Goal: Task Accomplishment & Management: Manage account settings

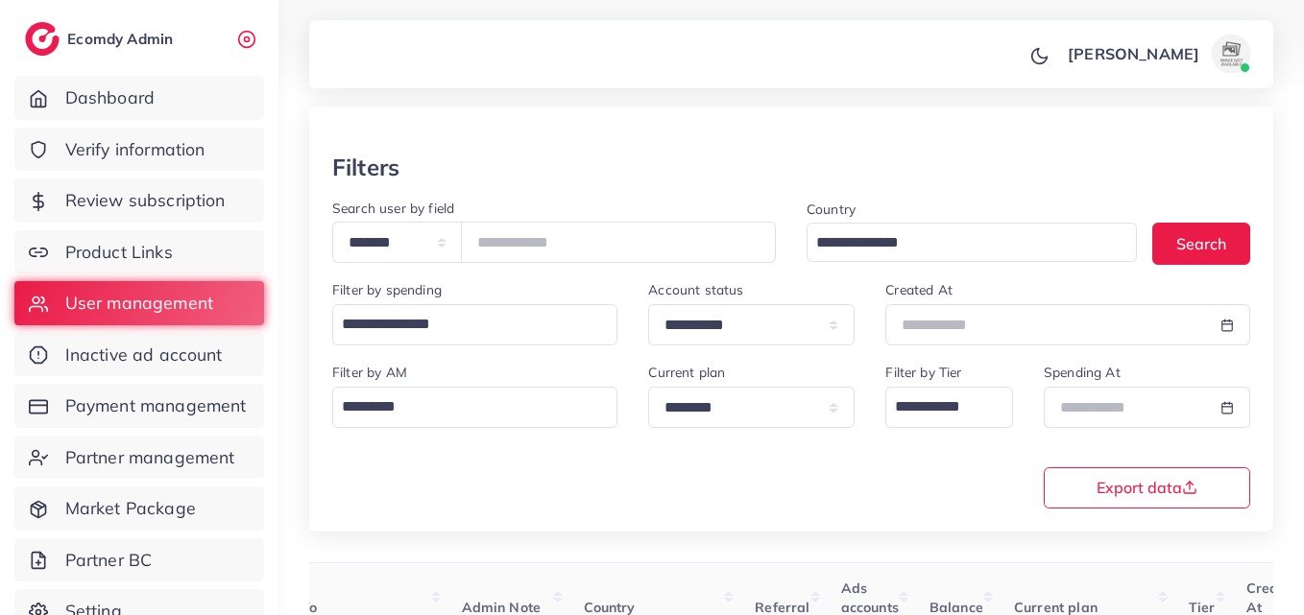
scroll to position [15, 0]
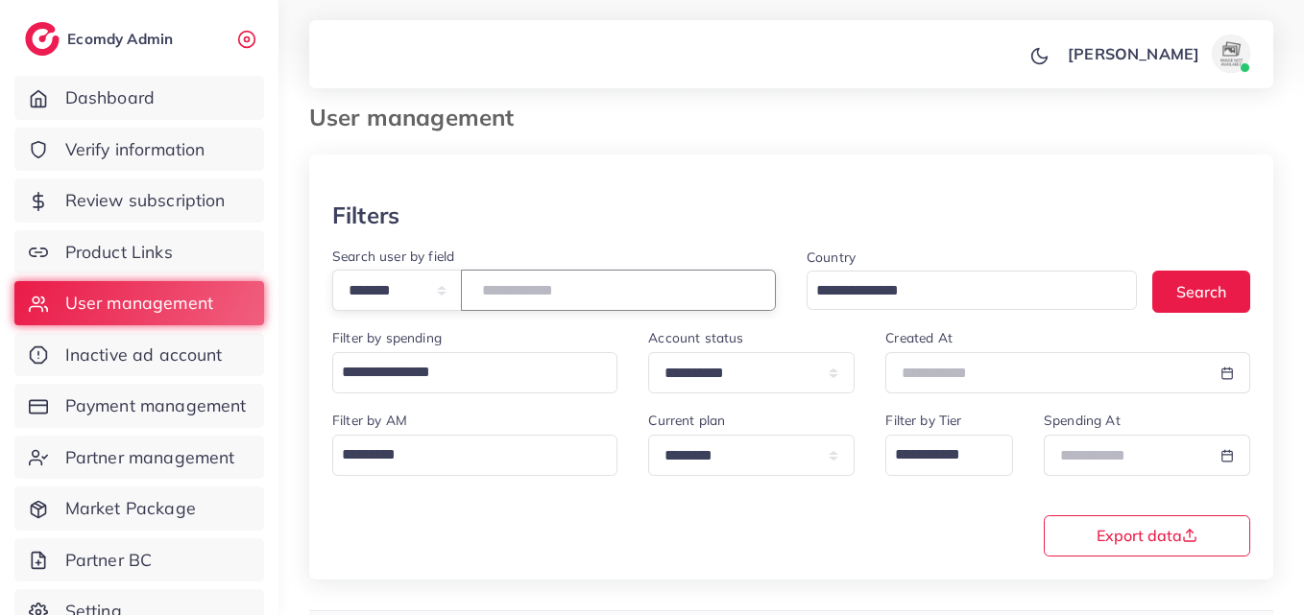
click at [525, 282] on input "*******" at bounding box center [618, 290] width 315 height 41
paste input "number"
click at [1169, 291] on button "Search" at bounding box center [1201, 291] width 98 height 41
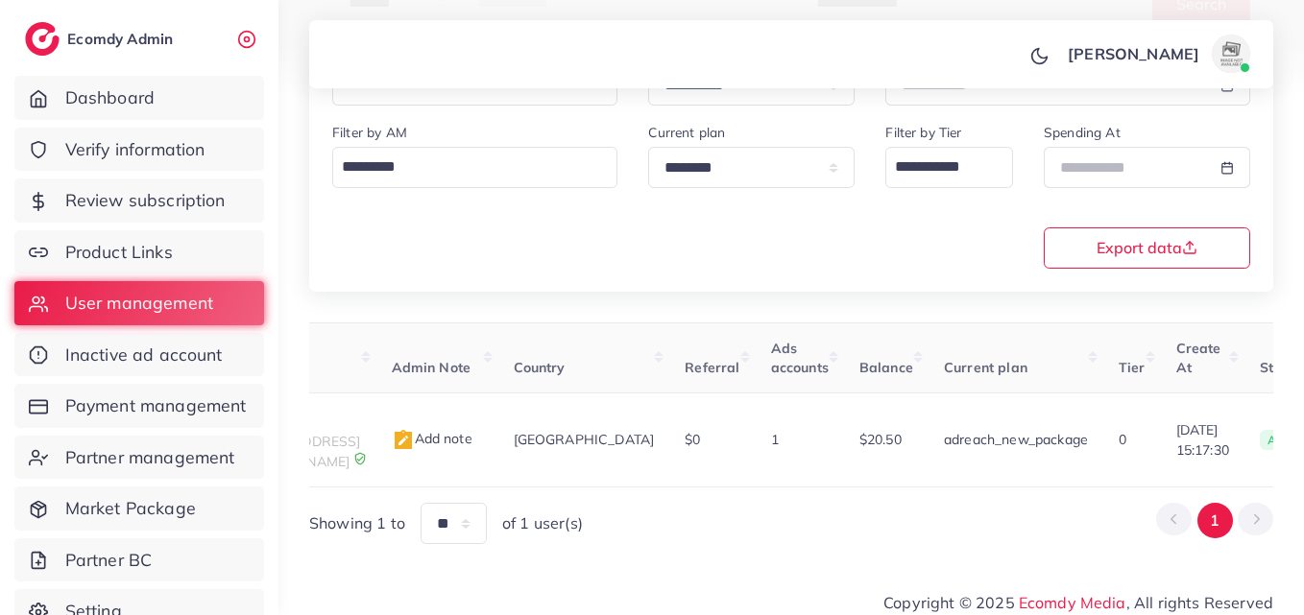
scroll to position [0, 620]
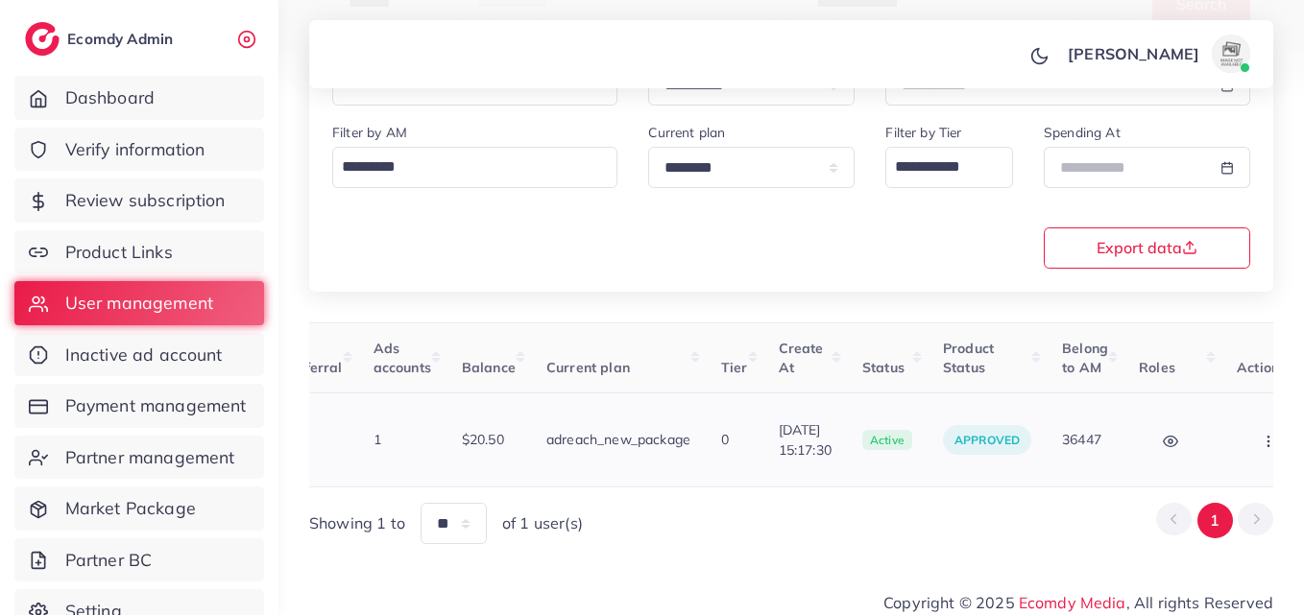
click at [1246, 419] on button "button" at bounding box center [1270, 440] width 67 height 43
click at [0, 0] on link "Balance Change" at bounding box center [0, 0] width 0 height 0
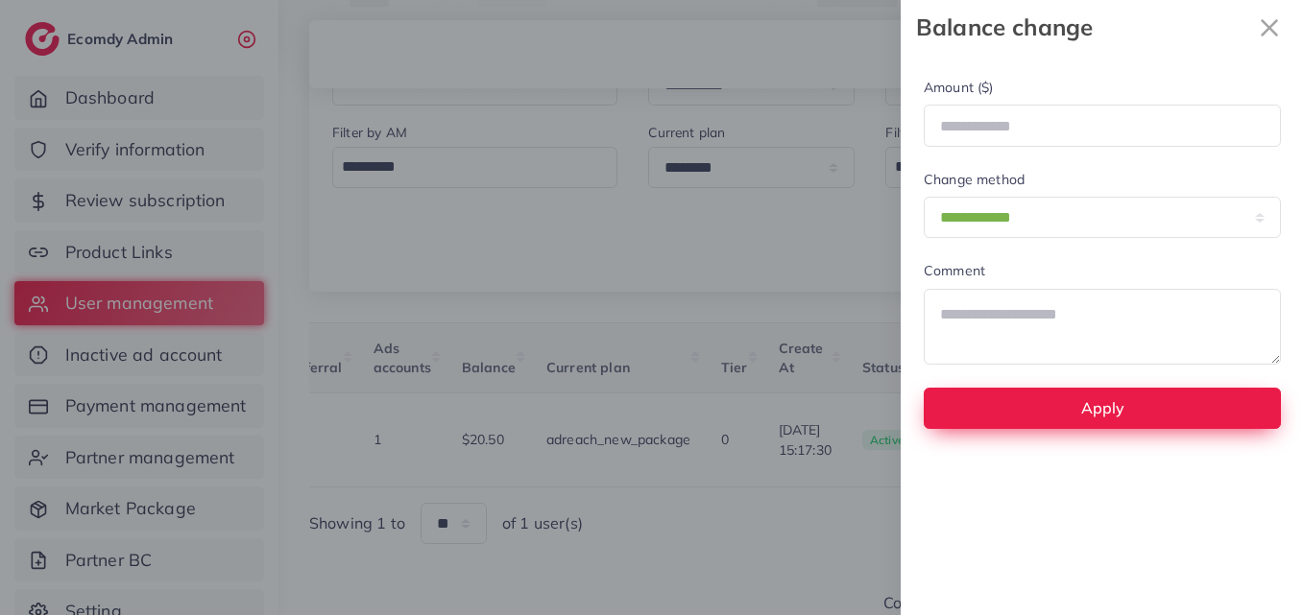
scroll to position [0, 620]
drag, startPoint x: 776, startPoint y: 506, endPoint x: 785, endPoint y: 498, distance: 12.3
click at [777, 507] on div at bounding box center [652, 307] width 1304 height 615
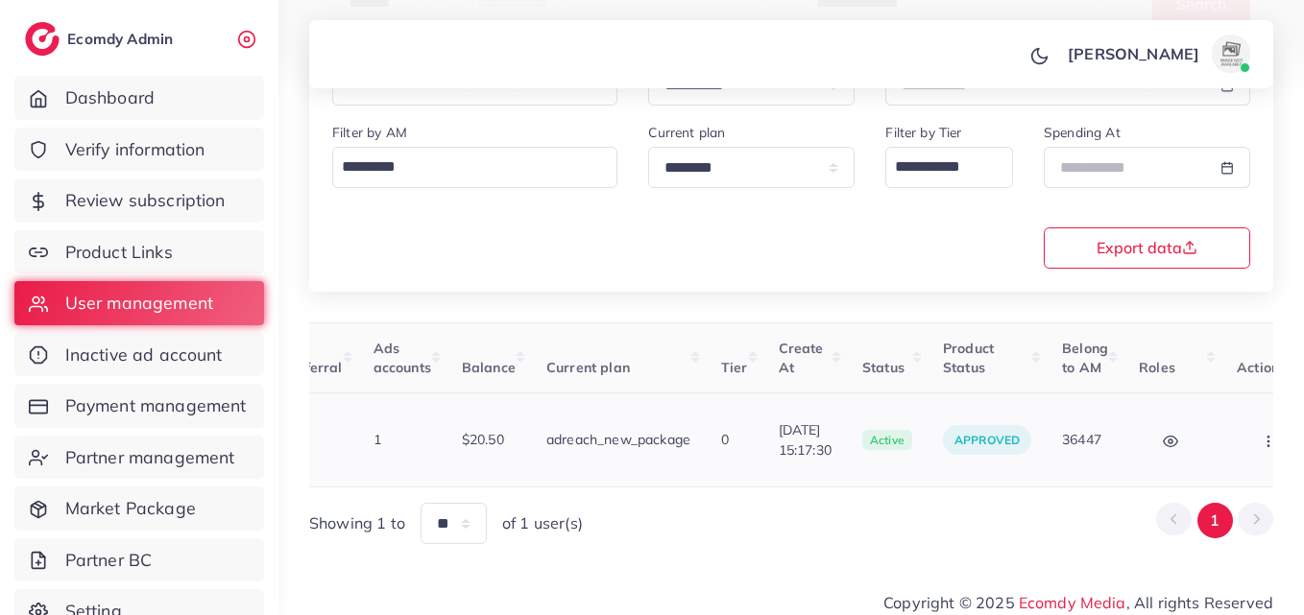
drag, startPoint x: 1253, startPoint y: 437, endPoint x: 1235, endPoint y: 439, distance: 18.3
click at [1252, 436] on button "button" at bounding box center [1270, 440] width 67 height 43
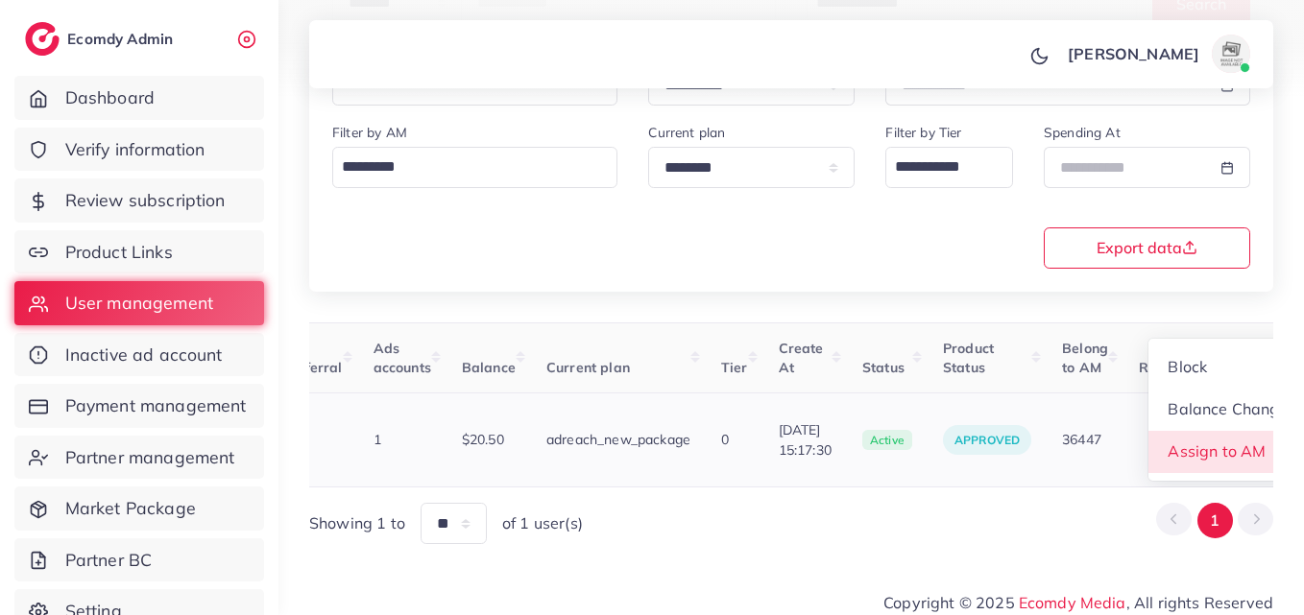
scroll to position [2, 620]
click at [1224, 446] on link "Assign to AM" at bounding box center [1227, 452] width 159 height 42
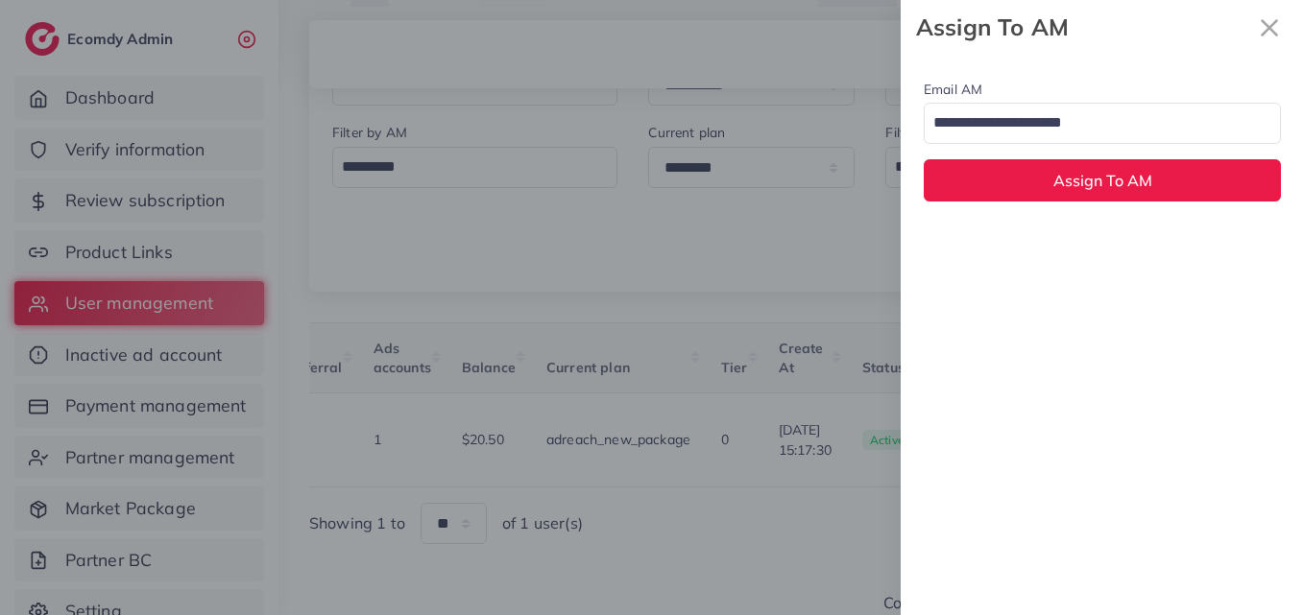
click at [1015, 131] on input "Search for option" at bounding box center [1091, 124] width 329 height 33
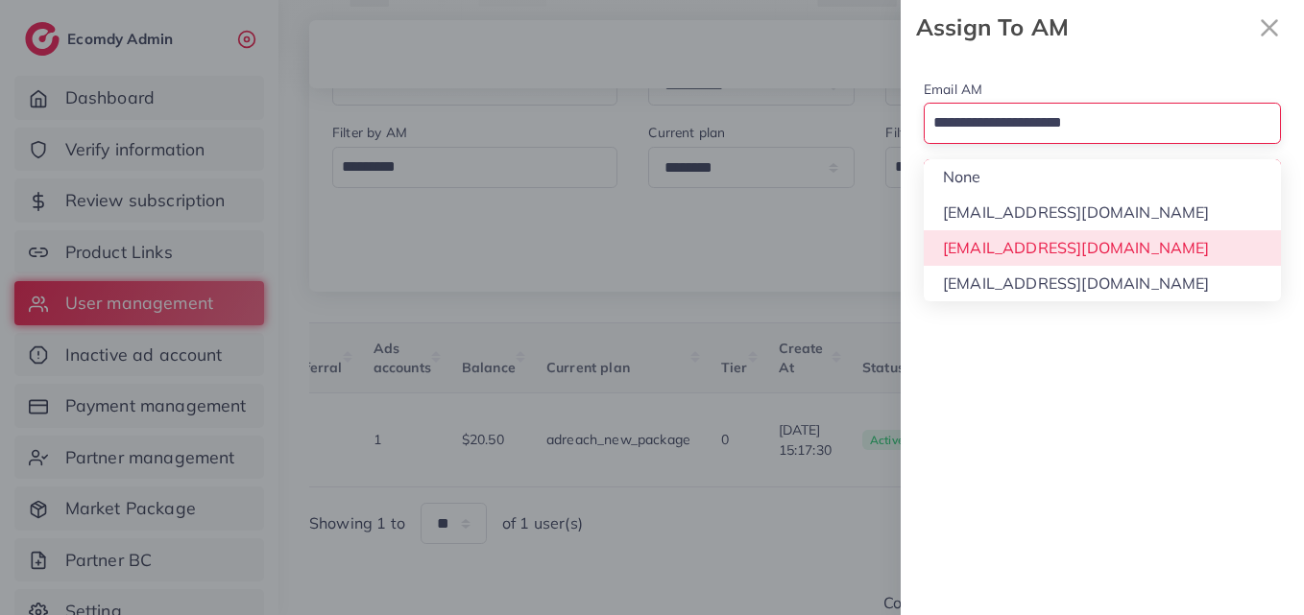
click at [1031, 250] on div "Email AM Loading... None hadibaaslam@gmail.com natashashahid163@gmail.com wajah…" at bounding box center [1102, 335] width 403 height 561
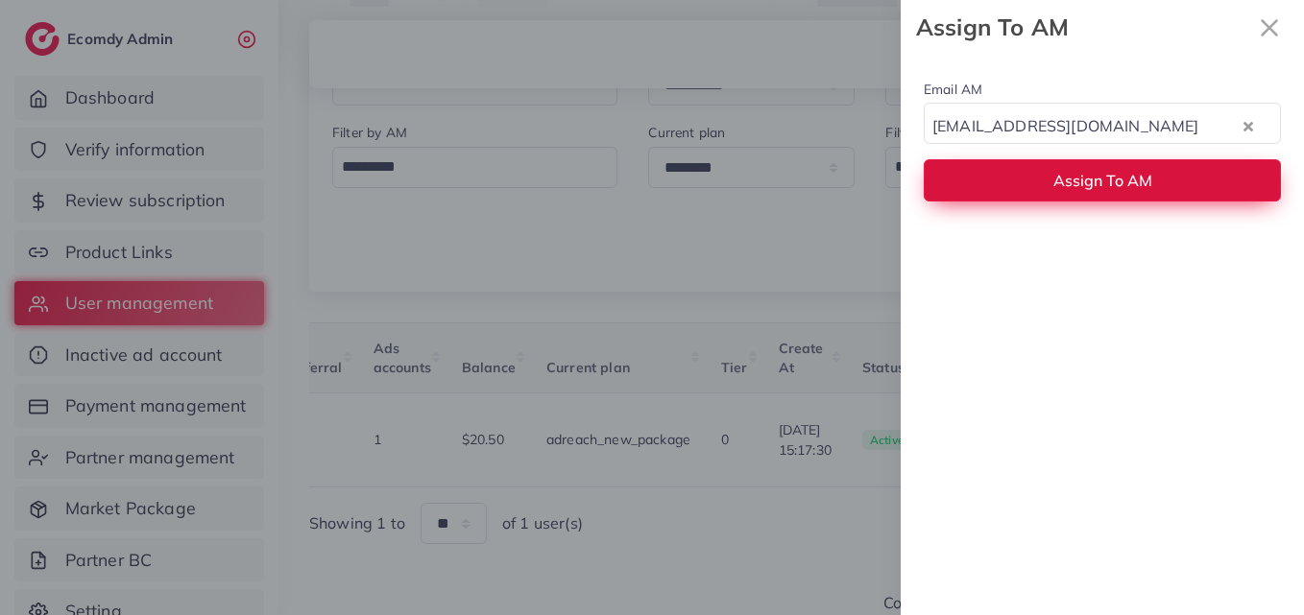
click at [1036, 181] on button "Assign To AM" at bounding box center [1102, 179] width 357 height 41
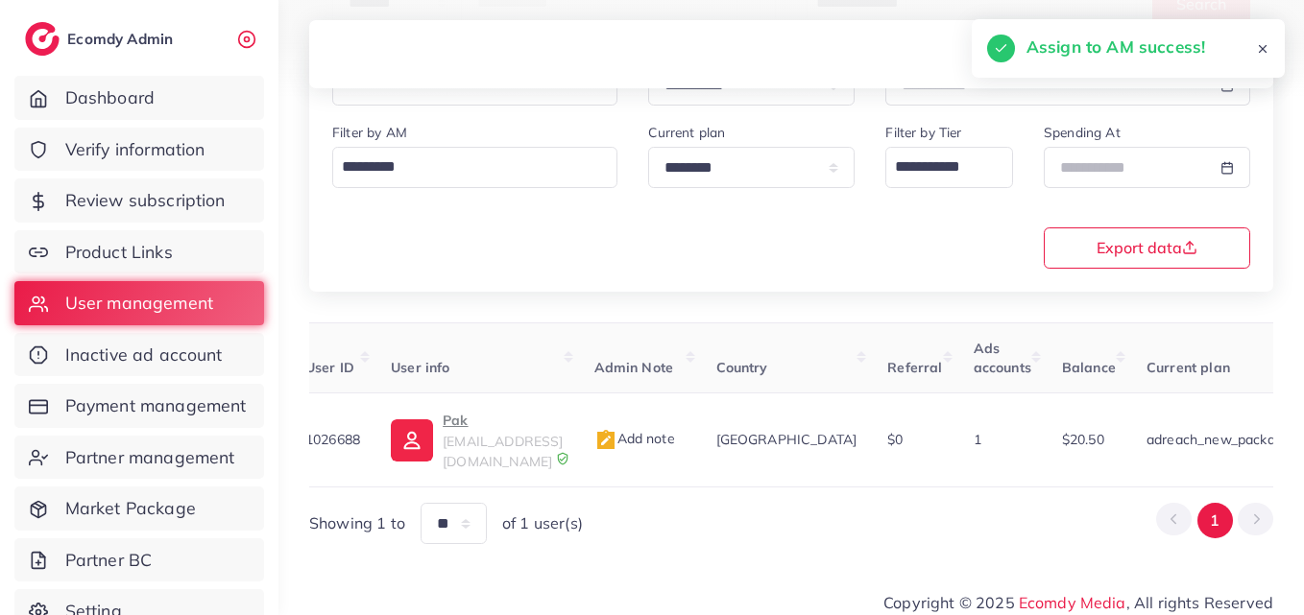
scroll to position [0, 0]
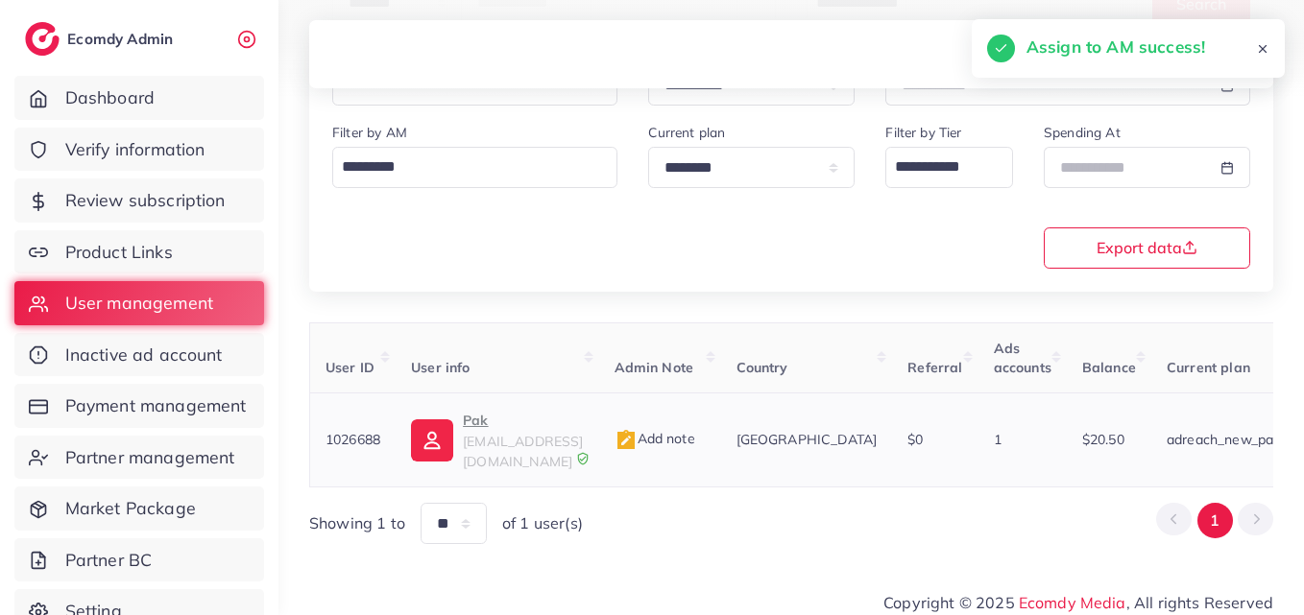
click at [467, 457] on td "Pak filerwaly@gmail.com" at bounding box center [497, 441] width 203 height 94
click at [468, 441] on span "filerwaly@gmail.com" at bounding box center [523, 451] width 120 height 36
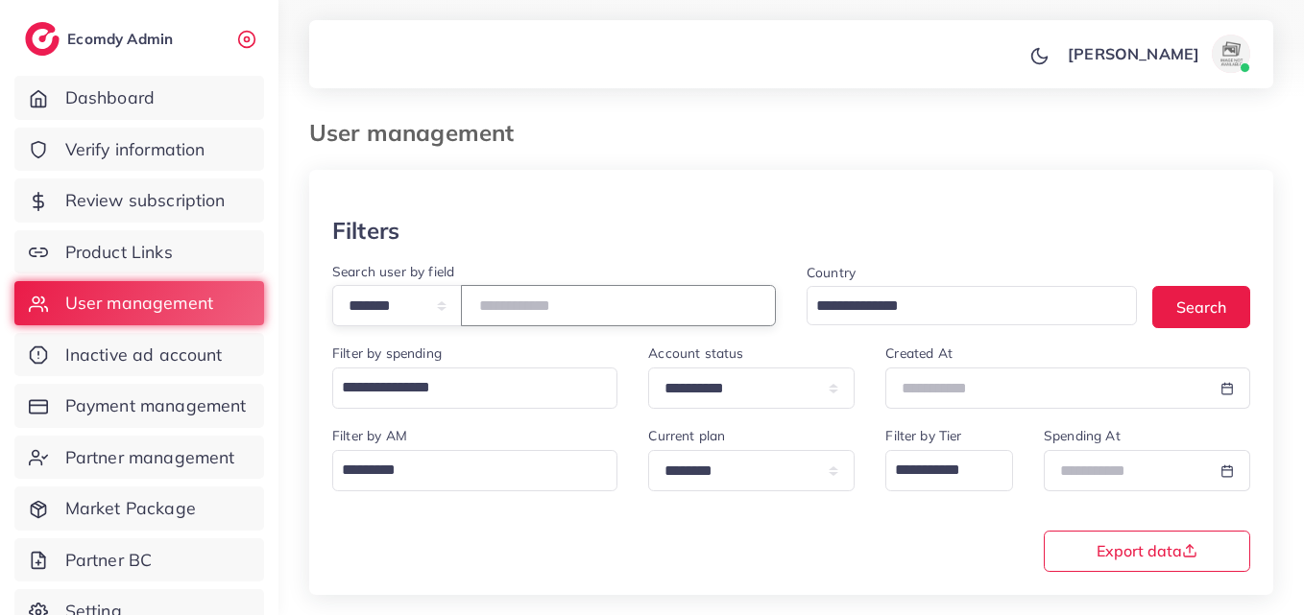
click at [555, 313] on input "*******" at bounding box center [618, 305] width 315 height 41
click at [555, 310] on input "*******" at bounding box center [618, 305] width 315 height 41
drag, startPoint x: 555, startPoint y: 310, endPoint x: 528, endPoint y: 310, distance: 26.9
click at [528, 310] on input "*******" at bounding box center [618, 305] width 315 height 41
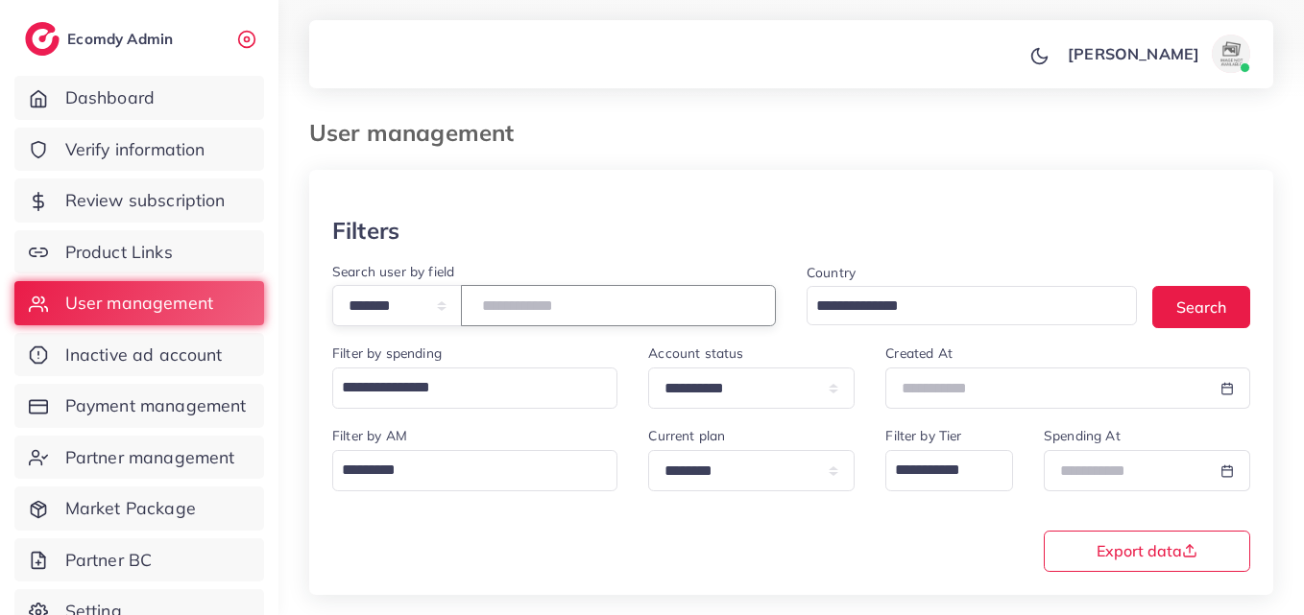
paste input "number"
click at [1219, 311] on button "Search" at bounding box center [1201, 306] width 98 height 41
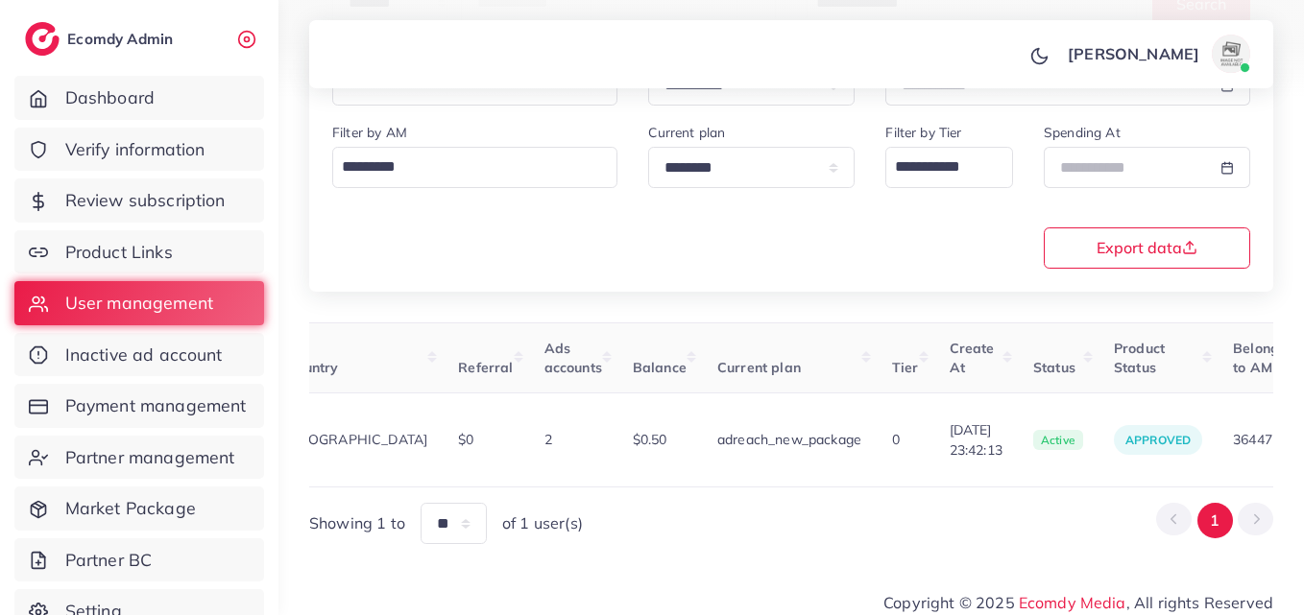
scroll to position [0, 715]
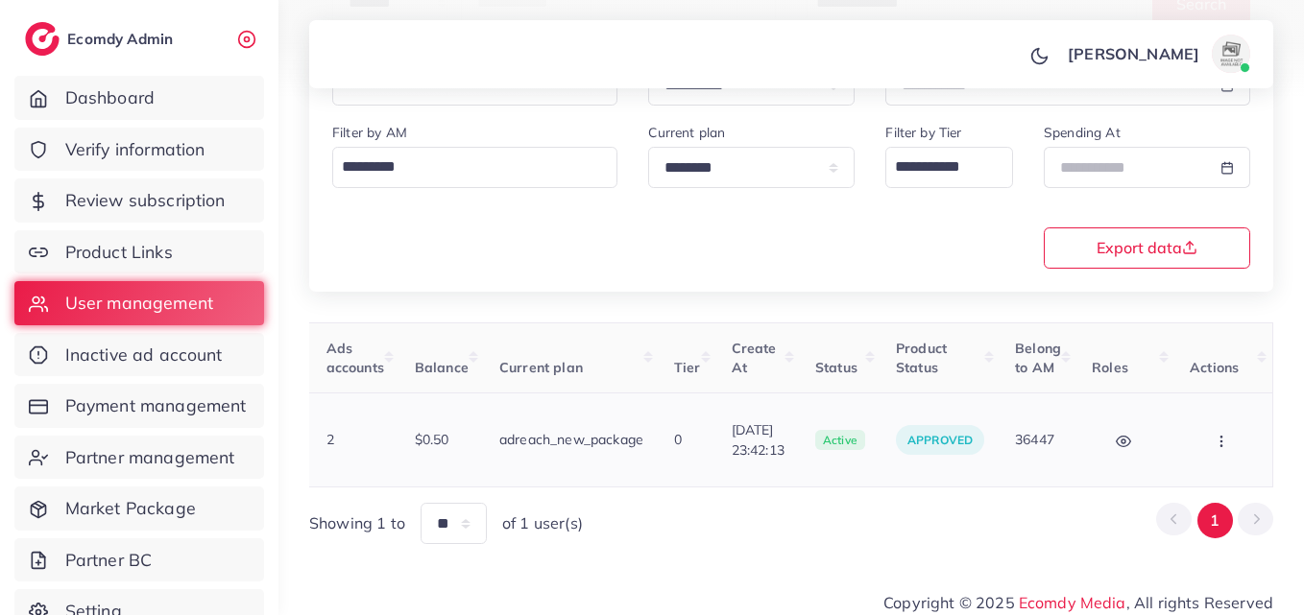
click at [1236, 419] on button "button" at bounding box center [1223, 440] width 67 height 43
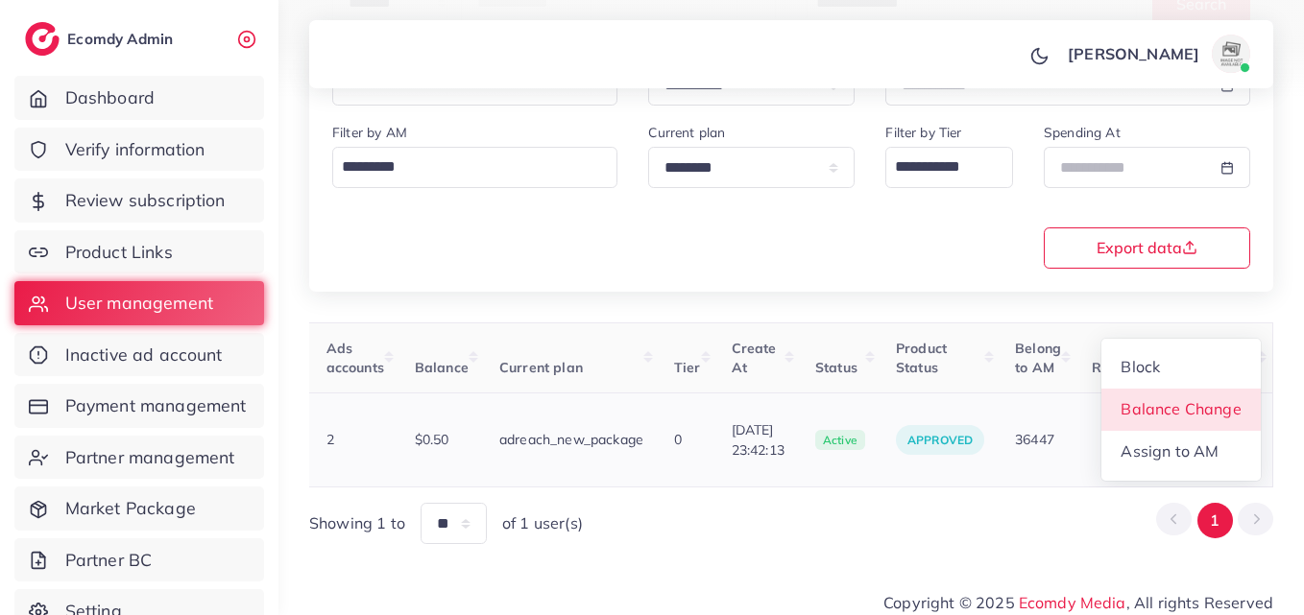
scroll to position [2, 715]
click at [1237, 416] on link "Balance Change" at bounding box center [1180, 410] width 159 height 42
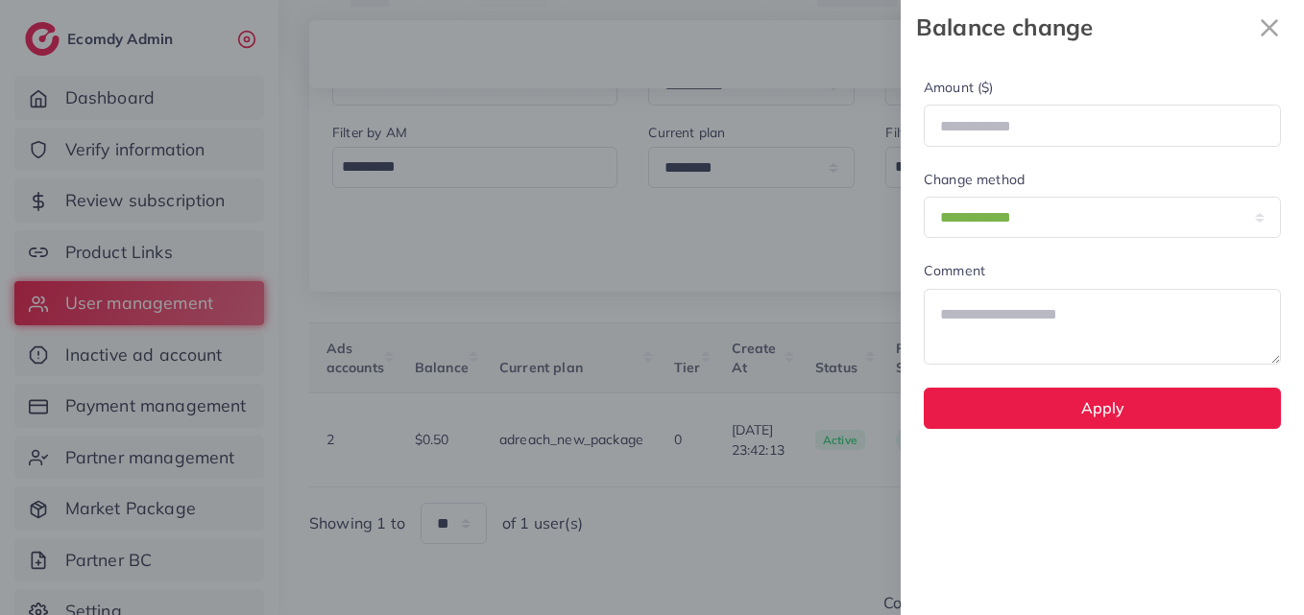
scroll to position [0, 715]
drag, startPoint x: 841, startPoint y: 564, endPoint x: 1142, endPoint y: 399, distance: 342.4
click at [849, 561] on div at bounding box center [652, 307] width 1304 height 615
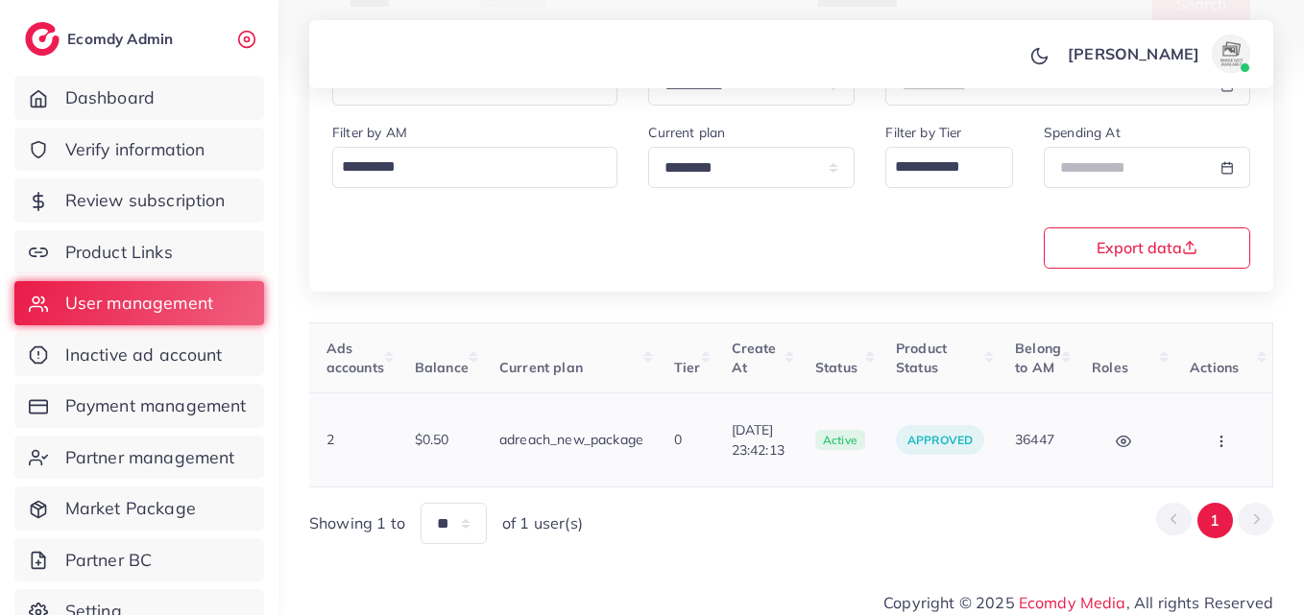
click at [1198, 422] on button "button" at bounding box center [1223, 440] width 67 height 43
click at [1204, 464] on ul "Block Balance Change Assign to AM" at bounding box center [1180, 410] width 161 height 144
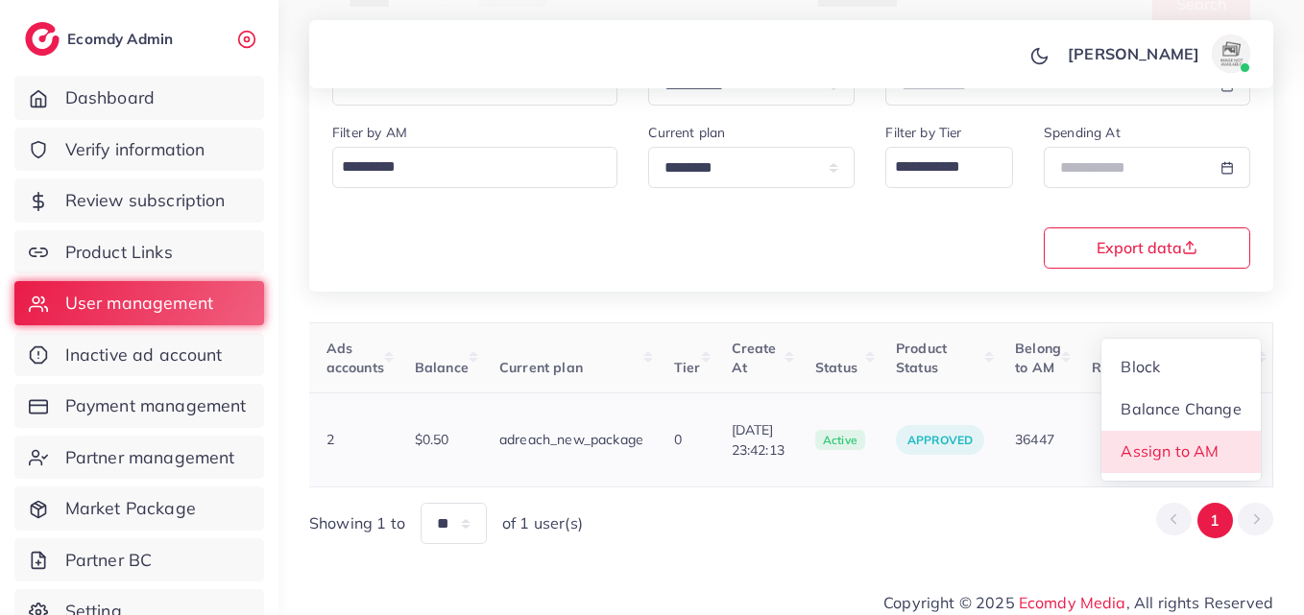
click at [1192, 442] on span "Assign to AM" at bounding box center [1170, 451] width 98 height 19
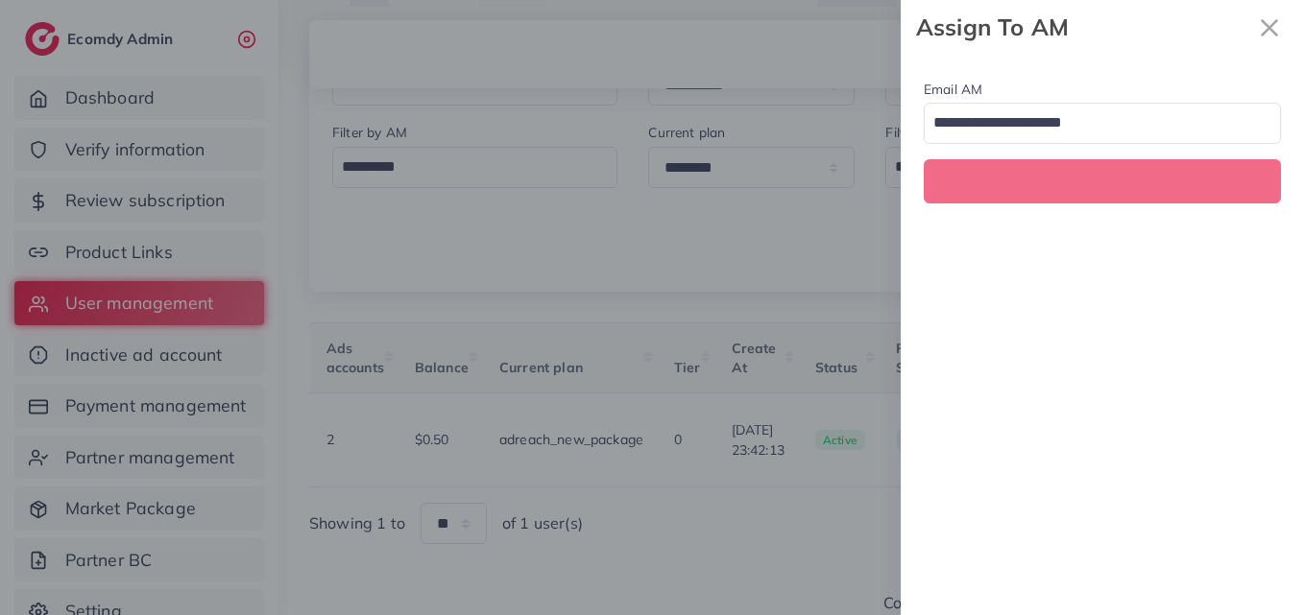
click at [1023, 118] on input "Search for option" at bounding box center [1091, 124] width 329 height 33
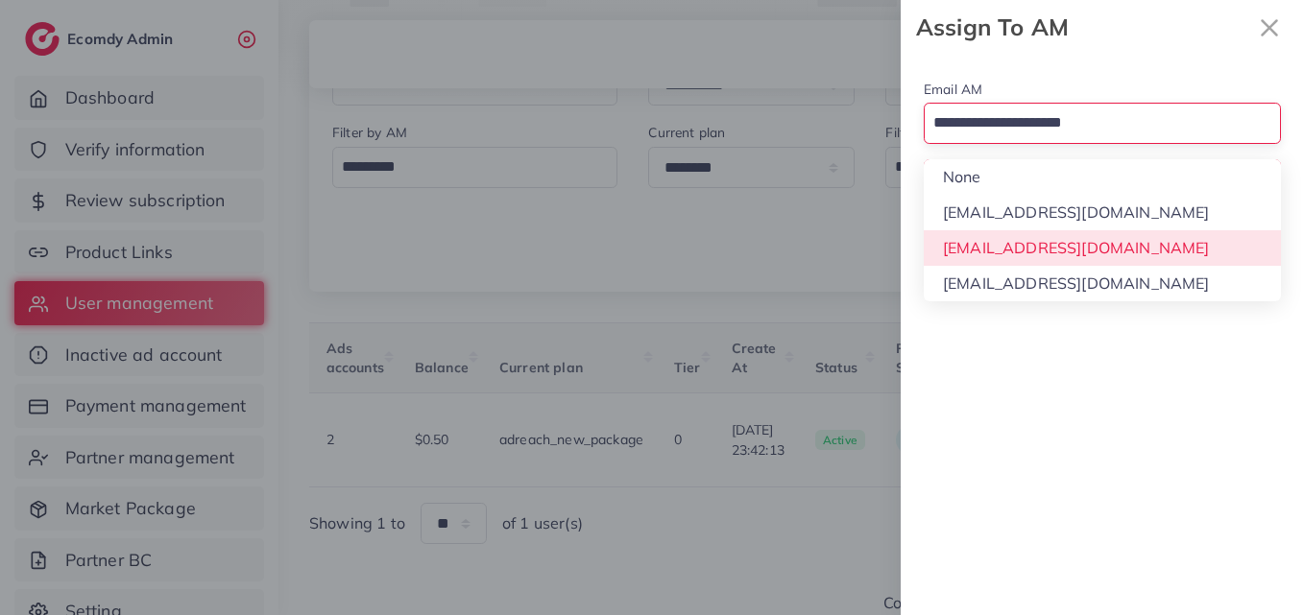
drag, startPoint x: 1026, startPoint y: 233, endPoint x: 1020, endPoint y: 201, distance: 33.3
click at [1026, 232] on div "Email AM Loading... None hadibaaslam@gmail.com natashashahid163@gmail.com wajah…" at bounding box center [1102, 335] width 403 height 561
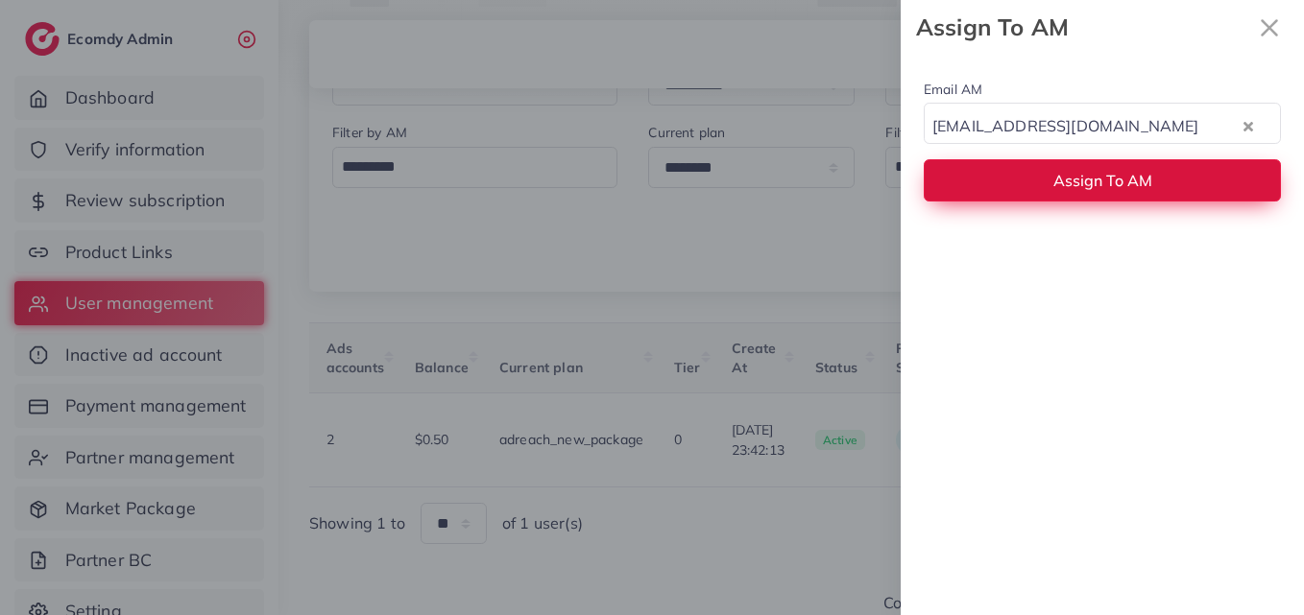
click at [1017, 181] on button "Assign To AM" at bounding box center [1102, 179] width 357 height 41
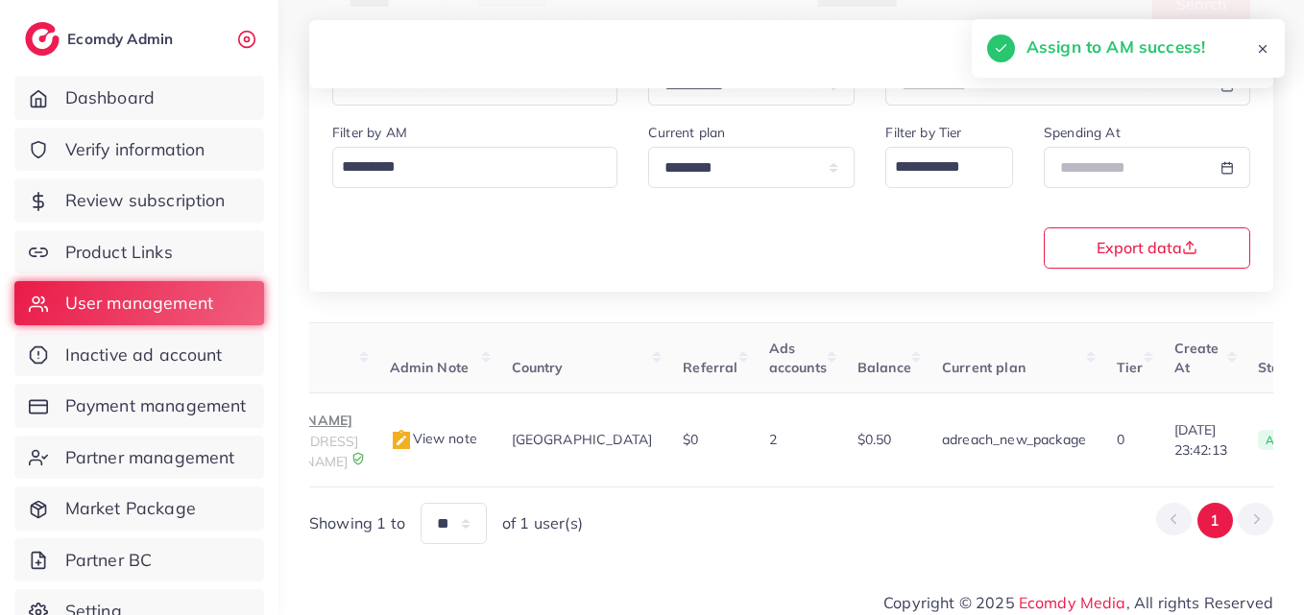
scroll to position [0, 0]
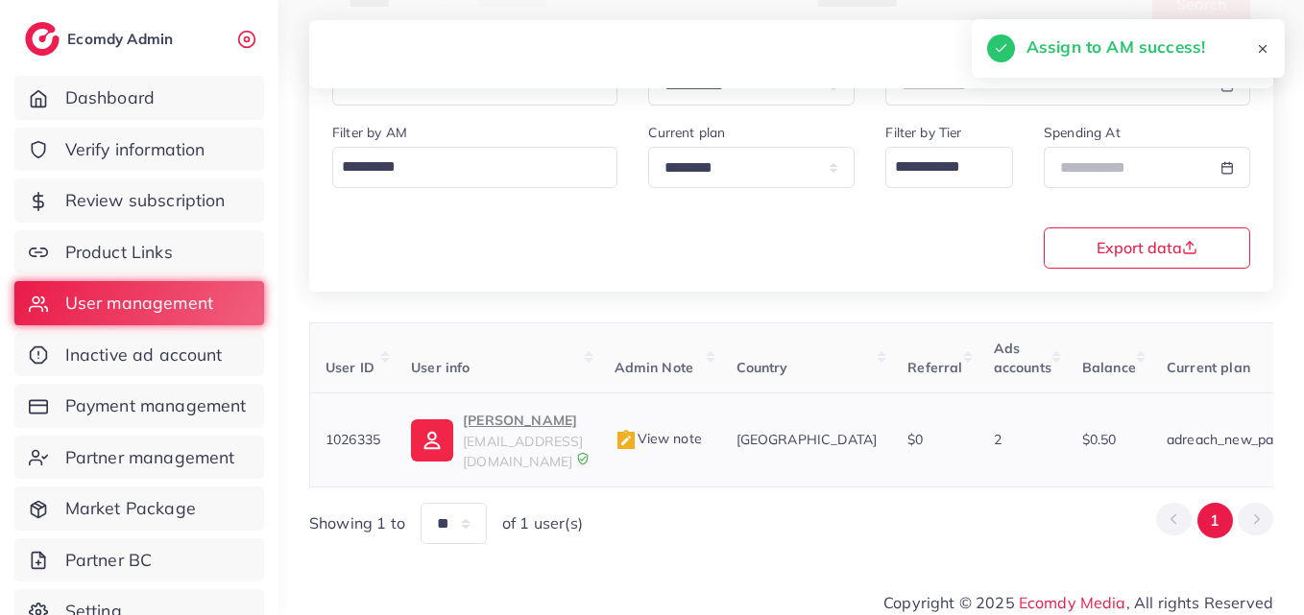
click at [451, 399] on td "Mustafa Magsi mustafaabdulmajeed46@gmail.com" at bounding box center [497, 441] width 203 height 94
click at [572, 410] on p "Mustafa Magsi" at bounding box center [523, 420] width 120 height 23
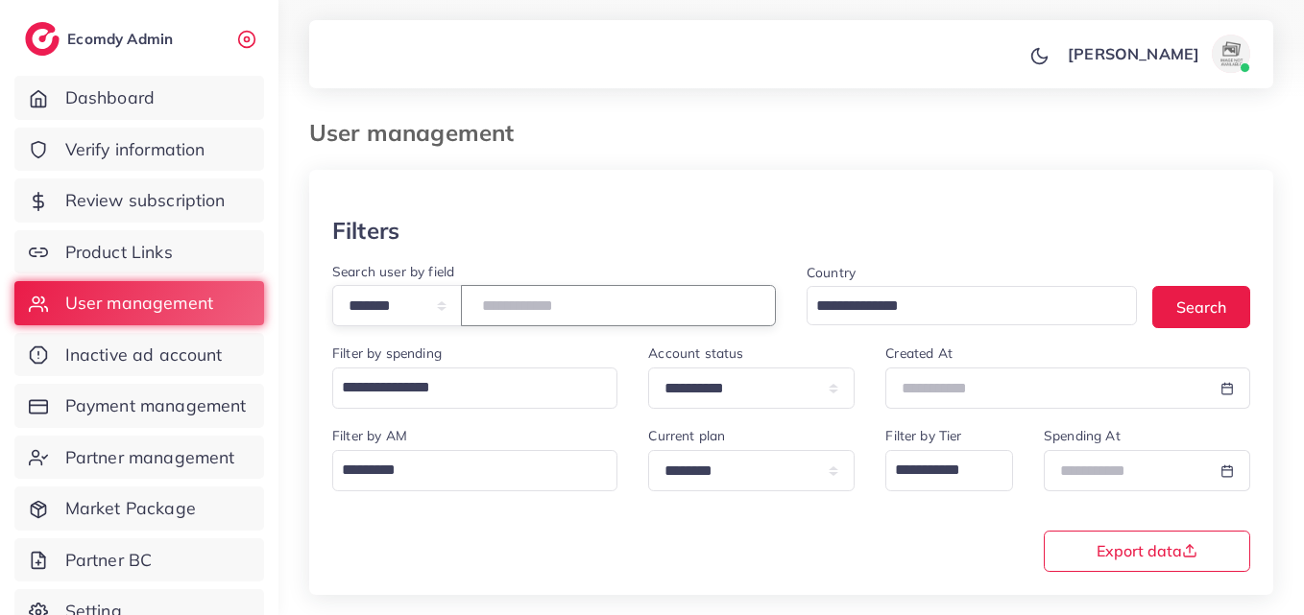
click at [508, 304] on input "*******" at bounding box center [618, 305] width 315 height 41
click at [514, 308] on input "*******" at bounding box center [618, 305] width 315 height 41
paste input "number"
click at [1231, 291] on button "Search" at bounding box center [1201, 306] width 98 height 41
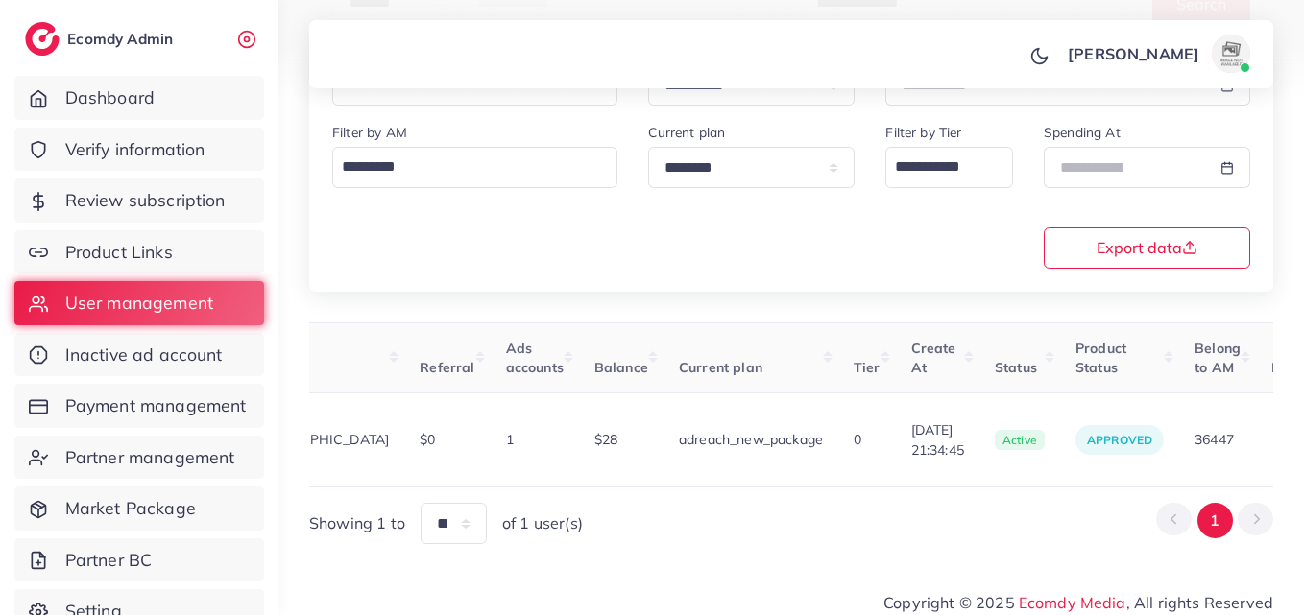
scroll to position [0, 647]
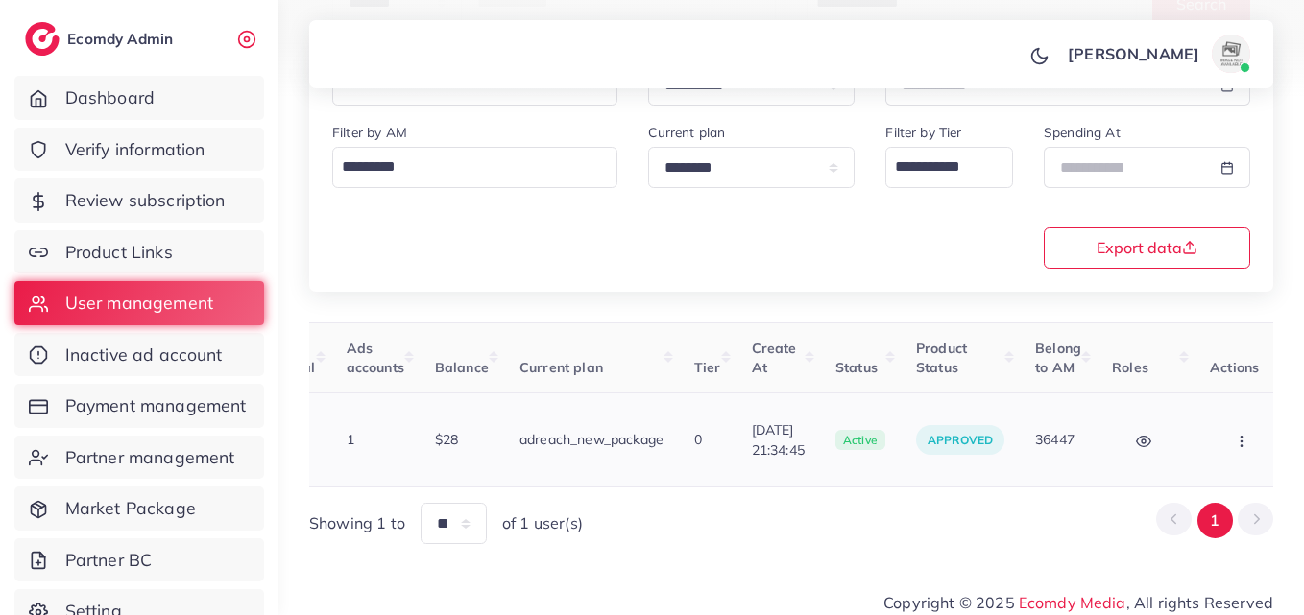
click at [1230, 443] on button "button" at bounding box center [1243, 440] width 67 height 43
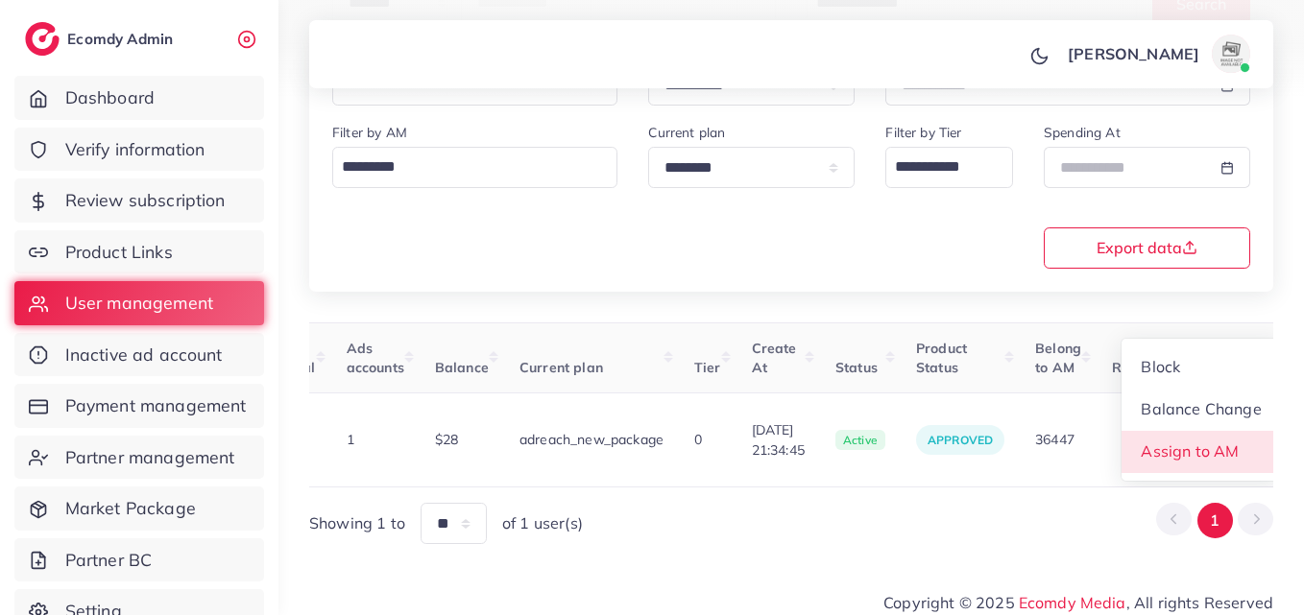
click at [1215, 445] on span "Assign to AM" at bounding box center [1191, 451] width 98 height 19
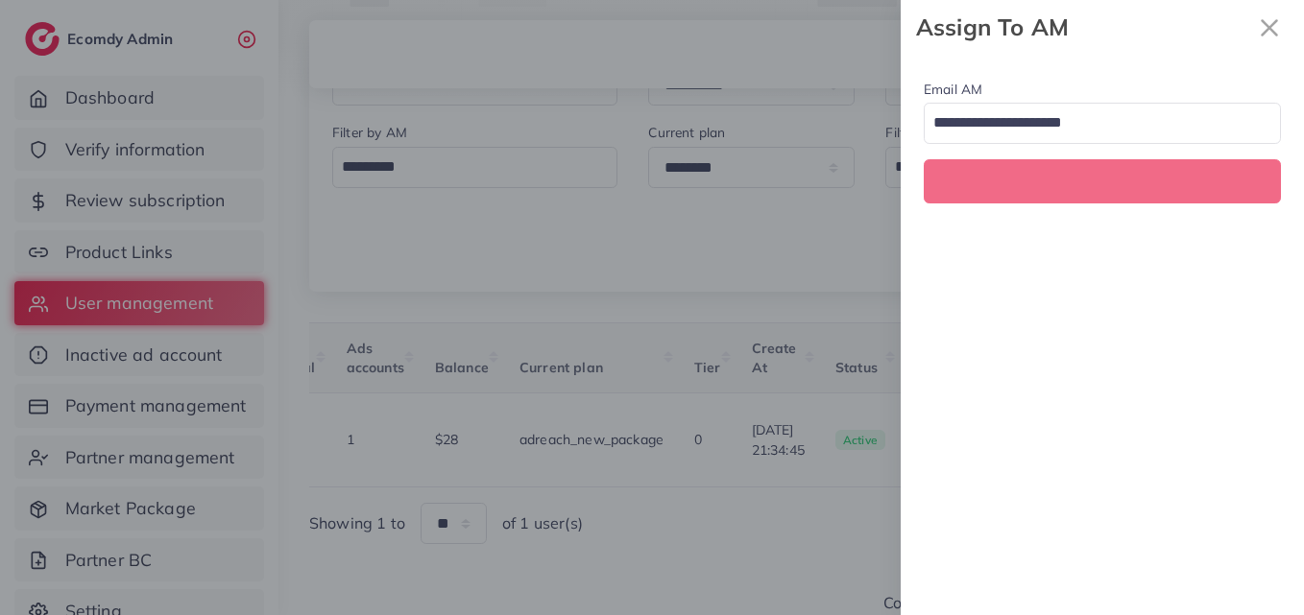
scroll to position [0, 647]
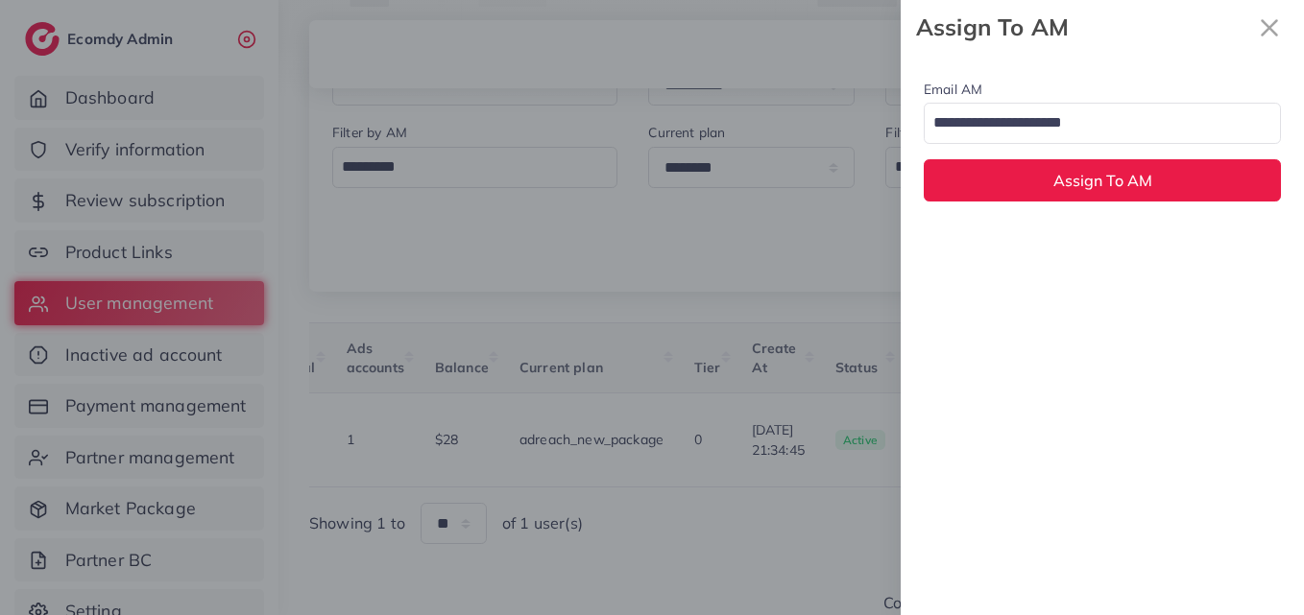
click at [1081, 127] on input "Search for option" at bounding box center [1091, 124] width 329 height 33
drag, startPoint x: 1054, startPoint y: 260, endPoint x: 1040, endPoint y: 205, distance: 57.5
click at [1050, 253] on div "Email AM natashashahid163@gmail.com Loading... None hadibaaslam@gmail.com natas…" at bounding box center [1102, 335] width 403 height 561
click at [1039, 204] on div "Email AM natashashahid163@gmail.com Loading... Assign To AM" at bounding box center [1102, 140] width 403 height 170
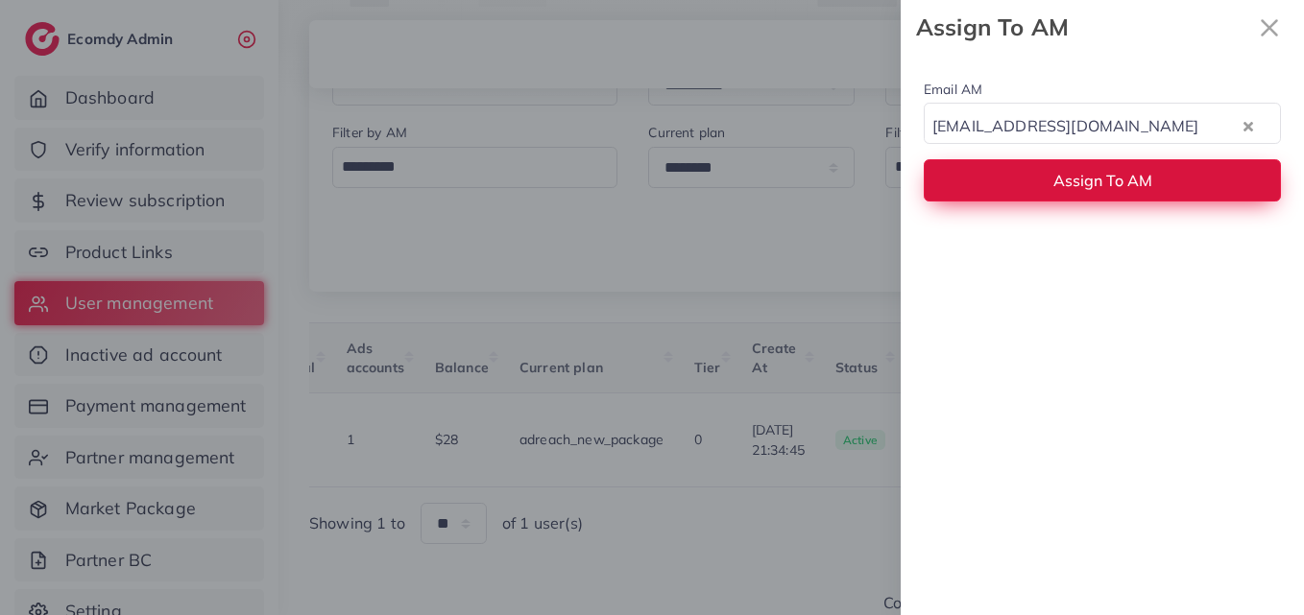
click at [1039, 191] on button "Assign To AM" at bounding box center [1102, 179] width 357 height 41
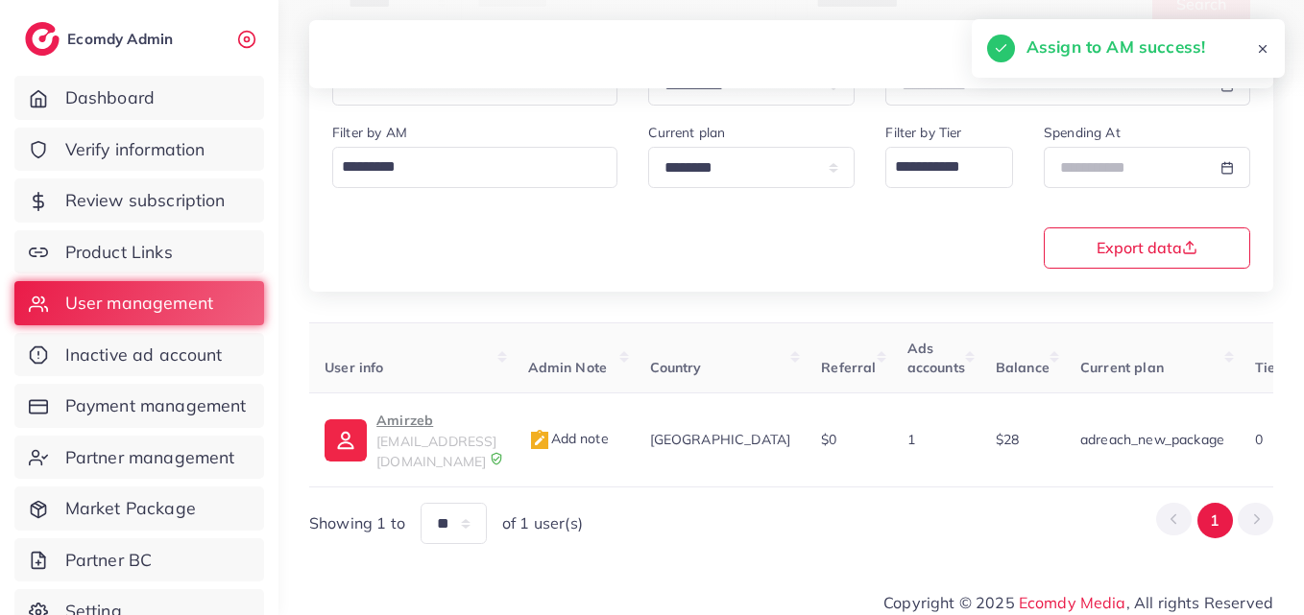
scroll to position [0, 0]
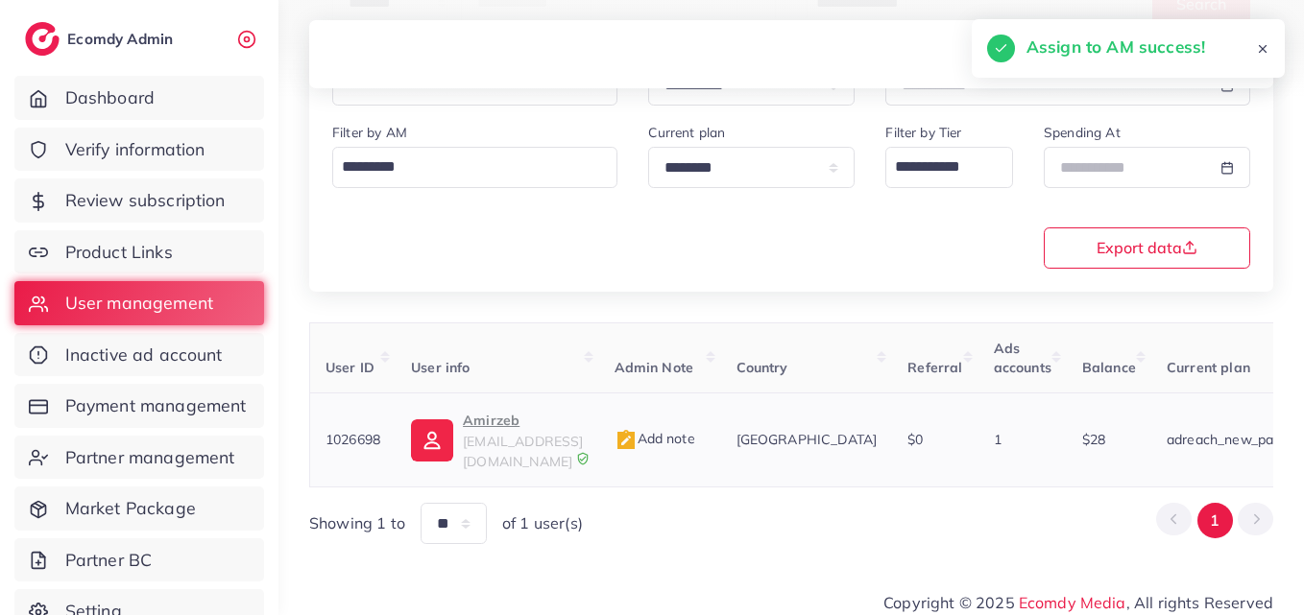
click at [523, 445] on span "aamirzeb316@gmail.com" at bounding box center [523, 451] width 120 height 36
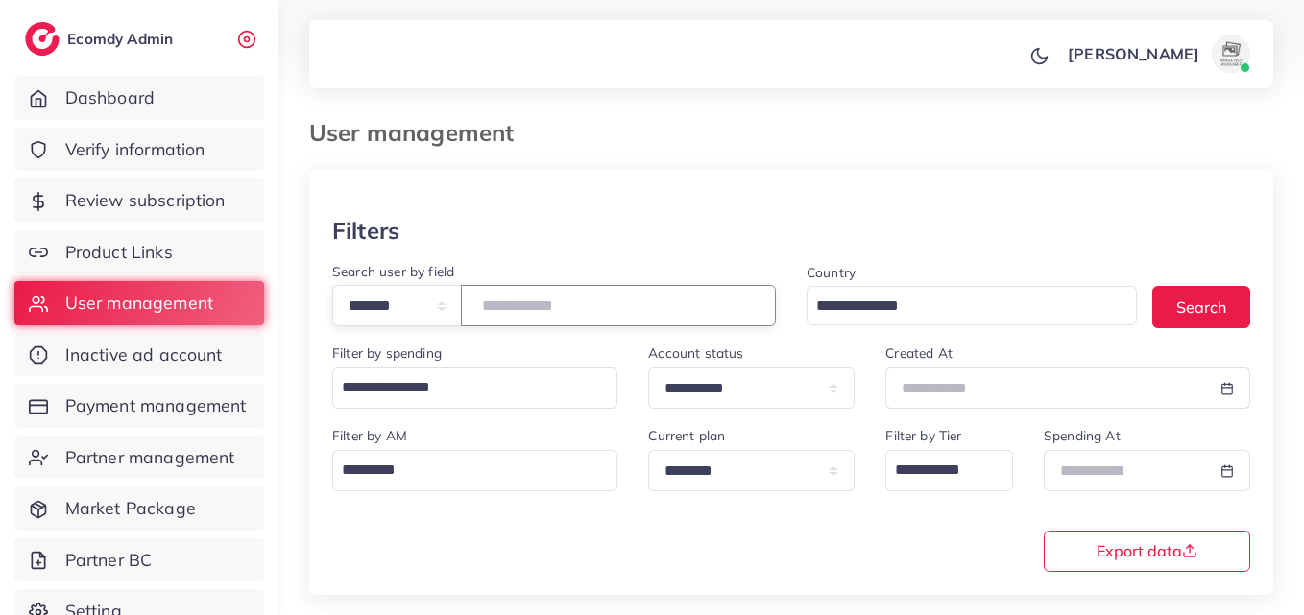
click at [565, 307] on input "*******" at bounding box center [618, 305] width 315 height 41
click at [562, 305] on input "*******" at bounding box center [618, 305] width 315 height 41
click at [562, 304] on input "*******" at bounding box center [618, 305] width 315 height 41
paste input "number"
click at [1198, 314] on button "Search" at bounding box center [1201, 306] width 98 height 41
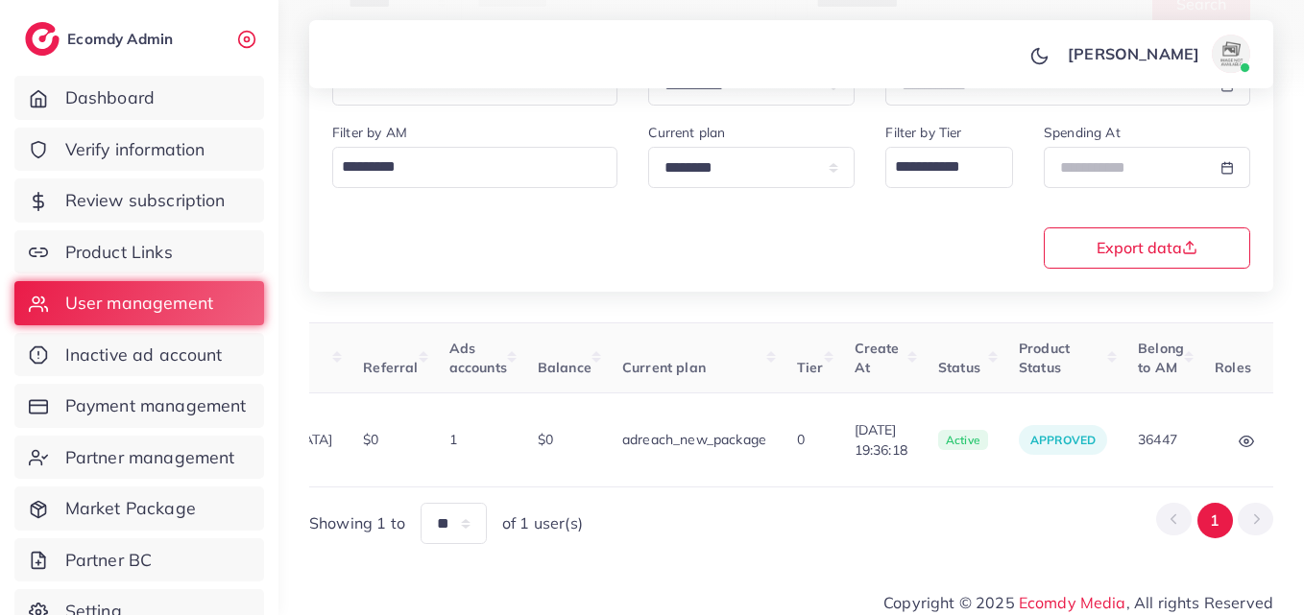
scroll to position [0, 642]
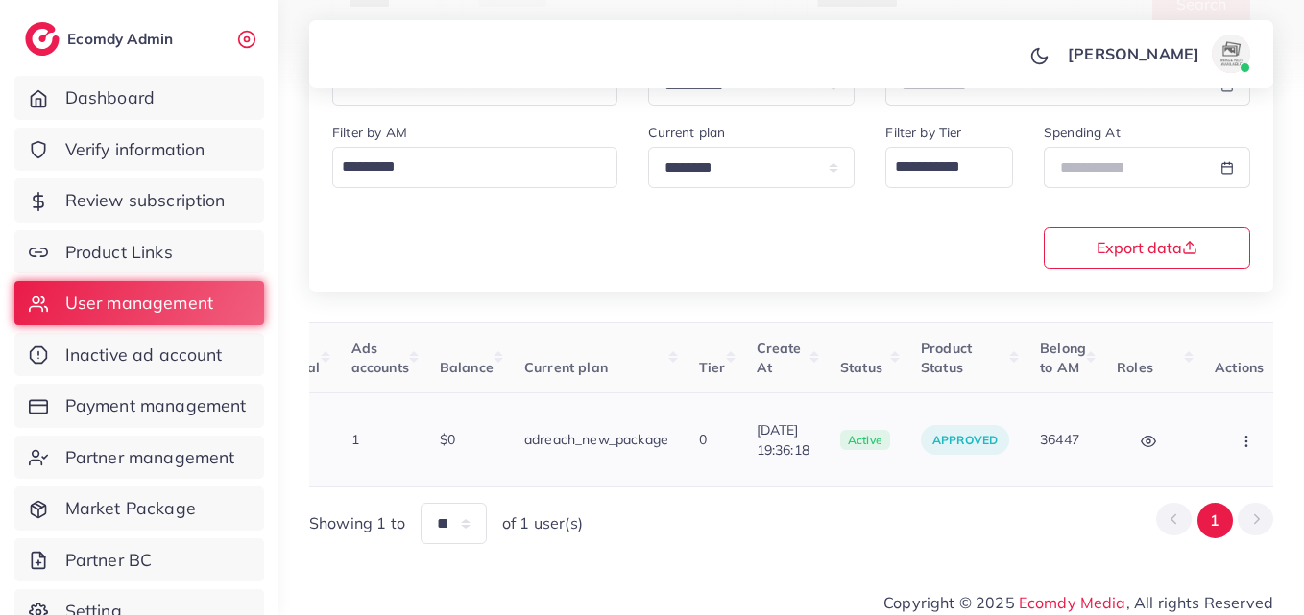
click at [1239, 434] on icon "button" at bounding box center [1246, 441] width 15 height 15
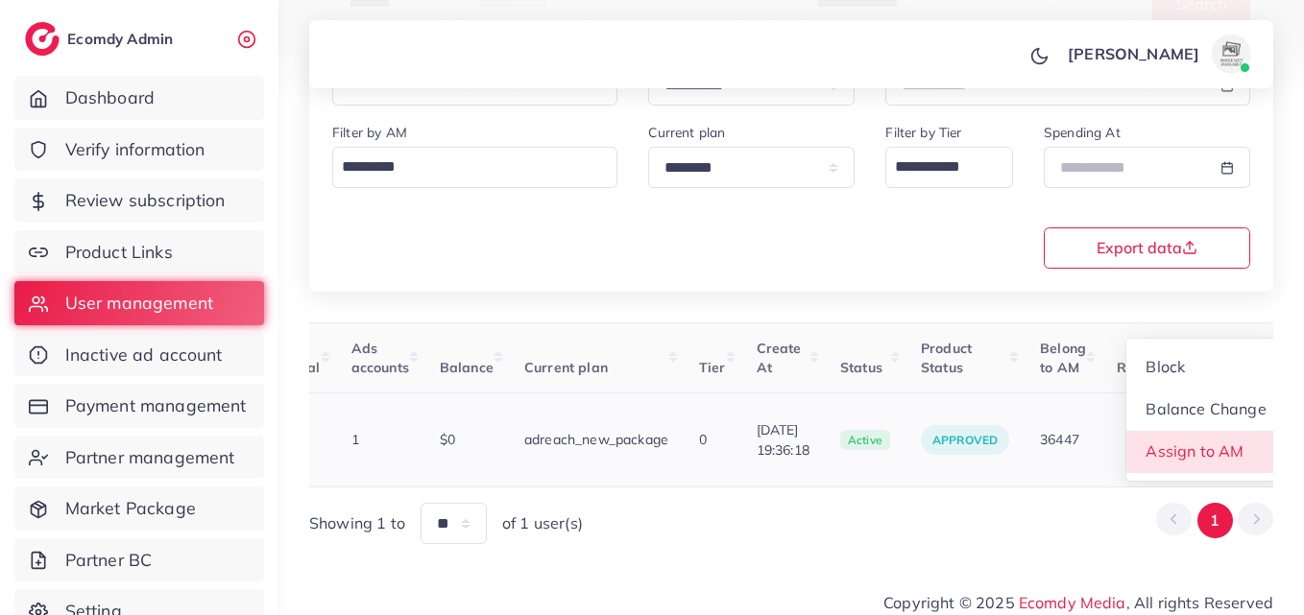
click at [1220, 431] on link "Assign to AM" at bounding box center [1205, 452] width 159 height 42
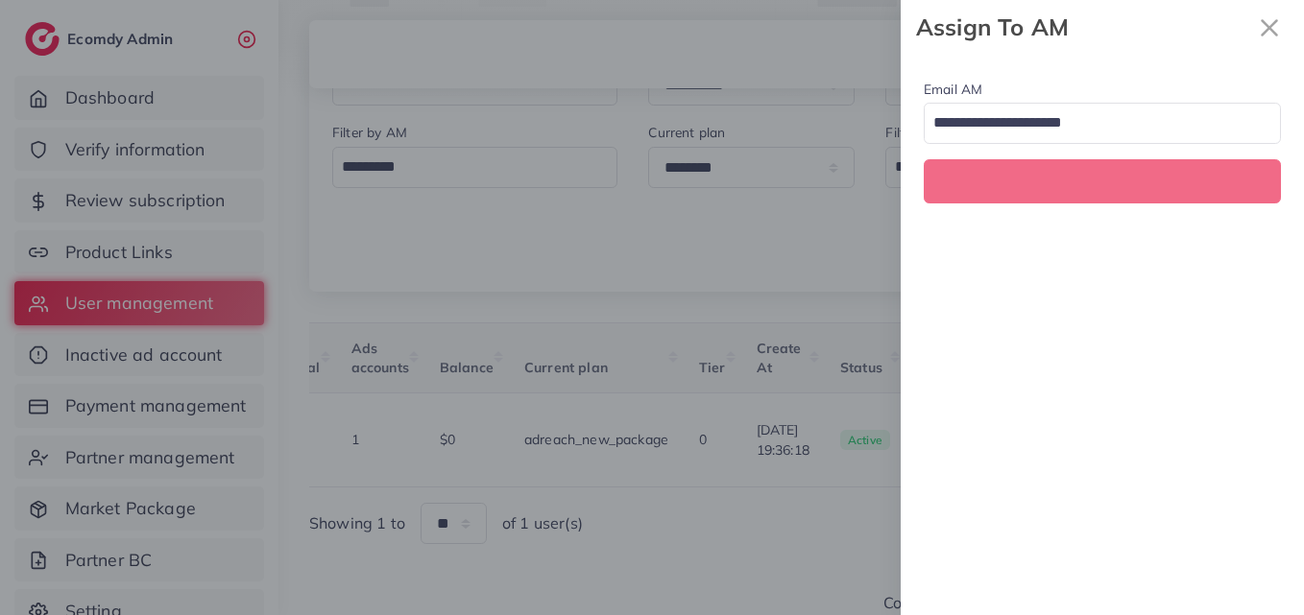
scroll to position [0, 642]
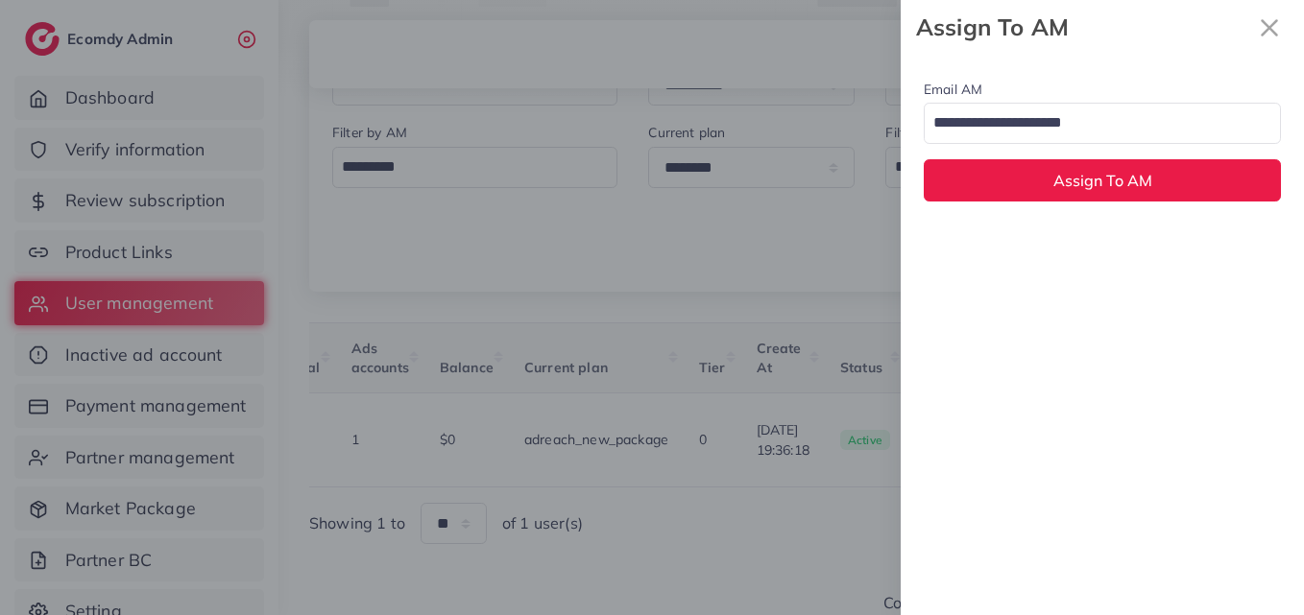
click at [1072, 91] on div "Email AM Loading..." at bounding box center [1102, 111] width 357 height 66
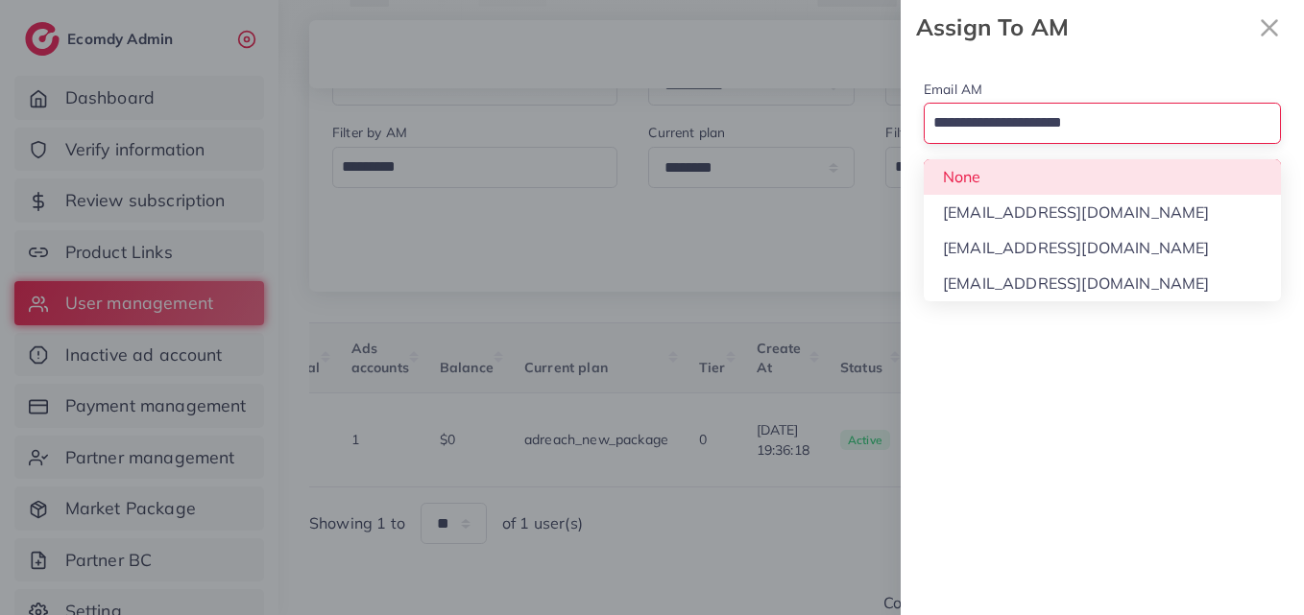
click at [1074, 122] on input "Search for option" at bounding box center [1091, 124] width 329 height 33
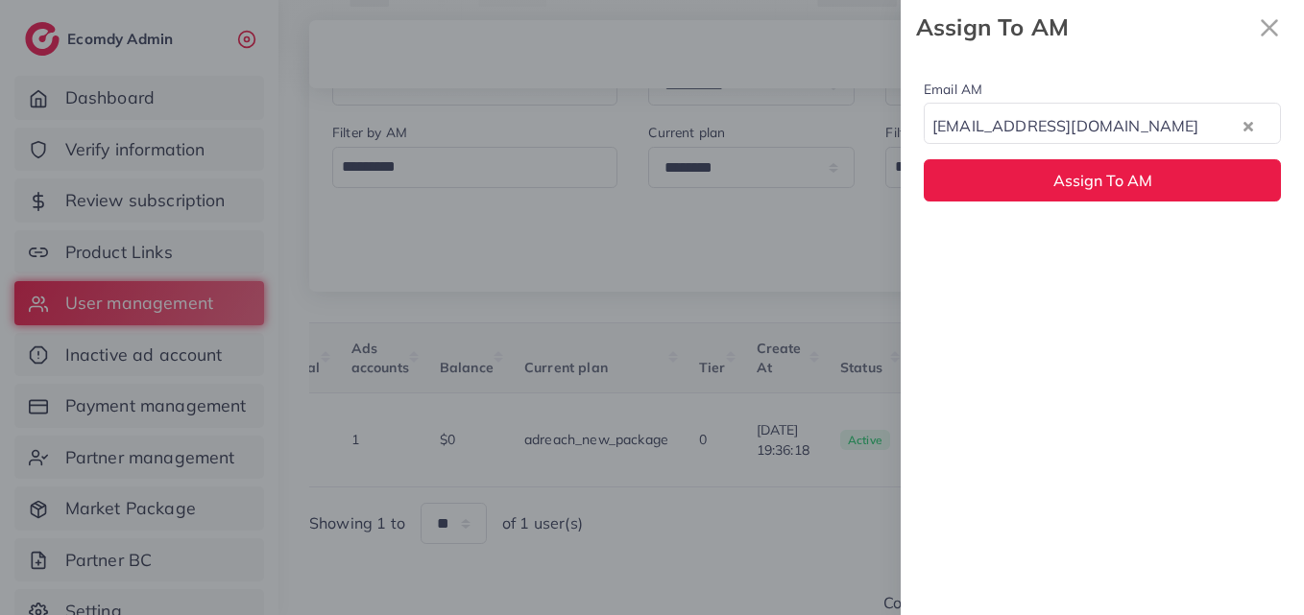
click at [1056, 263] on div "Email AM natashashahid163@gmail.com Loading... None hadibaaslam@gmail.com natas…" at bounding box center [1102, 335] width 403 height 561
click at [1067, 205] on div "Email AM natashashahid163@gmail.com Loading... Assign To AM" at bounding box center [1102, 140] width 403 height 170
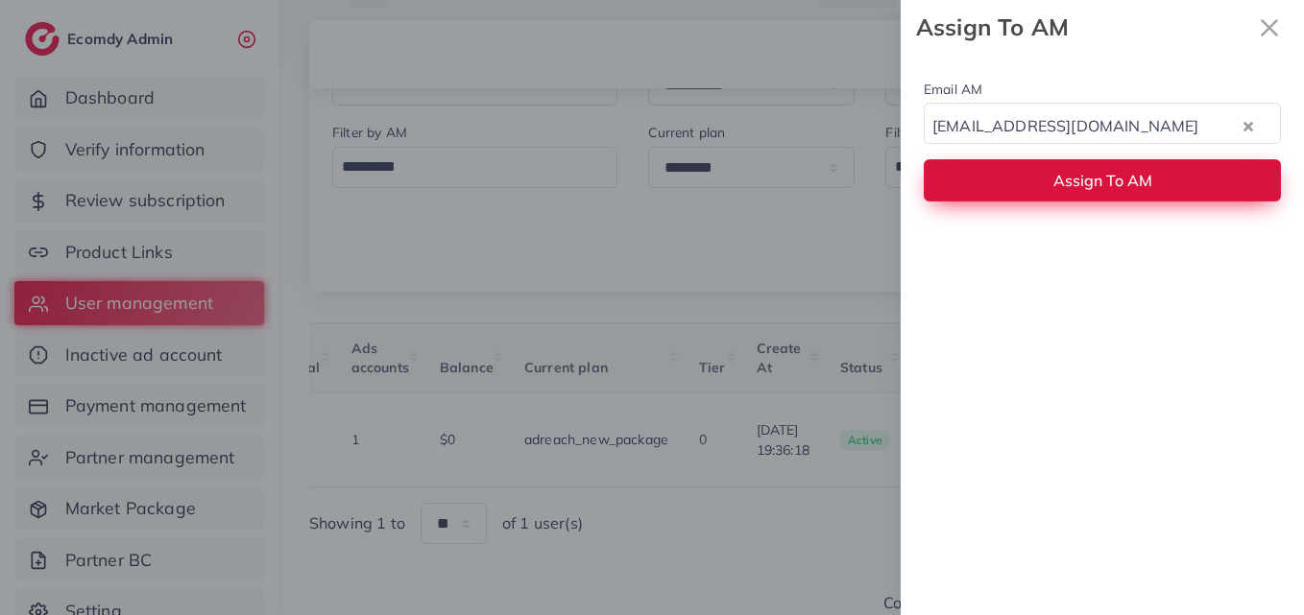
click at [1069, 182] on span "Assign To AM" at bounding box center [1102, 180] width 99 height 19
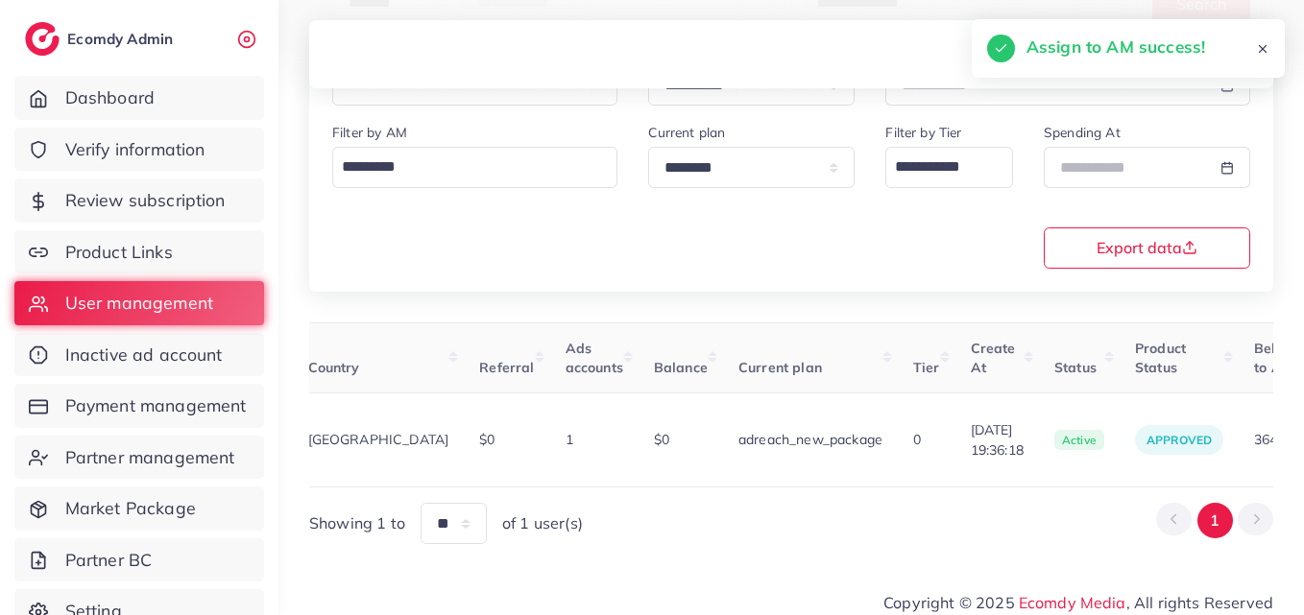
scroll to position [0, 0]
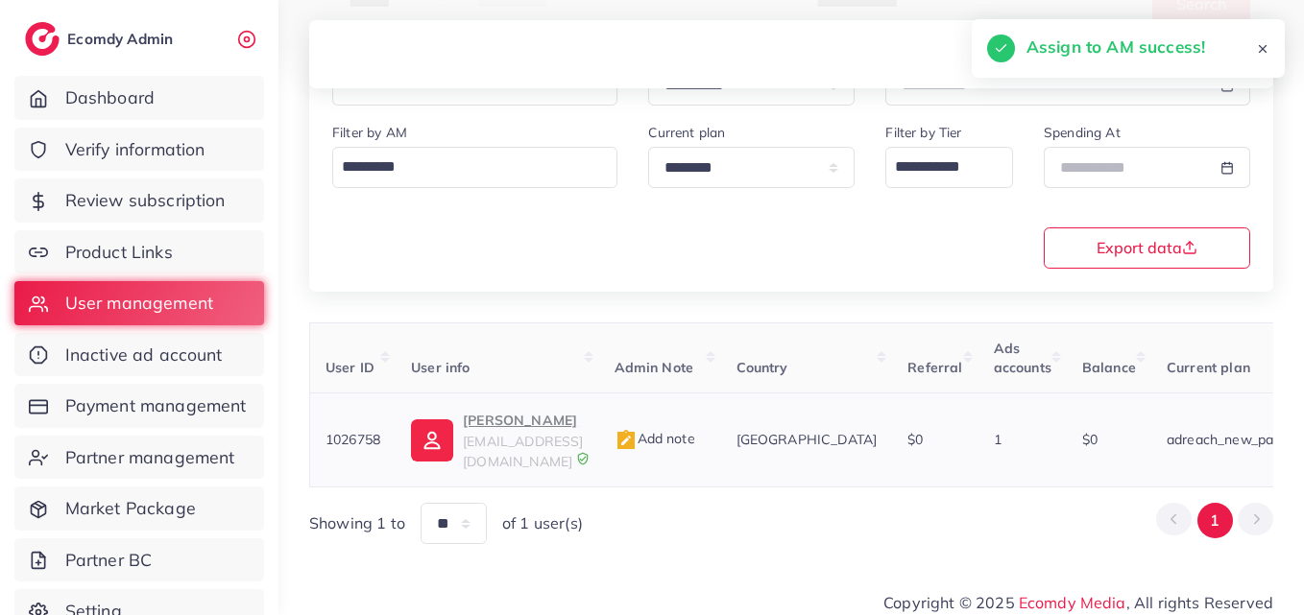
click at [487, 424] on p "Amjad khan" at bounding box center [523, 420] width 120 height 23
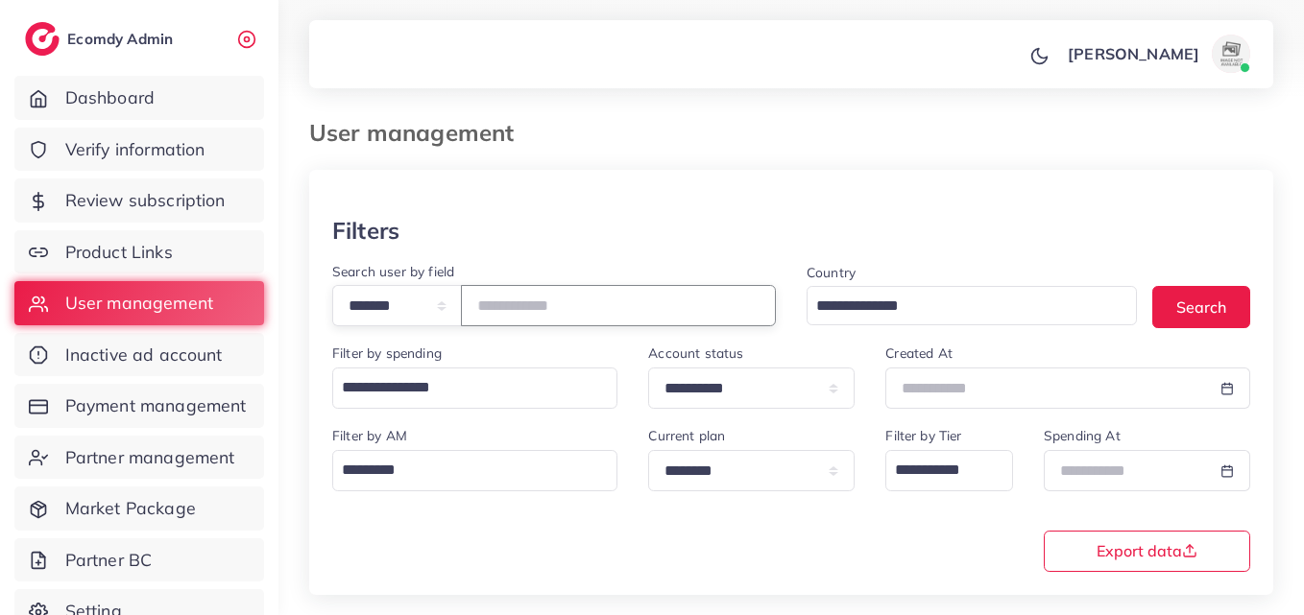
click at [531, 309] on input "*******" at bounding box center [618, 305] width 315 height 41
click at [531, 307] on input "*******" at bounding box center [618, 305] width 315 height 41
drag, startPoint x: 531, startPoint y: 308, endPoint x: 518, endPoint y: 315, distance: 15.0
click at [518, 315] on input "*******" at bounding box center [618, 305] width 315 height 41
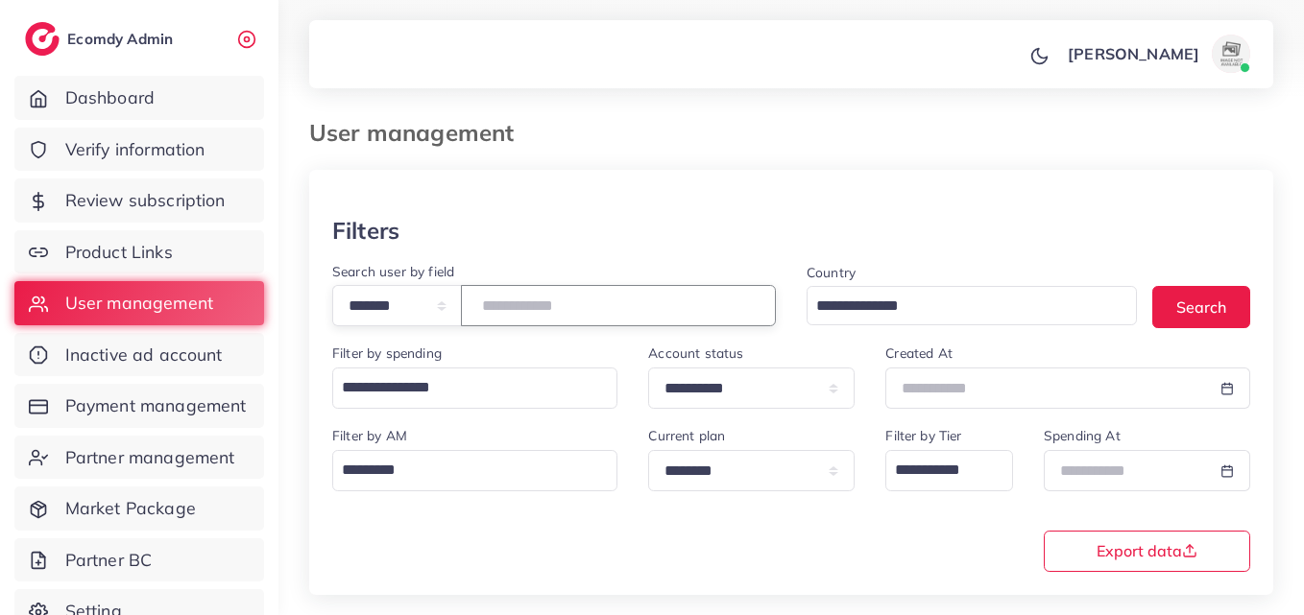
paste input "number"
click at [1179, 300] on button "Search" at bounding box center [1201, 306] width 98 height 41
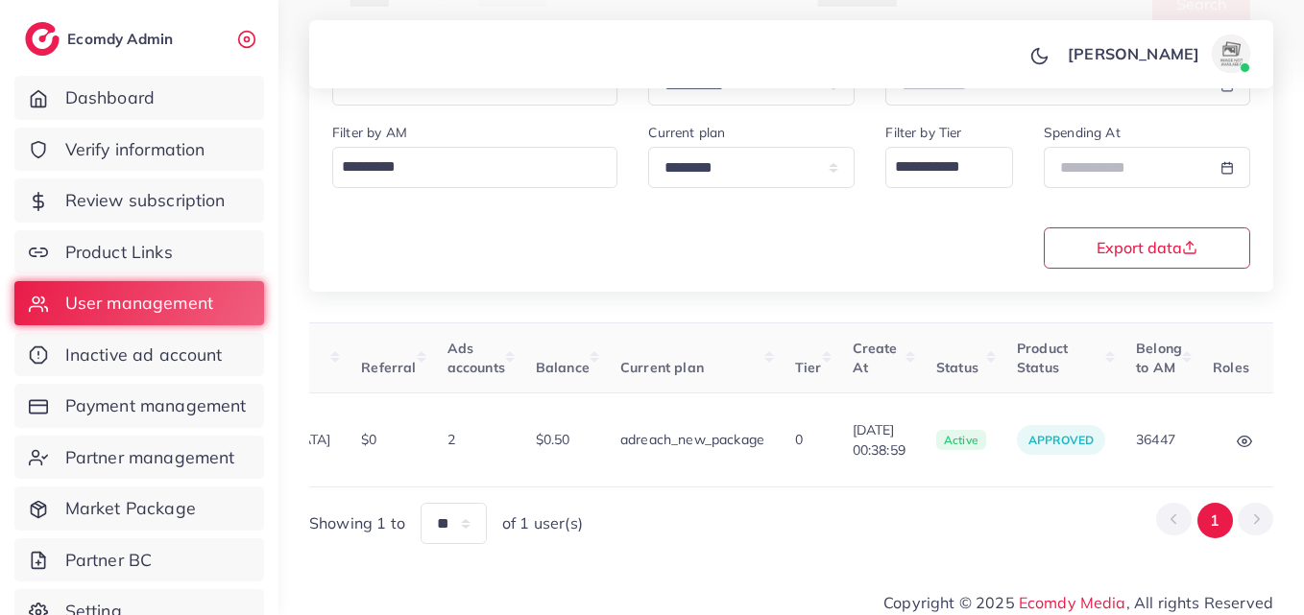
scroll to position [0, 612]
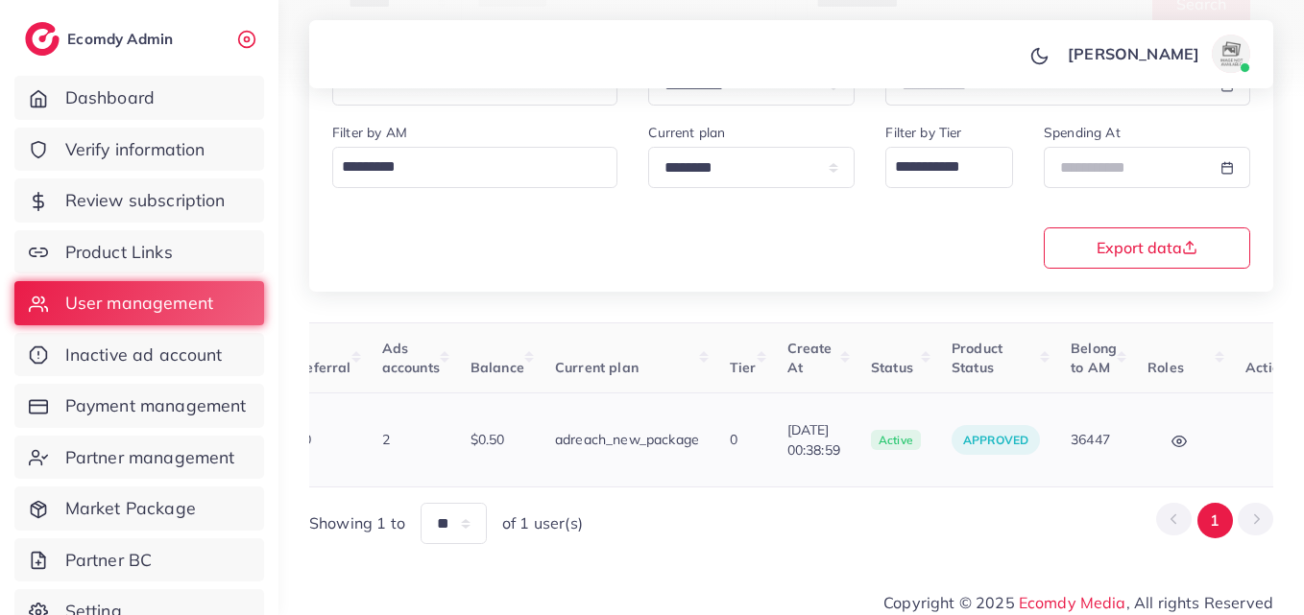
click at [1245, 430] on button "button" at bounding box center [1278, 440] width 67 height 43
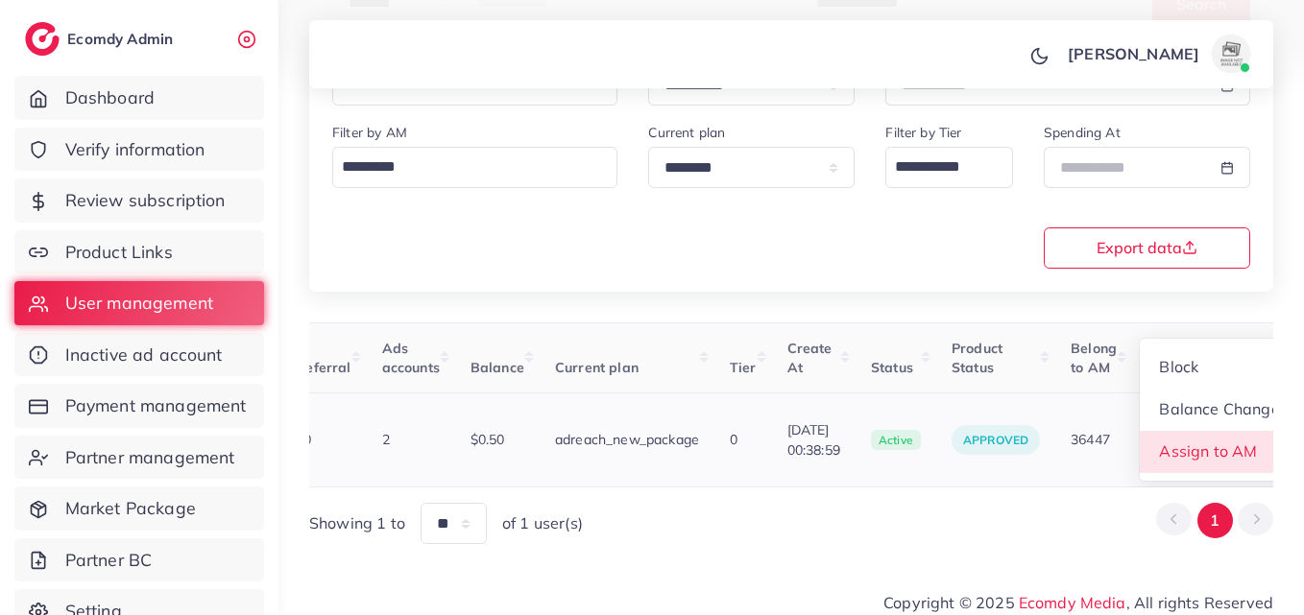
click at [1214, 442] on span "Assign to AM" at bounding box center [1209, 451] width 98 height 19
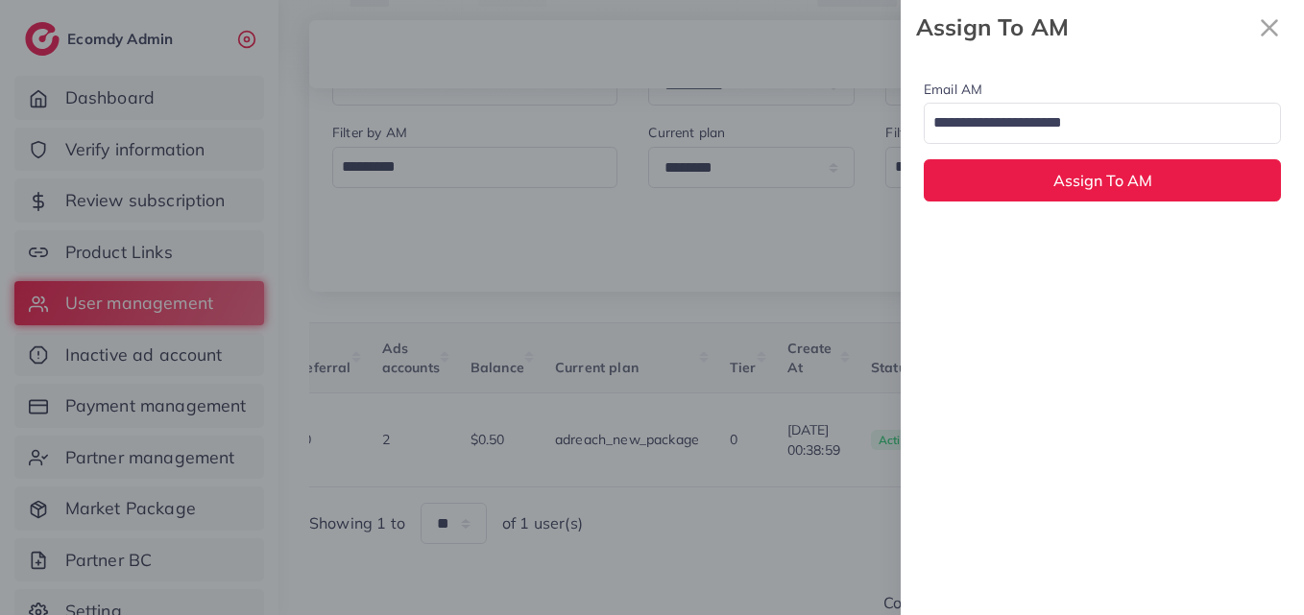
click at [1024, 113] on input "Search for option" at bounding box center [1091, 124] width 329 height 33
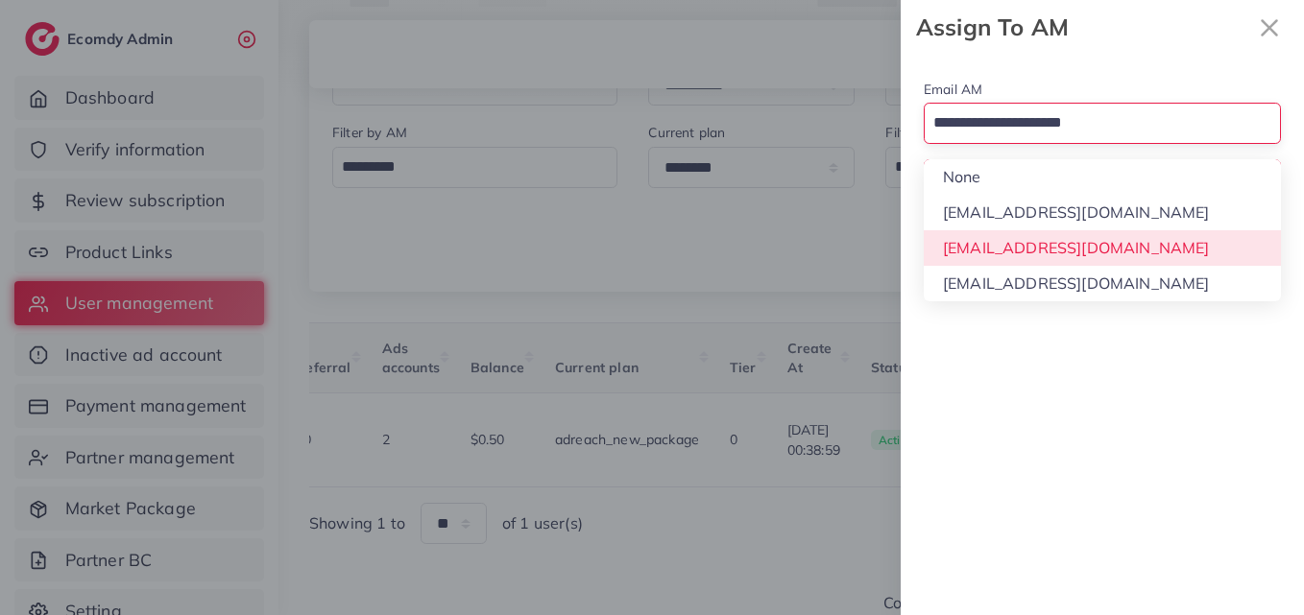
click at [1030, 237] on div "Email AM Loading... None hadibaaslam@gmail.com natashashahid163@gmail.com wajah…" at bounding box center [1102, 335] width 403 height 561
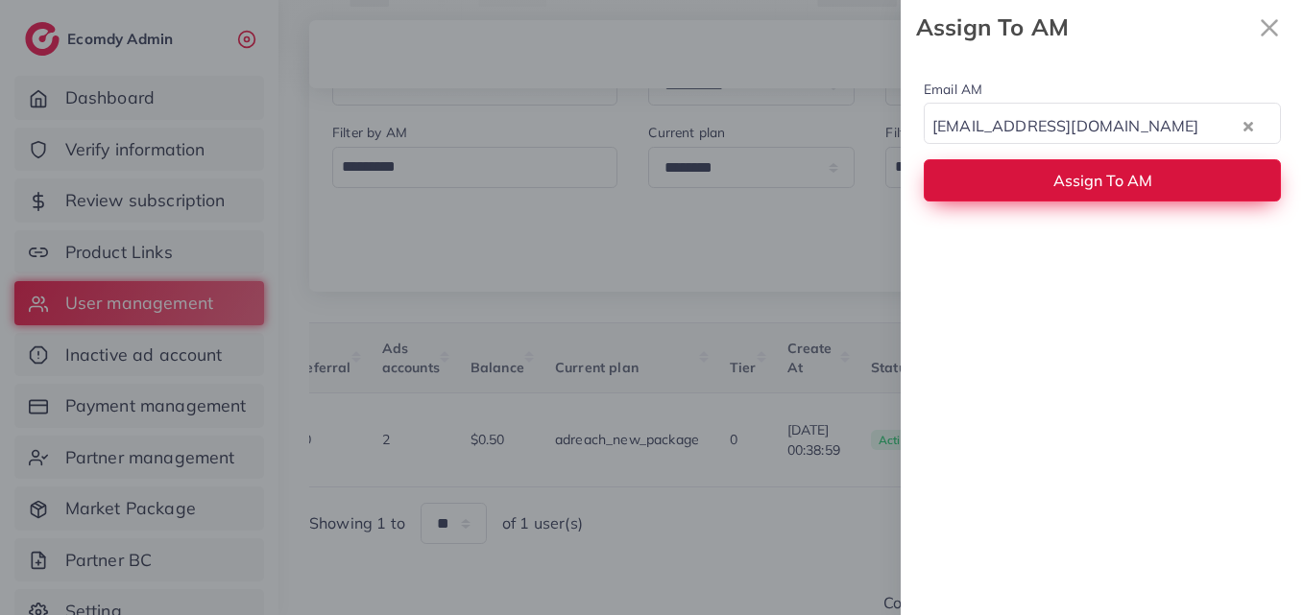
click at [1030, 197] on button "Assign To AM" at bounding box center [1102, 179] width 357 height 41
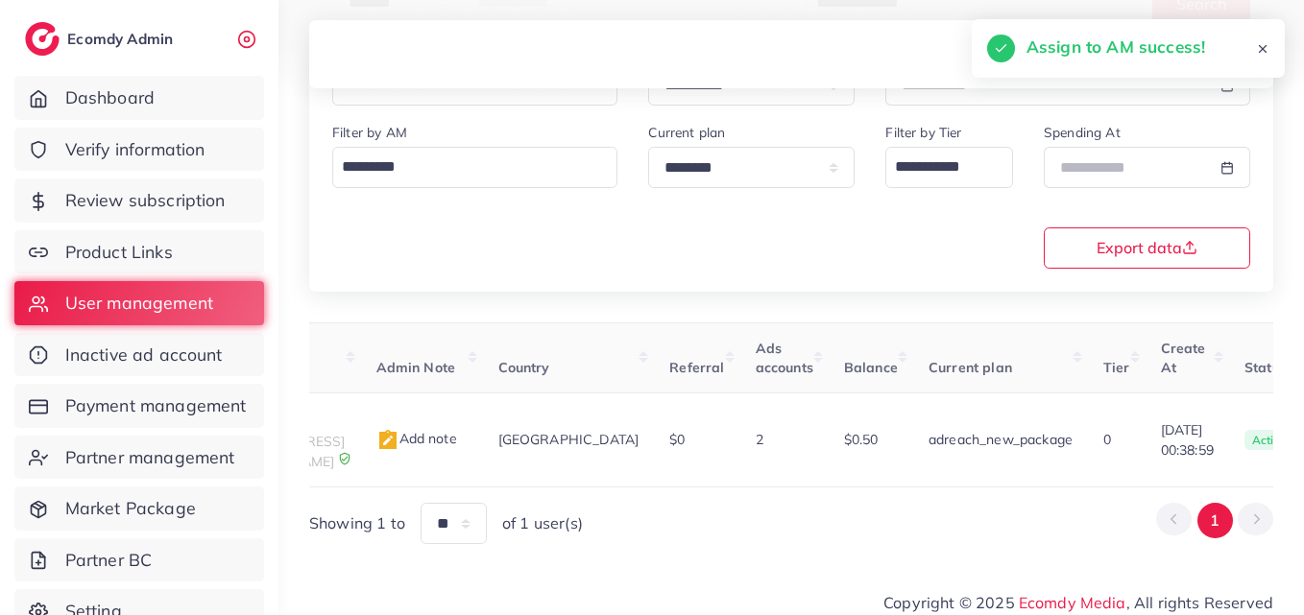
scroll to position [0, 0]
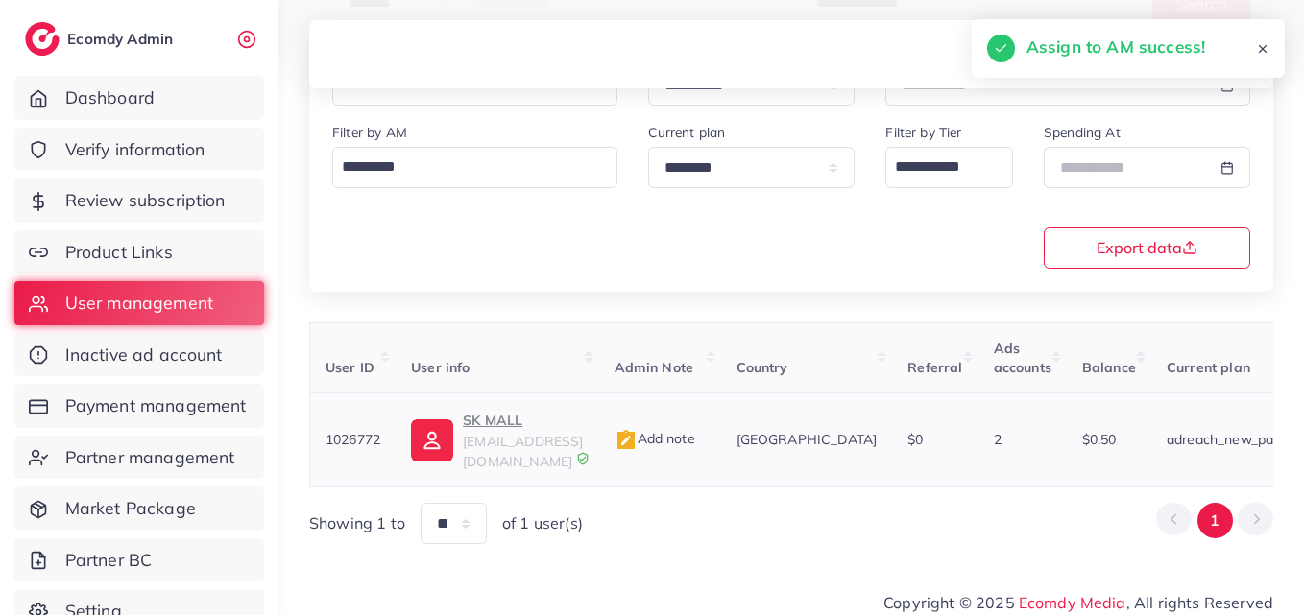
click at [481, 447] on span "skmall474@gmail.com" at bounding box center [523, 451] width 120 height 36
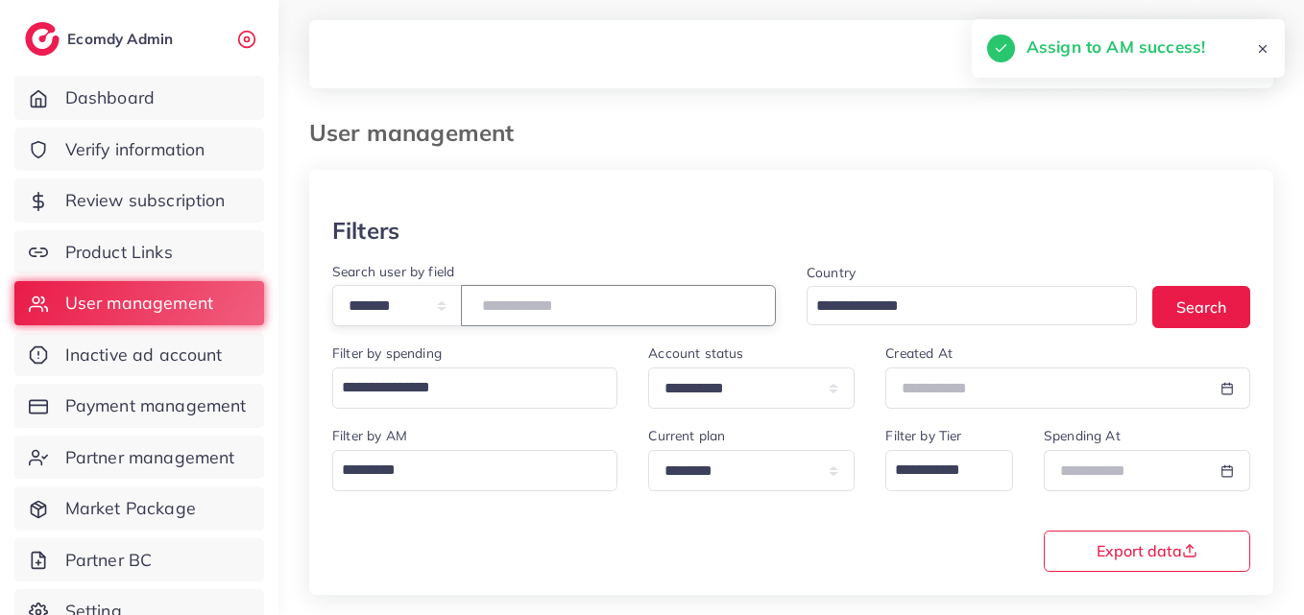
click at [531, 315] on input "*******" at bounding box center [618, 305] width 315 height 41
click at [531, 314] on input "*******" at bounding box center [618, 305] width 315 height 41
paste input "number"
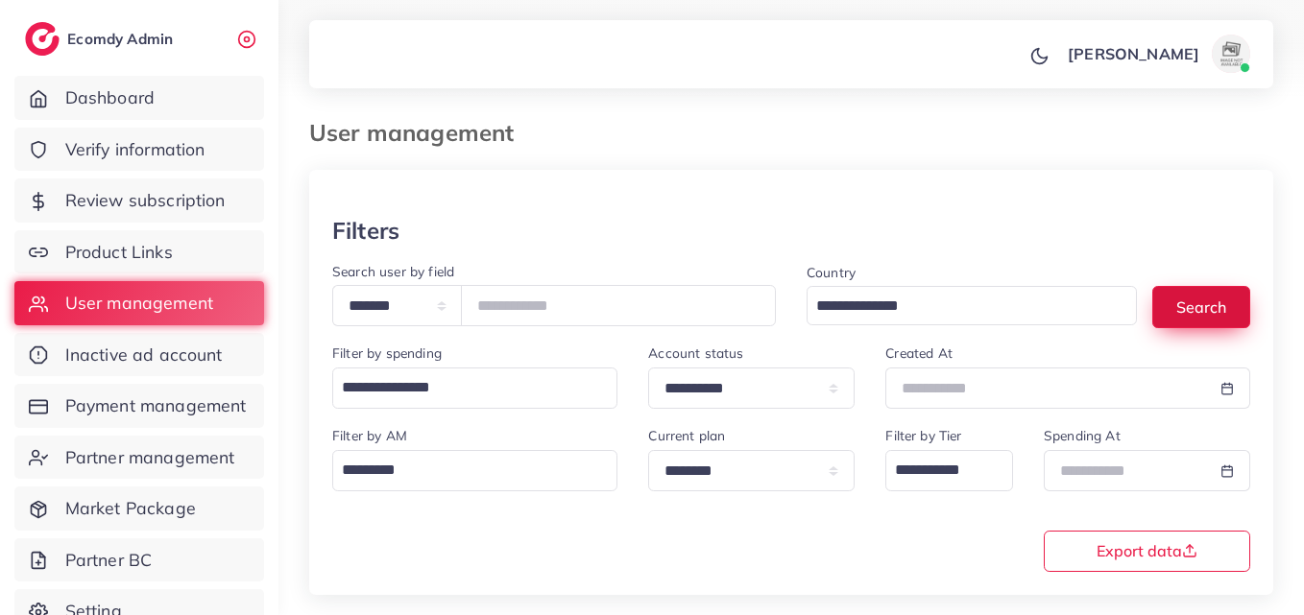
click at [1215, 317] on button "Search" at bounding box center [1201, 306] width 98 height 41
click at [1212, 310] on button "Search" at bounding box center [1201, 306] width 98 height 41
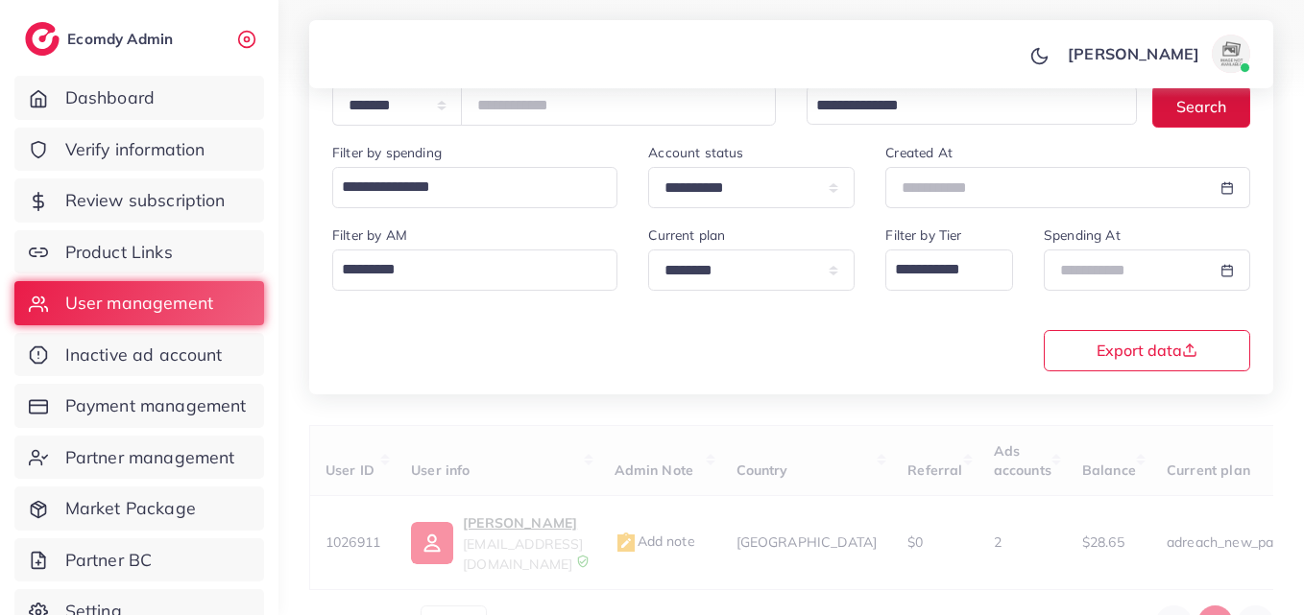
scroll to position [303, 0]
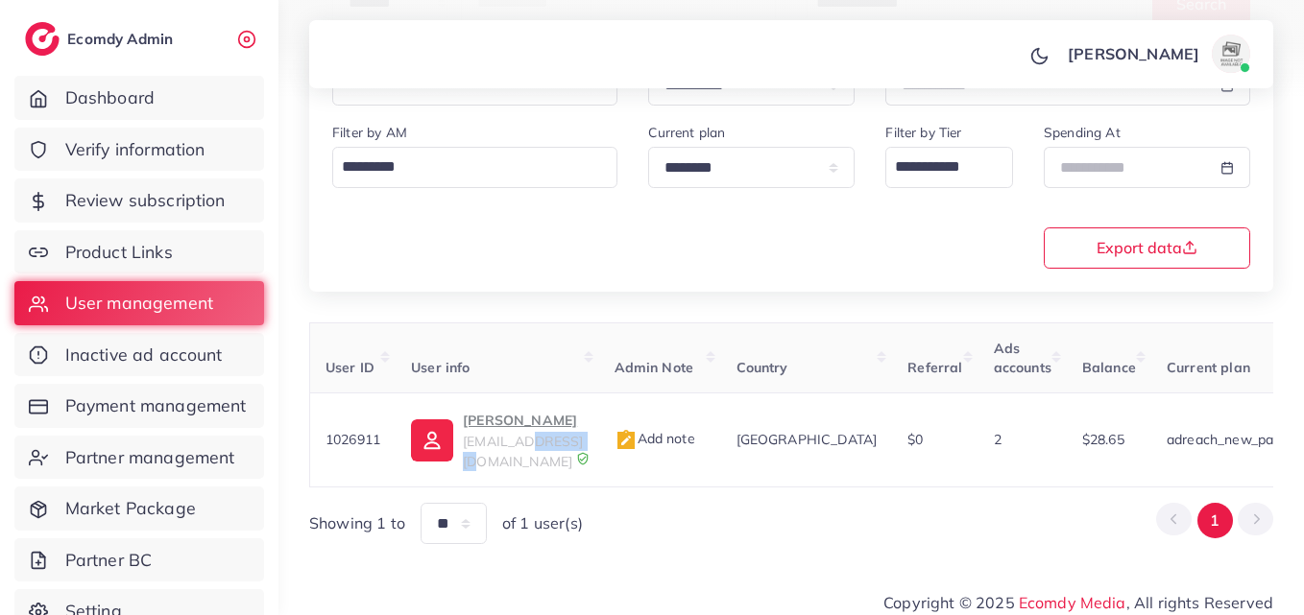
drag, startPoint x: 531, startPoint y: 463, endPoint x: 602, endPoint y: 469, distance: 71.3
click at [602, 469] on table "User ID User info Admin Note Country Referral Ads accounts Balance Current plan…" at bounding box center [1124, 405] width 1631 height 165
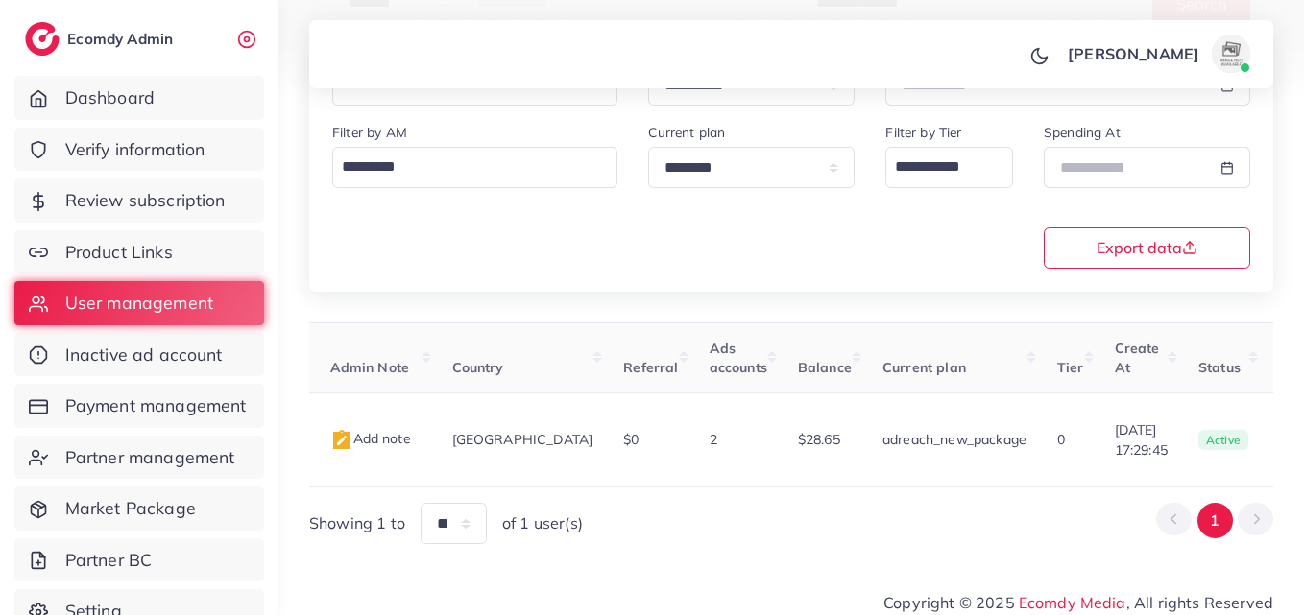
scroll to position [0, 668]
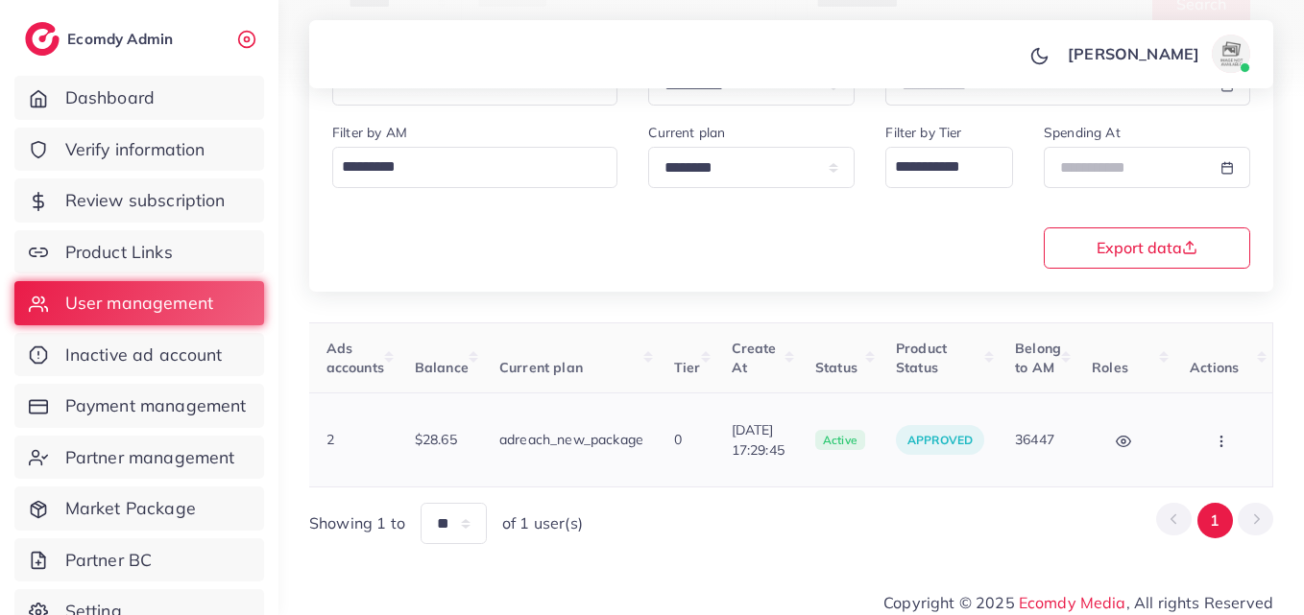
click at [1203, 447] on button "button" at bounding box center [1223, 440] width 67 height 43
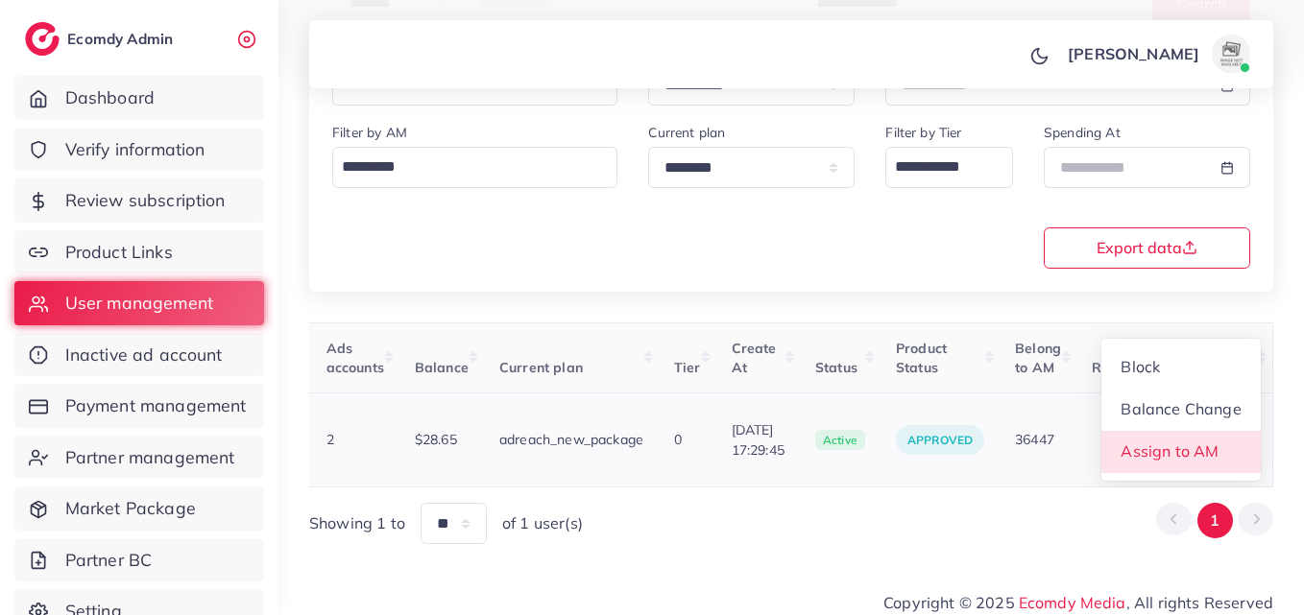
scroll to position [2, 668]
click at [1204, 447] on span "Assign to AM" at bounding box center [1170, 451] width 98 height 19
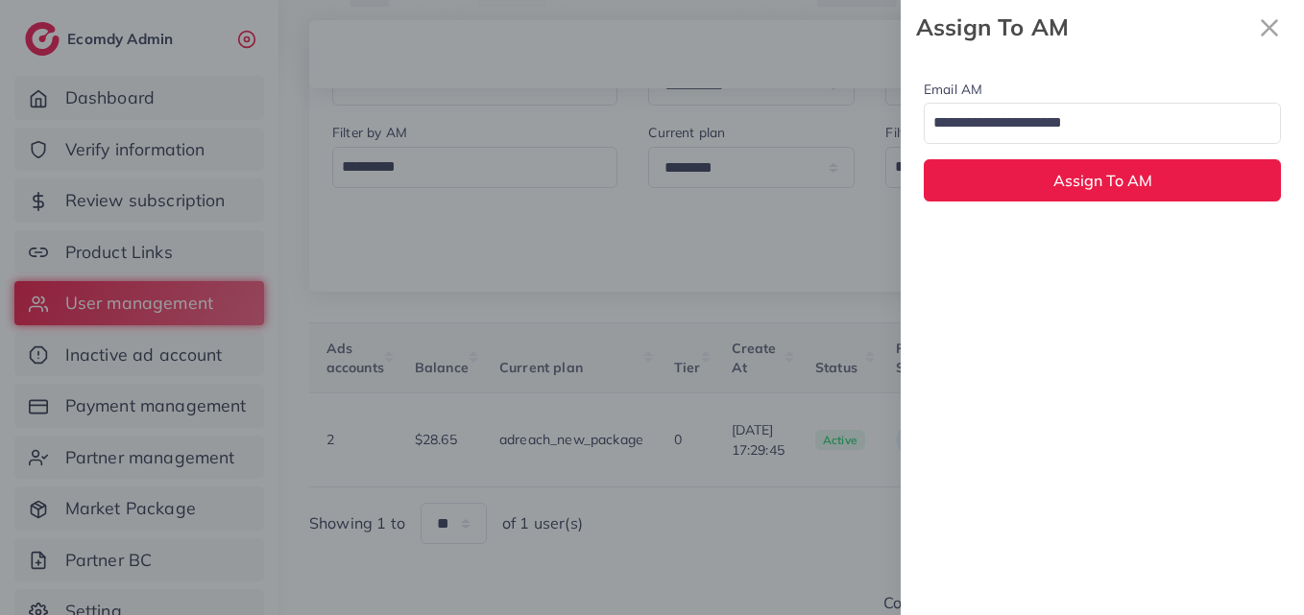
click at [1090, 113] on input "Search for option" at bounding box center [1091, 124] width 329 height 33
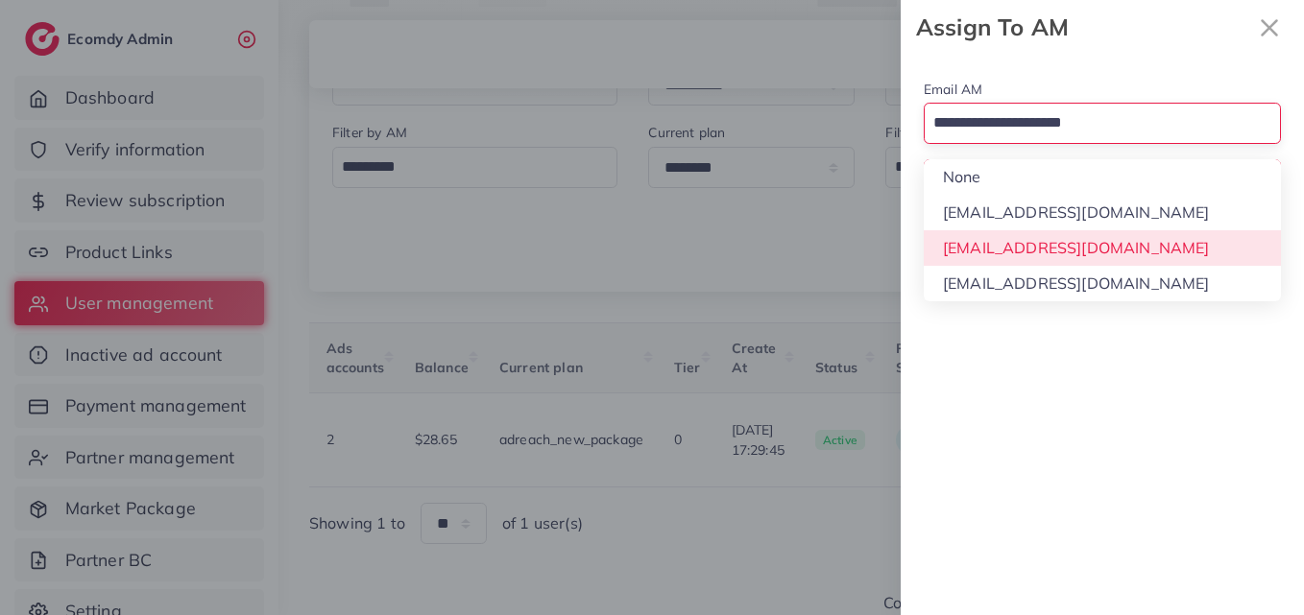
click at [1094, 243] on div "Email AM Loading... None hadibaaslam@gmail.com natashashahid163@gmail.com wajah…" at bounding box center [1102, 335] width 403 height 561
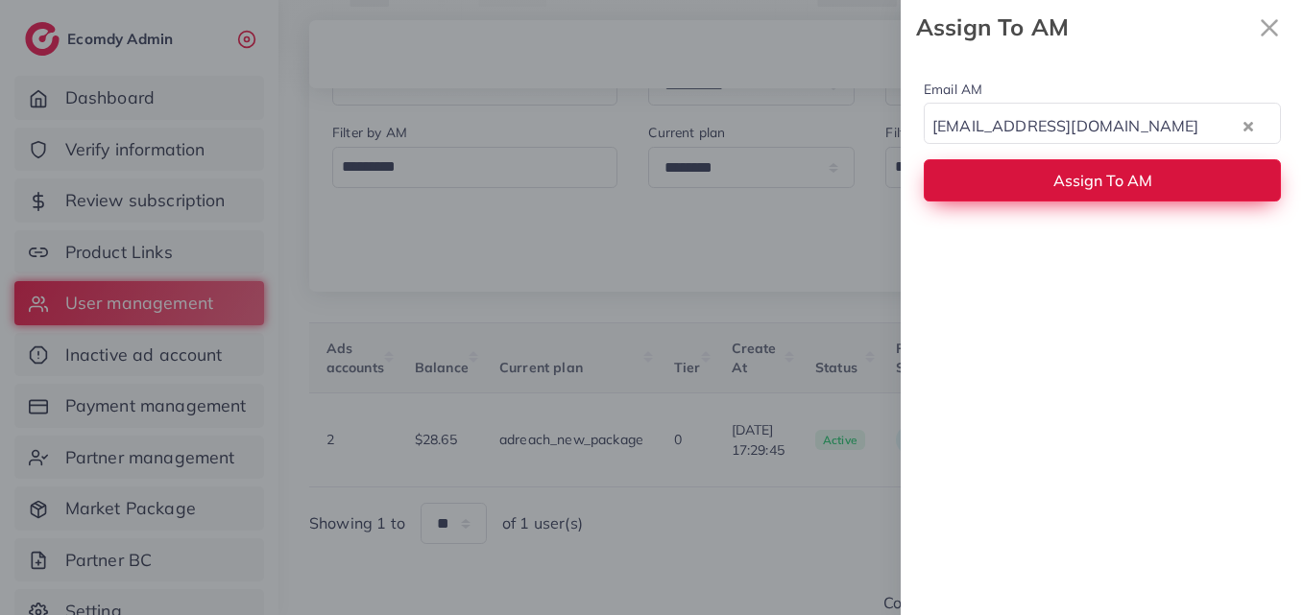
click at [1084, 188] on span "Assign To AM" at bounding box center [1102, 180] width 99 height 19
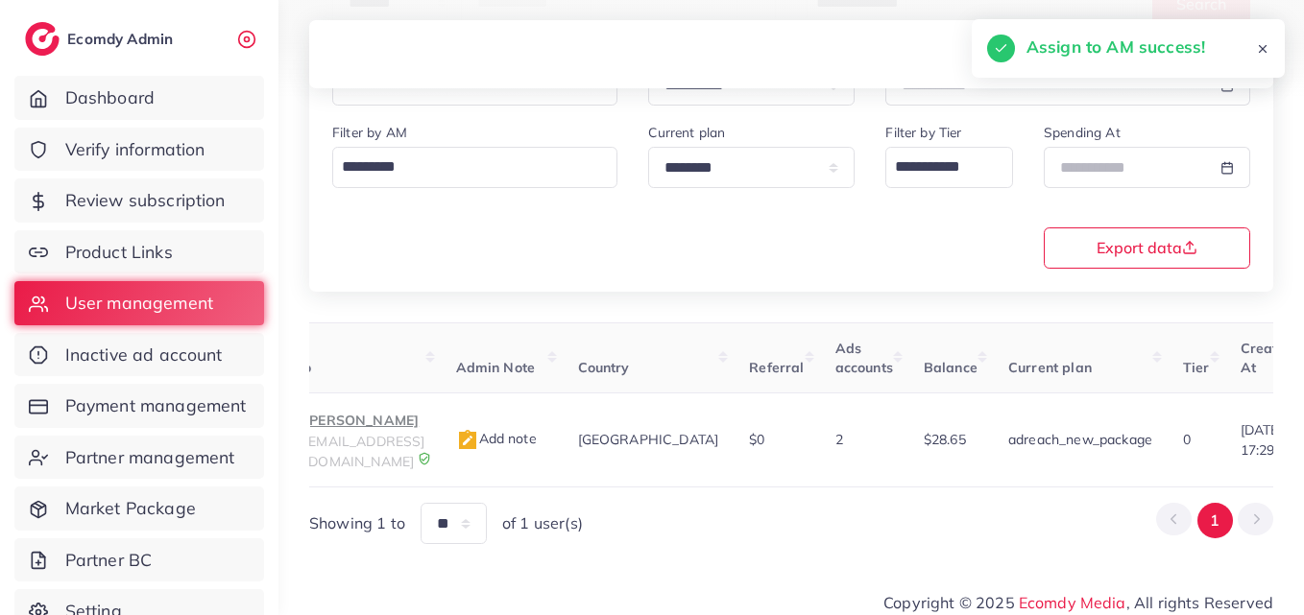
scroll to position [0, 0]
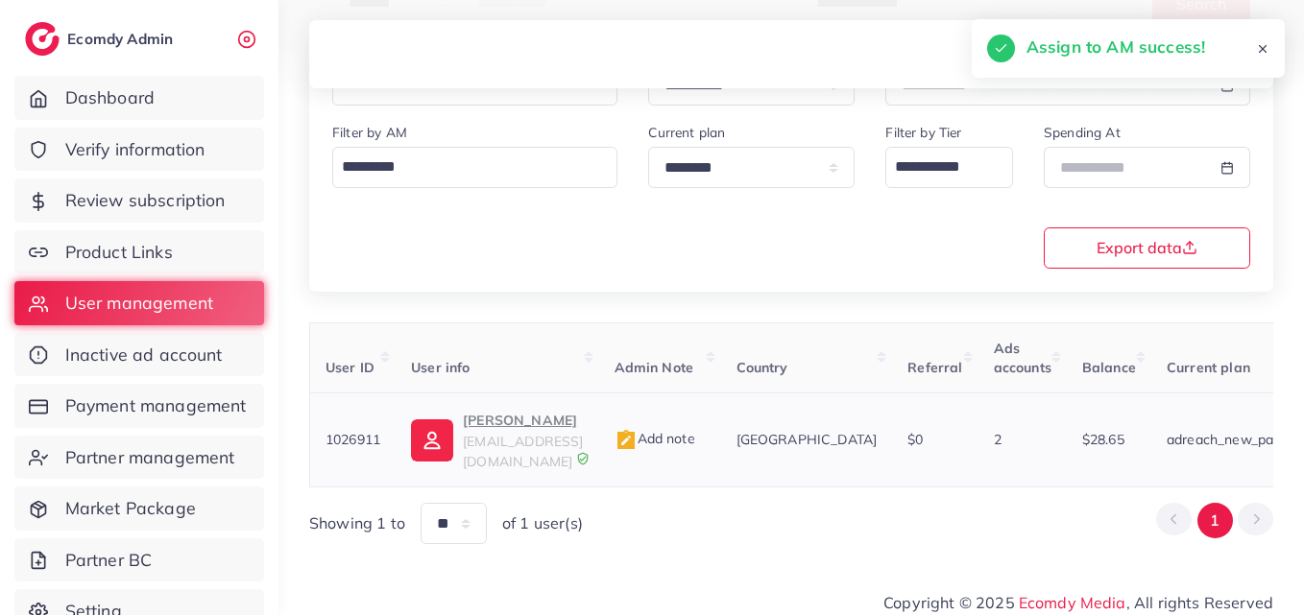
click at [470, 422] on p "Ubaid Awan" at bounding box center [523, 420] width 120 height 23
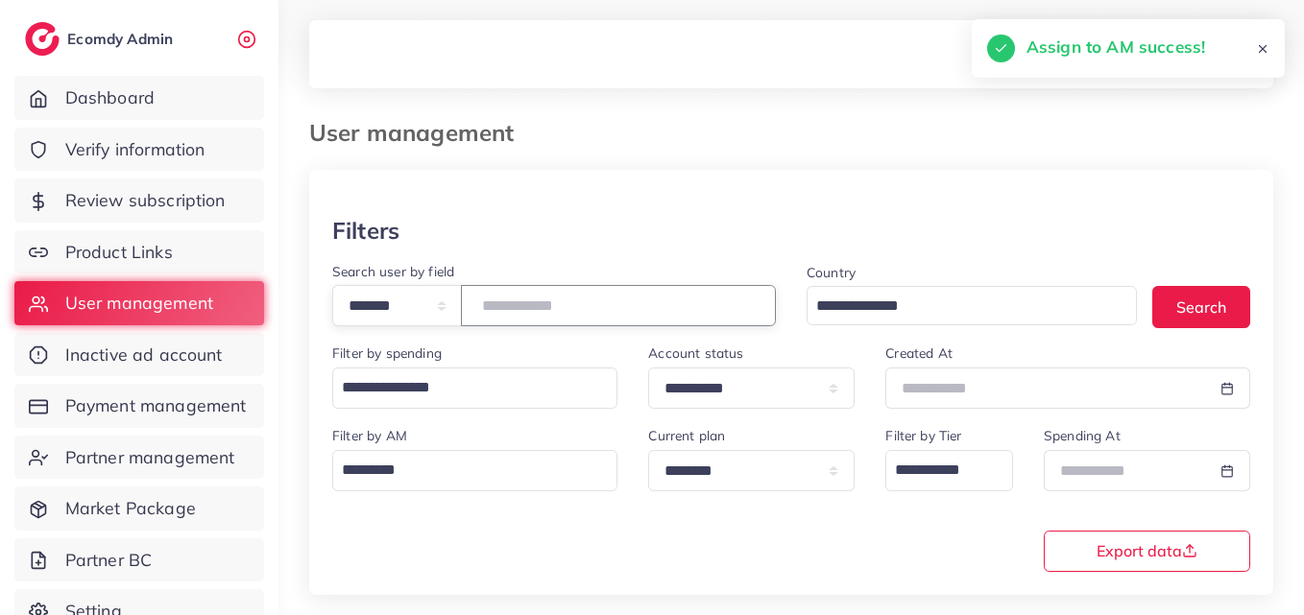
click at [538, 318] on input "*******" at bounding box center [618, 305] width 315 height 41
paste input "number"
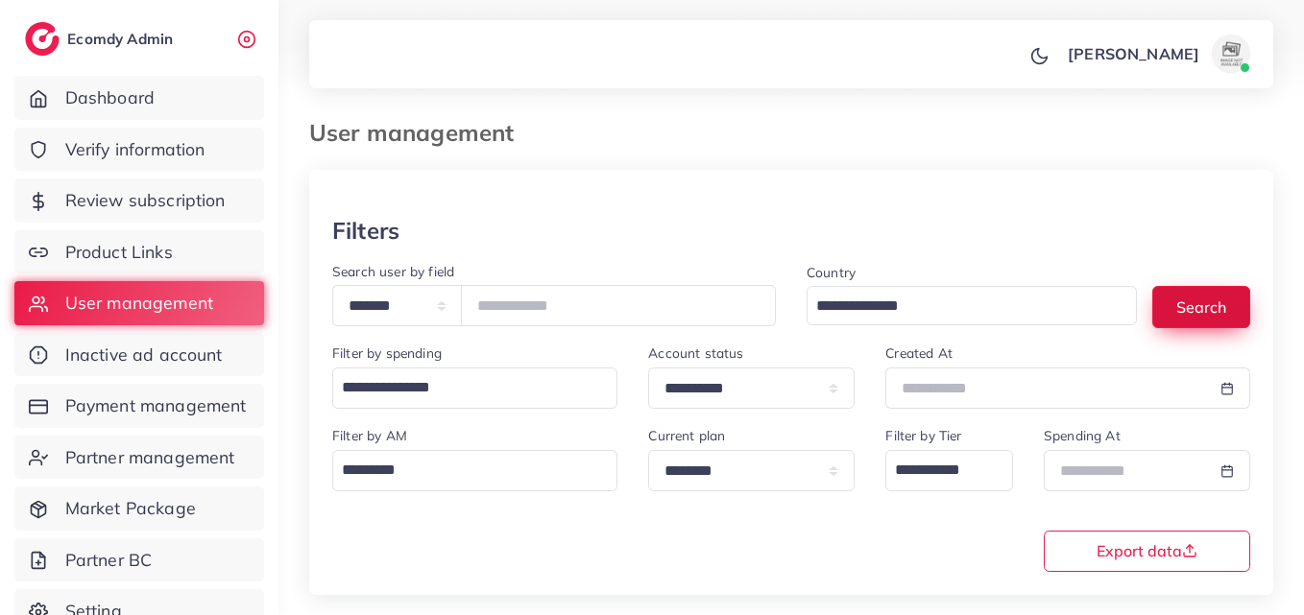
click at [1188, 301] on button "Search" at bounding box center [1201, 306] width 98 height 41
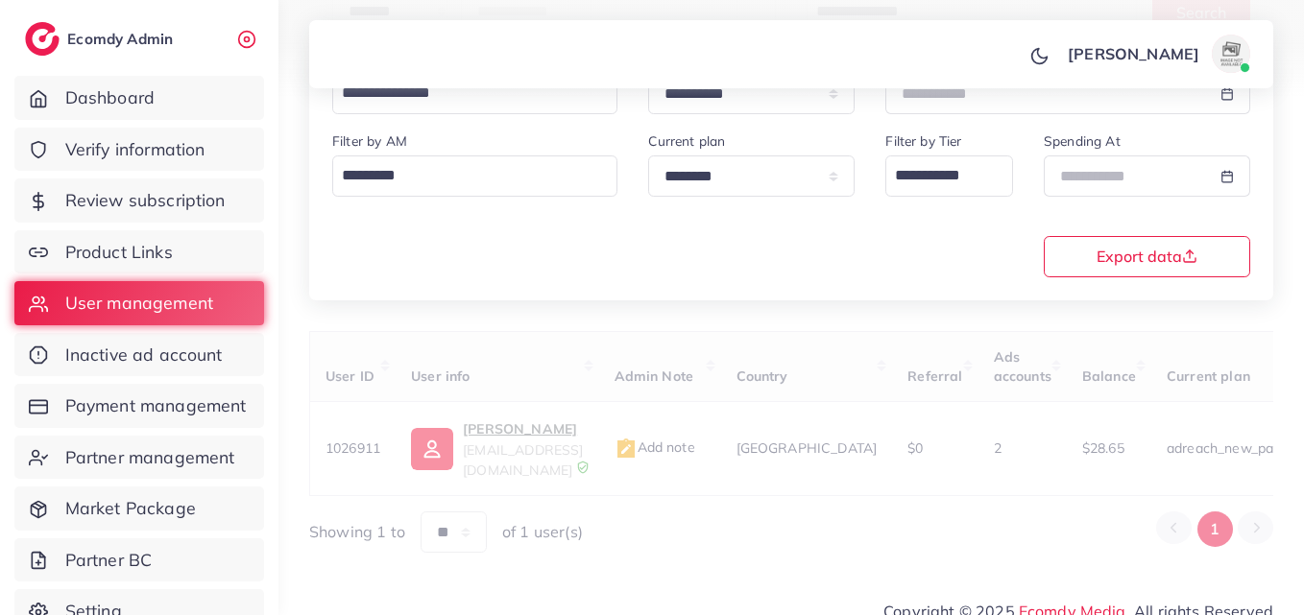
scroll to position [303, 0]
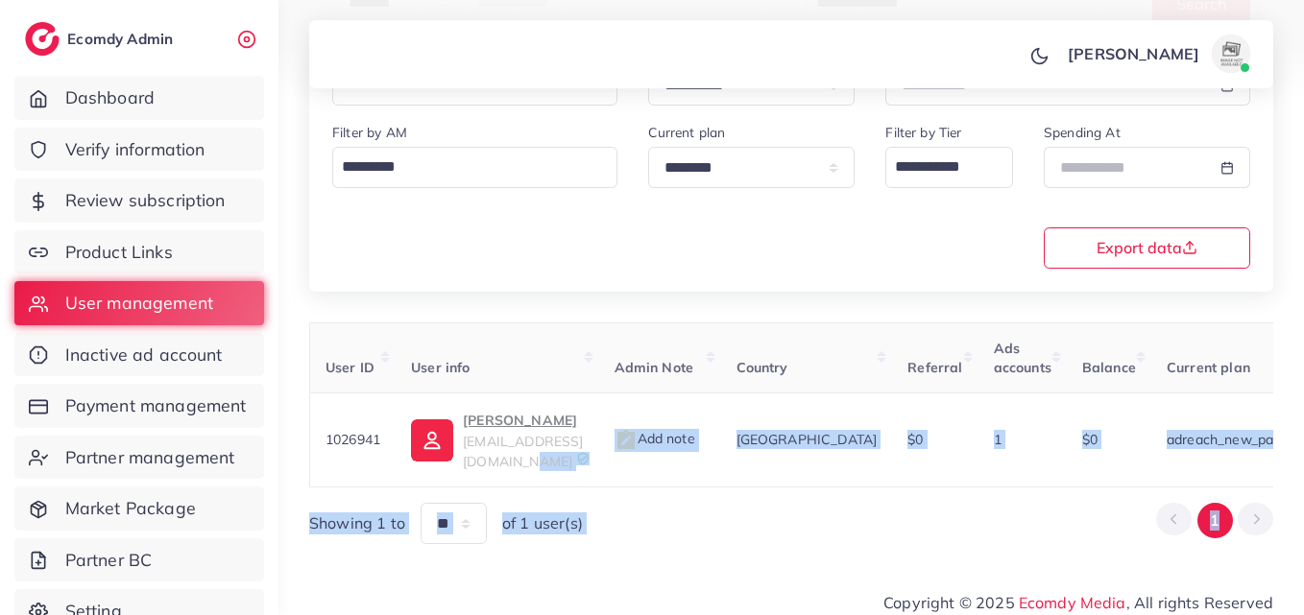
drag, startPoint x: 802, startPoint y: 483, endPoint x: 1228, endPoint y: 492, distance: 426.4
click at [1228, 492] on div "User ID User info Admin Note Country Referral Ads accounts Balance Current plan…" at bounding box center [791, 434] width 964 height 223
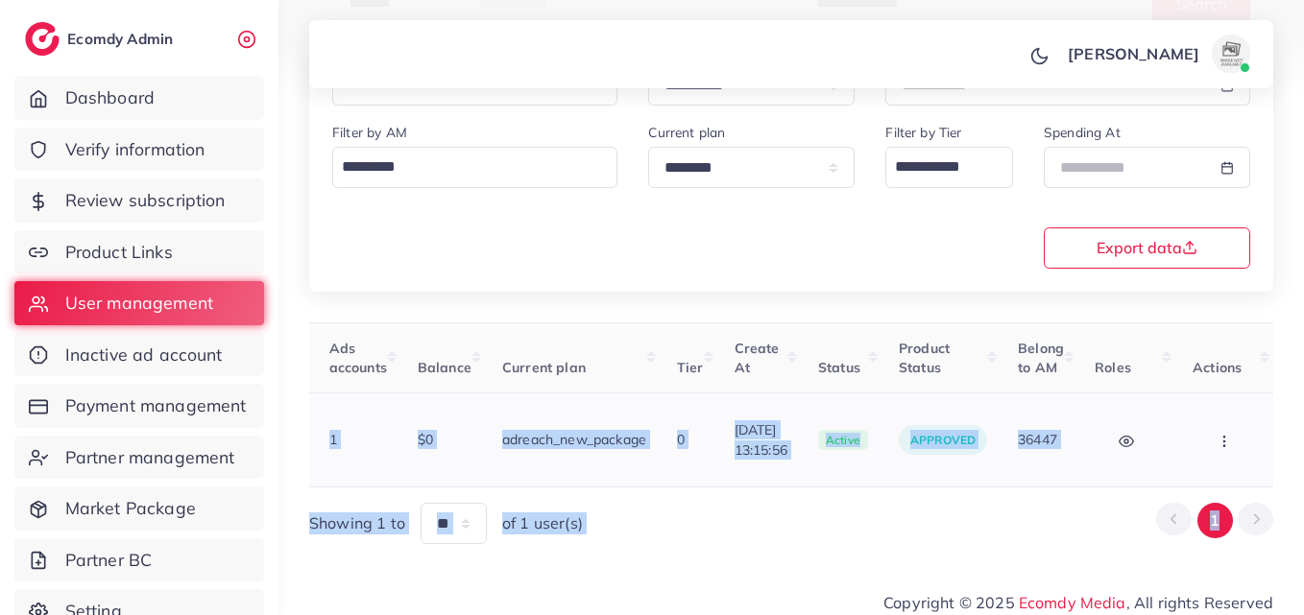
click at [1223, 444] on button "button" at bounding box center [1225, 440] width 67 height 43
click at [1223, 444] on link "Assign to AM" at bounding box center [1183, 452] width 159 height 42
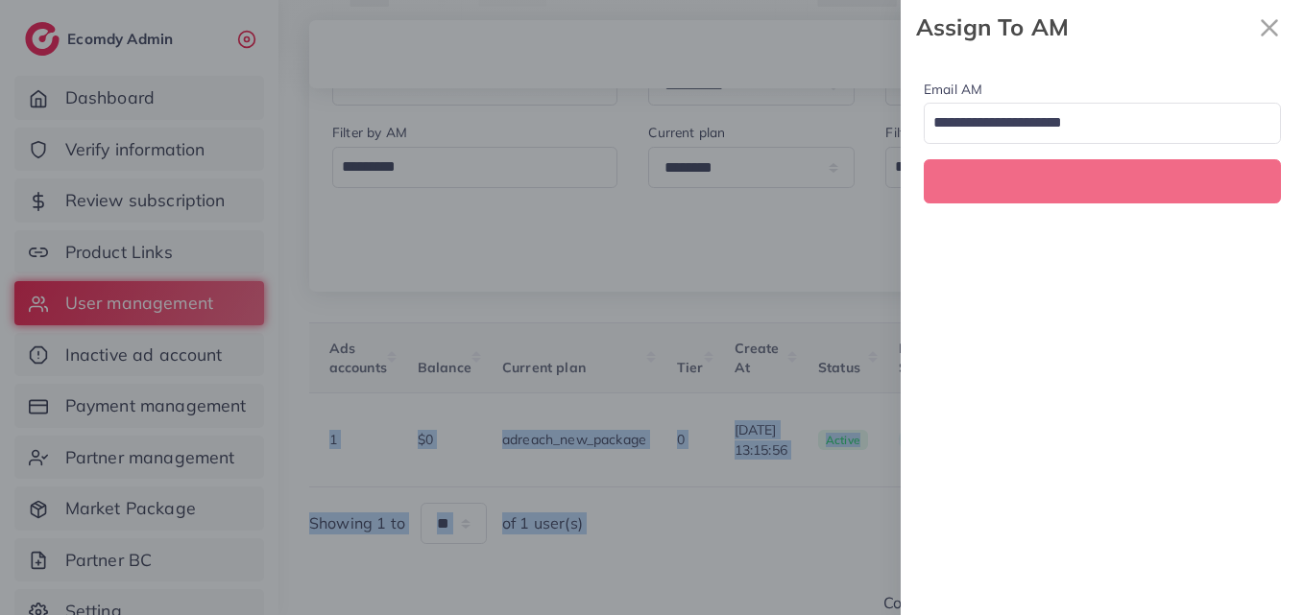
scroll to position [0, 664]
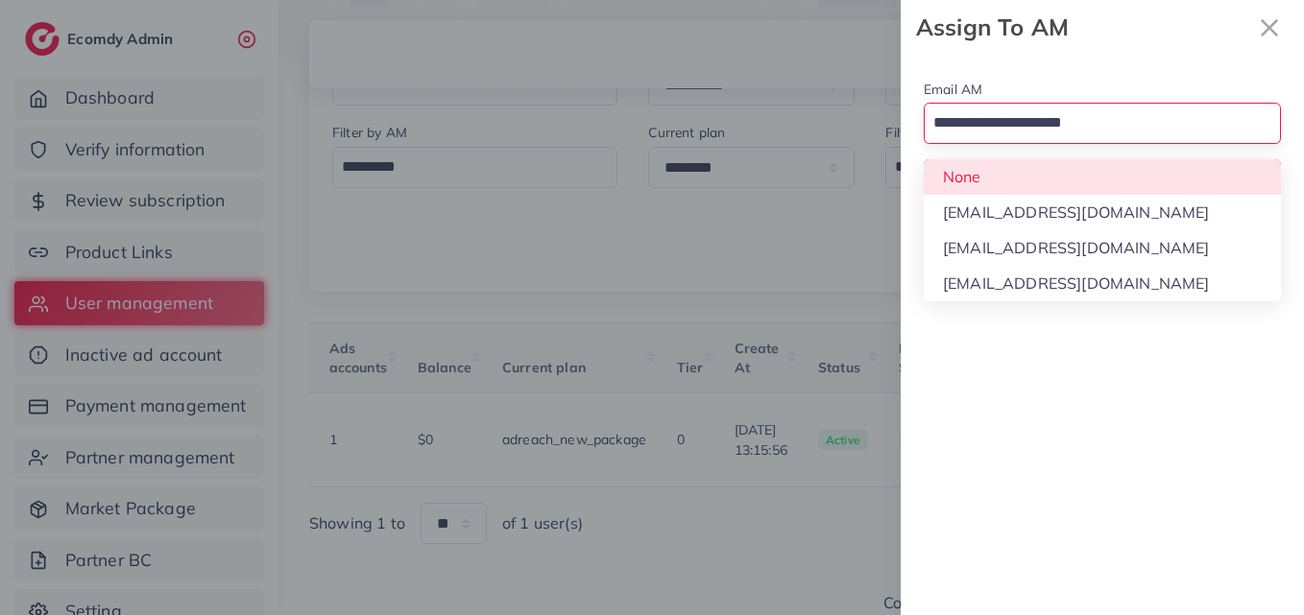
drag, startPoint x: 1100, startPoint y: 118, endPoint x: 1089, endPoint y: 191, distance: 73.9
click at [1099, 131] on input "Search for option" at bounding box center [1091, 124] width 329 height 33
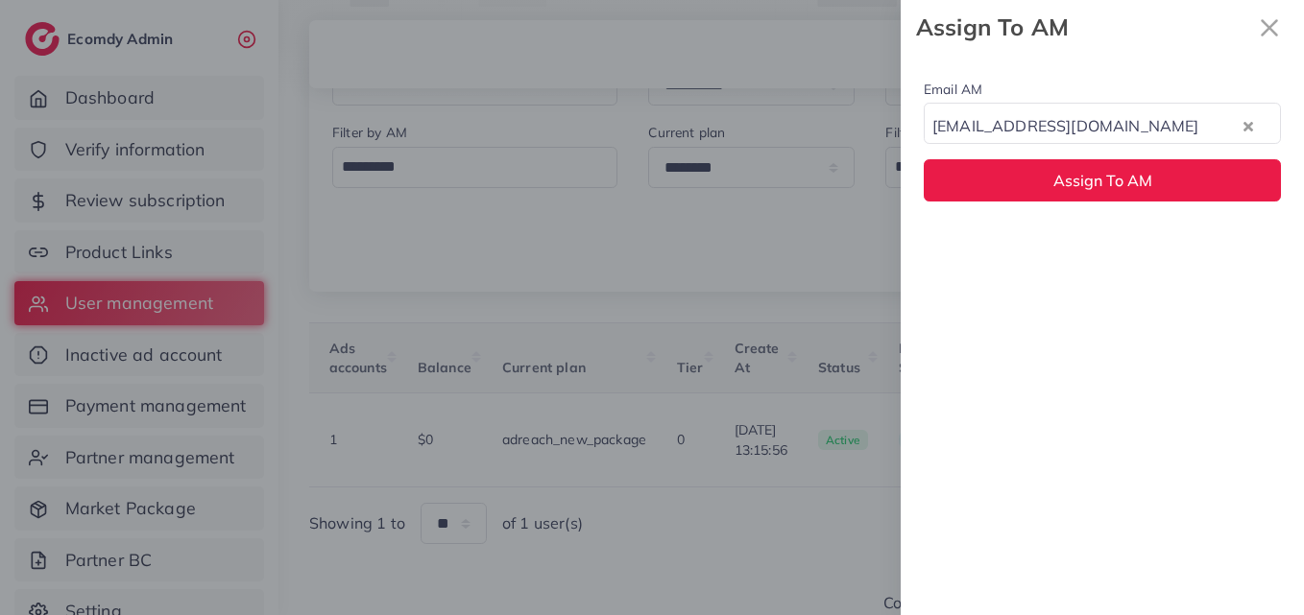
click at [1092, 232] on div "Email AM natashashahid163@gmail.com Loading... None hadibaaslam@gmail.com natas…" at bounding box center [1102, 335] width 403 height 561
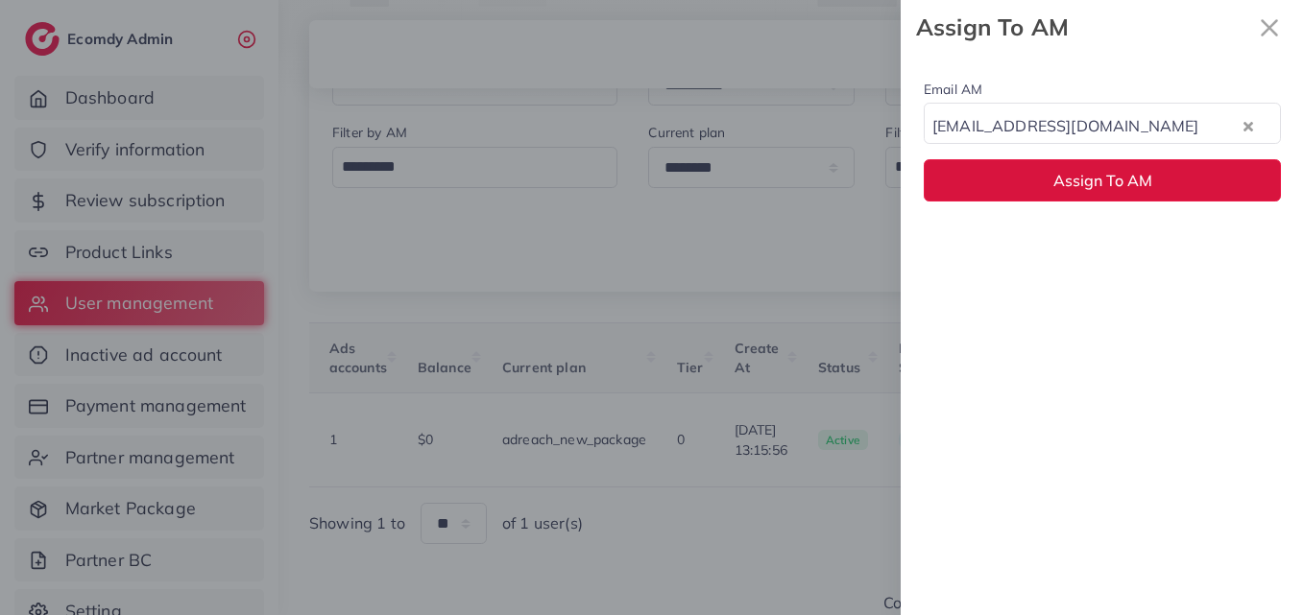
drag, startPoint x: 1089, startPoint y: 177, endPoint x: 797, endPoint y: 540, distance: 465.7
click at [1089, 181] on span "Assign To AM" at bounding box center [1102, 180] width 99 height 19
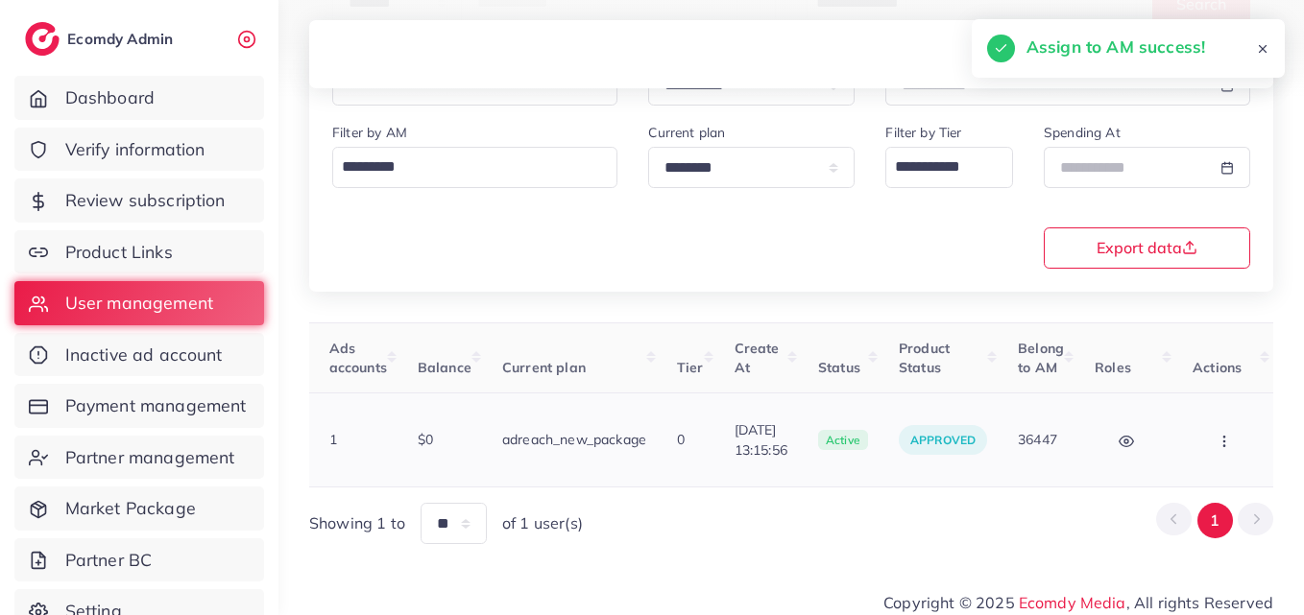
drag, startPoint x: 828, startPoint y: 477, endPoint x: 546, endPoint y: 449, distance: 282.7
click at [550, 465] on div "User ID User info Admin Note Country Referral Ads accounts Balance Current plan…" at bounding box center [791, 434] width 964 height 223
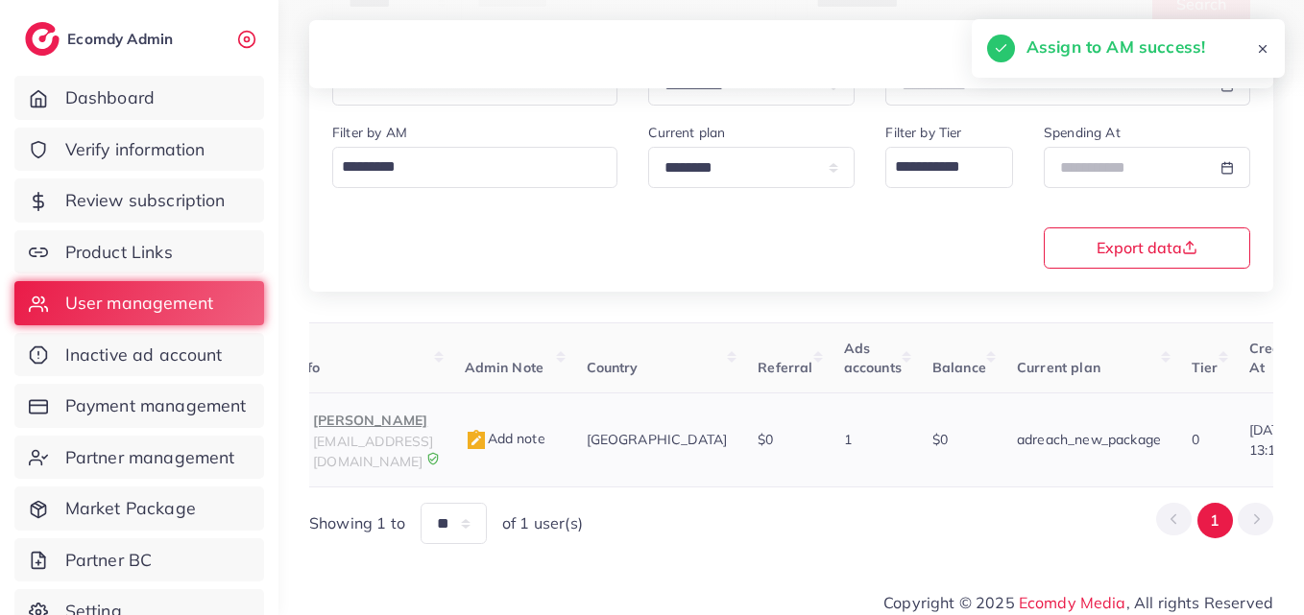
scroll to position [0, 148]
click at [426, 444] on span "alishehryarr644@gmail.com" at bounding box center [375, 451] width 120 height 36
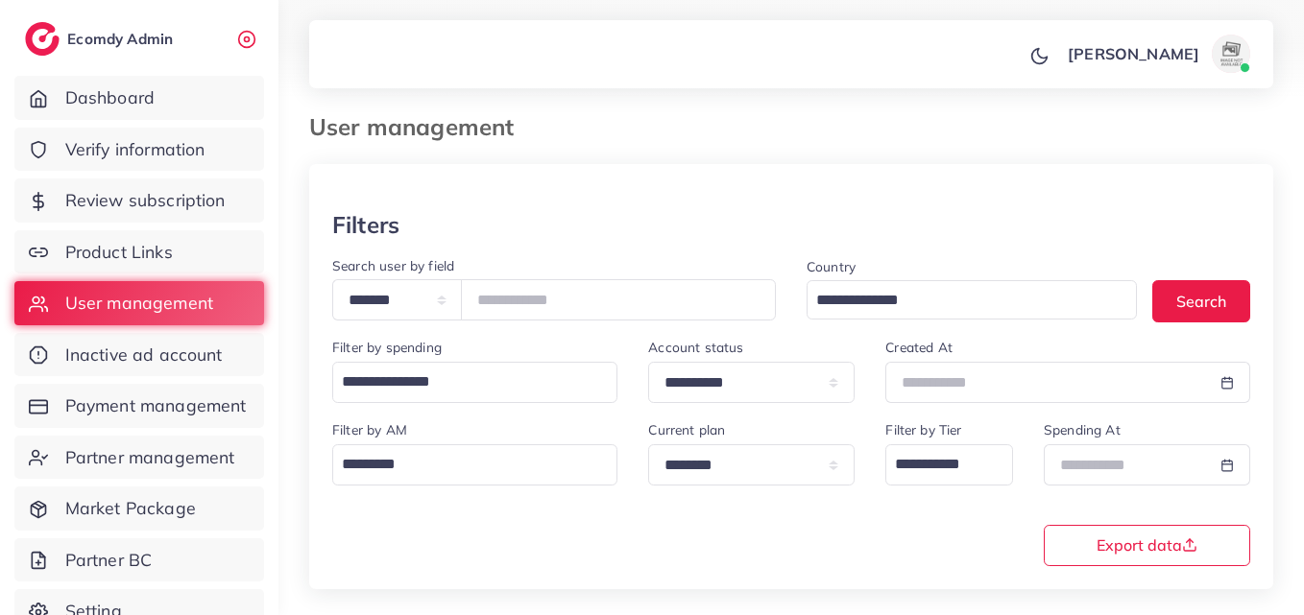
scroll to position [0, 0]
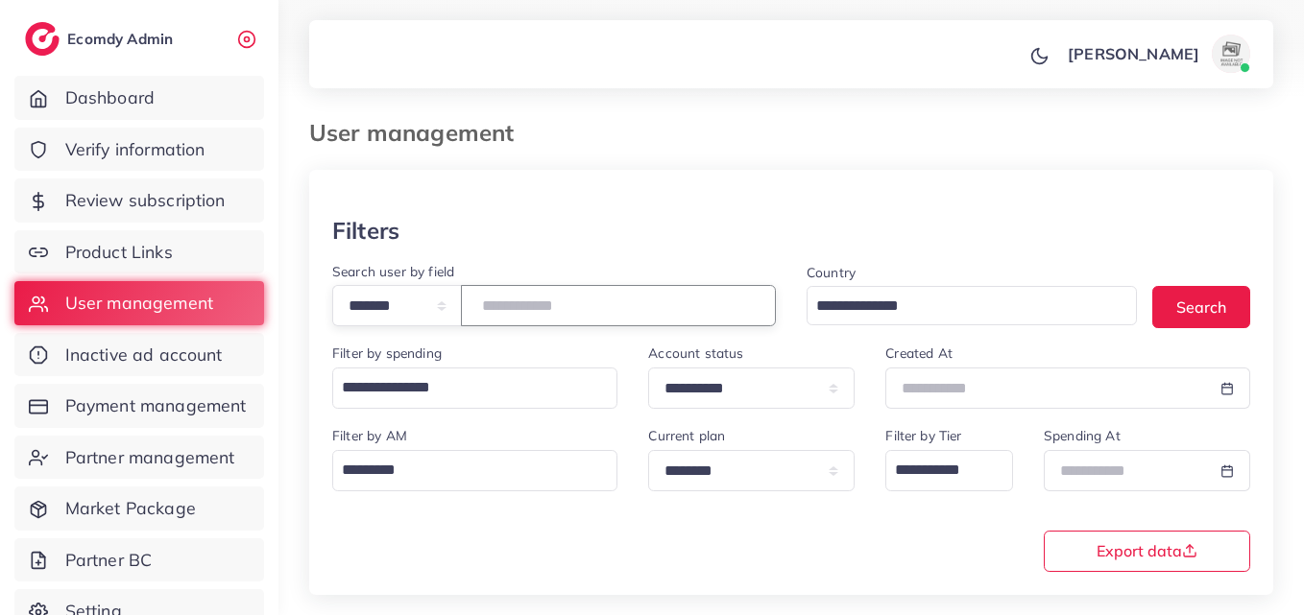
click at [532, 315] on input "*******" at bounding box center [618, 305] width 315 height 41
click at [532, 312] on input "*******" at bounding box center [618, 305] width 315 height 41
drag, startPoint x: 528, startPoint y: 313, endPoint x: 510, endPoint y: 305, distance: 19.8
click at [510, 305] on input "*******" at bounding box center [618, 305] width 315 height 41
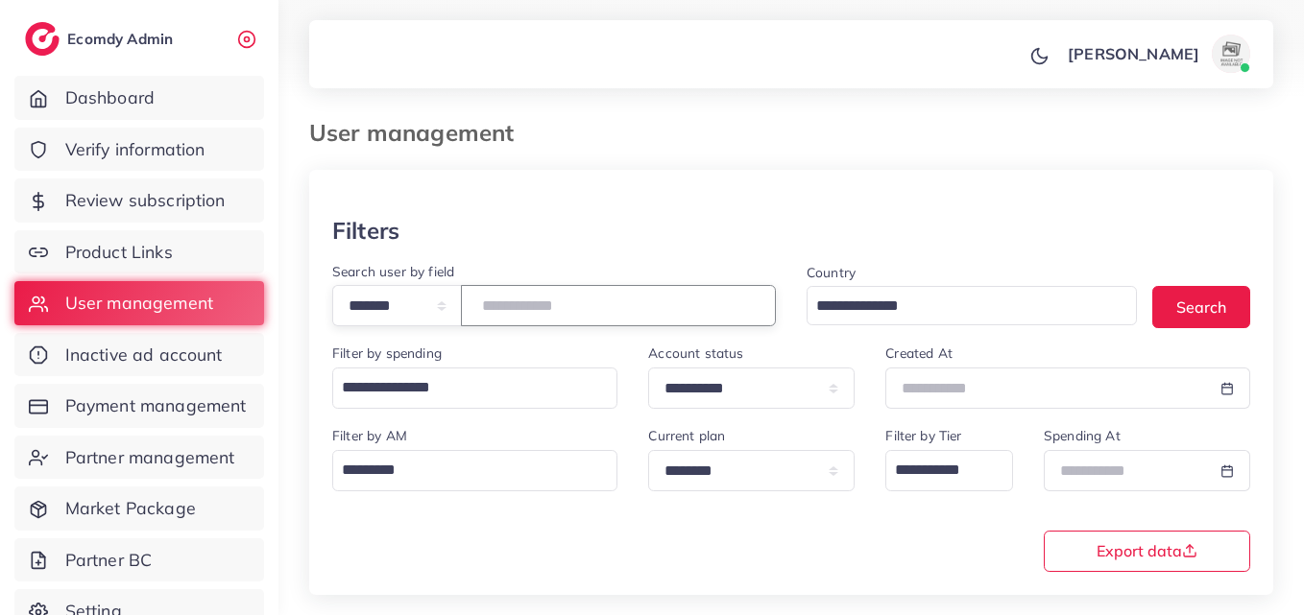
paste input "number"
click at [1197, 317] on button "Search" at bounding box center [1201, 306] width 98 height 41
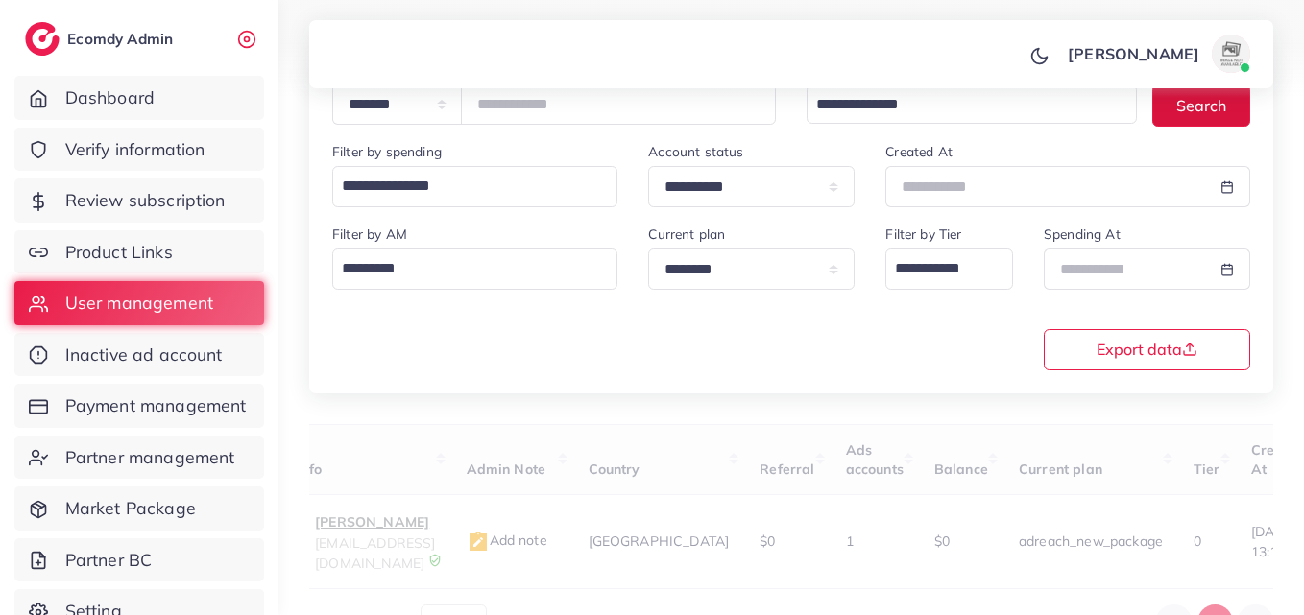
scroll to position [303, 0]
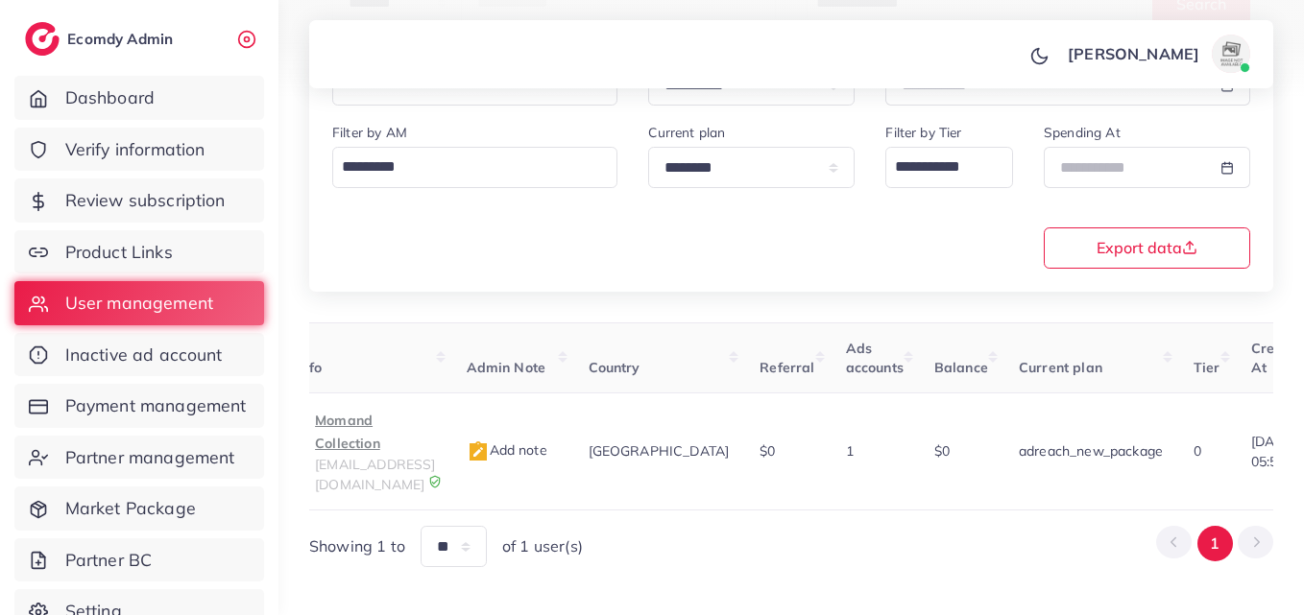
drag, startPoint x: 720, startPoint y: 480, endPoint x: 857, endPoint y: 480, distance: 137.3
click at [863, 485] on div "User ID User info Admin Note Country Referral Ads accounts Balance Current plan…" at bounding box center [791, 446] width 964 height 246
click at [857, 477] on div "User ID User info Admin Note Country Referral Ads accounts Balance Current plan…" at bounding box center [791, 446] width 964 height 246
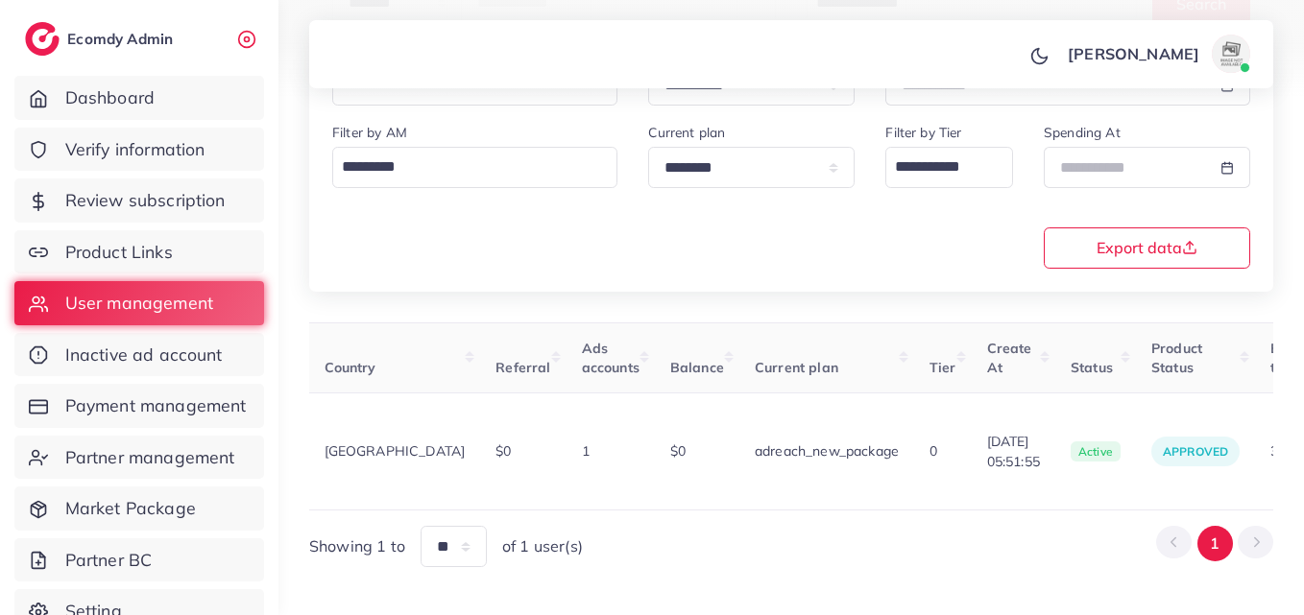
scroll to position [0, 679]
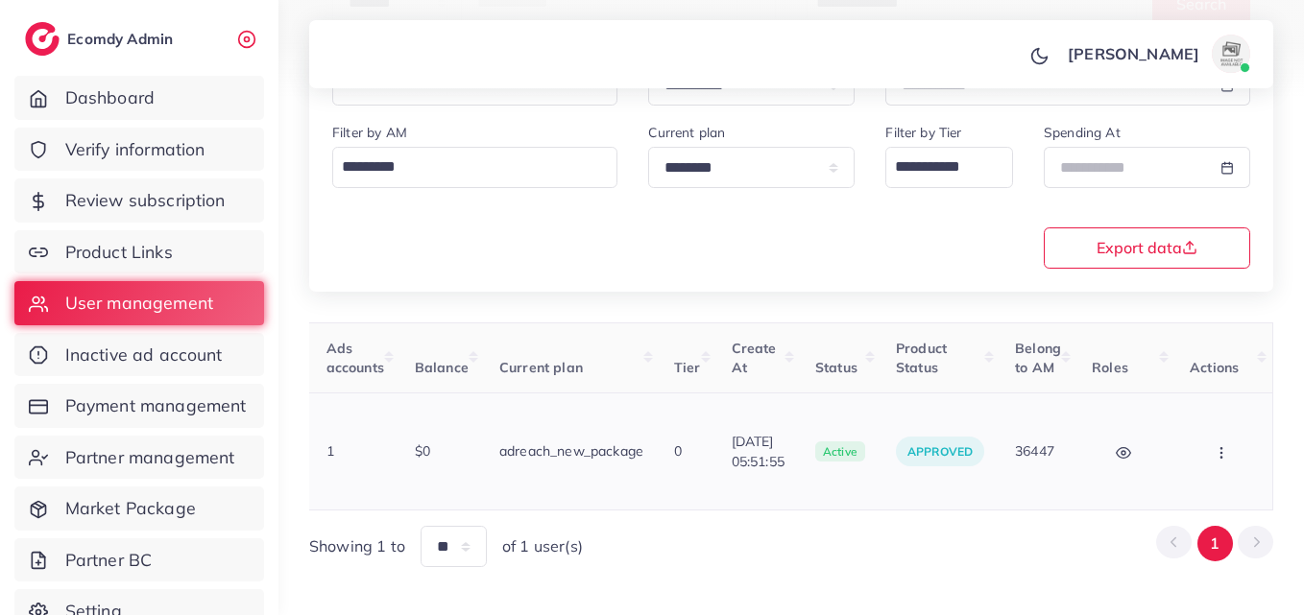
click at [1220, 446] on icon "button" at bounding box center [1221, 453] width 15 height 15
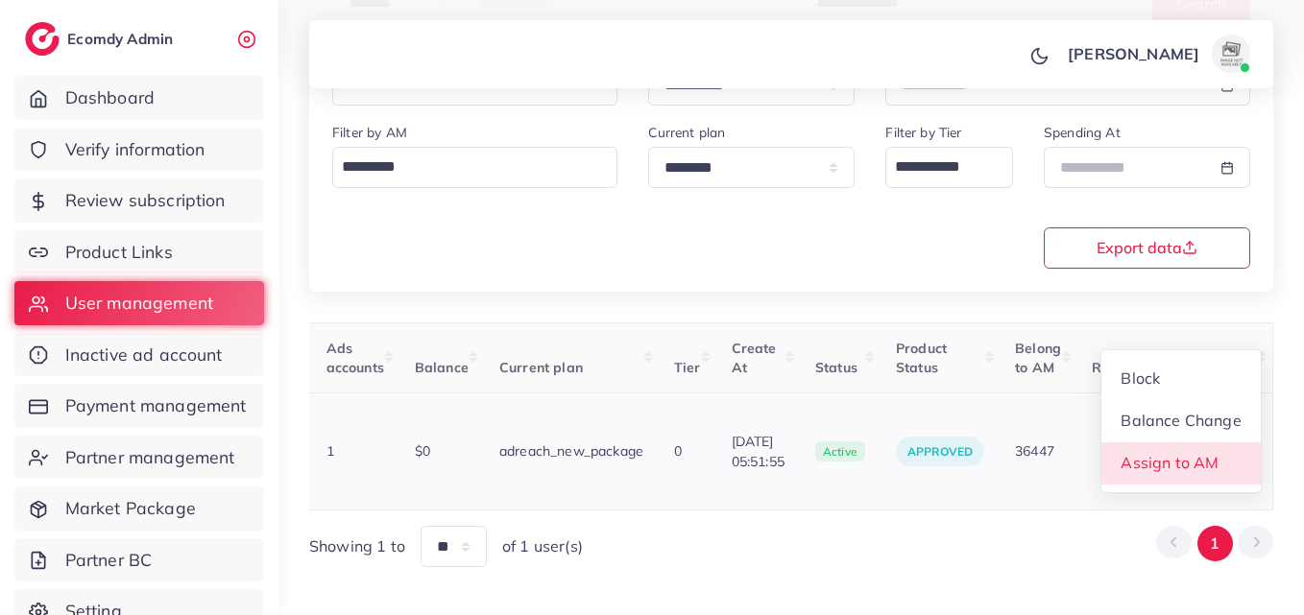
scroll to position [2, 679]
click at [1220, 443] on link "Assign to AM" at bounding box center [1180, 464] width 159 height 42
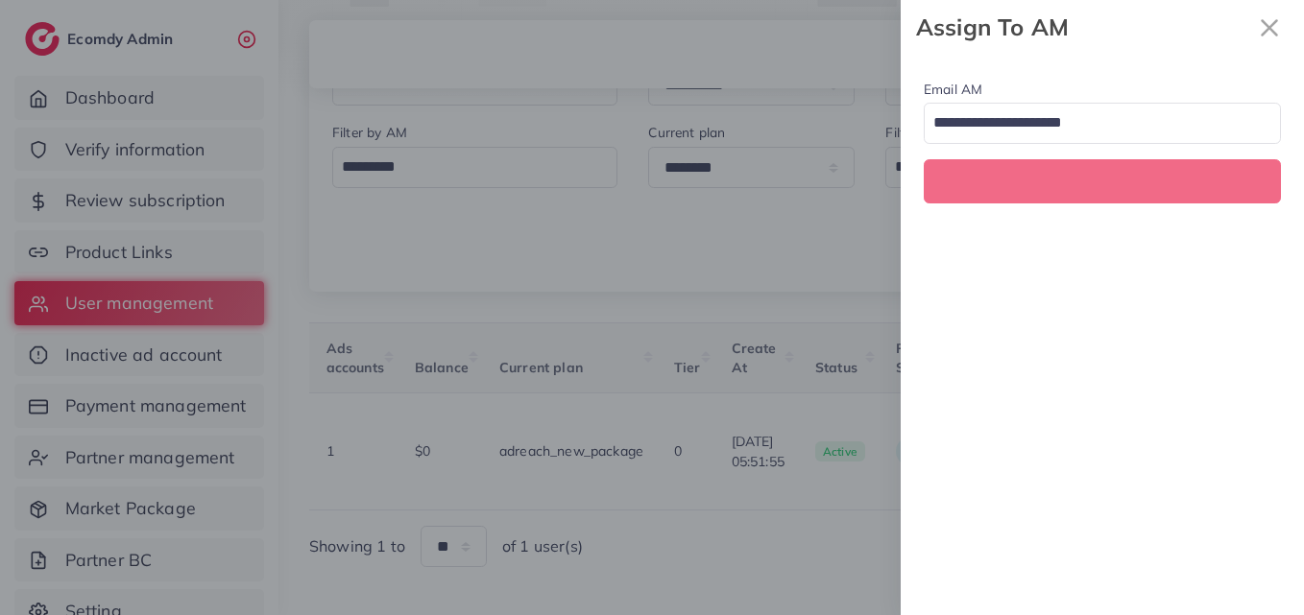
scroll to position [0, 679]
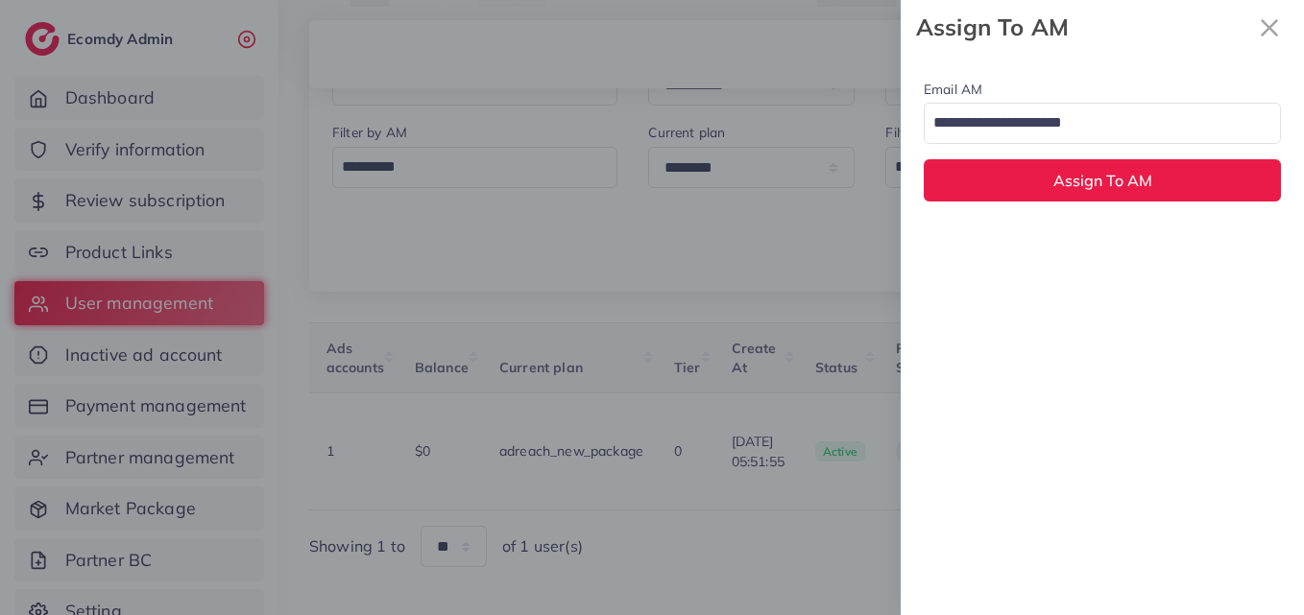
click at [1017, 115] on input "Search for option" at bounding box center [1091, 124] width 329 height 33
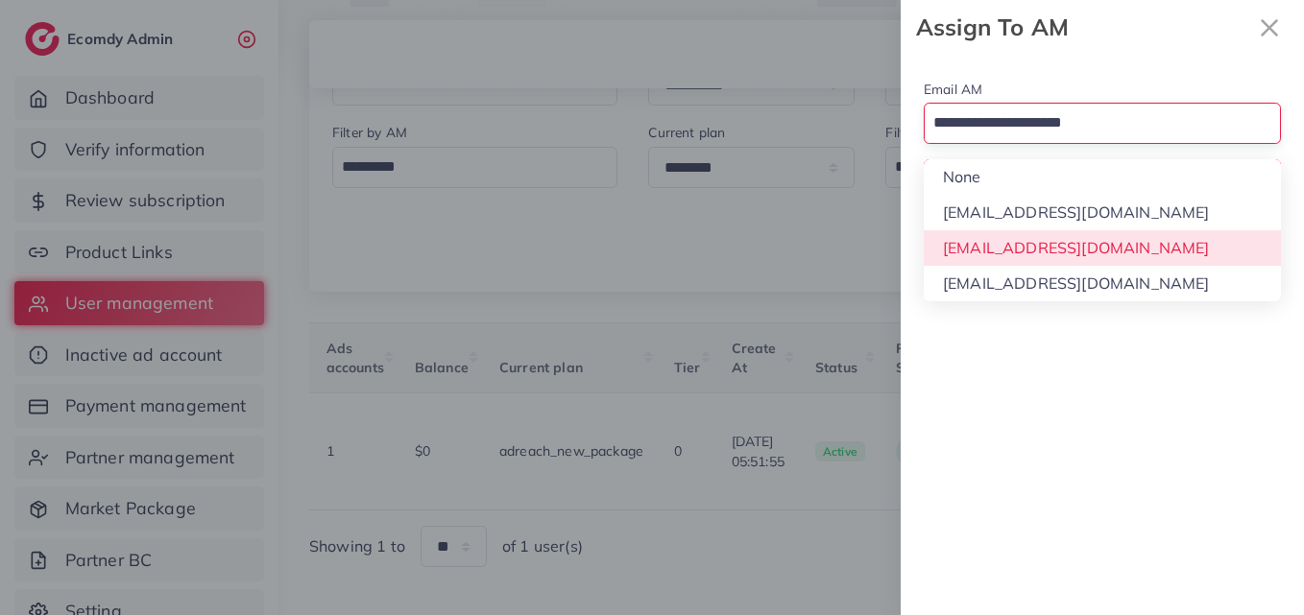
click at [1022, 239] on div "Email AM Loading... None hadibaaslam@gmail.com natashashahid163@gmail.com wajah…" at bounding box center [1102, 335] width 403 height 561
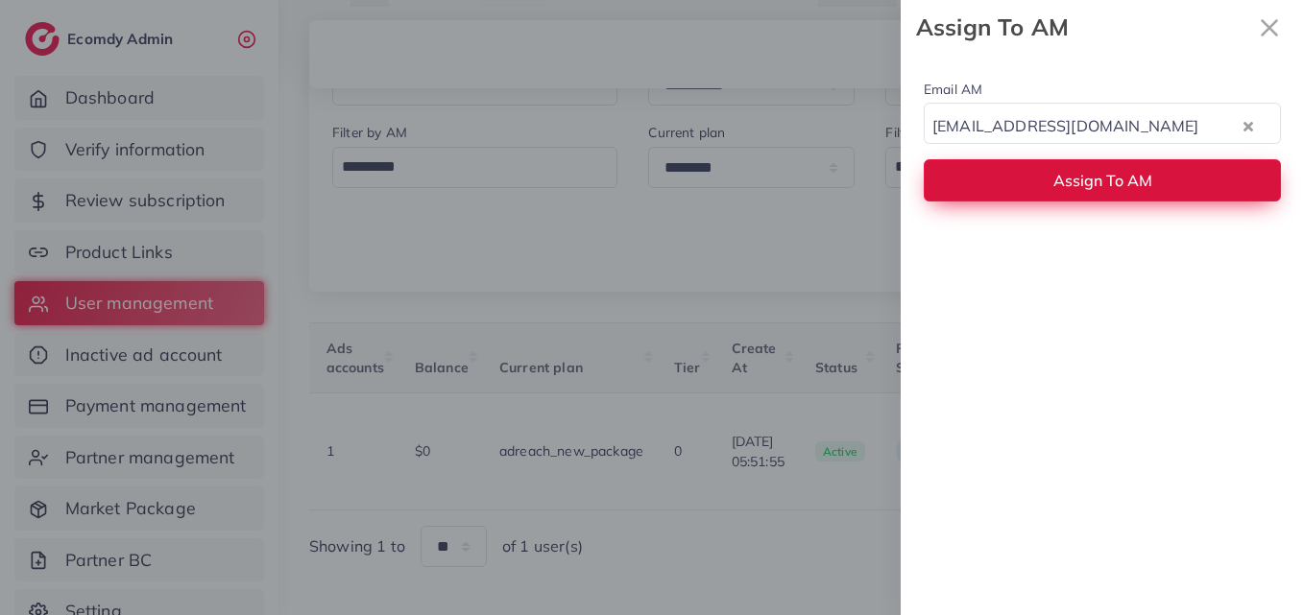
click at [1021, 178] on button "Assign To AM" at bounding box center [1102, 179] width 357 height 41
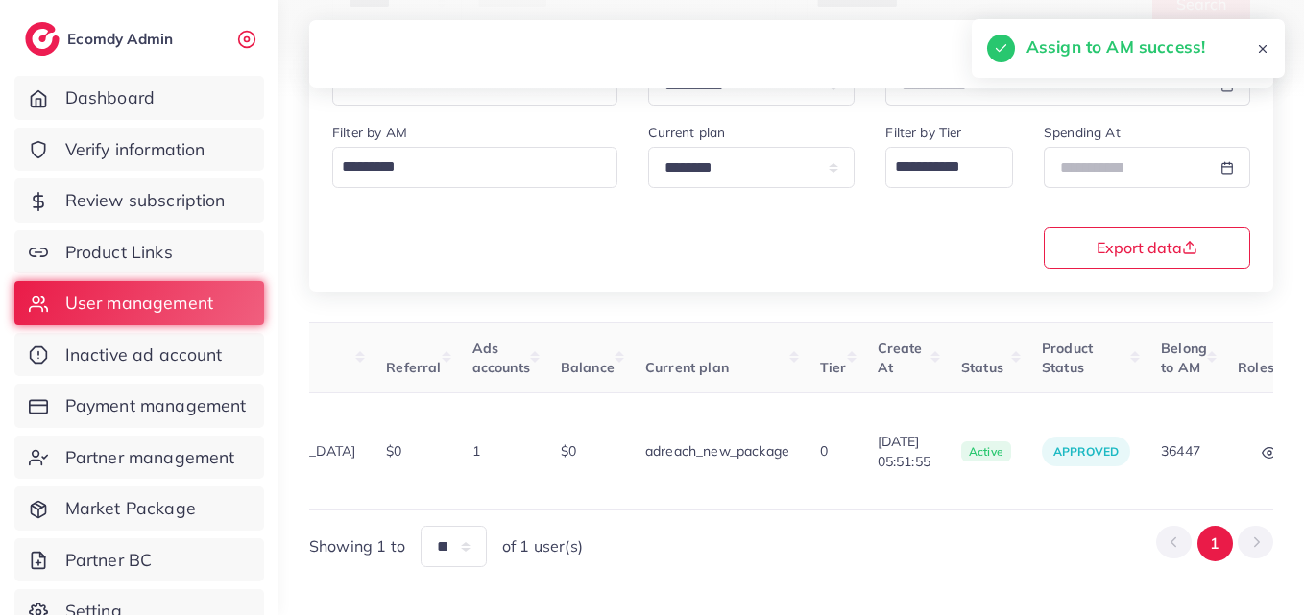
scroll to position [0, 0]
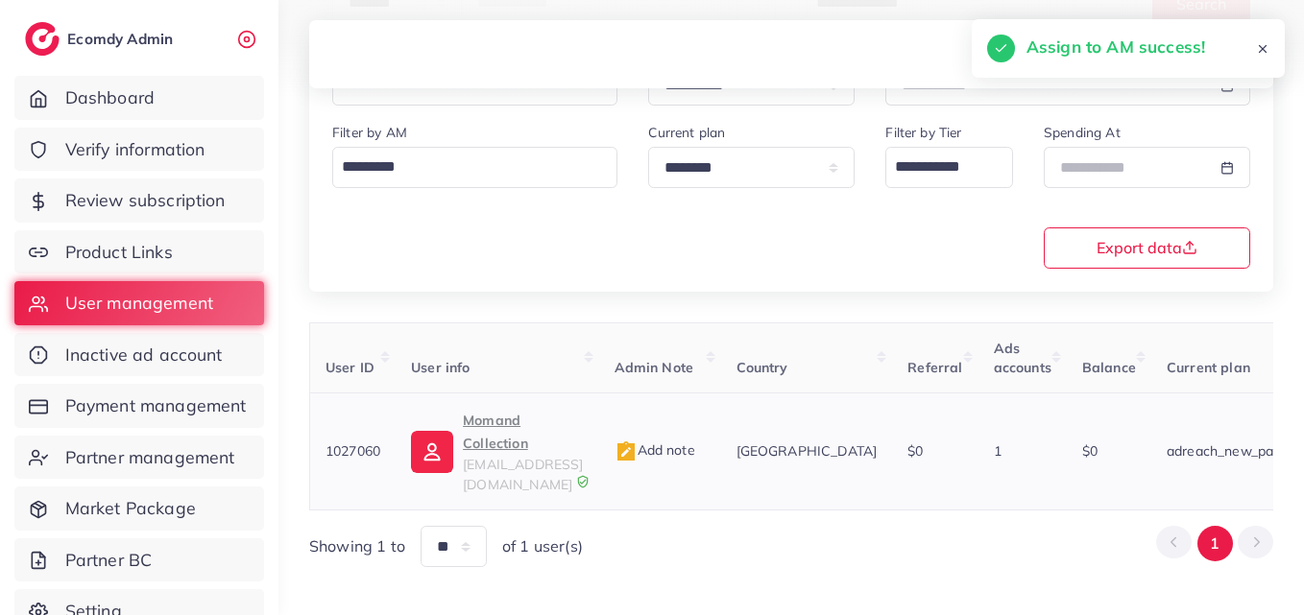
click at [440, 431] on img at bounding box center [432, 452] width 42 height 42
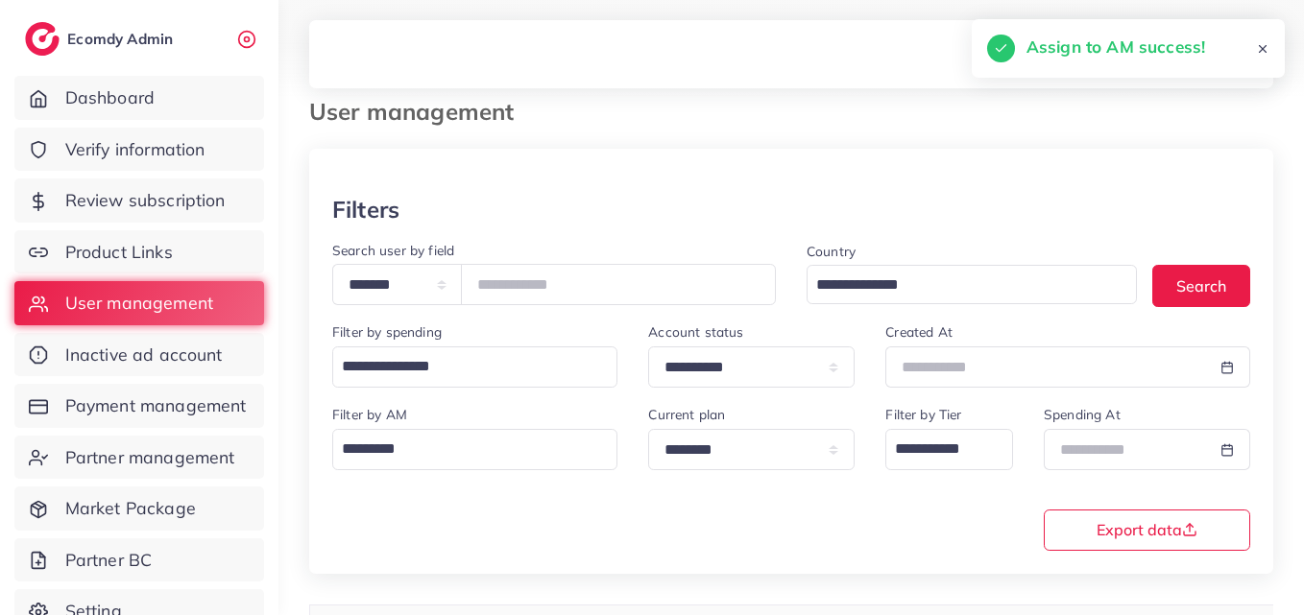
scroll to position [15, 0]
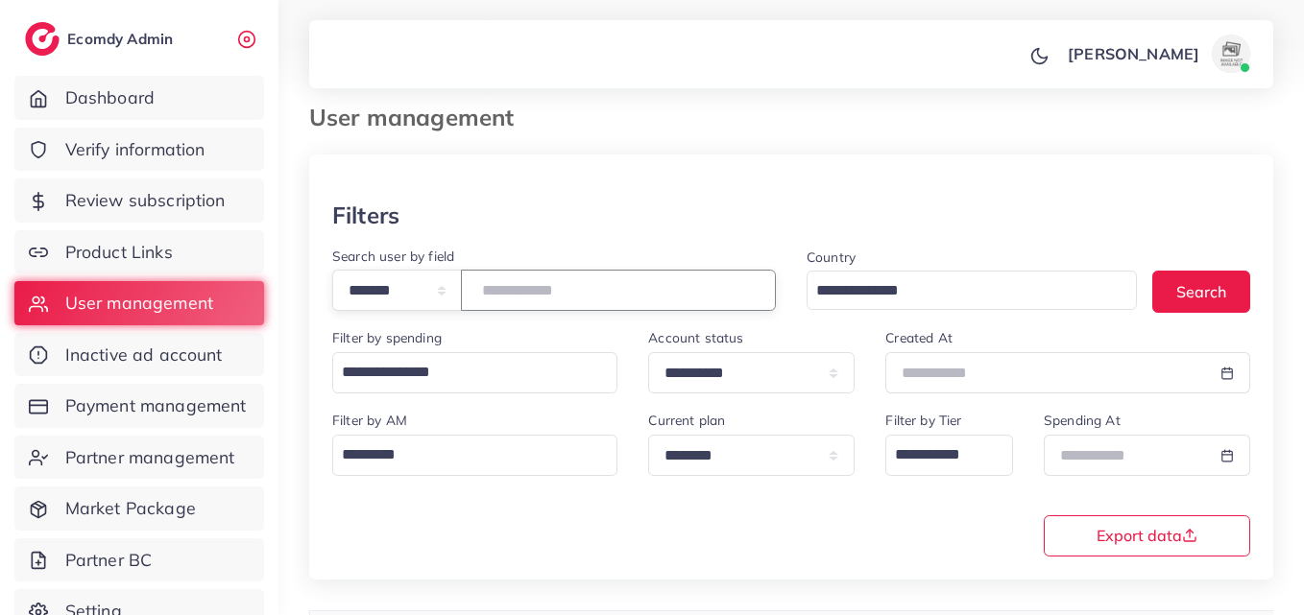
click at [544, 292] on input "*******" at bounding box center [618, 290] width 315 height 41
paste input "number"
click at [1192, 292] on button "Search" at bounding box center [1201, 291] width 98 height 41
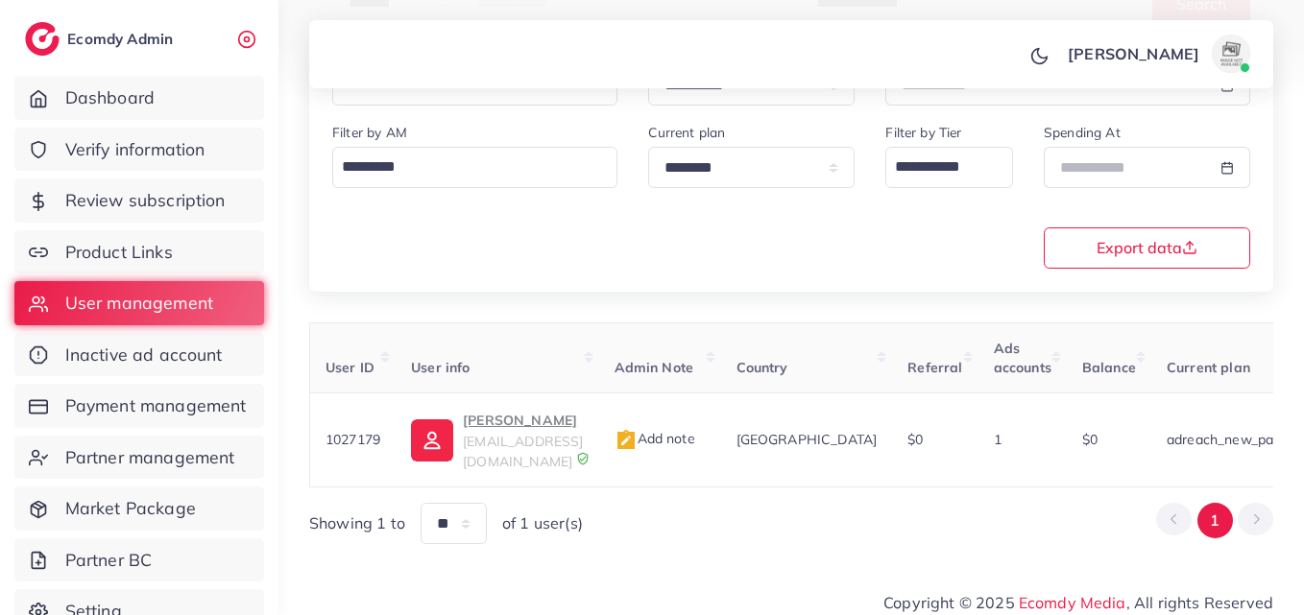
scroll to position [0, 659]
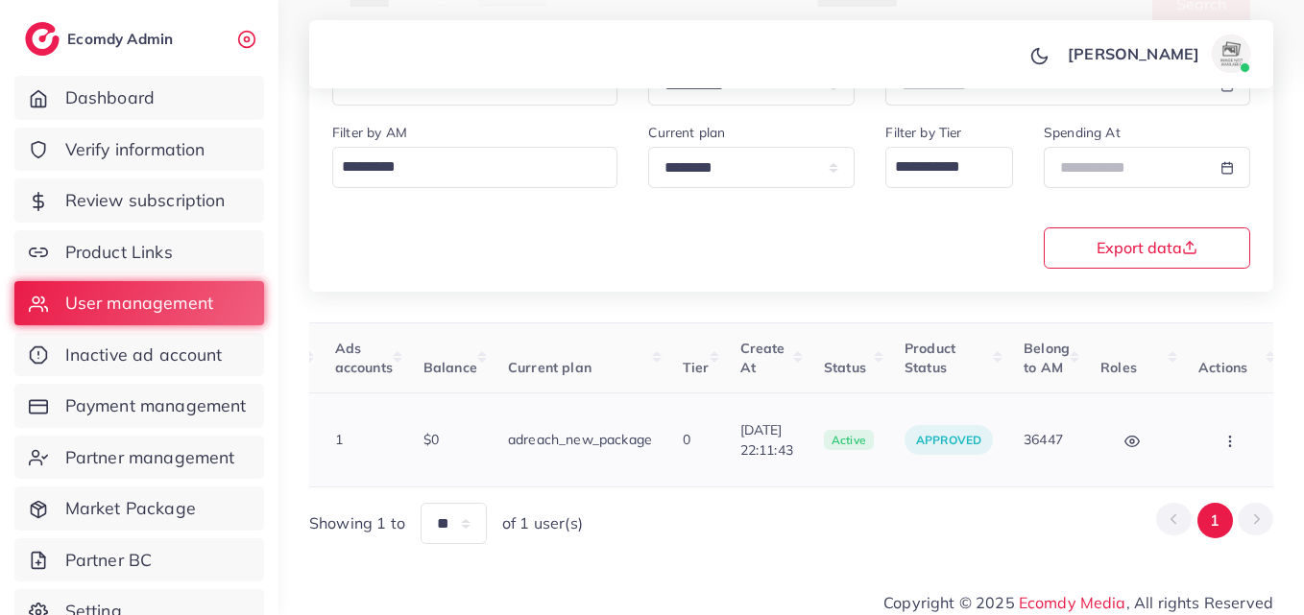
click at [1200, 444] on button "button" at bounding box center [1231, 440] width 67 height 43
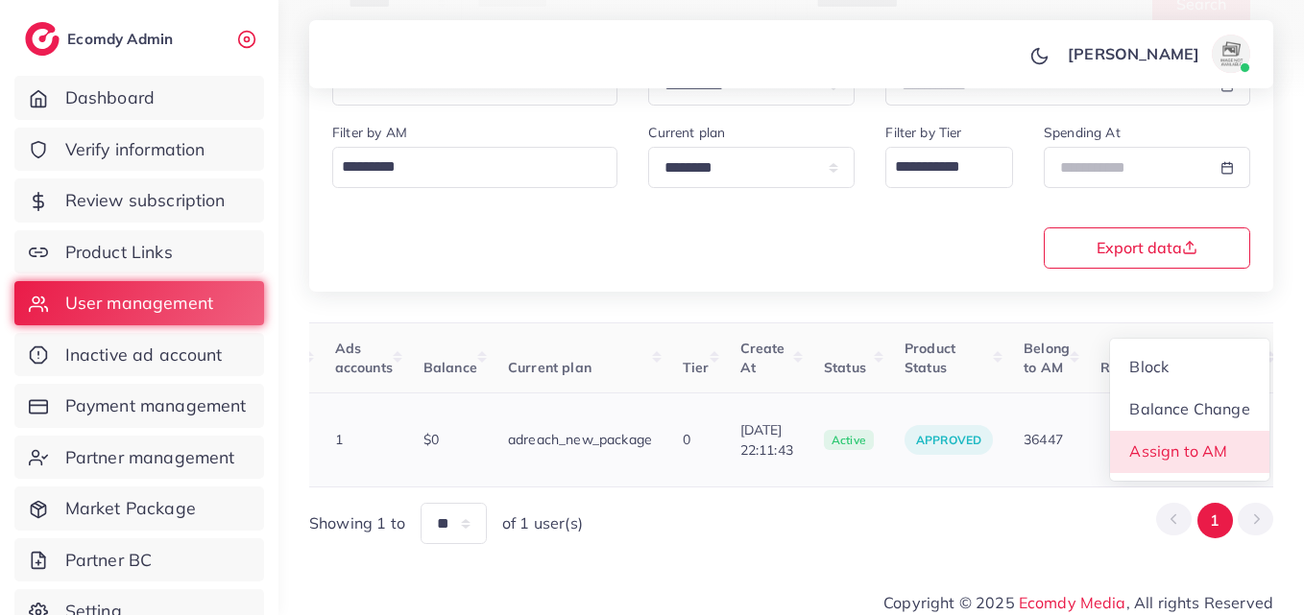
scroll to position [2, 659]
click at [1200, 444] on span "Assign to AM" at bounding box center [1179, 451] width 98 height 19
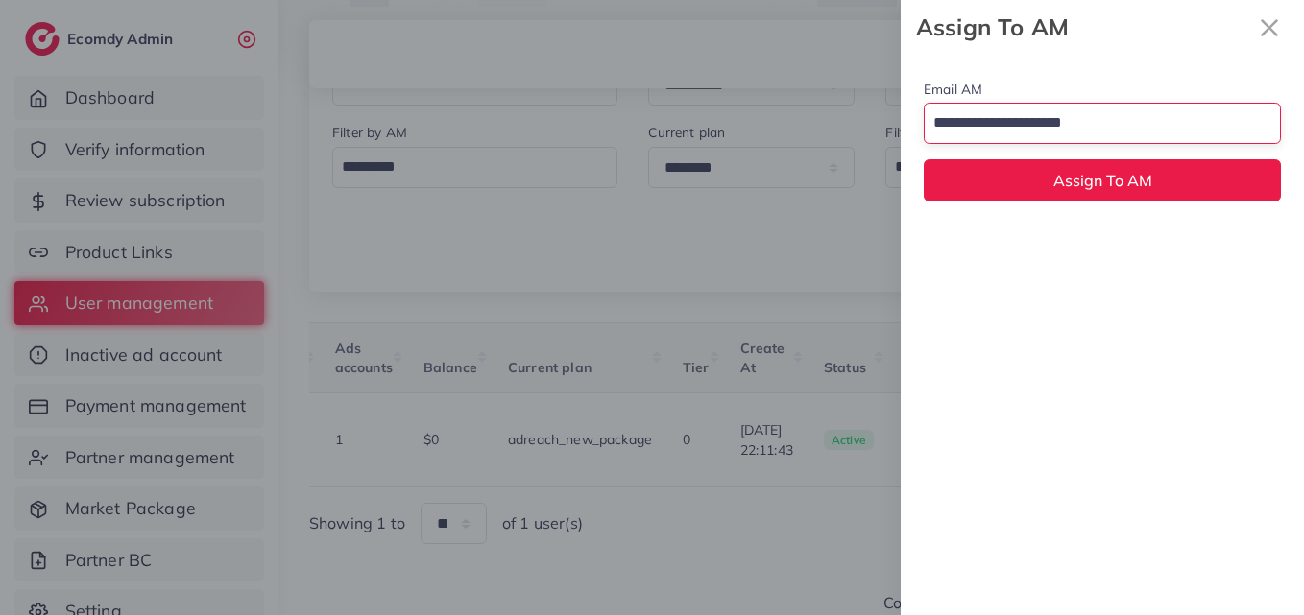
click at [1095, 128] on input "Search for option" at bounding box center [1091, 124] width 329 height 33
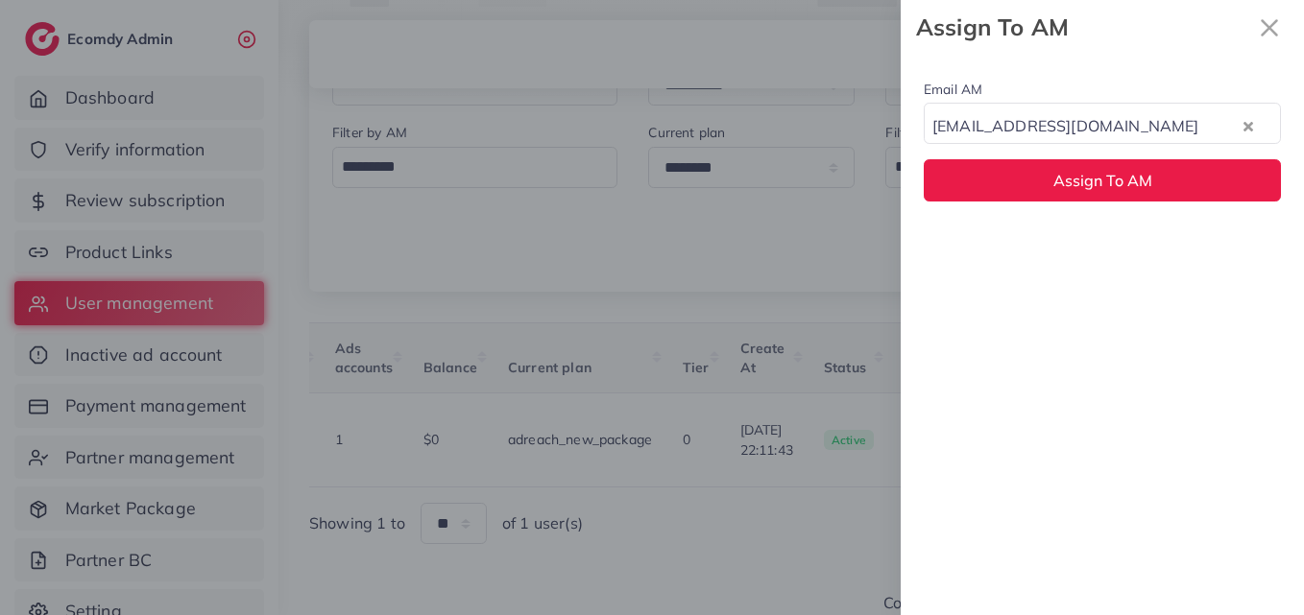
click at [1088, 239] on div "Email AM natashashahid163@gmail.com Loading... None hadibaaslam@gmail.com natas…" at bounding box center [1102, 335] width 403 height 561
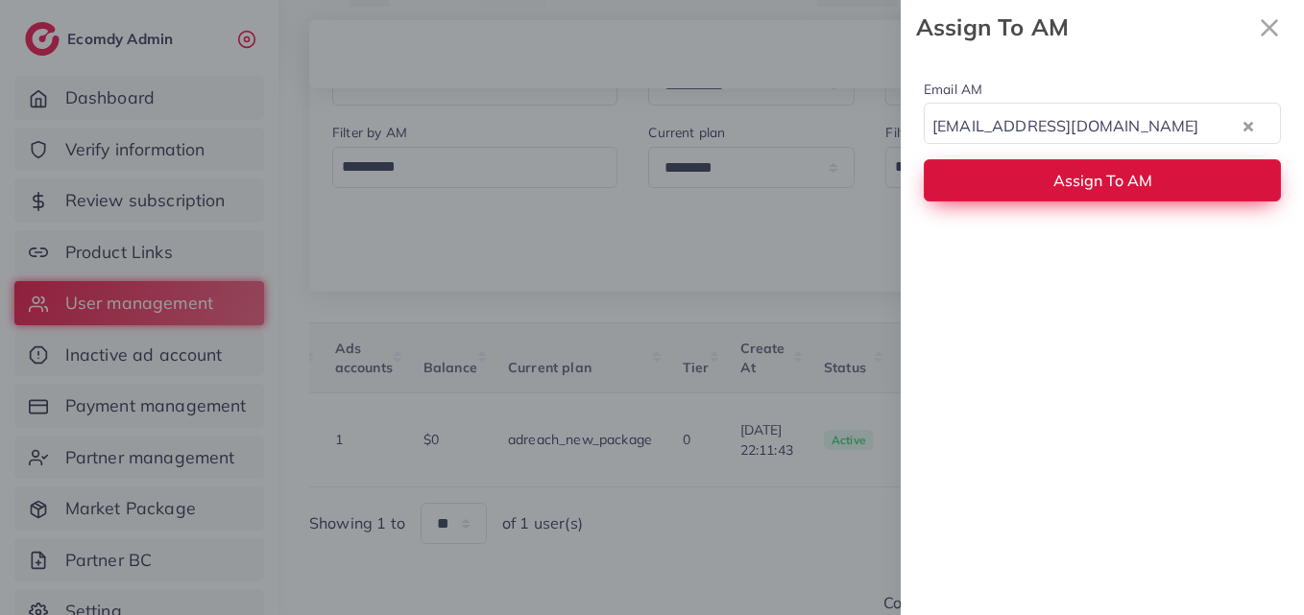
click at [1089, 194] on button "Assign To AM" at bounding box center [1102, 179] width 357 height 41
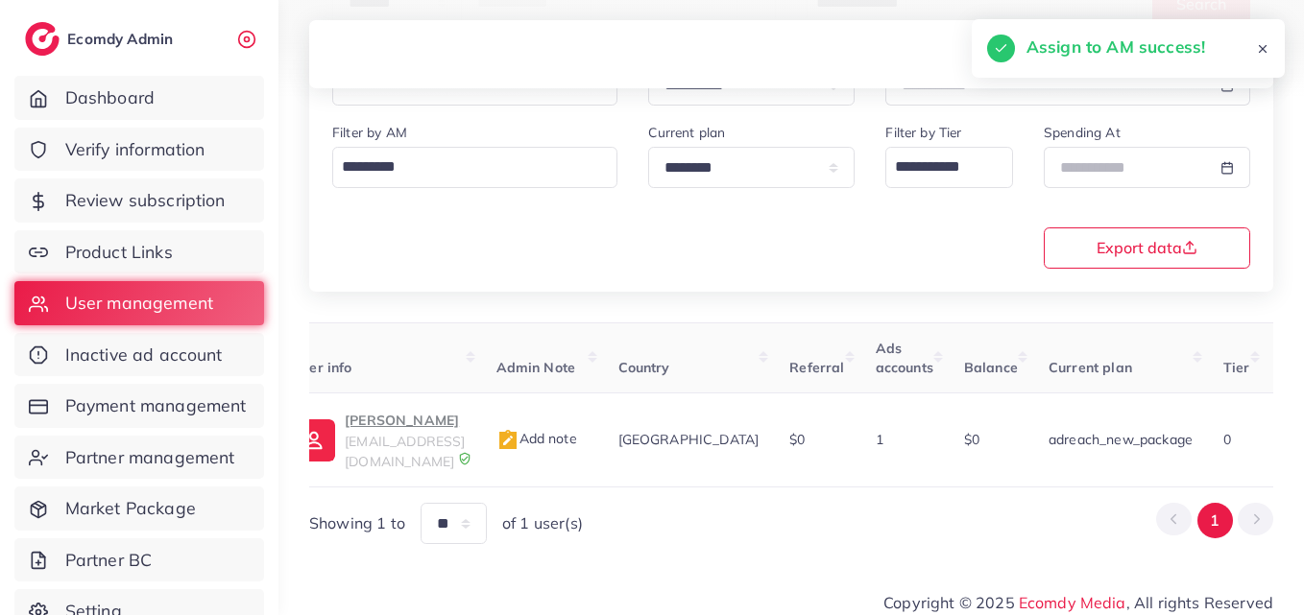
scroll to position [0, 6]
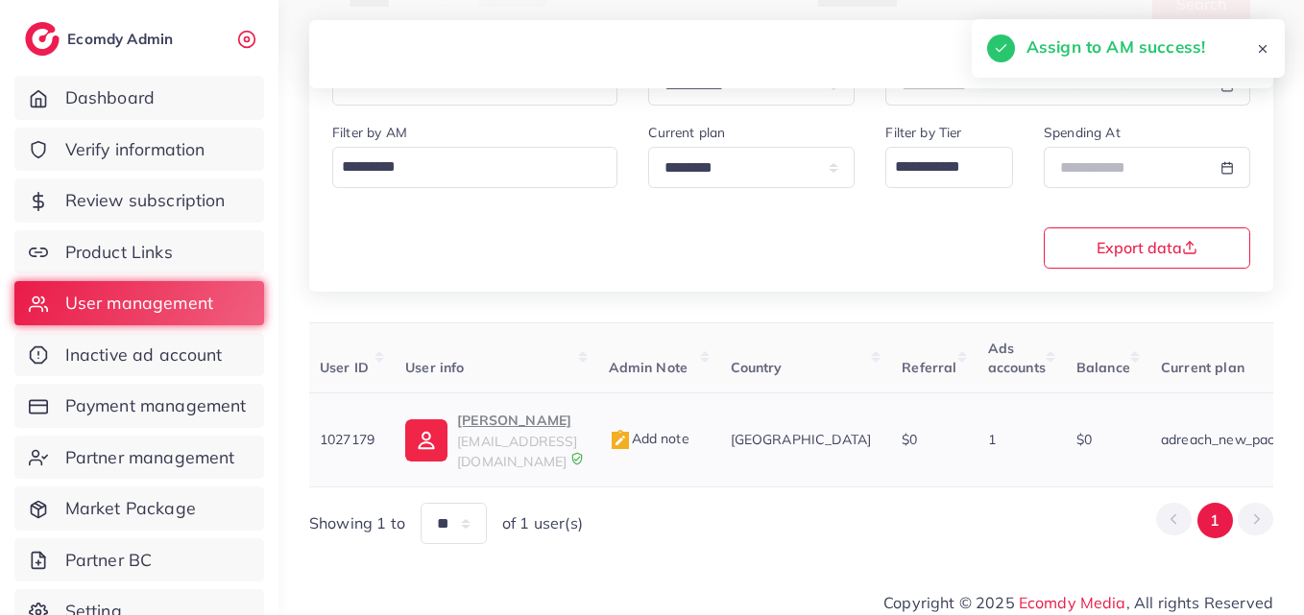
click at [447, 421] on img at bounding box center [426, 441] width 42 height 42
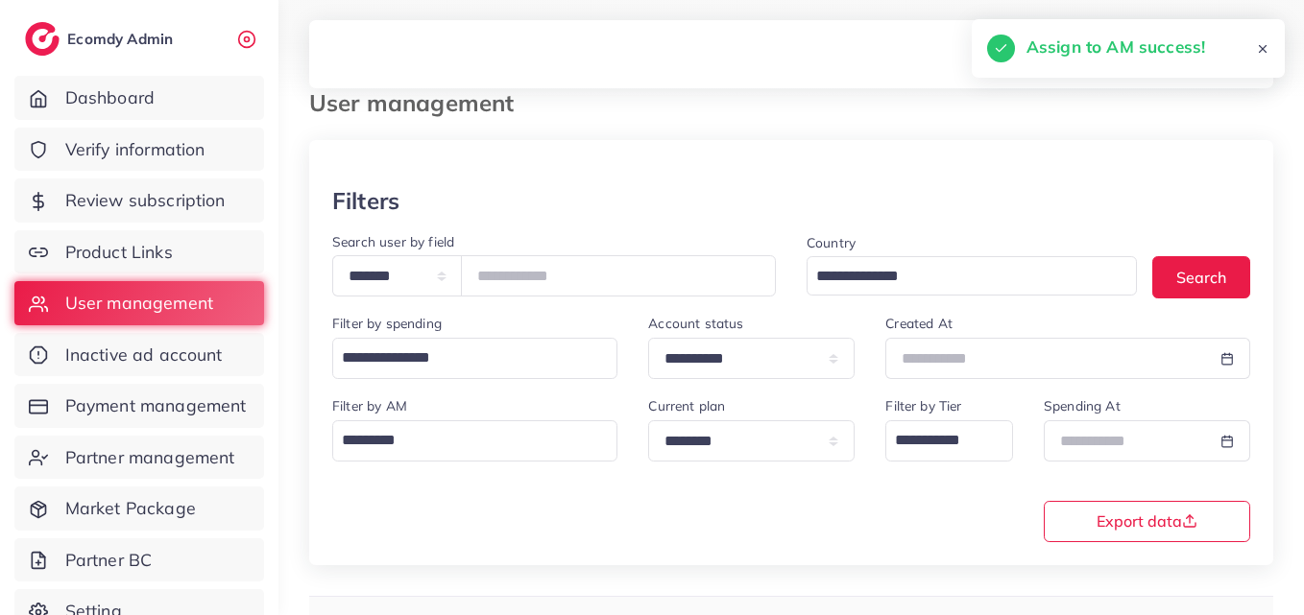
scroll to position [0, 0]
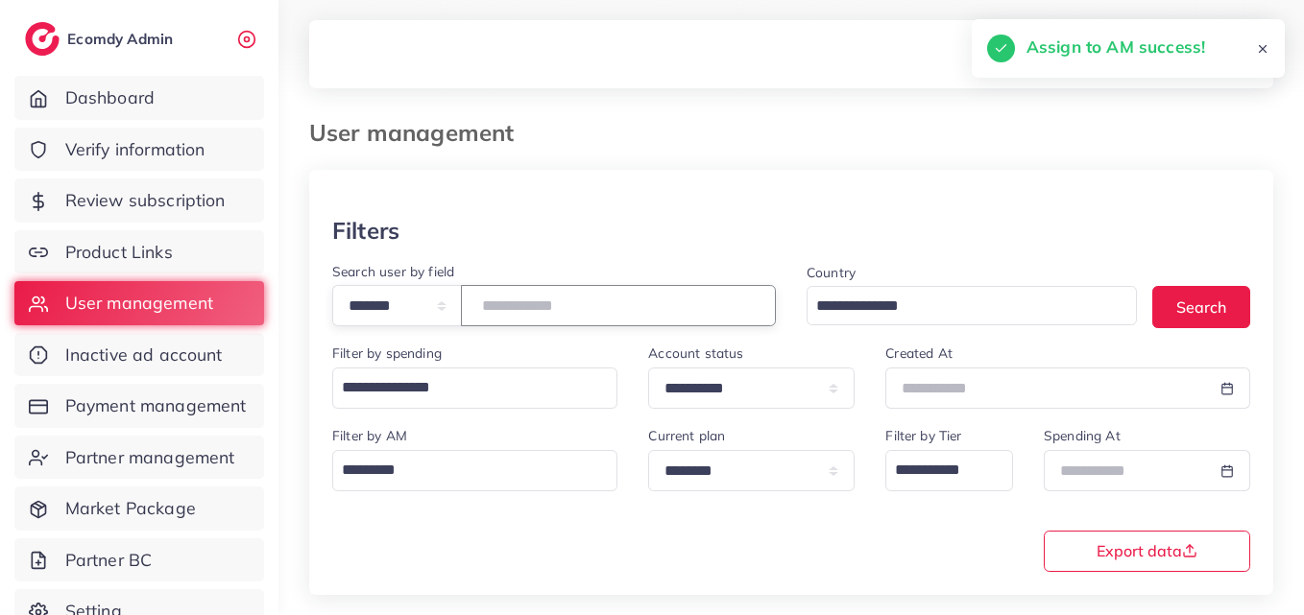
click at [527, 311] on input "*******" at bounding box center [618, 305] width 315 height 41
click at [527, 309] on input "*******" at bounding box center [618, 305] width 315 height 41
paste input "number"
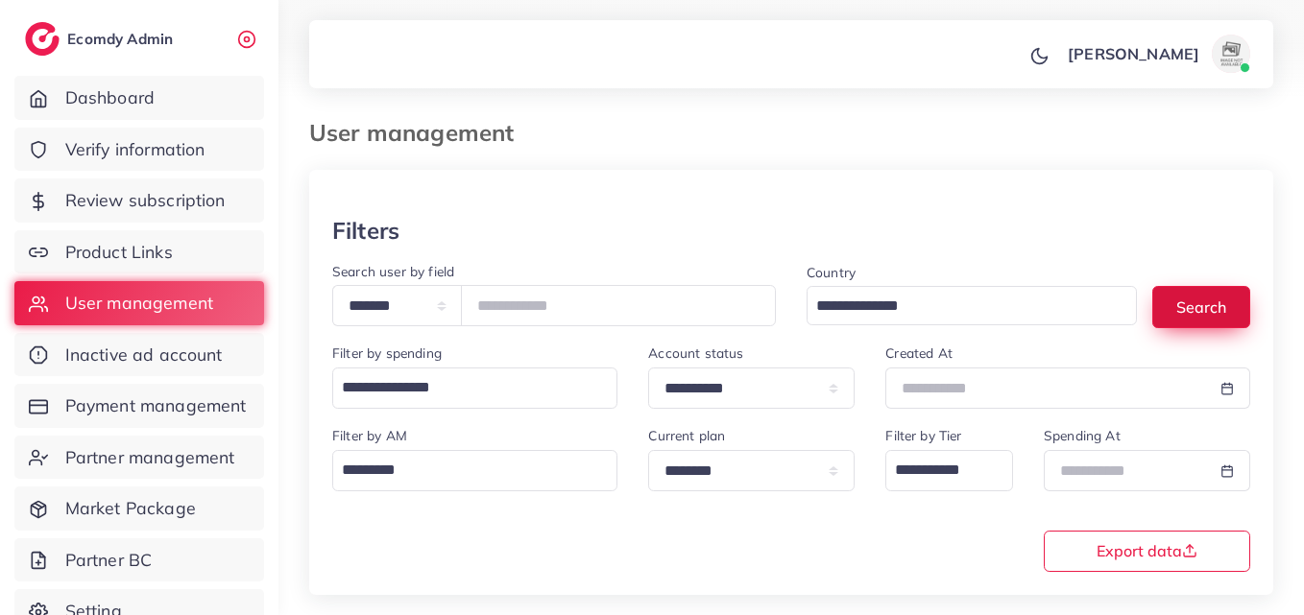
click at [1167, 302] on button "Search" at bounding box center [1201, 306] width 98 height 41
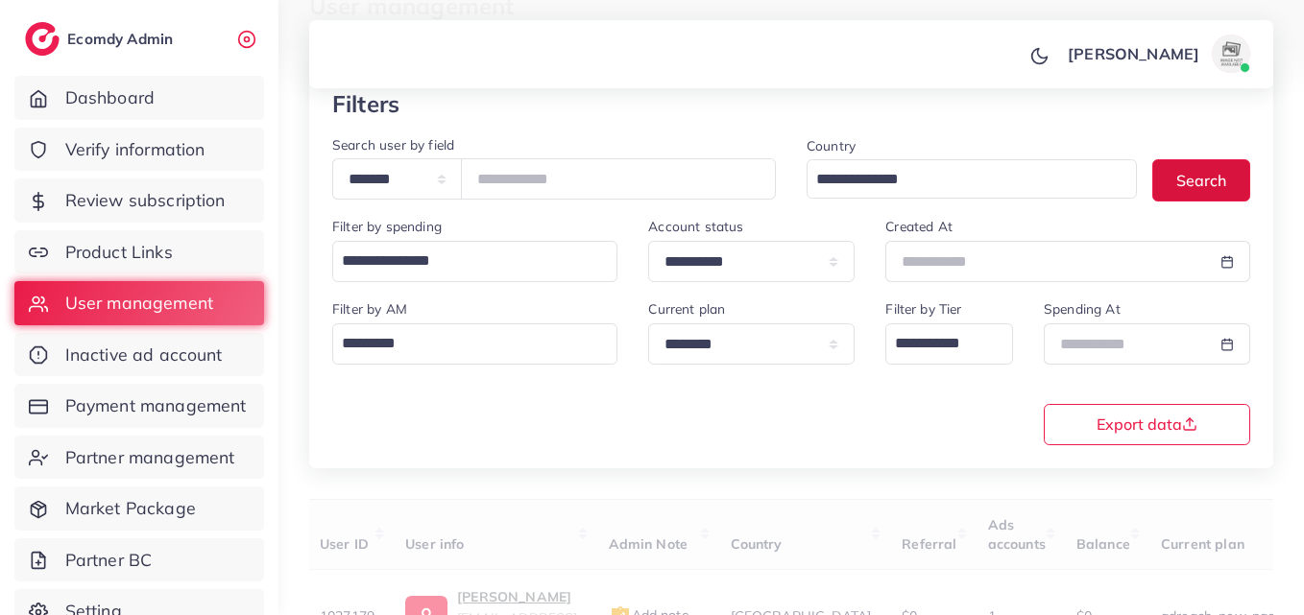
scroll to position [303, 0]
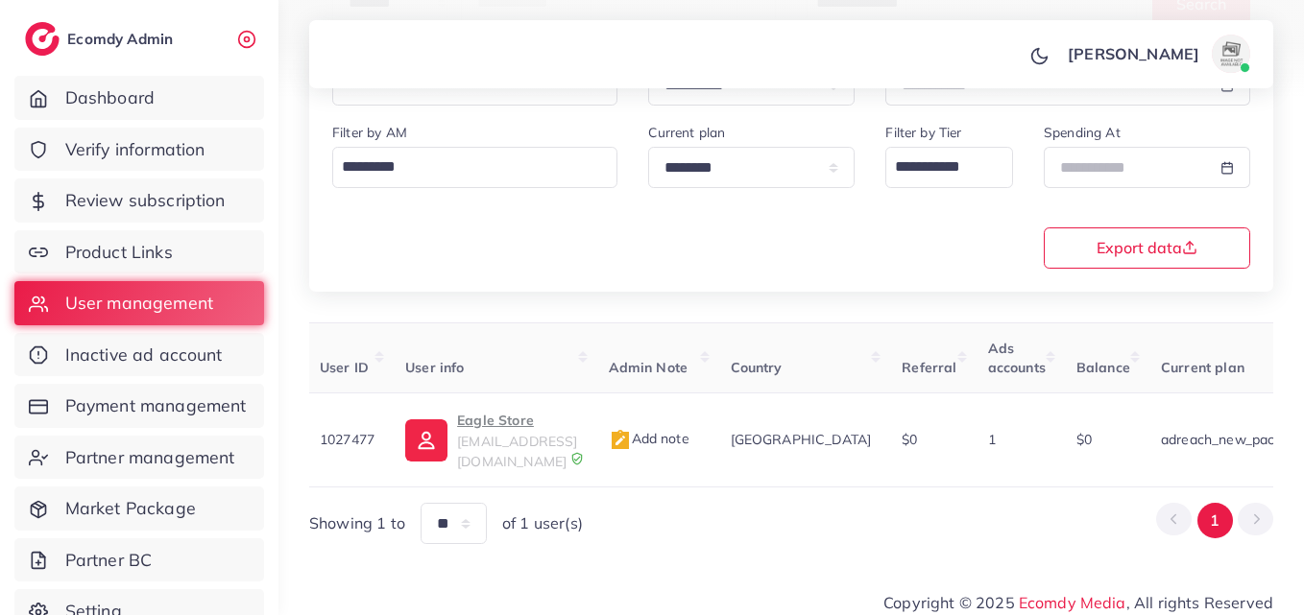
drag, startPoint x: 700, startPoint y: 477, endPoint x: 715, endPoint y: 475, distance: 15.5
click at [715, 475] on div "User ID User info Admin Note Country Referral Ads accounts Balance Current plan…" at bounding box center [791, 434] width 964 height 223
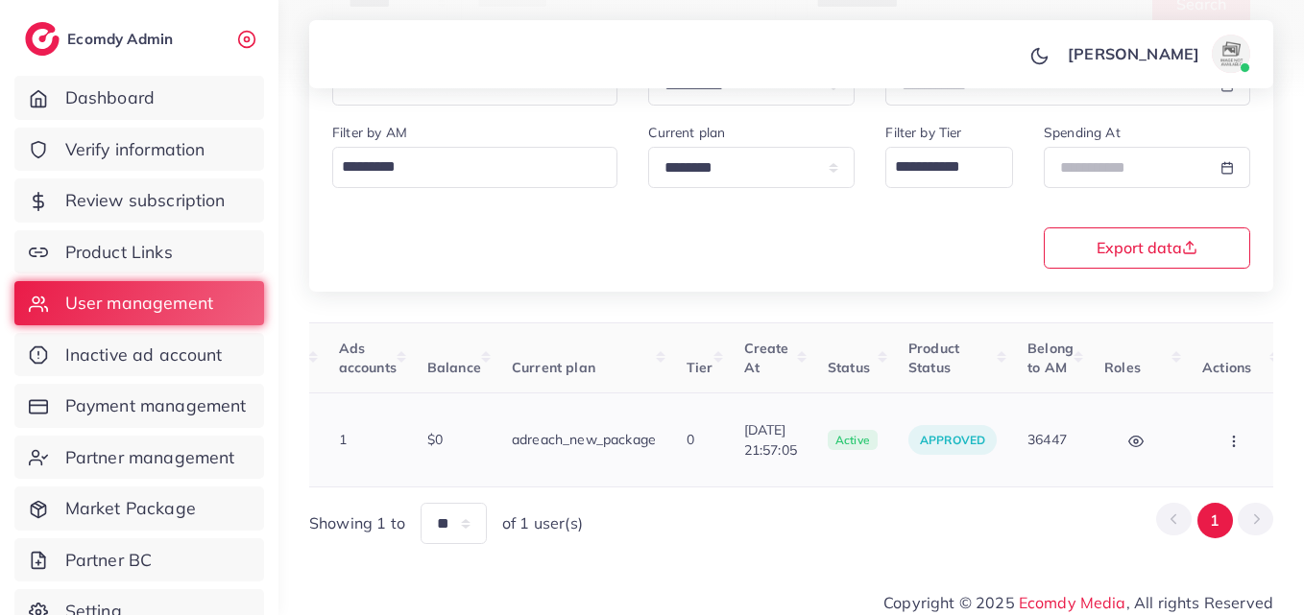
click at [1206, 423] on button "button" at bounding box center [1235, 440] width 67 height 43
click at [0, 0] on link "Assign to AM" at bounding box center [0, 0] width 0 height 0
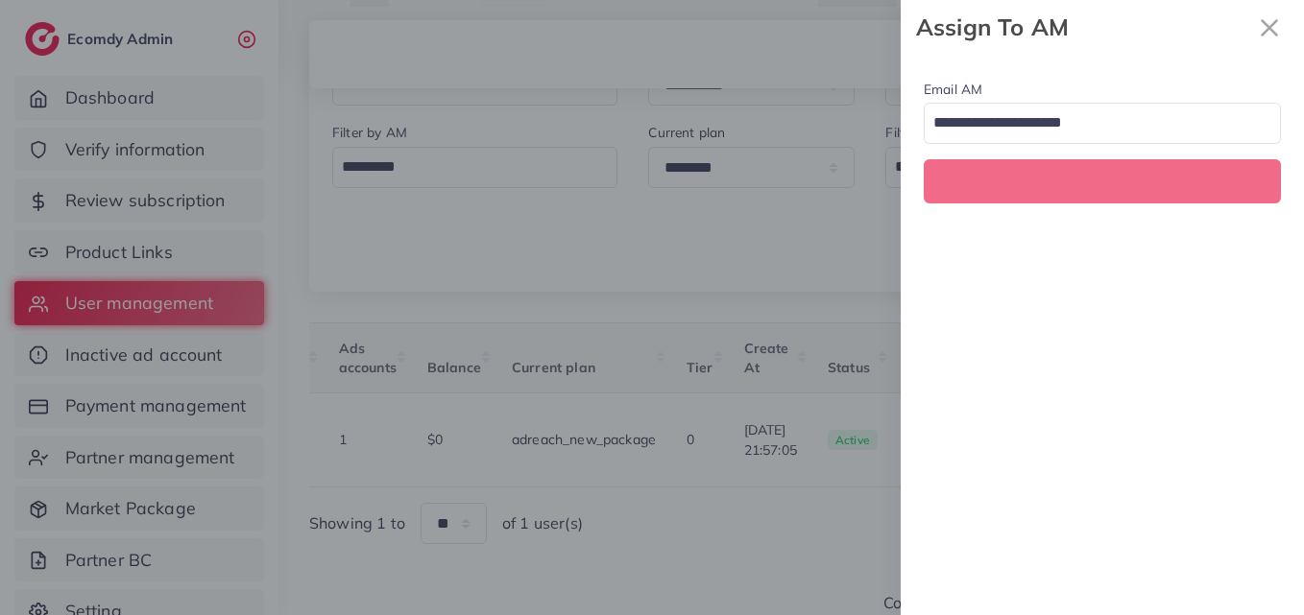
scroll to position [0, 655]
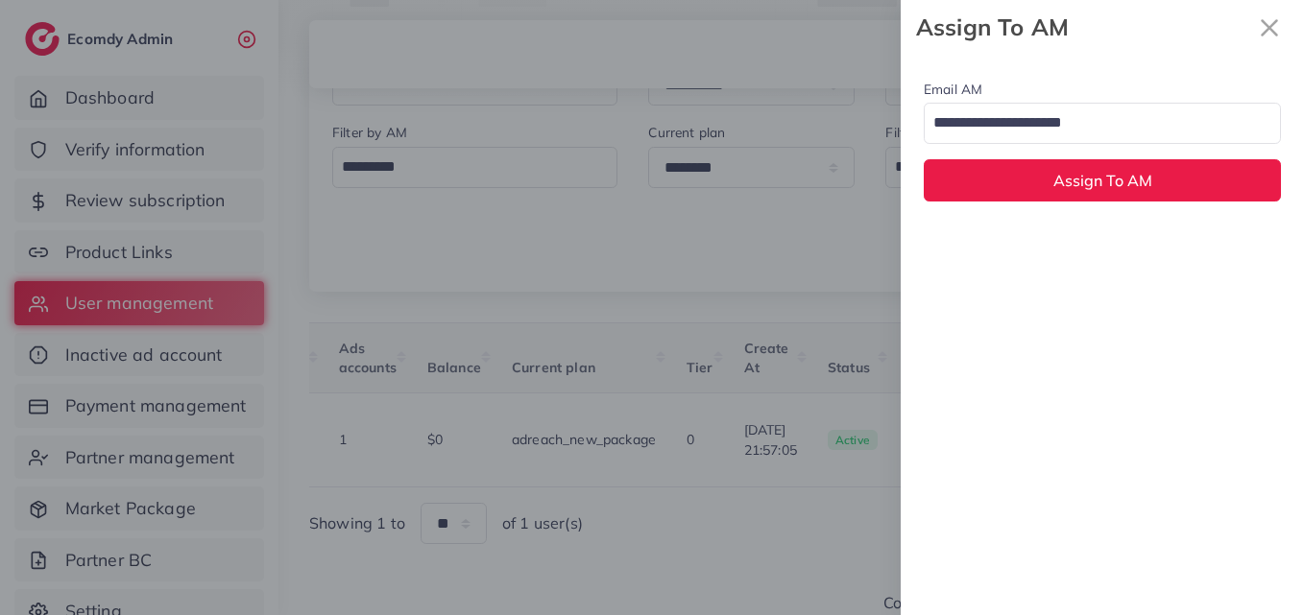
drag, startPoint x: 1125, startPoint y: 119, endPoint x: 1124, endPoint y: 130, distance: 10.6
click at [1124, 127] on input "Search for option" at bounding box center [1091, 124] width 329 height 33
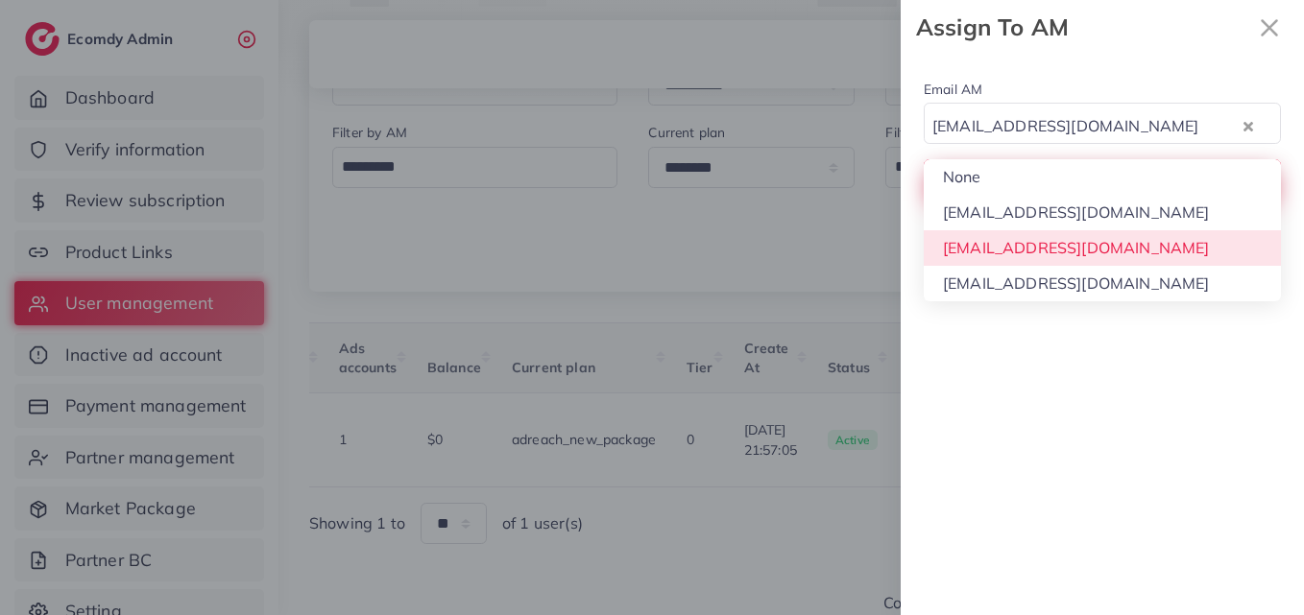
drag, startPoint x: 1102, startPoint y: 249, endPoint x: 1111, endPoint y: 163, distance: 85.9
click at [1102, 246] on div "Email AM [EMAIL_ADDRESS][DOMAIN_NAME] Loading... None [EMAIL_ADDRESS][DOMAIN_NA…" at bounding box center [1102, 335] width 403 height 561
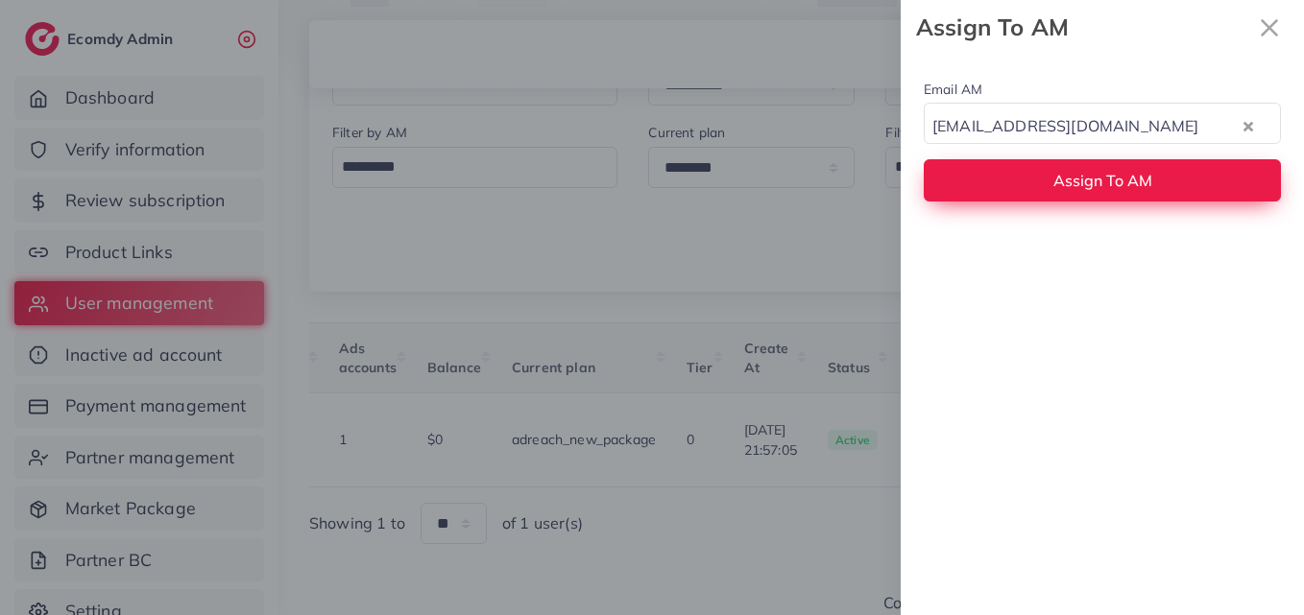
click at [1112, 158] on div "Email AM [EMAIL_ADDRESS][DOMAIN_NAME] Loading... Assign To AM" at bounding box center [1102, 140] width 403 height 170
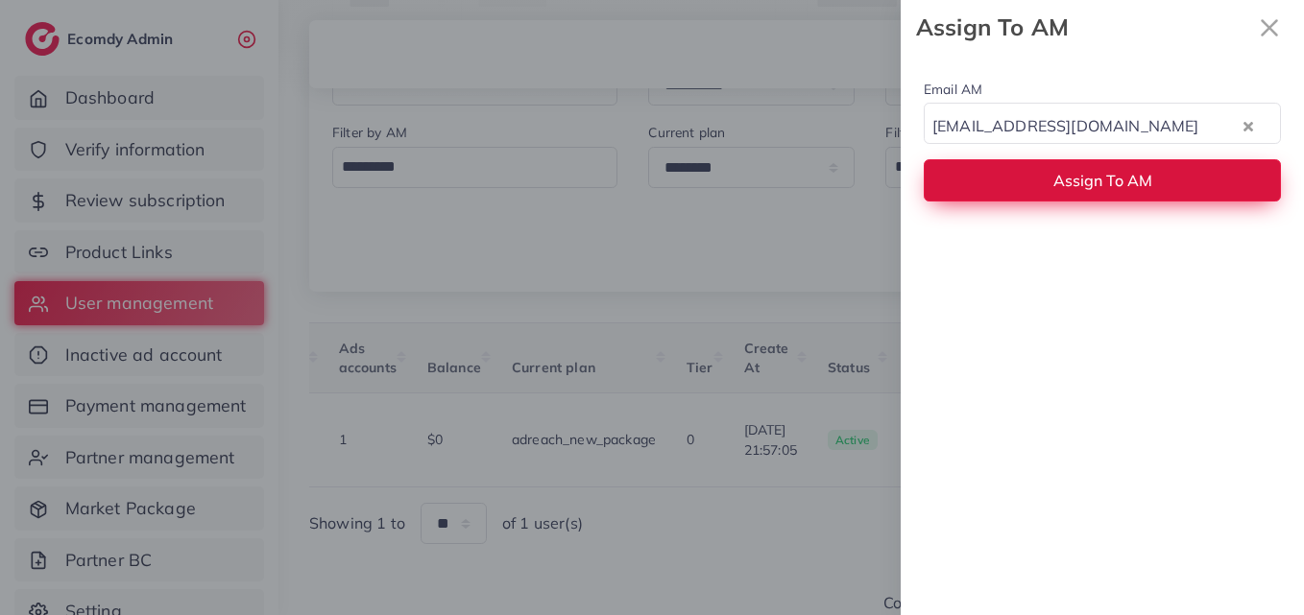
click at [1103, 177] on span "Assign To AM" at bounding box center [1102, 180] width 99 height 19
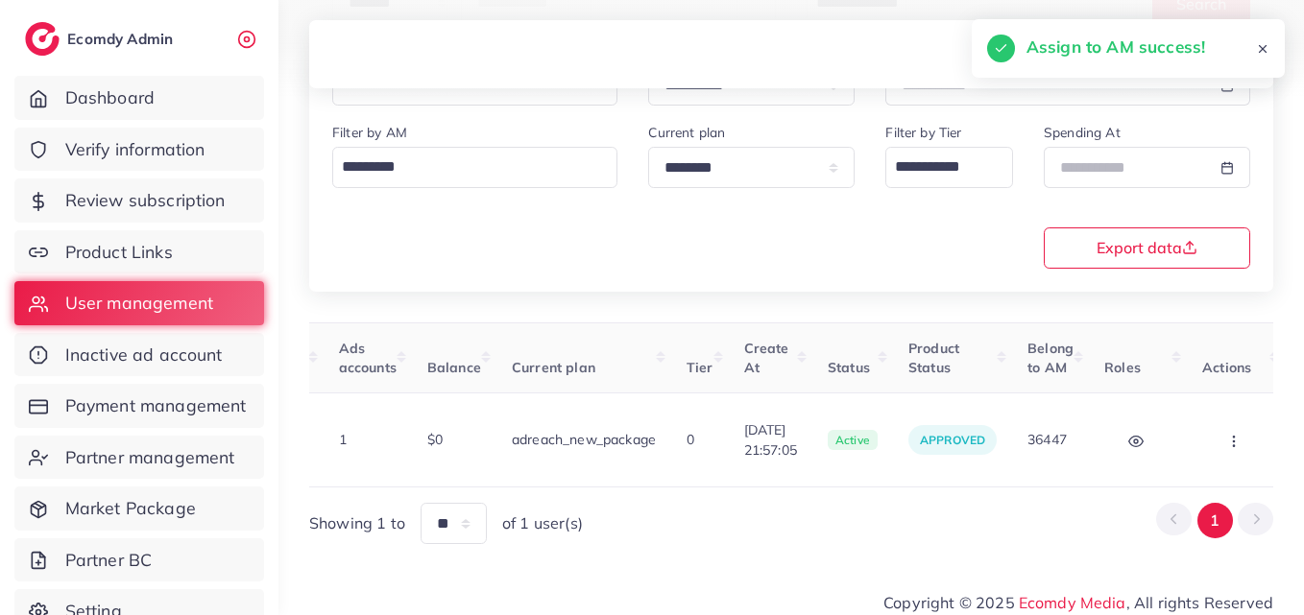
scroll to position [0, 0]
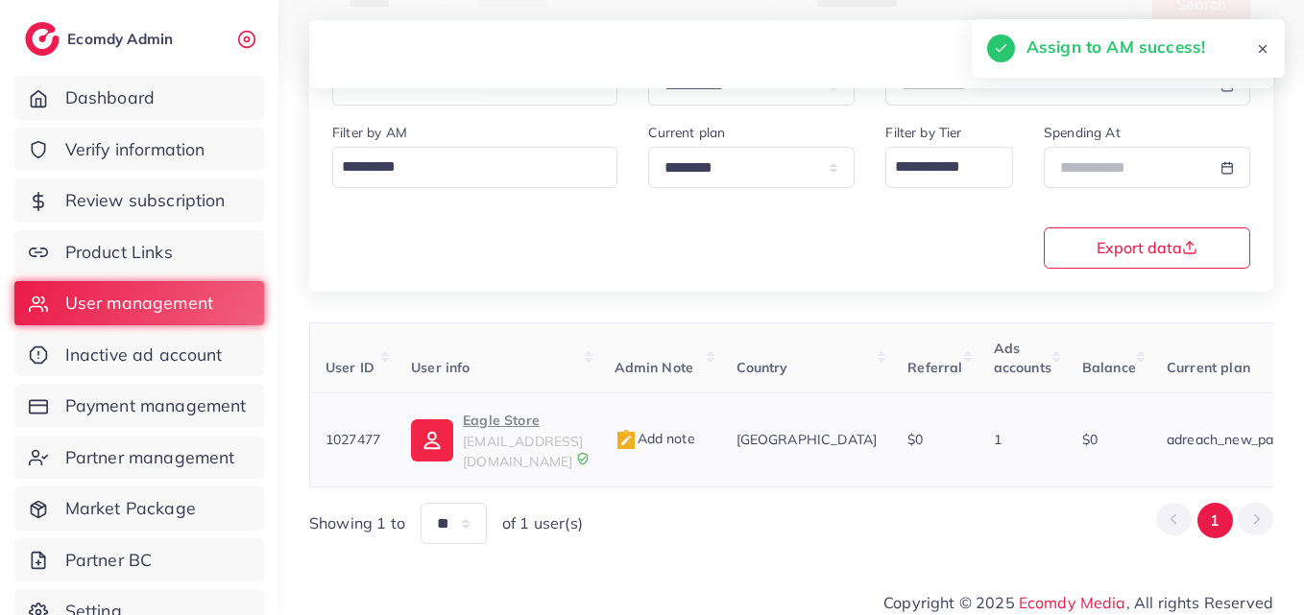
click at [463, 432] on link "Eagle Store eaglestore070@gmail.com" at bounding box center [497, 440] width 172 height 62
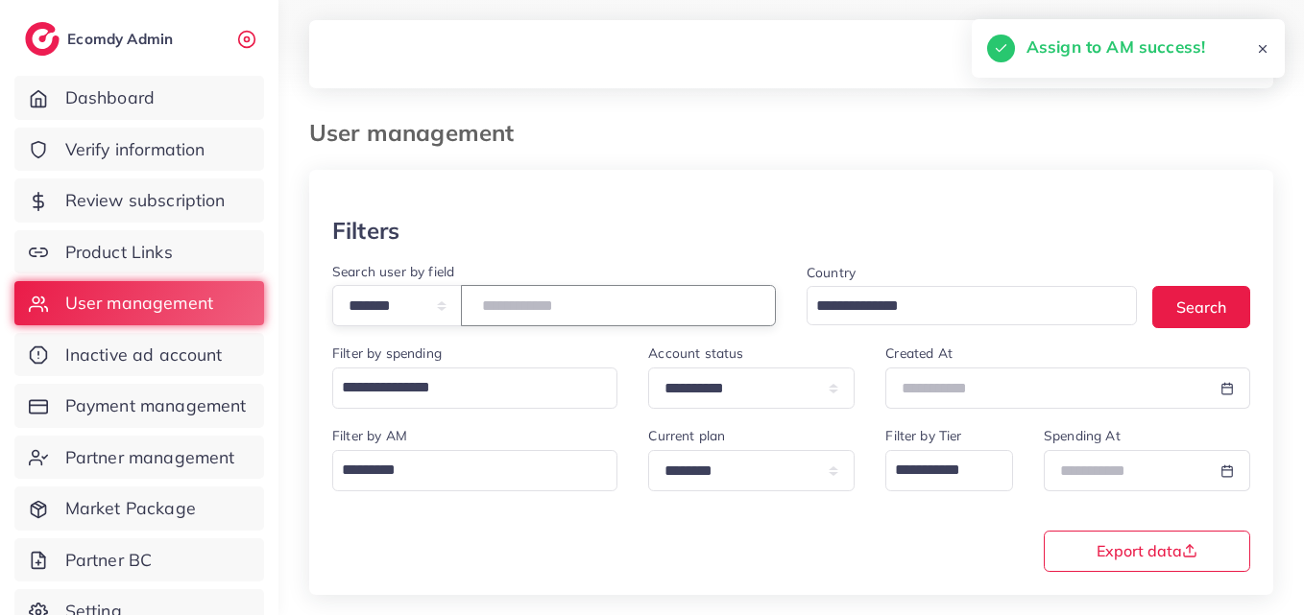
click at [557, 295] on input "*******" at bounding box center [618, 305] width 315 height 41
paste input "number"
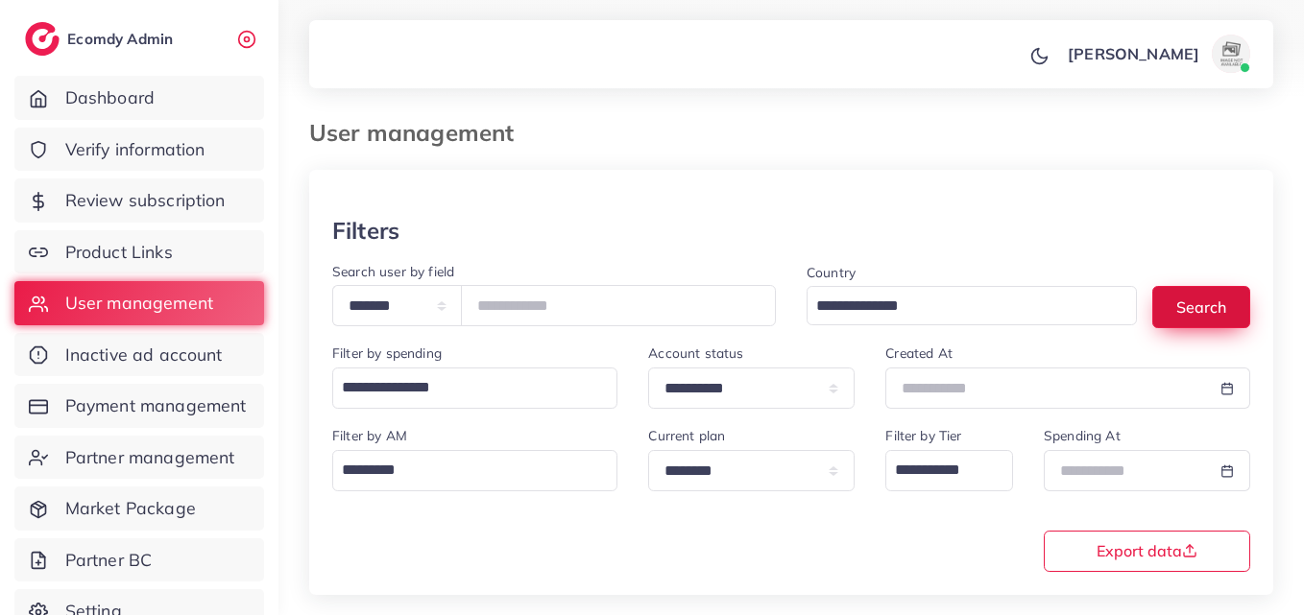
click at [1215, 307] on button "Search" at bounding box center [1201, 306] width 98 height 41
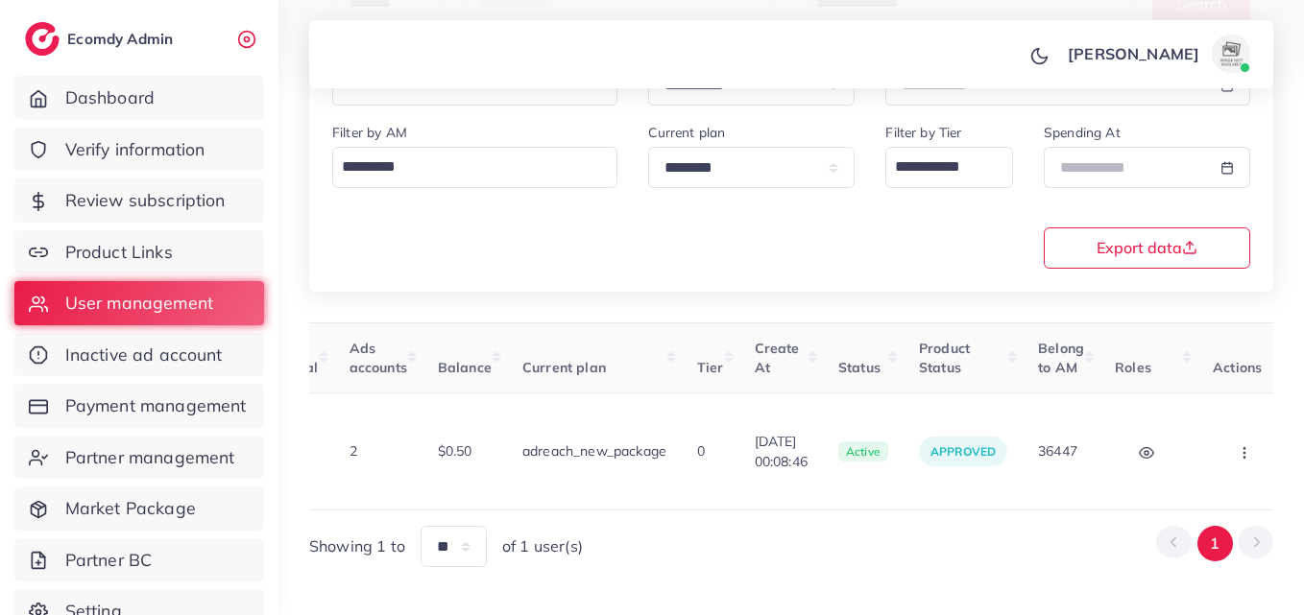
scroll to position [0, 659]
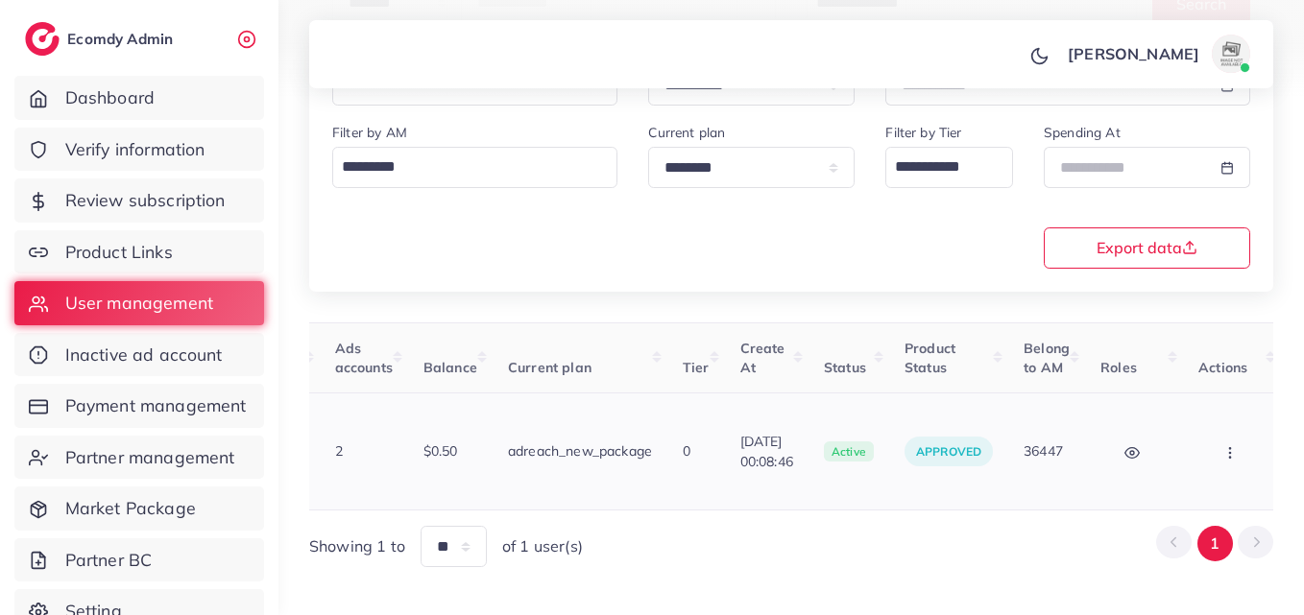
click at [1249, 430] on button "button" at bounding box center [1231, 451] width 67 height 43
click at [0, 0] on link "Assign to AM" at bounding box center [0, 0] width 0 height 0
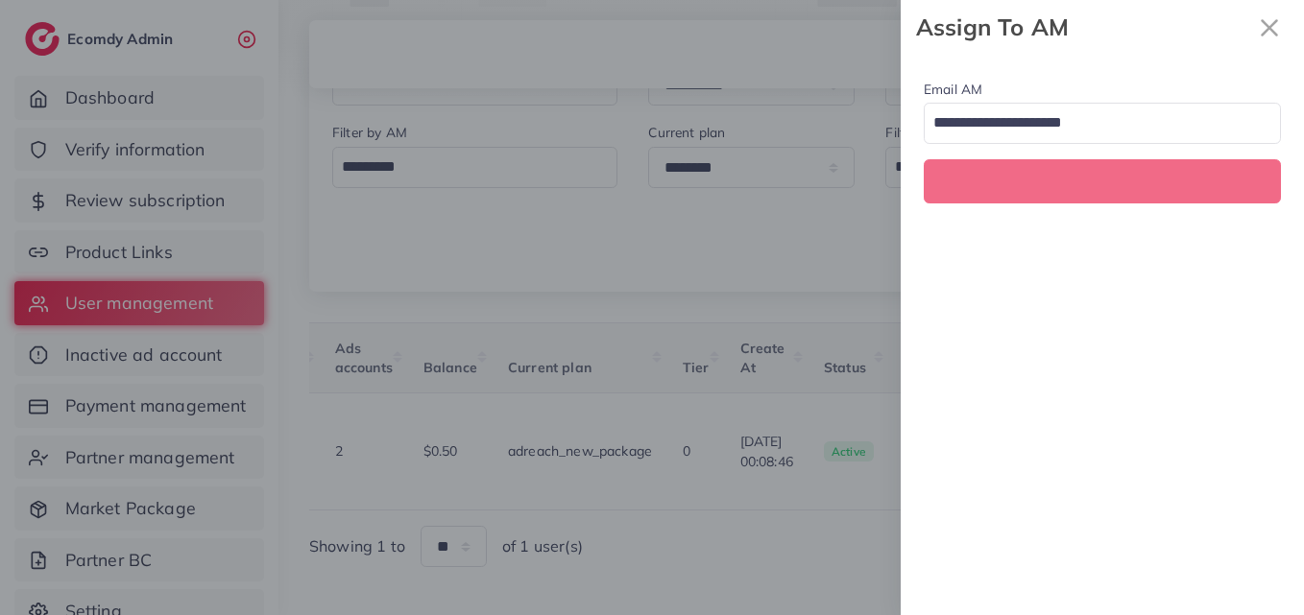
scroll to position [0, 659]
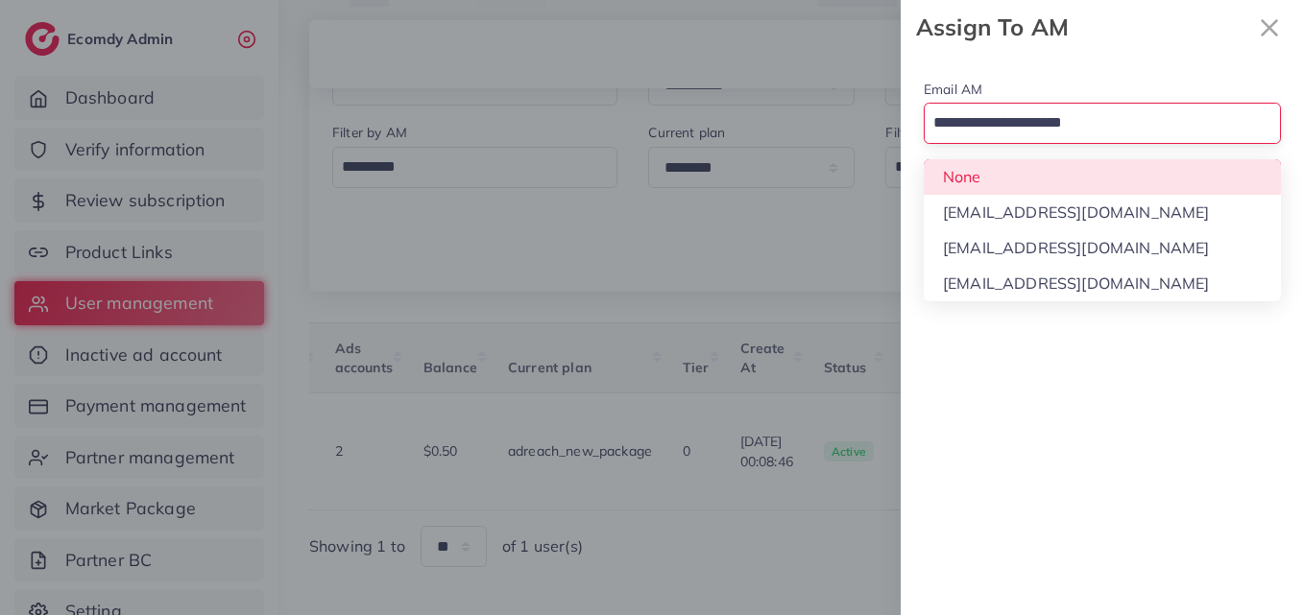
click at [1055, 137] on input "Search for option" at bounding box center [1091, 124] width 329 height 33
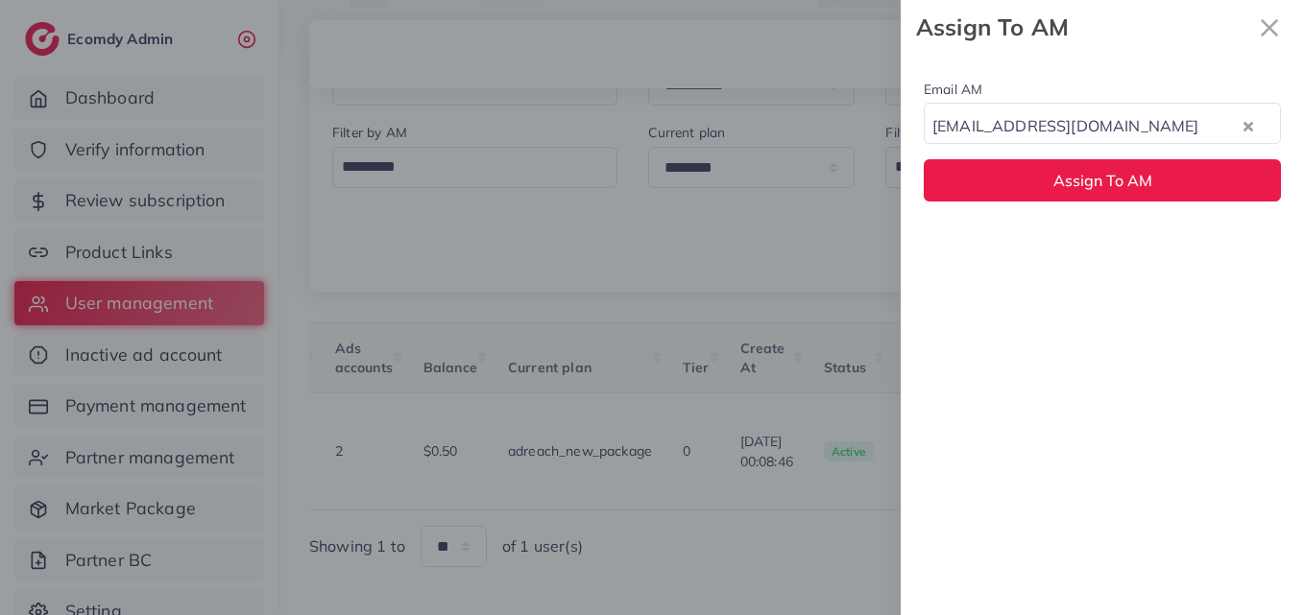
click at [1069, 243] on div "Email AM [EMAIL_ADDRESS][DOMAIN_NAME] Loading... None [EMAIL_ADDRESS][DOMAIN_NA…" at bounding box center [1102, 335] width 403 height 561
click at [1072, 205] on div "Email AM [EMAIL_ADDRESS][DOMAIN_NAME] Loading... Assign To AM" at bounding box center [1102, 140] width 403 height 170
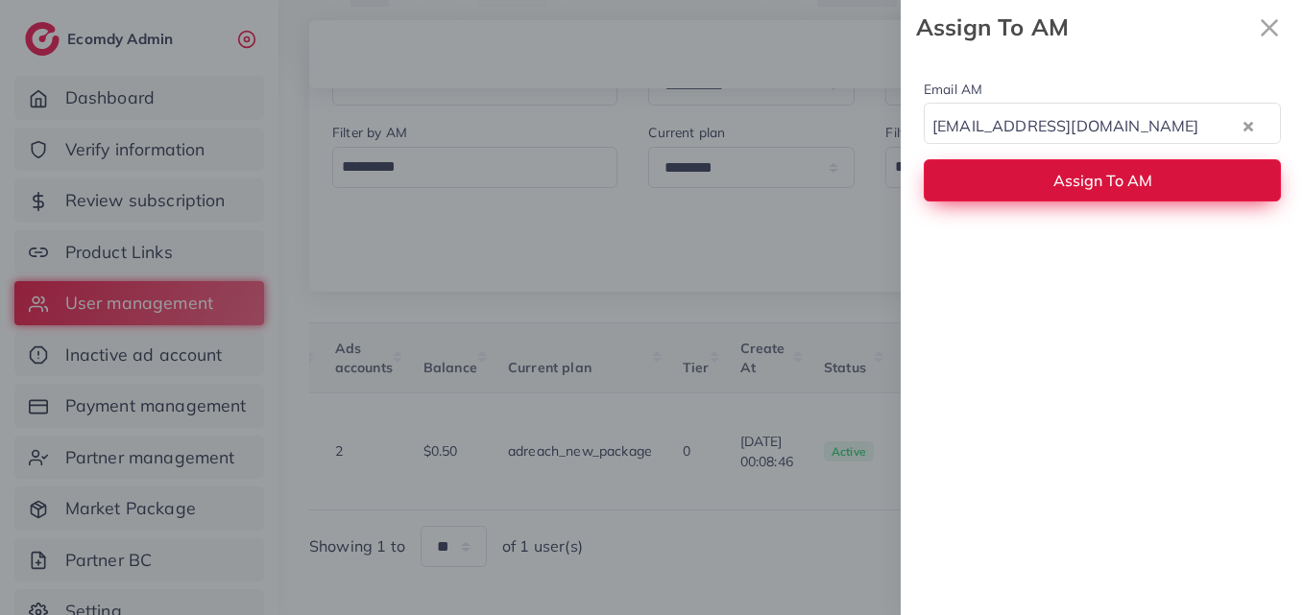
click at [1075, 192] on button "Assign To AM" at bounding box center [1102, 179] width 357 height 41
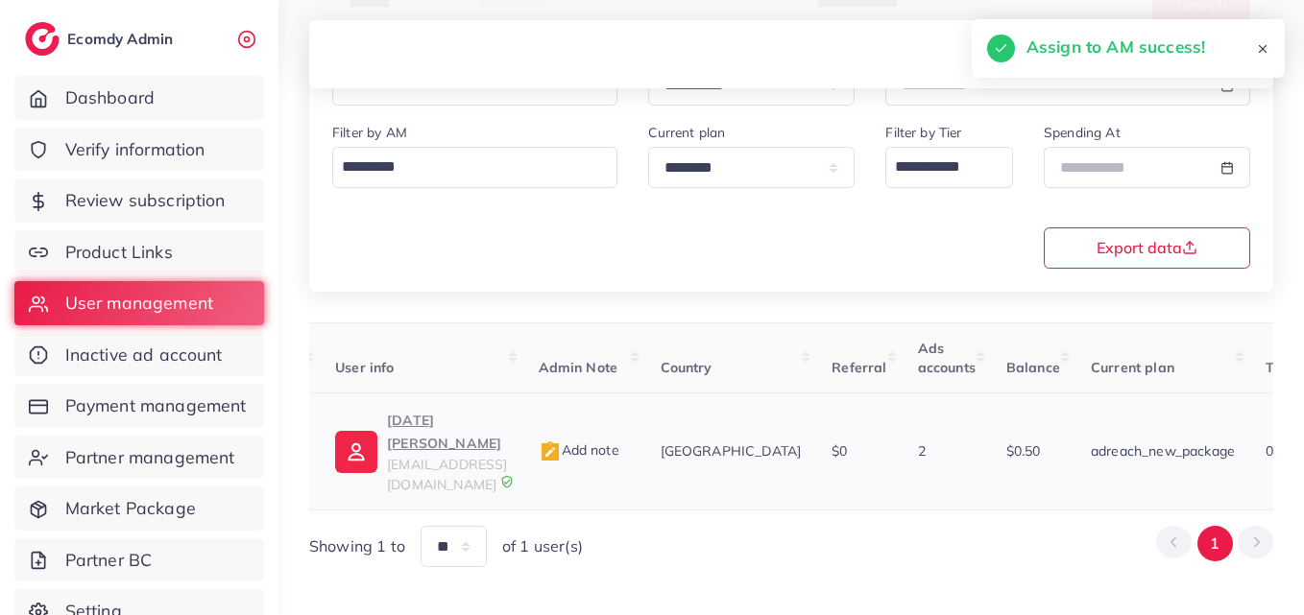
scroll to position [0, 66]
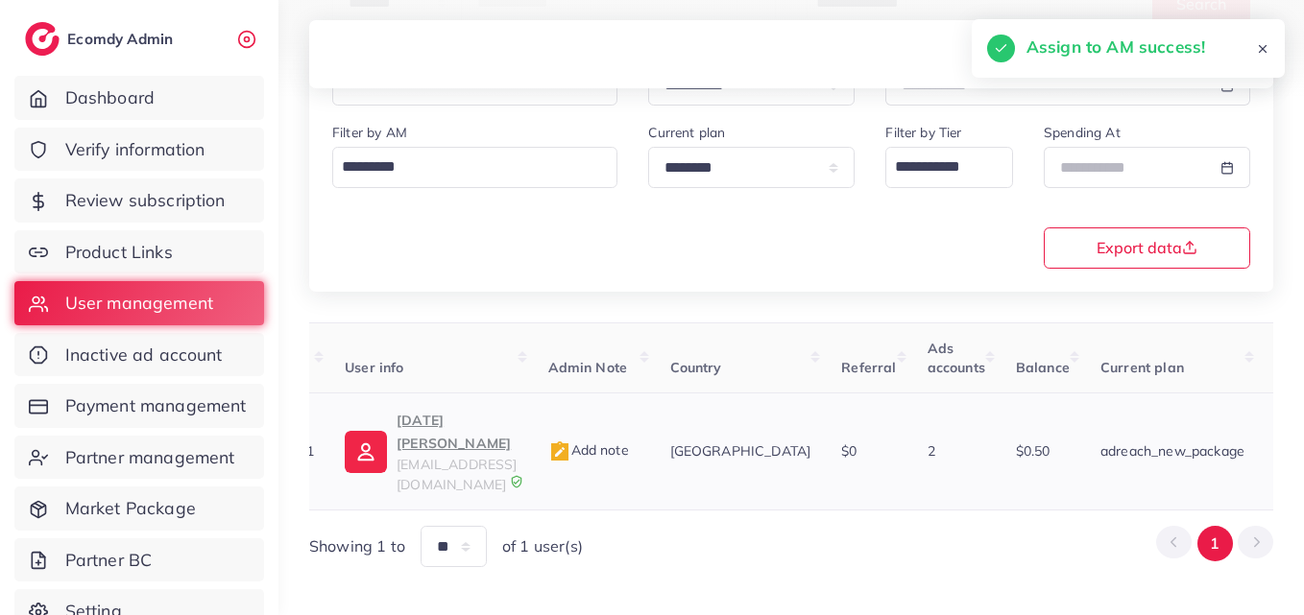
click at [417, 408] on td "Raja Shayan ecomdyagency@gmail.com" at bounding box center [430, 452] width 203 height 117
click at [426, 456] on span "ecomdyagency@gmail.com" at bounding box center [457, 474] width 120 height 36
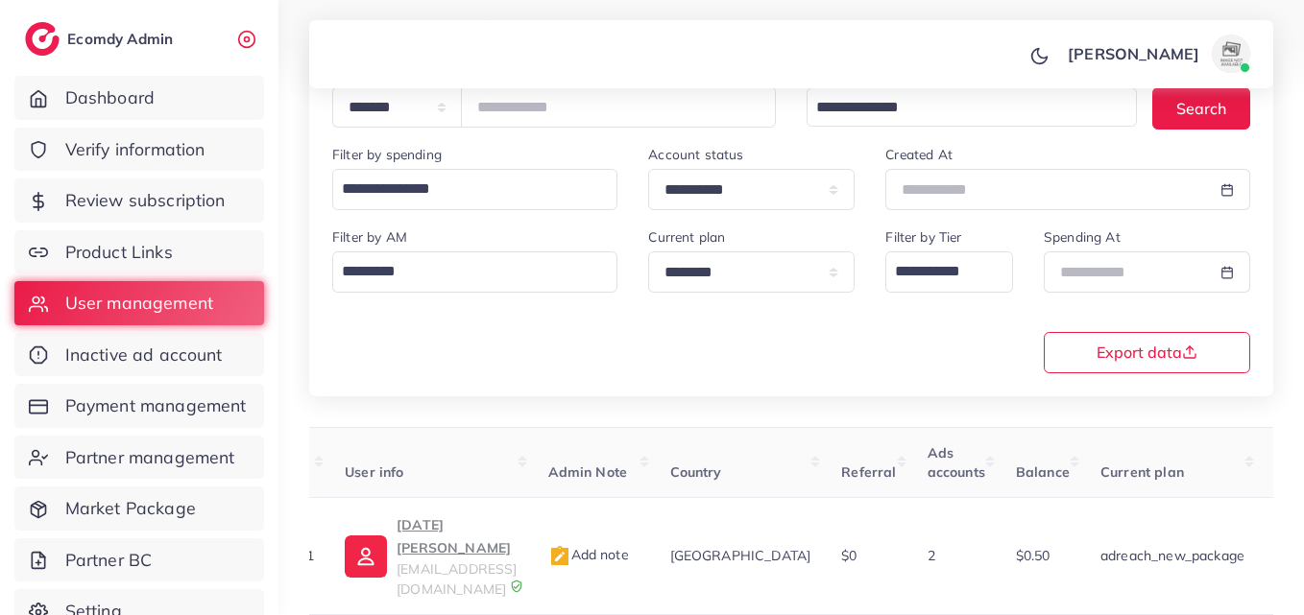
scroll to position [0, 0]
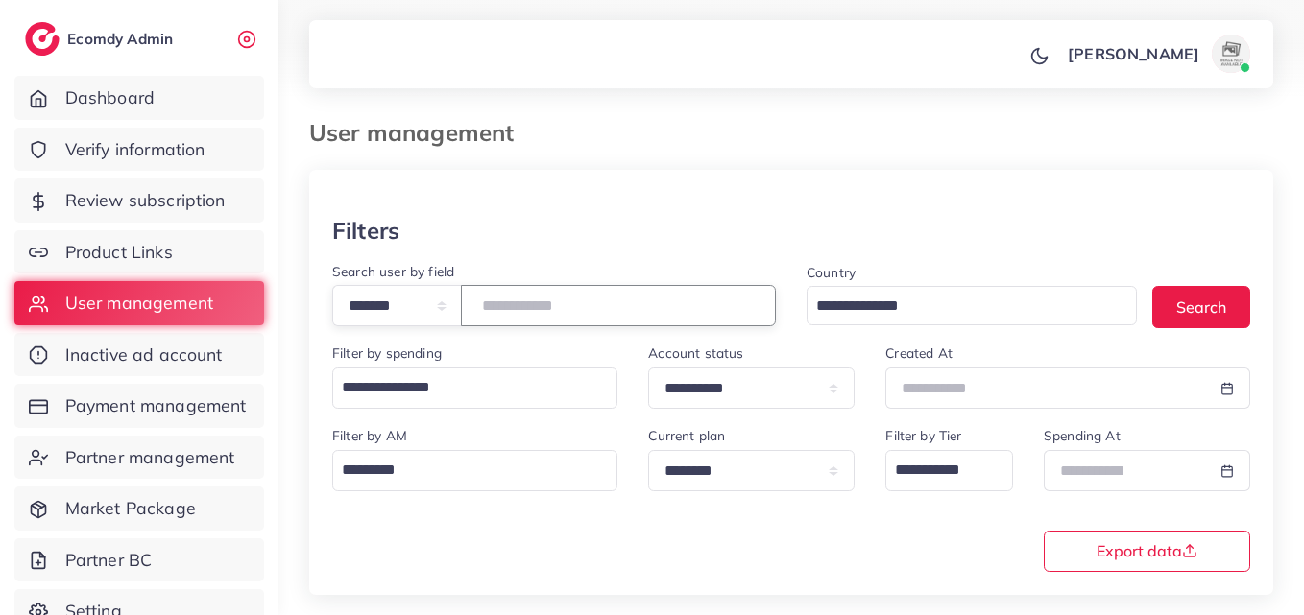
click at [523, 306] on input "*******" at bounding box center [618, 305] width 315 height 41
paste input "number"
click at [1248, 307] on button "Search" at bounding box center [1201, 306] width 98 height 41
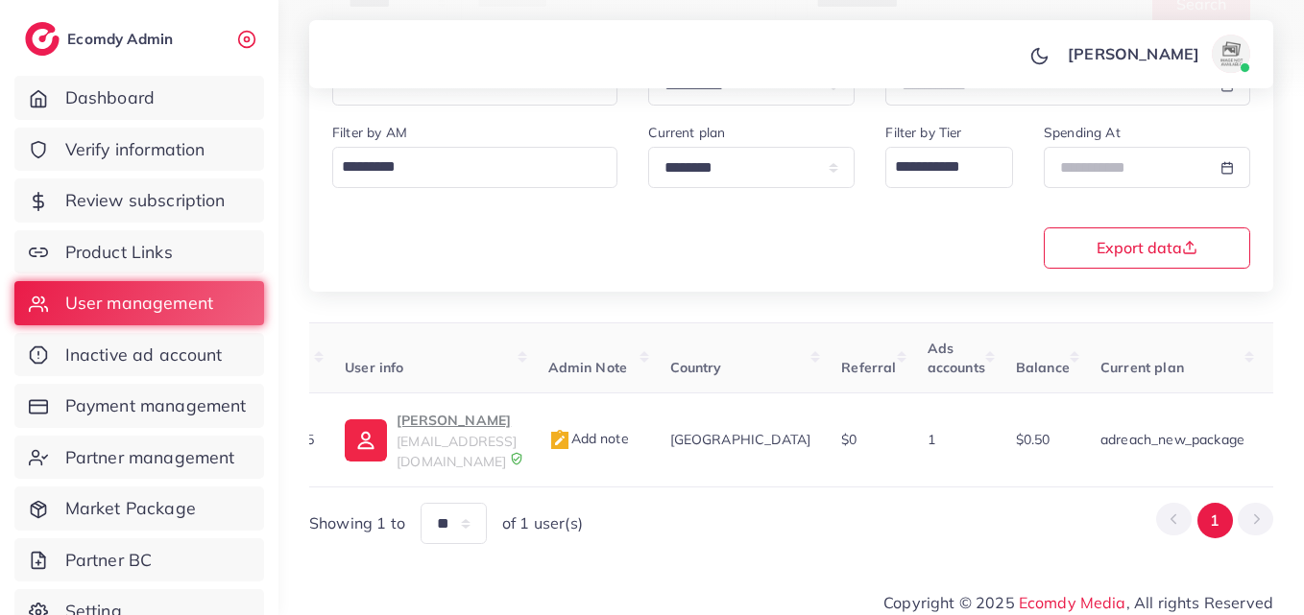
scroll to position [0, 590]
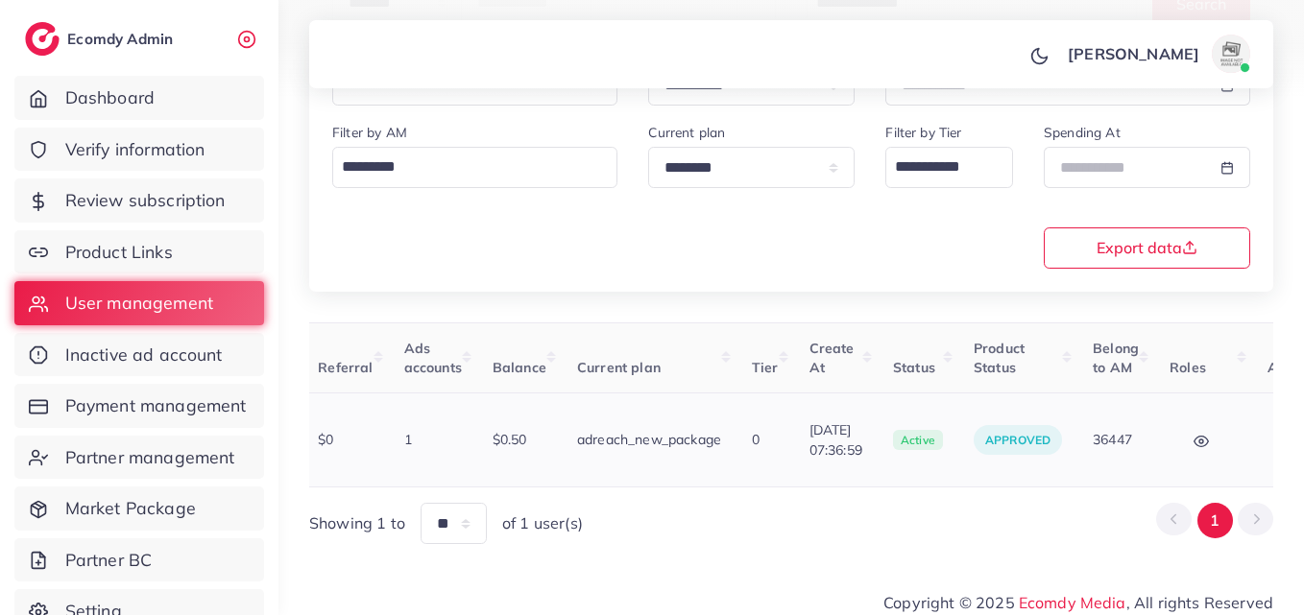
click at [1267, 447] on button "button" at bounding box center [1300, 440] width 67 height 43
click at [0, 0] on link "Assign to AM" at bounding box center [0, 0] width 0 height 0
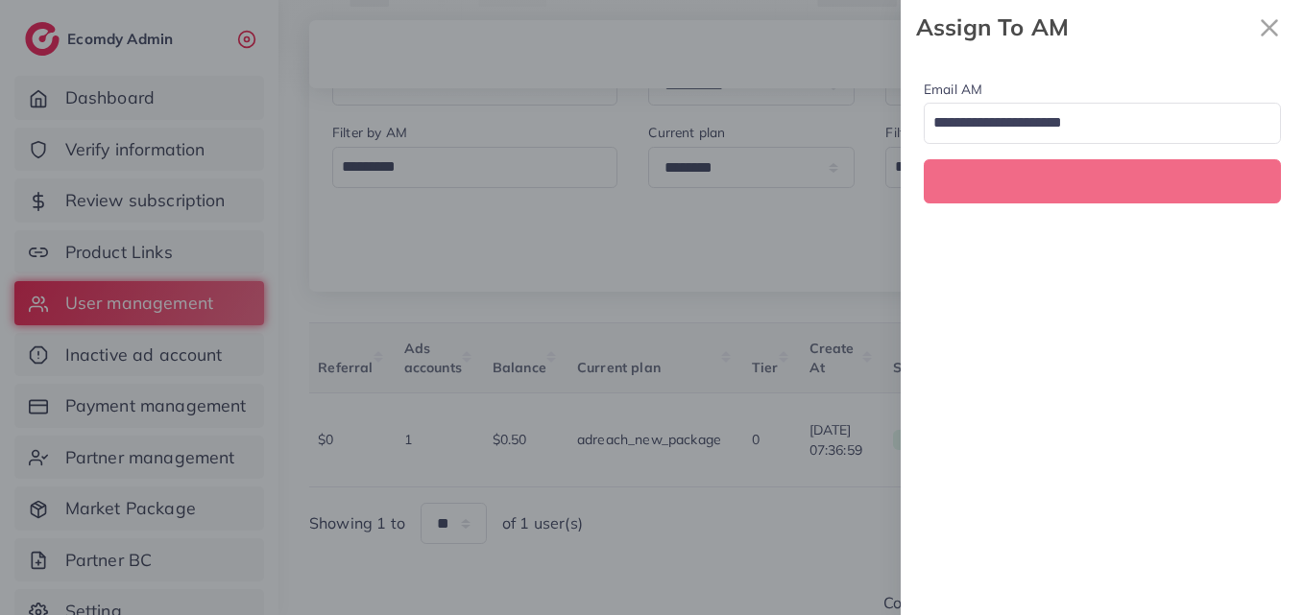
scroll to position [0, 590]
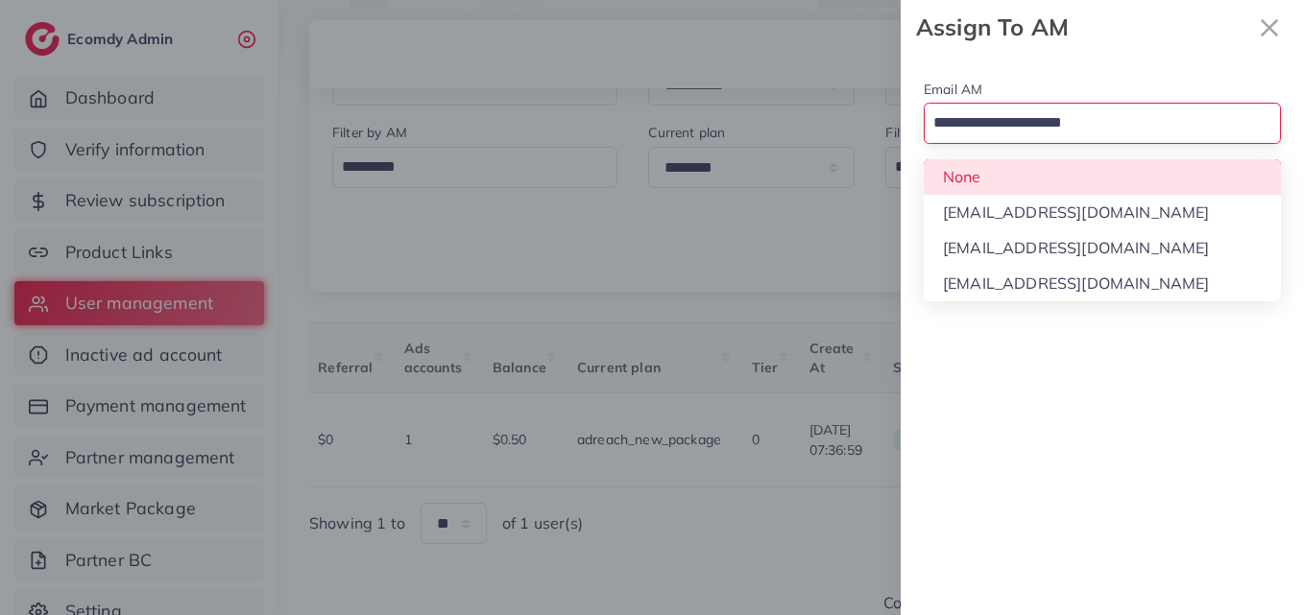
click at [1061, 108] on input "Search for option" at bounding box center [1091, 124] width 329 height 33
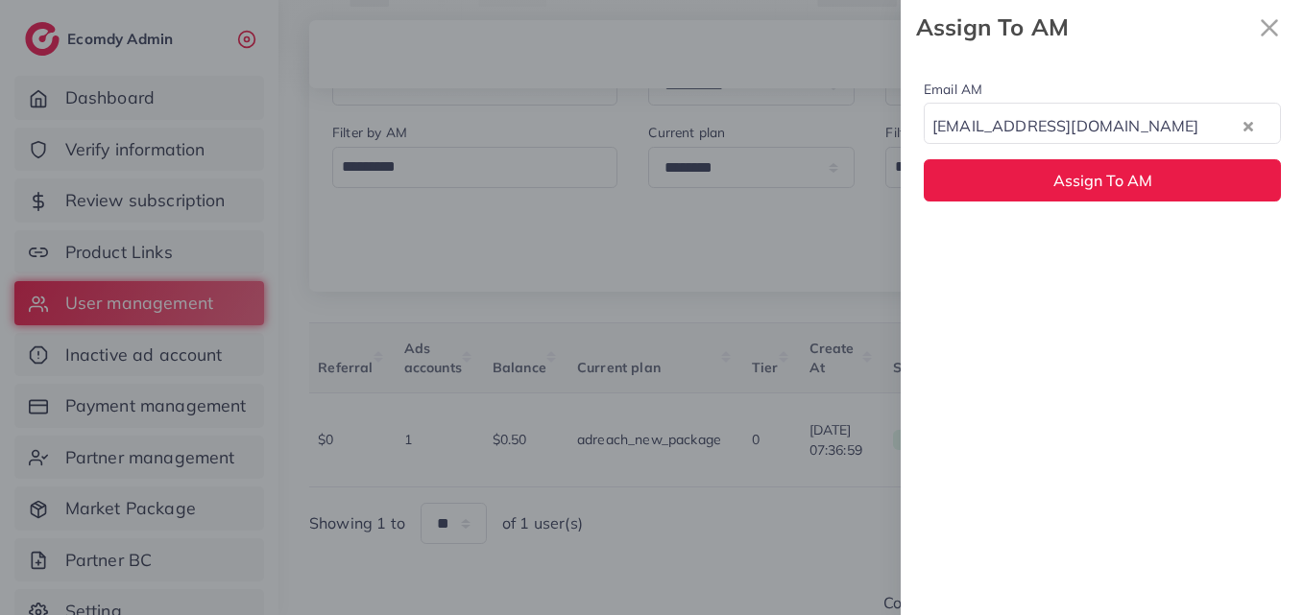
click at [1057, 239] on div "Email AM natashashahid163@gmail.com Loading... None hadibaaslam@gmail.com natas…" at bounding box center [1102, 335] width 403 height 561
click at [1056, 154] on div "Email AM natashashahid163@gmail.com Loading... Assign To AM" at bounding box center [1102, 140] width 403 height 170
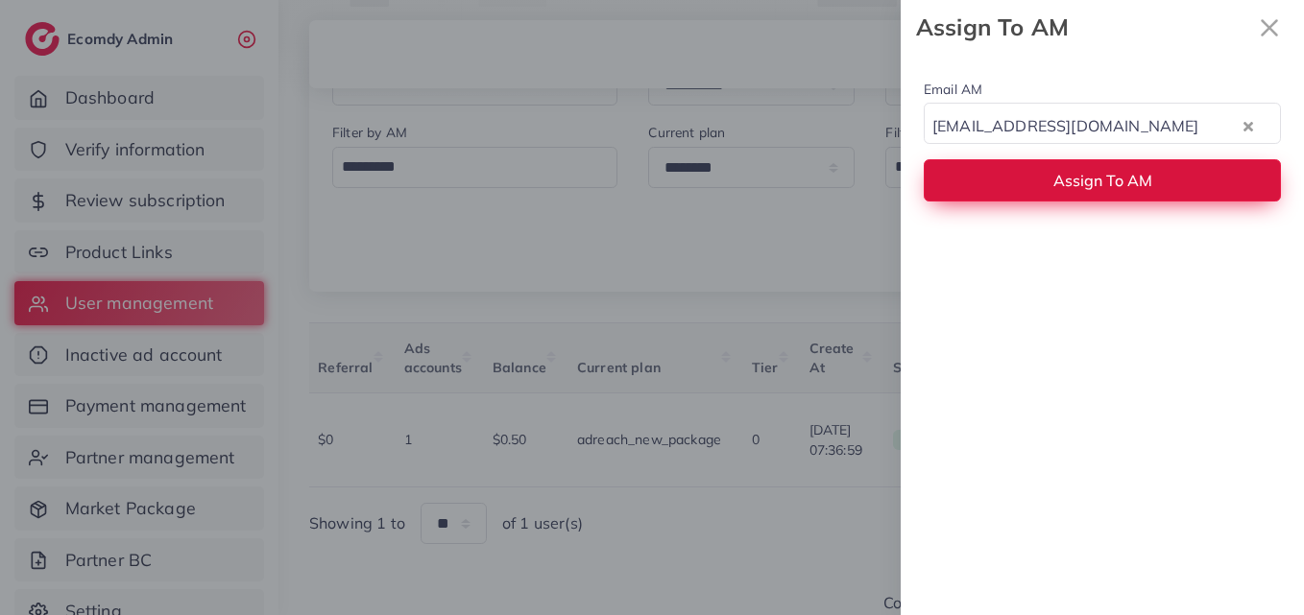
click at [1039, 191] on button "Assign To AM" at bounding box center [1102, 179] width 357 height 41
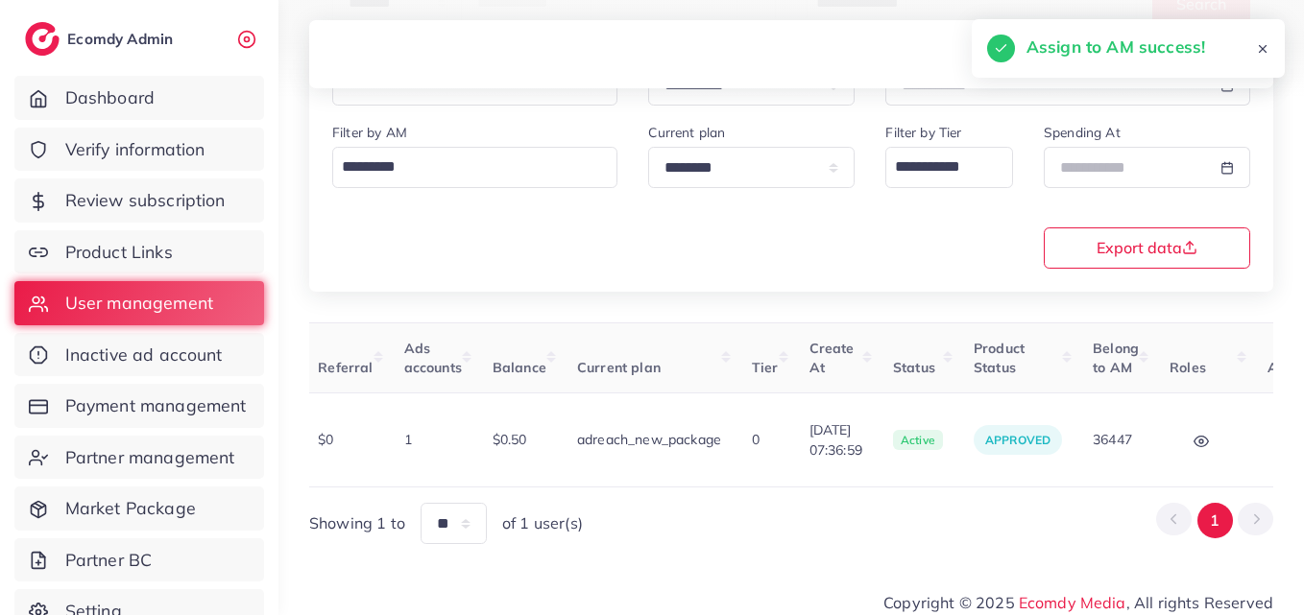
scroll to position [0, 0]
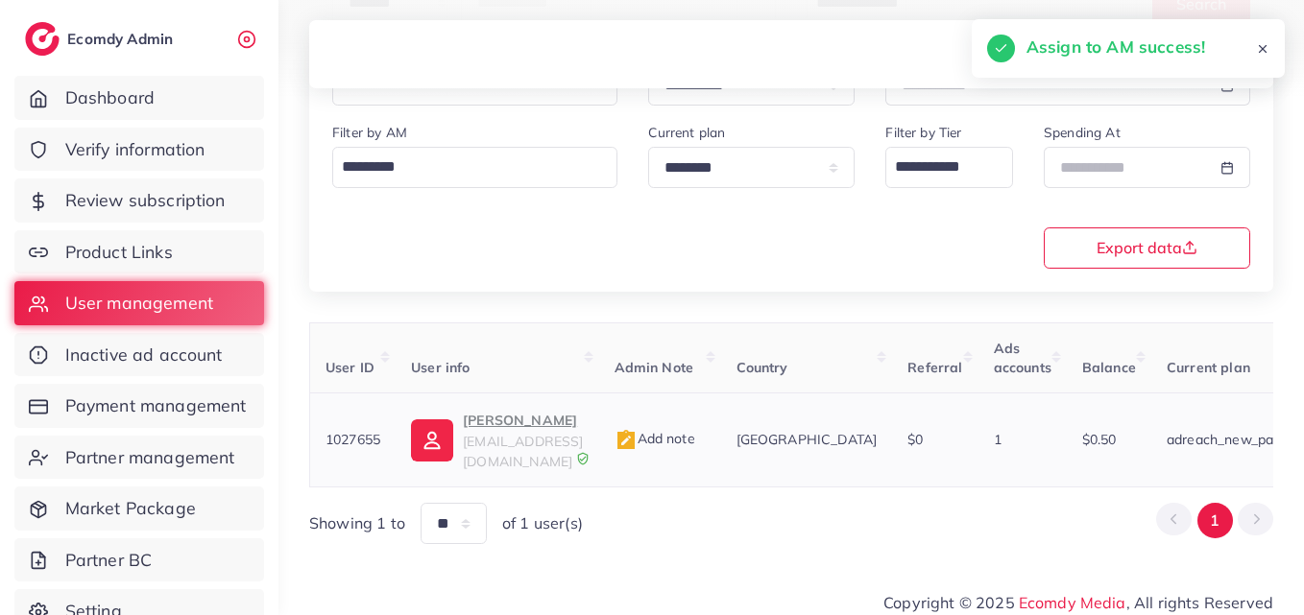
click at [447, 437] on img at bounding box center [432, 441] width 42 height 42
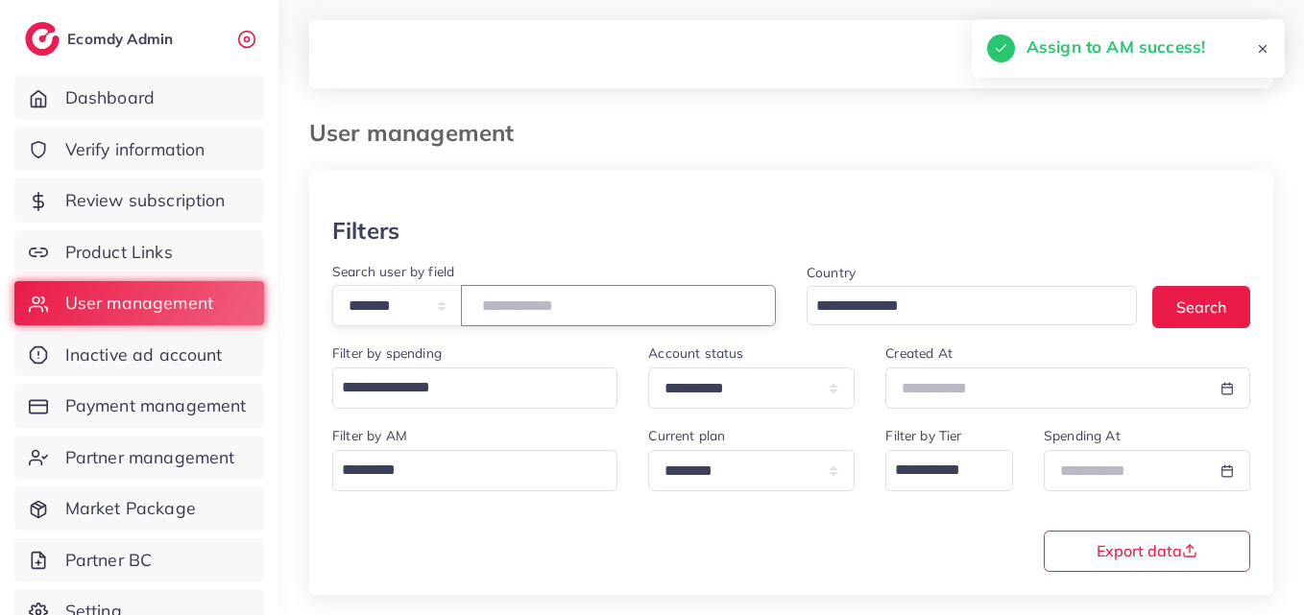
click at [556, 286] on input "*******" at bounding box center [618, 305] width 315 height 41
click at [556, 294] on input "*******" at bounding box center [618, 305] width 315 height 41
click at [556, 293] on input "*******" at bounding box center [618, 305] width 315 height 41
paste input "number"
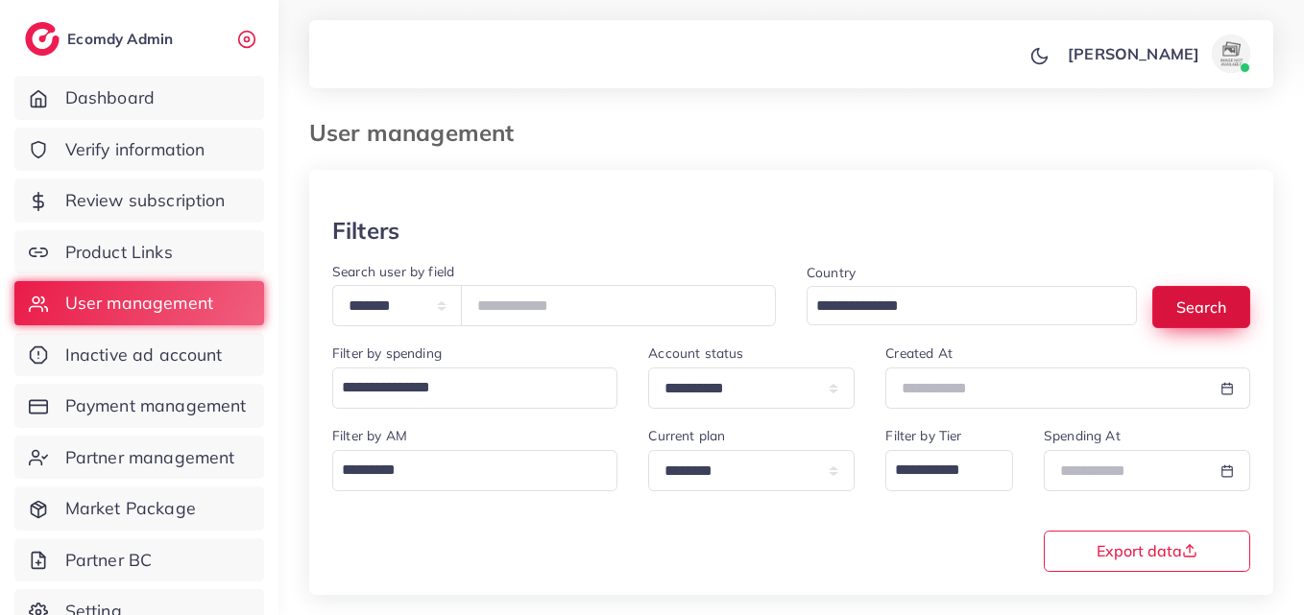
click at [1231, 299] on button "Search" at bounding box center [1201, 306] width 98 height 41
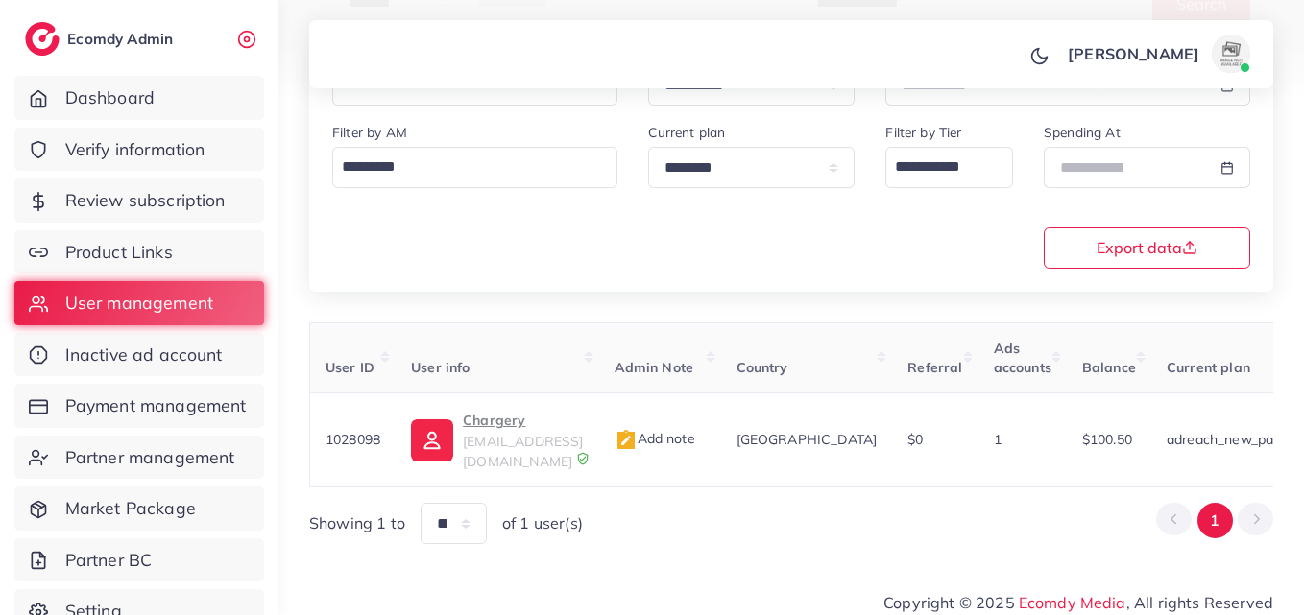
scroll to position [0, 637]
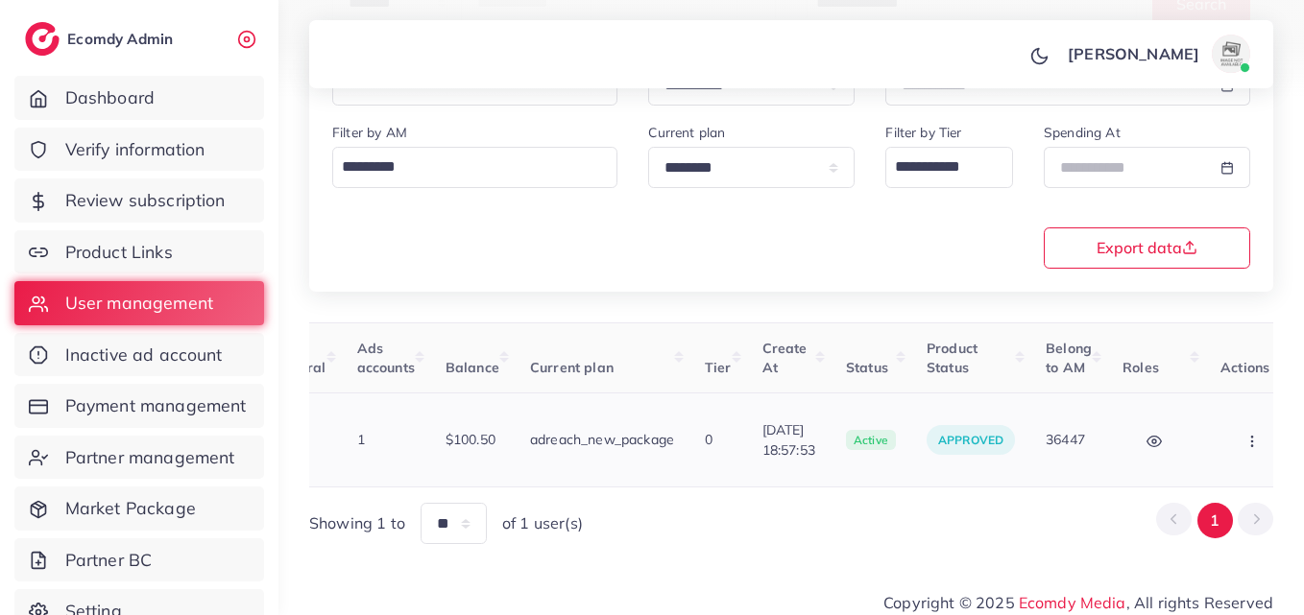
click at [1234, 431] on button "button" at bounding box center [1253, 440] width 67 height 43
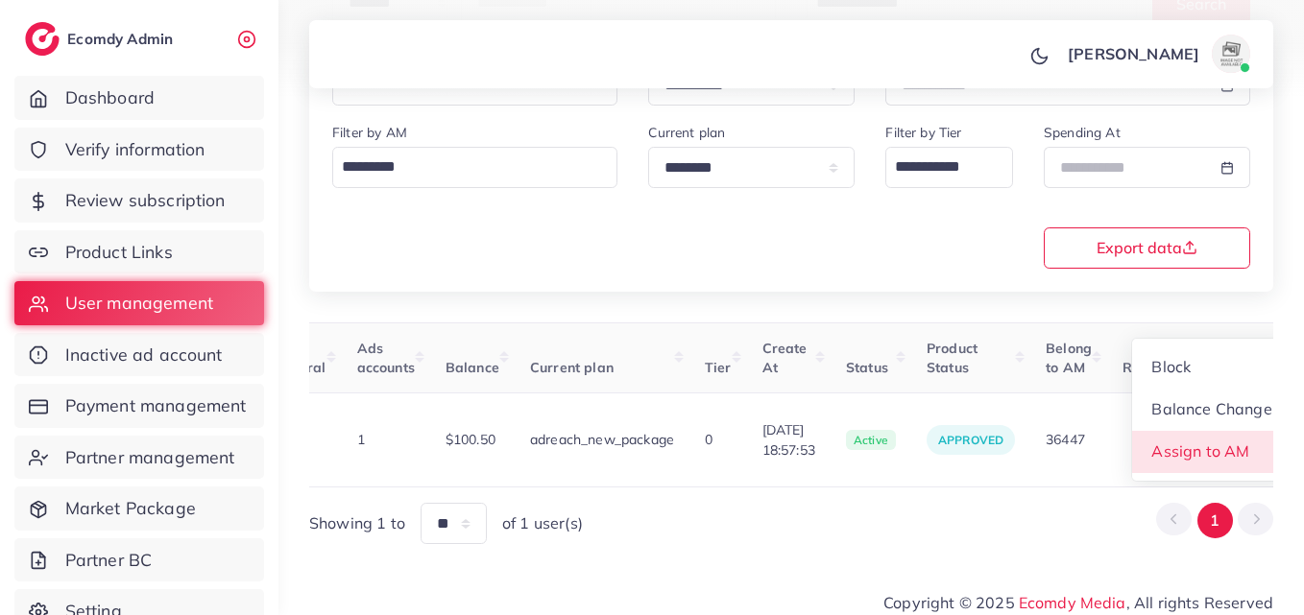
click at [1234, 432] on link "Assign to AM" at bounding box center [1211, 452] width 159 height 42
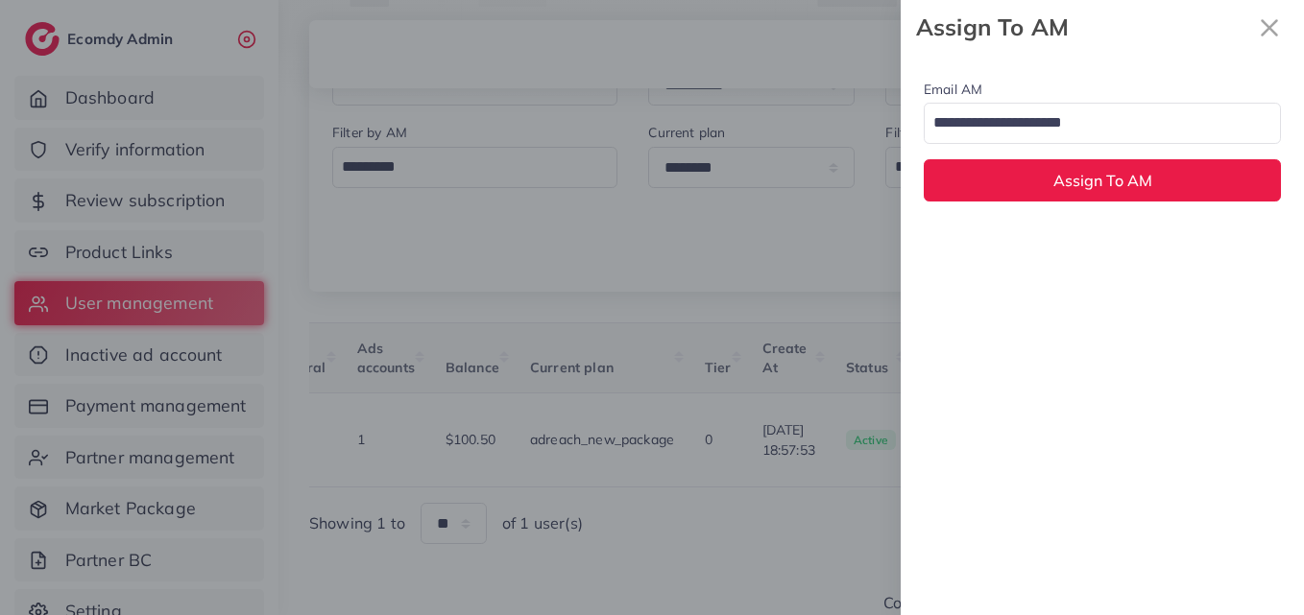
click at [1105, 129] on input "Search for option" at bounding box center [1091, 124] width 329 height 33
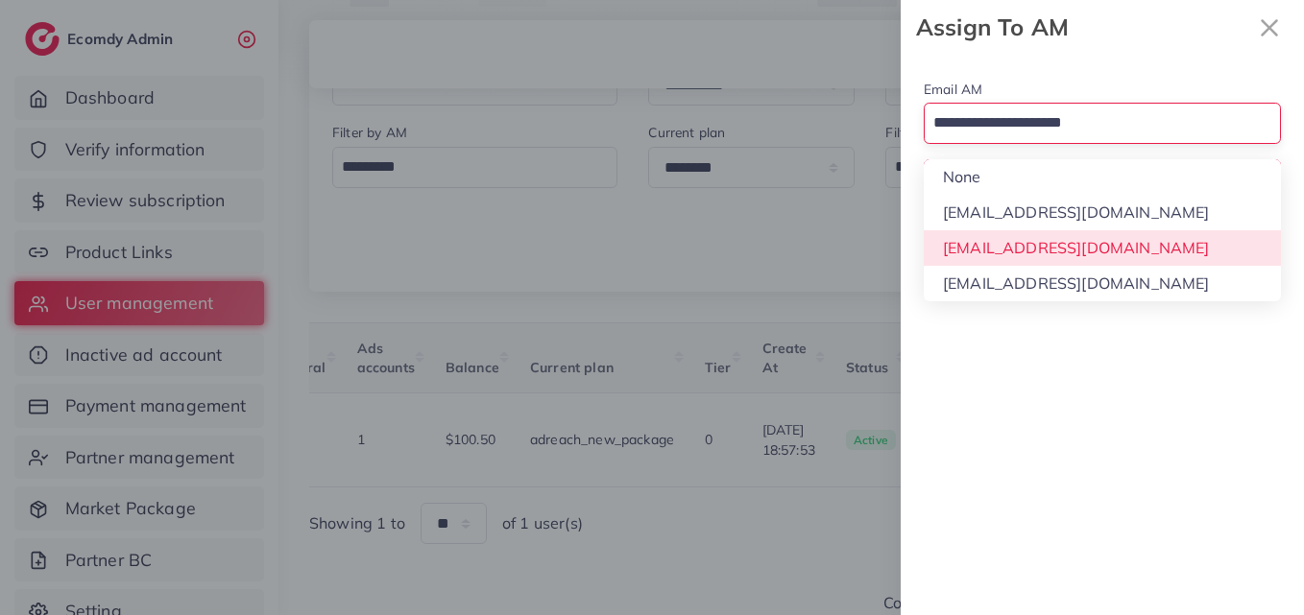
click at [1096, 247] on div "Email AM Loading... None hadibaaslam@gmail.com natashashahid163@gmail.com wajah…" at bounding box center [1102, 335] width 403 height 561
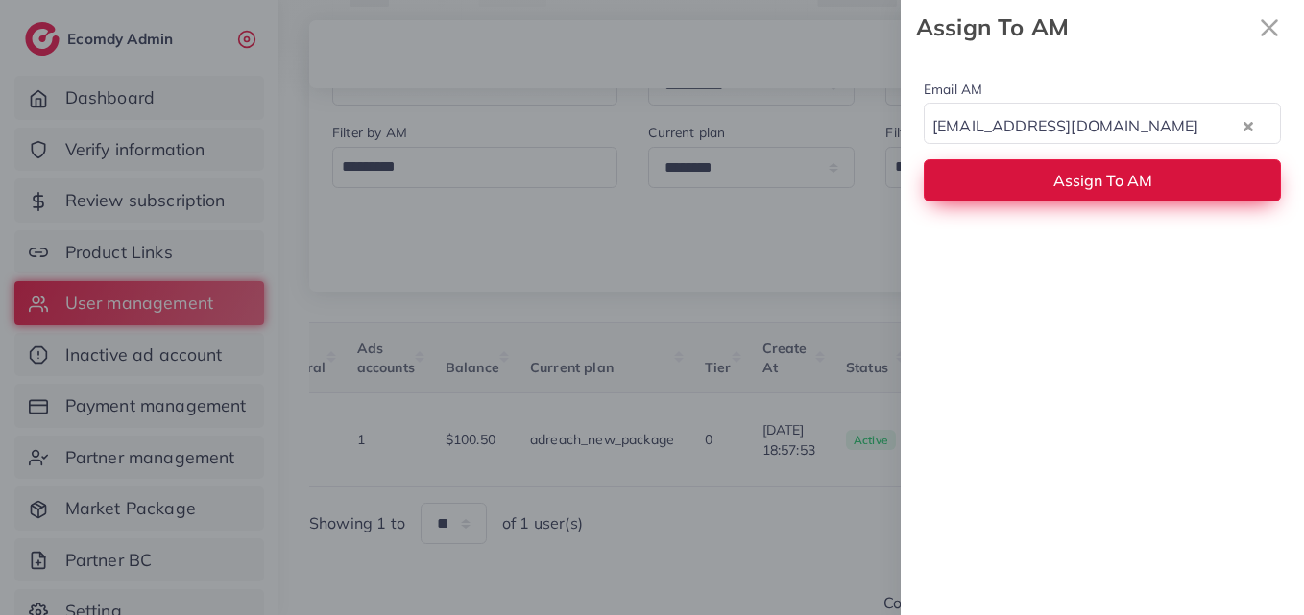
click at [1104, 193] on button "Assign To AM" at bounding box center [1102, 179] width 357 height 41
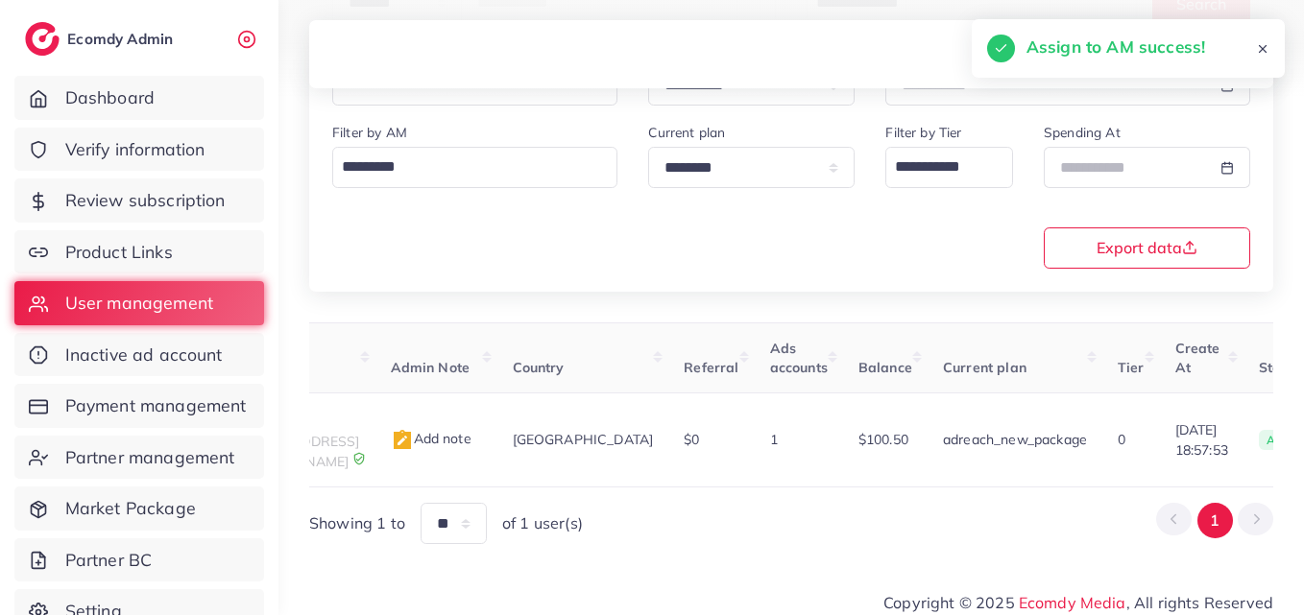
scroll to position [0, 0]
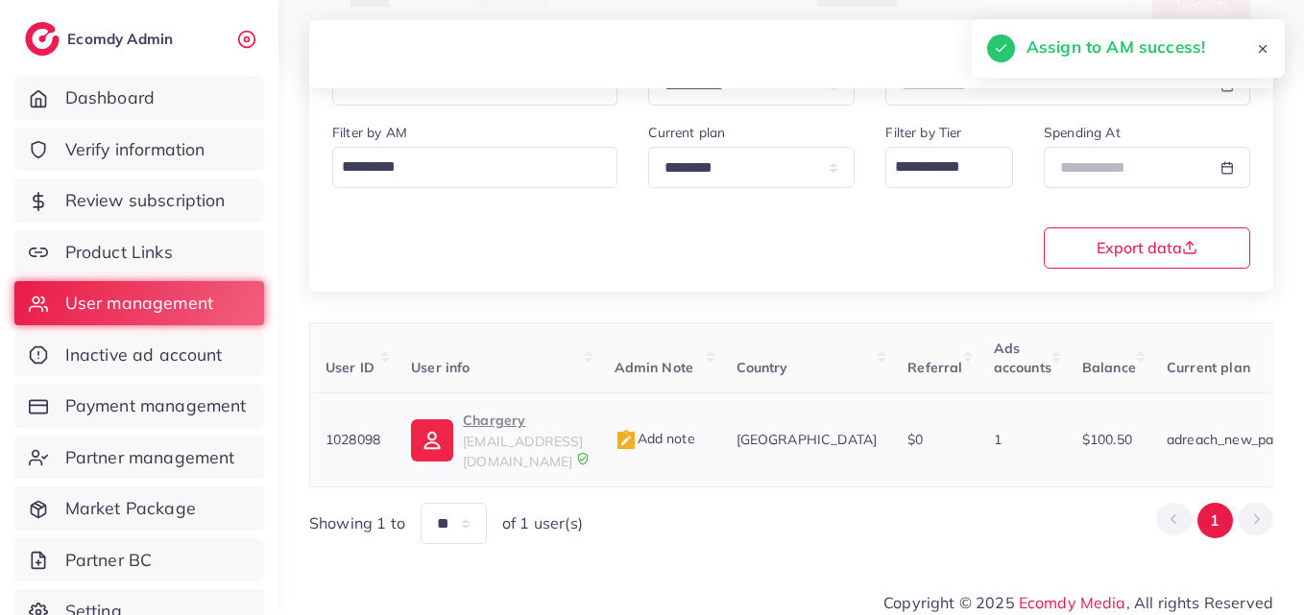
click at [465, 423] on p "Chargery" at bounding box center [523, 420] width 120 height 23
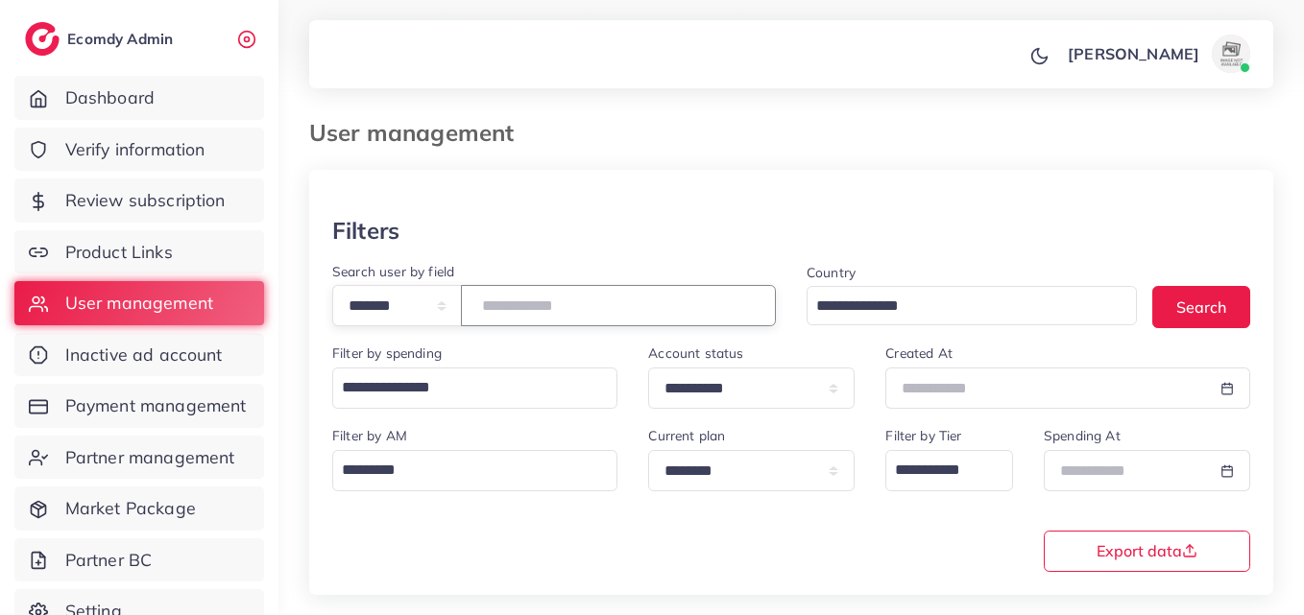
click at [559, 307] on input "*******" at bounding box center [618, 305] width 315 height 41
click at [560, 304] on input "*******" at bounding box center [618, 305] width 315 height 41
paste input "number"
click at [1187, 314] on button "Search" at bounding box center [1201, 306] width 98 height 41
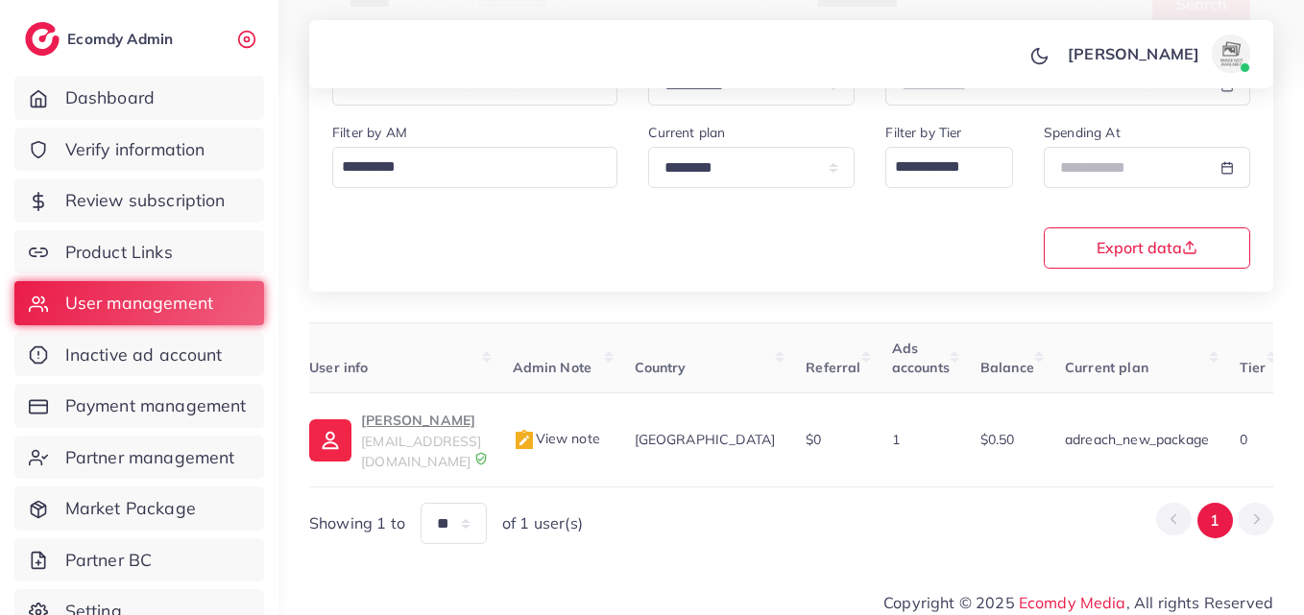
scroll to position [0, 645]
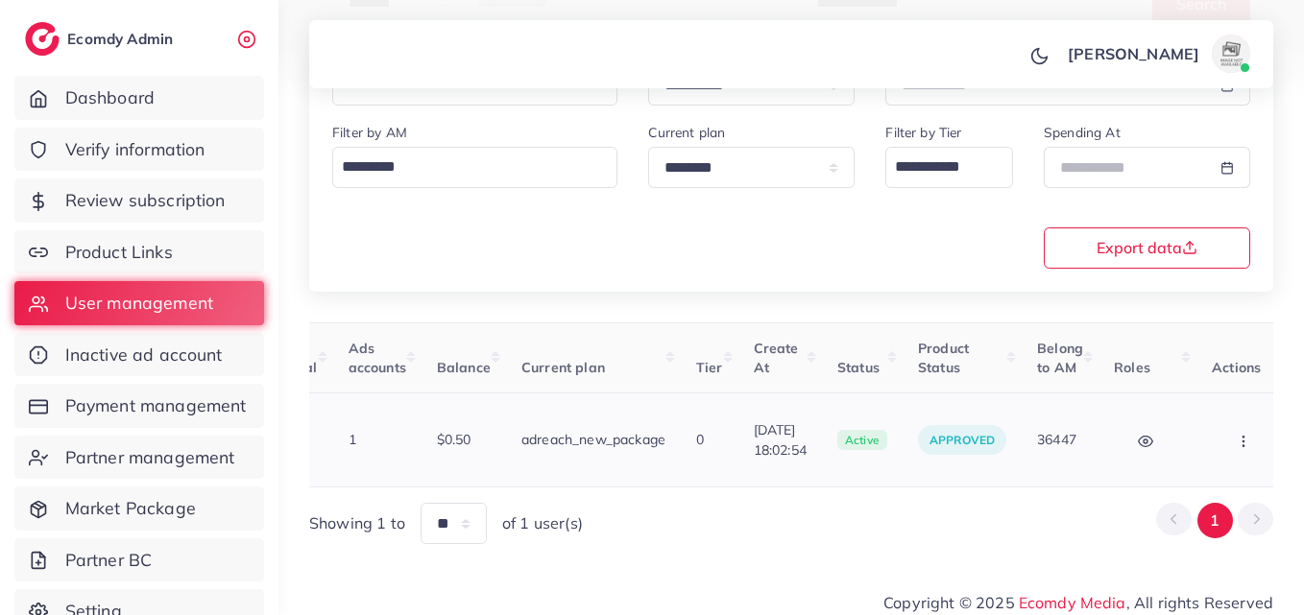
click at [1237, 437] on button "button" at bounding box center [1245, 440] width 67 height 43
click at [0, 0] on link "Assign to AM" at bounding box center [0, 0] width 0 height 0
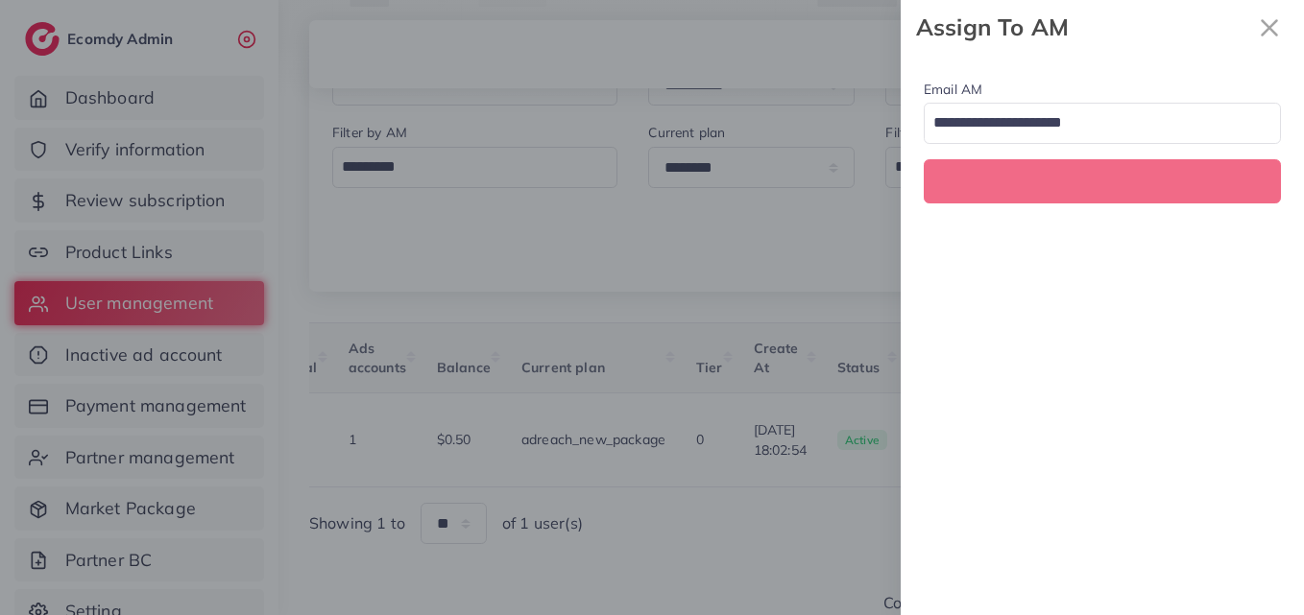
scroll to position [0, 645]
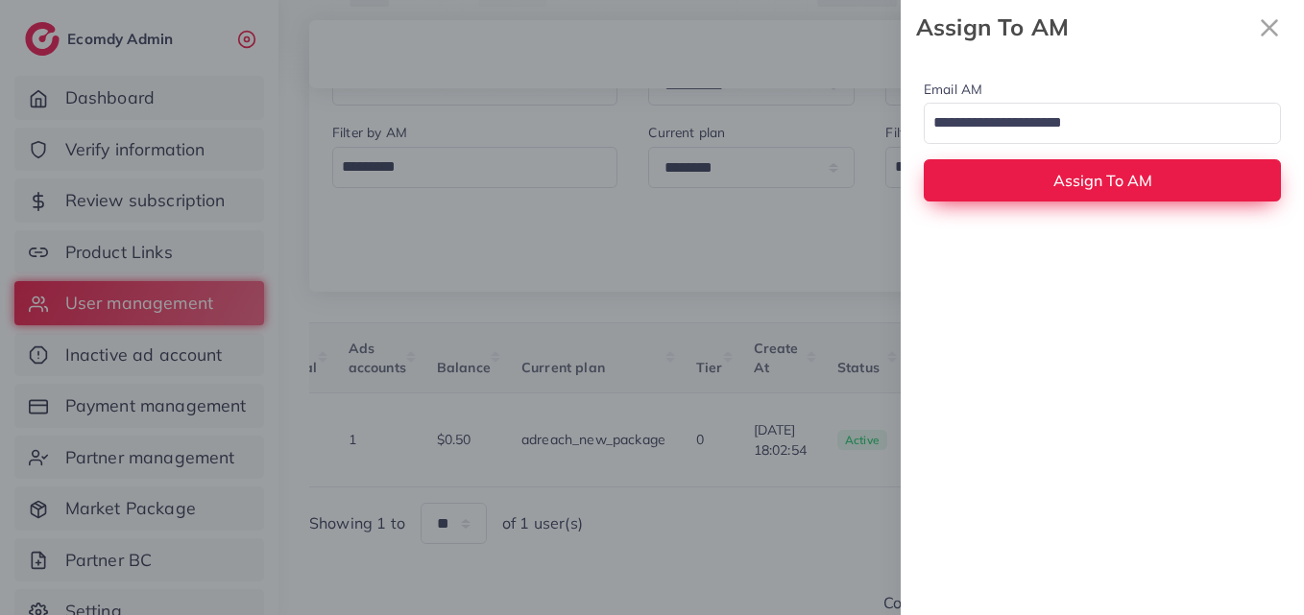
drag, startPoint x: 1117, startPoint y: 116, endPoint x: 1097, endPoint y: 184, distance: 70.8
click at [1117, 115] on input "Search for option" at bounding box center [1091, 124] width 329 height 33
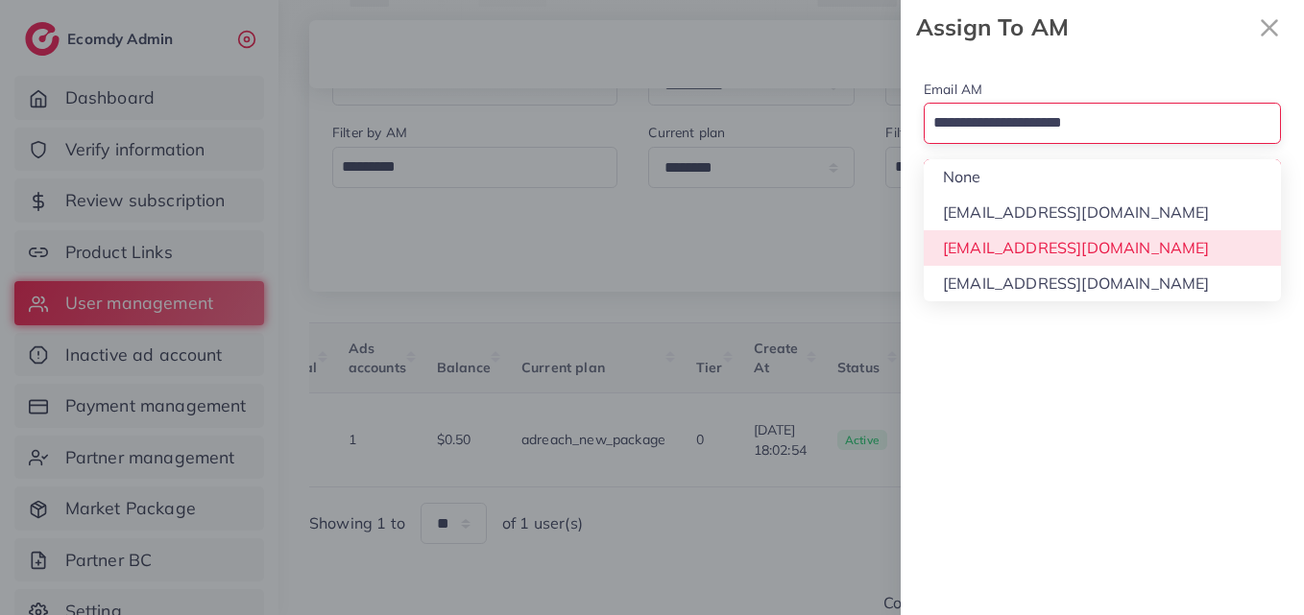
click at [1093, 237] on div "Email AM Loading... None hadibaaslam@gmail.com natashashahid163@gmail.com wajah…" at bounding box center [1102, 335] width 403 height 561
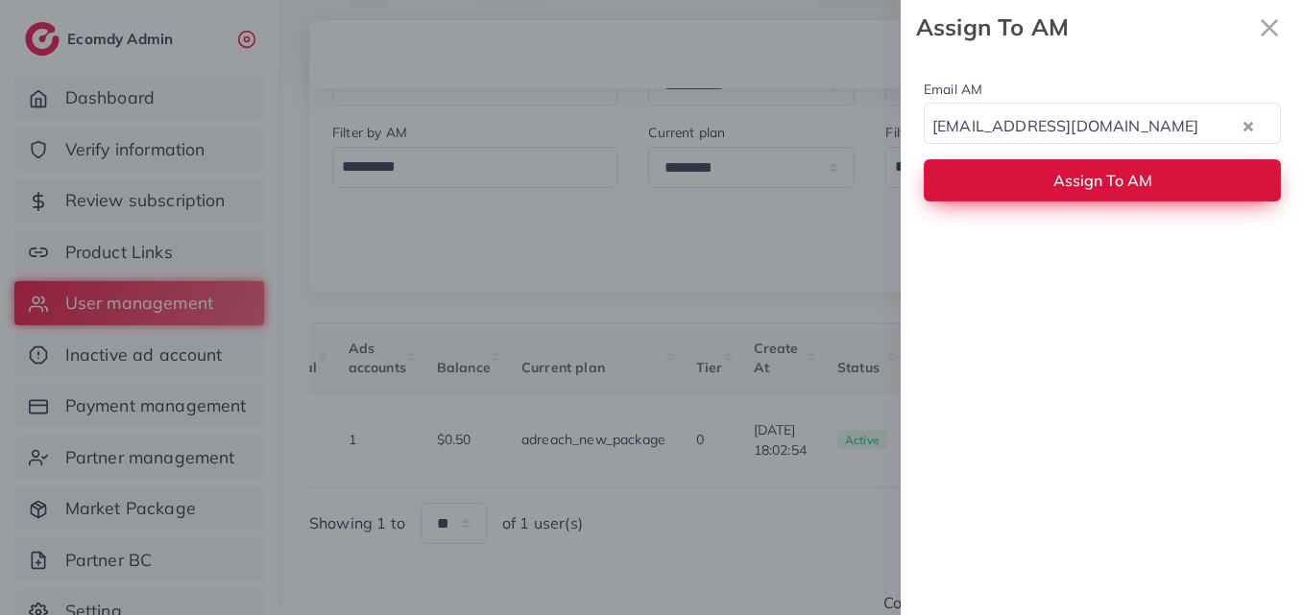
click at [1100, 189] on span "Assign To AM" at bounding box center [1102, 180] width 99 height 19
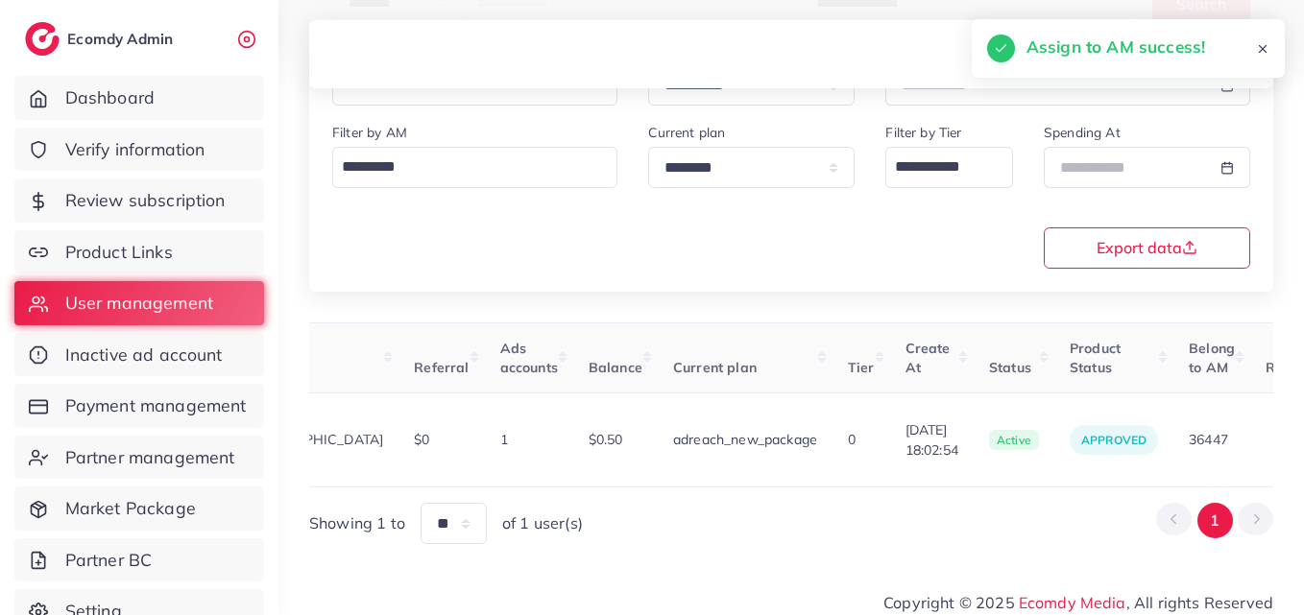
scroll to position [0, 0]
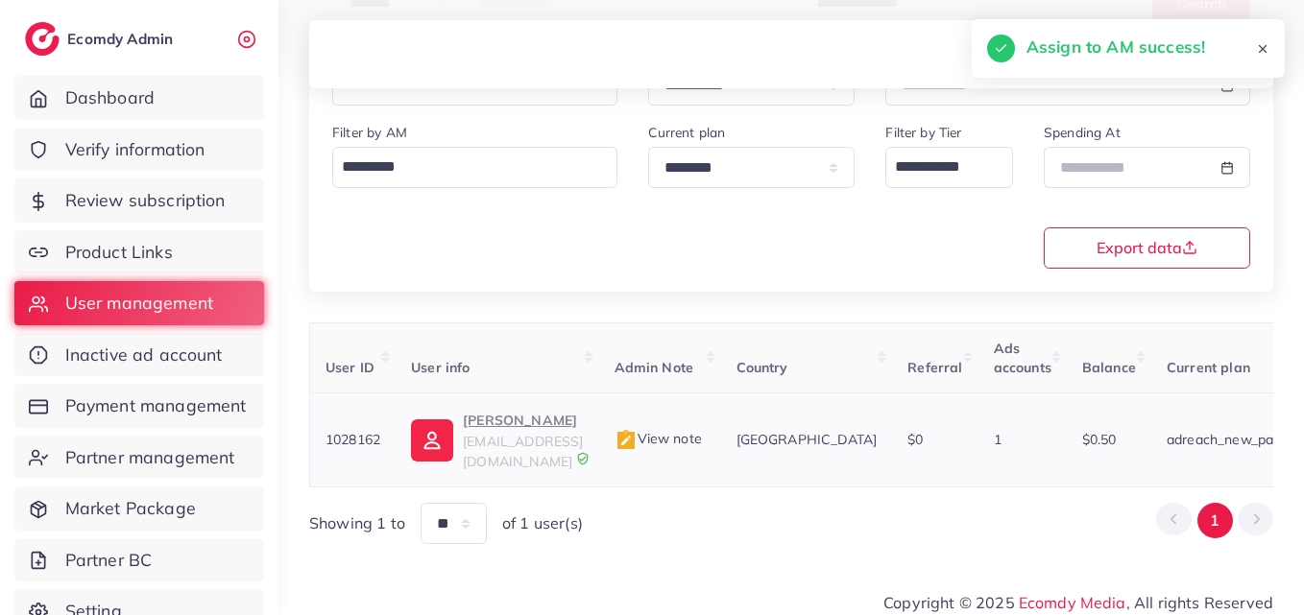
click at [453, 444] on img at bounding box center [432, 441] width 42 height 42
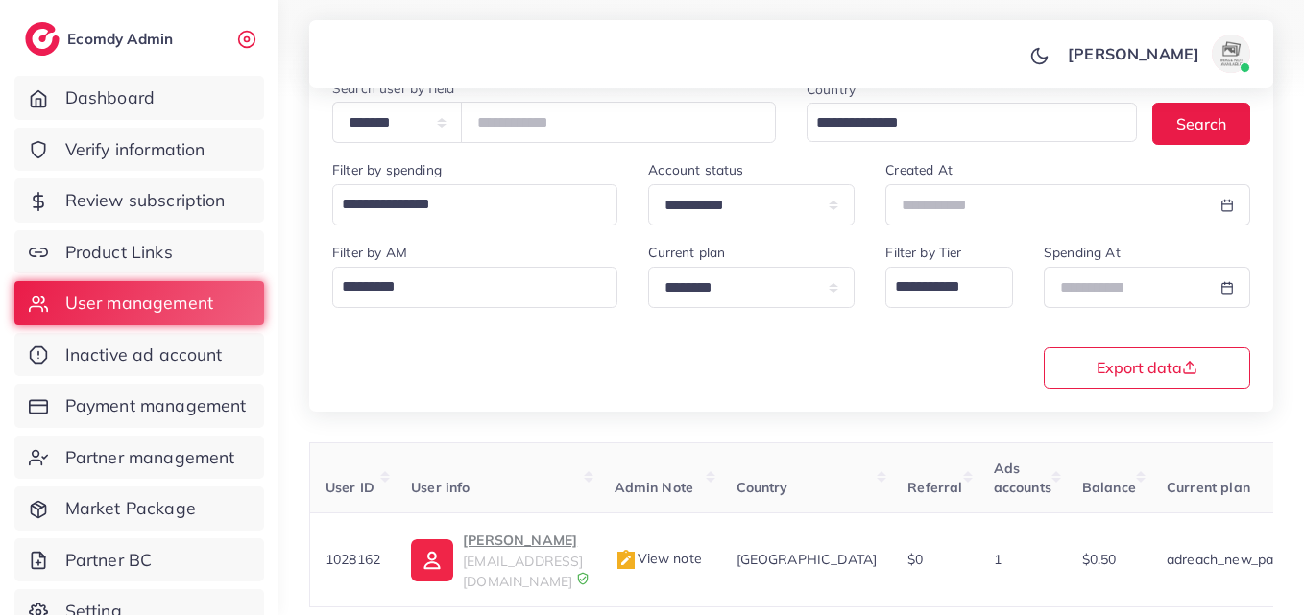
scroll to position [15, 0]
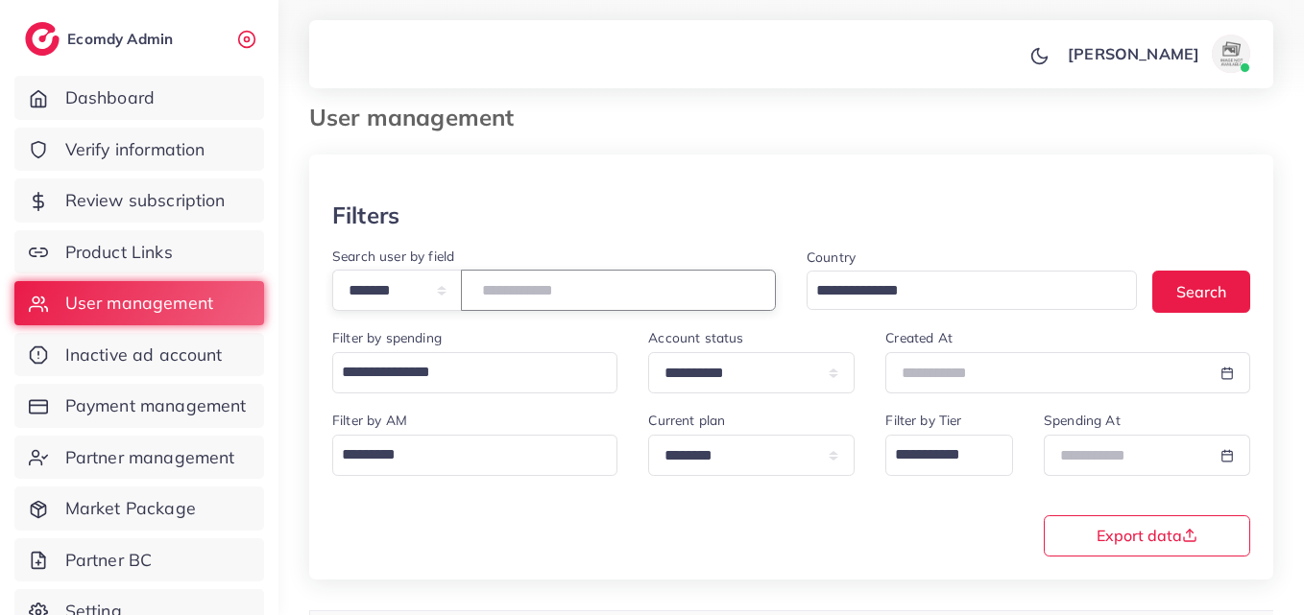
click at [547, 303] on input "*******" at bounding box center [618, 290] width 315 height 41
paste input "number"
type input "*******"
click at [1179, 293] on button "Search" at bounding box center [1201, 291] width 98 height 41
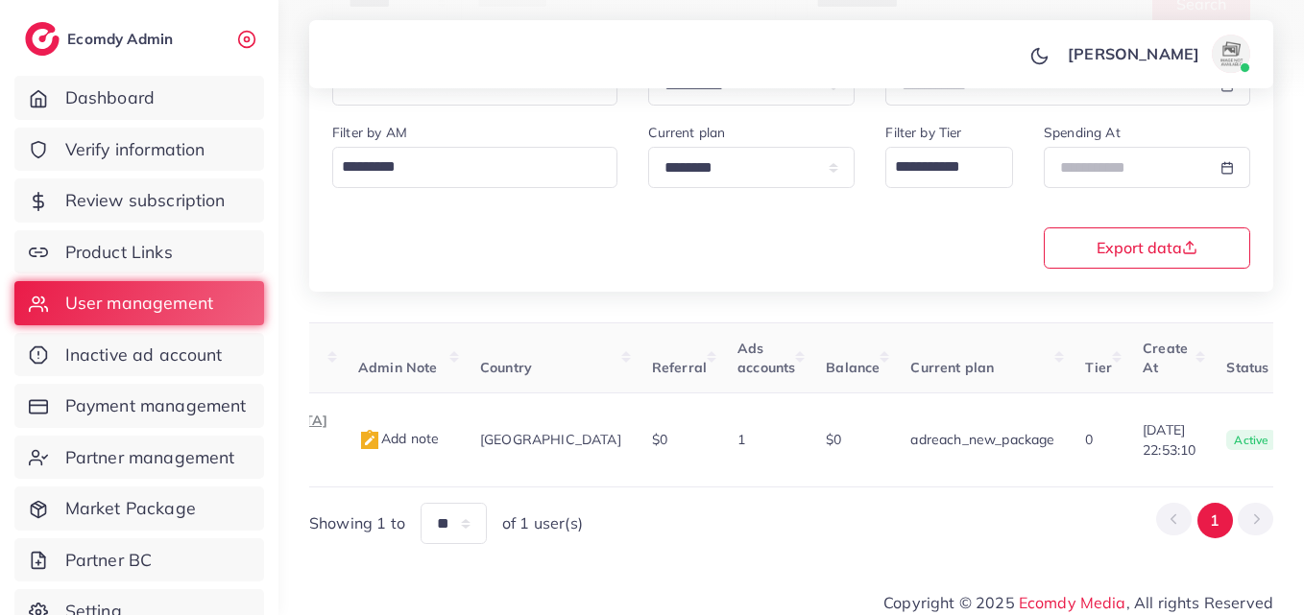
scroll to position [0, 677]
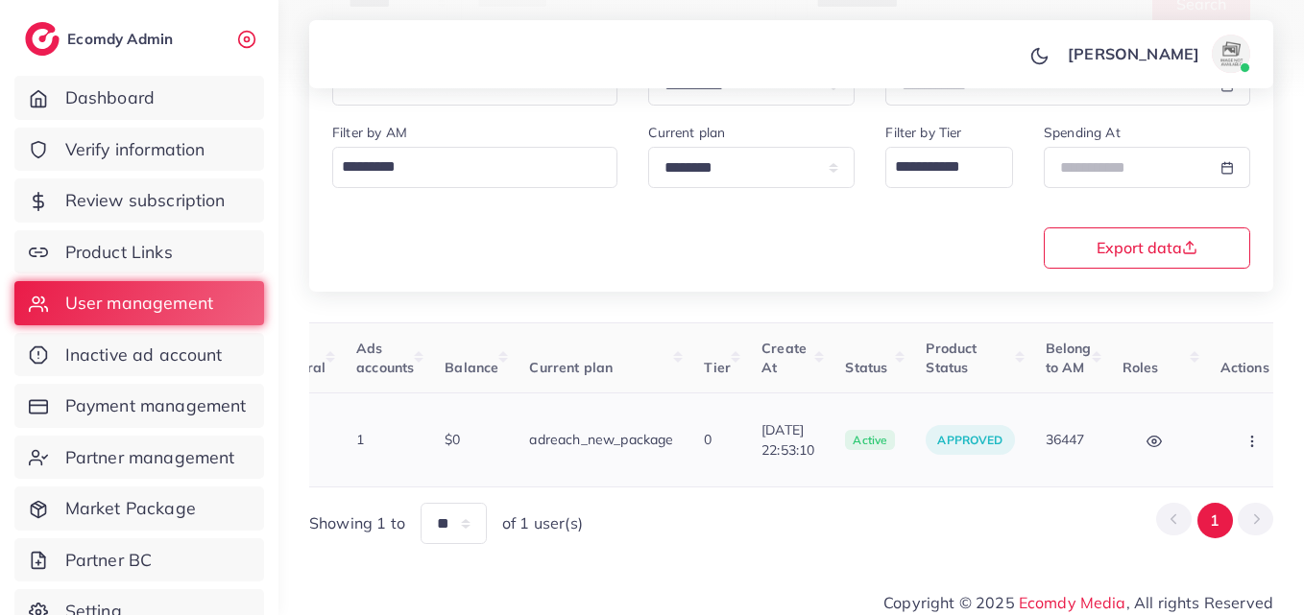
click at [1239, 442] on button "button" at bounding box center [1253, 440] width 67 height 43
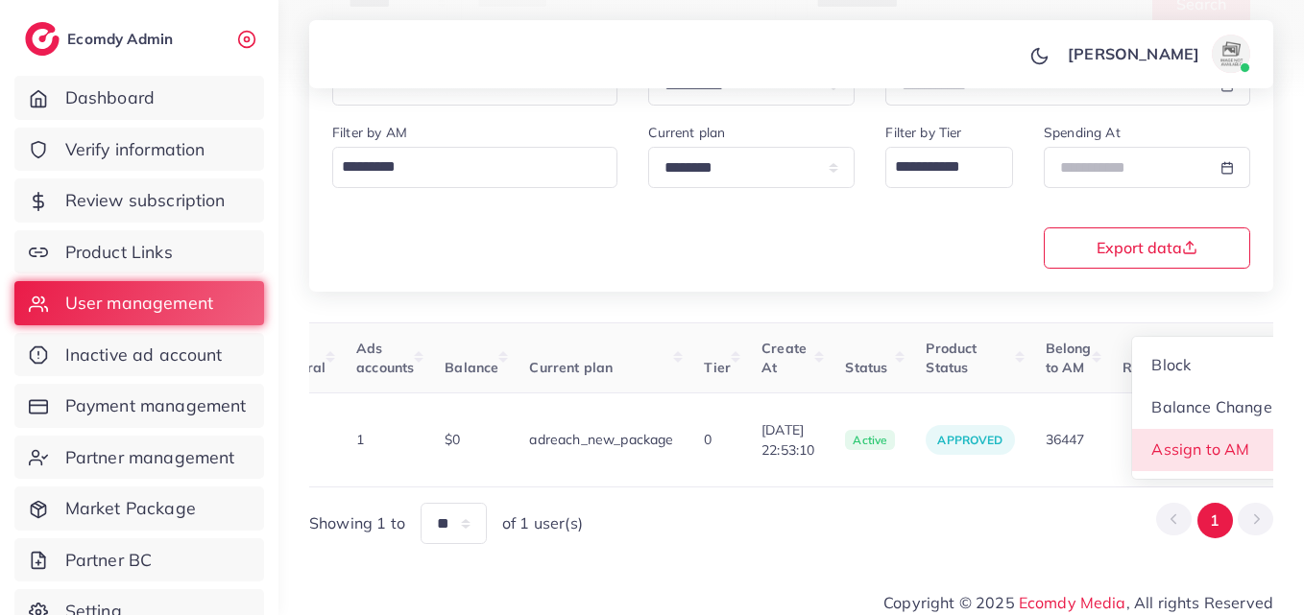
scroll to position [2, 677]
click at [1239, 441] on link "Assign to AM" at bounding box center [1211, 450] width 159 height 42
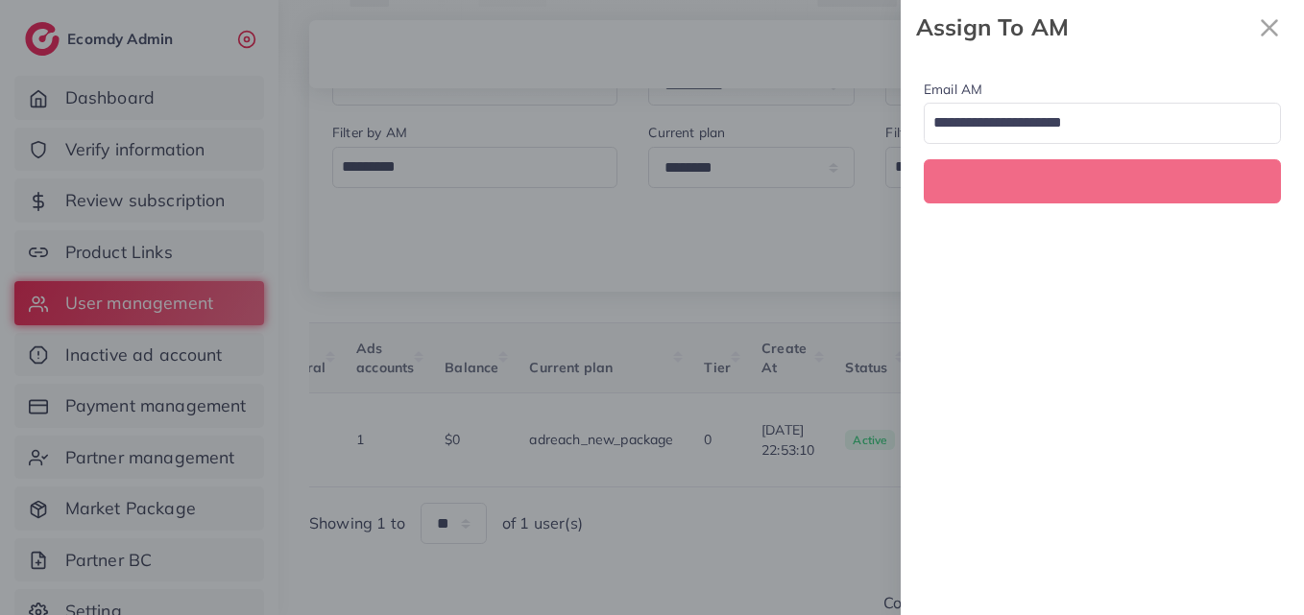
scroll to position [0, 677]
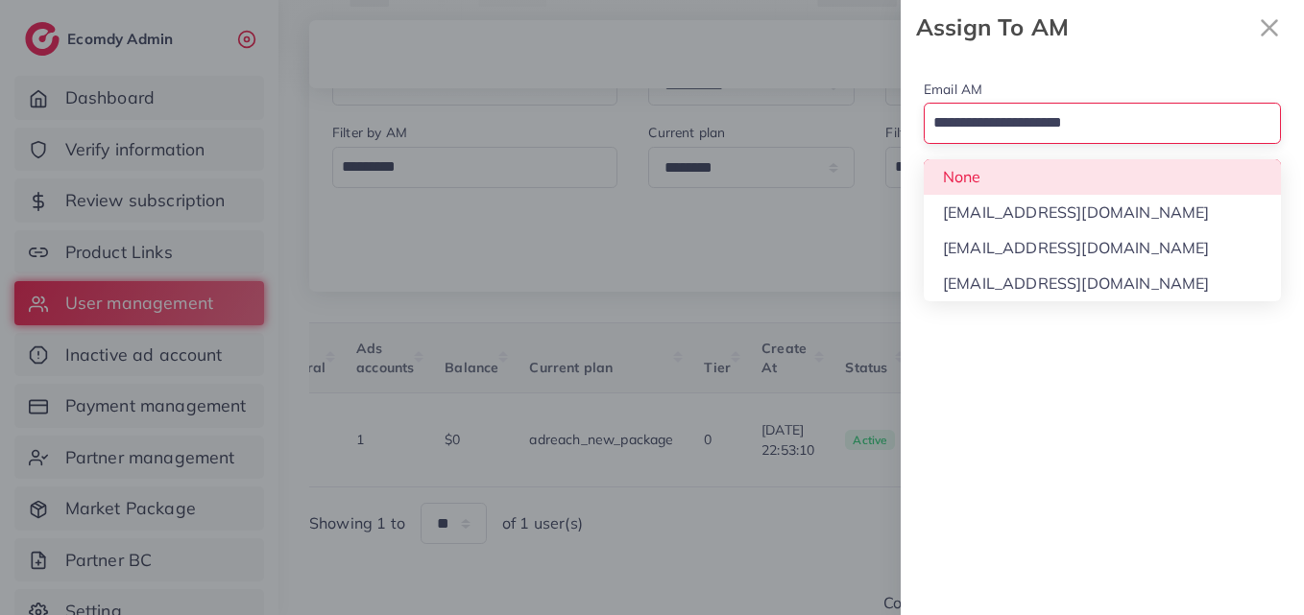
click at [1168, 116] on input "Search for option" at bounding box center [1091, 124] width 329 height 33
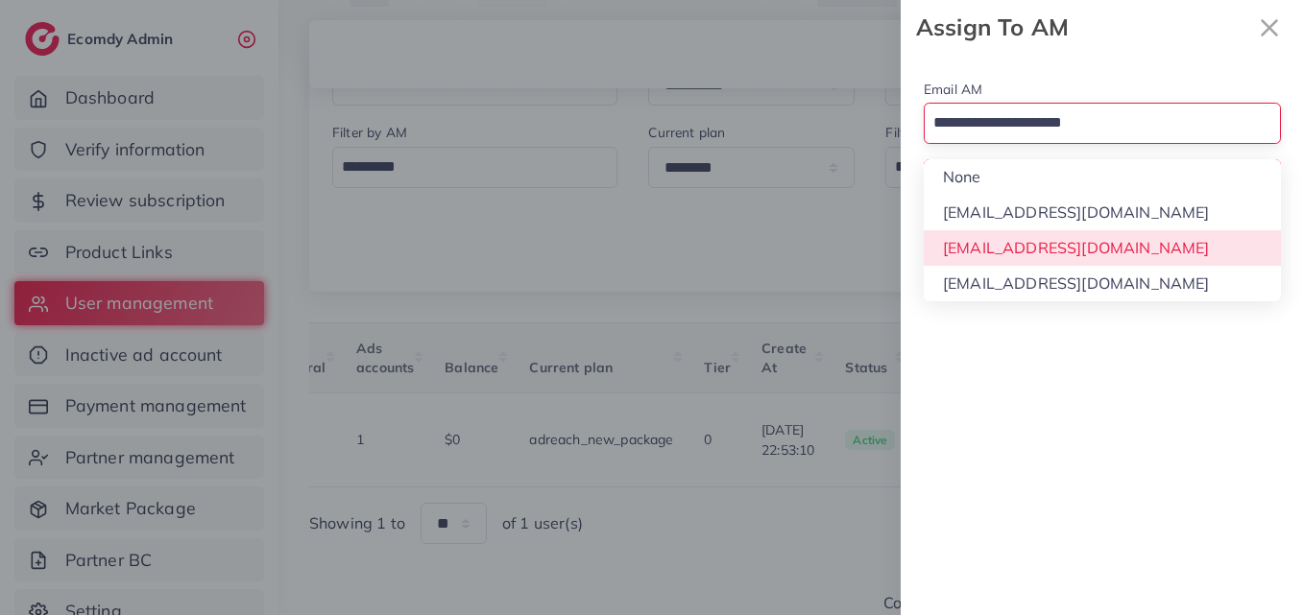
click at [1194, 245] on div "Email AM Loading... None hadibaaslam@gmail.com natashashahid163@gmail.com wajah…" at bounding box center [1102, 335] width 403 height 561
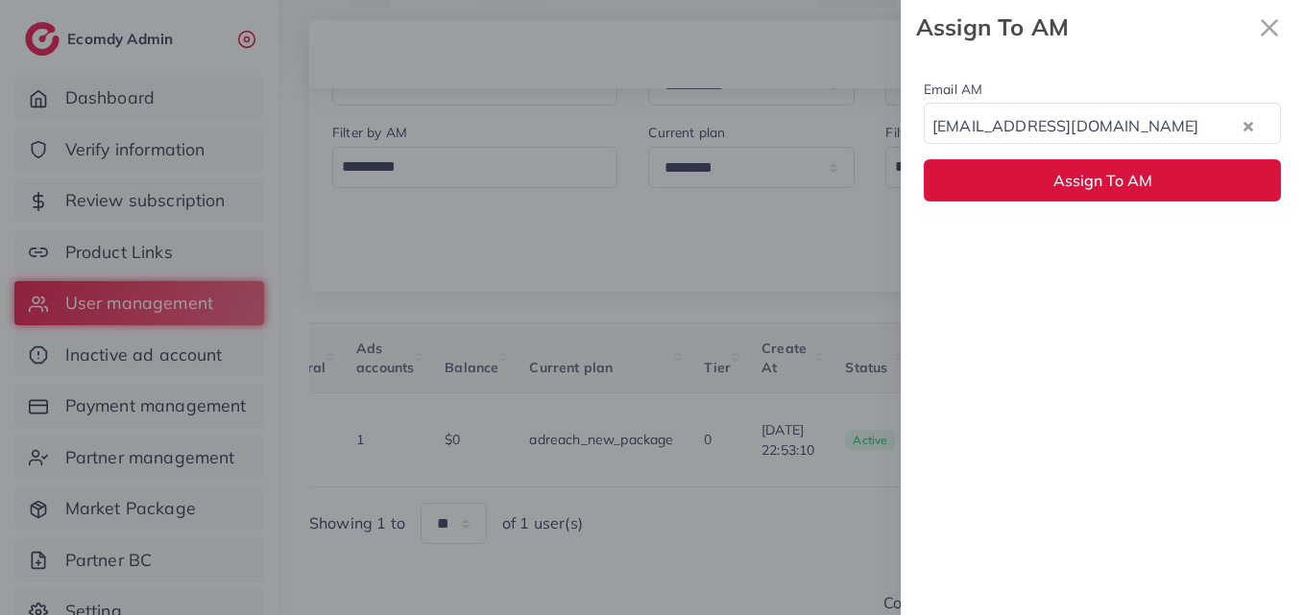
drag, startPoint x: 1185, startPoint y: 181, endPoint x: 907, endPoint y: 297, distance: 300.5
click at [1186, 181] on button "Assign To AM" at bounding box center [1102, 179] width 357 height 41
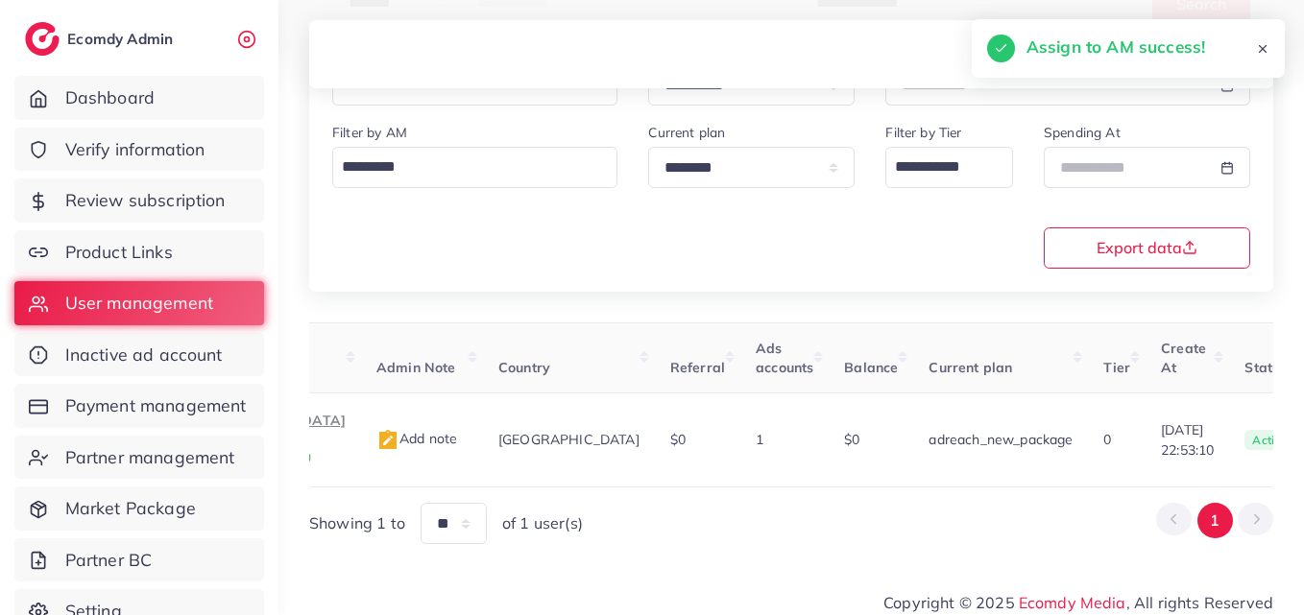
scroll to position [0, 0]
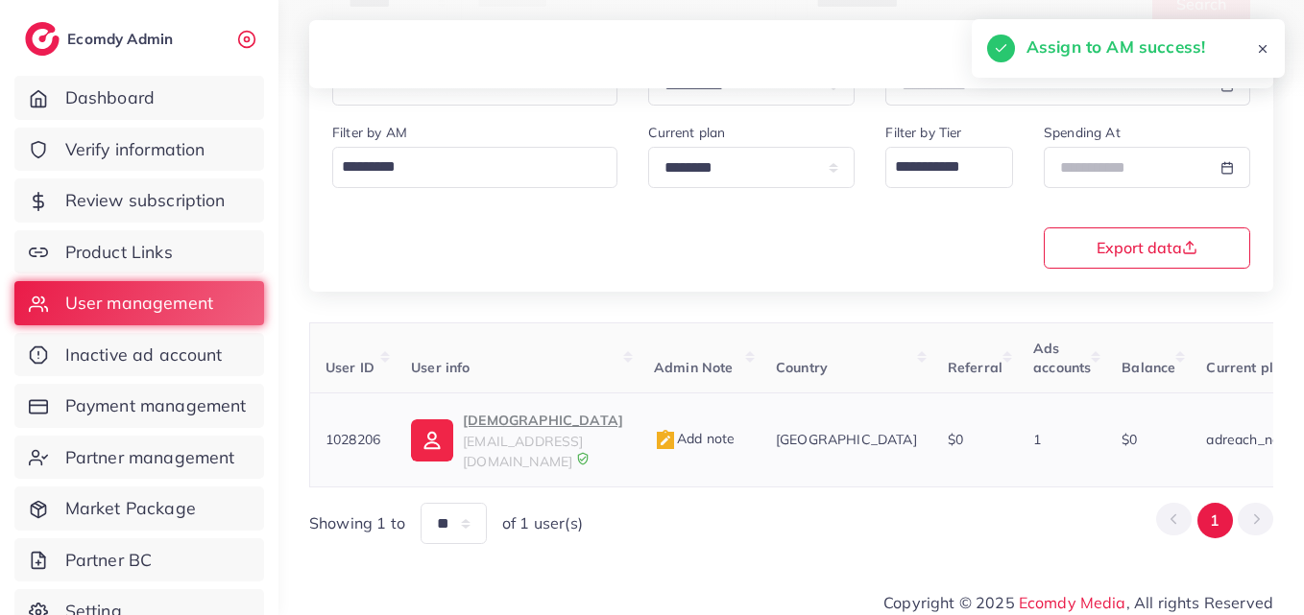
click at [479, 408] on td "Muhammad qaaziammar2023@gmail.com" at bounding box center [517, 441] width 243 height 94
click at [480, 416] on p "Muhammad" at bounding box center [543, 420] width 160 height 23
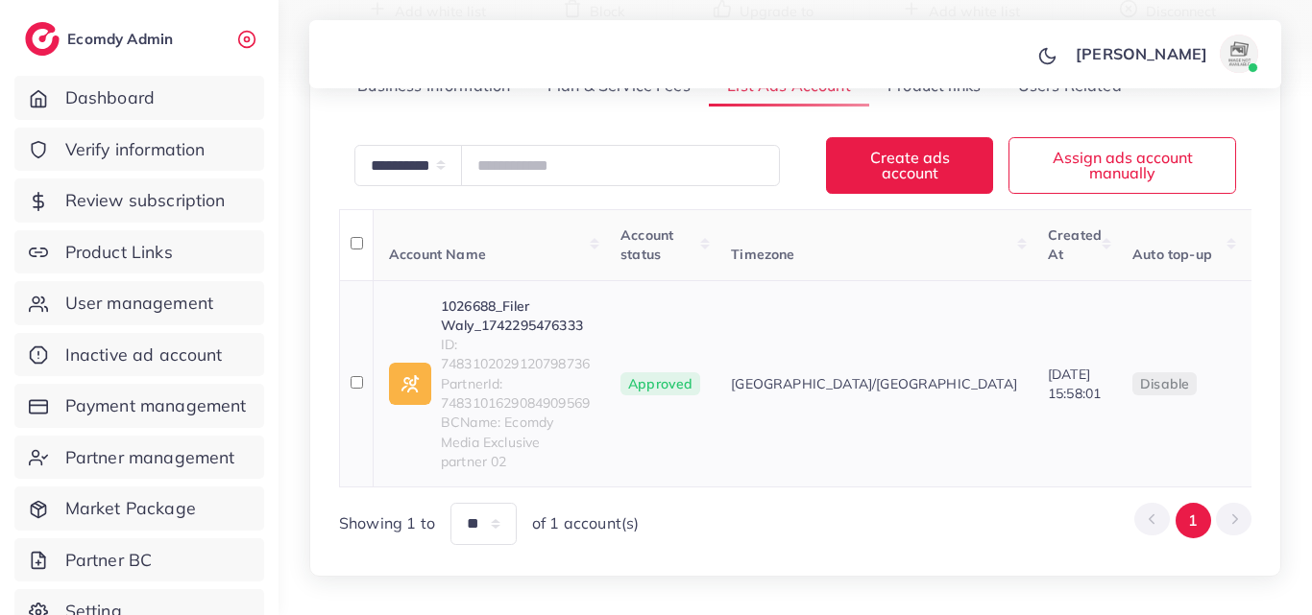
scroll to position [358, 0]
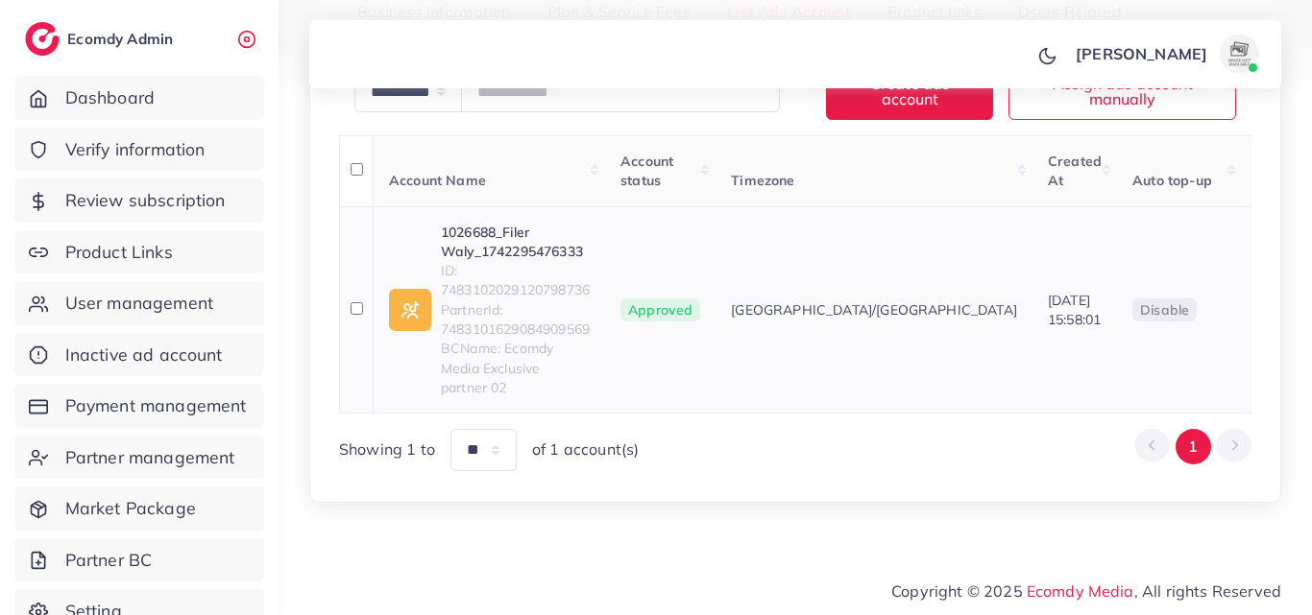
click at [526, 284] on span "ID: 7483102029120798736" at bounding box center [515, 280] width 149 height 39
click at [529, 262] on link "1026688_Filer Waly_1742295476333" at bounding box center [515, 242] width 149 height 39
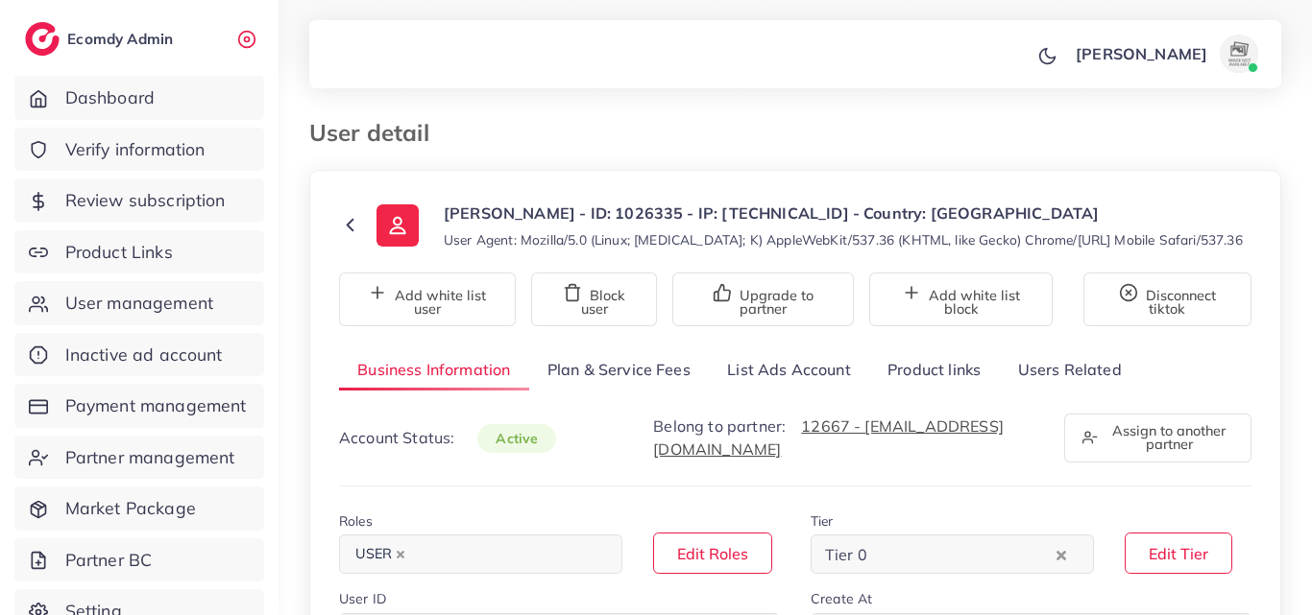
select select "********"
click at [840, 382] on link "List Ads Account" at bounding box center [789, 369] width 160 height 41
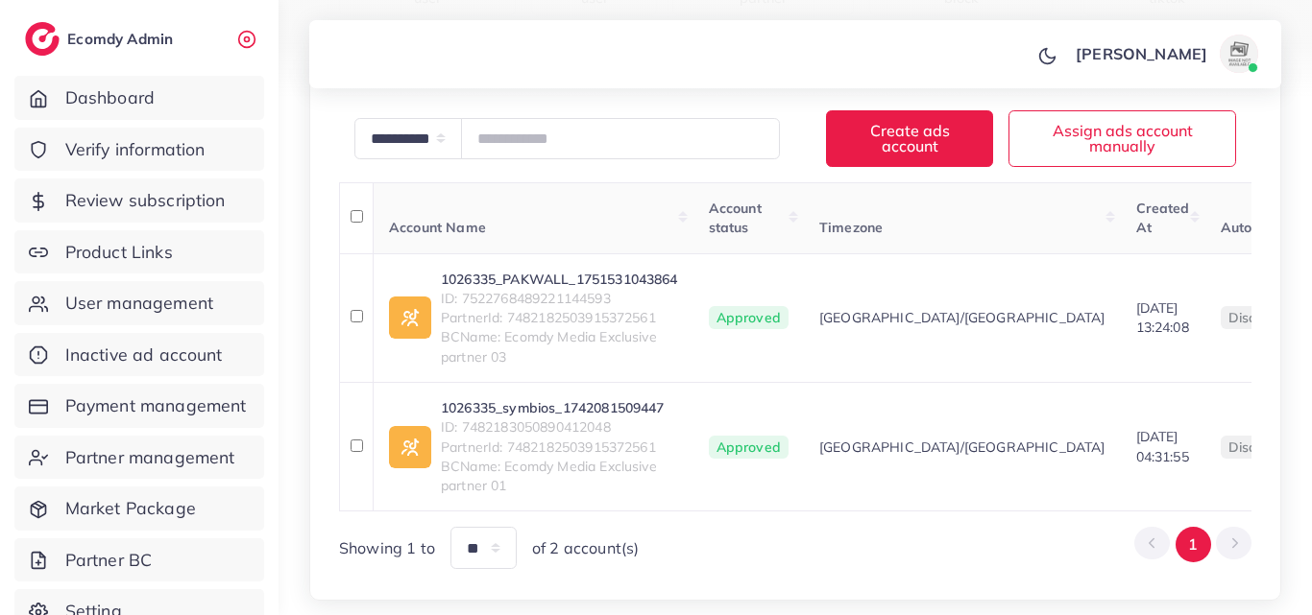
scroll to position [384, 0]
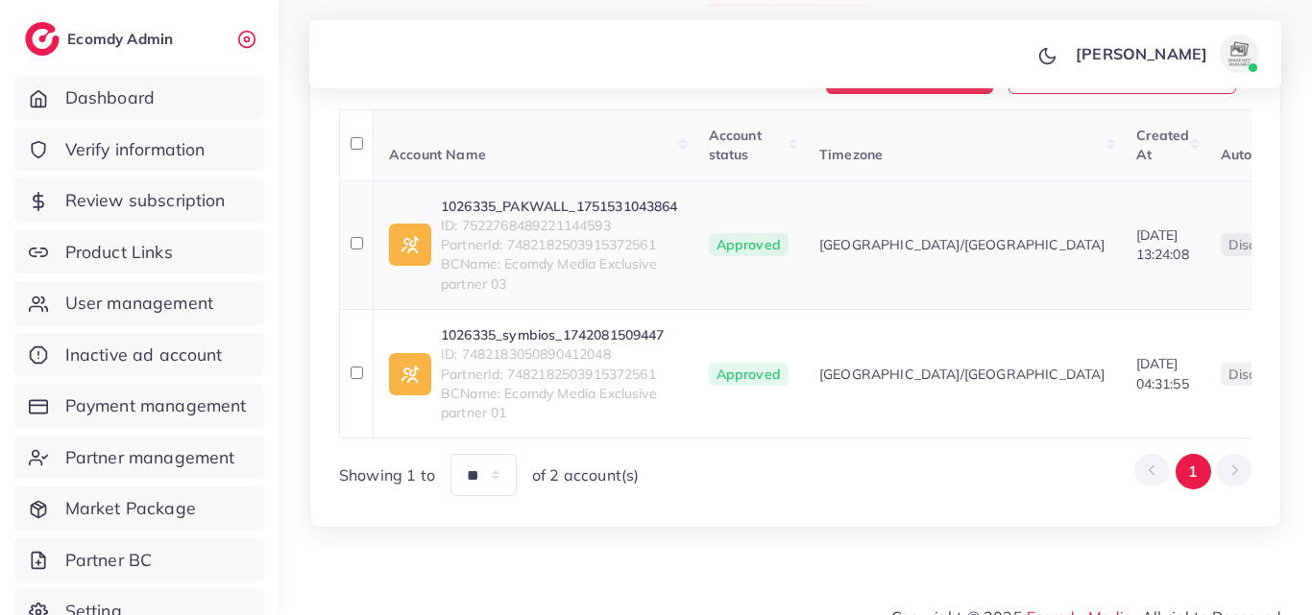
click at [610, 241] on span "PartnerId: 7482182503915372561" at bounding box center [559, 244] width 237 height 19
click at [581, 325] on link "1026335_symbios_1742081509447" at bounding box center [559, 334] width 237 height 19
click at [628, 209] on link "1026335_PAKWALL_1751531043864" at bounding box center [559, 206] width 237 height 19
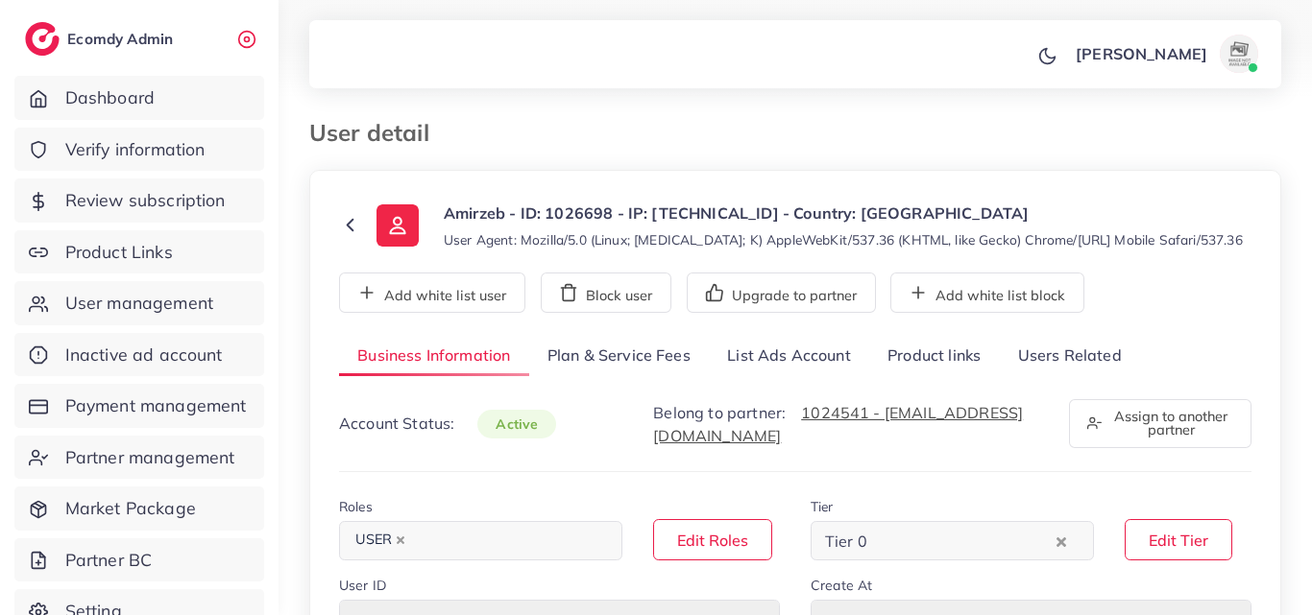
select select "********"
select select "*********"
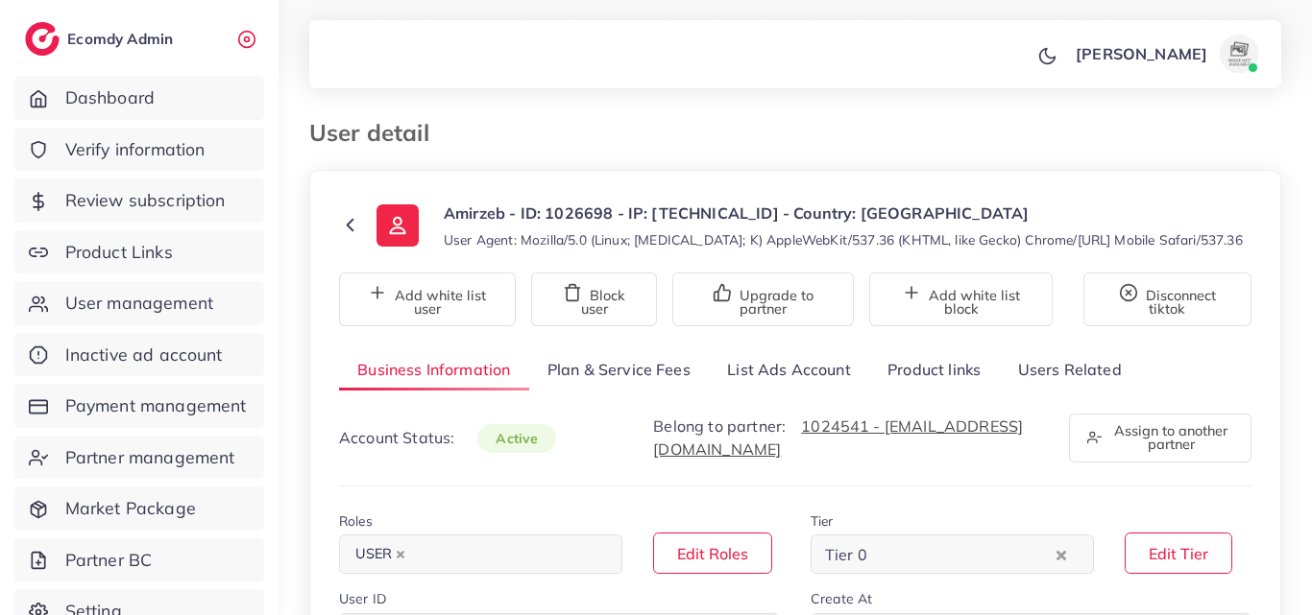
click at [862, 371] on link "List Ads Account" at bounding box center [789, 369] width 160 height 41
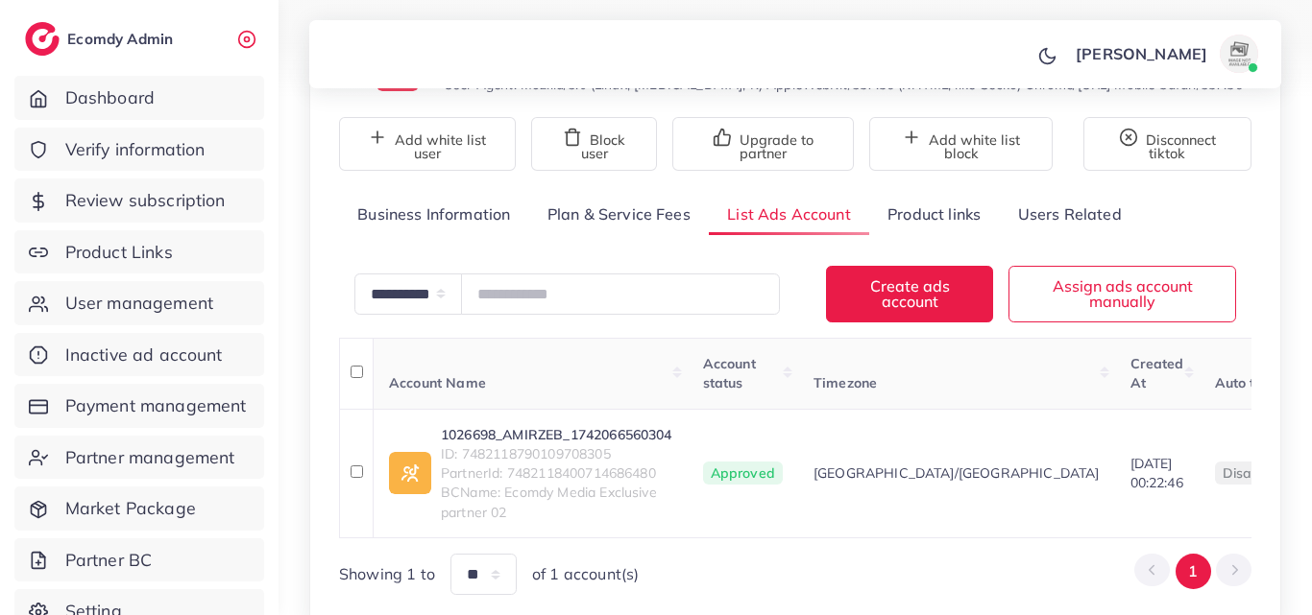
scroll to position [295, 0]
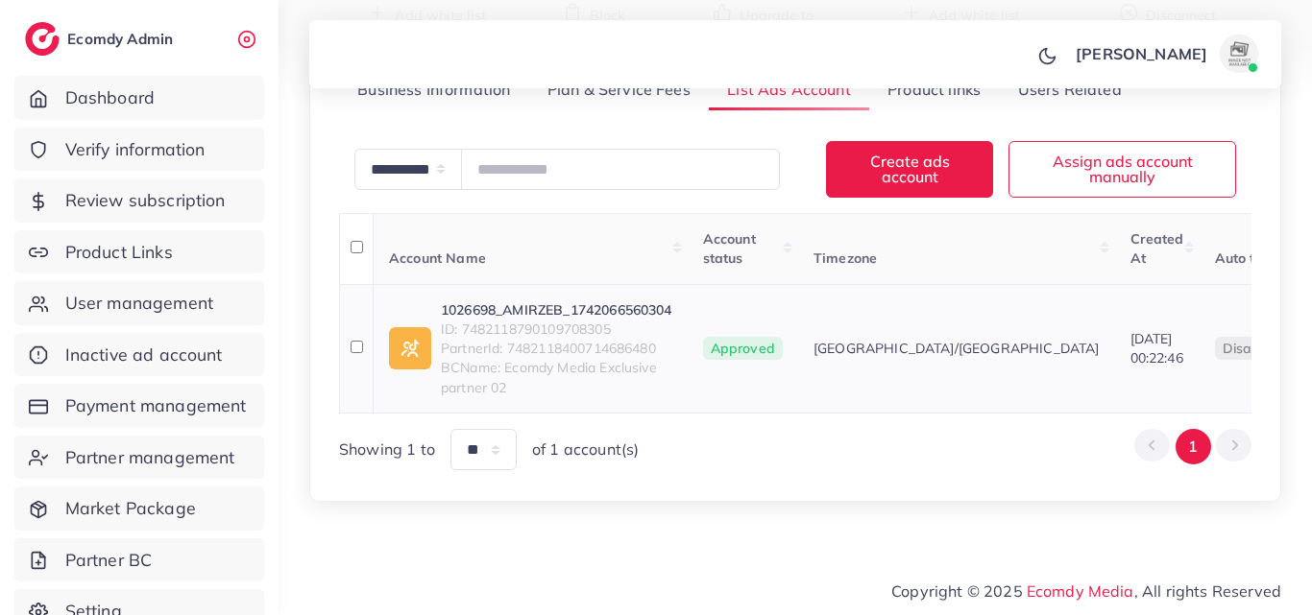
click at [455, 301] on link "1026698_AMIRZEB_1742066560304" at bounding box center [556, 310] width 231 height 19
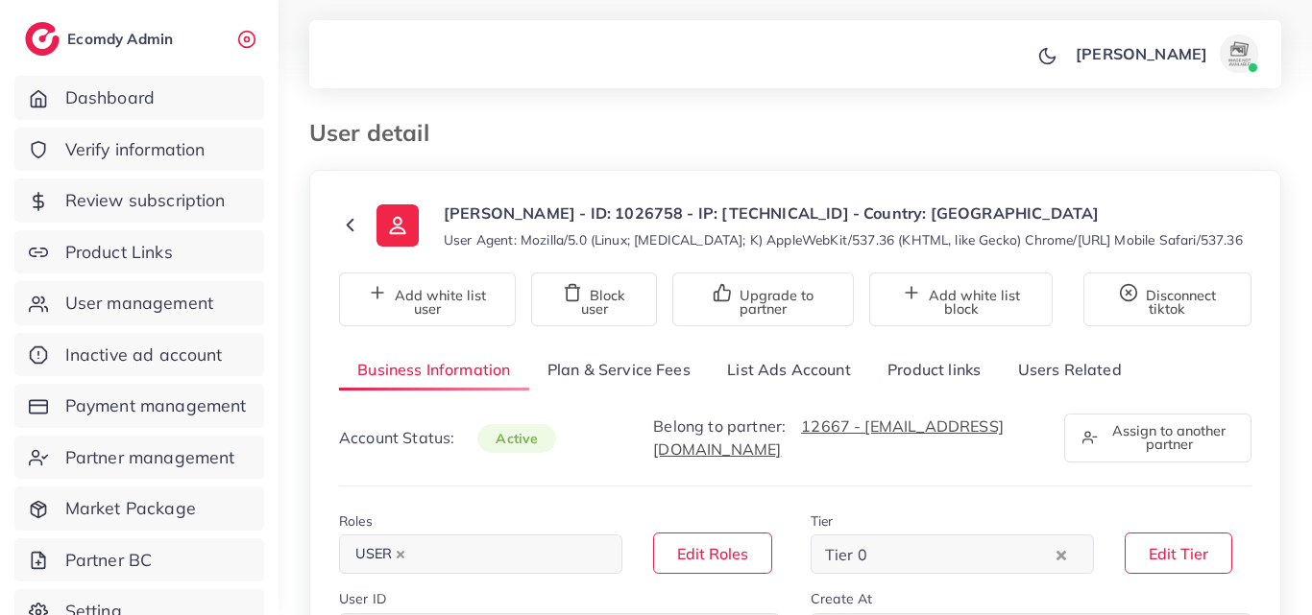
select select "********"
click at [777, 382] on link "List Ads Account" at bounding box center [789, 369] width 160 height 41
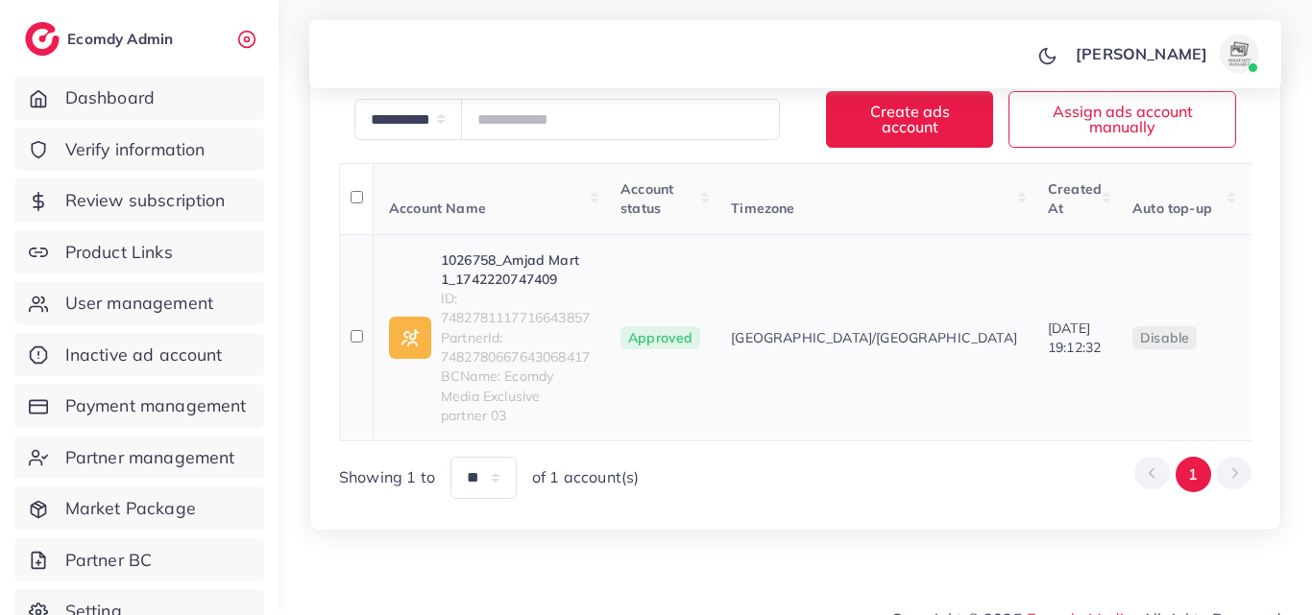
scroll to position [339, 0]
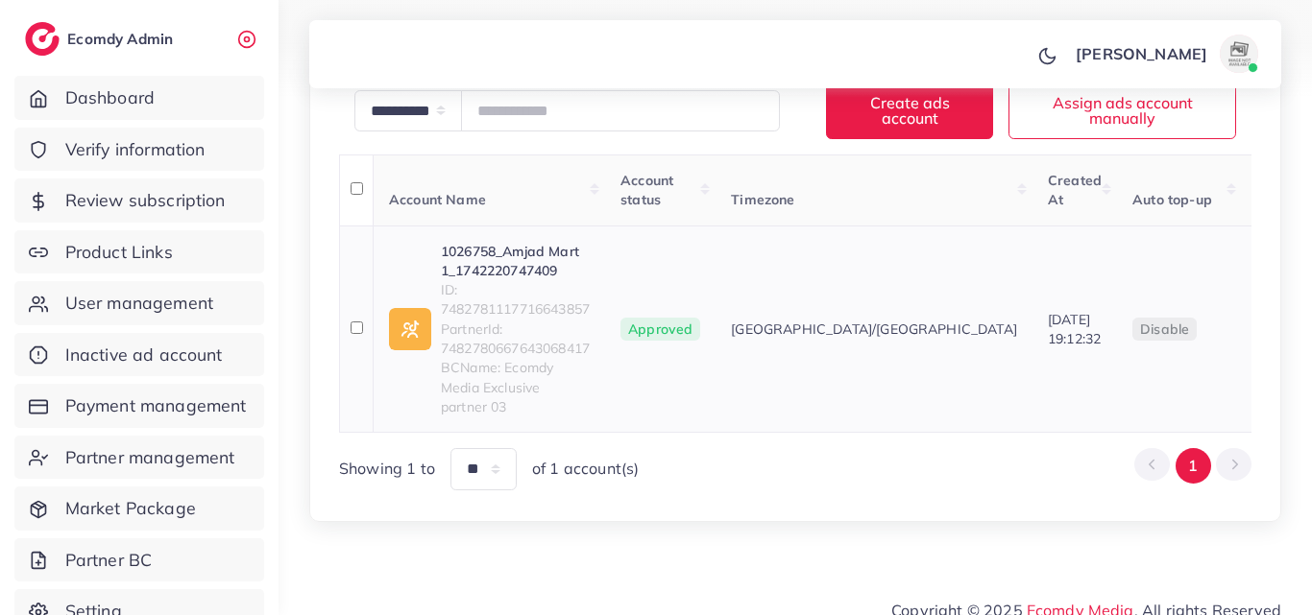
click at [489, 270] on link "1026758_Amjad Mart 1_1742220747409" at bounding box center [515, 261] width 149 height 39
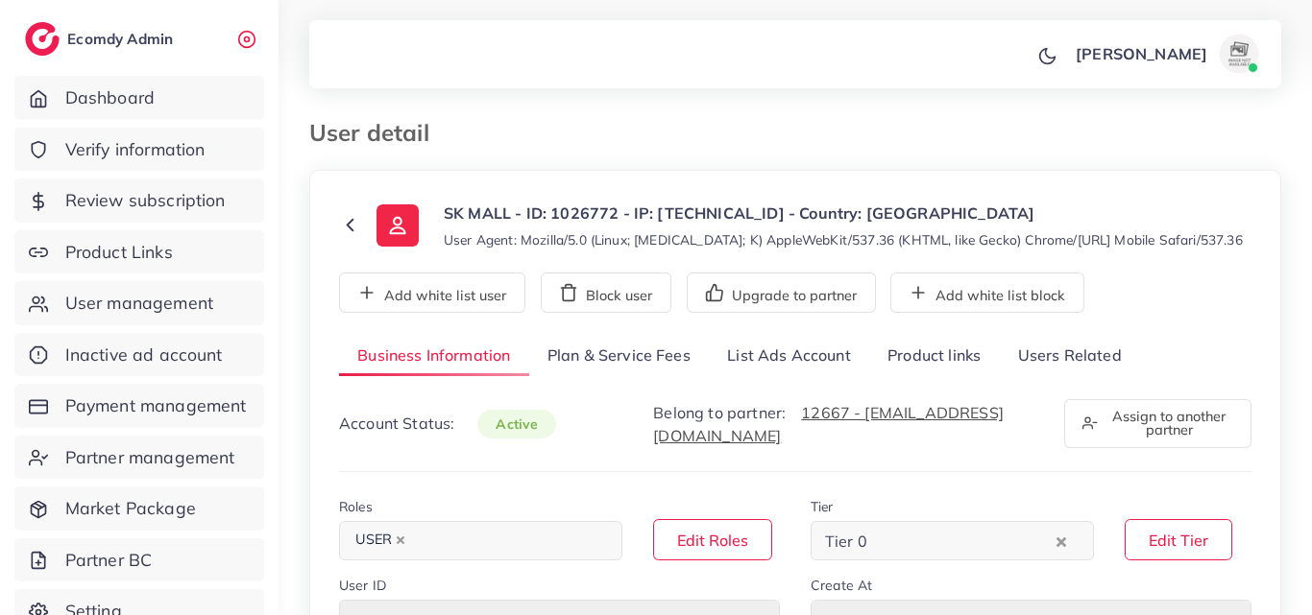
select select "********"
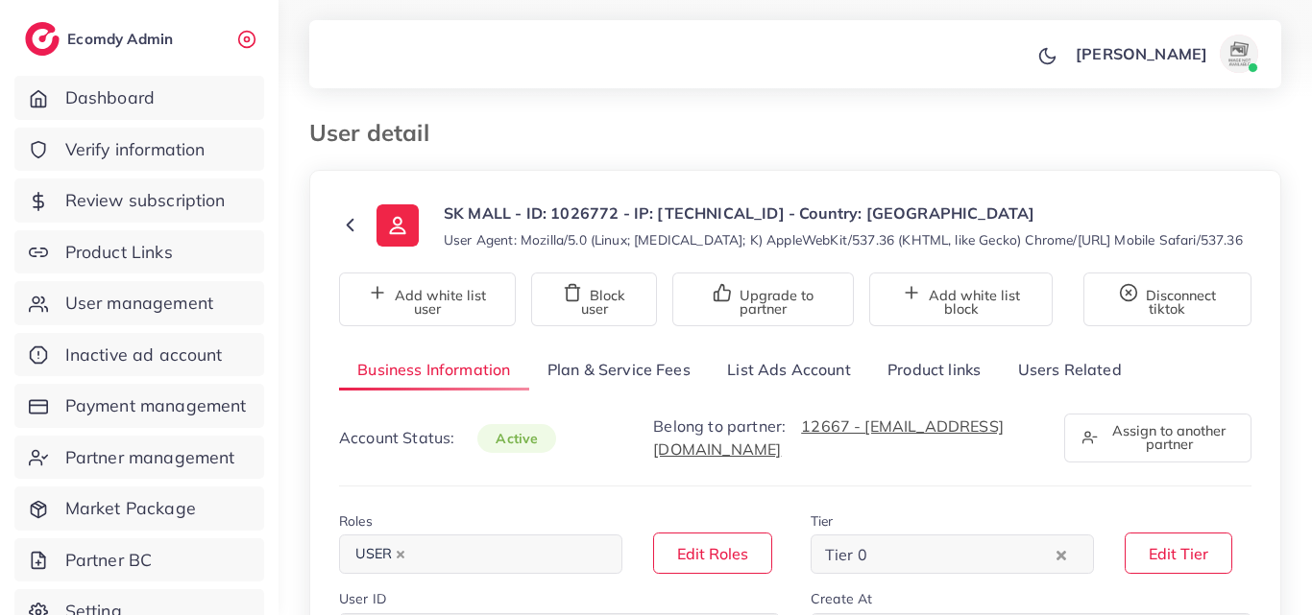
click at [762, 381] on link "List Ads Account" at bounding box center [789, 369] width 160 height 41
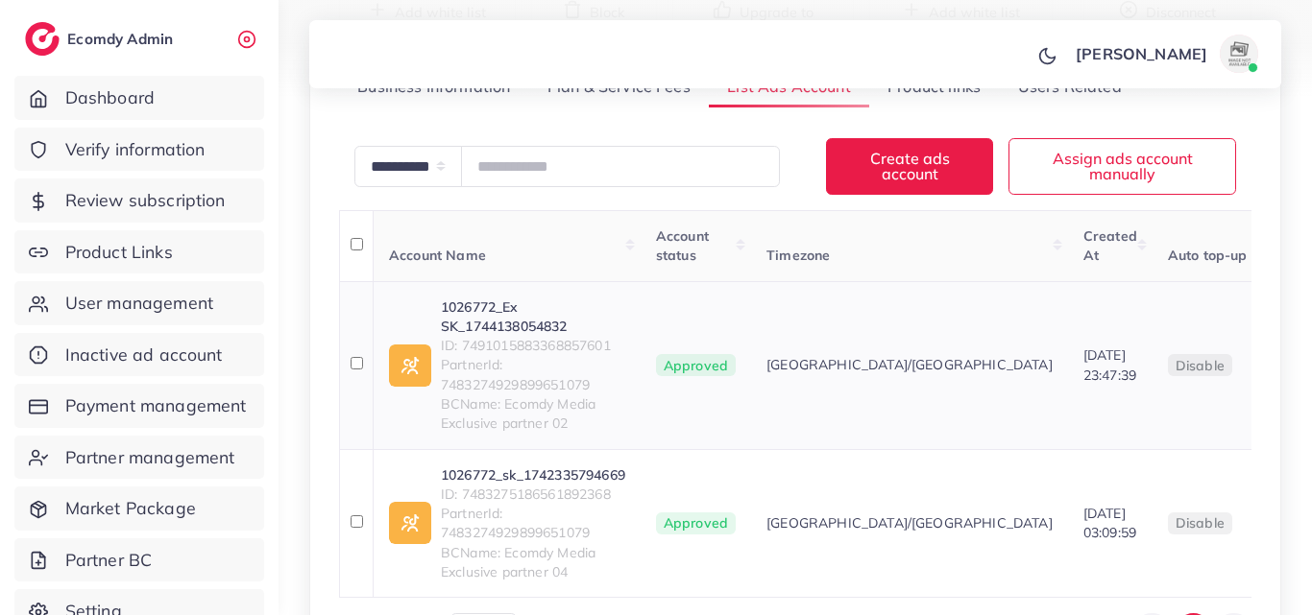
scroll to position [288, 0]
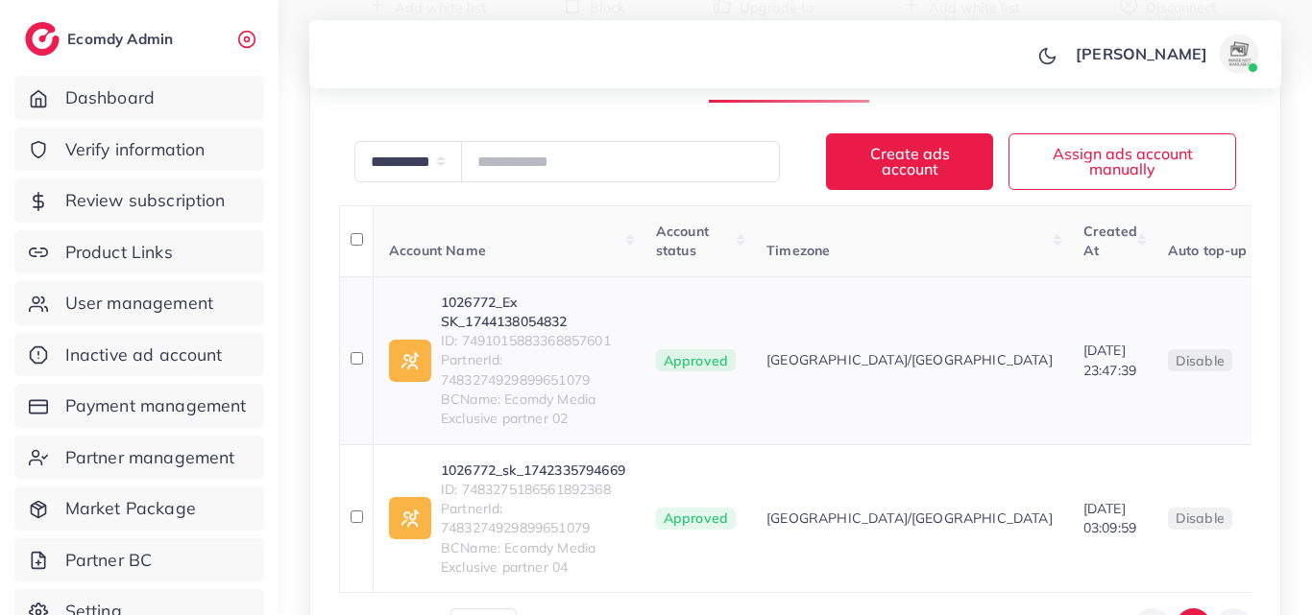
click at [514, 321] on link "1026772_Ex SK_1744138054832" at bounding box center [533, 312] width 184 height 39
click at [491, 462] on link "1026772_sk_1742335794669" at bounding box center [533, 470] width 184 height 19
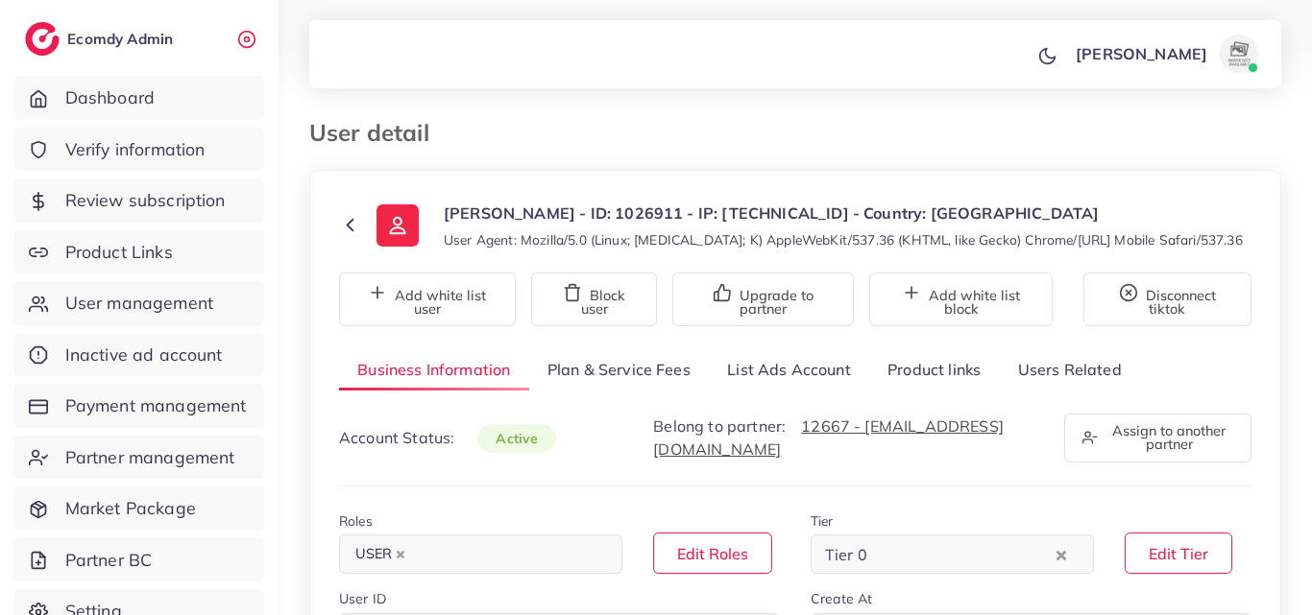
click at [816, 377] on link "List Ads Account" at bounding box center [789, 369] width 160 height 41
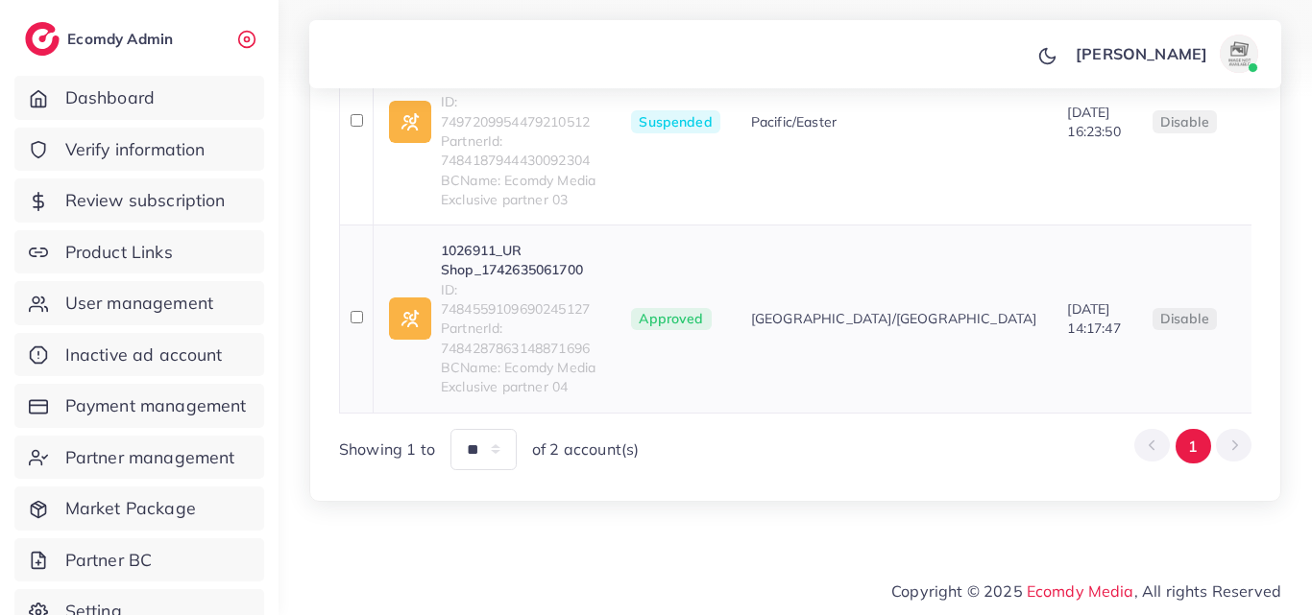
scroll to position [465, 0]
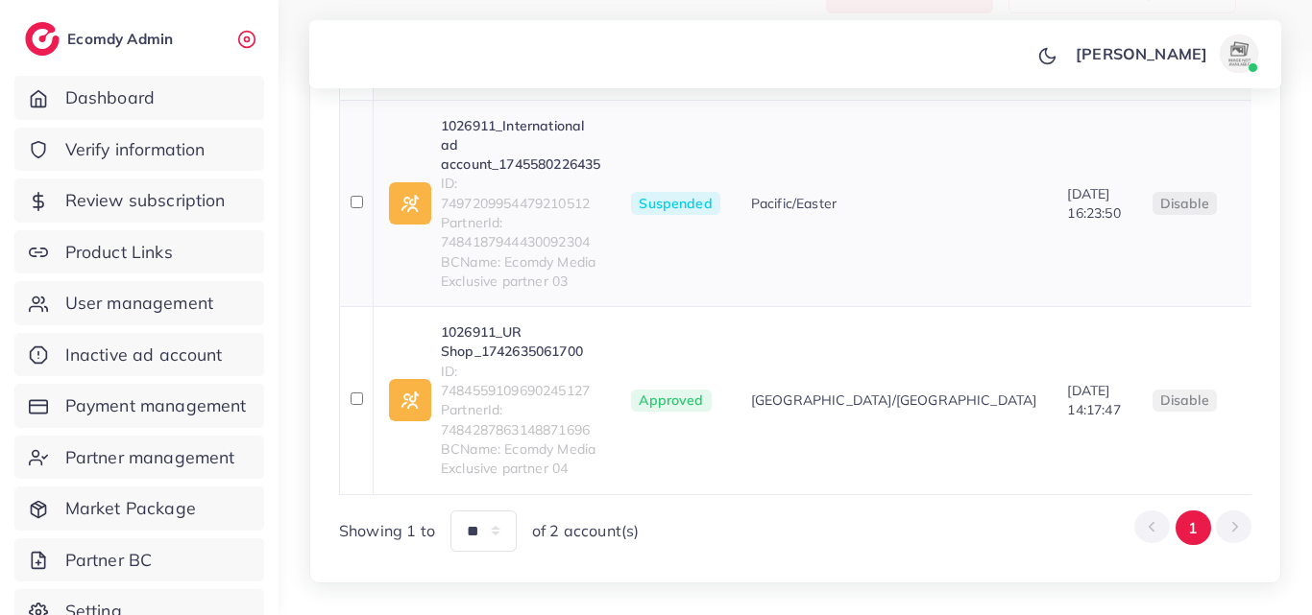
click at [640, 205] on span "Suspended" at bounding box center [675, 203] width 88 height 23
click at [648, 207] on span "Suspended" at bounding box center [675, 203] width 88 height 23
copy span "Suspended"
click at [534, 132] on link "1026911_International ad account_1745580226435" at bounding box center [520, 145] width 159 height 59
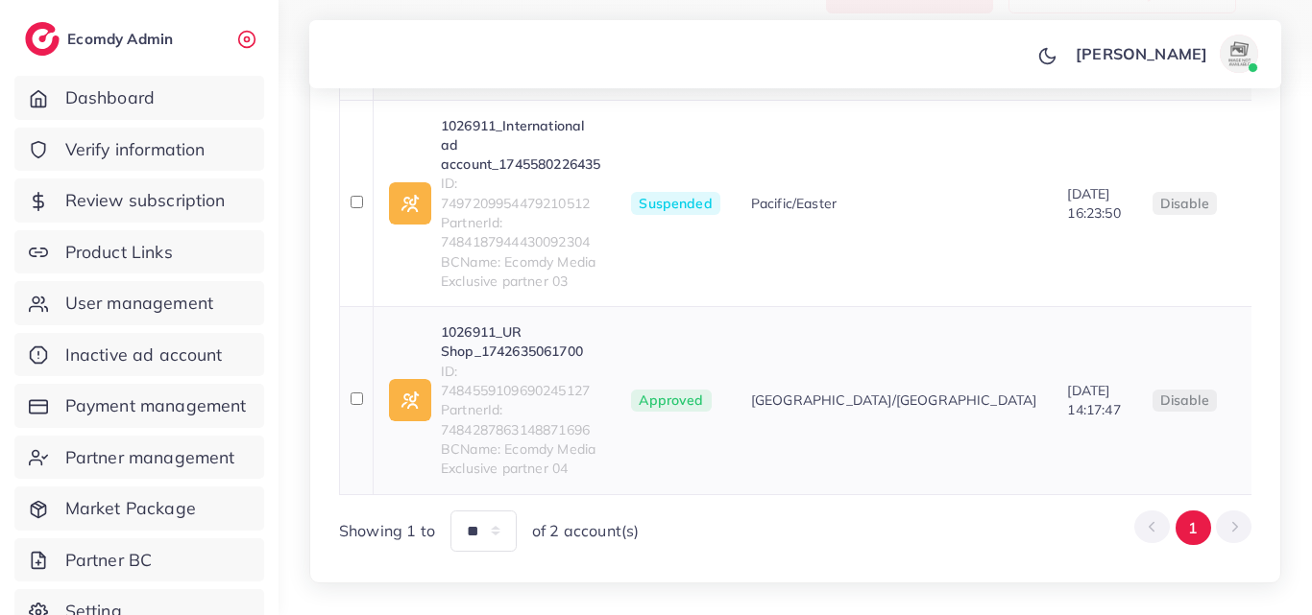
click at [555, 350] on link "1026911_UR Shop_1742635061700" at bounding box center [520, 342] width 159 height 39
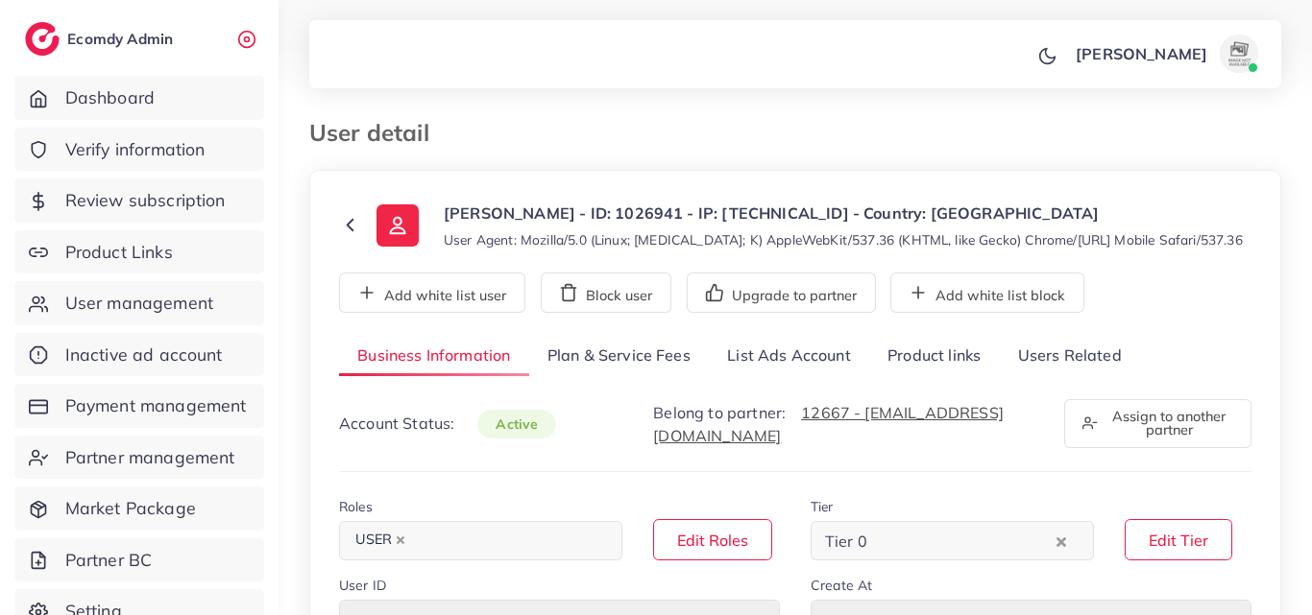
select select "********"
click at [792, 372] on link "List Ads Account" at bounding box center [789, 356] width 160 height 41
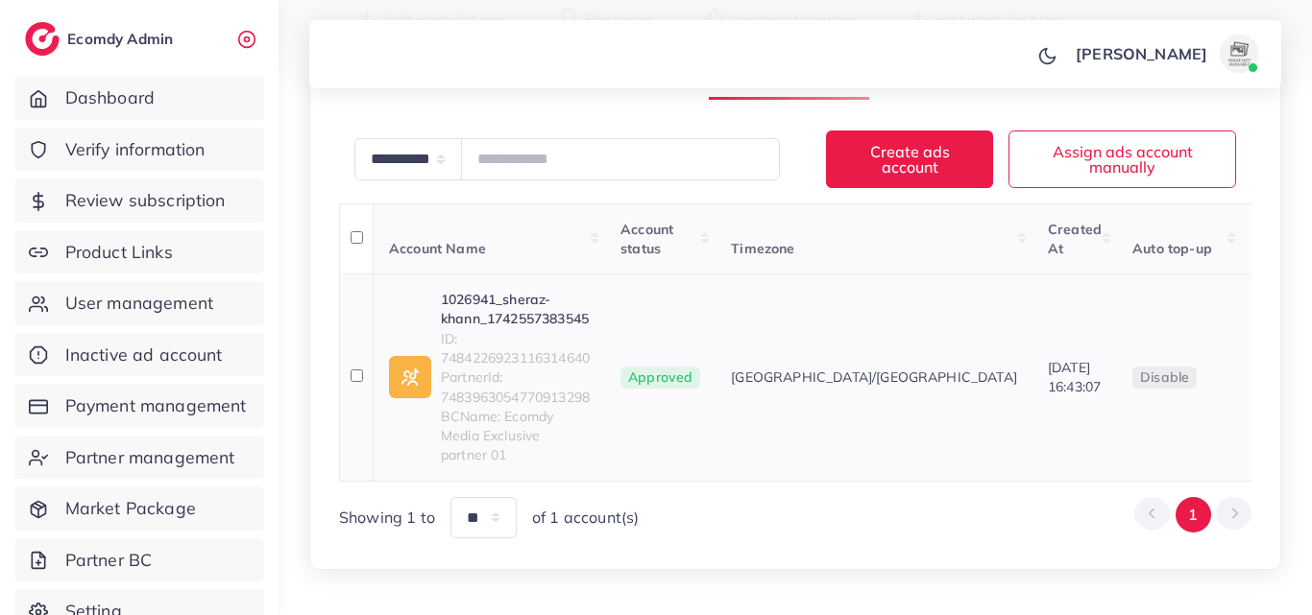
scroll to position [325, 0]
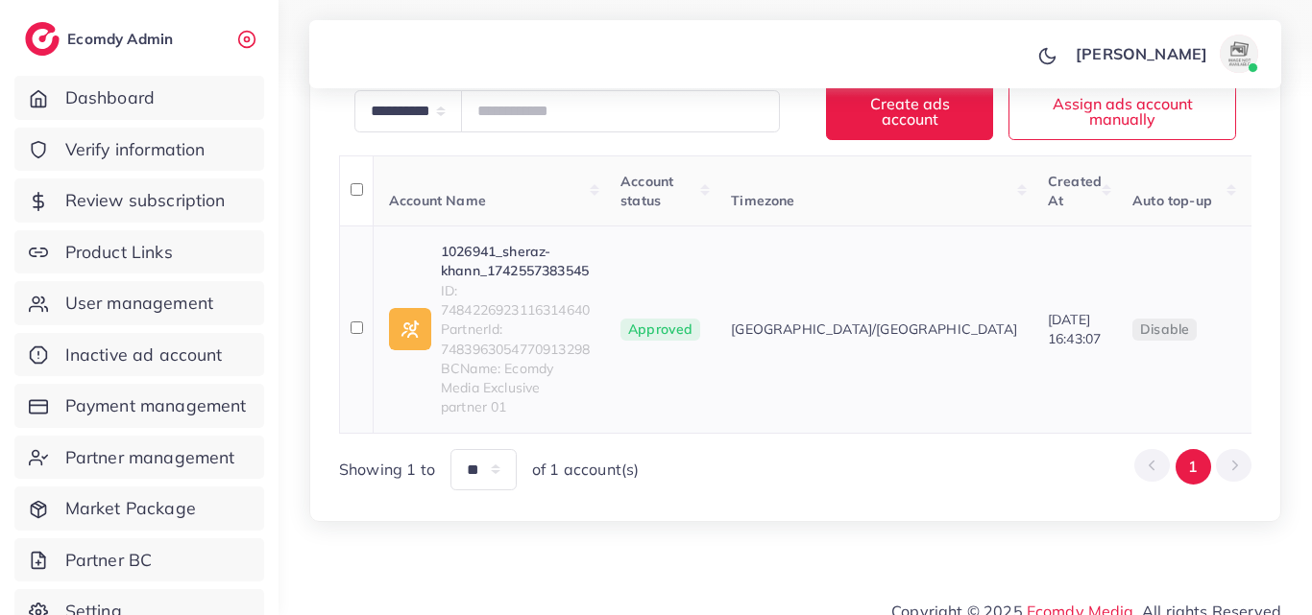
click at [557, 281] on span "ID: 7484226923116314640" at bounding box center [515, 300] width 149 height 39
click at [558, 273] on link "1026941_sheraz-khann_1742557383545" at bounding box center [515, 261] width 149 height 39
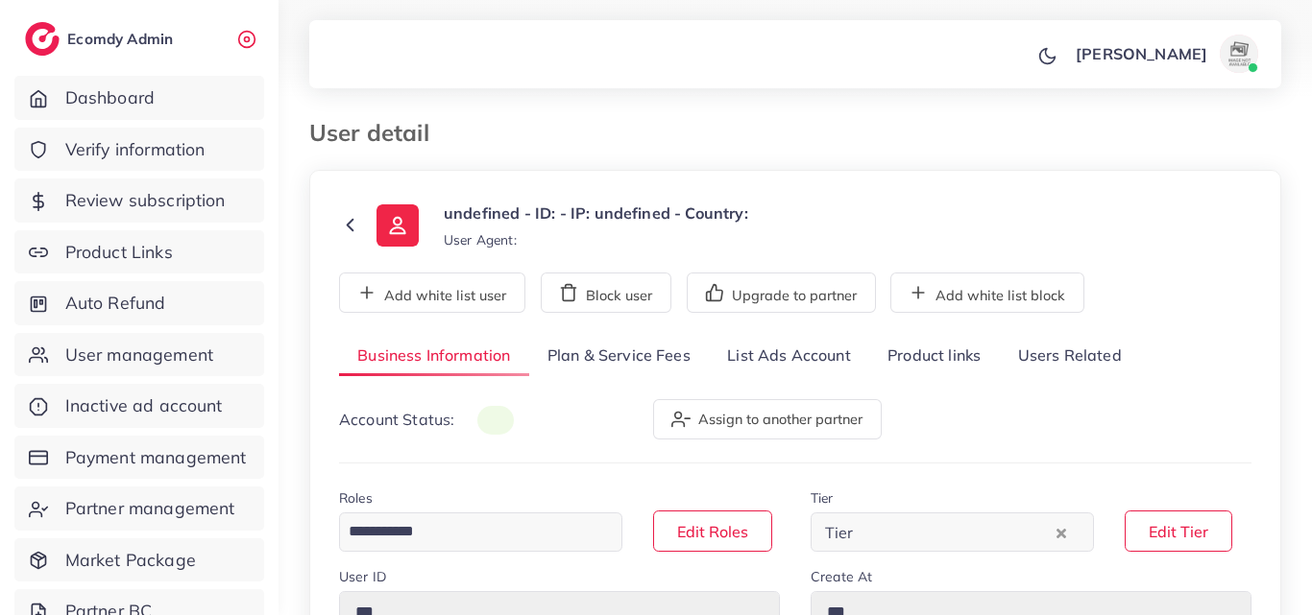
click at [795, 377] on link "List Ads Account" at bounding box center [789, 356] width 160 height 41
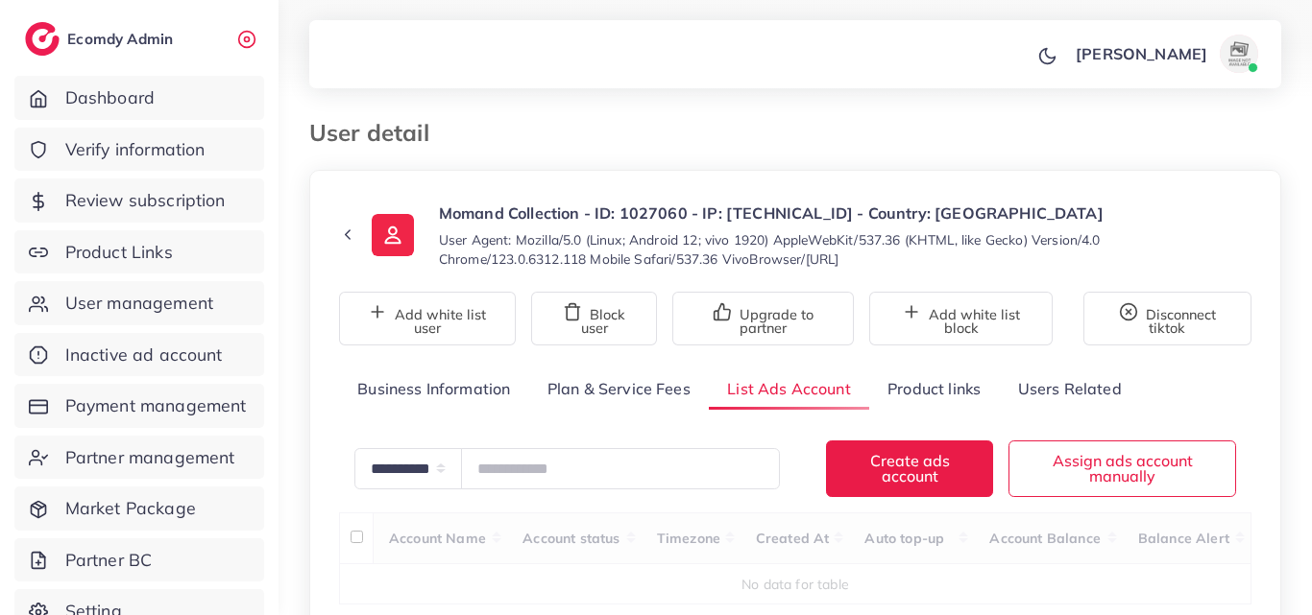
click at [797, 376] on link "List Ads Account" at bounding box center [789, 389] width 160 height 41
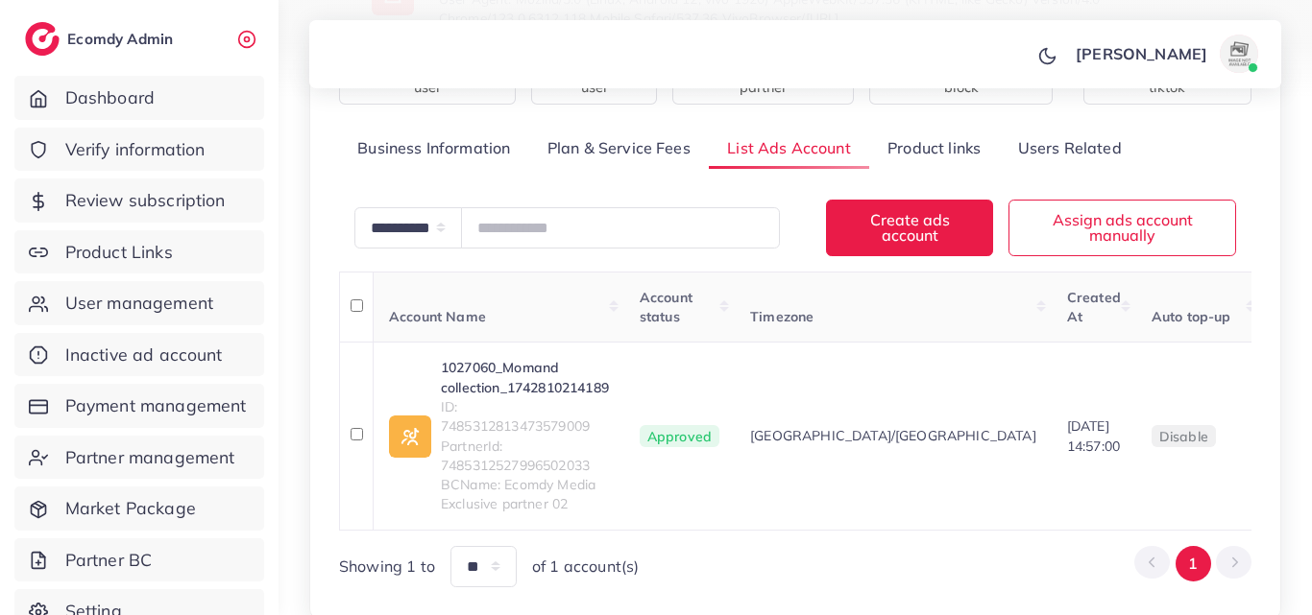
scroll to position [373, 0]
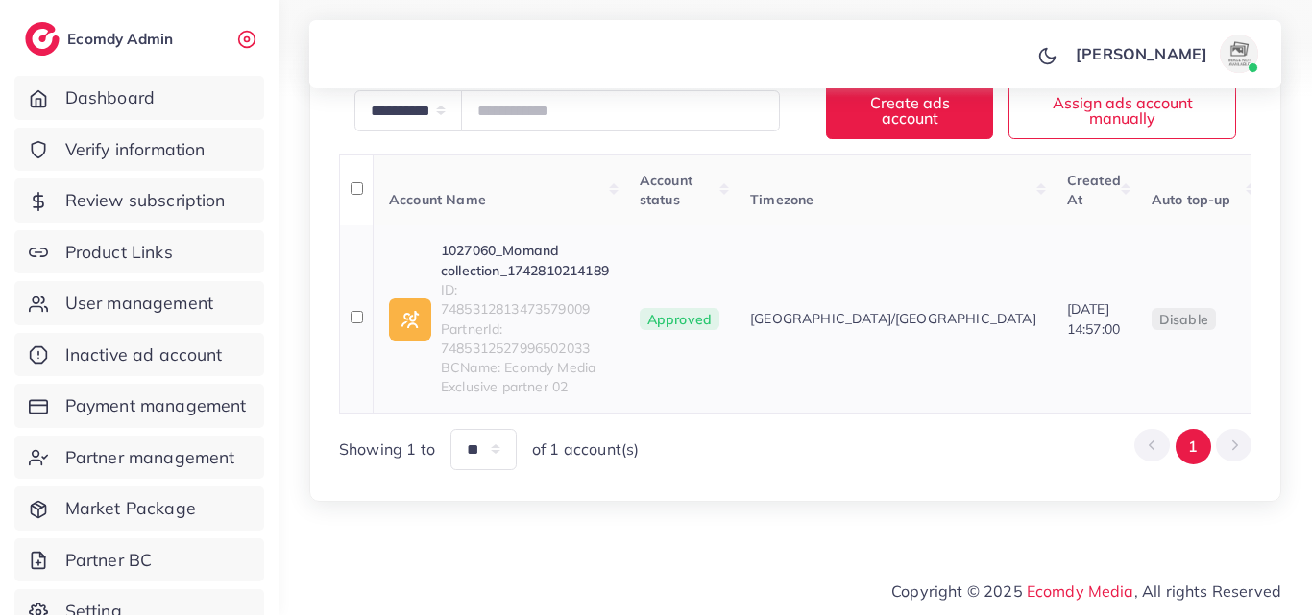
click at [528, 226] on td "1027060_Momand collection_1742810214189 ID: 7485312813473579009 PartnerId: 7485…" at bounding box center [498, 319] width 251 height 187
click at [533, 249] on link "1027060_Momand collection_1742810214189" at bounding box center [525, 260] width 168 height 39
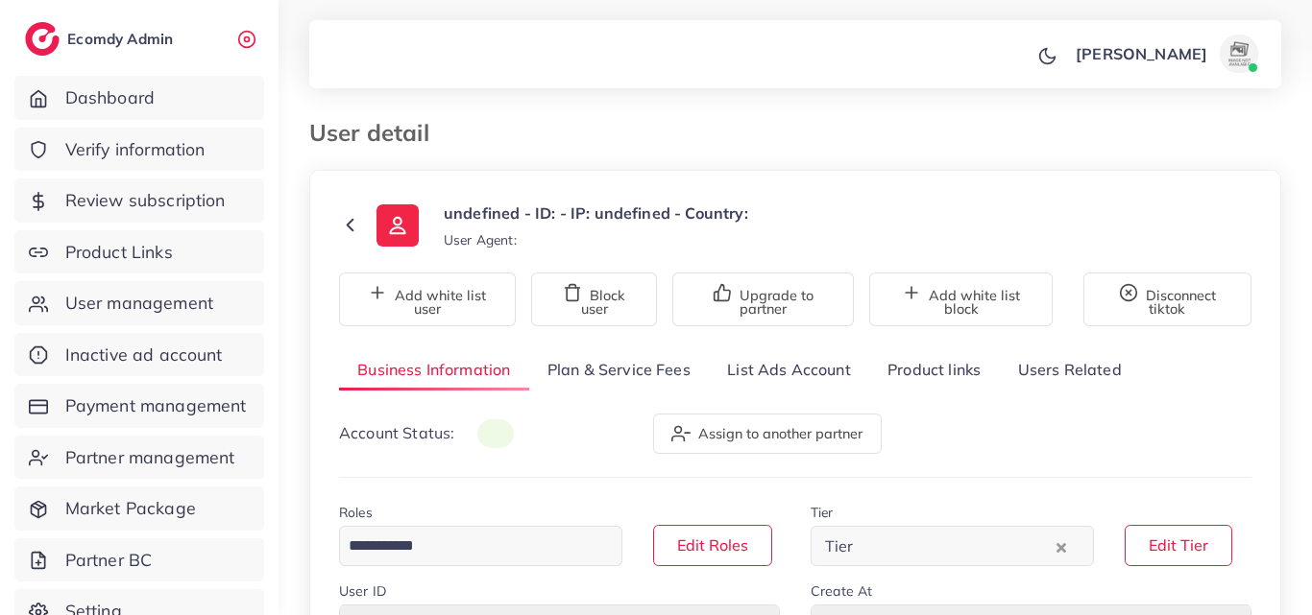
click at [824, 386] on link "List Ads Account" at bounding box center [789, 369] width 160 height 41
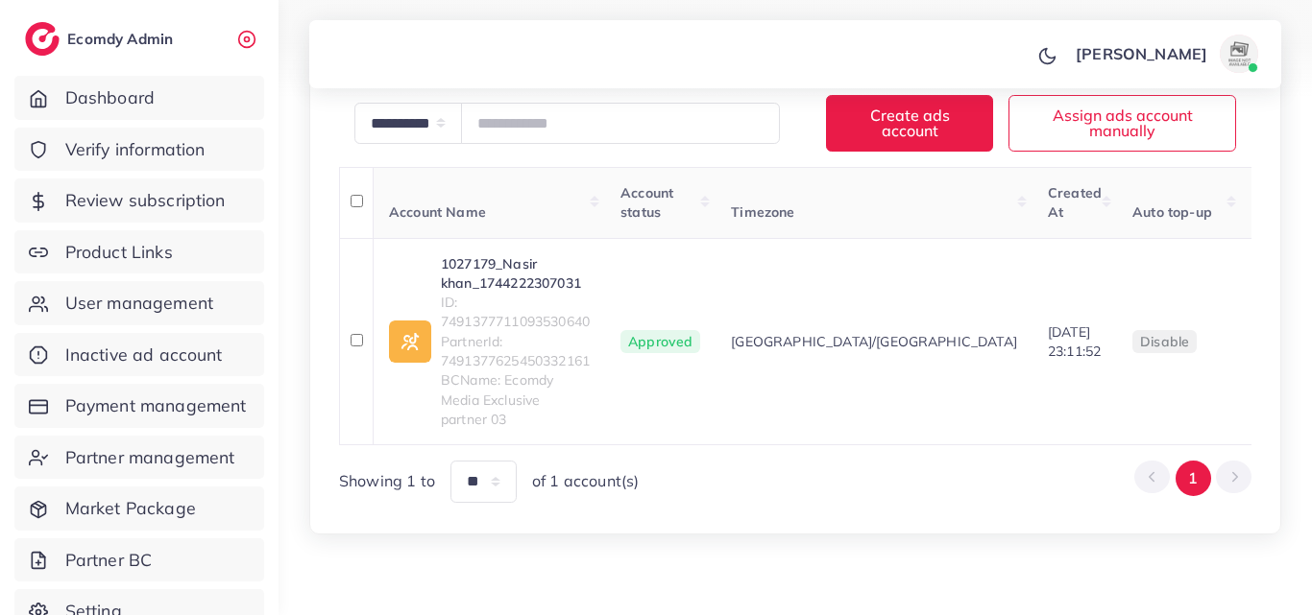
scroll to position [358, 0]
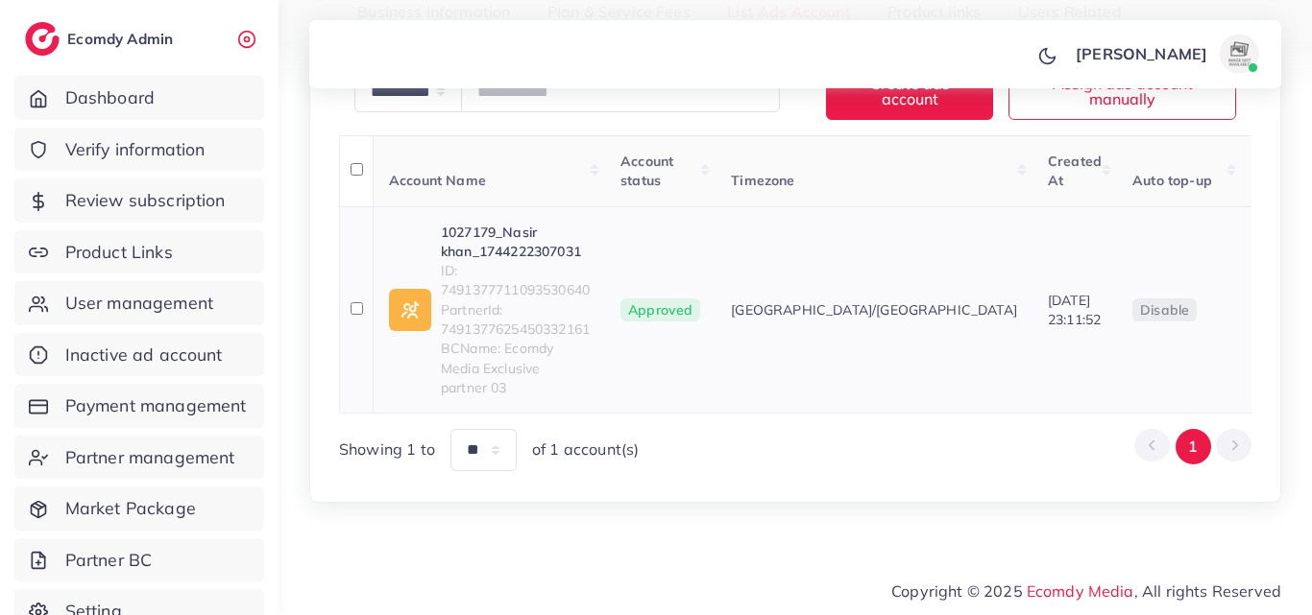
click at [549, 262] on link "1027179_Nasir khan_1744222307031" at bounding box center [515, 242] width 149 height 39
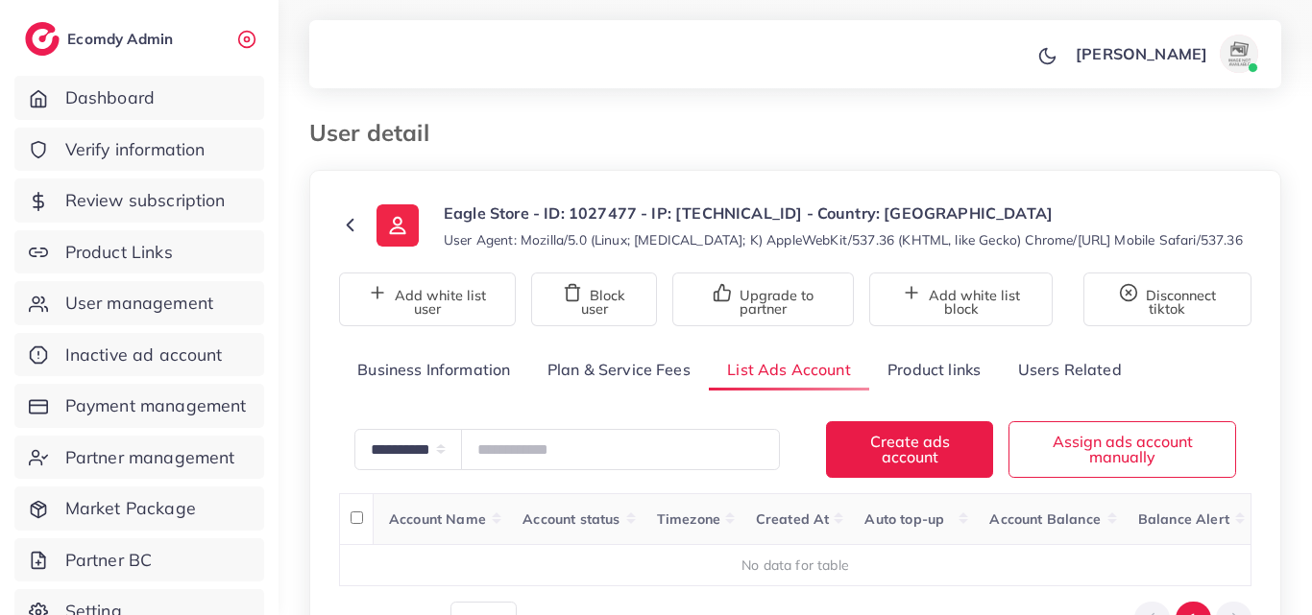
scroll to position [339, 0]
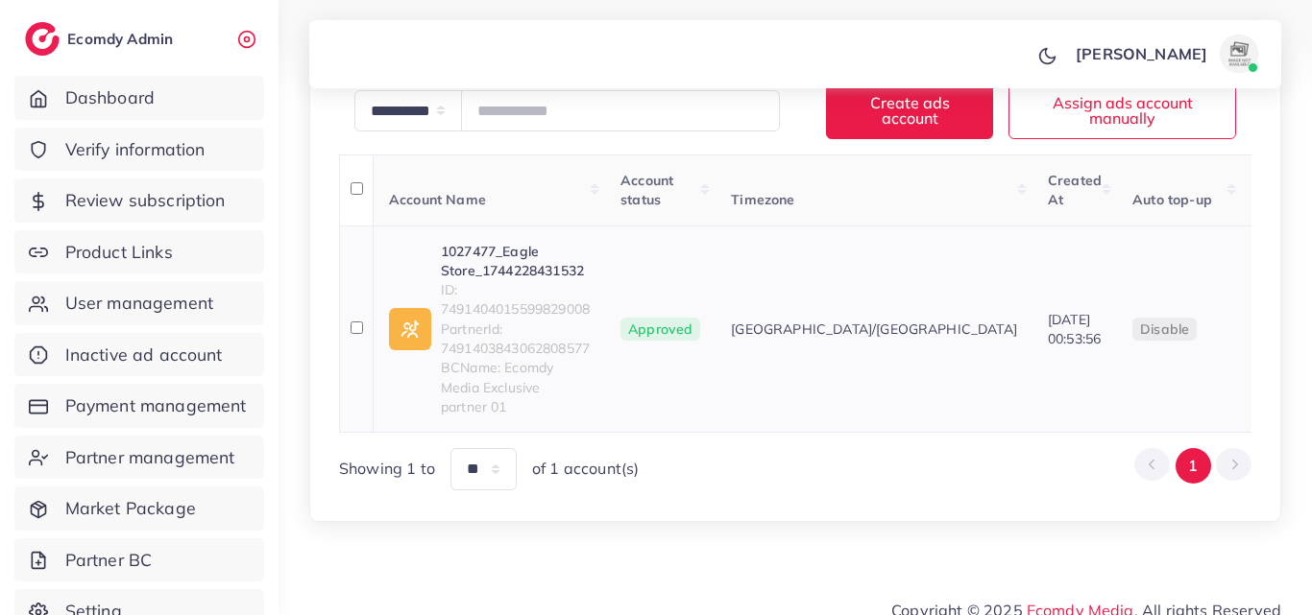
click at [559, 264] on link "1027477_Eagle Store_1744228431532" at bounding box center [515, 261] width 149 height 39
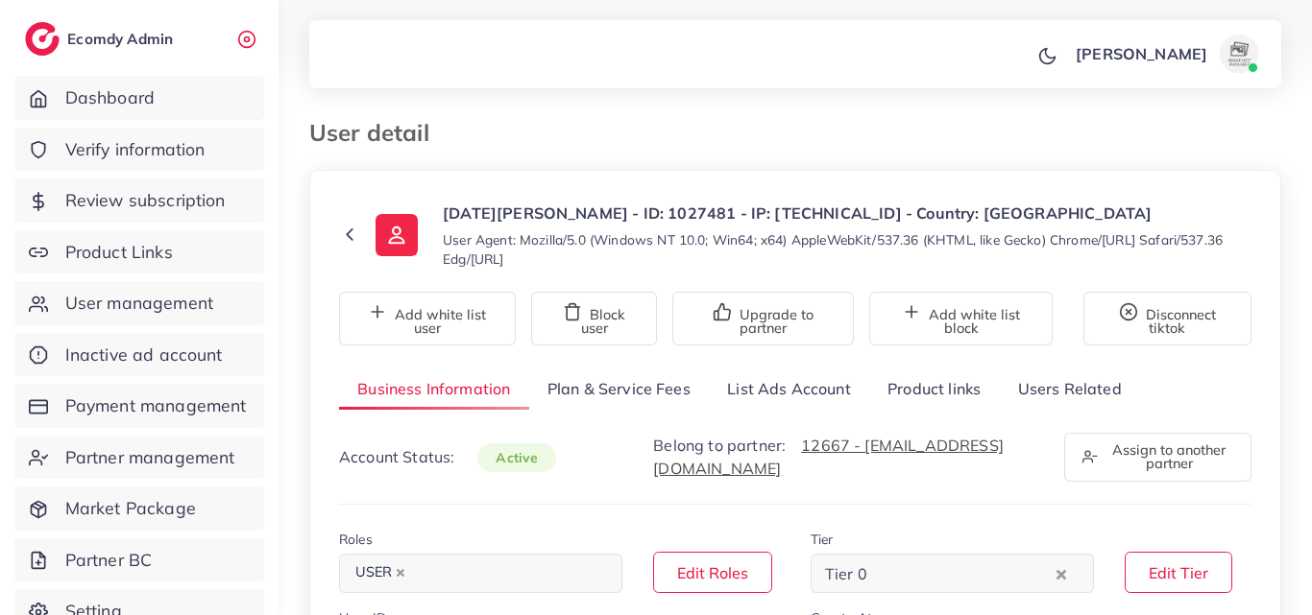
select select "********"
click at [828, 398] on link "List Ads Account" at bounding box center [789, 389] width 160 height 41
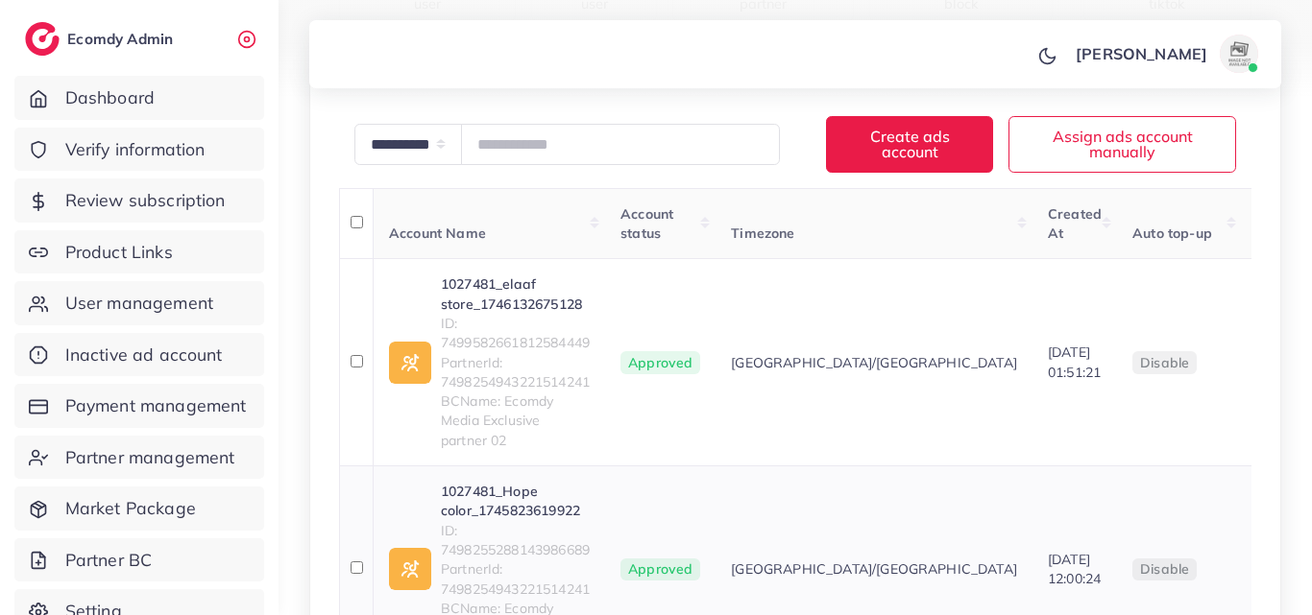
scroll to position [480, 0]
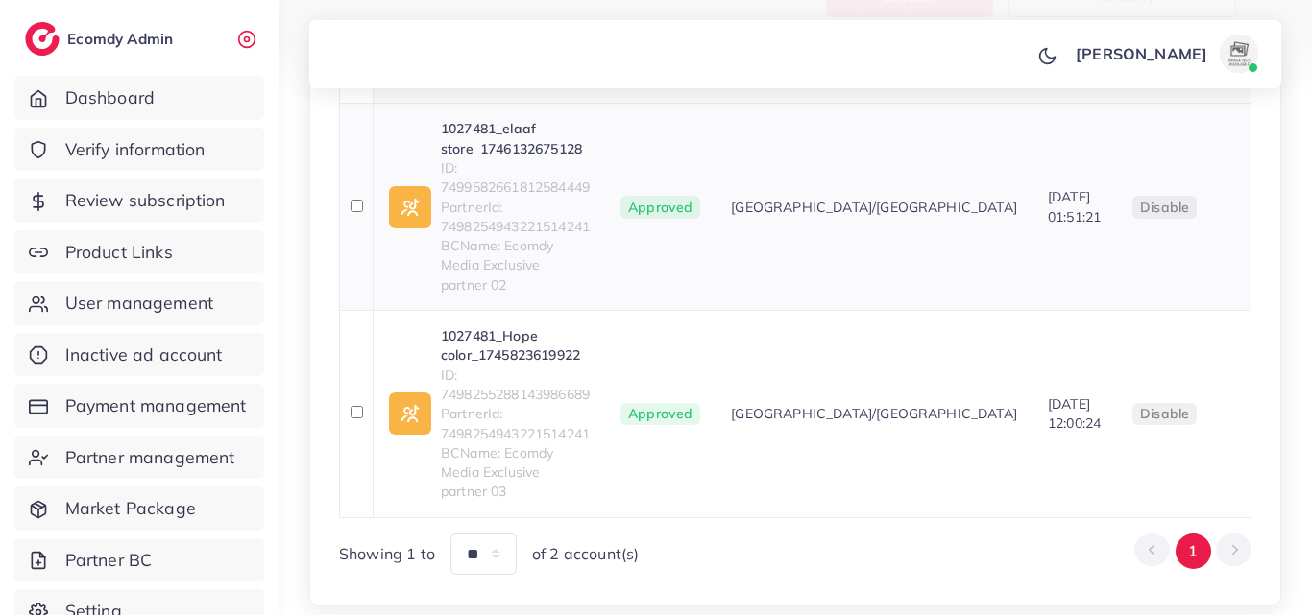
click at [495, 144] on link "1027481_elaaf store_1746132675128" at bounding box center [515, 138] width 149 height 39
click at [537, 326] on link "1027481_Hope color_1745823619922" at bounding box center [515, 345] width 149 height 39
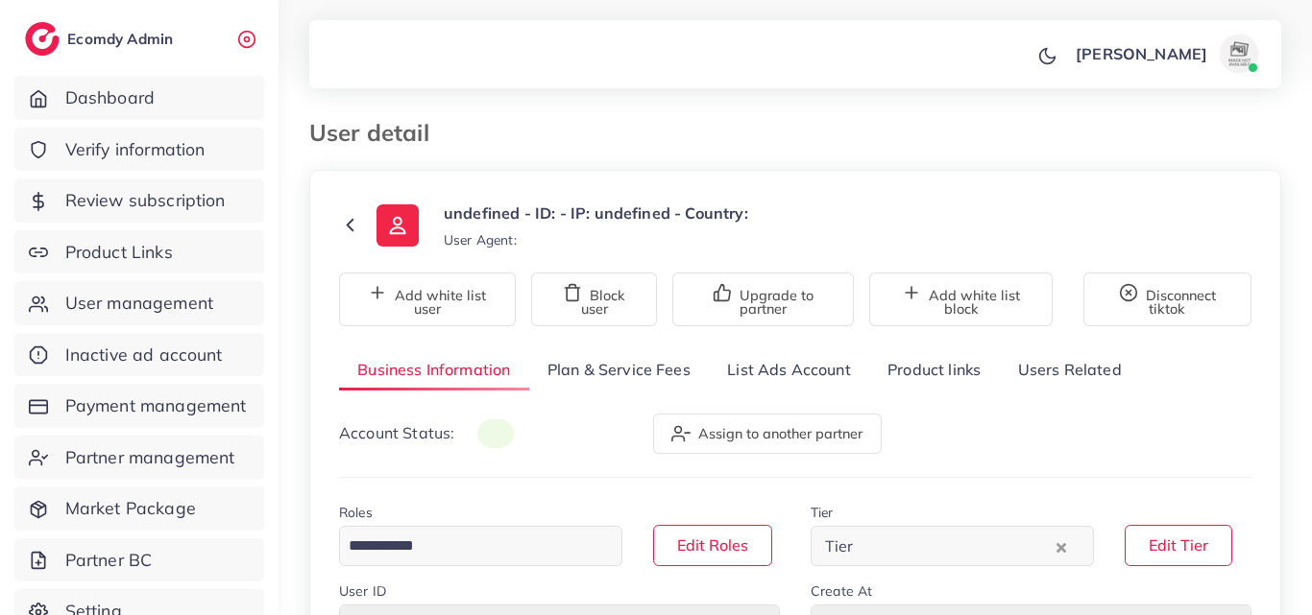
click at [820, 368] on link "List Ads Account" at bounding box center [789, 369] width 160 height 41
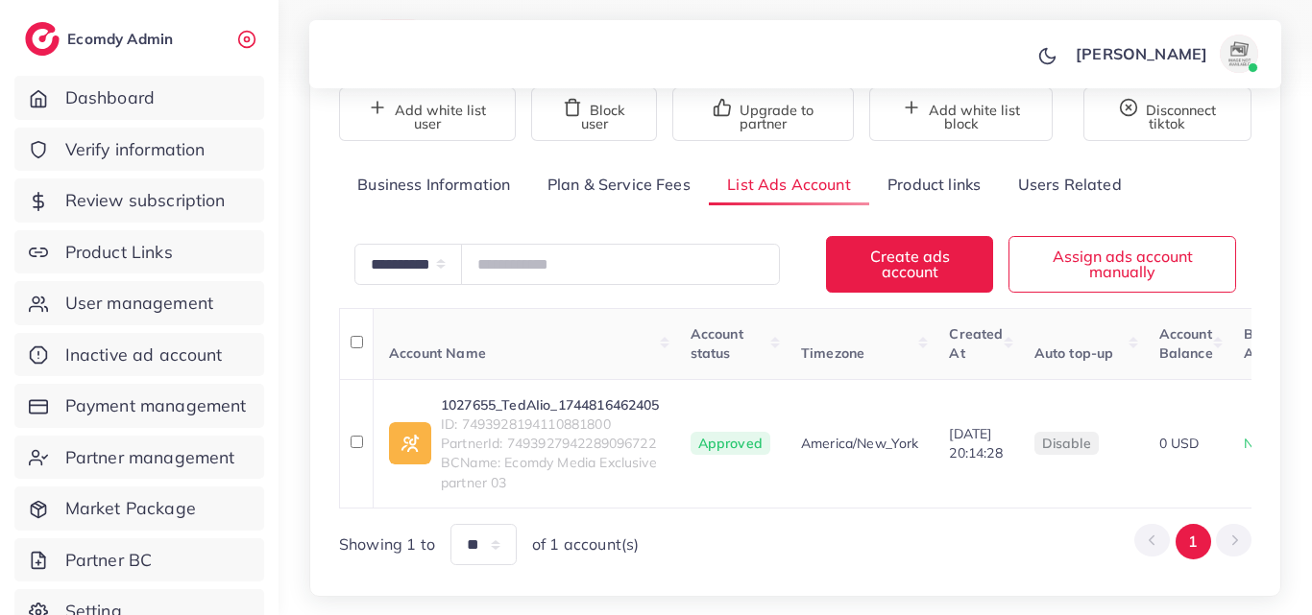
scroll to position [295, 0]
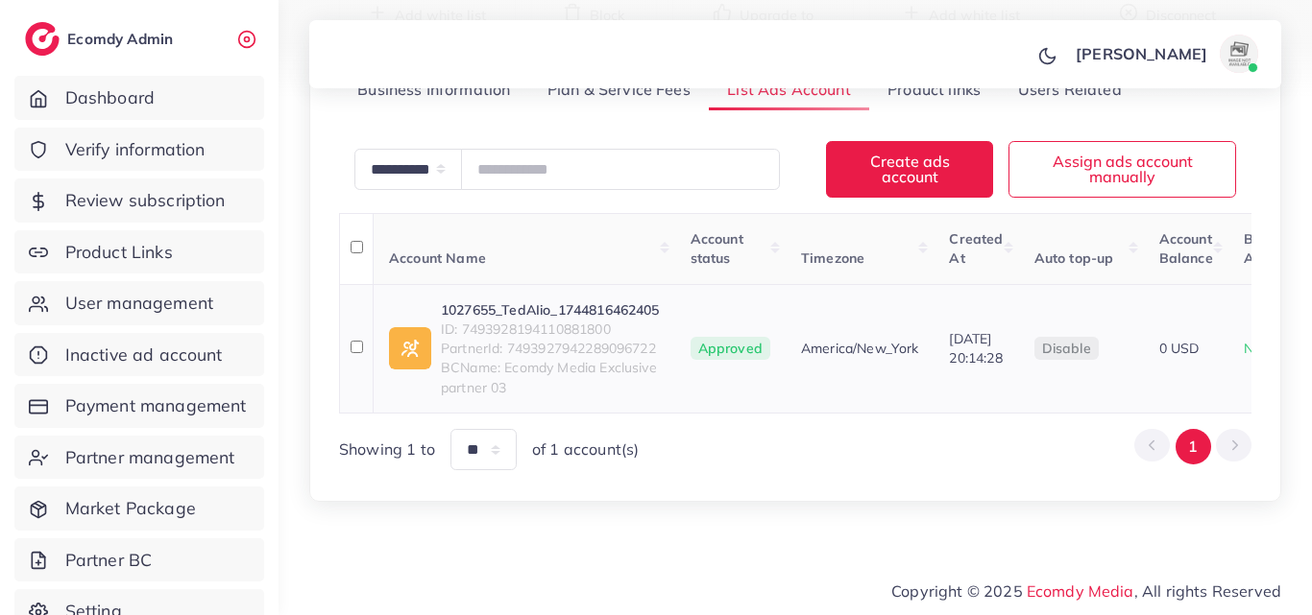
click at [580, 301] on link "1027655_TedAIio_1744816462405" at bounding box center [550, 310] width 219 height 19
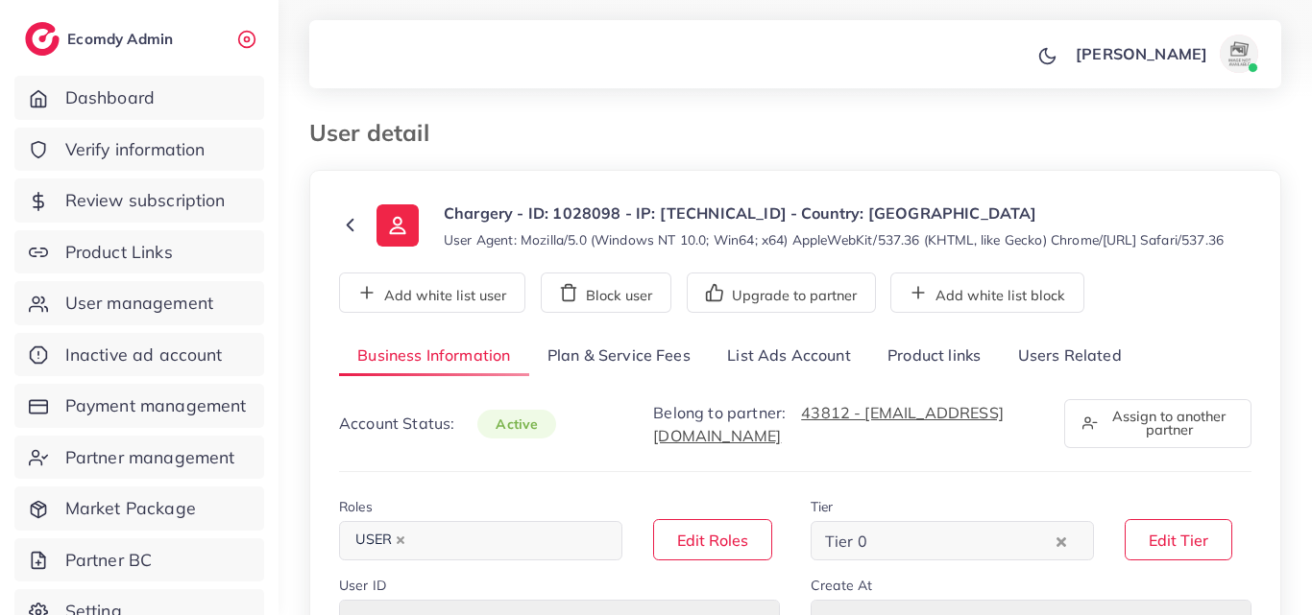
select select "*******"
click at [827, 373] on link "List Ads Account" at bounding box center [789, 356] width 160 height 41
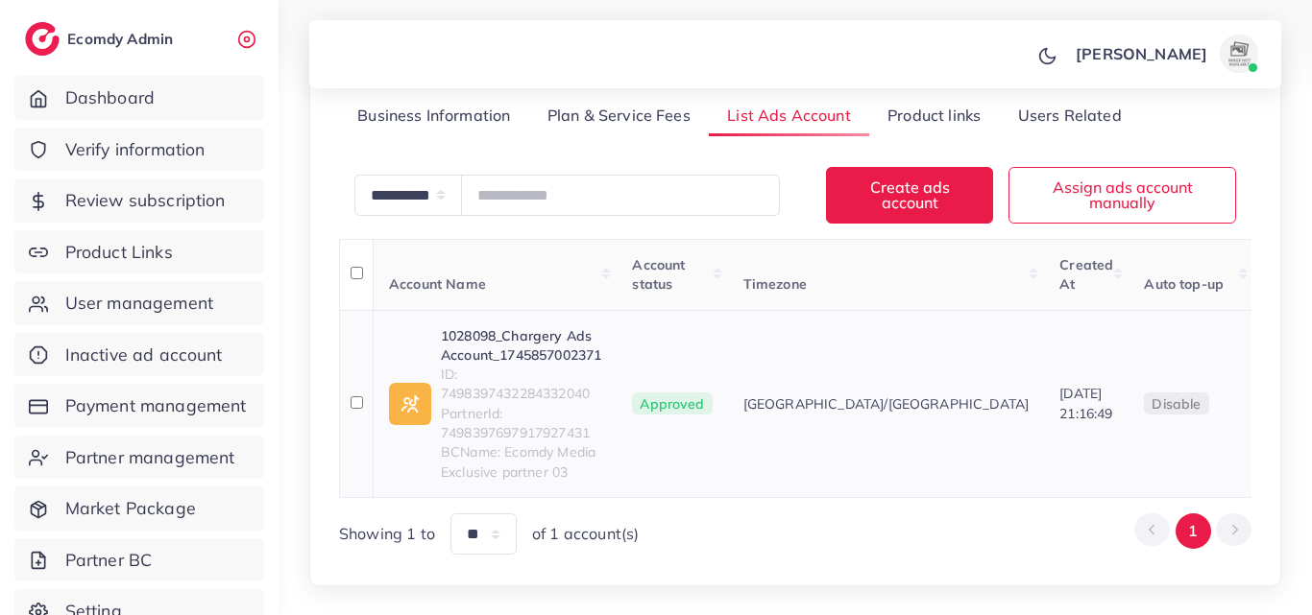
scroll to position [358, 0]
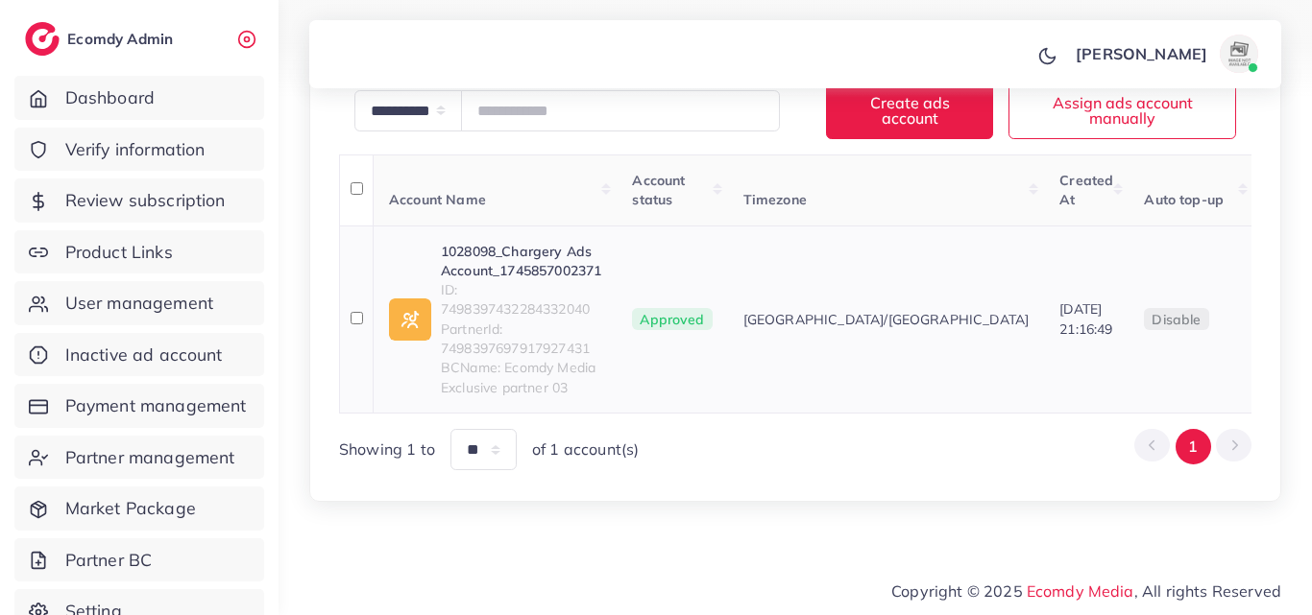
click at [437, 262] on div "1028098_Chargery Ads Account_1745857002371 ID: 7498397432284332040 PartnerId: 7…" at bounding box center [495, 320] width 212 height 156
click at [452, 264] on link "1028098_Chargery Ads Account_1745857002371" at bounding box center [521, 261] width 160 height 39
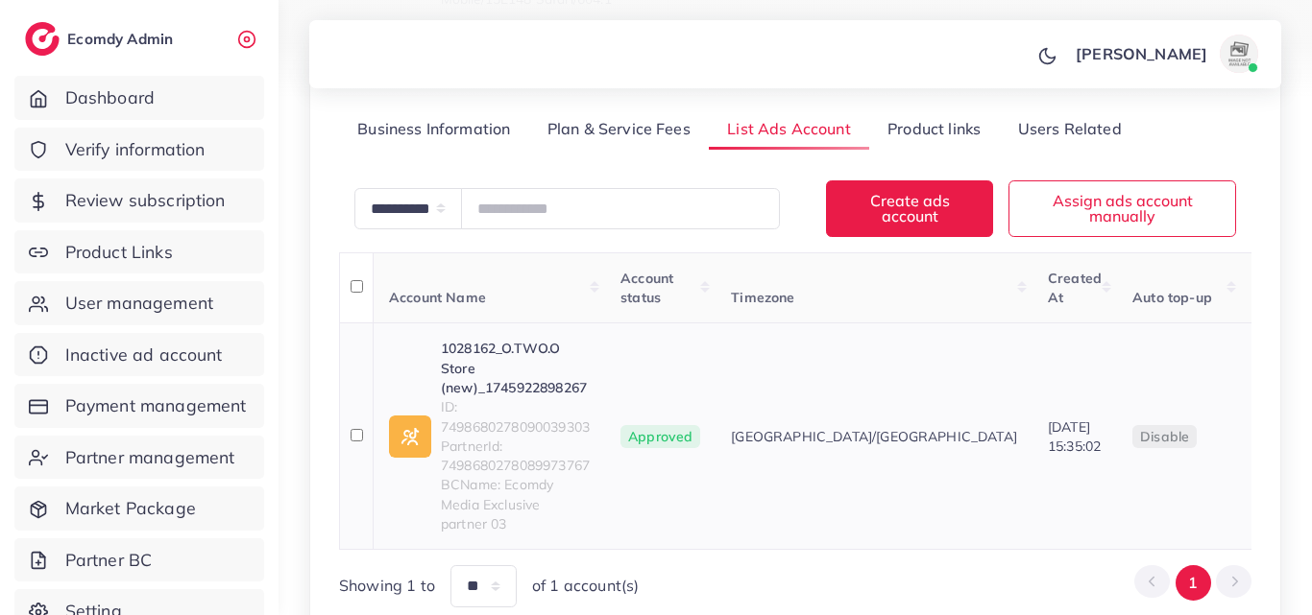
scroll to position [288, 0]
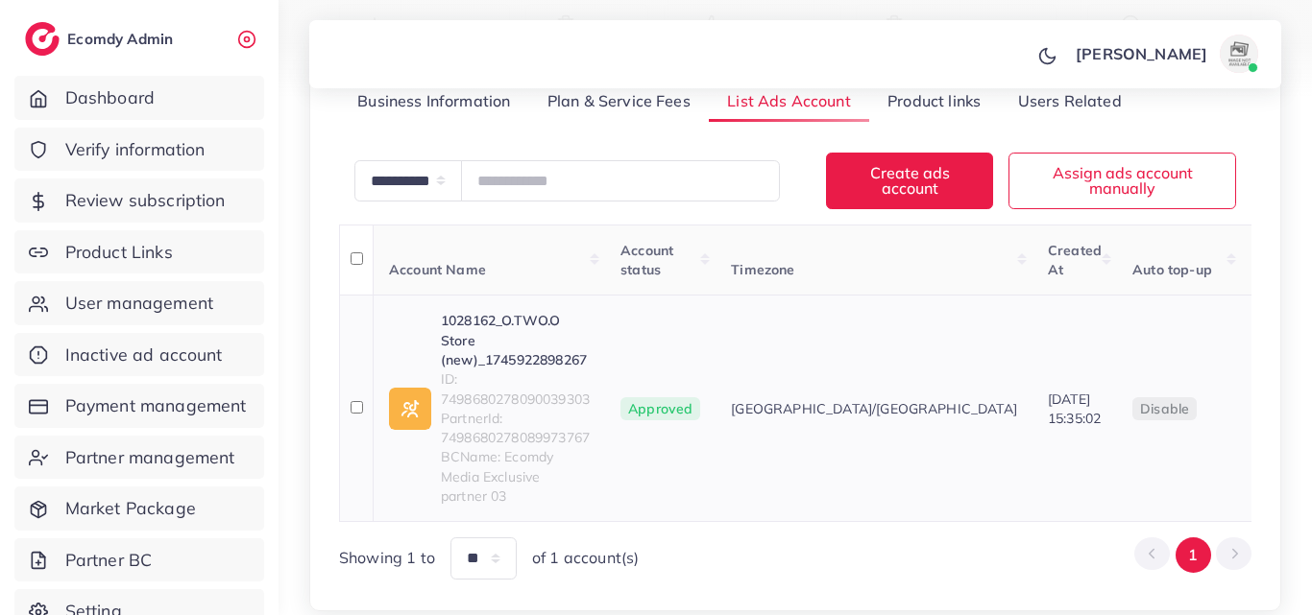
click at [556, 326] on link "1028162_O.TWO.O Store (new)_1745922898267" at bounding box center [515, 340] width 149 height 59
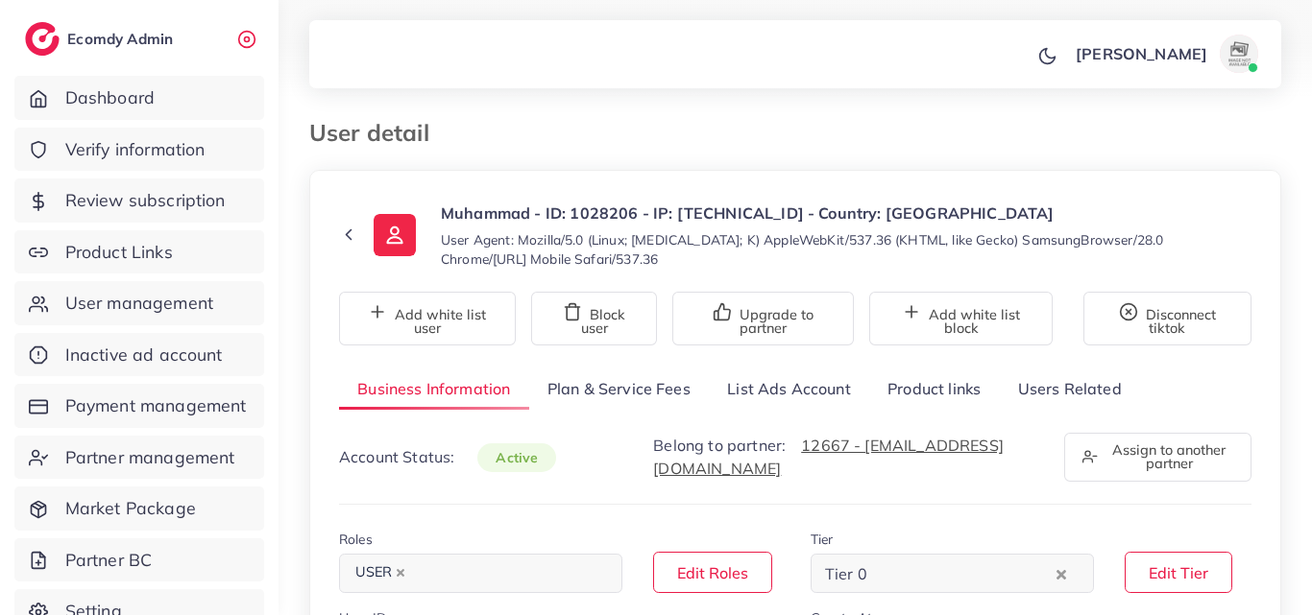
select select "********"
click at [823, 396] on link "List Ads Account" at bounding box center [789, 389] width 160 height 41
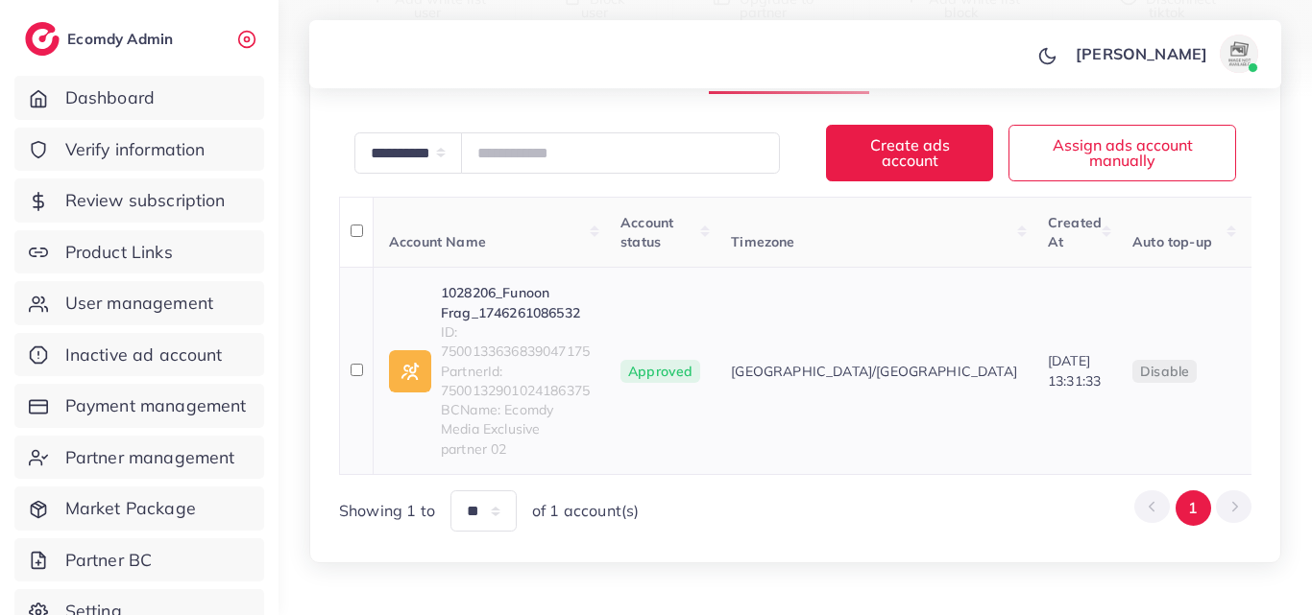
scroll to position [358, 0]
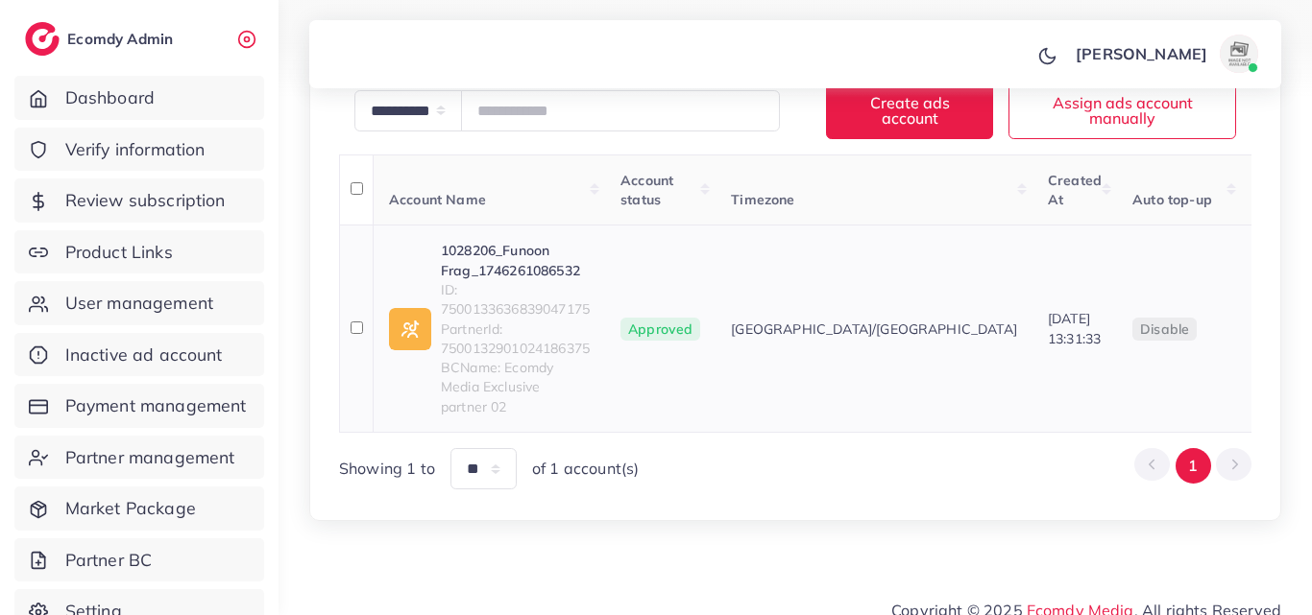
click at [507, 270] on link "1028206_Funoon Frag_1746261086532" at bounding box center [515, 260] width 149 height 39
click at [172, 306] on span "User management" at bounding box center [144, 303] width 148 height 25
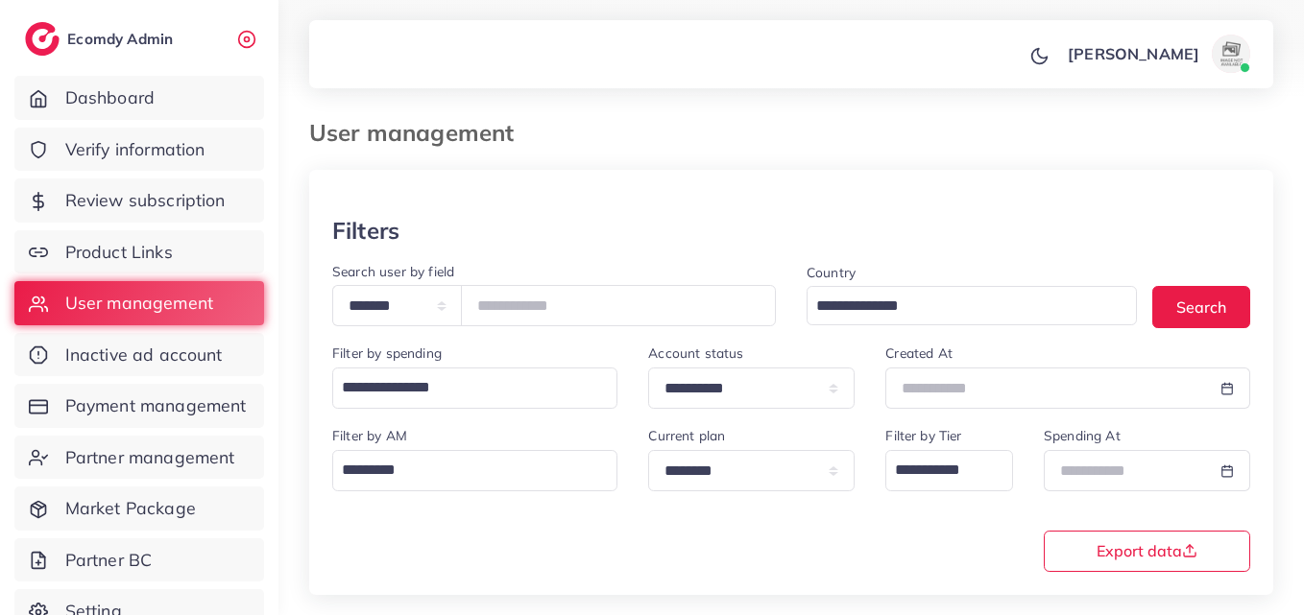
click at [556, 281] on div "**********" at bounding box center [554, 293] width 444 height 67
click at [558, 304] on input "number" at bounding box center [618, 305] width 315 height 41
paste input "*******"
click at [1191, 301] on button "Search" at bounding box center [1201, 306] width 98 height 41
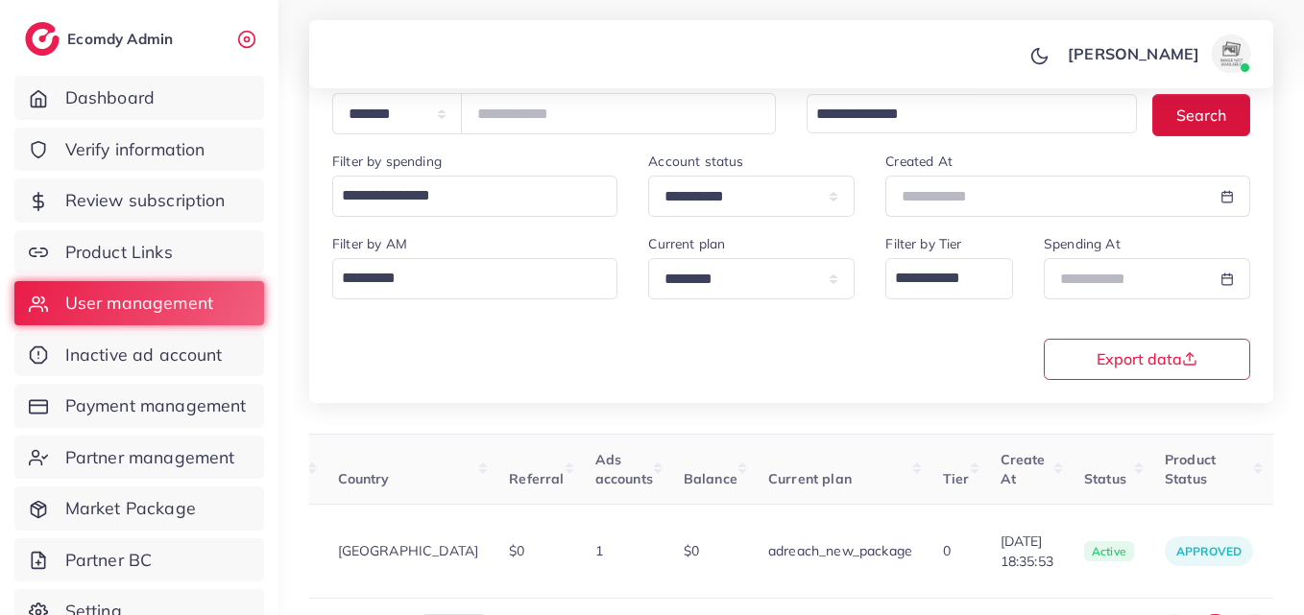
scroll to position [0, 655]
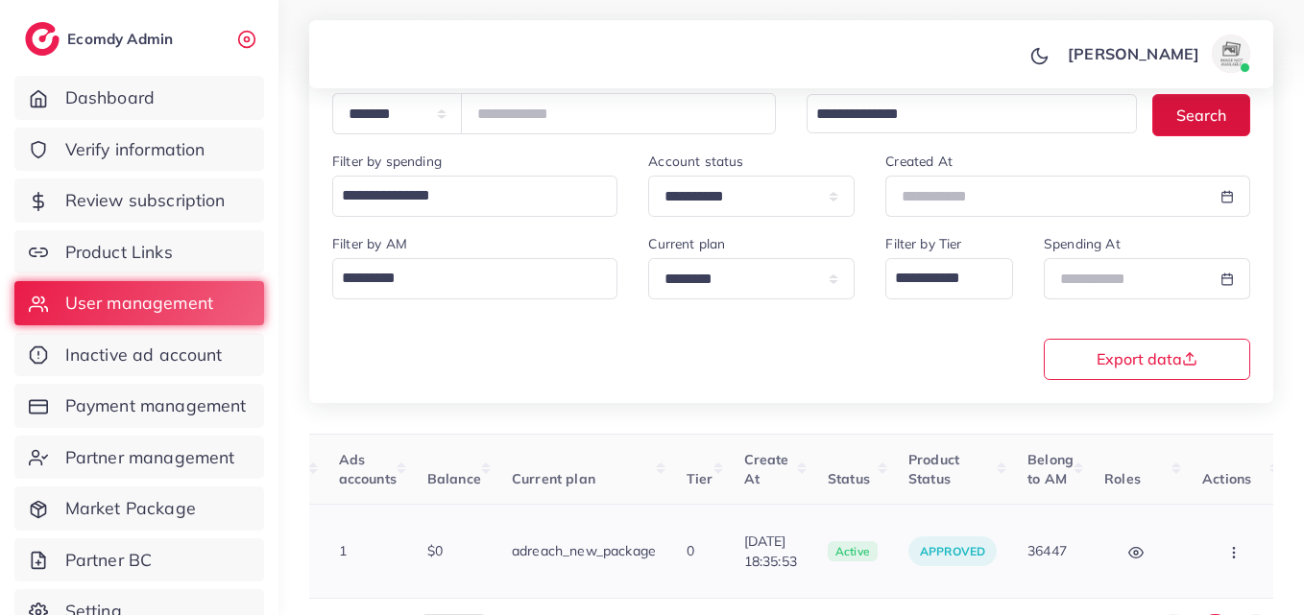
click at [1224, 552] on button "button" at bounding box center [1235, 551] width 67 height 43
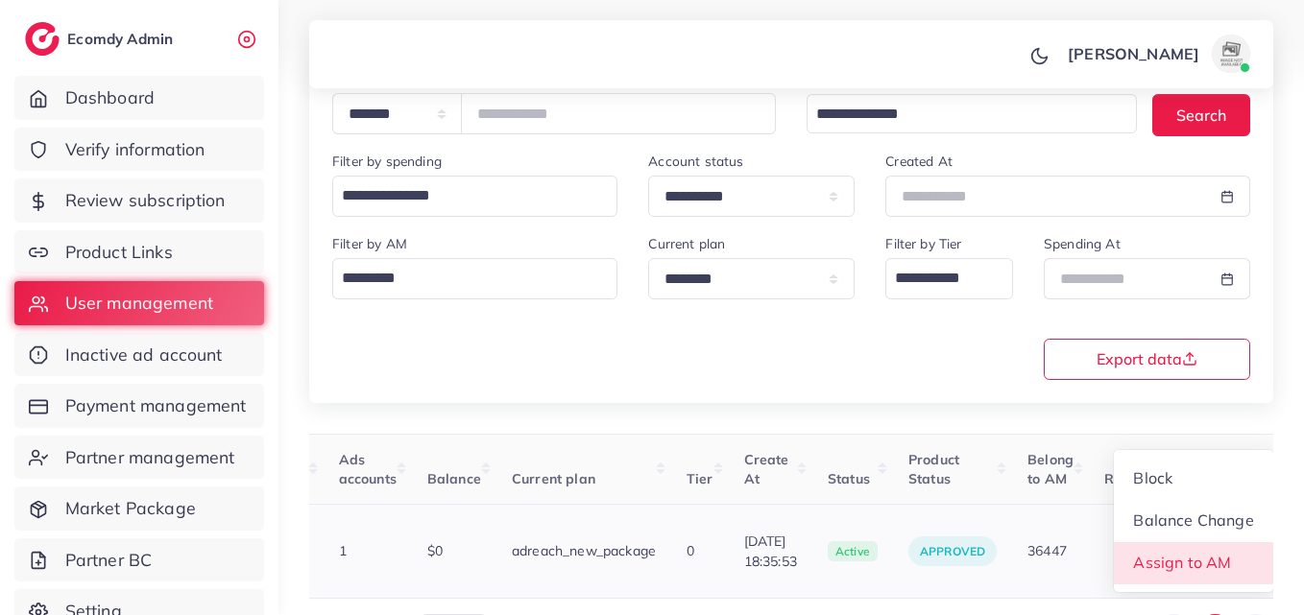
scroll to position [2, 655]
click at [1224, 551] on link "Assign to AM" at bounding box center [1193, 563] width 159 height 42
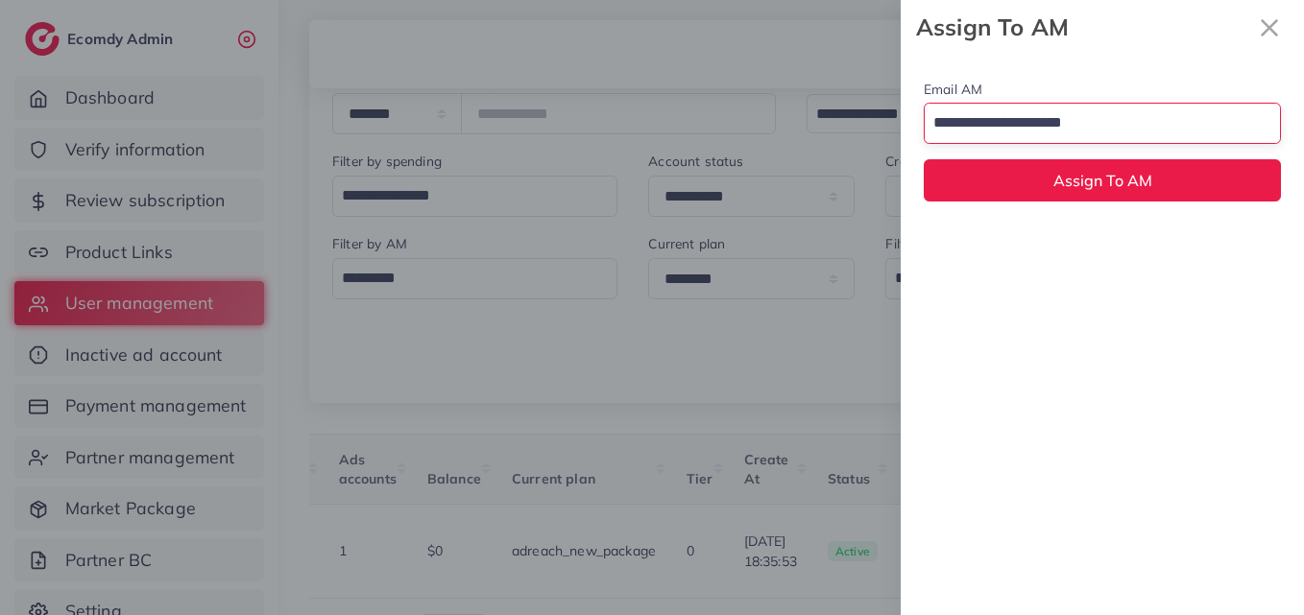
drag, startPoint x: 1001, startPoint y: 119, endPoint x: 1001, endPoint y: 135, distance: 16.3
click at [1002, 119] on input "Search for option" at bounding box center [1091, 124] width 329 height 33
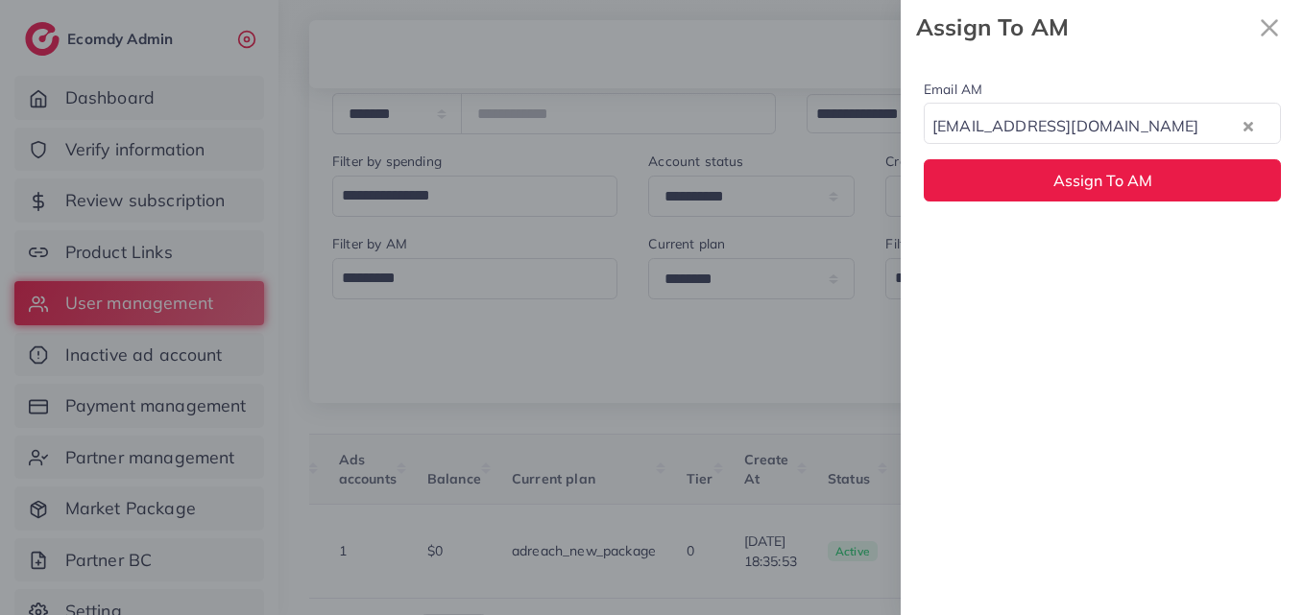
click at [1006, 239] on div "Email AM natashashahid163@gmail.com Loading... None hadibaaslam@gmail.com natas…" at bounding box center [1102, 335] width 403 height 561
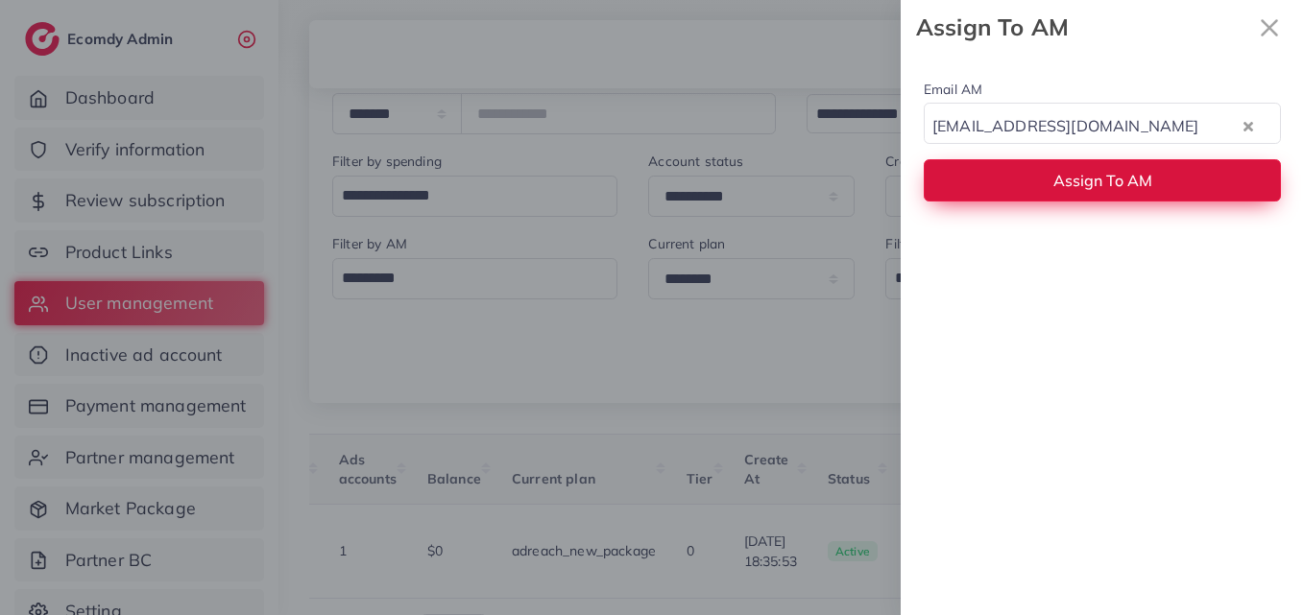
click at [1010, 177] on button "Assign To AM" at bounding box center [1102, 179] width 357 height 41
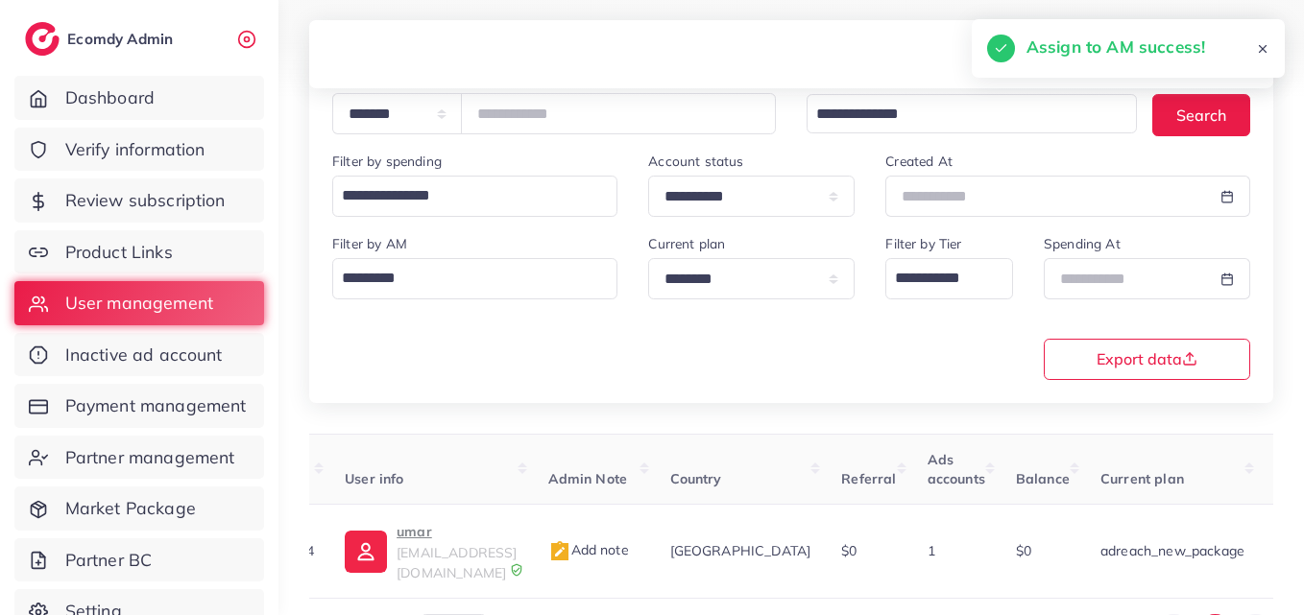
scroll to position [0, 0]
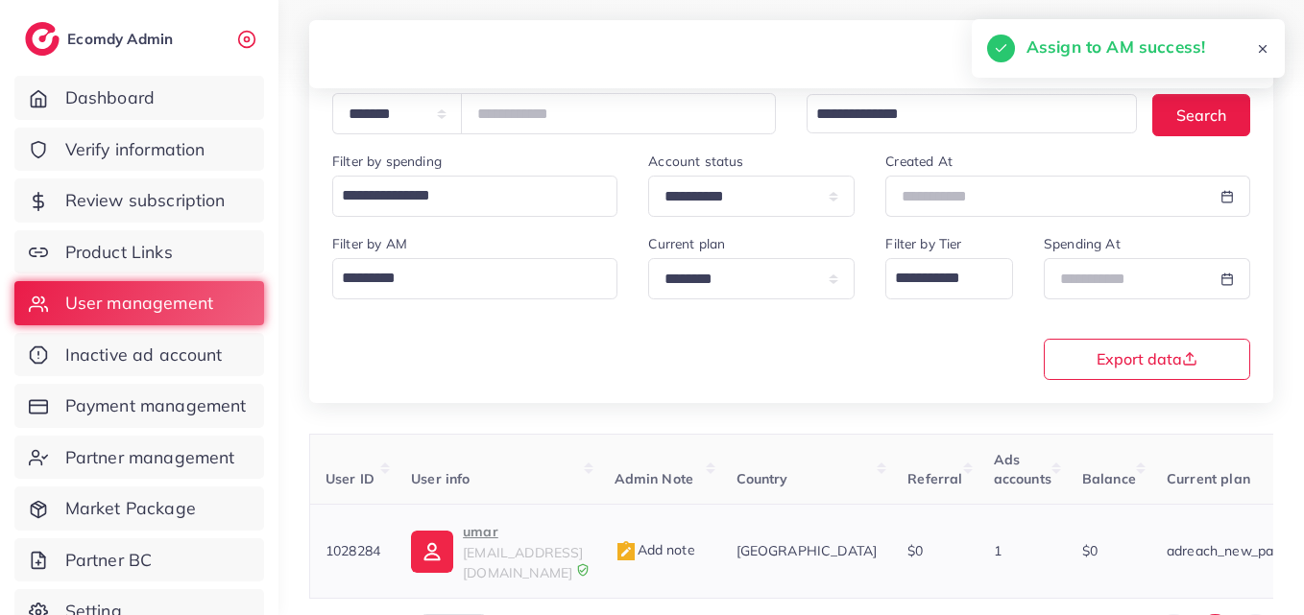
click at [469, 532] on p "umar" at bounding box center [523, 531] width 120 height 23
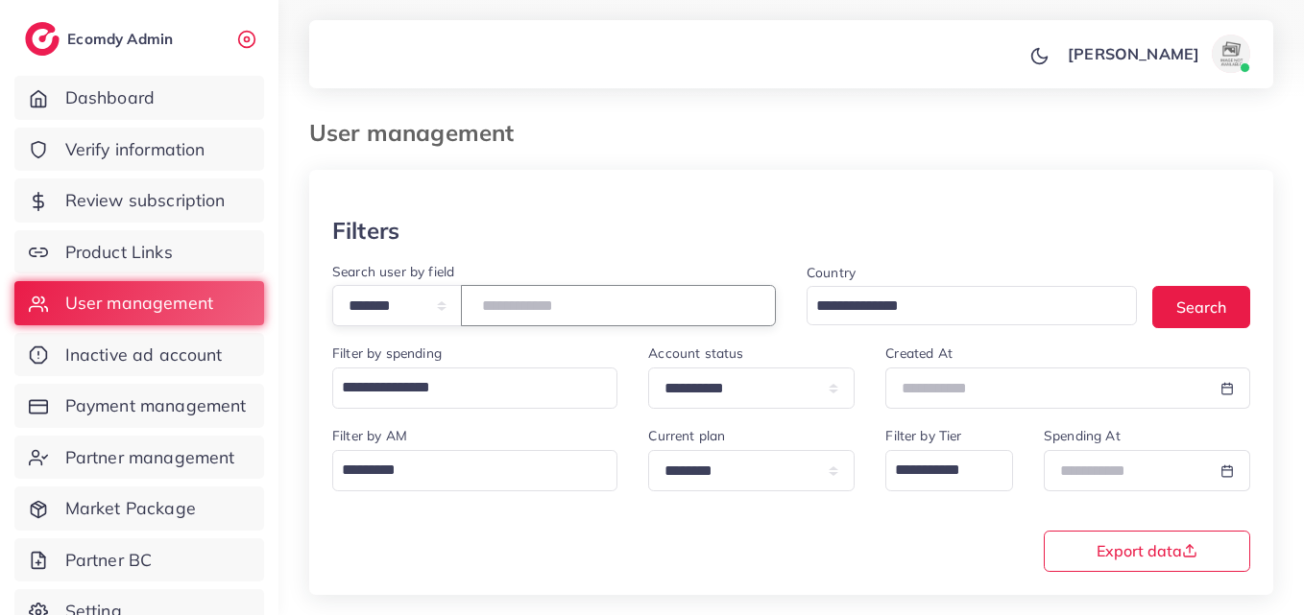
click at [568, 310] on input "*******" at bounding box center [618, 305] width 315 height 41
click at [561, 306] on input "*******" at bounding box center [618, 305] width 315 height 41
paste input "number"
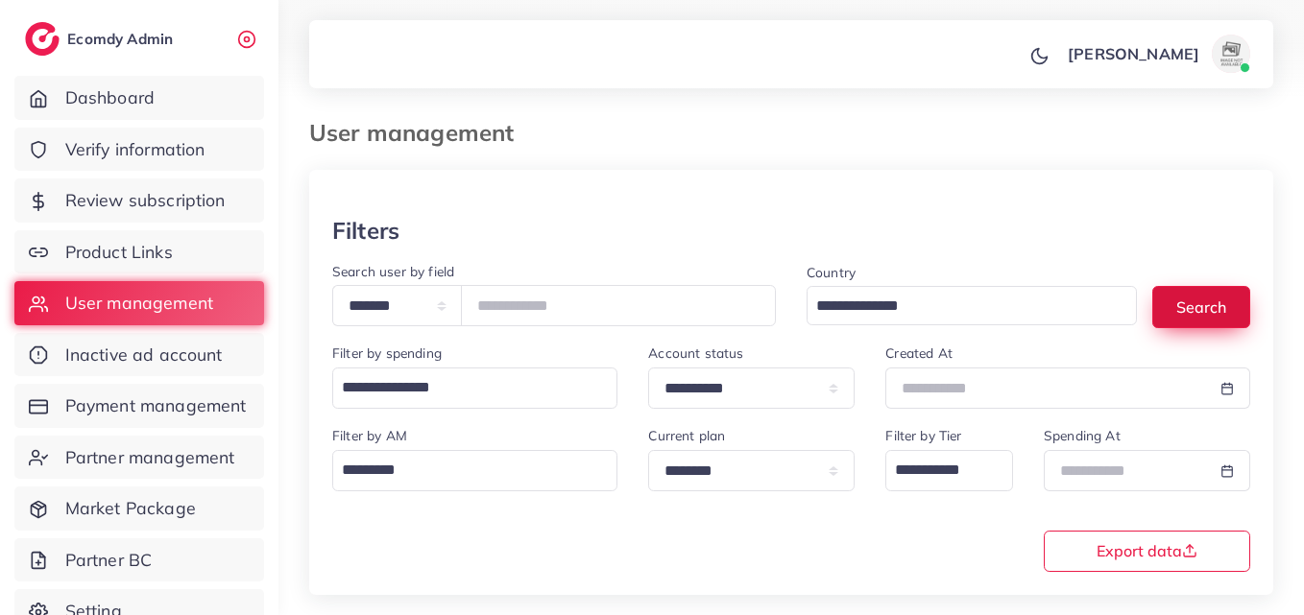
click at [1227, 314] on button "Search" at bounding box center [1201, 306] width 98 height 41
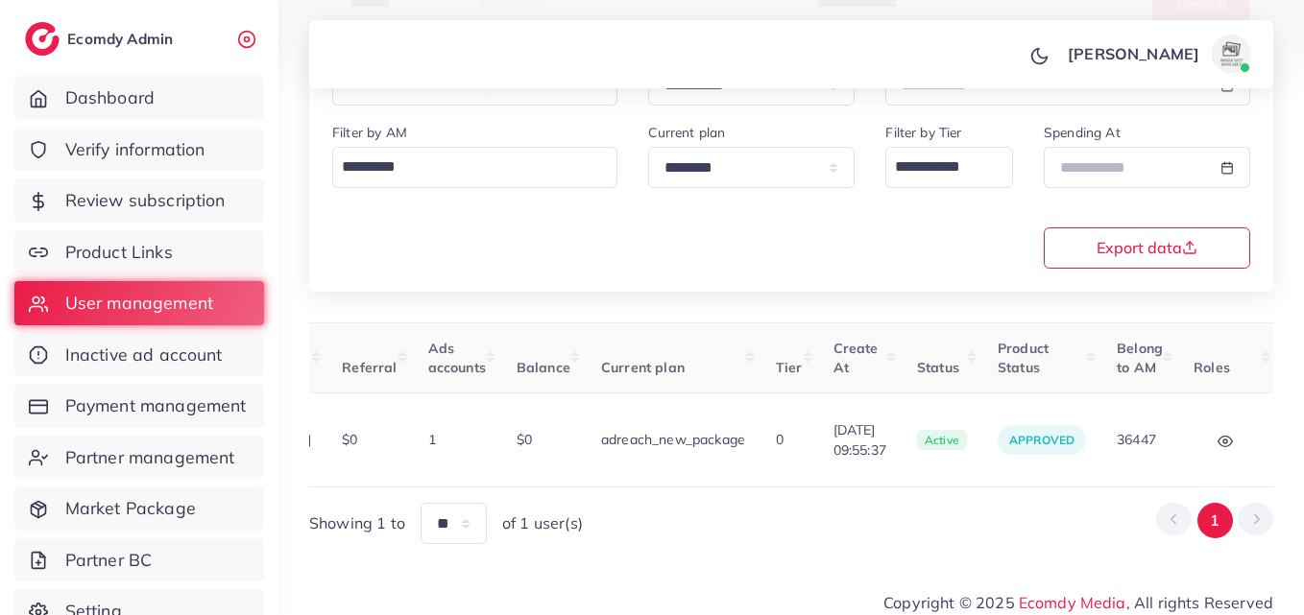
scroll to position [0, 638]
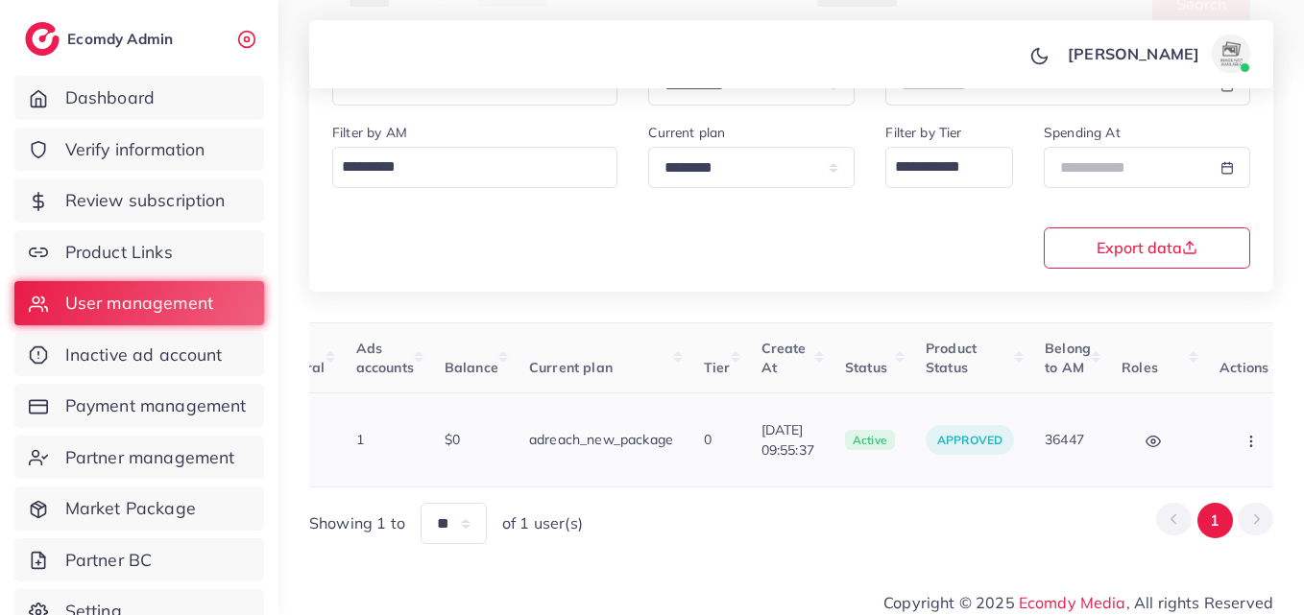
click at [1243, 436] on icon "button" at bounding box center [1250, 441] width 15 height 15
click at [0, 0] on link "Assign to AM" at bounding box center [0, 0] width 0 height 0
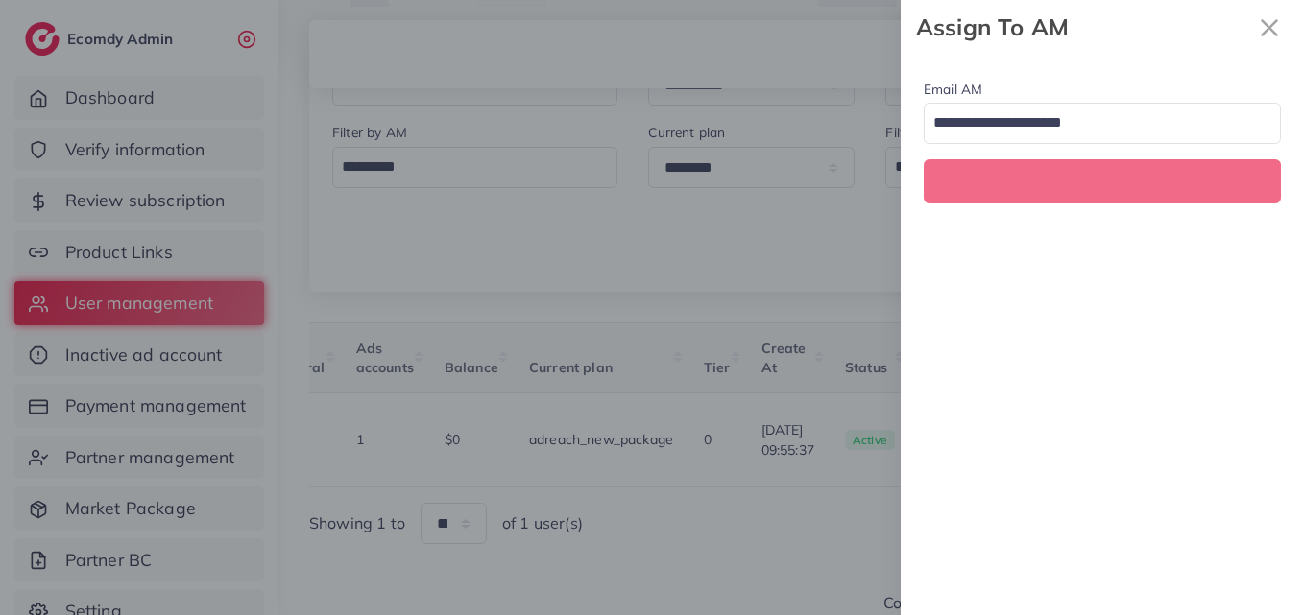
scroll to position [0, 638]
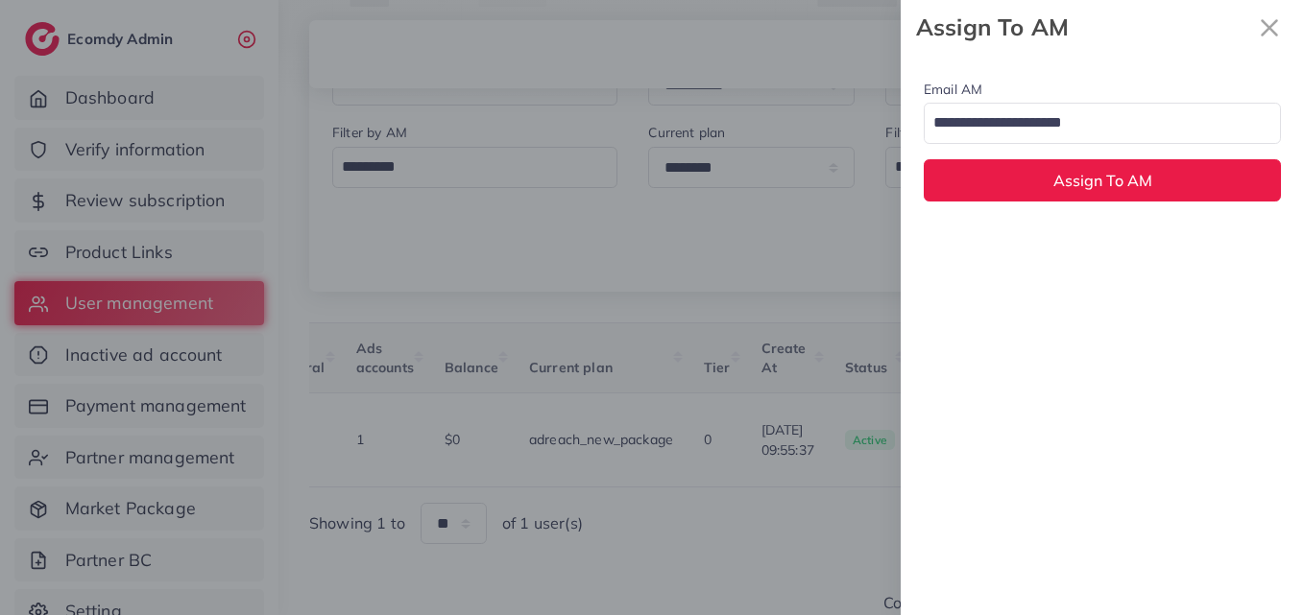
click at [1034, 101] on div "Email AM Loading..." at bounding box center [1102, 111] width 357 height 66
click at [1035, 107] on div "Loading..." at bounding box center [1102, 123] width 357 height 41
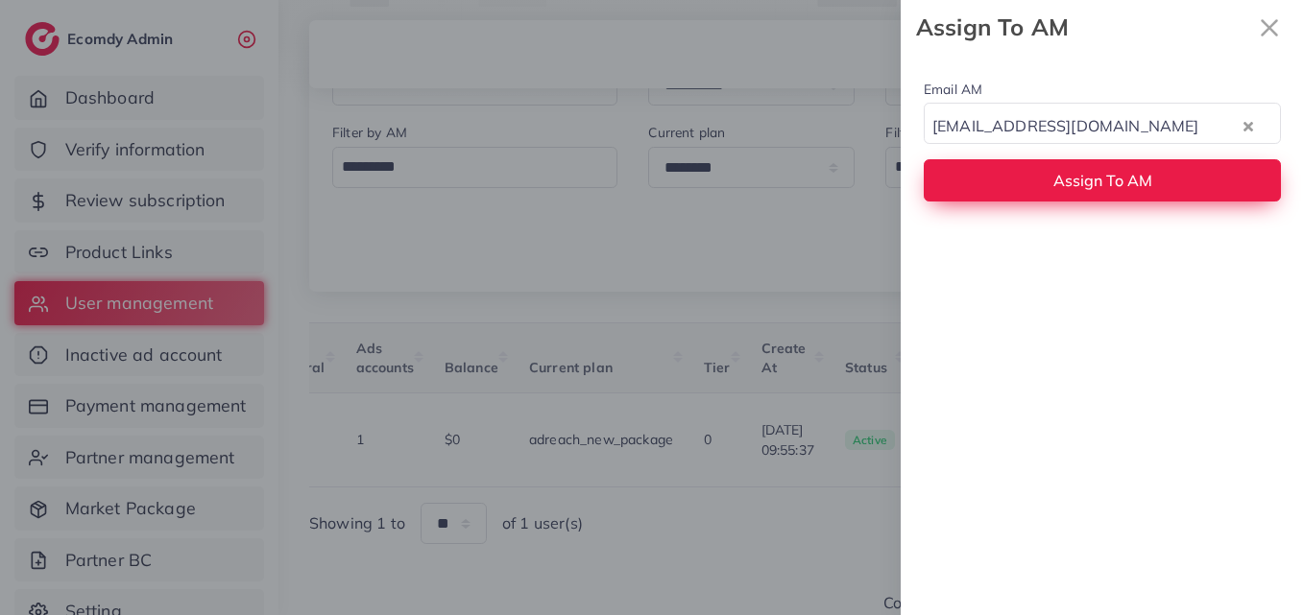
drag, startPoint x: 1043, startPoint y: 245, endPoint x: 1037, endPoint y: 186, distance: 58.9
click at [1043, 244] on div "Email AM natashashahid163@gmail.com Loading... None hadibaaslam@gmail.com natas…" at bounding box center [1102, 335] width 403 height 561
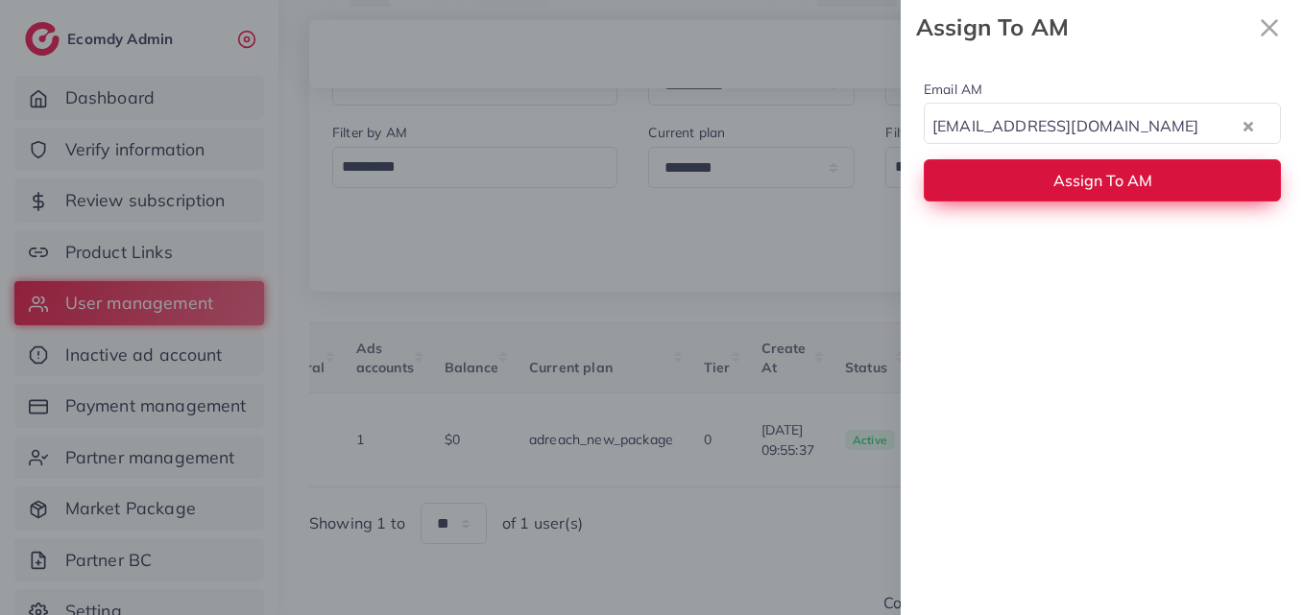
click at [1037, 180] on button "Assign To AM" at bounding box center [1102, 179] width 357 height 41
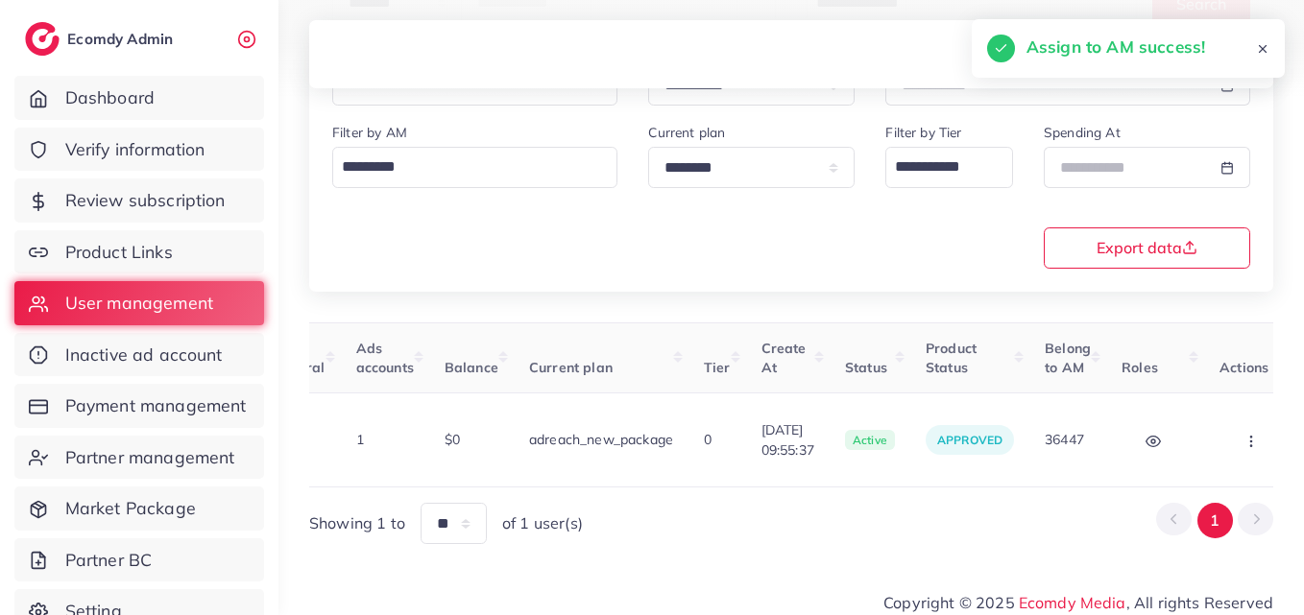
scroll to position [0, 108]
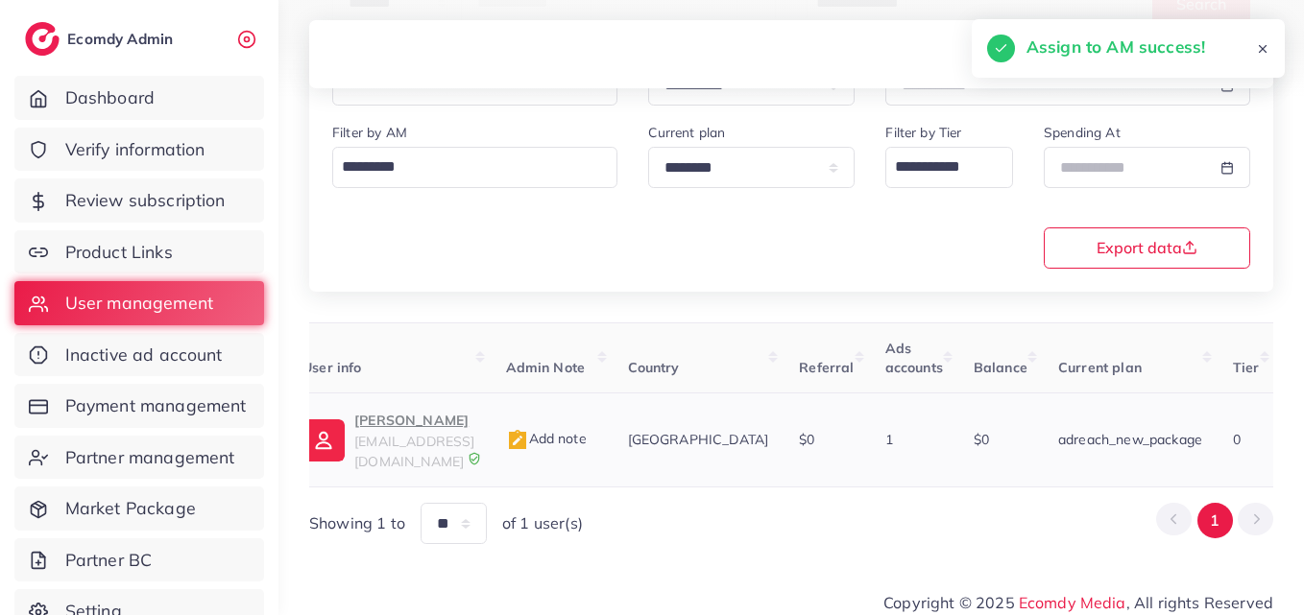
click at [450, 430] on p "Usama Shafique" at bounding box center [414, 420] width 120 height 23
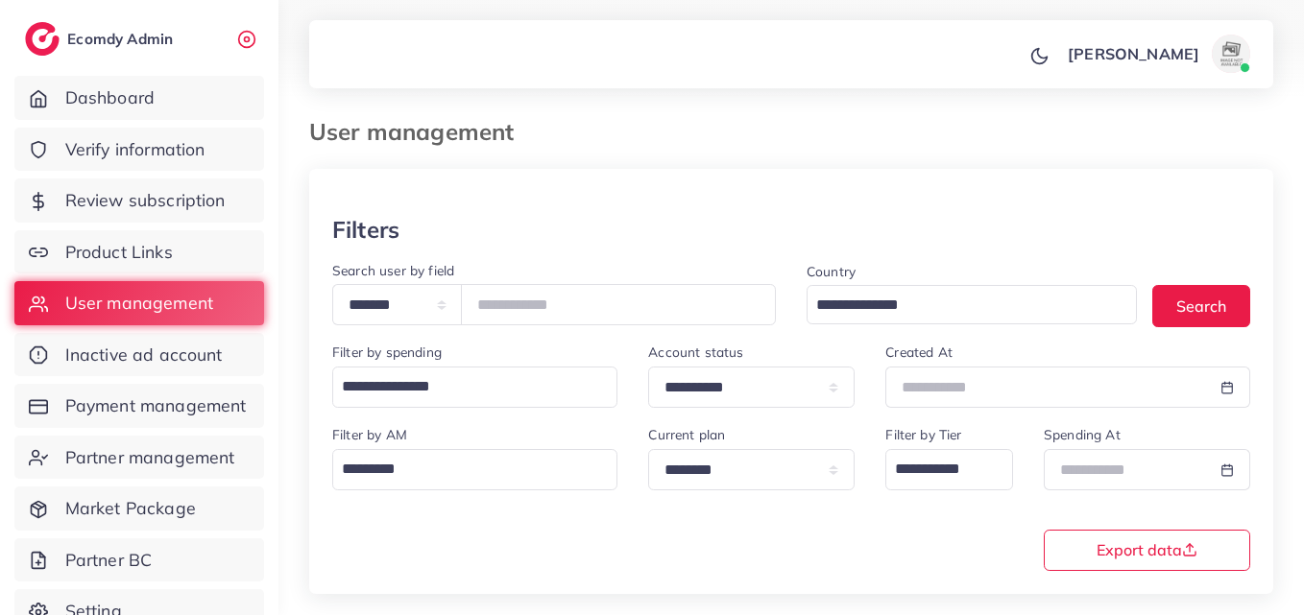
scroll to position [0, 0]
click at [536, 298] on input "*******" at bounding box center [618, 305] width 315 height 41
paste input "number"
click at [1233, 300] on button "Search" at bounding box center [1201, 306] width 98 height 41
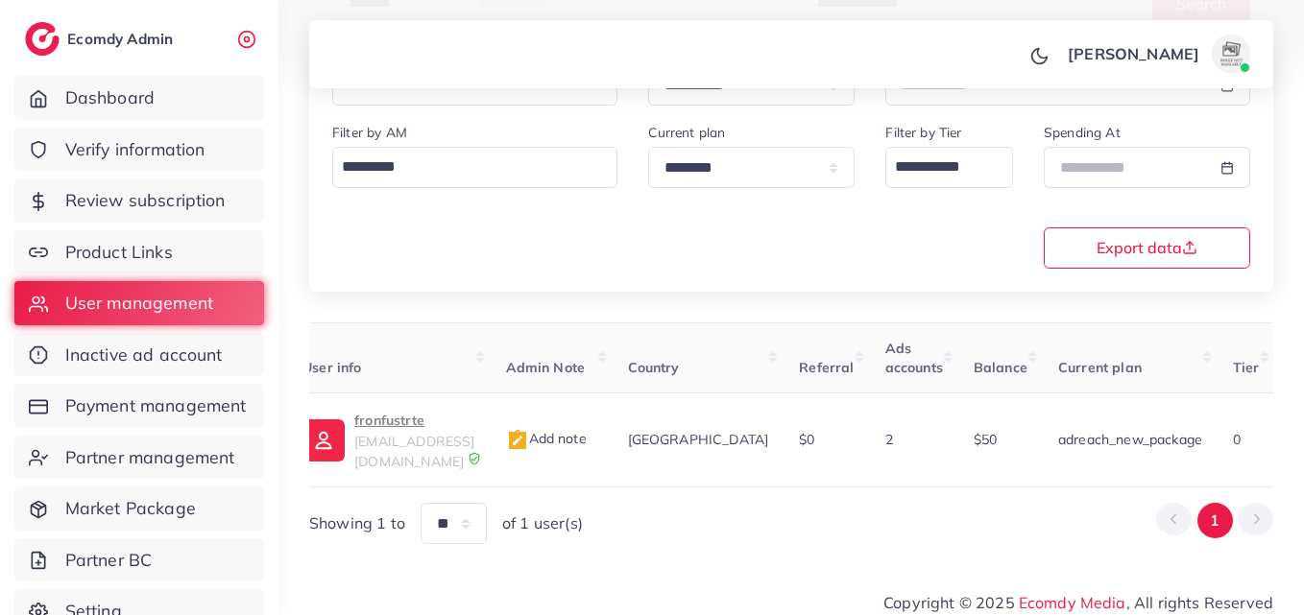
scroll to position [0, 644]
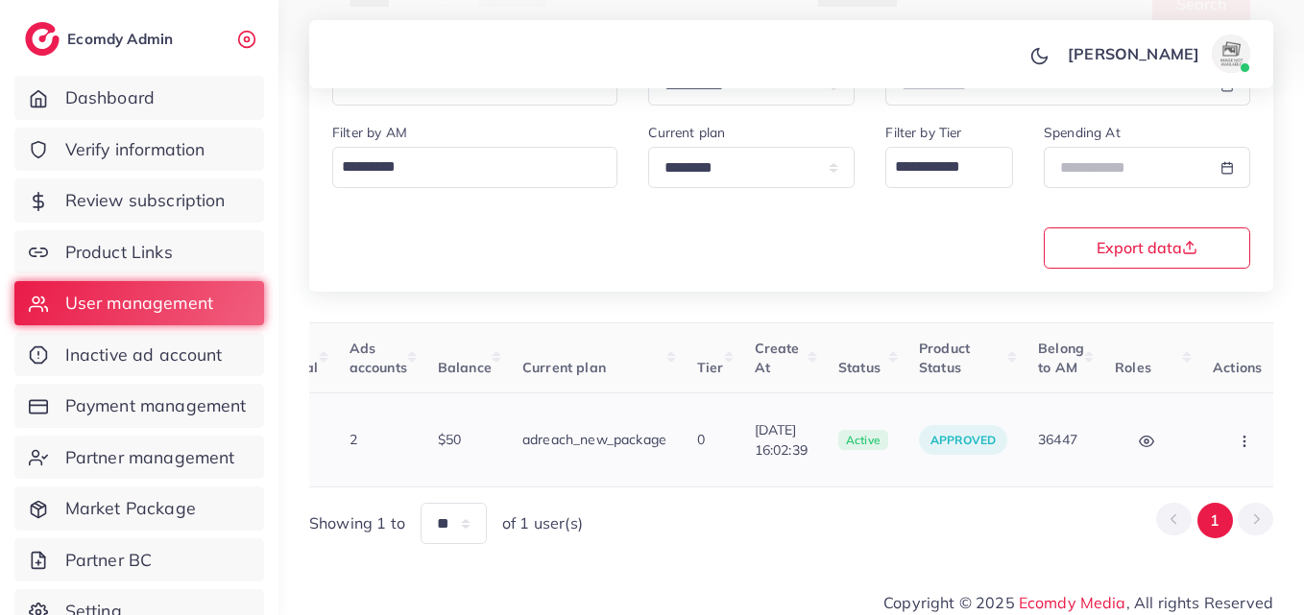
click at [1246, 441] on button "button" at bounding box center [1246, 440] width 67 height 43
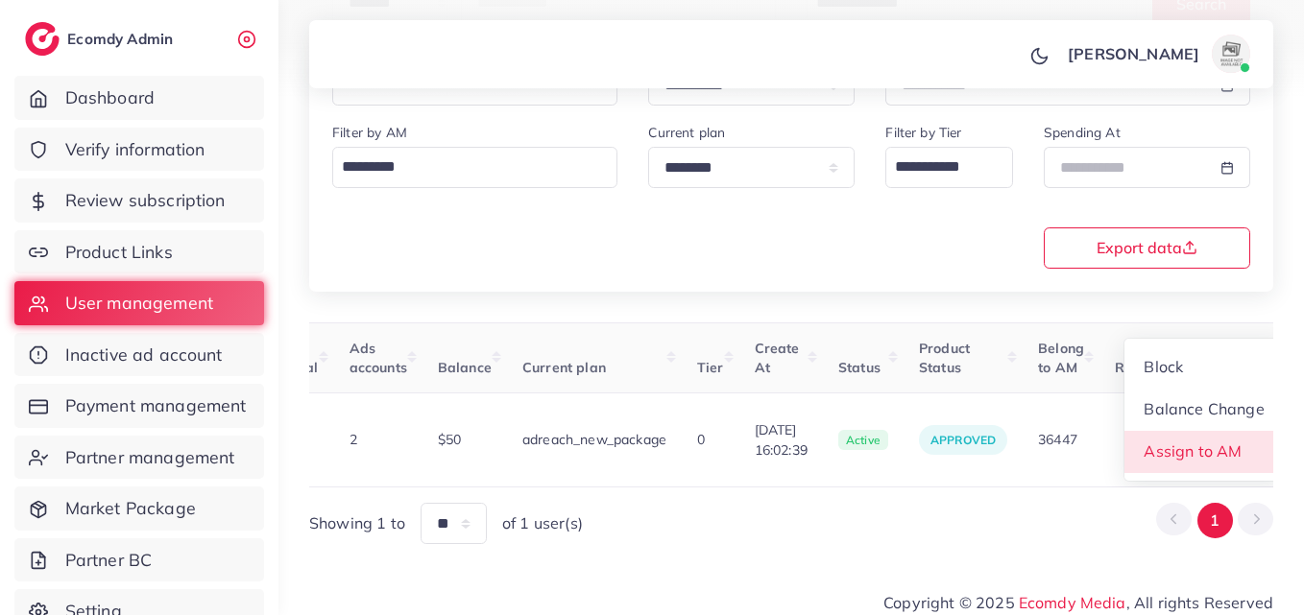
click at [1246, 440] on link "Assign to AM" at bounding box center [1203, 452] width 159 height 42
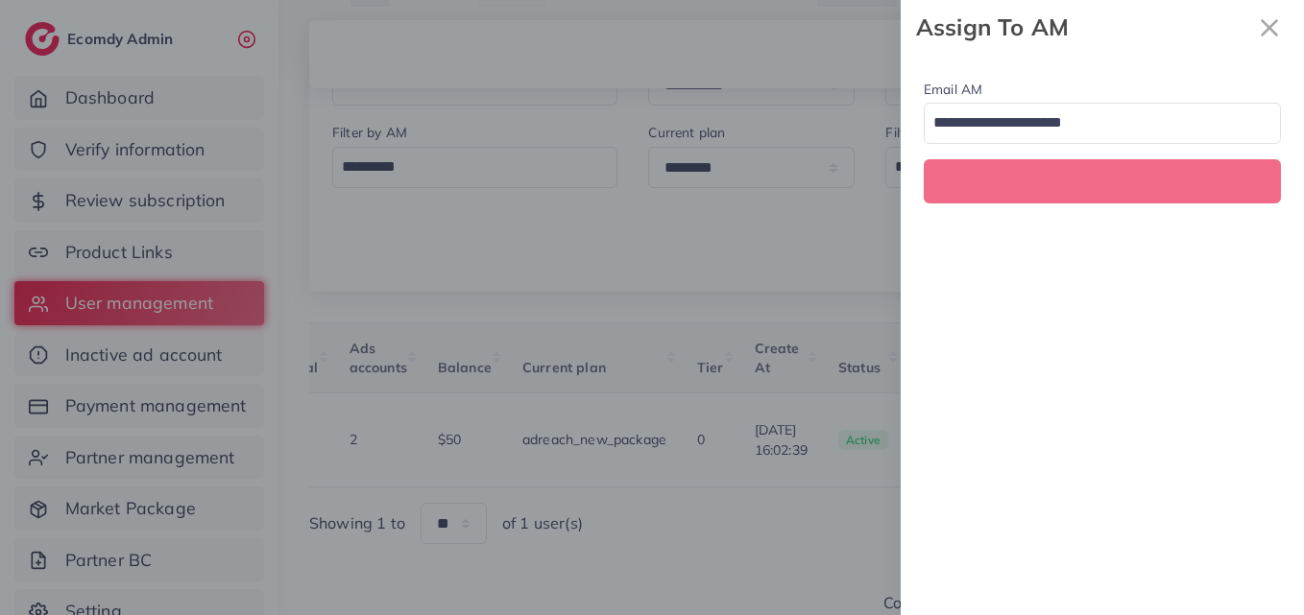
scroll to position [0, 644]
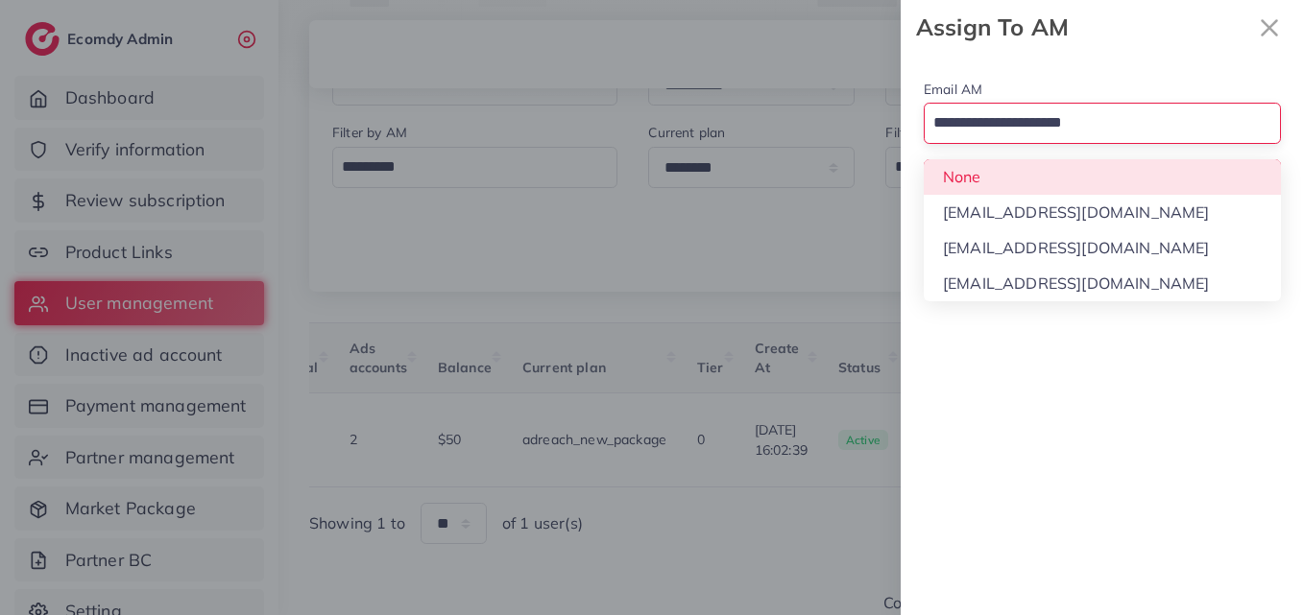
click at [1112, 133] on input "Search for option" at bounding box center [1091, 124] width 329 height 33
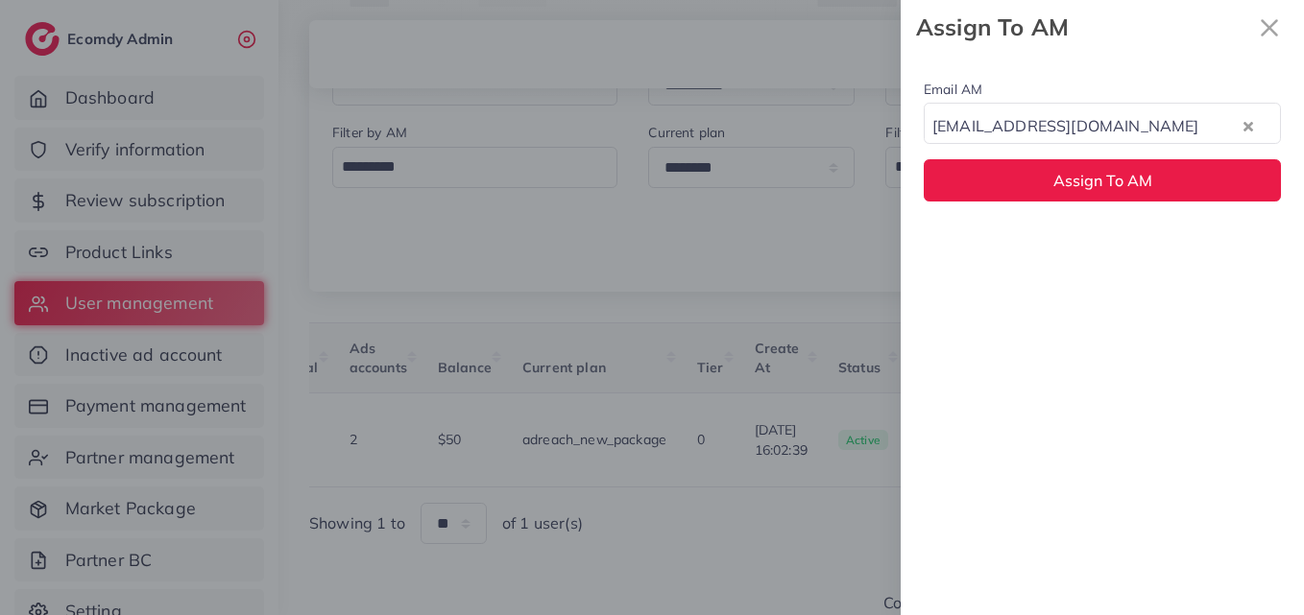
click at [1065, 247] on div "Email AM natashashahid163@gmail.com Loading... None hadibaaslam@gmail.com natas…" at bounding box center [1102, 335] width 403 height 561
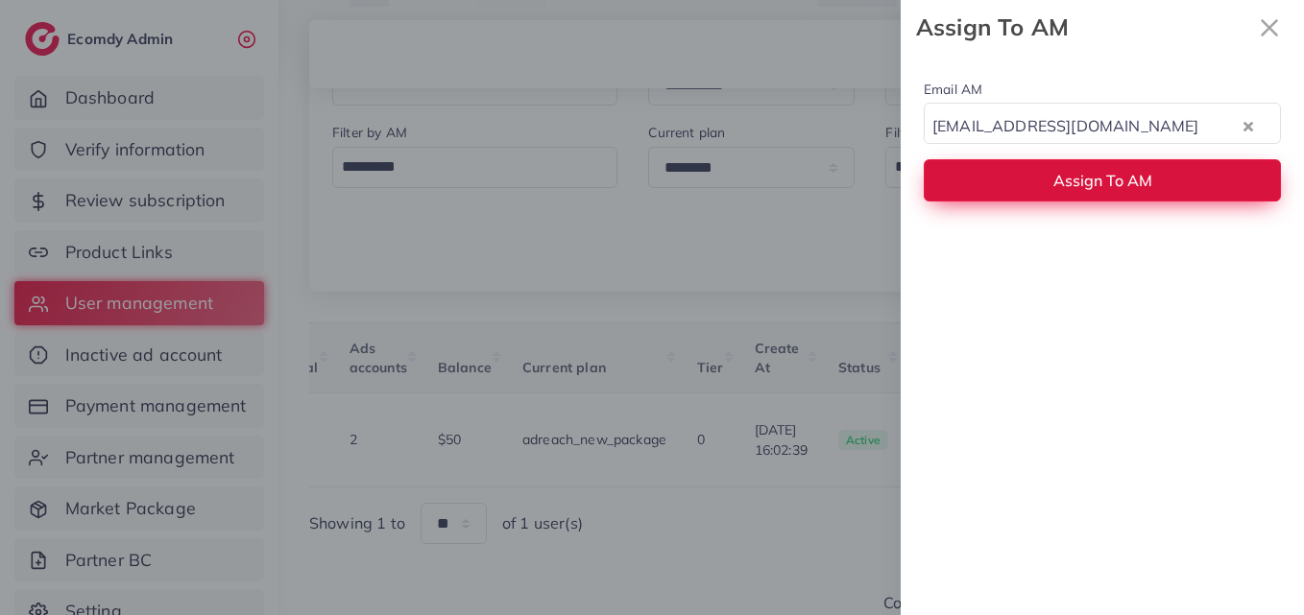
click at [1084, 190] on span "Assign To AM" at bounding box center [1102, 180] width 99 height 19
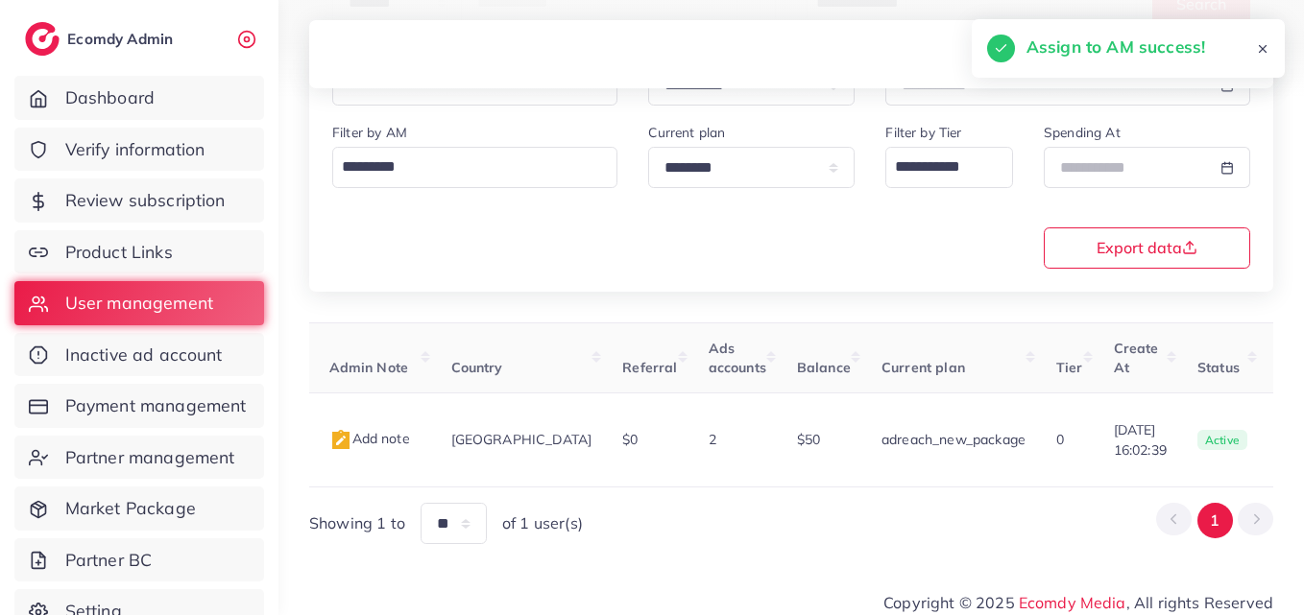
scroll to position [0, 34]
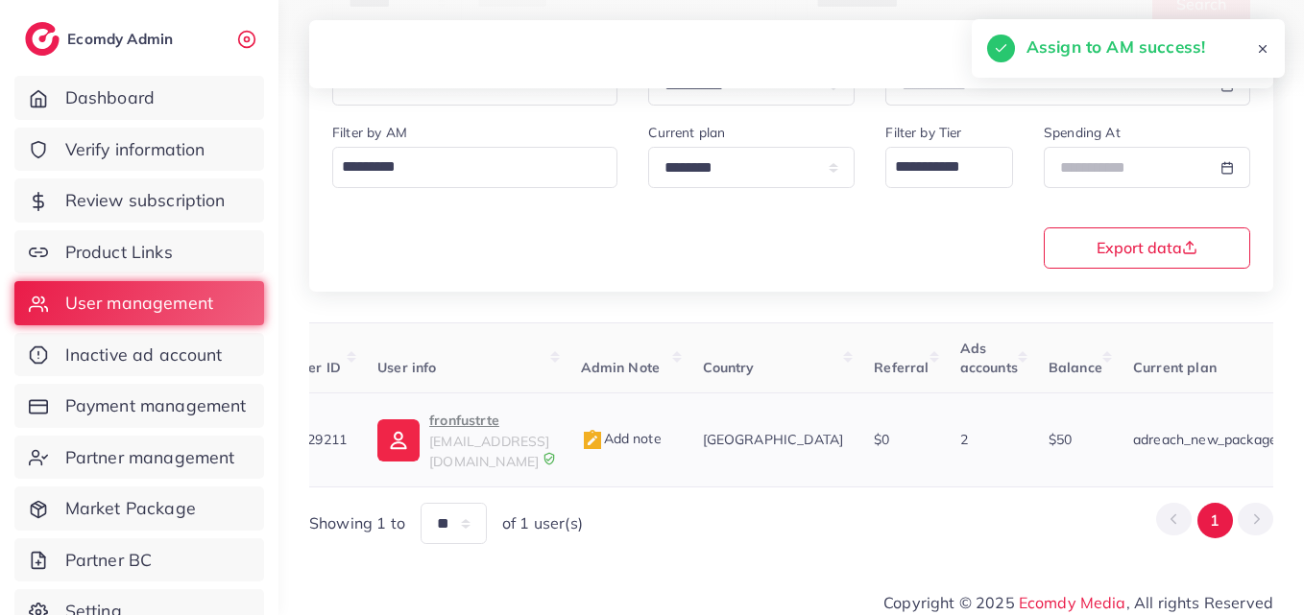
click at [429, 446] on link "fronfustrte fronfustrte34@gmail.com" at bounding box center [463, 440] width 172 height 62
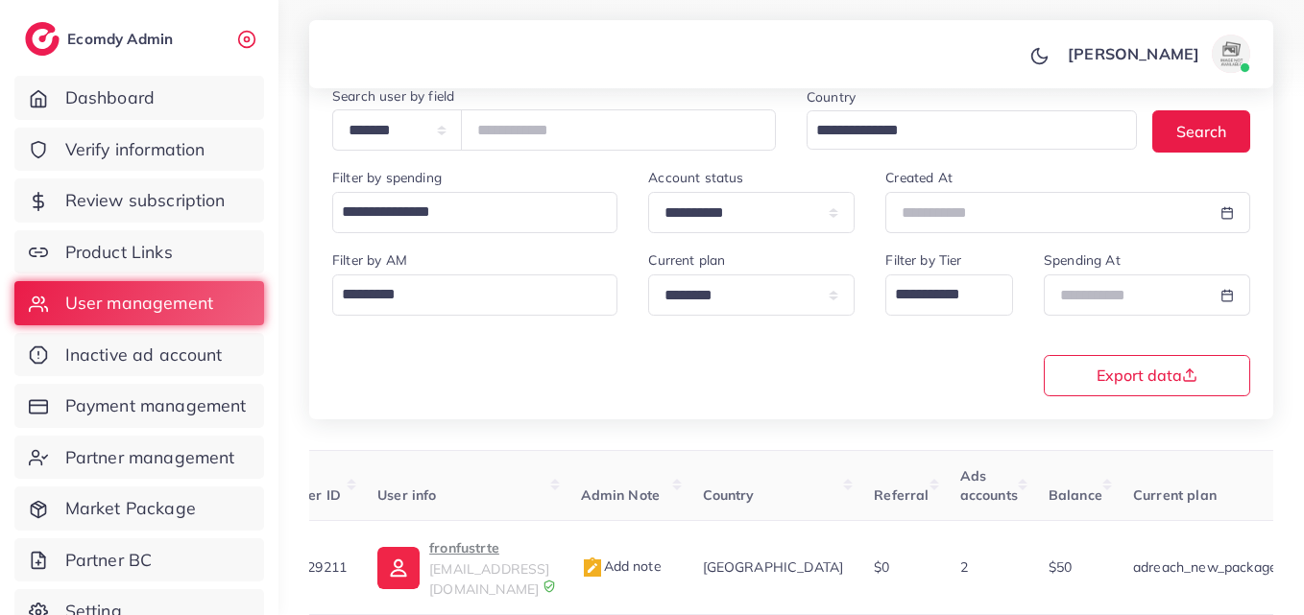
scroll to position [0, 0]
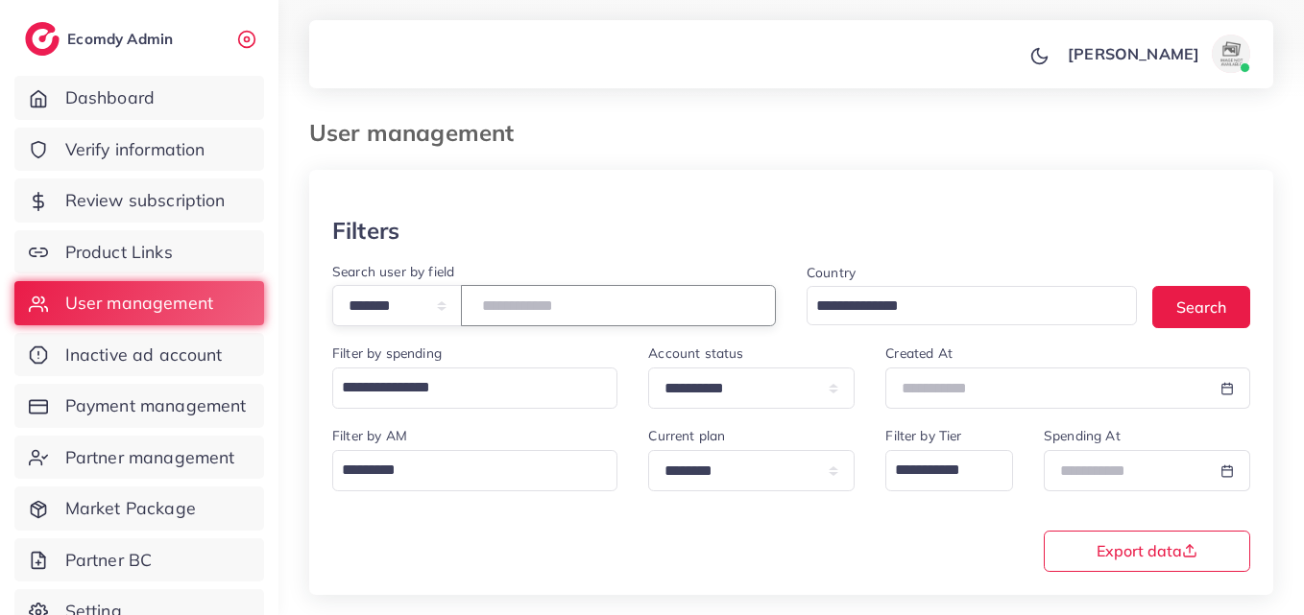
click at [524, 294] on input "*******" at bounding box center [618, 305] width 315 height 41
paste input "number"
click at [1204, 298] on button "Search" at bounding box center [1201, 306] width 98 height 41
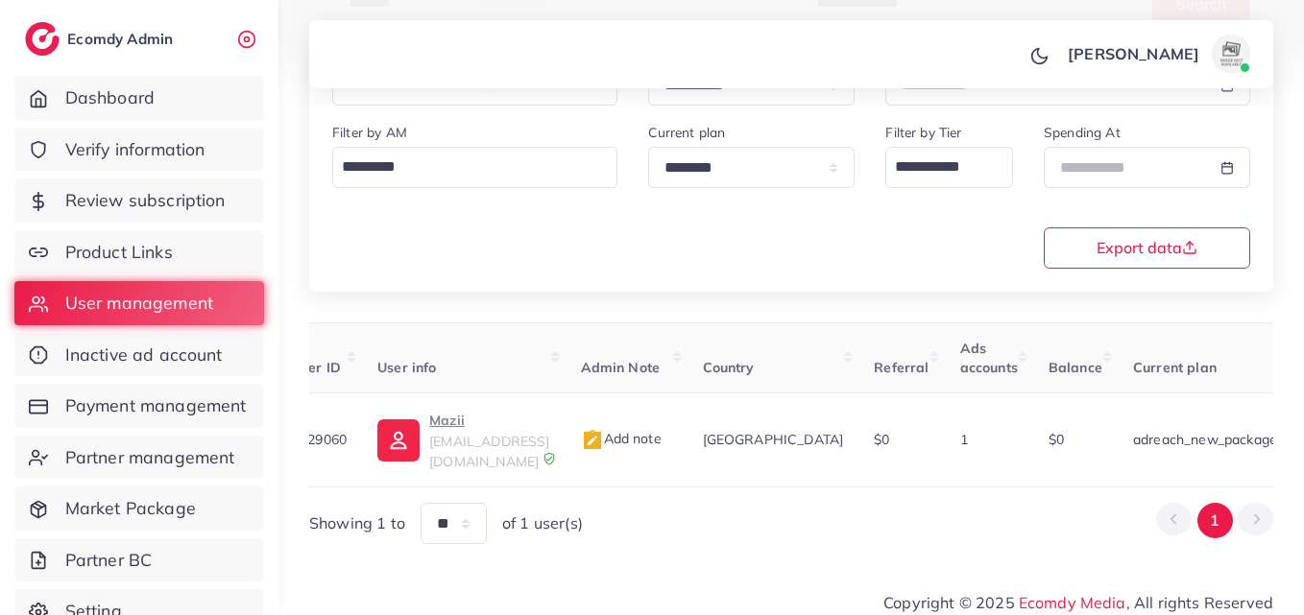
scroll to position [0, 657]
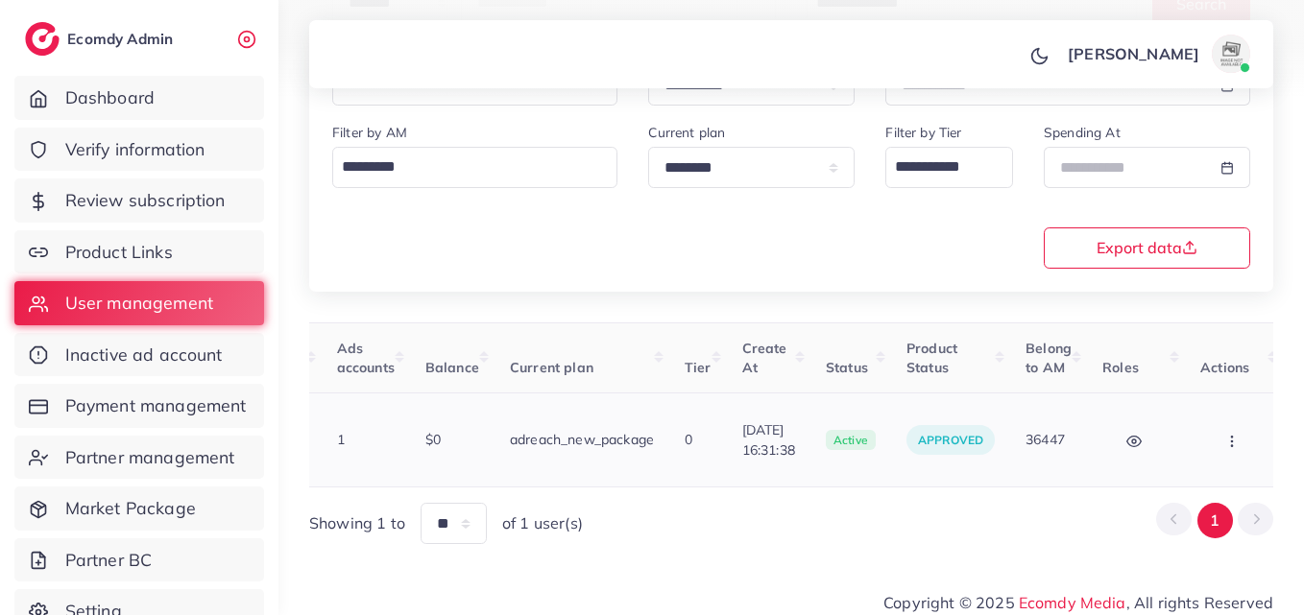
click at [1207, 441] on button "button" at bounding box center [1233, 440] width 67 height 43
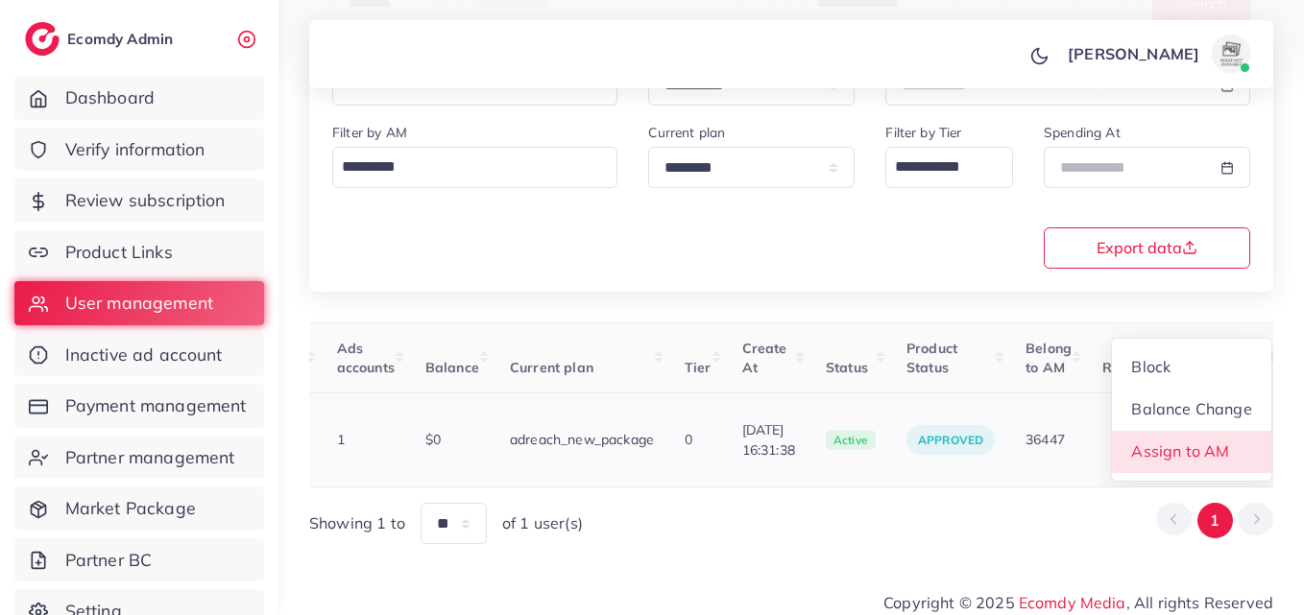
scroll to position [2, 657]
click at [1207, 442] on span "Assign to AM" at bounding box center [1181, 451] width 98 height 19
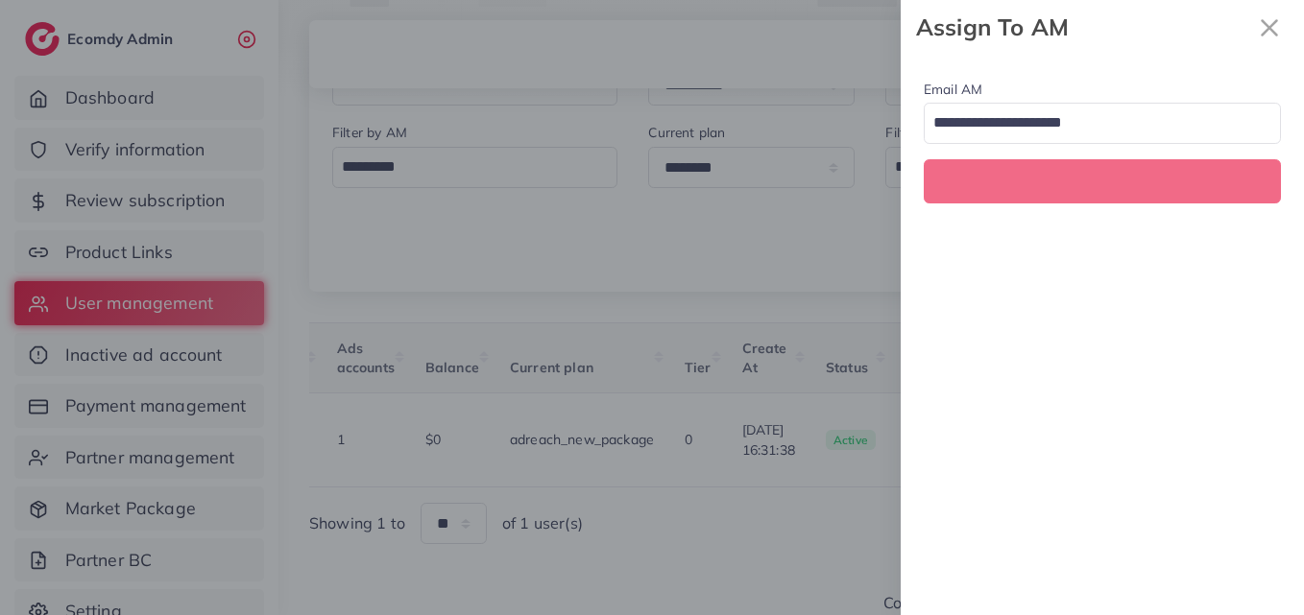
scroll to position [0, 657]
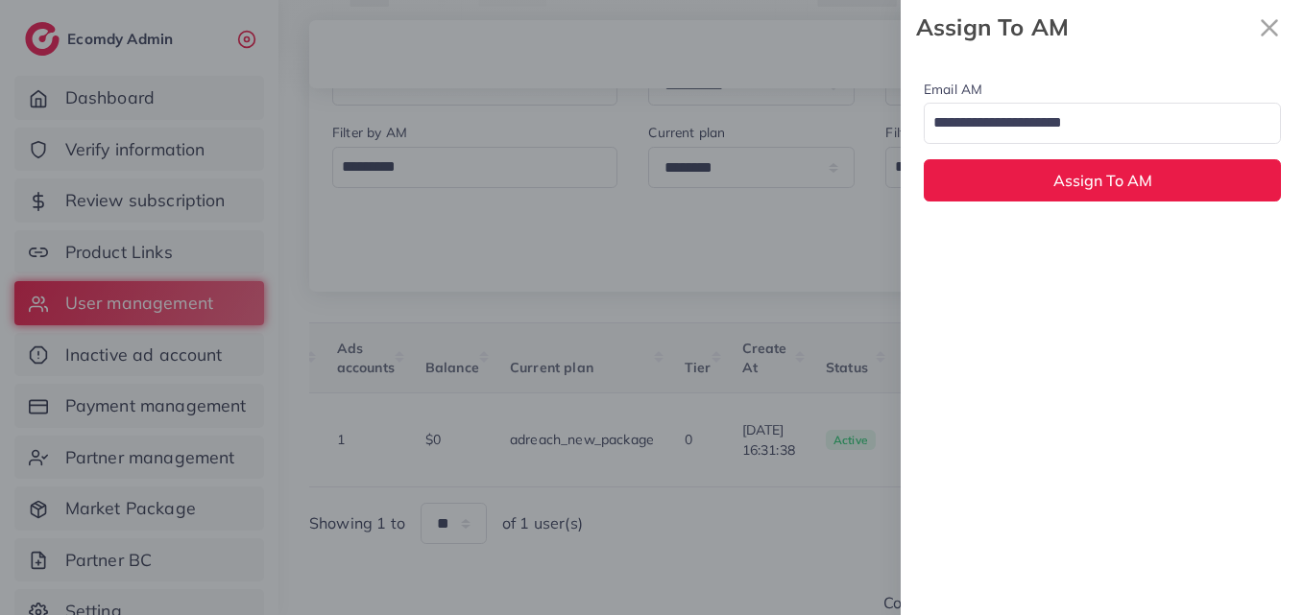
click at [1085, 135] on input "Search for option" at bounding box center [1091, 124] width 329 height 33
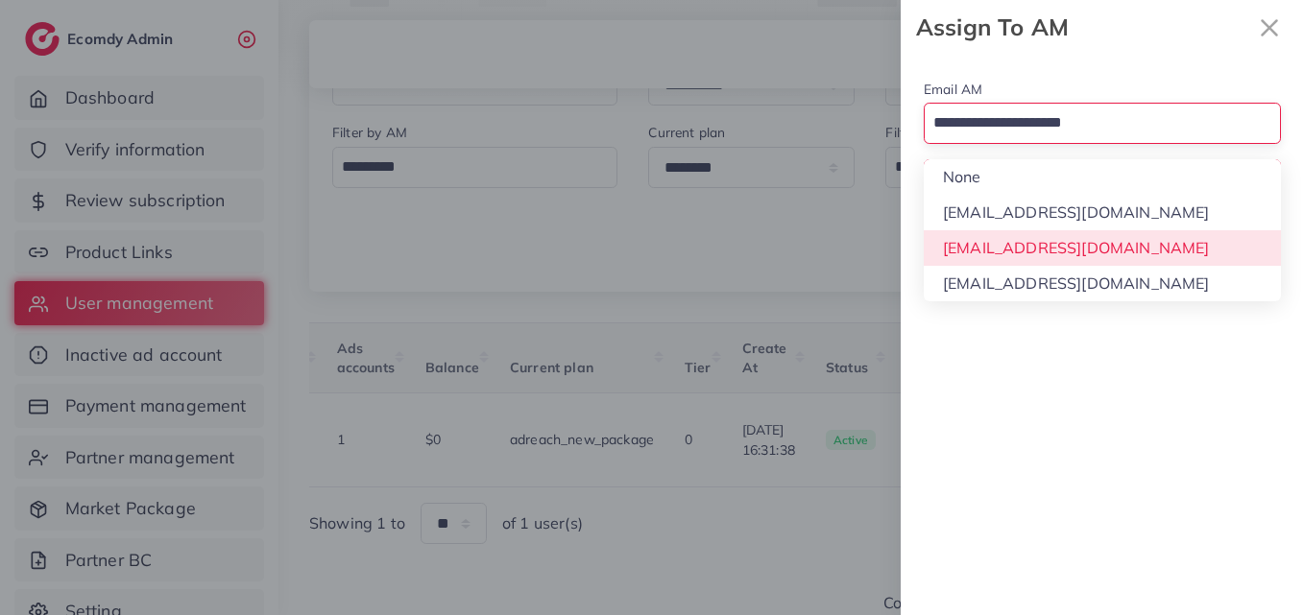
drag, startPoint x: 1086, startPoint y: 250, endPoint x: 1084, endPoint y: 229, distance: 20.3
click at [1086, 248] on div "Email AM Loading... None hadibaaslam@gmail.com natashashahid163@gmail.com wajah…" at bounding box center [1102, 335] width 403 height 561
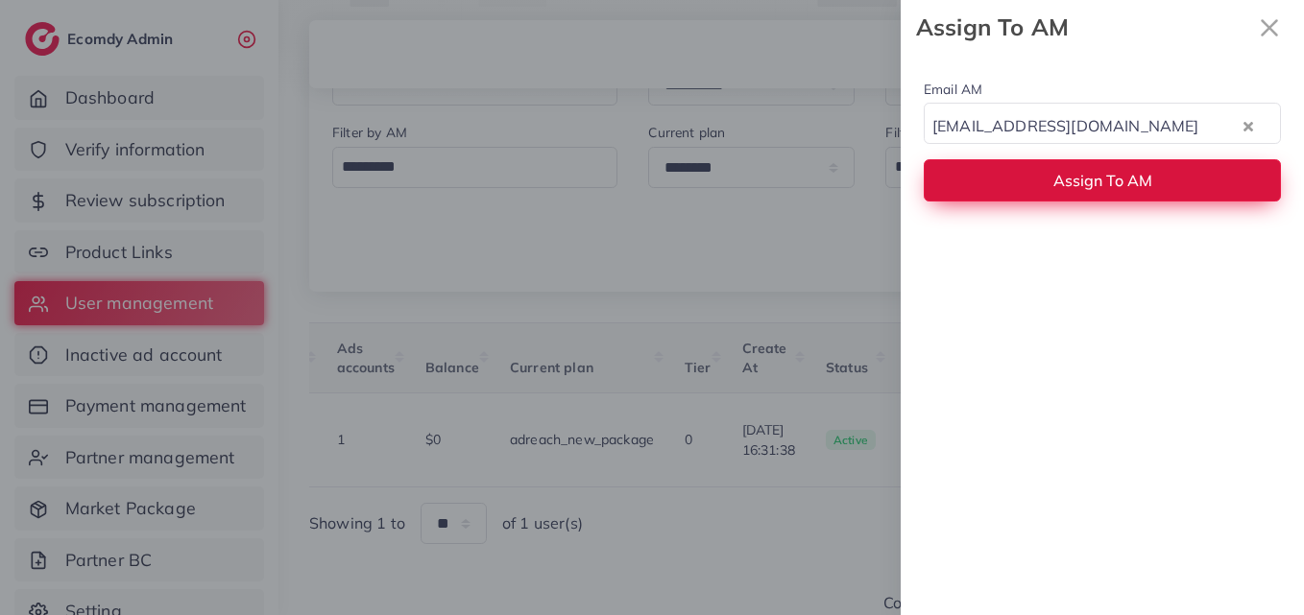
click at [1085, 177] on span "Assign To AM" at bounding box center [1102, 180] width 99 height 19
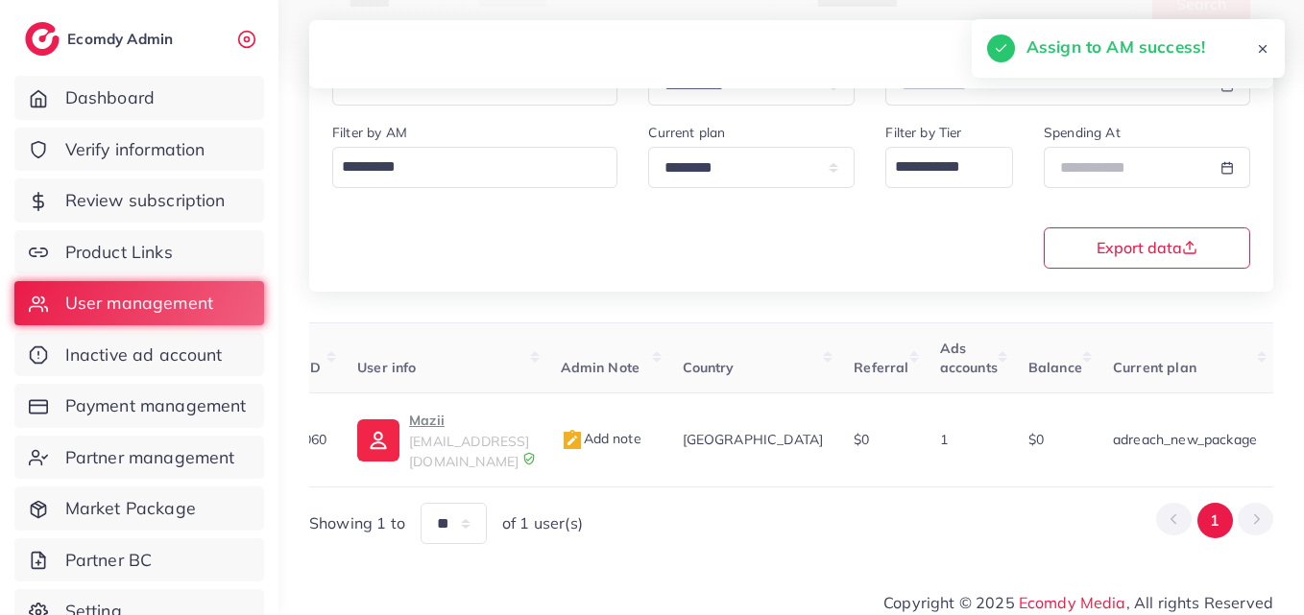
scroll to position [0, 50]
click at [461, 428] on p "Mazii" at bounding box center [473, 420] width 120 height 23
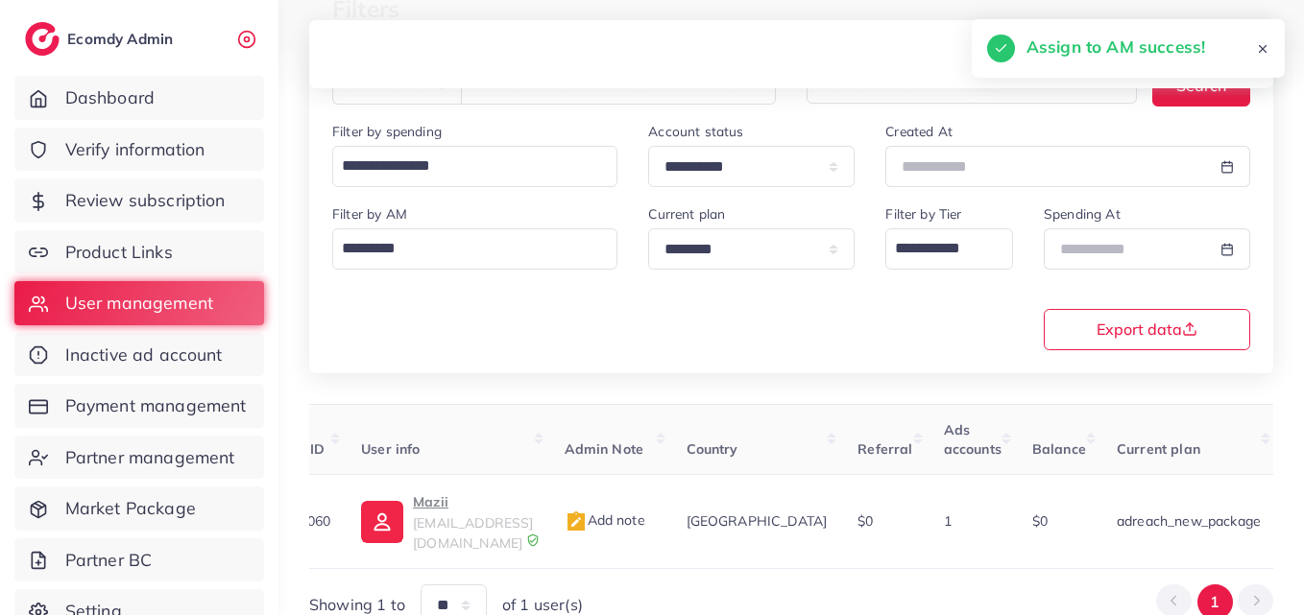
scroll to position [111, 0]
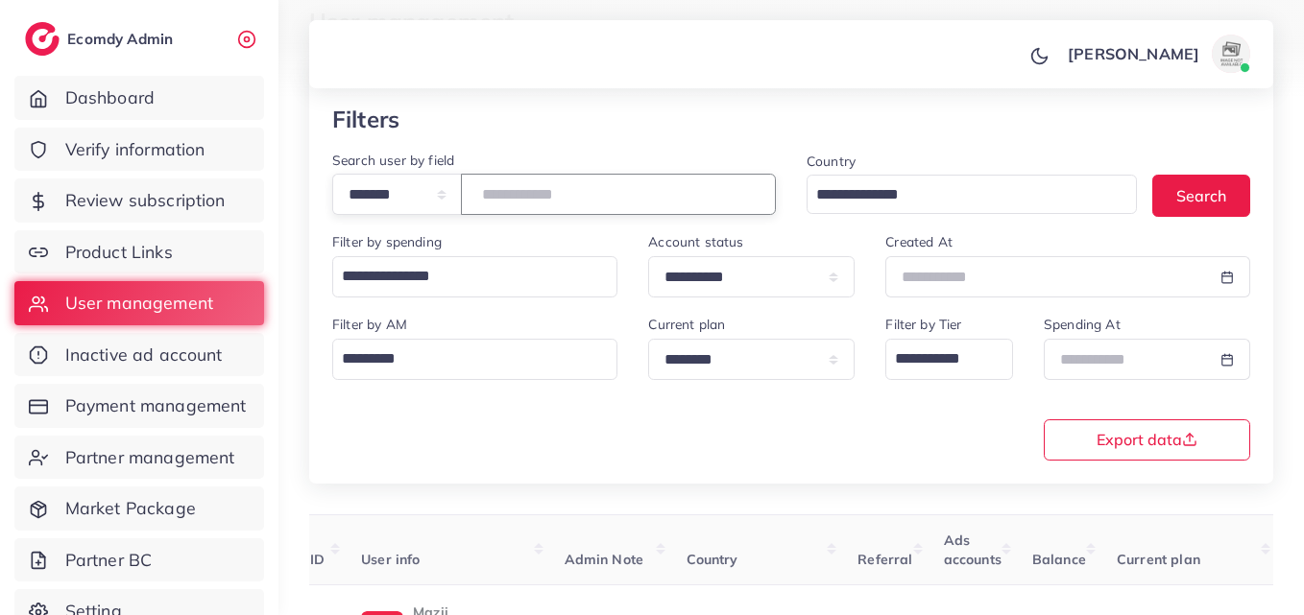
click at [547, 205] on input "*******" at bounding box center [618, 194] width 315 height 41
paste input "number"
click at [1148, 204] on div "Country Loading... Search" at bounding box center [1028, 190] width 474 height 83
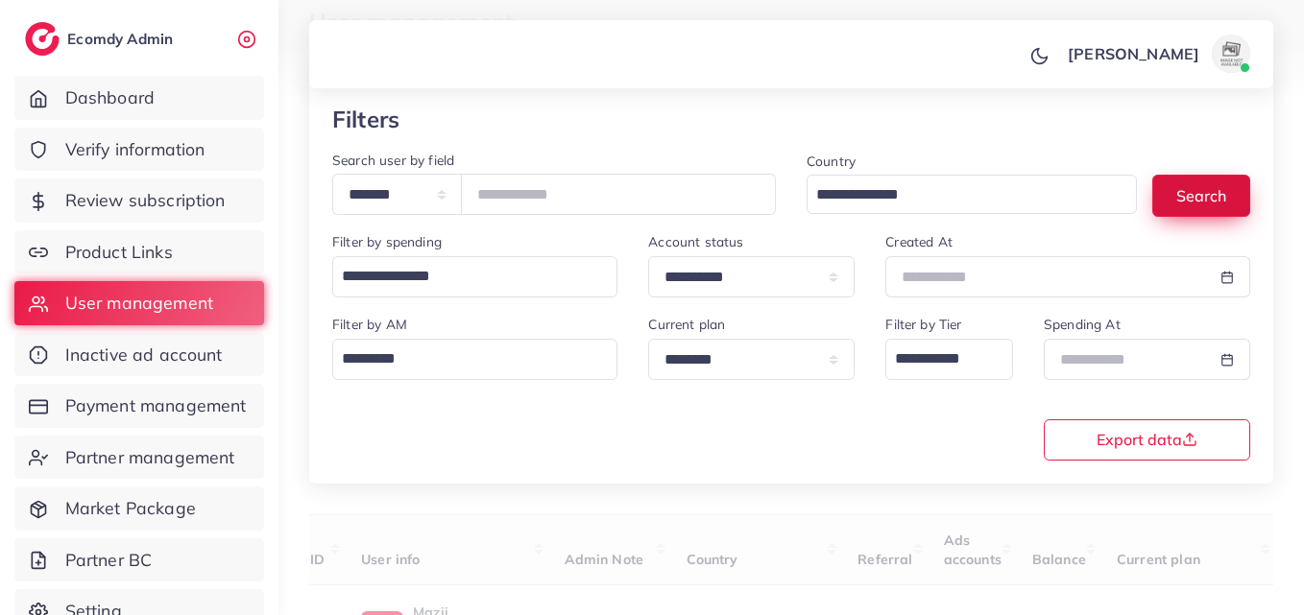
click at [1155, 200] on button "Search" at bounding box center [1201, 195] width 98 height 41
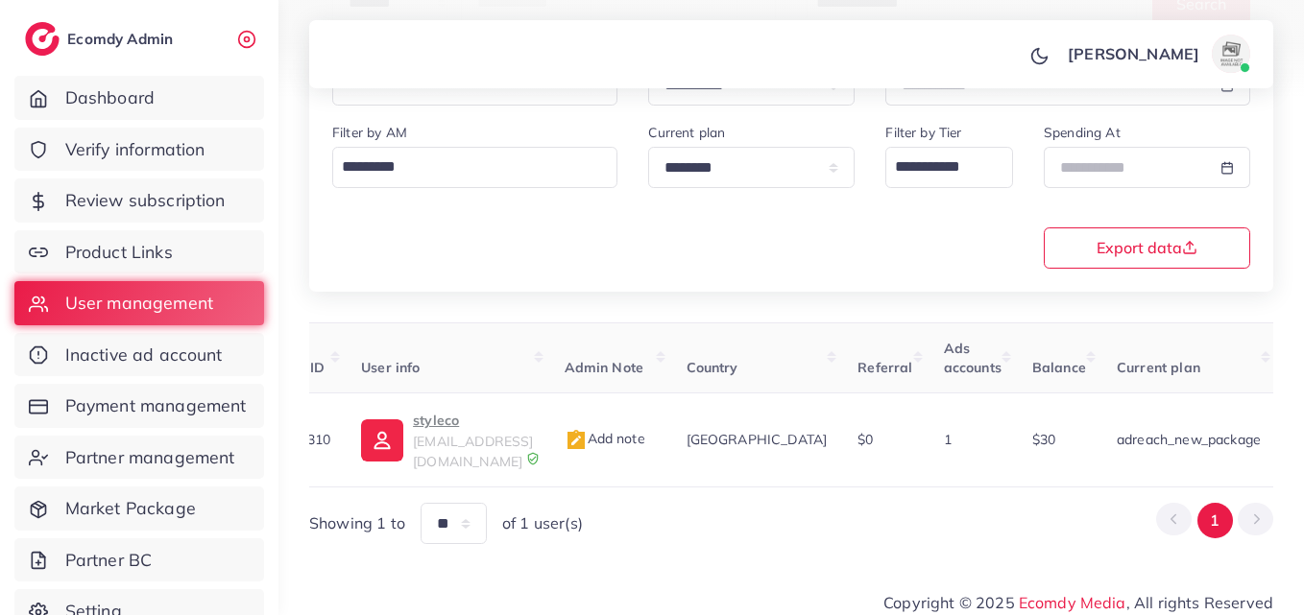
scroll to position [0, 679]
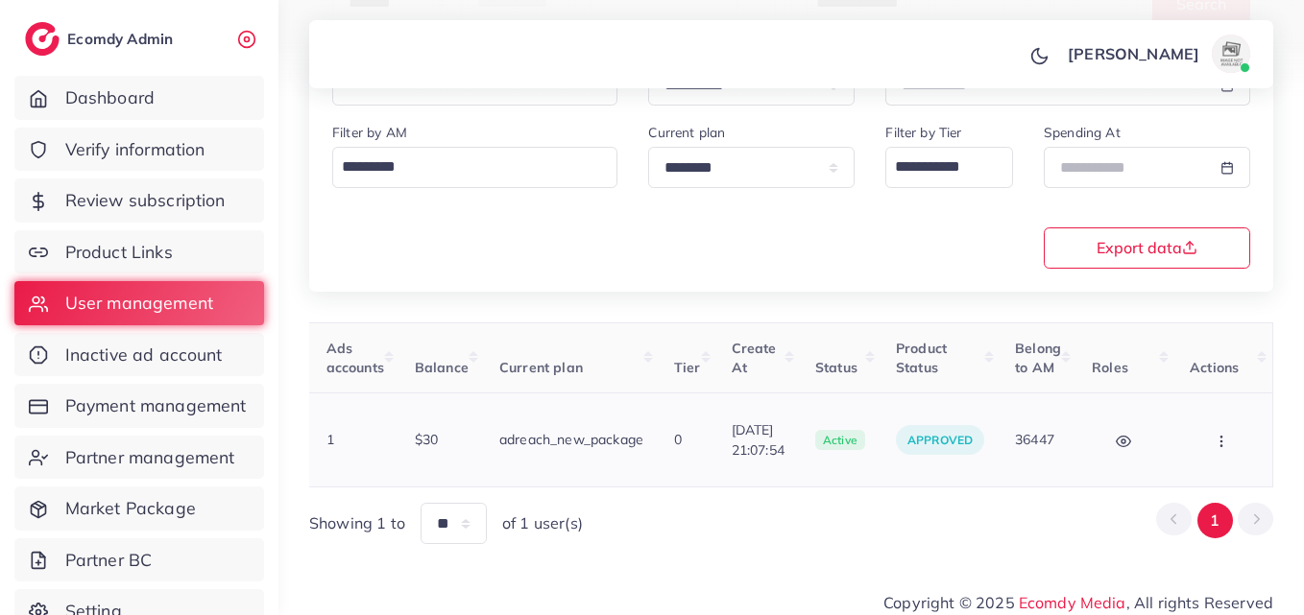
click at [1162, 426] on td "USER" at bounding box center [1125, 441] width 98 height 94
click at [1187, 418] on td "Block Balance Change Assign to AM" at bounding box center [1223, 441] width 99 height 94
click at [1217, 434] on icon "button" at bounding box center [1221, 441] width 15 height 15
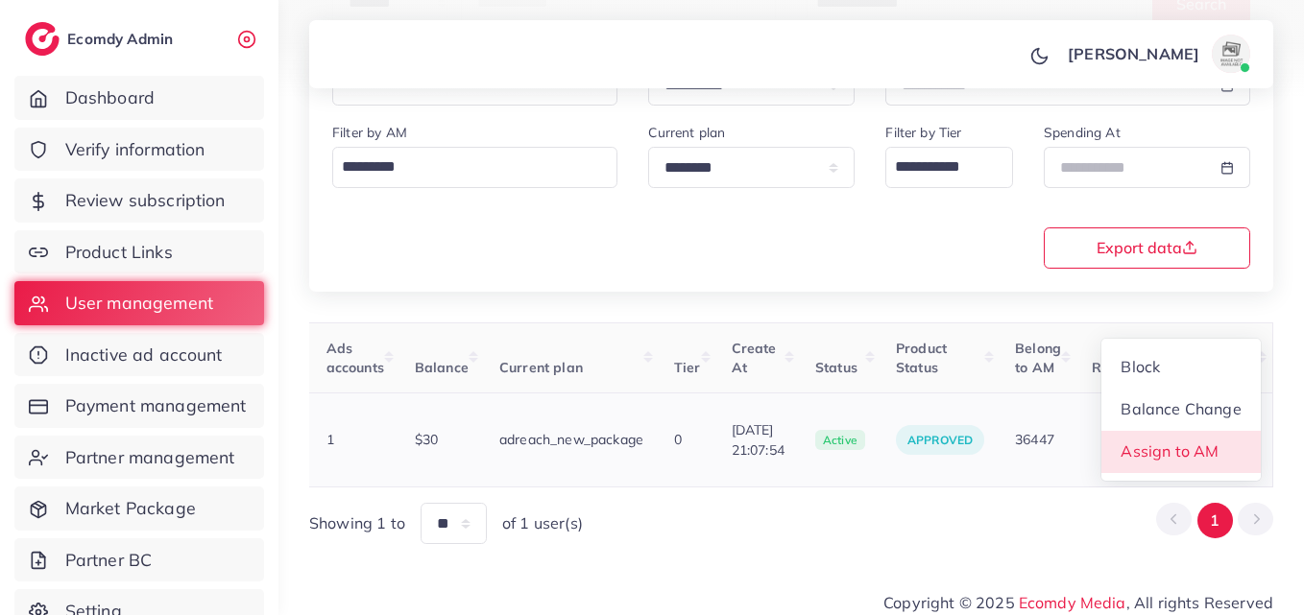
click at [1215, 442] on span "Assign to AM" at bounding box center [1170, 451] width 98 height 19
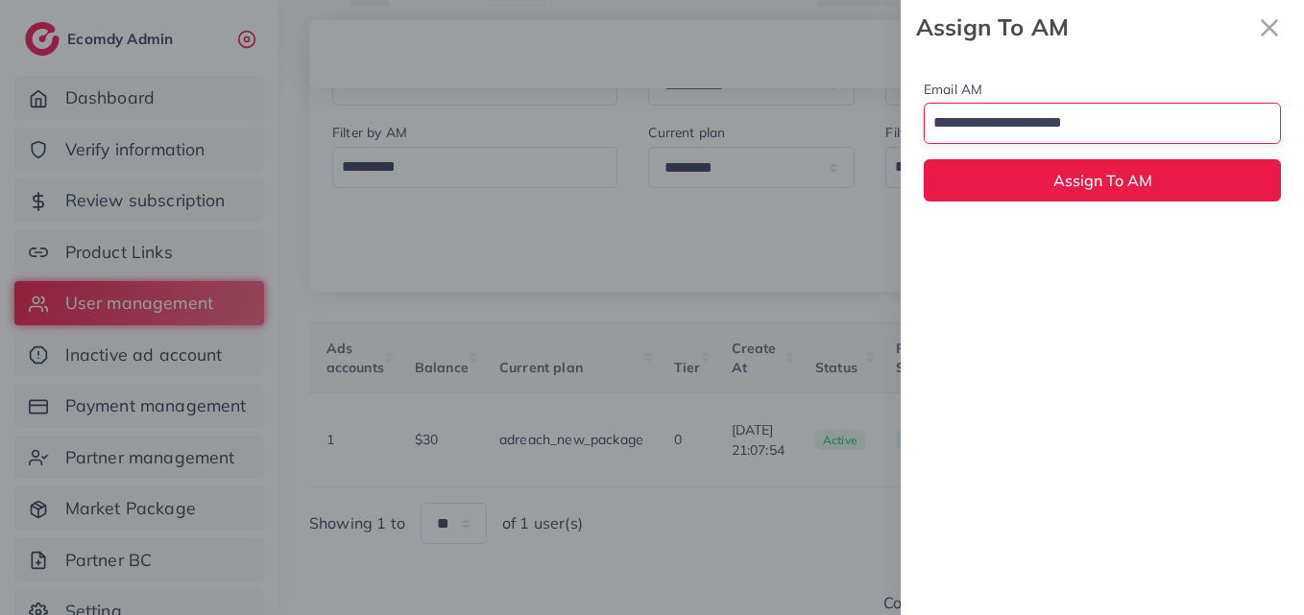
click at [1074, 109] on input "Search for option" at bounding box center [1091, 124] width 329 height 33
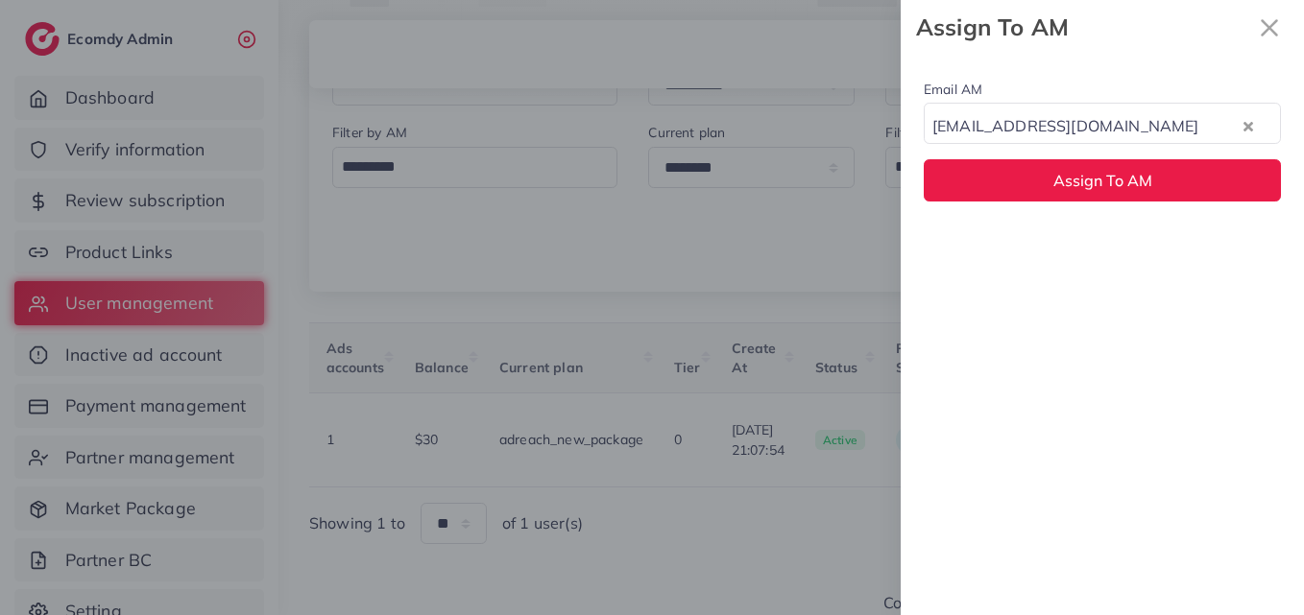
click at [1077, 241] on div "Email AM natashashahid163@gmail.com Loading... None hadibaaslam@gmail.com natas…" at bounding box center [1102, 335] width 403 height 561
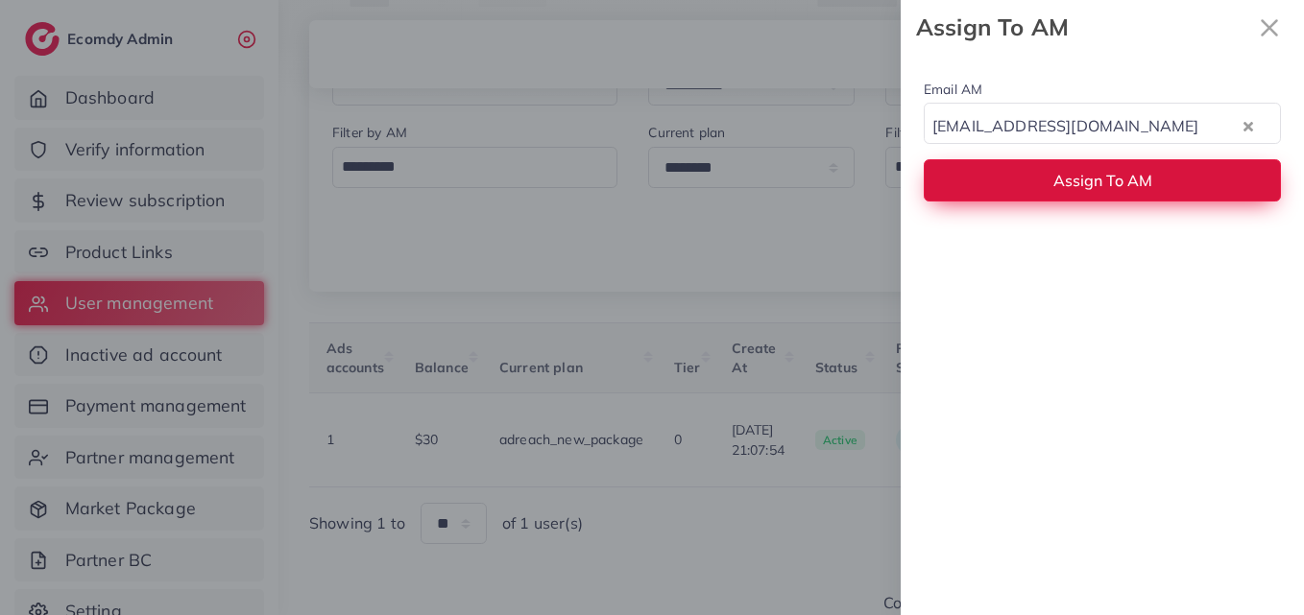
click at [1074, 181] on span "Assign To AM" at bounding box center [1102, 180] width 99 height 19
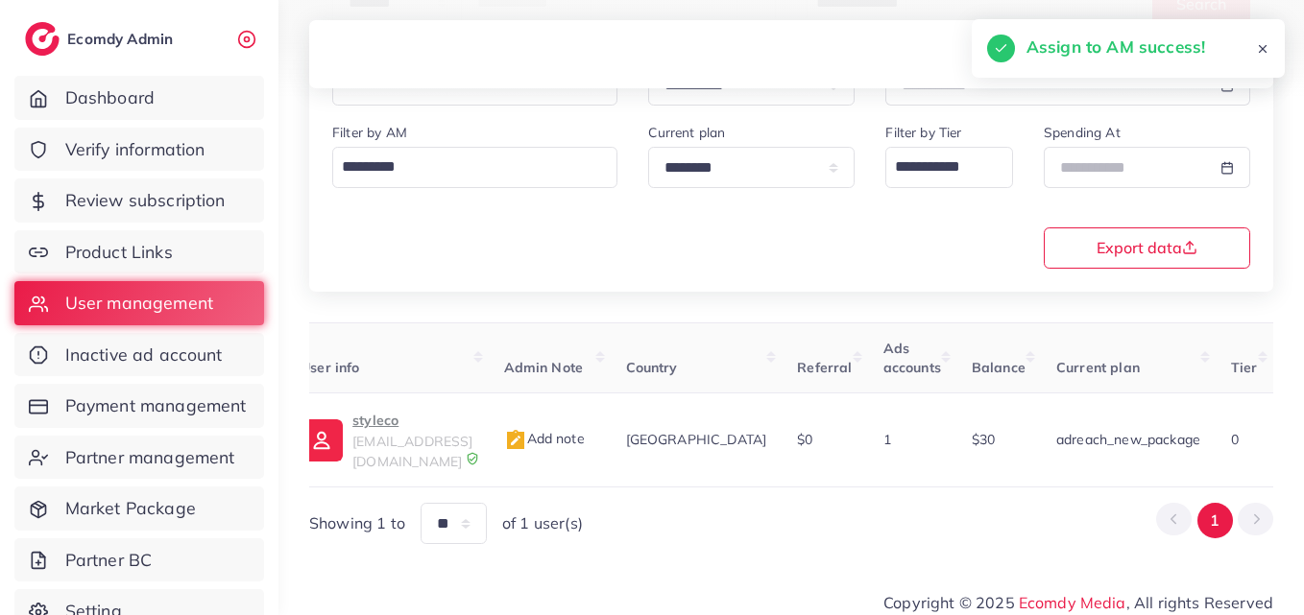
scroll to position [0, 0]
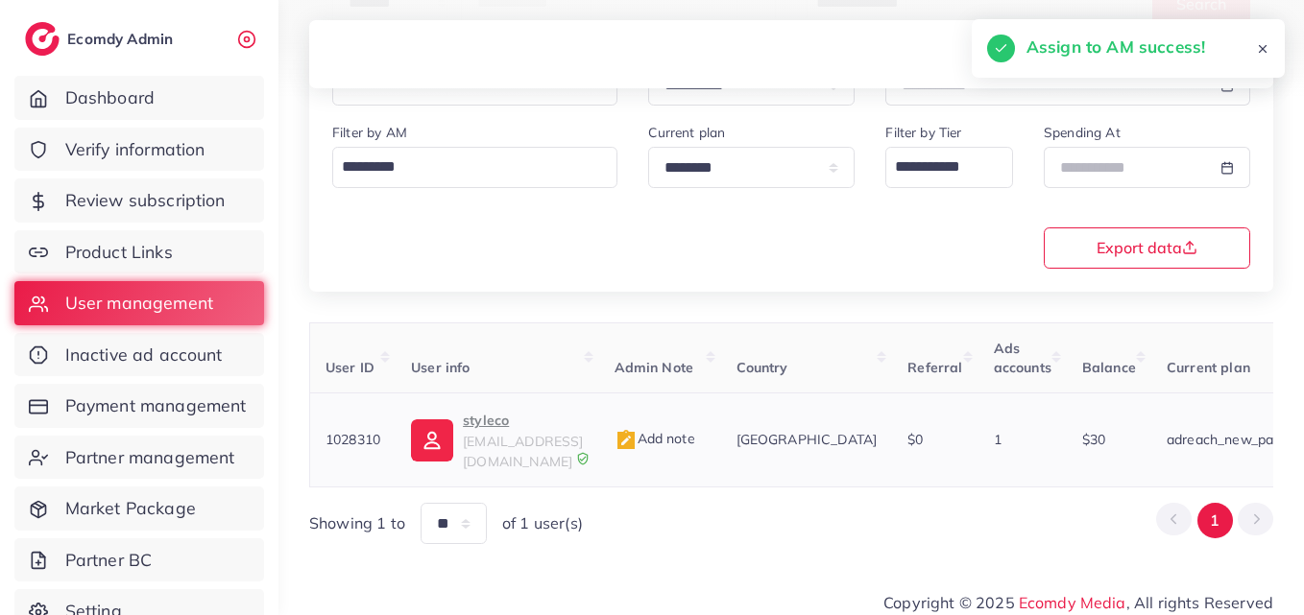
click at [433, 420] on img at bounding box center [432, 441] width 42 height 42
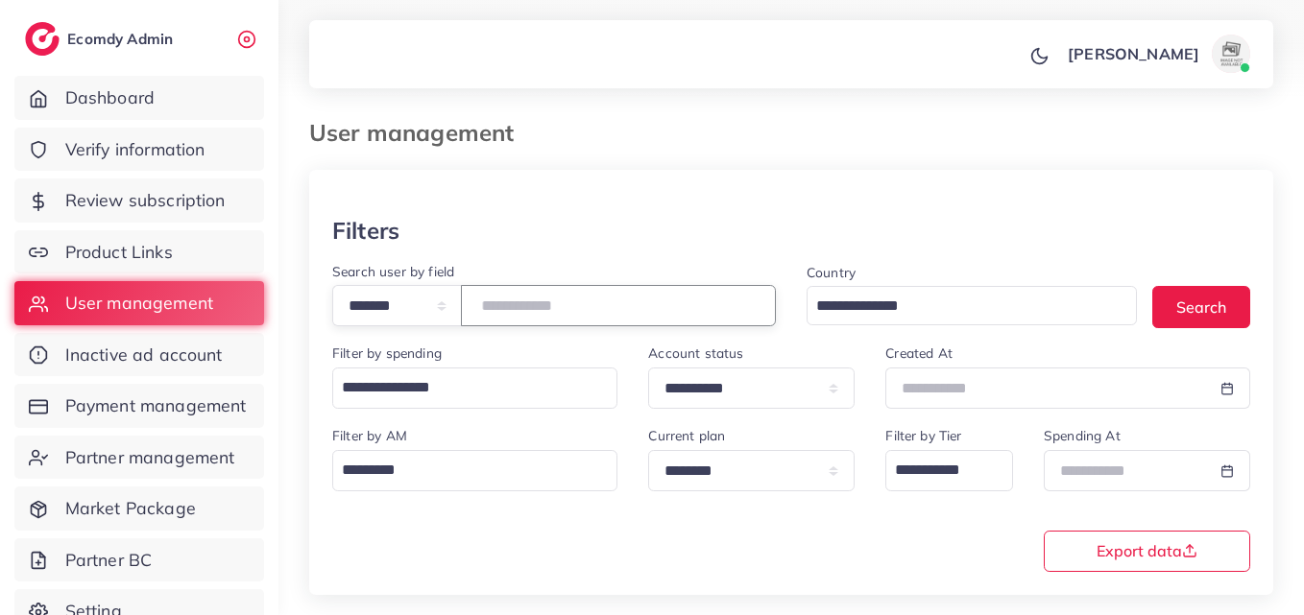
click at [509, 311] on input "*******" at bounding box center [618, 305] width 315 height 41
paste input "number"
click at [1164, 305] on button "Search" at bounding box center [1201, 306] width 98 height 41
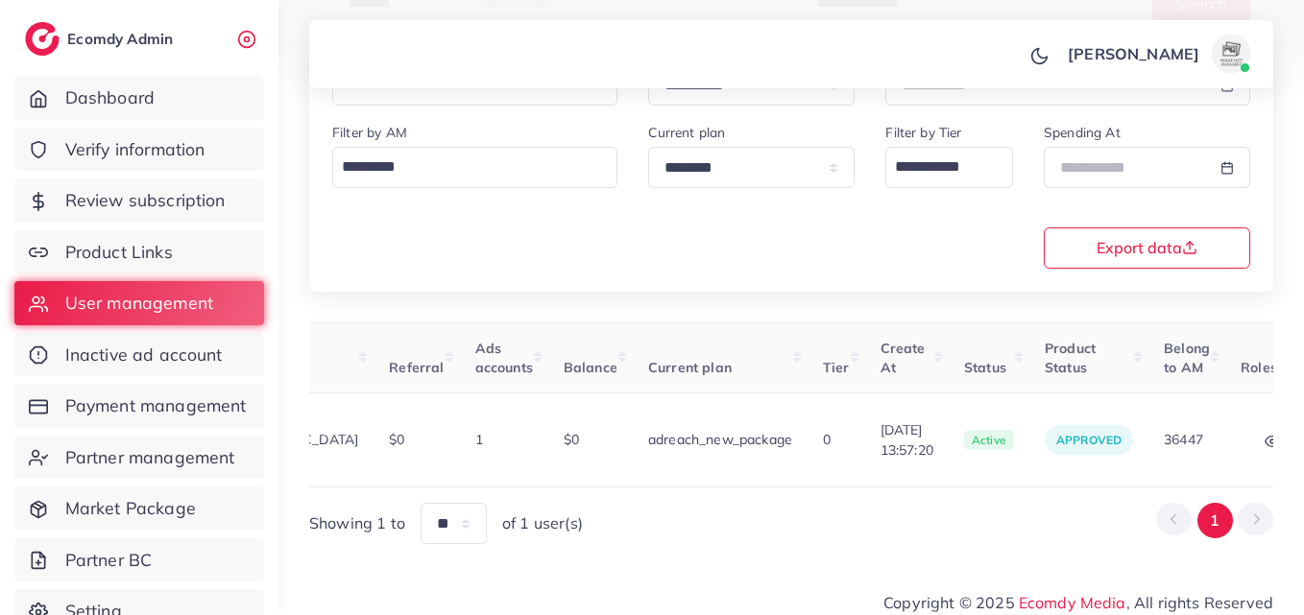
scroll to position [0, 687]
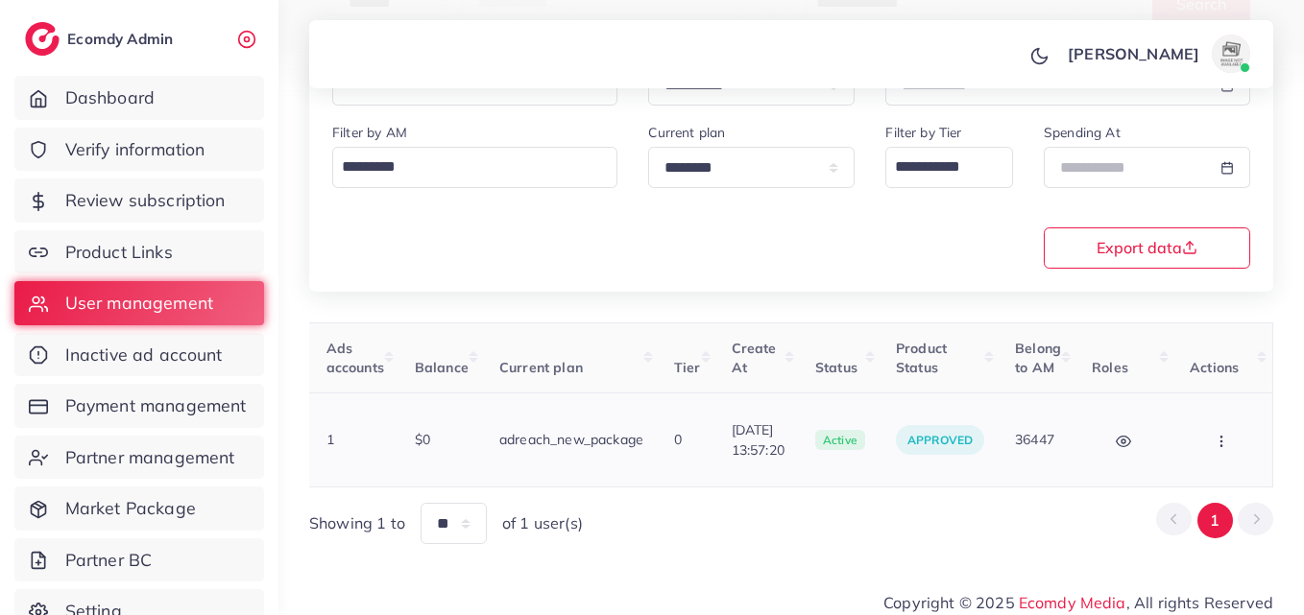
click at [1214, 419] on button "button" at bounding box center [1223, 440] width 67 height 43
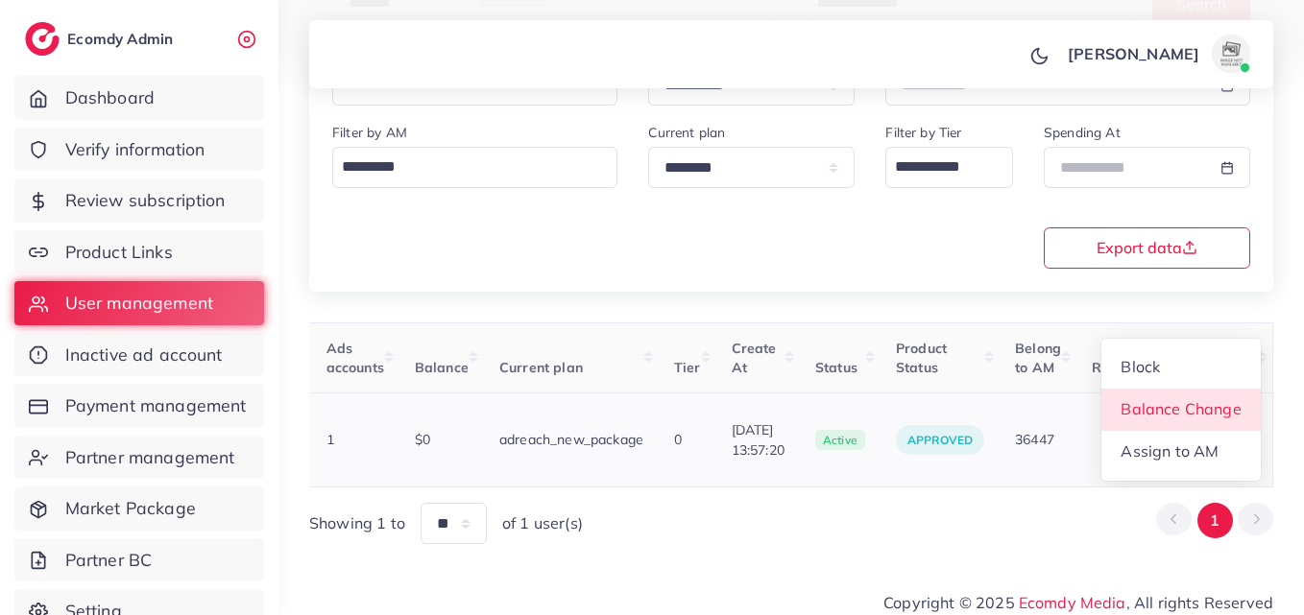
click at [1215, 417] on link "Balance Change" at bounding box center [1180, 410] width 159 height 42
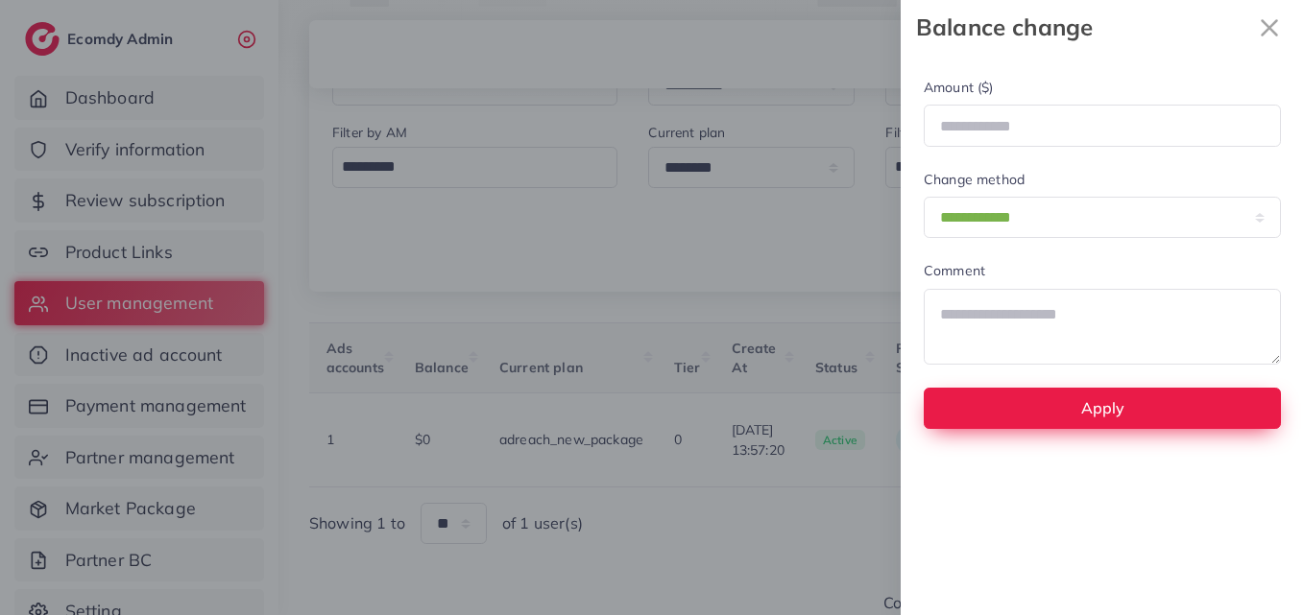
drag, startPoint x: 811, startPoint y: 535, endPoint x: 1083, endPoint y: 426, distance: 292.6
click at [831, 521] on div at bounding box center [652, 307] width 1304 height 615
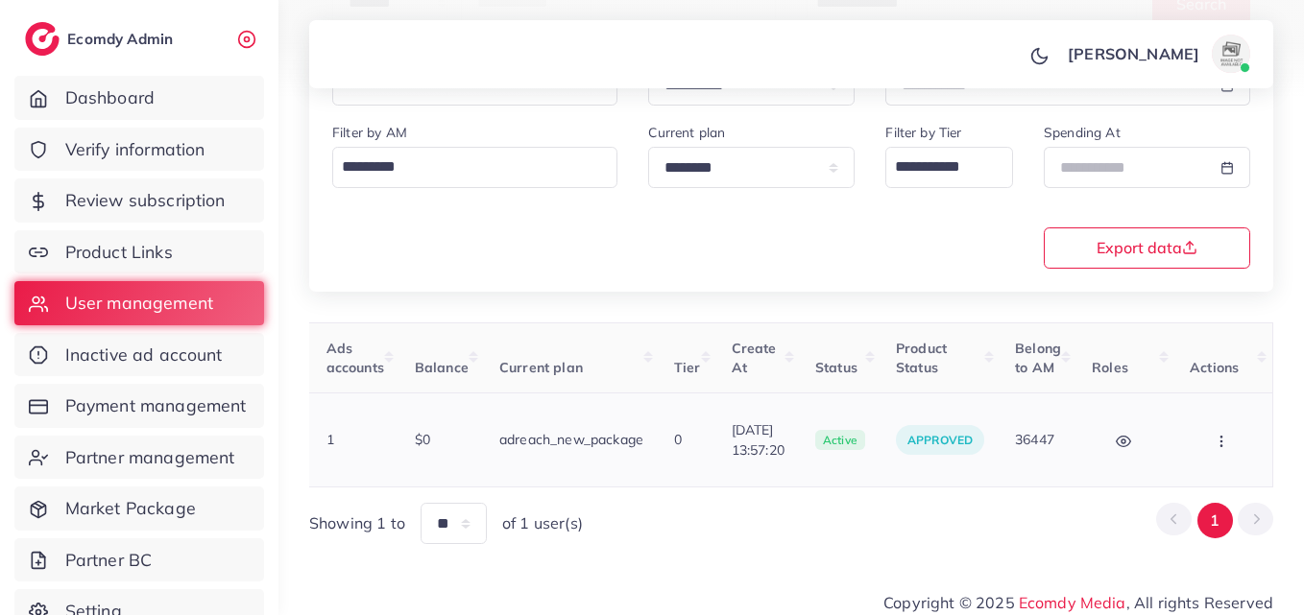
click at [1230, 432] on button "button" at bounding box center [1223, 440] width 67 height 43
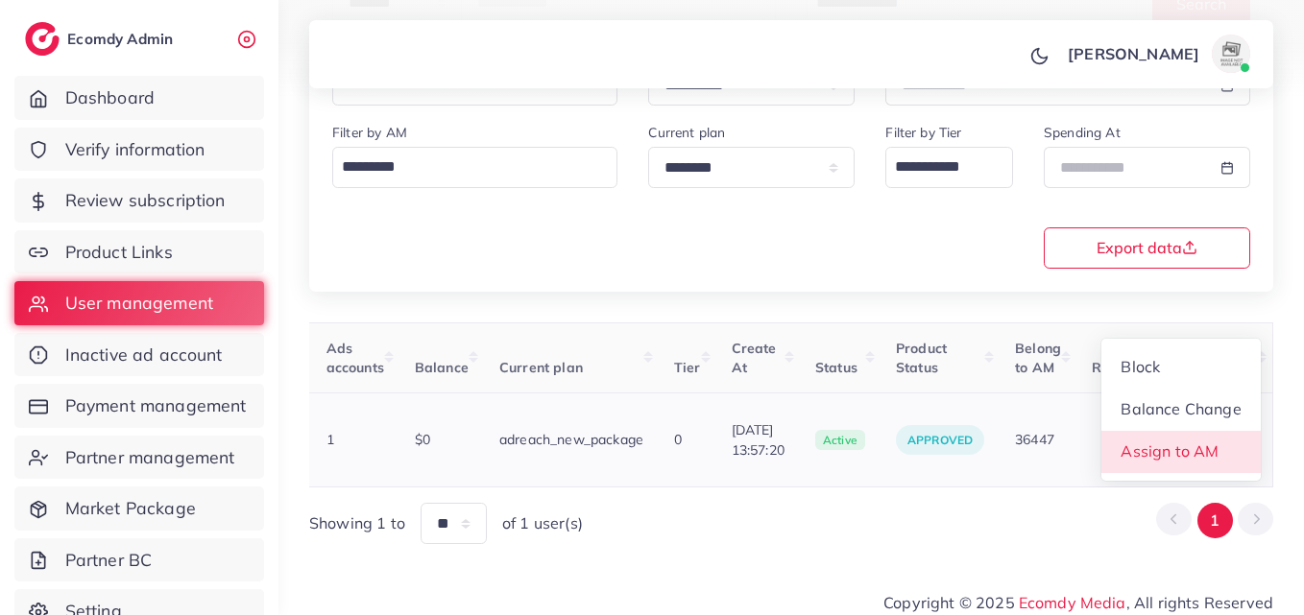
click at [1223, 453] on link "Assign to AM" at bounding box center [1180, 452] width 159 height 42
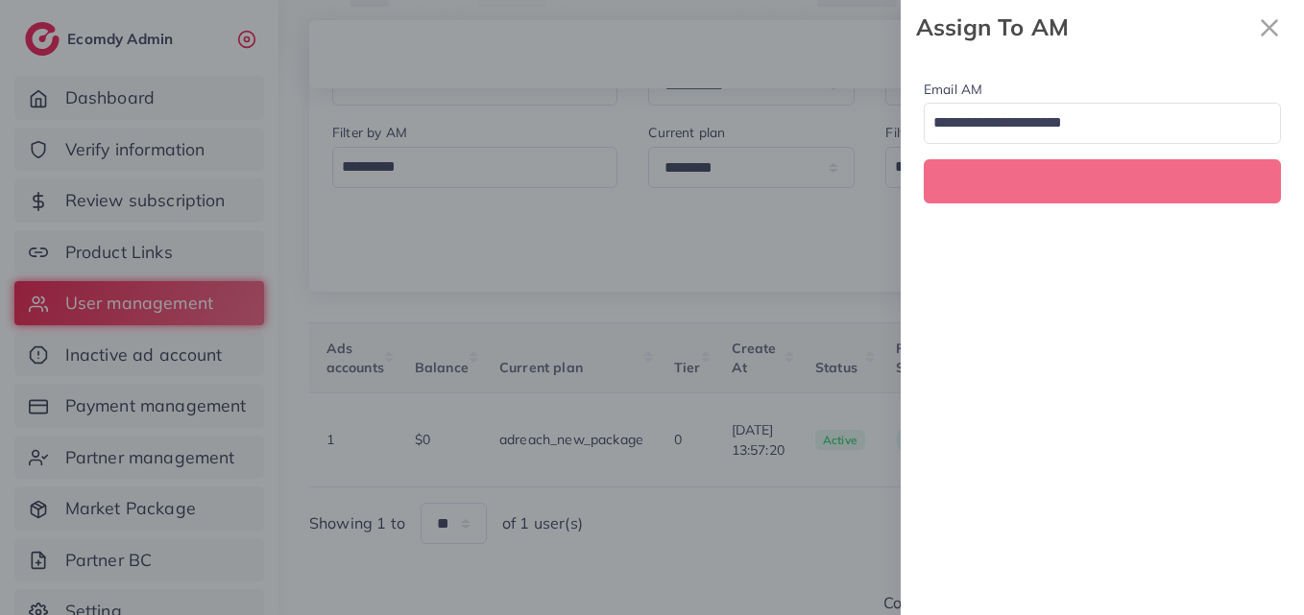
scroll to position [0, 687]
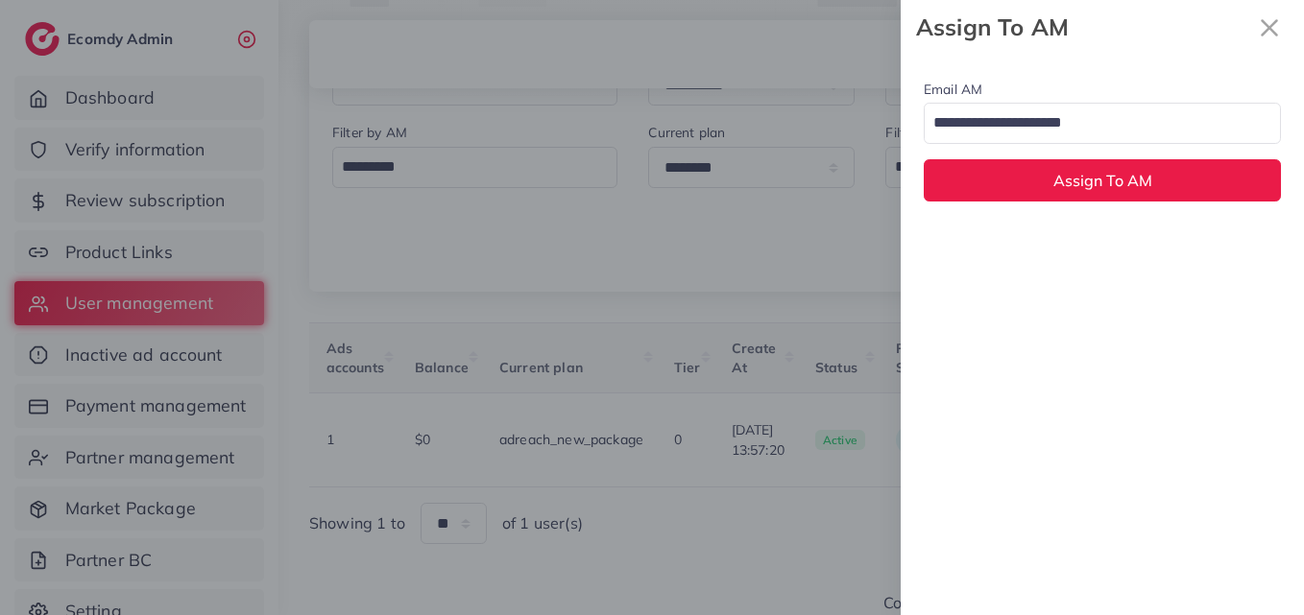
click at [1138, 131] on input "Search for option" at bounding box center [1091, 124] width 329 height 33
click at [1103, 251] on div "Email AM [EMAIL_ADDRESS][DOMAIN_NAME] Loading... None [EMAIL_ADDRESS][DOMAIN_NA…" at bounding box center [1102, 335] width 403 height 561
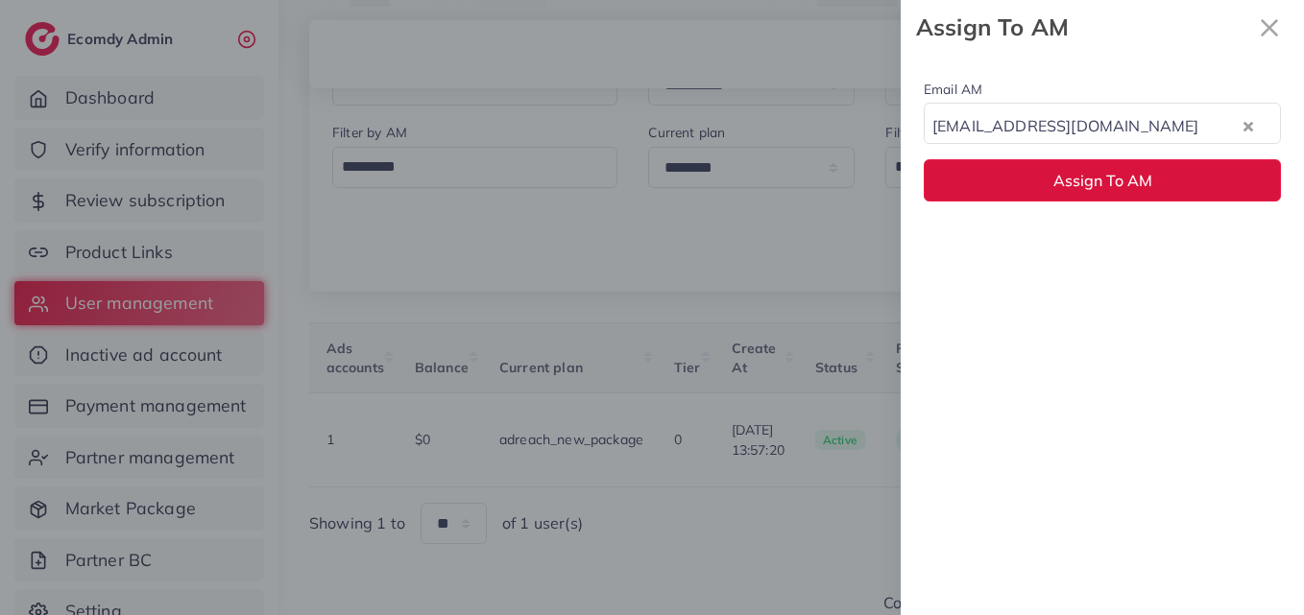
drag, startPoint x: 1104, startPoint y: 181, endPoint x: 935, endPoint y: 460, distance: 326.5
click at [1104, 188] on span "Assign To AM" at bounding box center [1102, 180] width 99 height 19
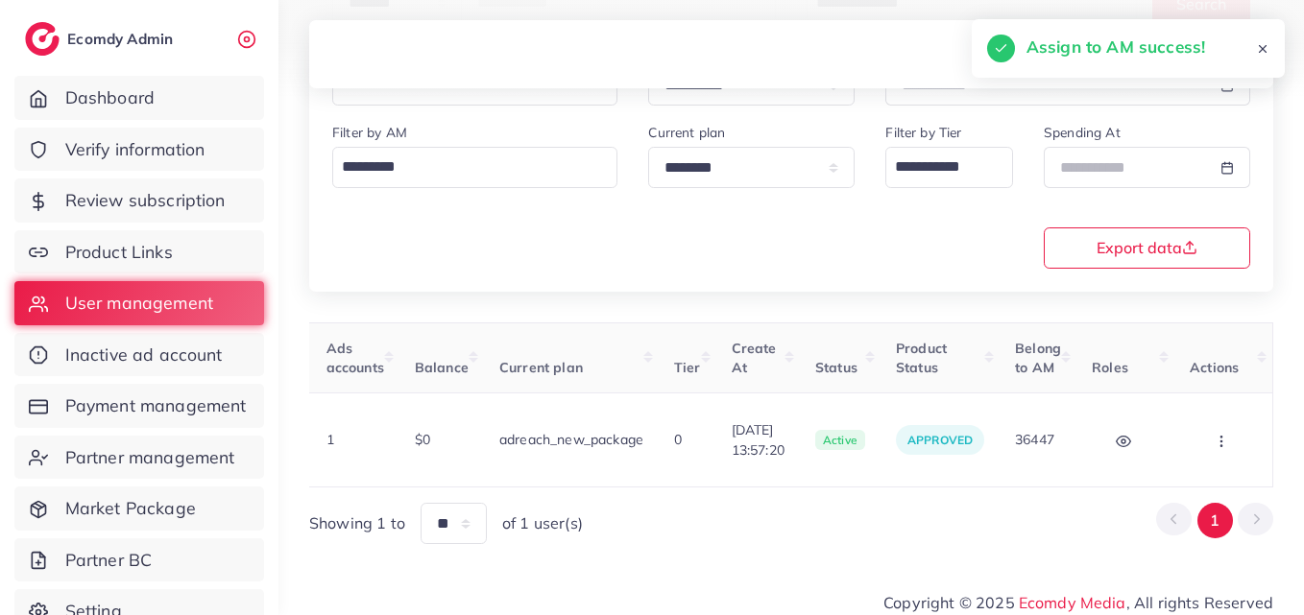
scroll to position [0, 0]
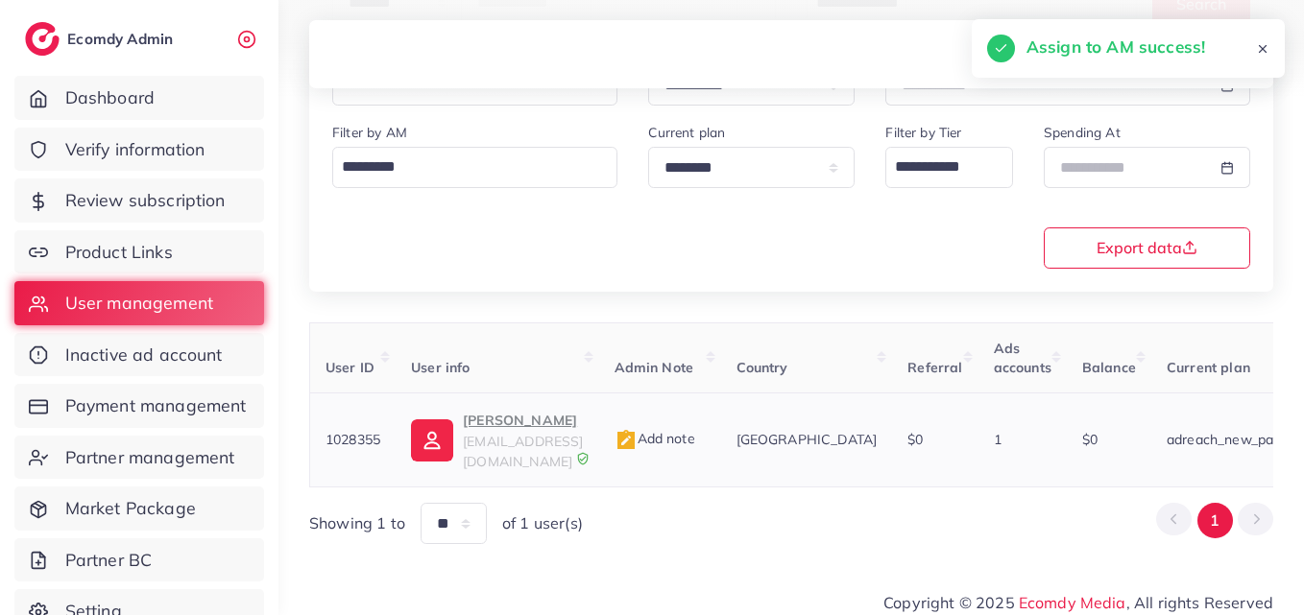
click at [491, 455] on td "Muhammad Hassan learnquraneasy763@gmail.com" at bounding box center [497, 441] width 203 height 94
click at [490, 425] on p "Muhammad Hassan" at bounding box center [523, 420] width 120 height 23
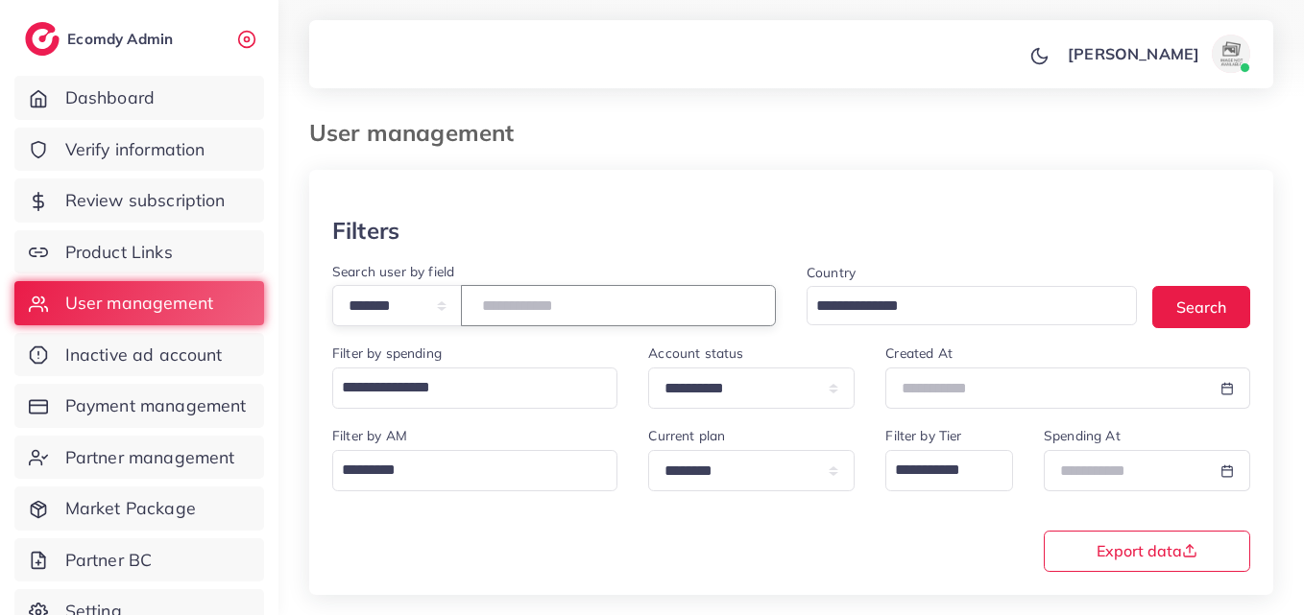
click at [542, 318] on input "*******" at bounding box center [618, 305] width 315 height 41
paste input "number"
click at [1222, 287] on button "Search" at bounding box center [1201, 306] width 98 height 41
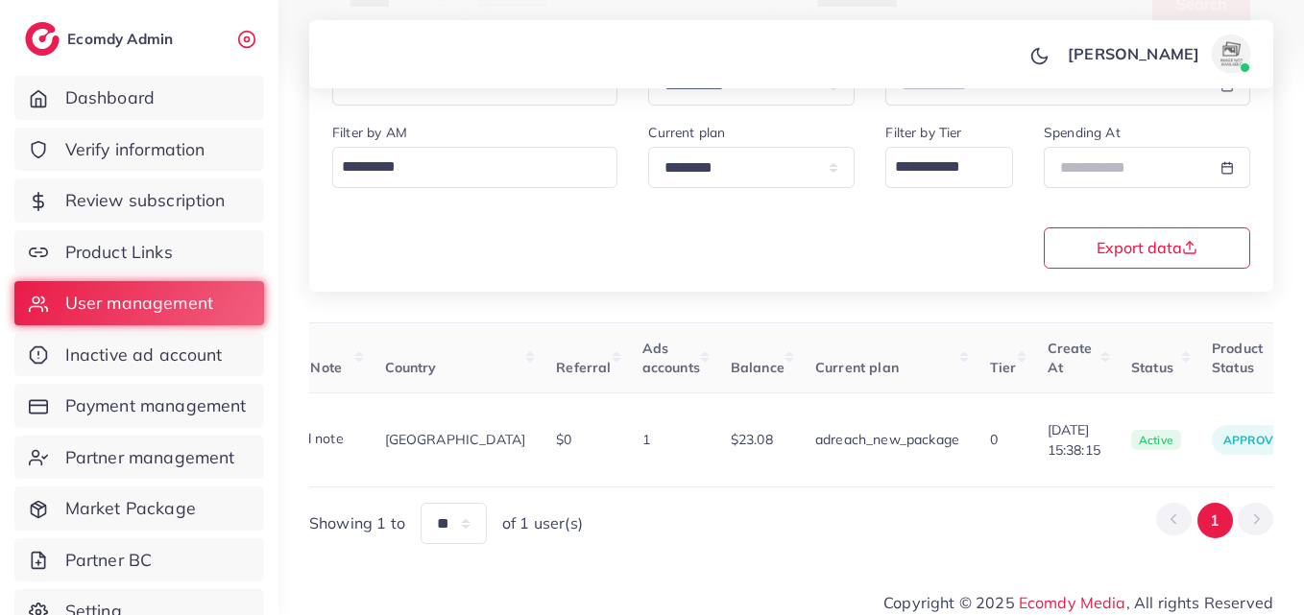
scroll to position [0, 681]
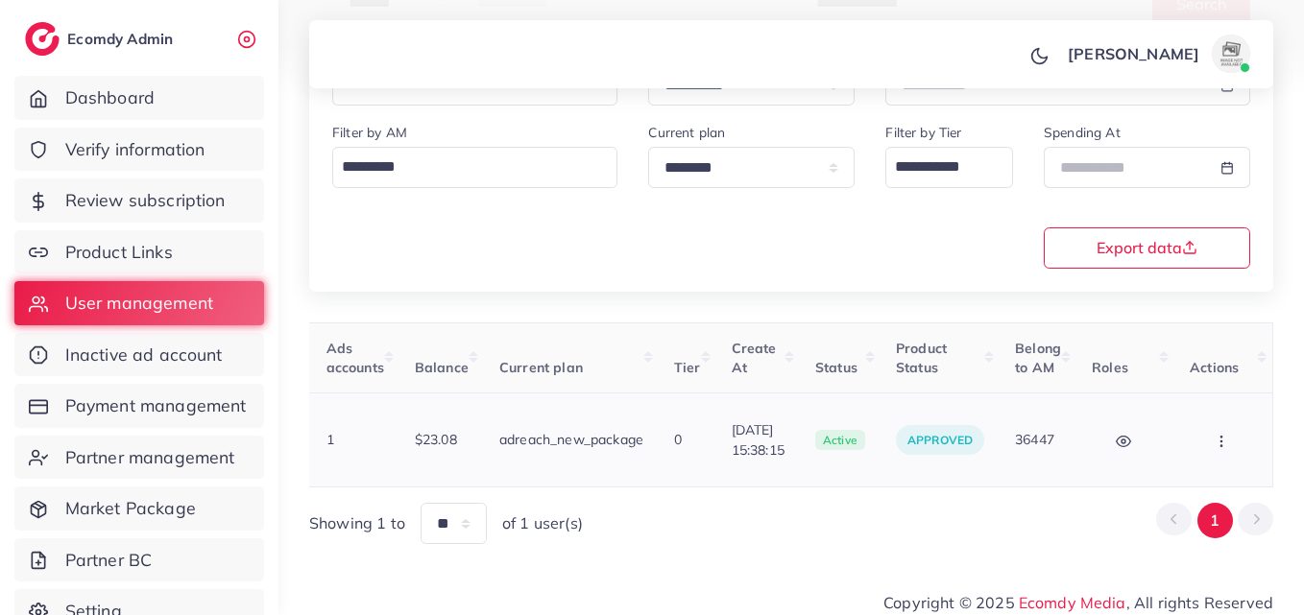
click at [1213, 440] on button "button" at bounding box center [1223, 440] width 67 height 43
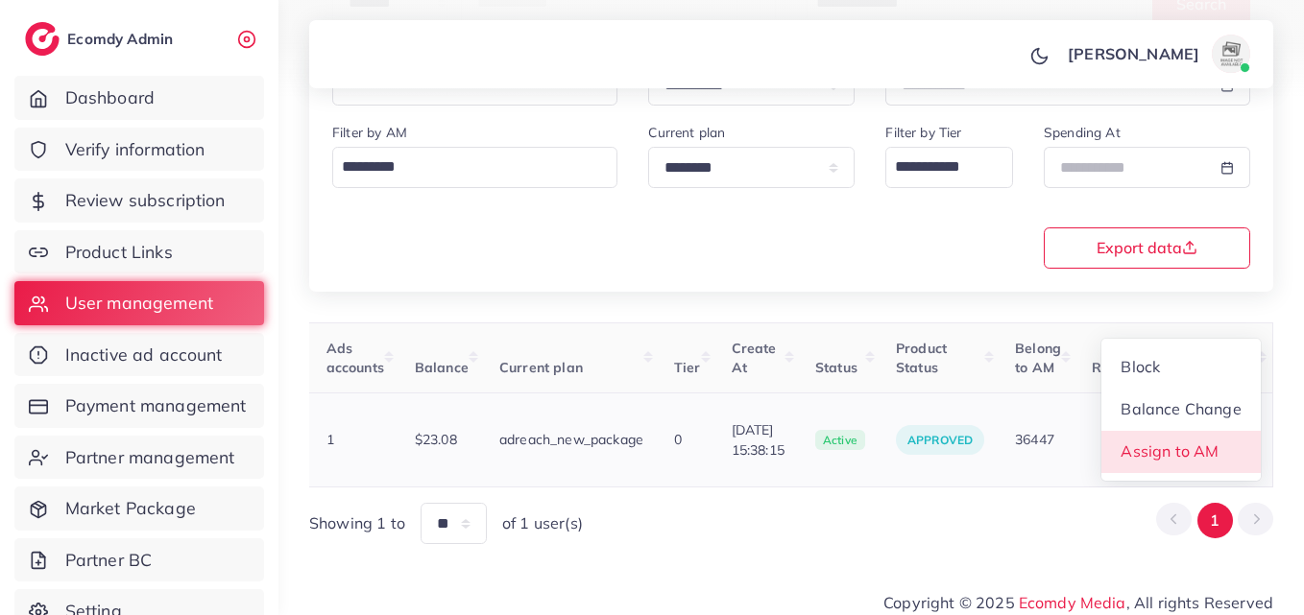
scroll to position [2, 681]
click at [1213, 442] on span "Assign to AM" at bounding box center [1170, 451] width 98 height 19
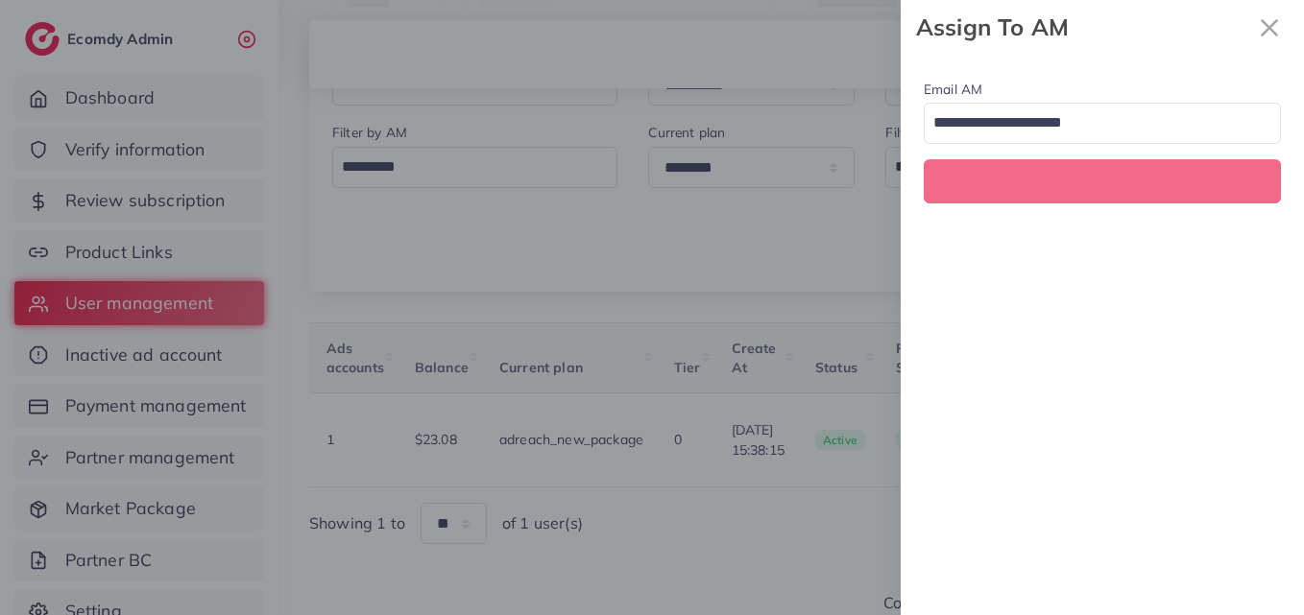
scroll to position [0, 681]
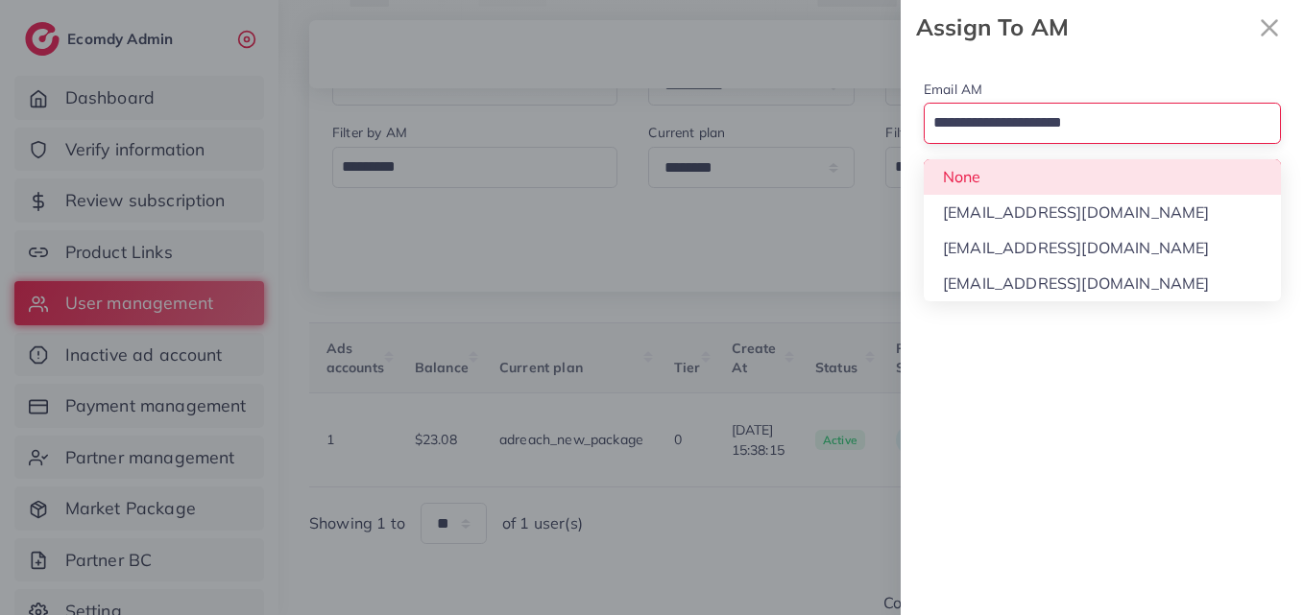
click at [1105, 128] on input "Search for option" at bounding box center [1091, 124] width 329 height 33
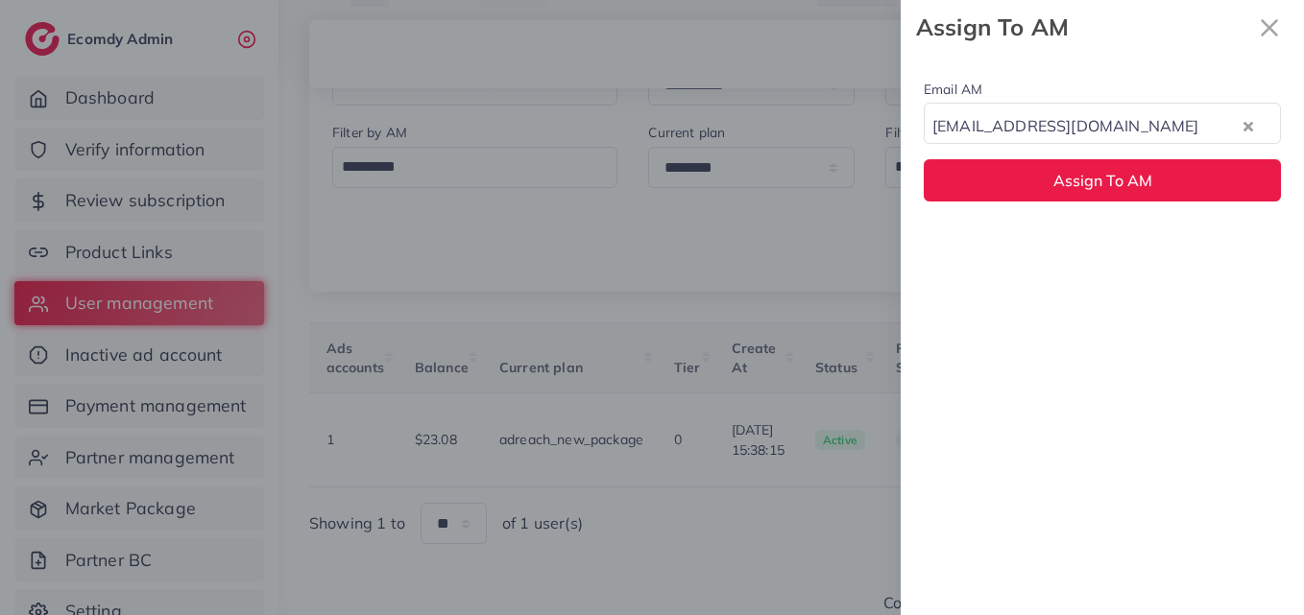
click at [1064, 249] on div "Email AM natashashahid163@gmail.com Loading... None hadibaaslam@gmail.com natas…" at bounding box center [1102, 335] width 403 height 561
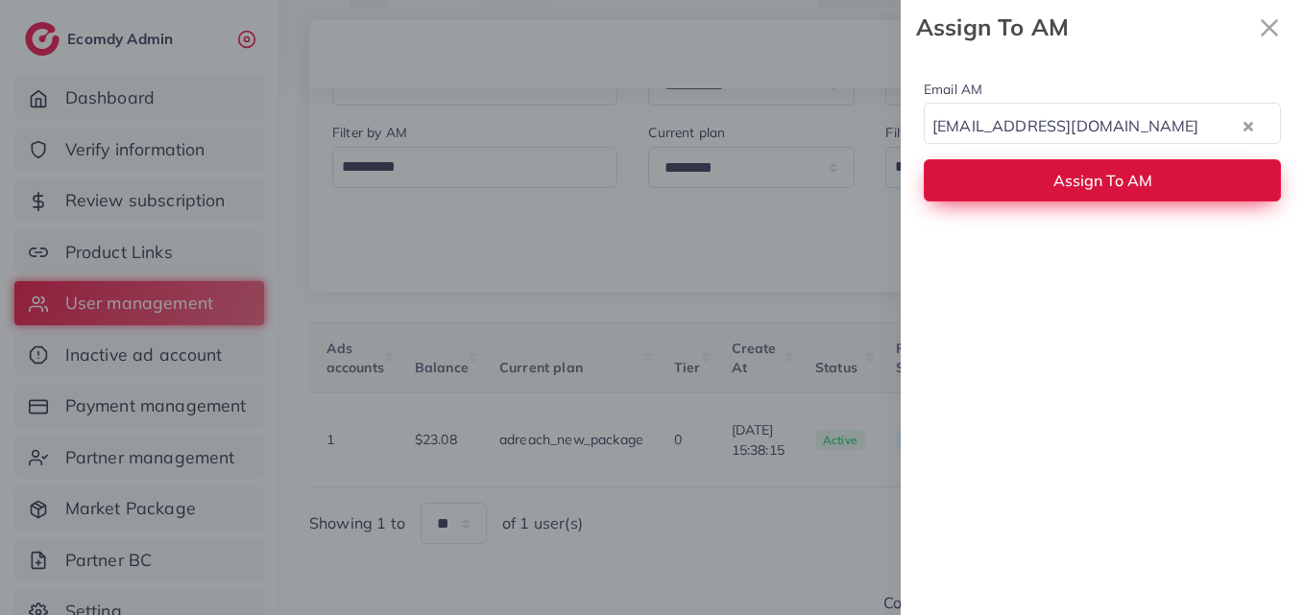
click at [1076, 181] on span "Assign To AM" at bounding box center [1102, 180] width 99 height 19
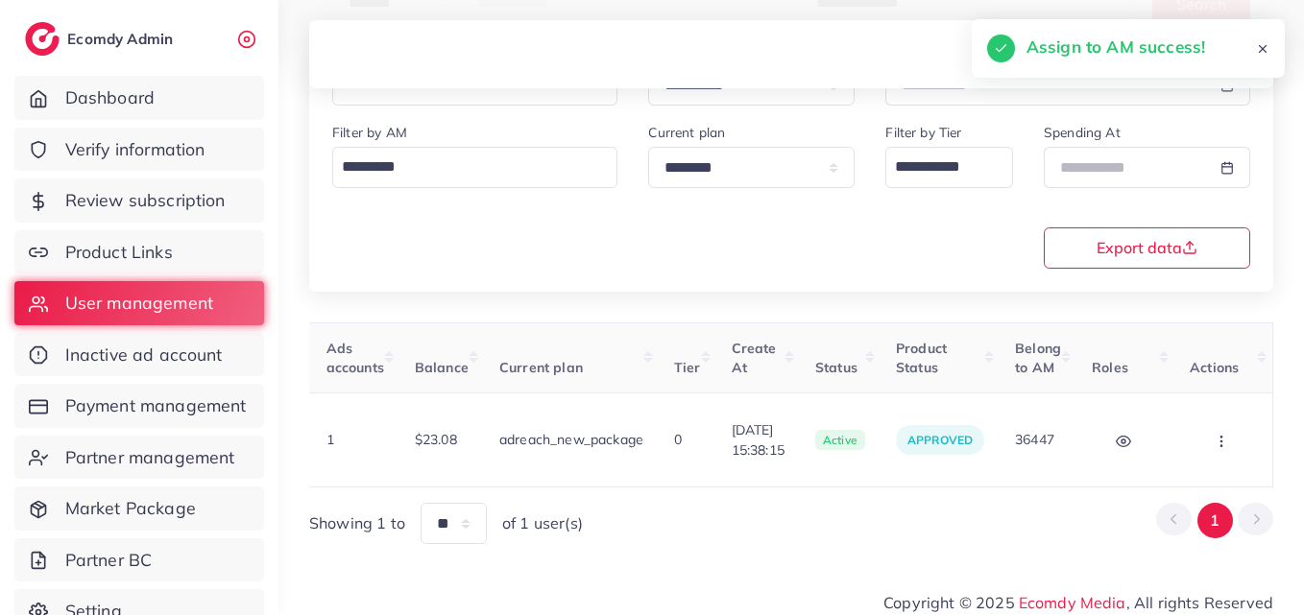
scroll to position [0, 44]
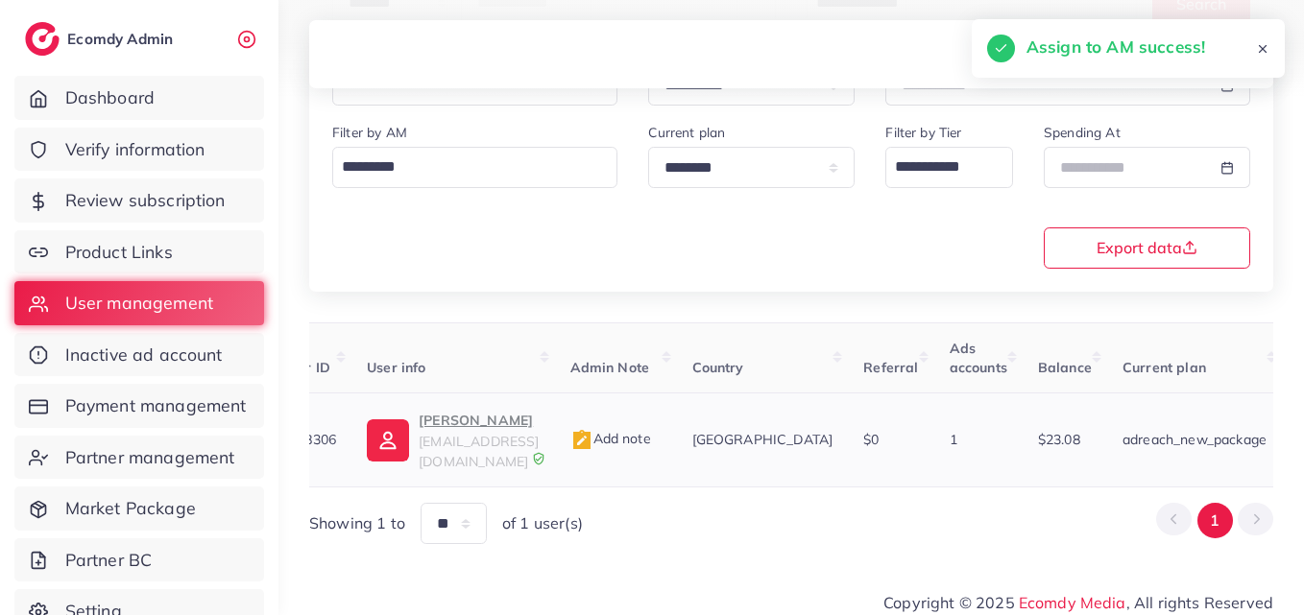
click at [457, 424] on p "MAAZ" at bounding box center [479, 420] width 120 height 23
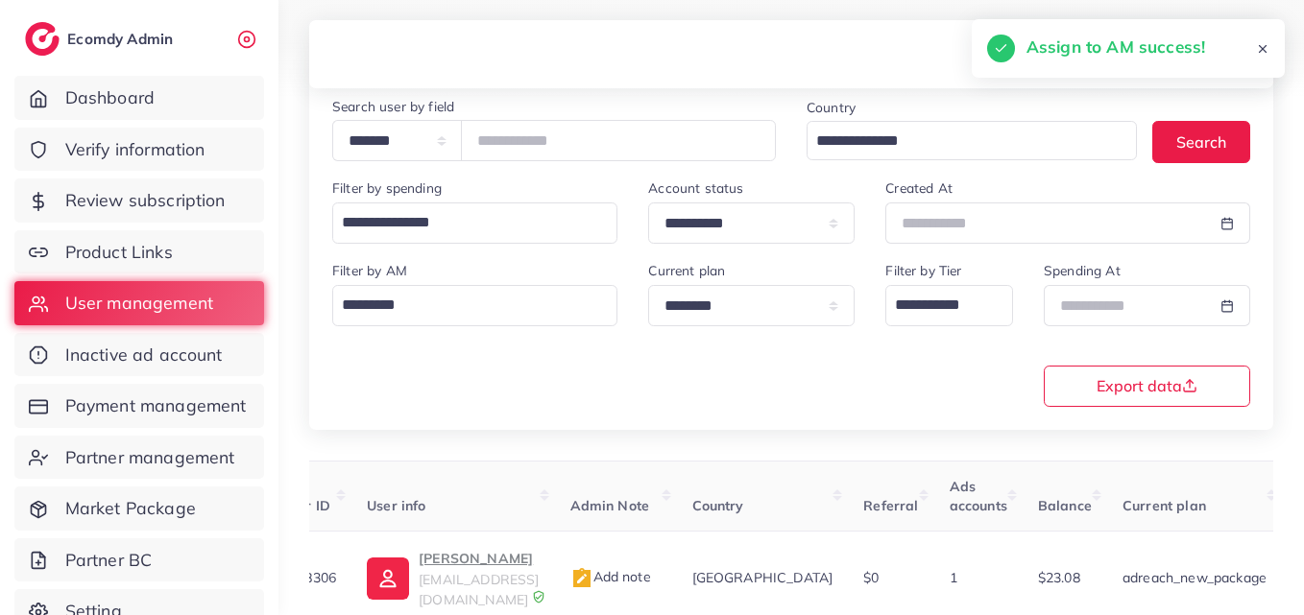
scroll to position [0, 0]
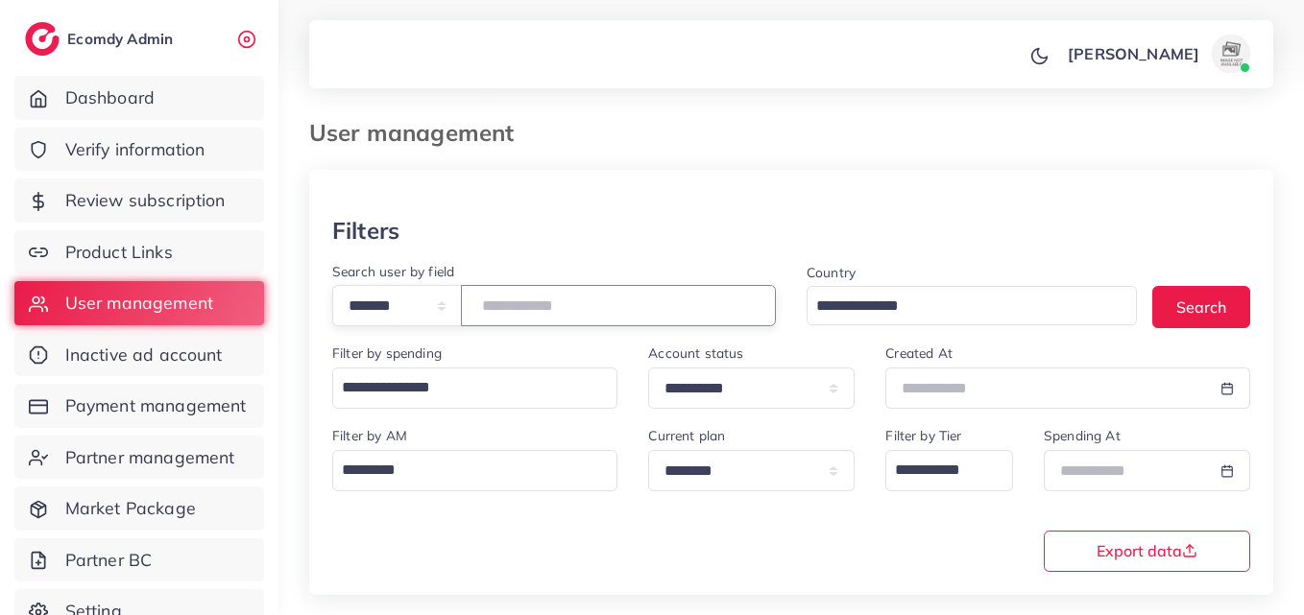
click at [533, 302] on input "*******" at bounding box center [618, 305] width 315 height 41
click at [533, 301] on input "*******" at bounding box center [618, 305] width 315 height 41
paste input "number"
click at [1228, 310] on button "Search" at bounding box center [1201, 306] width 98 height 41
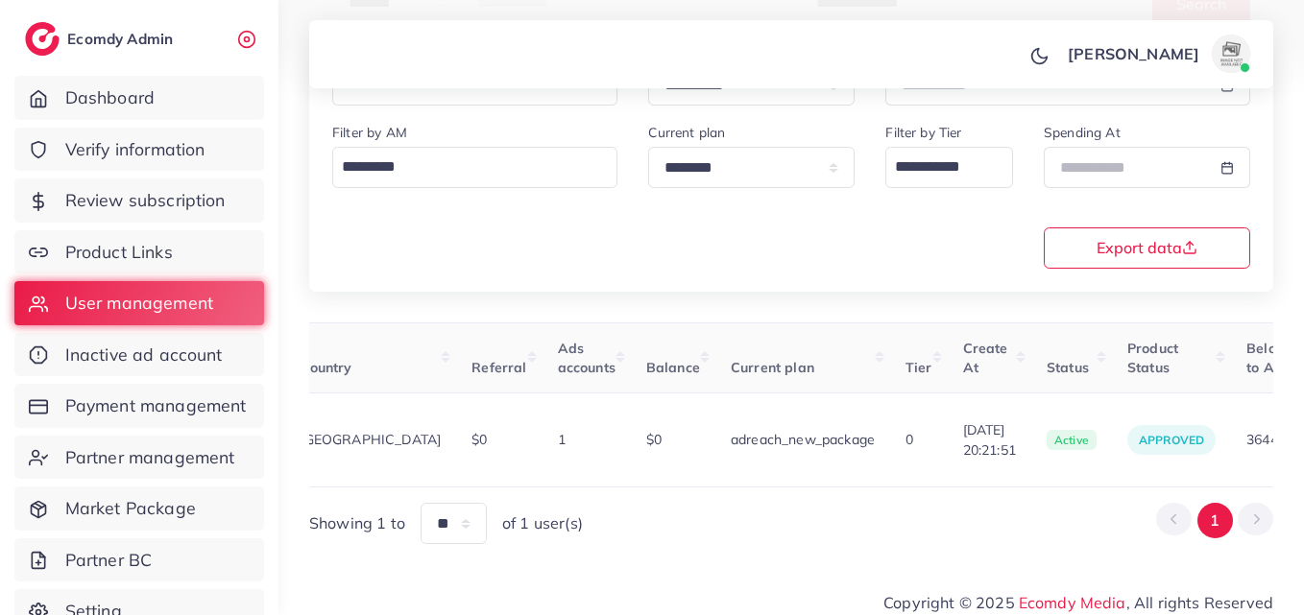
scroll to position [0, 617]
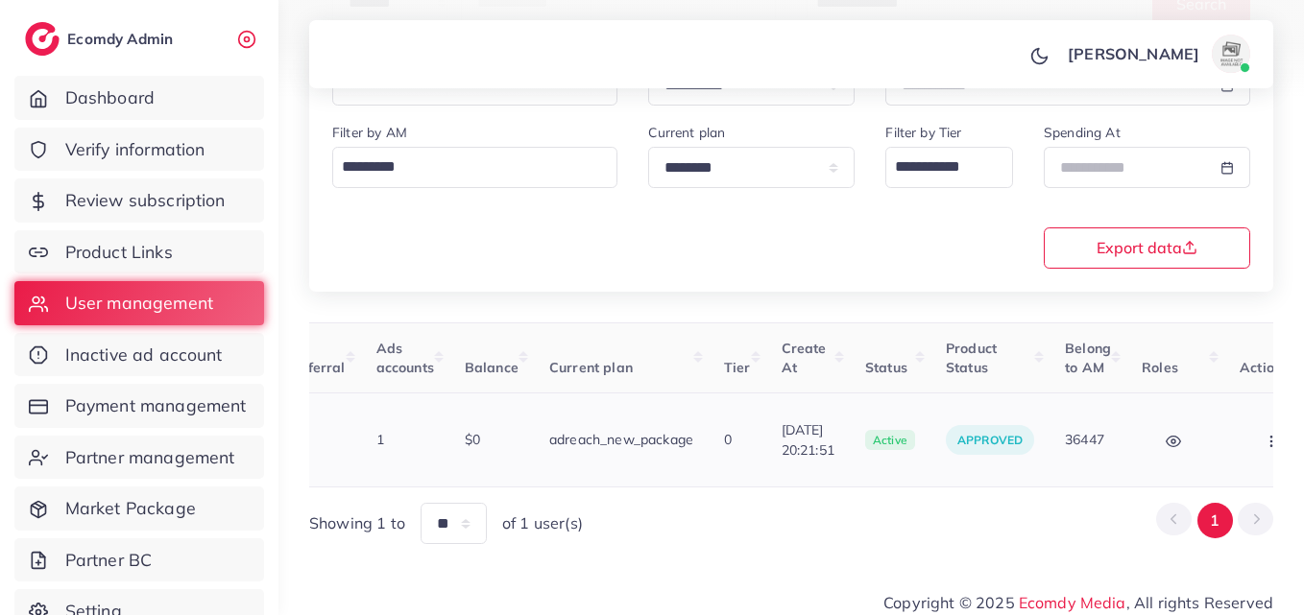
click at [1242, 439] on button "button" at bounding box center [1273, 440] width 67 height 43
click at [0, 0] on link "Assign to AM" at bounding box center [0, 0] width 0 height 0
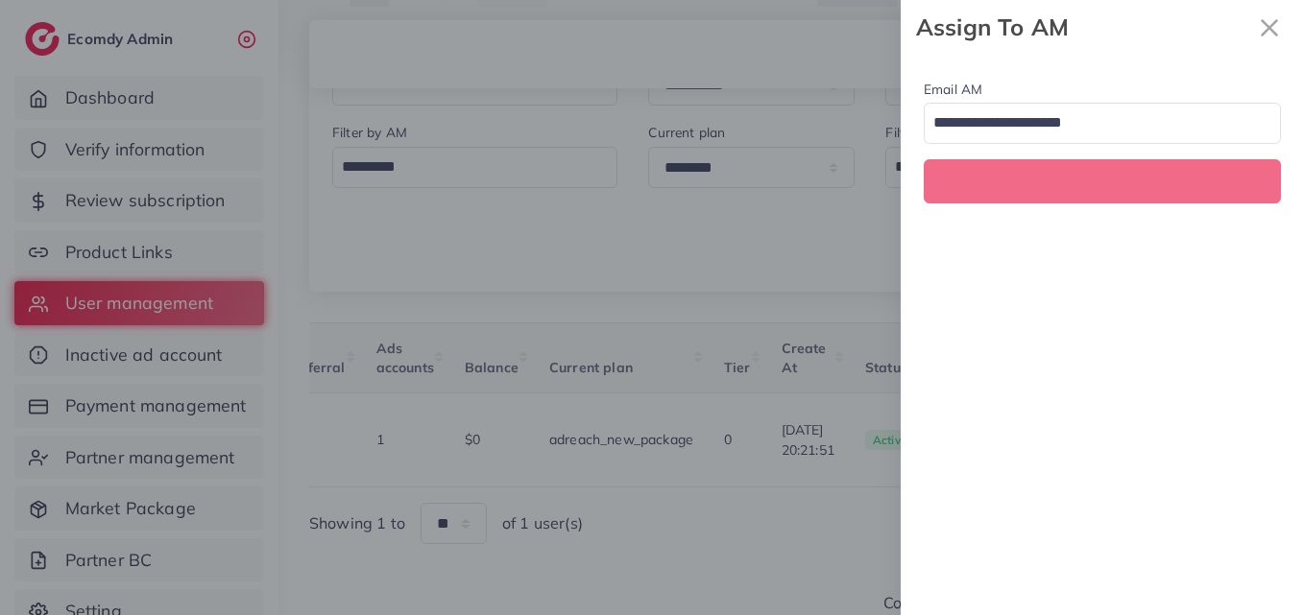
scroll to position [0, 617]
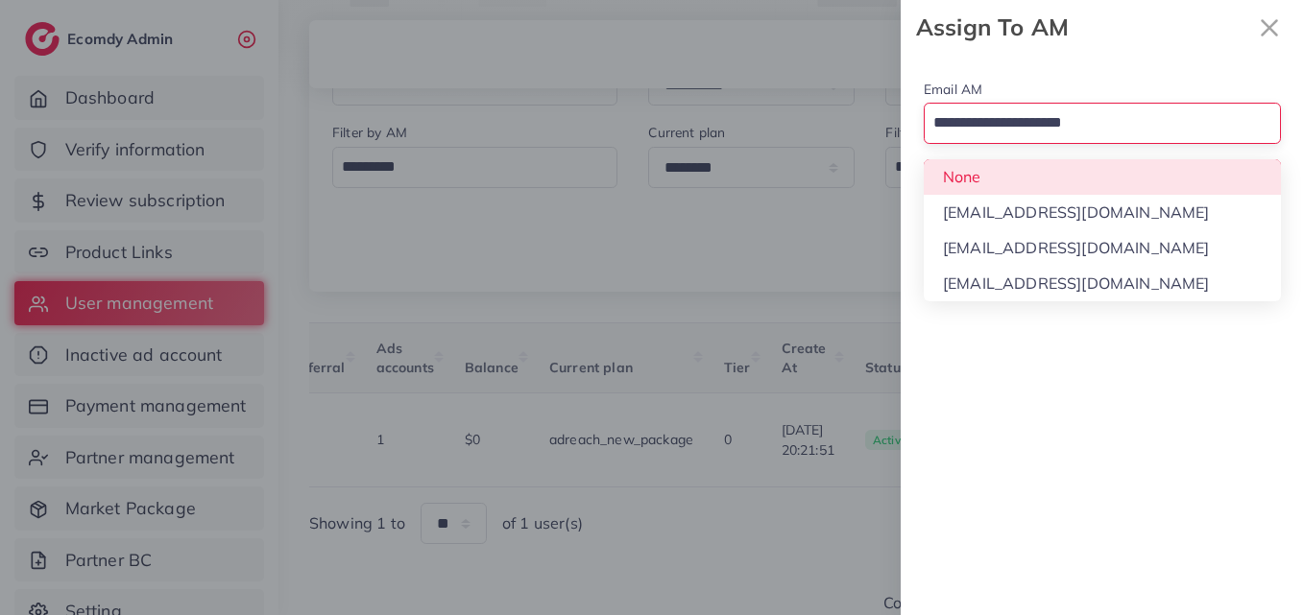
click at [1087, 129] on input "Search for option" at bounding box center [1091, 124] width 329 height 33
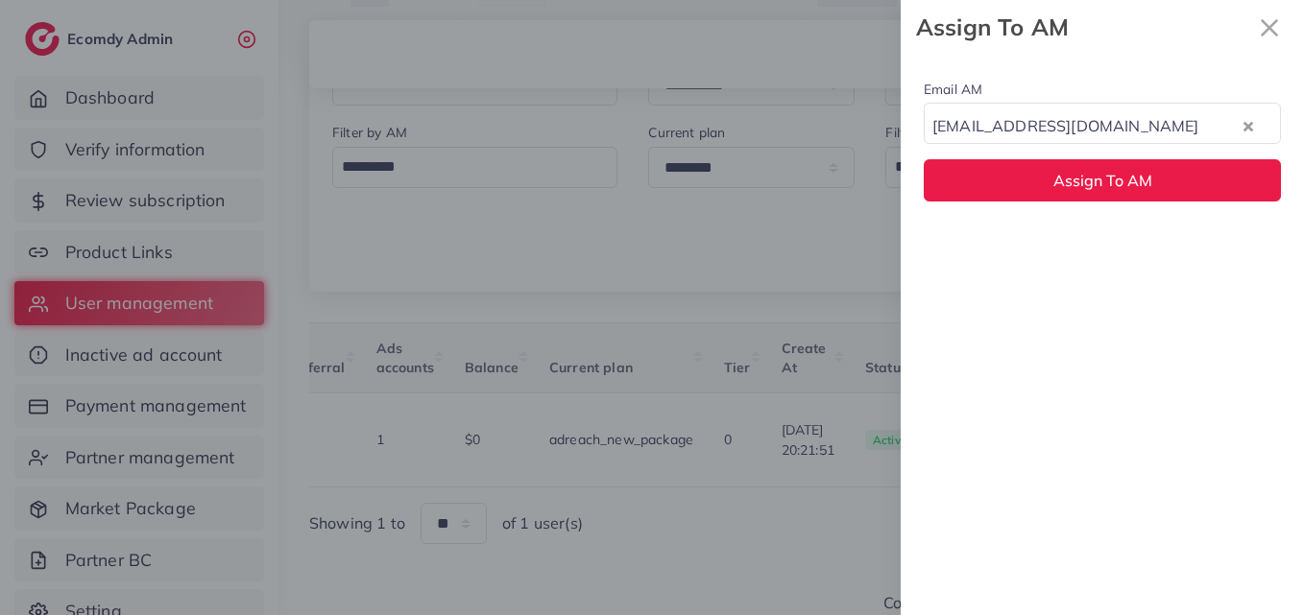
drag, startPoint x: 1049, startPoint y: 245, endPoint x: 1049, endPoint y: 229, distance: 16.3
click at [1049, 244] on div "Email AM natashashahid163@gmail.com Loading... None hadibaaslam@gmail.com natas…" at bounding box center [1102, 335] width 403 height 561
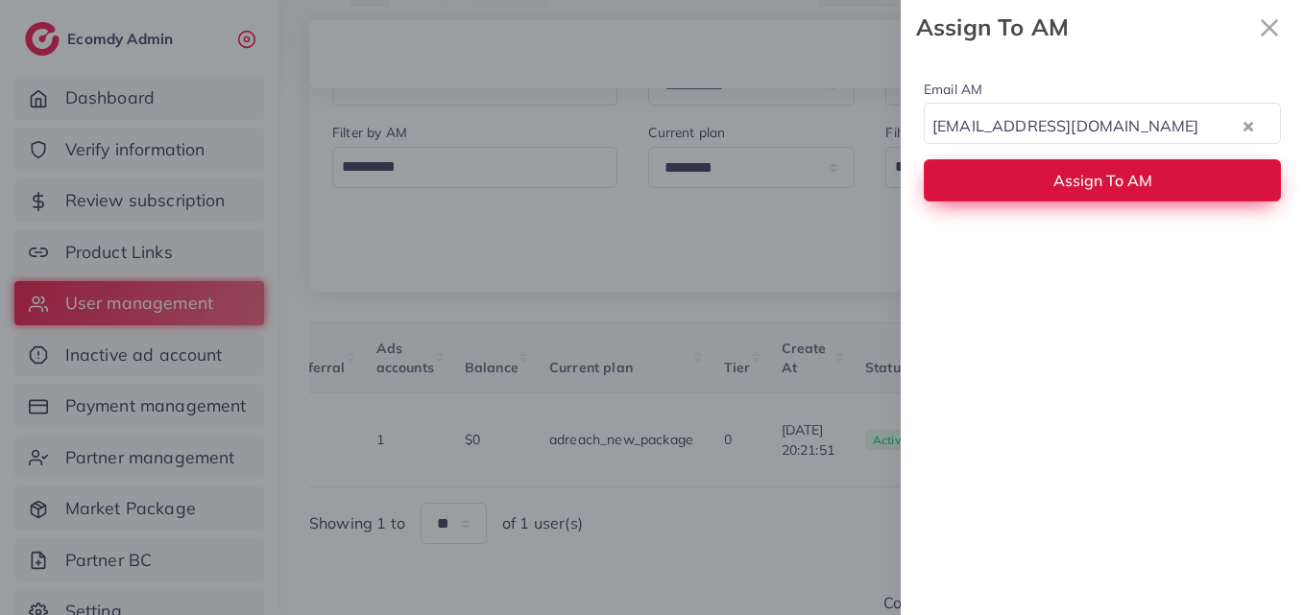
click at [1052, 200] on button "Assign To AM" at bounding box center [1102, 179] width 357 height 41
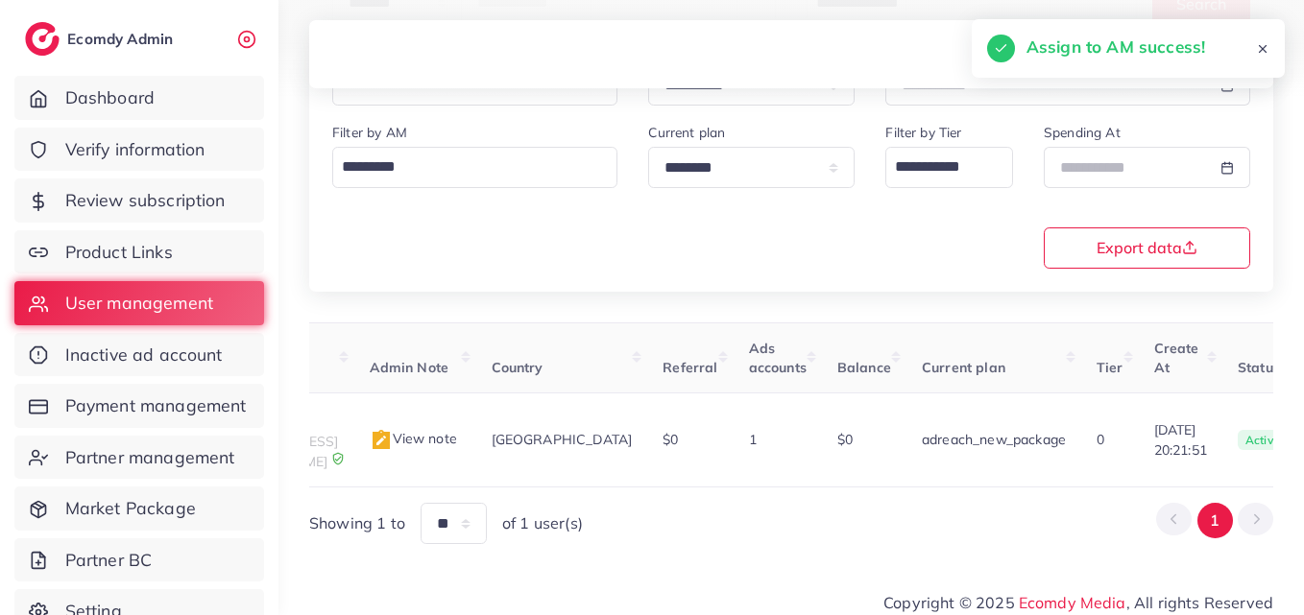
scroll to position [0, 242]
drag, startPoint x: 858, startPoint y: 469, endPoint x: 526, endPoint y: 426, distance: 334.9
click at [526, 426] on table "User ID User info Admin Note Country Referral Ads accounts Balance Current plan…" at bounding box center [882, 405] width 1631 height 165
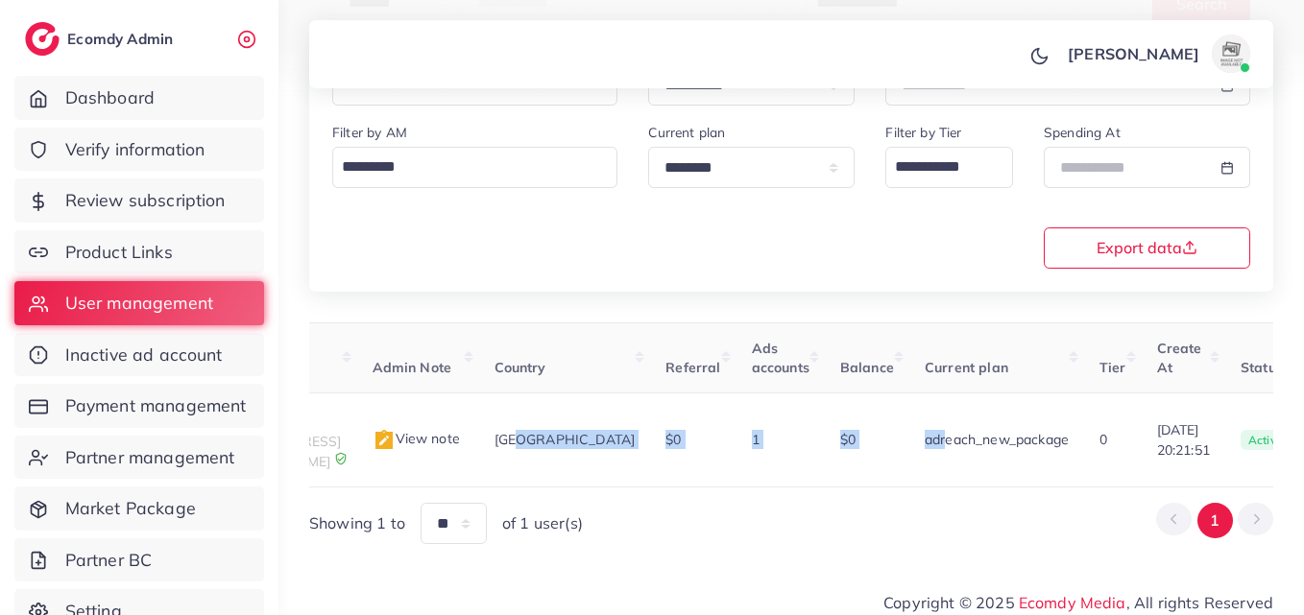
scroll to position [0, 0]
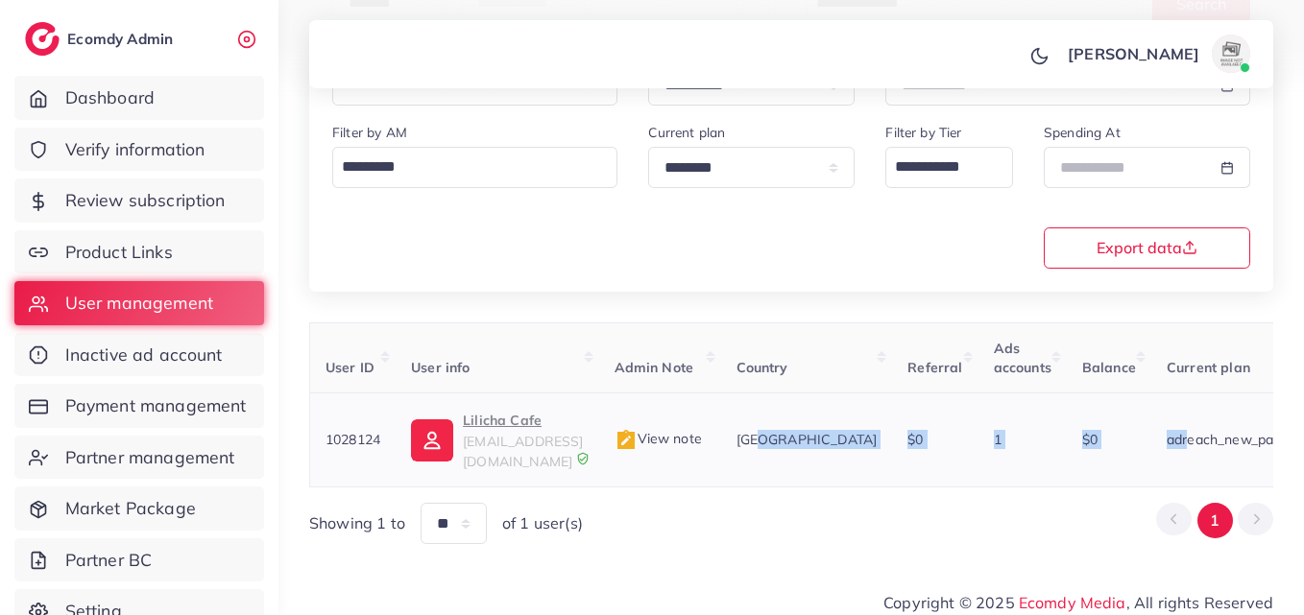
click at [440, 434] on img at bounding box center [432, 441] width 42 height 42
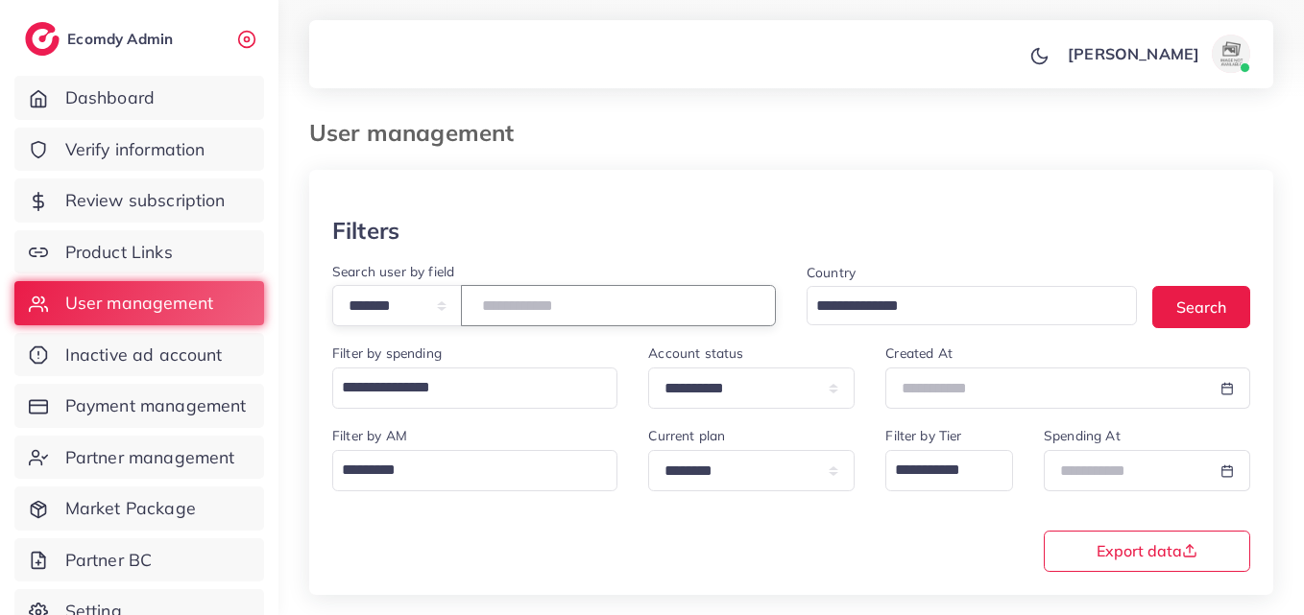
click at [510, 302] on input "*******" at bounding box center [618, 305] width 315 height 41
paste input "number"
click at [1242, 309] on button "Search" at bounding box center [1201, 306] width 98 height 41
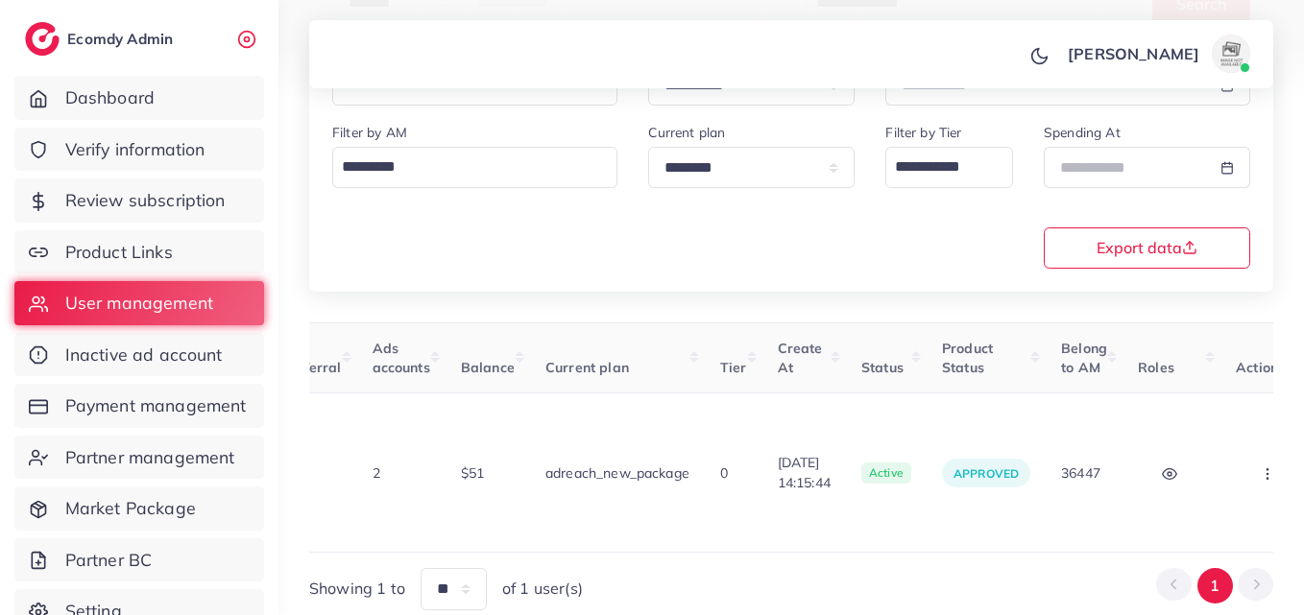
scroll to position [0, 660]
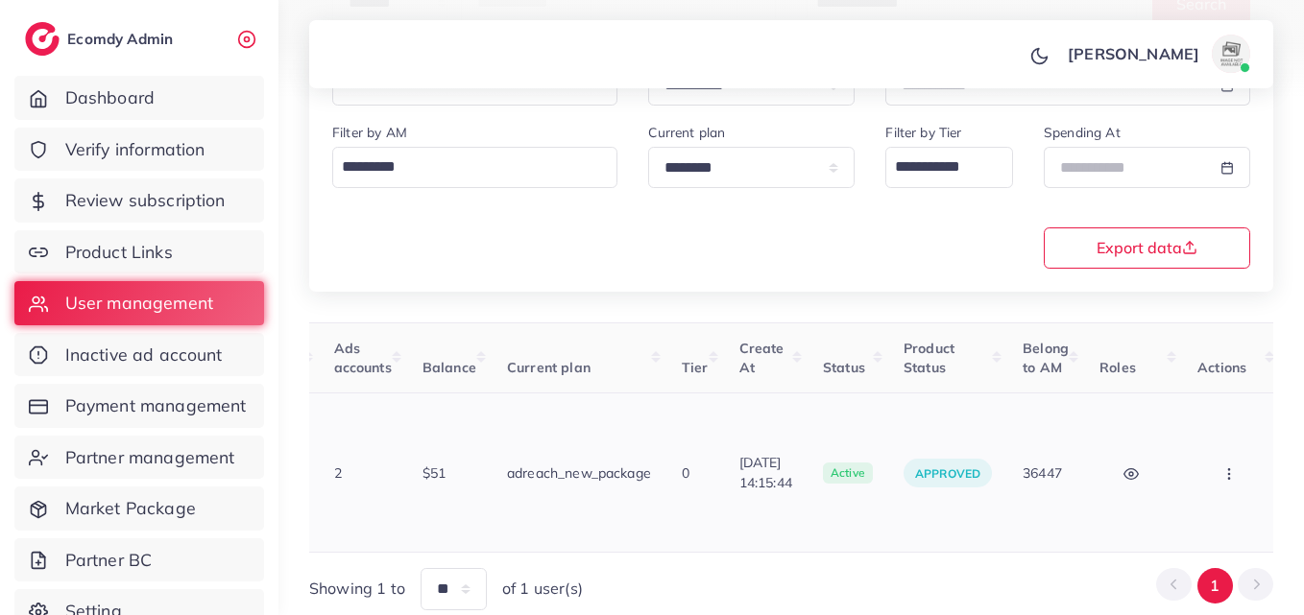
click at [1202, 451] on button "button" at bounding box center [1230, 472] width 67 height 43
click at [1202, 464] on link "Assign to AM" at bounding box center [1188, 485] width 159 height 42
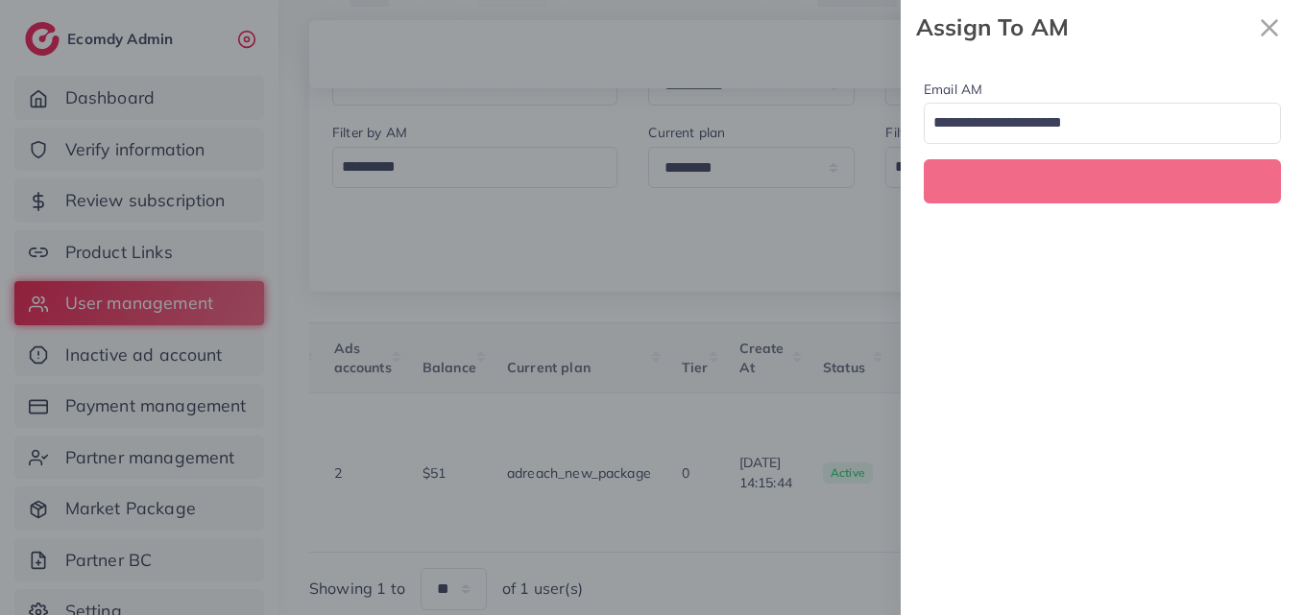
scroll to position [0, 660]
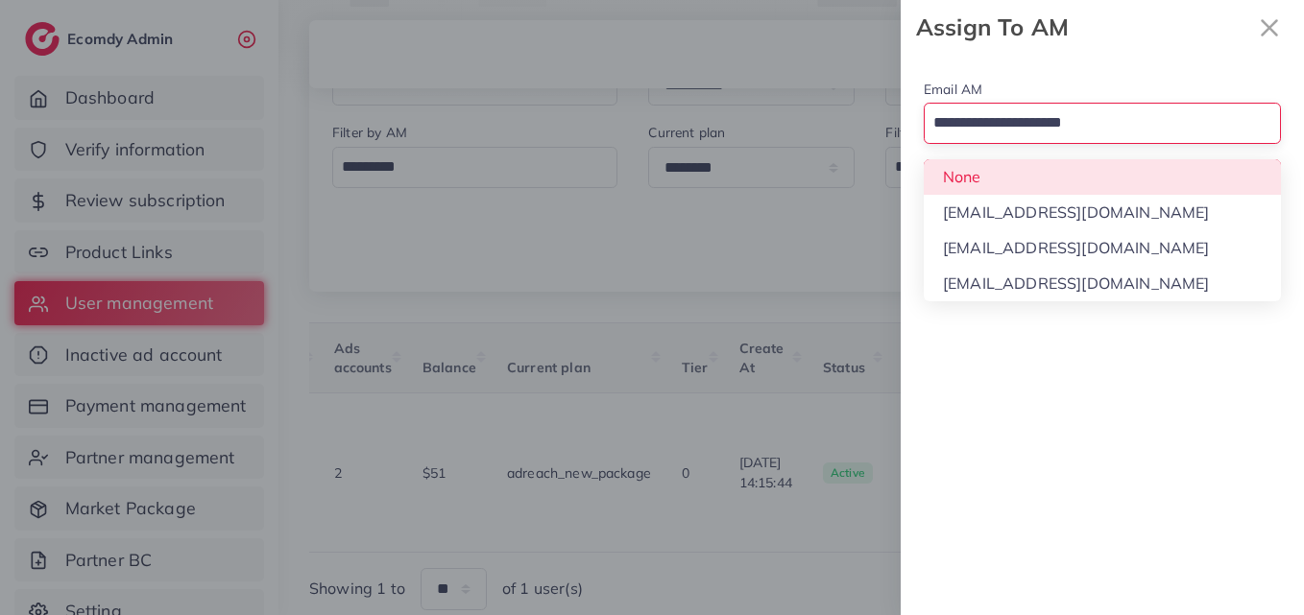
click at [1088, 129] on input "Search for option" at bounding box center [1091, 124] width 329 height 33
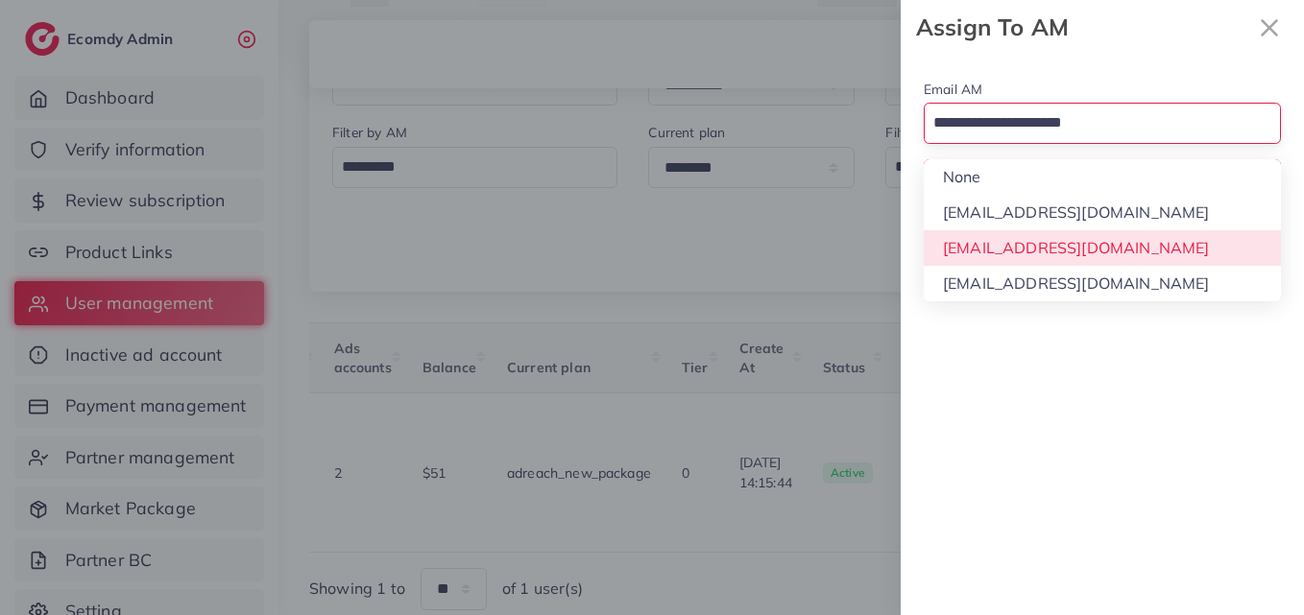
click at [1064, 253] on div "Email AM Loading... None hadibaaslam@gmail.com natashashahid163@gmail.com wajah…" at bounding box center [1102, 335] width 403 height 561
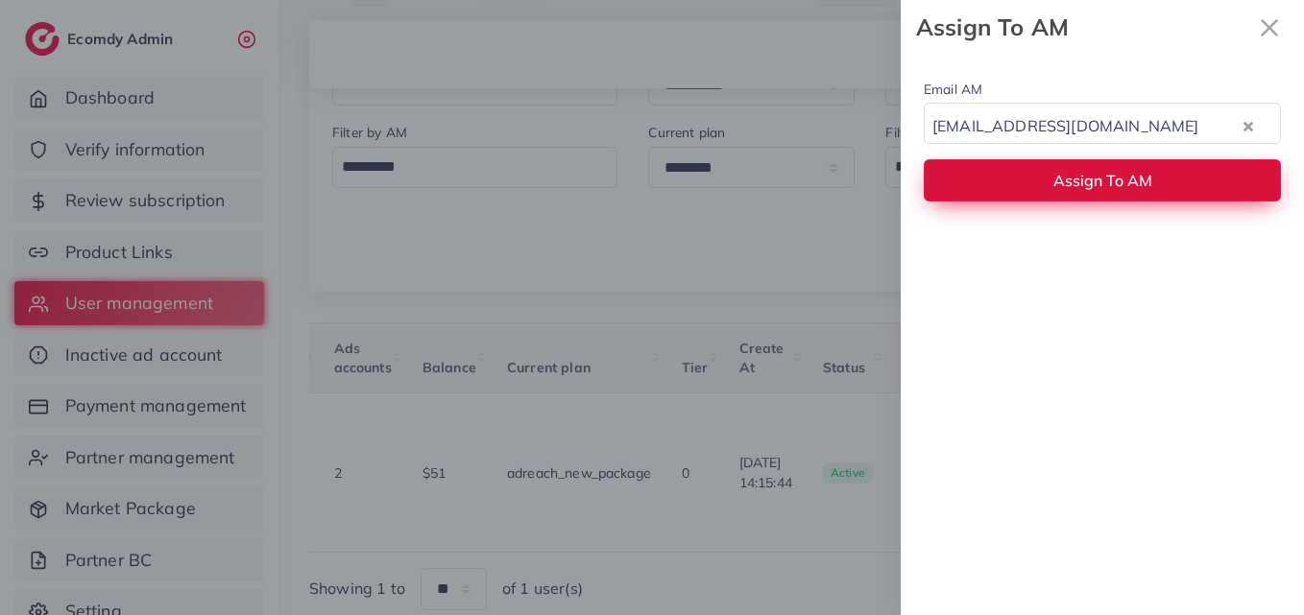
click at [1070, 199] on button "Assign To AM" at bounding box center [1102, 179] width 357 height 41
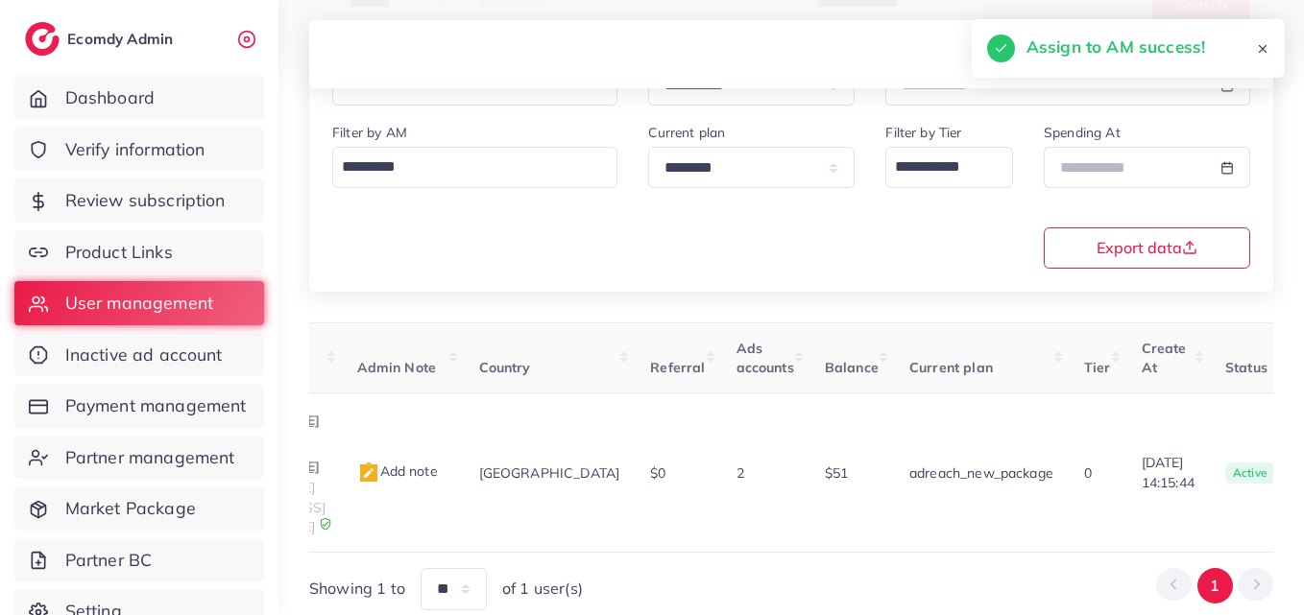
scroll to position [0, 24]
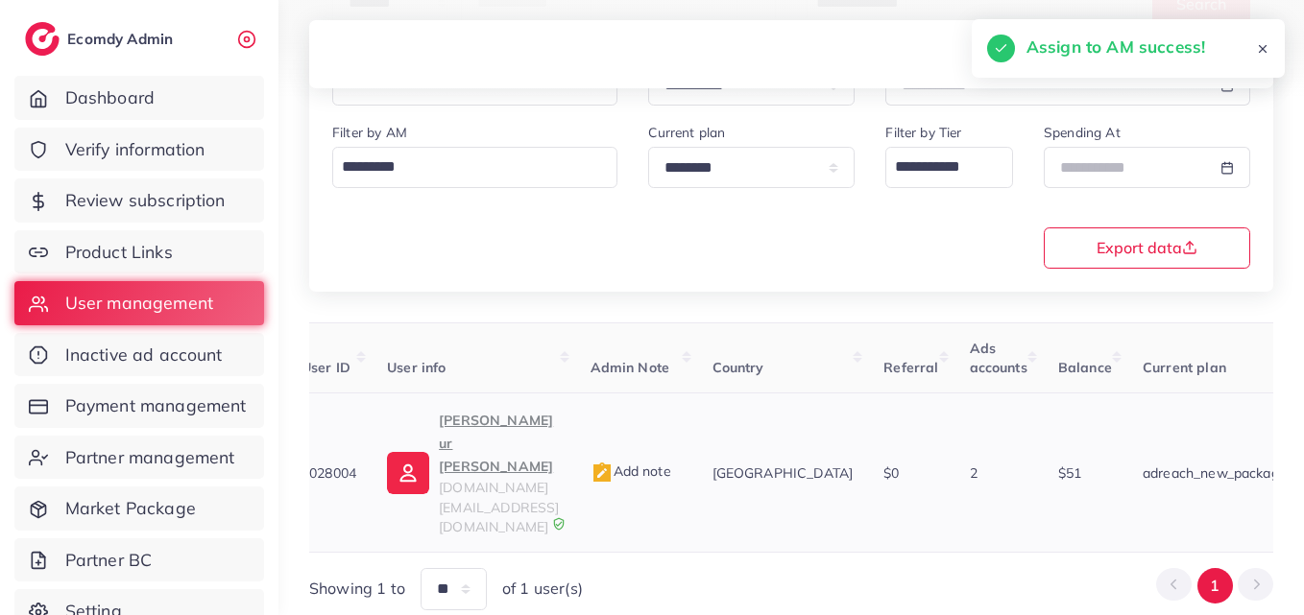
click at [413, 452] on img at bounding box center [408, 473] width 42 height 42
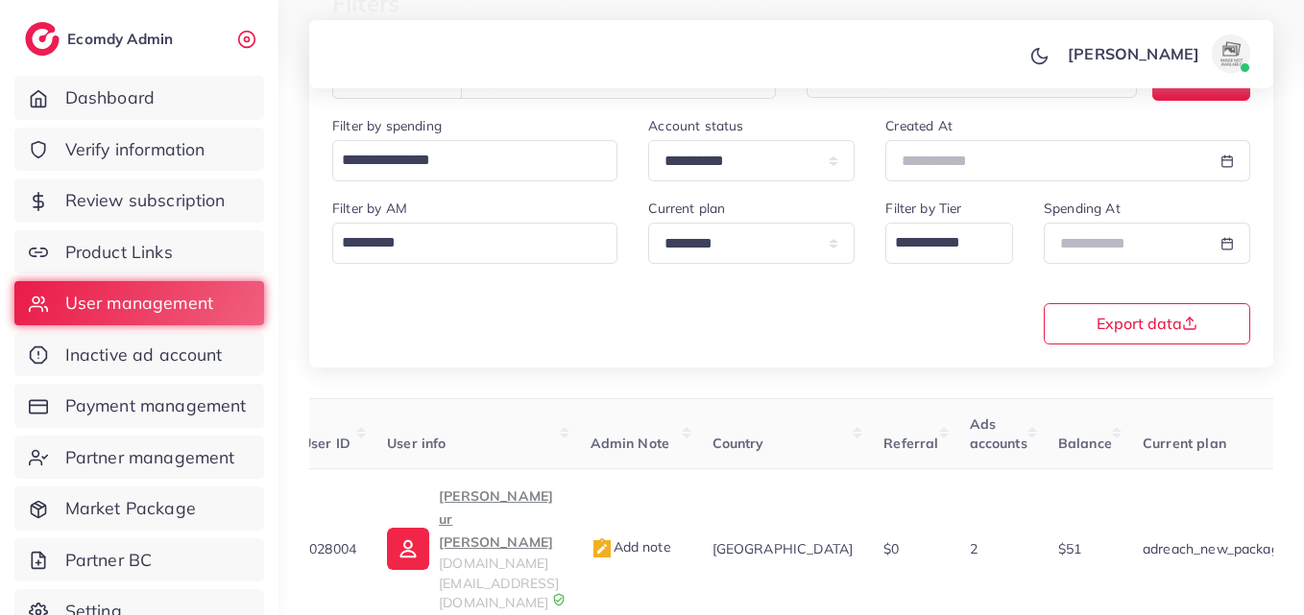
scroll to position [111, 0]
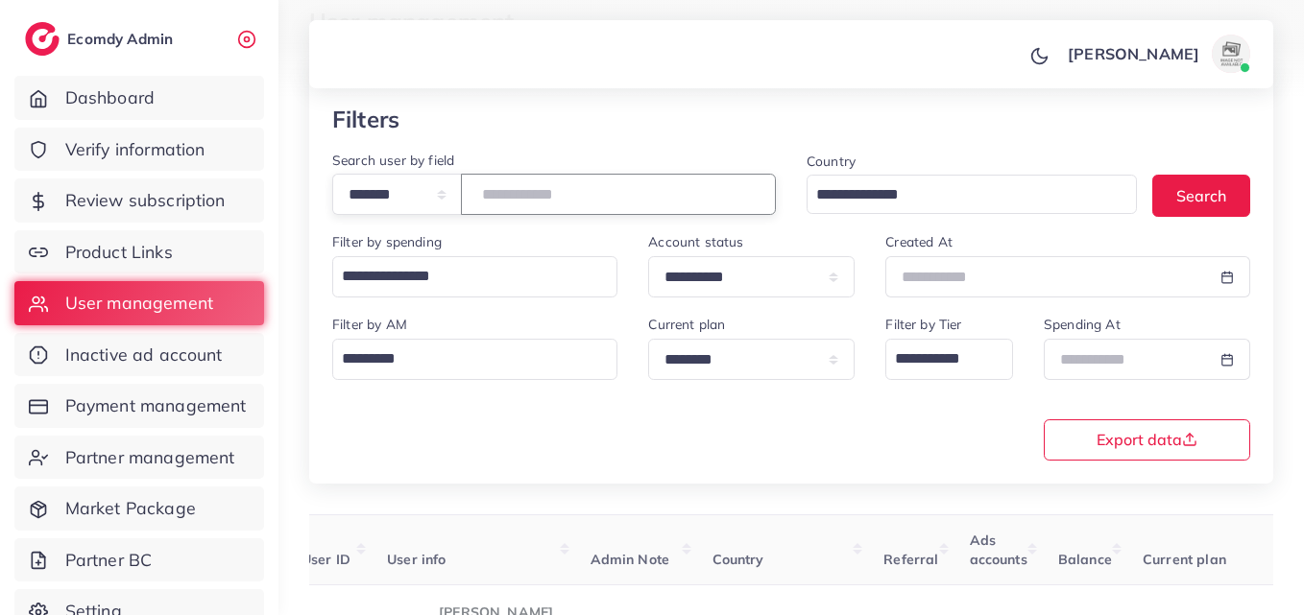
click at [507, 203] on input "*******" at bounding box center [618, 194] width 315 height 41
click at [512, 200] on input "*******" at bounding box center [618, 194] width 315 height 41
click at [514, 197] on input "*******" at bounding box center [618, 194] width 315 height 41
paste input "number"
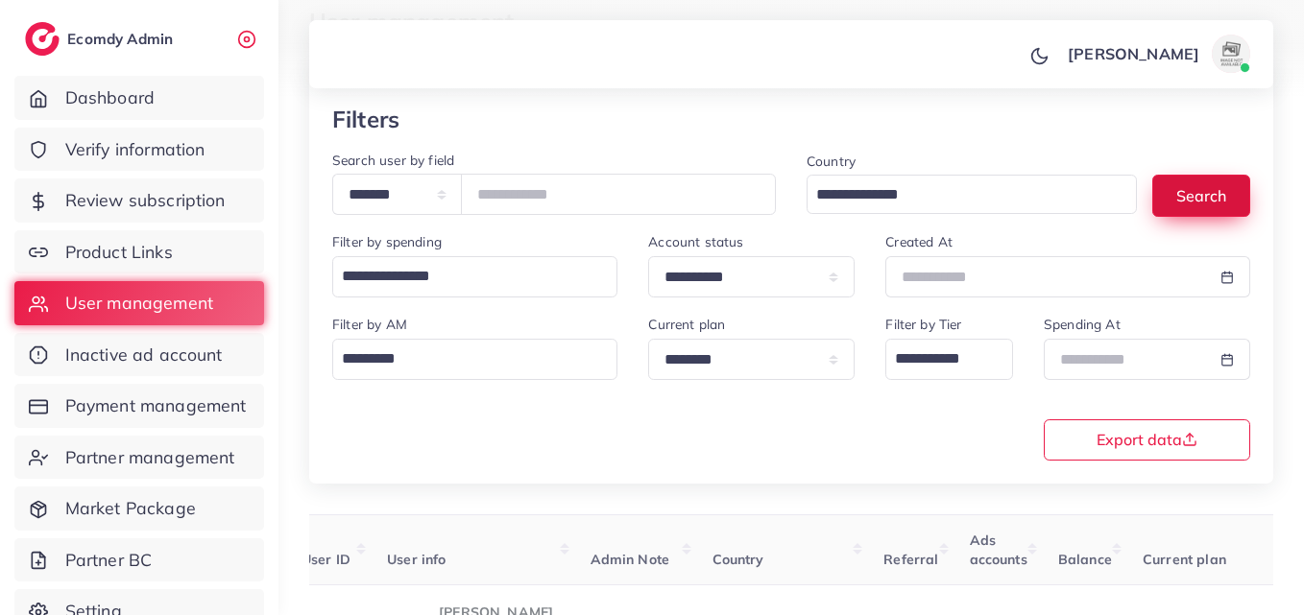
click at [1199, 205] on button "Search" at bounding box center [1201, 195] width 98 height 41
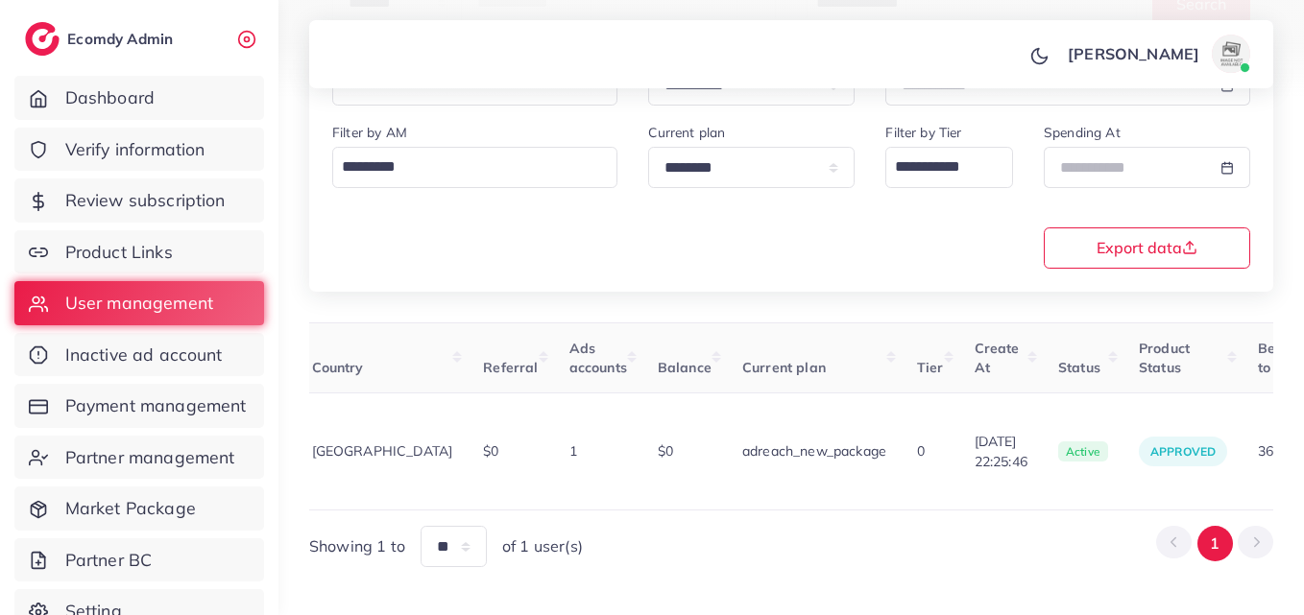
scroll to position [0, 626]
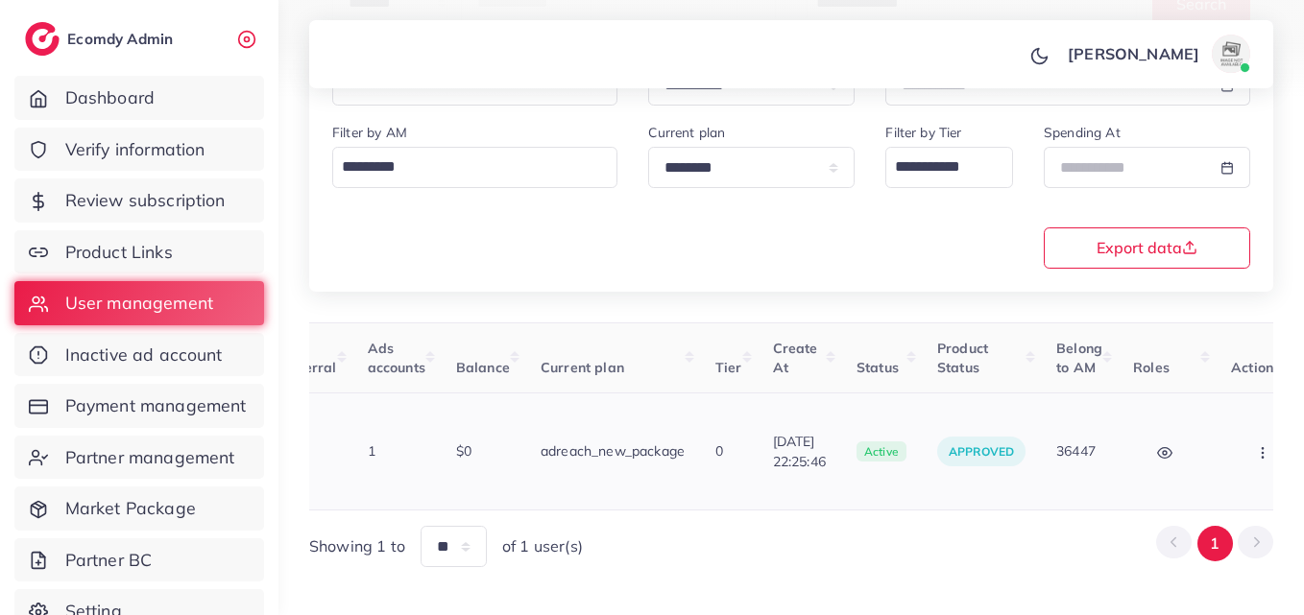
click at [1231, 451] on button "button" at bounding box center [1264, 451] width 67 height 43
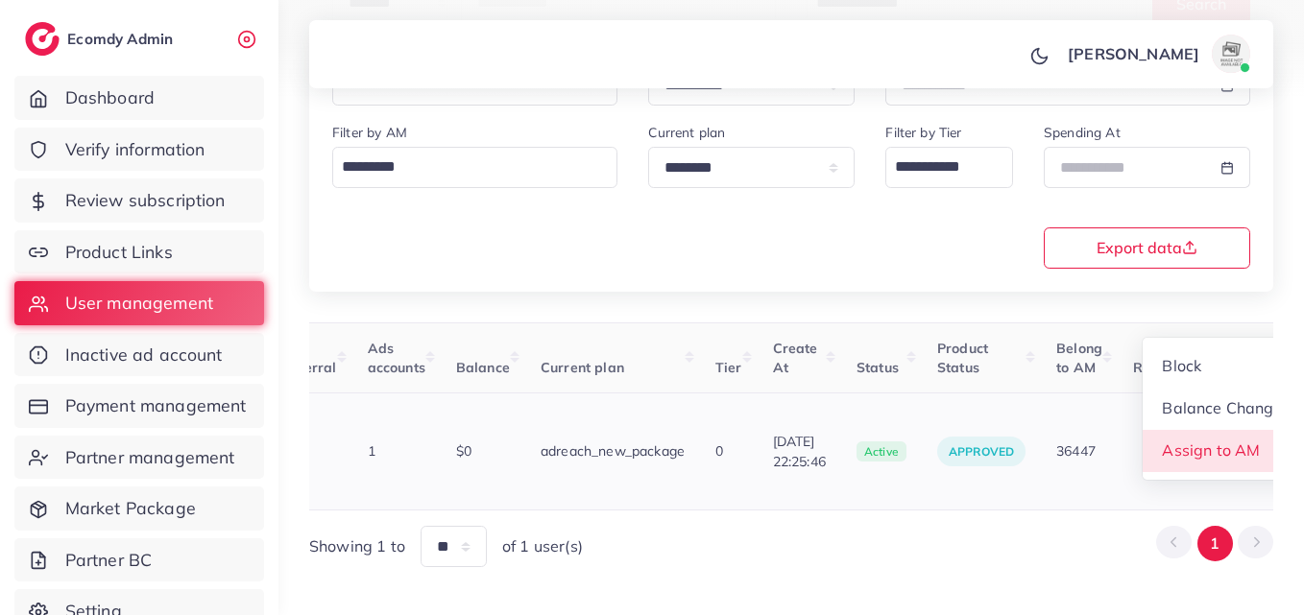
click at [1216, 451] on link "Assign to AM" at bounding box center [1222, 451] width 159 height 42
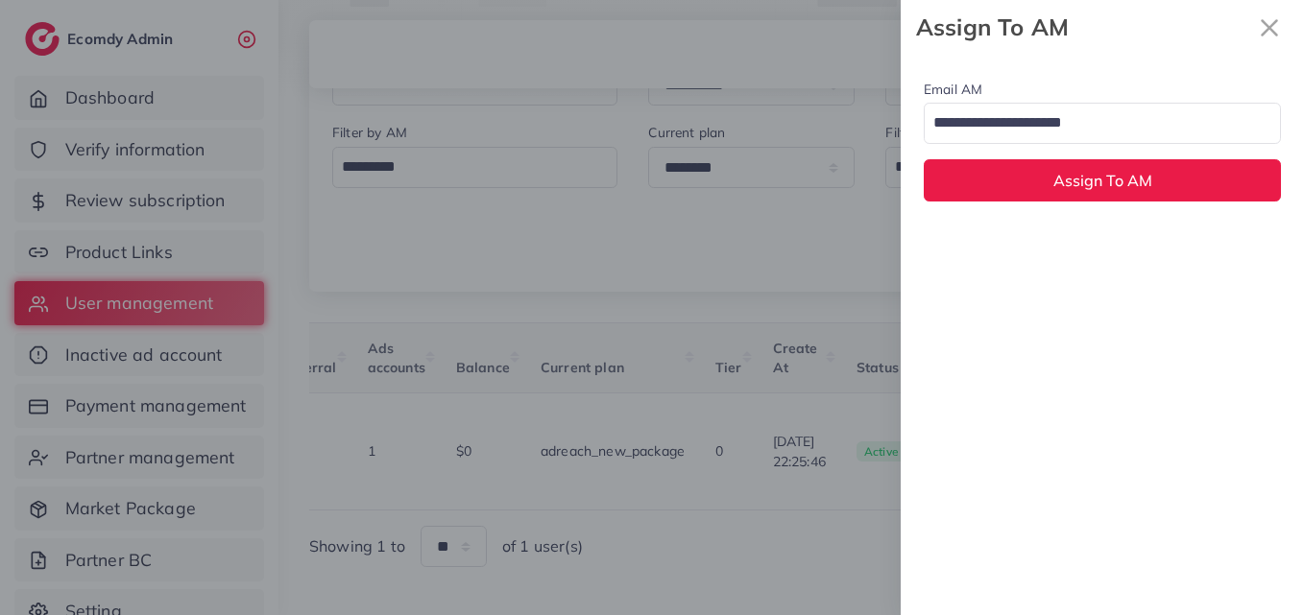
click at [1124, 116] on input "Search for option" at bounding box center [1091, 124] width 329 height 33
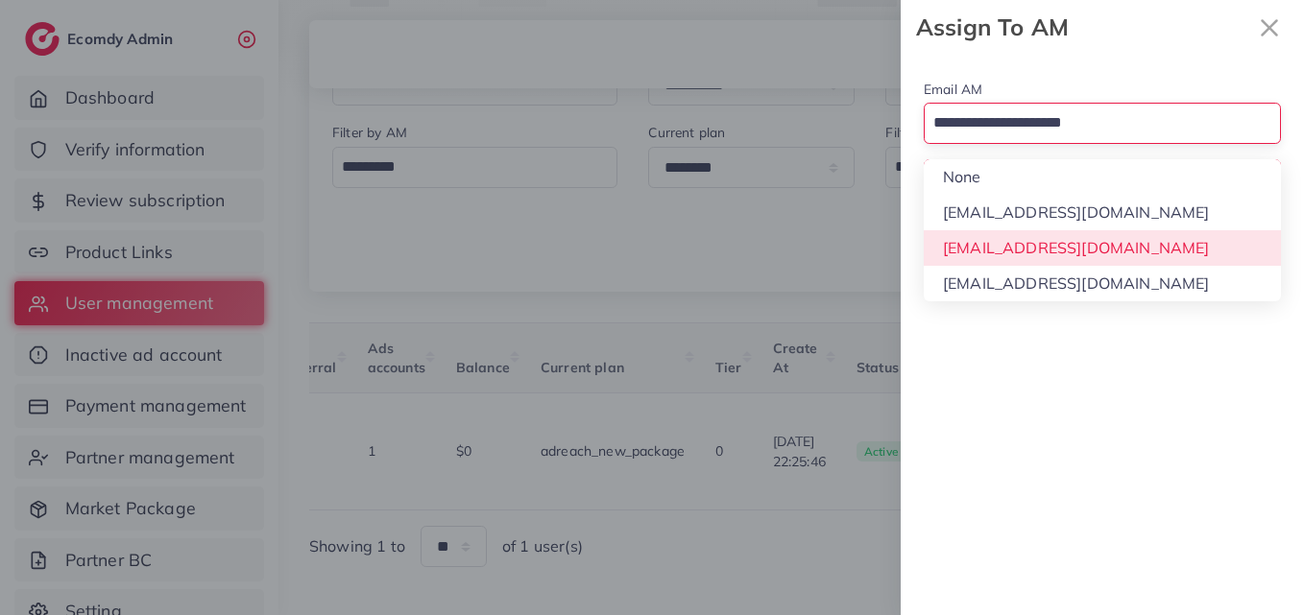
drag, startPoint x: 1078, startPoint y: 245, endPoint x: 1080, endPoint y: 146, distance: 98.9
click at [1078, 229] on div "Email AM Loading... None hadibaaslam@gmail.com natashashahid163@gmail.com wajah…" at bounding box center [1102, 335] width 403 height 561
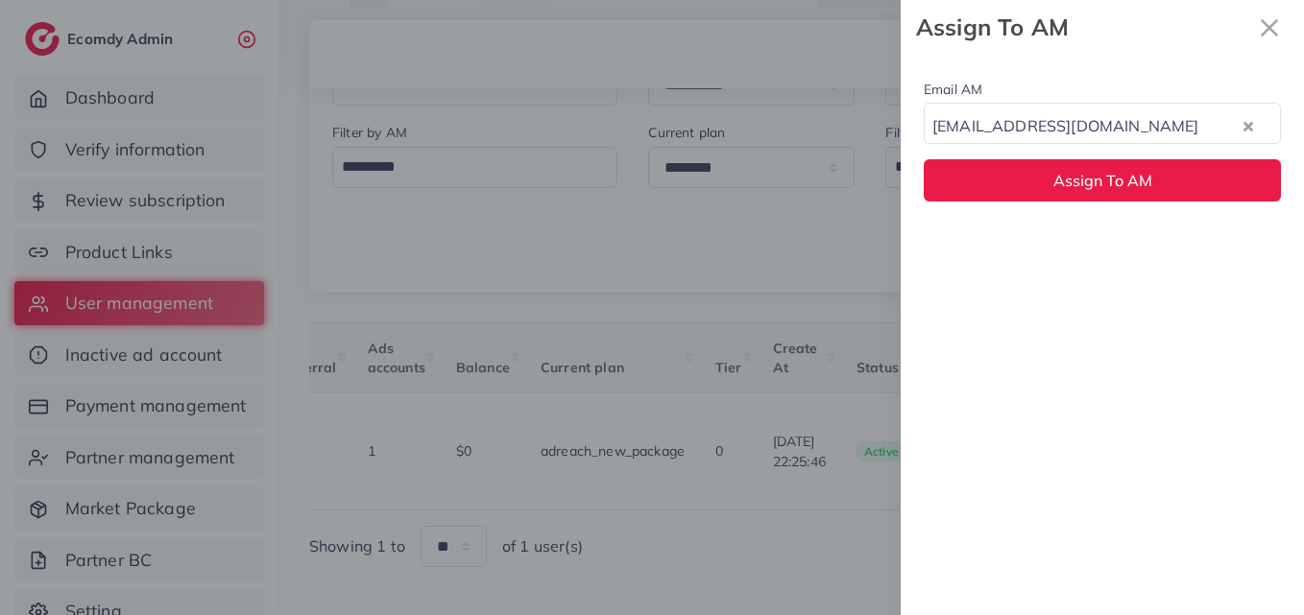
click at [1080, 146] on div "Email AM natashashahid163@gmail.com Loading... Assign To AM" at bounding box center [1102, 140] width 403 height 170
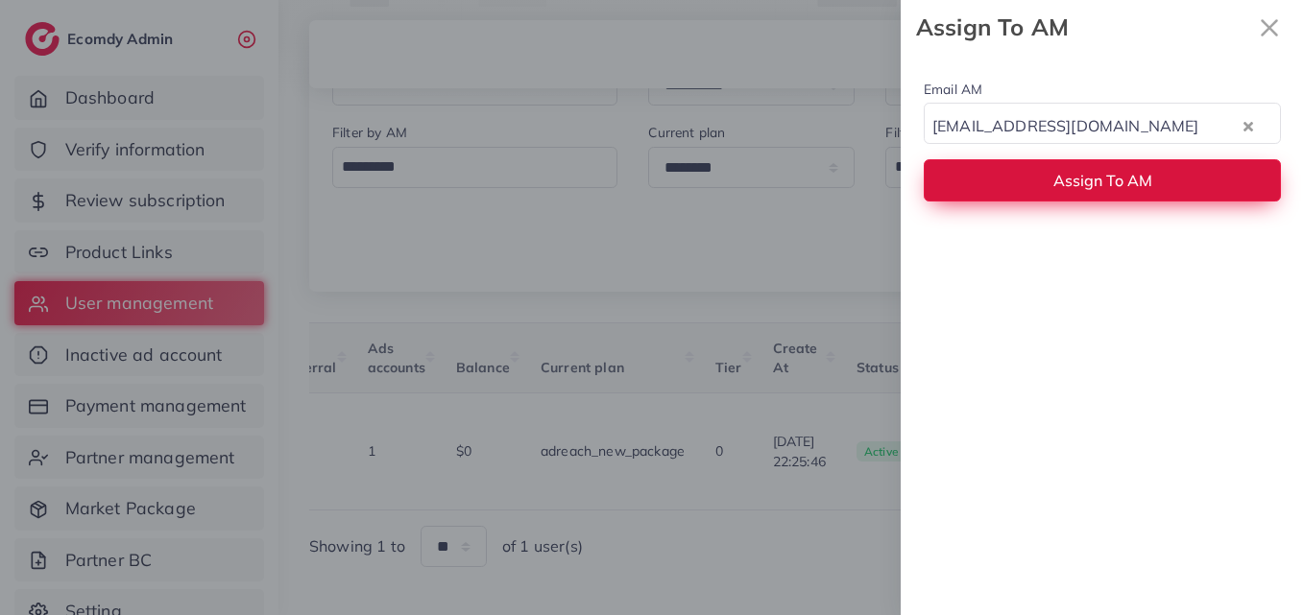
click at [1081, 174] on span "Assign To AM" at bounding box center [1102, 180] width 99 height 19
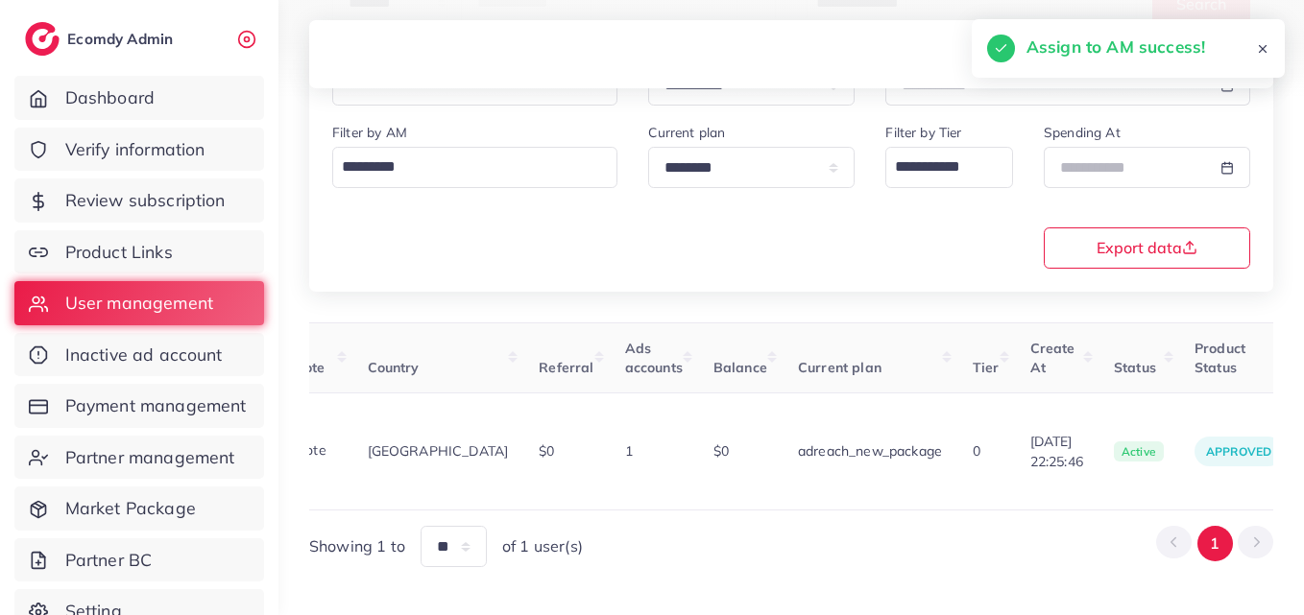
scroll to position [0, 81]
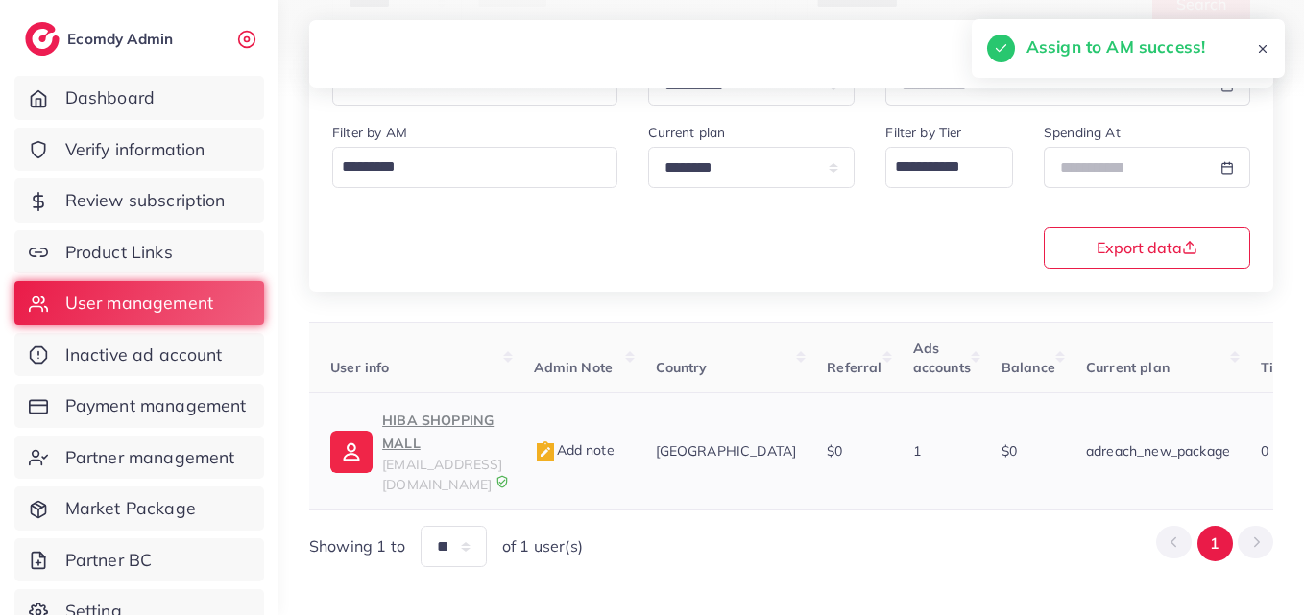
click at [422, 440] on p "HIBA SHOPPING MALL" at bounding box center [442, 432] width 120 height 46
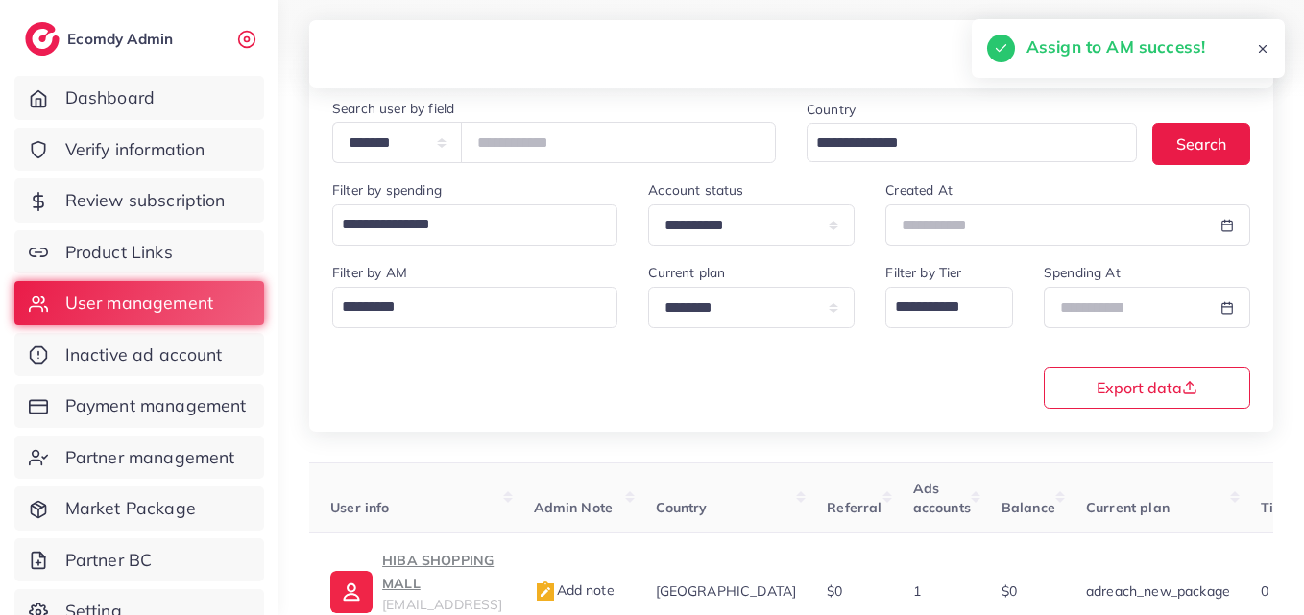
scroll to position [0, 0]
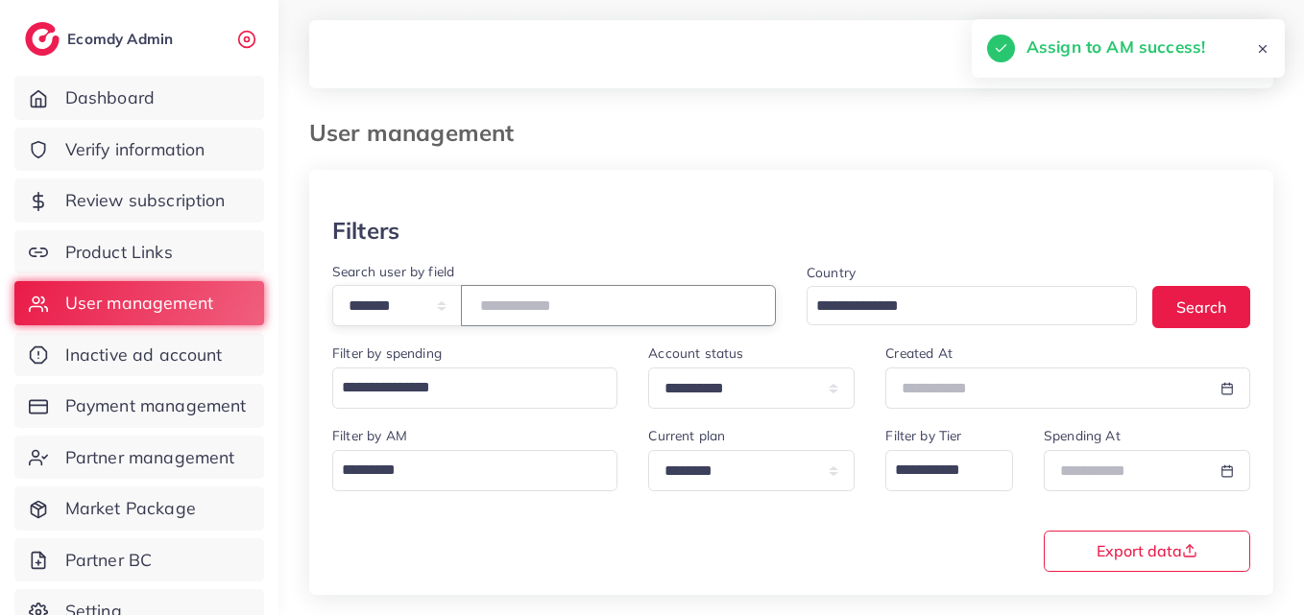
click at [552, 320] on input "*******" at bounding box center [618, 305] width 315 height 41
paste input "number"
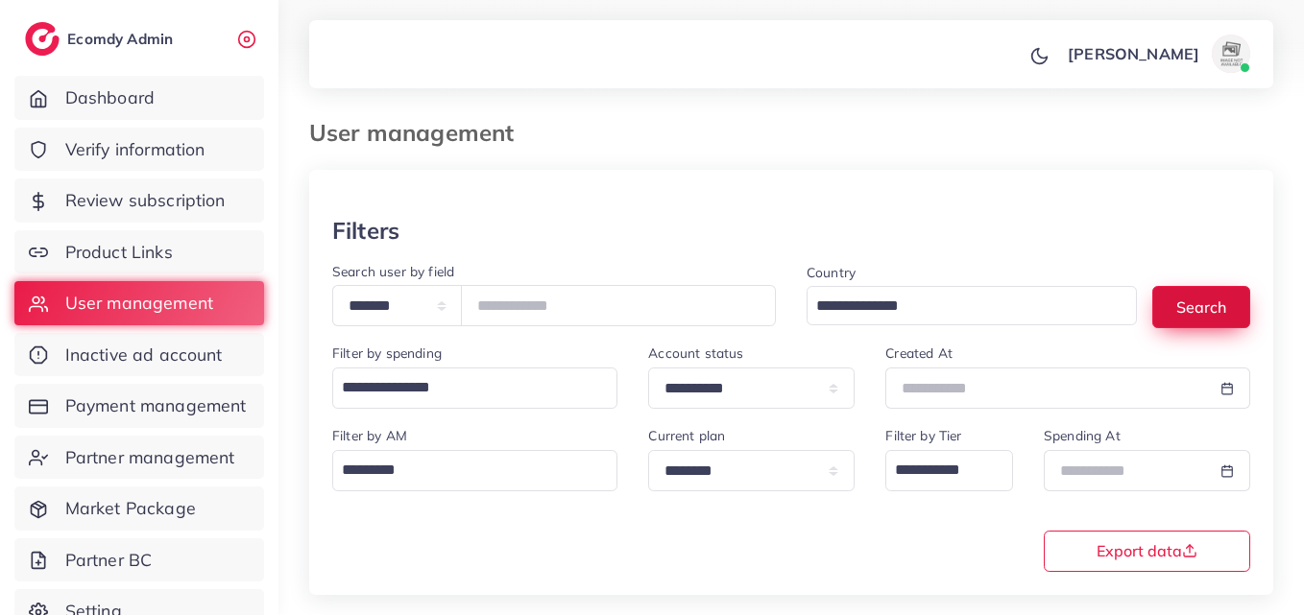
click at [1188, 308] on button "Search" at bounding box center [1201, 306] width 98 height 41
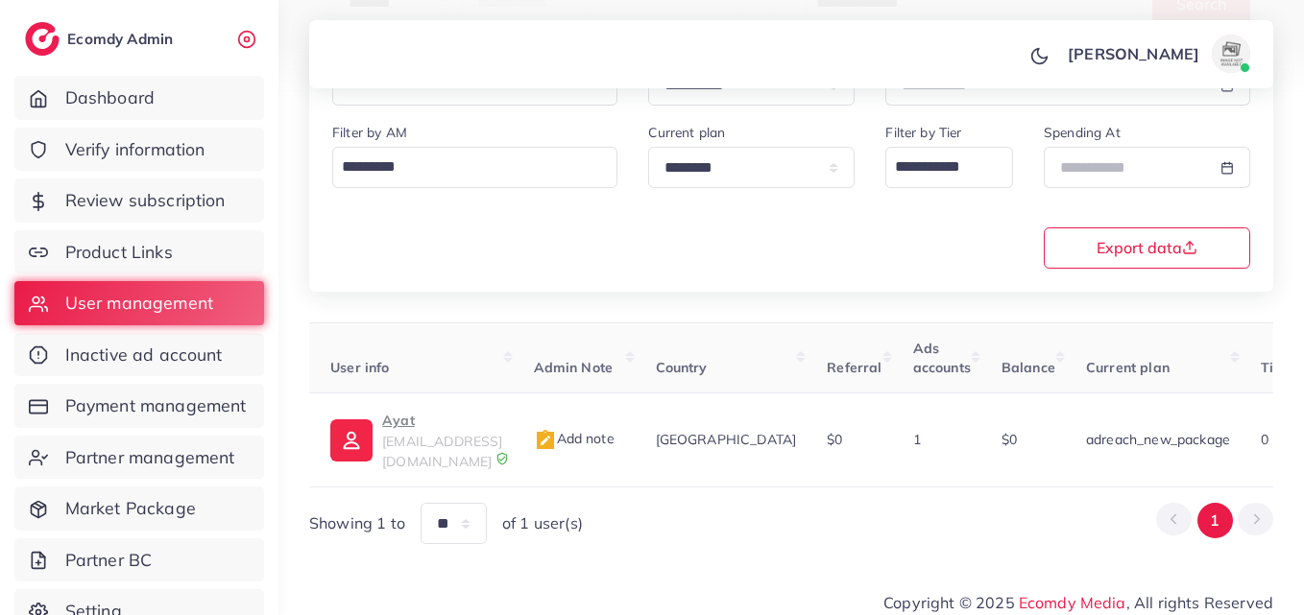
scroll to position [0, 633]
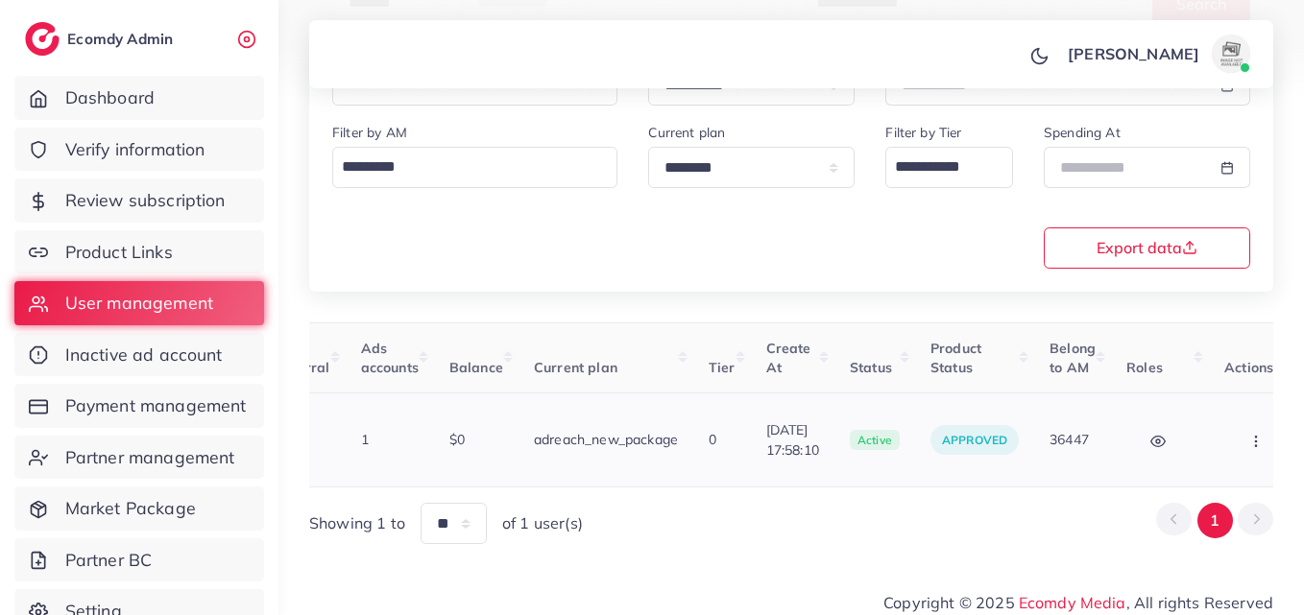
click at [1227, 442] on button "button" at bounding box center [1257, 440] width 67 height 43
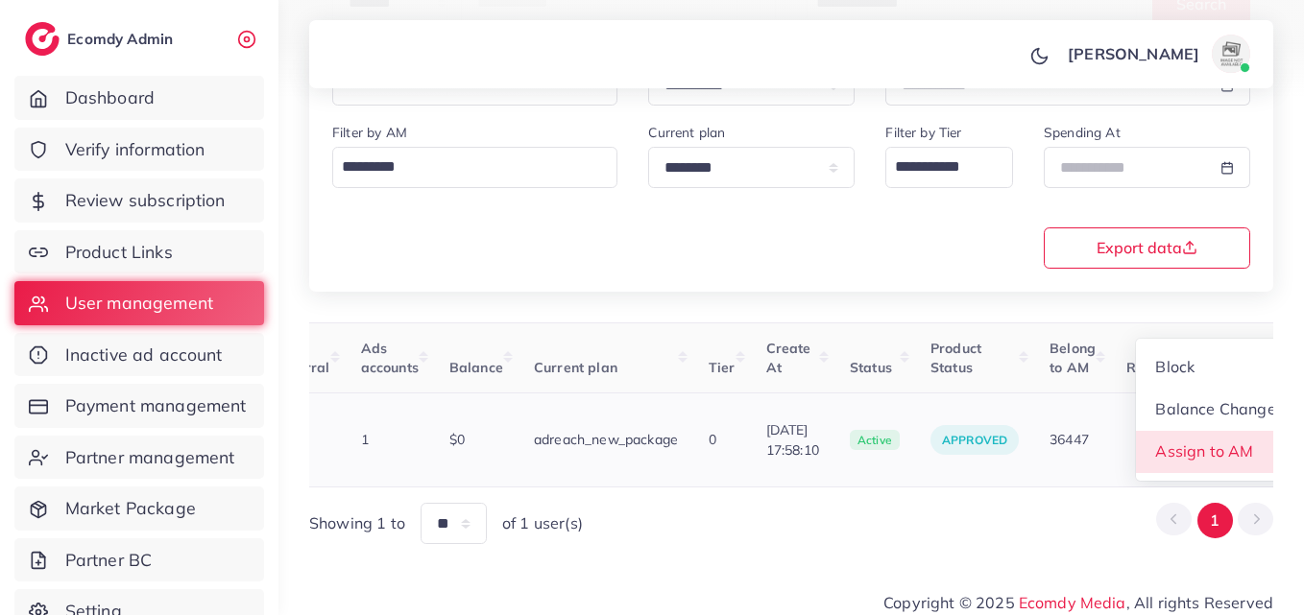
scroll to position [2, 633]
click at [1227, 442] on link "Assign to AM" at bounding box center [1215, 452] width 159 height 42
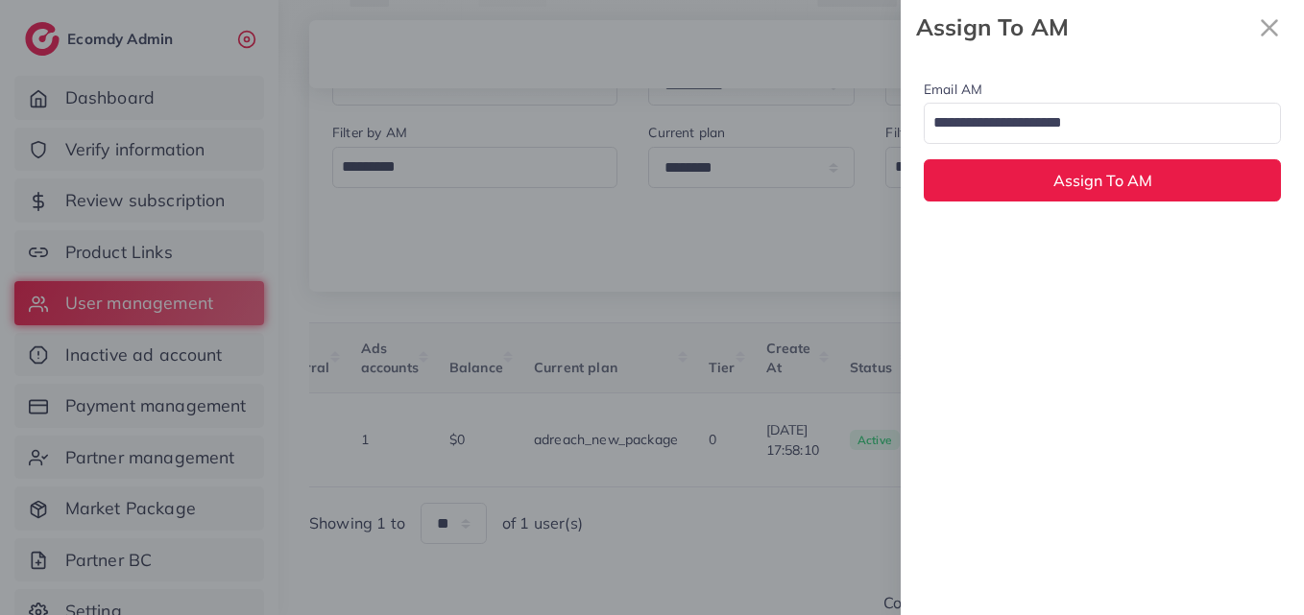
click at [1089, 110] on input "Search for option" at bounding box center [1091, 124] width 329 height 33
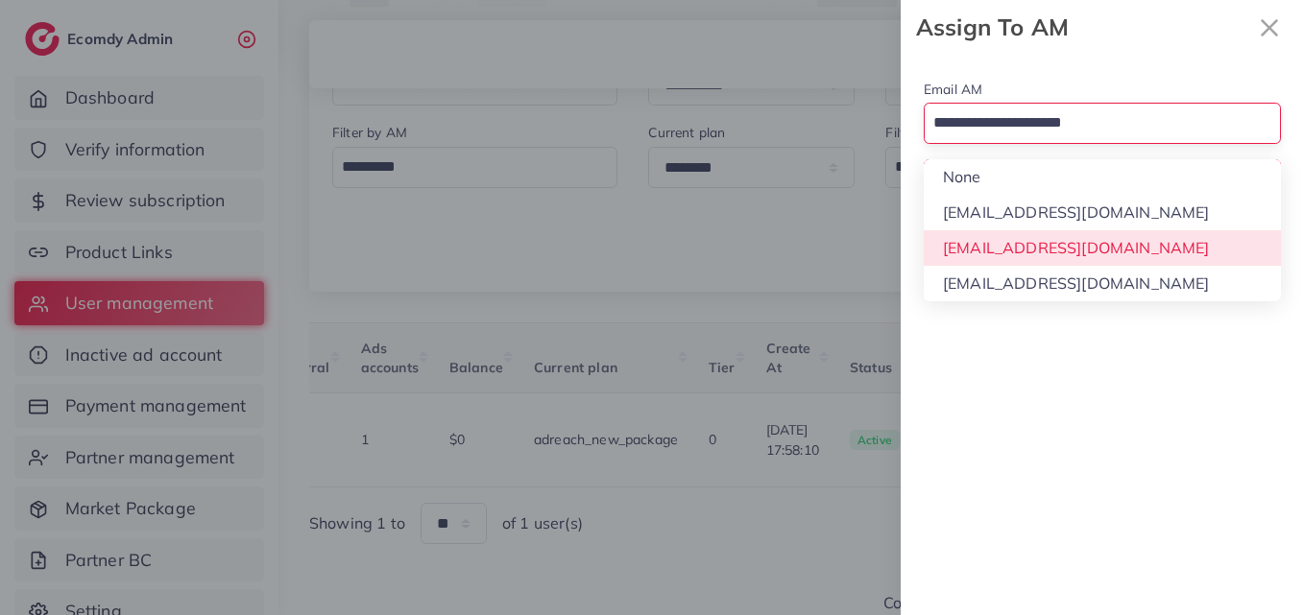
click at [1063, 238] on div "Email AM Loading... None hadibaaslam@gmail.com natashashahid163@gmail.com wajah…" at bounding box center [1102, 335] width 403 height 561
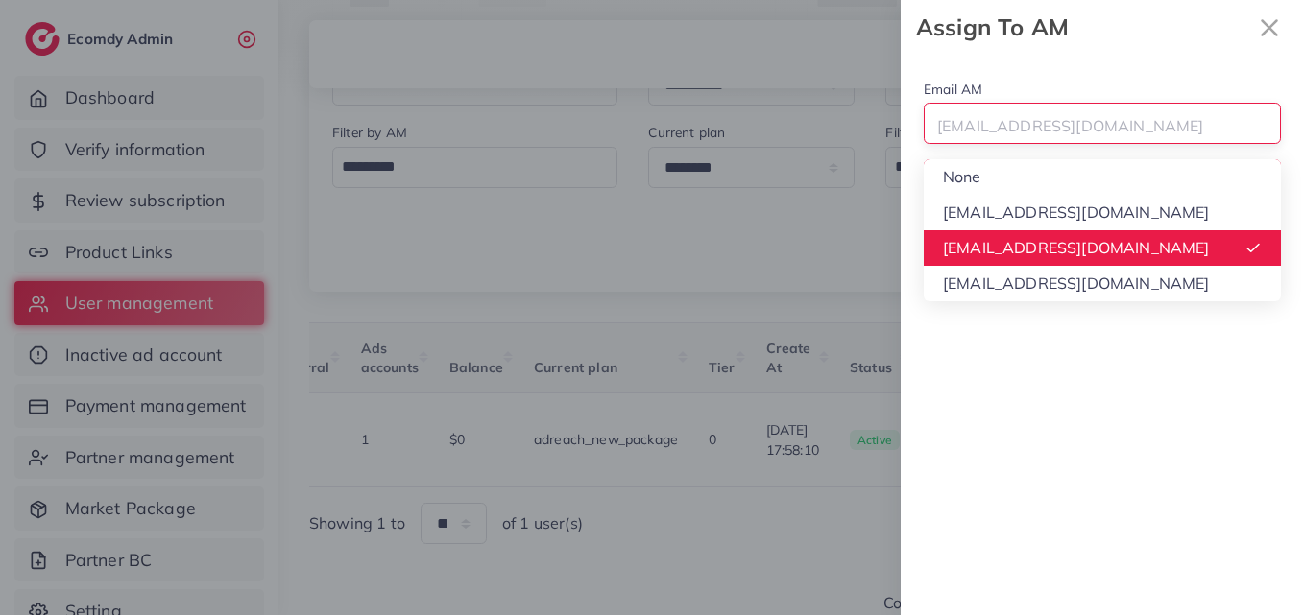
click at [1080, 143] on div "natashashahid163@gmail.com Loading..." at bounding box center [1102, 123] width 357 height 41
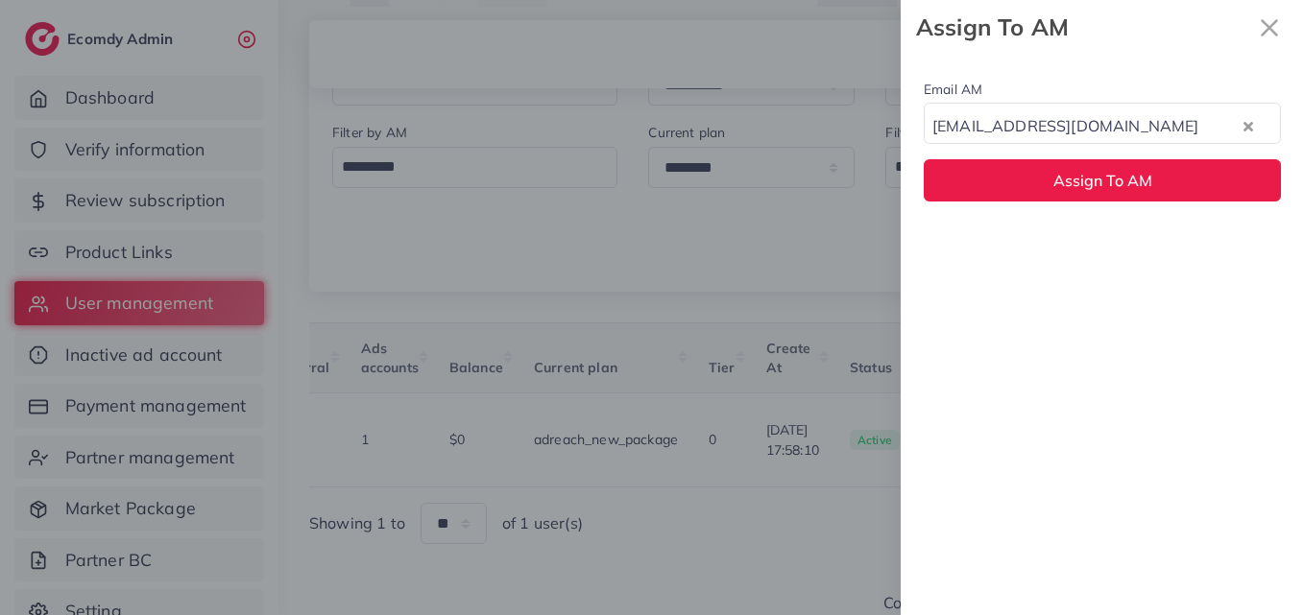
click at [1057, 237] on div "Email AM natashashahid163@gmail.com Loading... None hadibaaslam@gmail.com natas…" at bounding box center [1102, 335] width 403 height 561
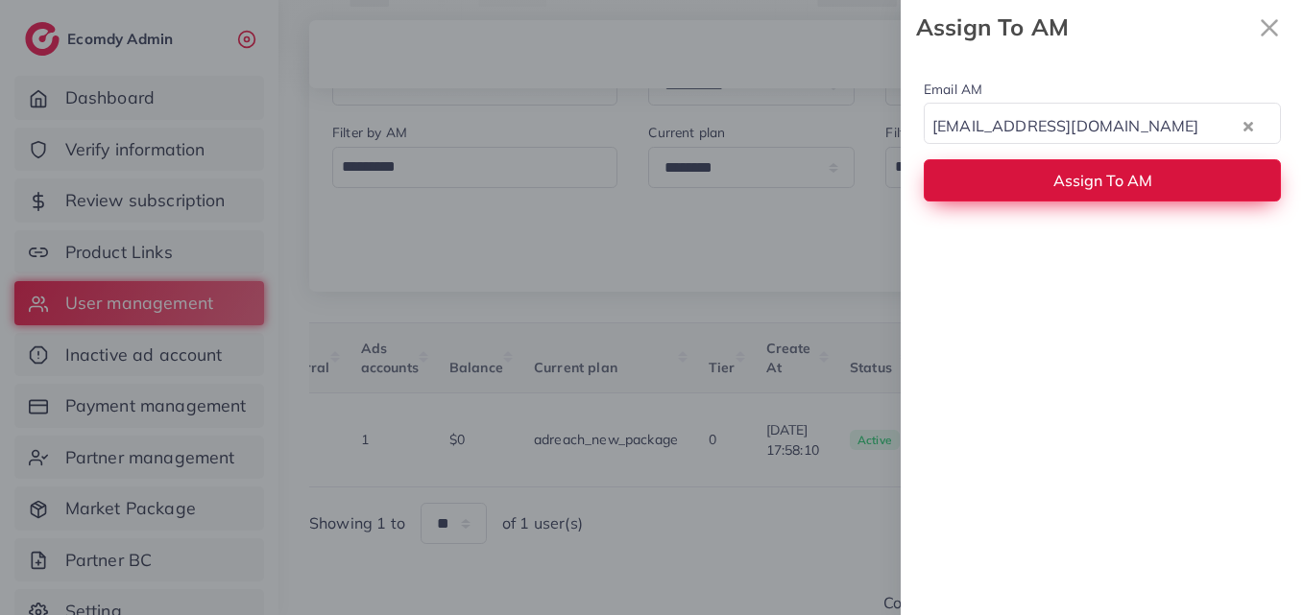
click at [1069, 181] on span "Assign To AM" at bounding box center [1102, 180] width 99 height 19
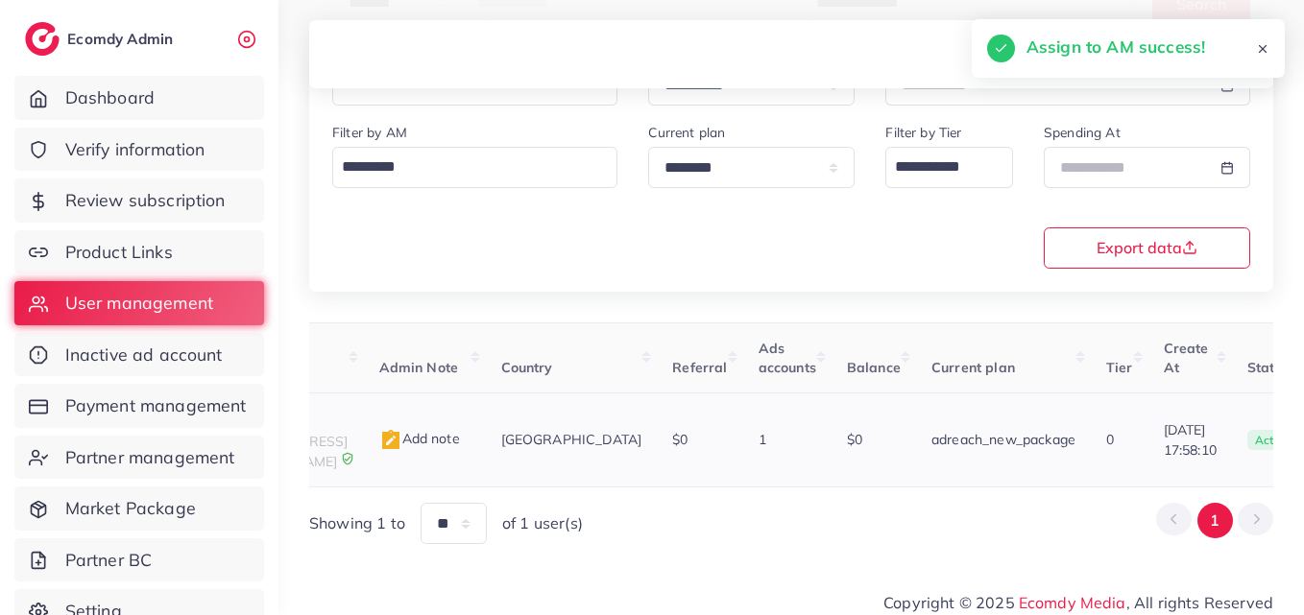
scroll to position [0, 232]
click at [349, 426] on p "Ayat" at bounding box center [290, 420] width 120 height 23
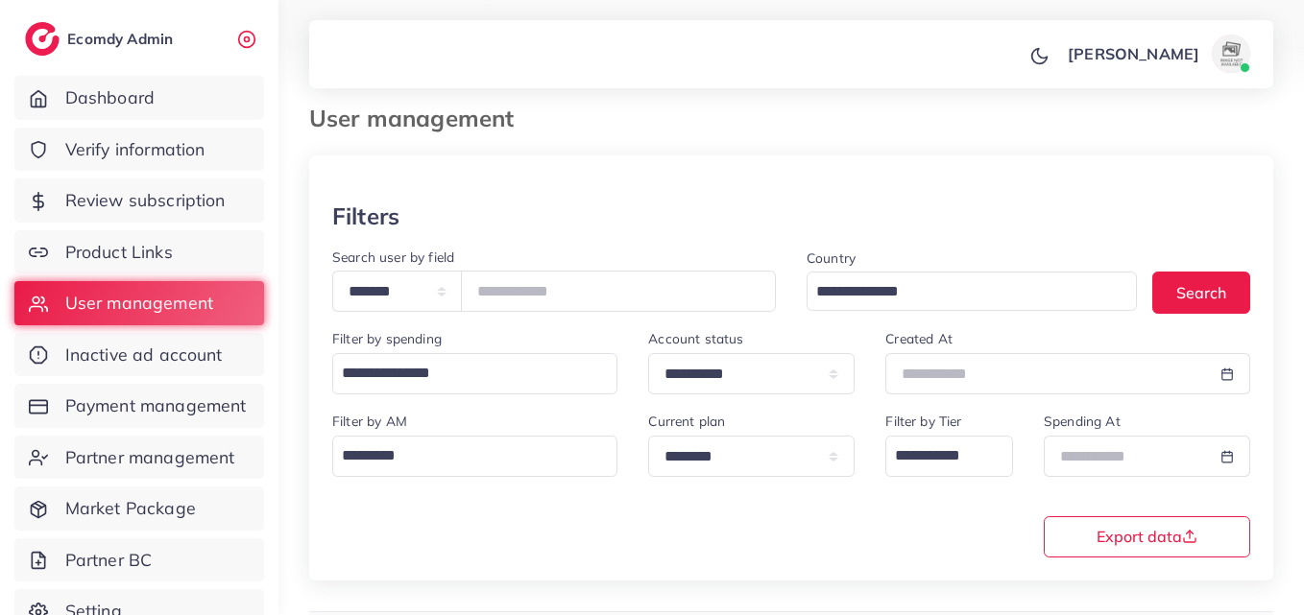
scroll to position [0, 0]
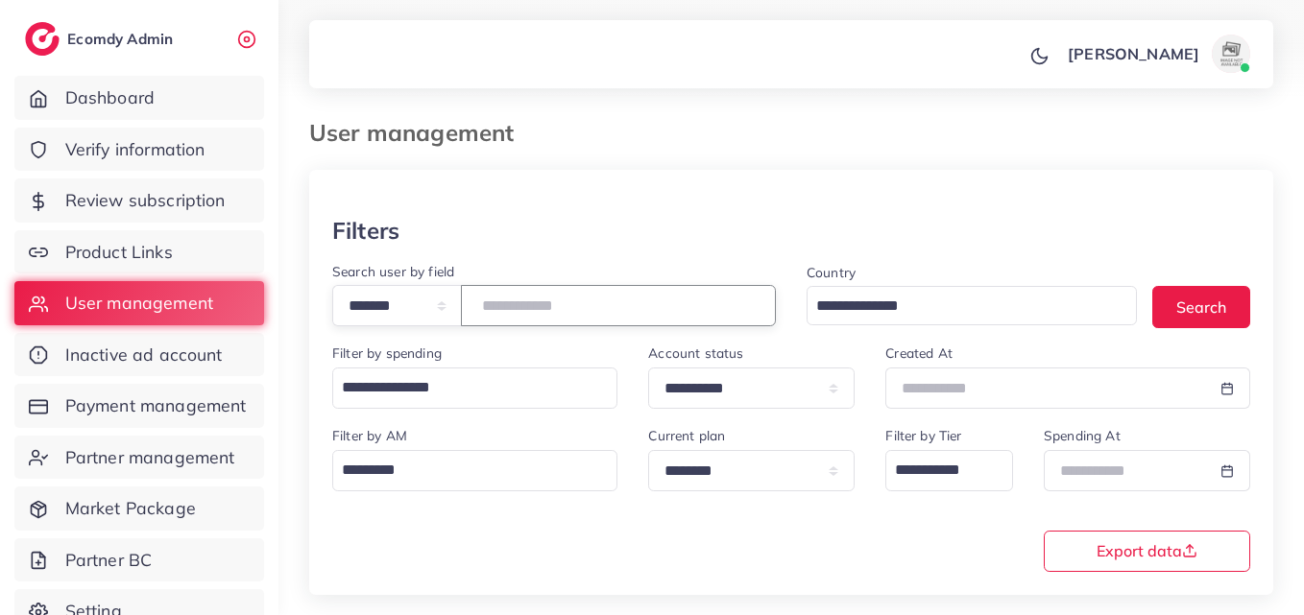
click at [520, 305] on input "*******" at bounding box center [618, 305] width 315 height 41
drag, startPoint x: 520, startPoint y: 305, endPoint x: 531, endPoint y: 310, distance: 11.6
paste input "number"
click at [1202, 314] on button "Search" at bounding box center [1201, 306] width 98 height 41
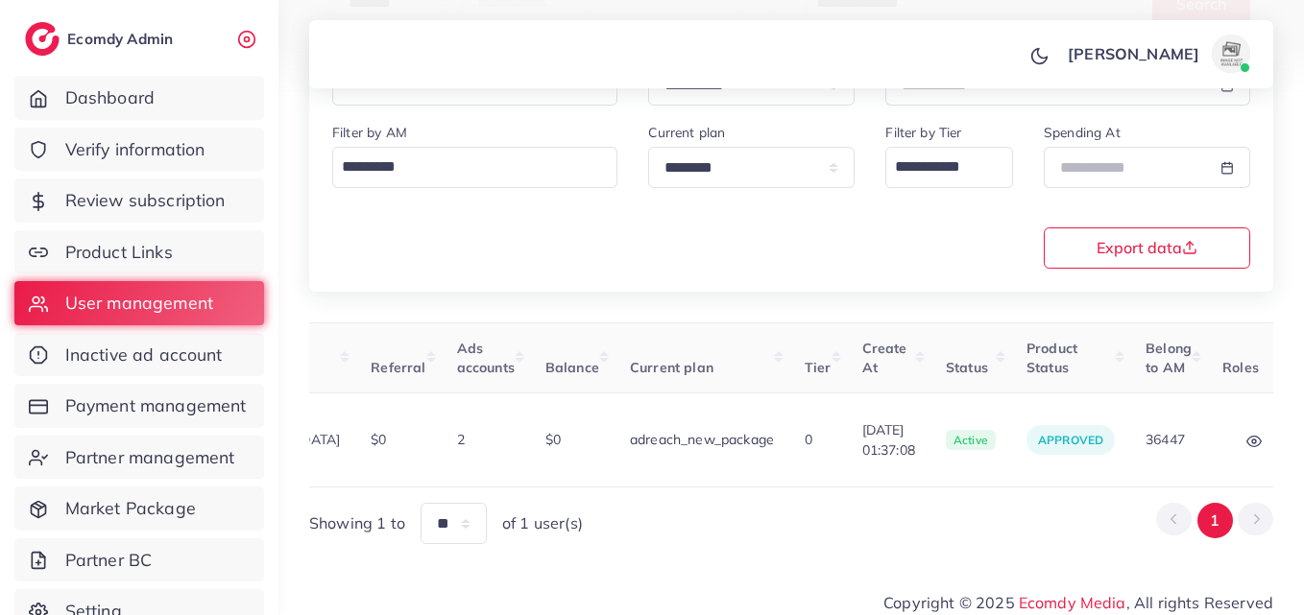
scroll to position [0, 633]
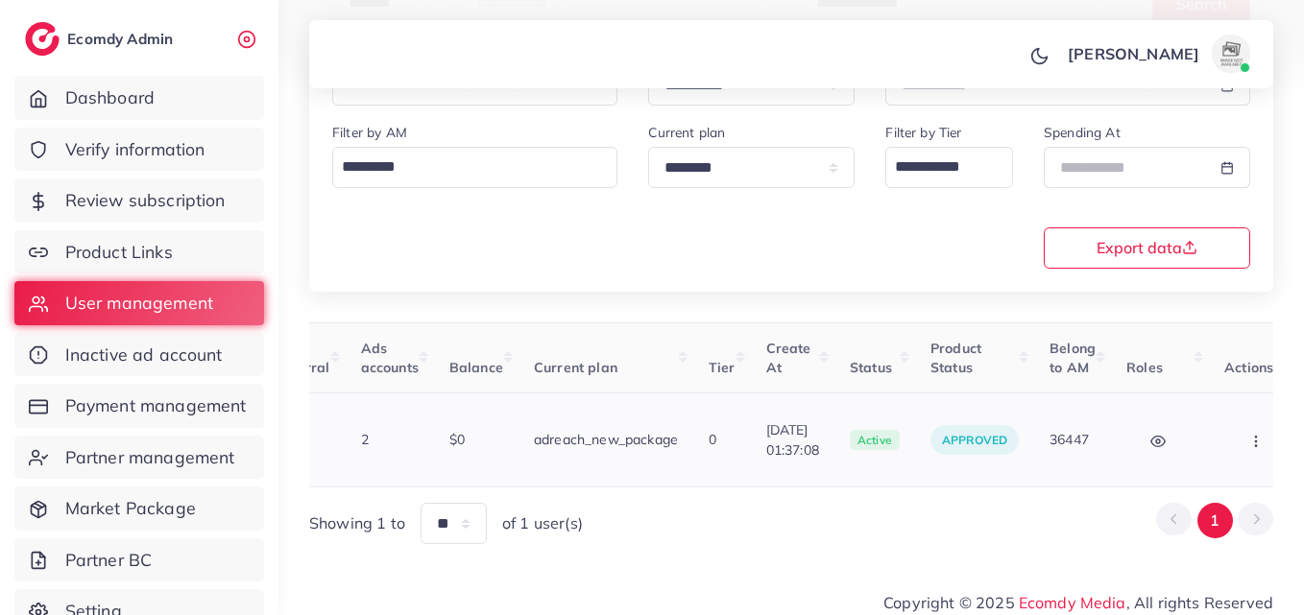
click at [1248, 436] on icon "button" at bounding box center [1255, 441] width 15 height 15
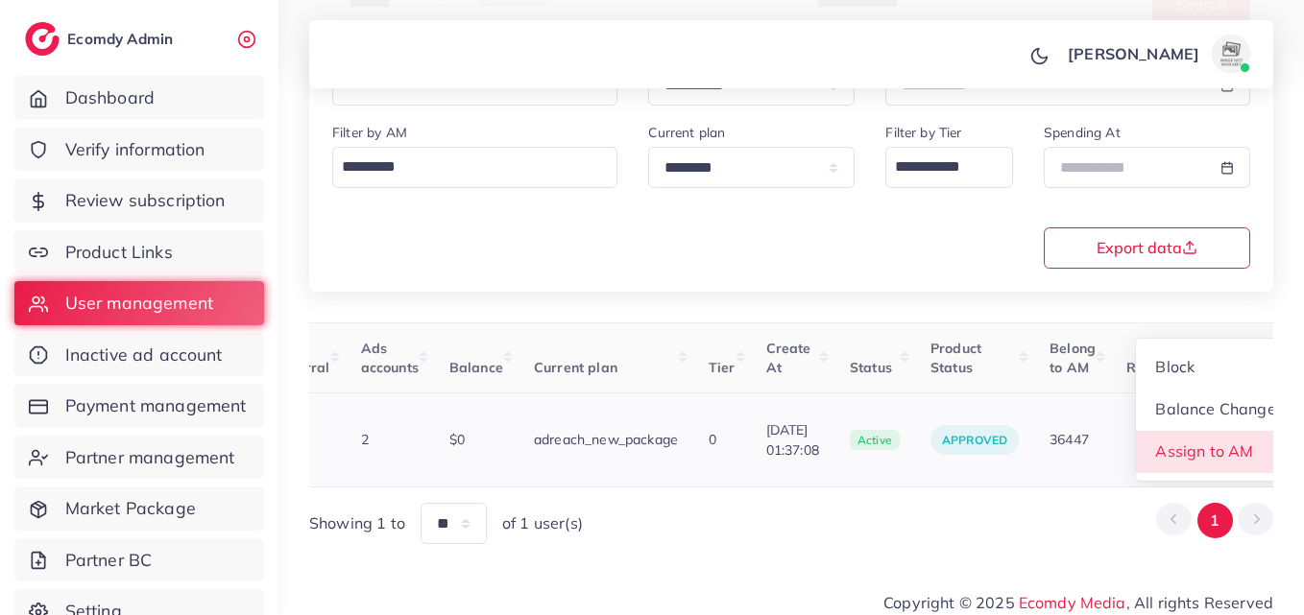
click at [1221, 436] on link "Assign to AM" at bounding box center [1215, 452] width 159 height 42
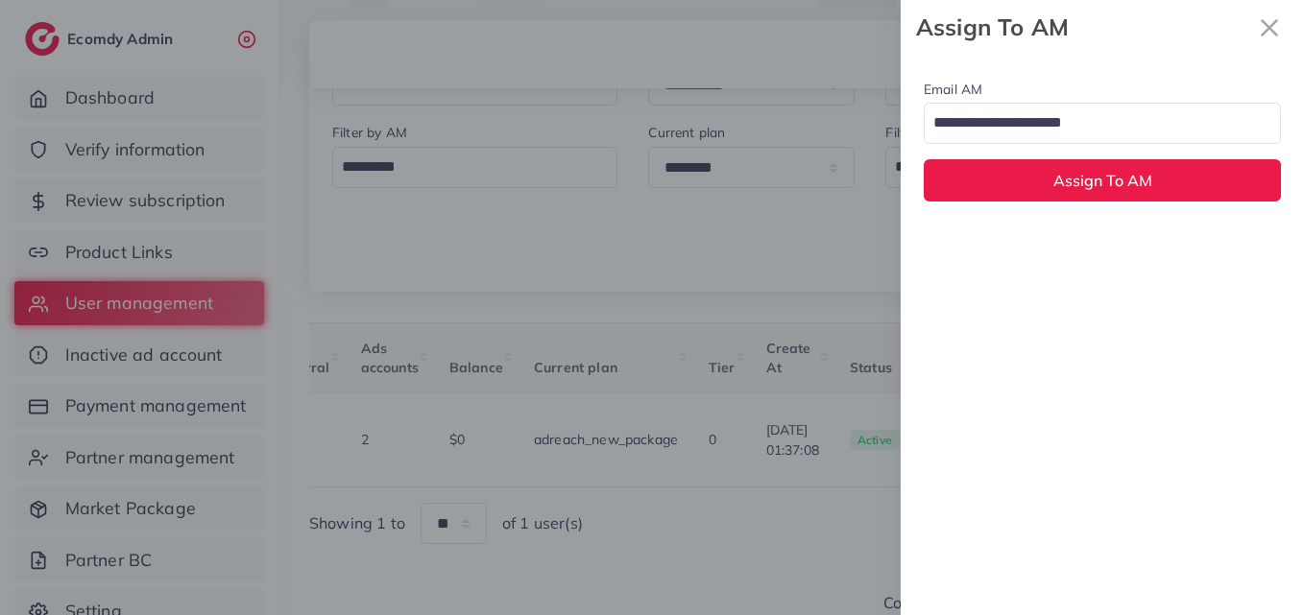
click at [1135, 108] on input "Search for option" at bounding box center [1091, 124] width 329 height 33
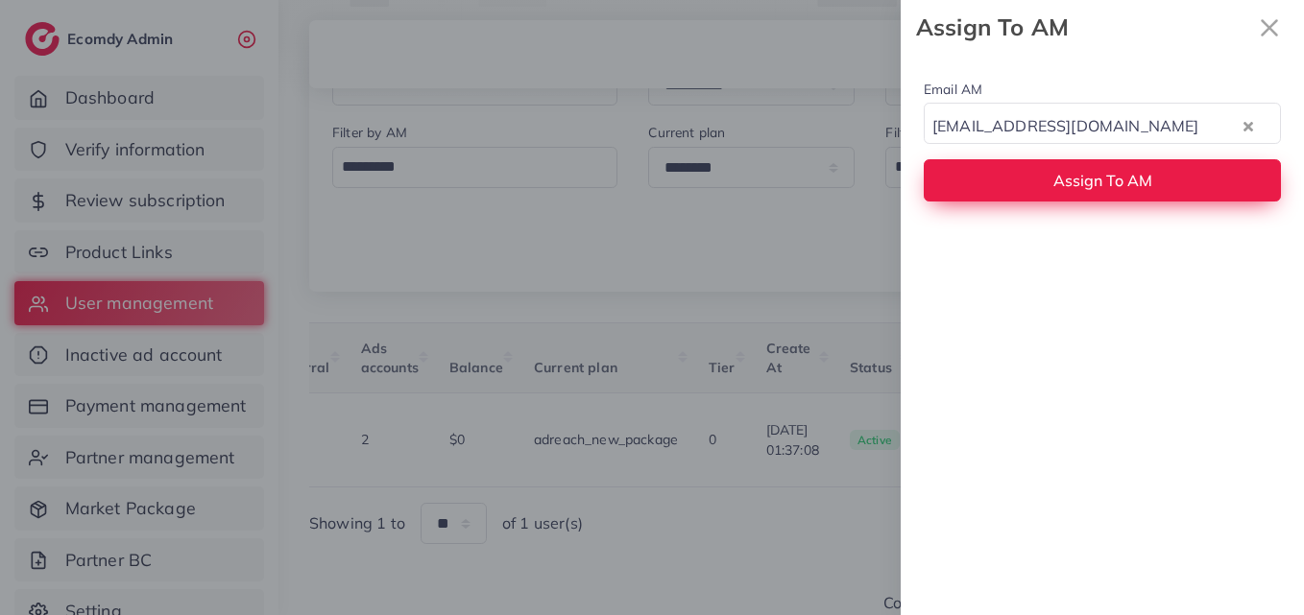
drag, startPoint x: 1111, startPoint y: 242, endPoint x: 1101, endPoint y: 165, distance: 77.4
click at [1110, 229] on div "Email AM natashashahid163@gmail.com Loading... None hadibaaslam@gmail.com natas…" at bounding box center [1102, 335] width 403 height 561
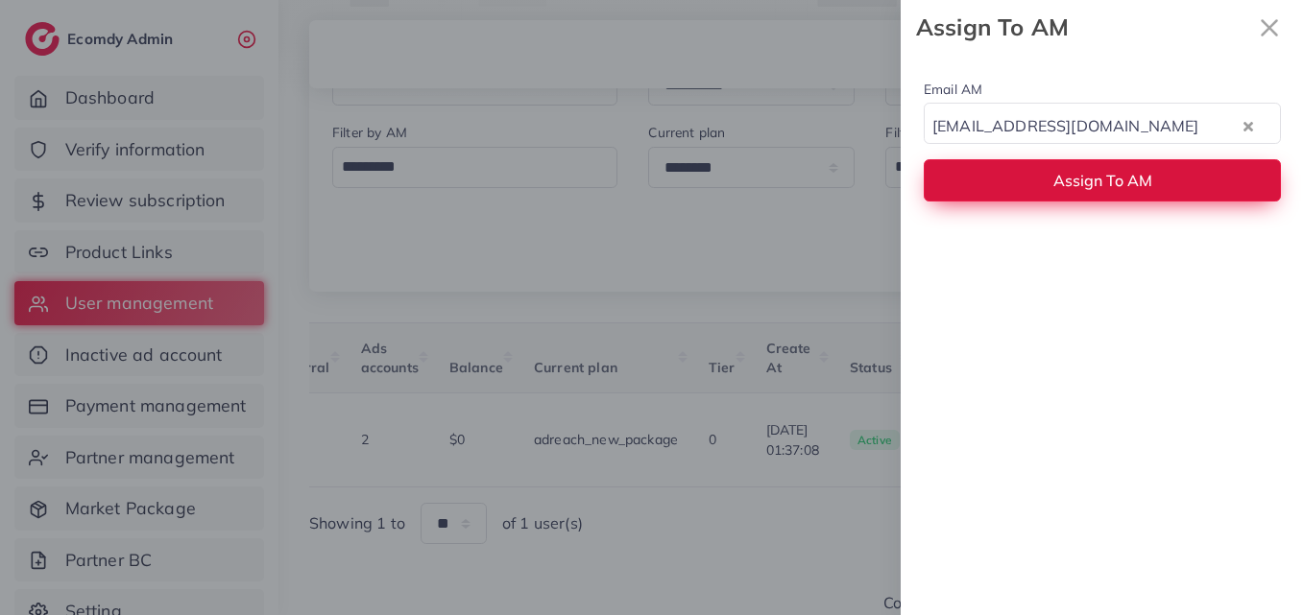
click at [1101, 165] on button "Assign To AM" at bounding box center [1102, 179] width 357 height 41
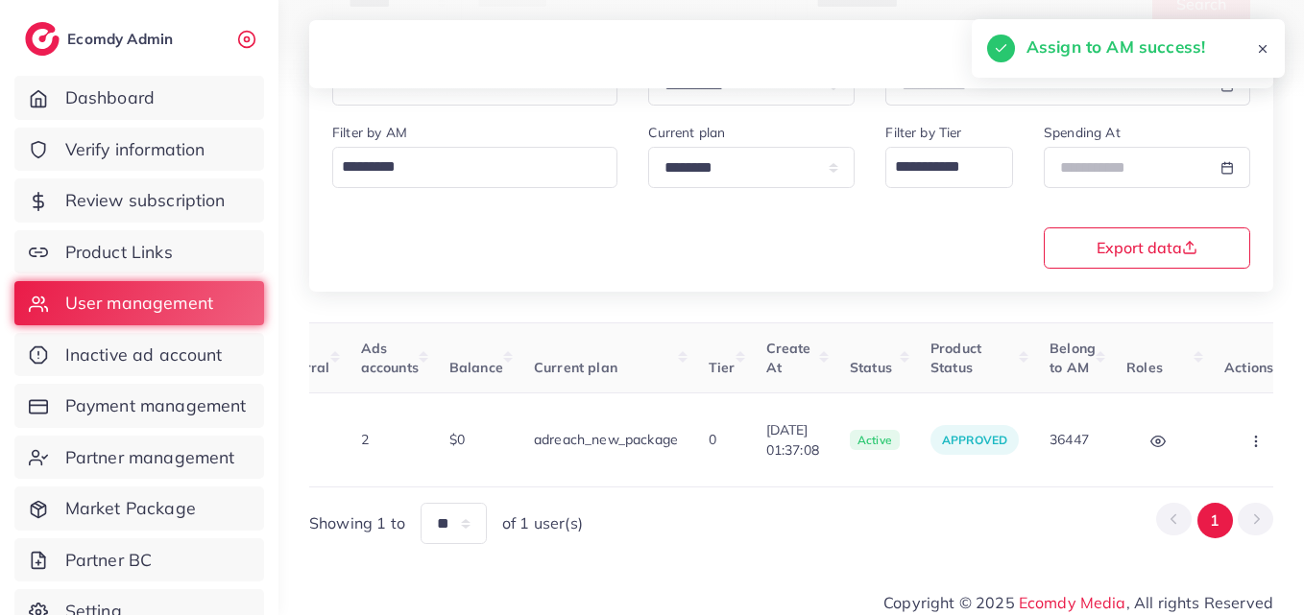
scroll to position [0, 0]
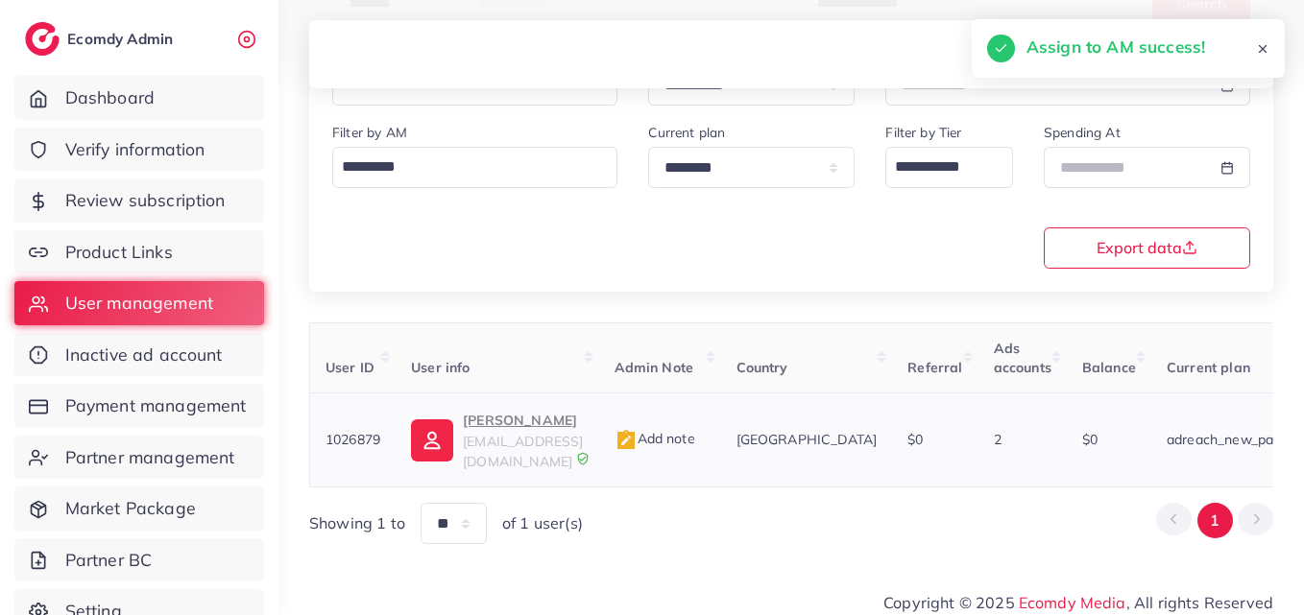
click at [461, 436] on link "Nasir farooq um529242@gmail.com" at bounding box center [497, 440] width 172 height 62
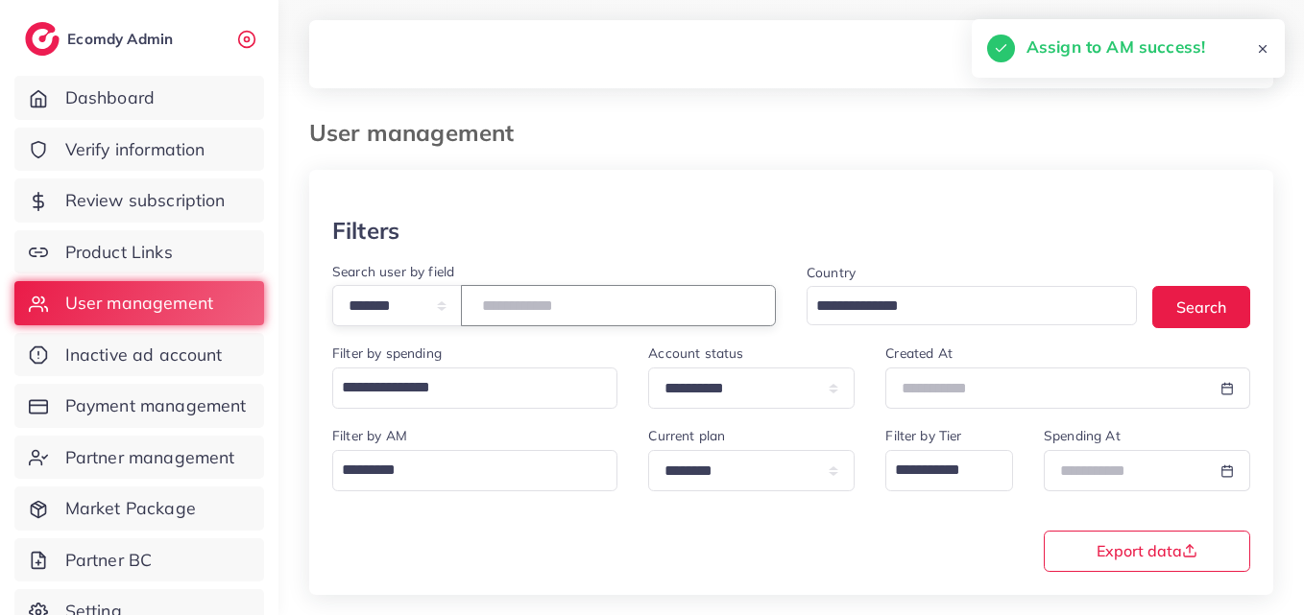
click at [526, 290] on input "*******" at bounding box center [618, 305] width 315 height 41
click at [527, 290] on input "*******" at bounding box center [618, 305] width 315 height 41
paste input "number"
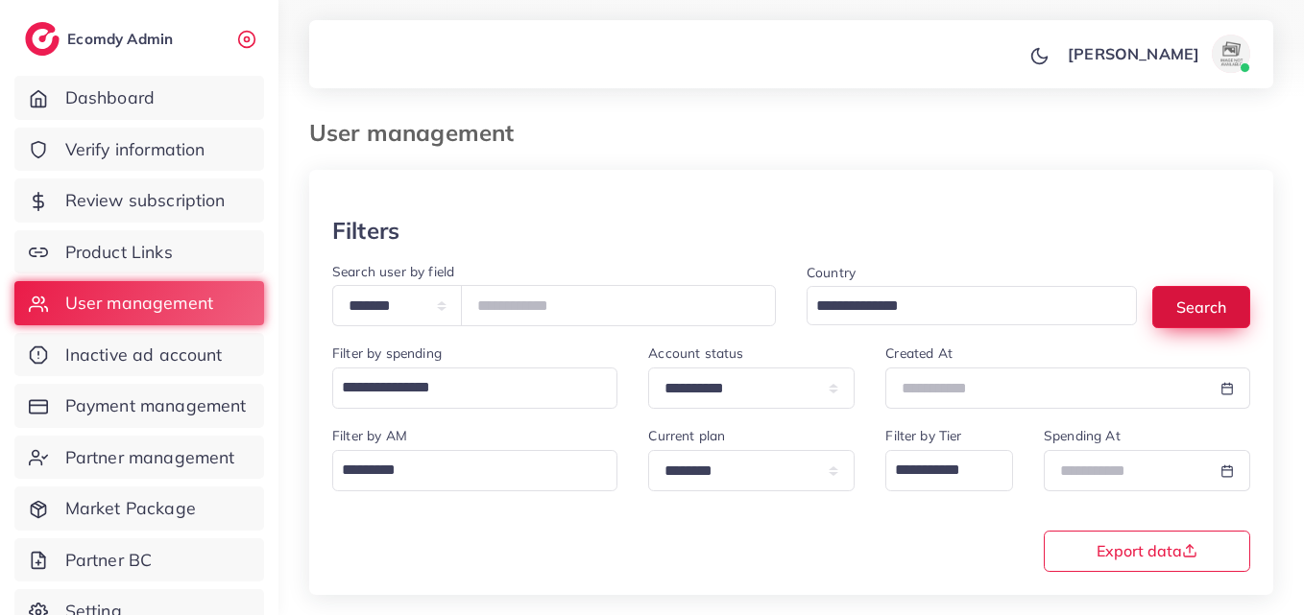
click at [1222, 316] on button "Search" at bounding box center [1201, 306] width 98 height 41
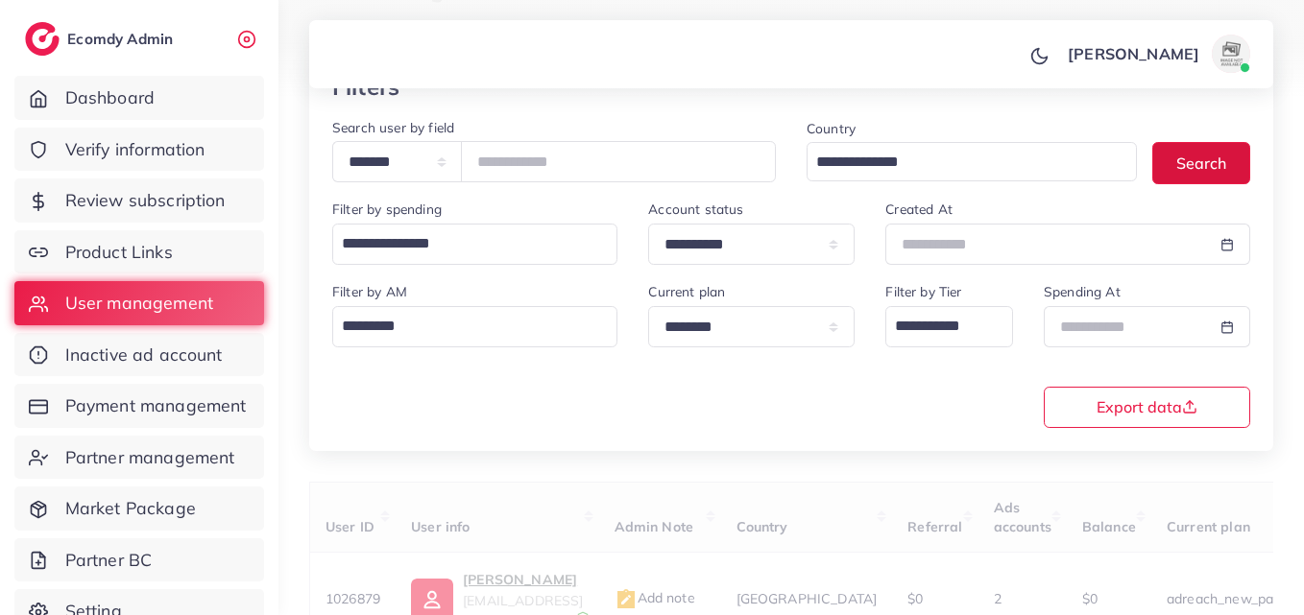
scroll to position [303, 0]
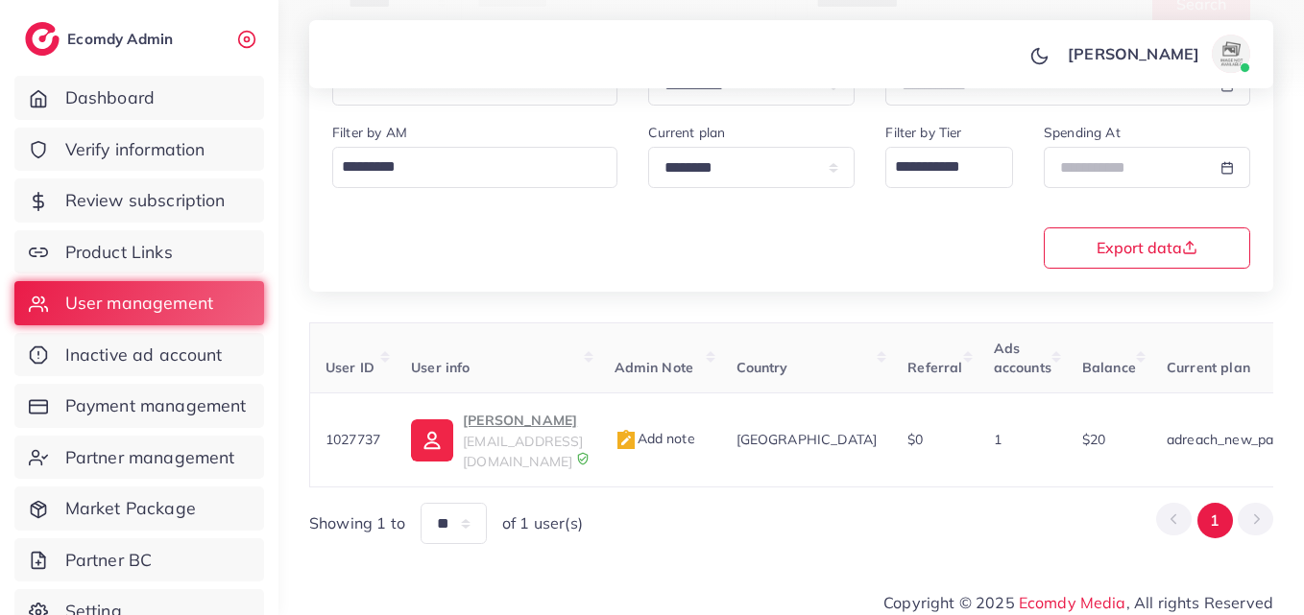
drag, startPoint x: 647, startPoint y: 474, endPoint x: 669, endPoint y: 480, distance: 22.8
click at [669, 480] on div "User ID User info Admin Note Country Referral Ads accounts Balance Current plan…" at bounding box center [791, 434] width 964 height 223
click at [668, 477] on div "User ID User info Admin Note Country Referral Ads accounts Balance Current plan…" at bounding box center [791, 434] width 964 height 223
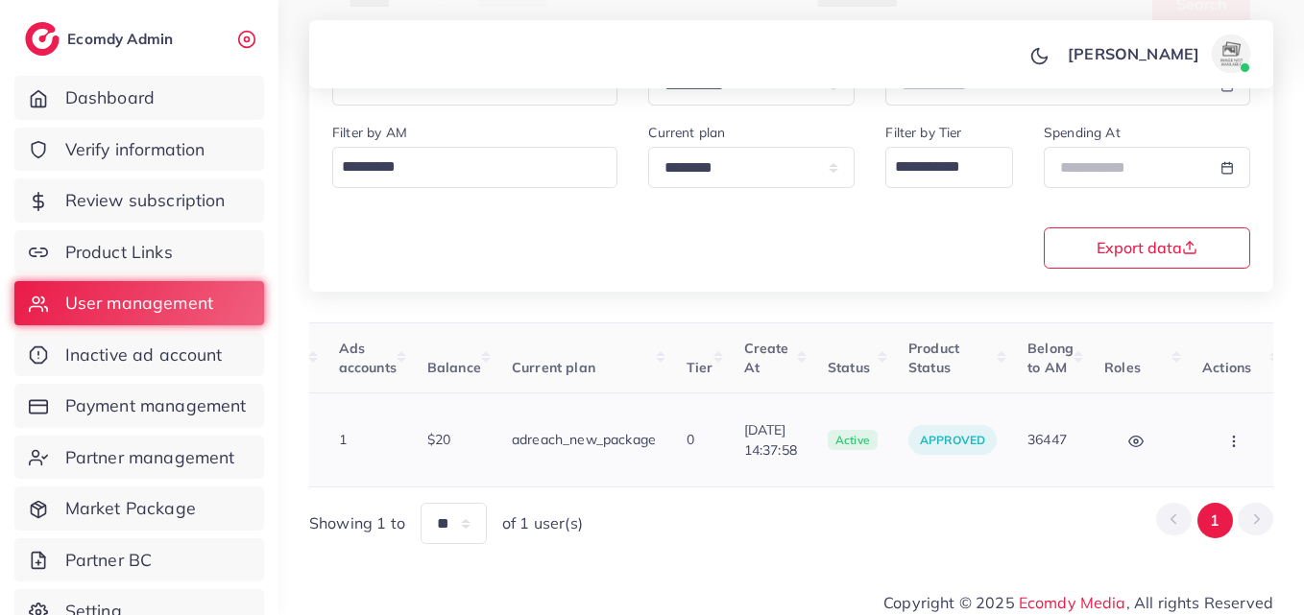
click at [1245, 440] on button "button" at bounding box center [1235, 440] width 67 height 43
click at [1244, 440] on link "Assign to AM" at bounding box center [1193, 452] width 159 height 42
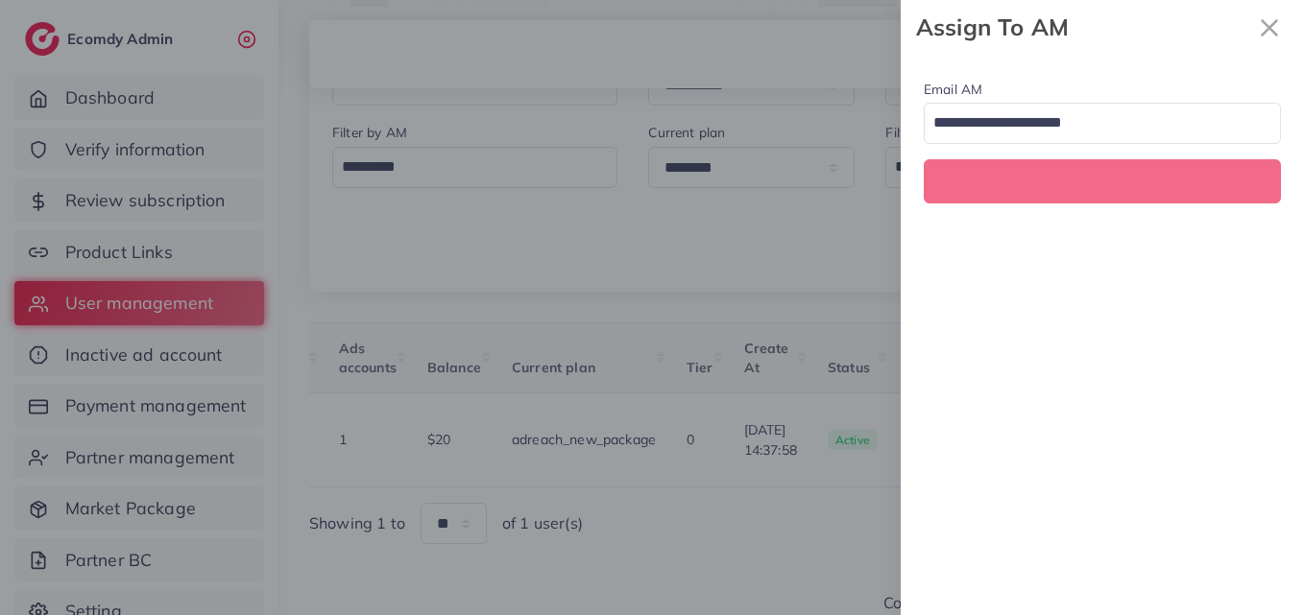
scroll to position [0, 655]
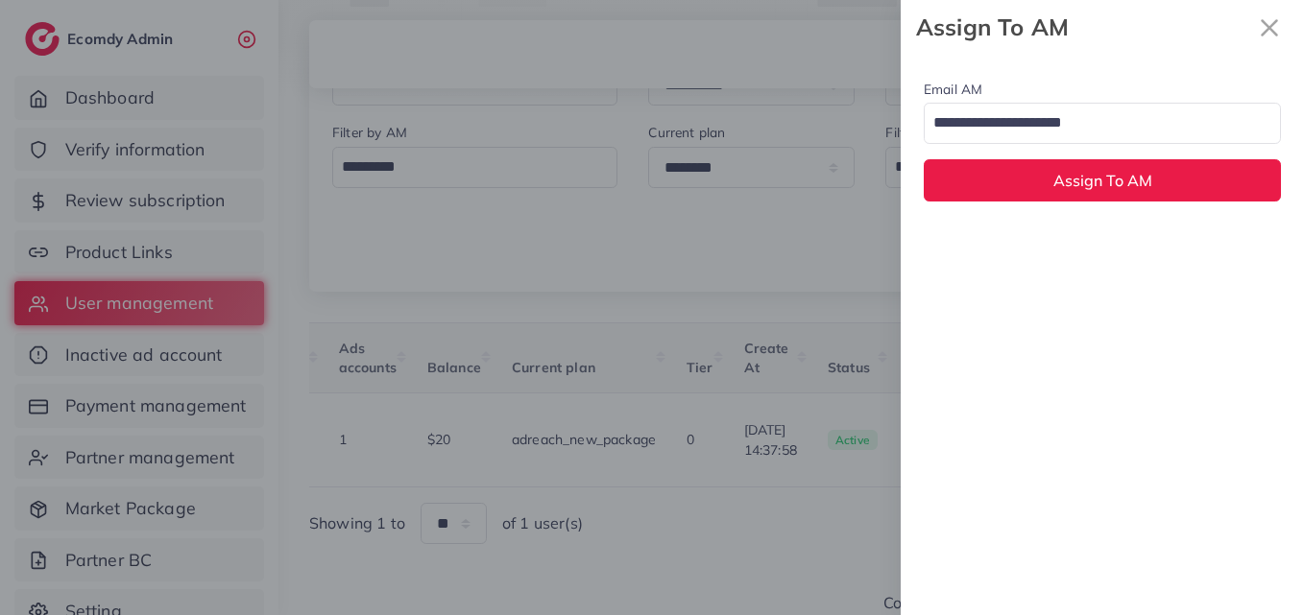
click at [1121, 134] on input "Search for option" at bounding box center [1091, 124] width 329 height 33
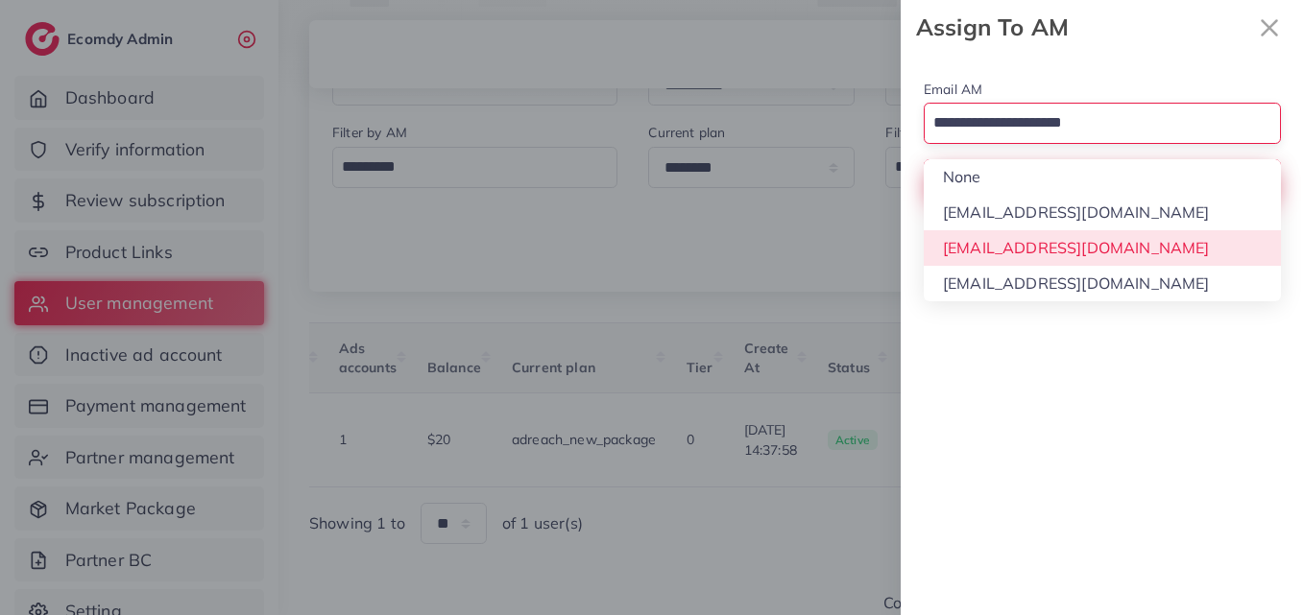
click at [1096, 253] on div "Email AM Loading... None hadibaaslam@gmail.com natashashahid163@gmail.com wajah…" at bounding box center [1102, 335] width 403 height 561
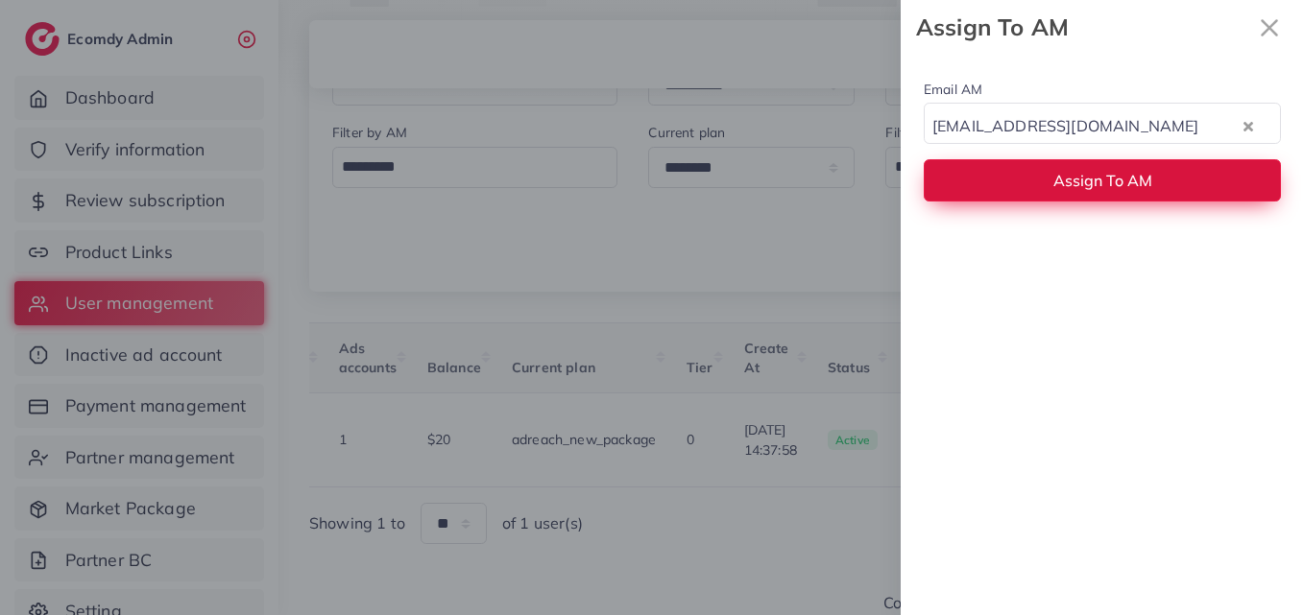
click at [1096, 193] on button "Assign To AM" at bounding box center [1102, 179] width 357 height 41
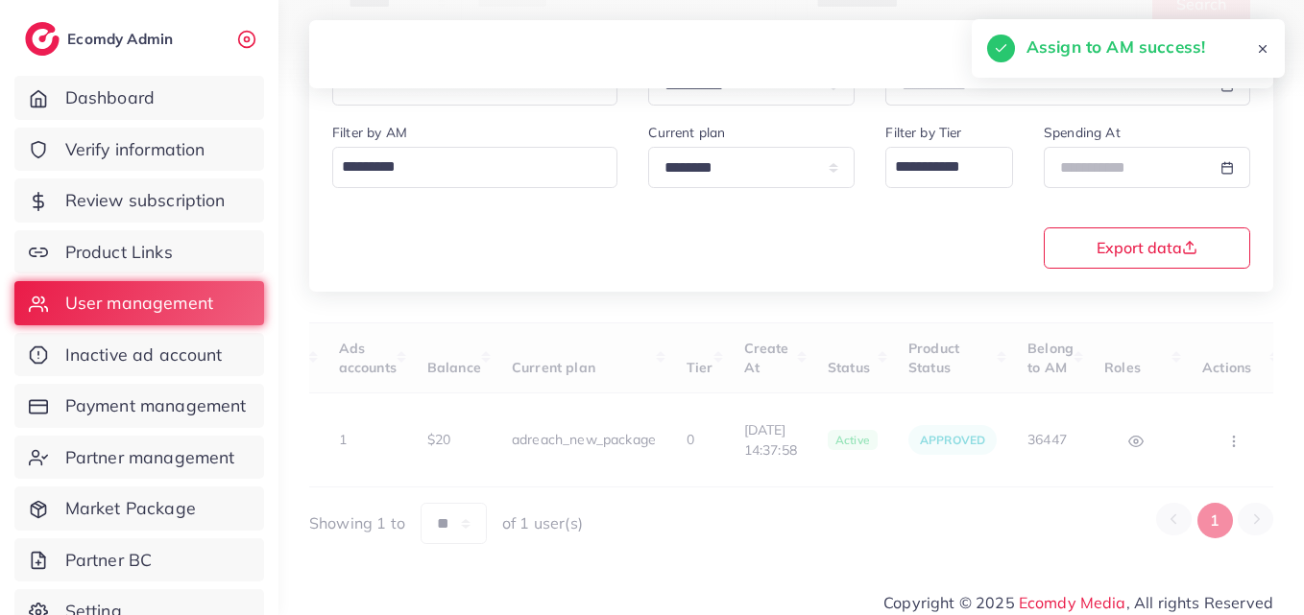
drag, startPoint x: 740, startPoint y: 472, endPoint x: 702, endPoint y: 470, distance: 38.5
click at [624, 462] on div "User ID User info Admin Note Country Referral Ads accounts Balance Current plan…" at bounding box center [791, 434] width 964 height 223
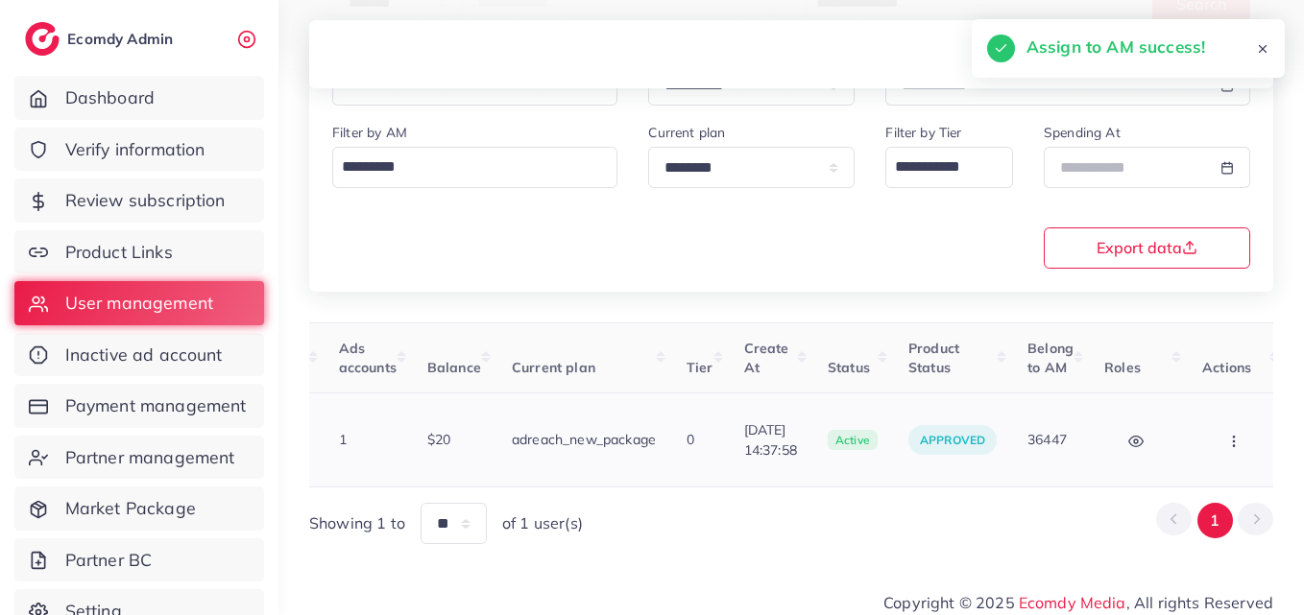
drag, startPoint x: 727, startPoint y: 477, endPoint x: 615, endPoint y: 455, distance: 113.5
click at [595, 450] on div "User ID User info Admin Note Country Referral Ads accounts Balance Current plan…" at bounding box center [791, 434] width 964 height 223
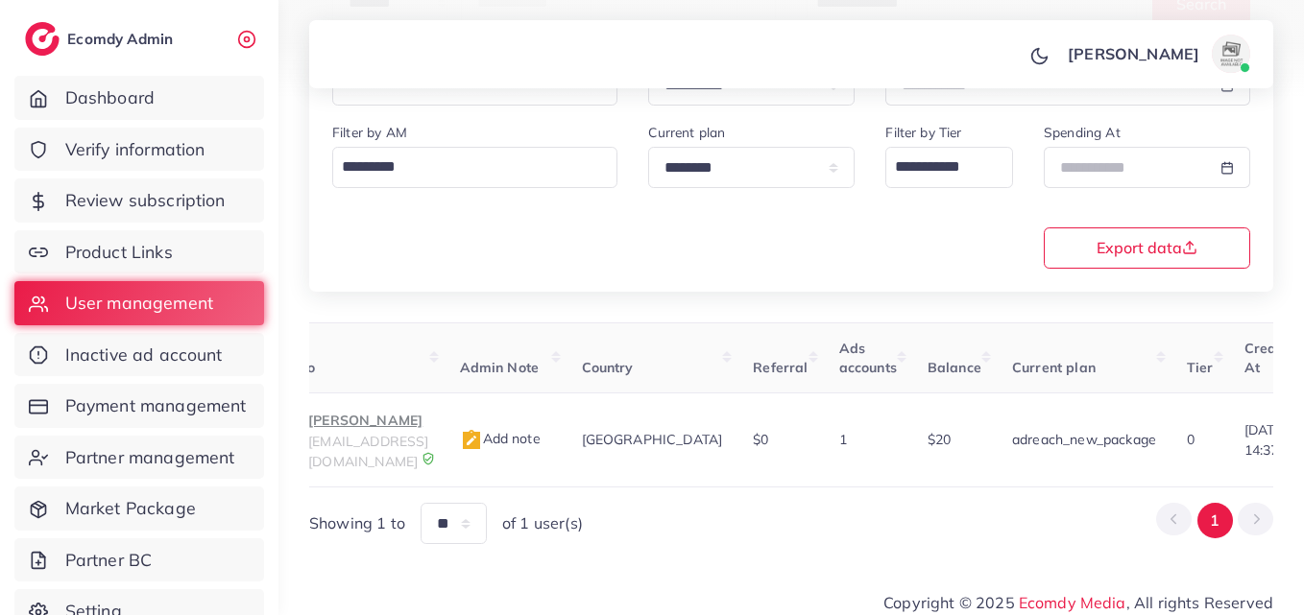
scroll to position [0, 84]
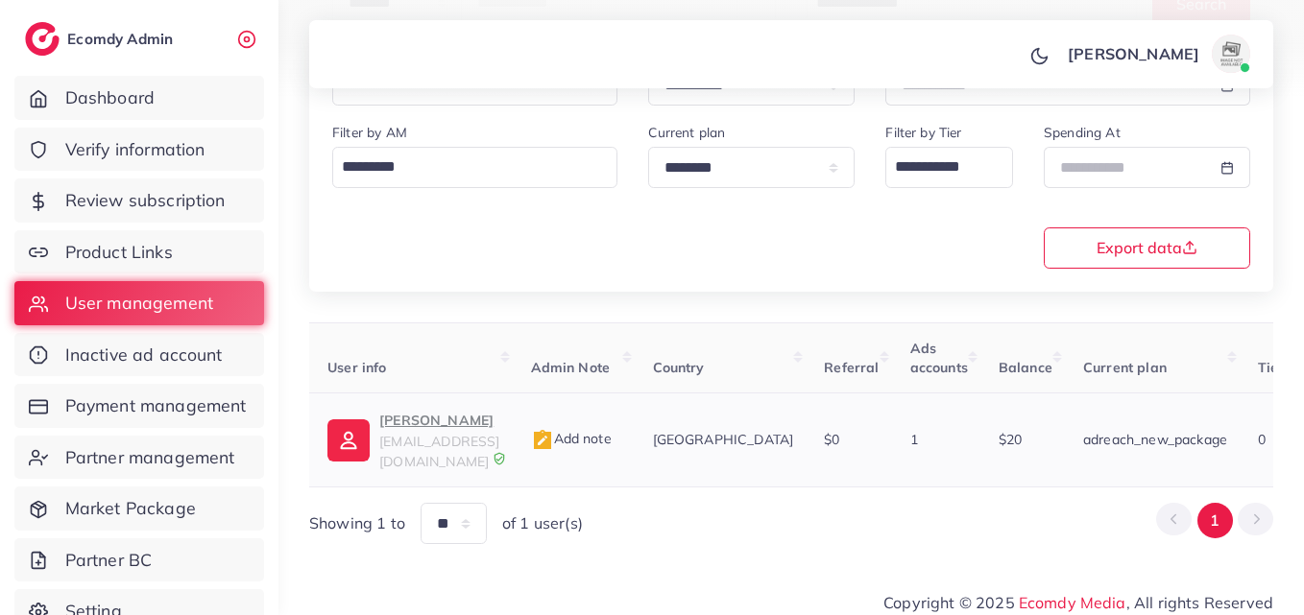
click at [373, 421] on link "Adnan Rasheed tiktokadnan02@gmail.com" at bounding box center [413, 440] width 172 height 62
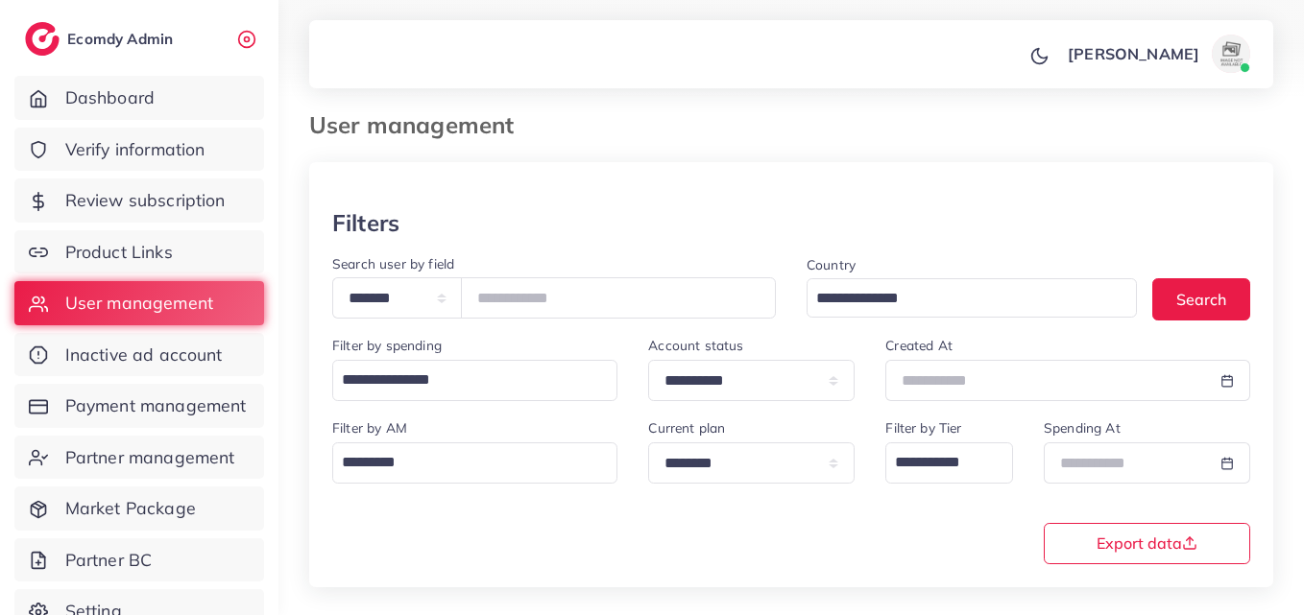
scroll to position [0, 0]
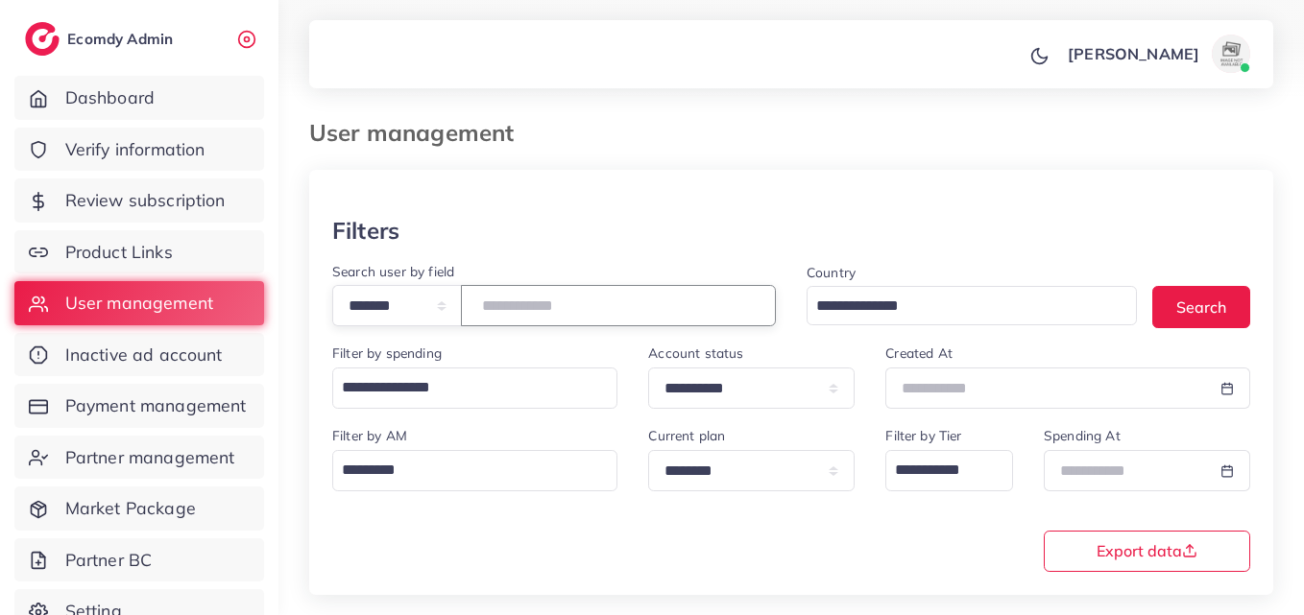
click at [518, 300] on input "*******" at bounding box center [618, 305] width 315 height 41
click at [518, 299] on input "*******" at bounding box center [618, 305] width 315 height 41
drag, startPoint x: 518, startPoint y: 299, endPoint x: 527, endPoint y: 304, distance: 10.4
paste input "number"
click at [1155, 323] on button "Search" at bounding box center [1201, 306] width 98 height 41
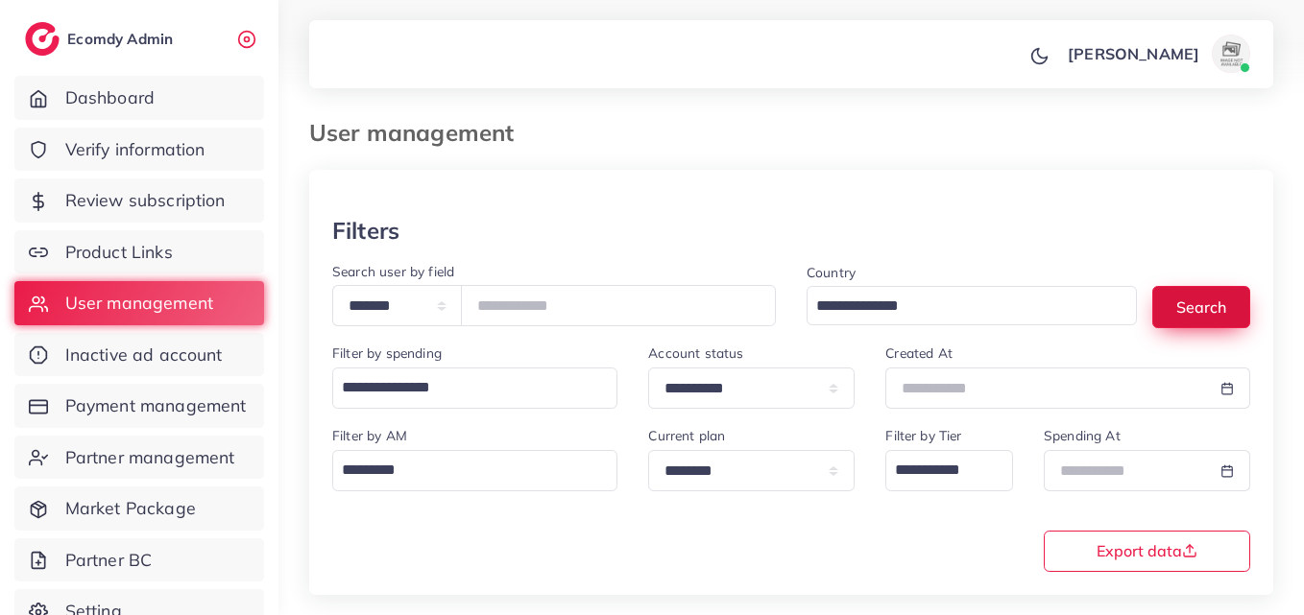
click at [1182, 304] on button "Search" at bounding box center [1201, 306] width 98 height 41
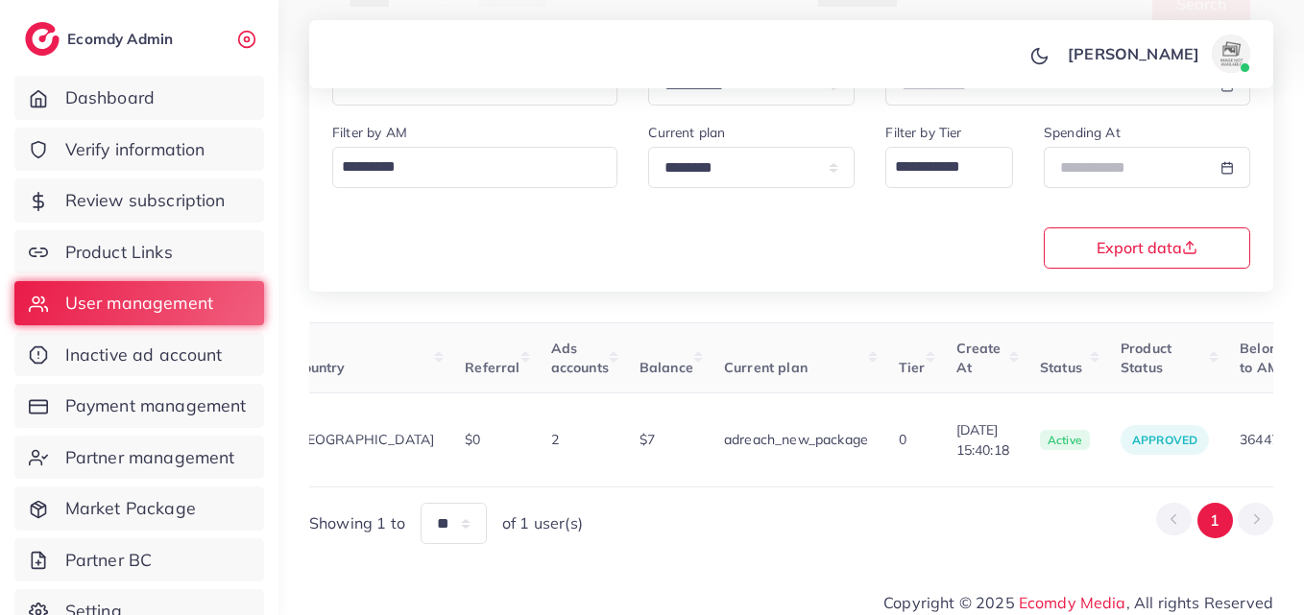
scroll to position [0, 682]
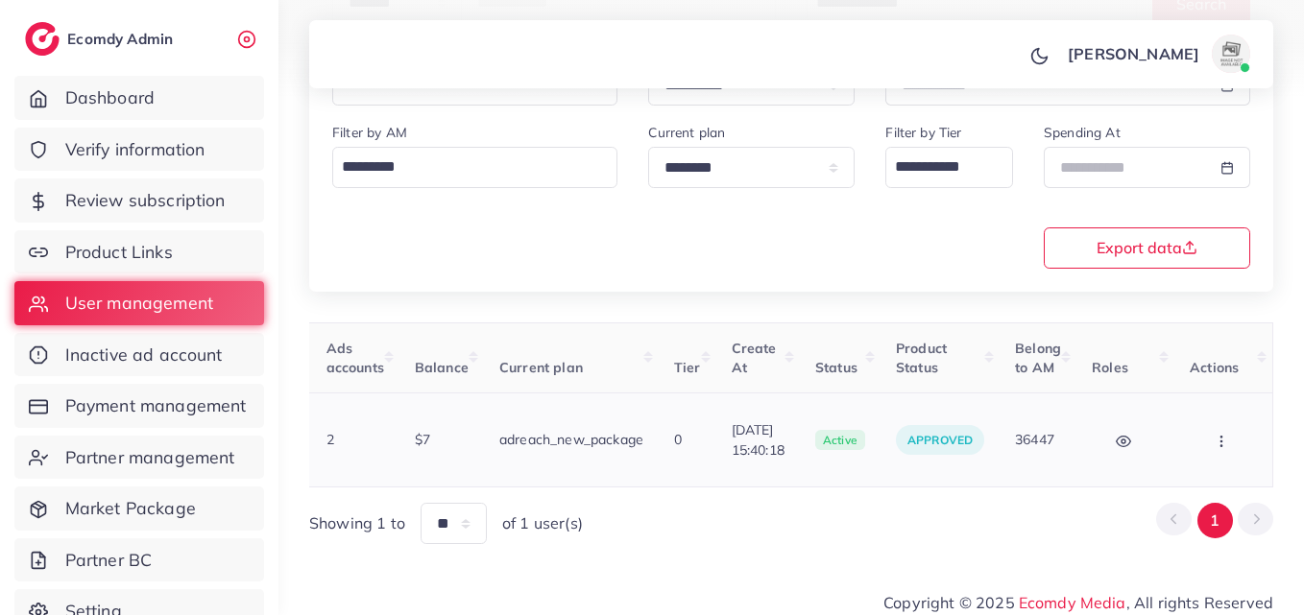
click at [1213, 433] on button "button" at bounding box center [1223, 440] width 67 height 43
click at [0, 0] on span "Assign to AM" at bounding box center [0, 0] width 0 height 0
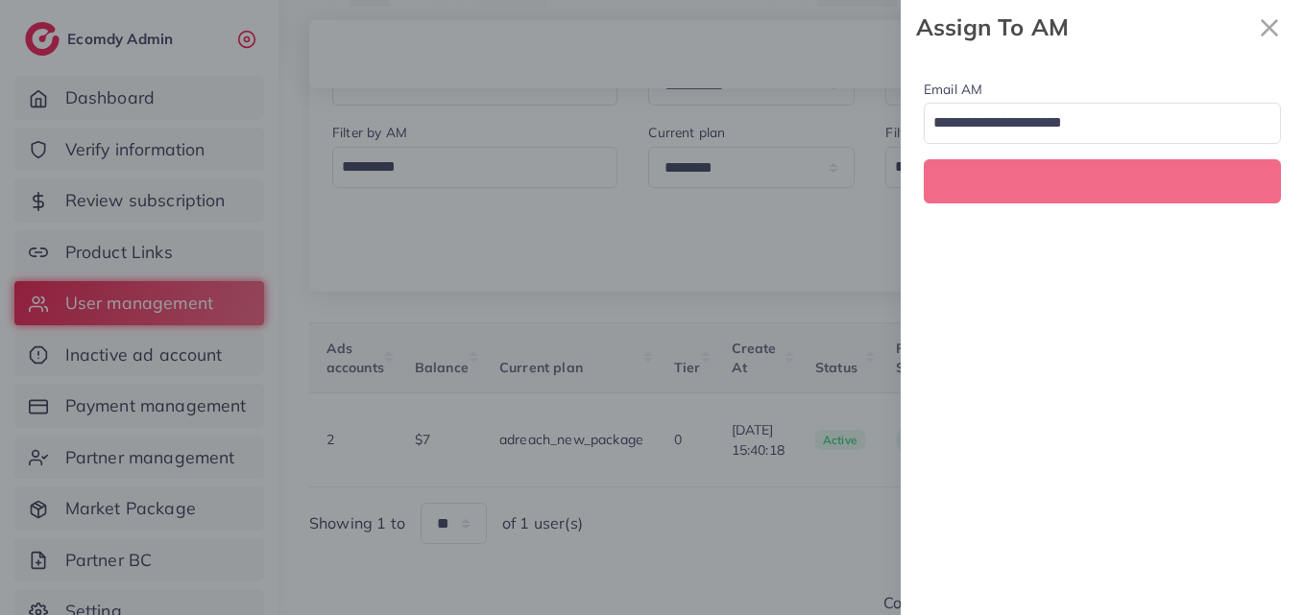
scroll to position [0, 682]
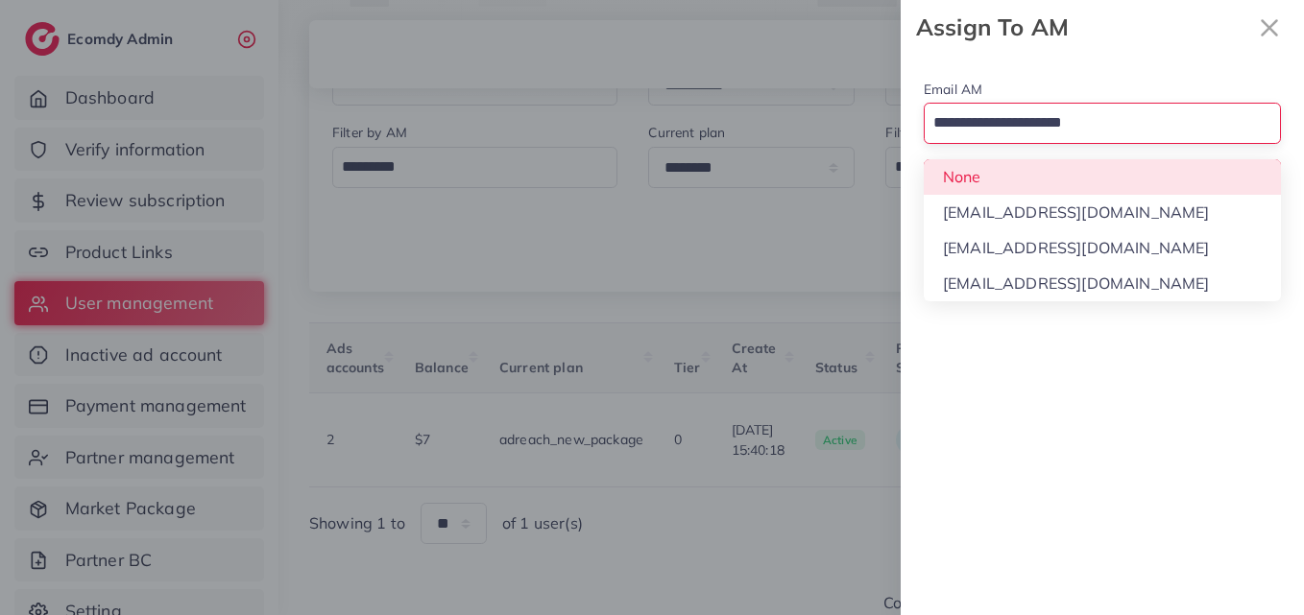
click at [1098, 132] on input "Search for option" at bounding box center [1091, 124] width 329 height 33
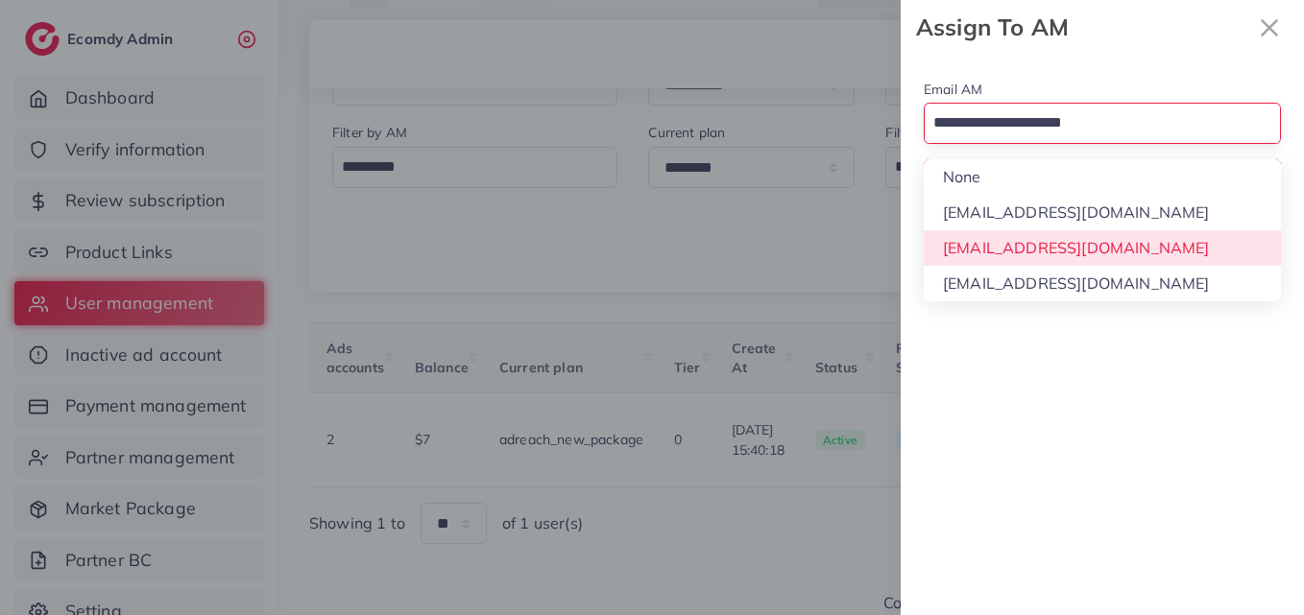
click at [1112, 255] on div "Email AM Loading... None hadibaaslam@gmail.com natashashahid163@gmail.com wajah…" at bounding box center [1102, 335] width 403 height 561
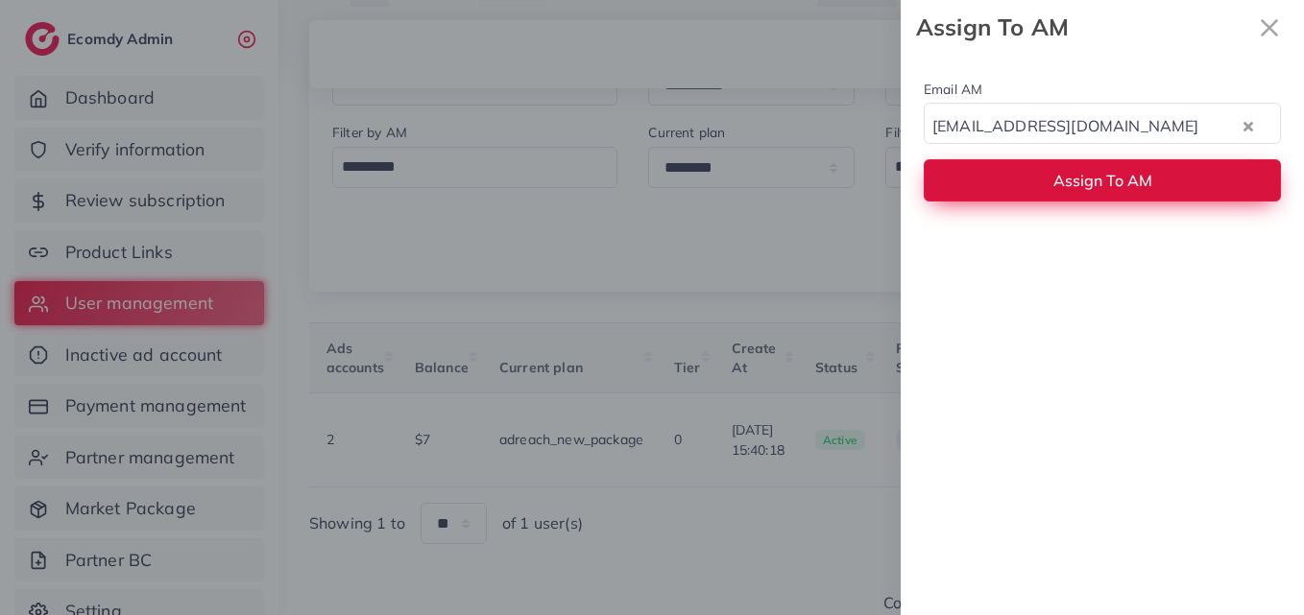
click at [1117, 193] on button "Assign To AM" at bounding box center [1102, 179] width 357 height 41
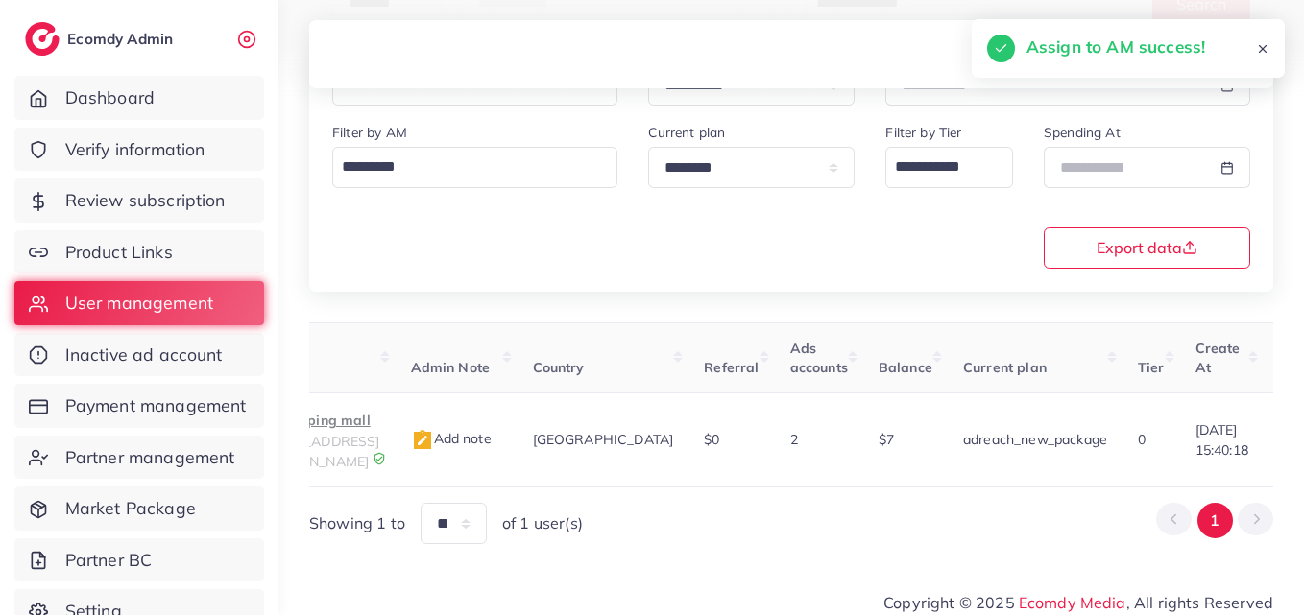
scroll to position [0, 0]
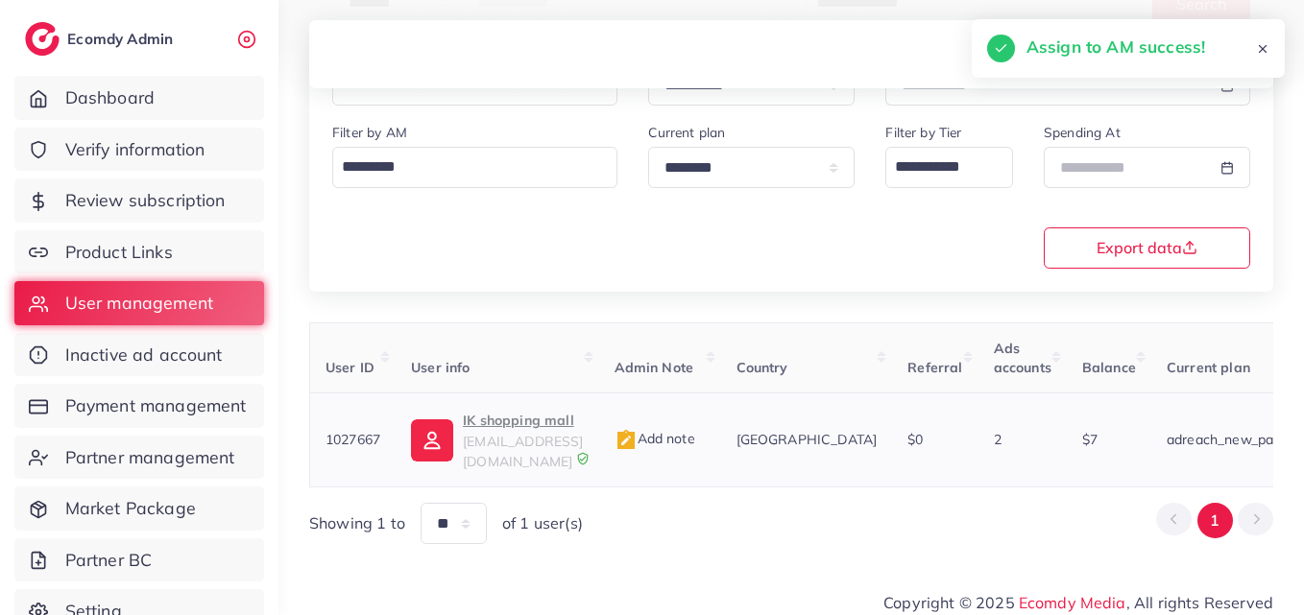
click at [442, 432] on img at bounding box center [432, 441] width 42 height 42
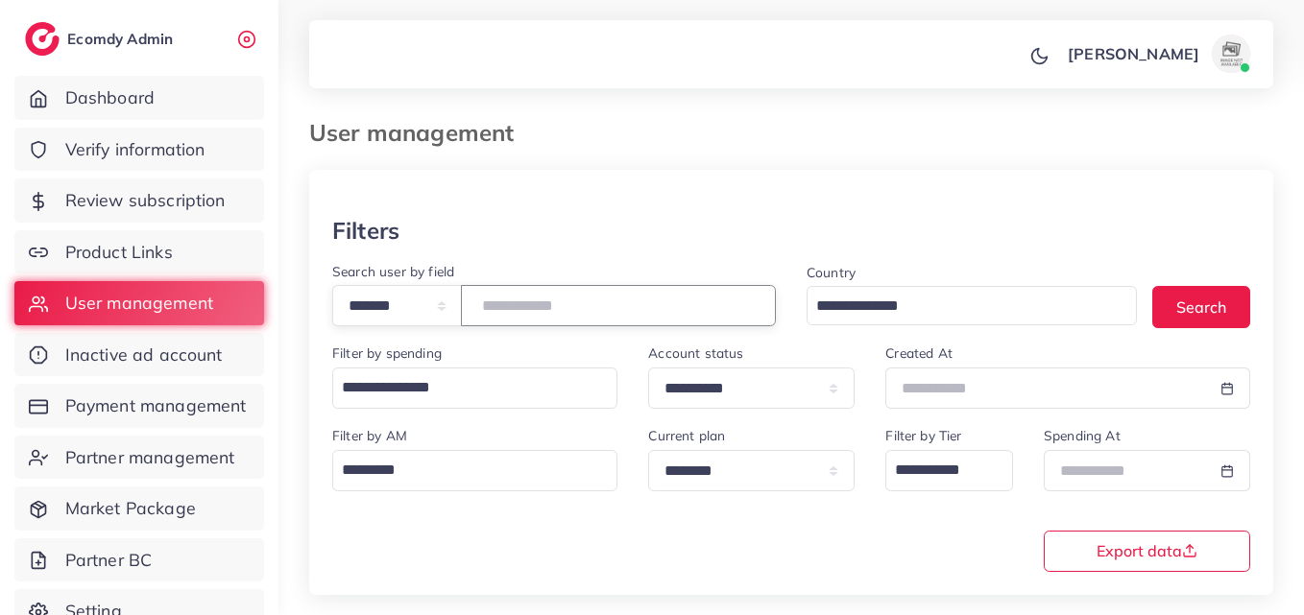
click at [555, 316] on input "*******" at bounding box center [618, 305] width 315 height 41
click at [555, 314] on input "*******" at bounding box center [618, 305] width 315 height 41
paste input "number"
click at [1180, 301] on button "Search" at bounding box center [1201, 306] width 98 height 41
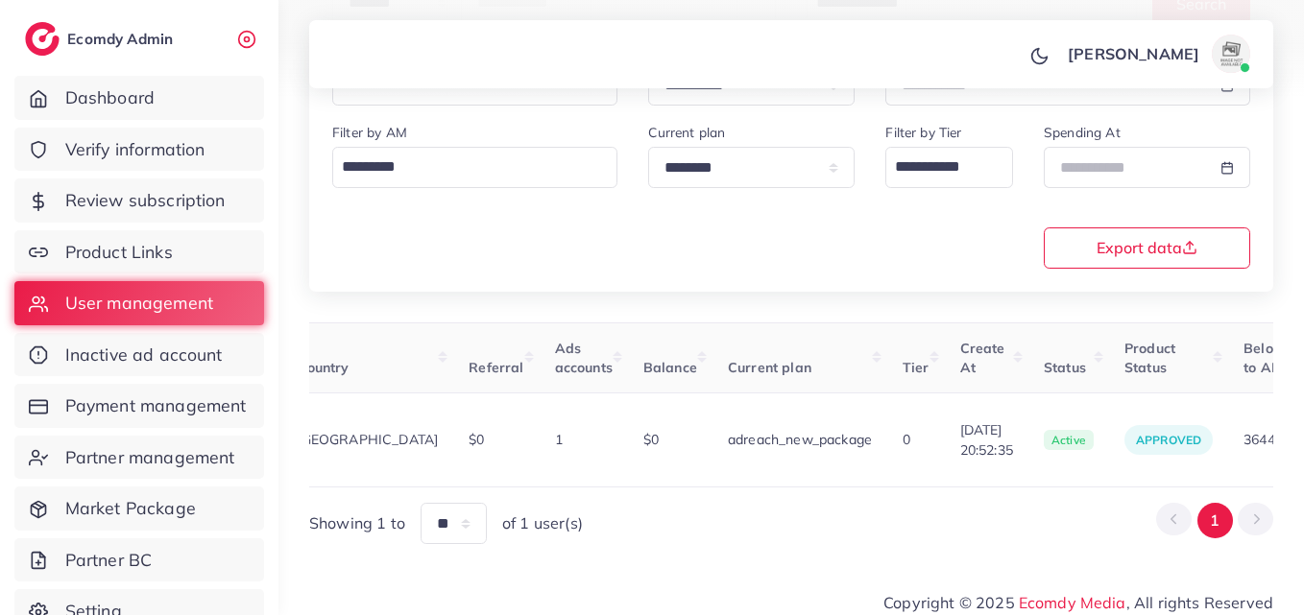
scroll to position [0, 659]
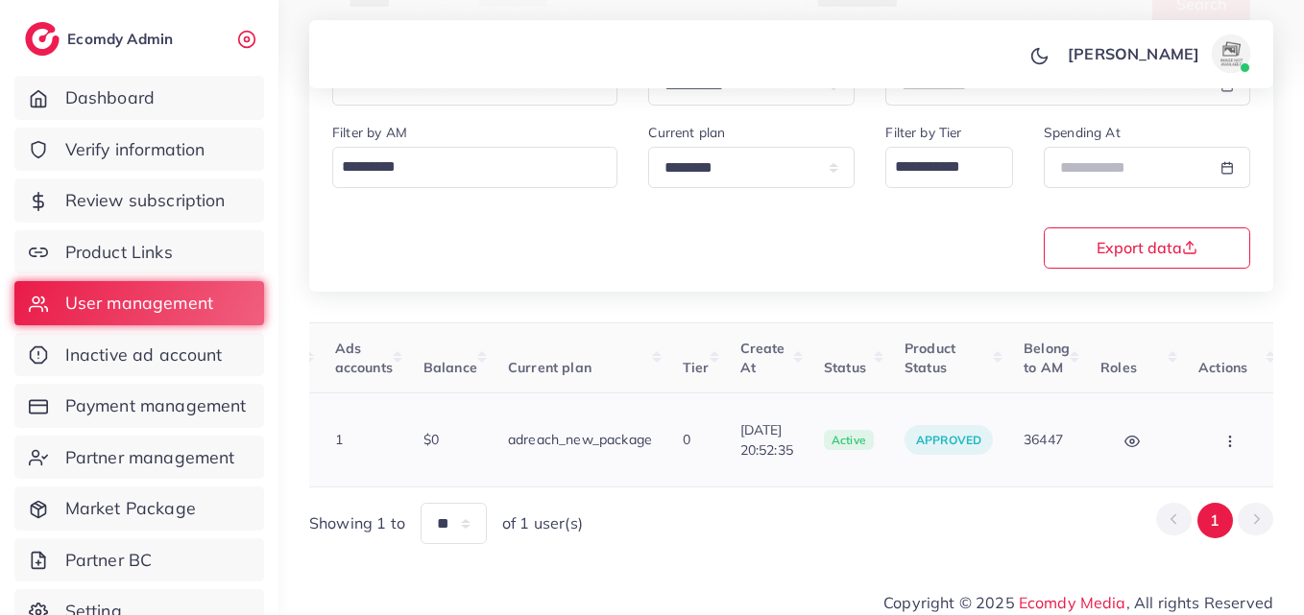
click at [1239, 440] on button "button" at bounding box center [1231, 440] width 67 height 43
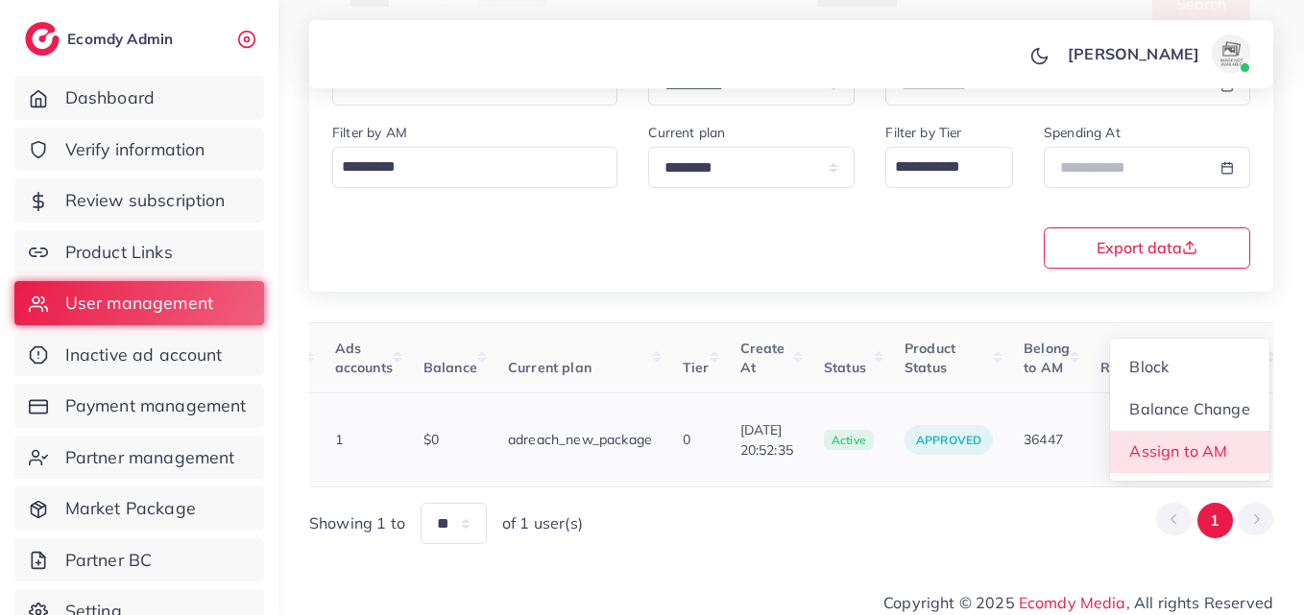
scroll to position [2, 659]
click at [1237, 436] on link "Assign to AM" at bounding box center [1189, 452] width 159 height 42
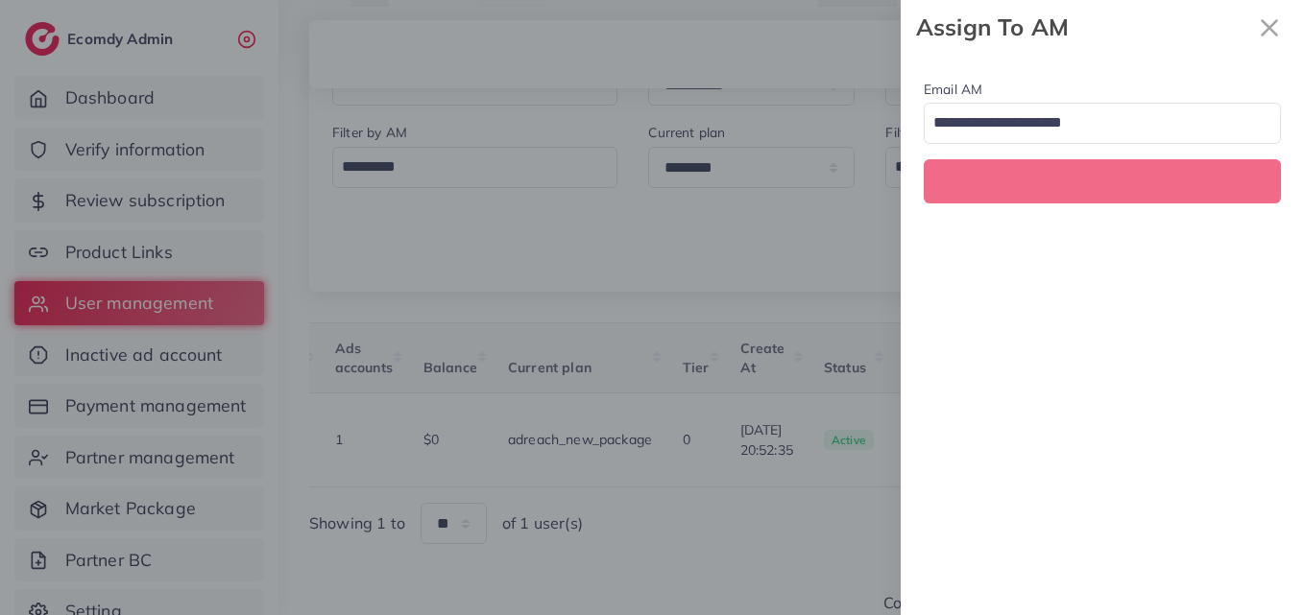
scroll to position [0, 659]
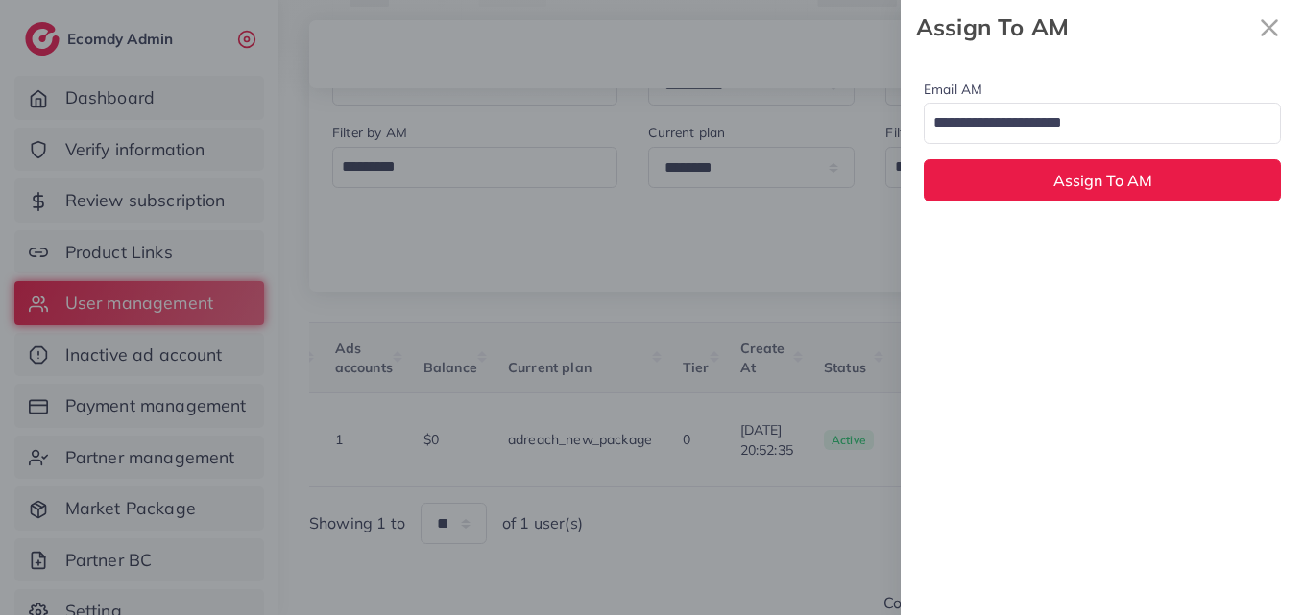
click at [1090, 113] on input "Search for option" at bounding box center [1091, 124] width 329 height 33
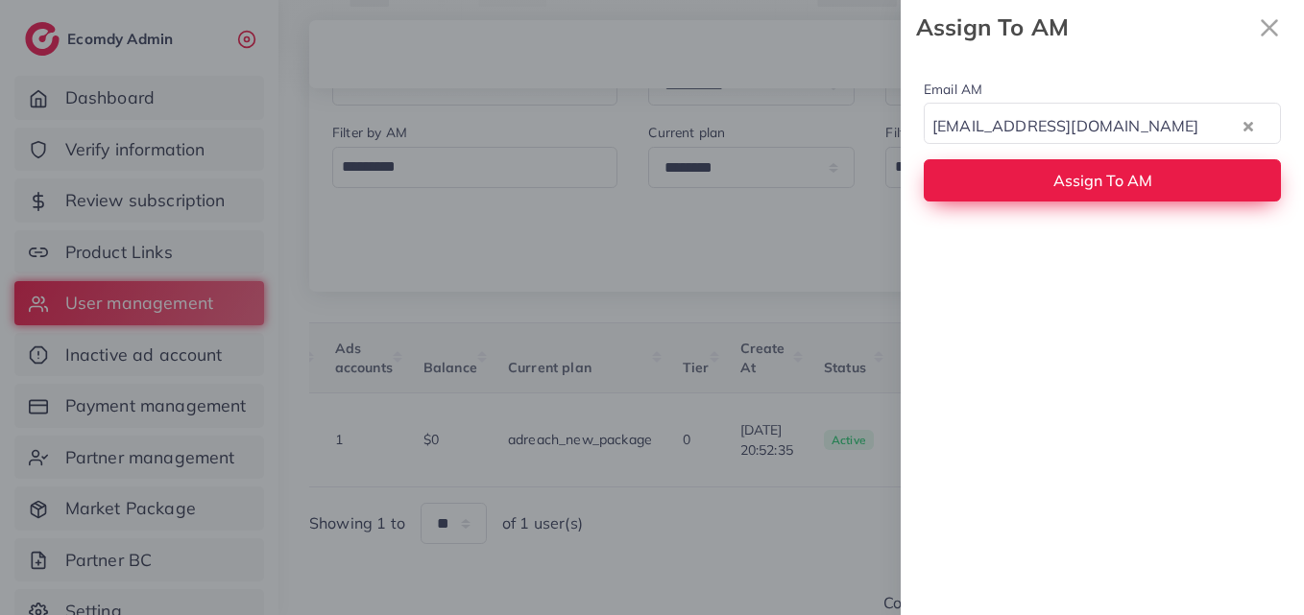
drag, startPoint x: 1075, startPoint y: 243, endPoint x: 1074, endPoint y: 199, distance: 44.2
click at [1072, 230] on div "Email AM natashashahid163@gmail.com Loading... None hadibaaslam@gmail.com natas…" at bounding box center [1102, 335] width 403 height 561
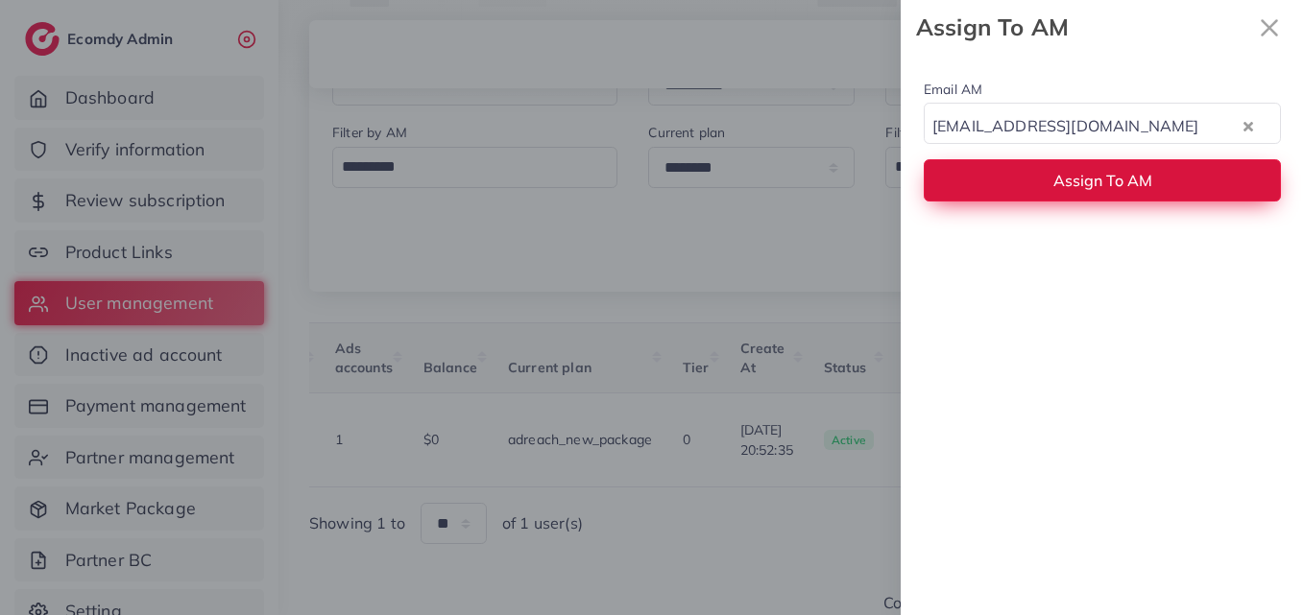
drag, startPoint x: 1074, startPoint y: 196, endPoint x: 1073, endPoint y: 181, distance: 14.4
click at [1074, 195] on button "Assign To AM" at bounding box center [1102, 179] width 357 height 41
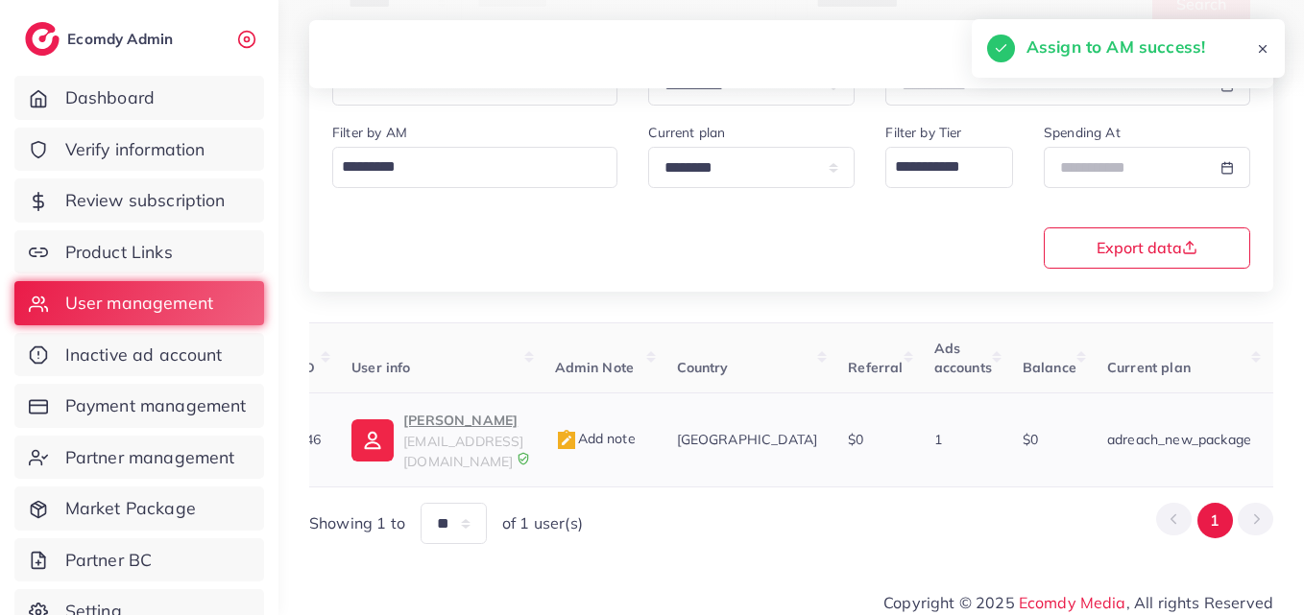
scroll to position [0, 28]
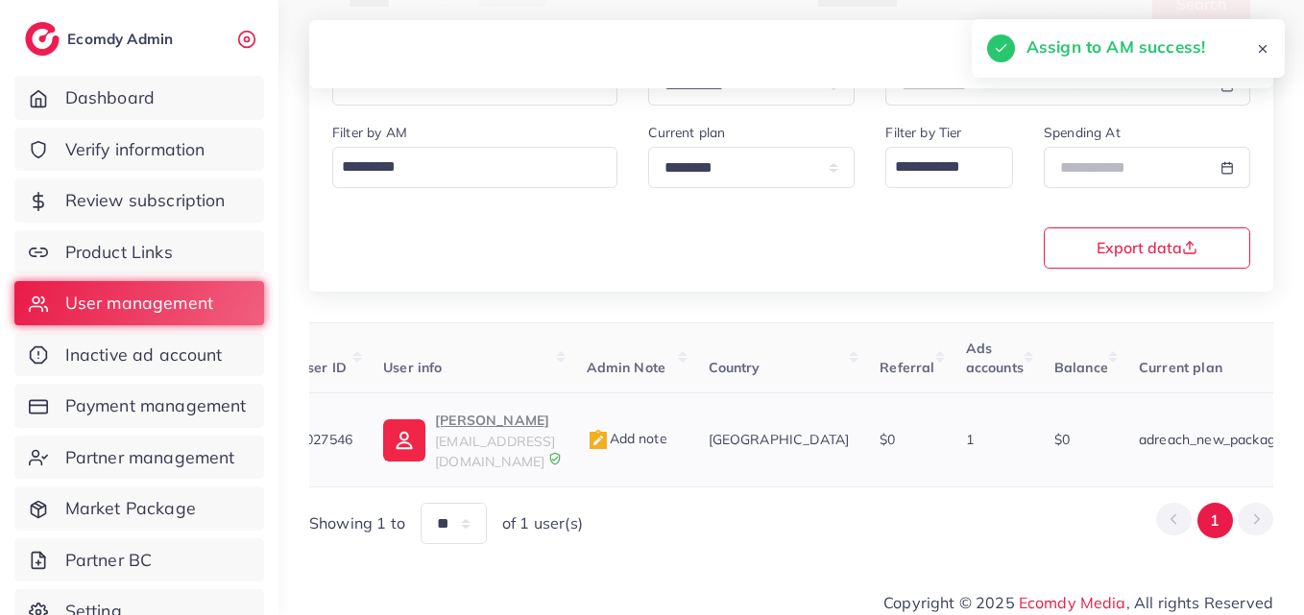
click at [434, 416] on link "SANIA JAMIL ikramawkum88@gmail.com" at bounding box center [469, 440] width 172 height 62
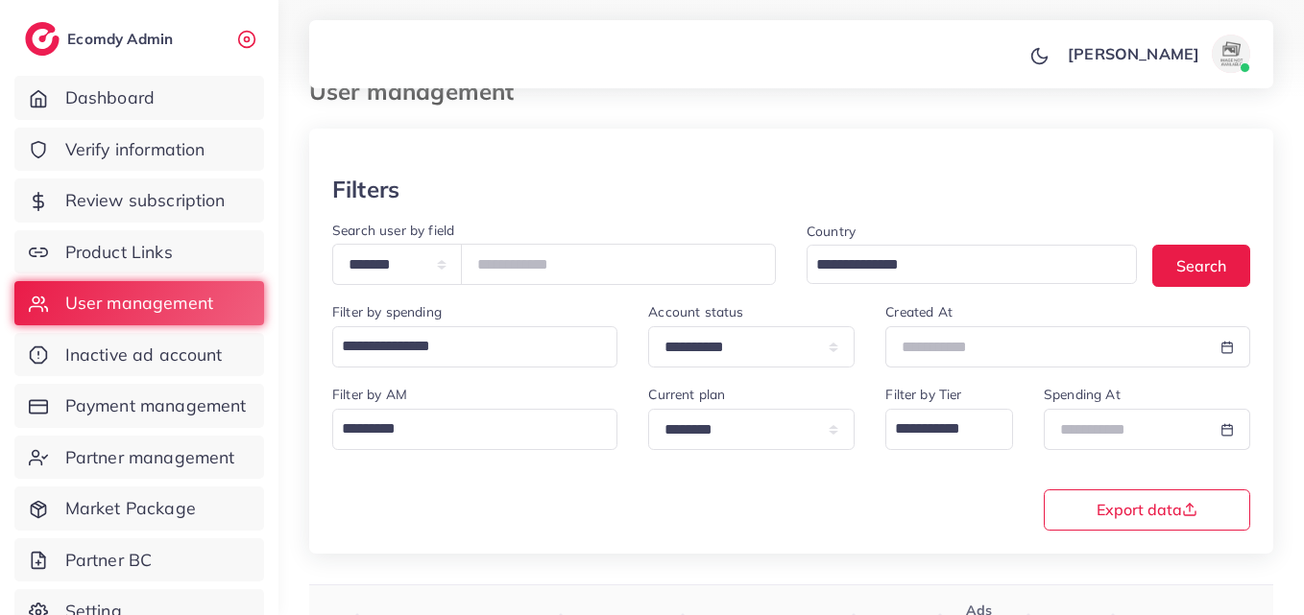
scroll to position [0, 0]
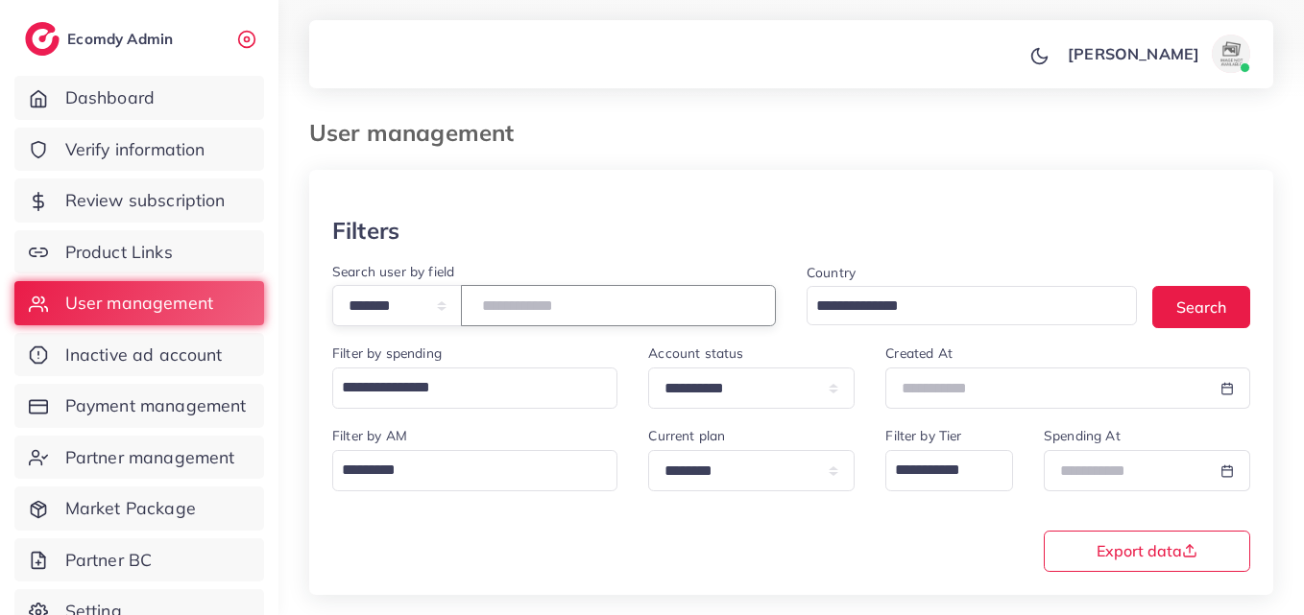
click at [559, 310] on input "*******" at bounding box center [618, 305] width 315 height 41
paste input "number"
click at [1198, 287] on button "Search" at bounding box center [1201, 306] width 98 height 41
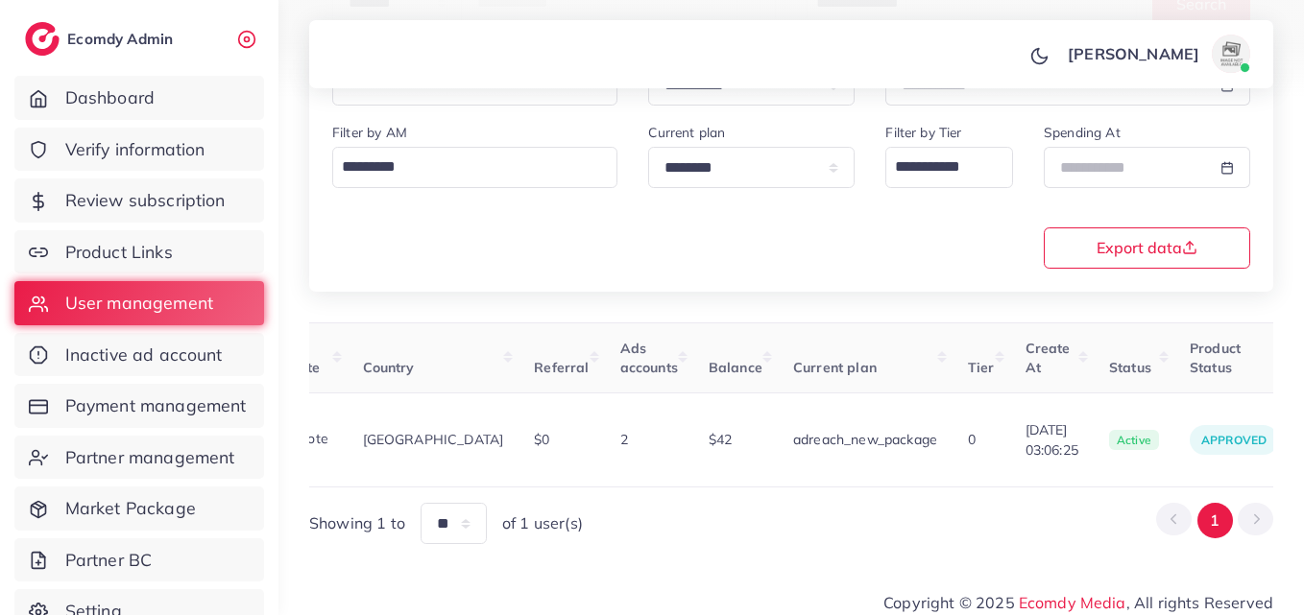
scroll to position [0, 660]
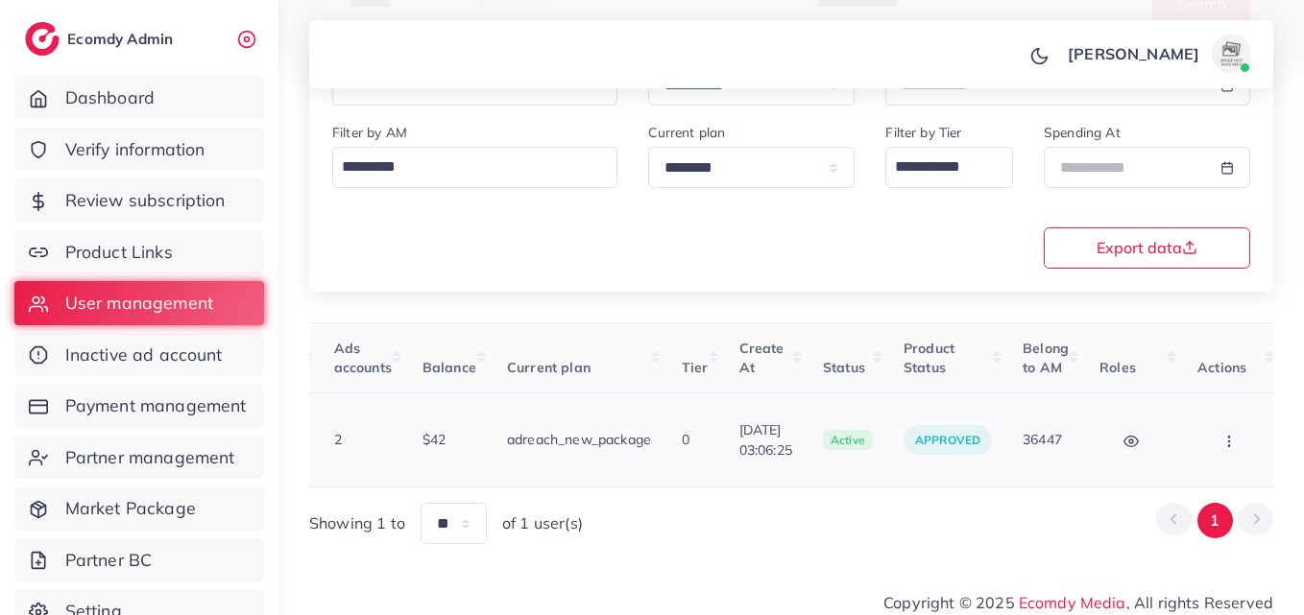
click at [1197, 426] on button "button" at bounding box center [1230, 440] width 67 height 43
click at [0, 0] on link "Assign to AM" at bounding box center [0, 0] width 0 height 0
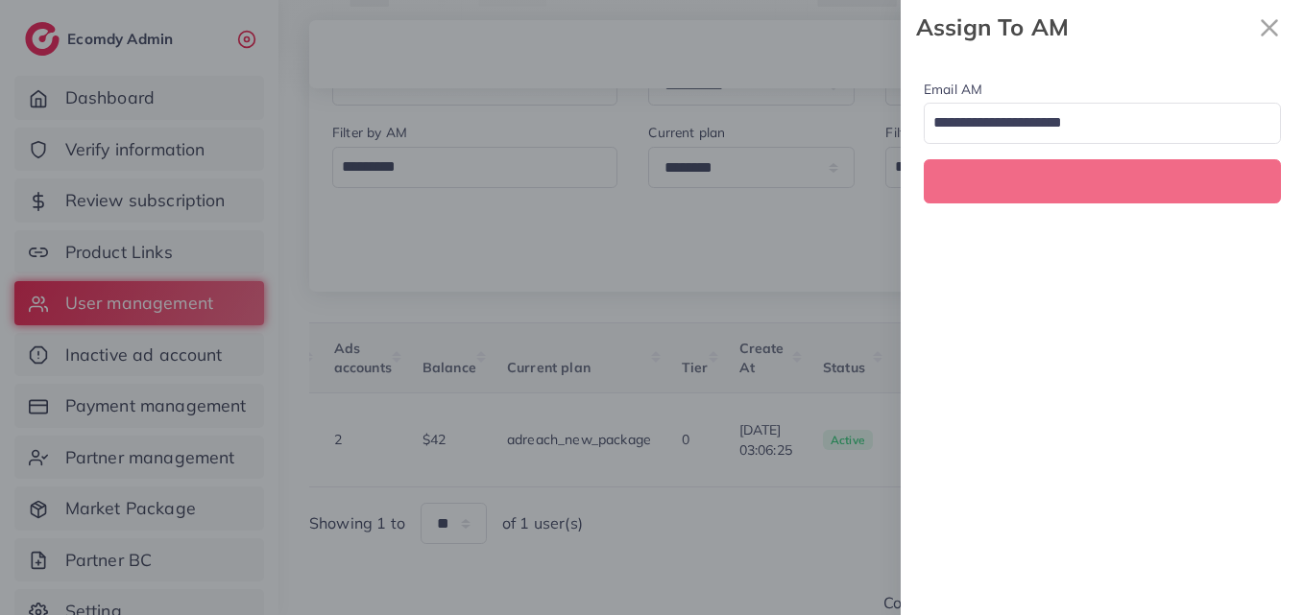
scroll to position [0, 660]
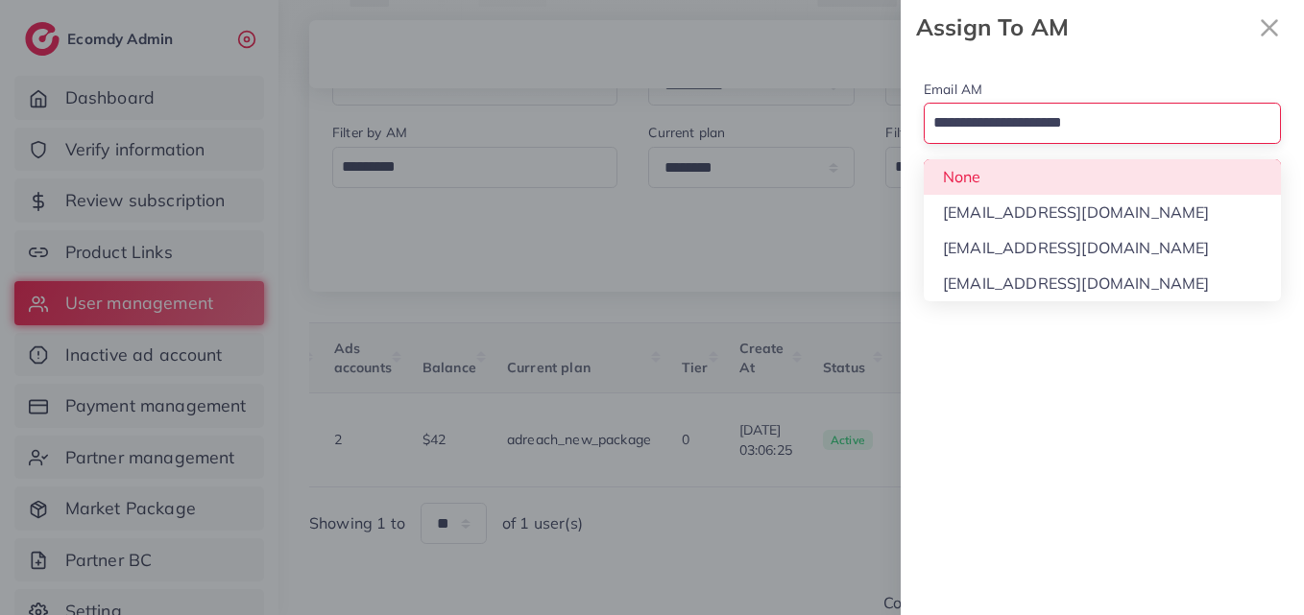
click at [1028, 116] on input "Search for option" at bounding box center [1091, 124] width 329 height 33
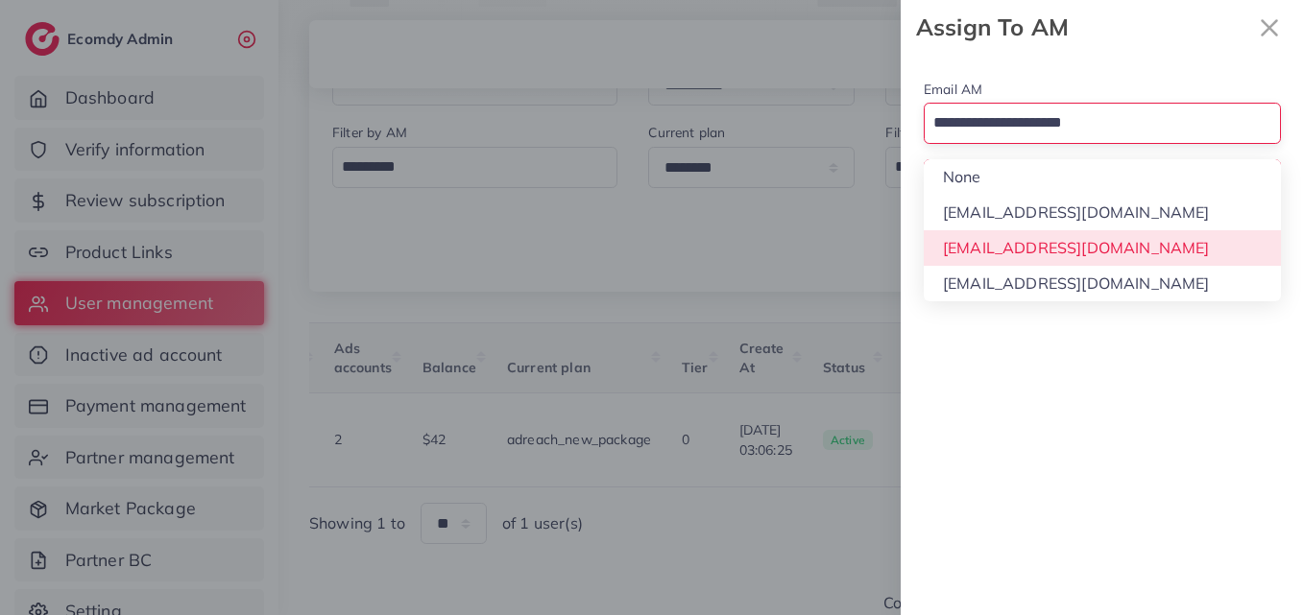
click at [1023, 256] on div "Email AM Loading... None hadibaaslam@gmail.com natashashahid163@gmail.com wajah…" at bounding box center [1102, 335] width 403 height 561
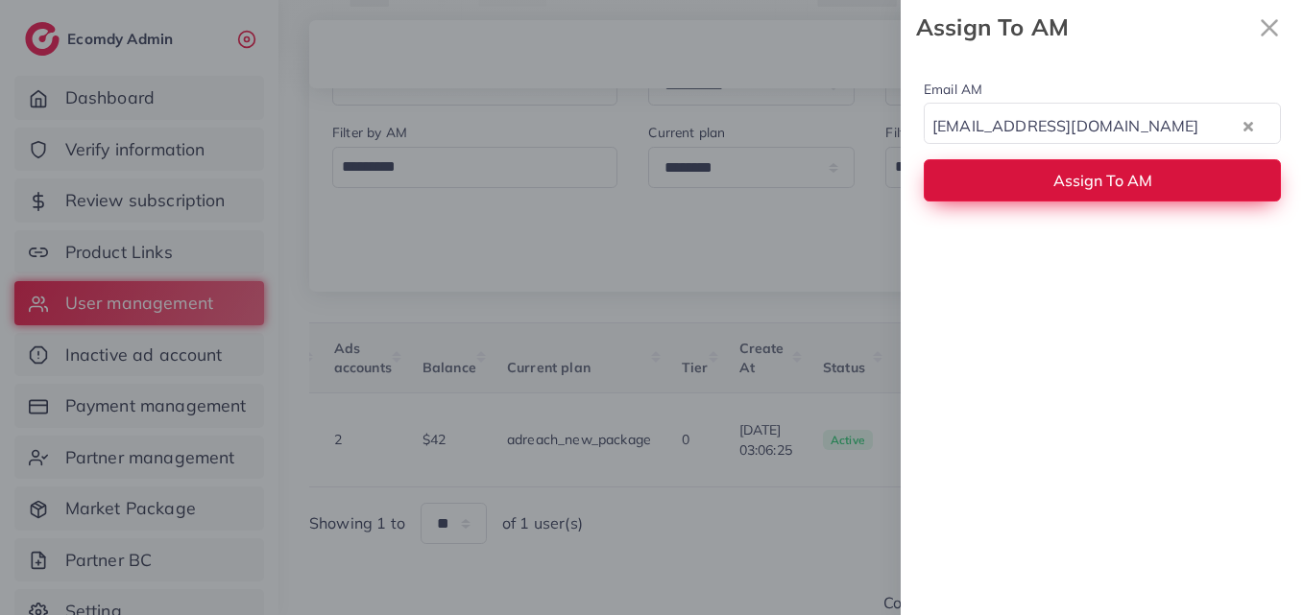
click at [1021, 185] on button "Assign To AM" at bounding box center [1102, 179] width 357 height 41
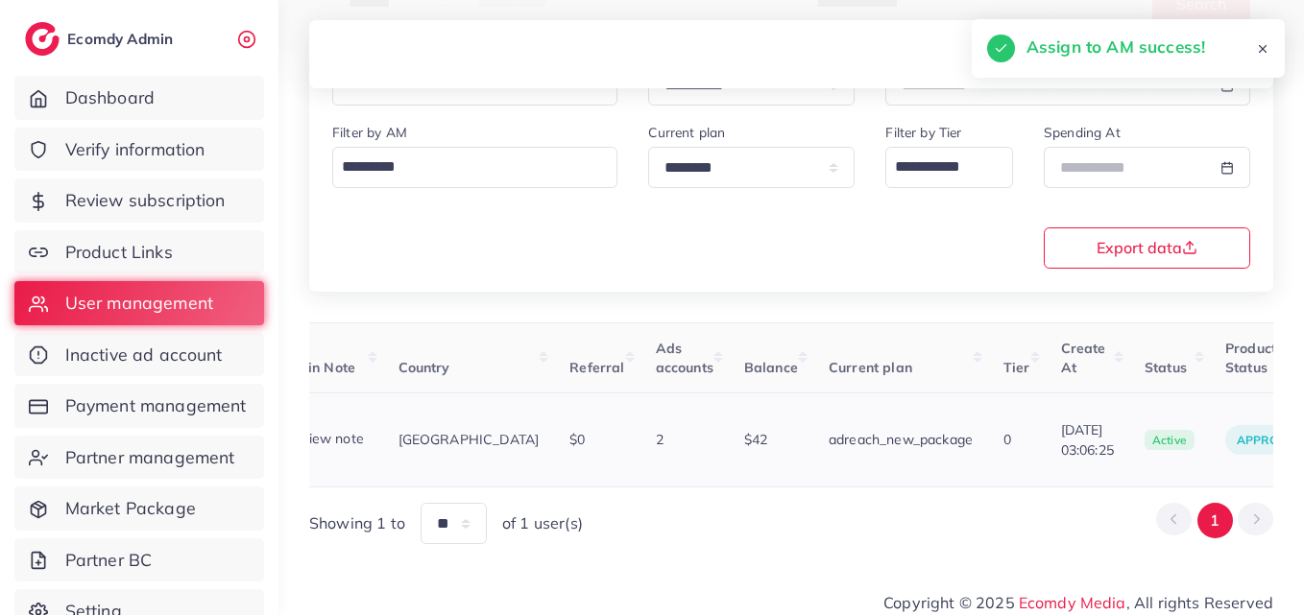
scroll to position [0, 269]
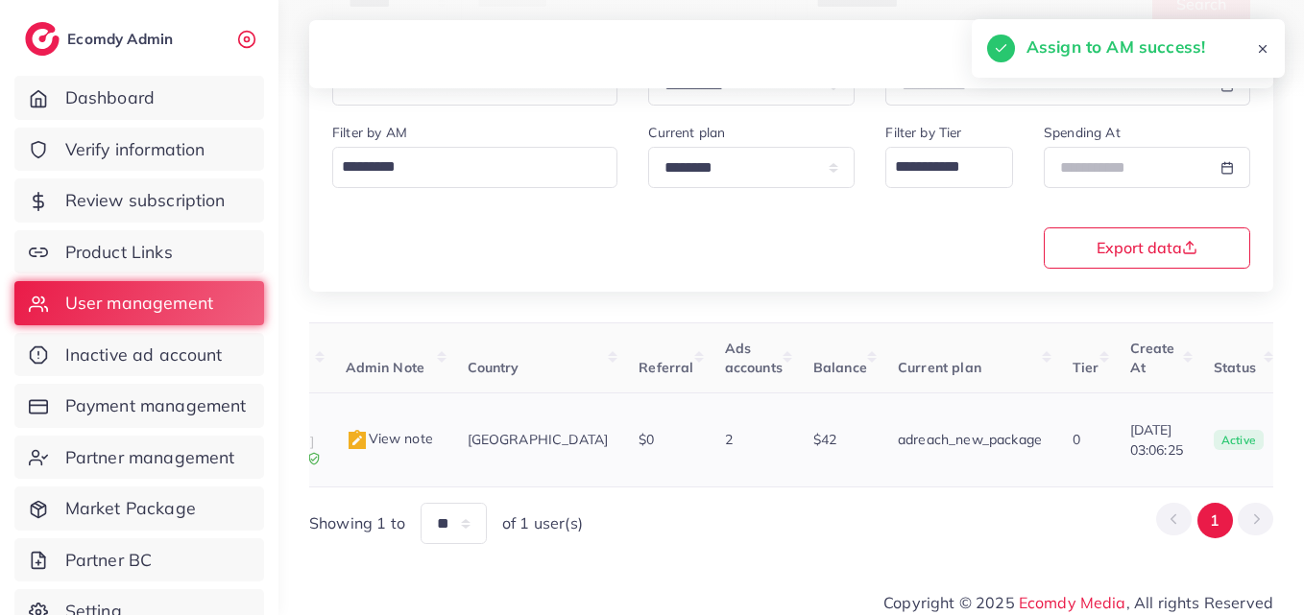
drag, startPoint x: 515, startPoint y: 433, endPoint x: 357, endPoint y: 426, distance: 157.6
click at [494, 433] on tr "1027487 Rohmasriwayat rohmasriwayat@gmail.com View note Pakistan $0 2 $42 adrea…" at bounding box center [856, 441] width 1630 height 94
click at [314, 426] on p "Rohmasriwayat" at bounding box center [254, 420] width 120 height 23
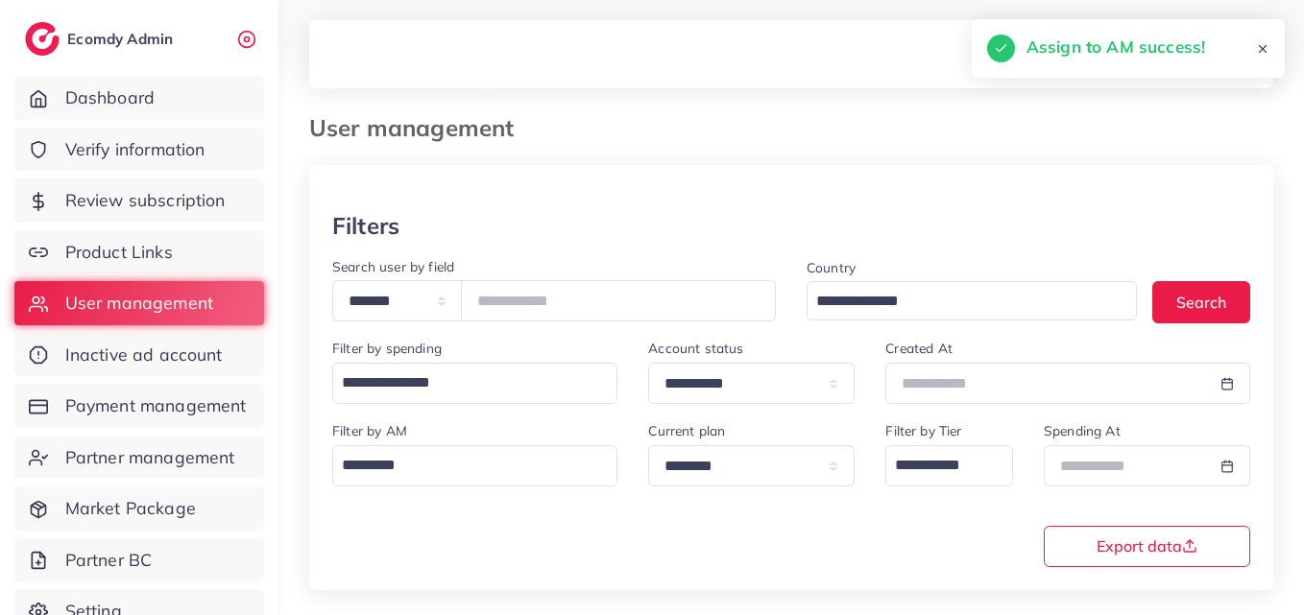
scroll to position [0, 0]
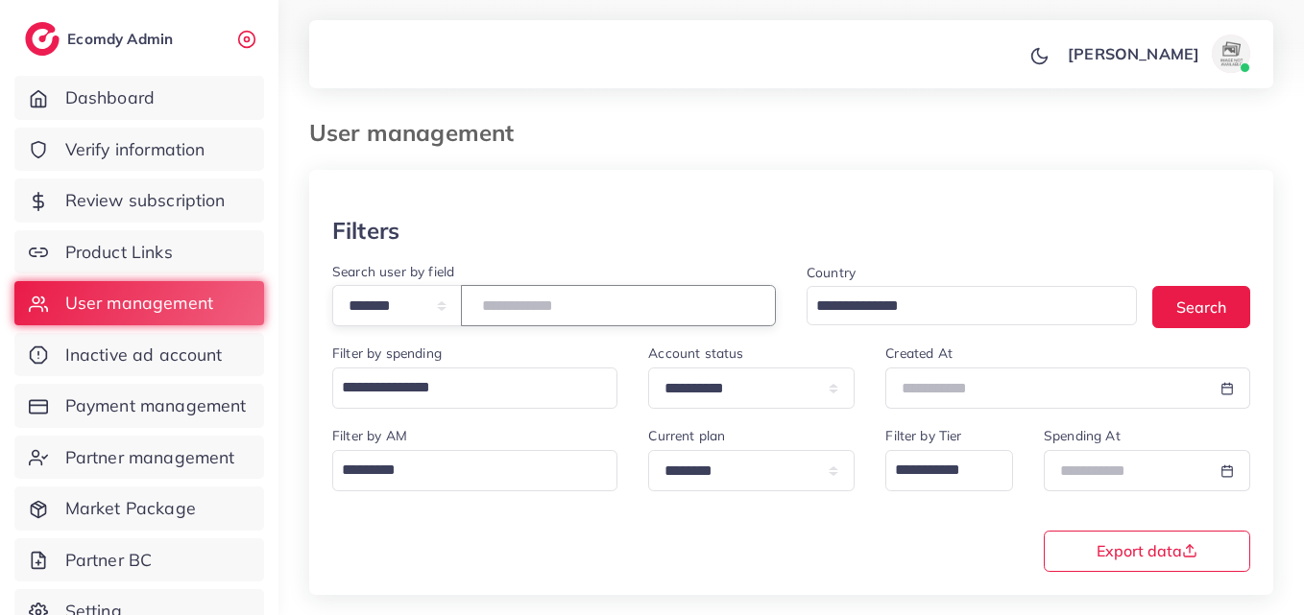
click at [530, 311] on input "*******" at bounding box center [618, 305] width 315 height 41
paste input "number"
click at [1103, 310] on input "Search for option" at bounding box center [960, 307] width 302 height 30
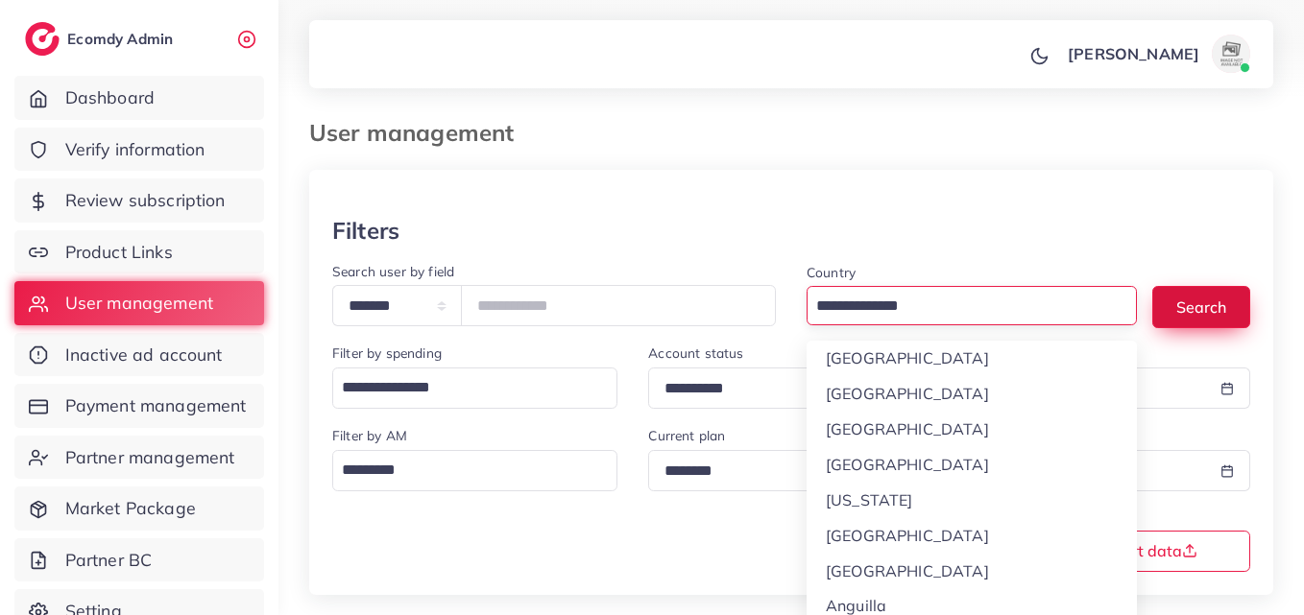
click at [1209, 308] on button "Search" at bounding box center [1201, 306] width 98 height 41
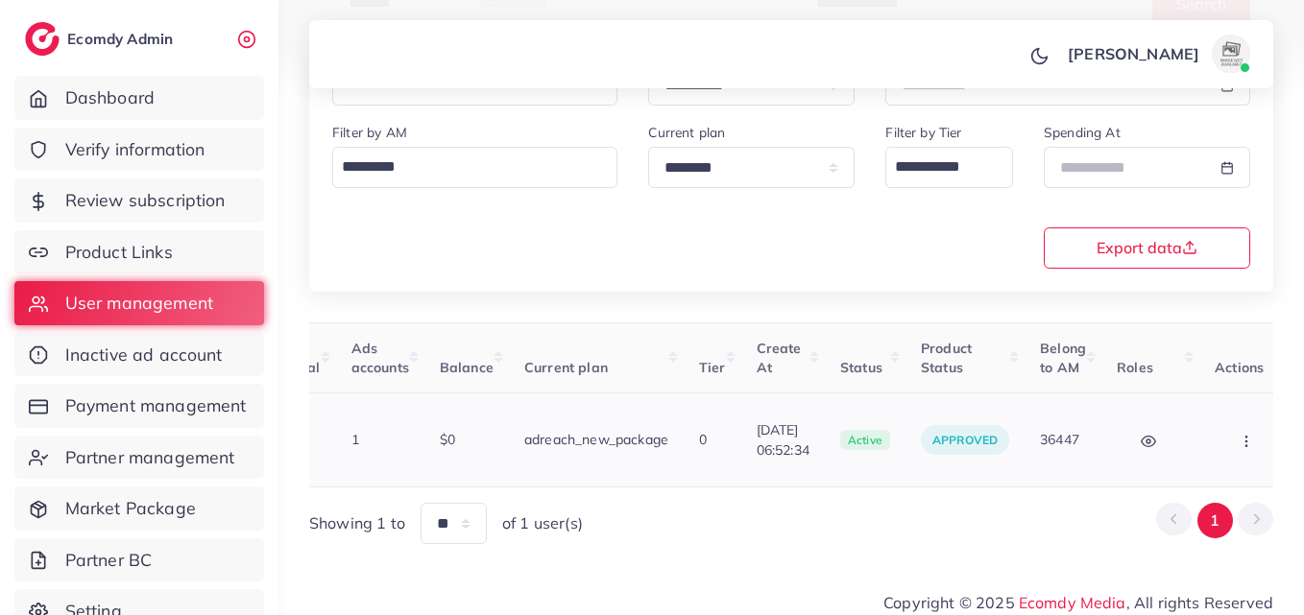
scroll to position [0, 662]
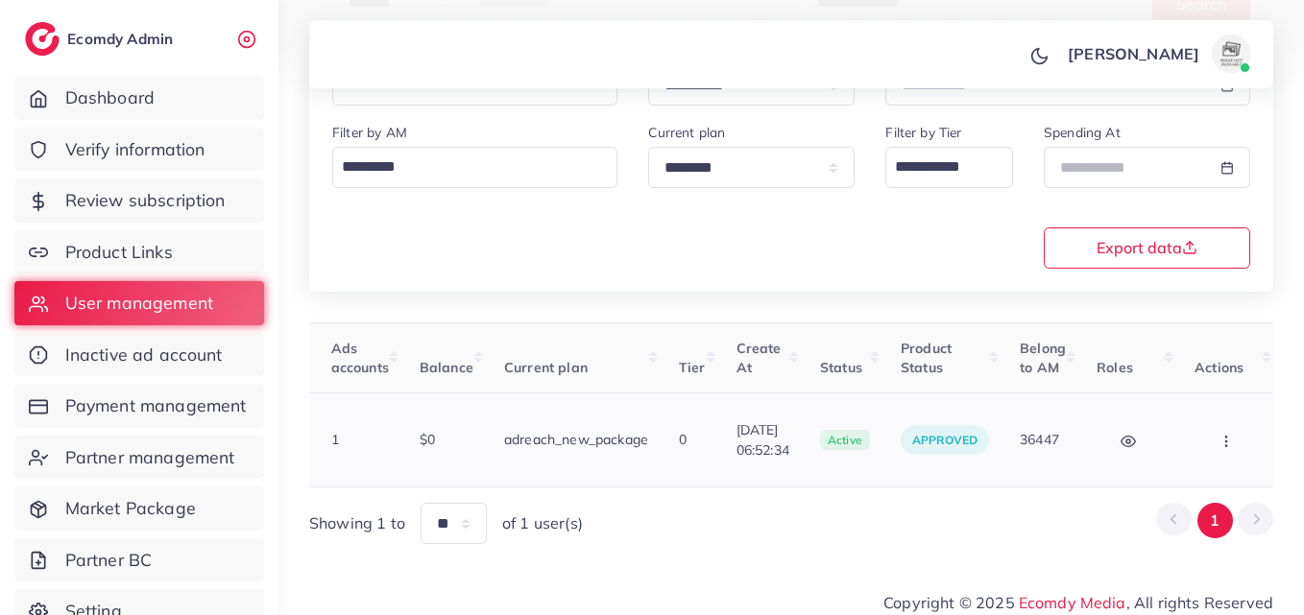
click at [1237, 432] on button "button" at bounding box center [1227, 440] width 67 height 43
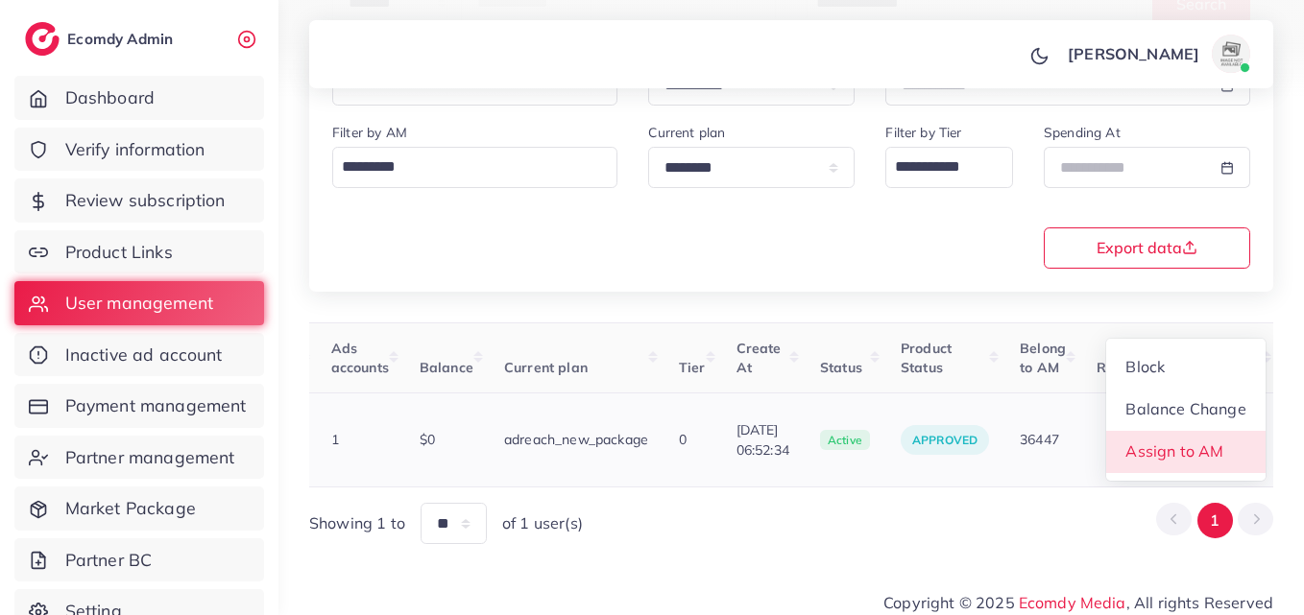
scroll to position [2, 662]
click at [1237, 432] on link "Assign to AM" at bounding box center [1185, 452] width 159 height 42
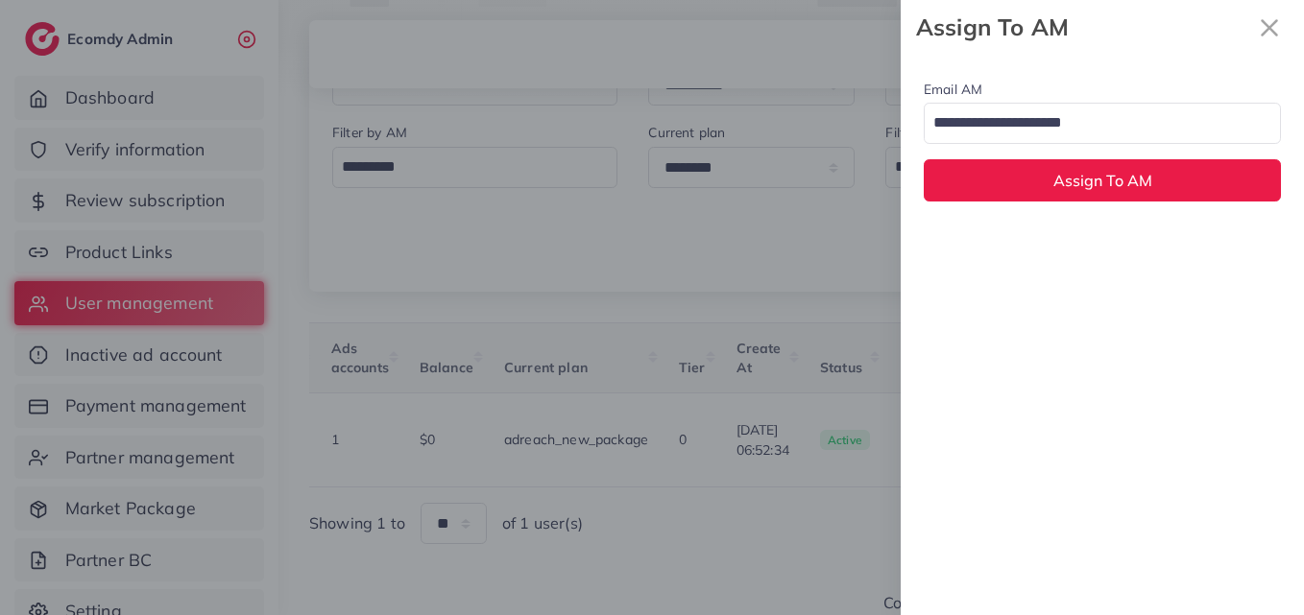
drag, startPoint x: 1072, startPoint y: 113, endPoint x: 1072, endPoint y: 219, distance: 105.6
click at [1072, 121] on input "Search for option" at bounding box center [1091, 124] width 329 height 33
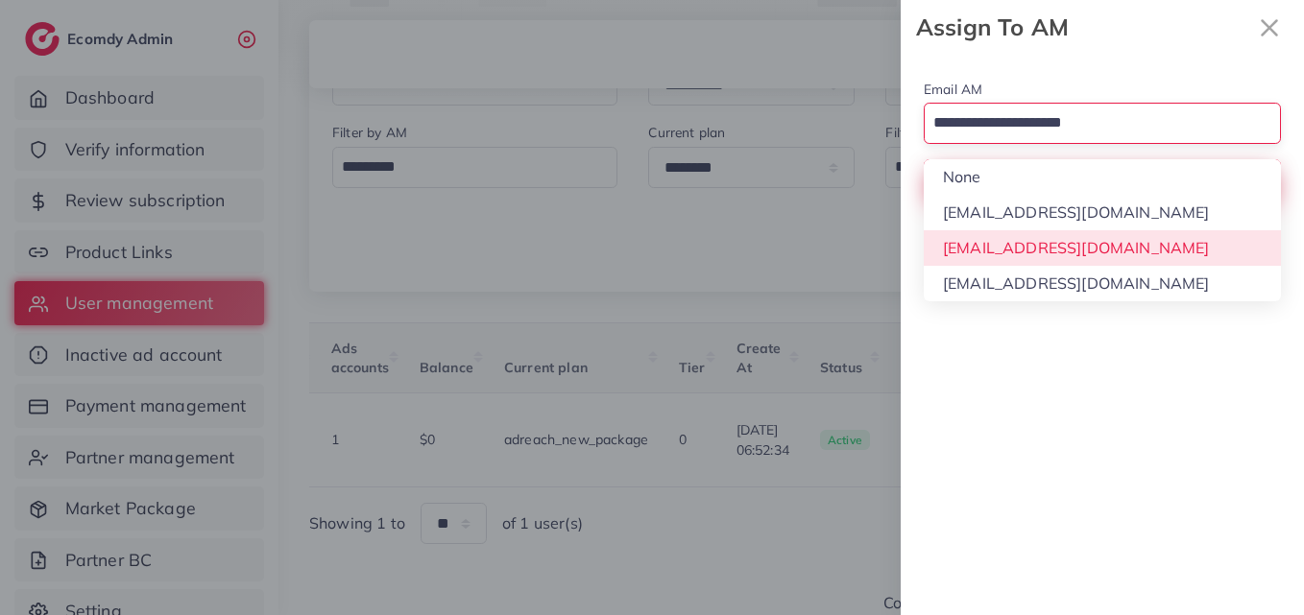
drag, startPoint x: 1072, startPoint y: 249, endPoint x: 1066, endPoint y: 194, distance: 55.1
click at [1072, 241] on div "Email AM Loading... None hadibaaslam@gmail.com natashashahid163@gmail.com wajah…" at bounding box center [1102, 335] width 403 height 561
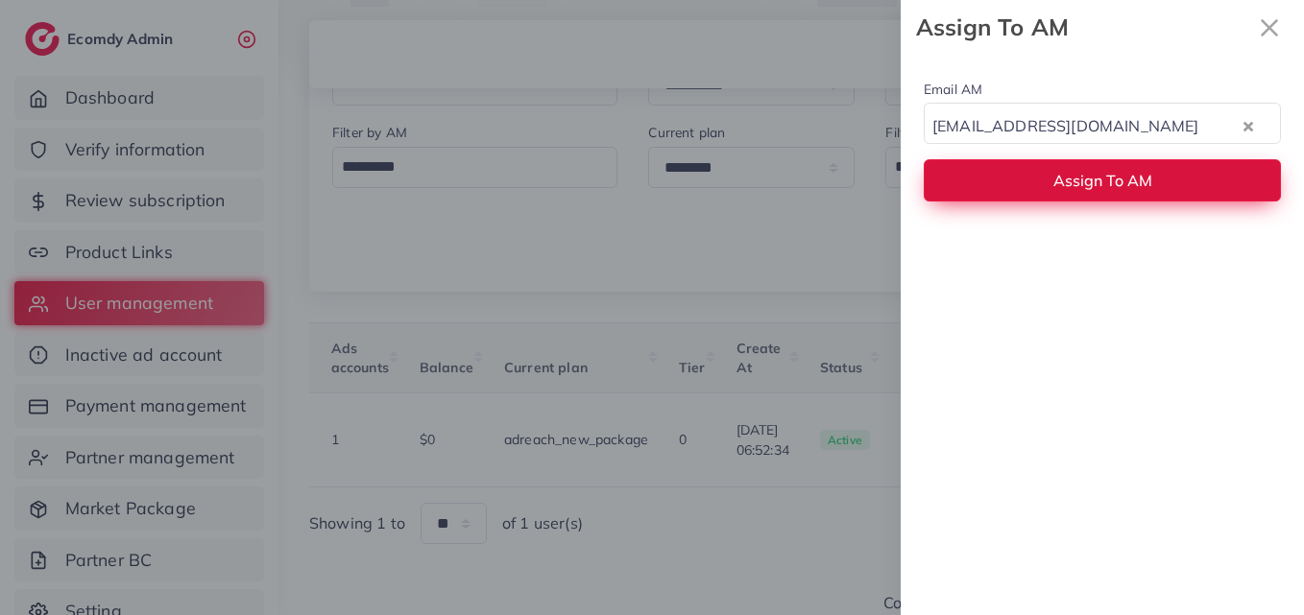
click at [1066, 188] on span "Assign To AM" at bounding box center [1102, 180] width 99 height 19
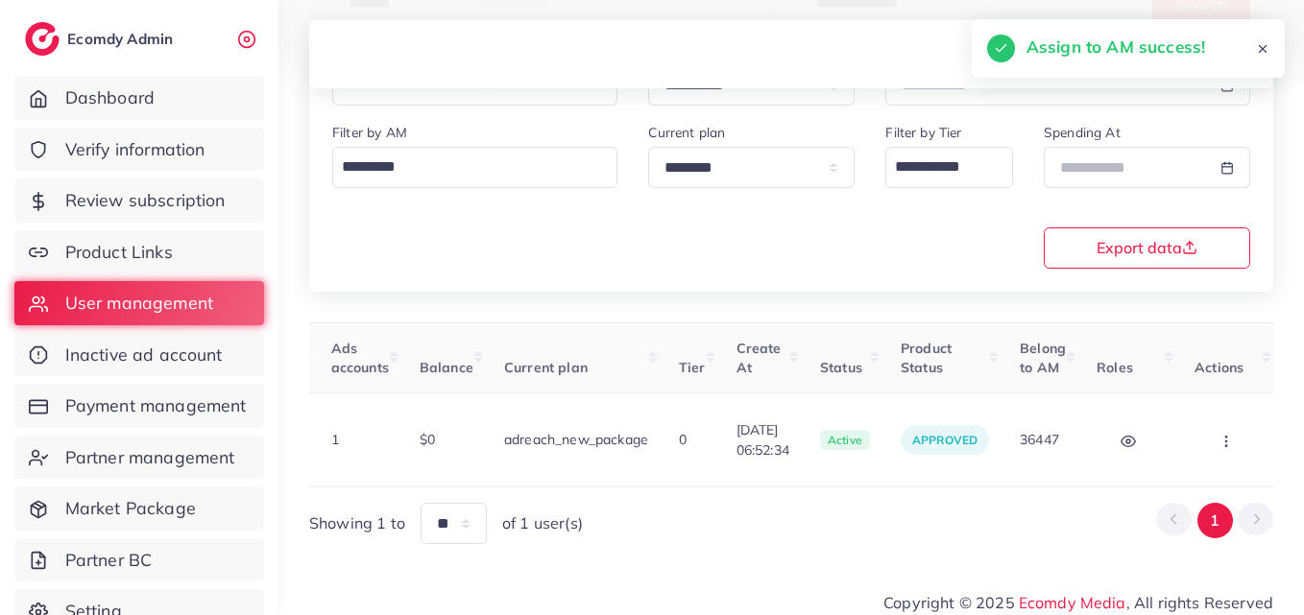
scroll to position [0, 82]
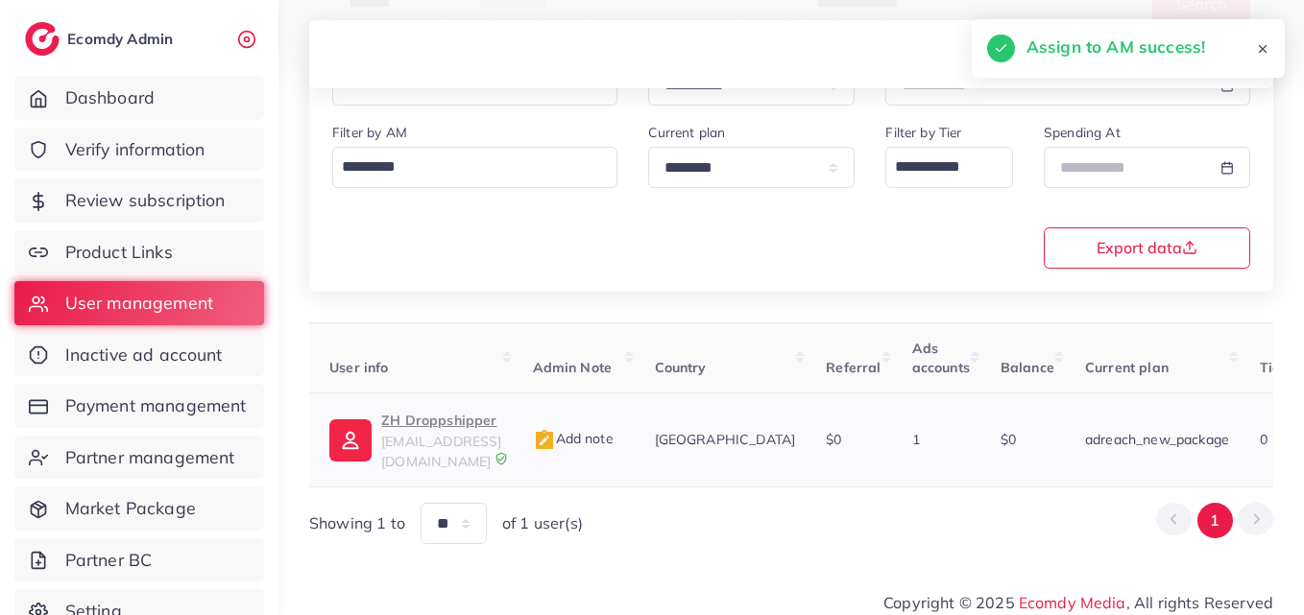
drag, startPoint x: 479, startPoint y: 438, endPoint x: 478, endPoint y: 425, distance: 12.5
click at [479, 437] on span "zhcollection163@gmail.com" at bounding box center [441, 451] width 120 height 36
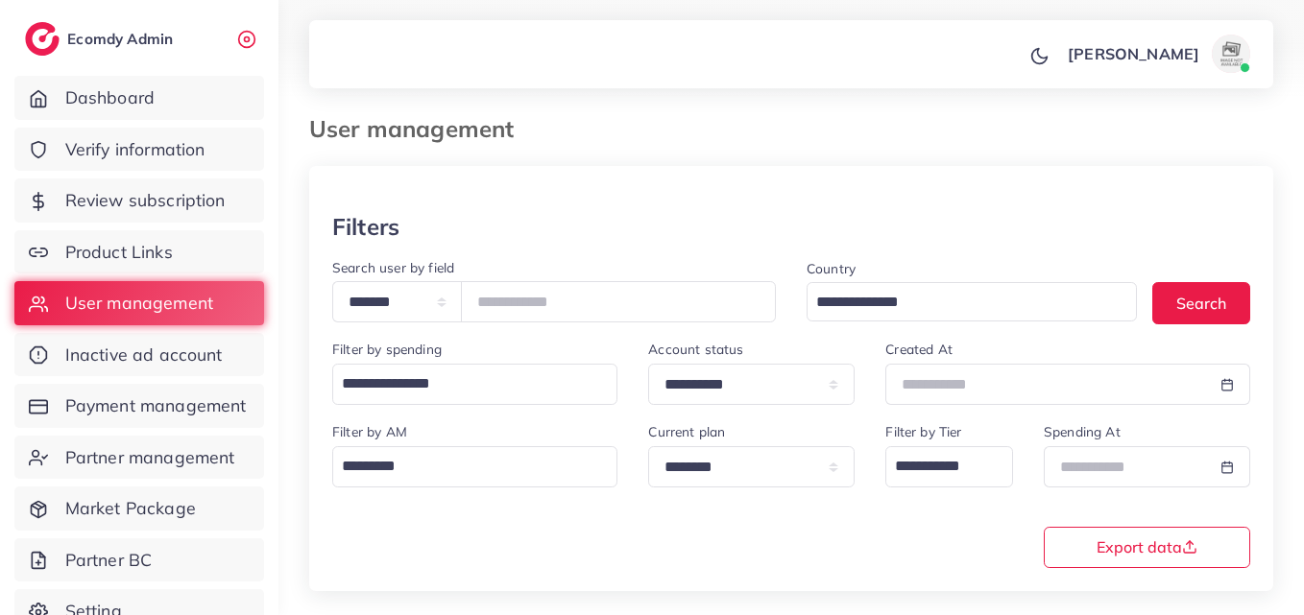
scroll to position [0, 0]
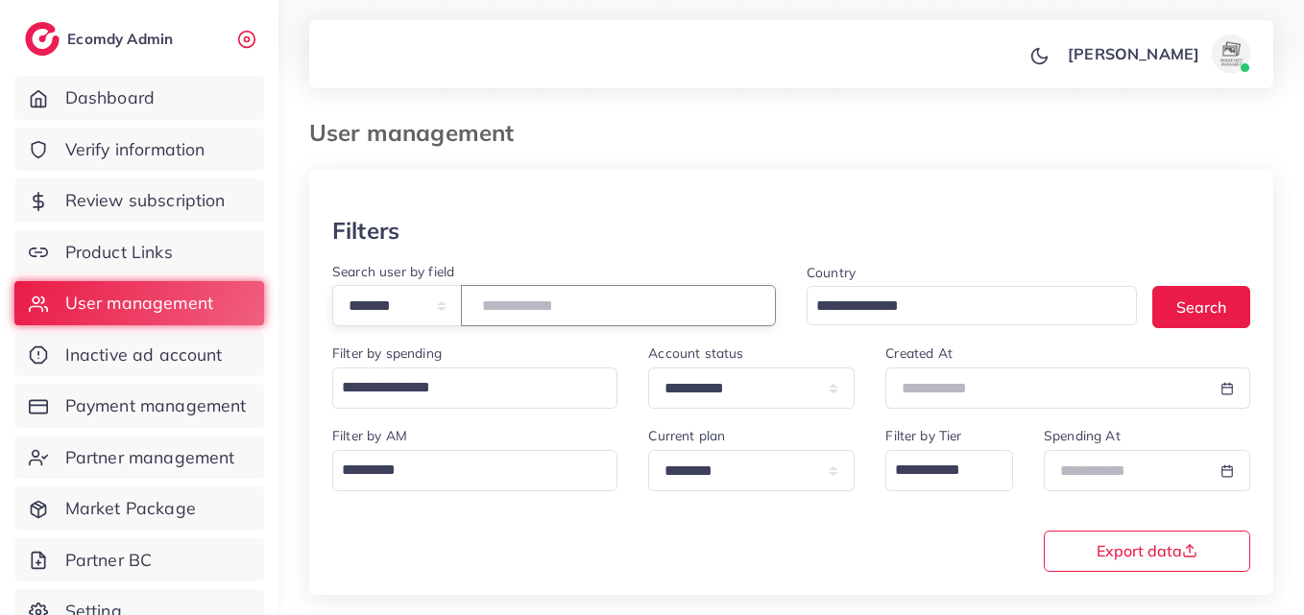
click at [547, 293] on input "*******" at bounding box center [618, 305] width 315 height 41
paste input "number"
click at [1176, 302] on button "Search" at bounding box center [1201, 306] width 98 height 41
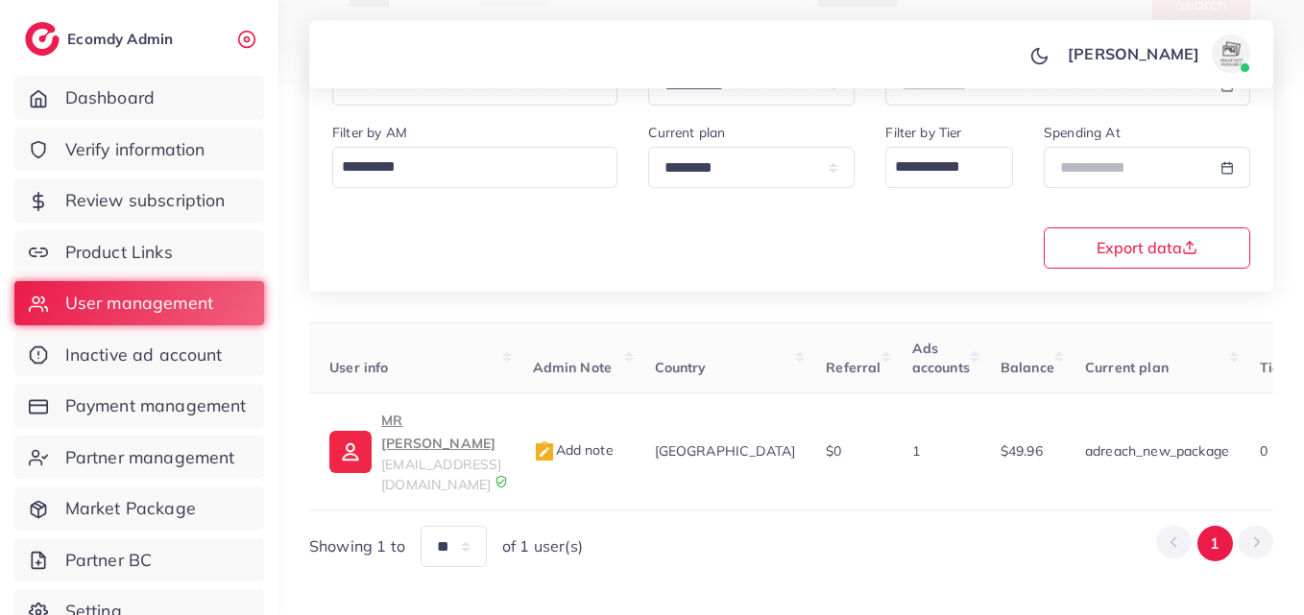
scroll to position [0, 622]
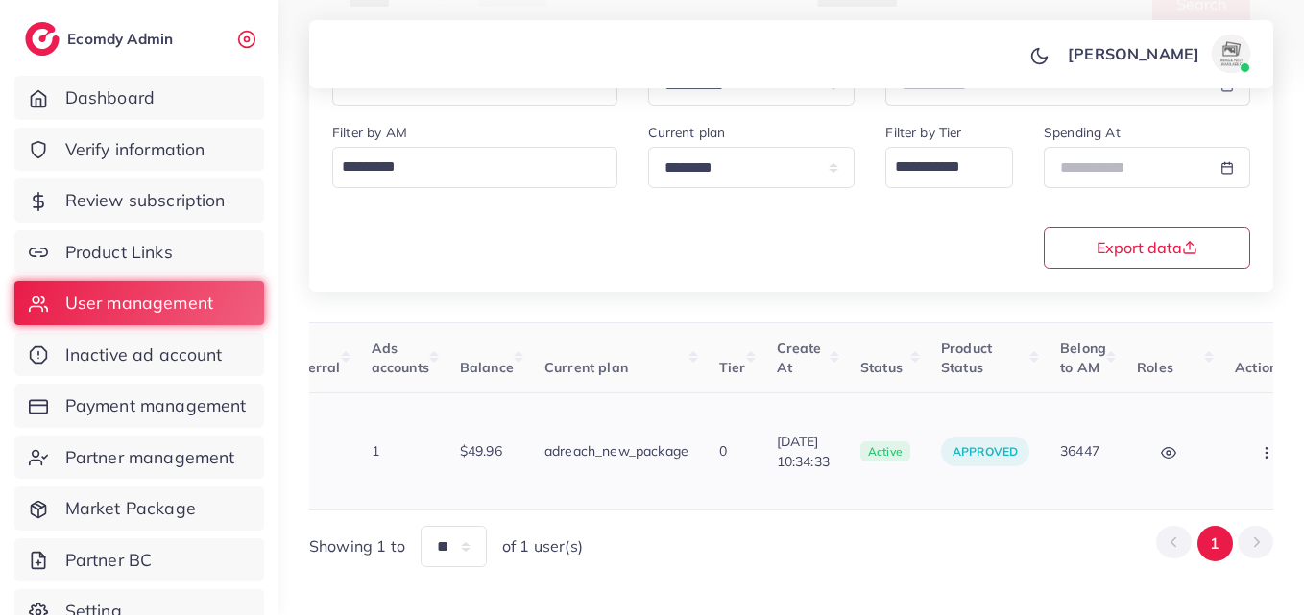
click at [1235, 430] on button "button" at bounding box center [1268, 451] width 67 height 43
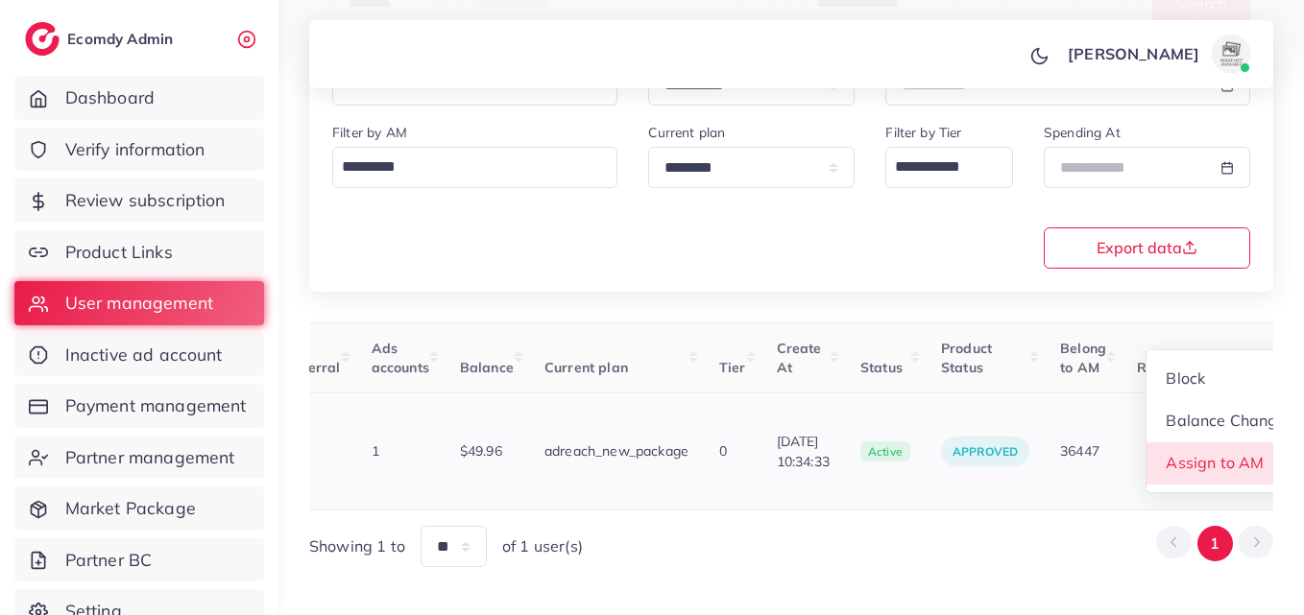
scroll to position [2, 622]
click at [1200, 443] on link "Assign to AM" at bounding box center [1225, 464] width 159 height 42
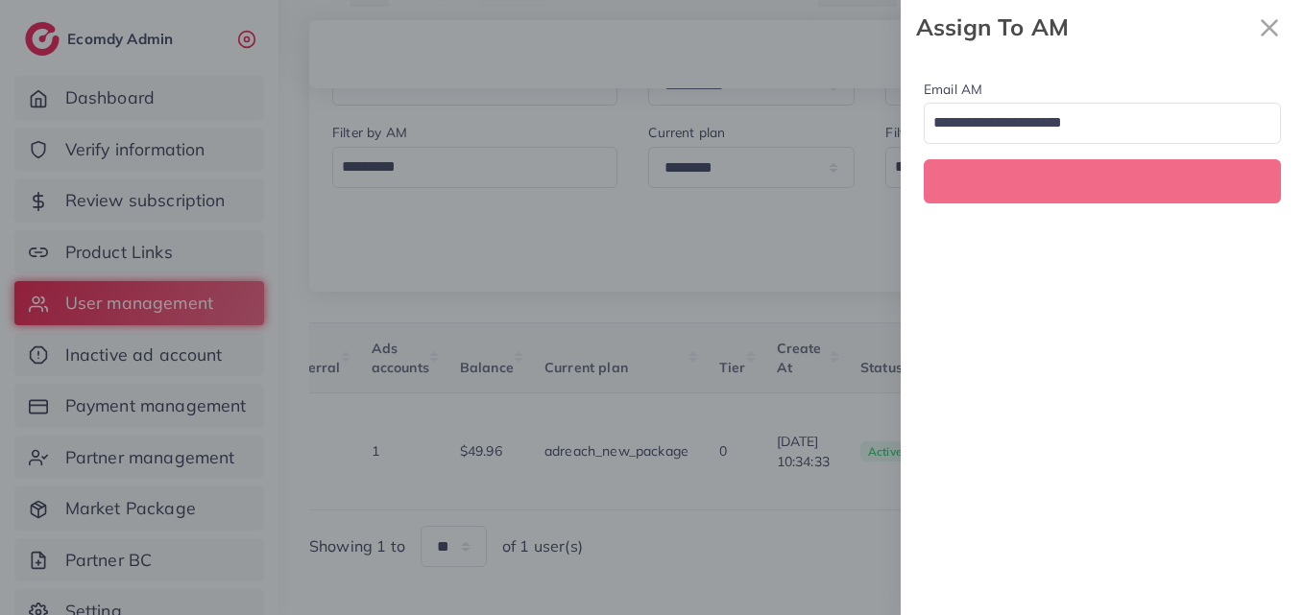
scroll to position [0, 622]
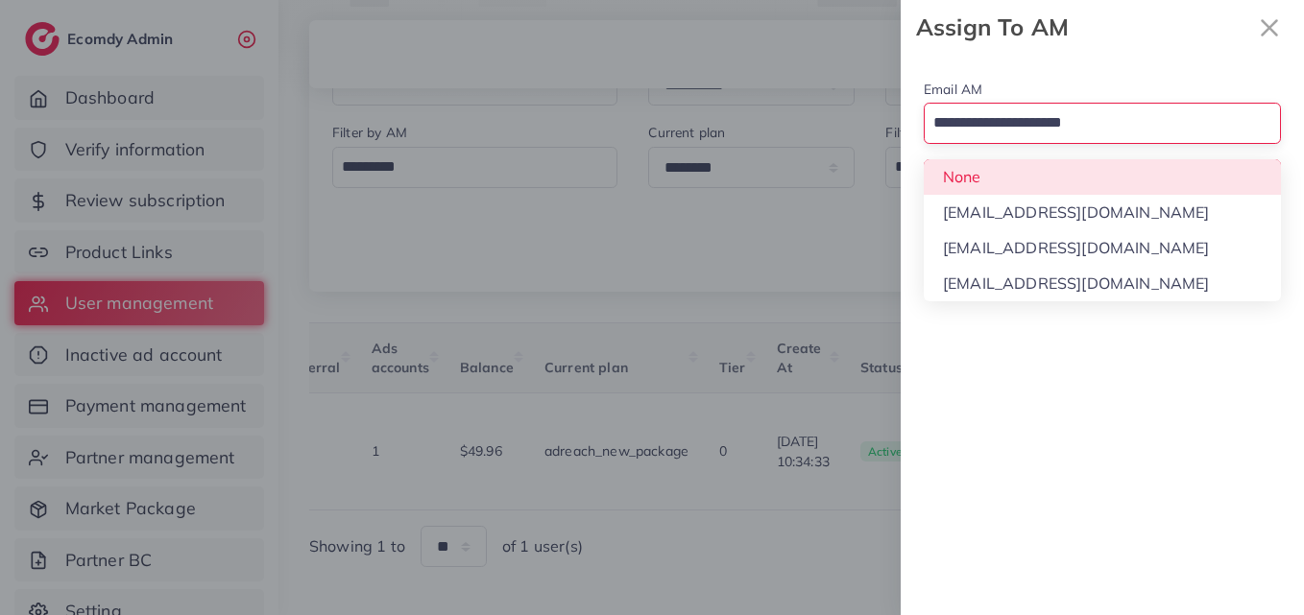
click at [1066, 140] on div "Loading..." at bounding box center [1102, 123] width 357 height 41
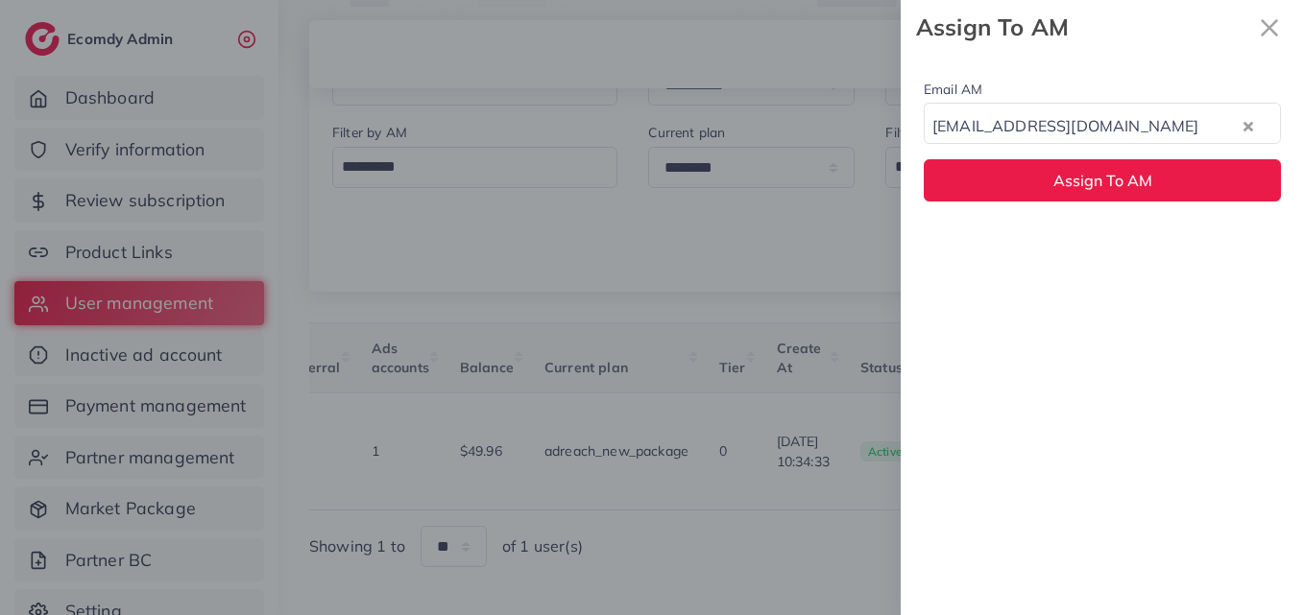
click at [1069, 233] on div "Email AM natashashahid163@gmail.com Loading... None hadibaaslam@gmail.com natas…" at bounding box center [1102, 335] width 403 height 561
click at [1065, 203] on div "Email AM natashashahid163@gmail.com Loading... Assign To AM" at bounding box center [1102, 140] width 403 height 170
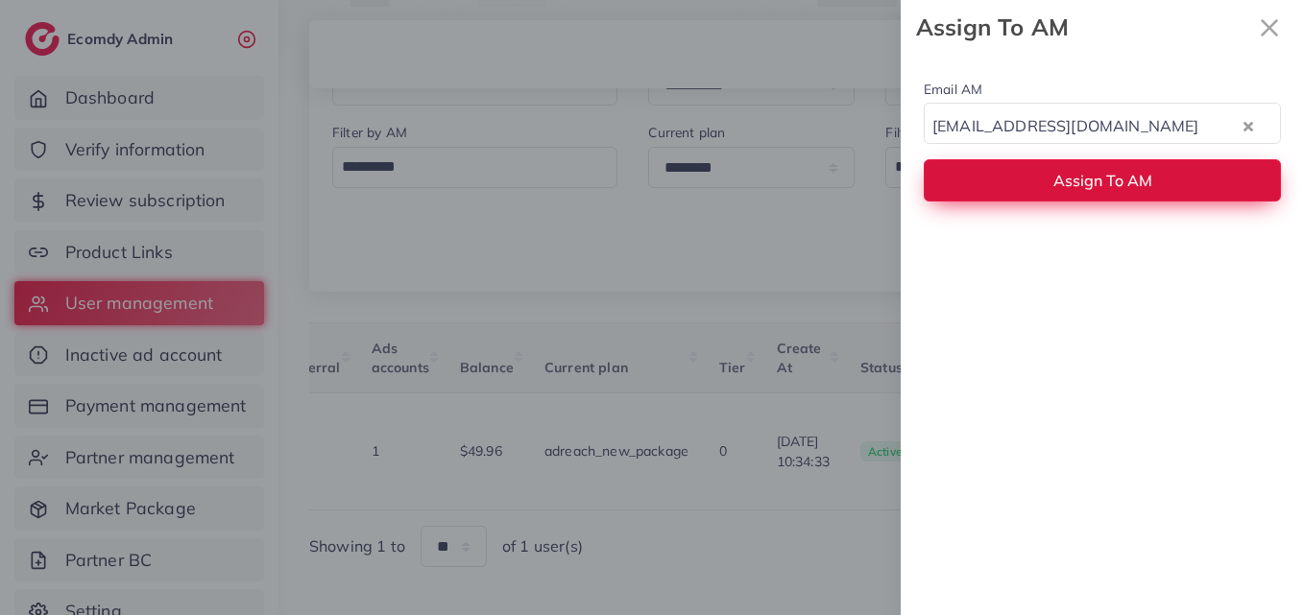
click at [1064, 188] on span "Assign To AM" at bounding box center [1102, 180] width 99 height 19
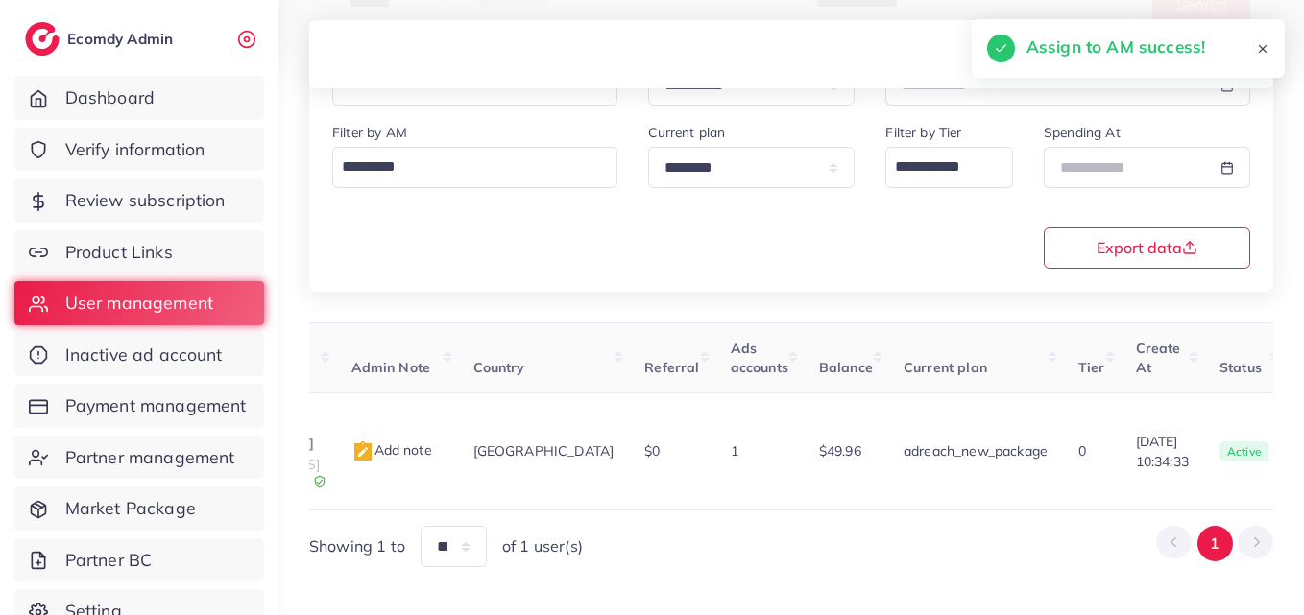
scroll to position [0, 237]
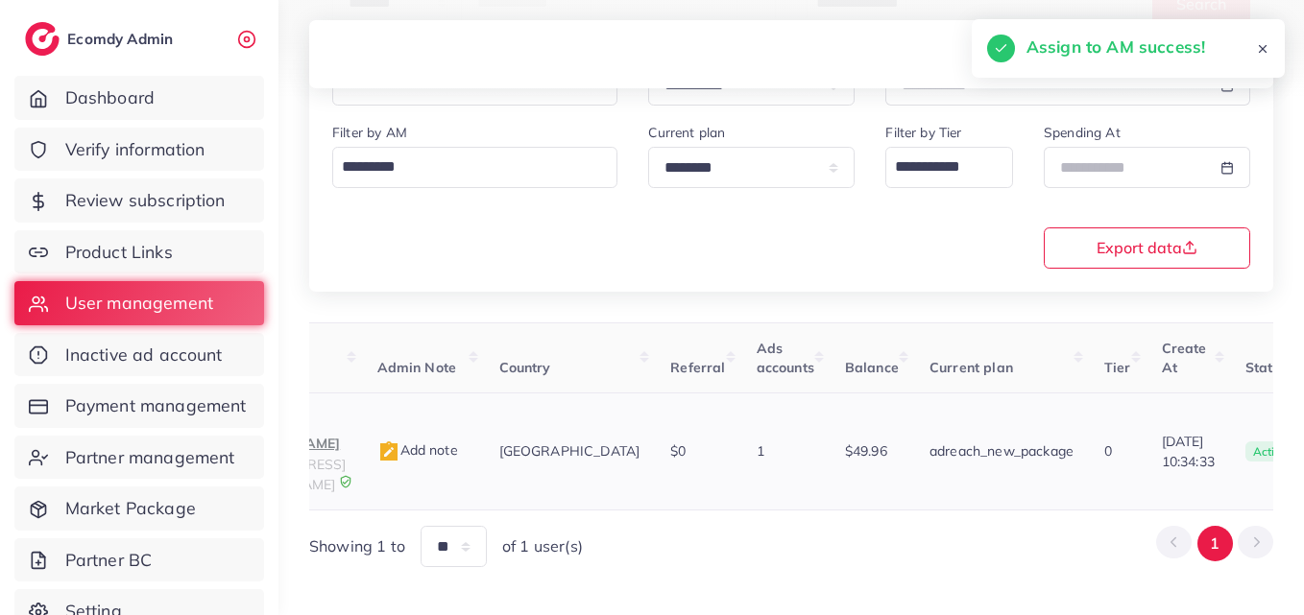
click at [346, 456] on span "mrmallpk@gmail.com" at bounding box center [286, 474] width 120 height 36
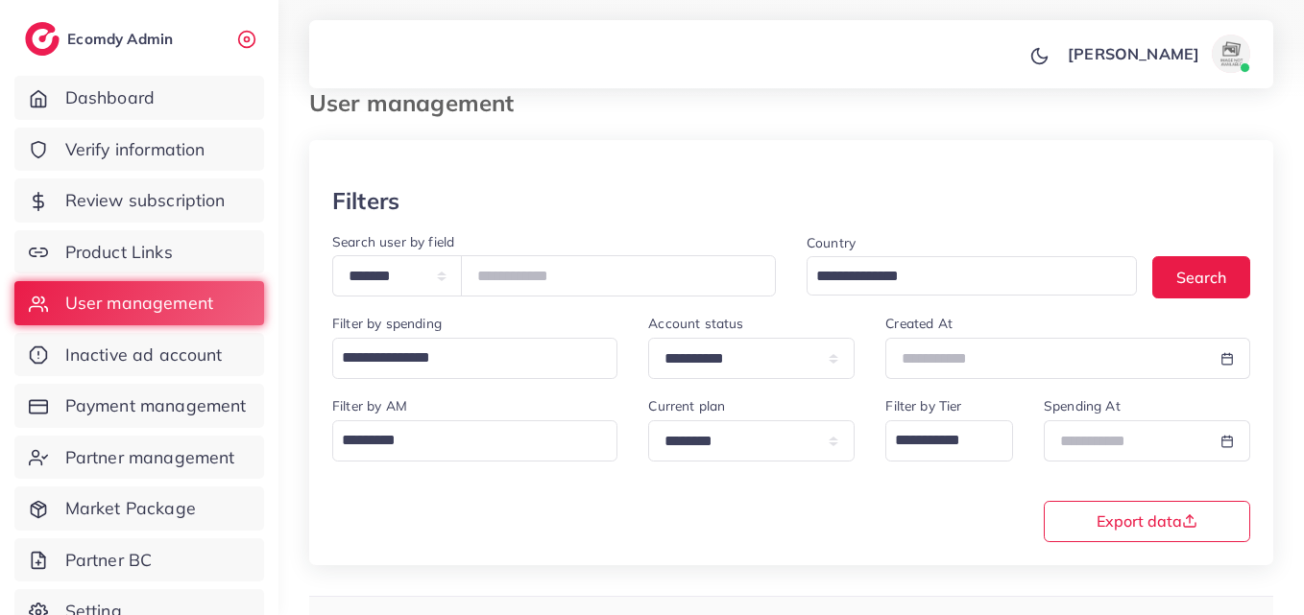
scroll to position [15, 0]
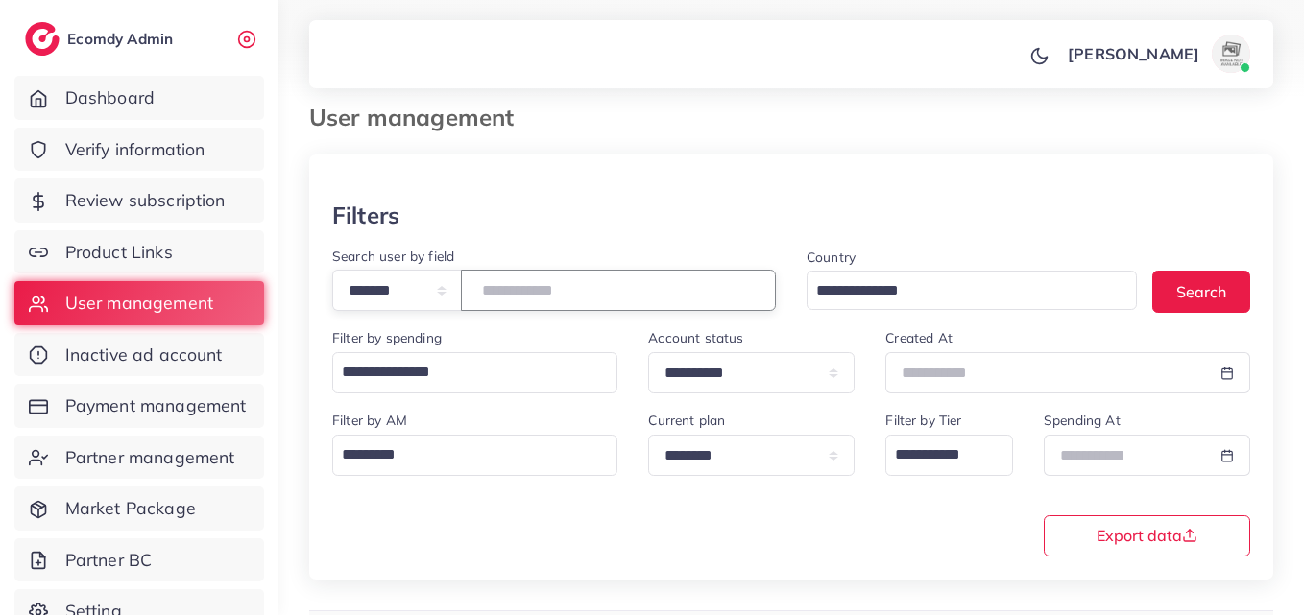
click at [542, 276] on input "*******" at bounding box center [618, 290] width 315 height 41
drag, startPoint x: 542, startPoint y: 276, endPoint x: 542, endPoint y: 287, distance: 11.5
paste input "number"
click at [1203, 294] on button "Search" at bounding box center [1201, 291] width 98 height 41
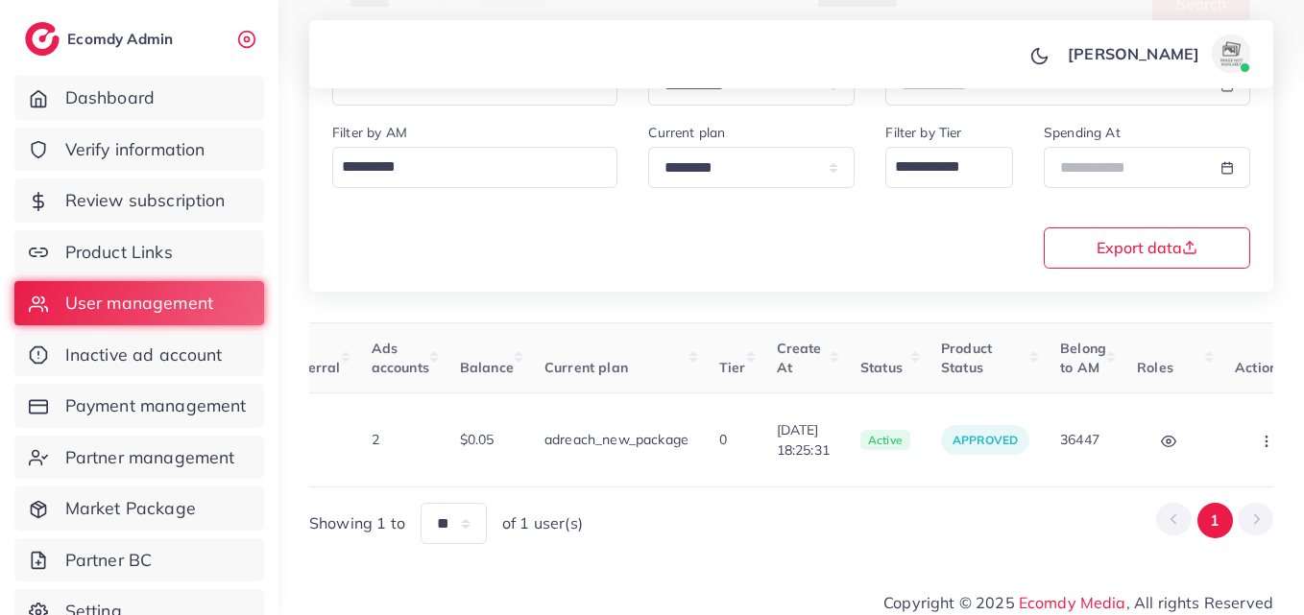
scroll to position [0, 685]
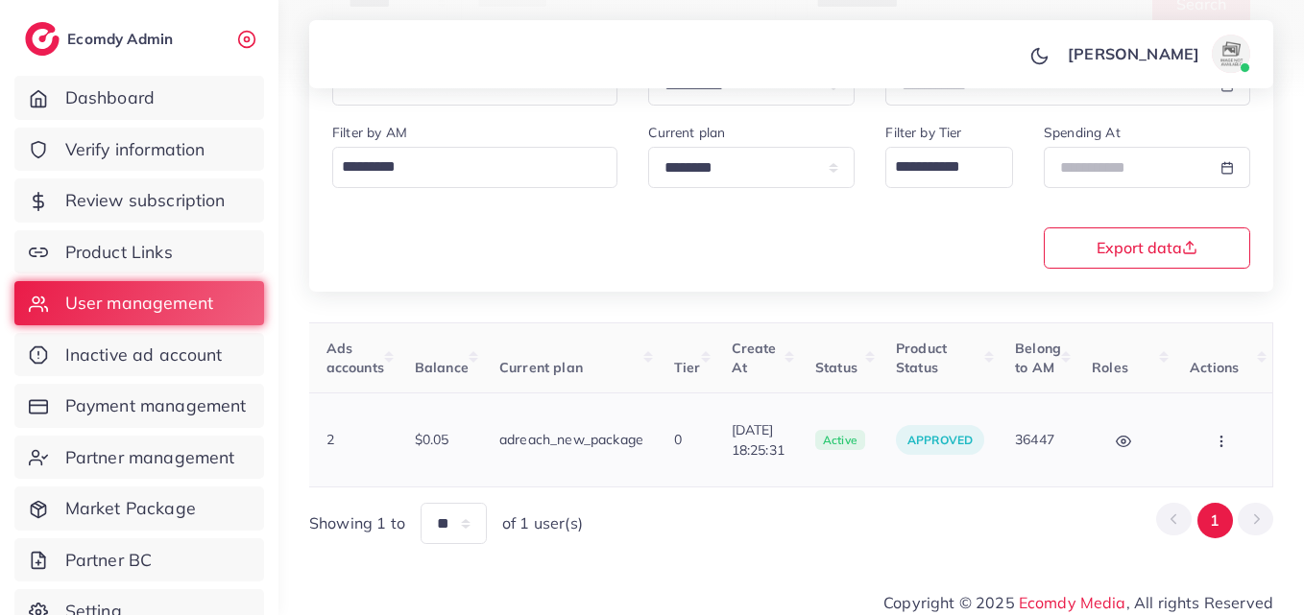
click at [1249, 419] on button "button" at bounding box center [1223, 440] width 67 height 43
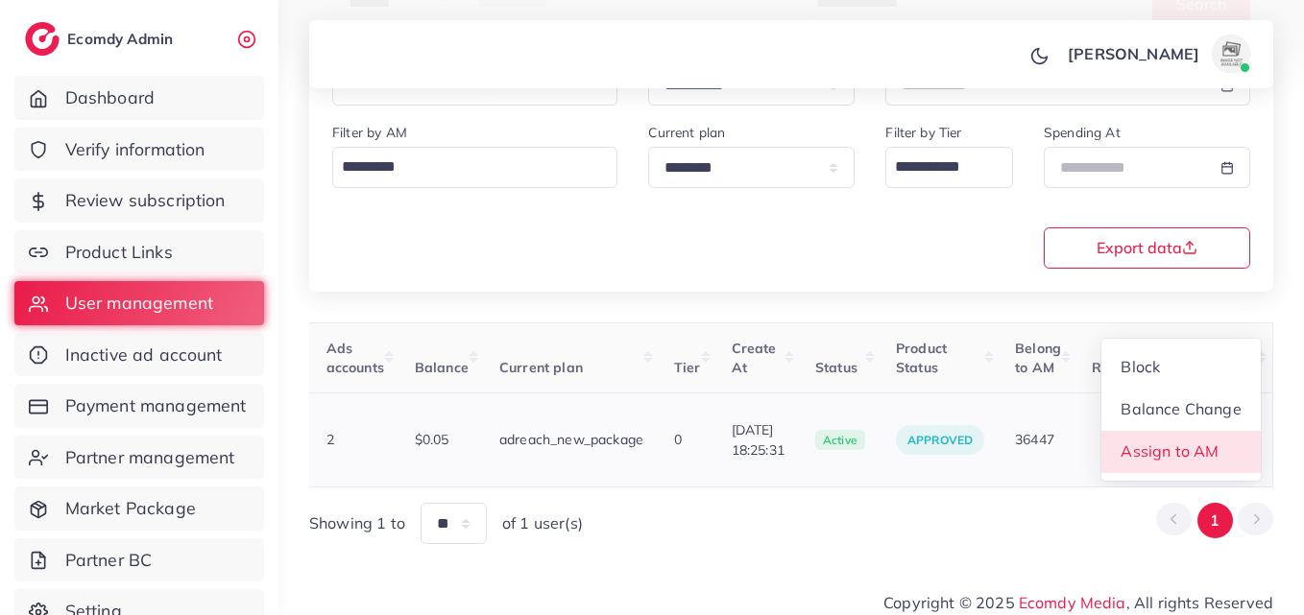
click at [1216, 452] on link "Assign to AM" at bounding box center [1180, 452] width 159 height 42
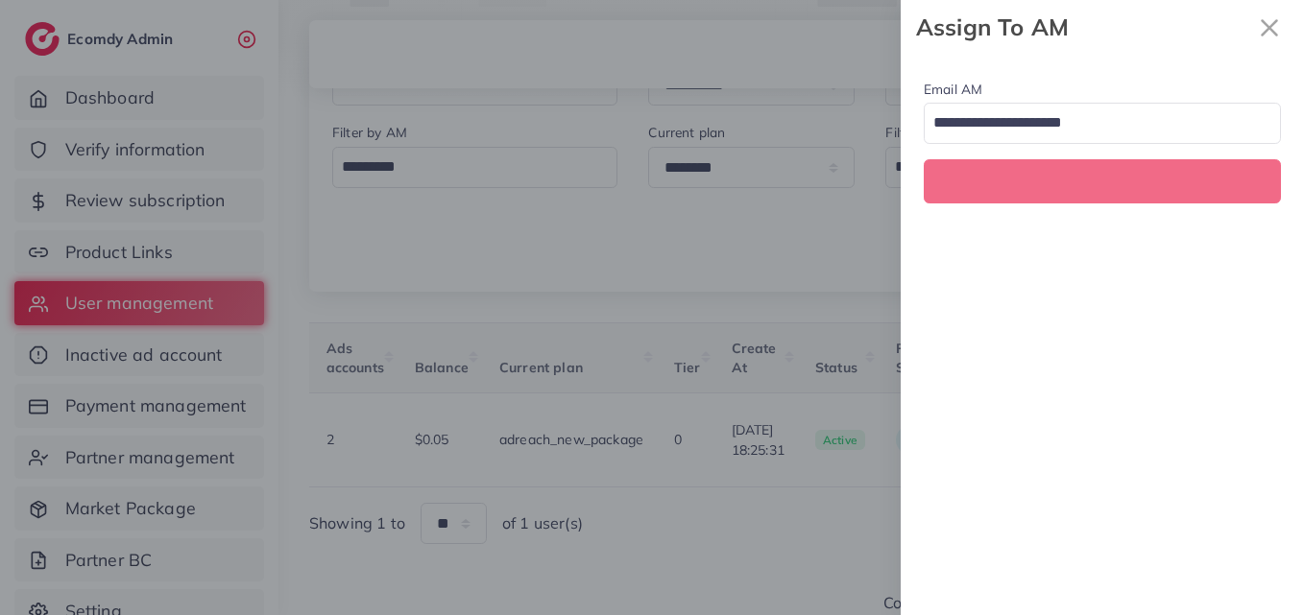
scroll to position [0, 685]
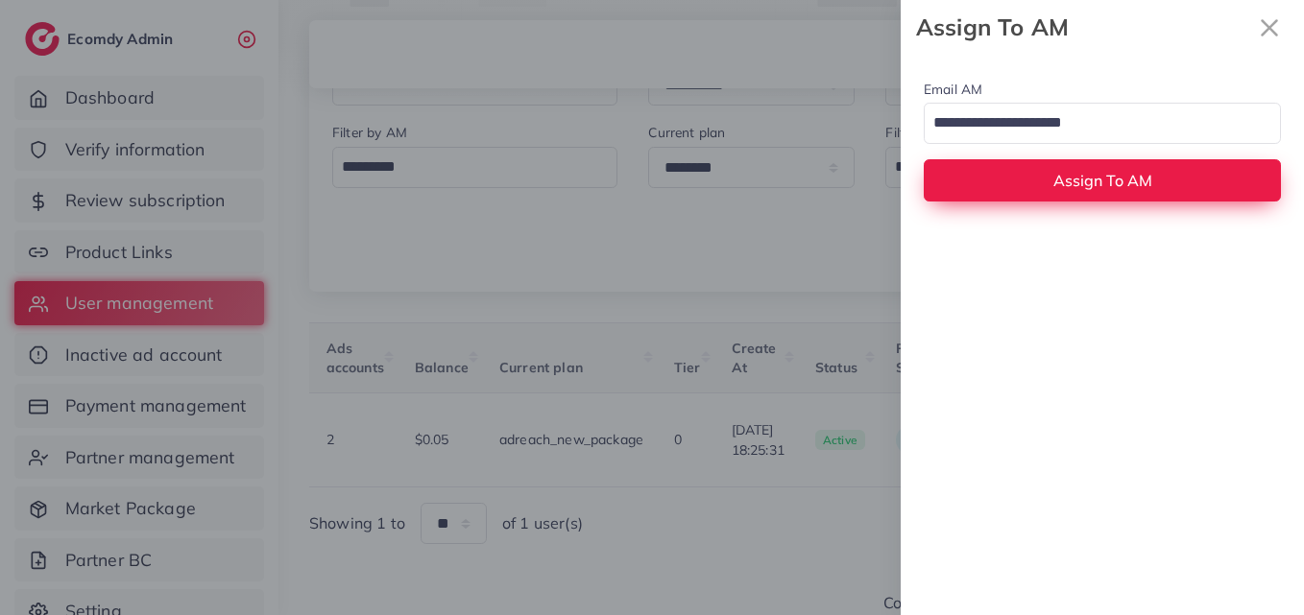
drag, startPoint x: 1154, startPoint y: 138, endPoint x: 1127, endPoint y: 195, distance: 62.7
click at [1154, 137] on input "Search for option" at bounding box center [1091, 124] width 329 height 33
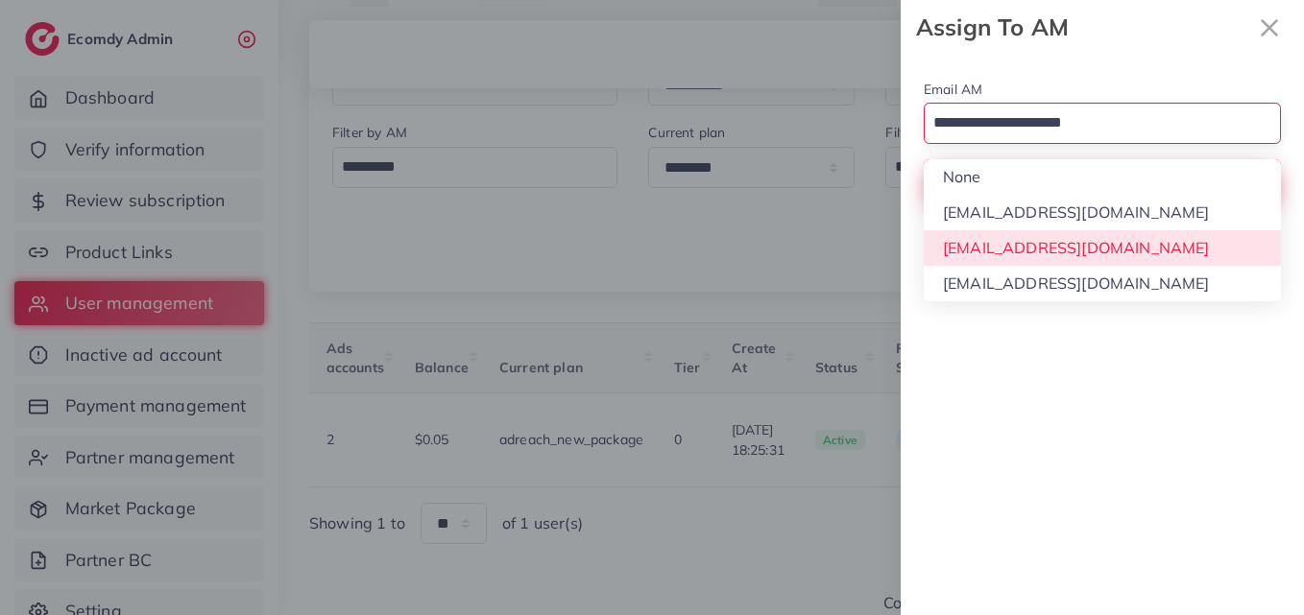
drag, startPoint x: 1115, startPoint y: 248, endPoint x: 1118, endPoint y: 199, distance: 49.1
click at [1117, 244] on div "Email AM Loading... None hadibaaslam@gmail.com natashashahid163@gmail.com wajah…" at bounding box center [1102, 335] width 403 height 561
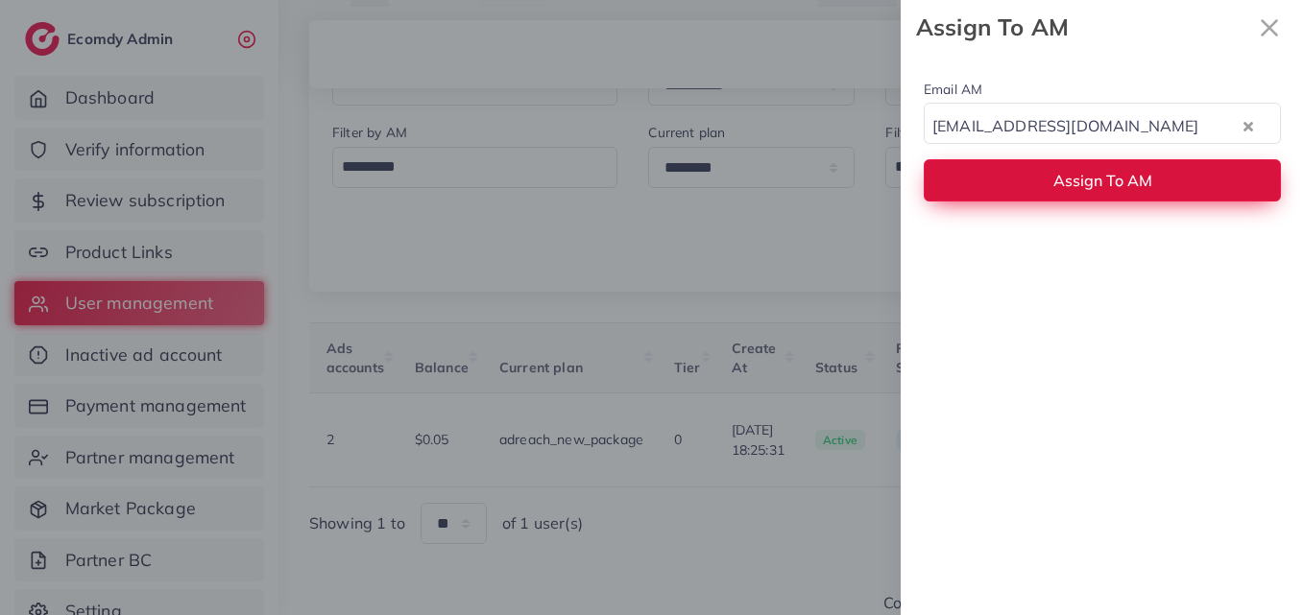
click at [1118, 195] on button "Assign To AM" at bounding box center [1102, 179] width 357 height 41
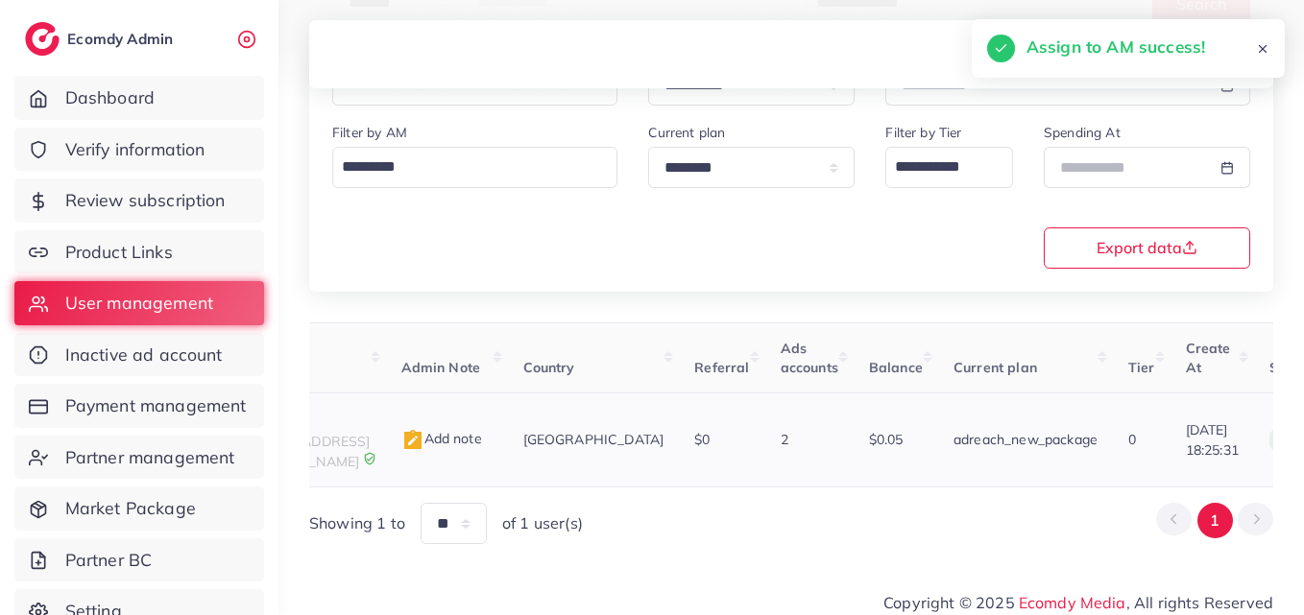
scroll to position [0, 89]
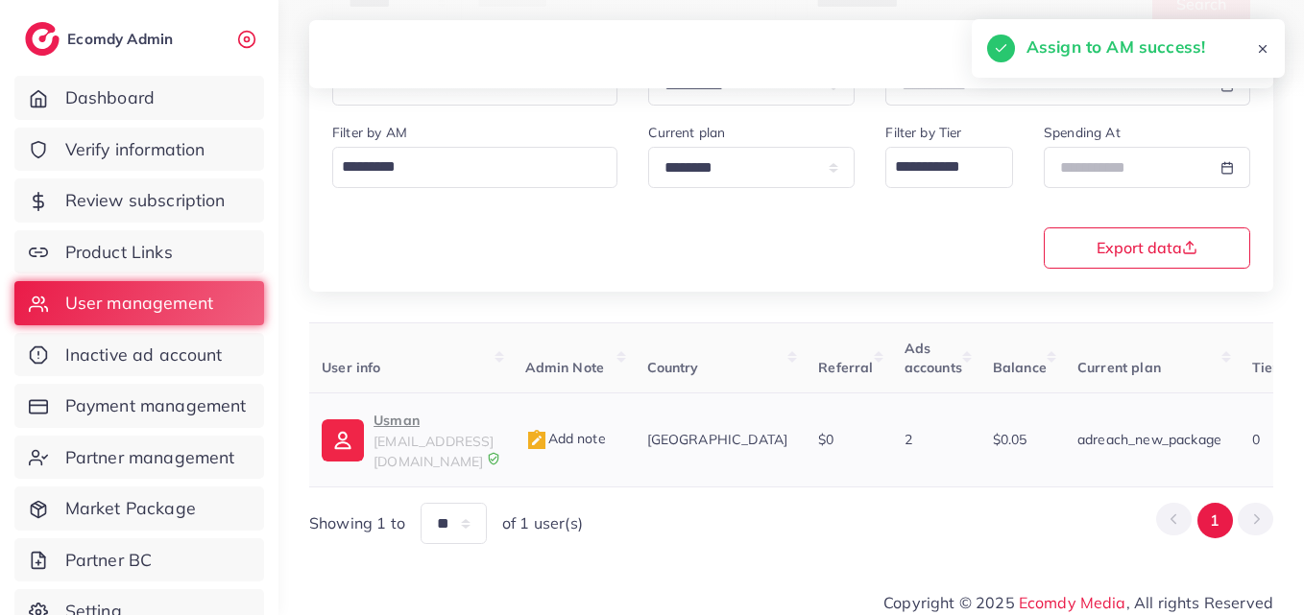
click at [428, 428] on p "Usman" at bounding box center [433, 420] width 120 height 23
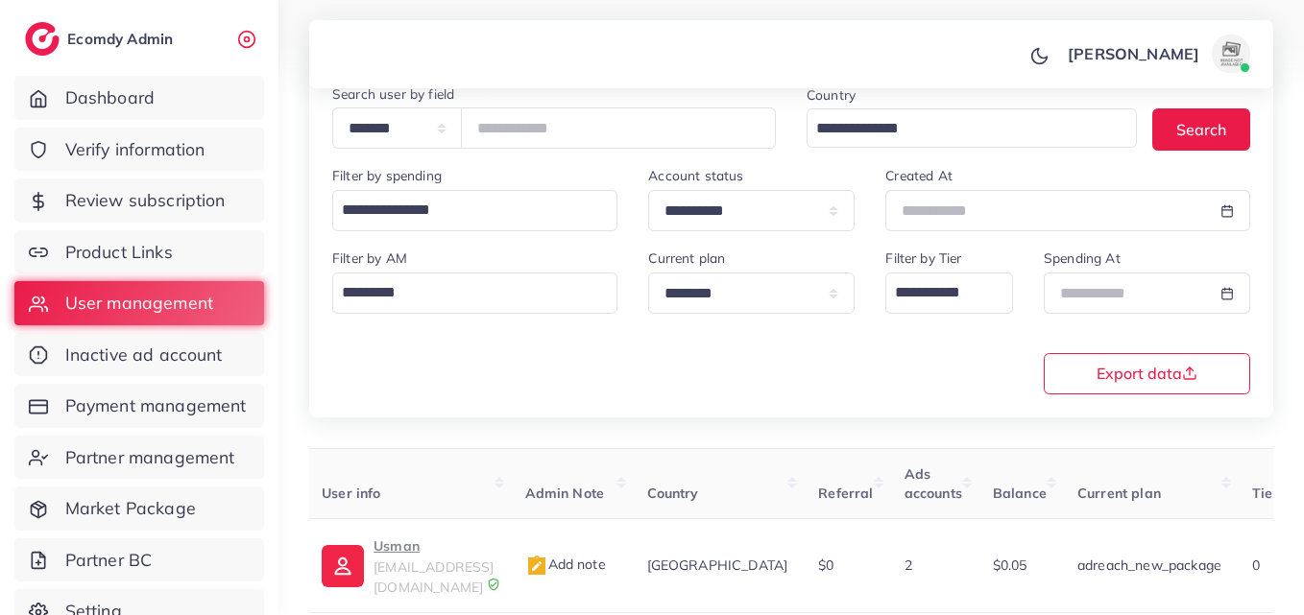
scroll to position [0, 0]
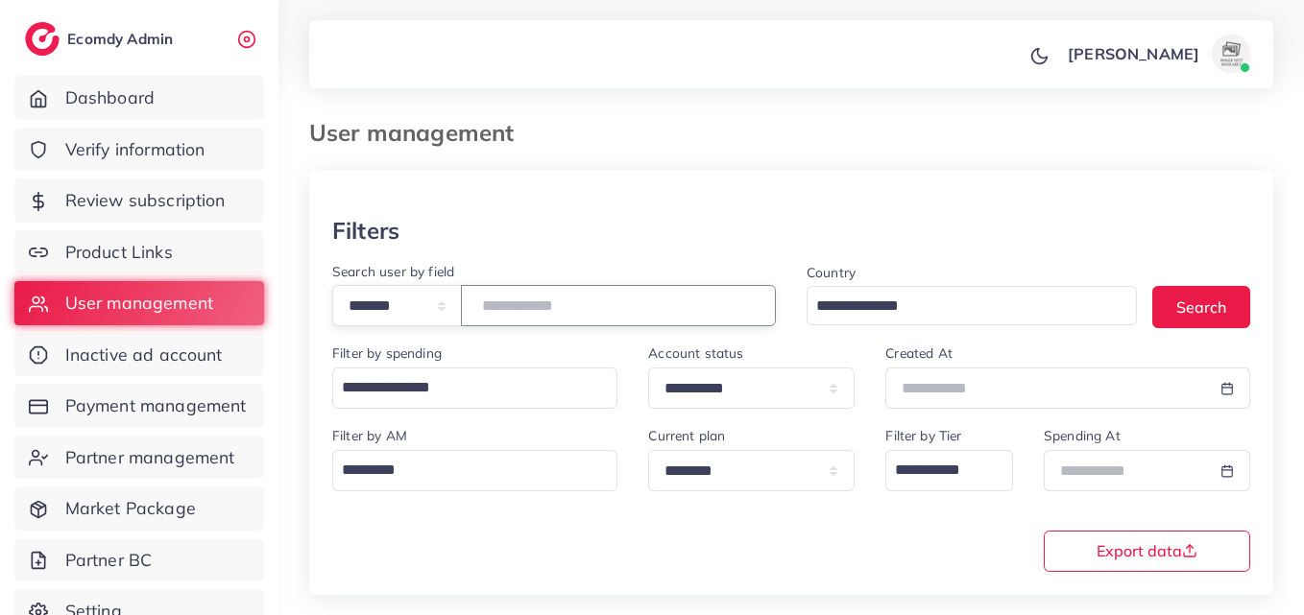
click at [565, 296] on input "*******" at bounding box center [618, 305] width 315 height 41
click at [566, 297] on input "*******" at bounding box center [618, 305] width 315 height 41
click at [549, 307] on input "*******" at bounding box center [618, 305] width 315 height 41
click at [549, 302] on input "*******" at bounding box center [618, 305] width 315 height 41
click at [550, 299] on input "*******" at bounding box center [618, 305] width 315 height 41
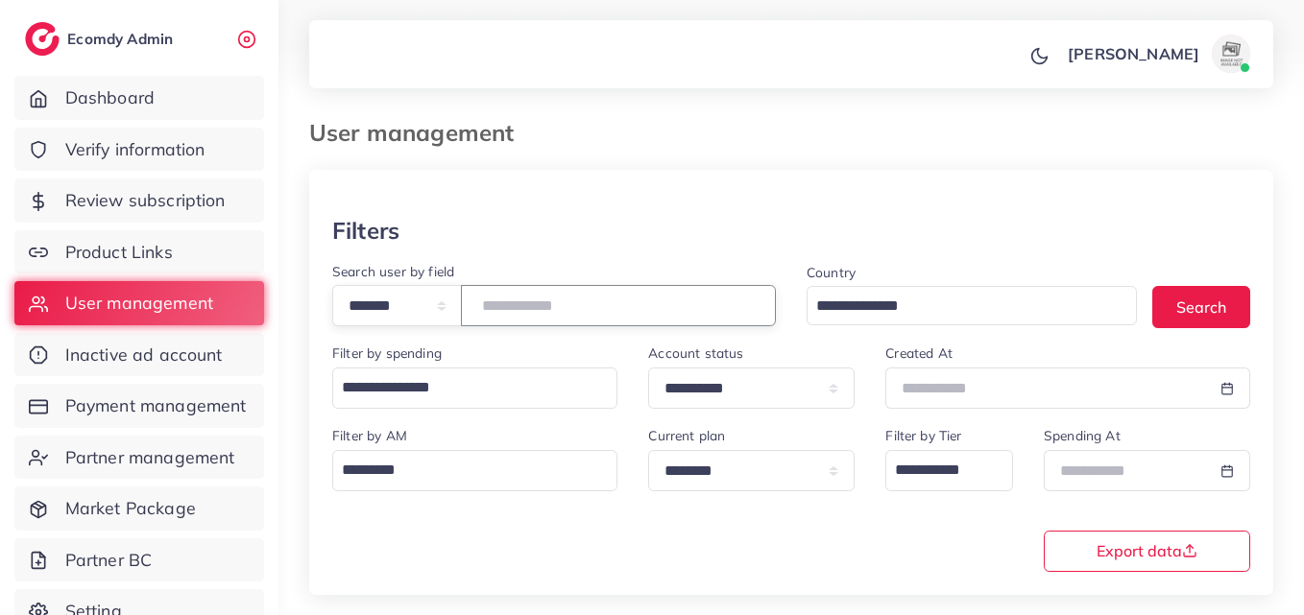
click at [550, 299] on input "*******" at bounding box center [618, 305] width 315 height 41
paste input "number"
click at [1195, 315] on button "Search" at bounding box center [1201, 306] width 98 height 41
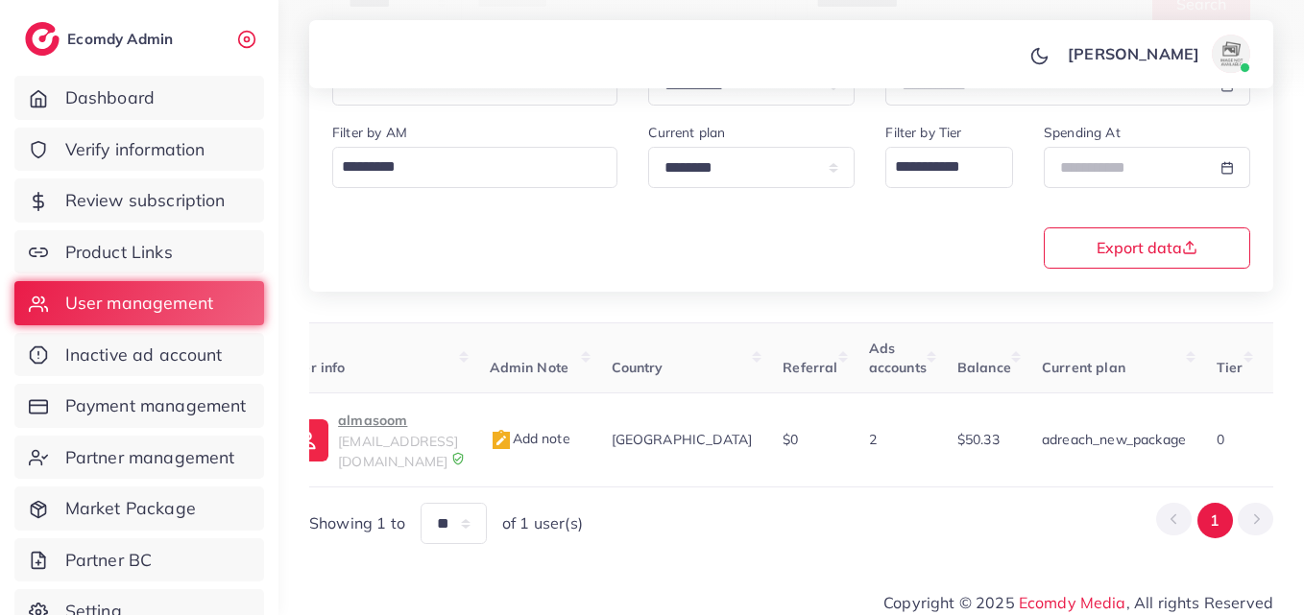
scroll to position [0, 646]
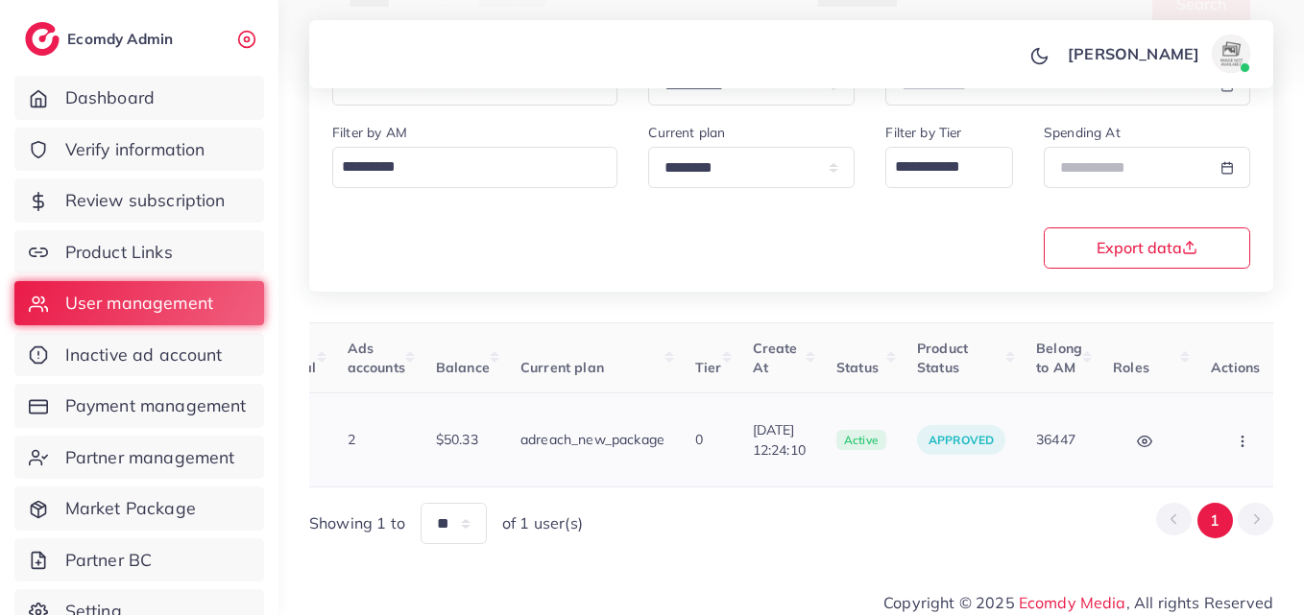
click at [1245, 431] on button "button" at bounding box center [1244, 440] width 67 height 43
click at [0, 0] on link "Assign to AM" at bounding box center [0, 0] width 0 height 0
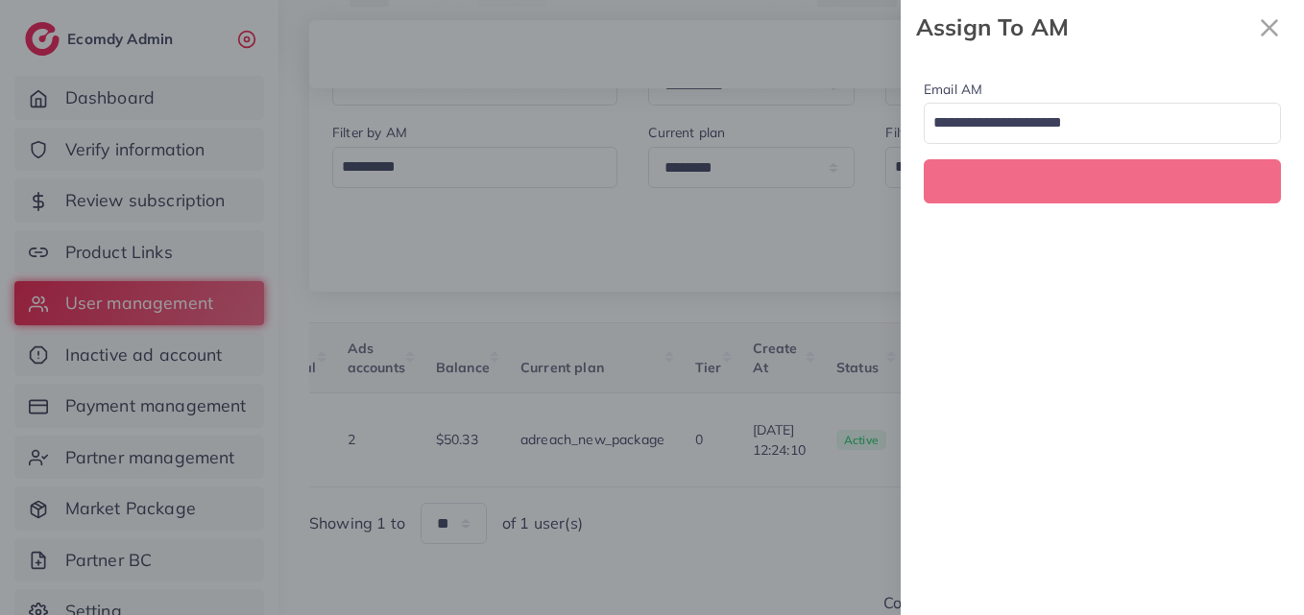
scroll to position [0, 646]
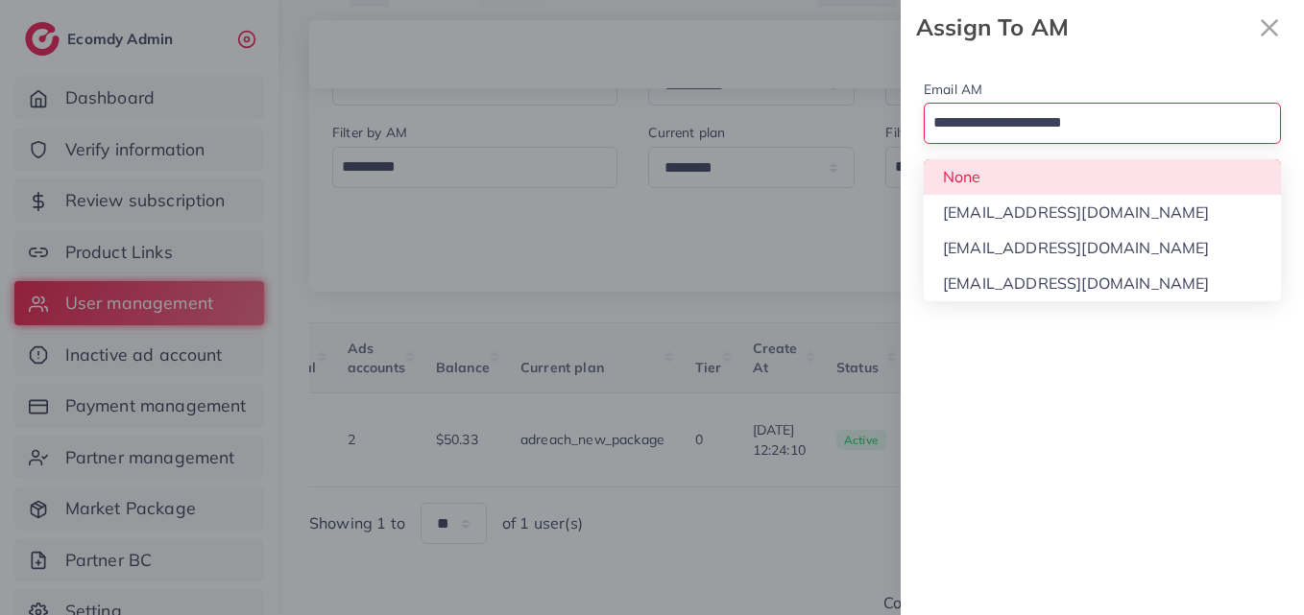
click at [1091, 115] on input "Search for option" at bounding box center [1091, 124] width 329 height 33
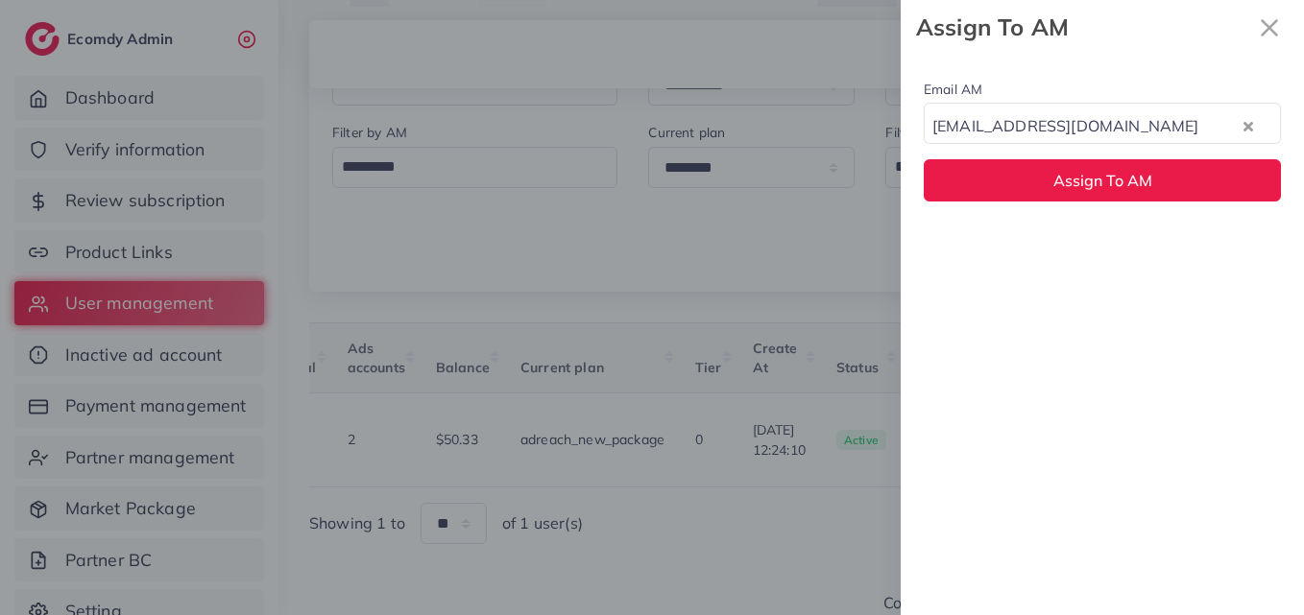
drag, startPoint x: 1079, startPoint y: 243, endPoint x: 1080, endPoint y: 216, distance: 26.9
click at [1080, 242] on div "Email AM natashashahid163@gmail.com Loading... None hadibaaslam@gmail.com natas…" at bounding box center [1102, 335] width 403 height 561
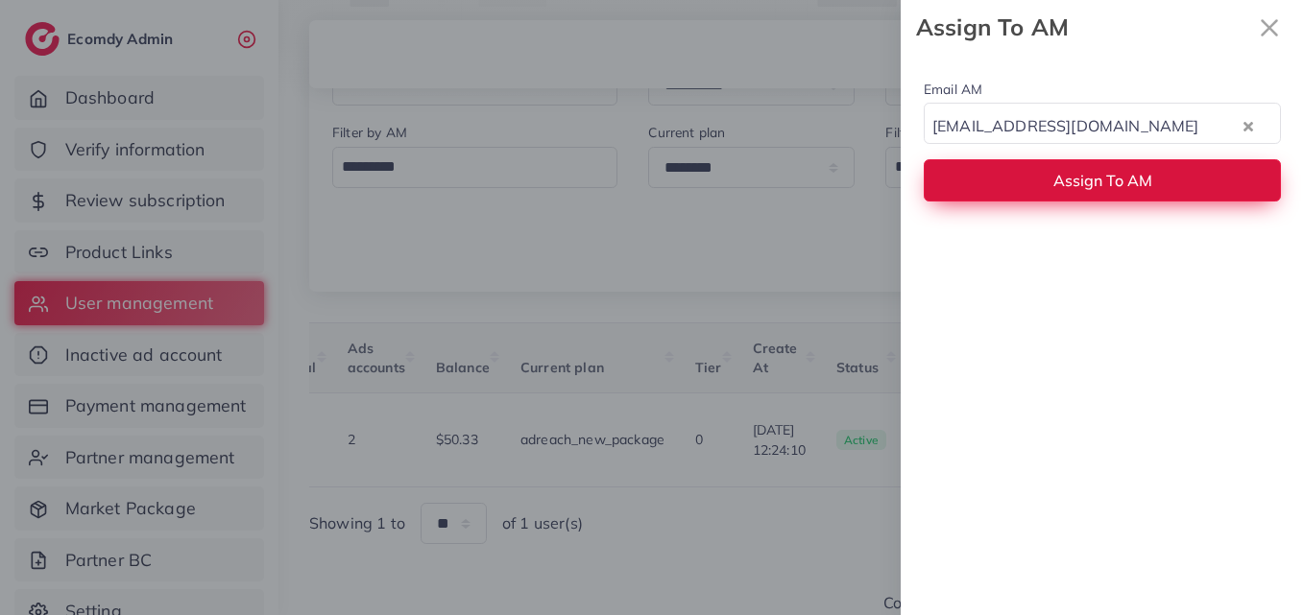
click at [1085, 193] on button "Assign To AM" at bounding box center [1102, 179] width 357 height 41
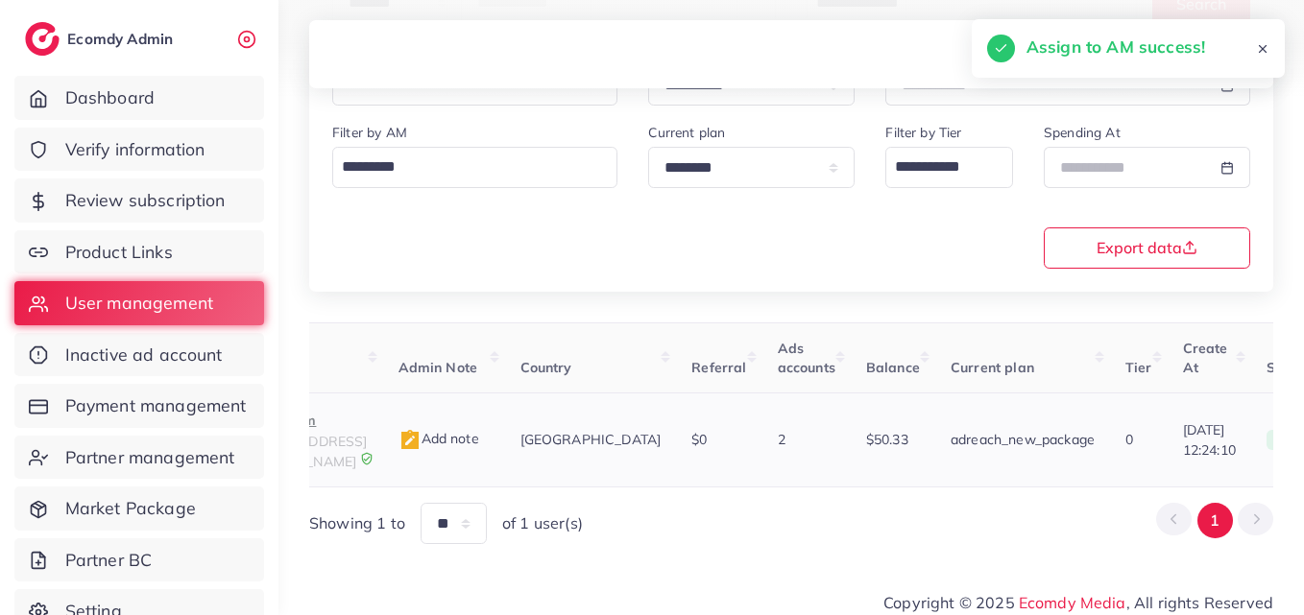
scroll to position [0, 207]
click at [391, 424] on td "almasoom almasoom43@gmail.com" at bounding box center [289, 441] width 203 height 94
click at [375, 423] on p "almasoom" at bounding box center [315, 420] width 120 height 23
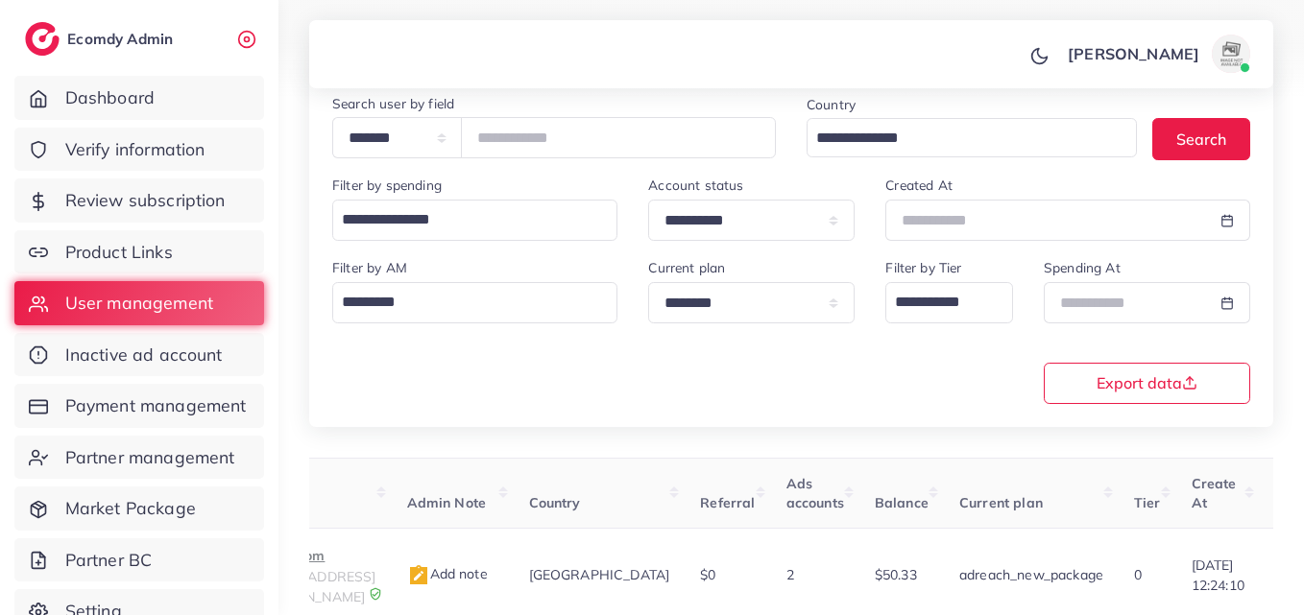
scroll to position [0, 0]
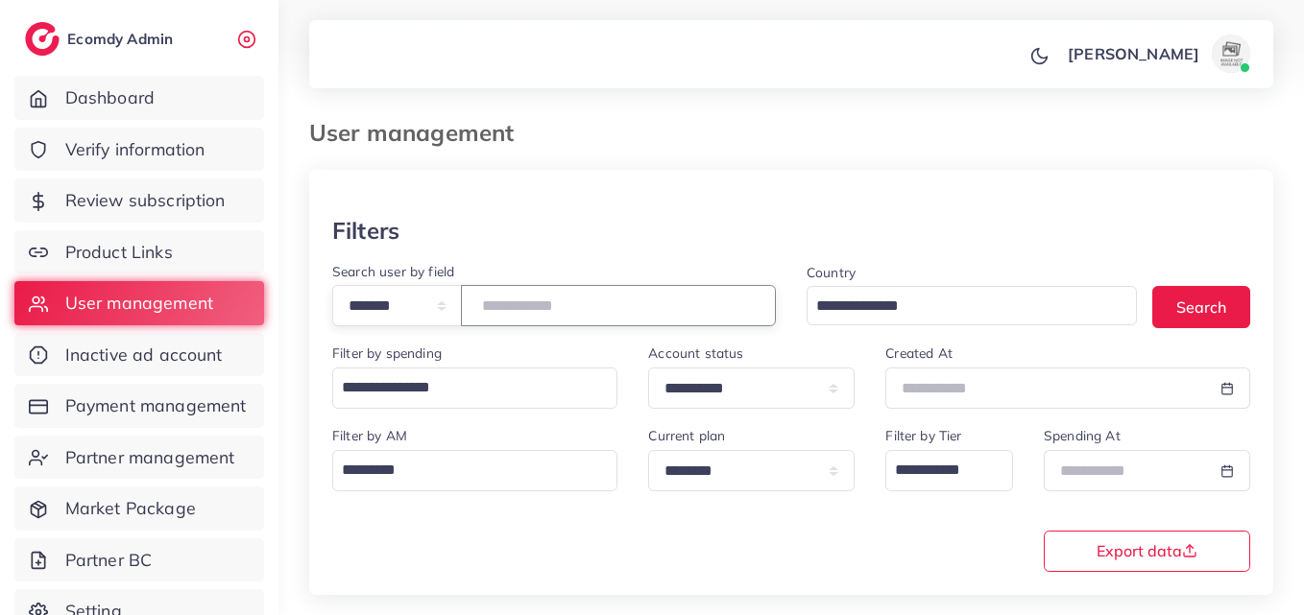
click at [528, 312] on input "*******" at bounding box center [618, 305] width 315 height 41
click at [528, 310] on input "*******" at bounding box center [618, 305] width 315 height 41
click at [528, 309] on input "*******" at bounding box center [618, 305] width 315 height 41
click at [518, 309] on input "*******" at bounding box center [618, 305] width 315 height 41
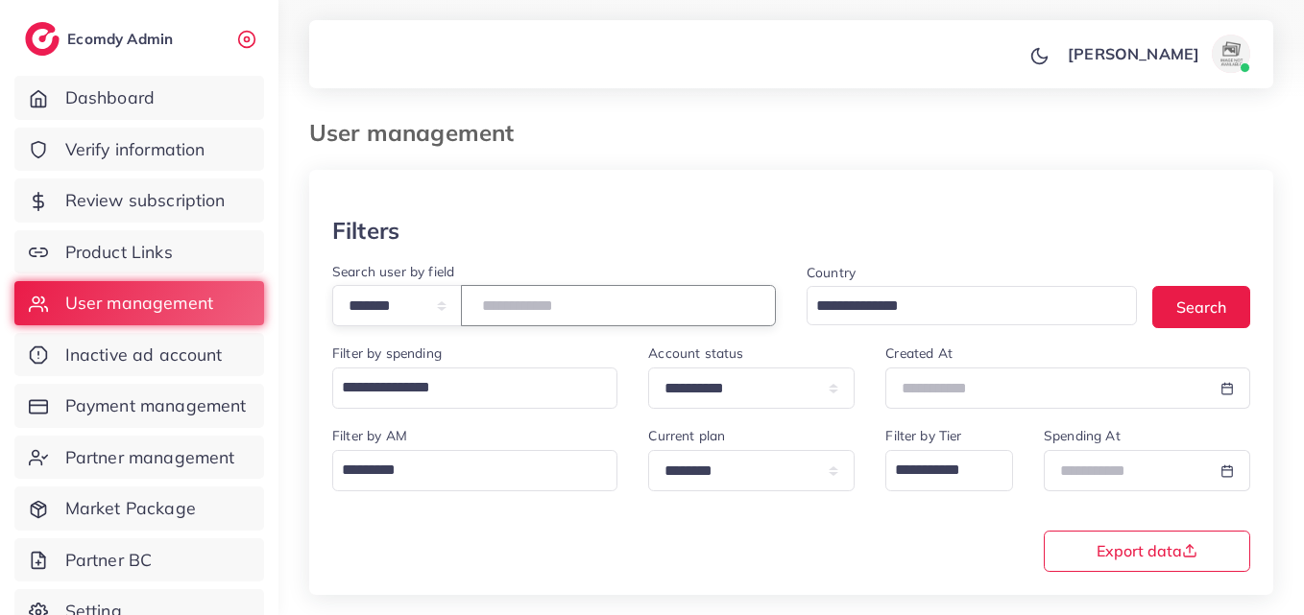
paste input "number"
click at [1236, 317] on button "Search" at bounding box center [1201, 306] width 98 height 41
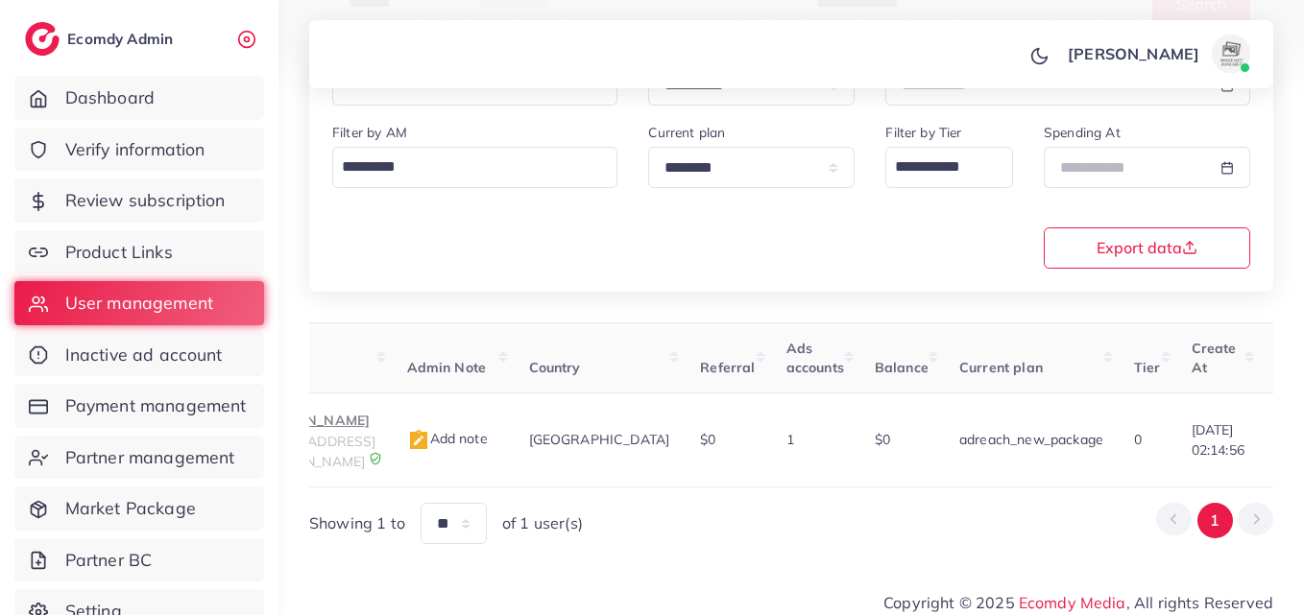
scroll to position [0, 697]
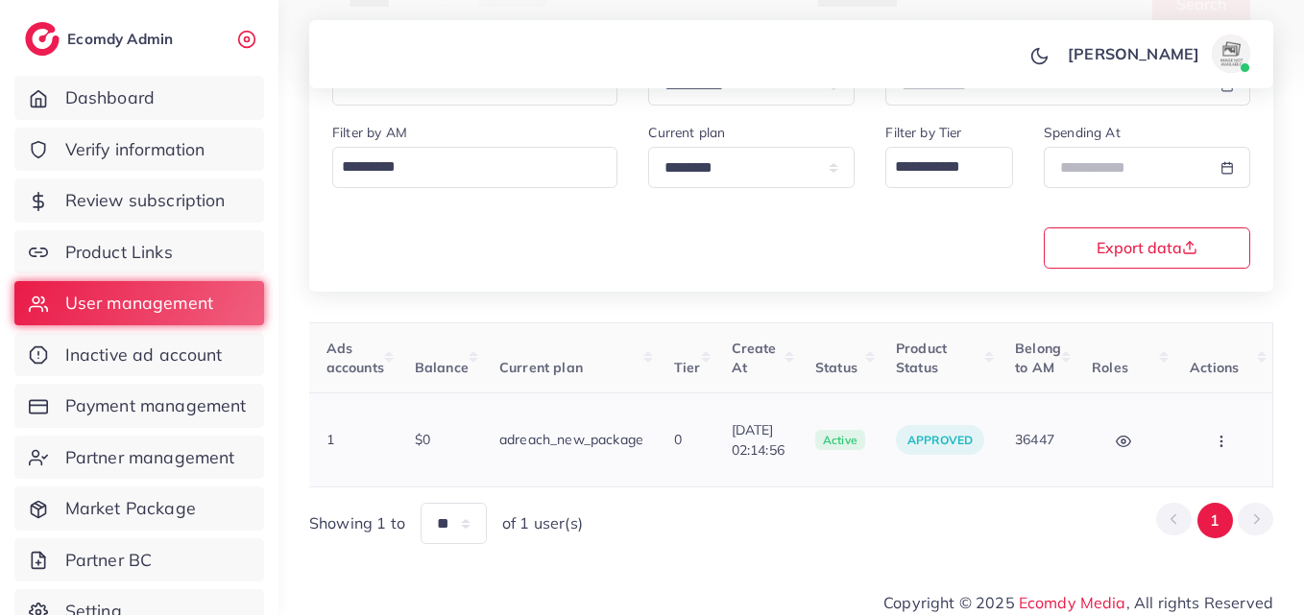
click at [1159, 427] on button "button" at bounding box center [1125, 440] width 67 height 43
click at [1225, 434] on icon "button" at bounding box center [1221, 441] width 15 height 15
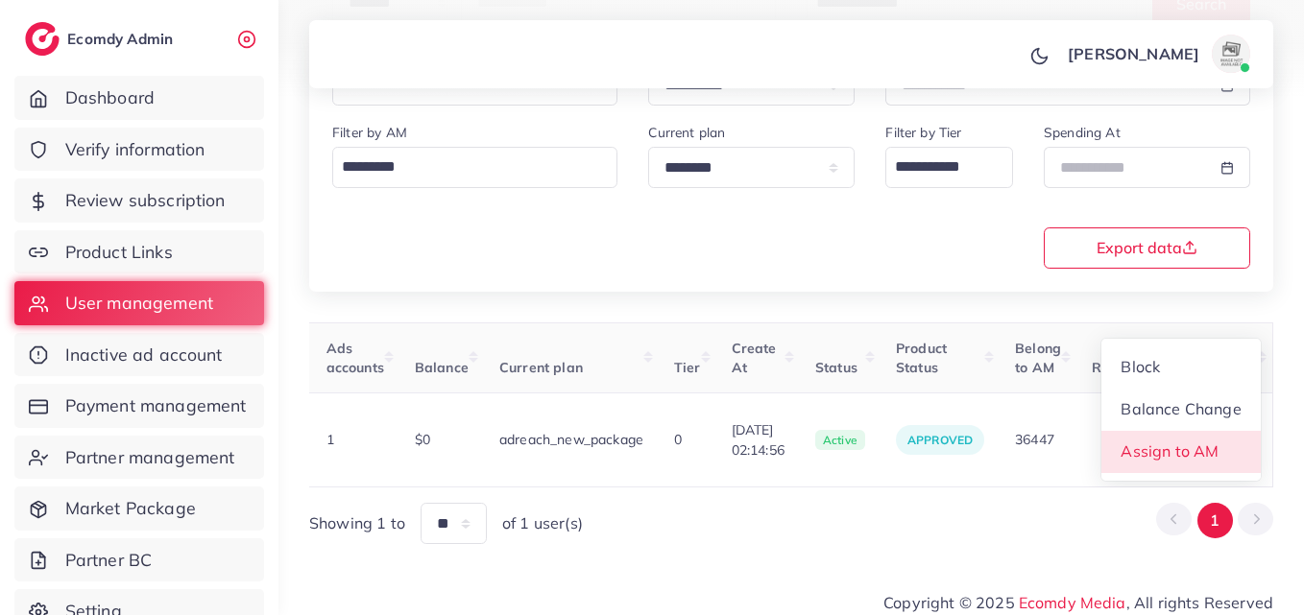
click at [1218, 432] on link "Assign to AM" at bounding box center [1180, 452] width 159 height 42
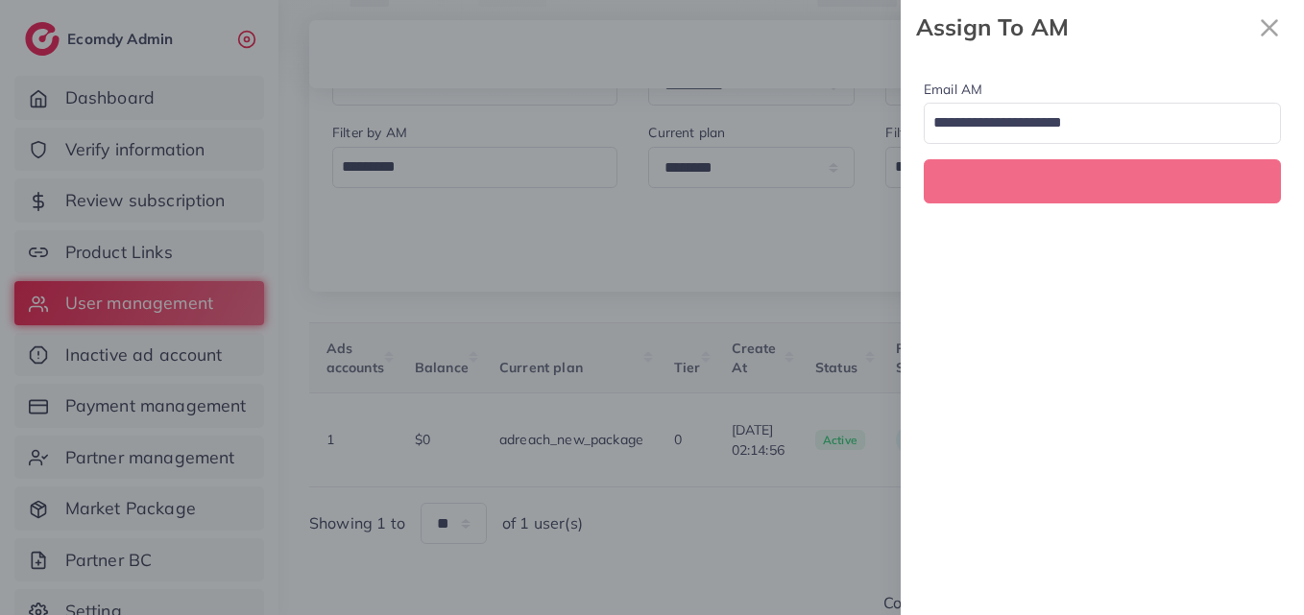
scroll to position [0, 697]
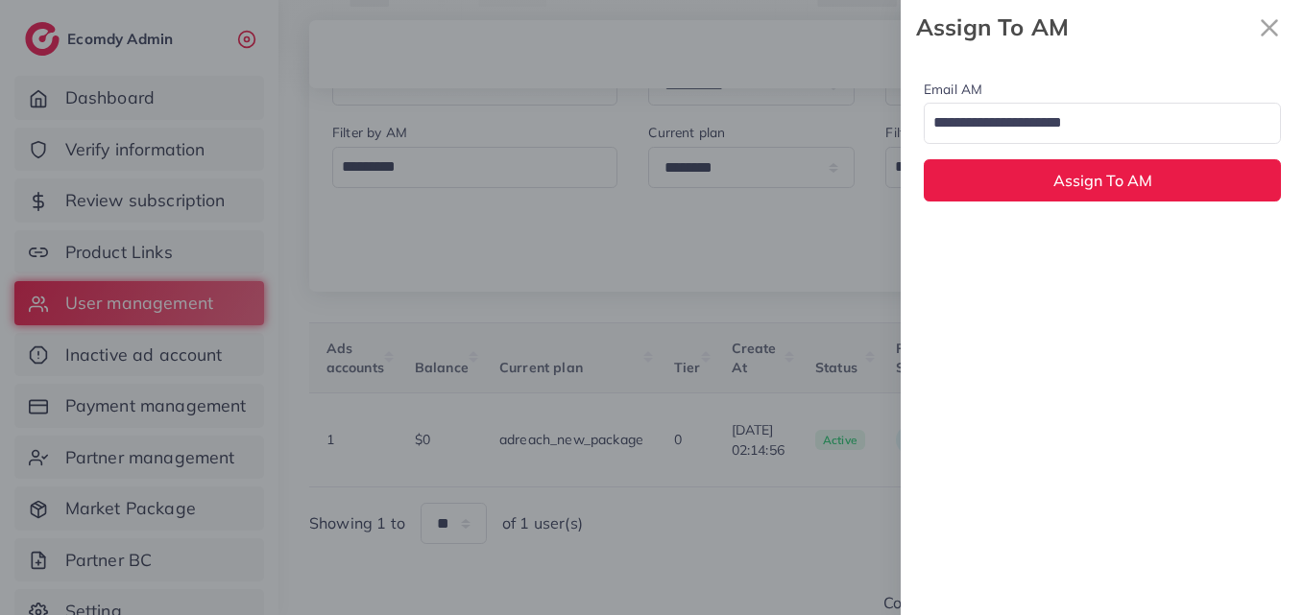
click at [1024, 126] on input "Search for option" at bounding box center [1091, 124] width 329 height 33
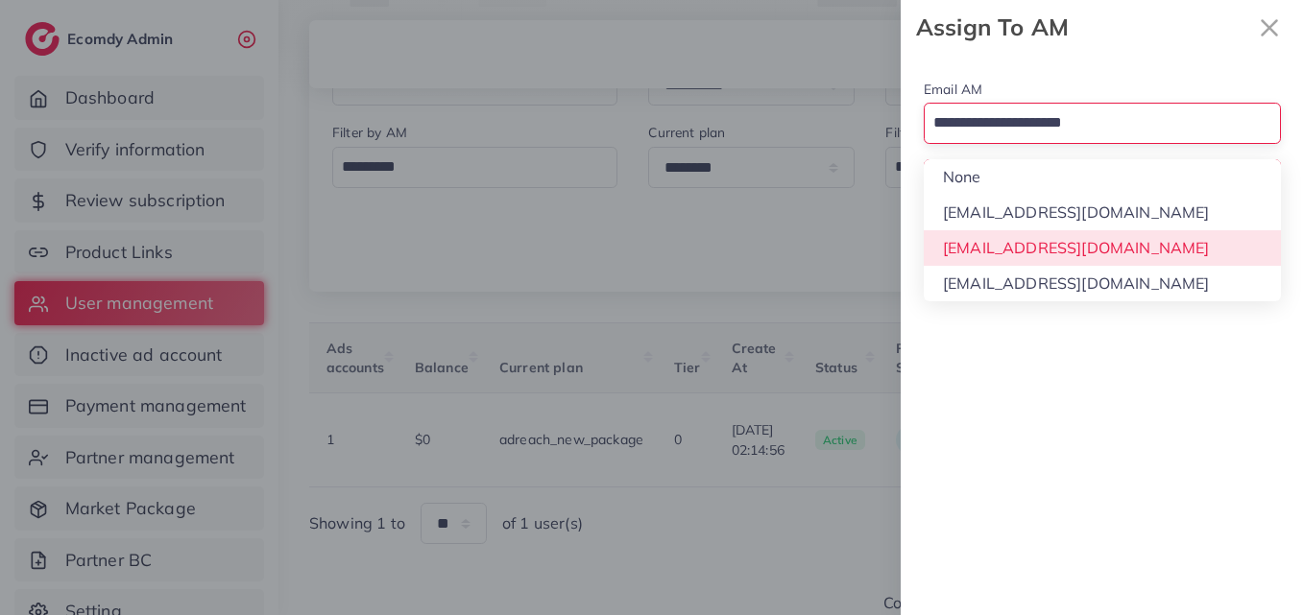
click at [1045, 244] on div "Email AM Loading... None hadibaaslam@gmail.com natashashahid163@gmail.com wajah…" at bounding box center [1102, 335] width 403 height 561
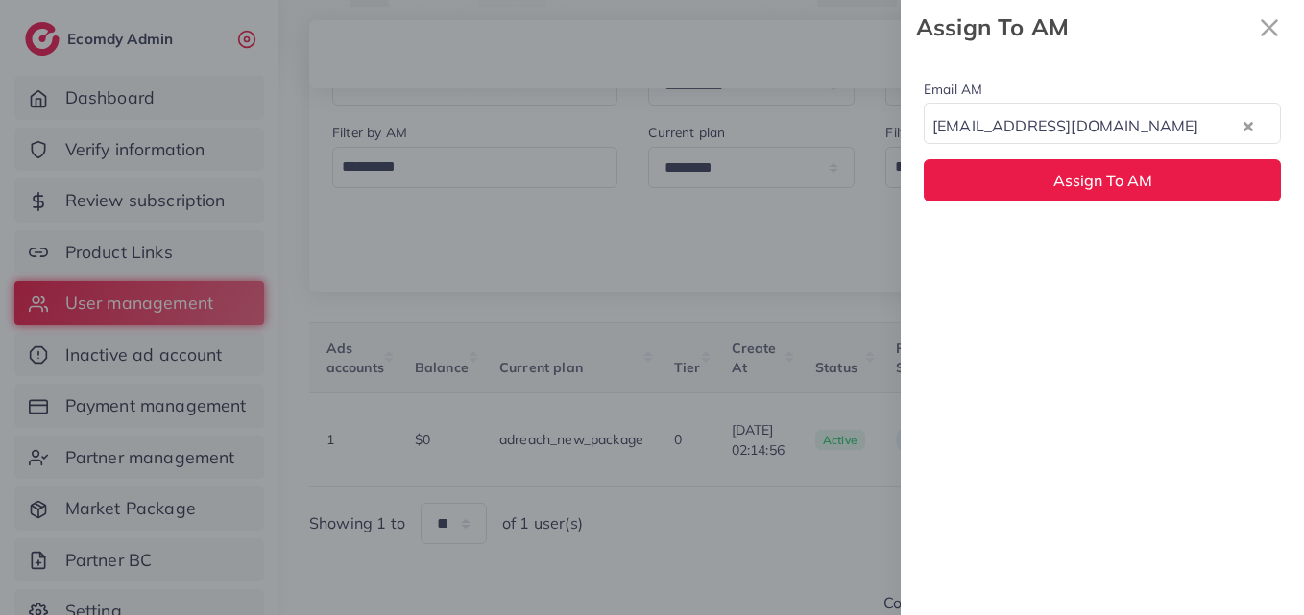
click at [1062, 155] on div "Email AM natashashahid163@gmail.com Loading... Assign To AM" at bounding box center [1102, 140] width 403 height 170
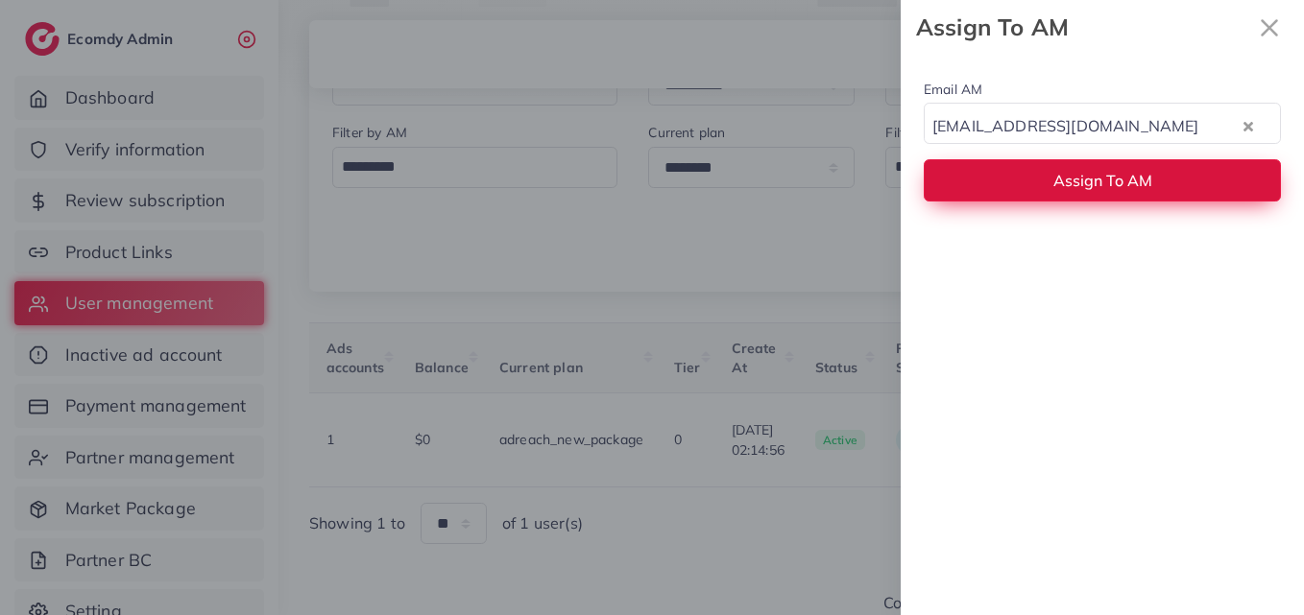
click at [1066, 167] on button "Assign To AM" at bounding box center [1102, 179] width 357 height 41
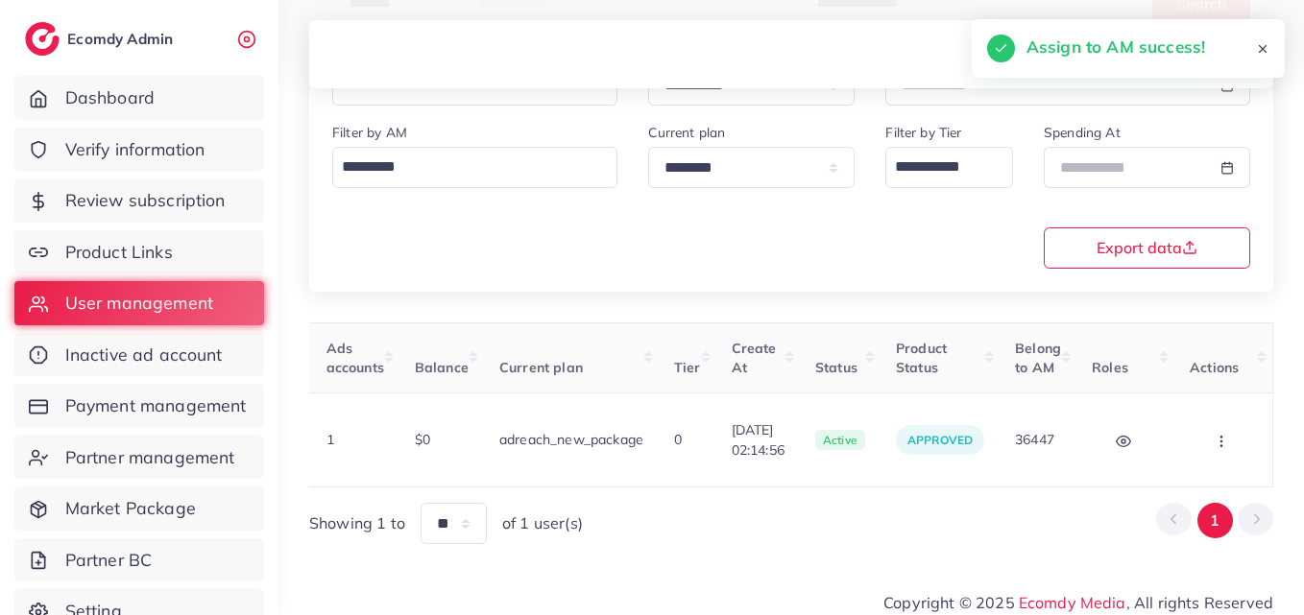
click at [873, 470] on div "User ID User info Admin Note Country Referral Ads accounts Balance Current plan…" at bounding box center [791, 405] width 964 height 165
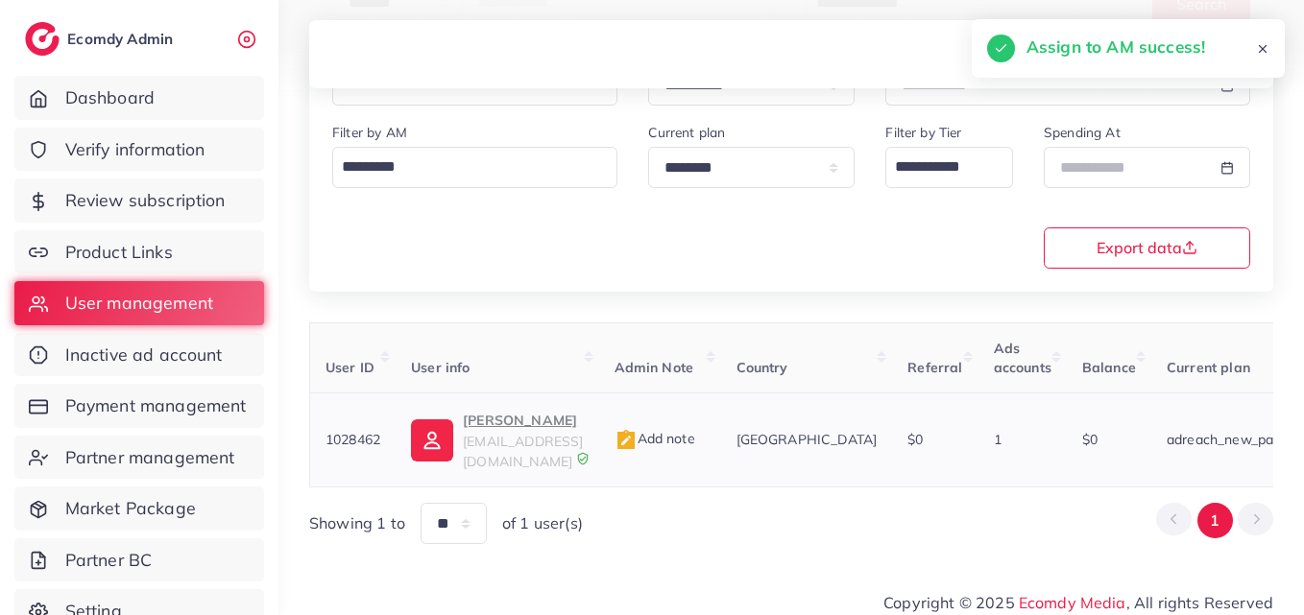
click at [541, 419] on p "Hamza Ahmed" at bounding box center [523, 420] width 120 height 23
click at [563, 417] on p "Hamza Ahmed" at bounding box center [523, 420] width 120 height 23
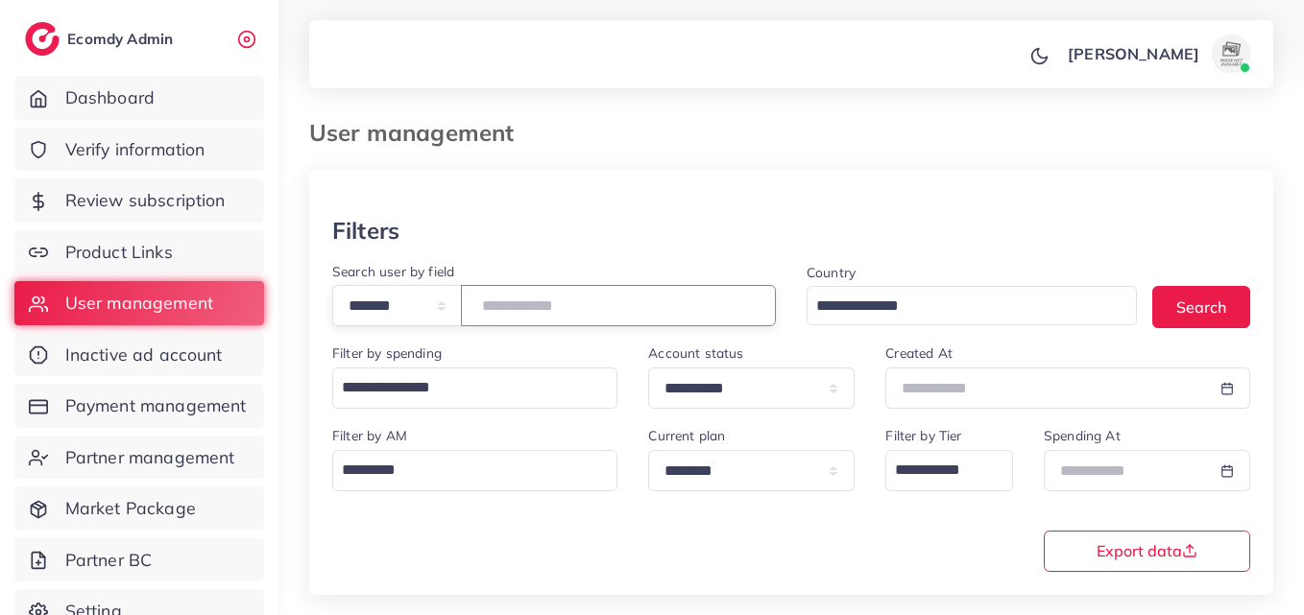
click at [509, 301] on input "*******" at bounding box center [618, 305] width 315 height 41
paste input "number"
click at [1234, 300] on button "Search" at bounding box center [1201, 306] width 98 height 41
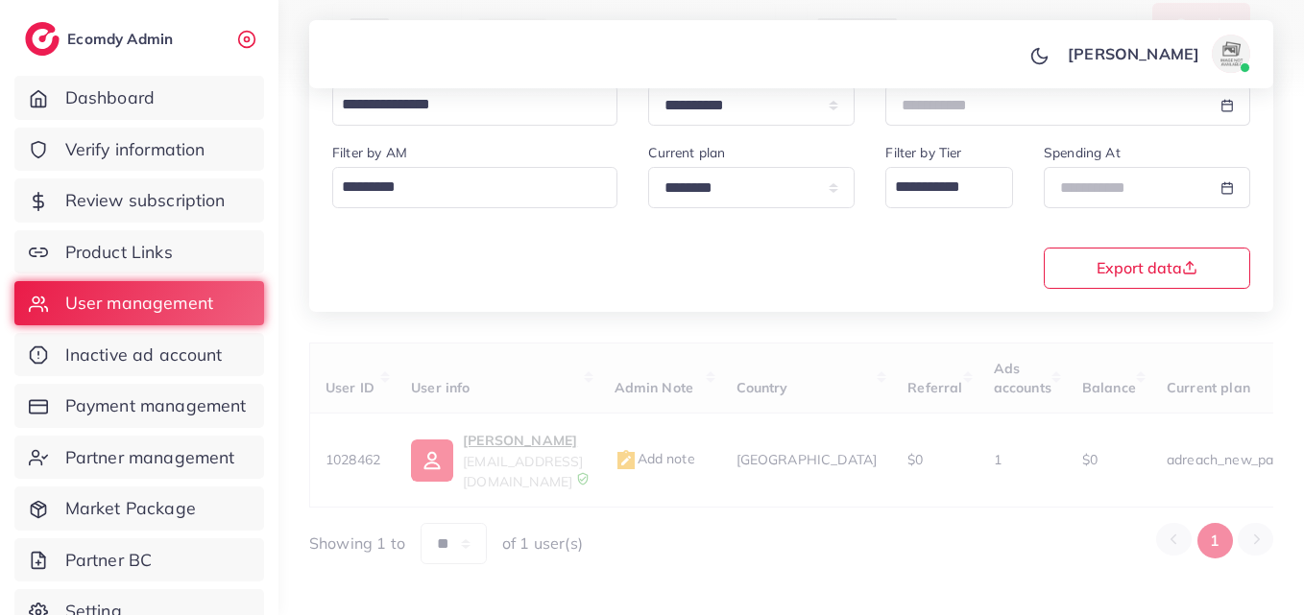
scroll to position [303, 0]
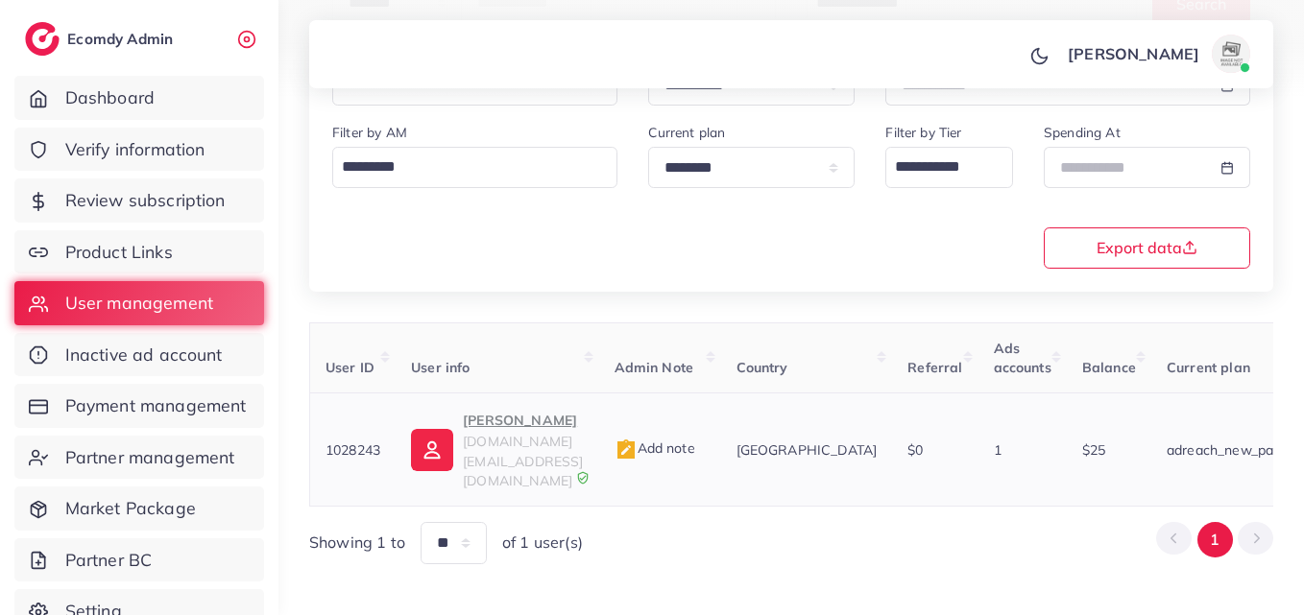
drag, startPoint x: 767, startPoint y: 469, endPoint x: 923, endPoint y: 465, distance: 155.6
click at [923, 465] on table "User ID User info Admin Note Country Referral Ads accounts Balance Current plan…" at bounding box center [1124, 415] width 1631 height 184
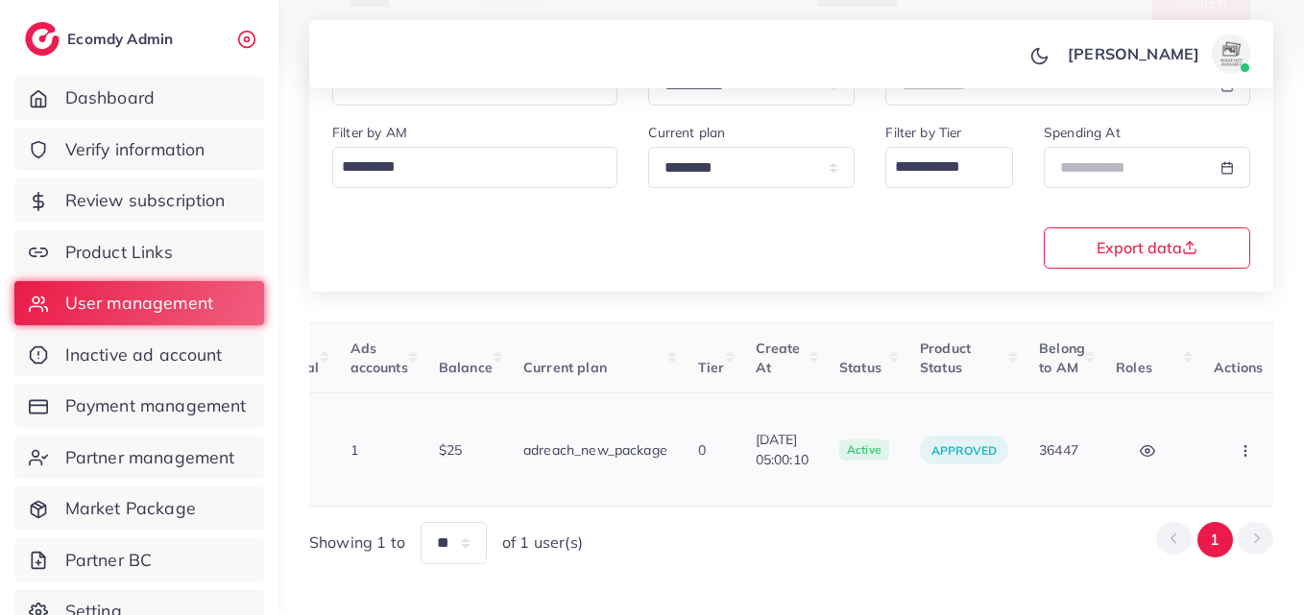
scroll to position [0, 625]
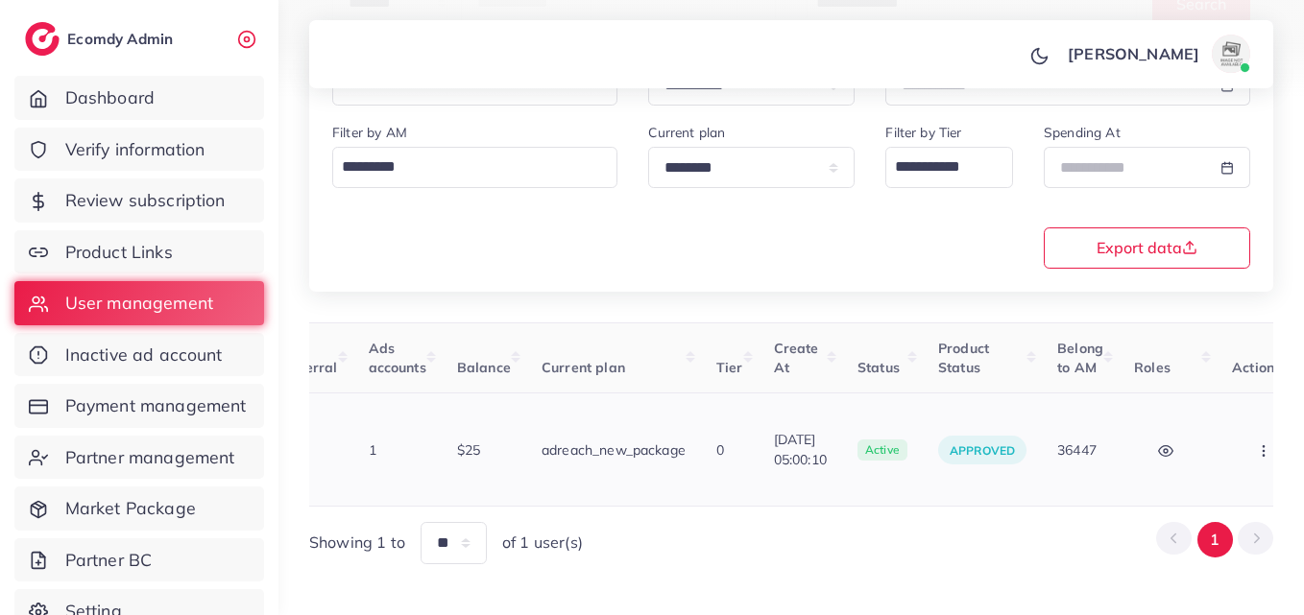
click at [1232, 435] on button "button" at bounding box center [1265, 449] width 67 height 43
click at [1228, 441] on link "Assign to AM" at bounding box center [1198, 462] width 159 height 42
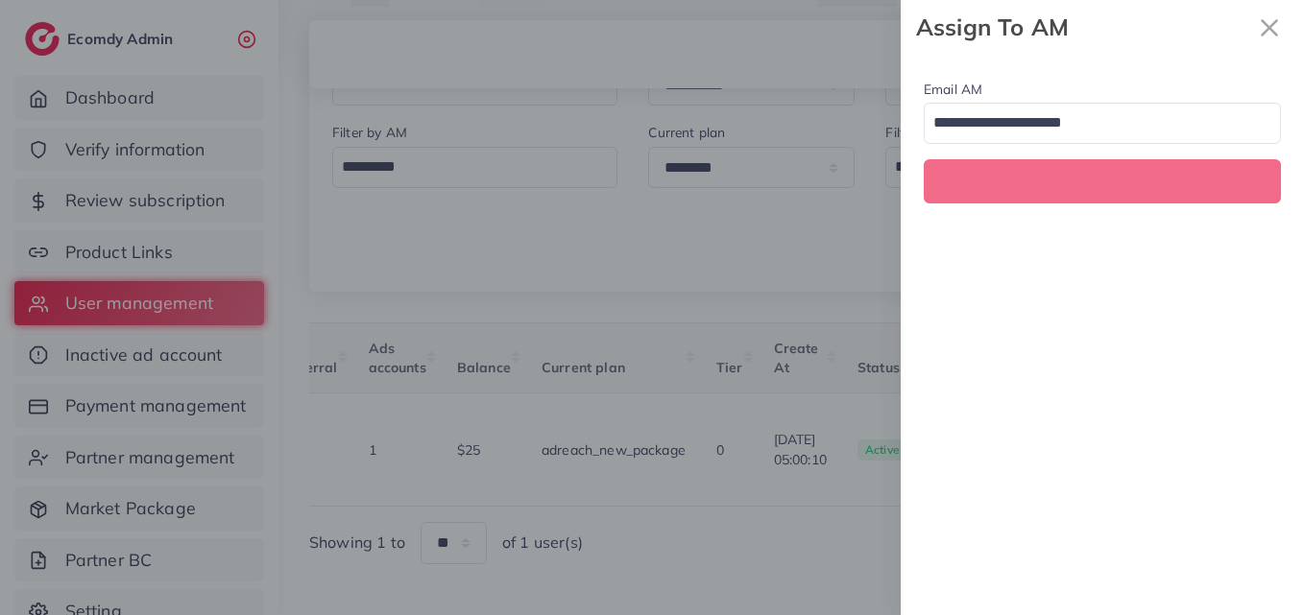
click at [1158, 119] on input "Search for option" at bounding box center [1091, 124] width 329 height 33
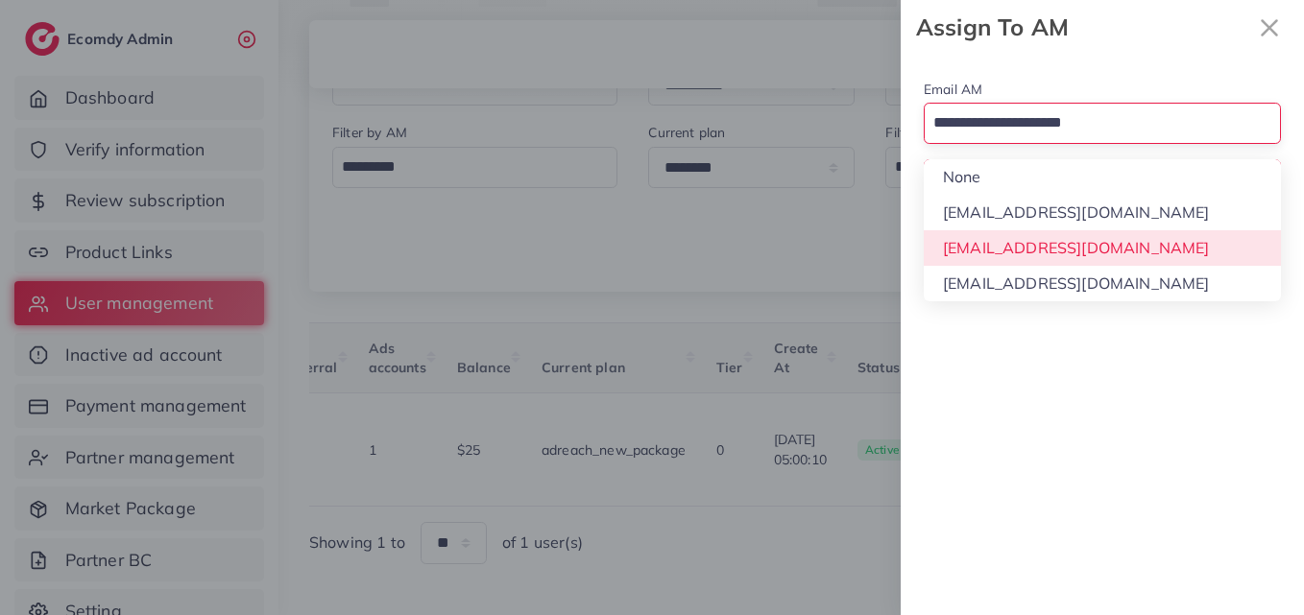
click at [1133, 242] on div "Email AM Loading... None hadibaaslam@gmail.com natashashahid163@gmail.com wajah…" at bounding box center [1102, 335] width 403 height 561
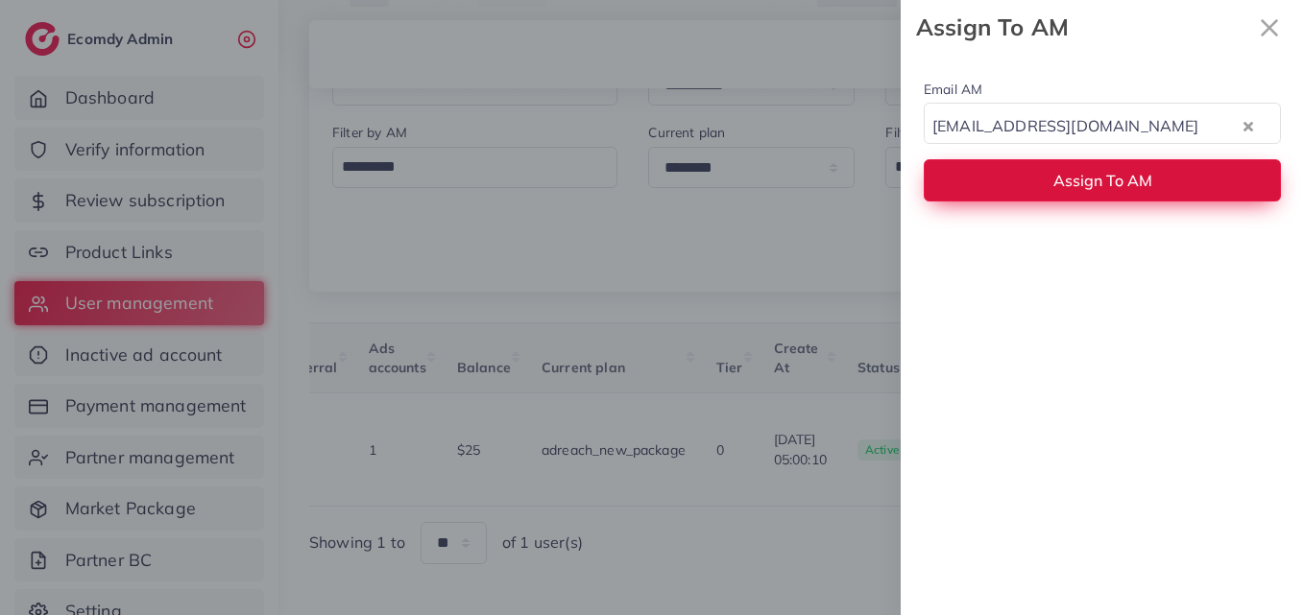
click at [1139, 173] on span "Assign To AM" at bounding box center [1102, 180] width 99 height 19
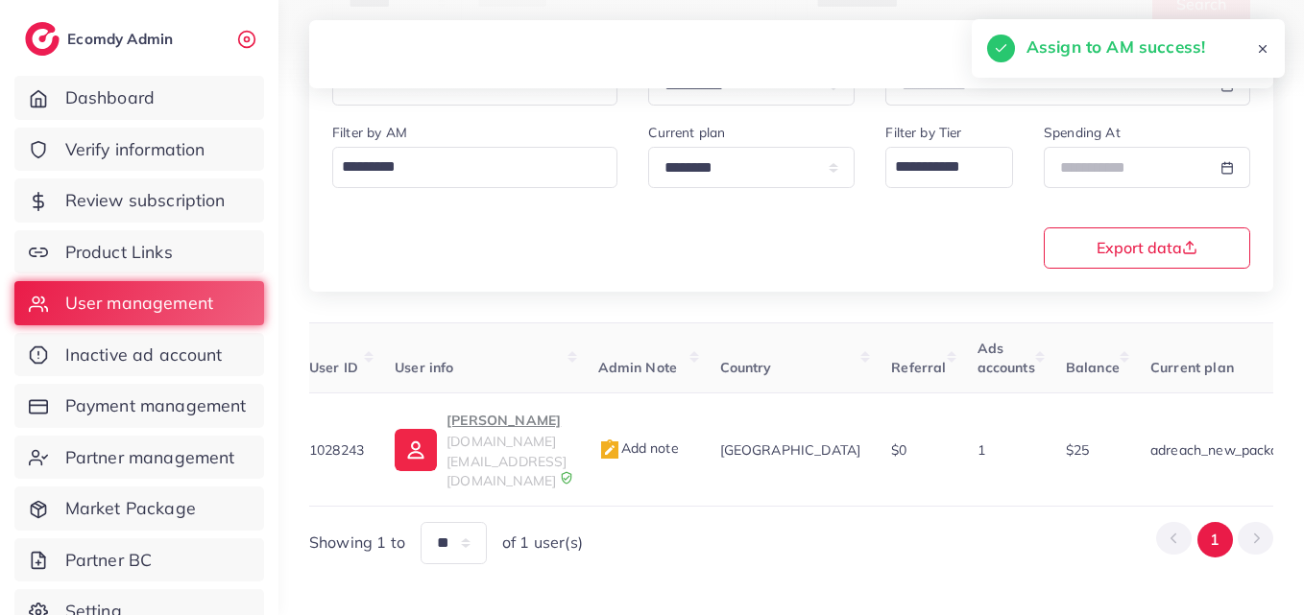
scroll to position [0, 14]
click at [500, 432] on div "ahmedali newamaaf.pk@gmail.com" at bounding box center [508, 450] width 120 height 82
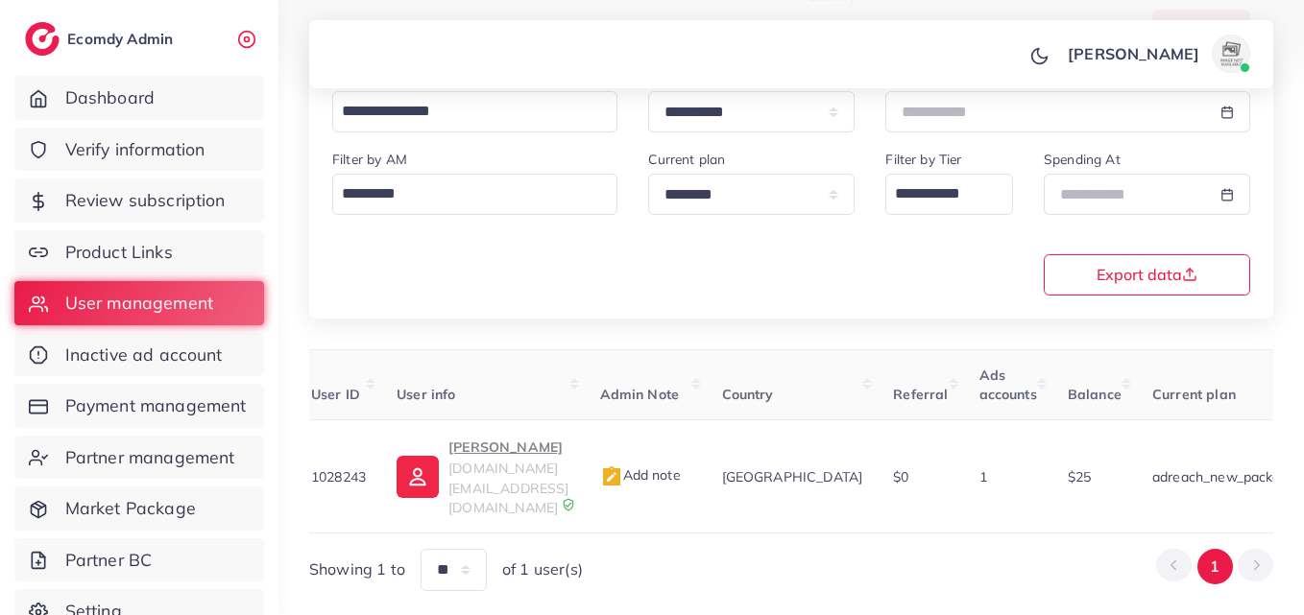
scroll to position [303, 0]
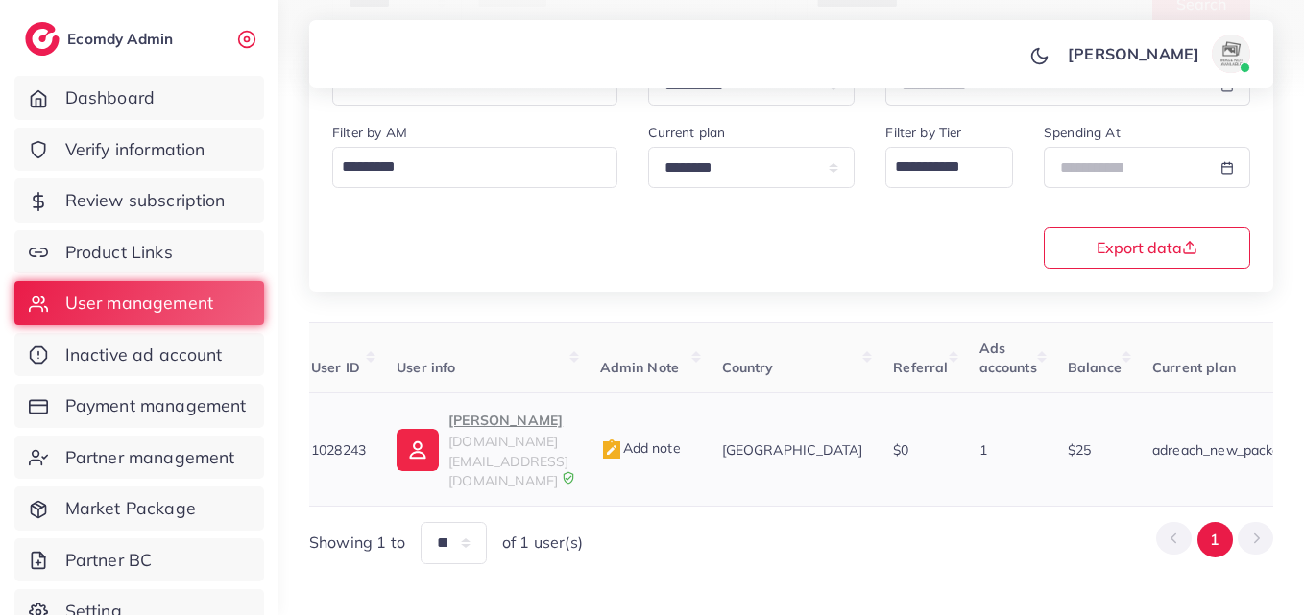
click at [493, 424] on p "ahmedali" at bounding box center [508, 420] width 120 height 23
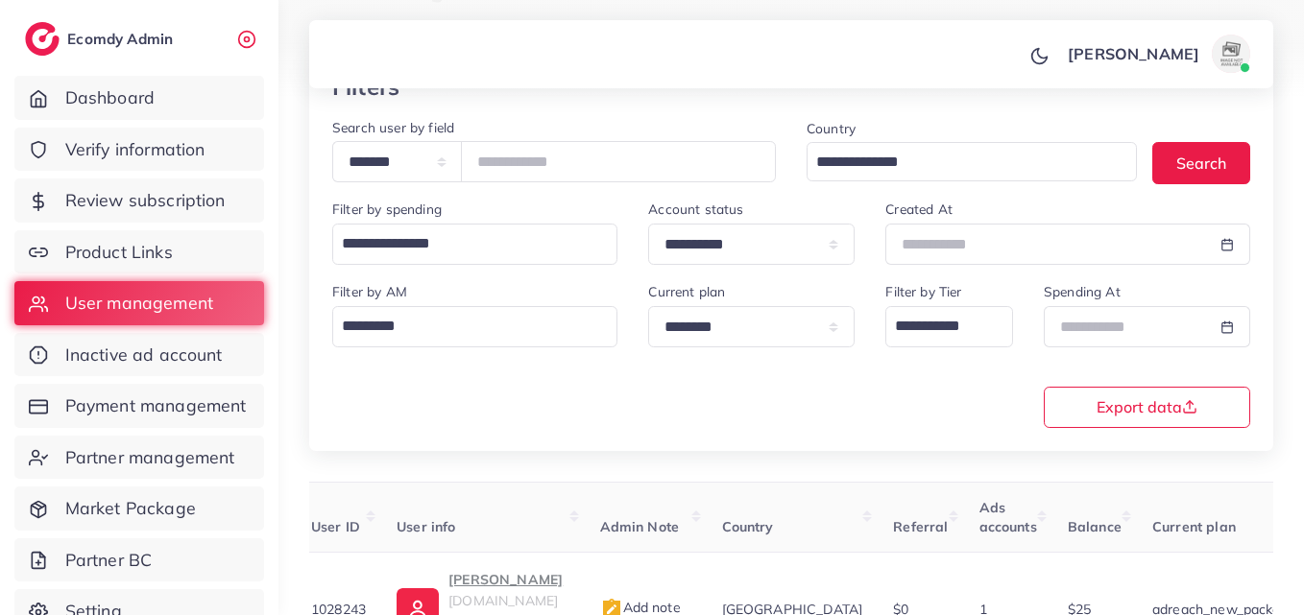
scroll to position [0, 0]
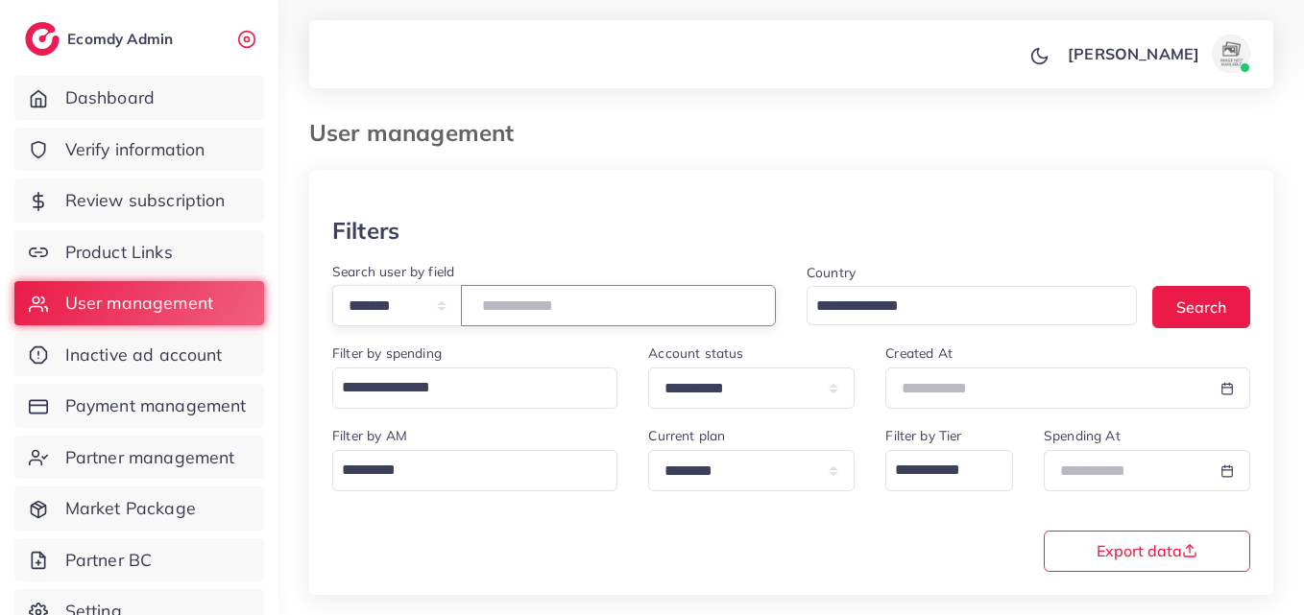
click at [544, 315] on input "*******" at bounding box center [618, 305] width 315 height 41
click at [545, 313] on input "*******" at bounding box center [618, 305] width 315 height 41
drag, startPoint x: 545, startPoint y: 312, endPoint x: 518, endPoint y: 303, distance: 29.2
click at [517, 305] on input "*******" at bounding box center [618, 305] width 315 height 41
click at [518, 303] on input "*******" at bounding box center [618, 305] width 315 height 41
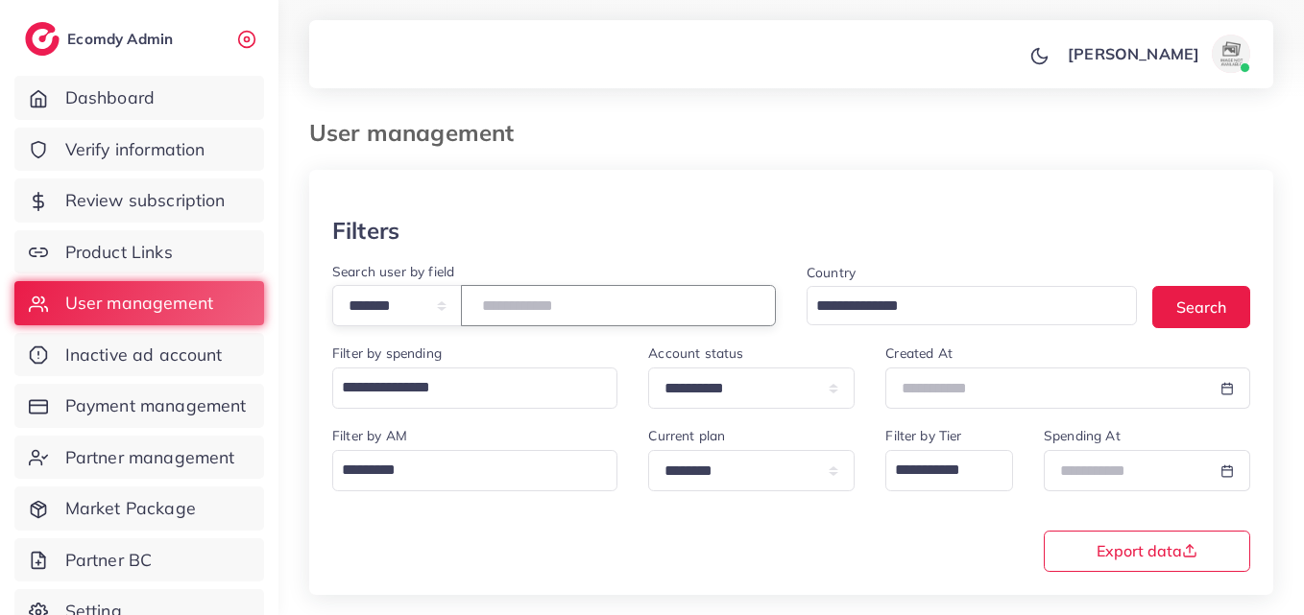
click at [515, 301] on input "*******" at bounding box center [618, 305] width 315 height 41
click at [516, 301] on input "*******" at bounding box center [618, 305] width 315 height 41
paste input "number"
type input "*******"
click at [1241, 298] on button "Search" at bounding box center [1201, 306] width 98 height 41
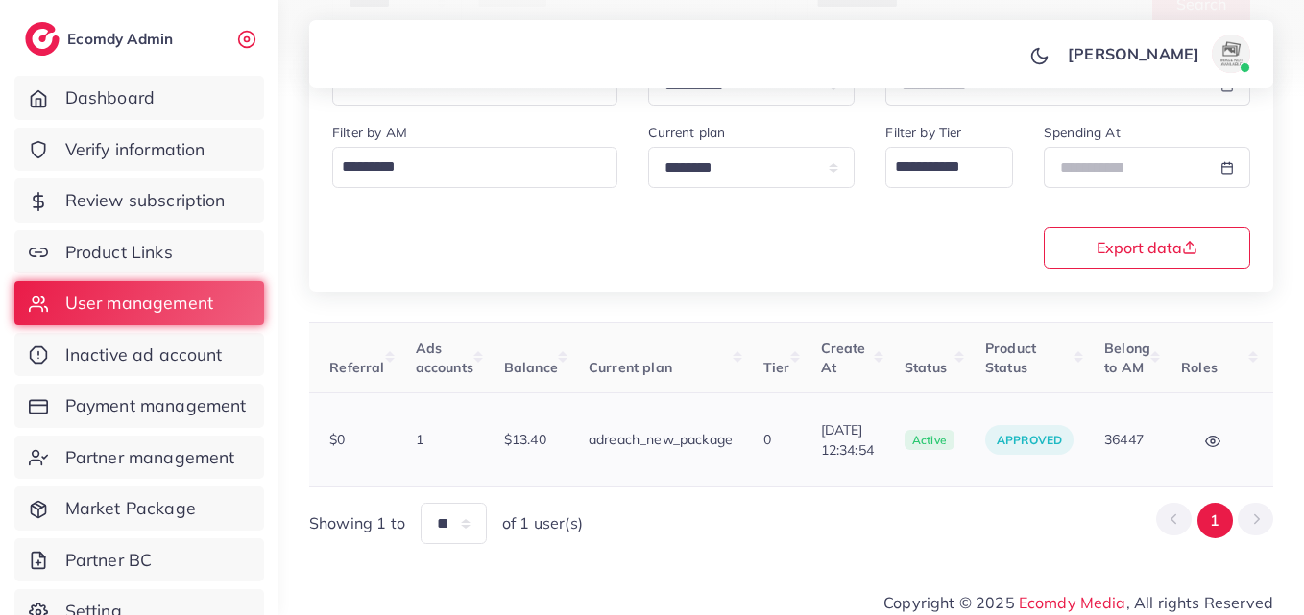
scroll to position [0, 580]
click at [1277, 426] on button "button" at bounding box center [1310, 440] width 67 height 43
drag, startPoint x: 1238, startPoint y: 444, endPoint x: 1229, endPoint y: 364, distance: 80.2
click at [1237, 444] on link "Assign to AM" at bounding box center [1222, 452] width 159 height 42
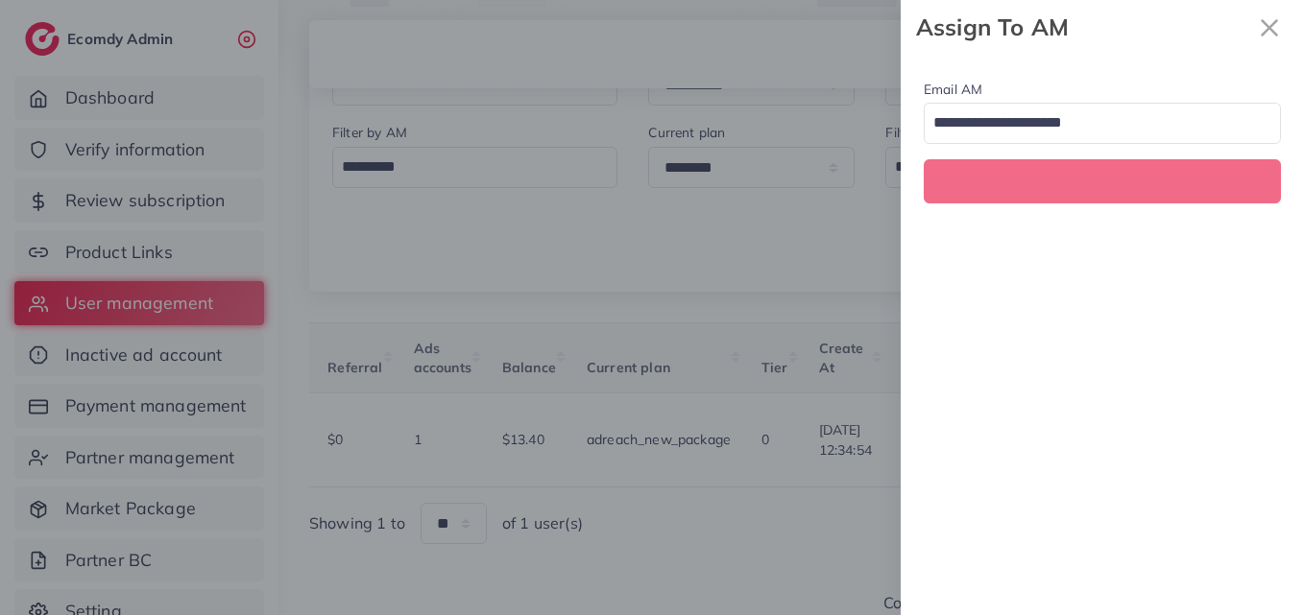
scroll to position [0, 580]
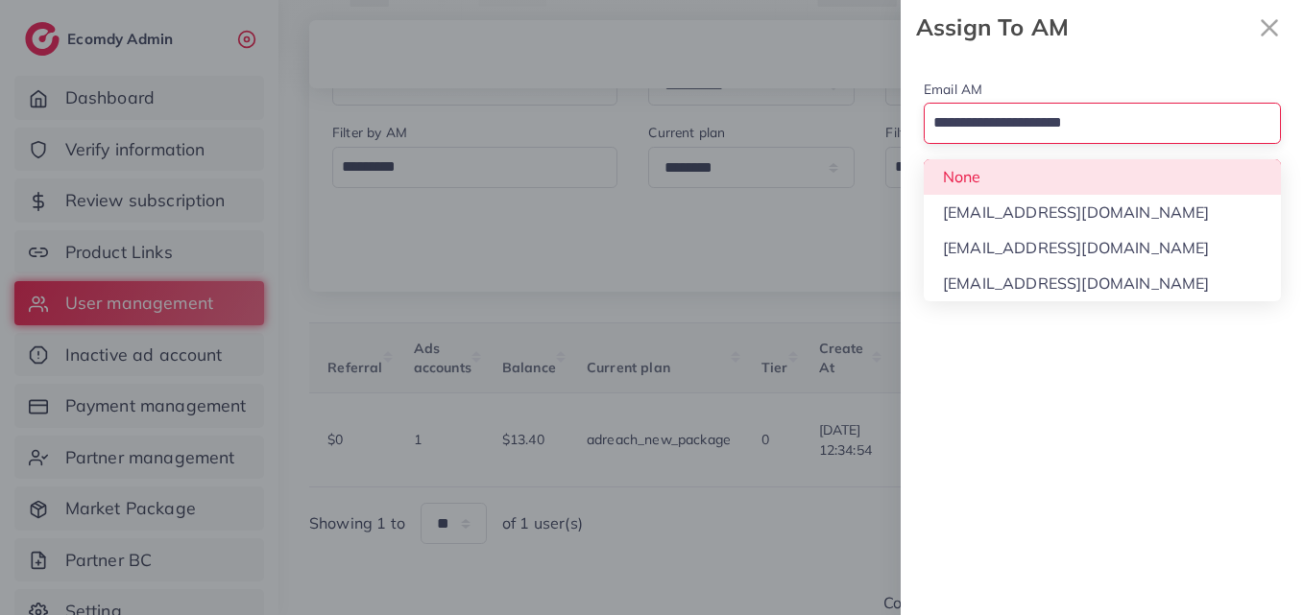
click at [1136, 139] on input "Search for option" at bounding box center [1091, 124] width 329 height 33
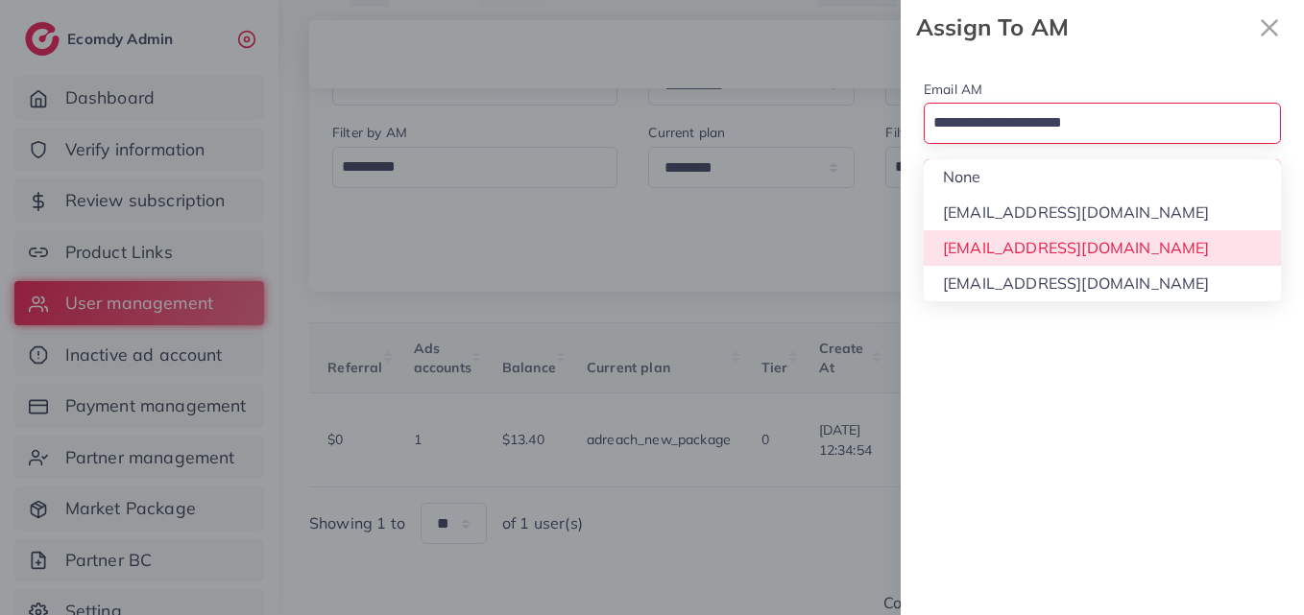
click at [1096, 238] on div "Email AM Loading... None hadibaaslam@gmail.com natashashahid163@gmail.com wajah…" at bounding box center [1102, 335] width 403 height 561
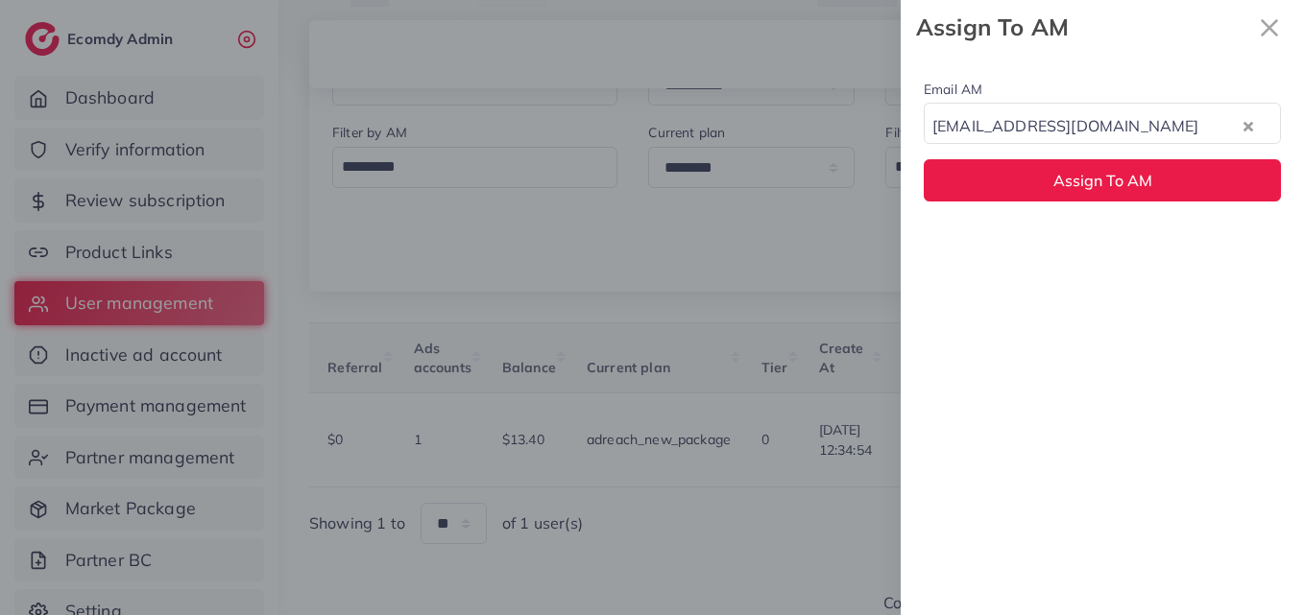
click at [1100, 203] on div "Email AM natashashahid163@gmail.com Loading... Assign To AM" at bounding box center [1102, 140] width 403 height 170
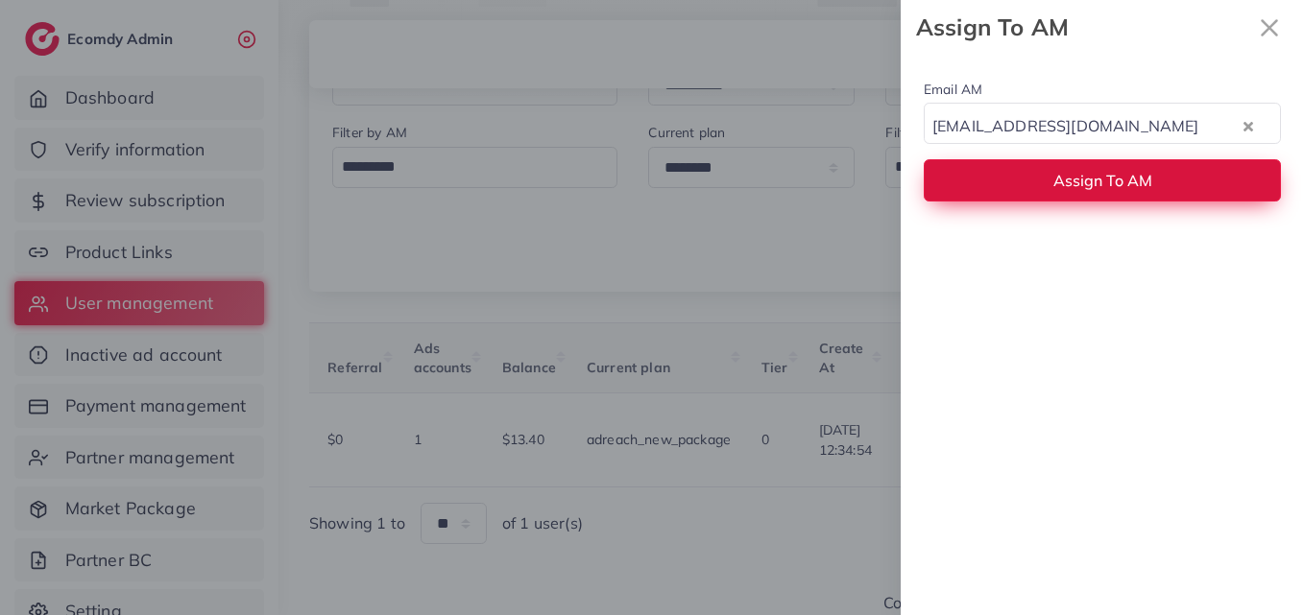
click at [1109, 181] on span "Assign To AM" at bounding box center [1102, 180] width 99 height 19
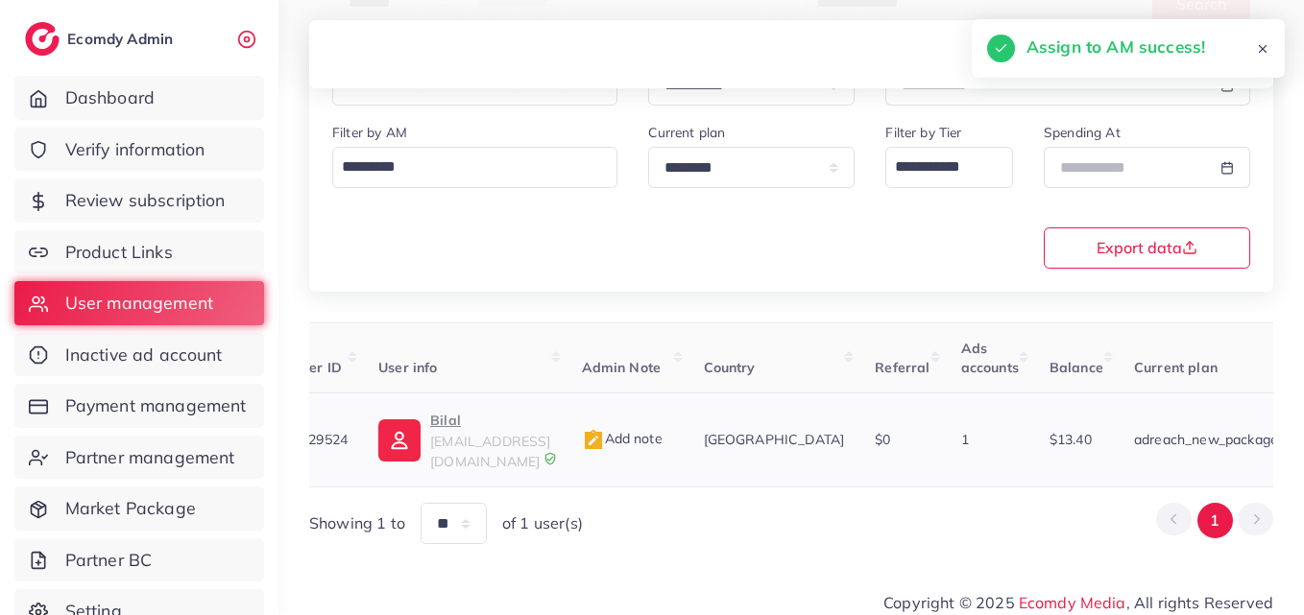
scroll to position [0, 27]
click at [483, 434] on span "cskills284@gmail.com" at bounding box center [496, 451] width 120 height 36
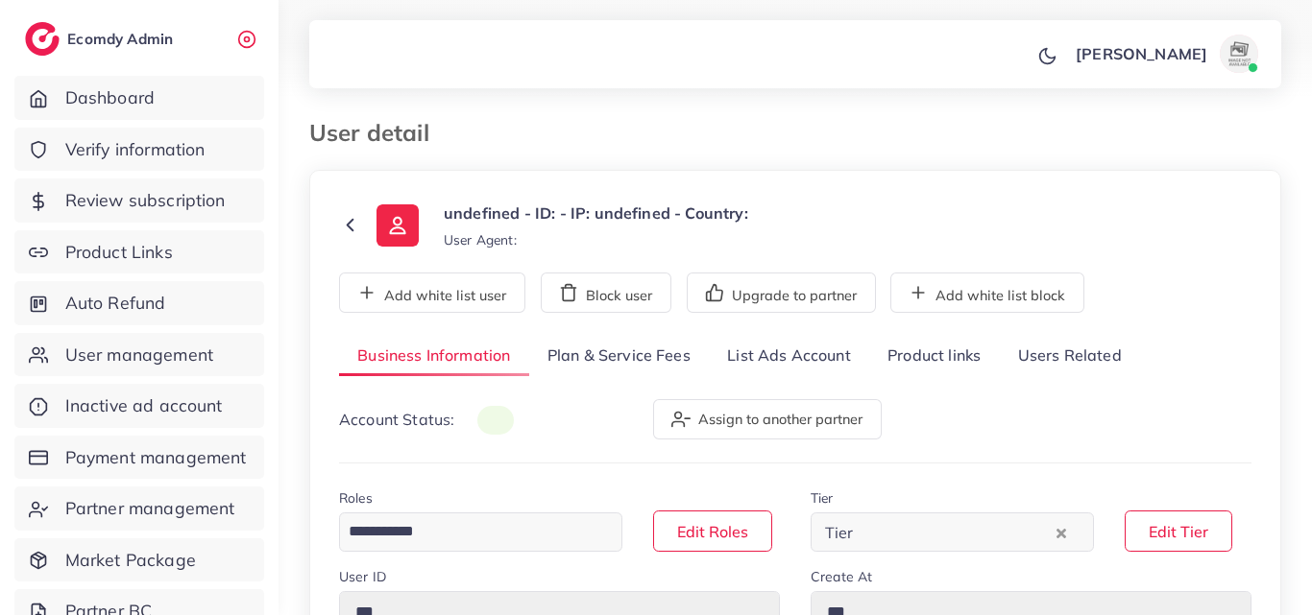
type input "*******"
type input "**********"
type input "****"
type input "**********"
type input "******"
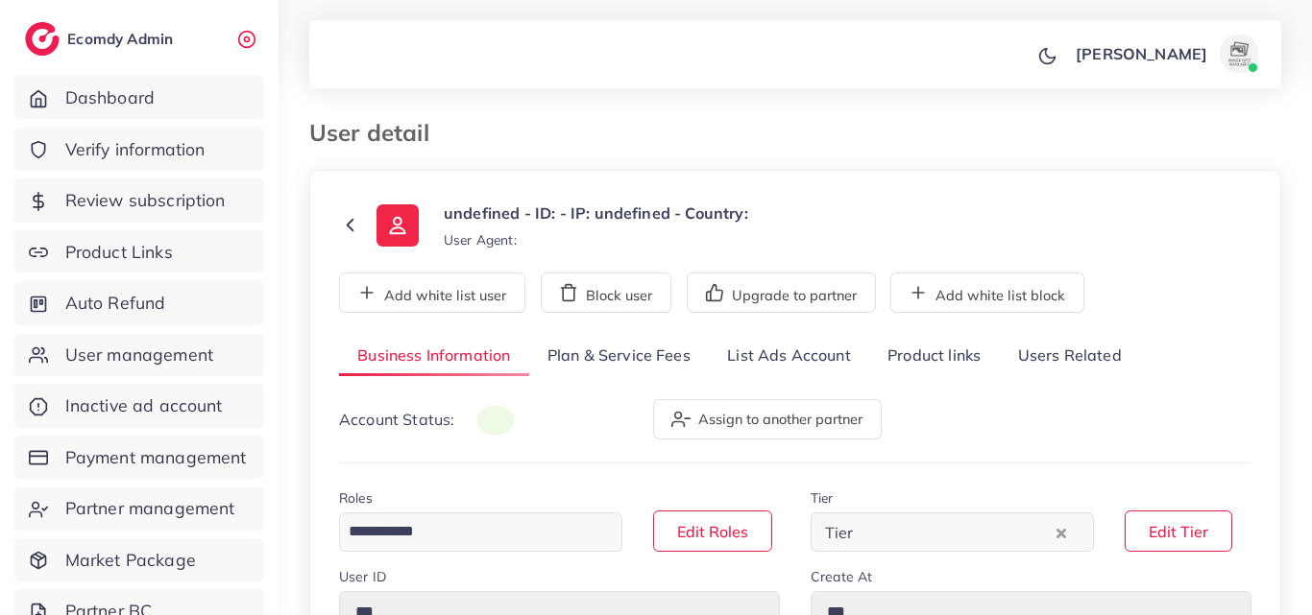
type input "**********"
select select "********"
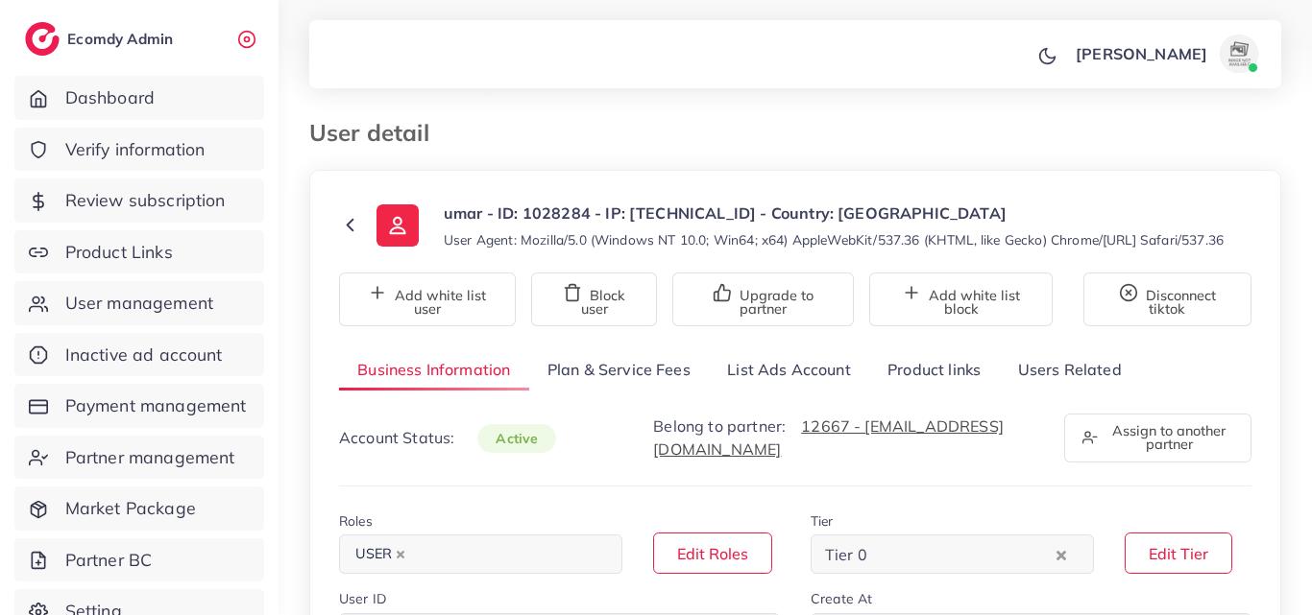
click at [831, 388] on link "List Ads Account" at bounding box center [789, 369] width 160 height 41
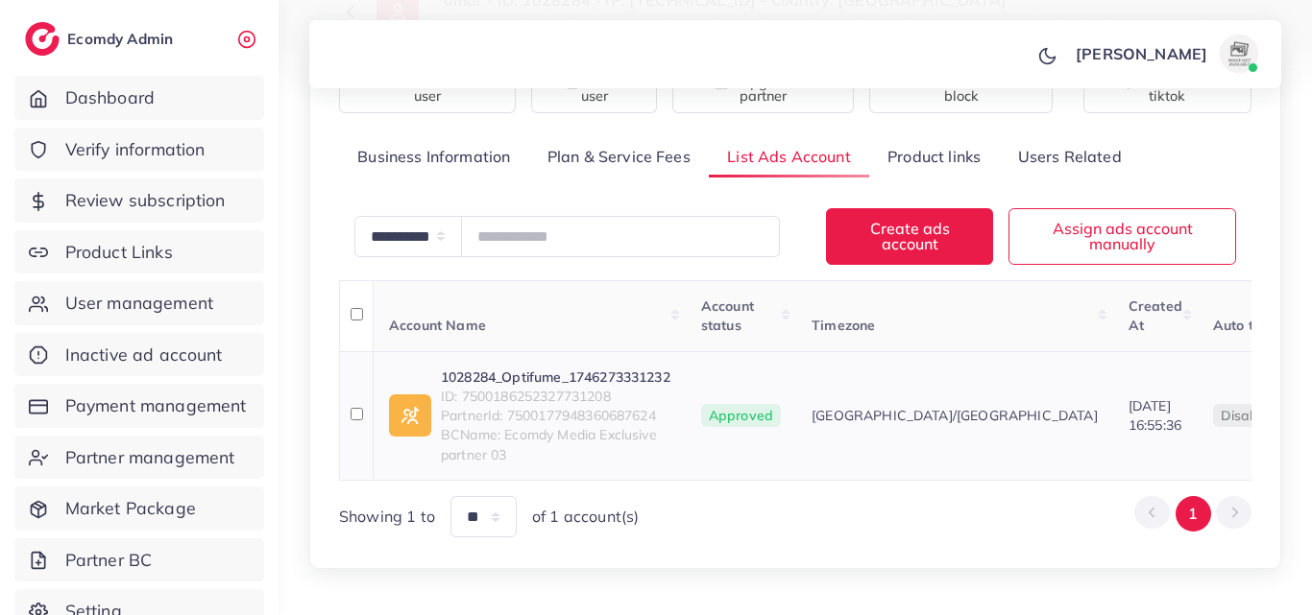
scroll to position [314, 0]
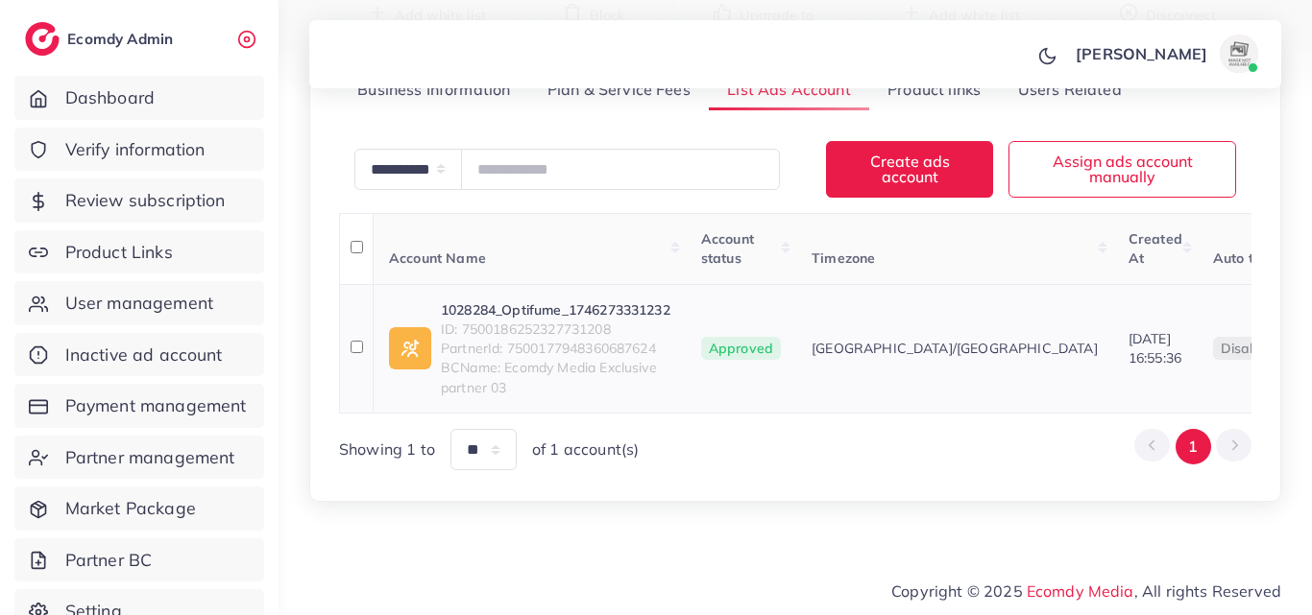
click at [615, 301] on link "1028284_Optifume_1746273331232" at bounding box center [555, 310] width 229 height 19
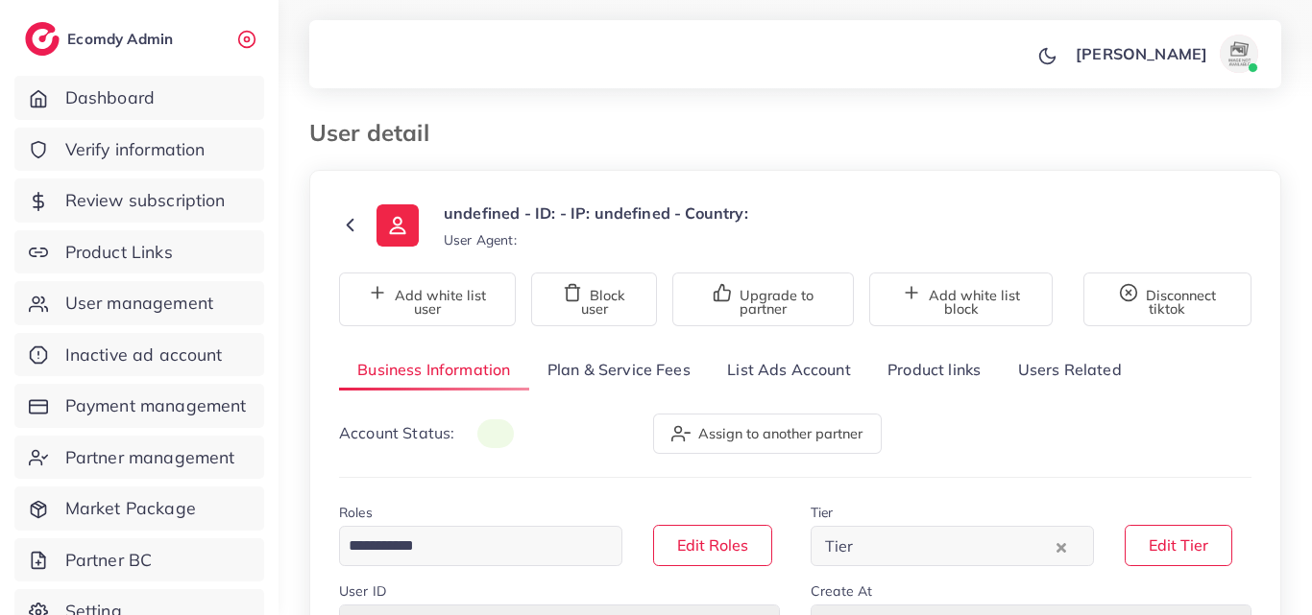
click at [807, 376] on link "List Ads Account" at bounding box center [789, 369] width 160 height 41
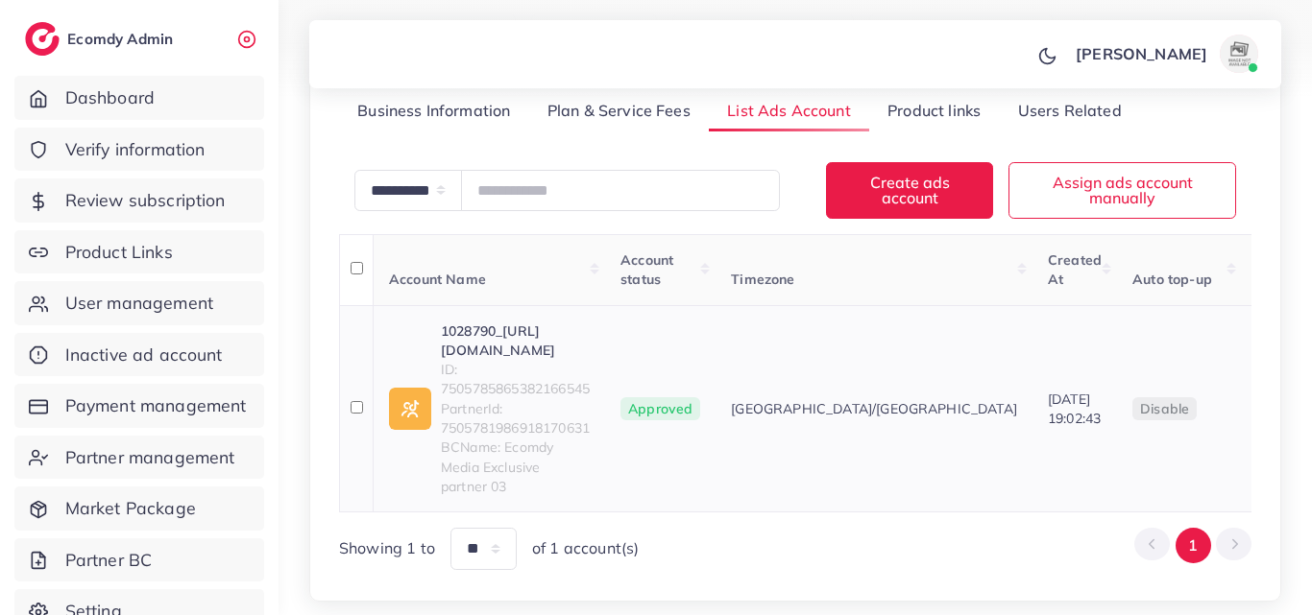
scroll to position [276, 0]
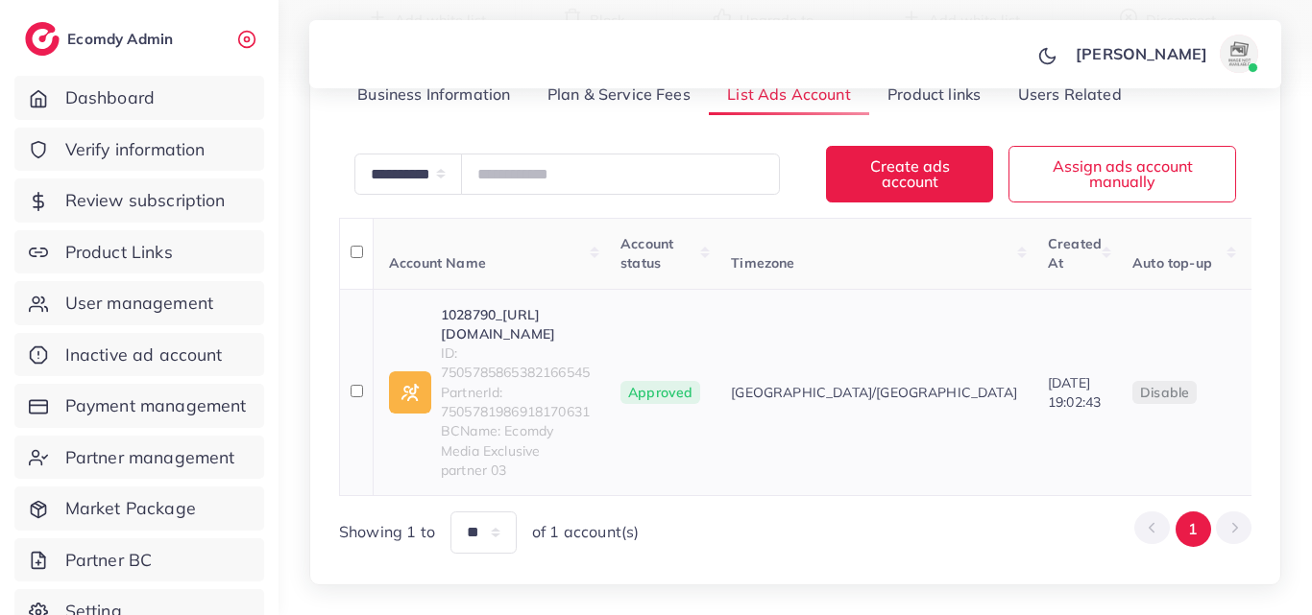
click at [590, 344] on span "ID: 7505785865382166545" at bounding box center [515, 363] width 149 height 39
click at [590, 314] on link "1028790_[URL][DOMAIN_NAME]" at bounding box center [515, 324] width 149 height 39
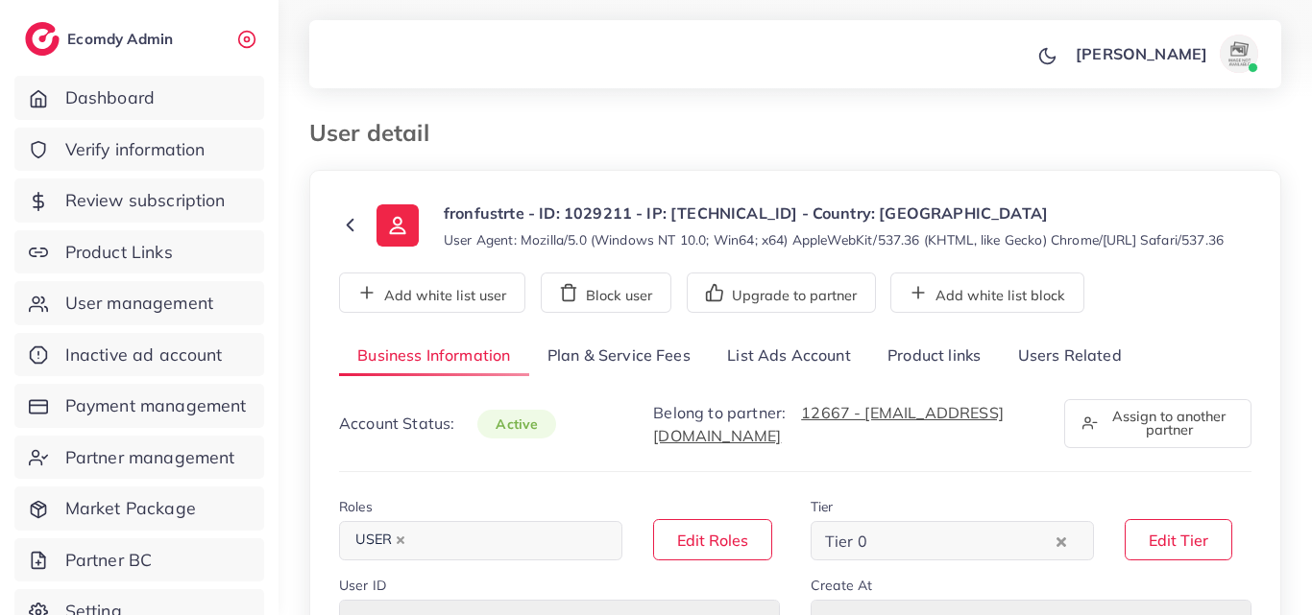
select select "**********"
click at [790, 377] on link "List Ads Account" at bounding box center [789, 356] width 160 height 41
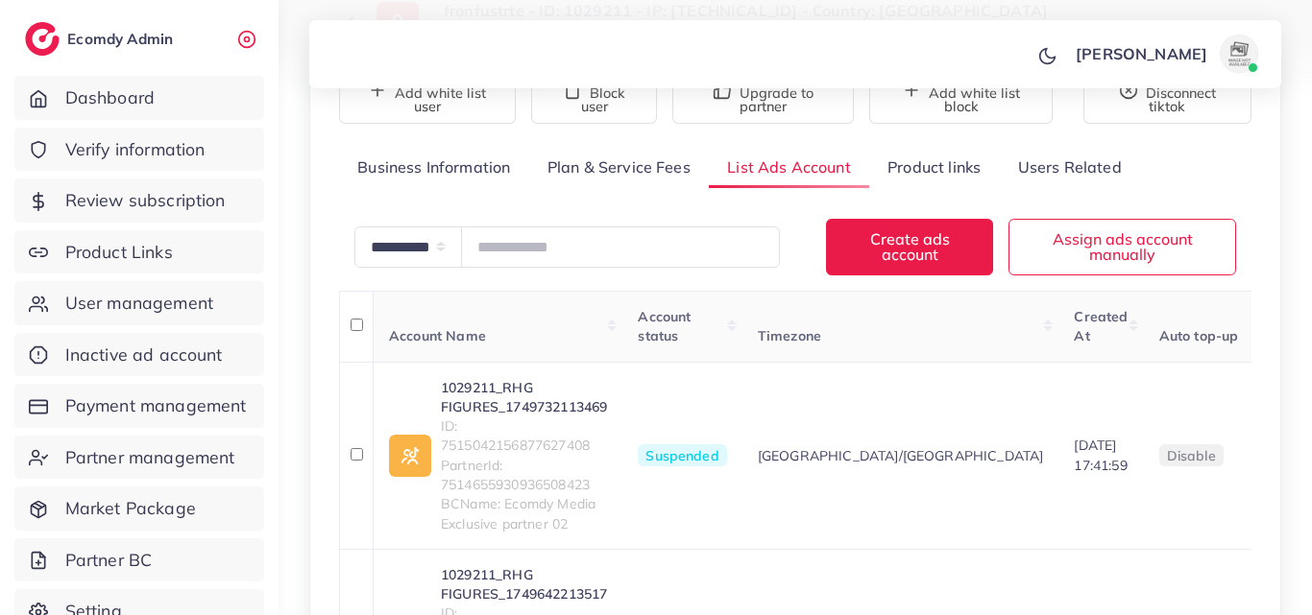
scroll to position [480, 0]
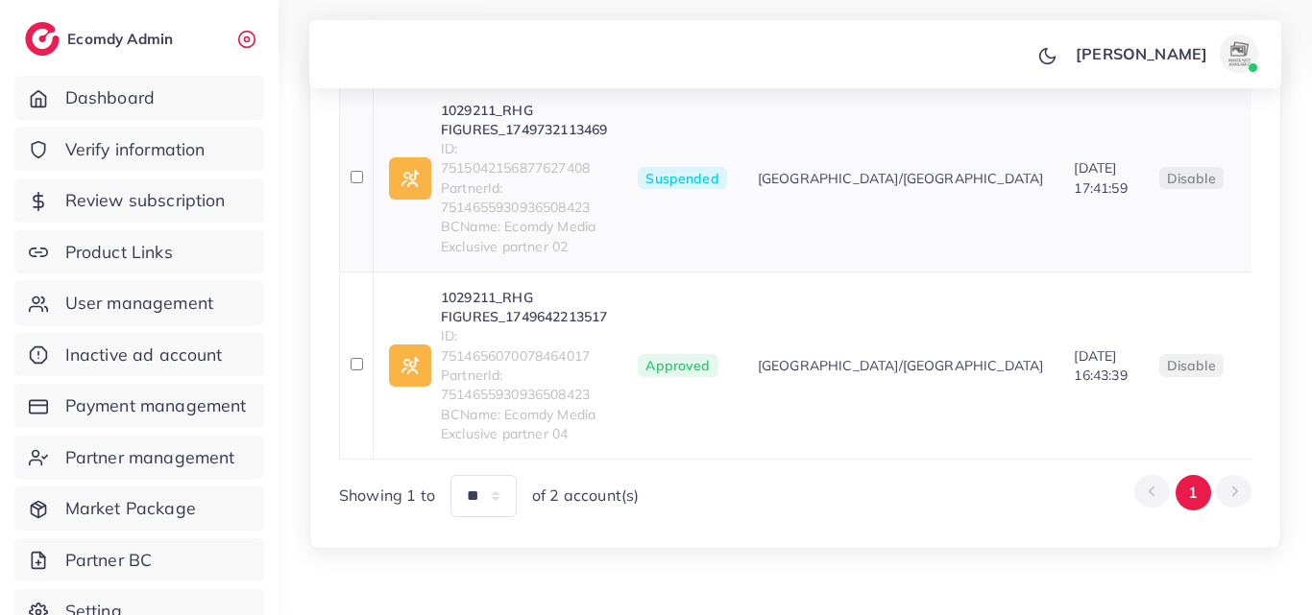
click at [684, 190] on span "Suspended" at bounding box center [682, 178] width 88 height 23
copy span "Suspended"
click at [552, 125] on link "1029211_RHG FIGURES_1749732113469" at bounding box center [524, 120] width 166 height 39
click at [555, 327] on link "1029211_RHG FIGURES_1749642213517" at bounding box center [524, 307] width 166 height 39
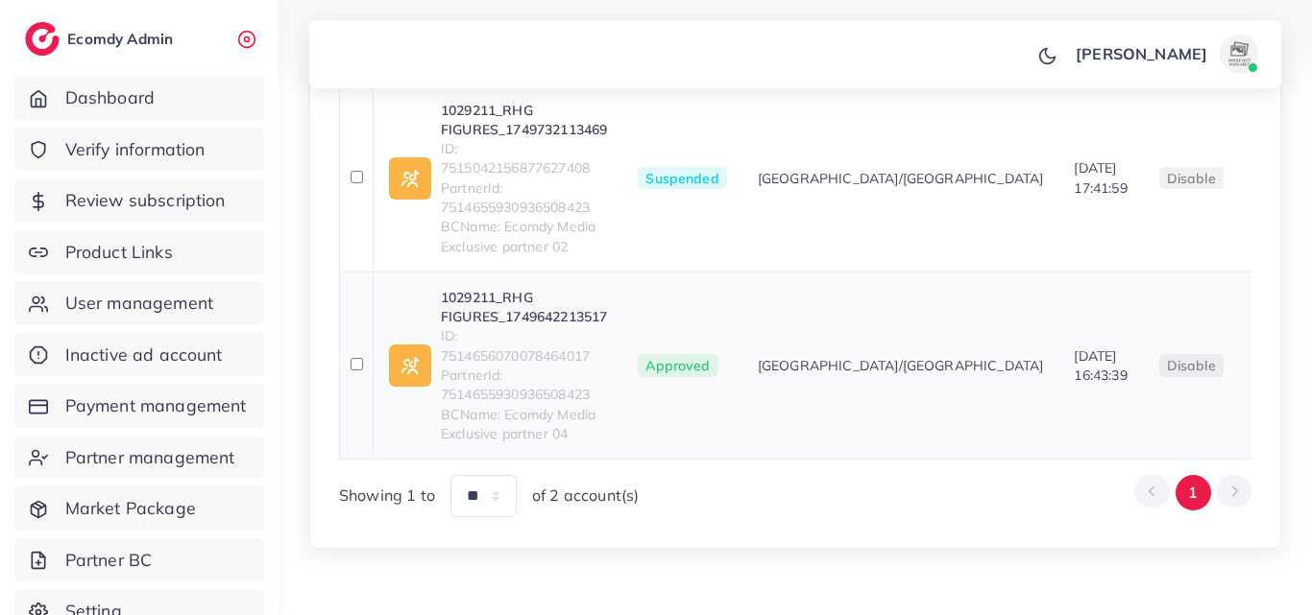
click at [570, 366] on span "ID: 7514656070078464017" at bounding box center [524, 345] width 166 height 39
copy span "7514656070078464017"
click at [532, 326] on link "1029211_RHG FIGURES_1749642213517" at bounding box center [524, 307] width 166 height 39
click at [566, 179] on span "ID: 7515042156877627408" at bounding box center [524, 158] width 166 height 39
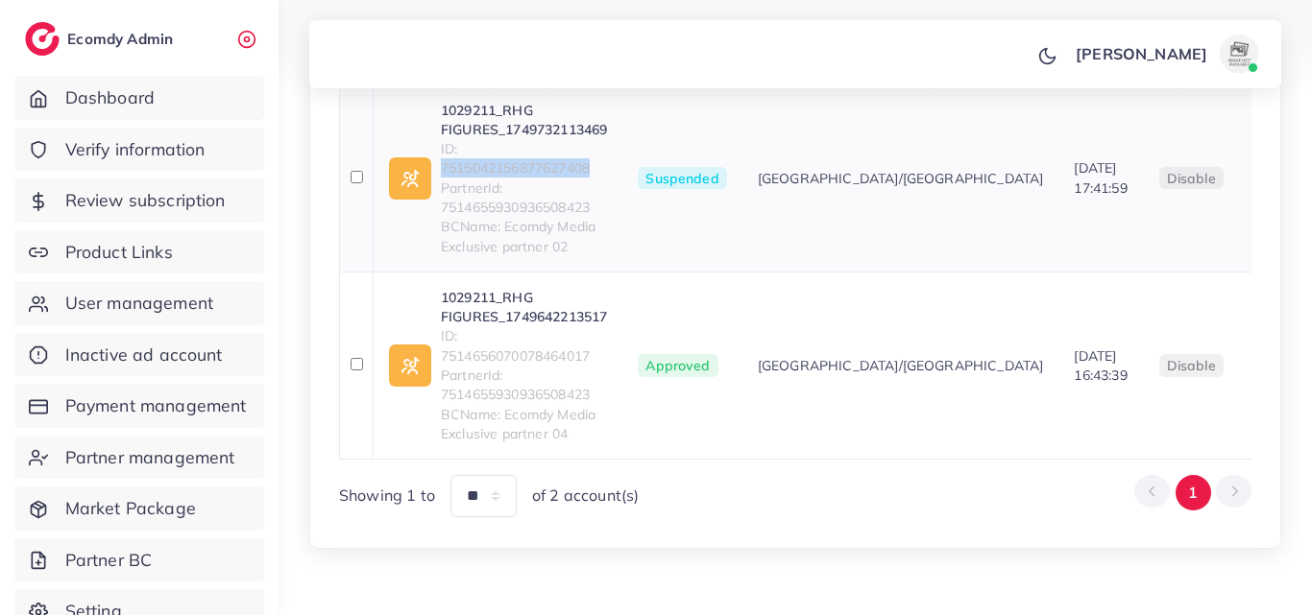
click at [566, 179] on span "ID: 7515042156877627408" at bounding box center [524, 158] width 166 height 39
copy span "7515042156877627408"
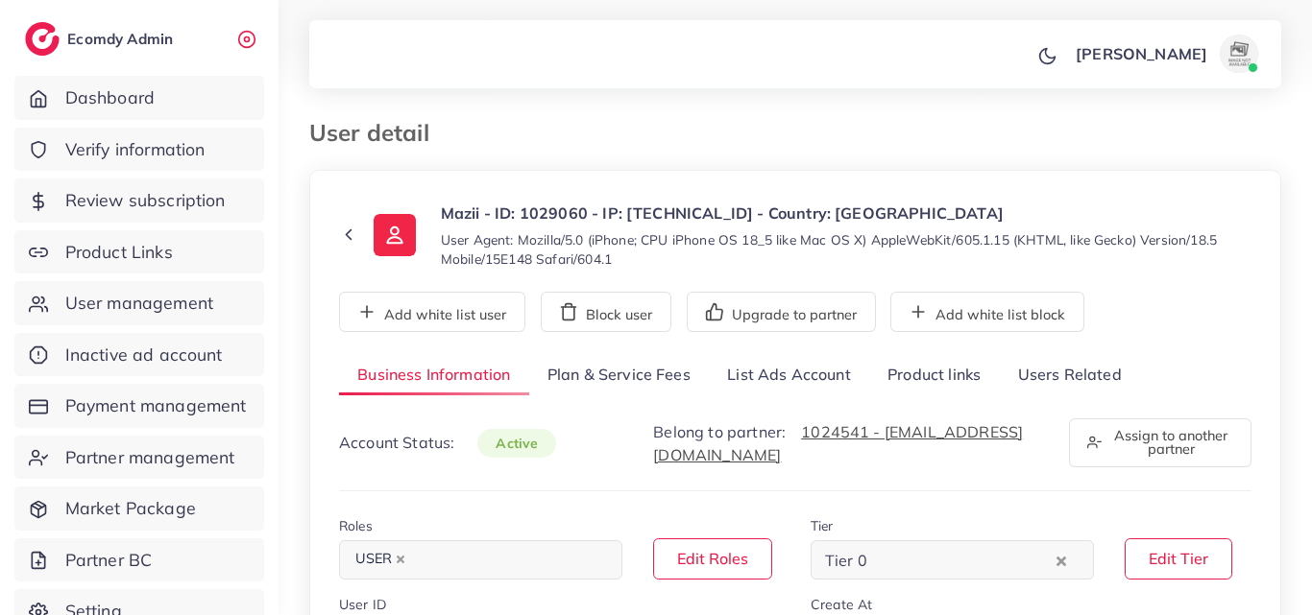
select select "********"
click at [804, 373] on link "List Ads Account" at bounding box center [789, 375] width 160 height 41
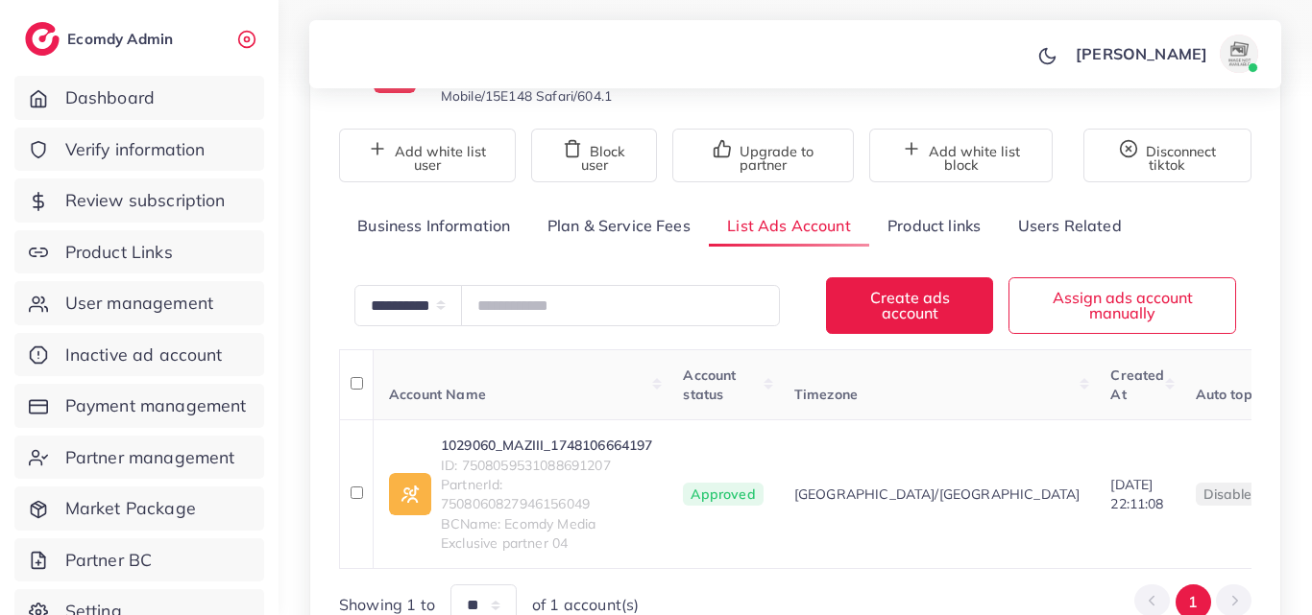
scroll to position [333, 0]
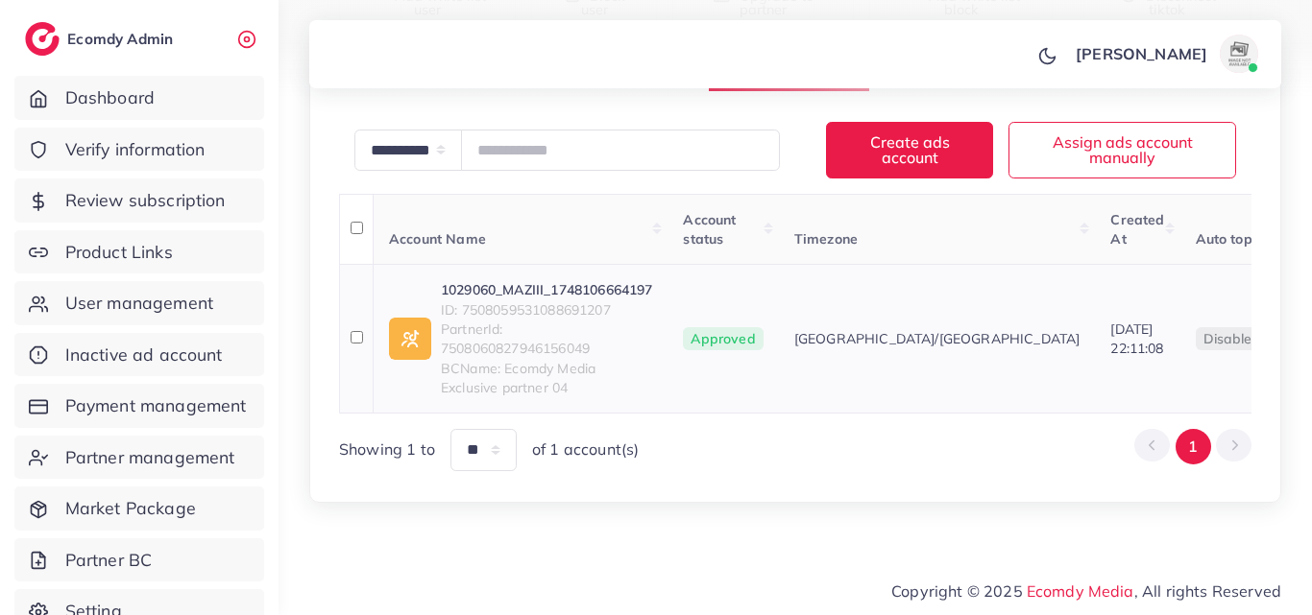
click at [599, 280] on link "1029060_MAZIII_1748106664197" at bounding box center [546, 289] width 211 height 19
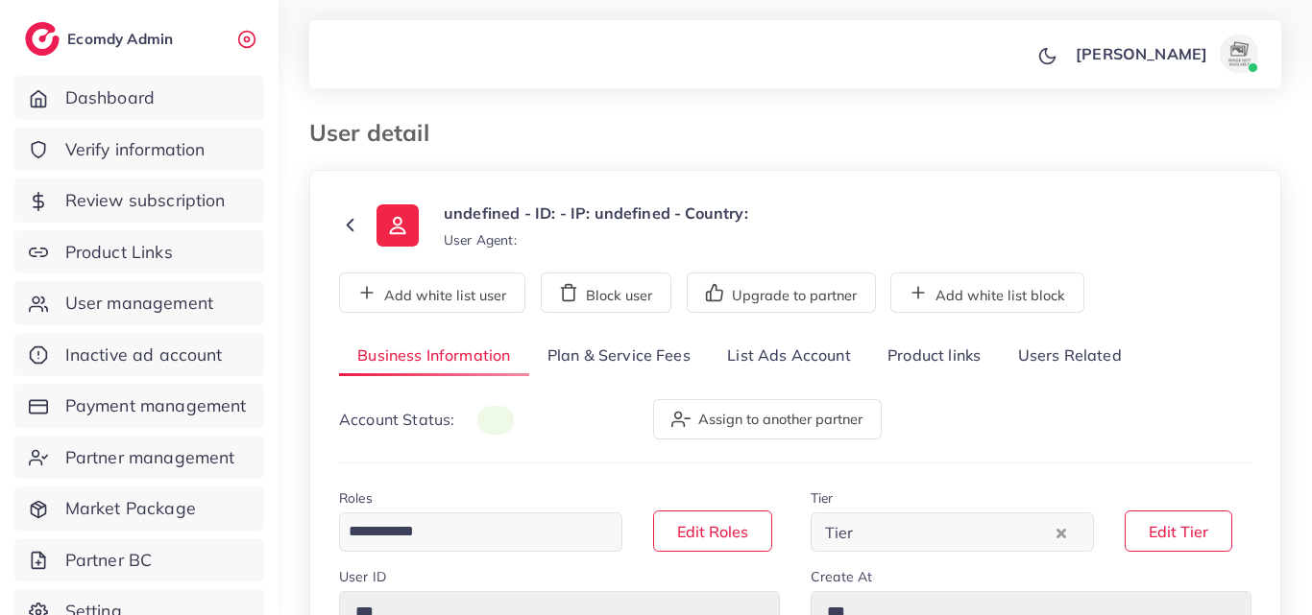
click at [825, 362] on link "List Ads Account" at bounding box center [789, 356] width 160 height 41
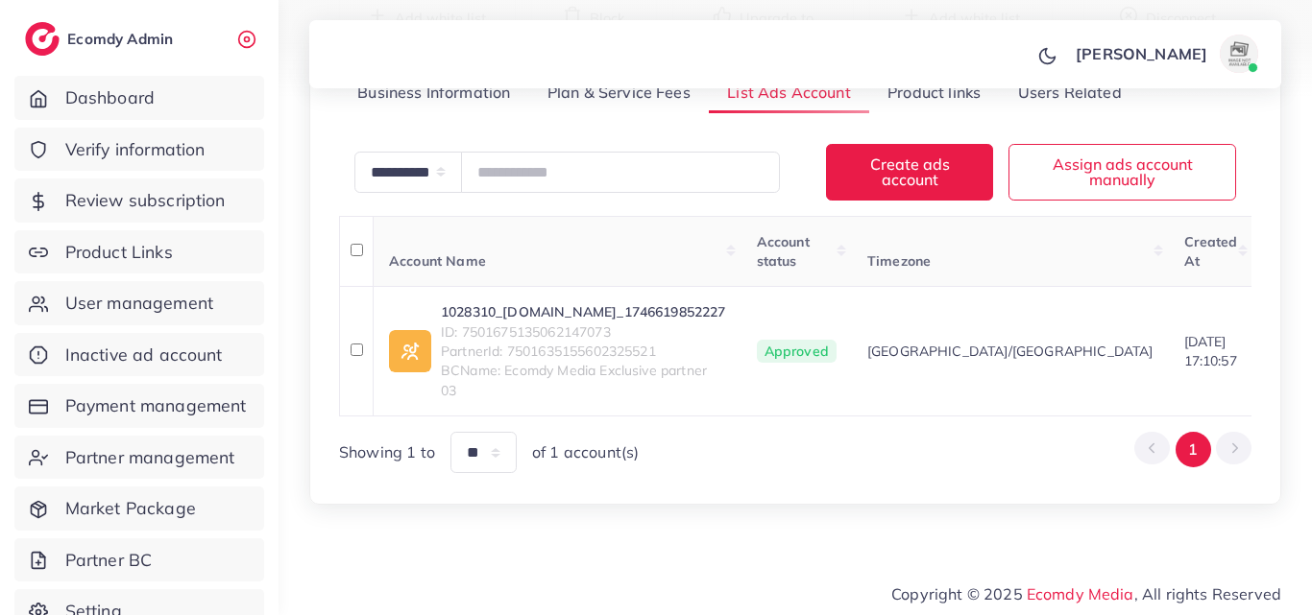
scroll to position [307, 0]
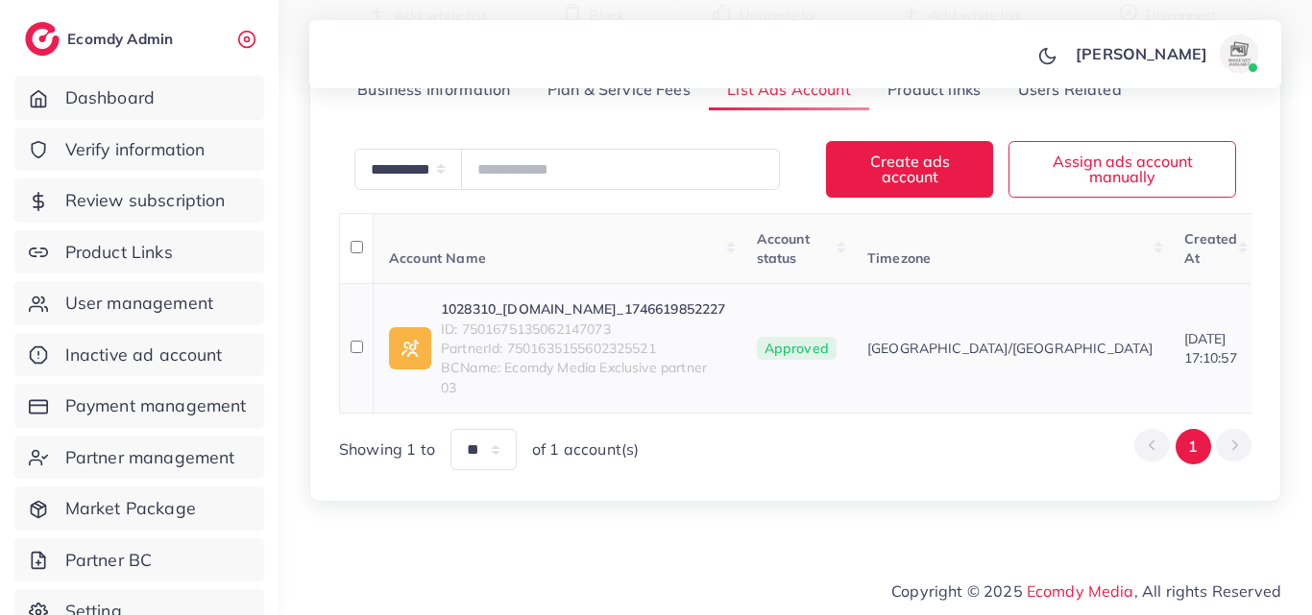
click at [616, 305] on link "1028310_[DOMAIN_NAME]_1746619852227" at bounding box center [583, 309] width 285 height 19
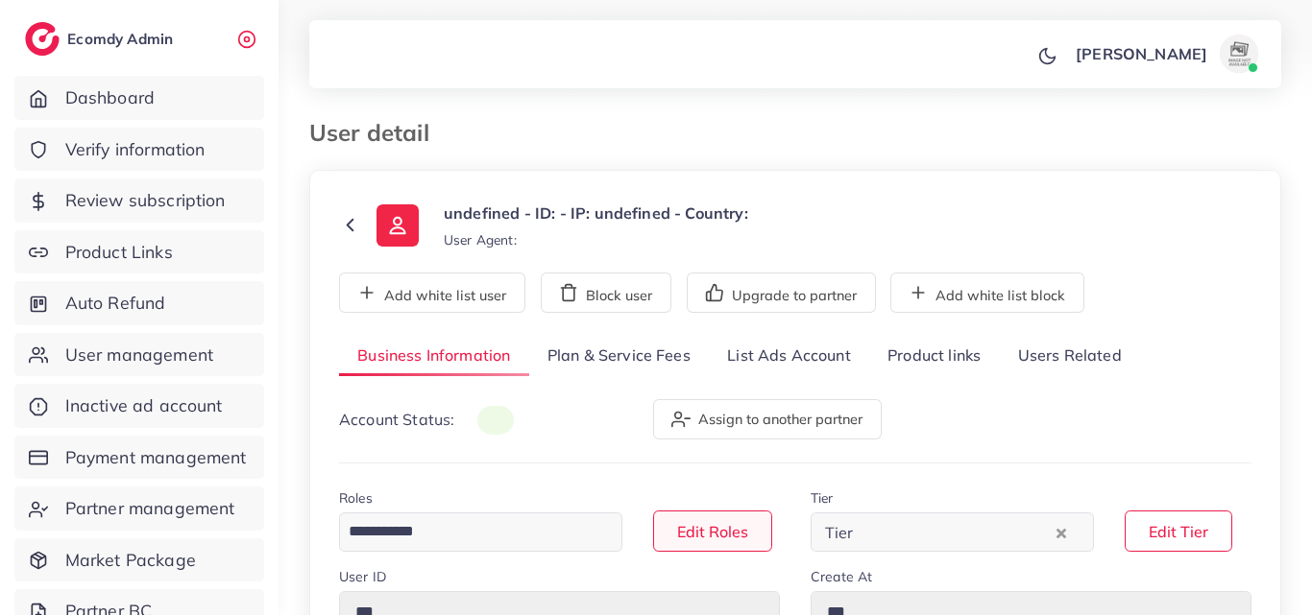
type input "*******"
type input "**********"
type input "******"
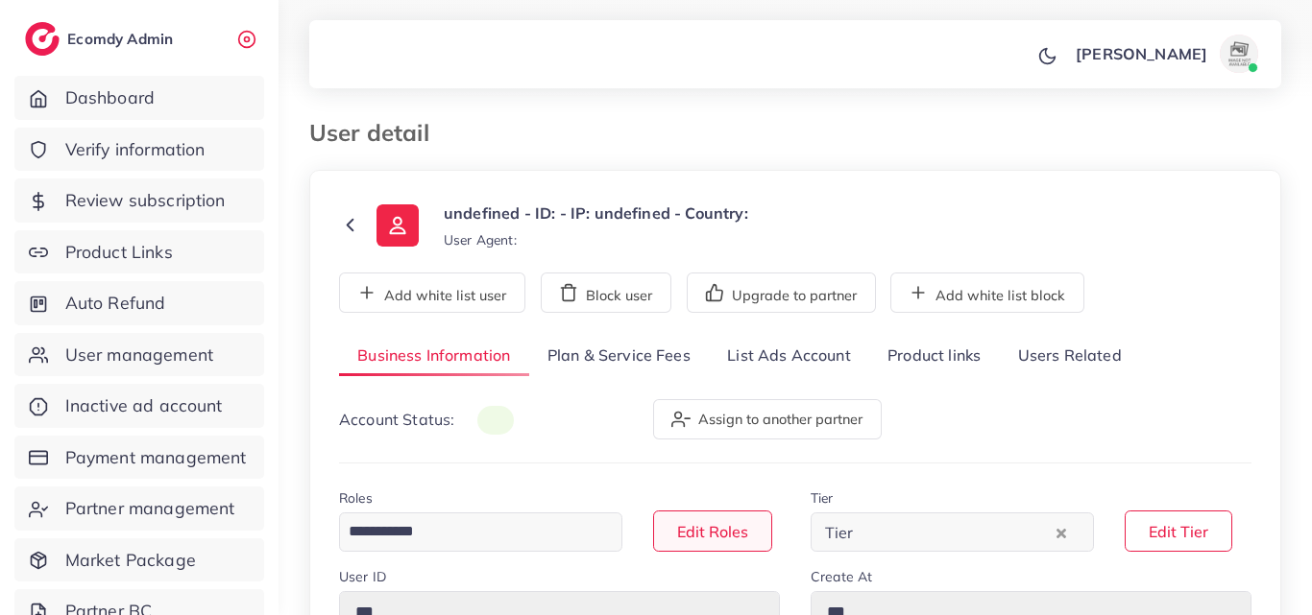
type input "**********"
select select "********"
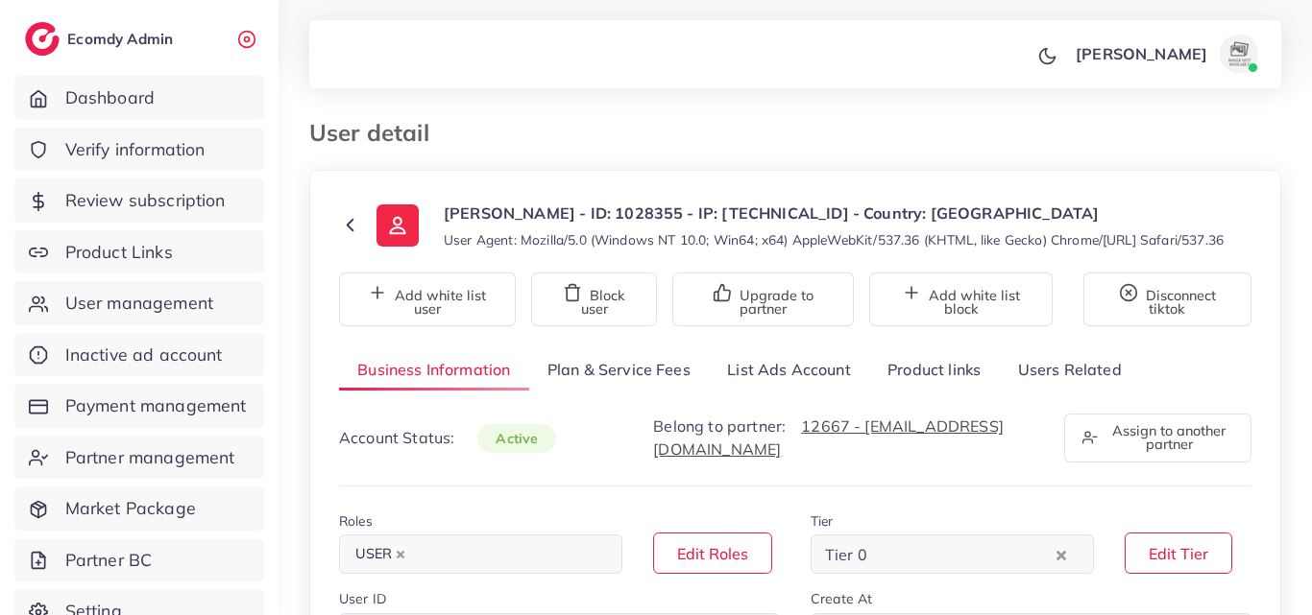
drag, startPoint x: 818, startPoint y: 396, endPoint x: 818, endPoint y: 381, distance: 14.4
click at [818, 391] on link "List Ads Account" at bounding box center [789, 369] width 160 height 41
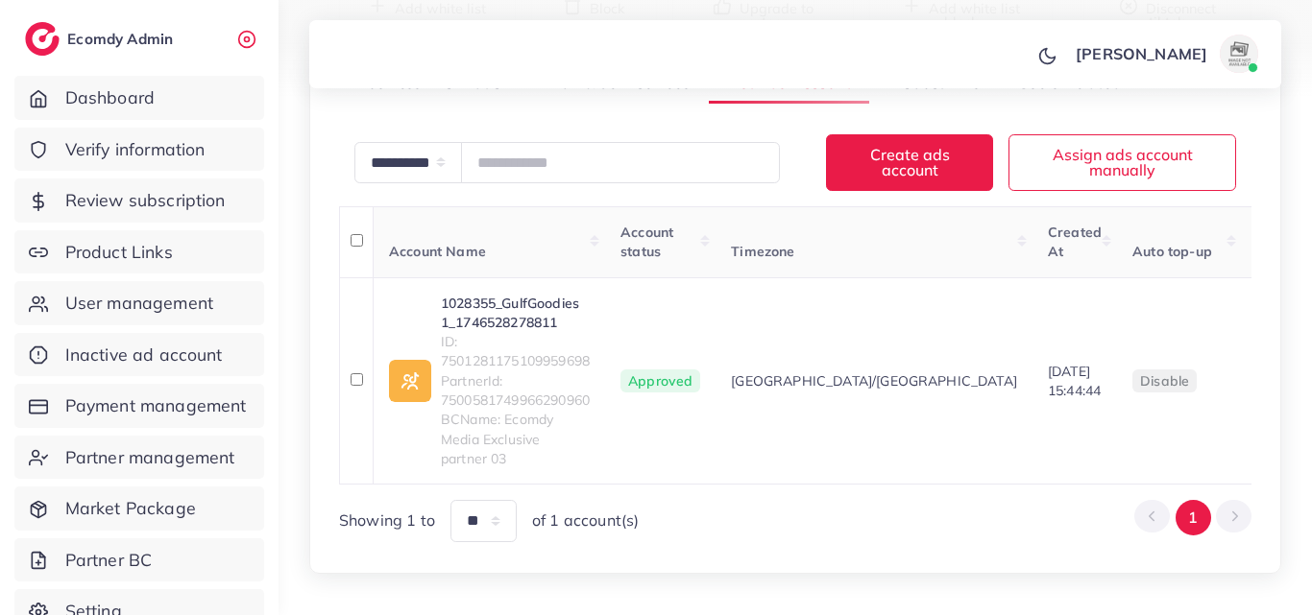
scroll to position [288, 0]
click at [556, 319] on link "1028355_GulfGoodies 1_1746528278811" at bounding box center [515, 312] width 149 height 39
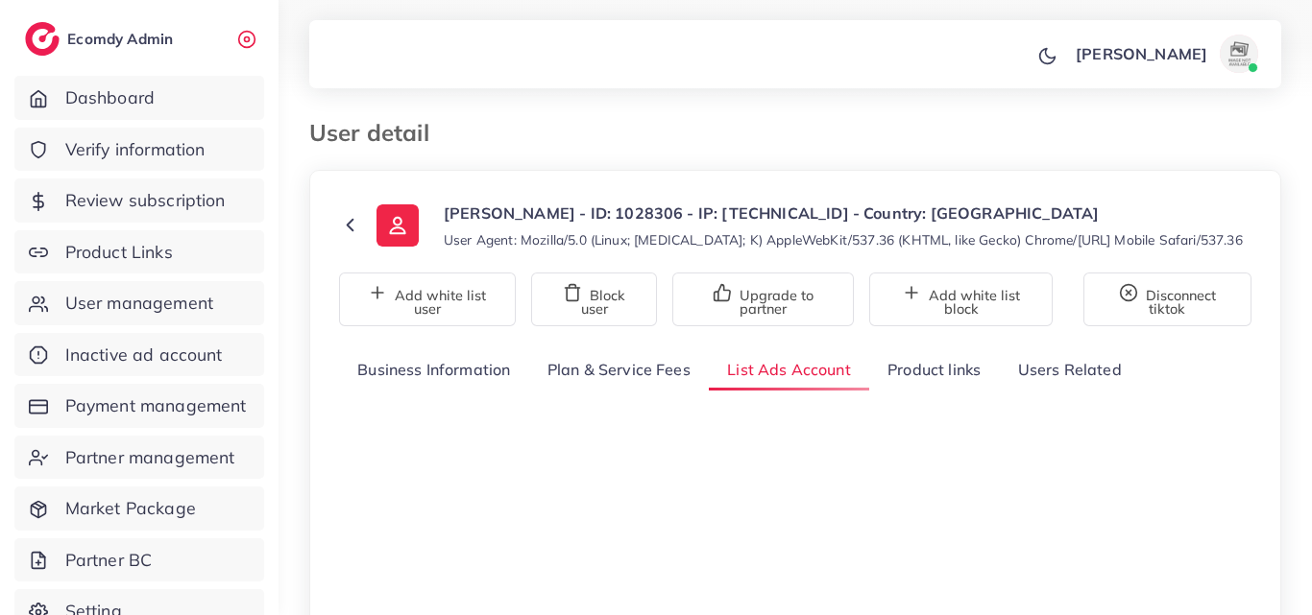
scroll to position [295, 0]
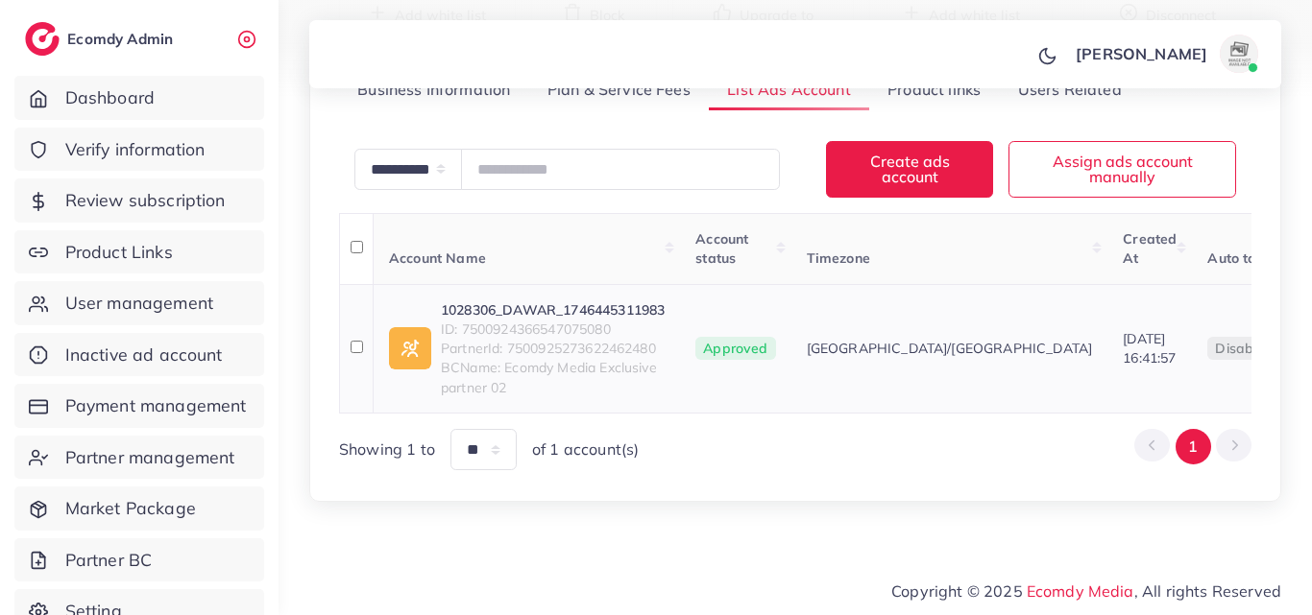
click at [560, 302] on link "1028306_DAWAR_1746445311983" at bounding box center [553, 310] width 224 height 19
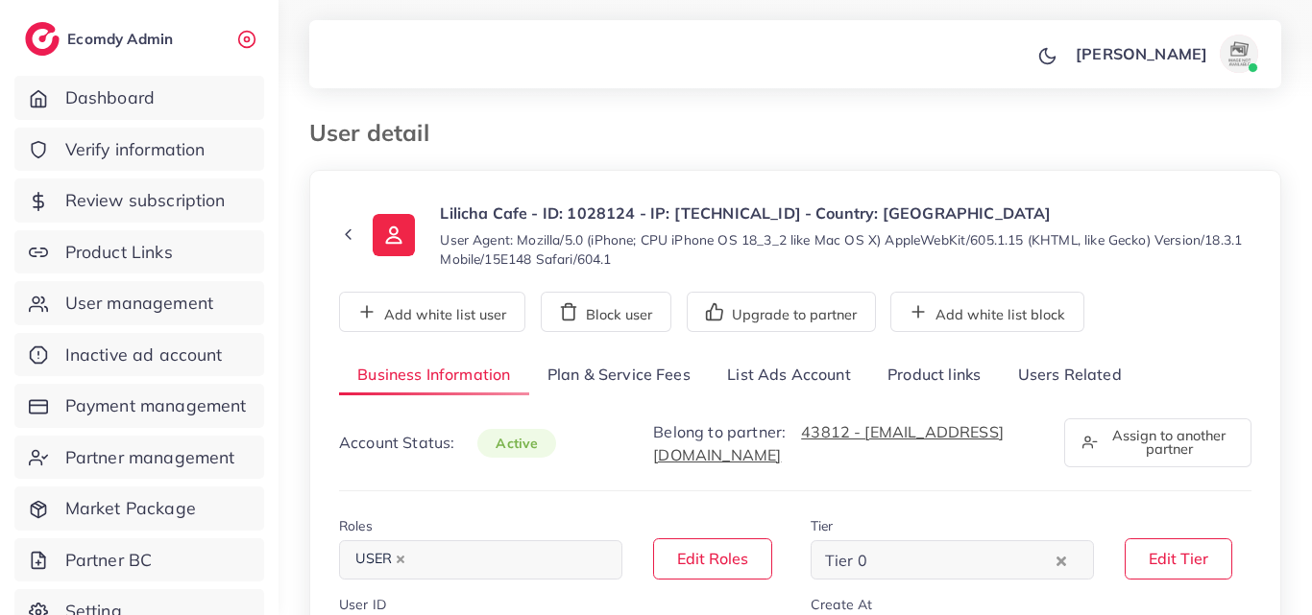
select select "*******"
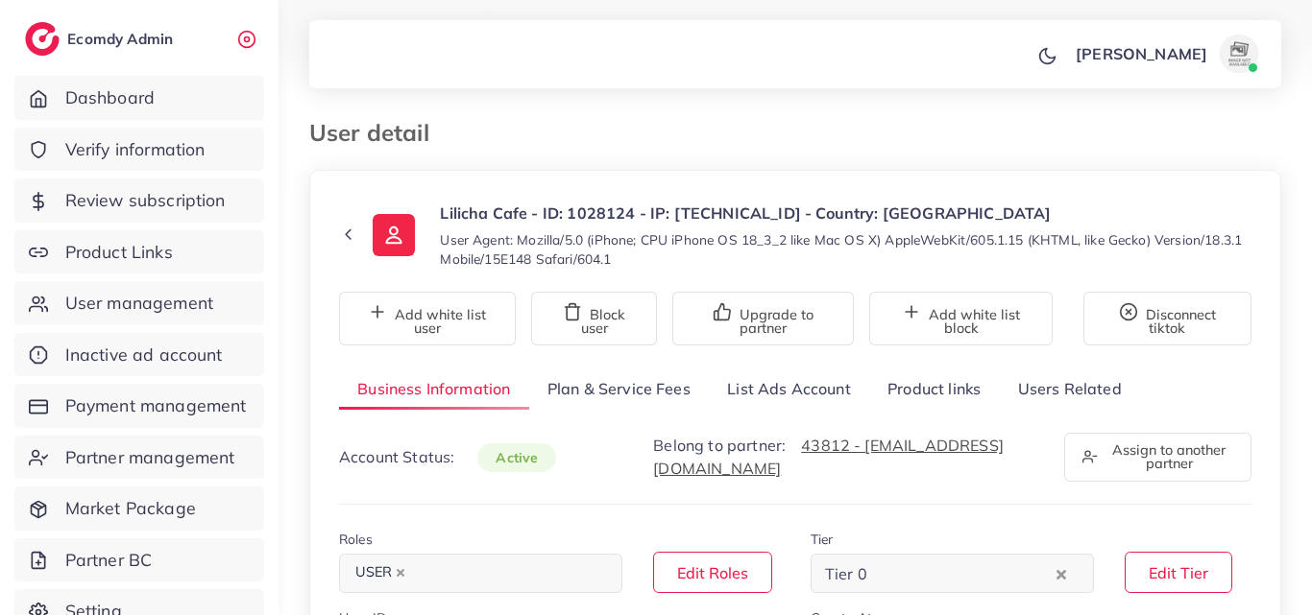
click at [808, 386] on link "List Ads Account" at bounding box center [789, 389] width 160 height 41
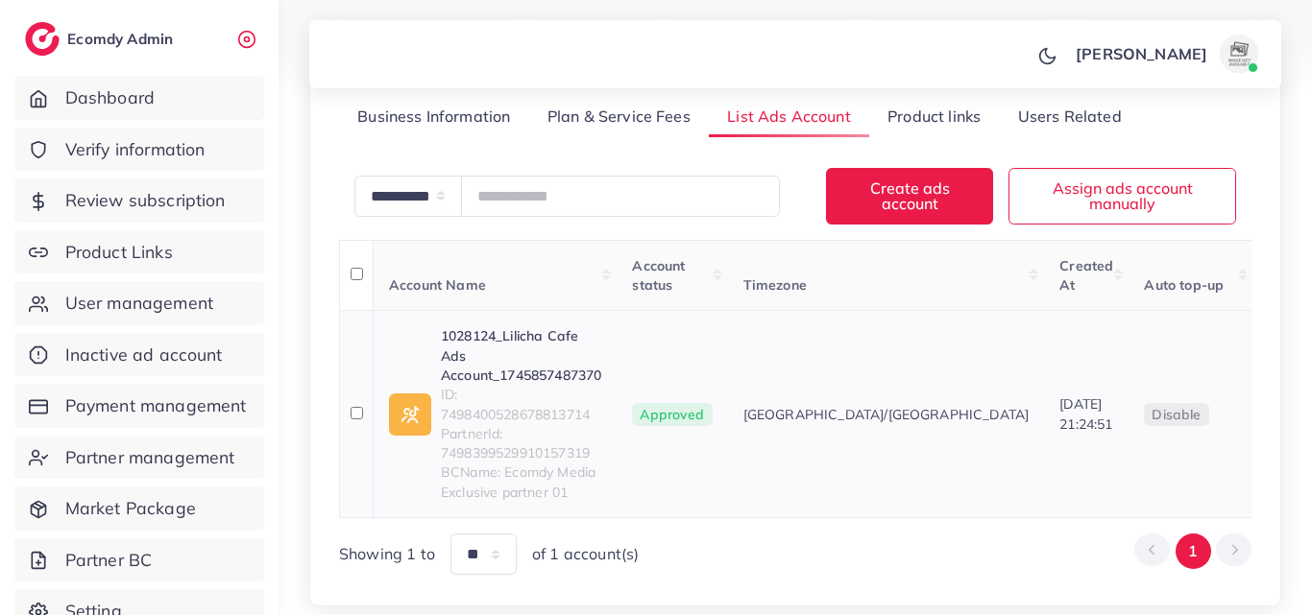
scroll to position [288, 0]
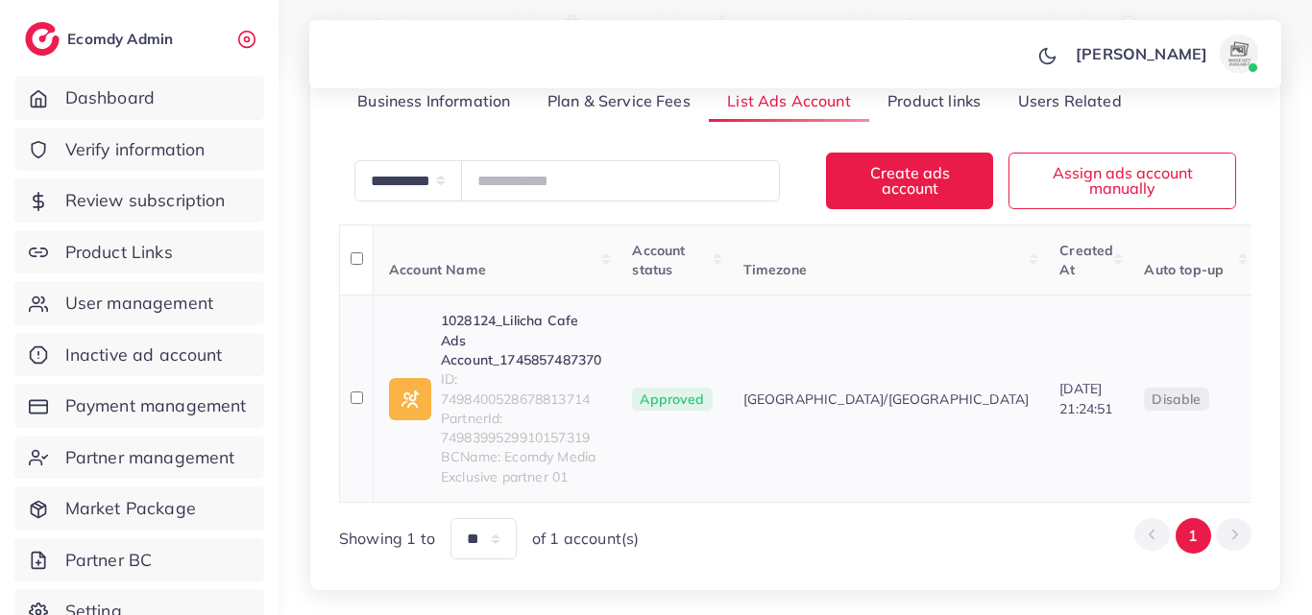
click at [598, 326] on link "1028124_Lilicha Cafe Ads Account_1745857487370" at bounding box center [521, 340] width 160 height 59
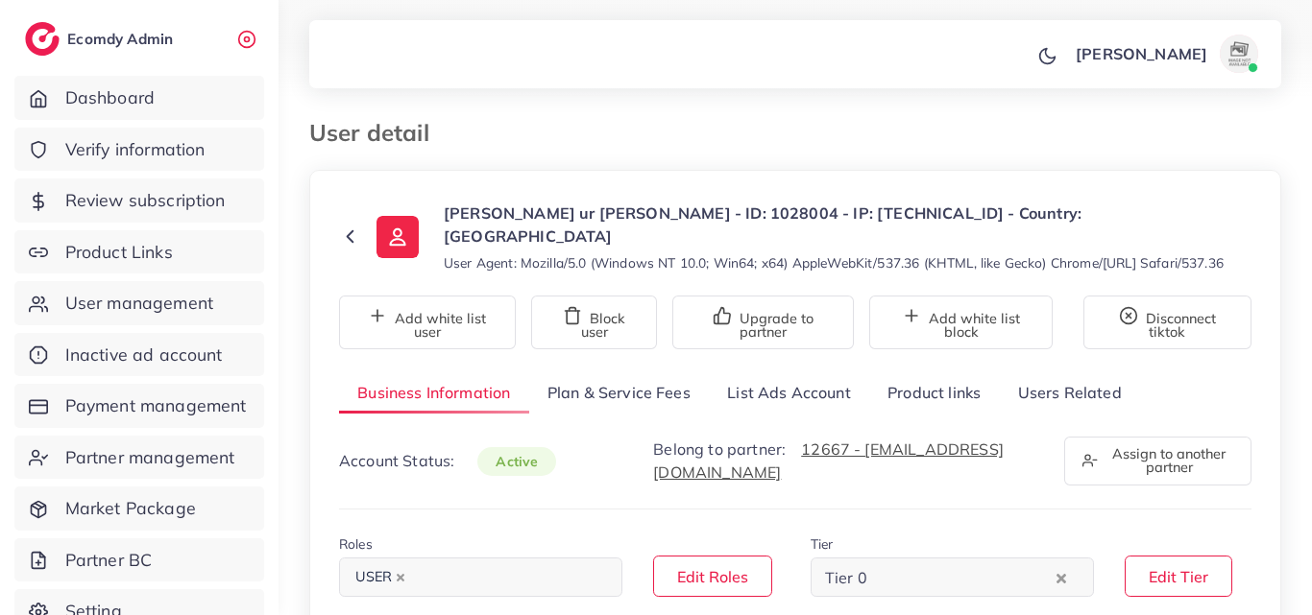
select select "********"
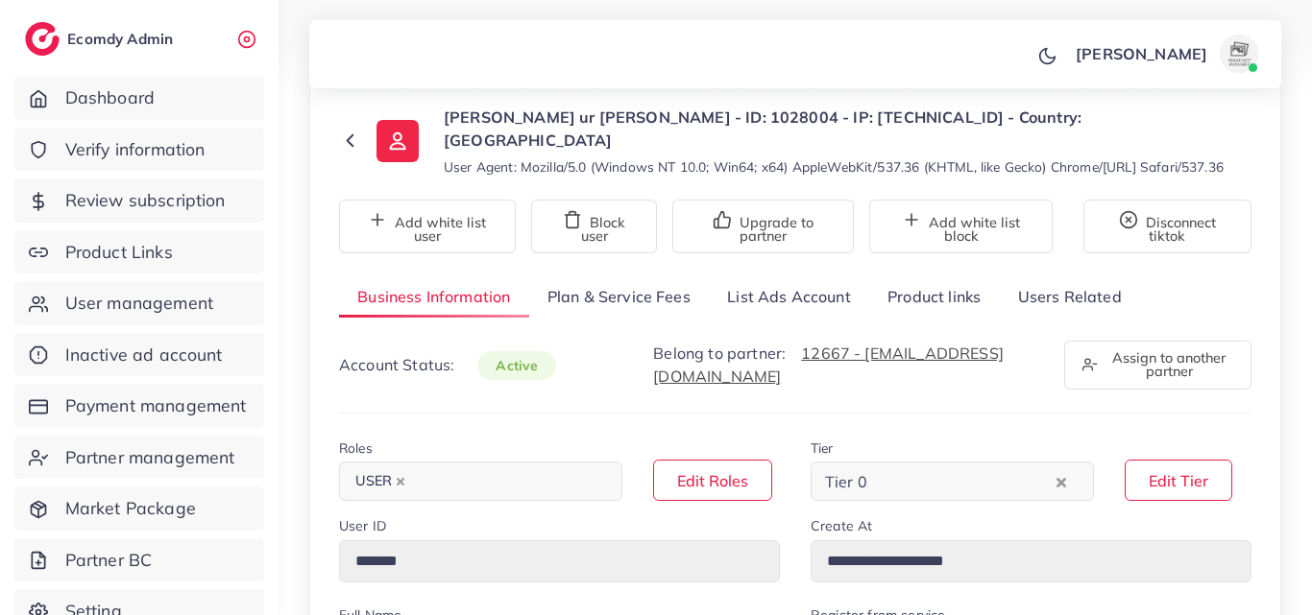
click at [810, 291] on link "List Ads Account" at bounding box center [789, 297] width 160 height 41
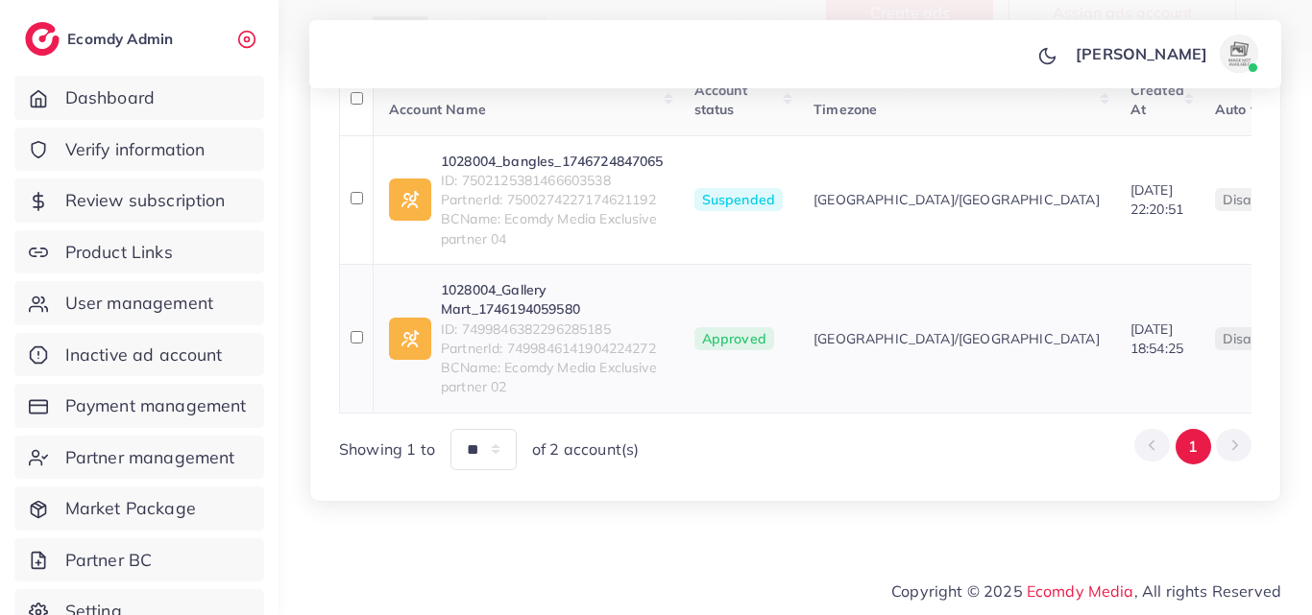
scroll to position [463, 0]
click at [575, 152] on link "1028004_bangles_1746724847065" at bounding box center [552, 161] width 223 height 19
click at [549, 291] on link "1028004_Gallery Mart_1746194059580" at bounding box center [552, 299] width 223 height 39
click at [755, 188] on span "Suspended" at bounding box center [738, 199] width 88 height 23
click at [757, 188] on span "Suspended" at bounding box center [738, 199] width 88 height 23
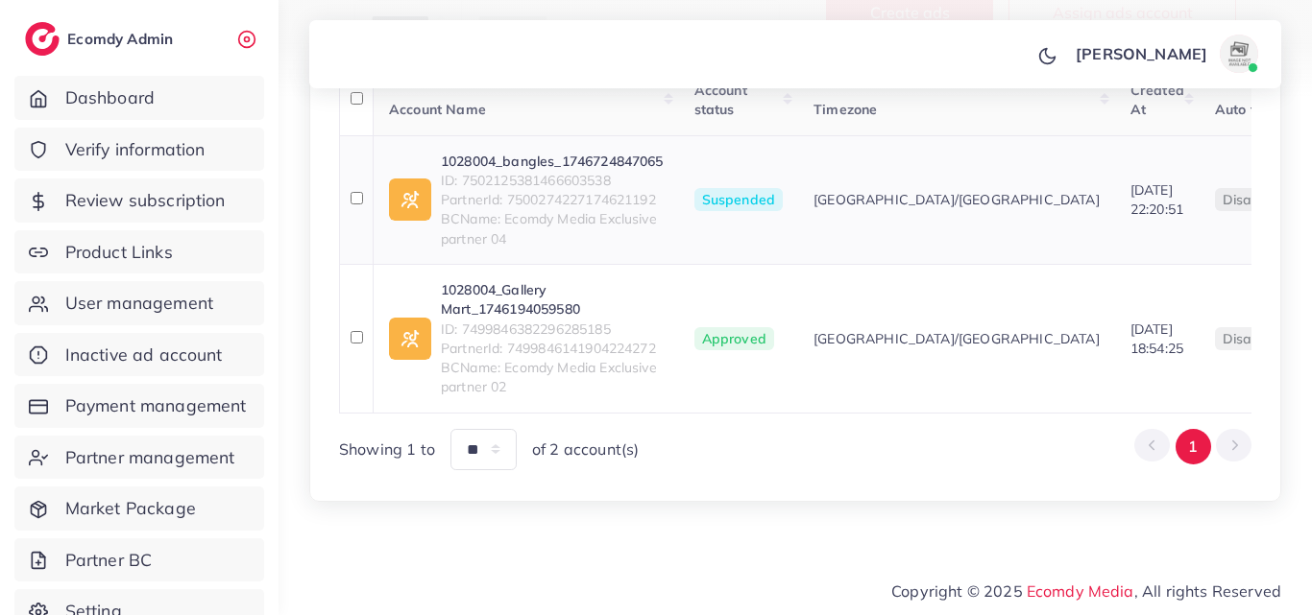
drag, startPoint x: 757, startPoint y: 173, endPoint x: 736, endPoint y: 186, distance: 24.2
click at [736, 188] on span "Suspended" at bounding box center [738, 199] width 88 height 23
copy span "Suspended"
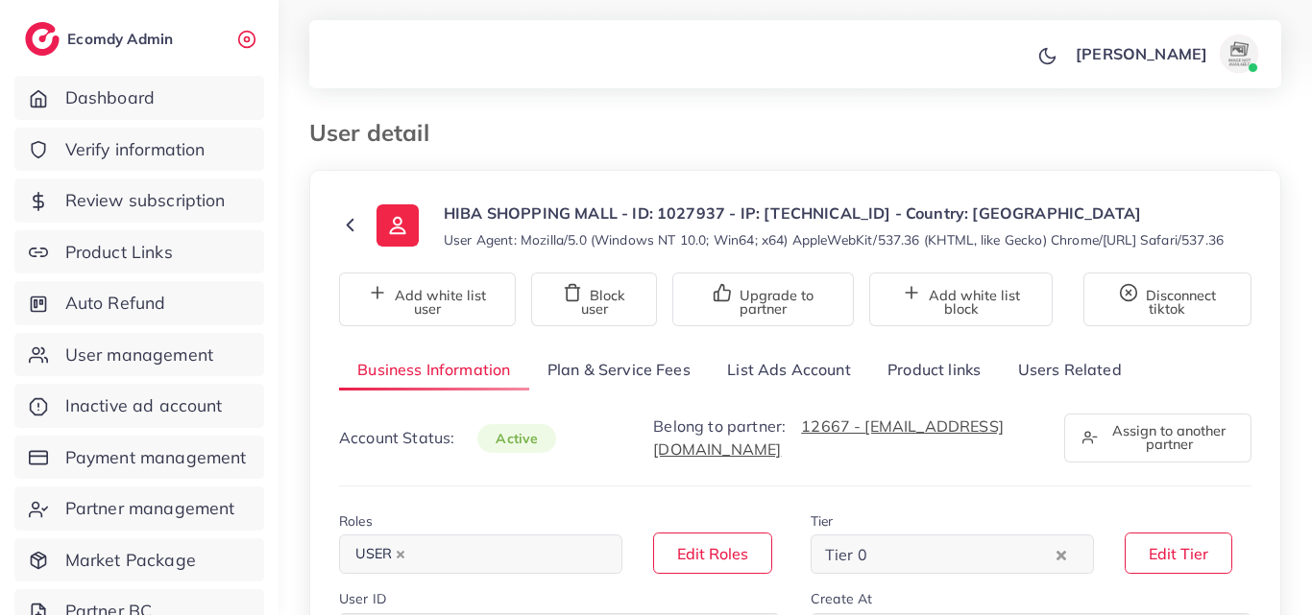
select select "********"
click at [792, 380] on link "List Ads Account" at bounding box center [789, 369] width 160 height 41
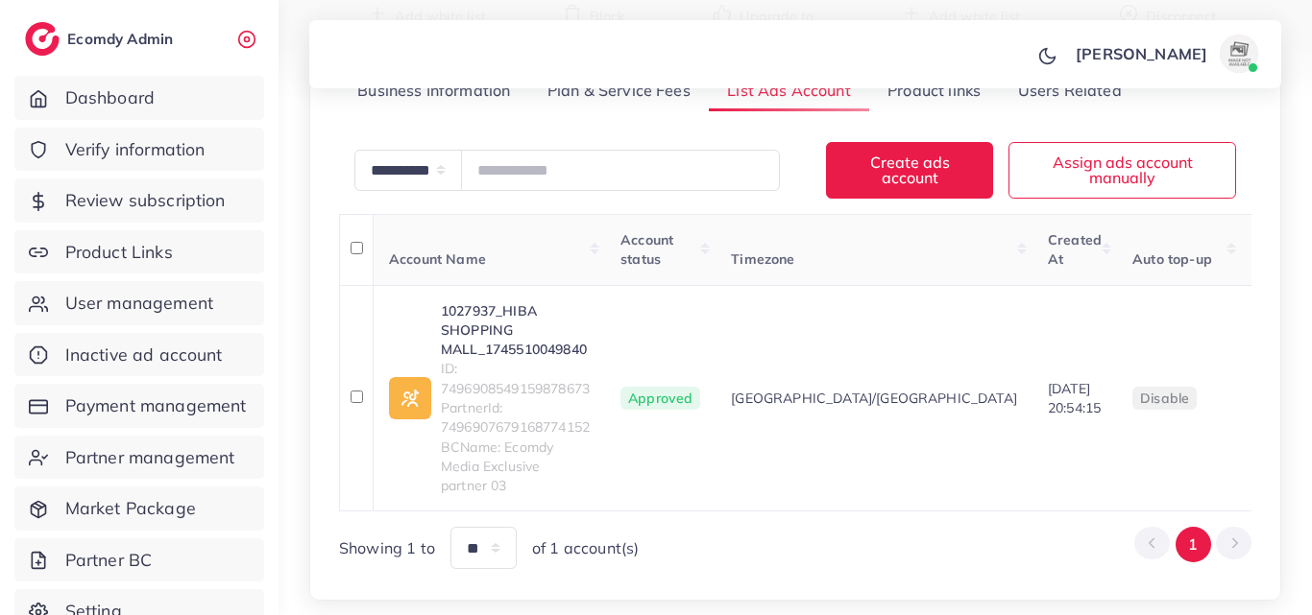
scroll to position [288, 0]
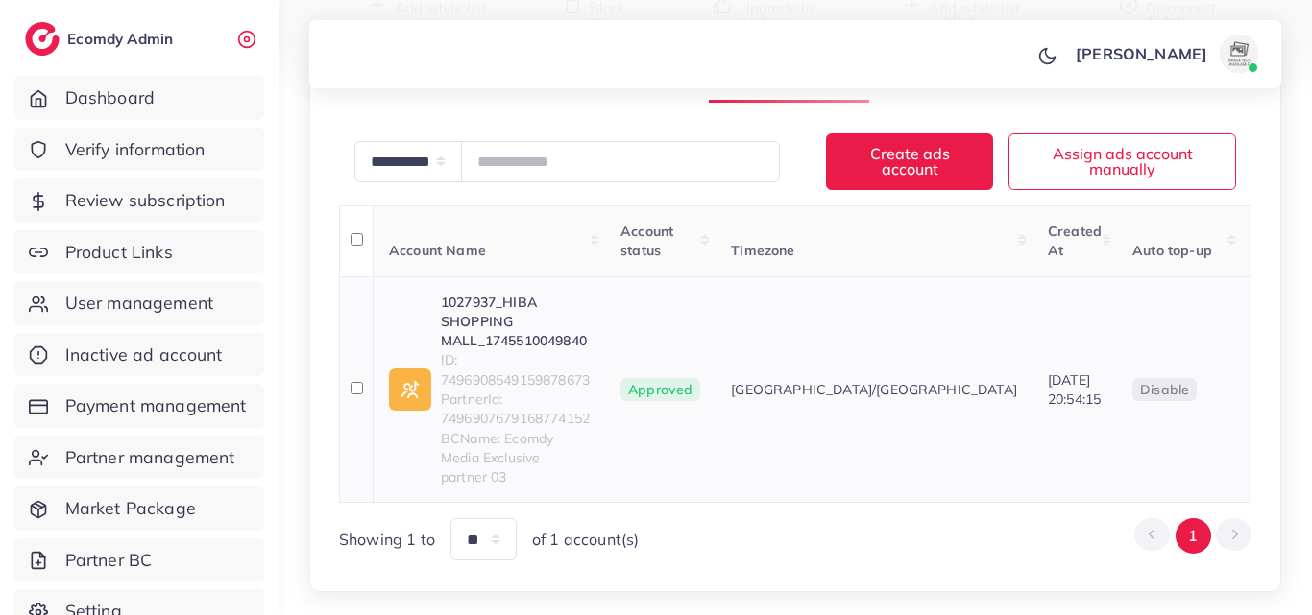
click at [510, 334] on link "1027937_HIBA SHOPPING MALL_1745510049840" at bounding box center [515, 322] width 149 height 59
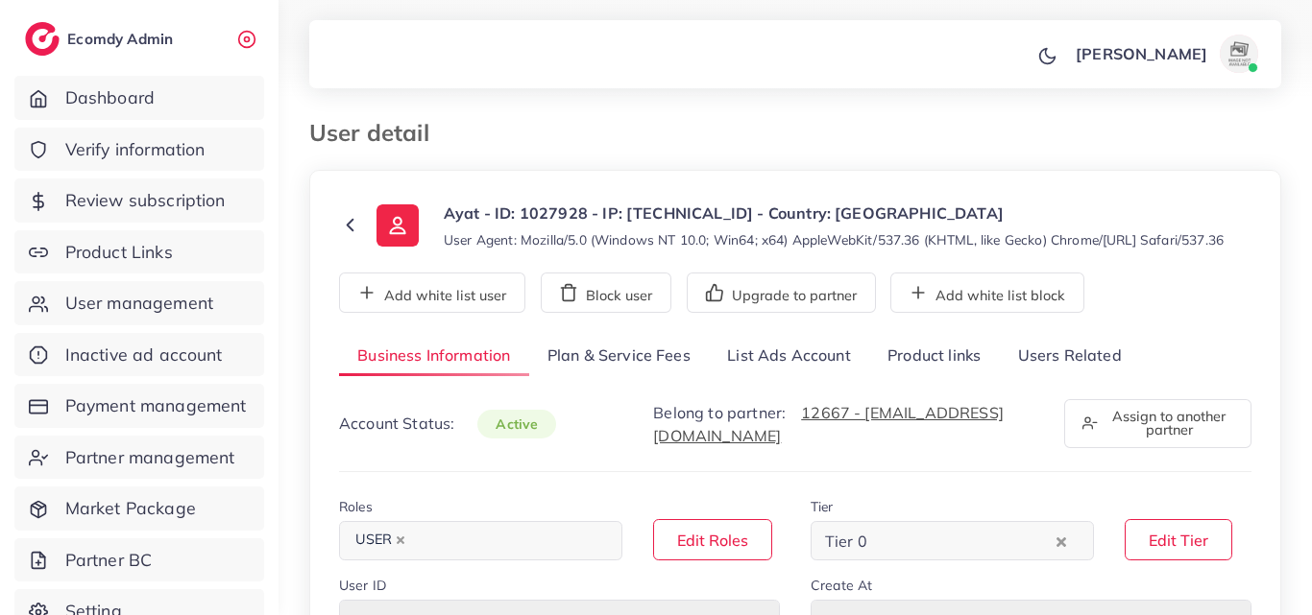
select select "********"
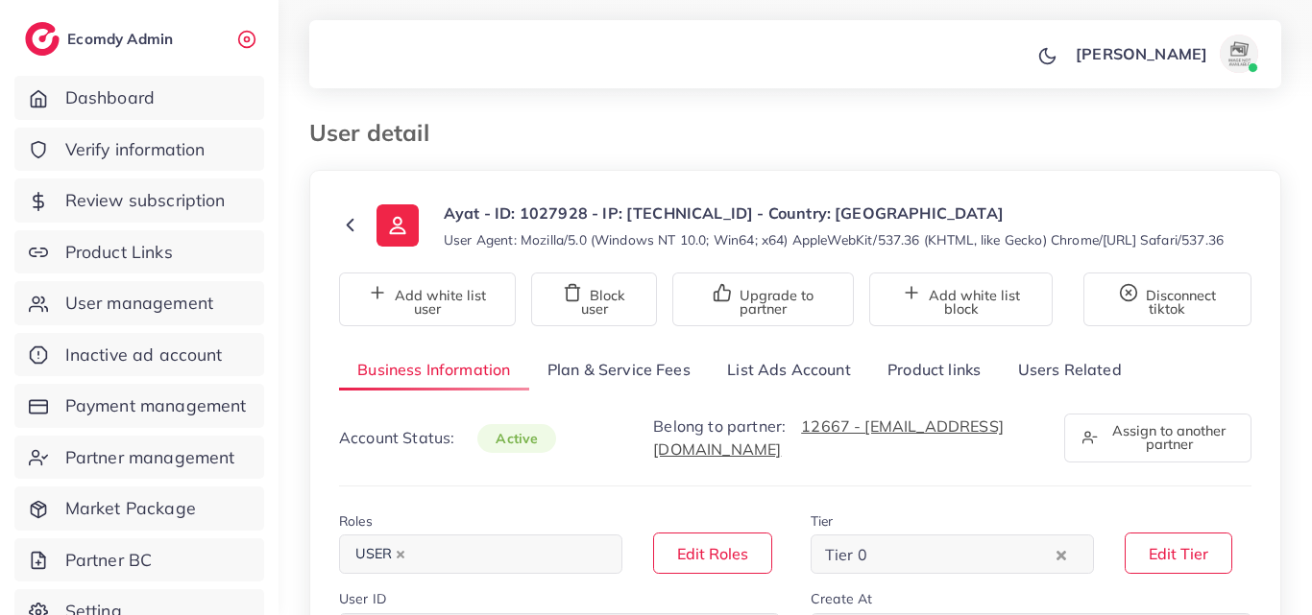
click at [815, 391] on link "List Ads Account" at bounding box center [789, 369] width 160 height 41
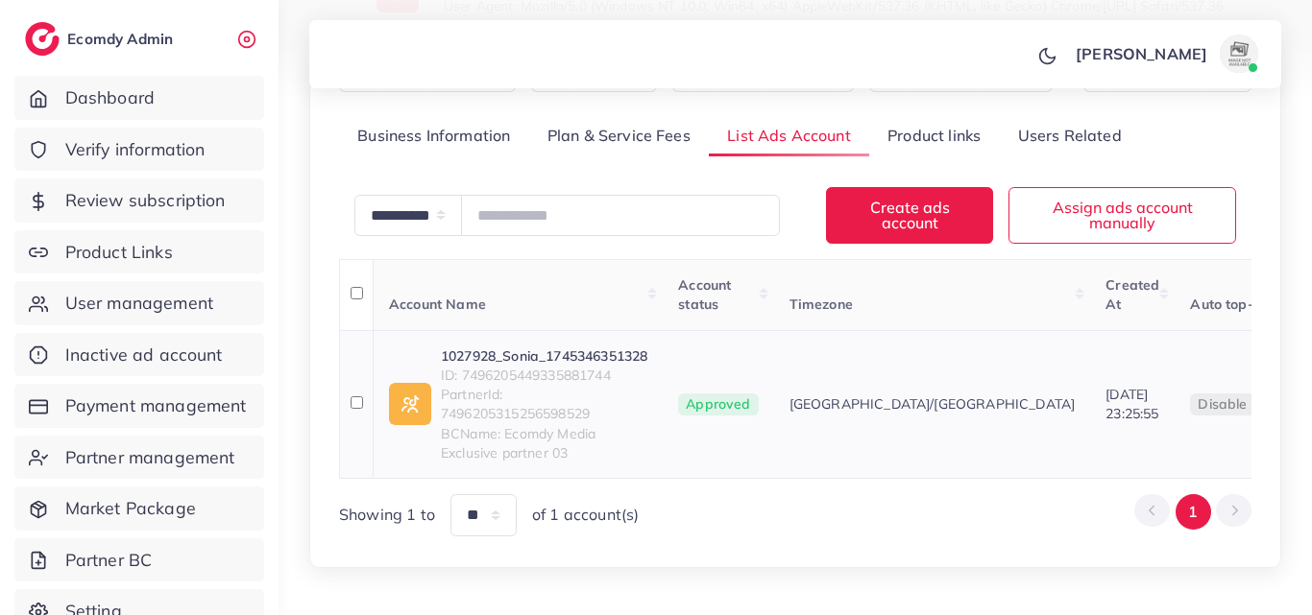
scroll to position [288, 0]
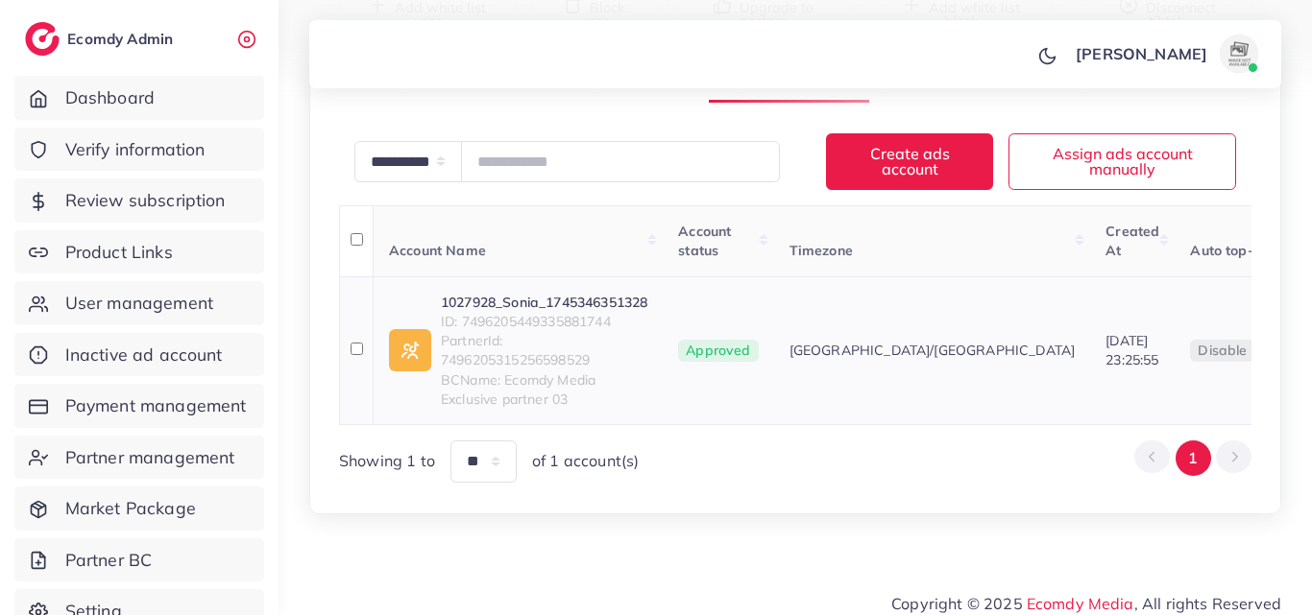
click at [550, 312] on link "1027928_Sonia_1745346351328" at bounding box center [544, 302] width 206 height 19
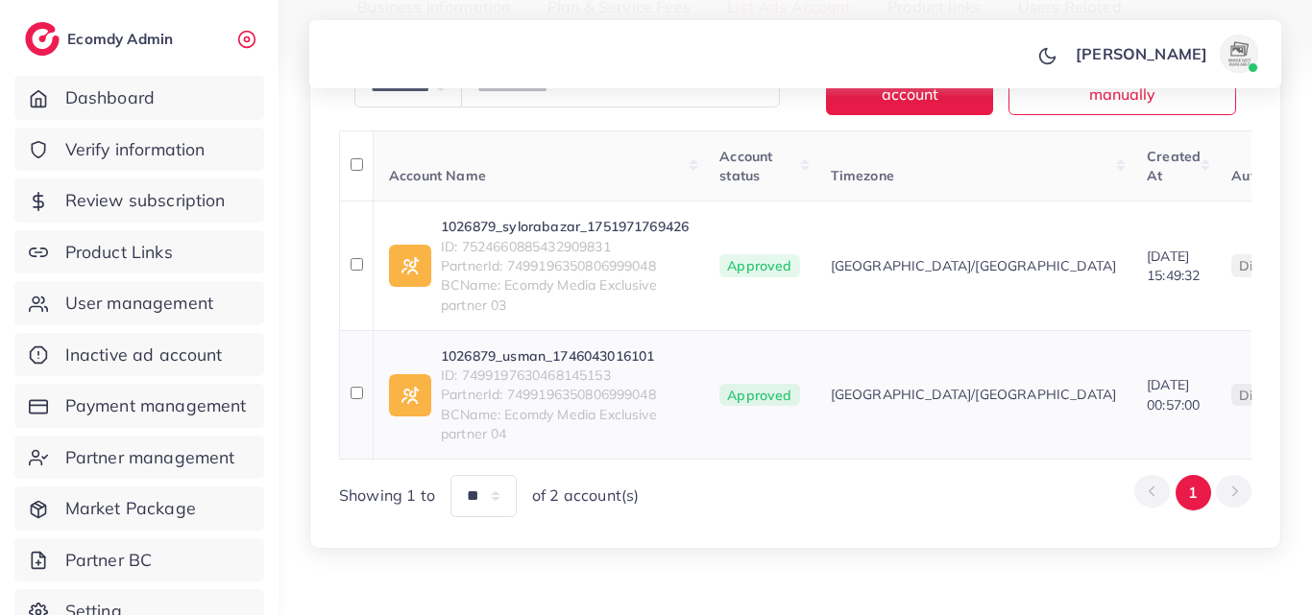
scroll to position [383, 0]
click at [630, 218] on link "1026879_sylorabazar_1751971769426" at bounding box center [565, 225] width 248 height 19
drag, startPoint x: 613, startPoint y: 223, endPoint x: 607, endPoint y: 175, distance: 48.4
click at [614, 223] on link "1026879_sylorabazar_1751971769426" at bounding box center [565, 225] width 248 height 19
click at [564, 349] on link "1026879_usman_1746043016101" at bounding box center [565, 355] width 248 height 19
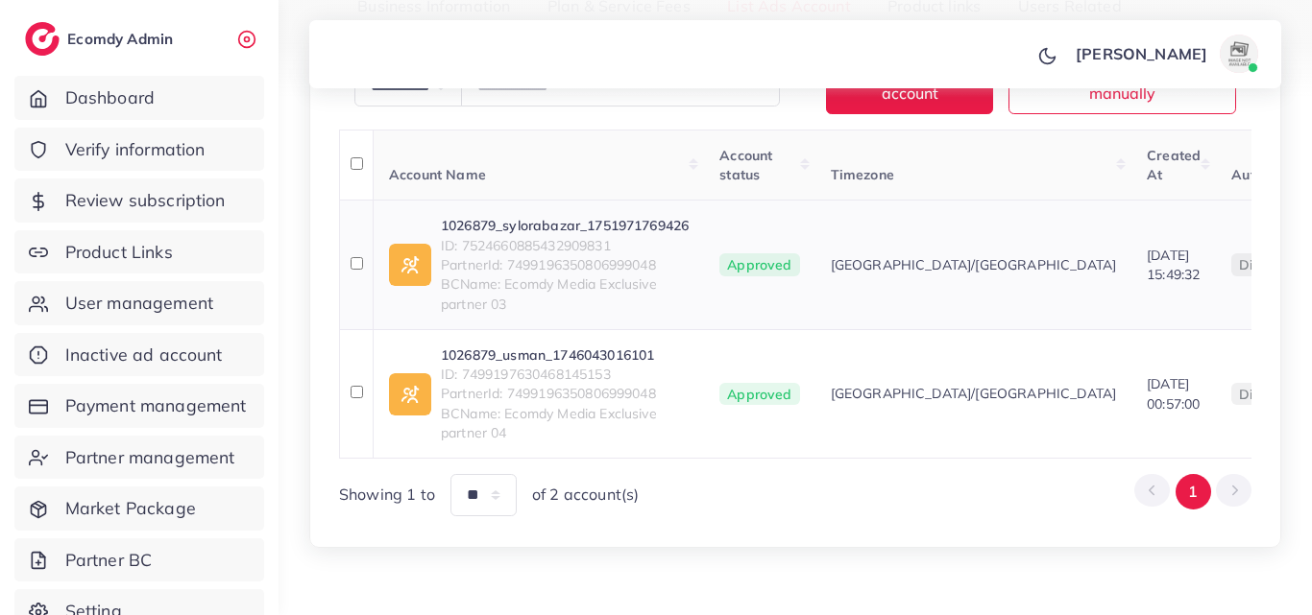
drag, startPoint x: 612, startPoint y: 225, endPoint x: 614, endPoint y: 207, distance: 17.5
click at [613, 226] on link "1026879_sylorabazar_1751971769426" at bounding box center [565, 225] width 248 height 19
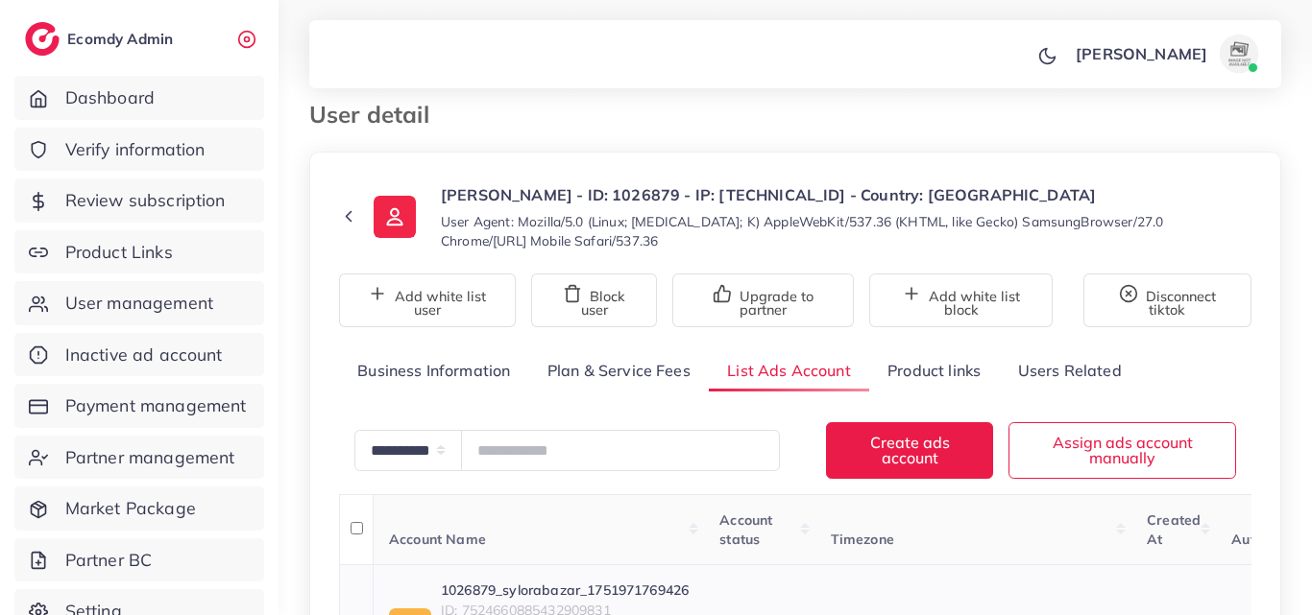
scroll to position [0, 0]
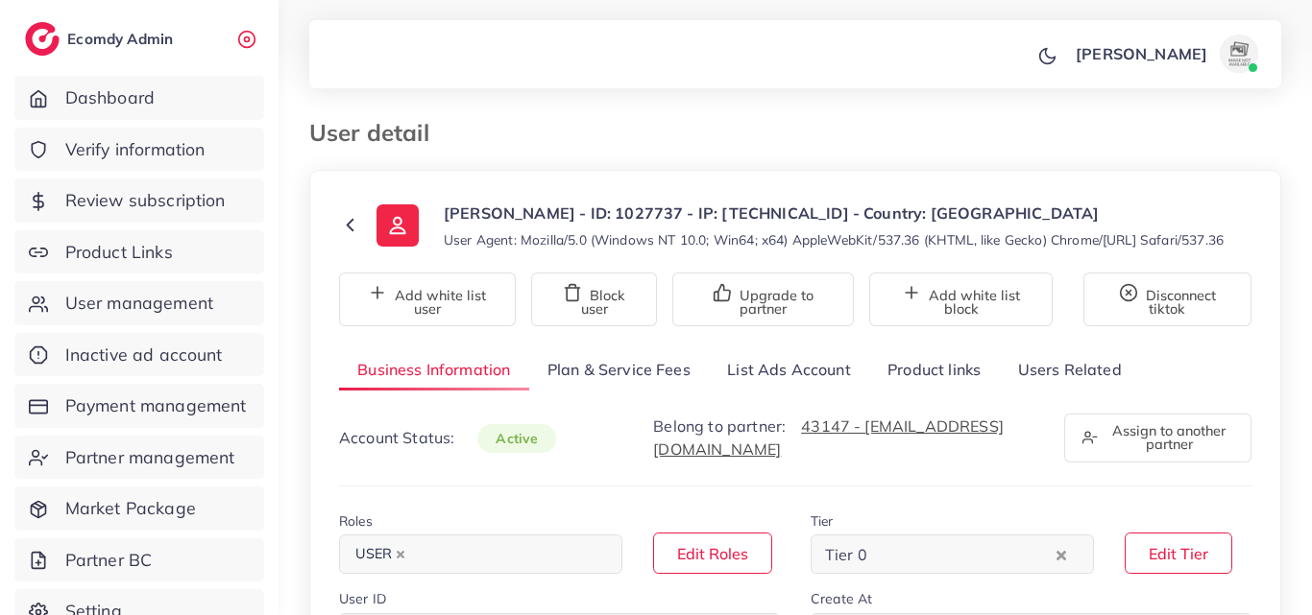
select select "********"
click at [792, 387] on link "List Ads Account" at bounding box center [789, 369] width 160 height 41
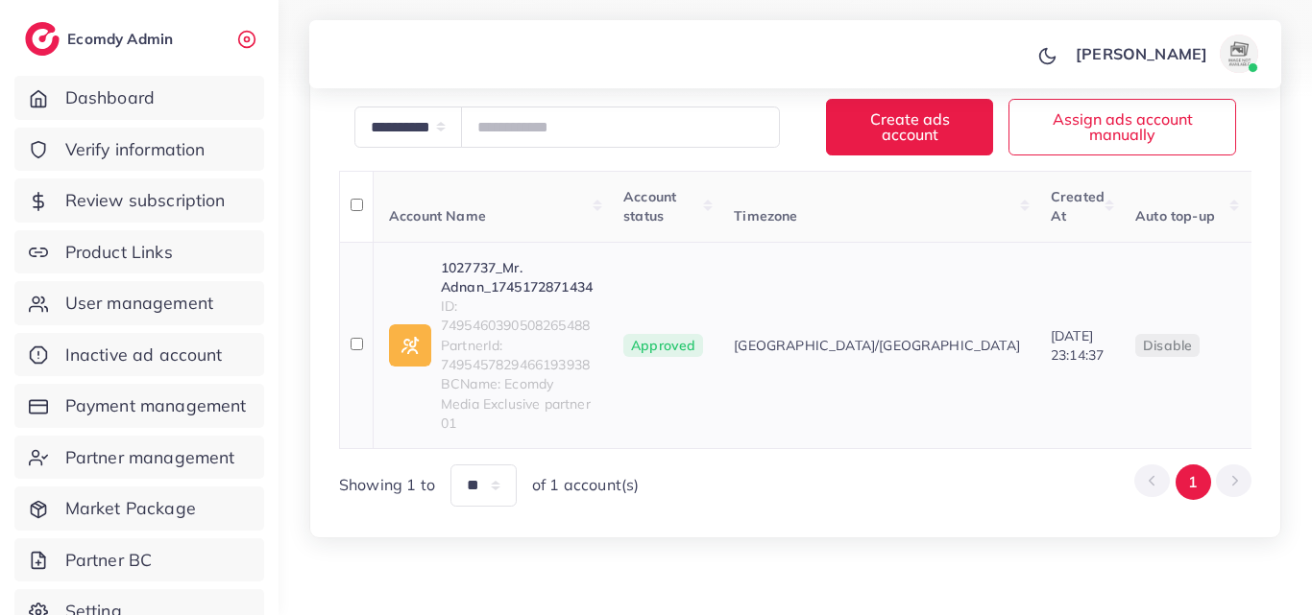
scroll to position [358, 0]
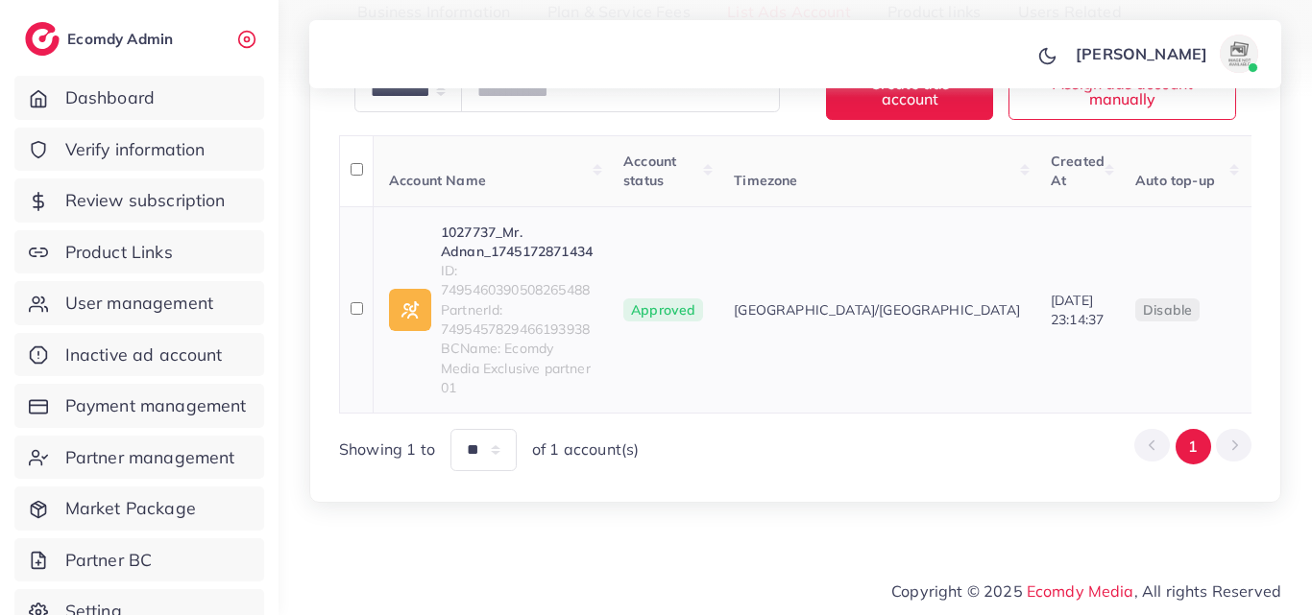
click at [554, 253] on link "1027737_Mr. Adnan_1745172871434" at bounding box center [517, 242] width 152 height 39
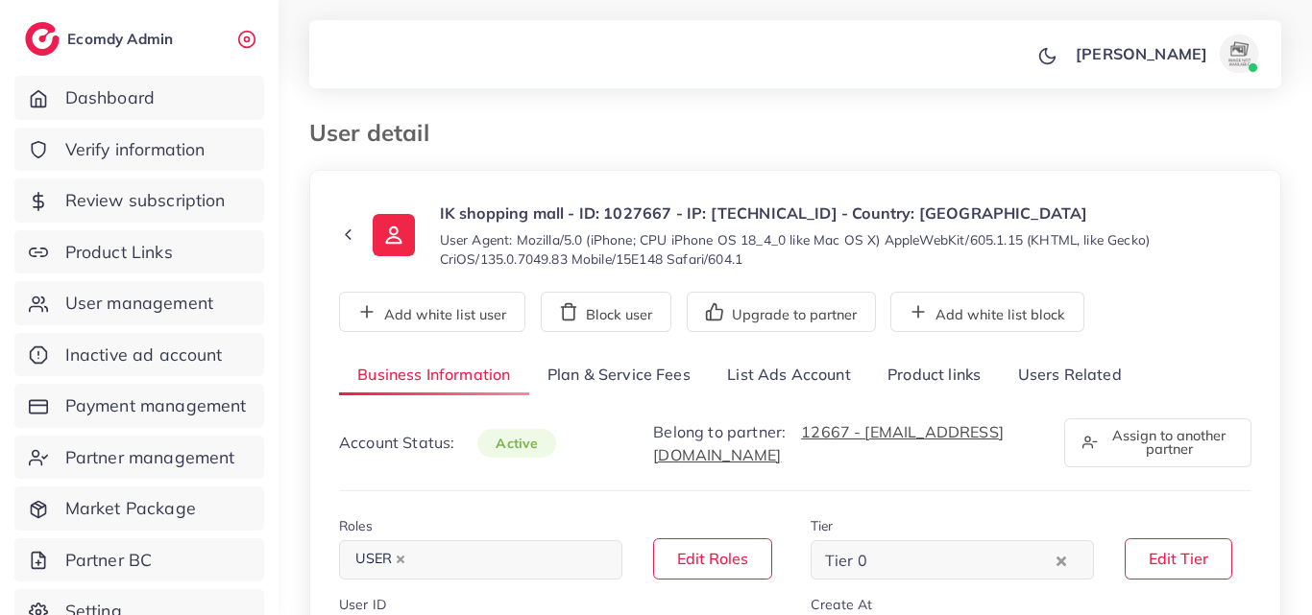
select select "********"
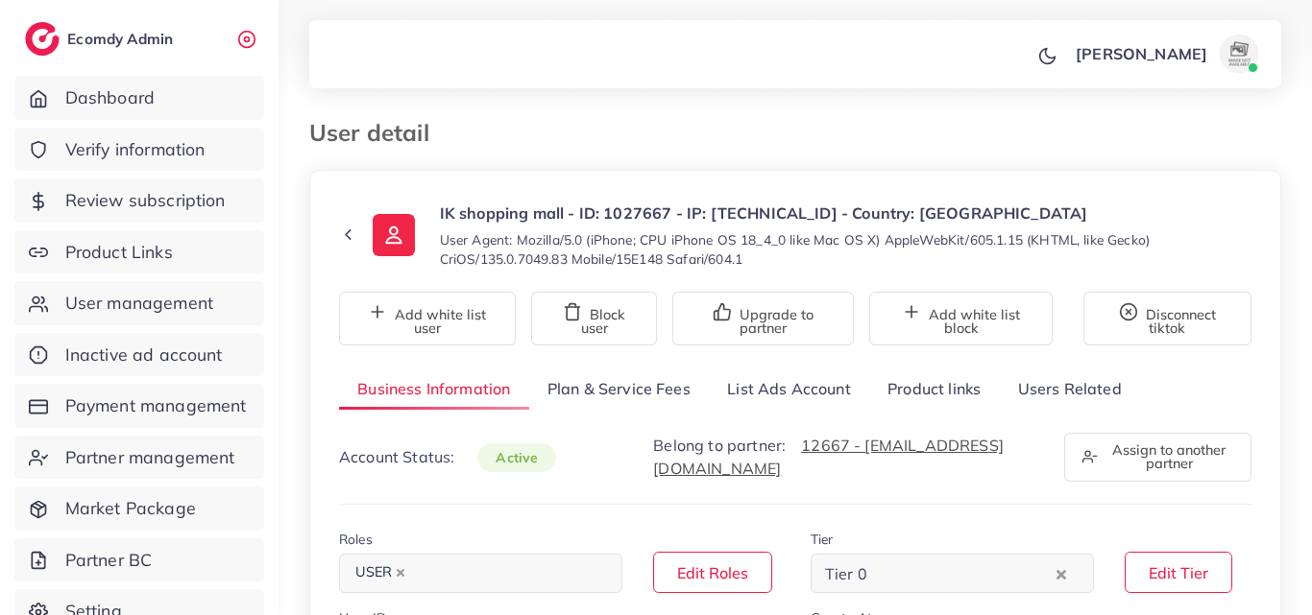
click at [783, 397] on link "List Ads Account" at bounding box center [789, 389] width 160 height 41
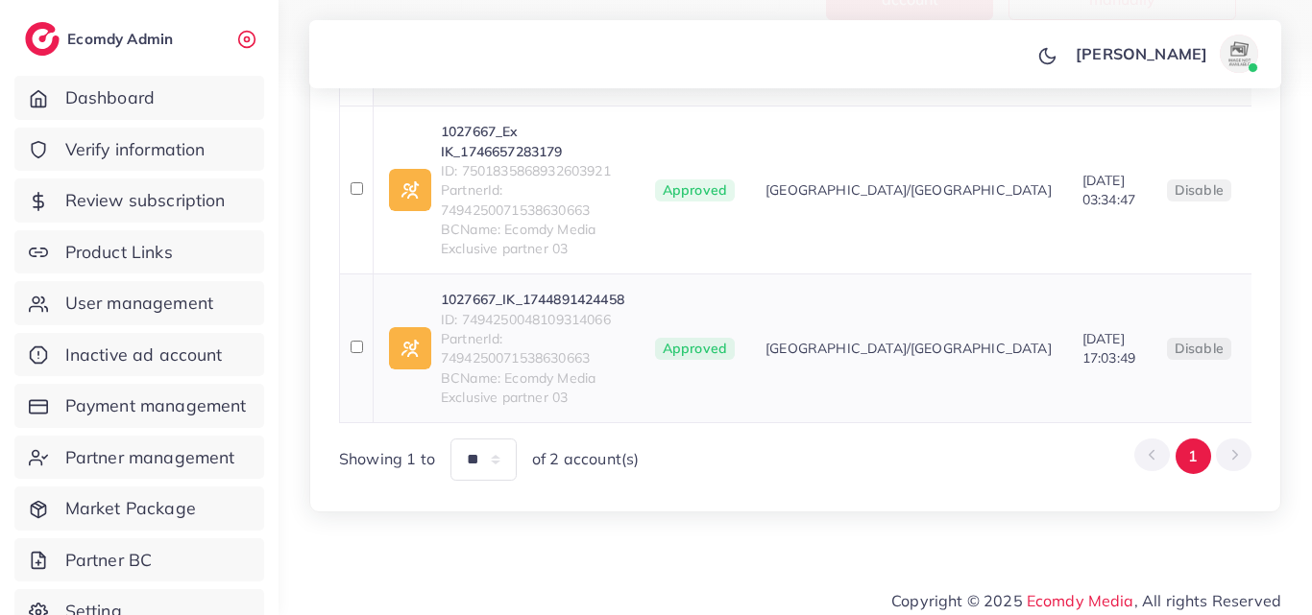
scroll to position [501, 0]
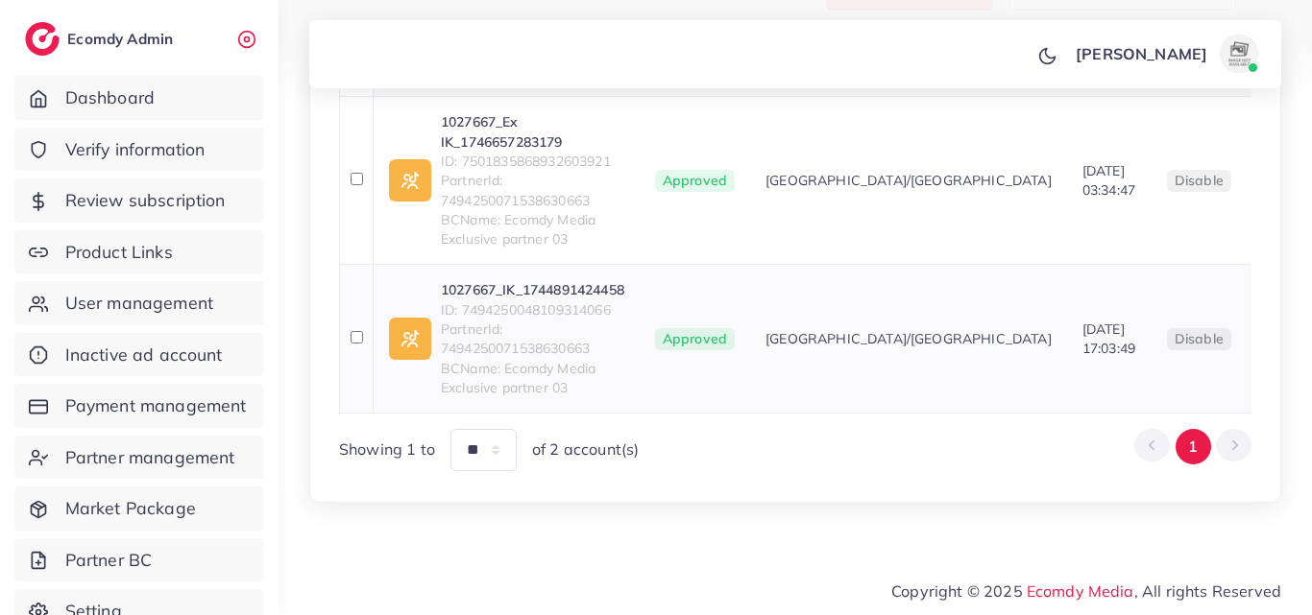
click at [492, 280] on link "1027667_IK_1744891424458" at bounding box center [532, 289] width 183 height 19
click at [566, 121] on link "1027667_Ex IK_1746657283179" at bounding box center [532, 131] width 183 height 39
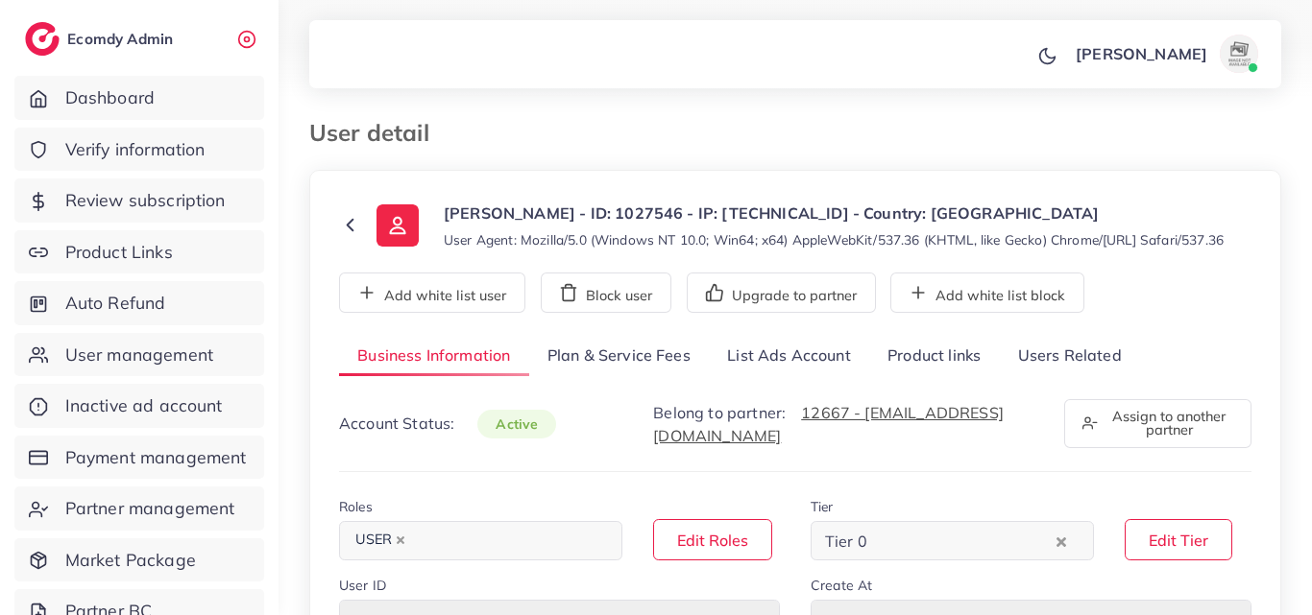
type input "*******"
type input "**********"
type input "******"
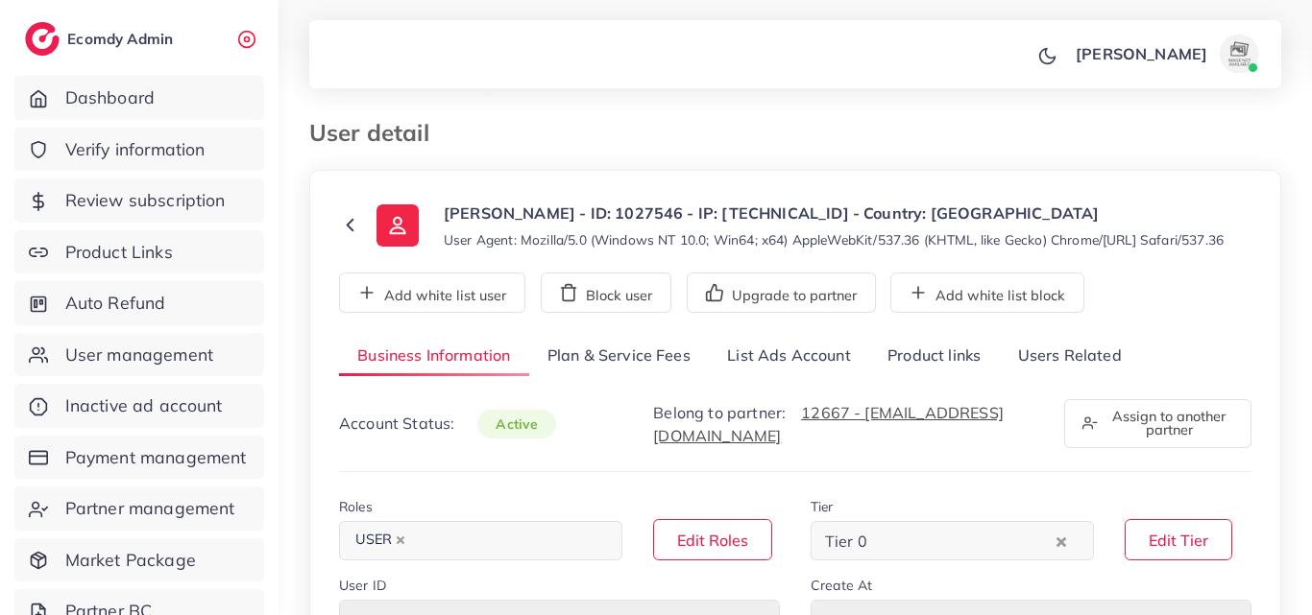
type input "**********"
select select "**********"
type input "**********"
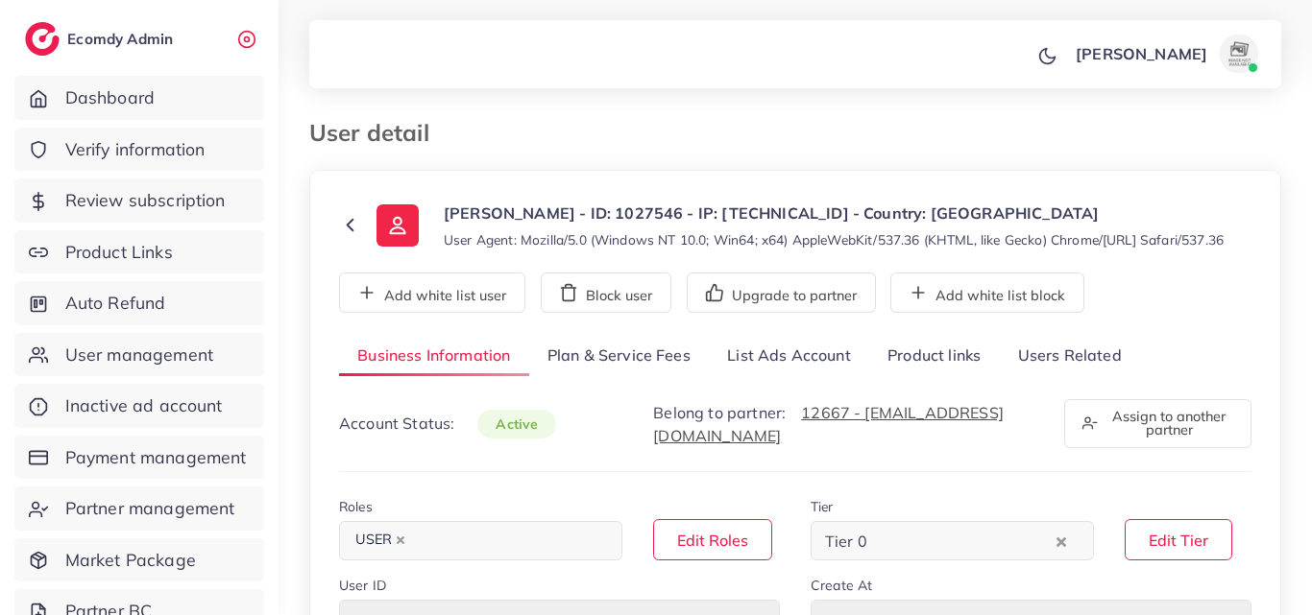
type input "****"
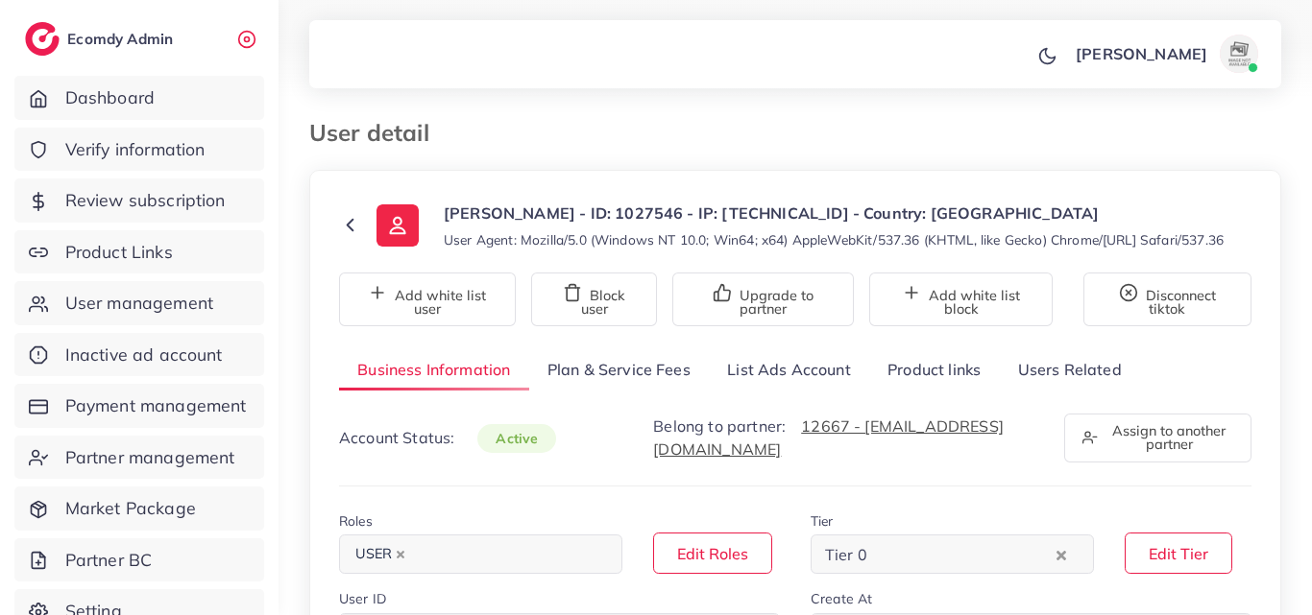
drag, startPoint x: 787, startPoint y: 398, endPoint x: 789, endPoint y: 374, distance: 24.1
click at [787, 391] on link "List Ads Account" at bounding box center [789, 369] width 160 height 41
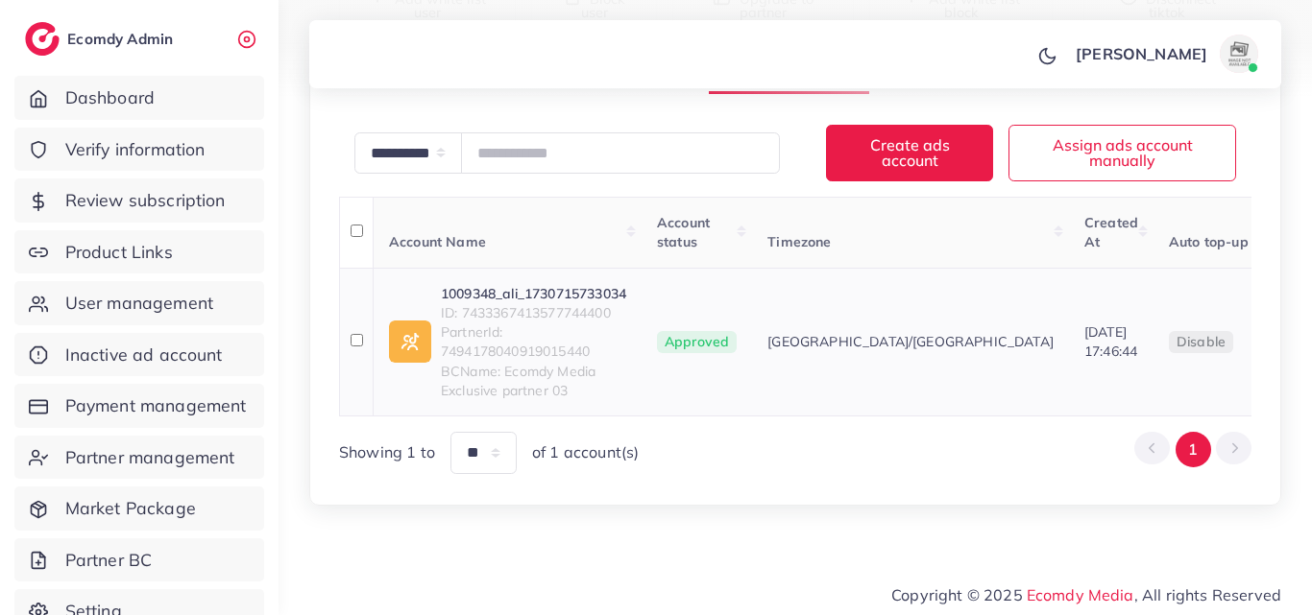
scroll to position [333, 0]
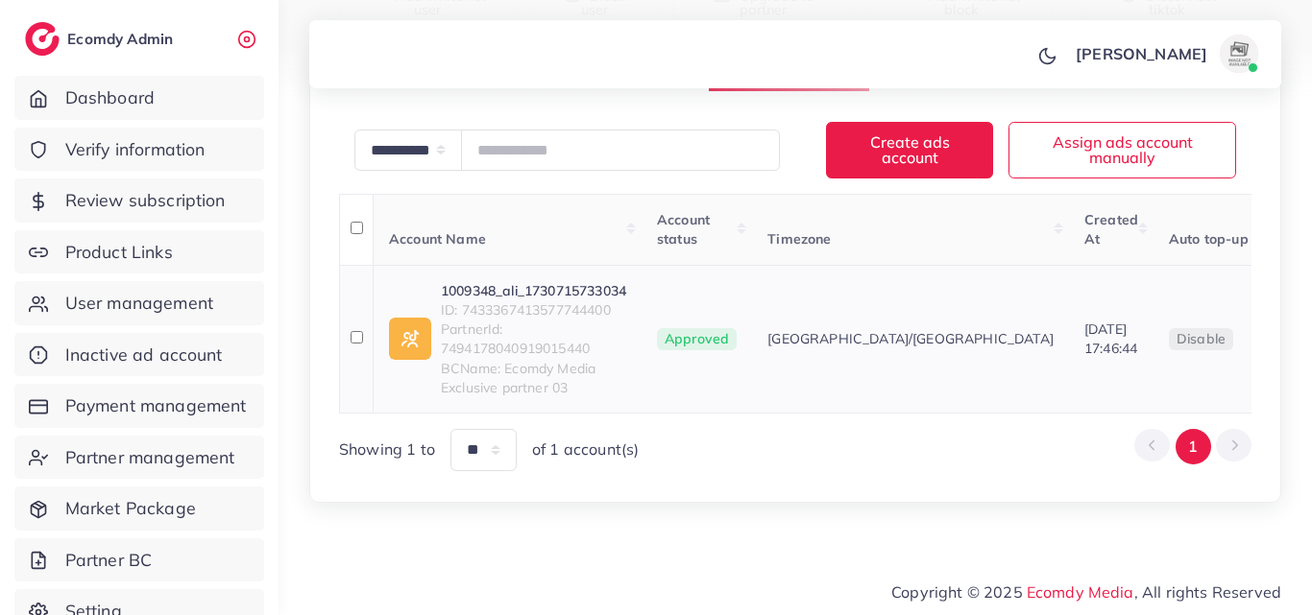
click at [593, 281] on link "1009348_ali_1730715733034" at bounding box center [533, 290] width 185 height 19
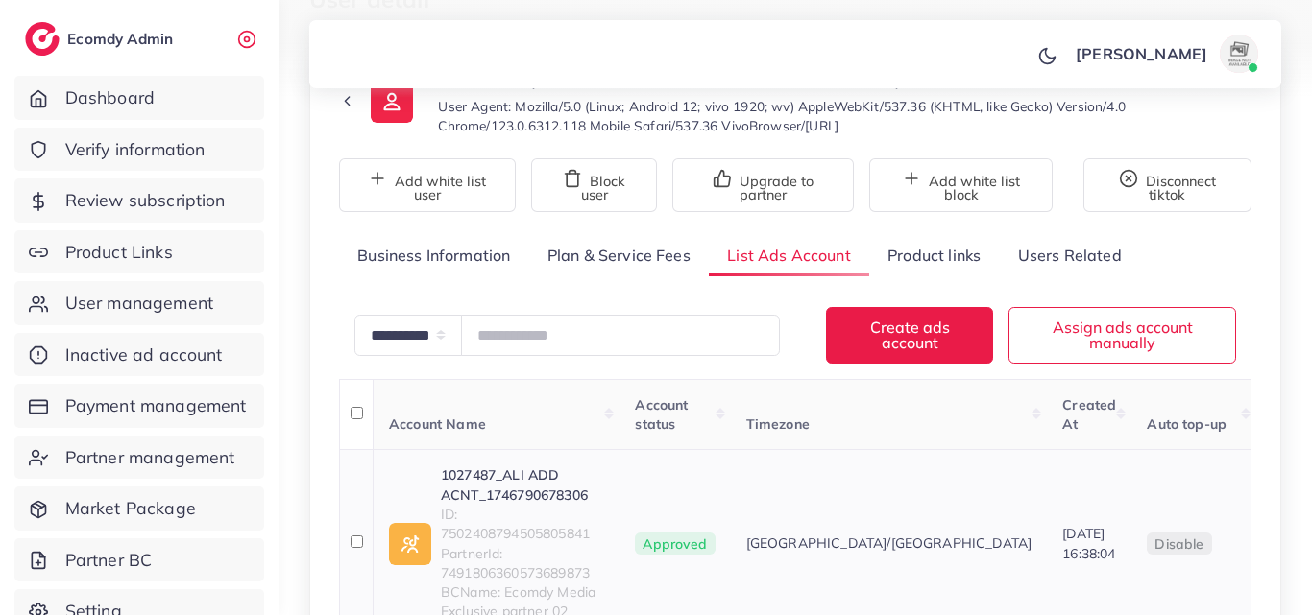
scroll to position [384, 0]
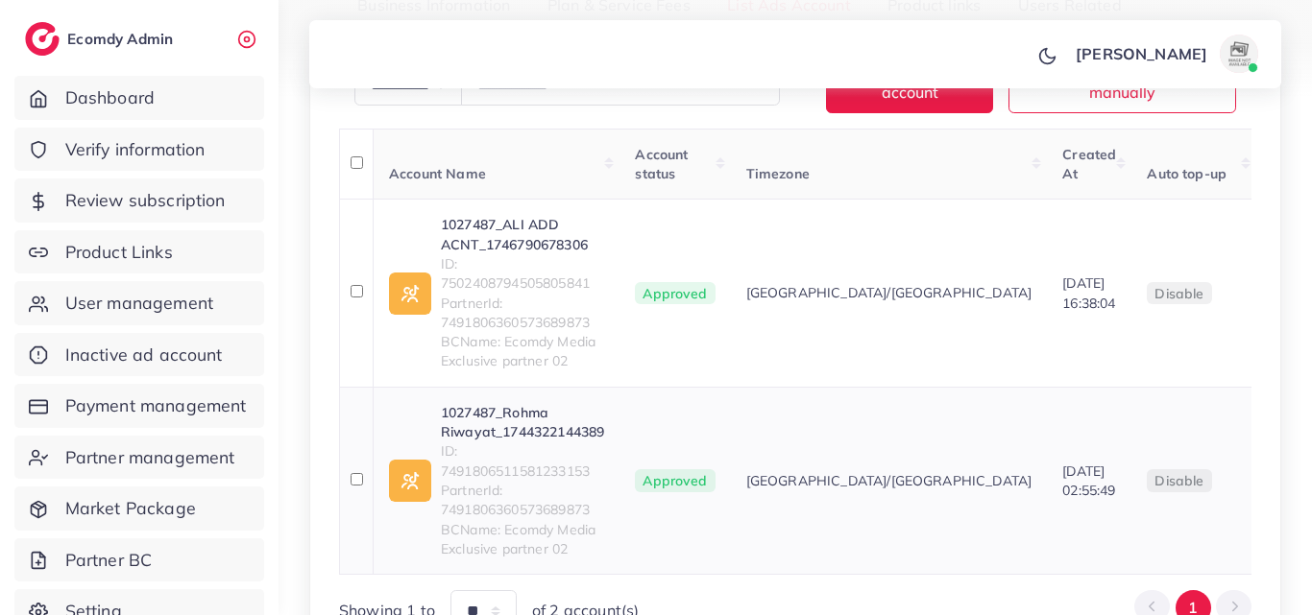
click at [483, 421] on link "1027487_Rohma Riwayat_1744322144389" at bounding box center [522, 422] width 163 height 39
click at [532, 223] on link "1027487_ALI ADD ACNT_1746790678306" at bounding box center [522, 234] width 163 height 39
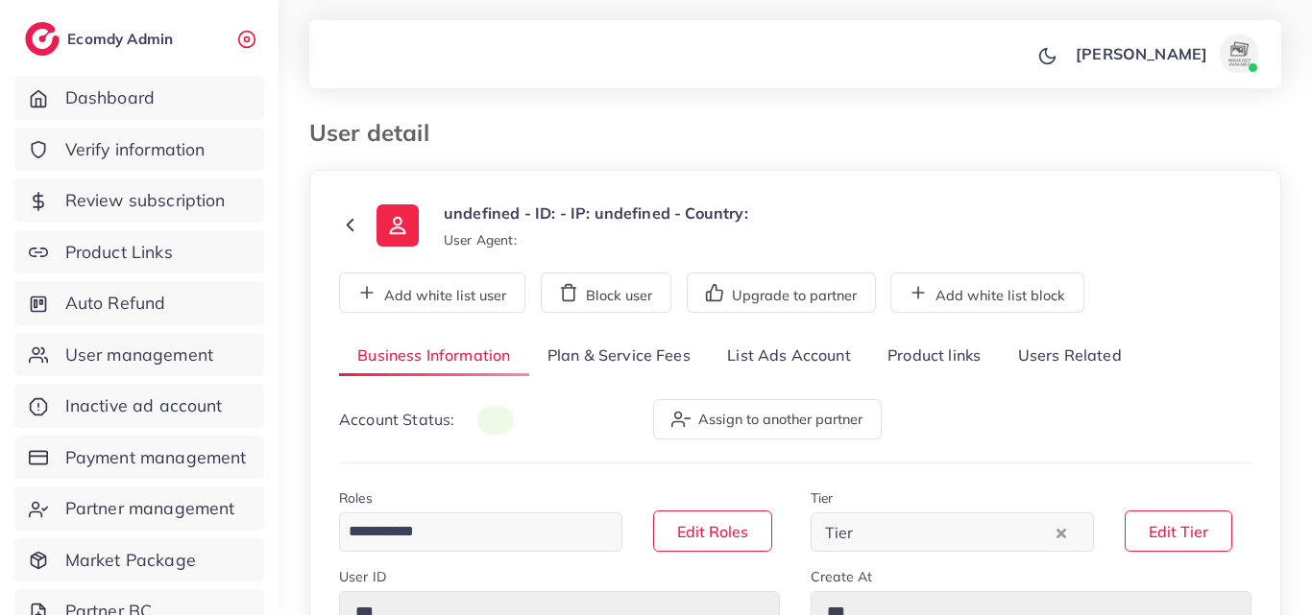
click at [801, 361] on link "List Ads Account" at bounding box center [789, 356] width 160 height 41
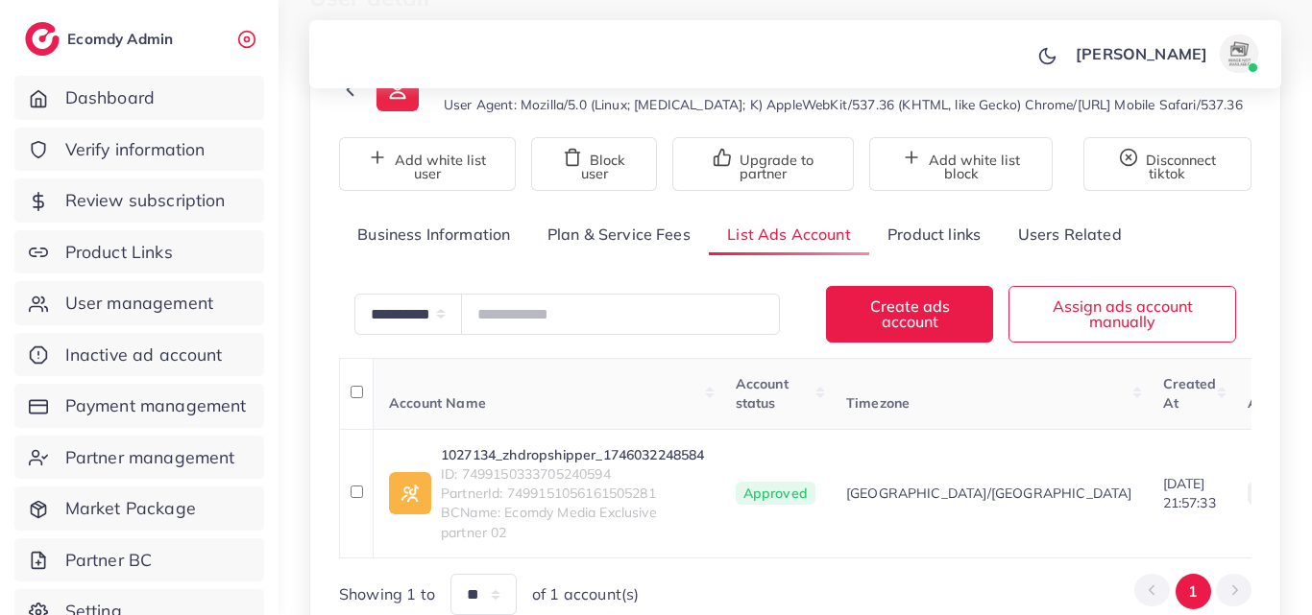
scroll to position [158, 0]
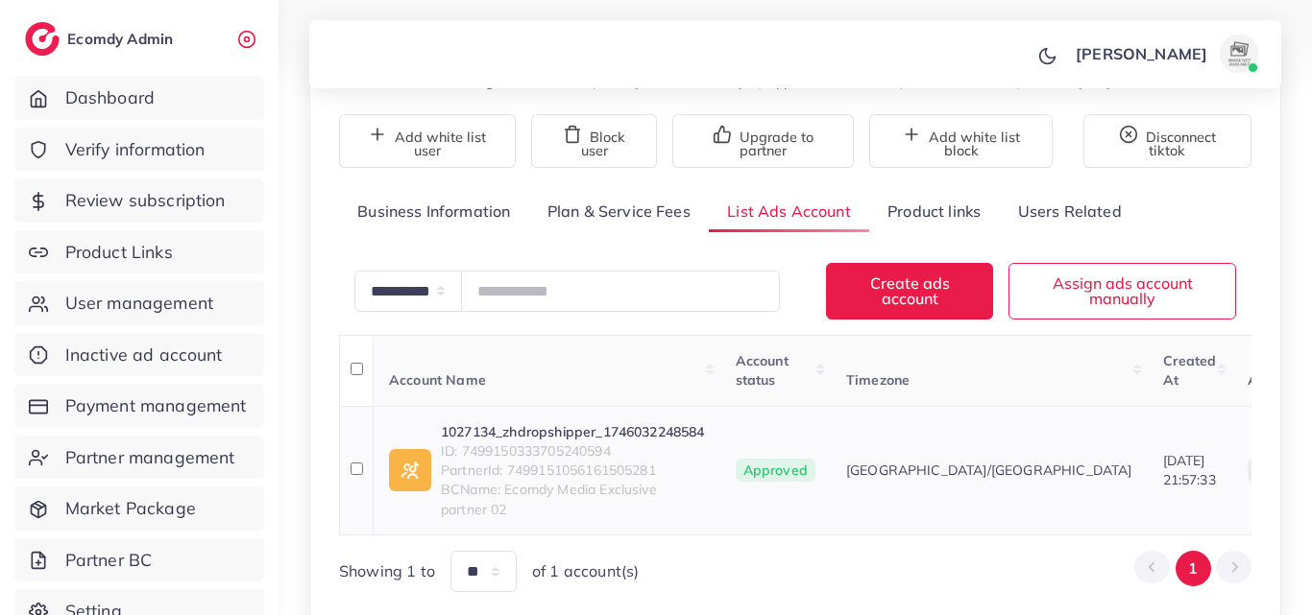
click at [587, 423] on link "1027134_zhdropshipper_1746032248584" at bounding box center [573, 431] width 264 height 19
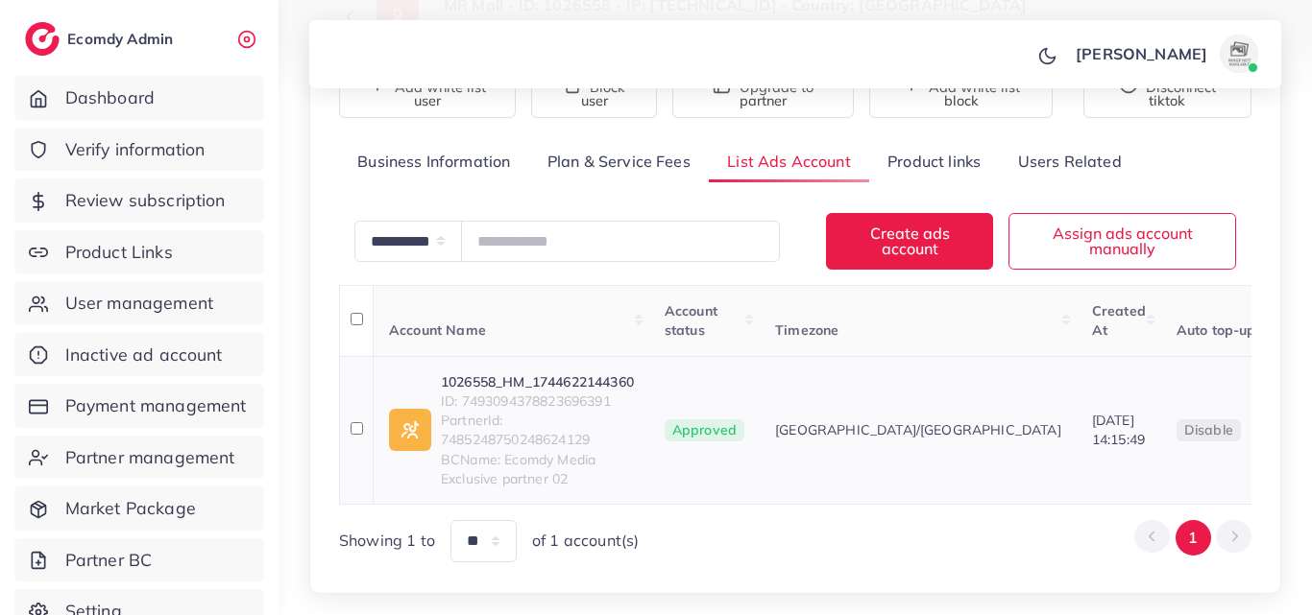
scroll to position [314, 0]
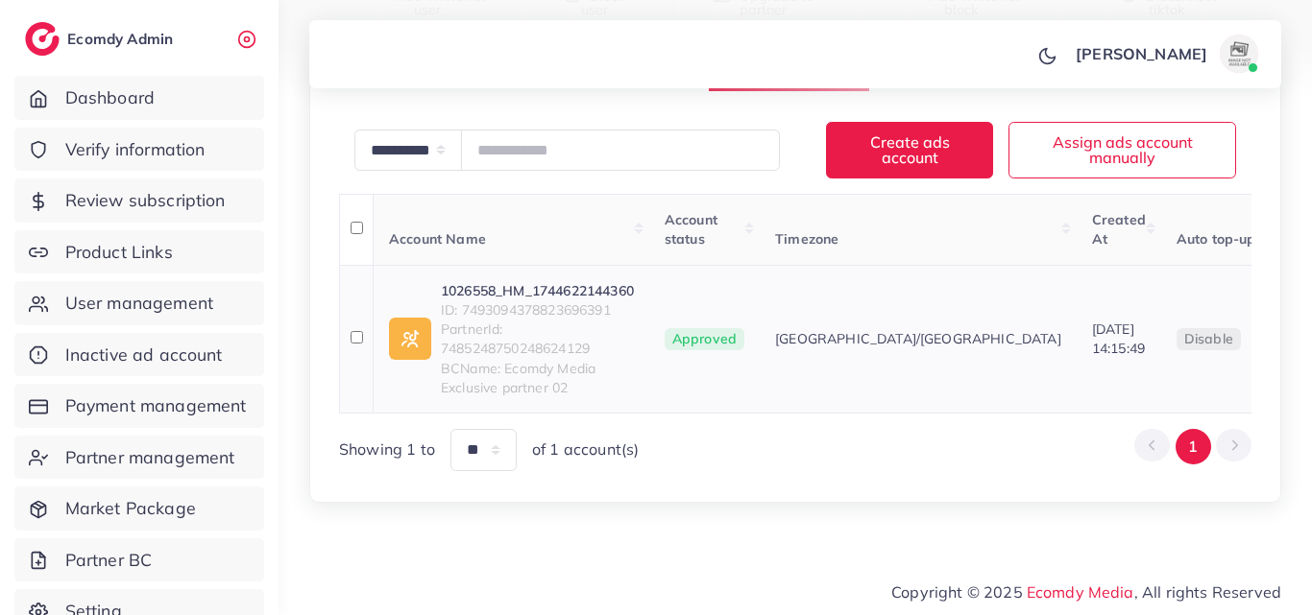
click at [543, 281] on link "1026558_HM_1744622144360" at bounding box center [537, 290] width 193 height 19
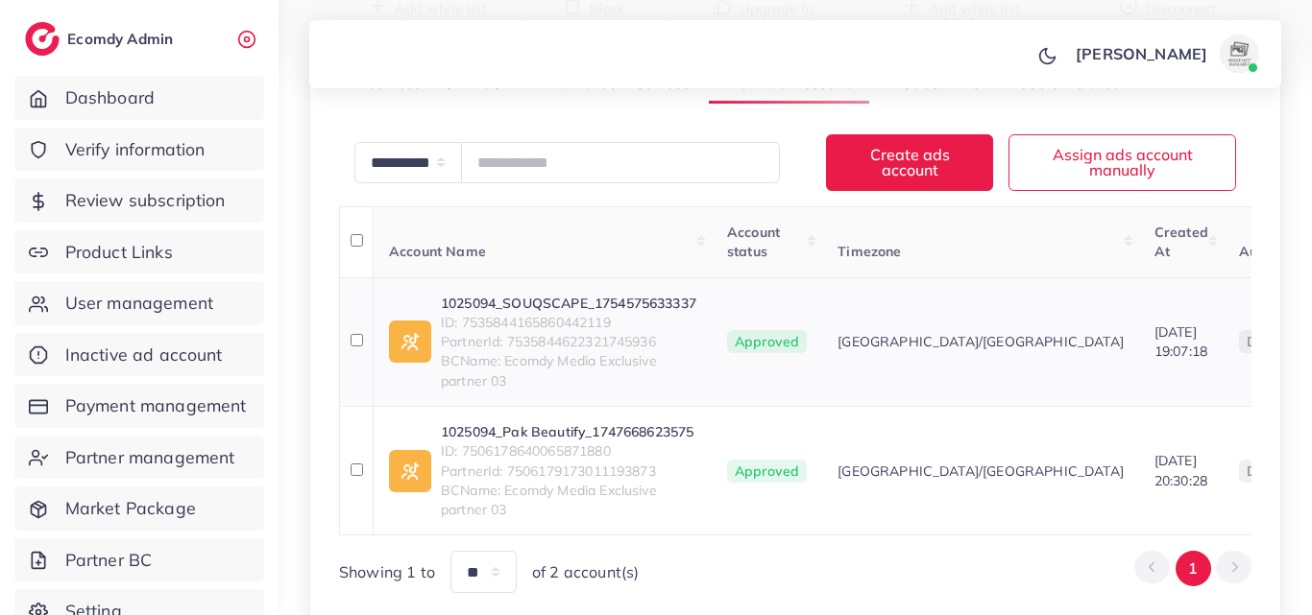
scroll to position [287, 0]
click at [631, 442] on link "1025094_Pak Beautify_1747668623575" at bounding box center [568, 431] width 255 height 19
click at [636, 313] on link "1025094_SOUQSCAPE_1754575633337" at bounding box center [568, 303] width 255 height 19
click at [483, 332] on span "ID: 7535844165860442119" at bounding box center [568, 322] width 255 height 19
click at [489, 332] on span "ID: 7535844165860442119" at bounding box center [568, 322] width 255 height 19
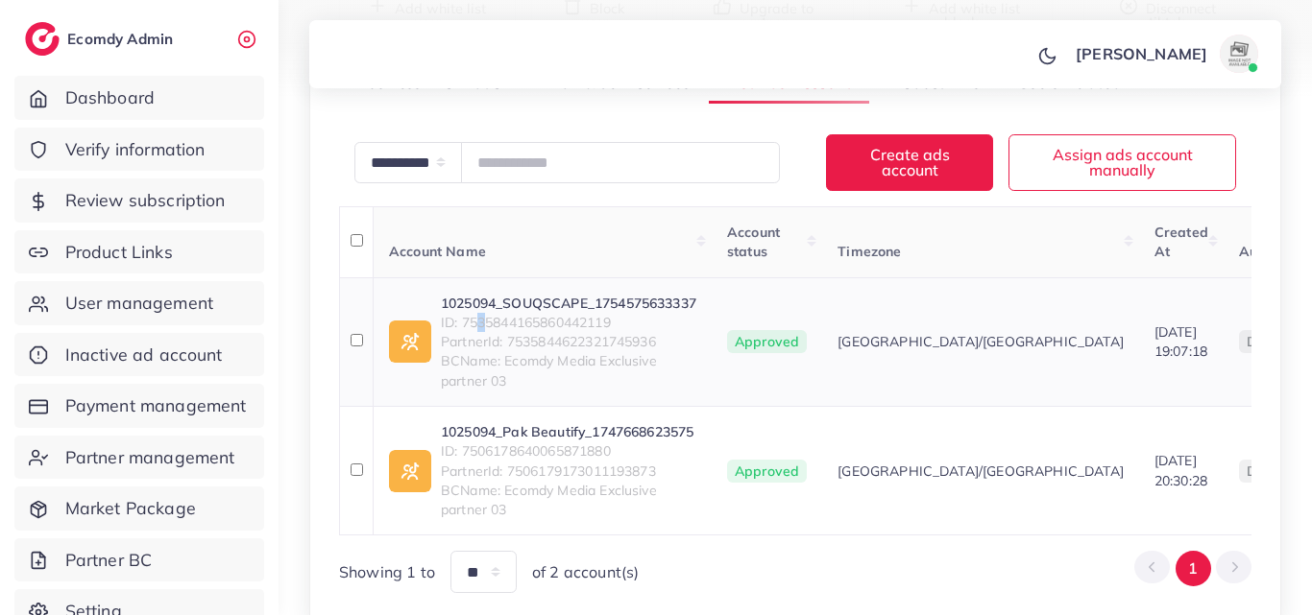
drag, startPoint x: 482, startPoint y: 350, endPoint x: 479, endPoint y: 340, distance: 10.9
click at [479, 332] on span "ID: 7535844165860442119" at bounding box center [568, 322] width 255 height 19
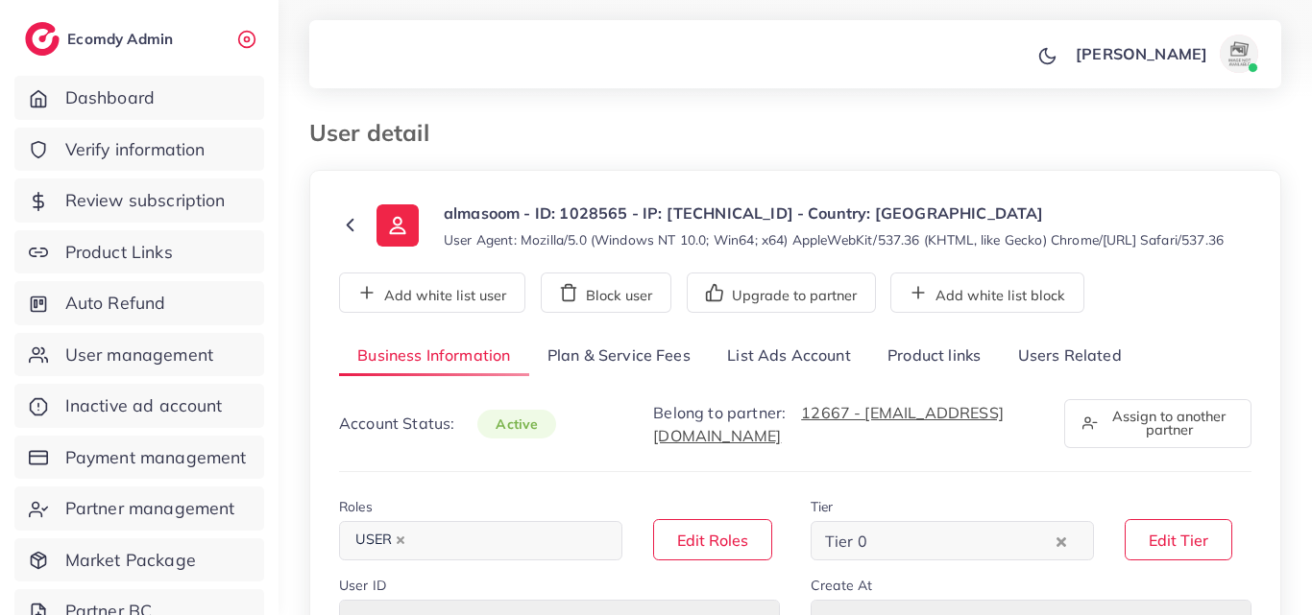
select select "********"
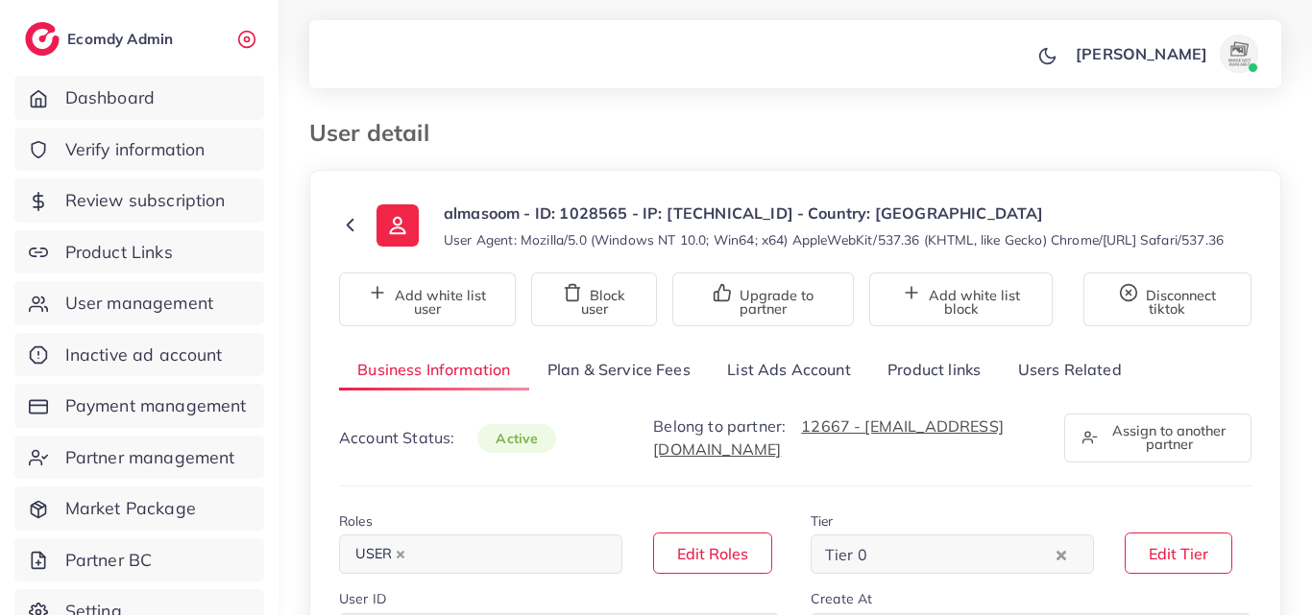
click at [788, 390] on link "List Ads Account" at bounding box center [789, 369] width 160 height 41
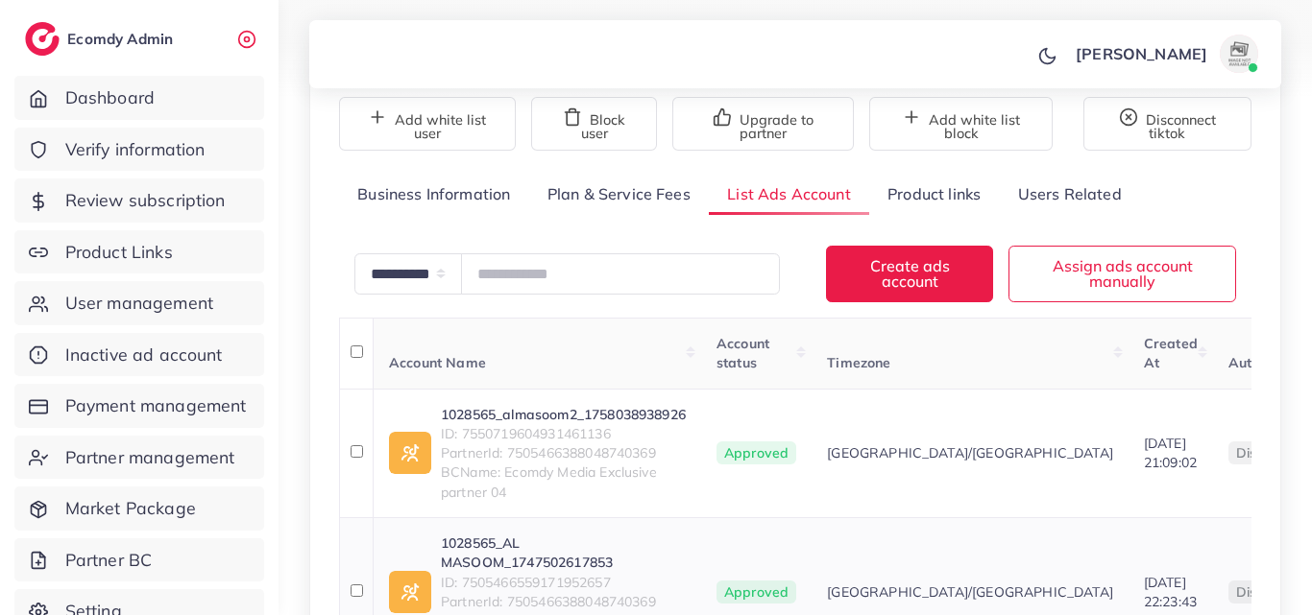
scroll to position [384, 0]
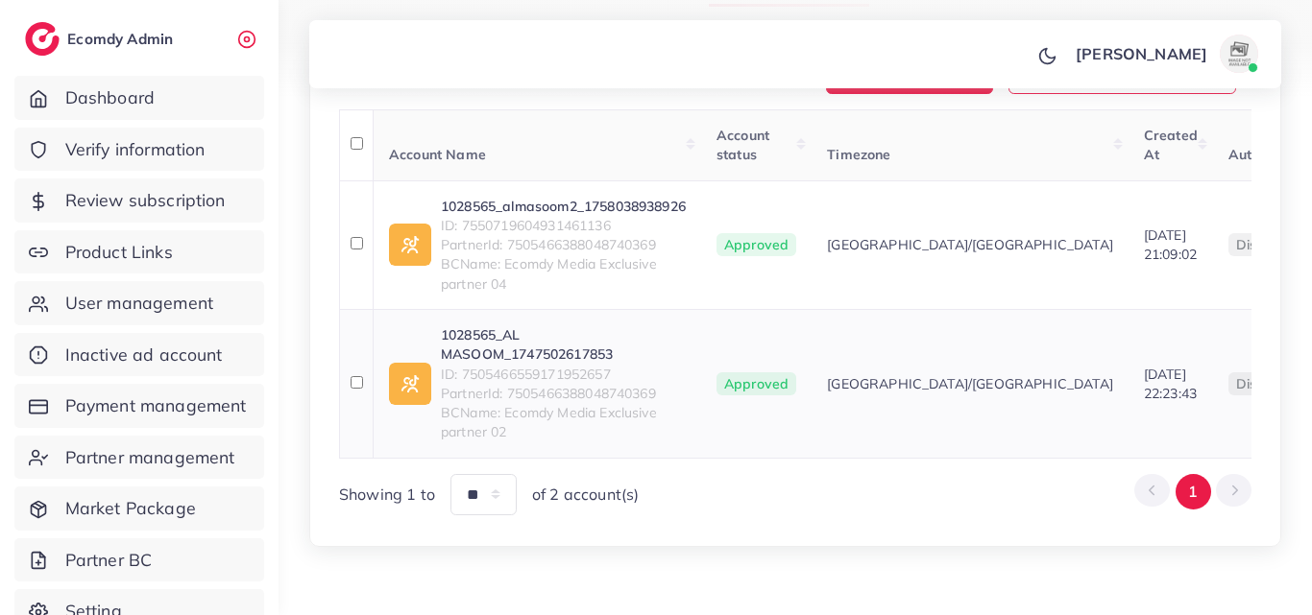
click at [504, 353] on link "1028565_AL MASOOM_1747502617853" at bounding box center [563, 344] width 245 height 39
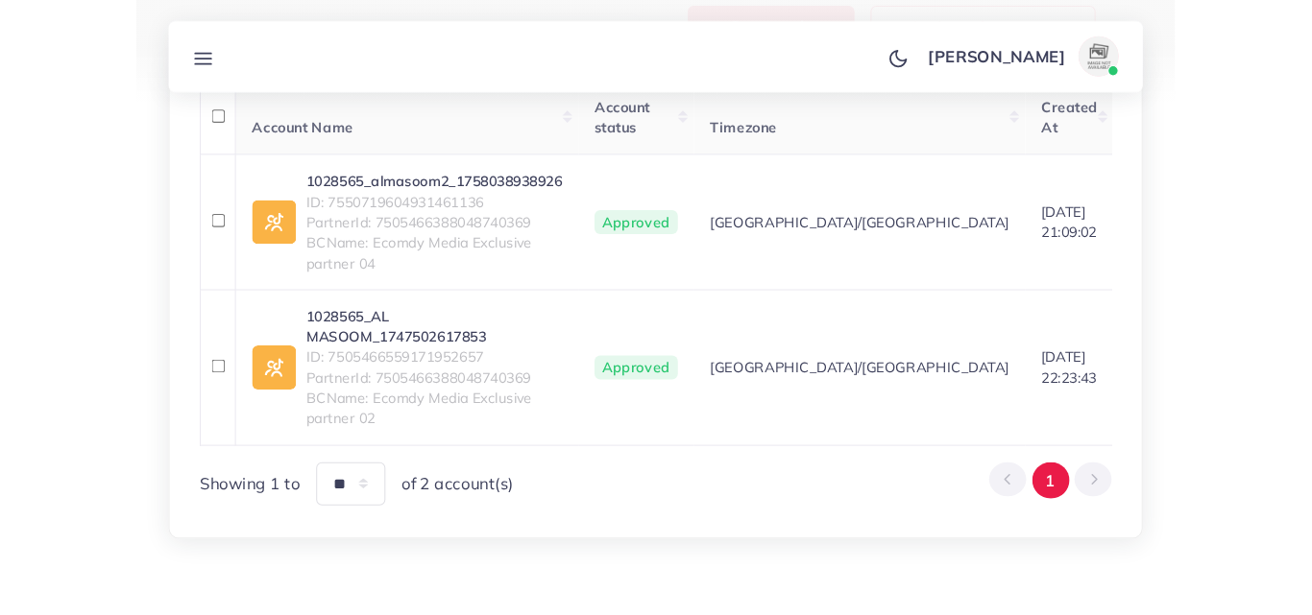
scroll to position [380, 0]
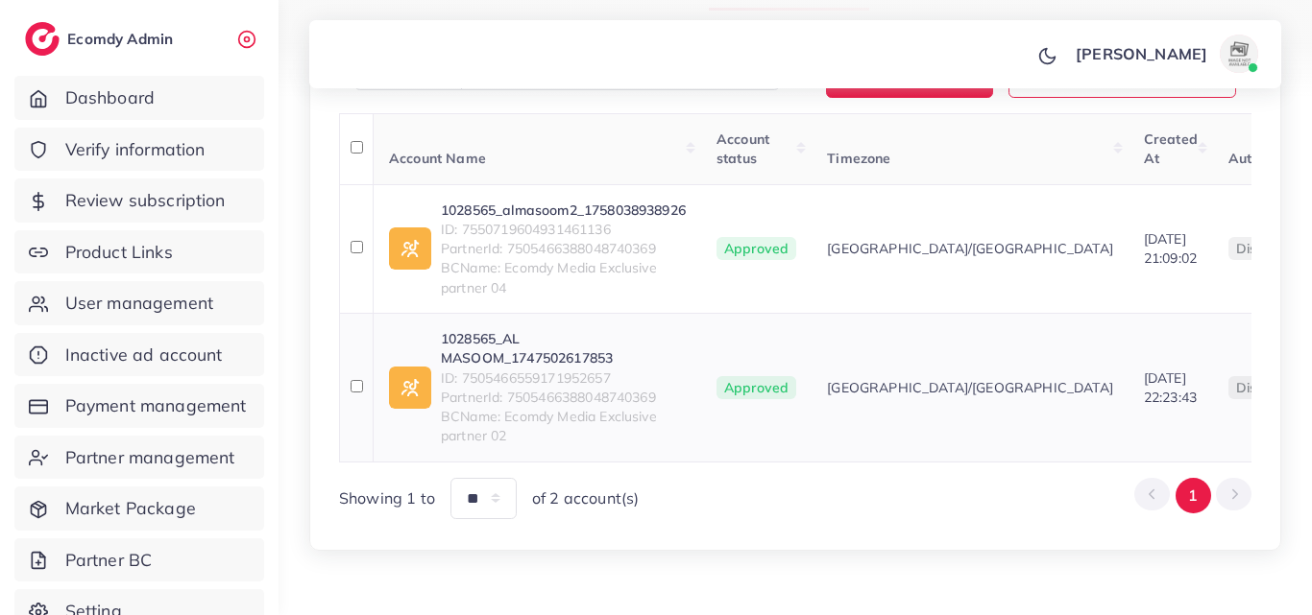
click at [528, 363] on link "1028565_AL MASOOM_1747502617853" at bounding box center [563, 348] width 245 height 39
click at [641, 220] on link "1028565_almasoom2_1758038938926" at bounding box center [563, 210] width 245 height 19
click at [598, 239] on span "ID: 7550719604931461136" at bounding box center [563, 229] width 245 height 19
copy span "7550719604931461136"
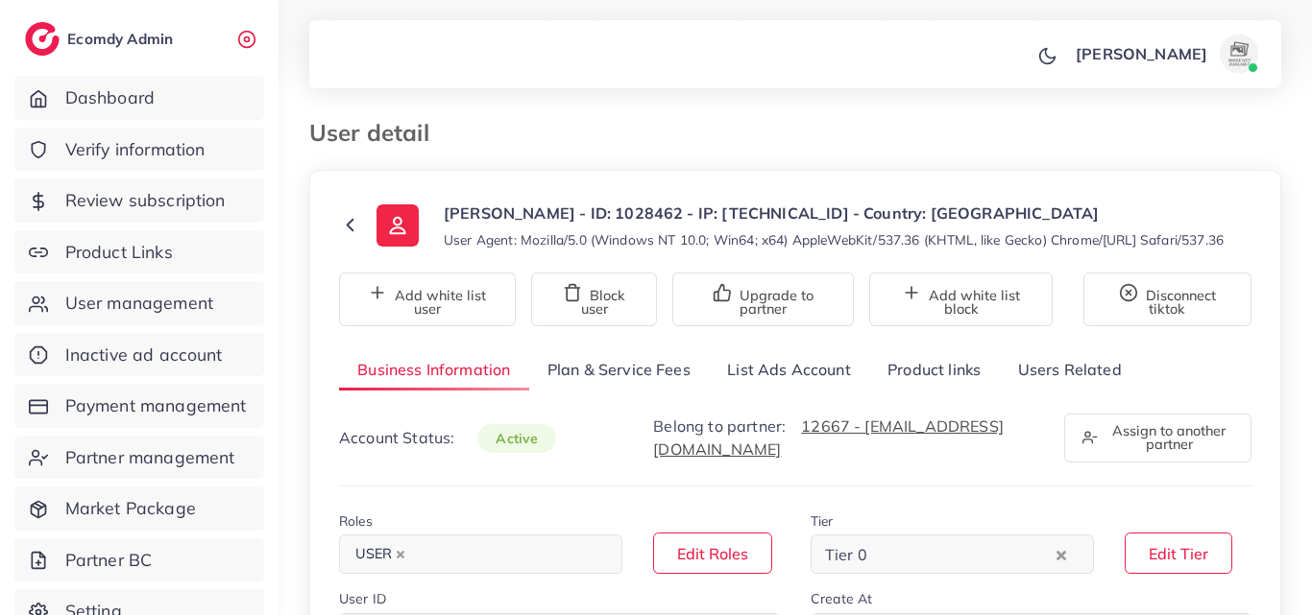
select select "********"
click at [816, 381] on link "List Ads Account" at bounding box center [789, 369] width 160 height 41
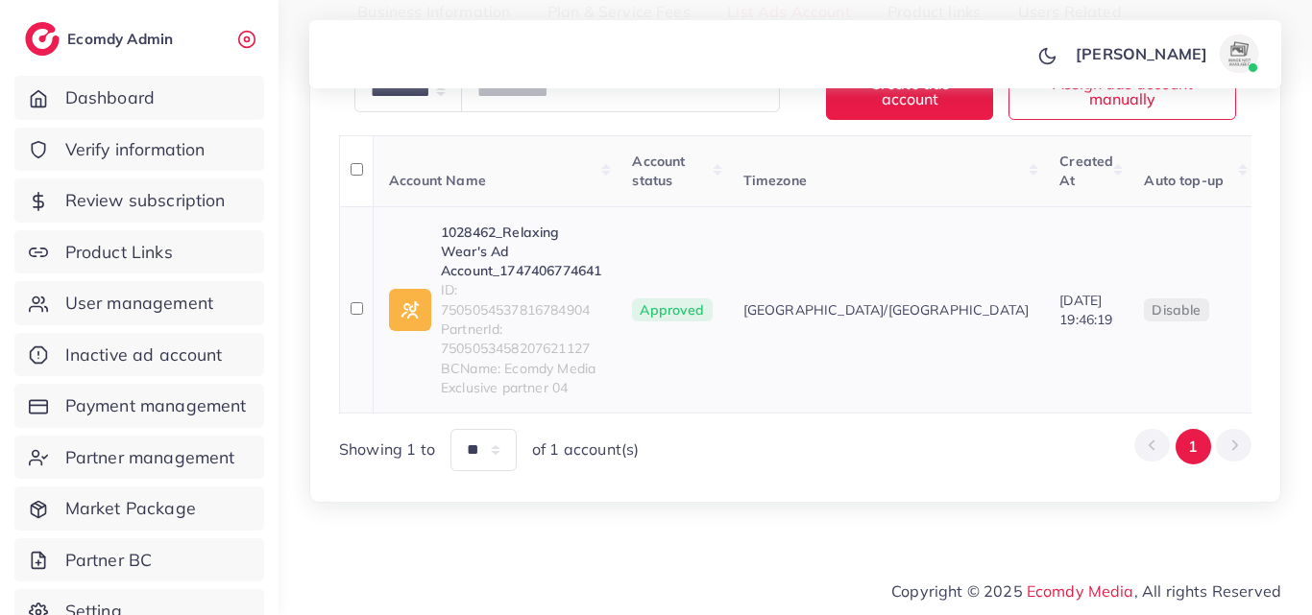
scroll to position [377, 0]
click at [566, 246] on link "1028462_Relaxing Wear's Ad Account_1747406774641" at bounding box center [521, 252] width 160 height 59
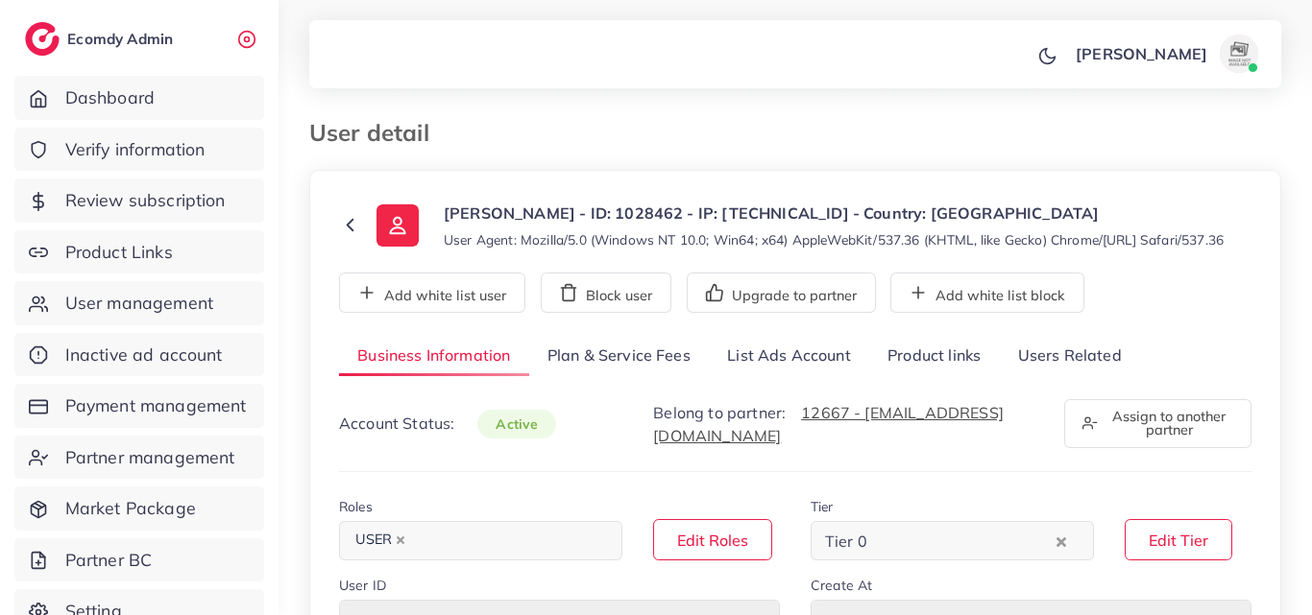
type input "*******"
type input "**********"
type input "******"
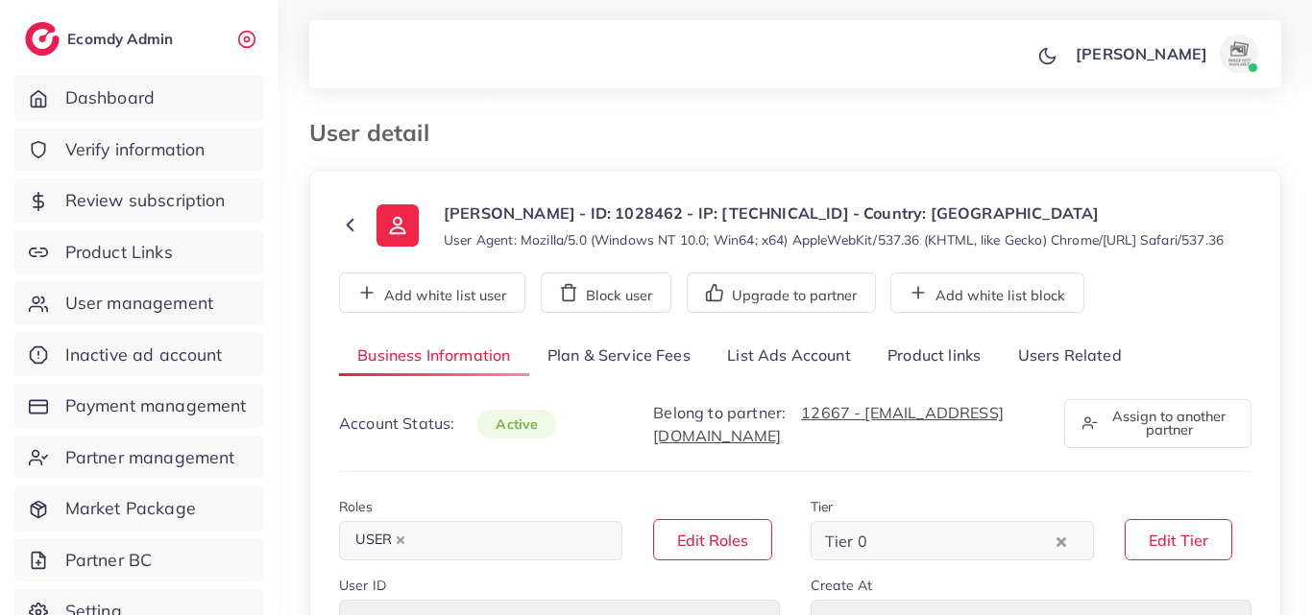
type input "**********"
select select "********"
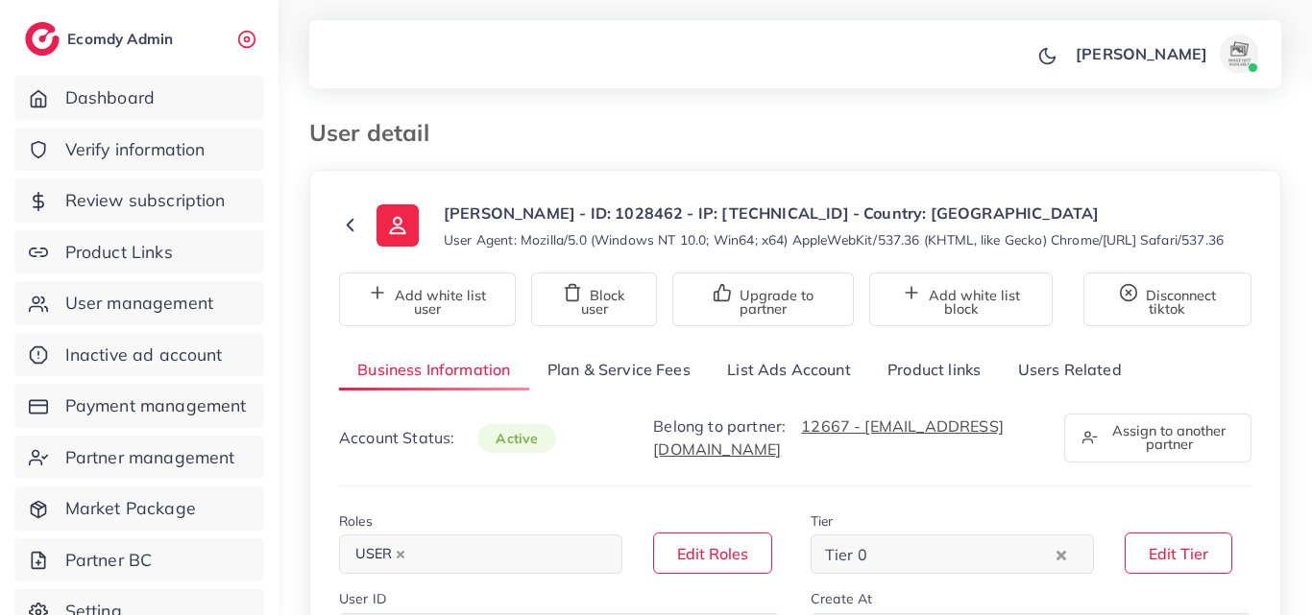
click at [811, 391] on link "List Ads Account" at bounding box center [789, 369] width 160 height 41
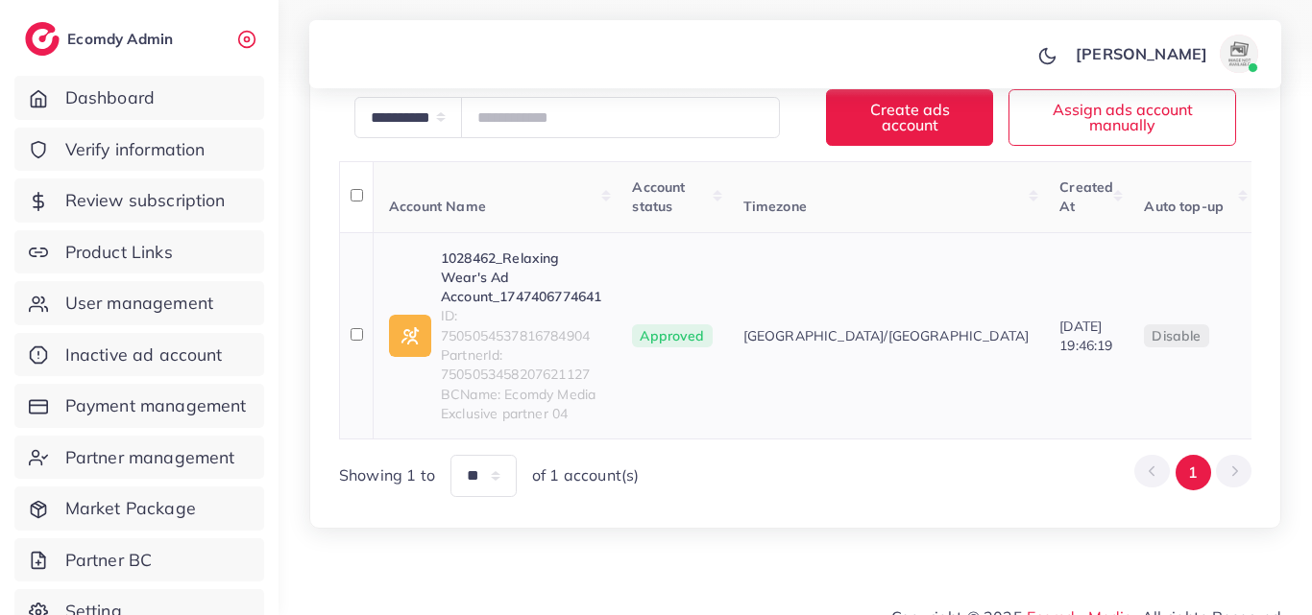
scroll to position [377, 0]
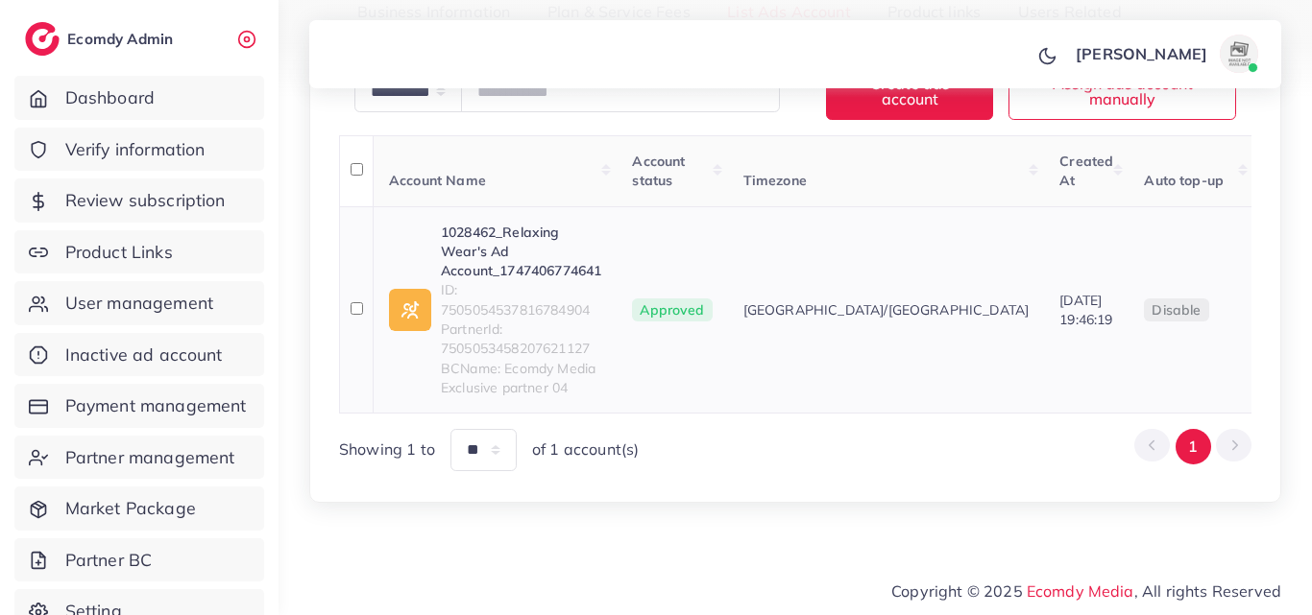
click at [553, 249] on link "1028462_Relaxing Wear's Ad Account_1747406774641" at bounding box center [521, 252] width 160 height 59
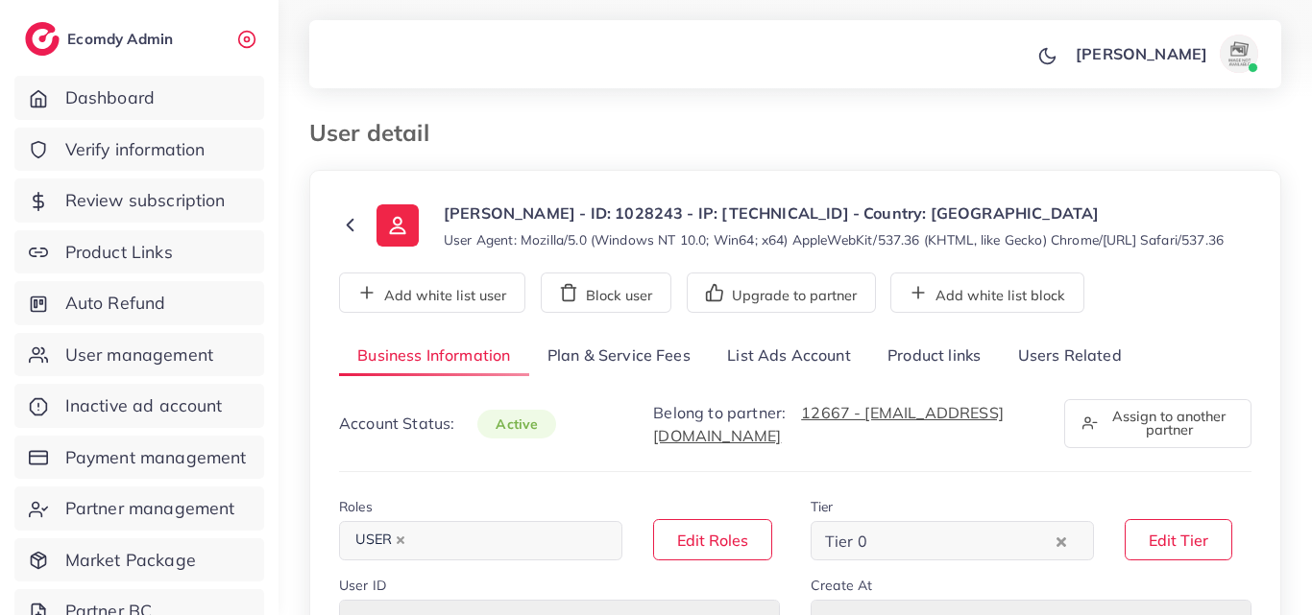
select select "********"
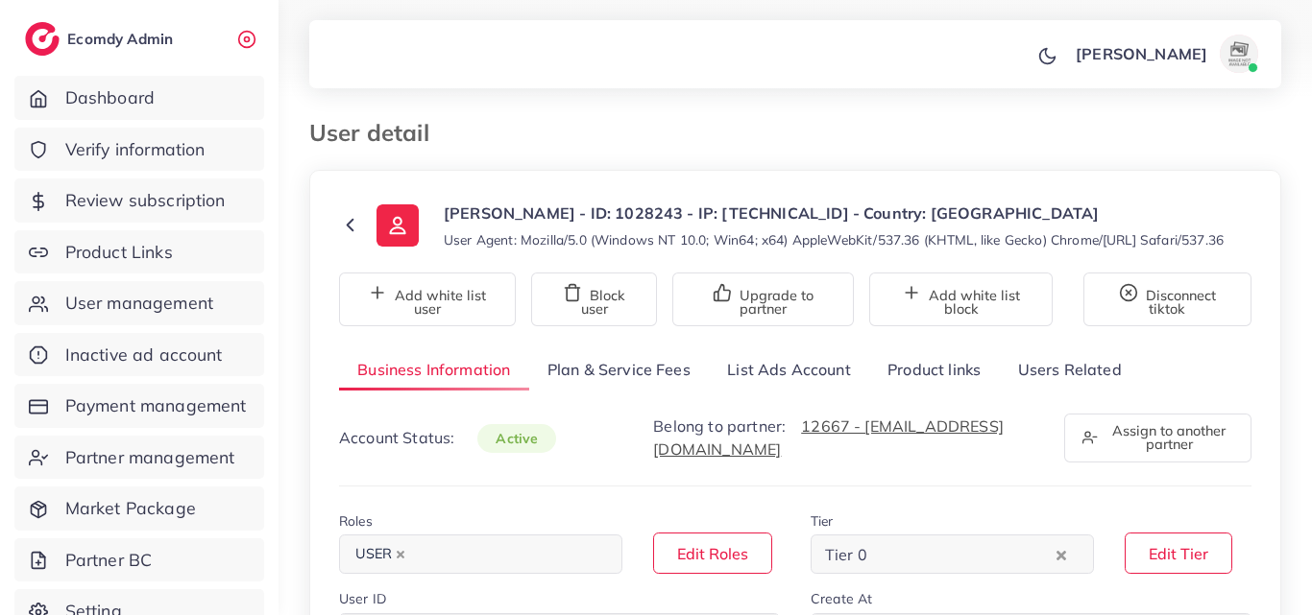
click at [773, 370] on link "List Ads Account" at bounding box center [789, 369] width 160 height 41
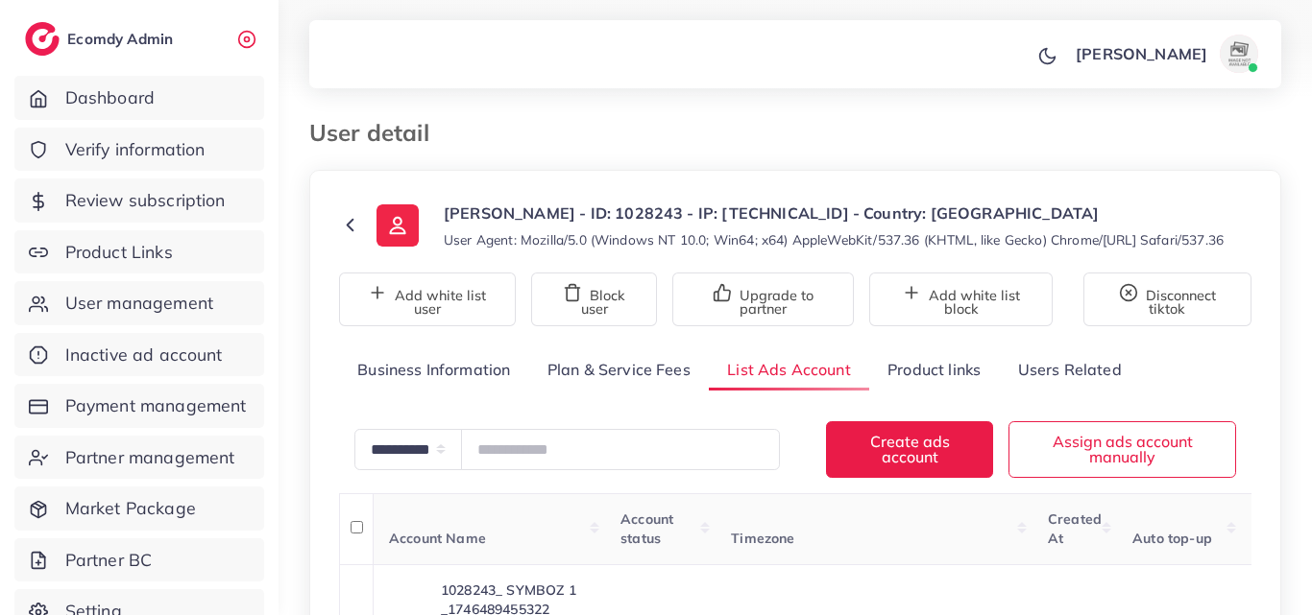
scroll to position [358, 0]
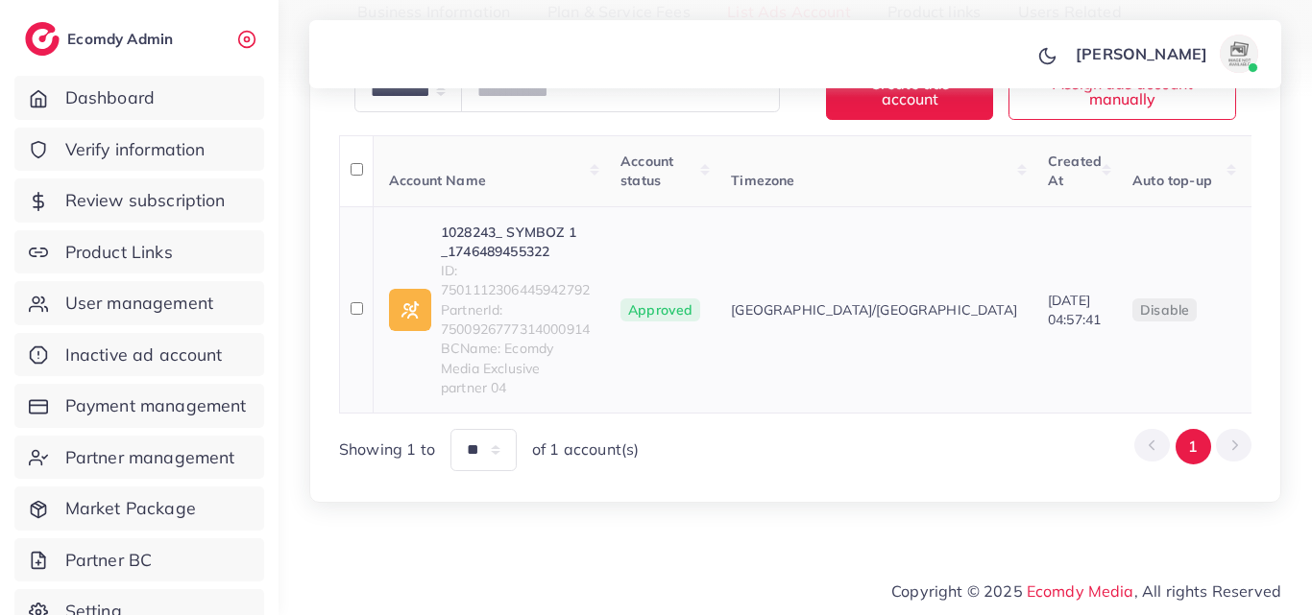
click at [552, 262] on link "1028243_ SYMBOZ 1 _1746489455322" at bounding box center [515, 242] width 149 height 39
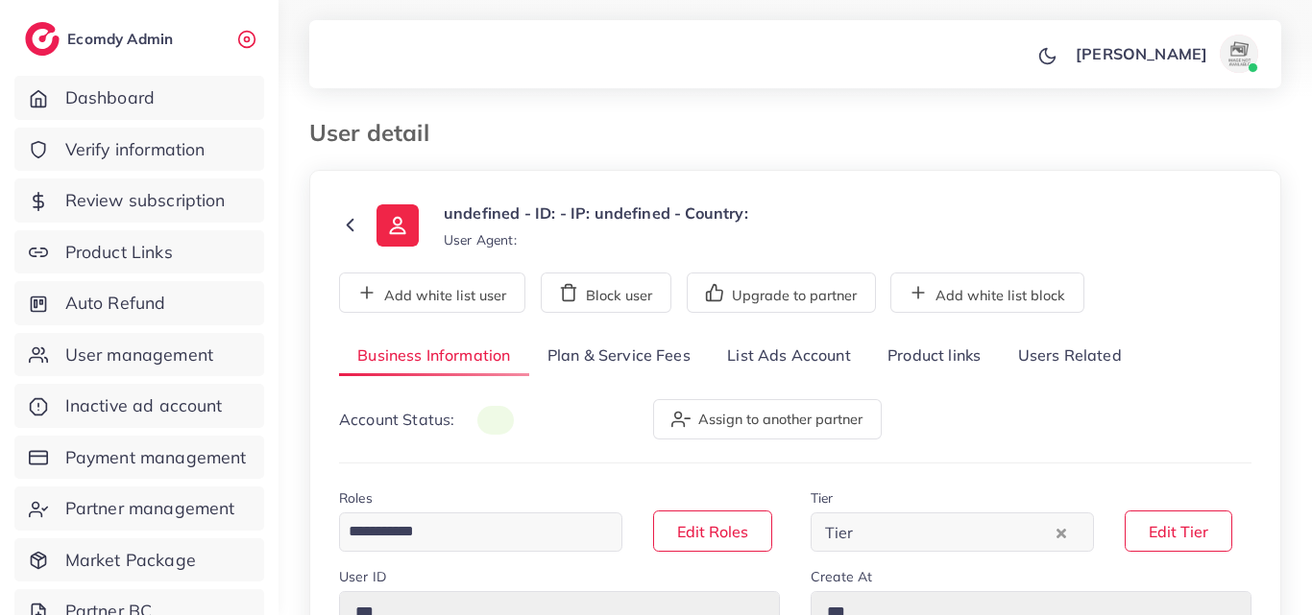
click at [810, 361] on link "List Ads Account" at bounding box center [789, 356] width 160 height 41
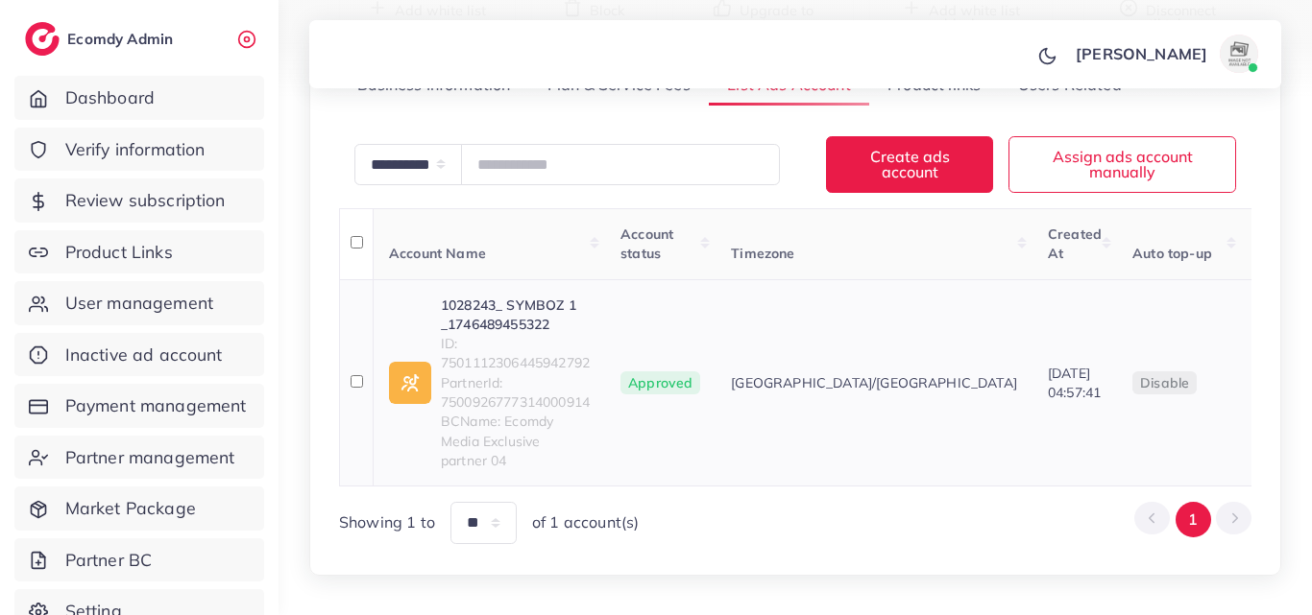
scroll to position [358, 0]
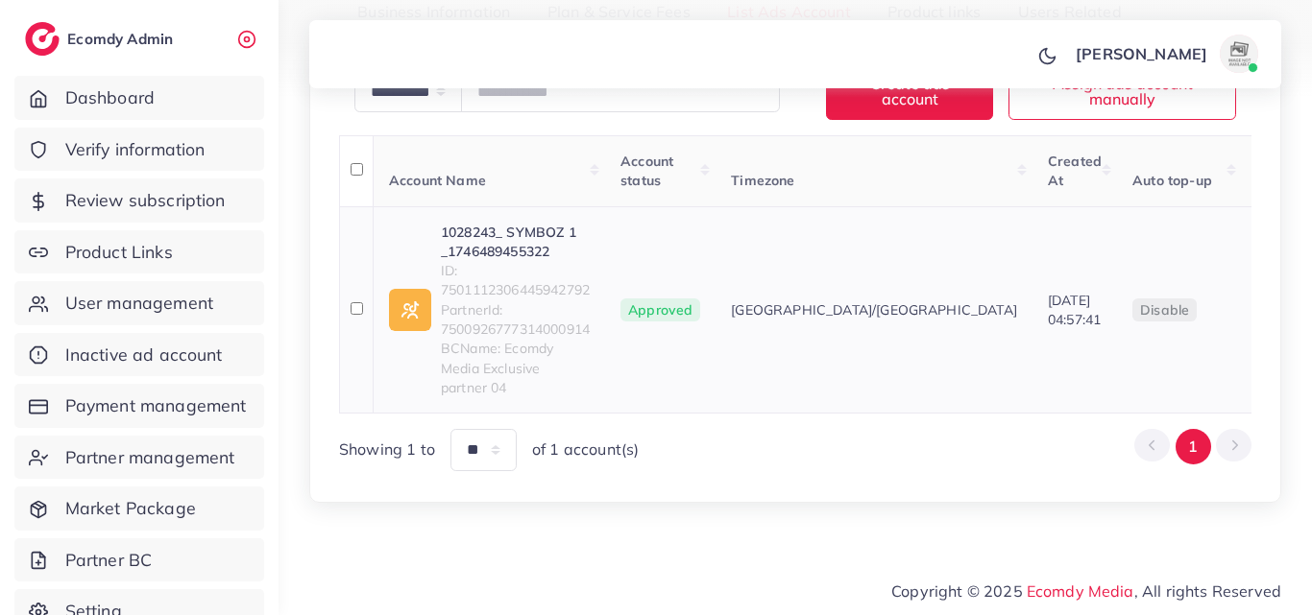
click at [577, 258] on link "1028243_ SYMBOZ 1 _1746489455322" at bounding box center [515, 242] width 149 height 39
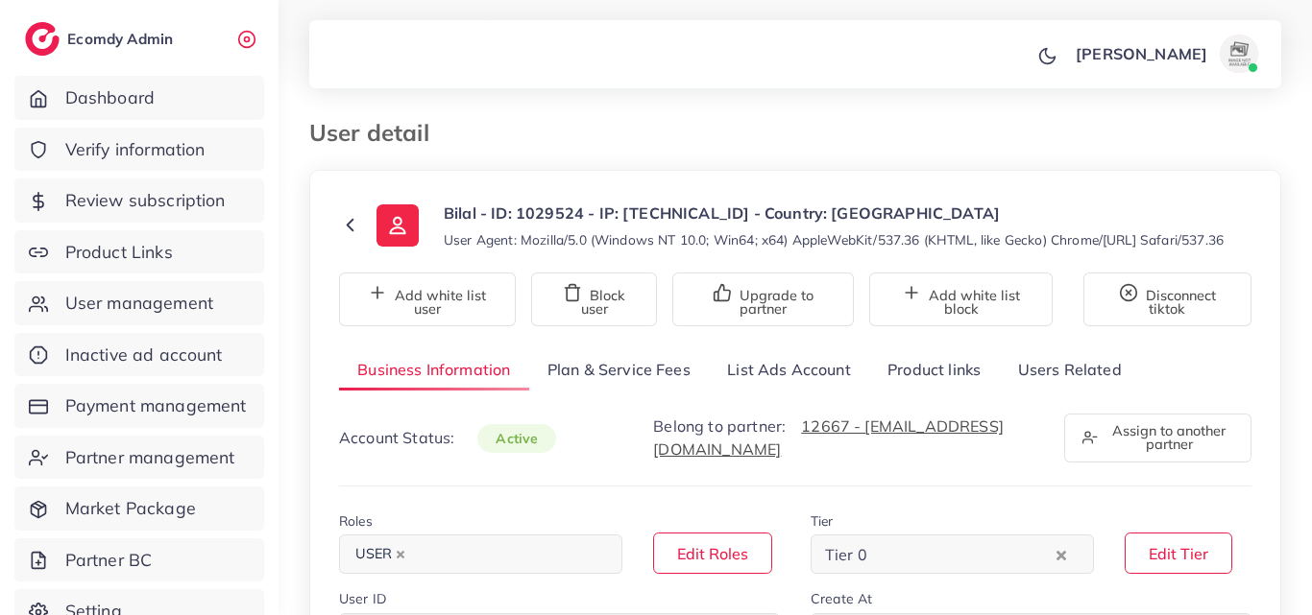
select select "********"
click at [840, 391] on link "List Ads Account" at bounding box center [789, 369] width 160 height 41
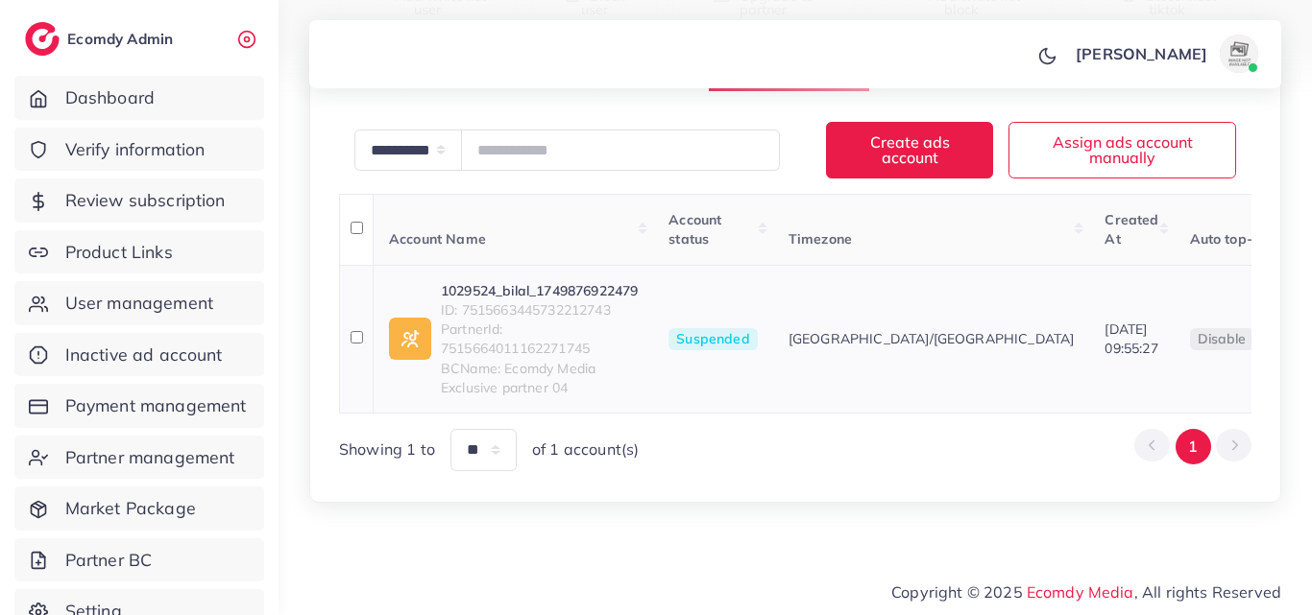
scroll to position [333, 0]
click at [688, 328] on span "Suspended" at bounding box center [712, 339] width 88 height 23
copy span "Suspended"
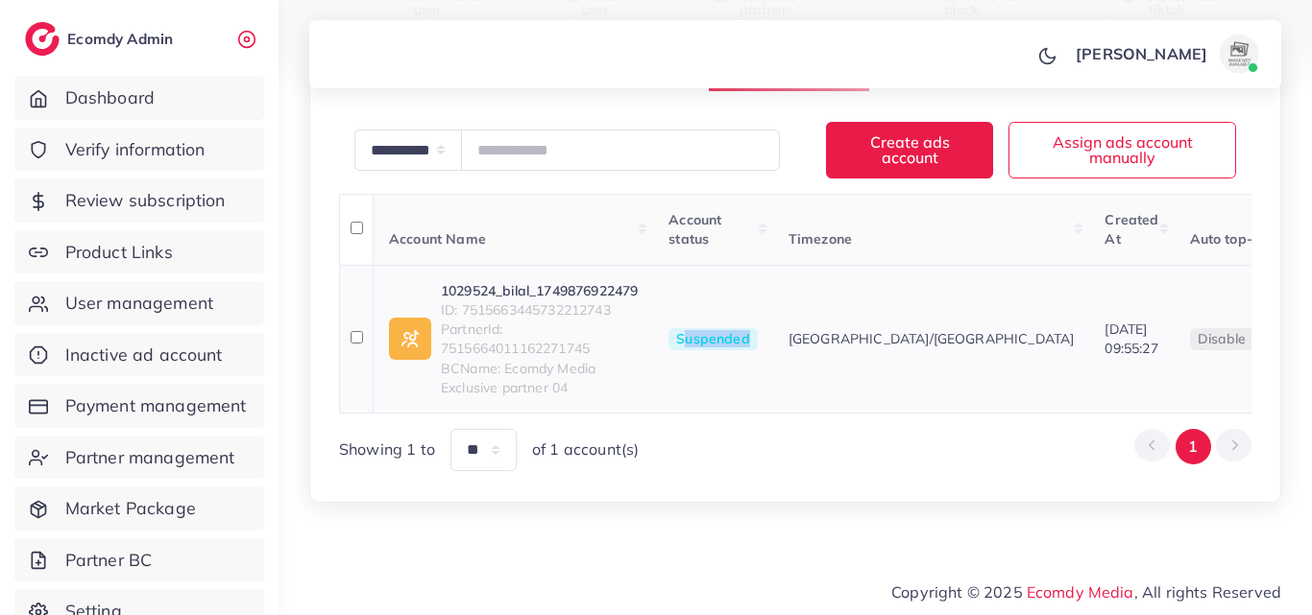
click at [623, 281] on link "1029524_bilal_1749876922479" at bounding box center [539, 290] width 197 height 19
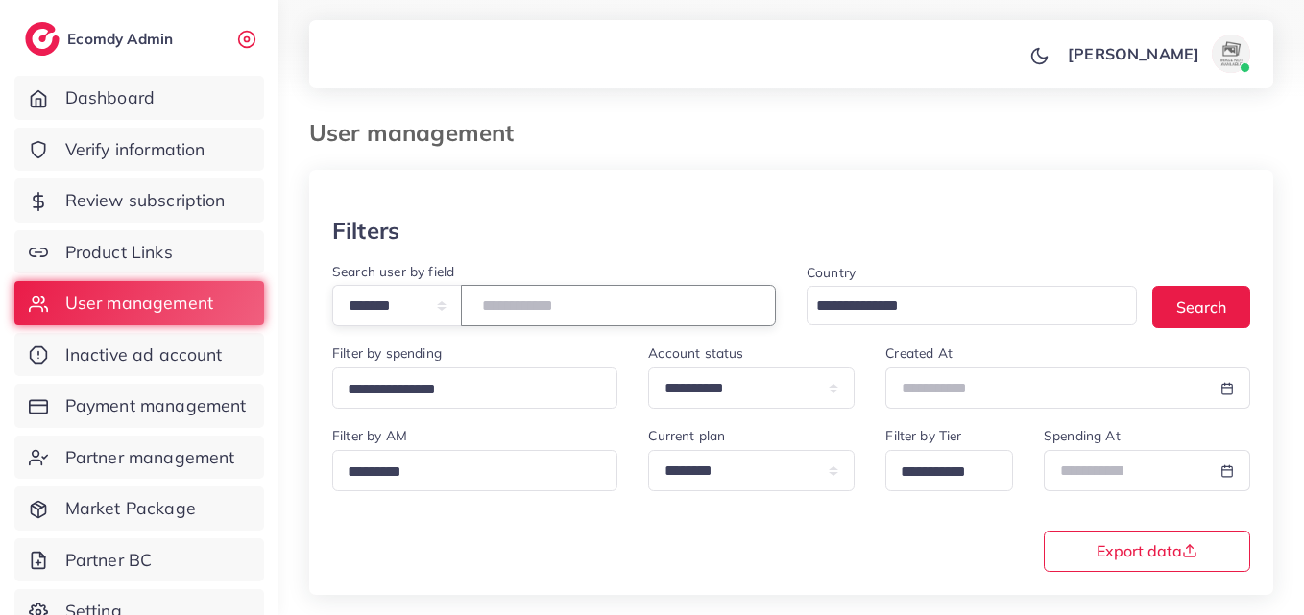
click at [679, 296] on input "number" at bounding box center [618, 305] width 315 height 41
paste input "*******"
click at [1167, 282] on div "Country Loading... Search" at bounding box center [1028, 301] width 474 height 83
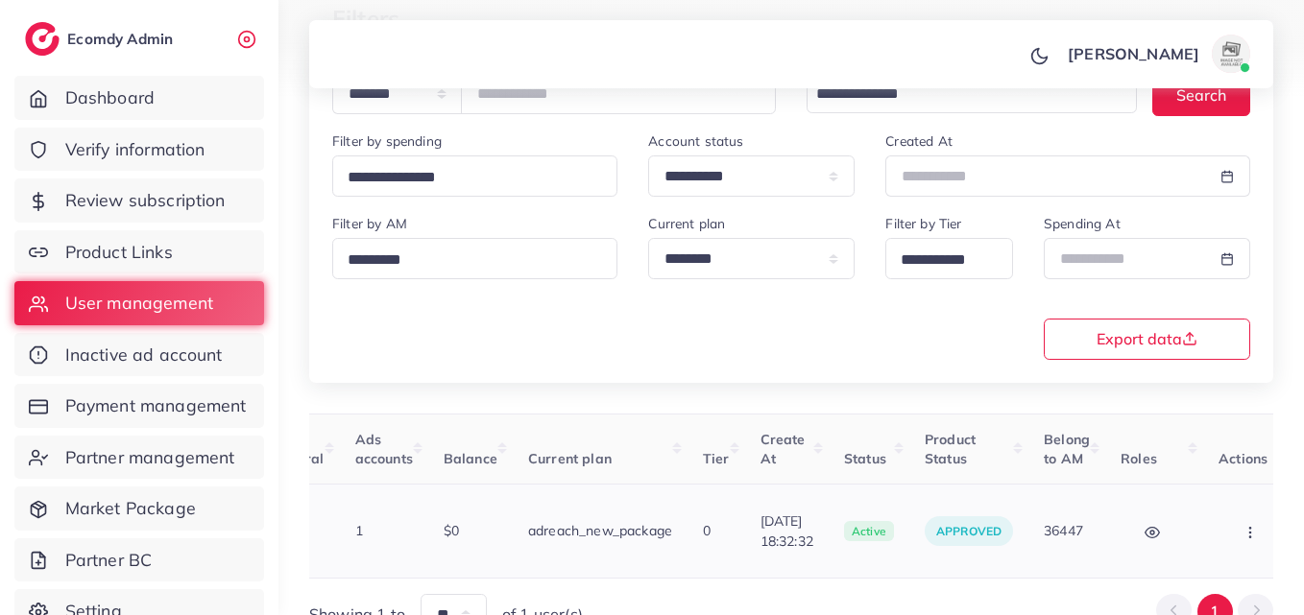
scroll to position [0, 640]
click at [1241, 525] on icon "button" at bounding box center [1248, 532] width 15 height 15
click at [1210, 522] on link "Assign to AM" at bounding box center [1181, 543] width 159 height 42
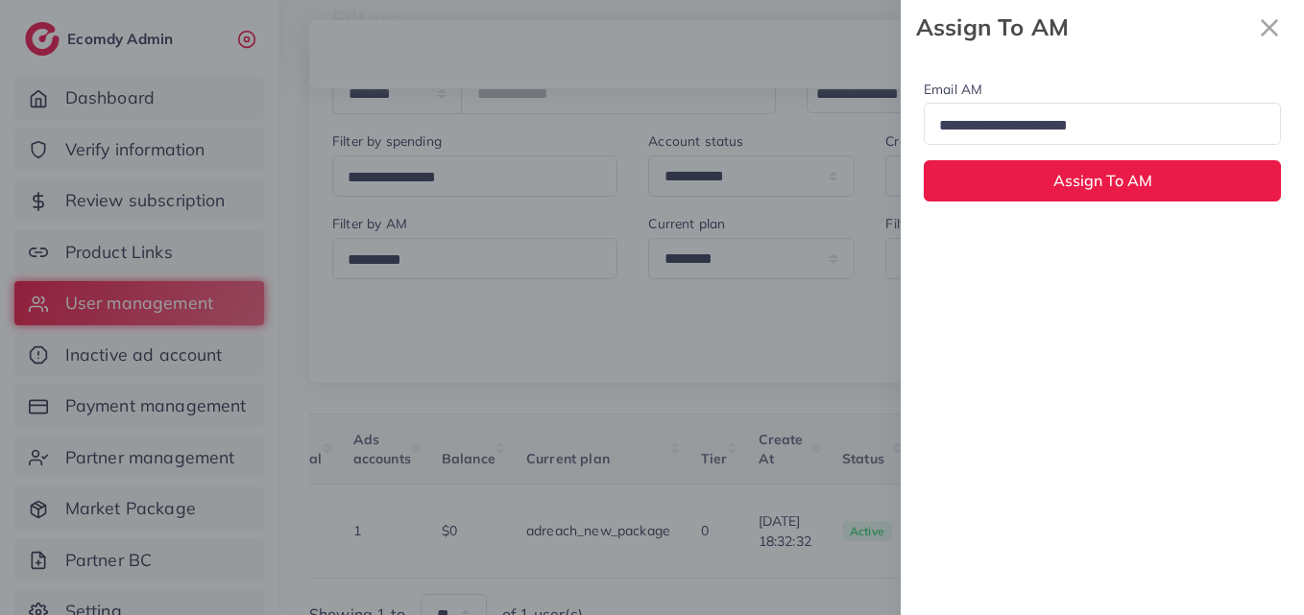
click at [1172, 136] on input "Search for option" at bounding box center [1094, 126] width 324 height 30
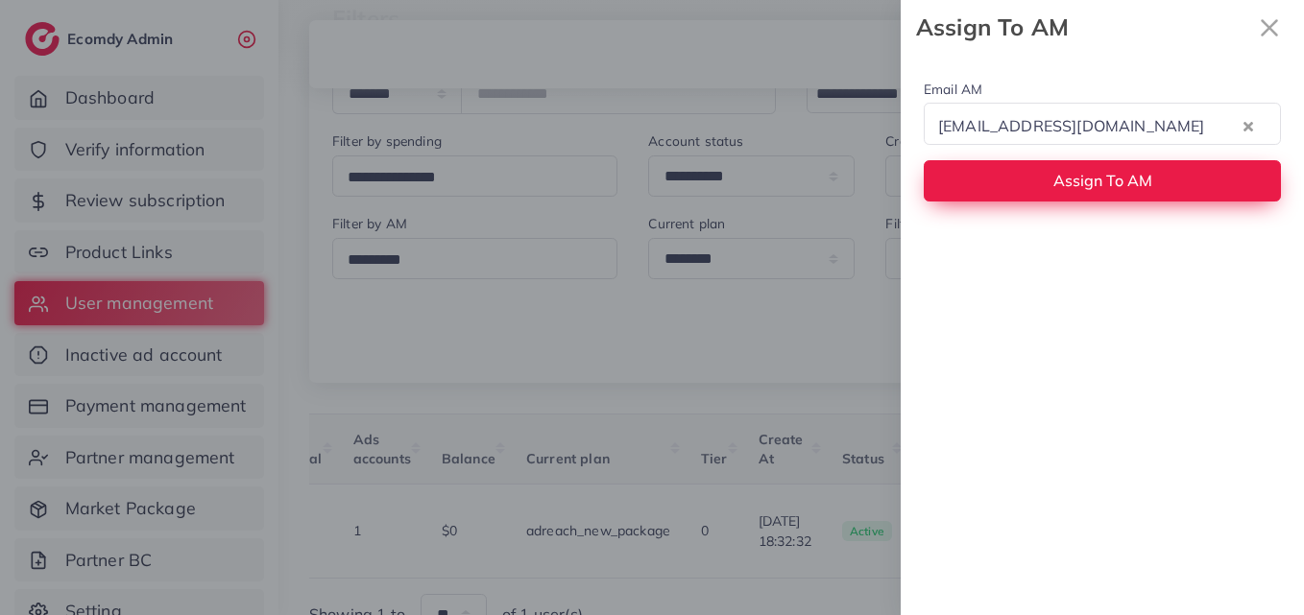
drag, startPoint x: 1186, startPoint y: 241, endPoint x: 1178, endPoint y: 162, distance: 79.1
click at [1186, 239] on div "Email AM [EMAIL_ADDRESS][DOMAIN_NAME] Loading... None [EMAIL_ADDRESS][DOMAIN_NA…" at bounding box center [1102, 335] width 403 height 561
click at [1177, 157] on div "Email AM [EMAIL_ADDRESS][DOMAIN_NAME] Loading... Assign To AM" at bounding box center [1102, 140] width 403 height 170
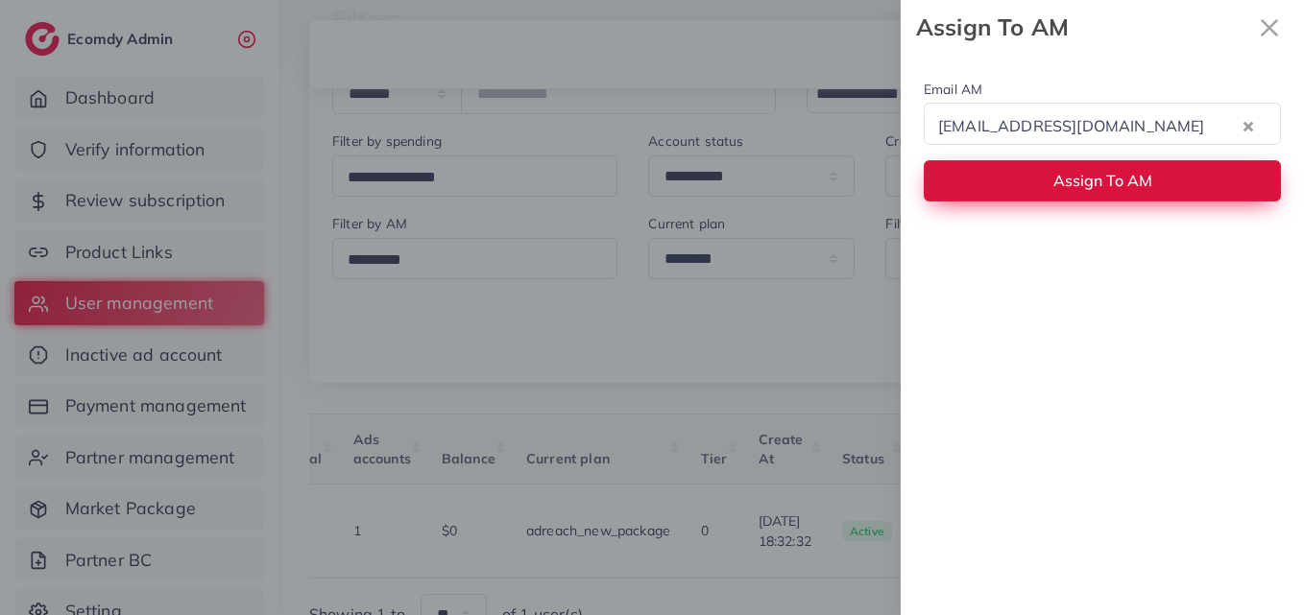
click at [1179, 171] on button "Assign To AM" at bounding box center [1102, 180] width 357 height 41
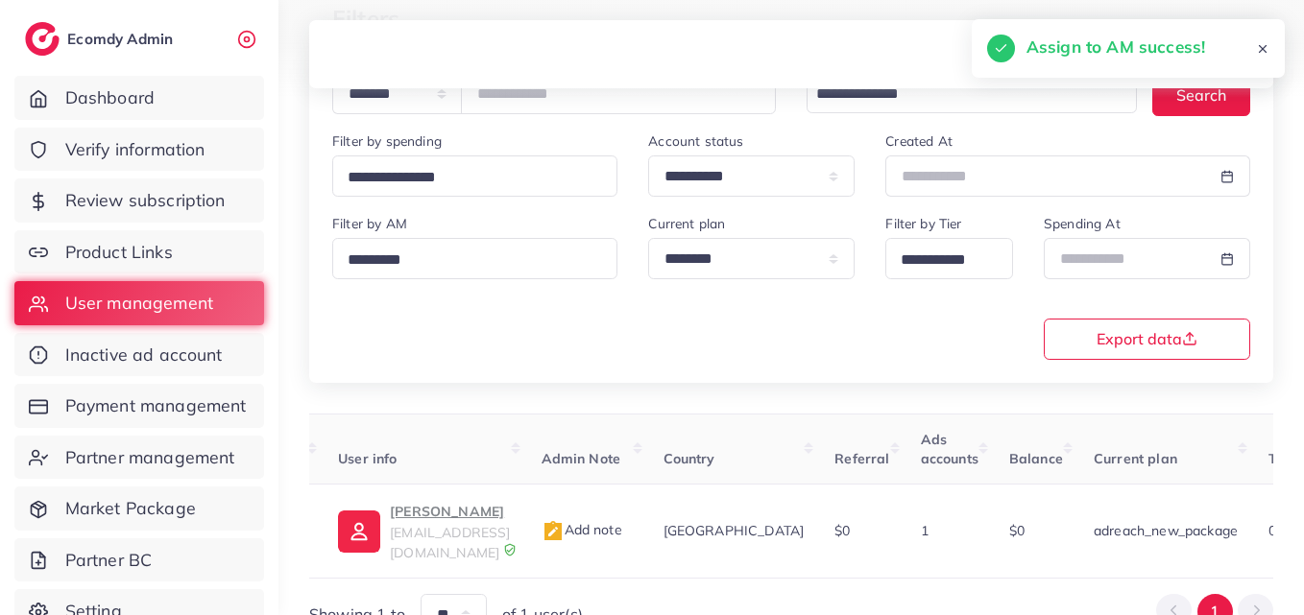
scroll to position [0, 70]
click at [494, 519] on p "jansher Khan" at bounding box center [453, 511] width 120 height 23
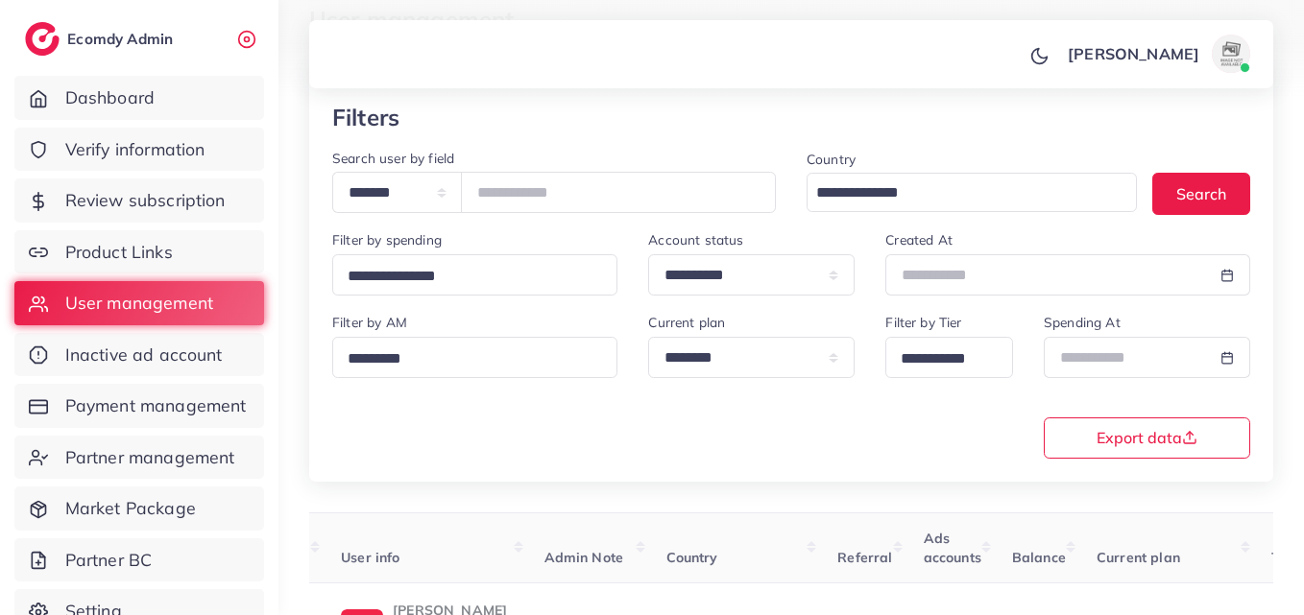
scroll to position [0, 0]
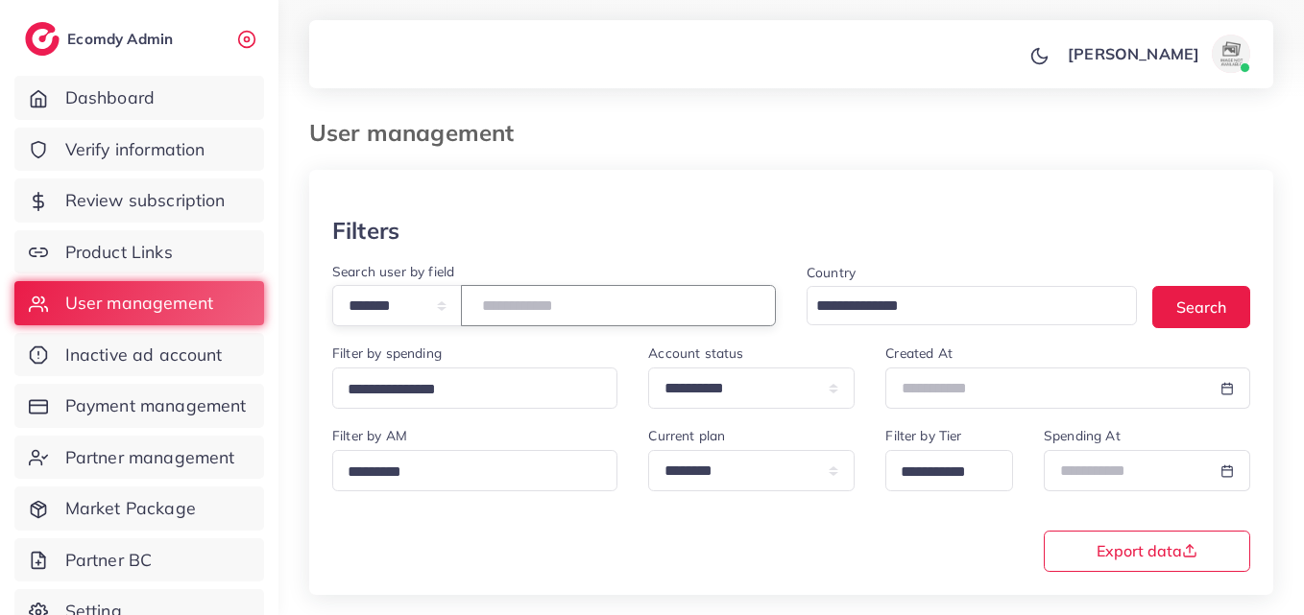
click at [523, 303] on input "*******" at bounding box center [618, 305] width 315 height 41
click at [524, 303] on input "*******" at bounding box center [618, 305] width 315 height 41
paste input "number"
click at [1227, 316] on button "Search" at bounding box center [1201, 306] width 98 height 41
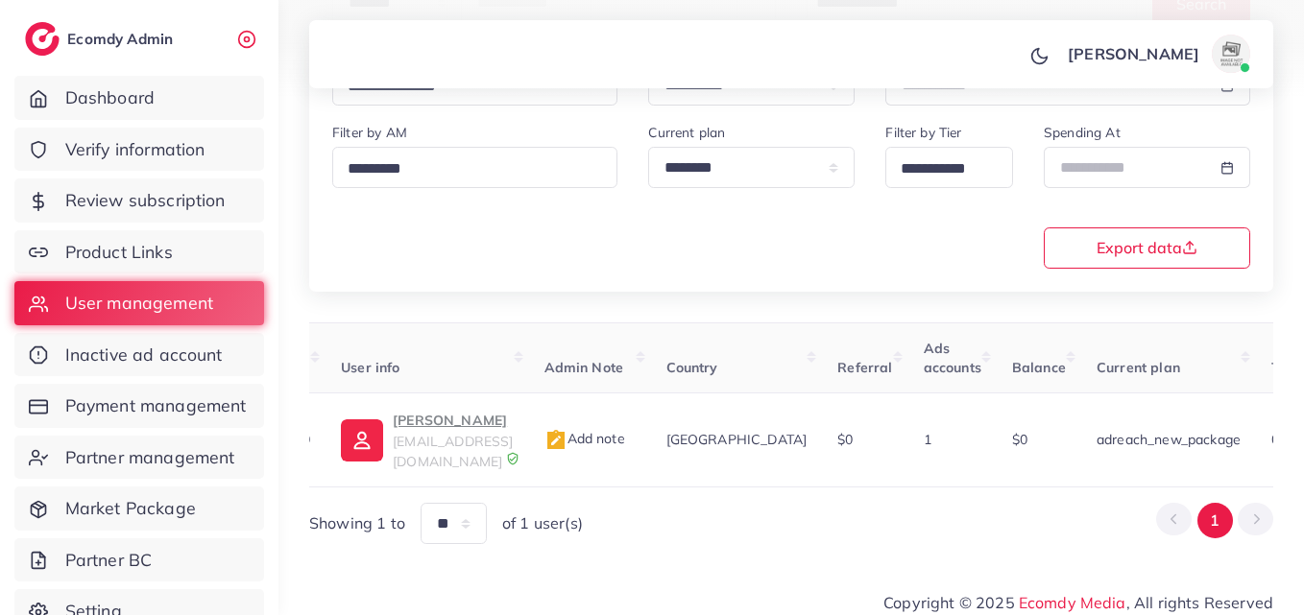
scroll to position [0, 656]
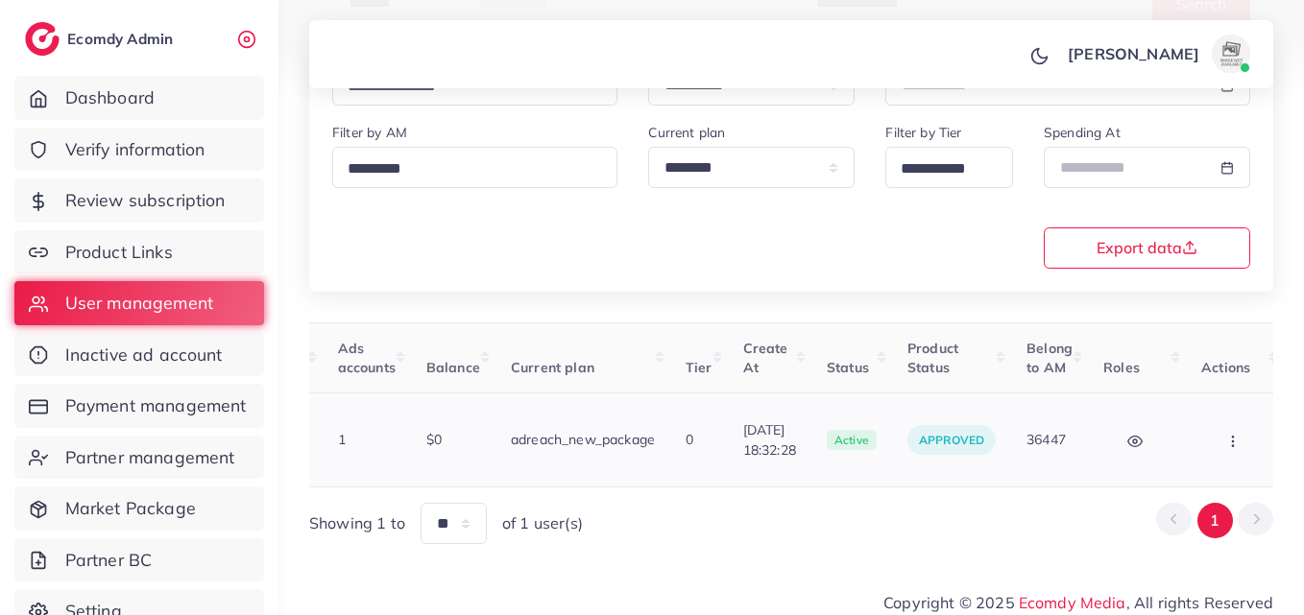
click at [1228, 441] on button "button" at bounding box center [1234, 440] width 67 height 43
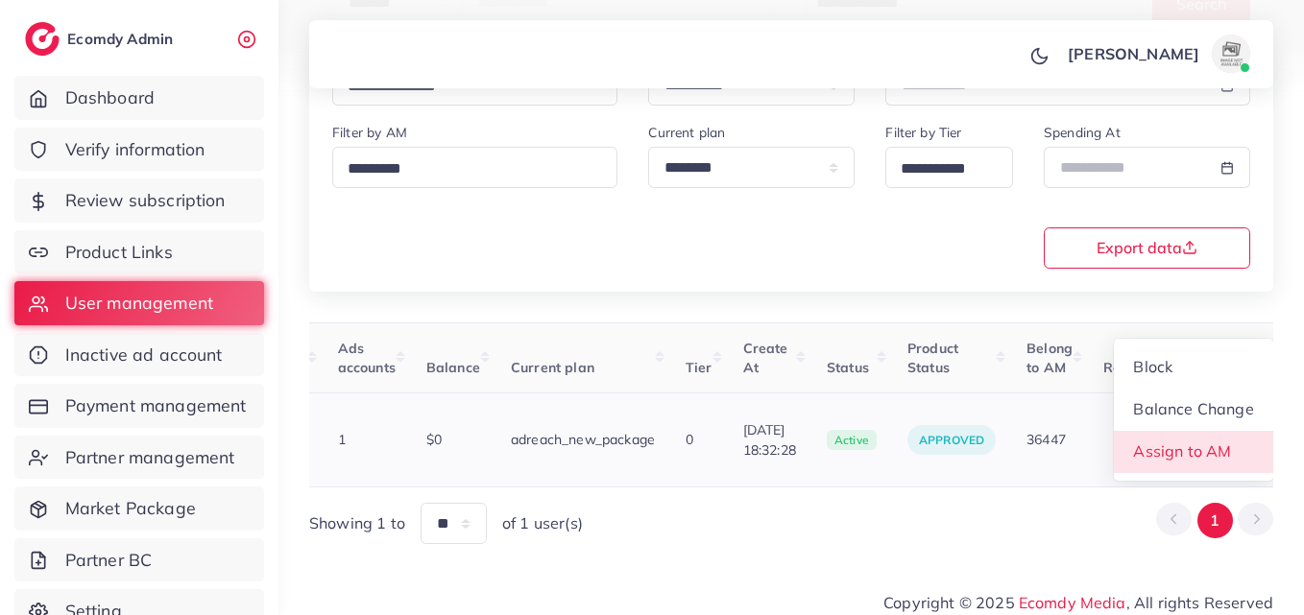
click at [1228, 441] on link "Assign to AM" at bounding box center [1193, 452] width 159 height 42
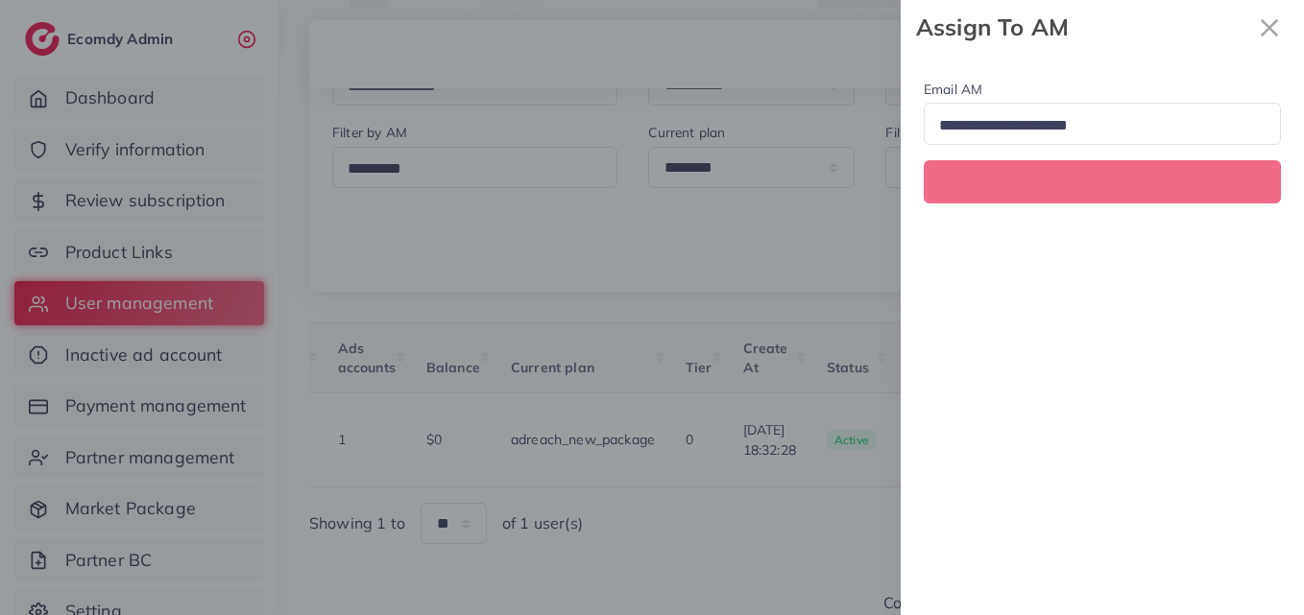
scroll to position [0, 656]
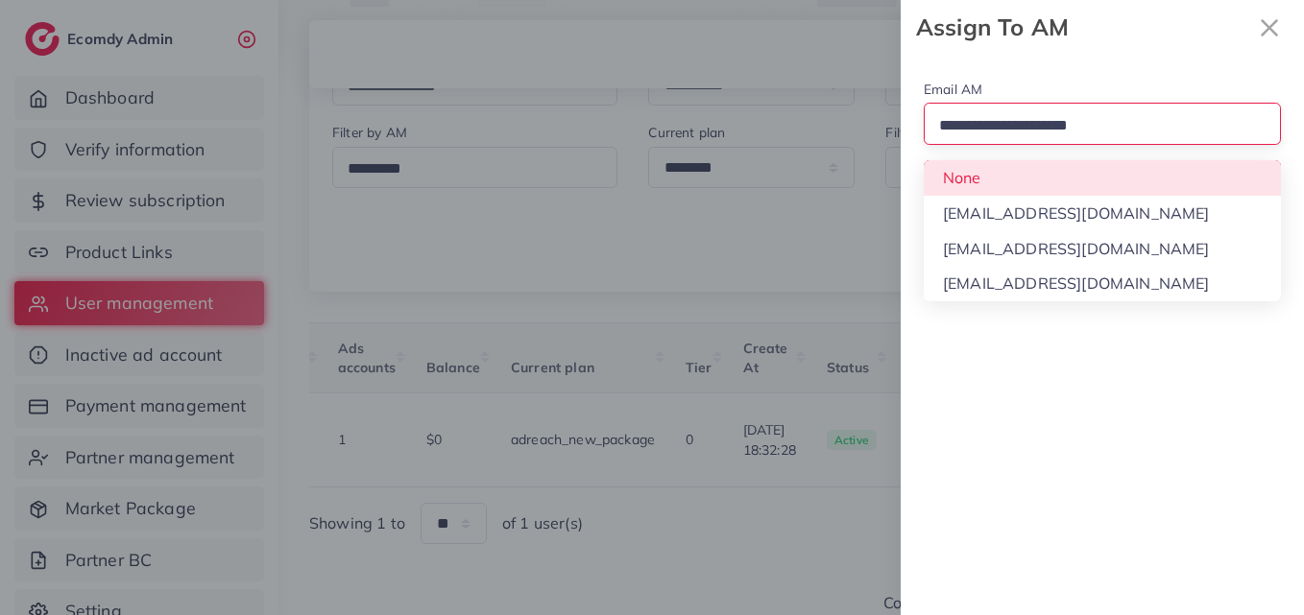
click at [1111, 139] on input "Search for option" at bounding box center [1094, 126] width 324 height 30
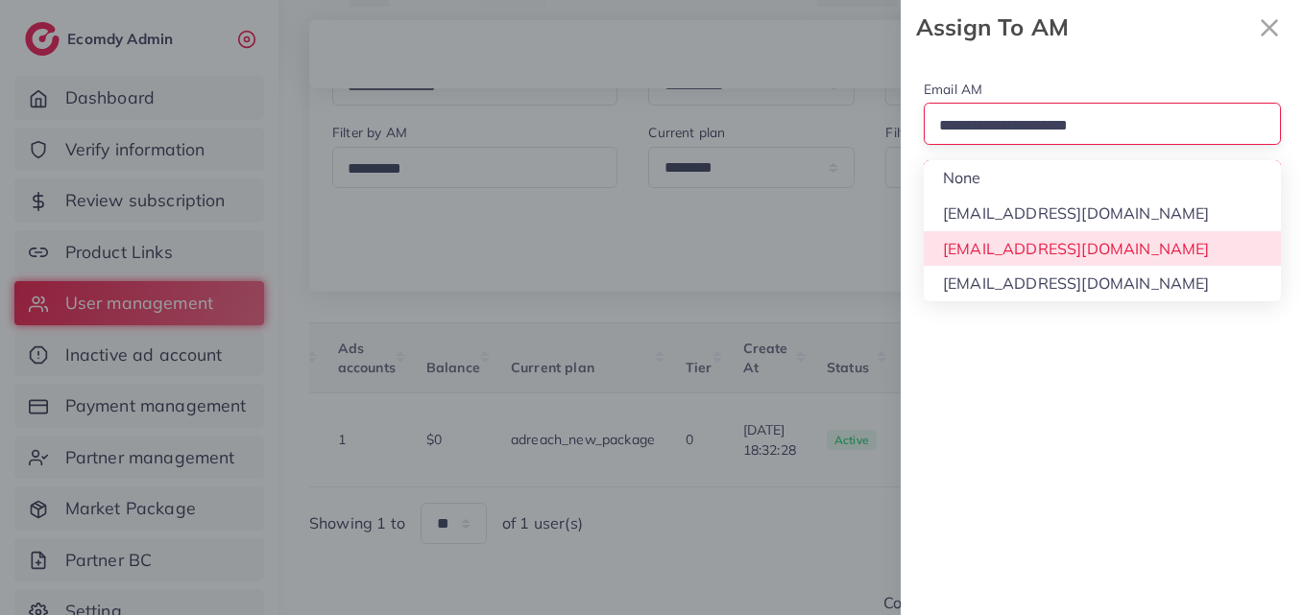
click at [1069, 244] on div "Email AM Loading... None hadibaaslam@gmail.com natashashahid163@gmail.com wajah…" at bounding box center [1102, 335] width 403 height 561
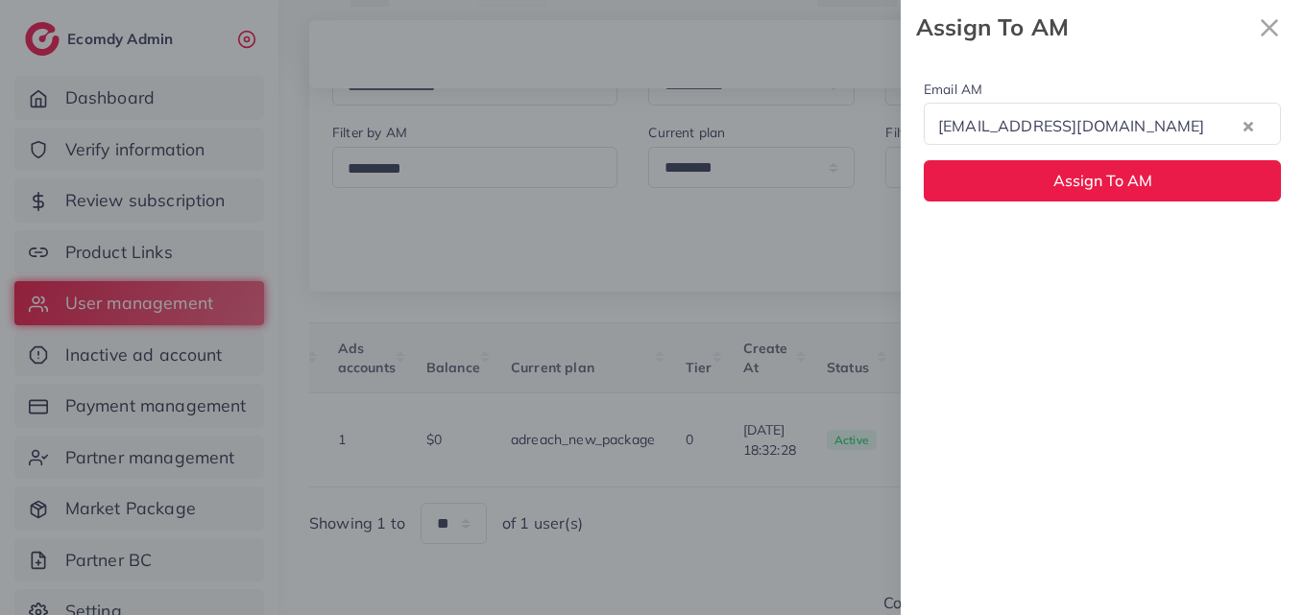
click at [1085, 205] on div "Email AM natashashahid163@gmail.com Loading... Assign To AM" at bounding box center [1102, 140] width 403 height 170
click at [1125, 155] on div "Email AM natashashahid163@gmail.com Loading... Assign To AM" at bounding box center [1102, 140] width 403 height 170
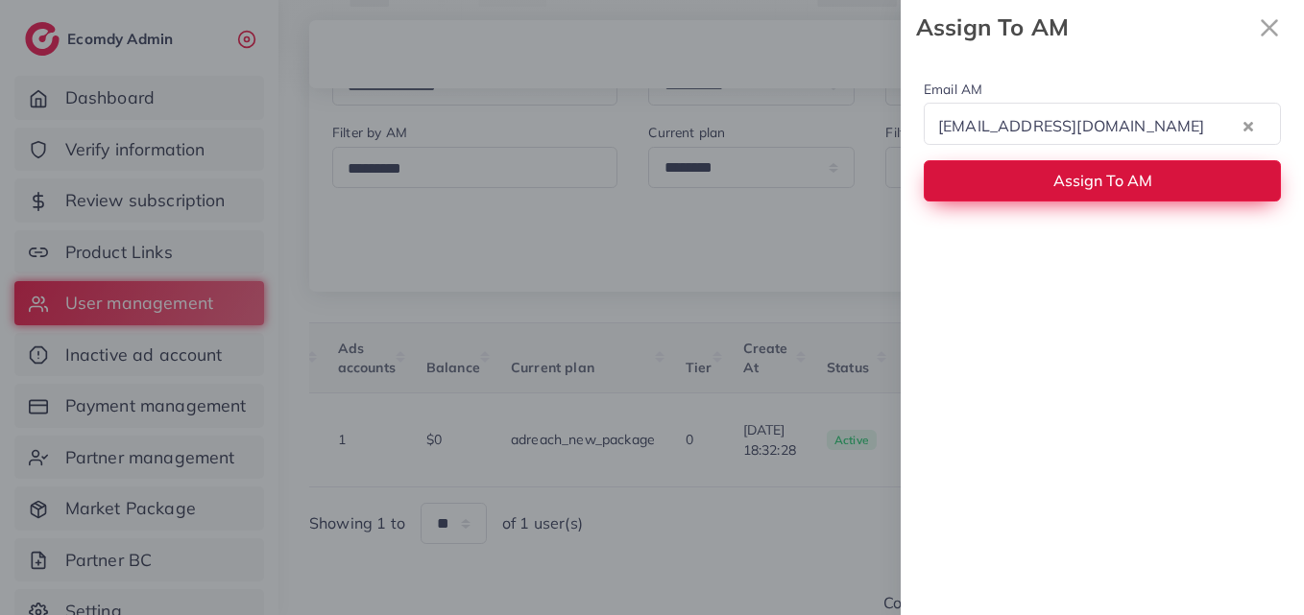
click at [1125, 181] on span "Assign To AM" at bounding box center [1102, 180] width 99 height 19
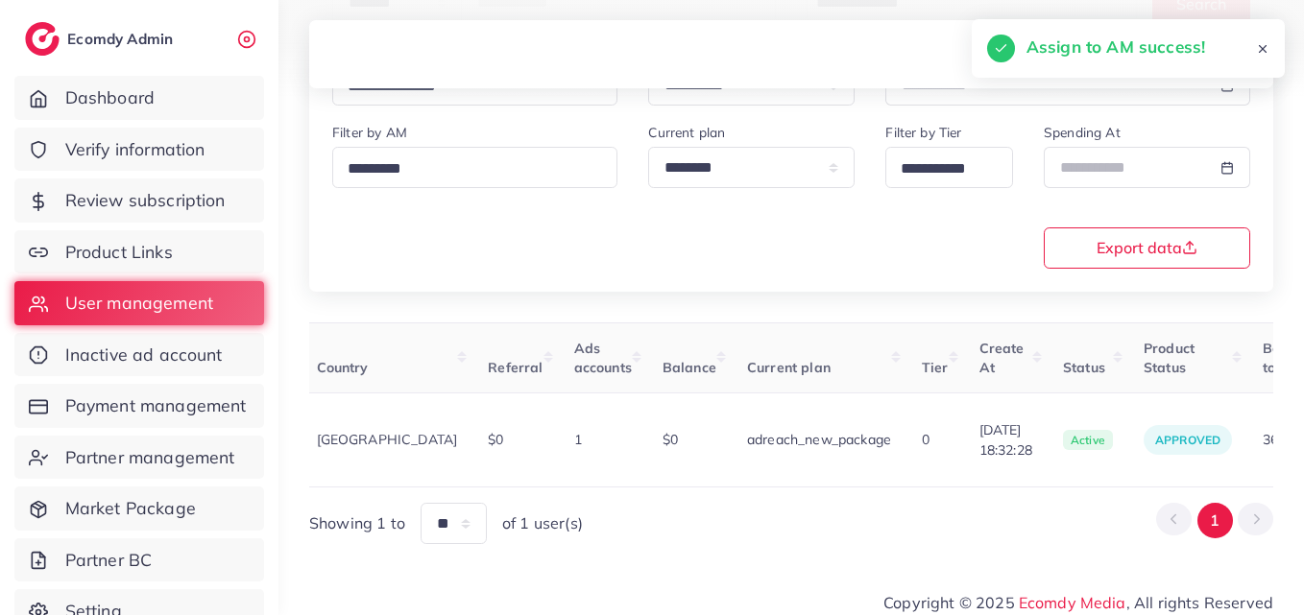
scroll to position [0, 211]
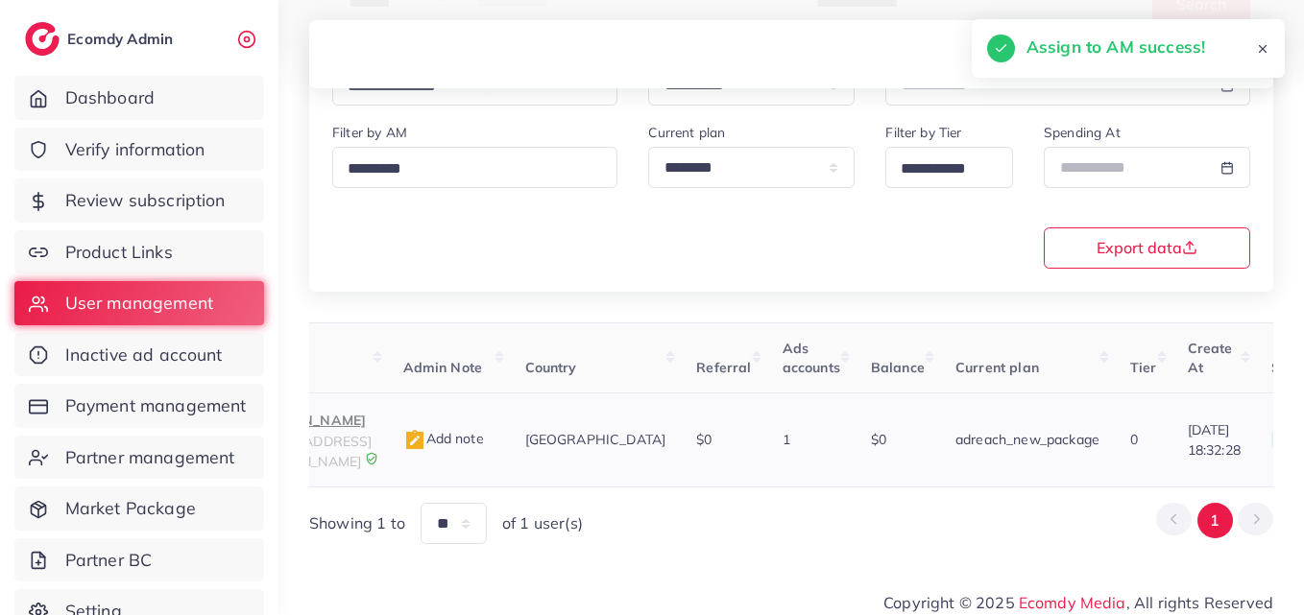
click at [378, 452] on img at bounding box center [371, 458] width 13 height 13
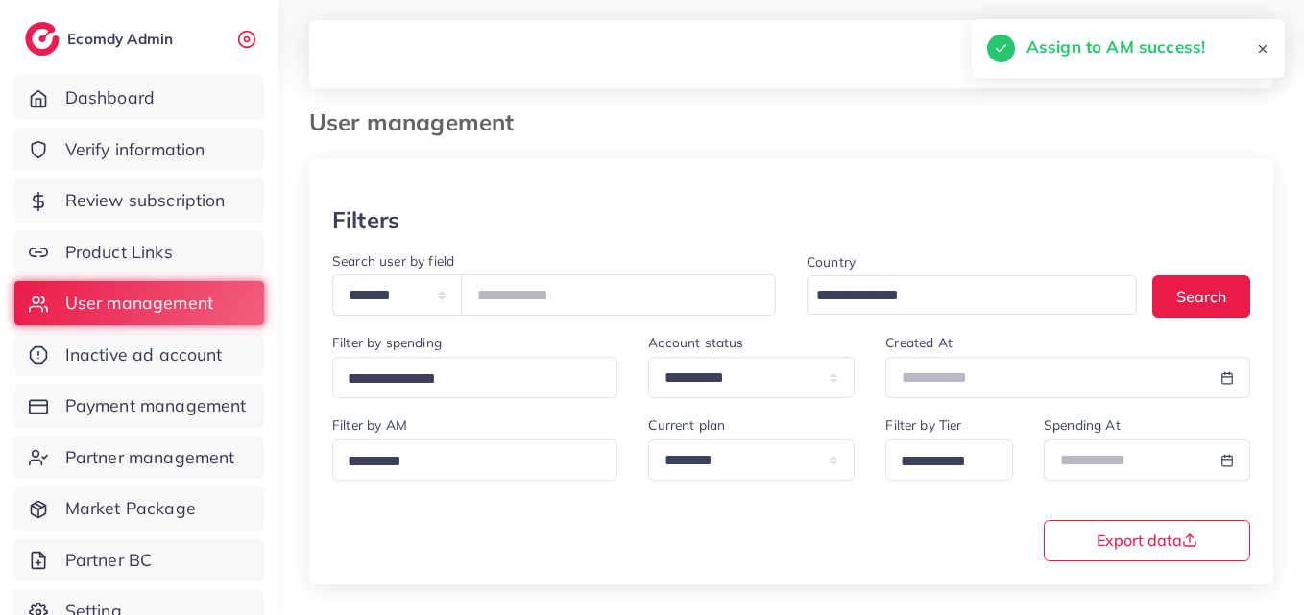
scroll to position [0, 0]
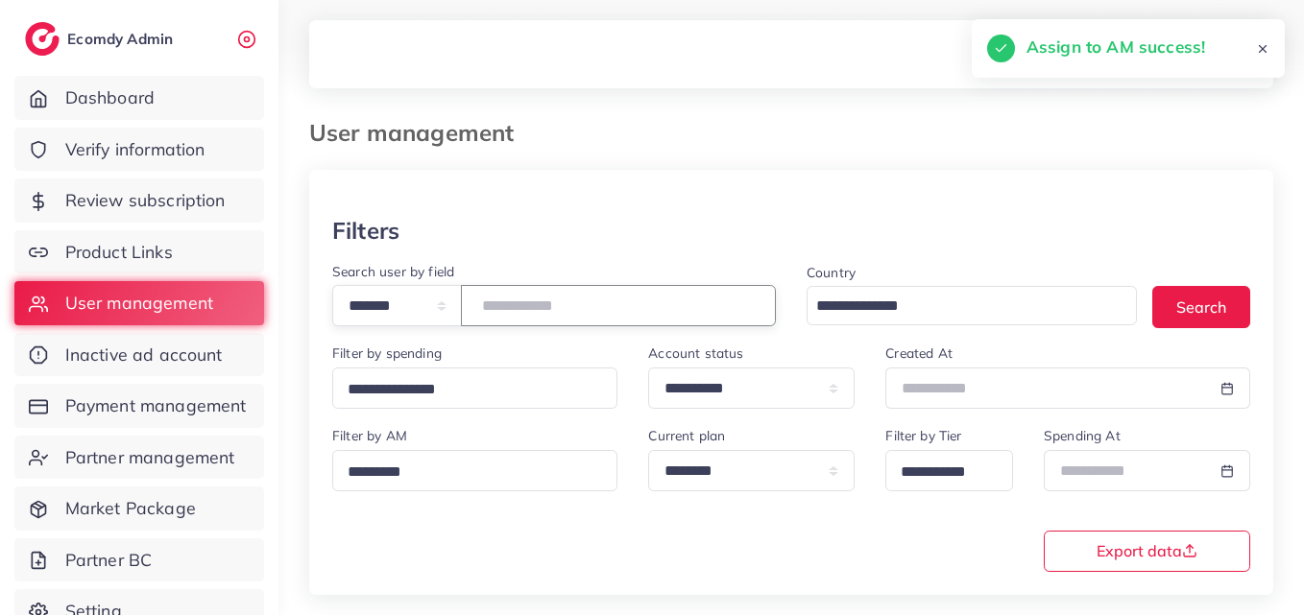
click at [546, 304] on input "*******" at bounding box center [618, 305] width 315 height 41
paste input "number"
click at [539, 301] on input "*******" at bounding box center [618, 305] width 315 height 41
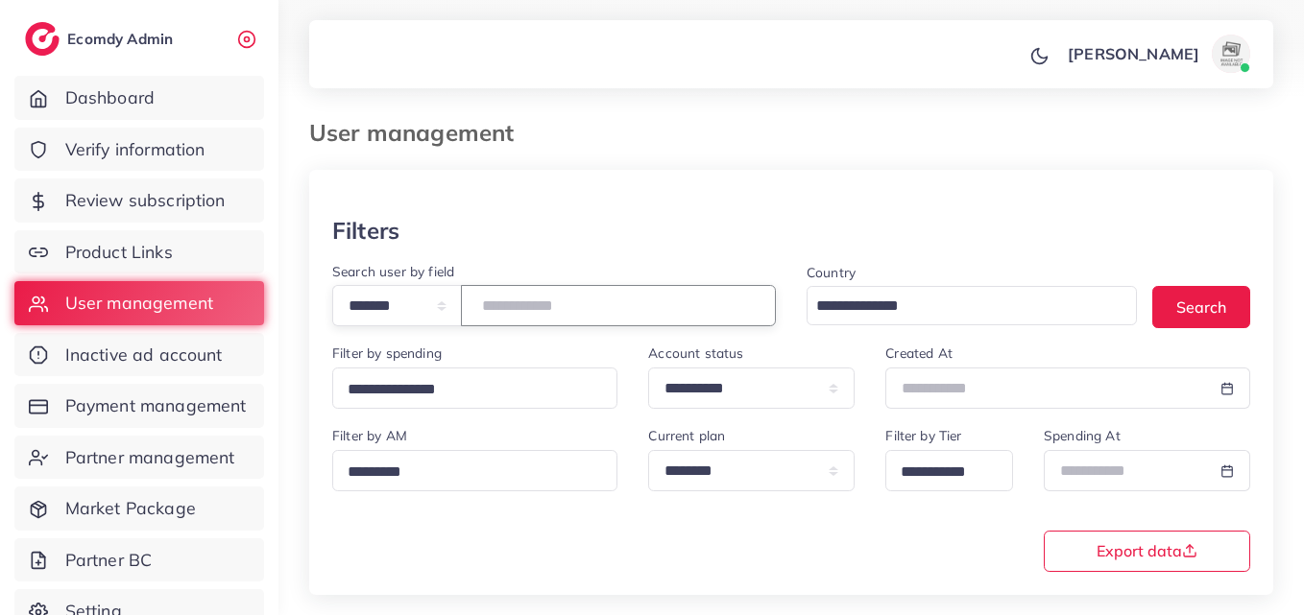
paste input "number"
click at [1190, 301] on button "Search" at bounding box center [1201, 306] width 98 height 41
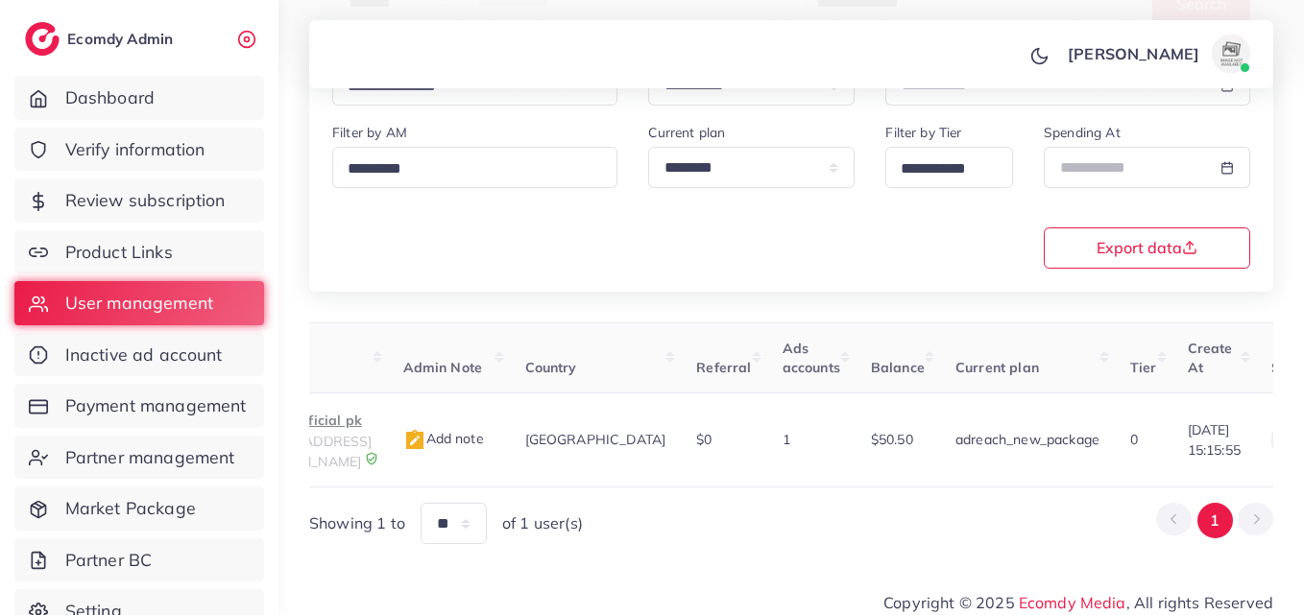
scroll to position [0, 658]
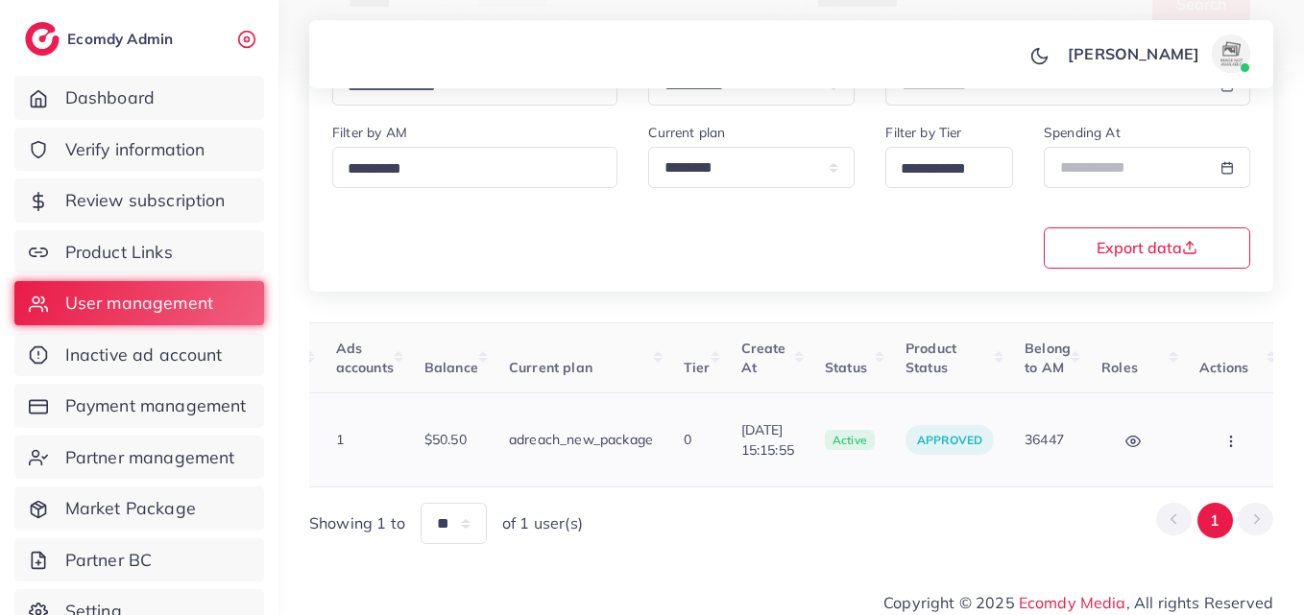
click at [1234, 428] on button "button" at bounding box center [1232, 440] width 67 height 43
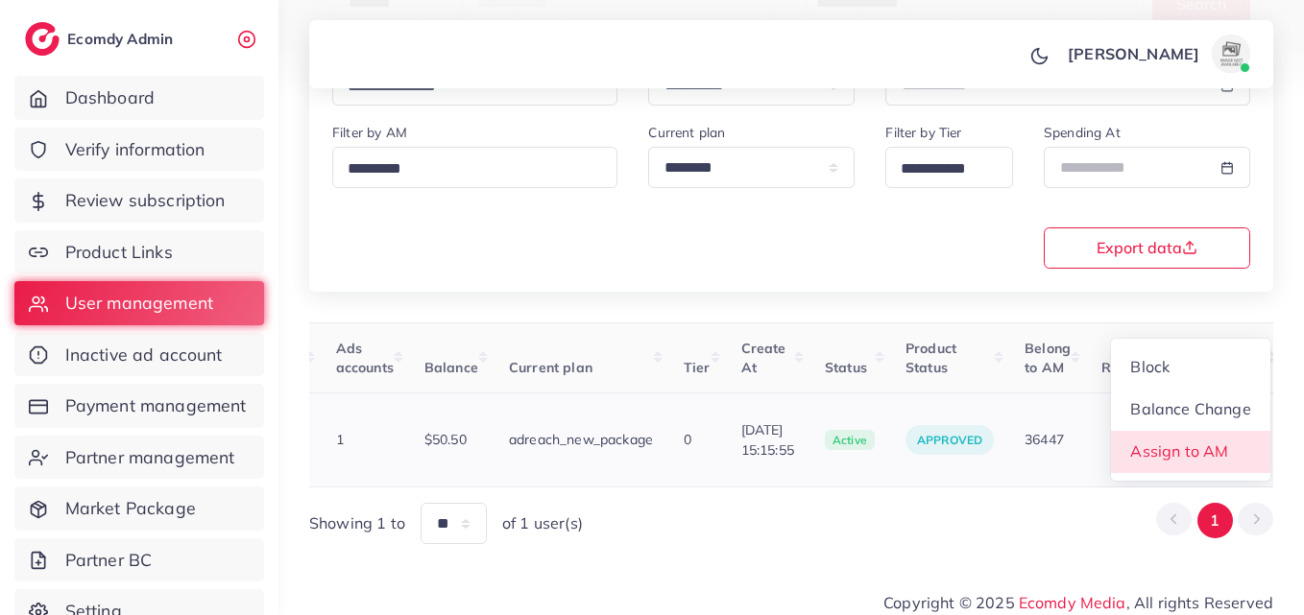
click at [1198, 442] on span "Assign to AM" at bounding box center [1180, 451] width 98 height 19
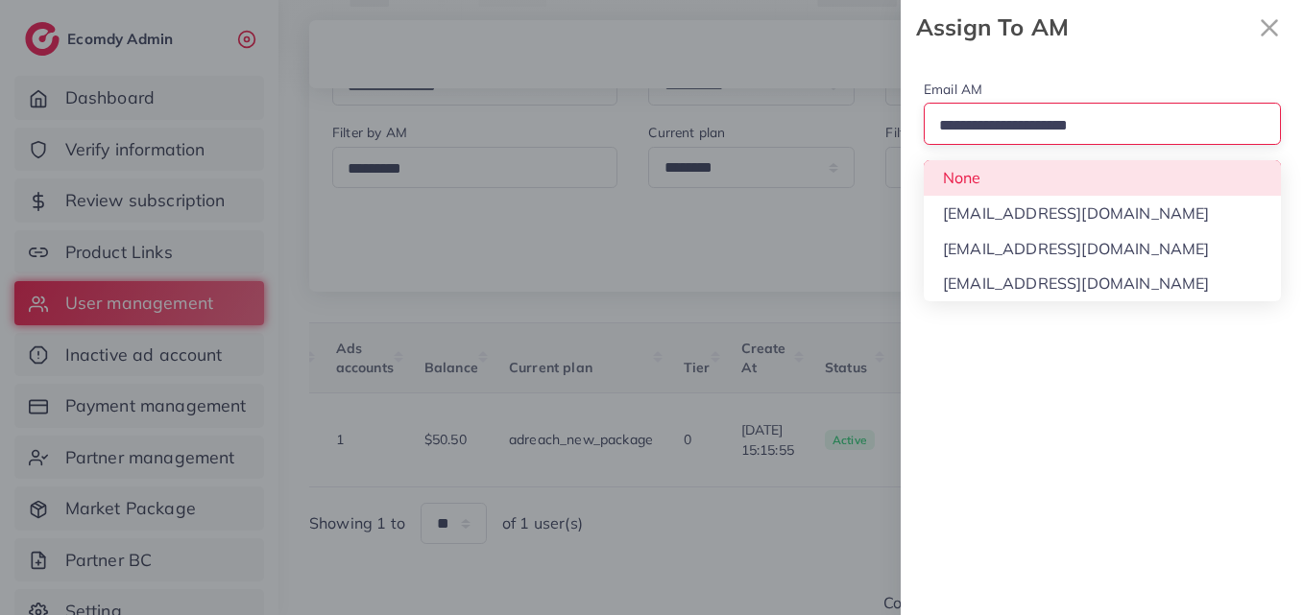
click at [1164, 121] on input "Search for option" at bounding box center [1094, 126] width 324 height 30
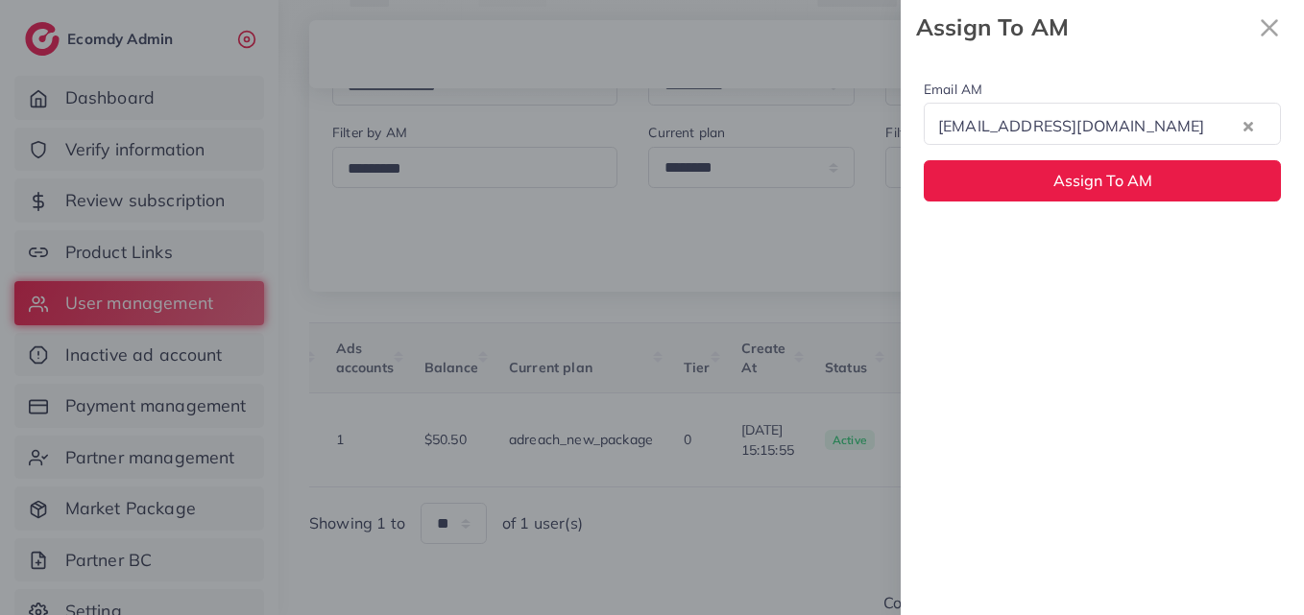
click at [1138, 249] on div "Email AM natashashahid163@gmail.com Loading... None hadibaaslam@gmail.com natas…" at bounding box center [1102, 335] width 403 height 561
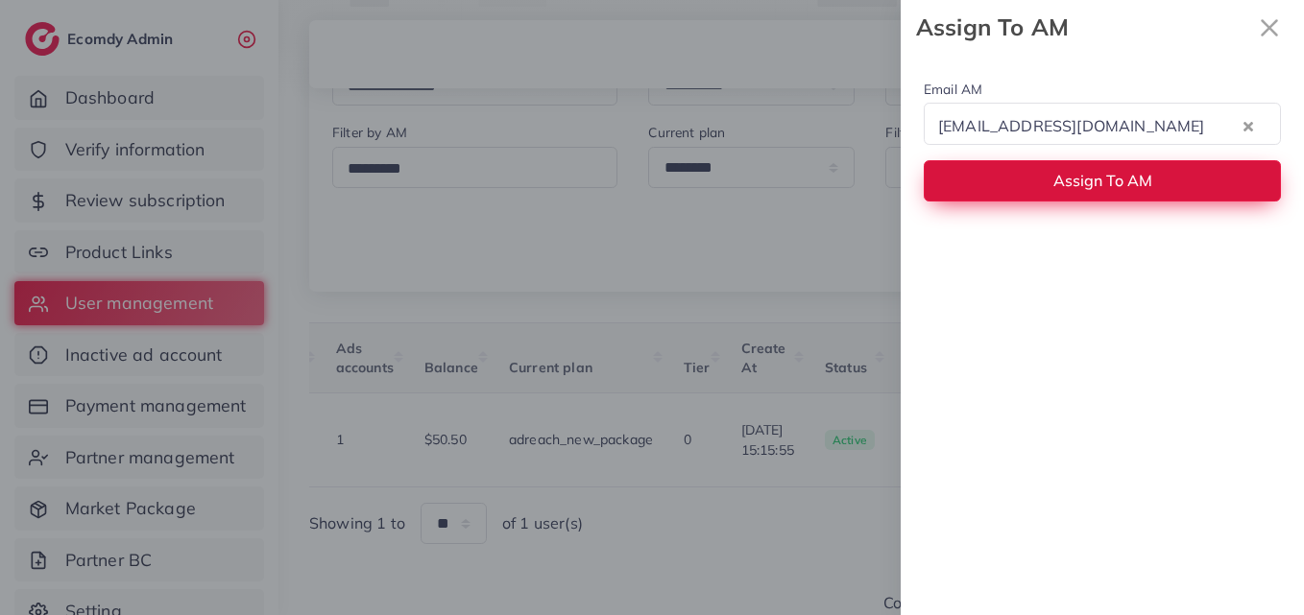
click at [1138, 172] on span "Assign To AM" at bounding box center [1102, 180] width 99 height 19
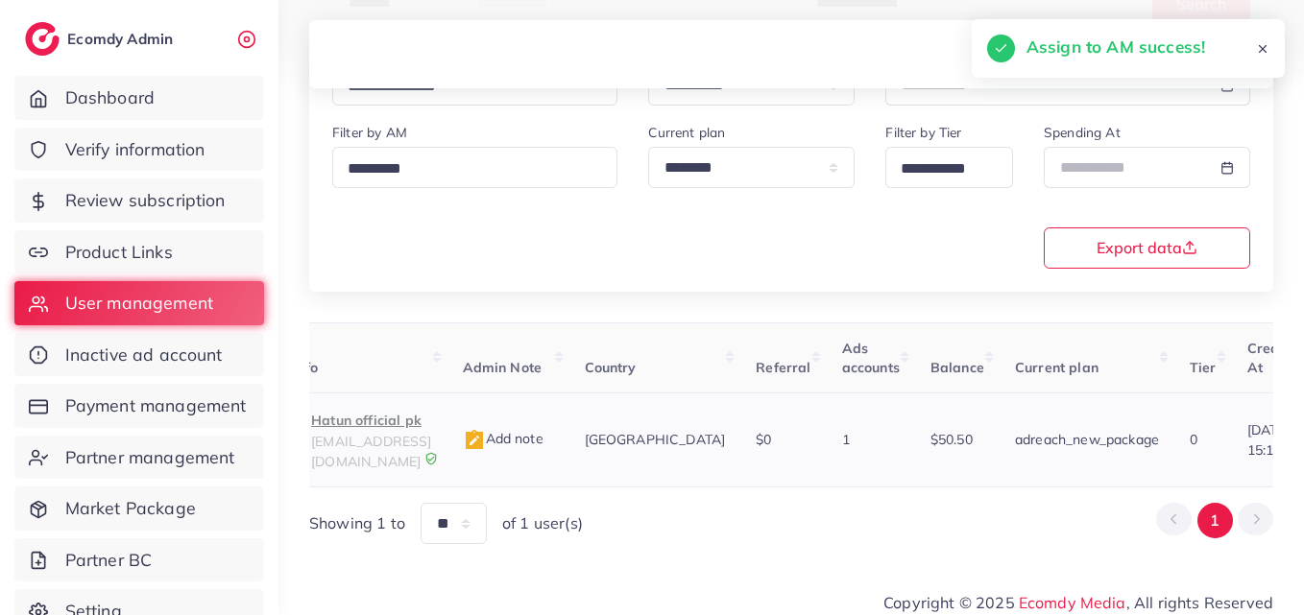
scroll to position [0, 134]
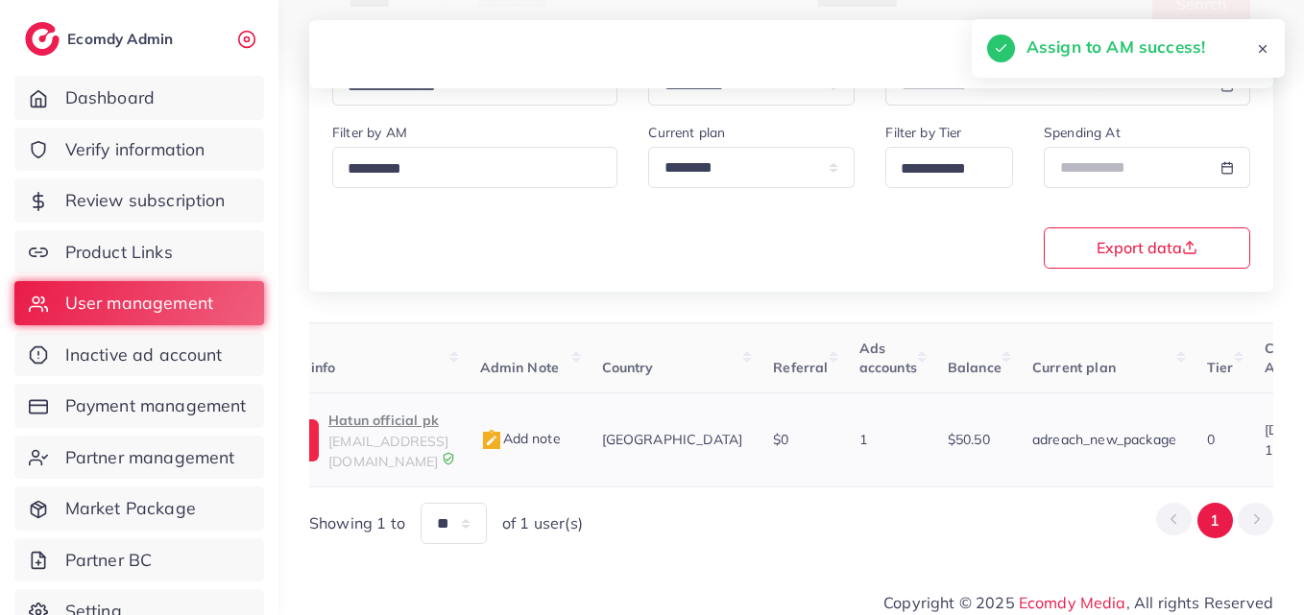
click at [448, 431] on p "Hatun official pk" at bounding box center [388, 420] width 120 height 23
click at [407, 414] on p "Hatun official pk" at bounding box center [388, 420] width 120 height 23
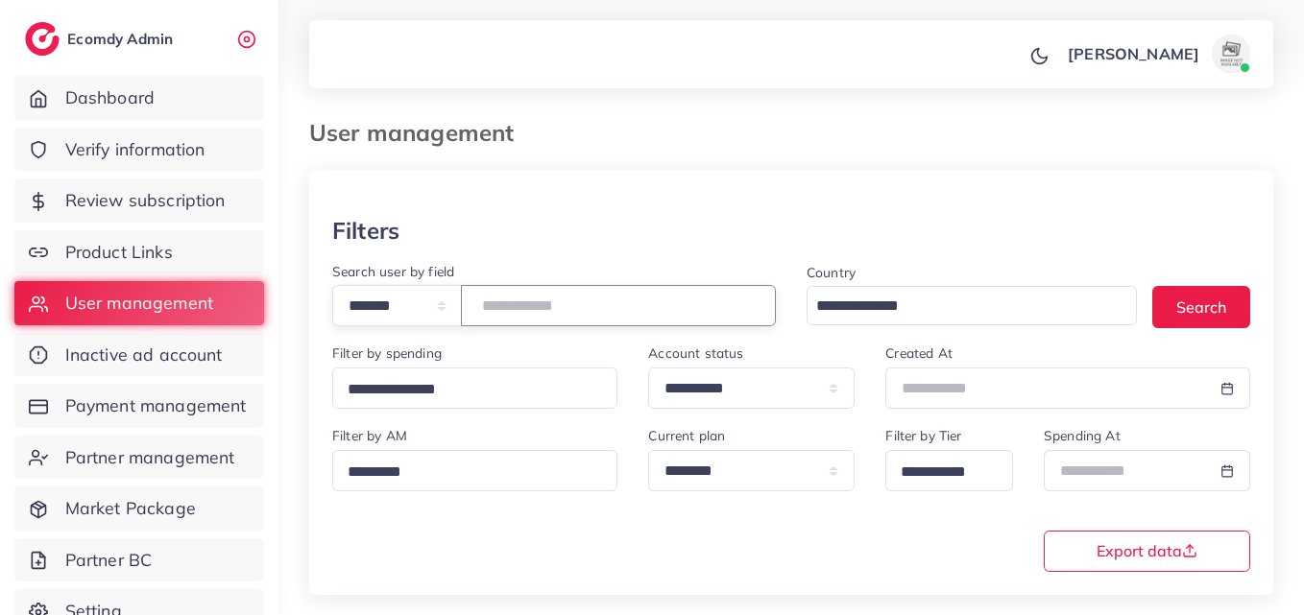
click at [518, 316] on input "*******" at bounding box center [618, 305] width 315 height 41
click at [518, 315] on input "*******" at bounding box center [618, 305] width 315 height 41
paste input "number"
type input "*******"
click at [1186, 301] on button "Search" at bounding box center [1201, 306] width 98 height 41
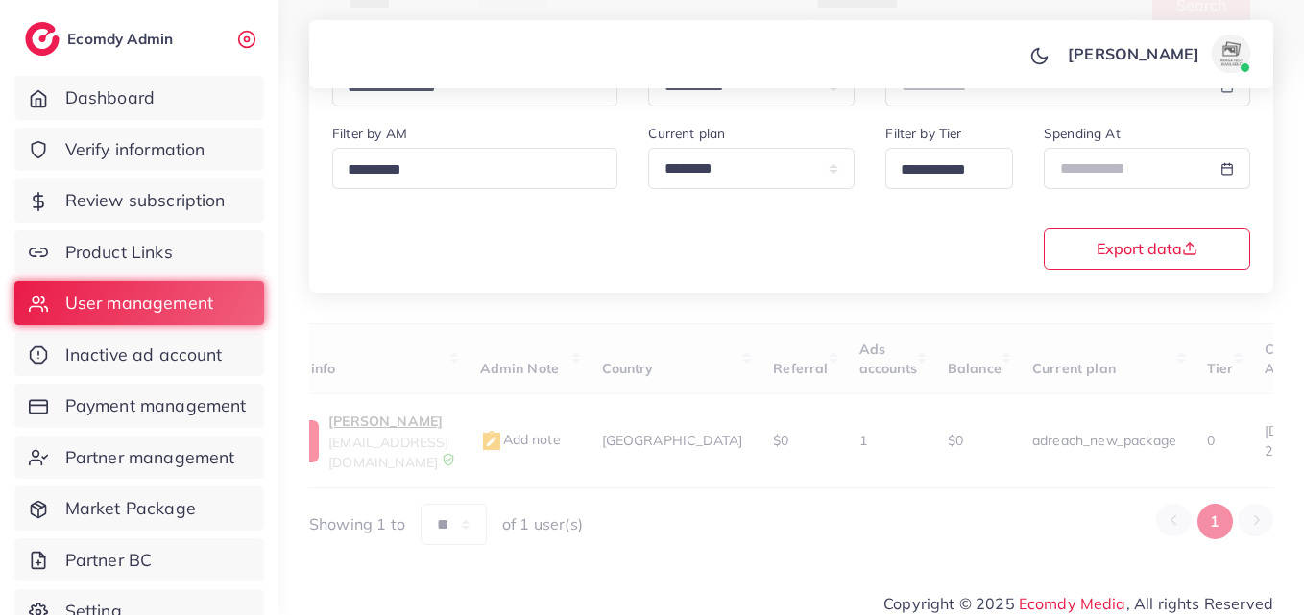
scroll to position [303, 0]
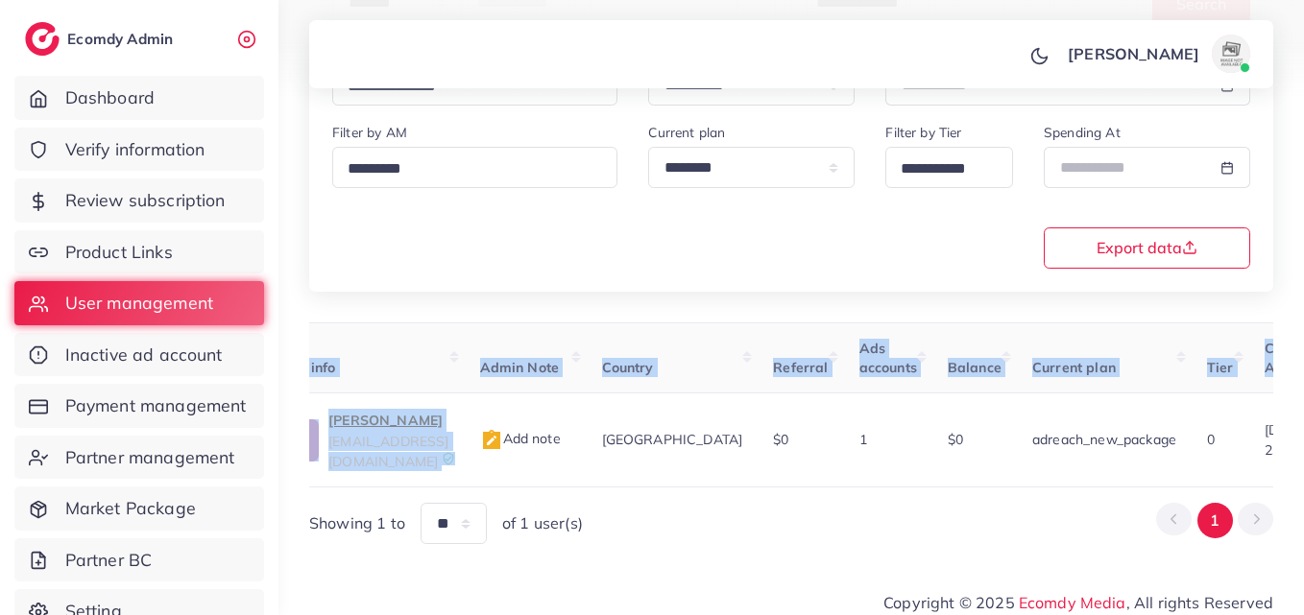
click at [518, 470] on div "User ID User info Admin Note Country Referral Ads accounts Balance Current plan…" at bounding box center [791, 405] width 964 height 165
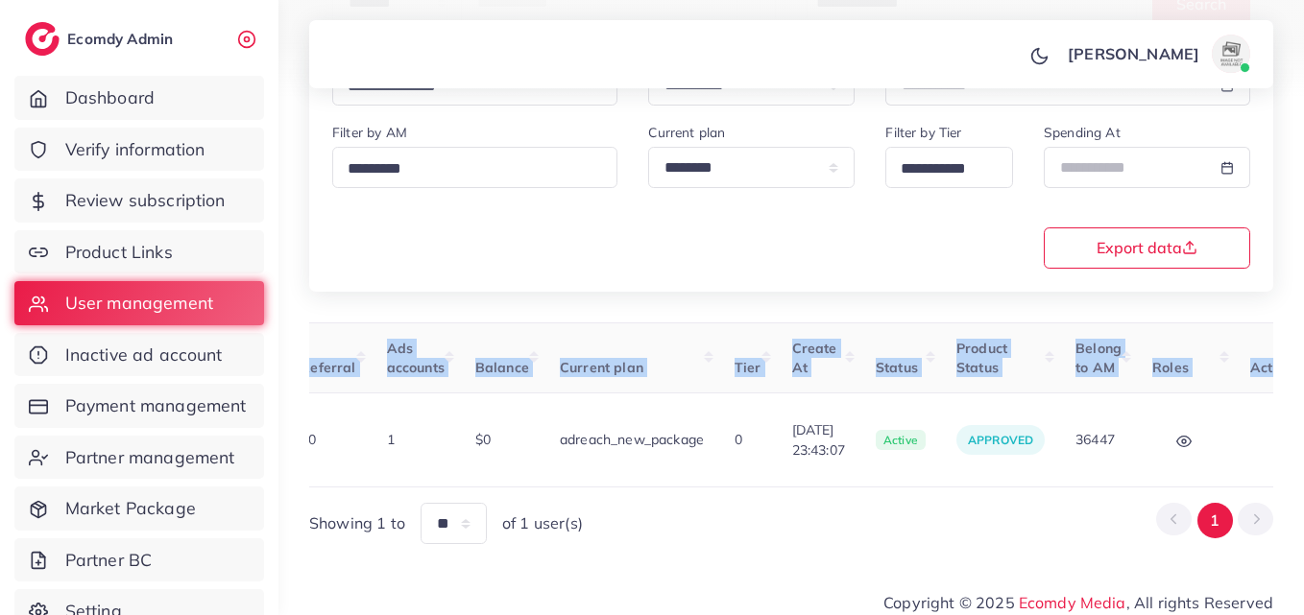
scroll to position [0, 636]
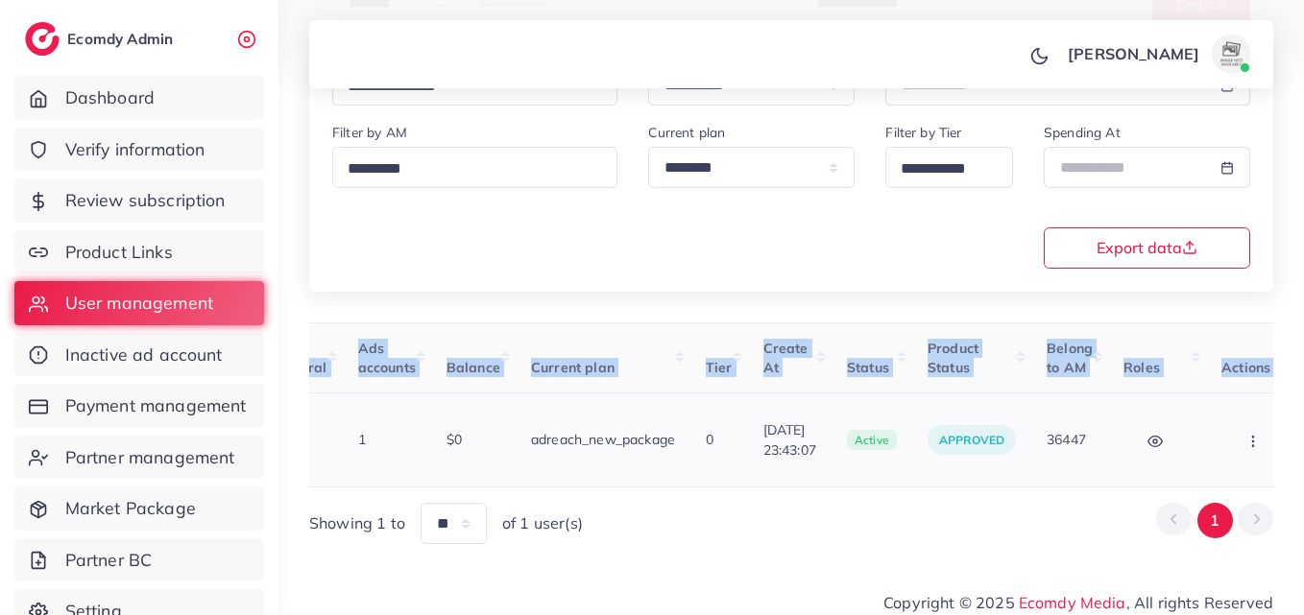
click at [1252, 421] on button "button" at bounding box center [1254, 440] width 67 height 43
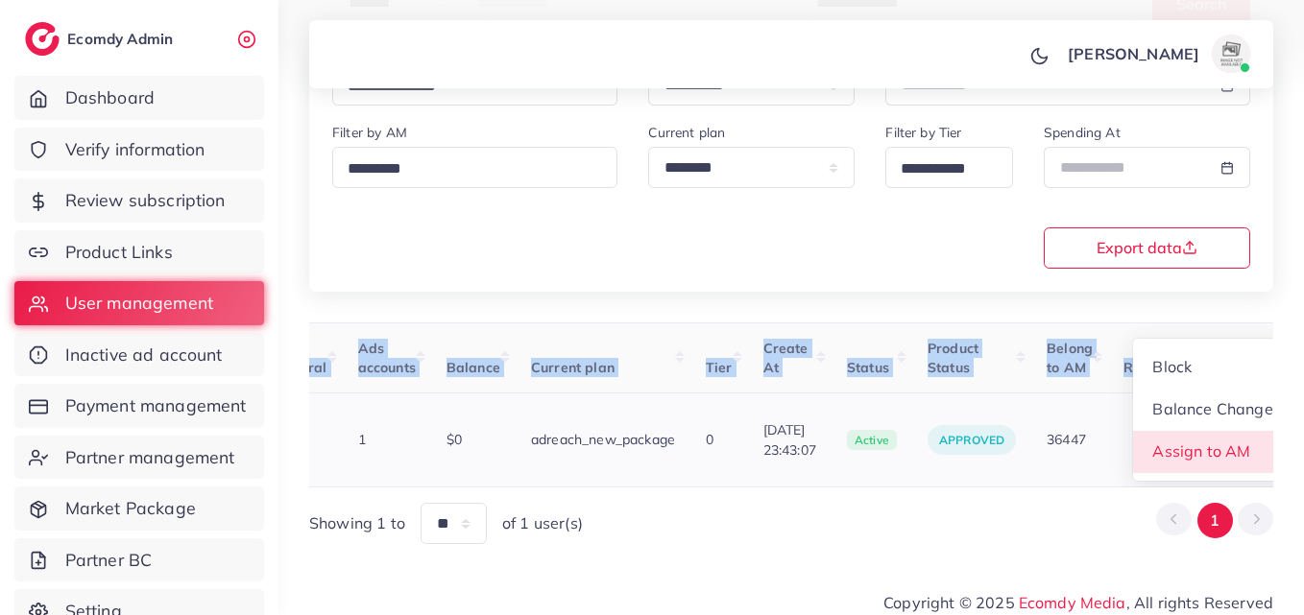
click at [1243, 431] on link "Assign to AM" at bounding box center [1212, 452] width 159 height 42
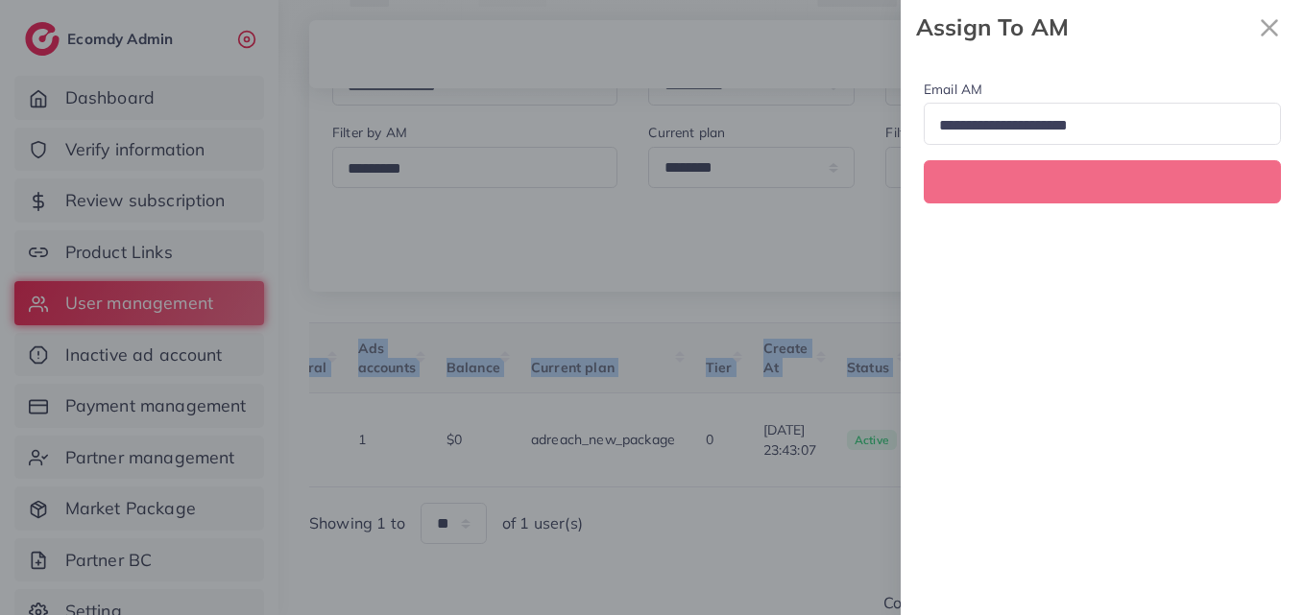
scroll to position [0, 636]
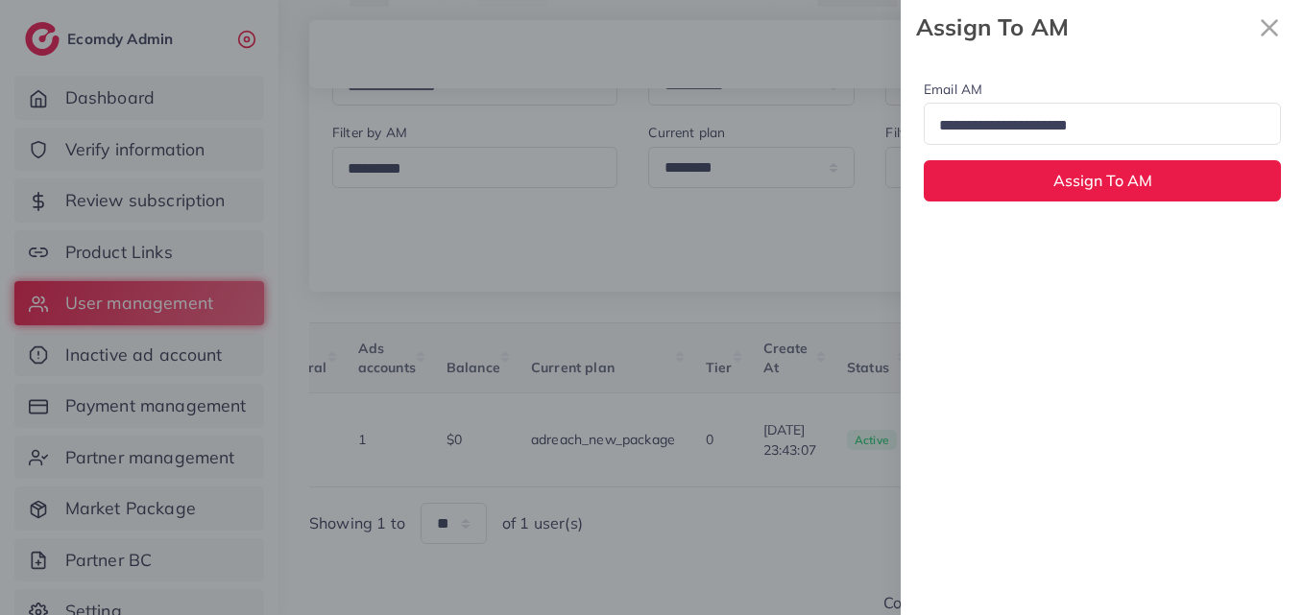
drag, startPoint x: 1086, startPoint y: 132, endPoint x: 1087, endPoint y: 142, distance: 9.6
click at [1086, 132] on input "Search for option" at bounding box center [1094, 126] width 324 height 30
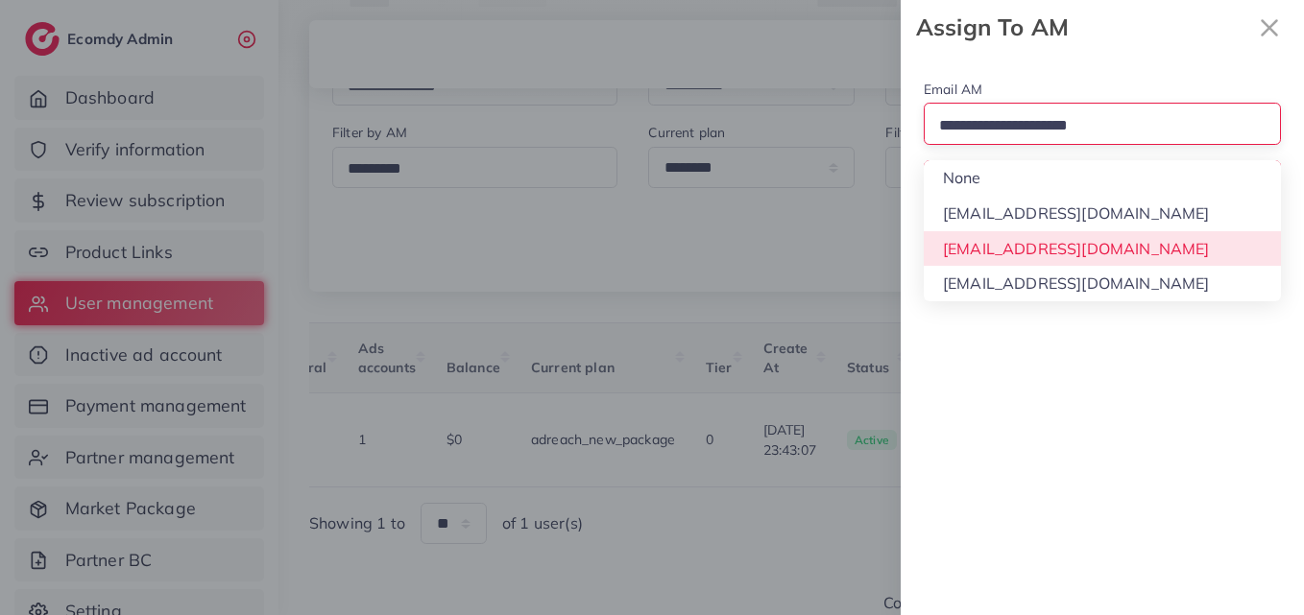
click at [1086, 243] on div "Email AM Loading... None hadibaaslam@gmail.com natashashahid163@gmail.com wajah…" at bounding box center [1102, 335] width 403 height 561
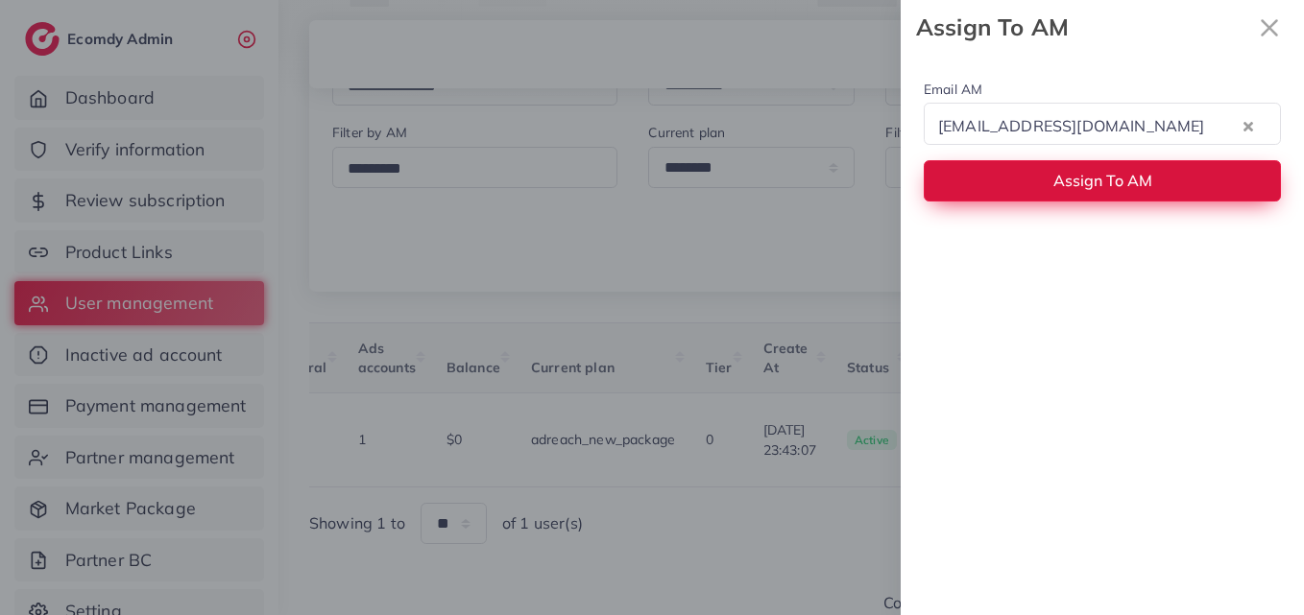
click at [1074, 189] on span "Assign To AM" at bounding box center [1102, 180] width 99 height 19
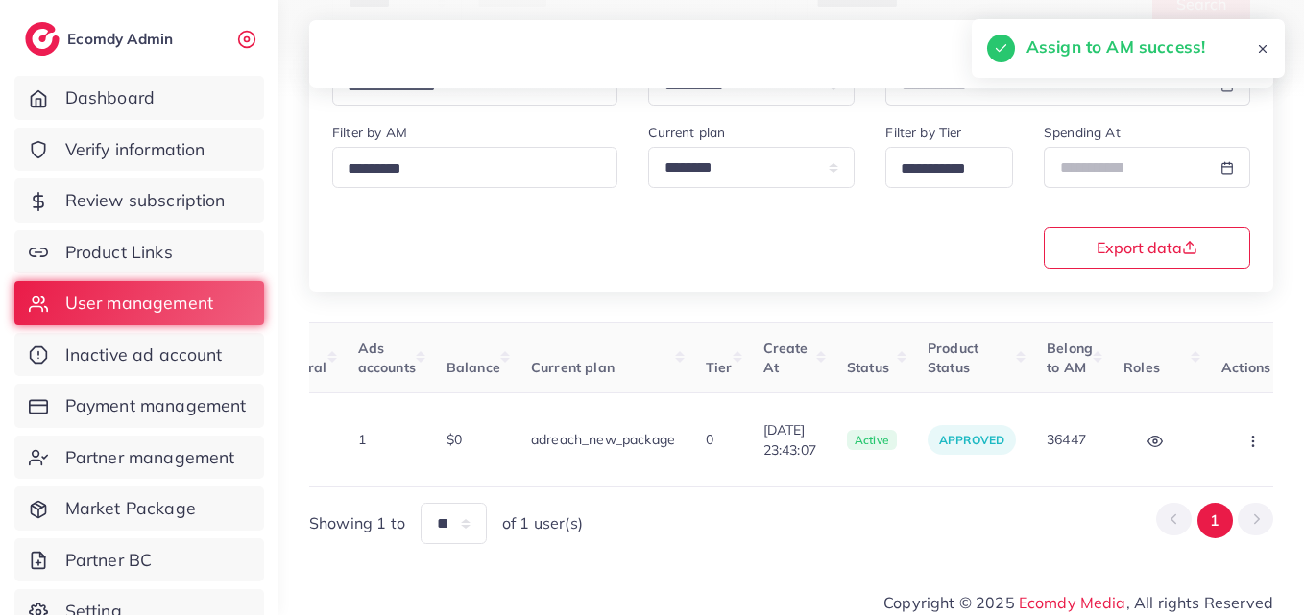
scroll to position [0, 0]
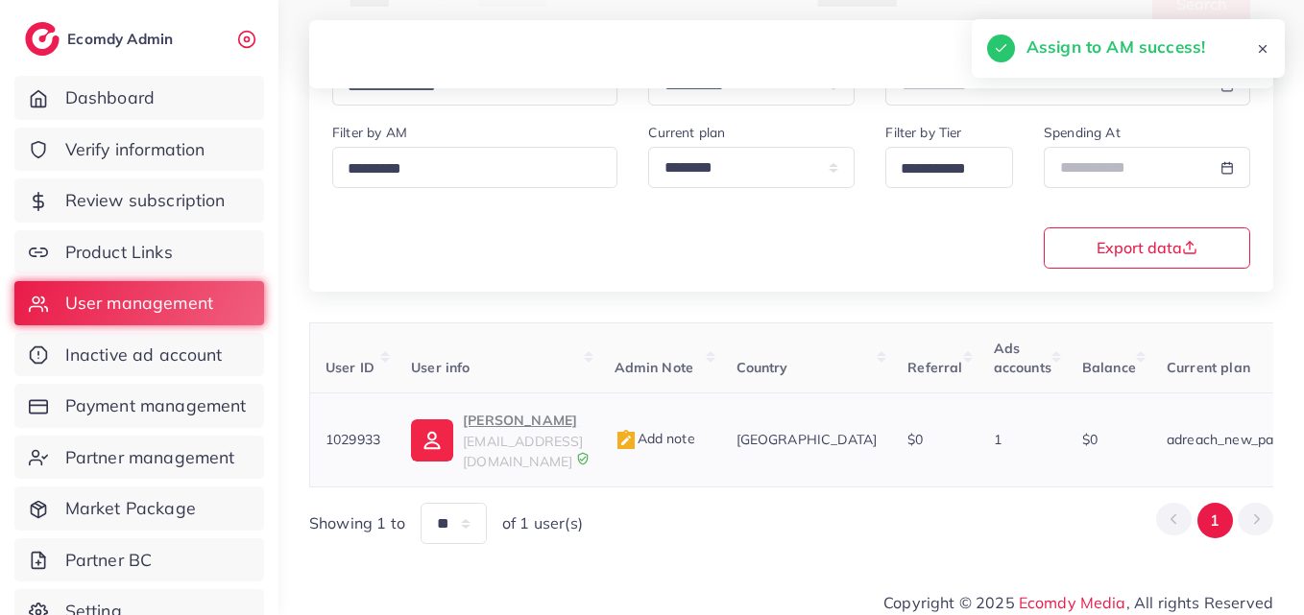
click at [406, 425] on td "Mushtaq Ahamd muskalhijaz@gmail.com" at bounding box center [497, 441] width 203 height 94
click at [417, 423] on img at bounding box center [432, 441] width 42 height 42
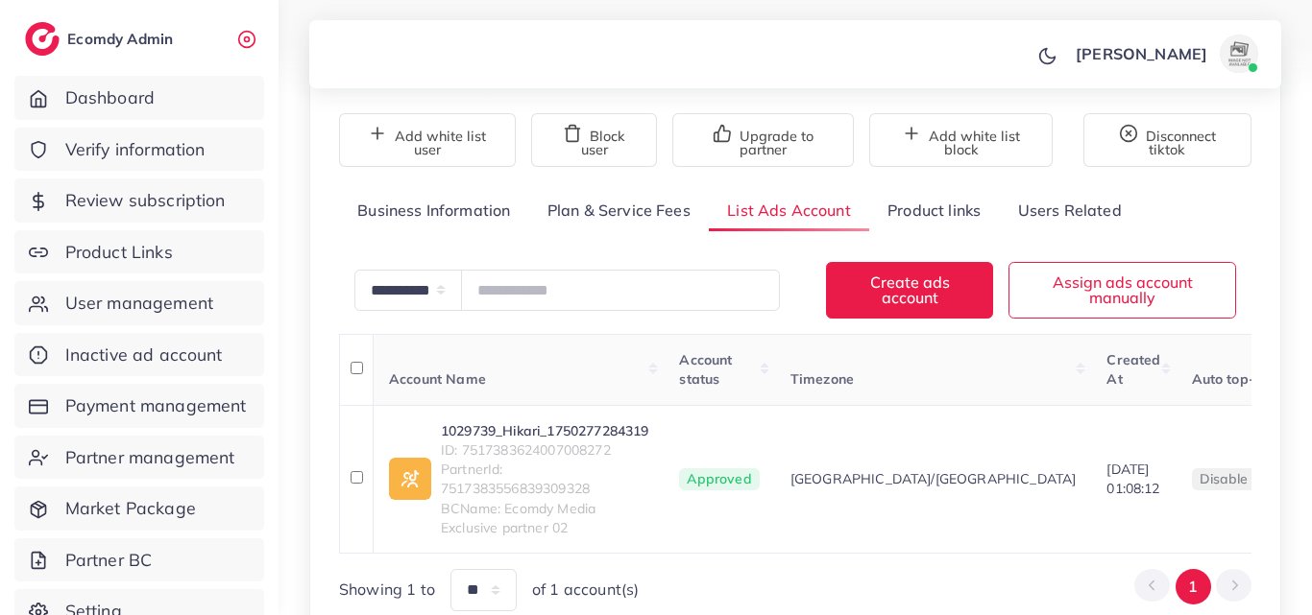
scroll to position [287, 0]
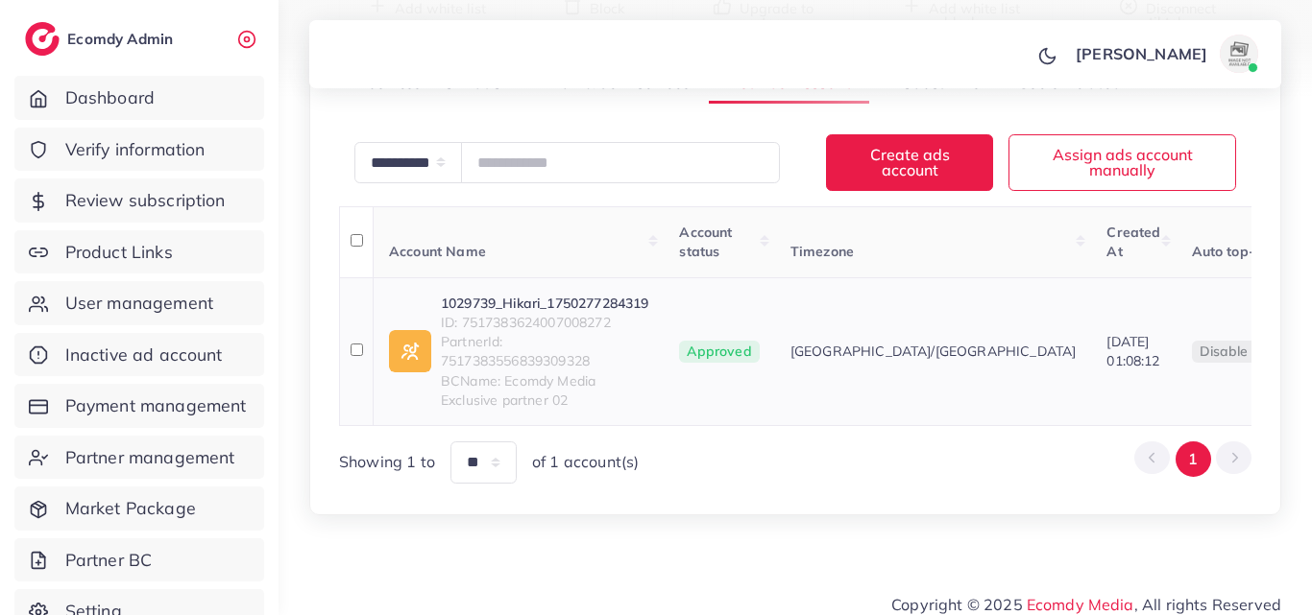
click at [615, 313] on link "1029739_Hikari_1750277284319" at bounding box center [544, 303] width 207 height 19
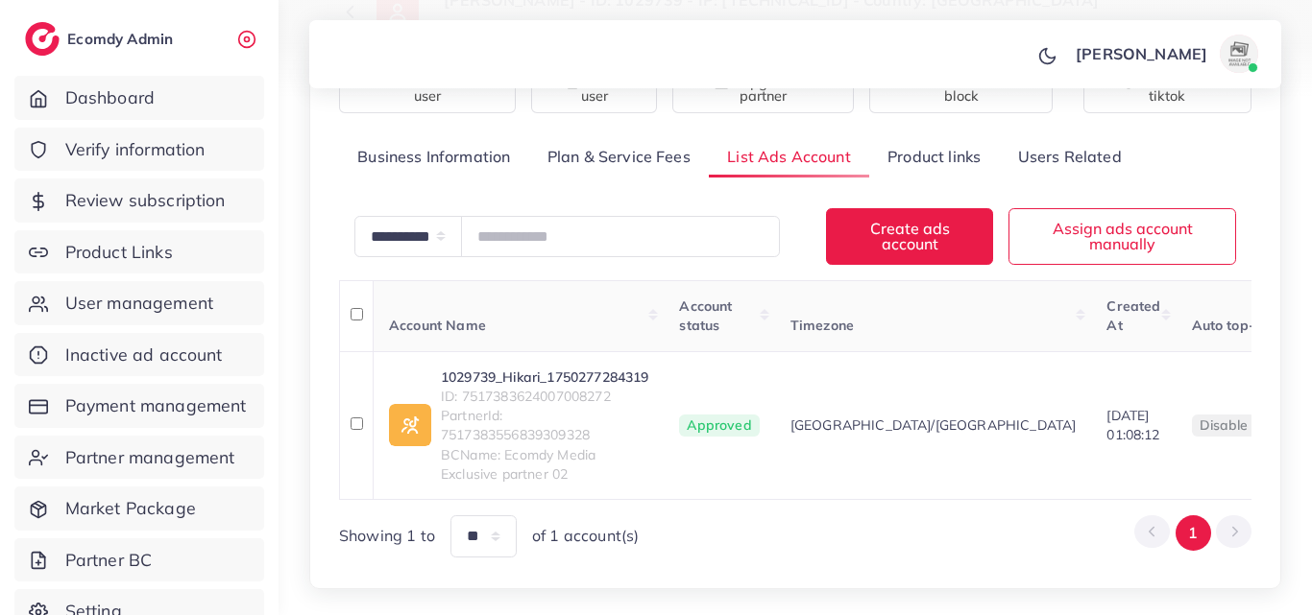
scroll to position [95, 0]
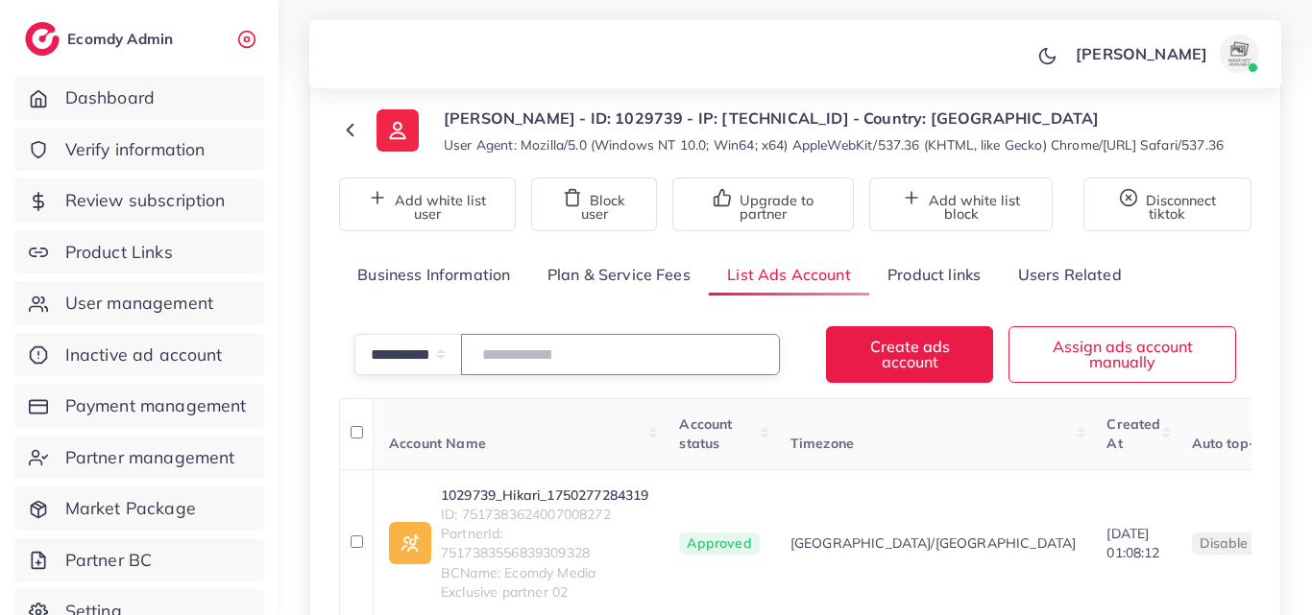
click at [596, 362] on input "text" at bounding box center [620, 354] width 319 height 41
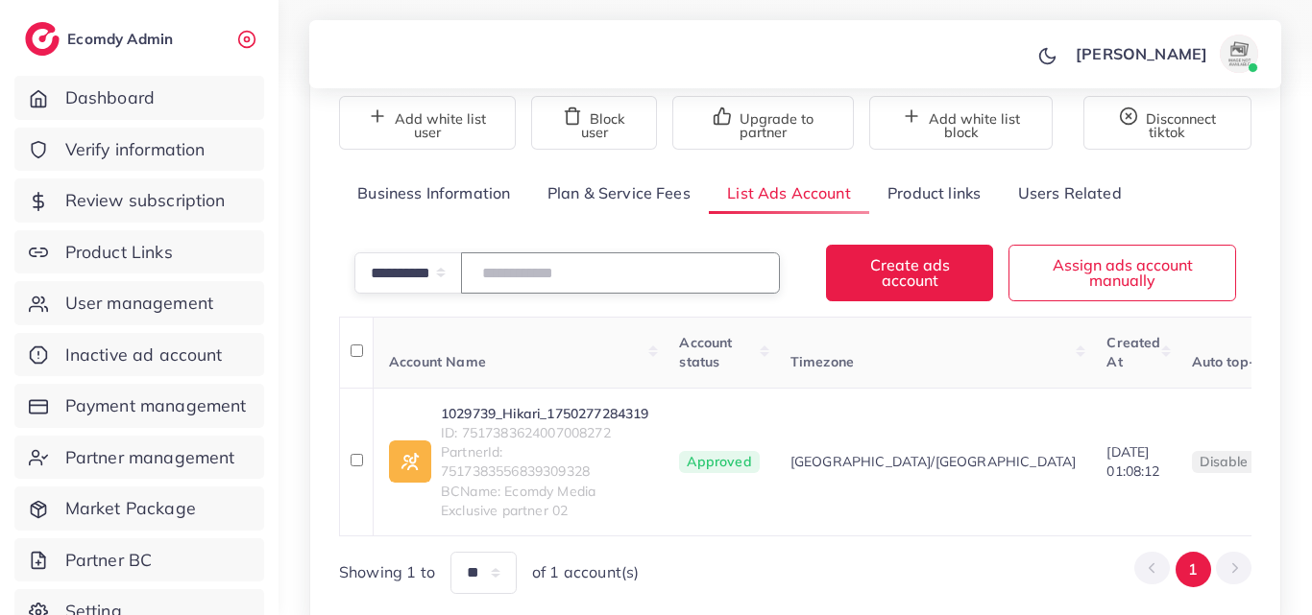
scroll to position [287, 0]
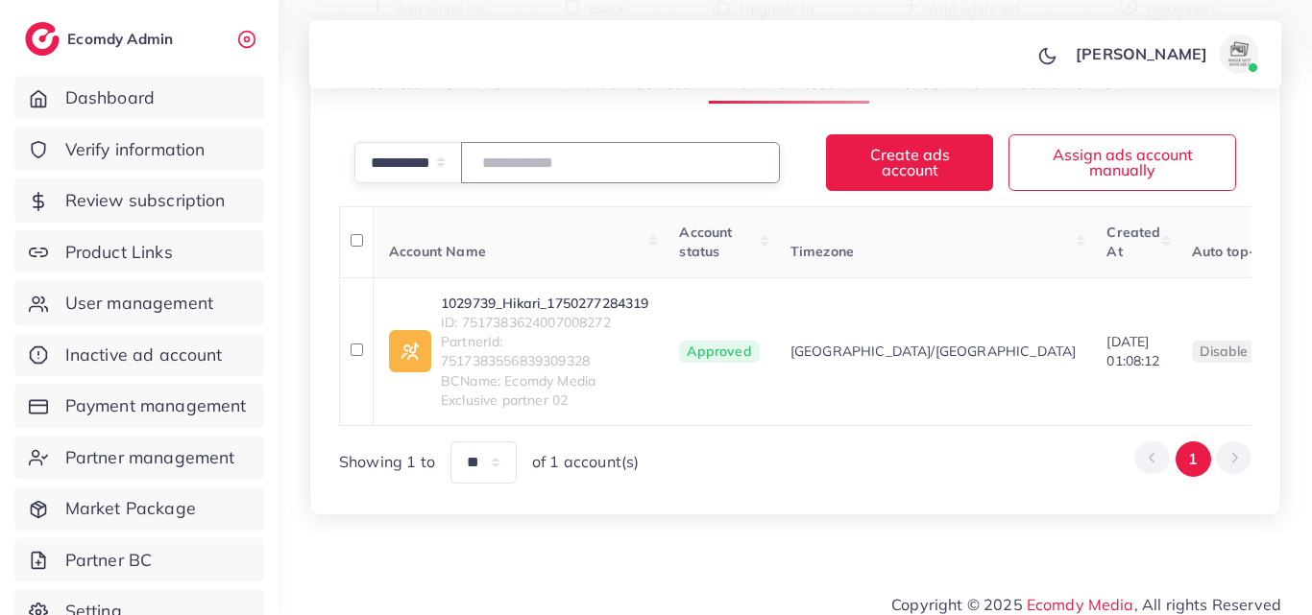
paste input "*******"
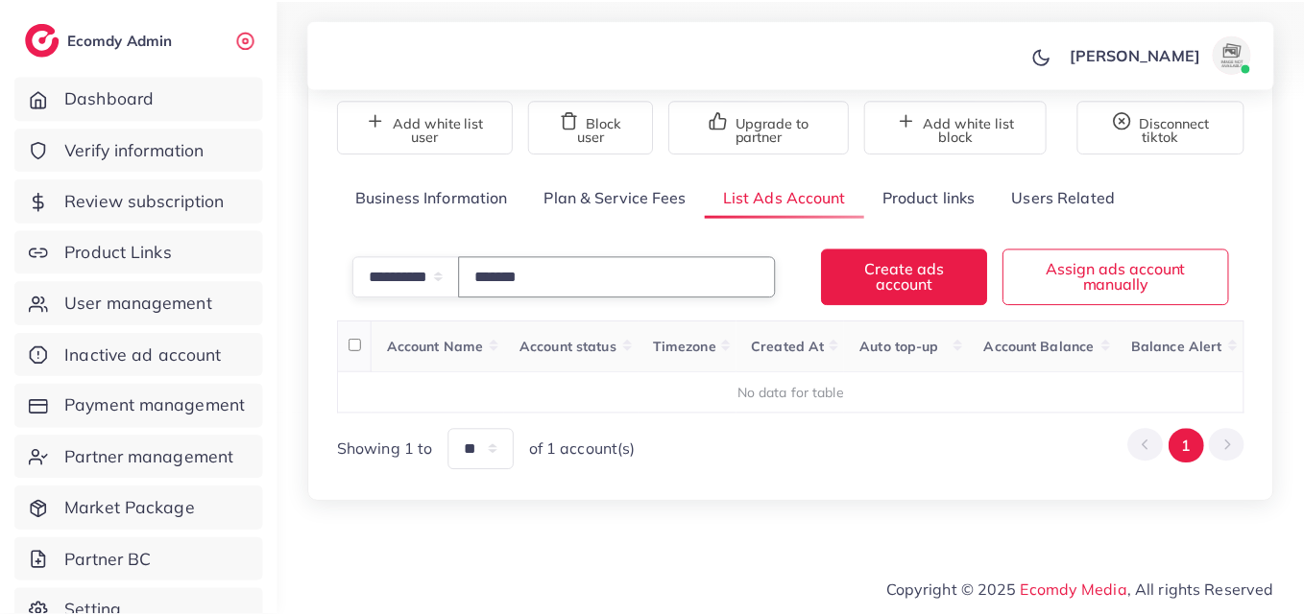
scroll to position [191, 0]
type input "*******"
click at [197, 302] on span "User management" at bounding box center [144, 303] width 148 height 25
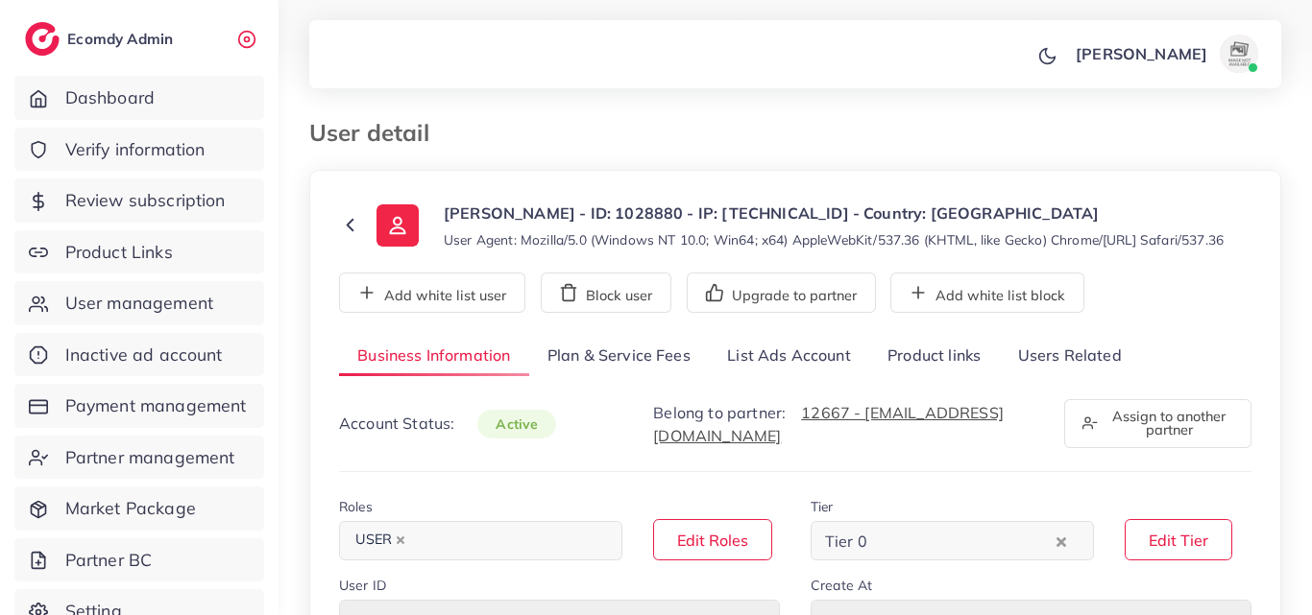
select select "********"
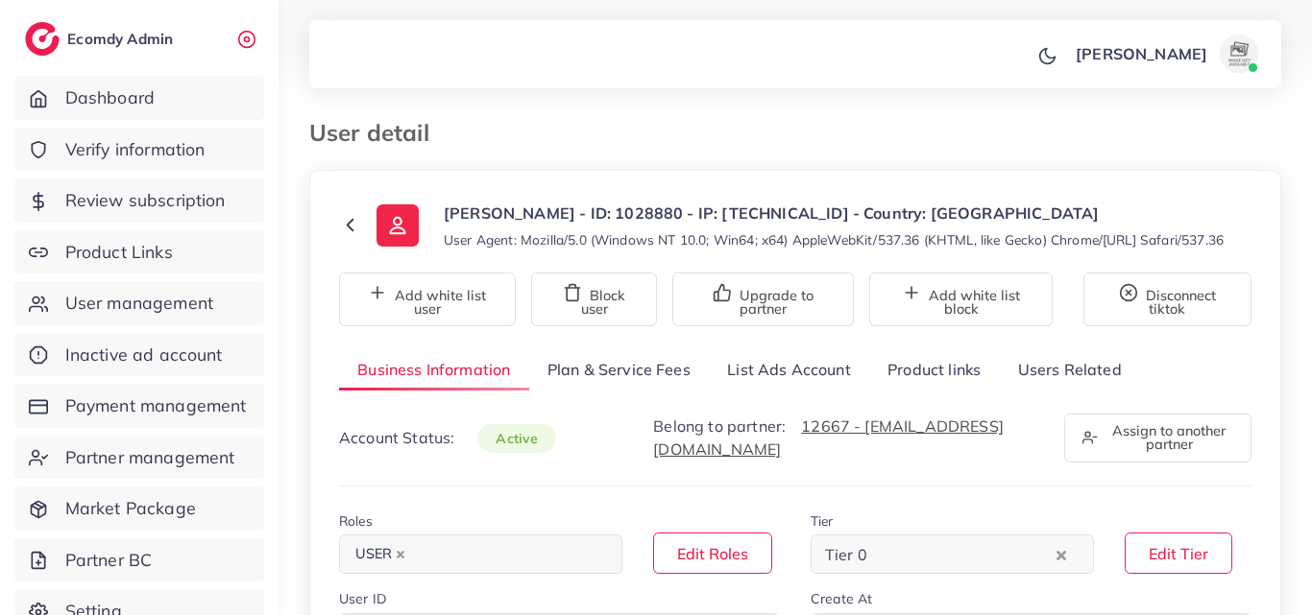
click at [824, 391] on link "List Ads Account" at bounding box center [789, 369] width 160 height 41
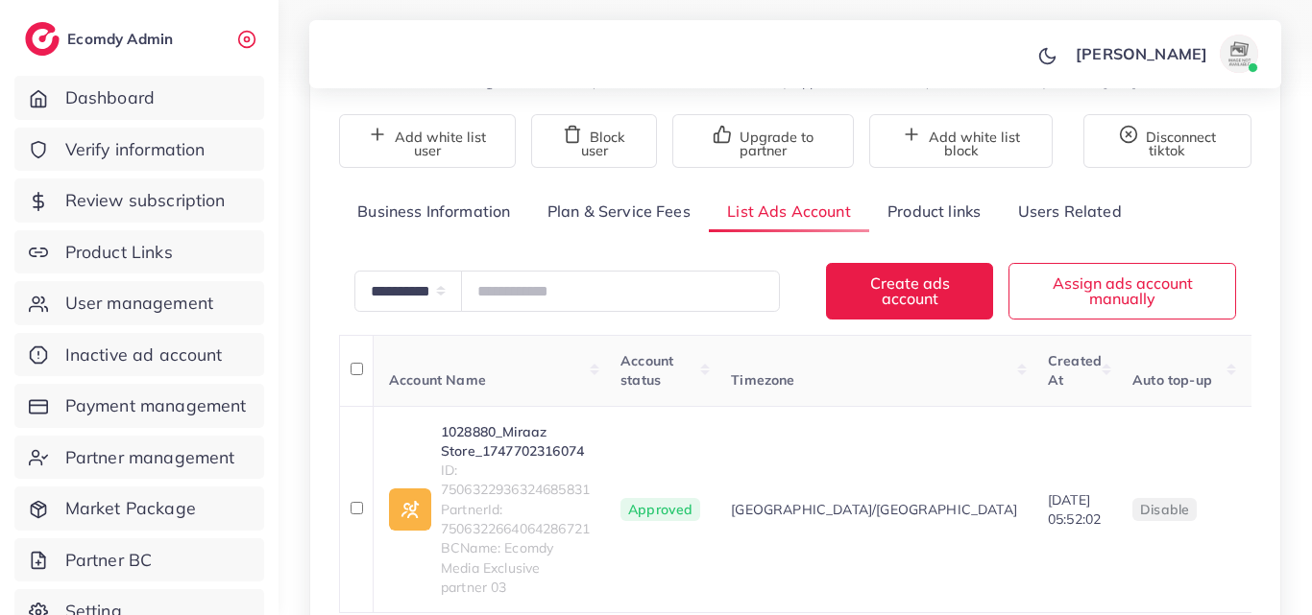
scroll to position [358, 0]
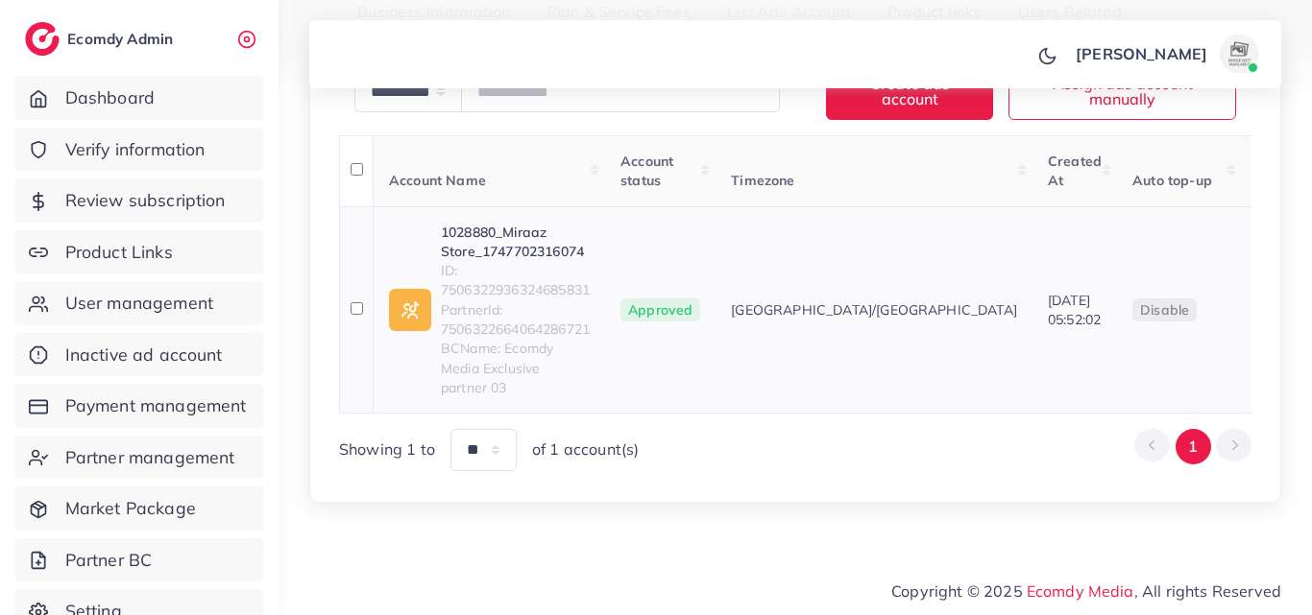
click at [498, 259] on link "1028880_Miraaz Store_1747702316074" at bounding box center [515, 242] width 149 height 39
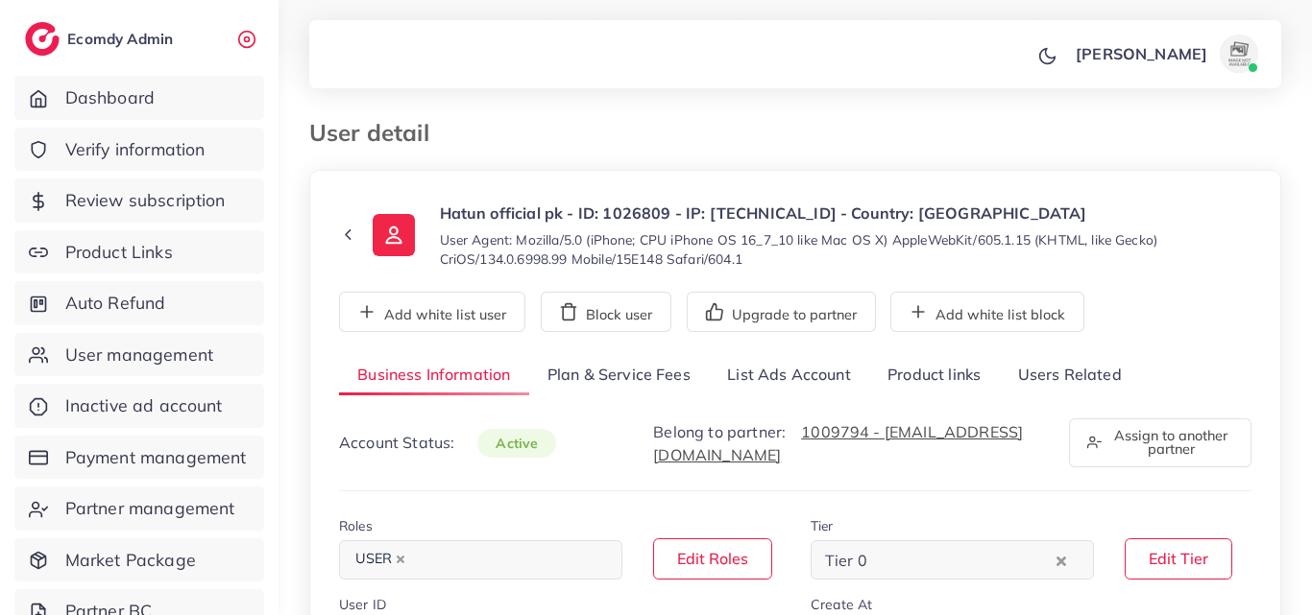
select select "********"
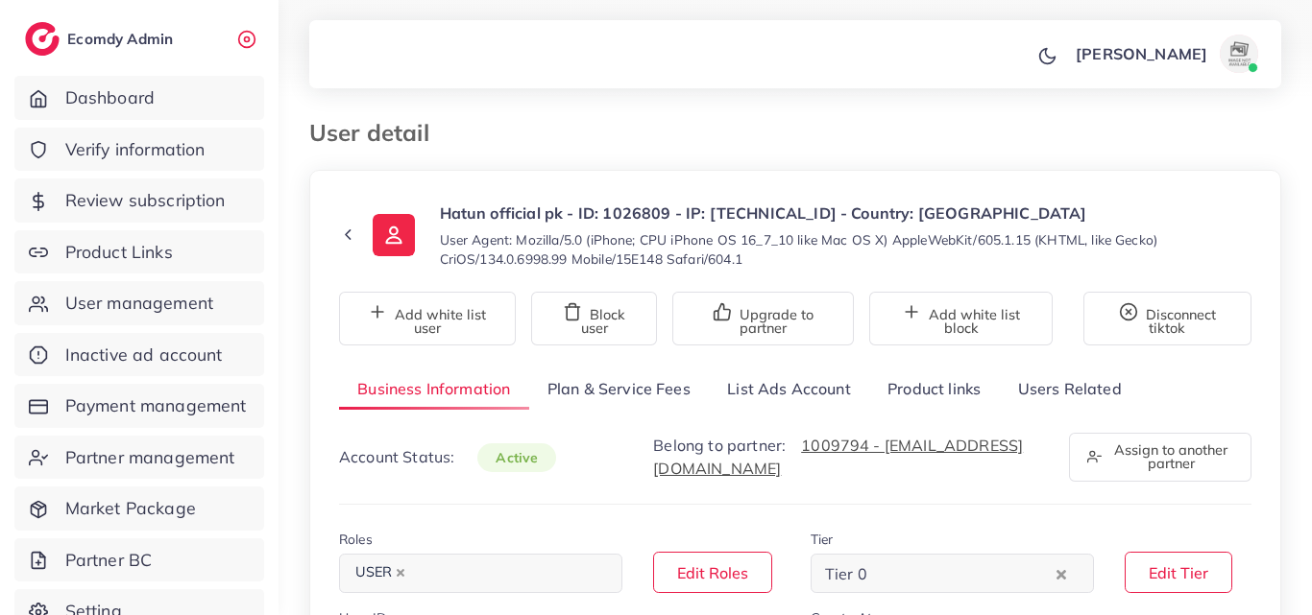
click at [808, 398] on link "List Ads Account" at bounding box center [789, 389] width 160 height 41
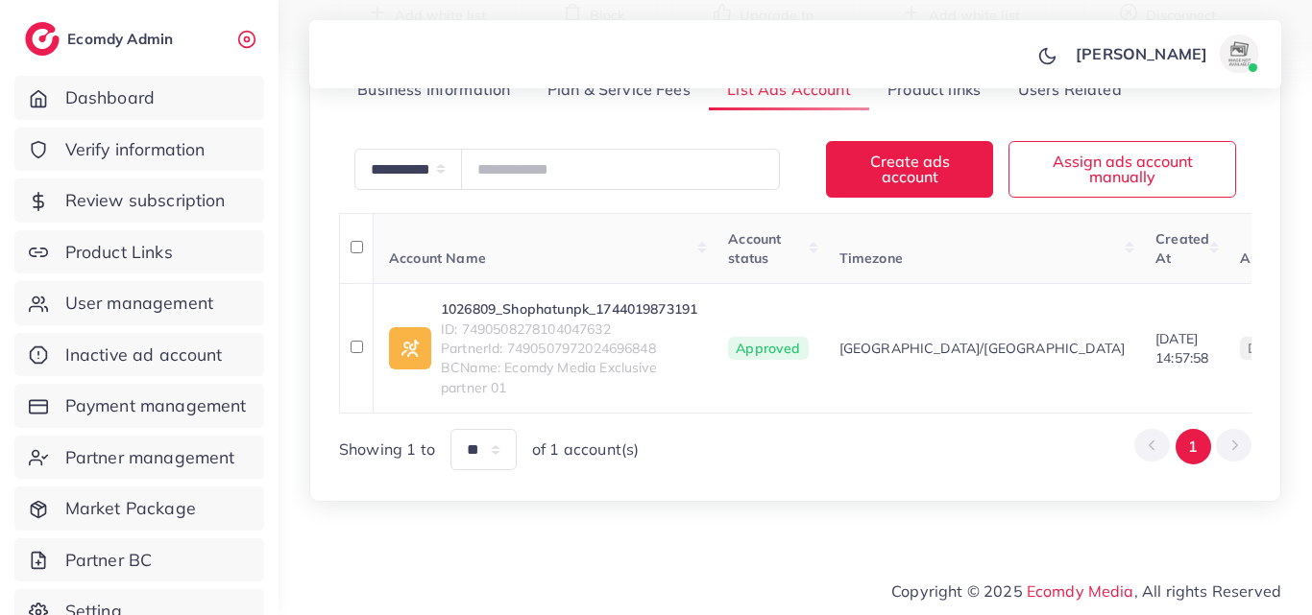
scroll to position [314, 0]
click at [604, 320] on span "ID: 7490508278104047632" at bounding box center [569, 329] width 256 height 19
click at [620, 300] on link "1026809_Shophatunpk_1744019873191" at bounding box center [569, 309] width 256 height 19
click at [592, 320] on span "ID: 7490508278104047632" at bounding box center [569, 329] width 256 height 19
click at [593, 320] on span "ID: 7490508278104047632" at bounding box center [569, 329] width 256 height 19
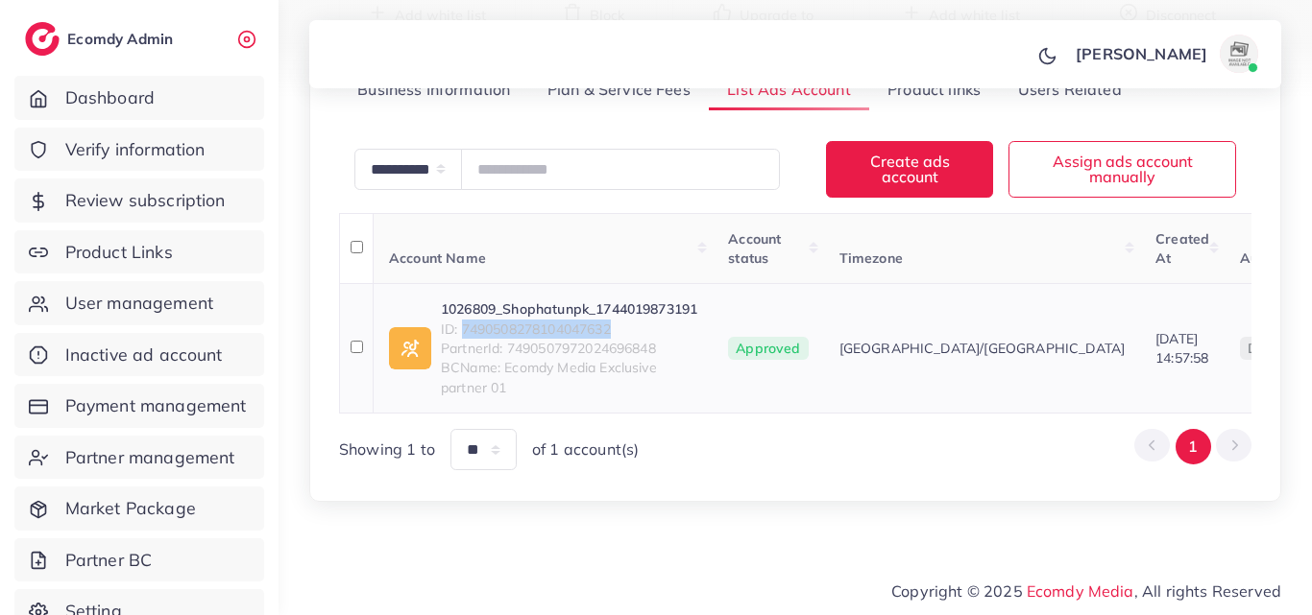
copy span "7490508278104047632"
click at [656, 300] on link "1026809_Shophatunpk_1744019873191" at bounding box center [569, 309] width 256 height 19
click at [643, 300] on link "1026809_Shophatunpk_1744019873191" at bounding box center [569, 309] width 256 height 19
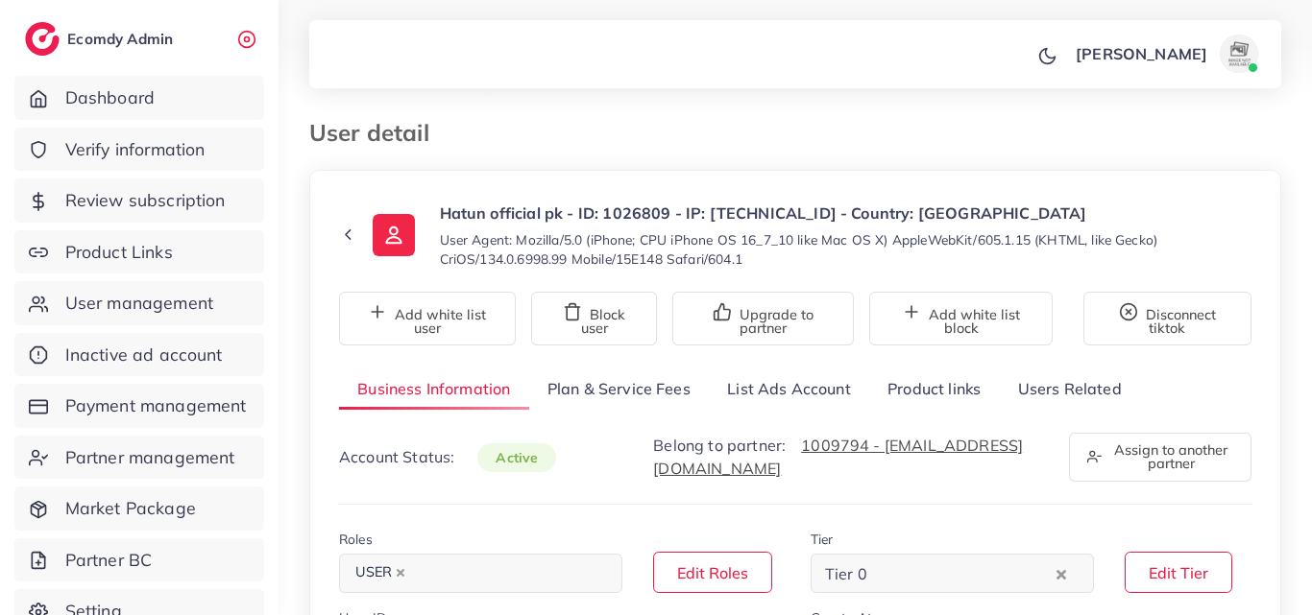
select select "********"
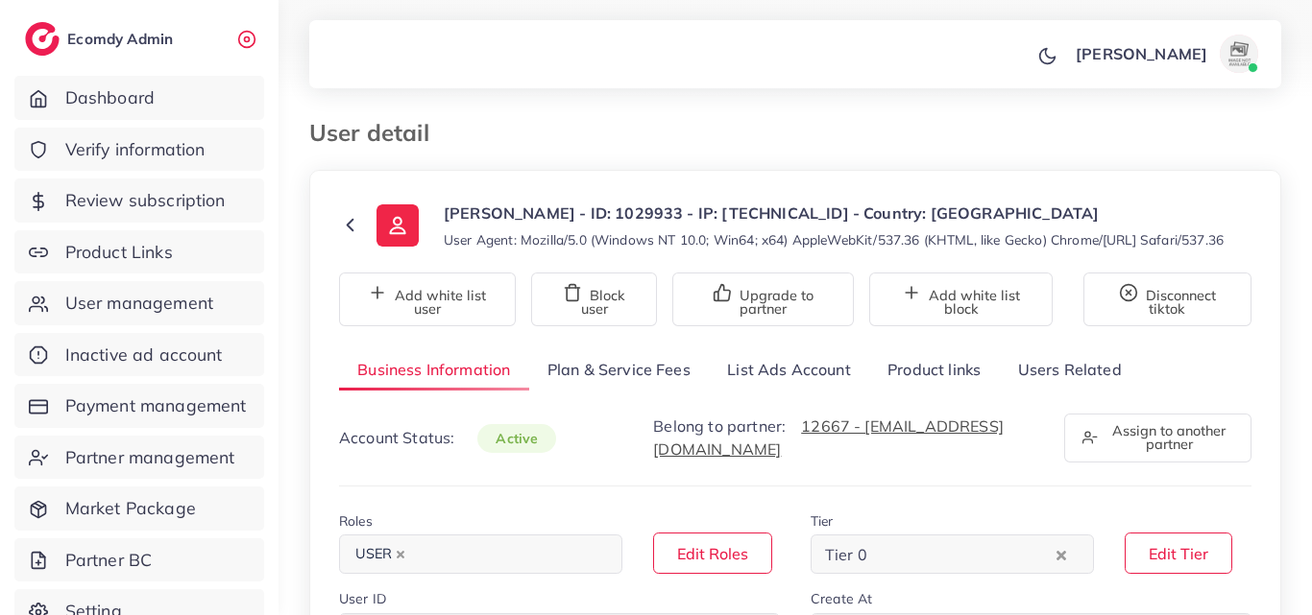
select select "**********"
click at [773, 382] on link "List Ads Account" at bounding box center [789, 369] width 160 height 41
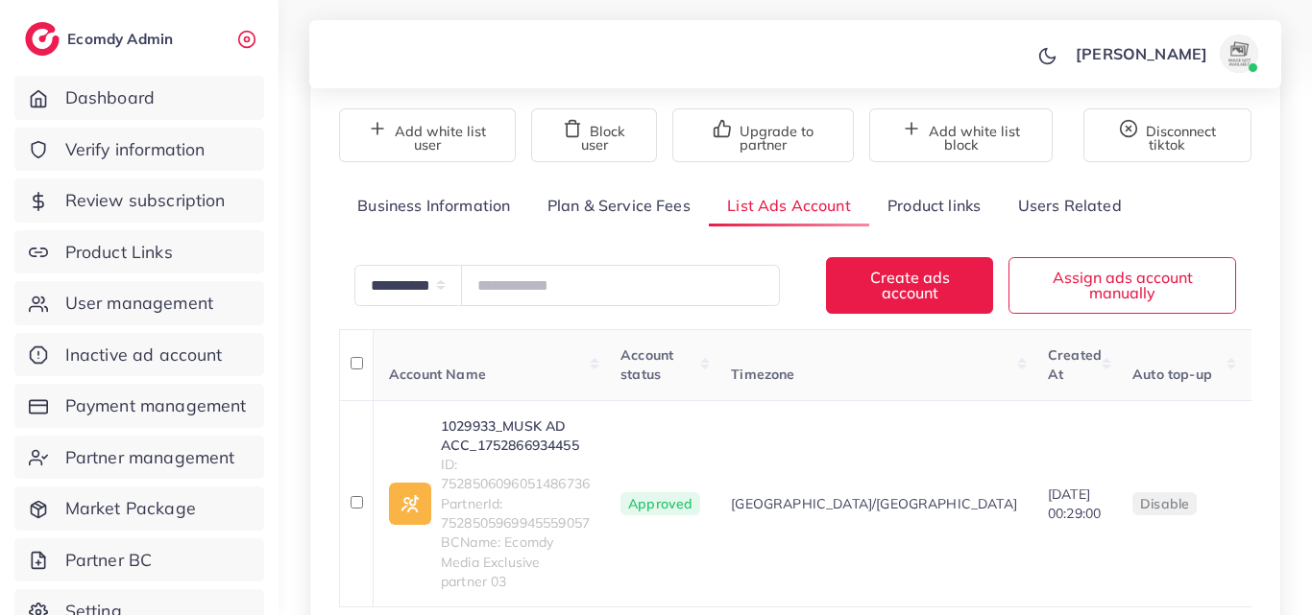
scroll to position [358, 0]
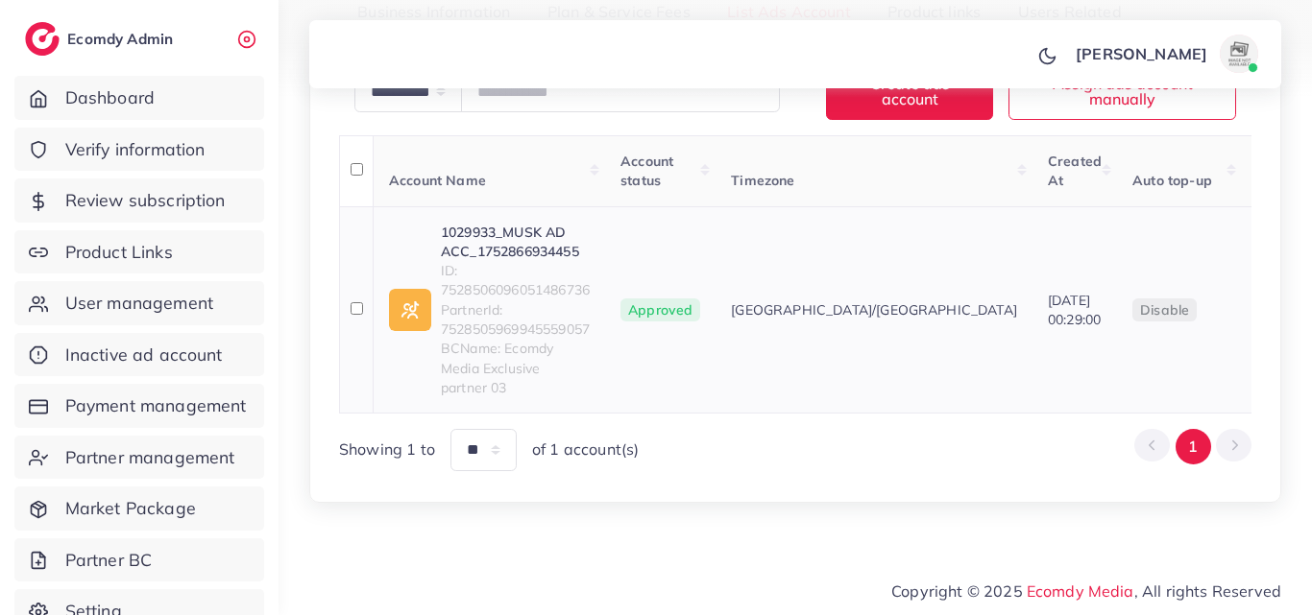
click at [509, 260] on link "1029933_MUSK AD ACC_1752866934455" at bounding box center [515, 242] width 149 height 39
click at [474, 299] on span "ID: 7528506096051486736" at bounding box center [515, 280] width 149 height 39
click at [476, 301] on span "ID: 7528506096051486736" at bounding box center [515, 280] width 149 height 39
copy span "7528506096051486736"
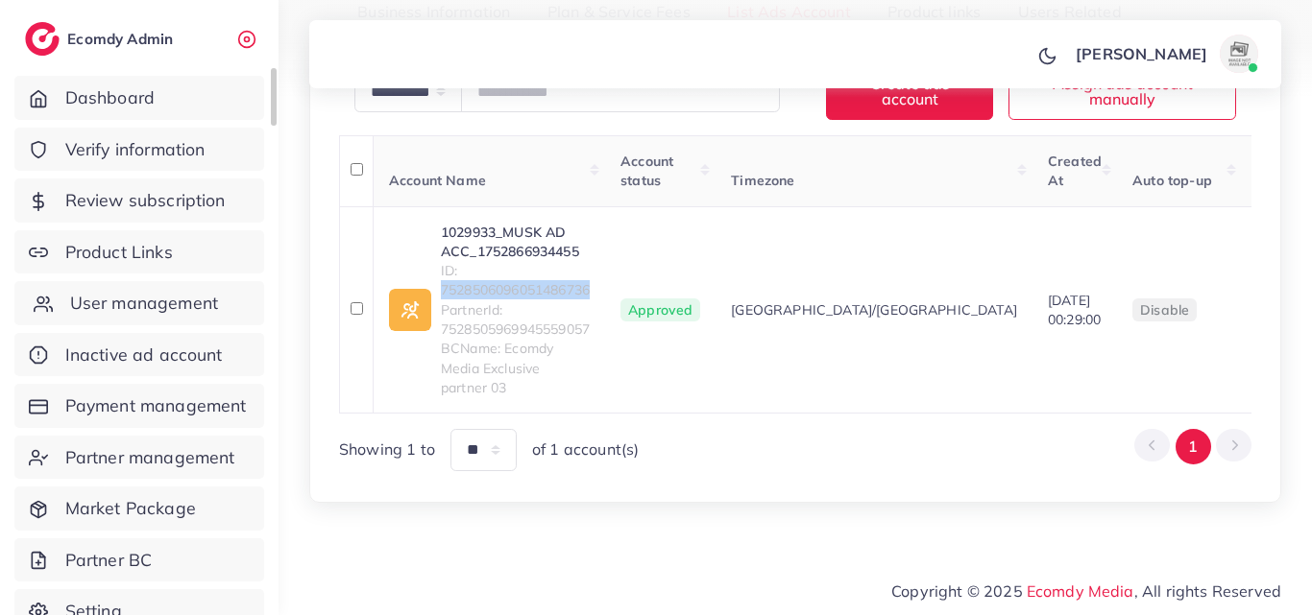
click at [125, 303] on span "User management" at bounding box center [144, 303] width 148 height 25
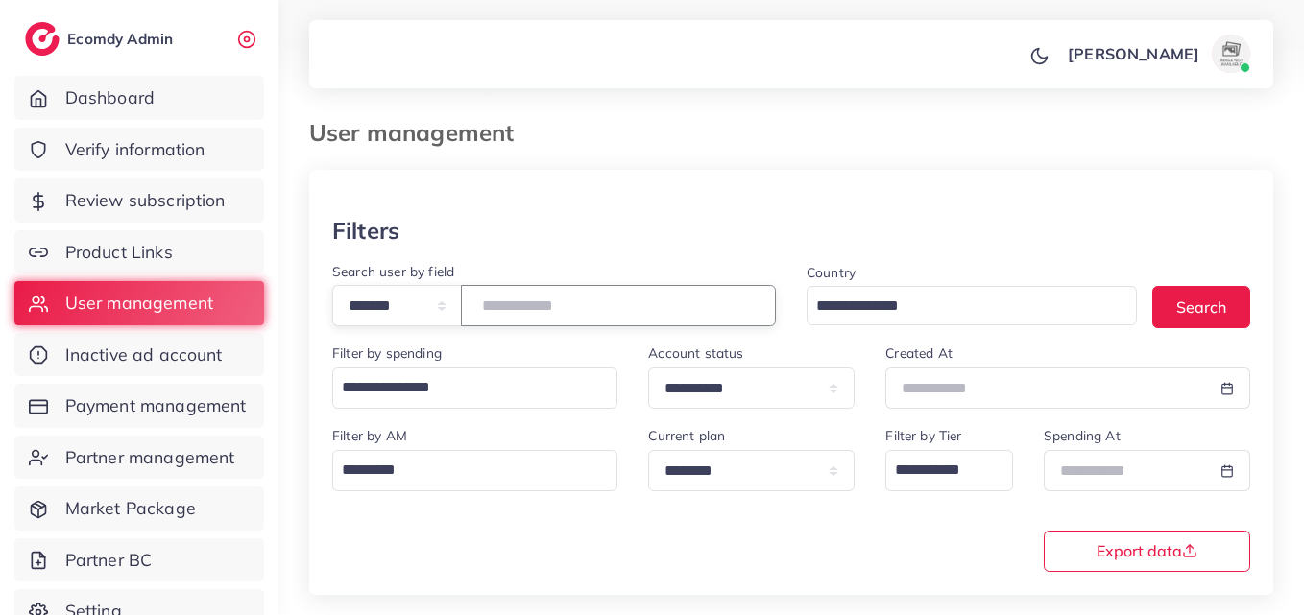
click at [534, 292] on input "number" at bounding box center [618, 305] width 315 height 41
paste input "*******"
type input "*******"
click at [1186, 287] on button "Search" at bounding box center [1201, 306] width 98 height 41
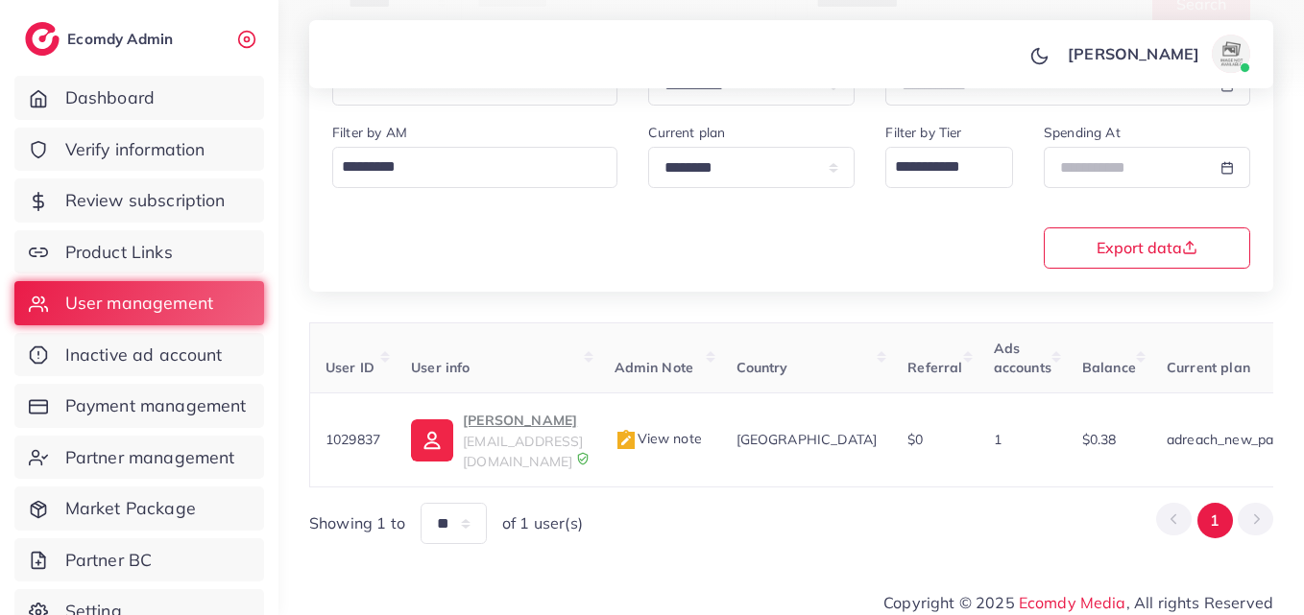
scroll to position [0, 665]
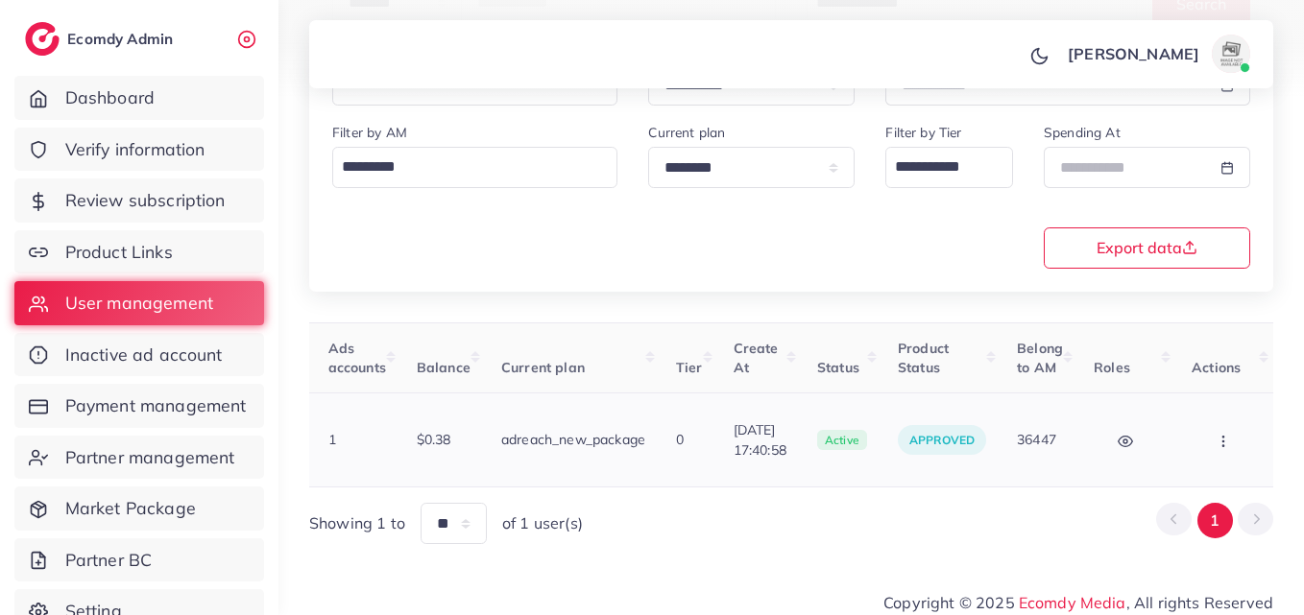
click at [1200, 437] on button "button" at bounding box center [1225, 440] width 67 height 43
click at [0, 0] on span "Assign to AM" at bounding box center [0, 0] width 0 height 0
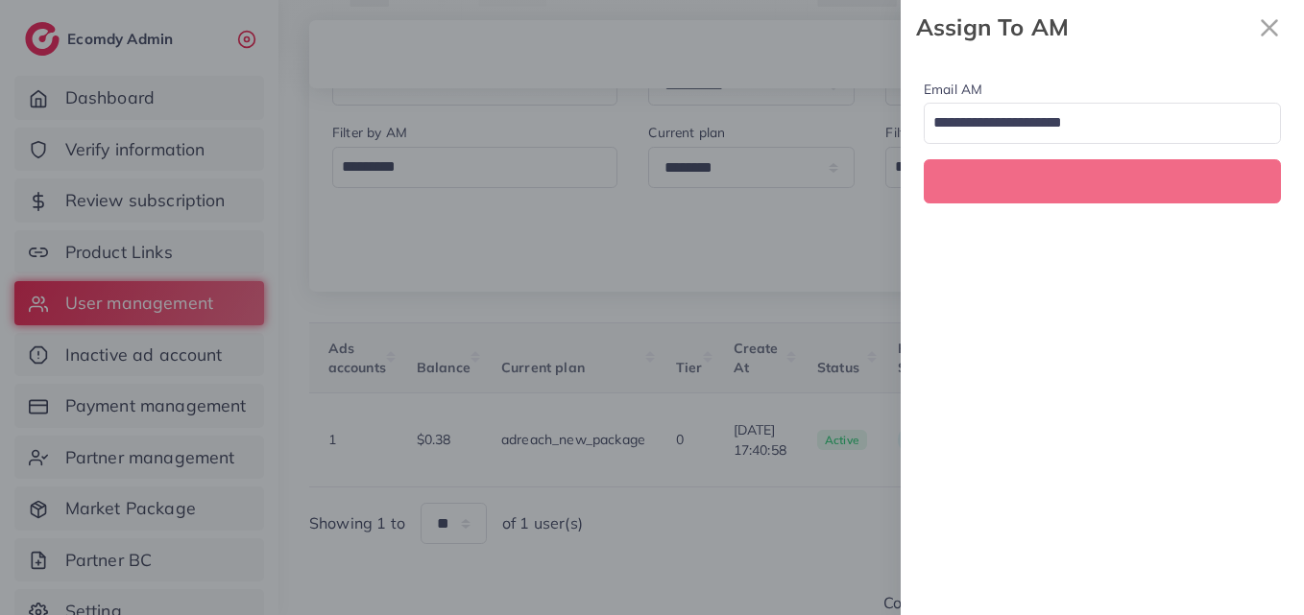
scroll to position [0, 665]
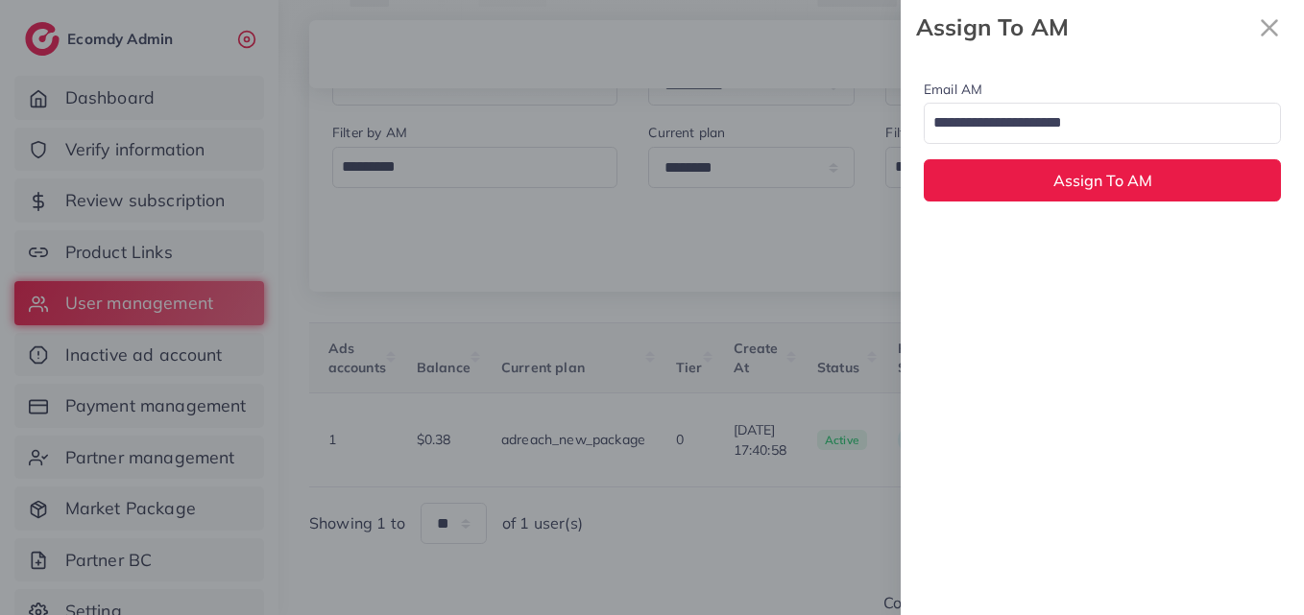
click at [1017, 119] on input "Search for option" at bounding box center [1091, 124] width 329 height 33
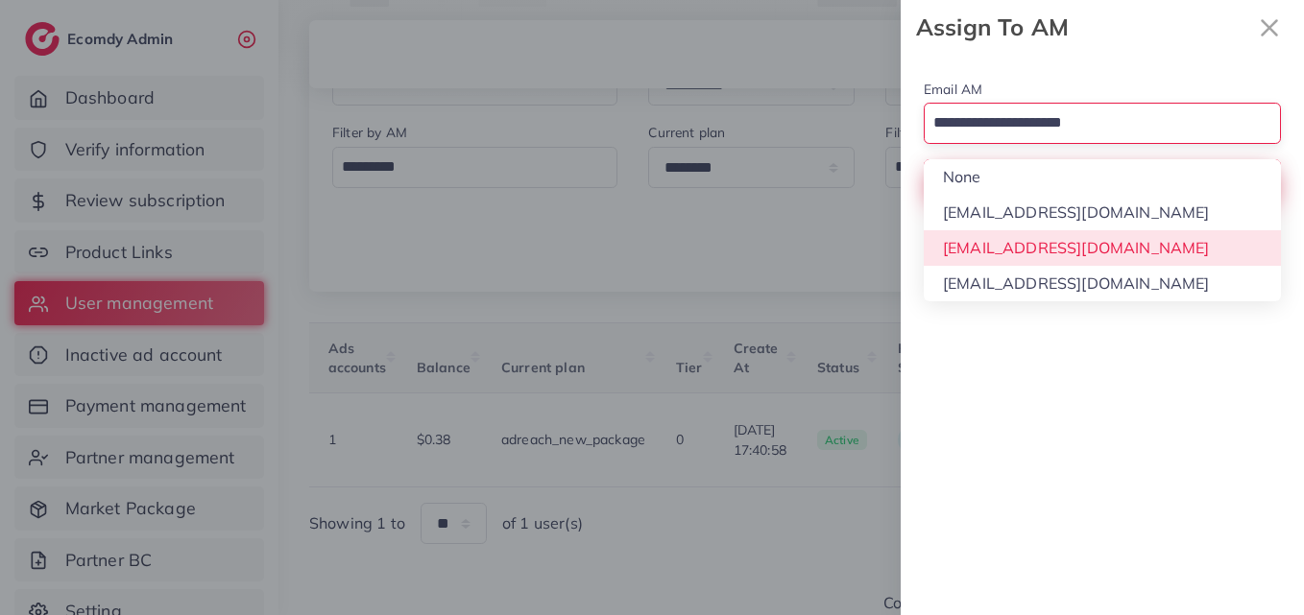
drag, startPoint x: 1016, startPoint y: 249, endPoint x: 1002, endPoint y: 198, distance: 52.6
click at [1016, 246] on div "Email AM Loading... None hadibaaslam@gmail.com natashashahid163@gmail.com wajah…" at bounding box center [1102, 335] width 403 height 561
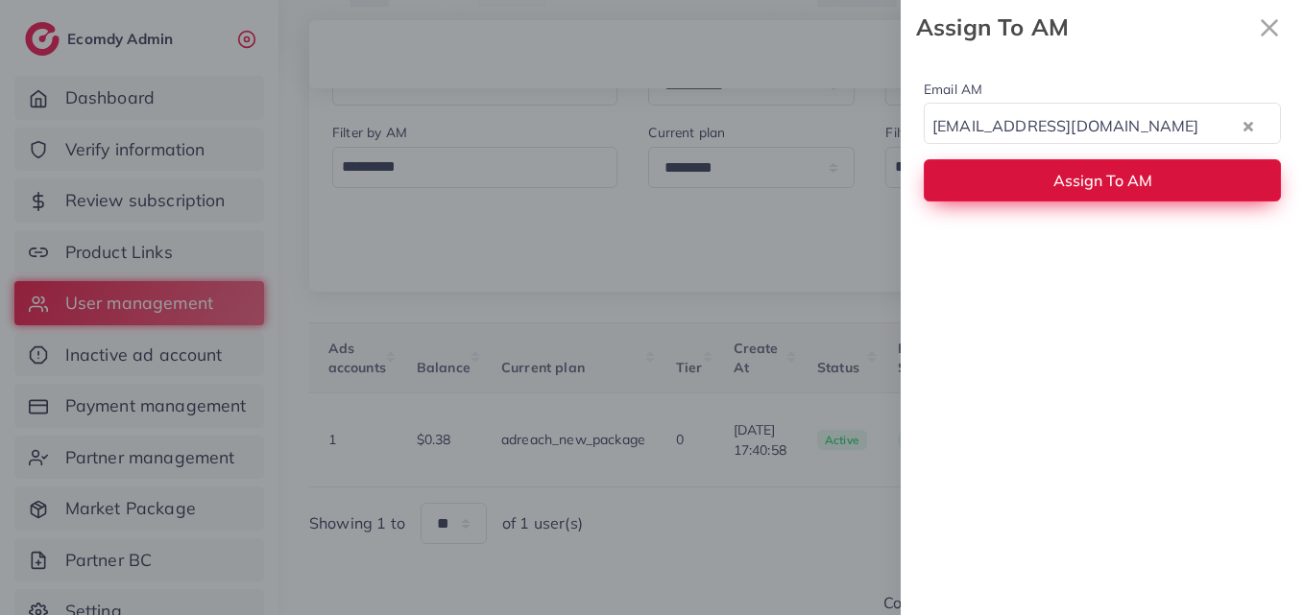
click at [1000, 189] on button "Assign To AM" at bounding box center [1102, 179] width 357 height 41
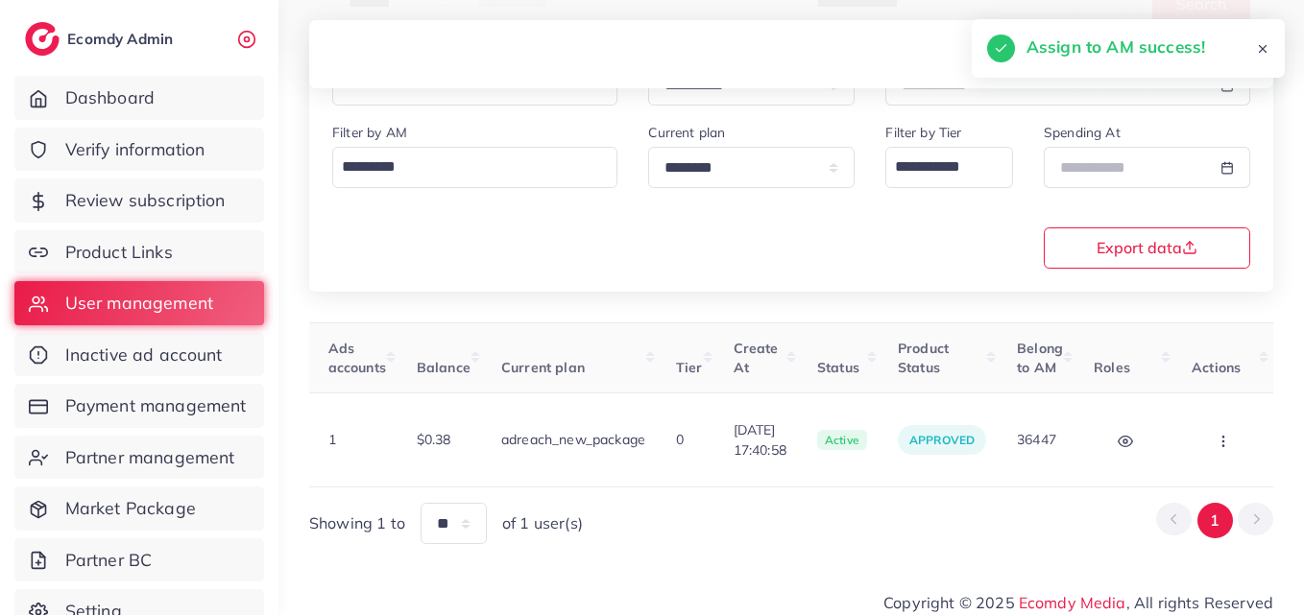
scroll to position [0, 0]
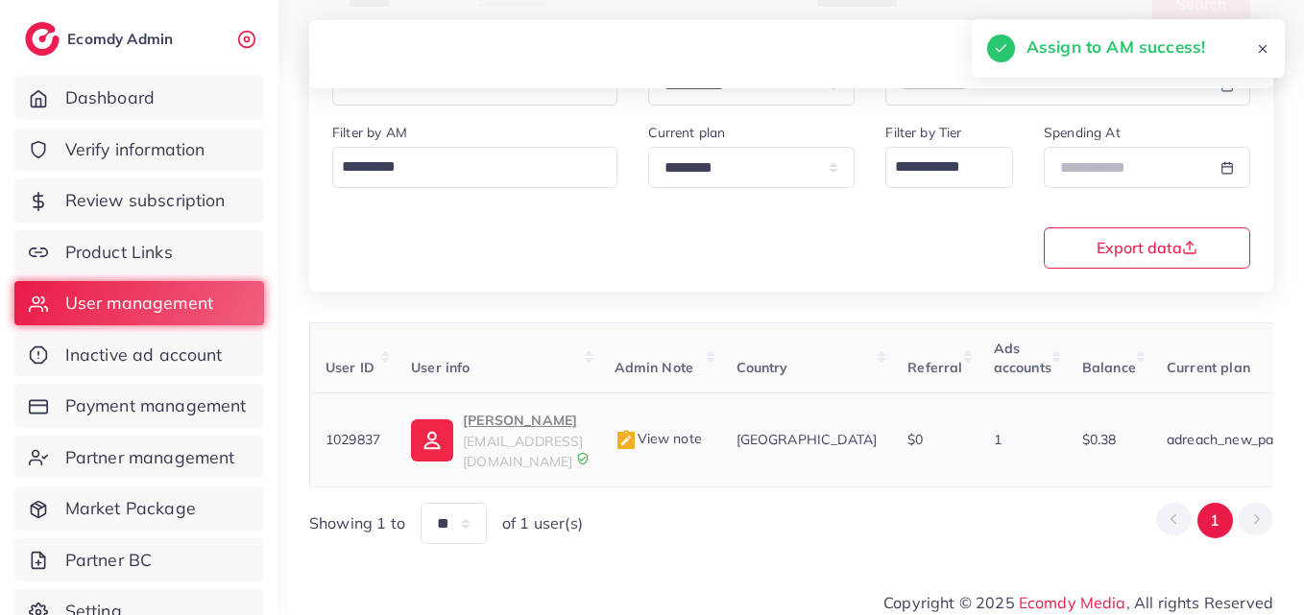
click at [492, 434] on span "salescasemania@gmail.com" at bounding box center [523, 451] width 120 height 36
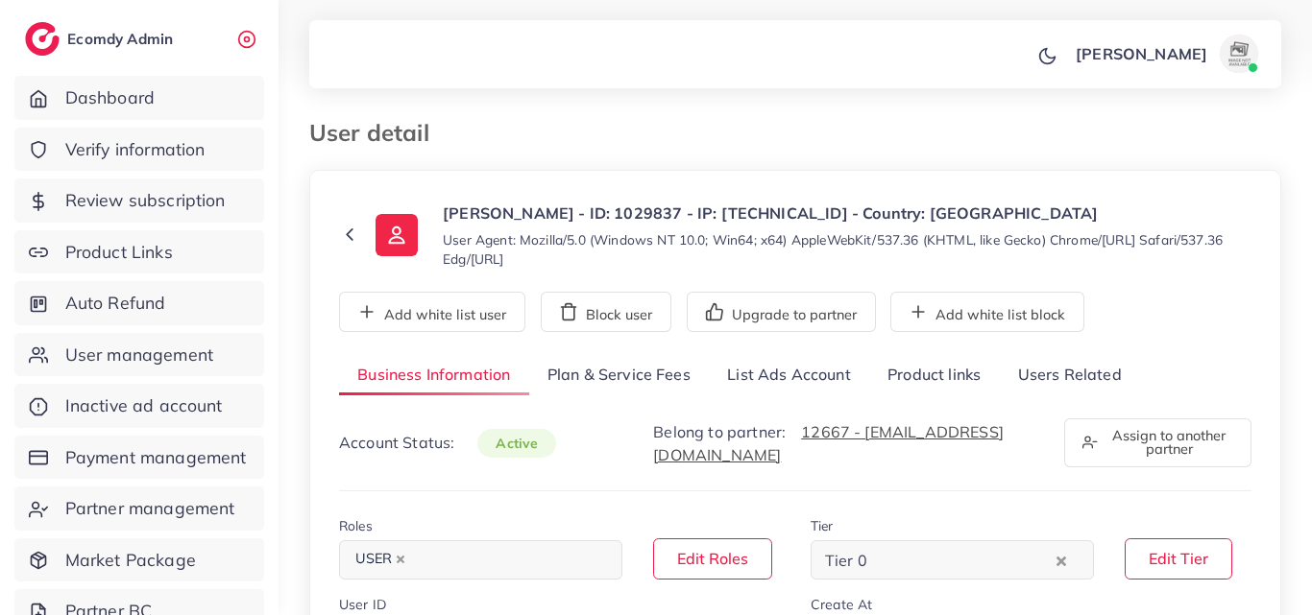
select select "********"
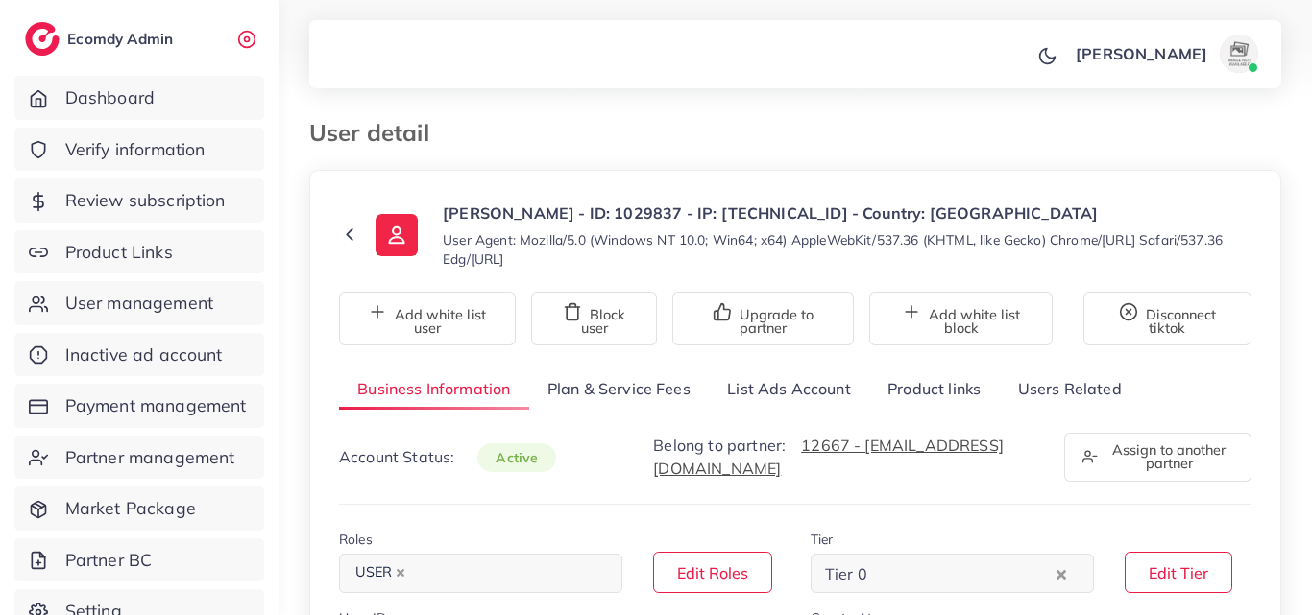
click at [842, 384] on link "List Ads Account" at bounding box center [789, 389] width 160 height 41
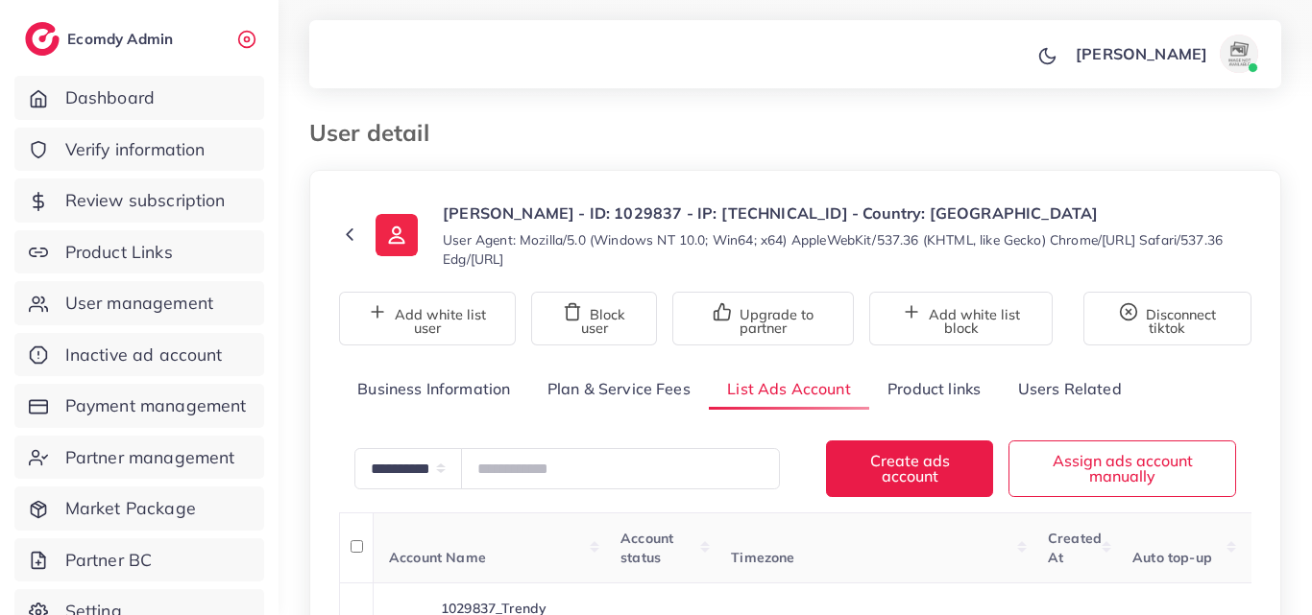
scroll to position [288, 0]
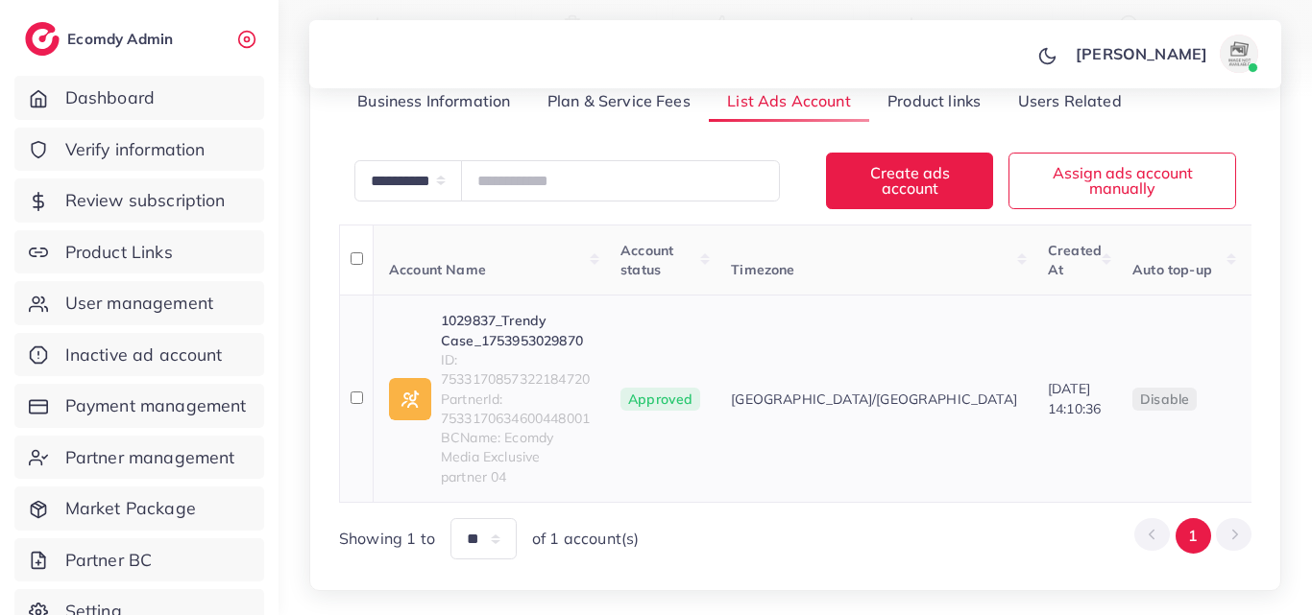
click at [534, 334] on link "1029837_Trendy Case_1753953029870" at bounding box center [515, 330] width 149 height 39
click at [582, 374] on span "ID: 7533170857322184720" at bounding box center [515, 369] width 149 height 39
click at [587, 373] on span "ID: 7533170857322184720" at bounding box center [515, 369] width 149 height 39
drag, startPoint x: 589, startPoint y: 370, endPoint x: 560, endPoint y: 387, distance: 33.6
click at [560, 387] on span "ID: 7533170857322184720" at bounding box center [515, 369] width 149 height 39
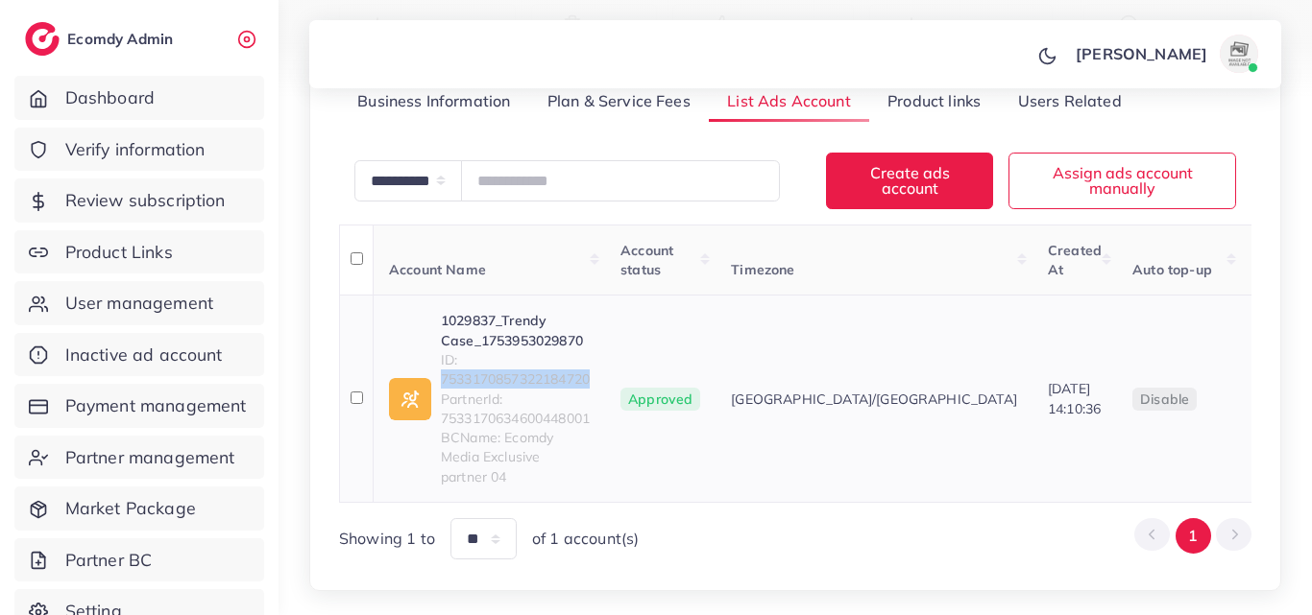
click at [562, 387] on span "ID: 7533170857322184720" at bounding box center [515, 369] width 149 height 39
copy span "7533170857322184720"
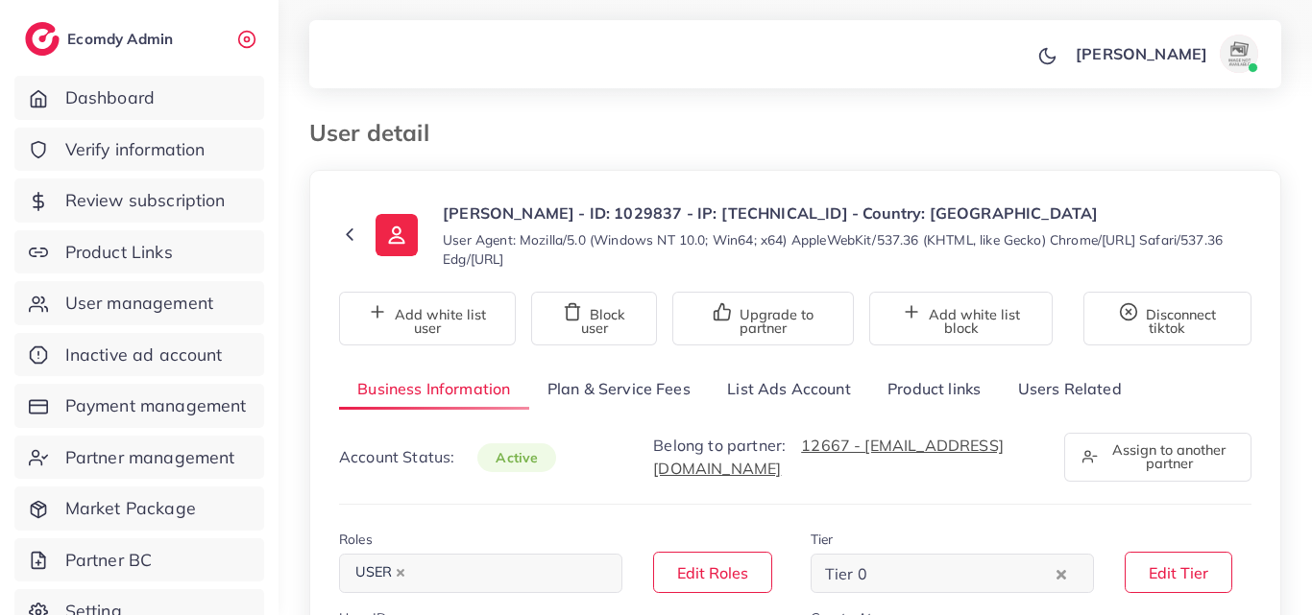
select select "********"
click at [800, 387] on link "List Ads Account" at bounding box center [789, 389] width 160 height 41
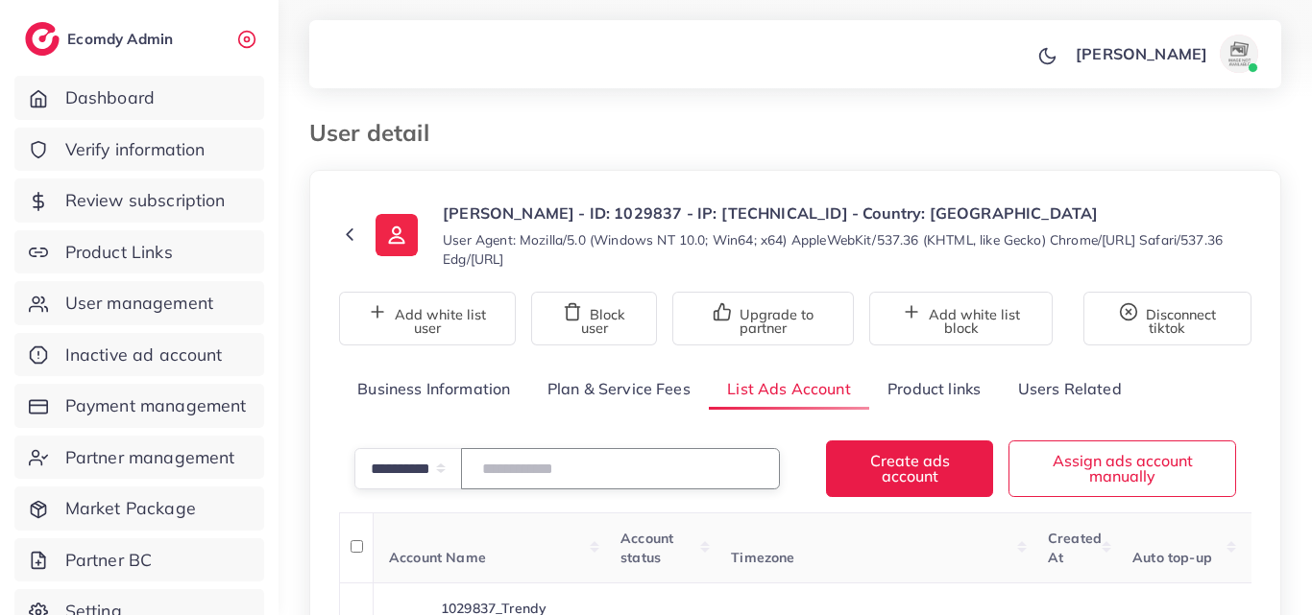
click at [608, 460] on input "text" at bounding box center [620, 468] width 319 height 41
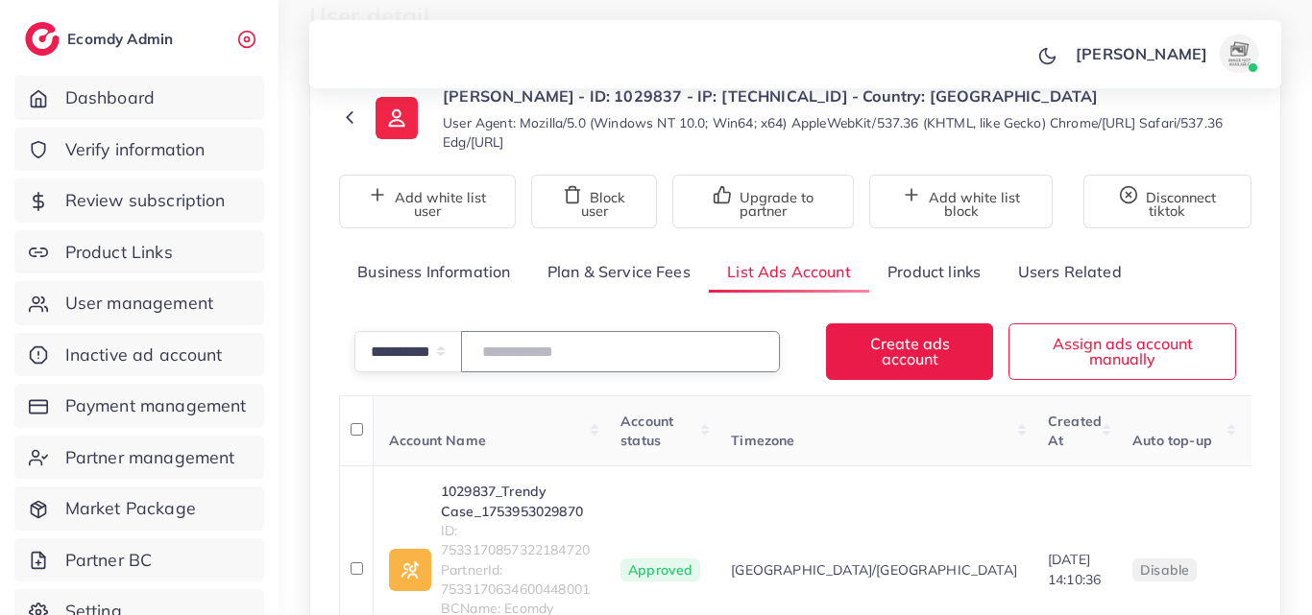
scroll to position [358, 0]
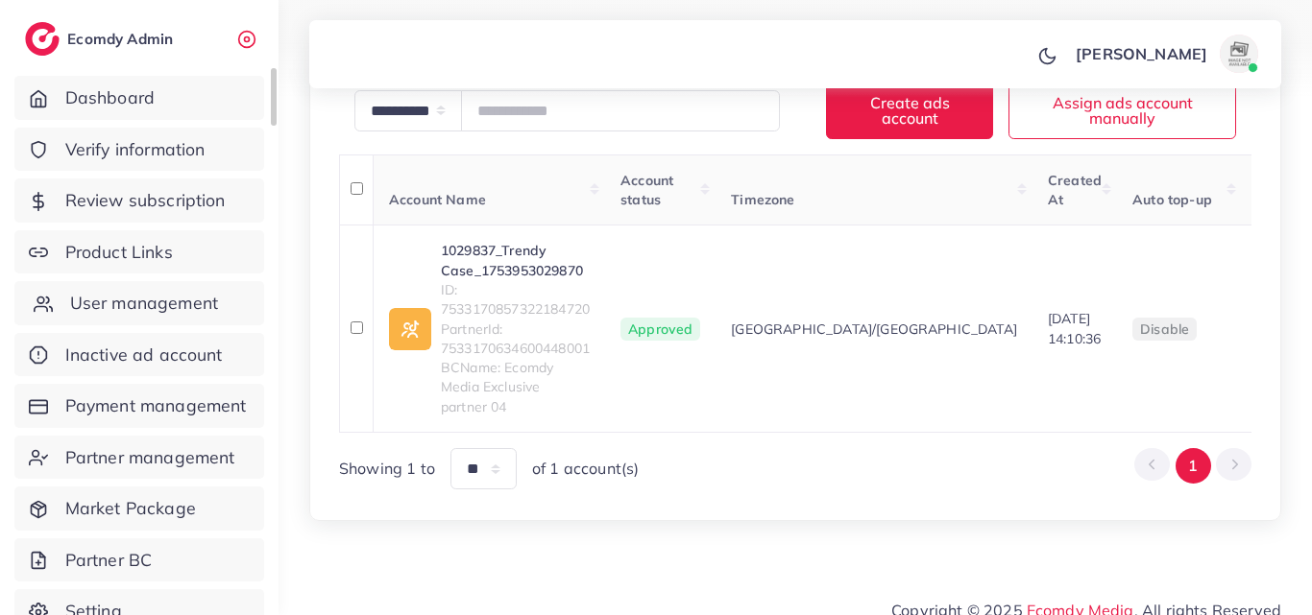
click at [115, 289] on link "User management" at bounding box center [139, 303] width 250 height 44
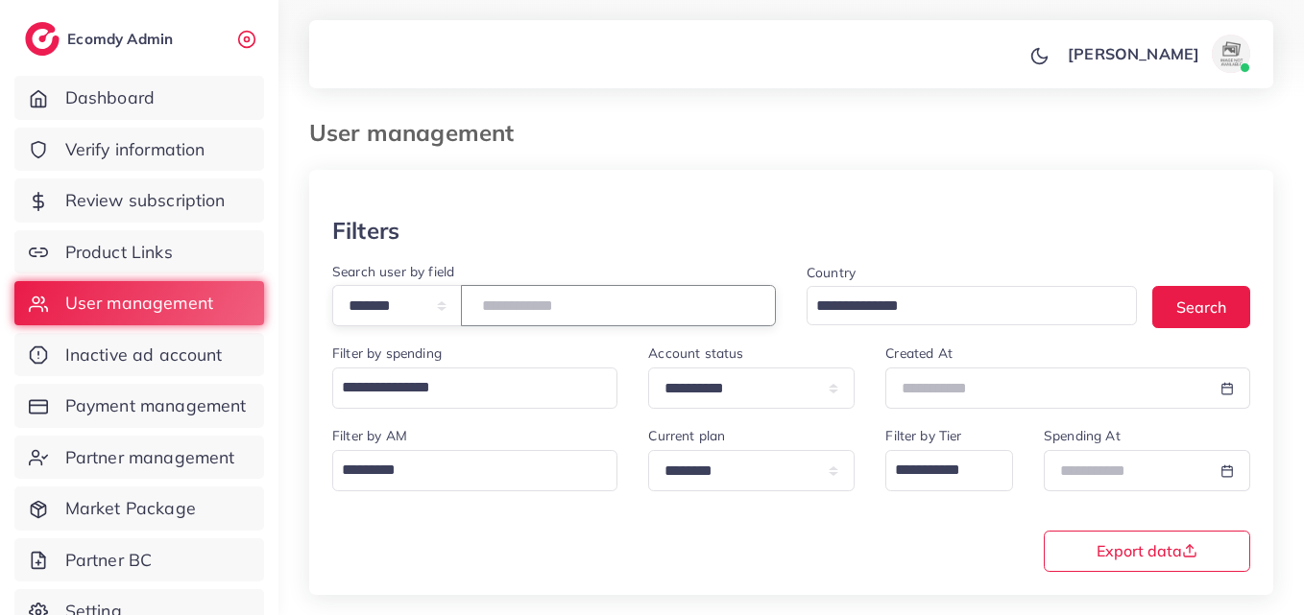
click at [594, 304] on input "number" at bounding box center [618, 305] width 315 height 41
paste input "*******"
drag, startPoint x: 568, startPoint y: 306, endPoint x: 474, endPoint y: 308, distance: 94.1
click at [474, 308] on div "**********" at bounding box center [554, 305] width 444 height 41
paste input "number"
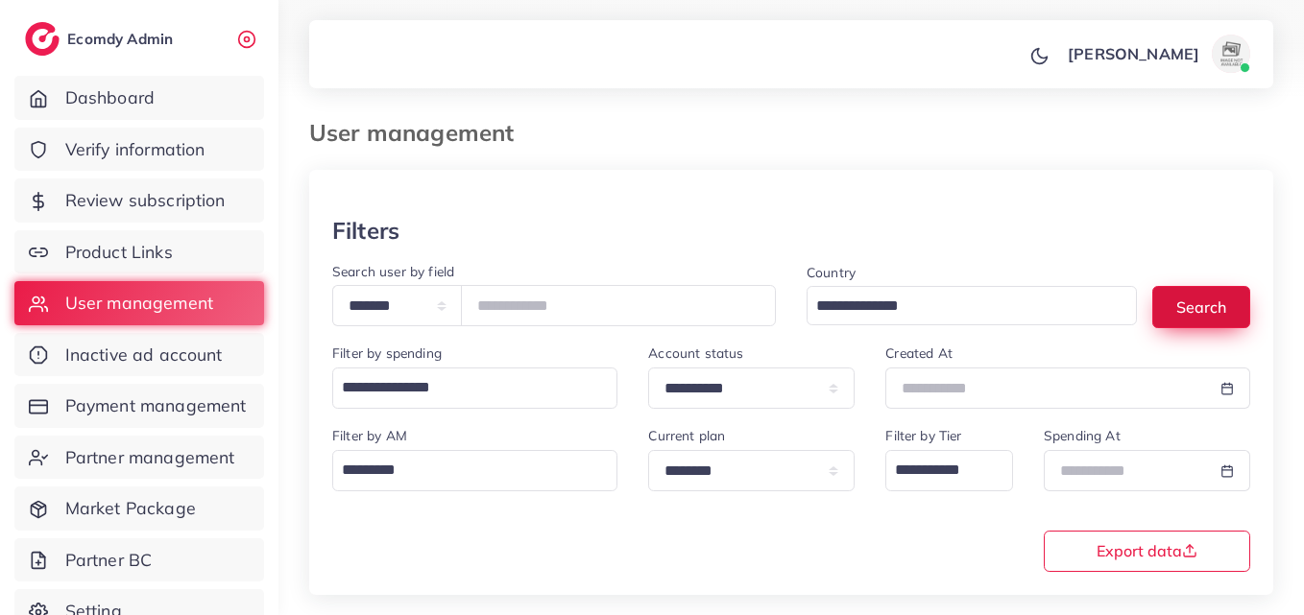
click at [1208, 312] on button "Search" at bounding box center [1201, 306] width 98 height 41
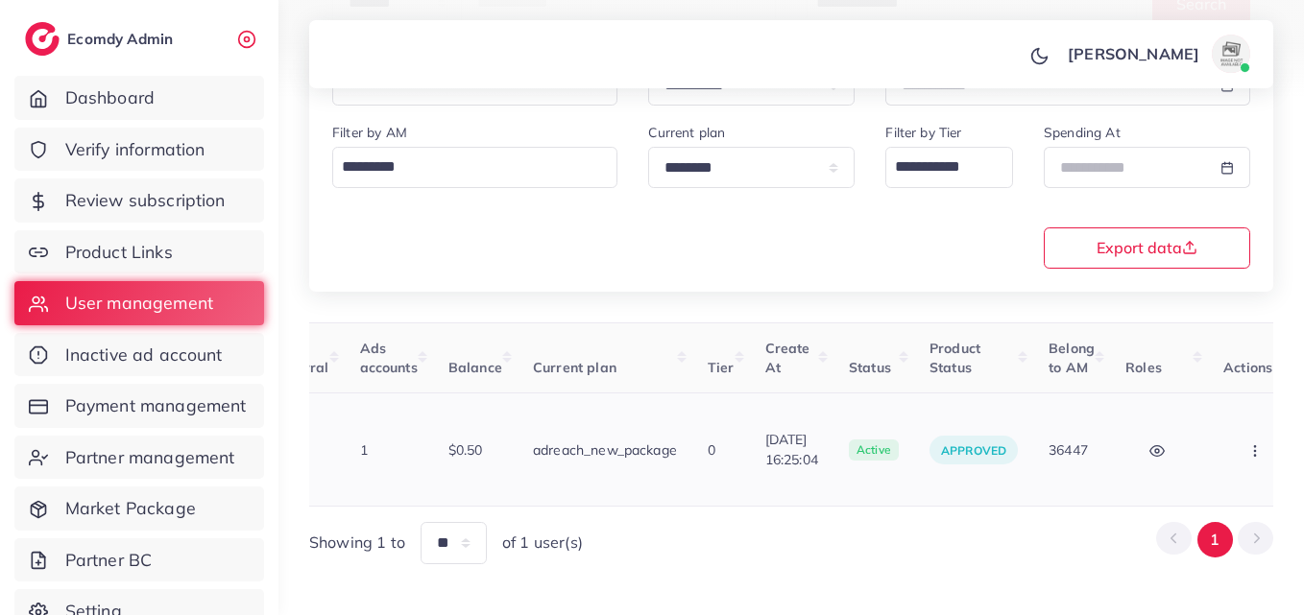
scroll to position [0, 674]
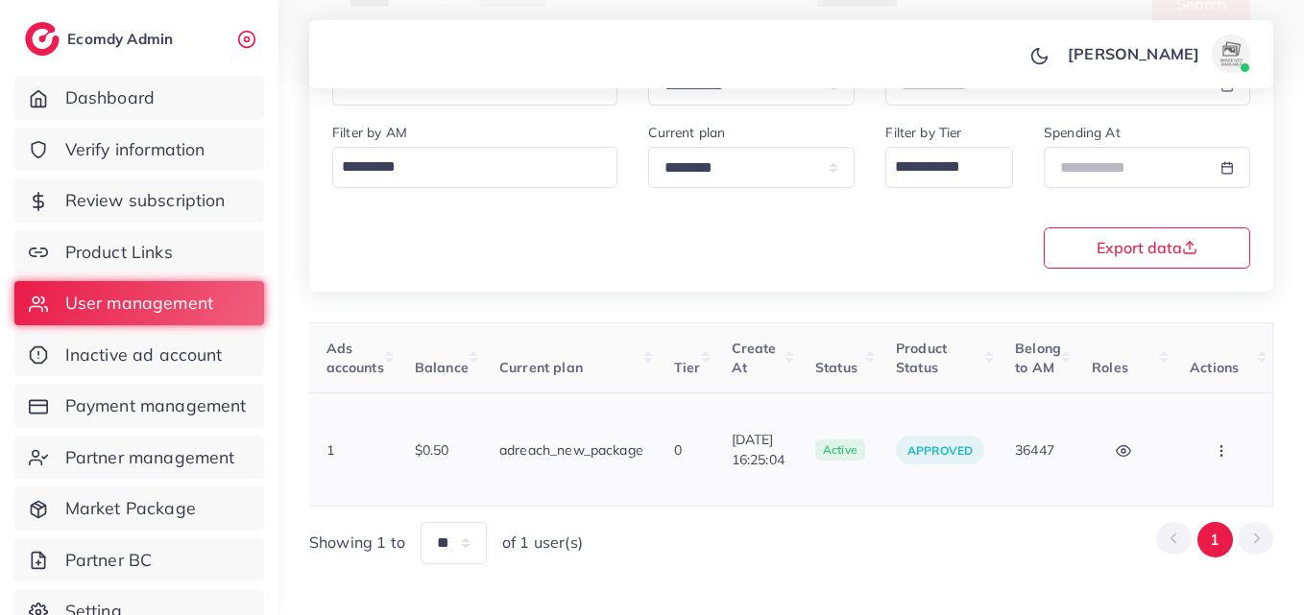
click at [1206, 428] on button "button" at bounding box center [1223, 449] width 67 height 43
click at [1206, 441] on link "Assign to AM" at bounding box center [1180, 462] width 159 height 42
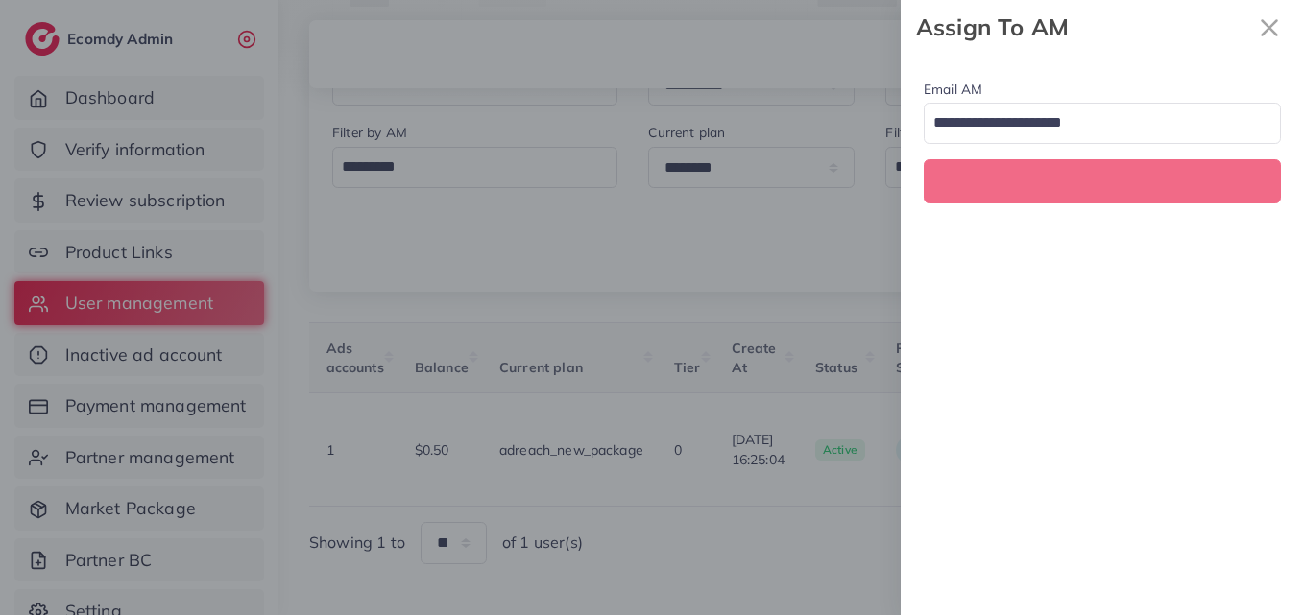
scroll to position [0, 674]
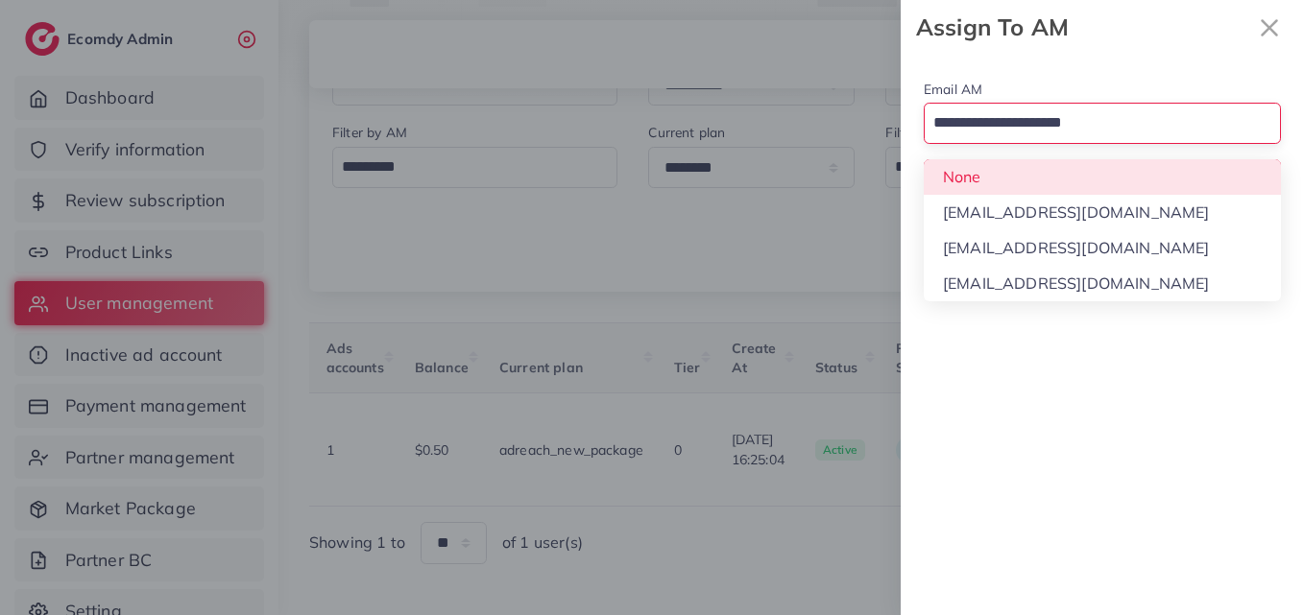
drag, startPoint x: 1014, startPoint y: 114, endPoint x: 1015, endPoint y: 180, distance: 65.3
click at [1015, 114] on input "Search for option" at bounding box center [1091, 124] width 329 height 33
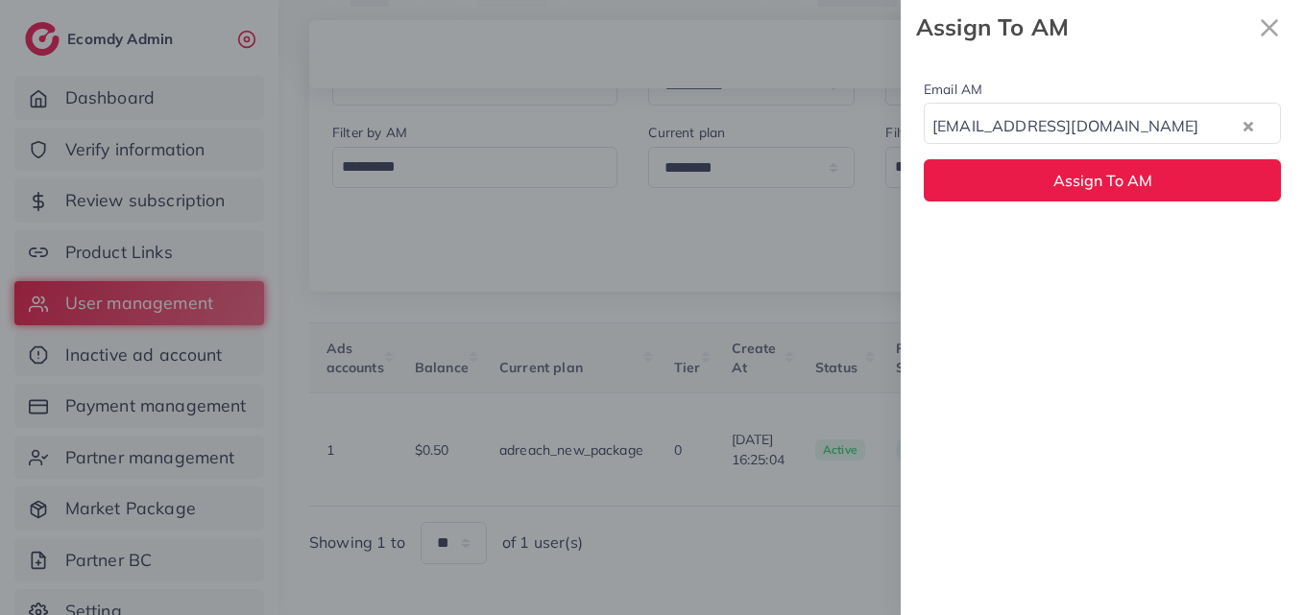
click at [1016, 238] on div "Email AM natashashahid163@gmail.com Loading... None hadibaaslam@gmail.com natas…" at bounding box center [1102, 335] width 403 height 561
click at [1018, 206] on div "Email AM natashashahid163@gmail.com Loading... Assign To AM" at bounding box center [1102, 140] width 403 height 170
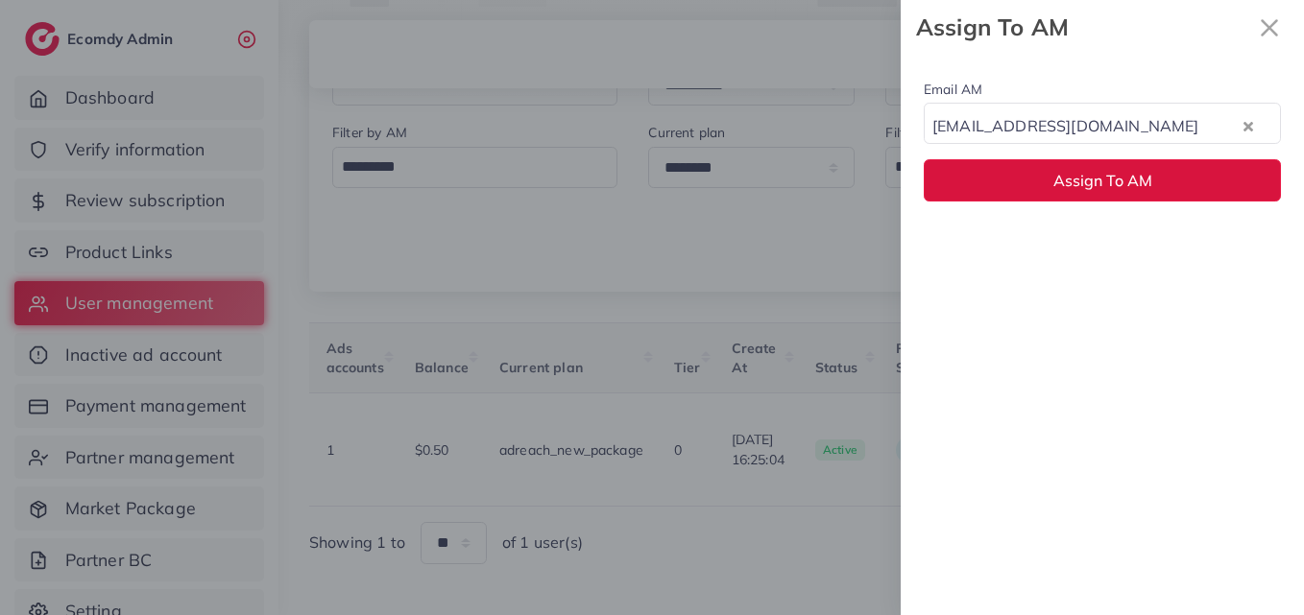
drag, startPoint x: 1016, startPoint y: 188, endPoint x: 1011, endPoint y: 205, distance: 17.9
click at [1017, 190] on button "Assign To AM" at bounding box center [1102, 179] width 357 height 41
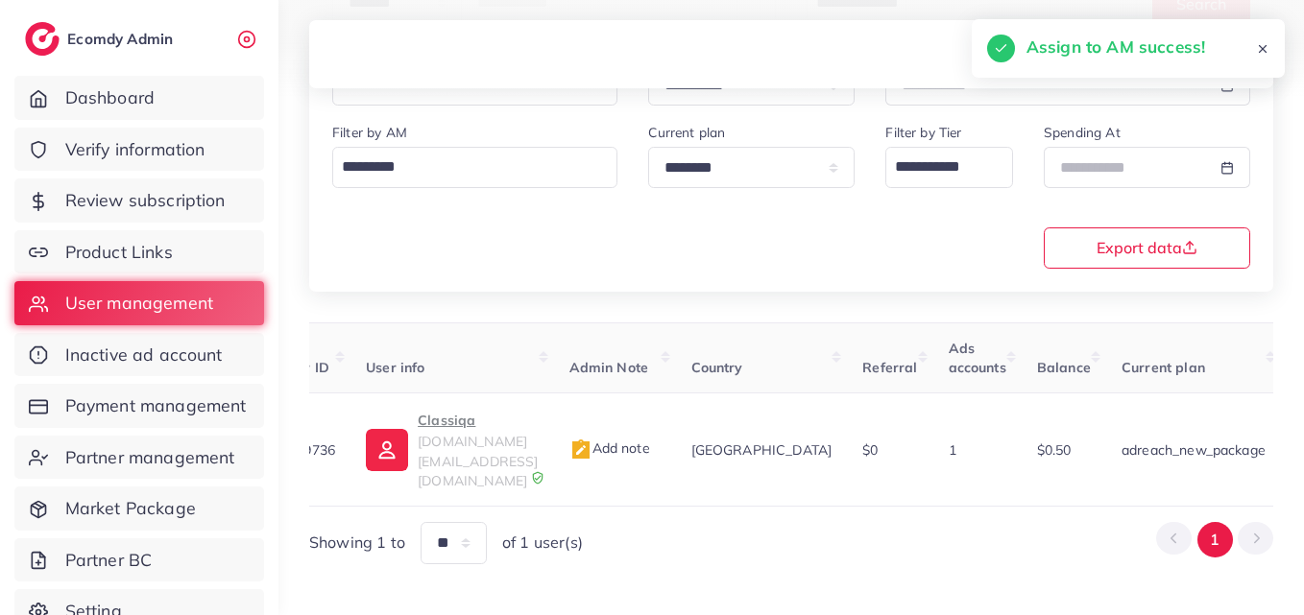
scroll to position [0, 0]
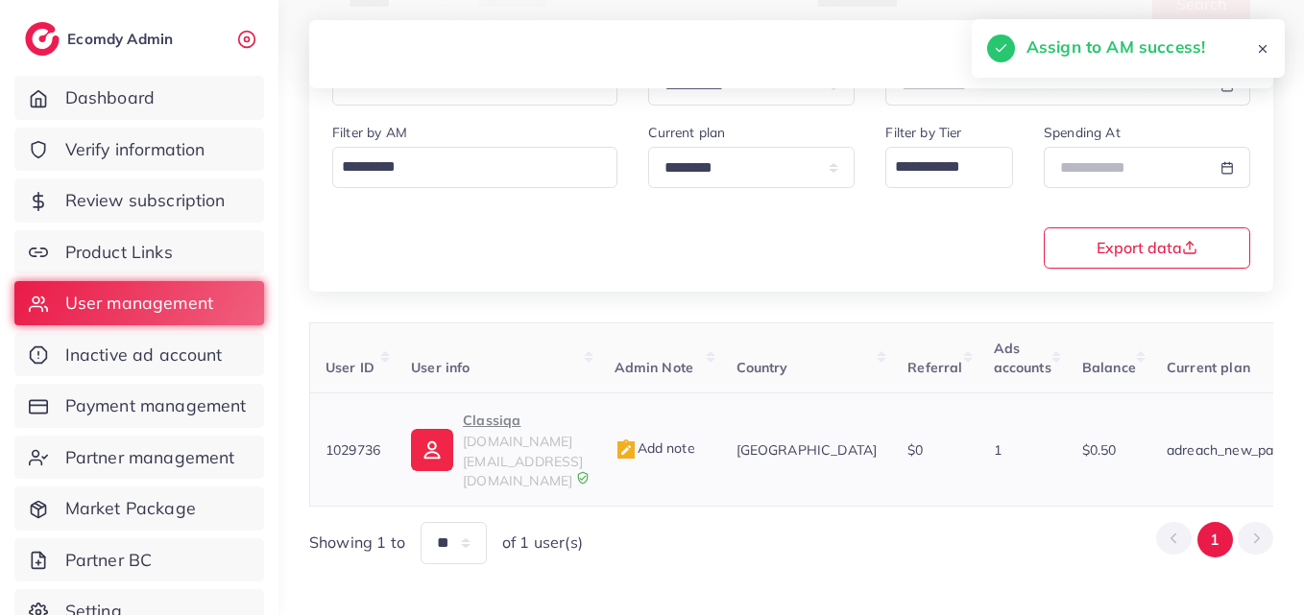
click at [472, 438] on span "classiqa.business@gmail.com" at bounding box center [523, 461] width 120 height 57
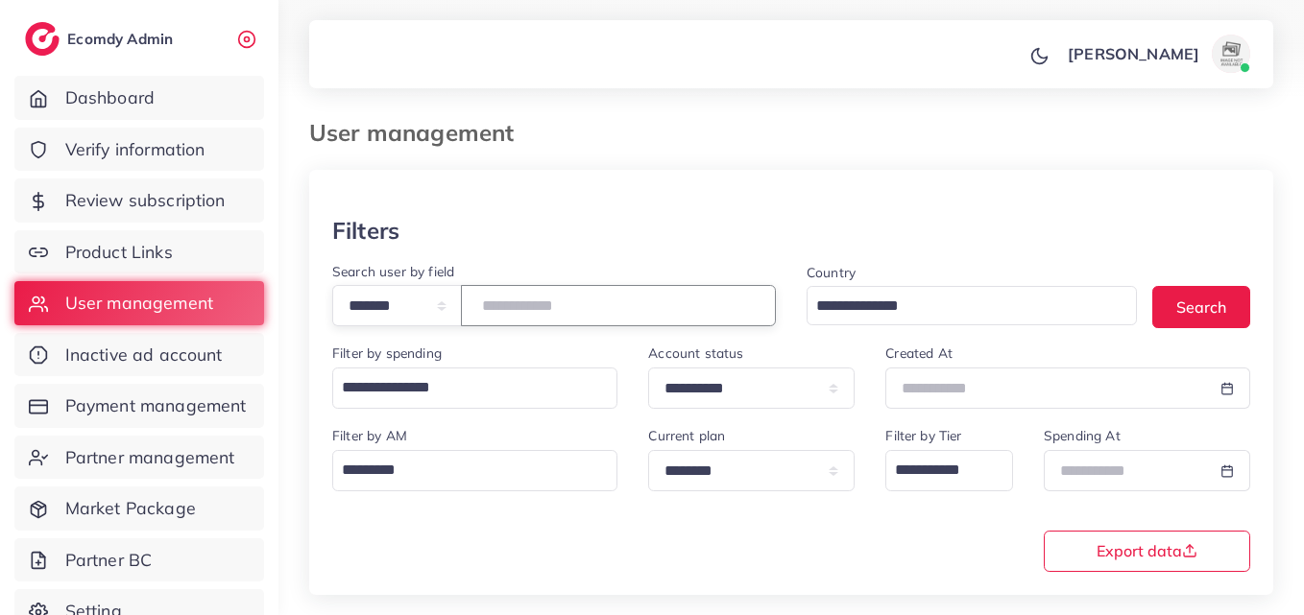
click at [517, 297] on input "*******" at bounding box center [618, 305] width 315 height 41
paste input "number"
type input "*******"
click at [1209, 307] on button "Search" at bounding box center [1201, 306] width 98 height 41
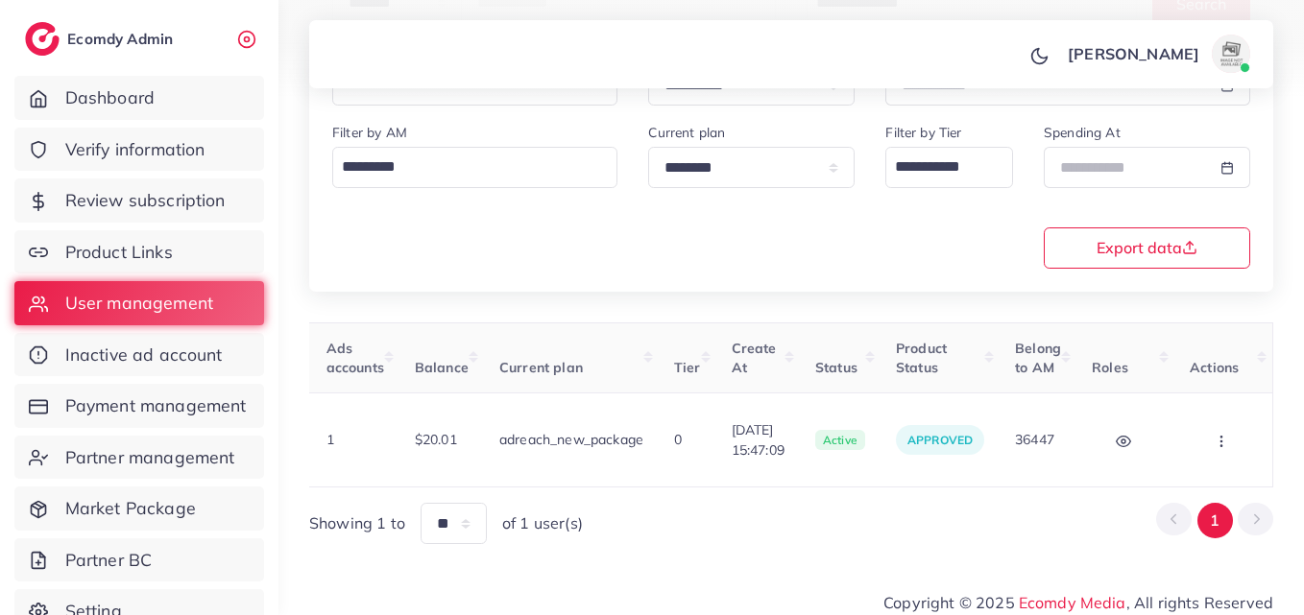
scroll to position [0, 684]
click at [1240, 429] on button "button" at bounding box center [1223, 440] width 67 height 43
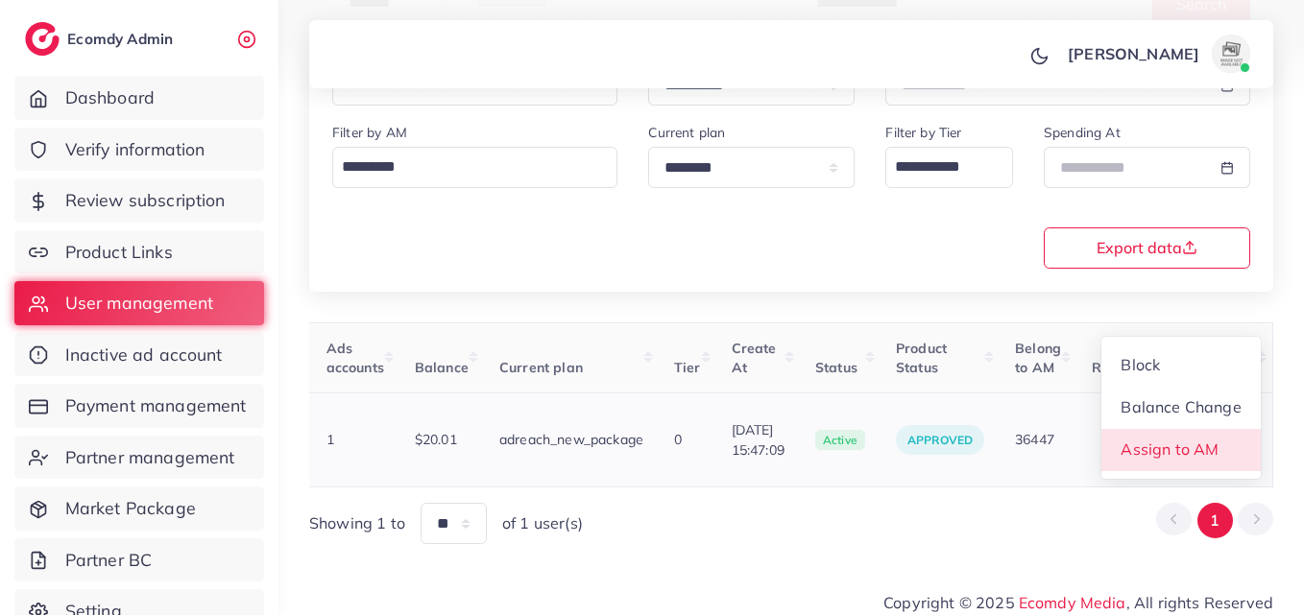
scroll to position [2, 684]
click at [1240, 429] on link "Assign to AM" at bounding box center [1180, 450] width 159 height 42
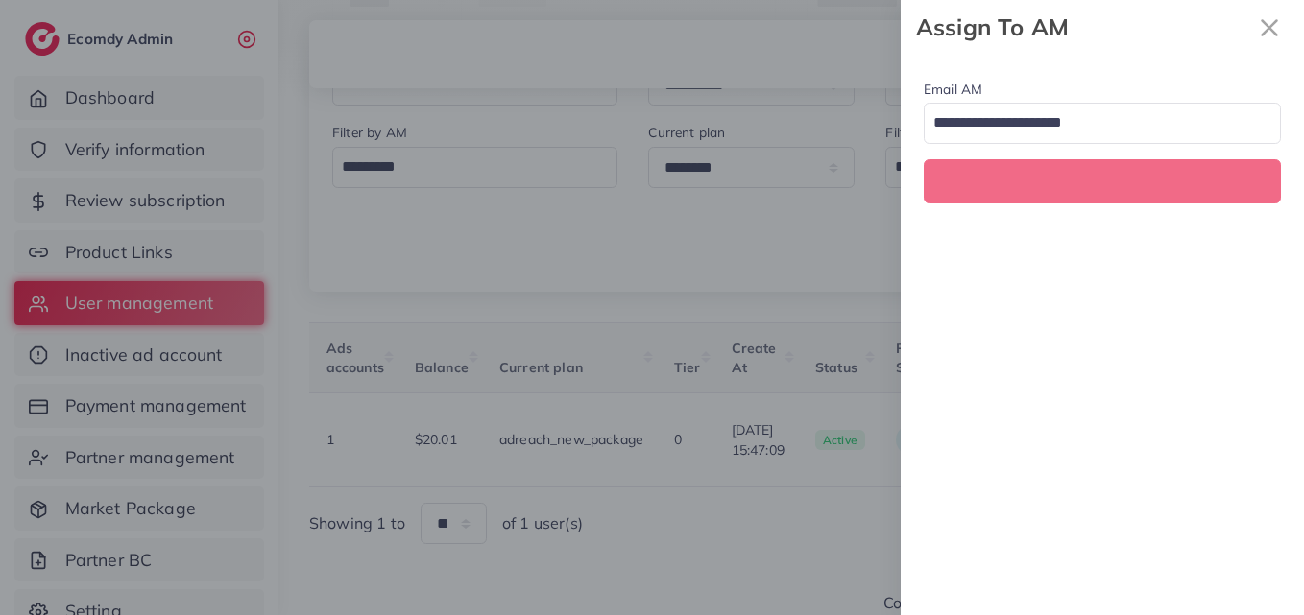
scroll to position [0, 684]
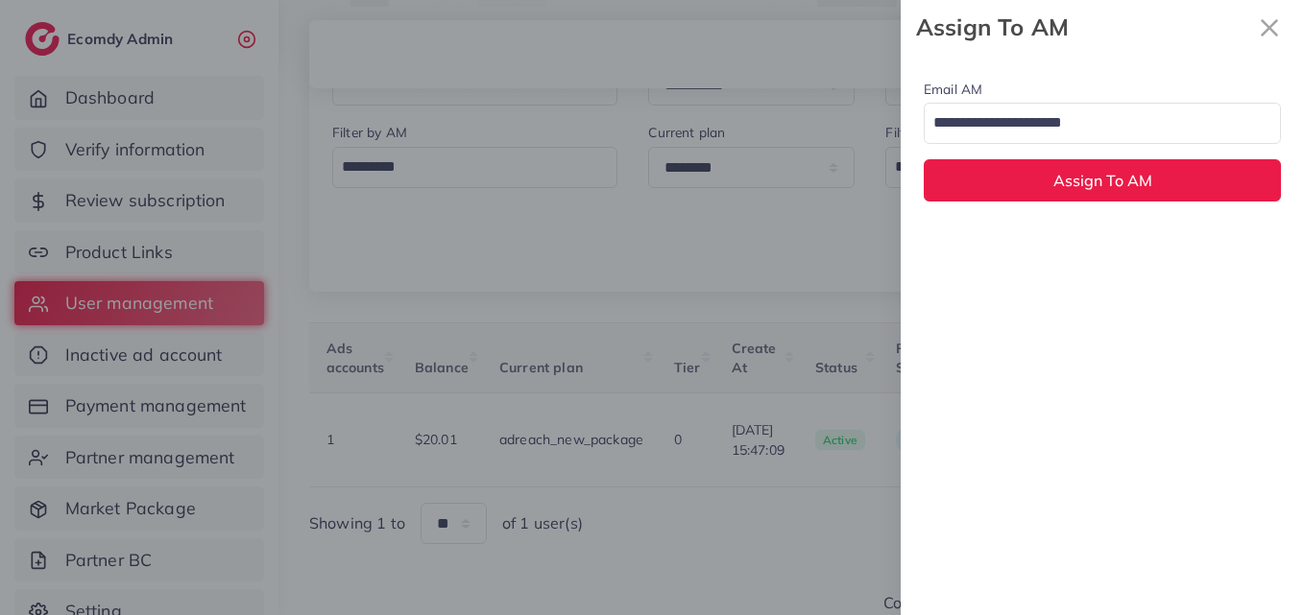
click at [1124, 123] on input "Search for option" at bounding box center [1091, 124] width 329 height 33
click at [1098, 232] on div "Email AM natashashahid163@gmail.com Loading... None hadibaaslam@gmail.com natas…" at bounding box center [1102, 335] width 403 height 561
click at [1100, 205] on div "Email AM natashashahid163@gmail.com Loading... Assign To AM" at bounding box center [1102, 140] width 403 height 170
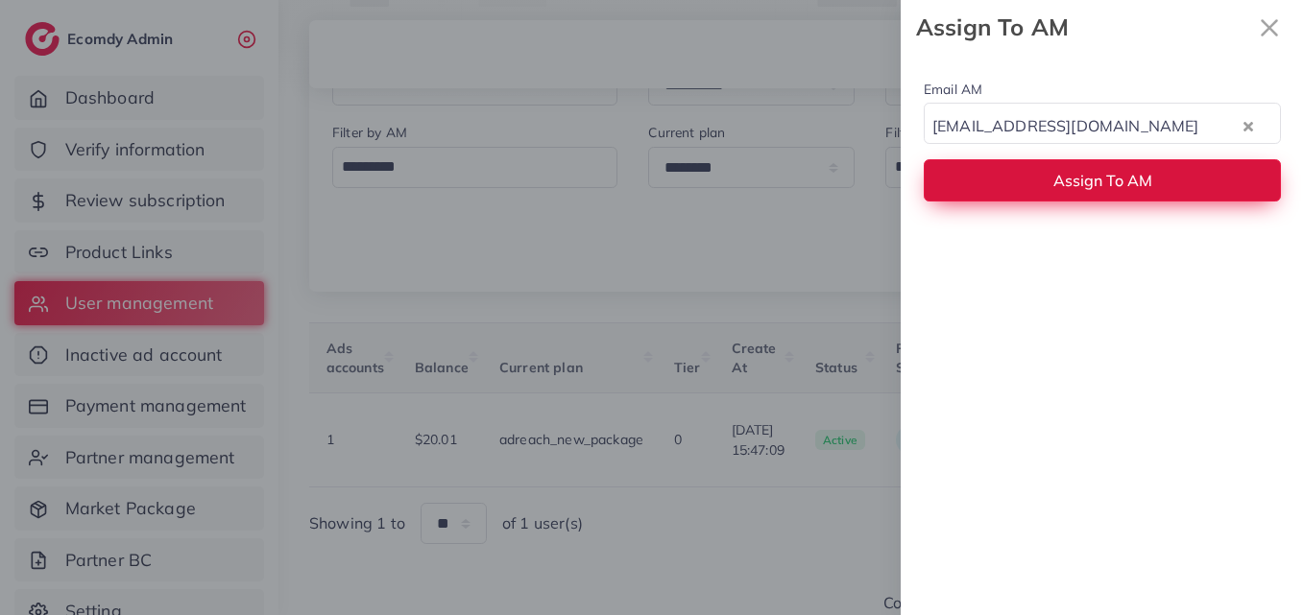
click at [1103, 191] on button "Assign To AM" at bounding box center [1102, 179] width 357 height 41
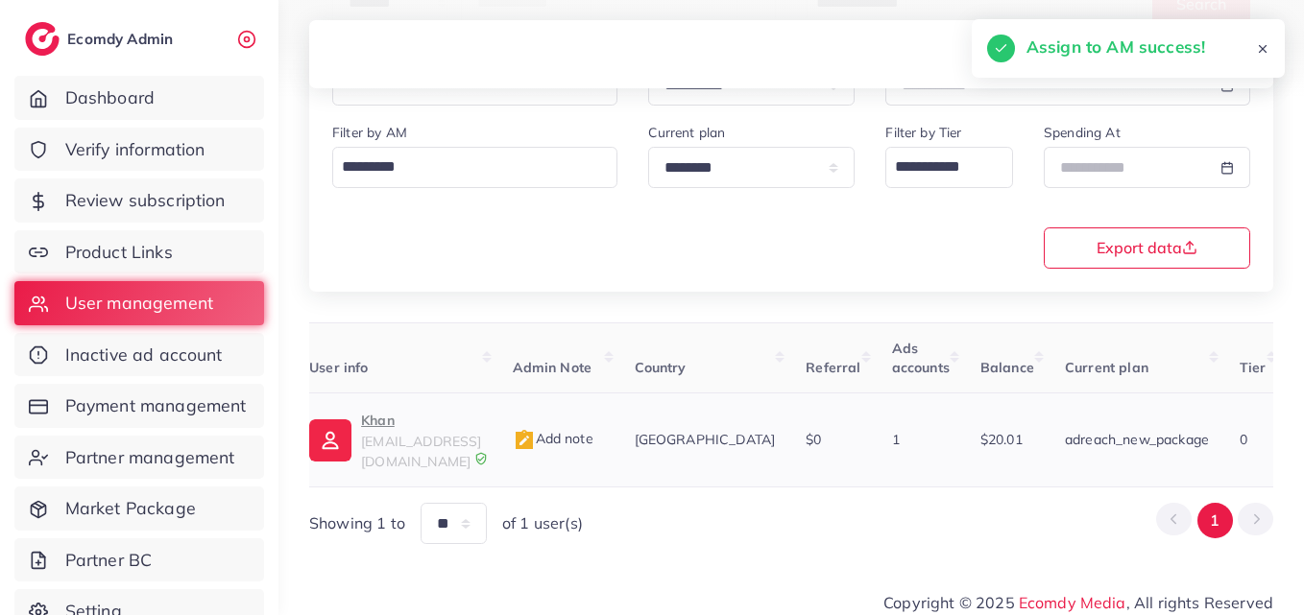
scroll to position [0, 79]
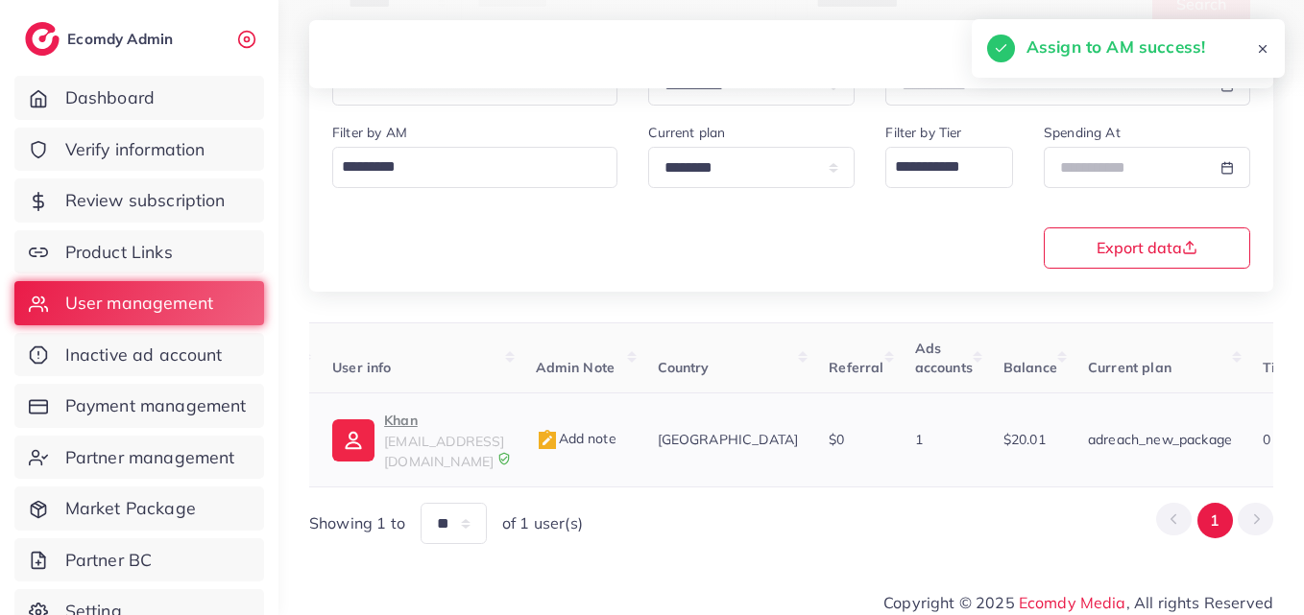
click at [466, 433] on span "khankhan1999309@gmail.com" at bounding box center [444, 451] width 120 height 36
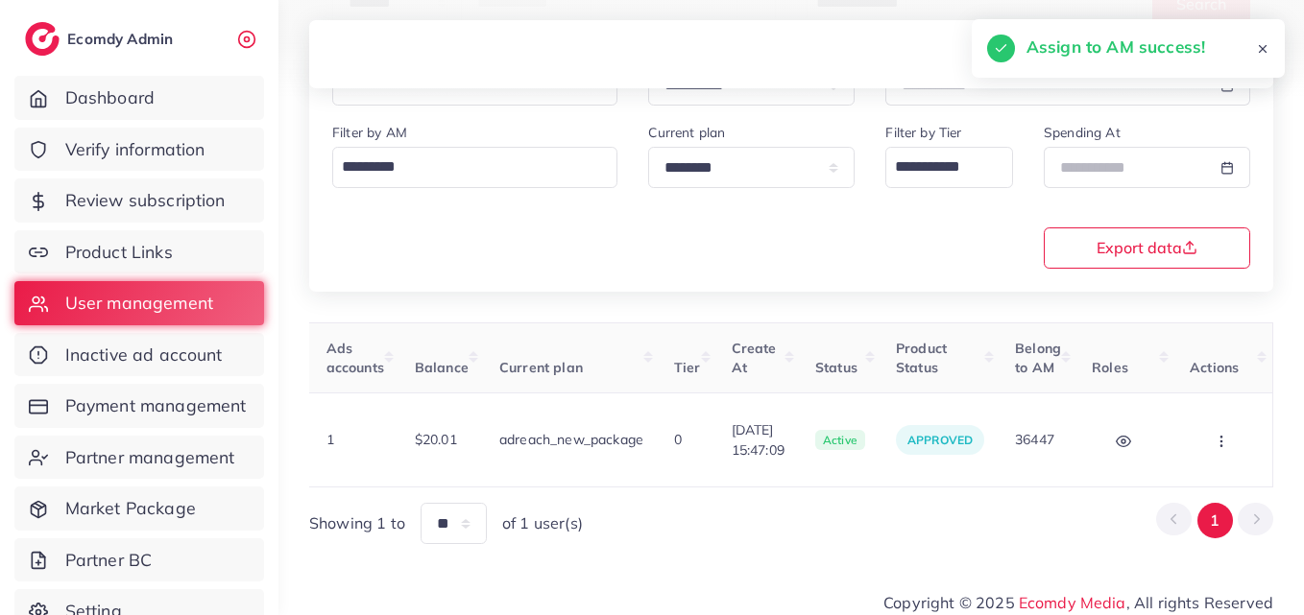
scroll to position [0, 0]
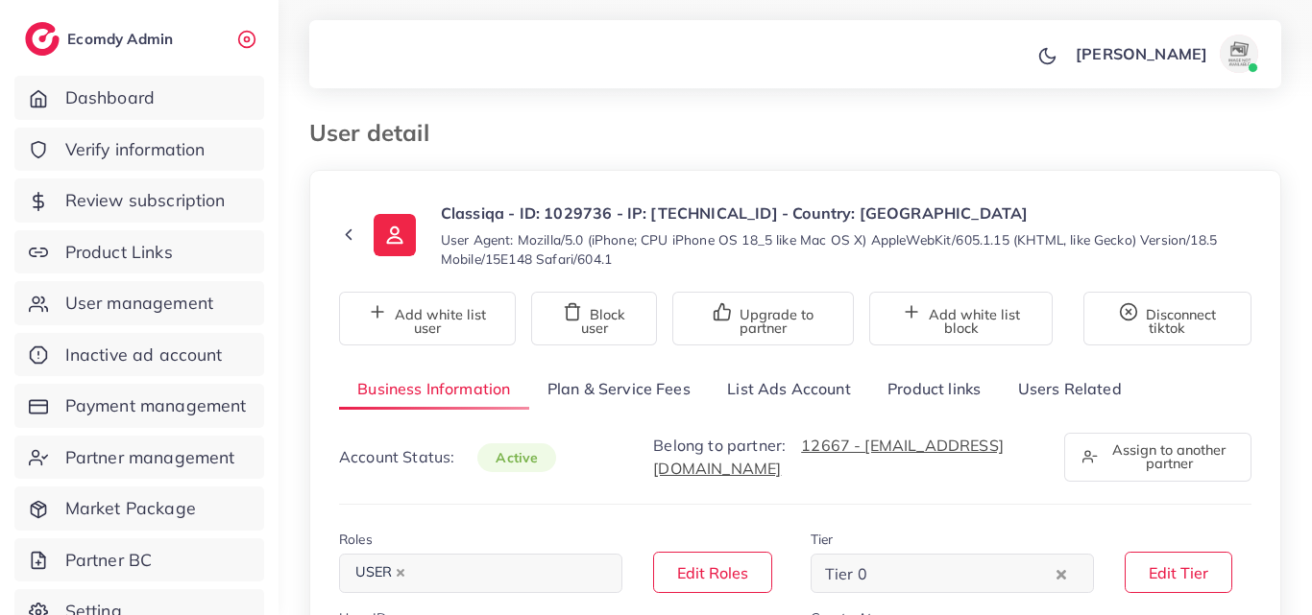
select select "********"
click at [768, 386] on link "List Ads Account" at bounding box center [789, 389] width 160 height 41
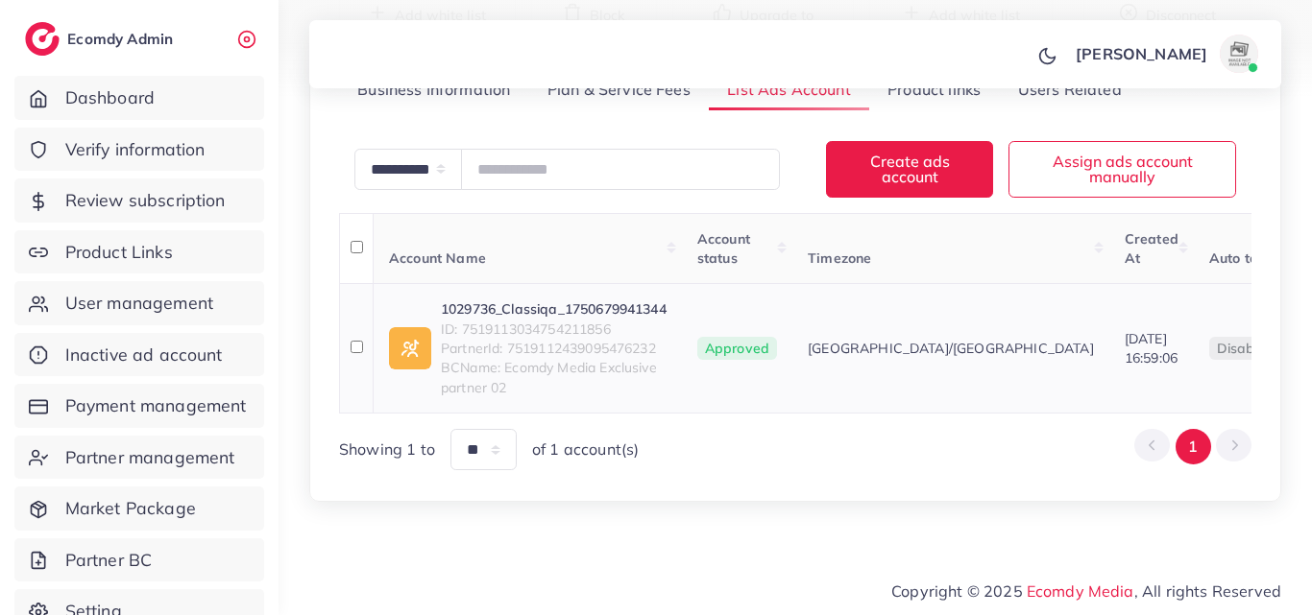
scroll to position [314, 0]
click at [477, 284] on td "1029736_Classiqa_1750679941344 ID: 7519113034754211856 PartnerId: 7519112439095…" at bounding box center [527, 348] width 308 height 129
click at [484, 300] on link "1029736_Classiqa_1750679941344" at bounding box center [554, 309] width 226 height 19
click at [551, 320] on span "ID: 7519113034754211856" at bounding box center [554, 329] width 226 height 19
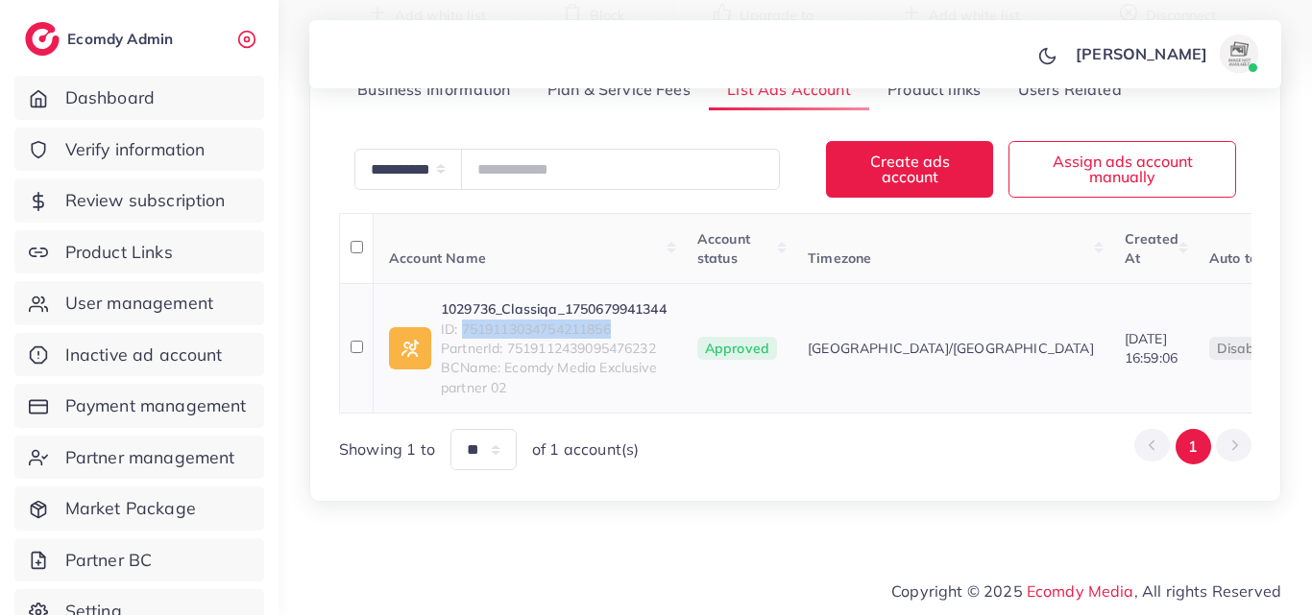
copy span "7519113034754211856"
click at [604, 300] on link "1029736_Classiqa_1750679941344" at bounding box center [554, 309] width 226 height 19
click at [547, 300] on link "1029736_Classiqa_1750679941344" at bounding box center [554, 309] width 226 height 19
click at [599, 320] on span "ID: 7519113034754211856" at bounding box center [554, 329] width 226 height 19
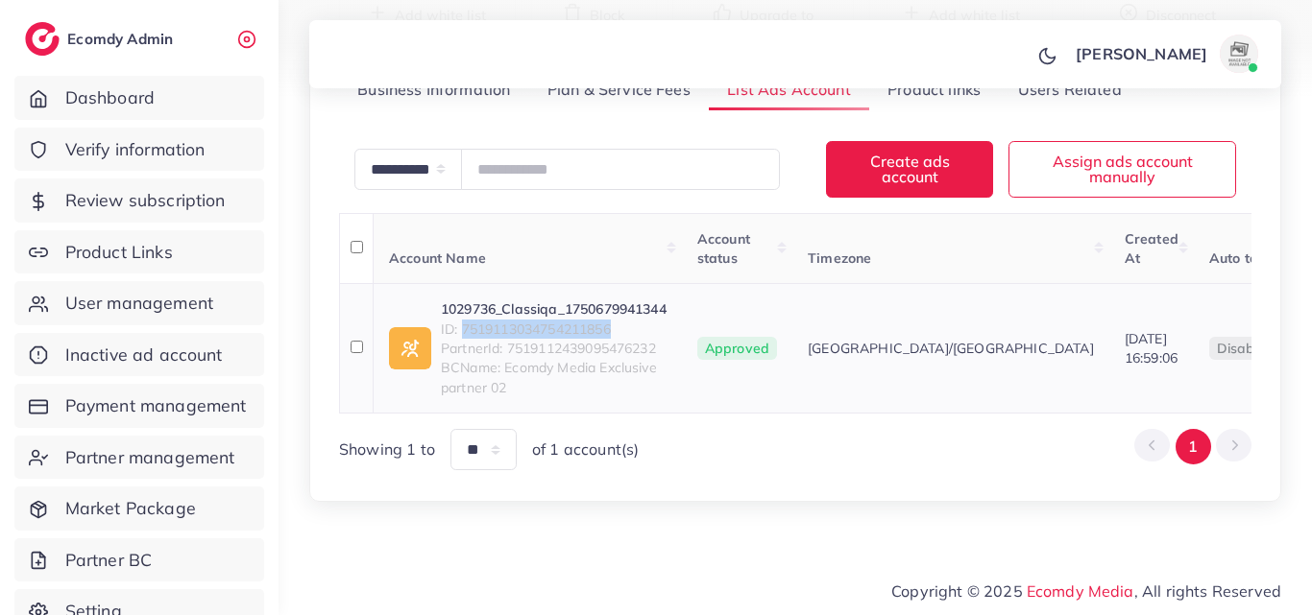
click at [599, 320] on span "ID: 7519113034754211856" at bounding box center [554, 329] width 226 height 19
copy span "7519113034754211856"
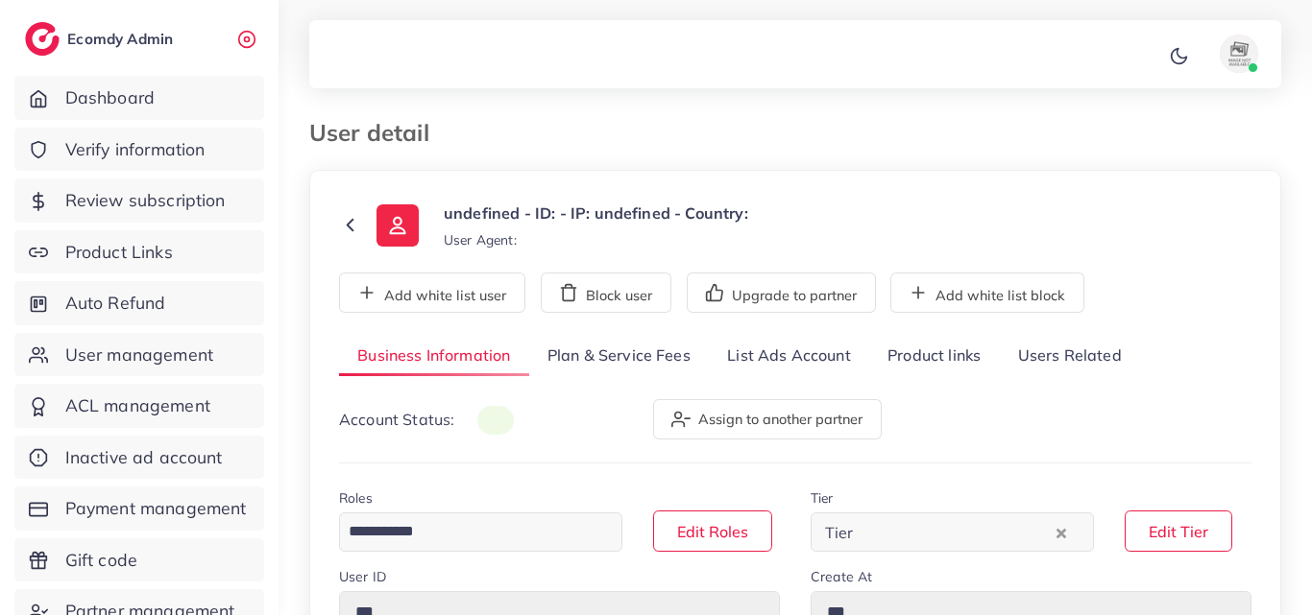
click at [775, 369] on link "List Ads Account" at bounding box center [789, 356] width 160 height 41
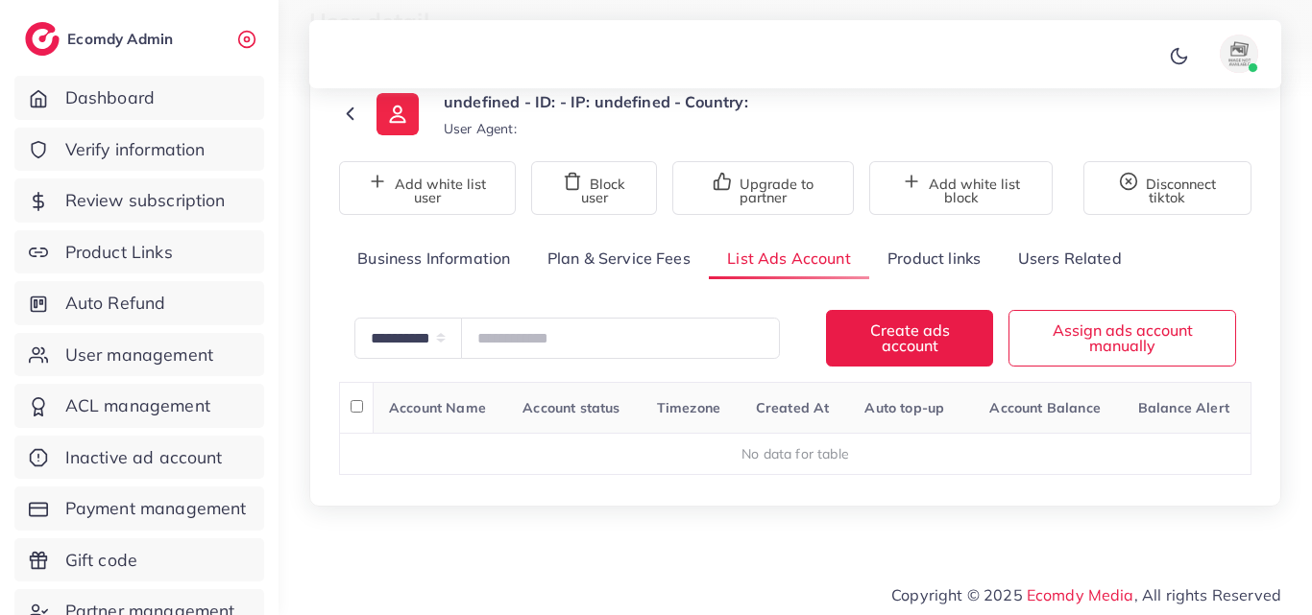
scroll to position [115, 0]
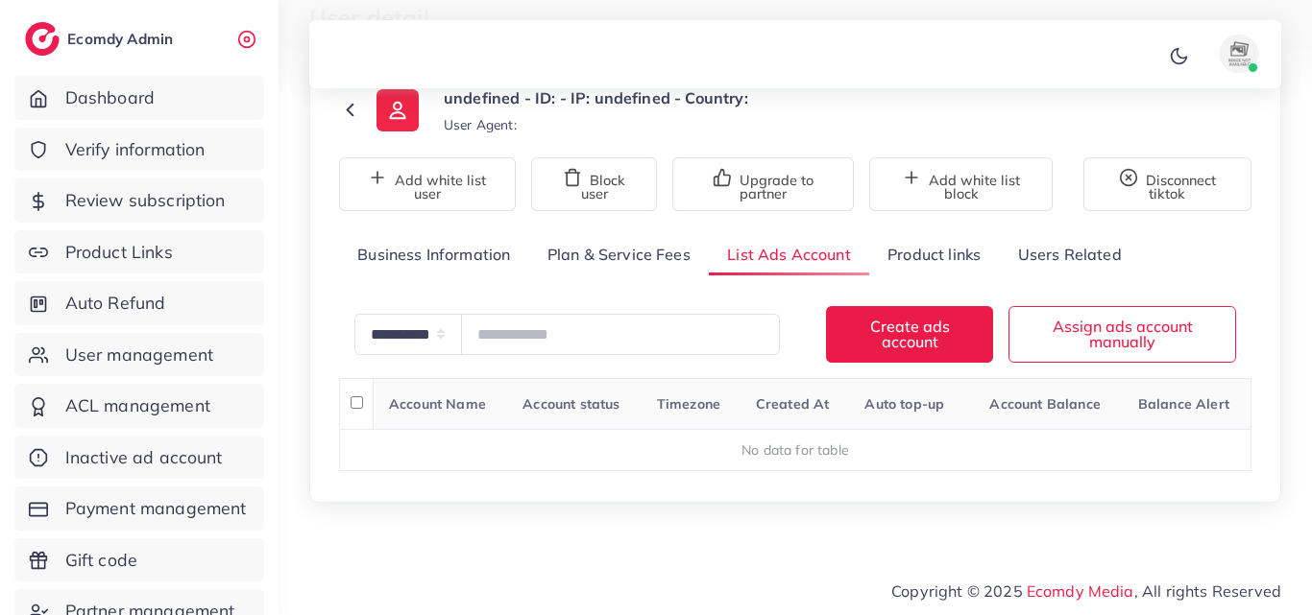
click at [759, 453] on div "Account Name Account status Timezone Created At Auto top-up Account Balance Bal…" at bounding box center [795, 424] width 912 height 93
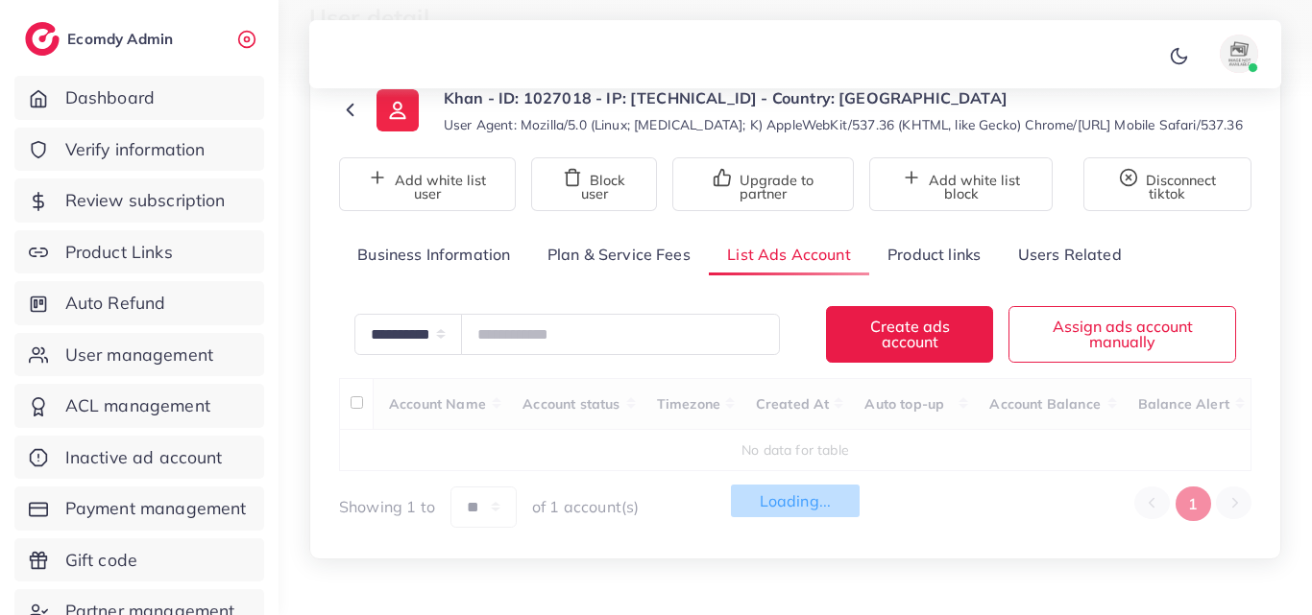
click at [759, 452] on div "Loading... Account Name Account status Timezone Created At Auto top-up Account …" at bounding box center [795, 453] width 912 height 150
click at [914, 458] on div "Loading... Account Name Account status Timezone Created At Auto top-up Account …" at bounding box center [795, 453] width 912 height 150
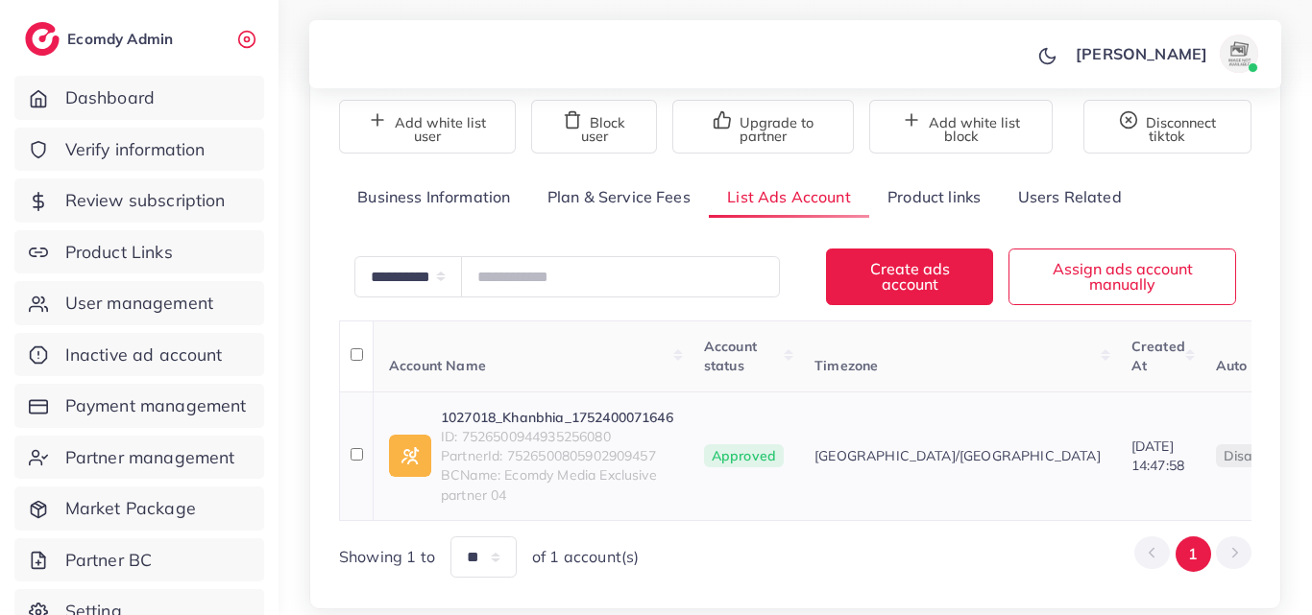
click at [588, 405] on td "1027018_Khanbhia_1752400071646 ID: 7526500944935256080 PartnerId: 7526500805902…" at bounding box center [530, 456] width 315 height 129
click at [593, 419] on link "1027018_Khanbhia_1752400071646" at bounding box center [557, 417] width 232 height 19
click at [602, 437] on span "ID: 7526500944935256080" at bounding box center [557, 436] width 232 height 19
click at [603, 435] on span "ID: 7526500944935256080" at bounding box center [557, 436] width 232 height 19
copy span "7526500944935256080"
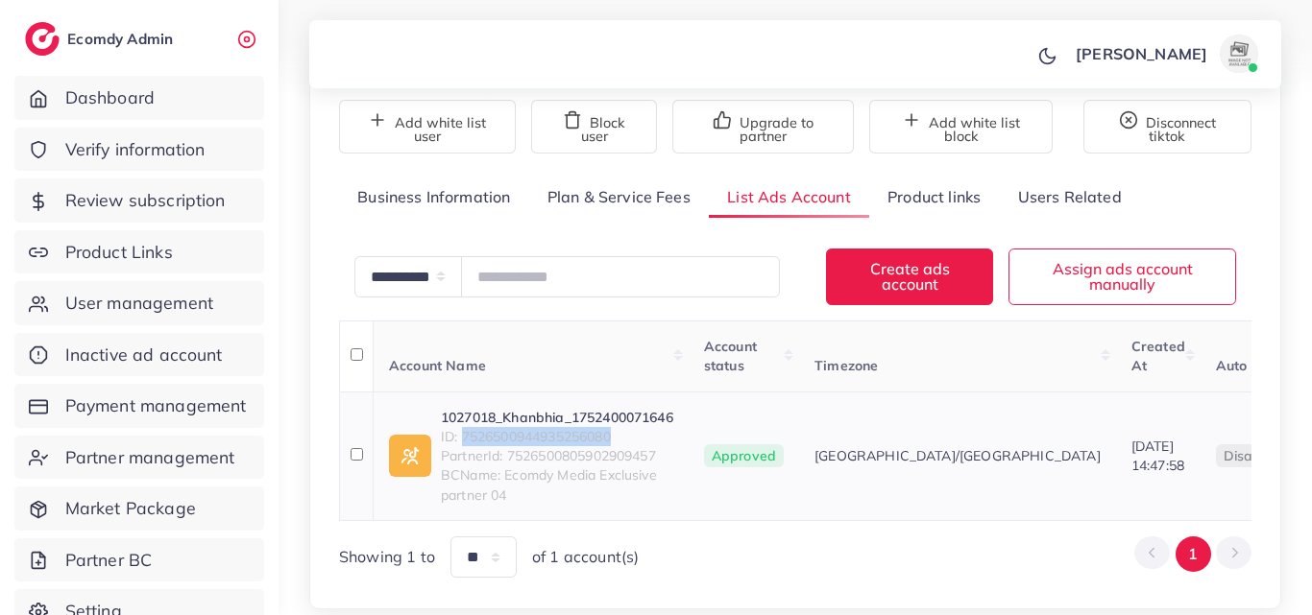
click at [575, 416] on link "1027018_Khanbhia_1752400071646" at bounding box center [557, 417] width 232 height 19
click at [158, 310] on span "User management" at bounding box center [144, 303] width 148 height 25
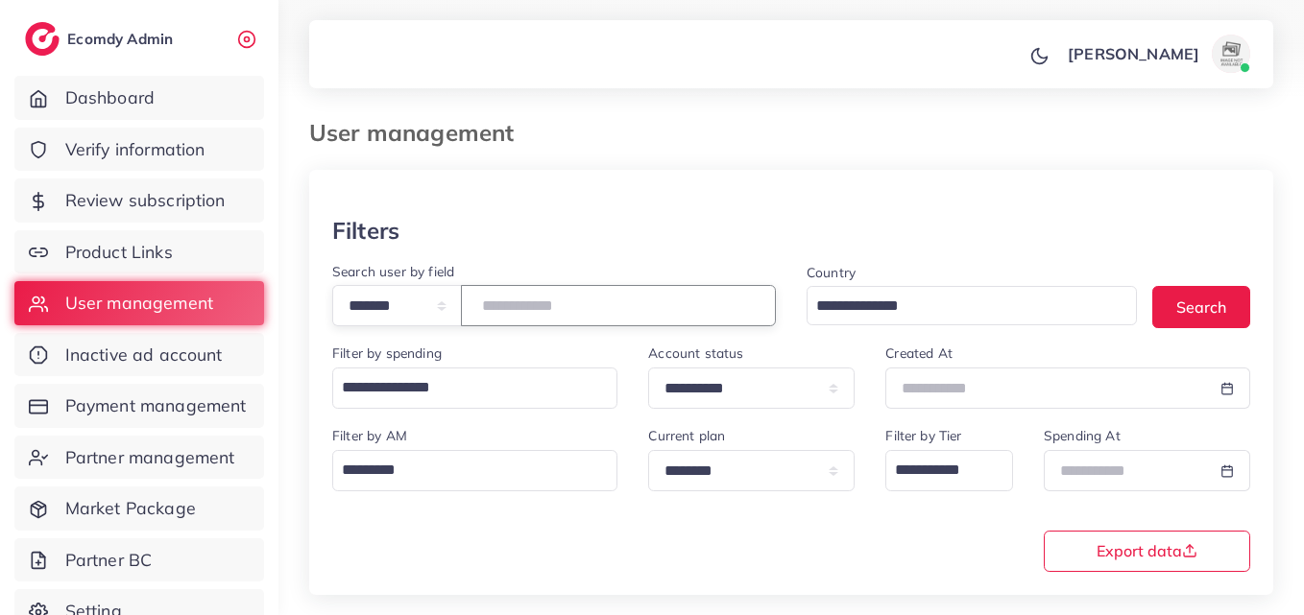
click at [626, 309] on input "number" at bounding box center [618, 305] width 315 height 41
paste input "*******"
click at [1241, 290] on button "Search" at bounding box center [1201, 306] width 98 height 41
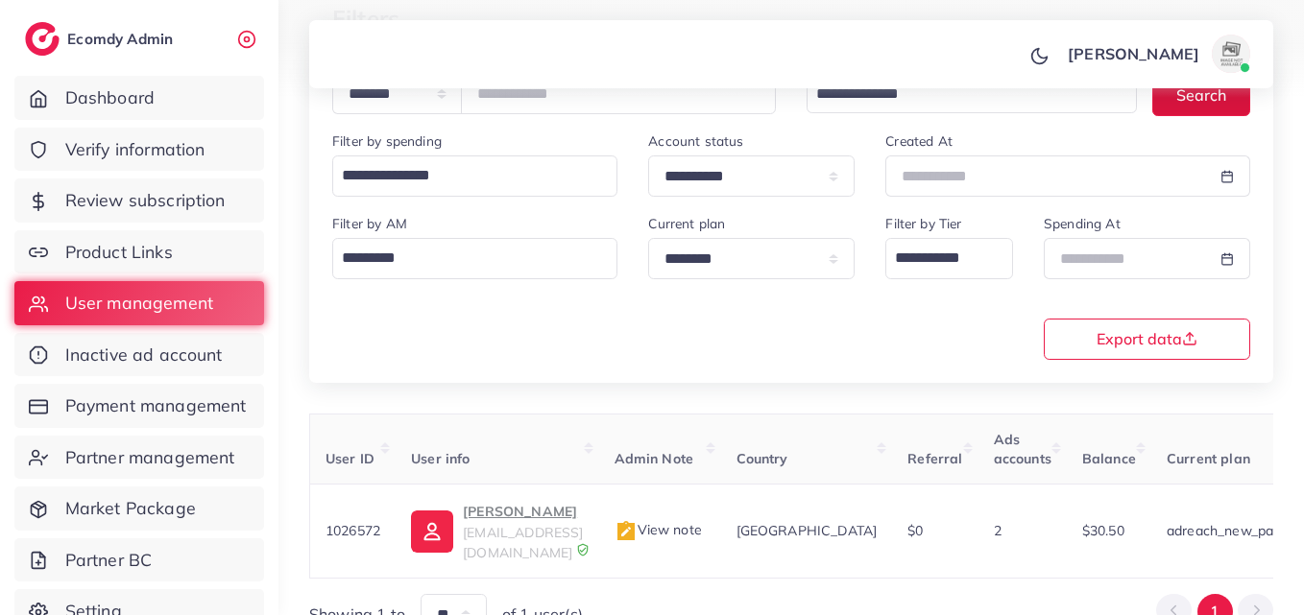
scroll to position [0, 625]
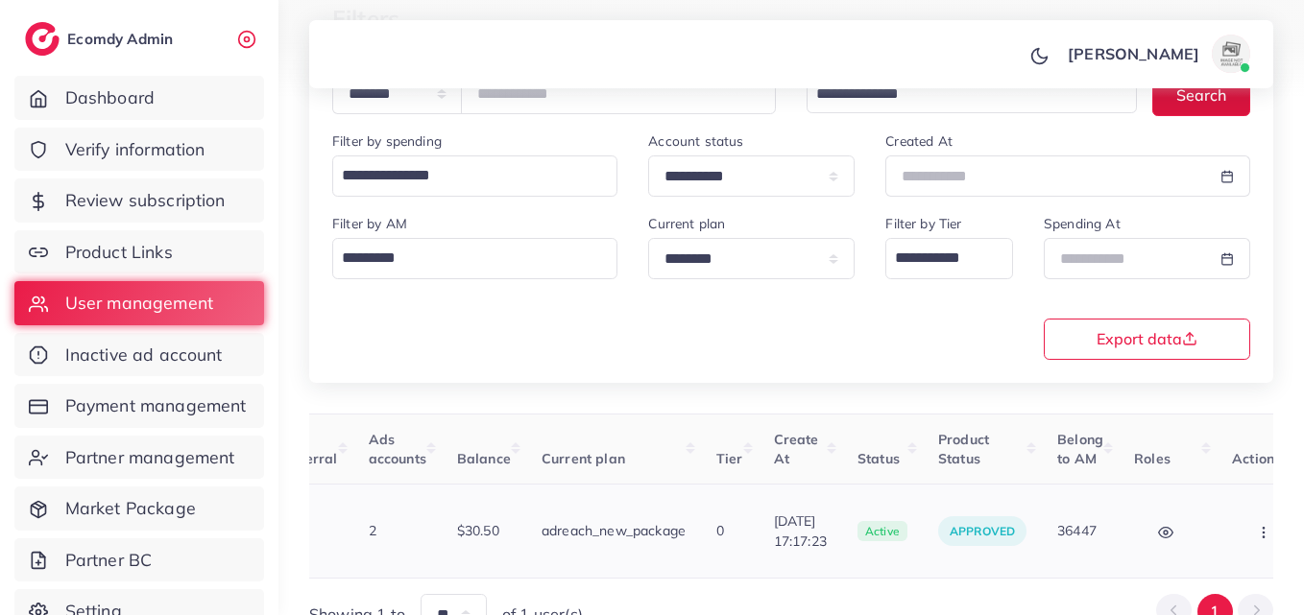
click at [1232, 539] on button "button" at bounding box center [1265, 531] width 67 height 43
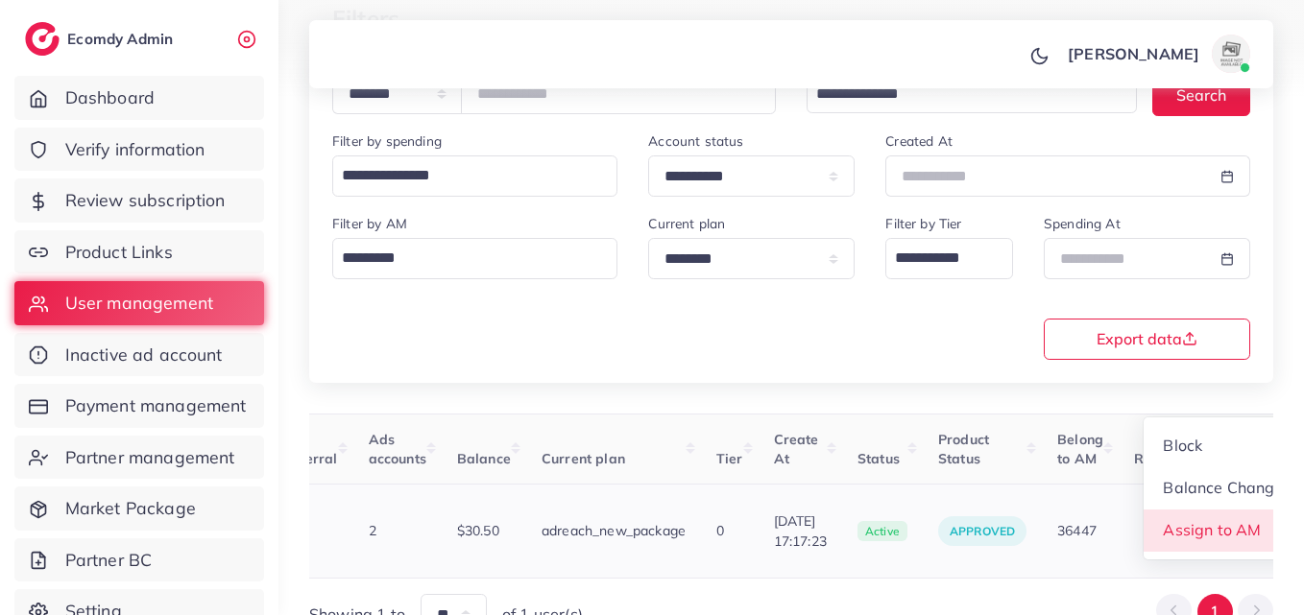
click at [1192, 539] on span "Assign to AM" at bounding box center [1213, 529] width 98 height 19
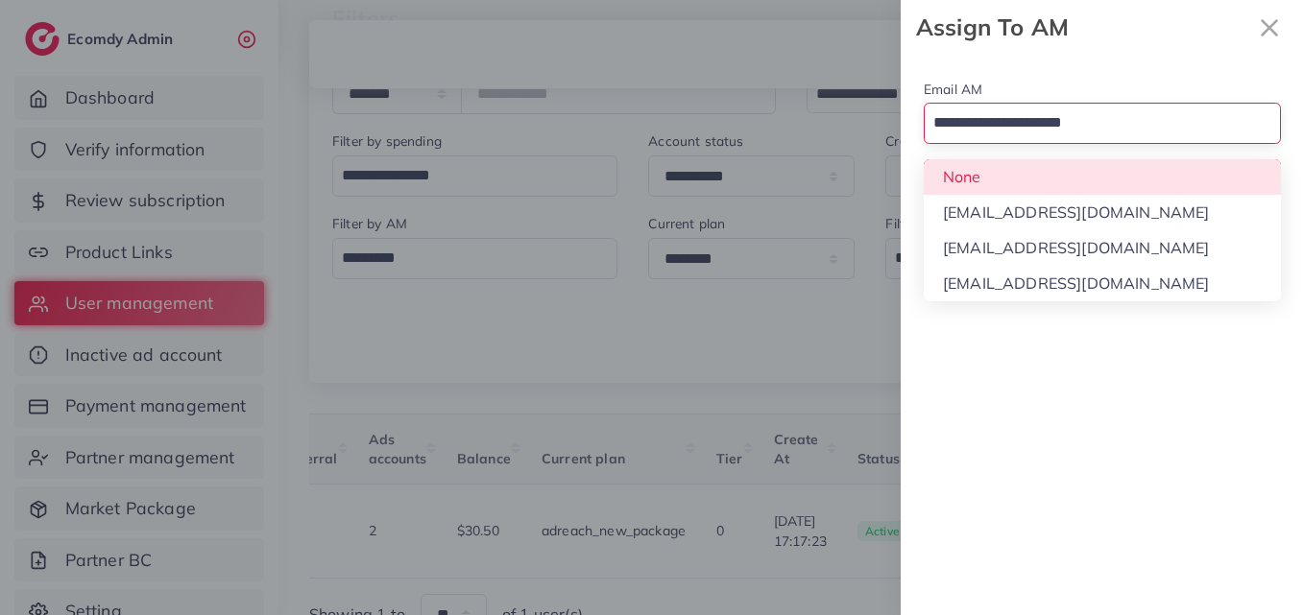
click at [1090, 119] on input "Search for option" at bounding box center [1091, 124] width 329 height 33
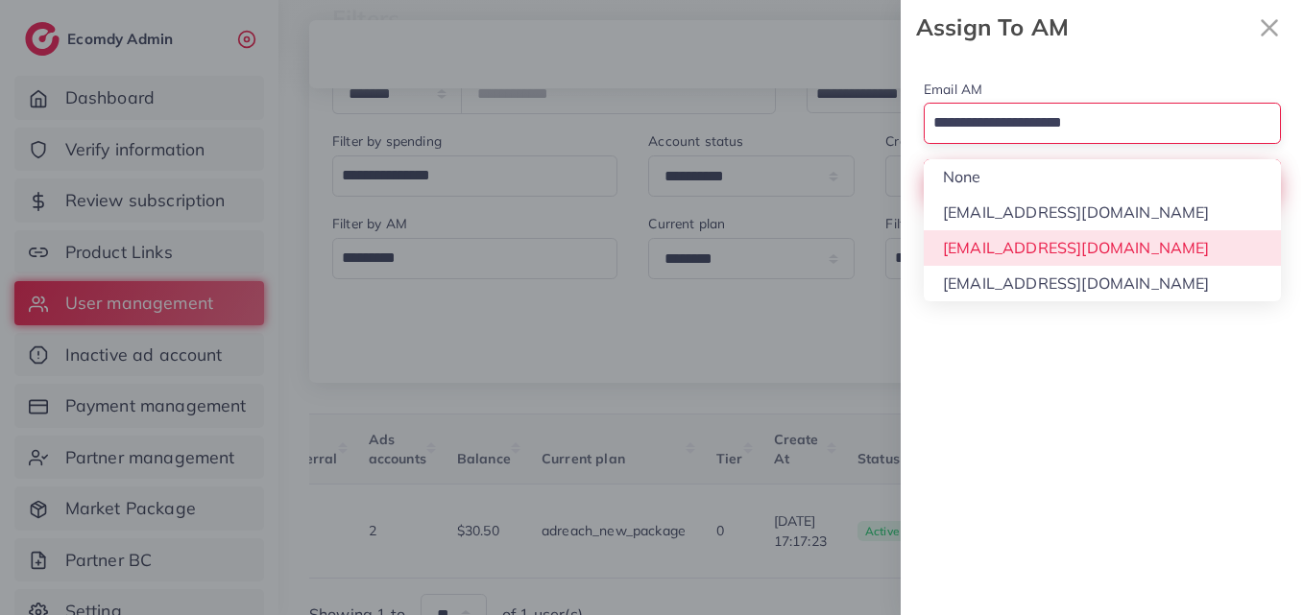
click at [1073, 237] on div "Email AM Loading... None hadibaaslam@gmail.com natashashahid163@gmail.com wajah…" at bounding box center [1102, 335] width 403 height 561
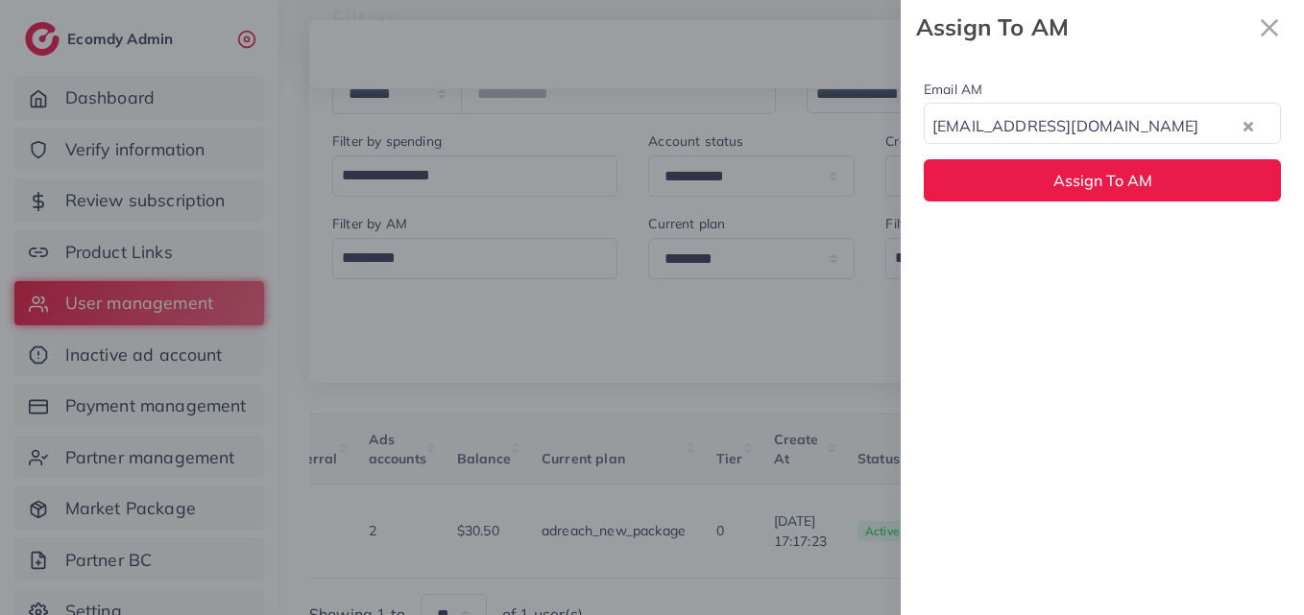
click at [1076, 157] on div "Email AM natashashahid163@gmail.com Loading... Assign To AM" at bounding box center [1102, 140] width 403 height 170
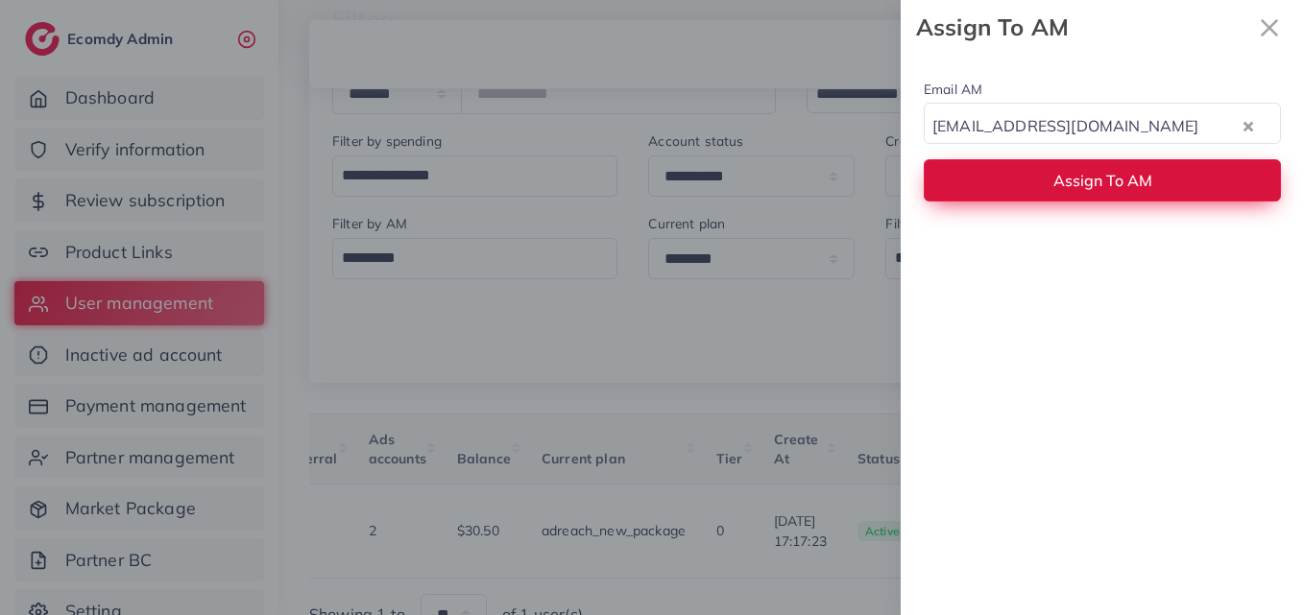
click at [1078, 171] on button "Assign To AM" at bounding box center [1102, 179] width 357 height 41
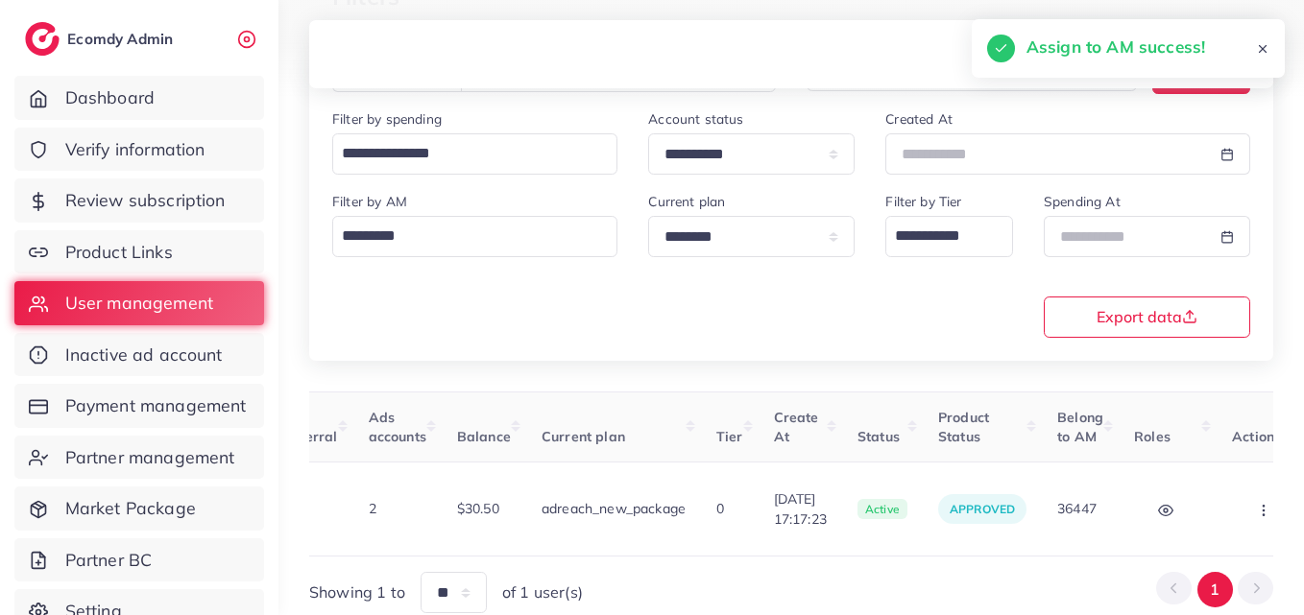
drag, startPoint x: 876, startPoint y: 594, endPoint x: 842, endPoint y: 590, distance: 33.9
click at [846, 598] on div "User ID User info Admin Note Country Referral Ads accounts Balance Current plan…" at bounding box center [791, 503] width 964 height 223
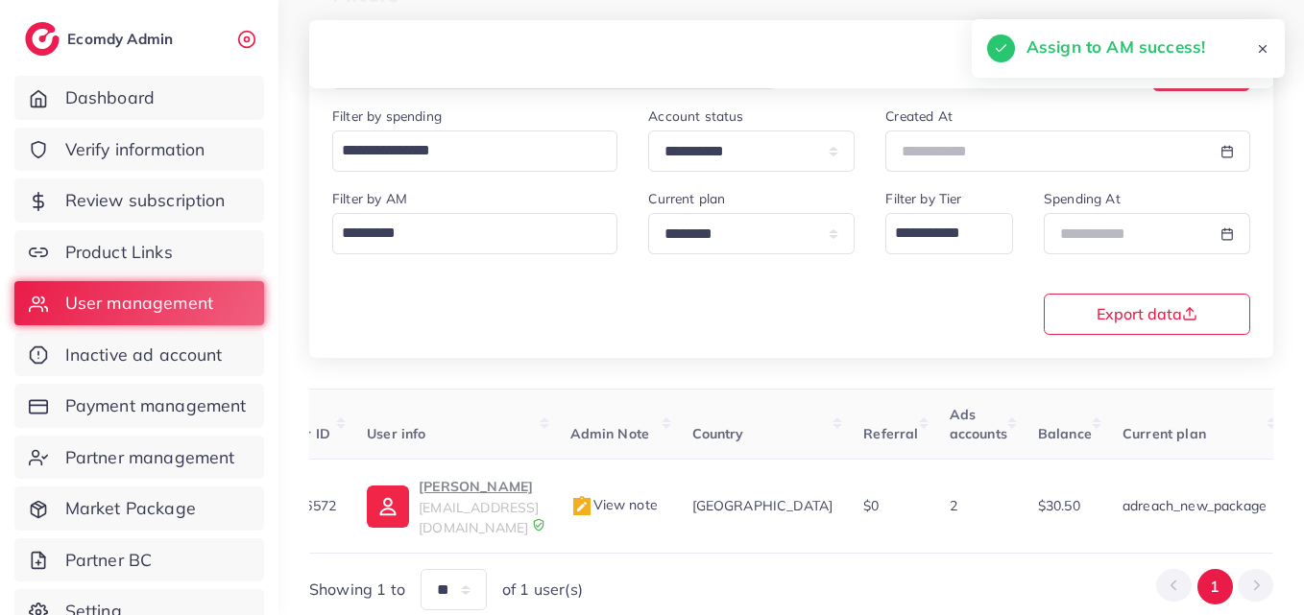
scroll to position [0, 0]
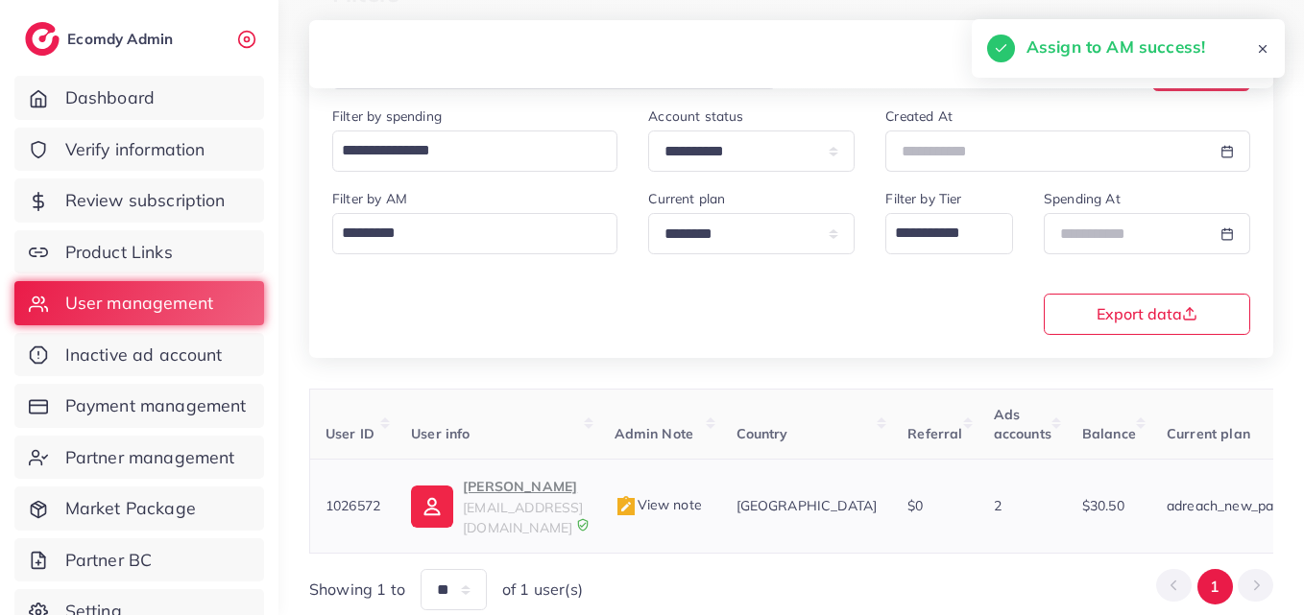
click at [433, 479] on link "MUHAMMAD ABDULLAH horizenpk@gmail.com" at bounding box center [497, 506] width 172 height 62
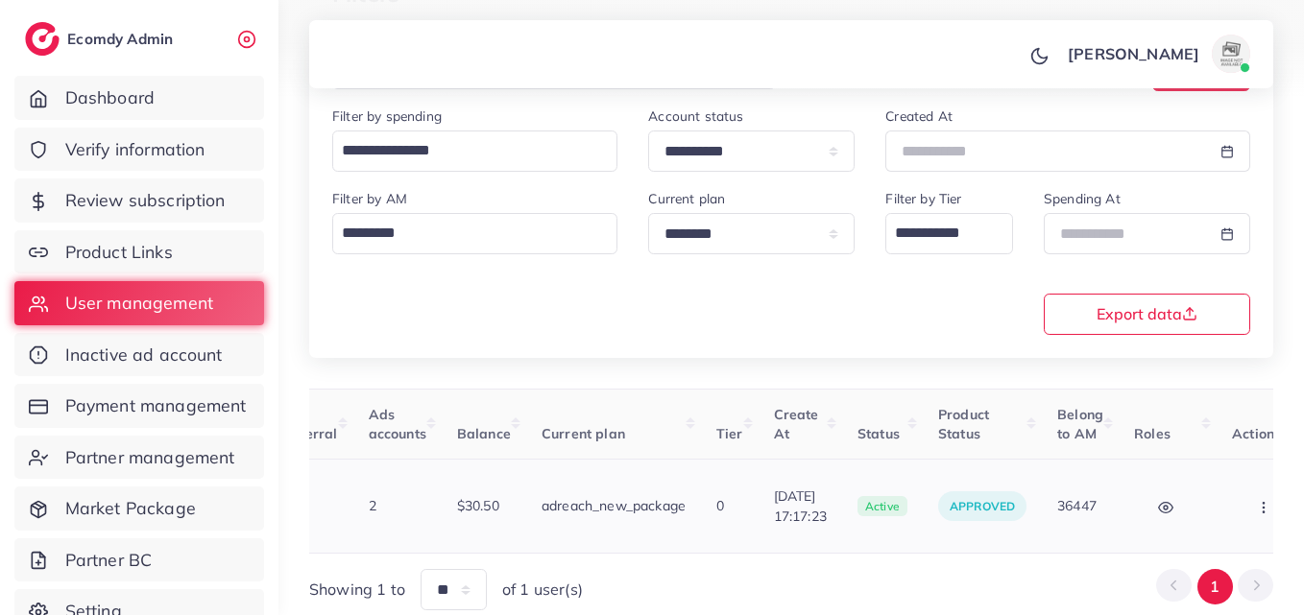
click at [1245, 517] on button "button" at bounding box center [1265, 506] width 67 height 43
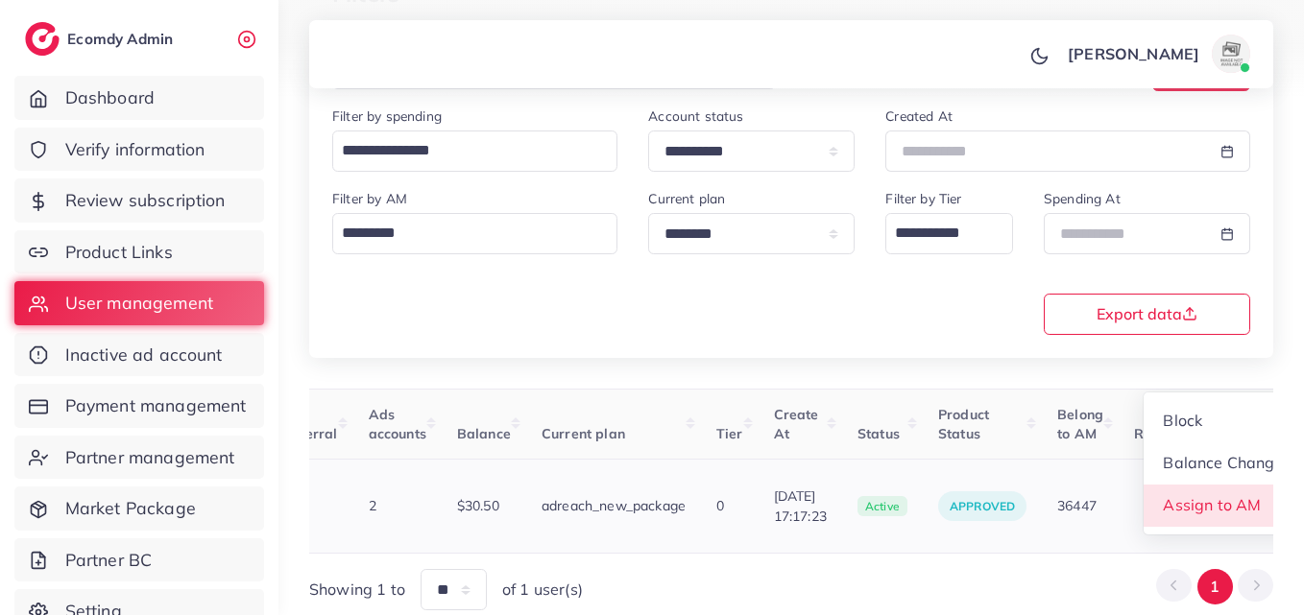
click at [1164, 501] on span "Assign to AM" at bounding box center [1213, 504] width 98 height 19
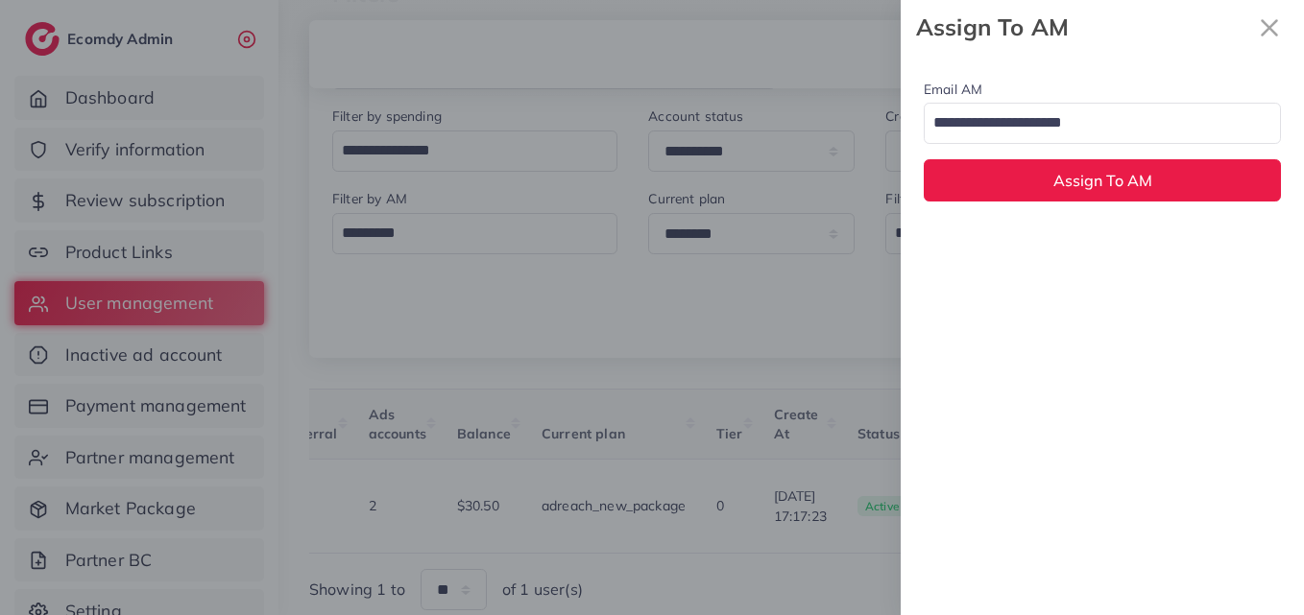
click at [1096, 148] on div "Email AM Loading... Assign To AM" at bounding box center [1102, 140] width 403 height 170
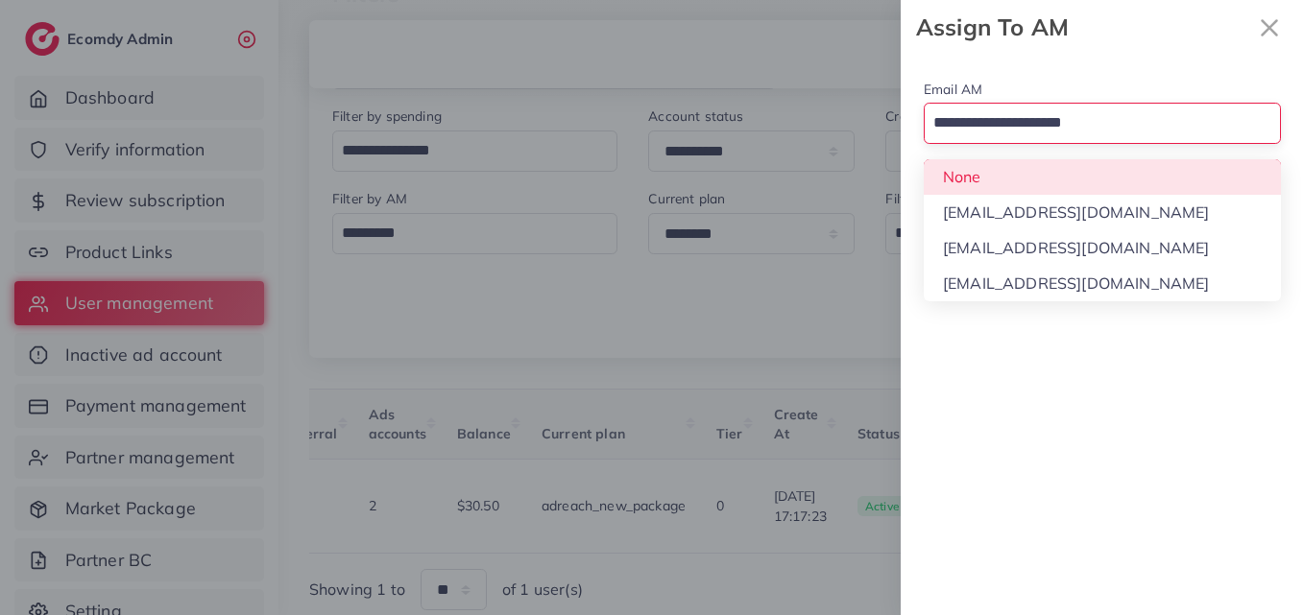
click at [1096, 122] on input "Search for option" at bounding box center [1091, 124] width 329 height 33
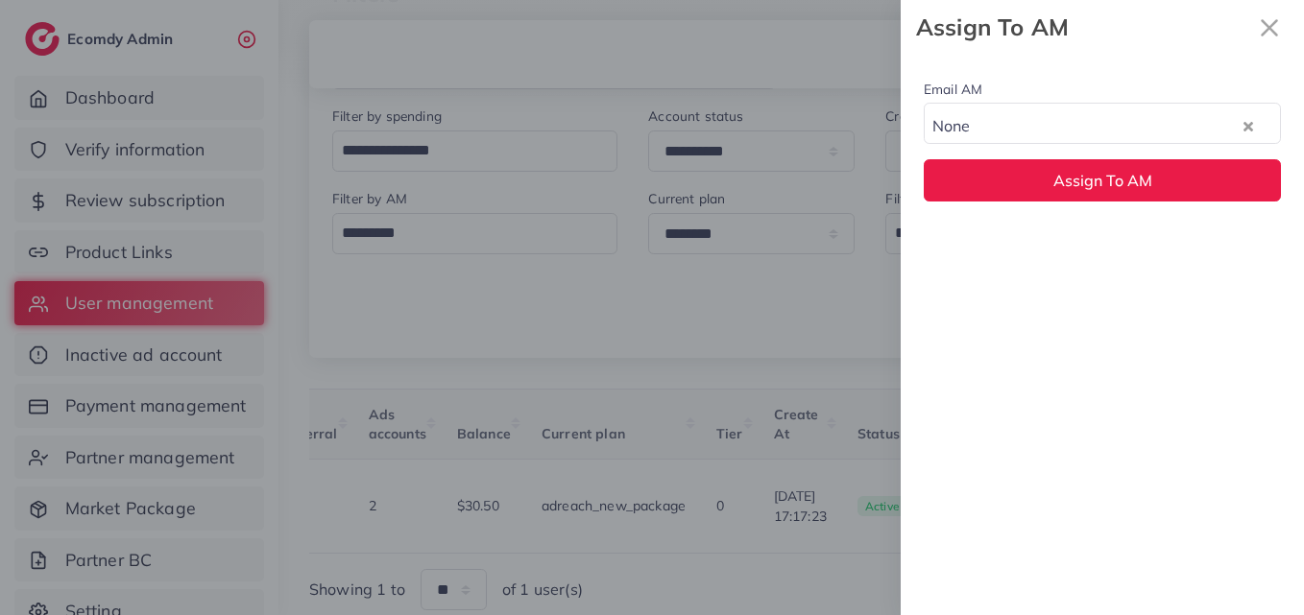
click at [1072, 192] on div "Email AM None Loading... None hadibaaslam@gmail.com natashashahid163@gmail.com …" at bounding box center [1102, 140] width 403 height 170
drag, startPoint x: 1074, startPoint y: 222, endPoint x: 1074, endPoint y: 178, distance: 44.2
click at [1074, 220] on div "Email AM None Loading... Assign To AM" at bounding box center [1102, 140] width 403 height 170
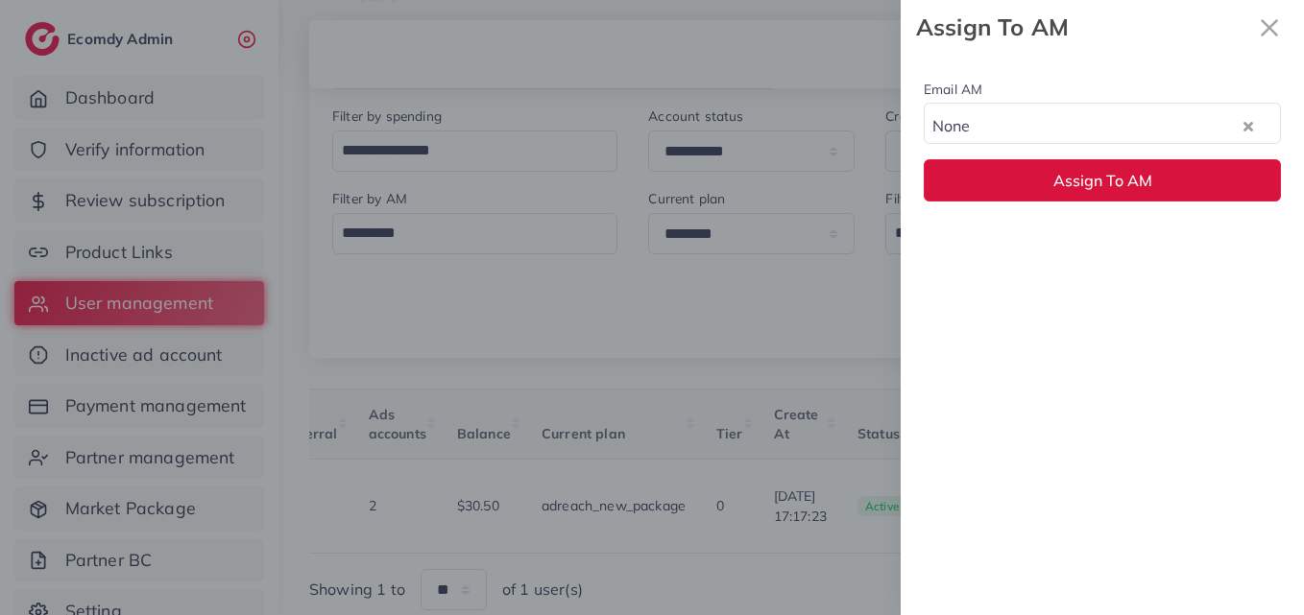
drag, startPoint x: 1074, startPoint y: 175, endPoint x: 1060, endPoint y: 222, distance: 49.2
click at [1075, 174] on span "Assign To AM" at bounding box center [1102, 180] width 99 height 19
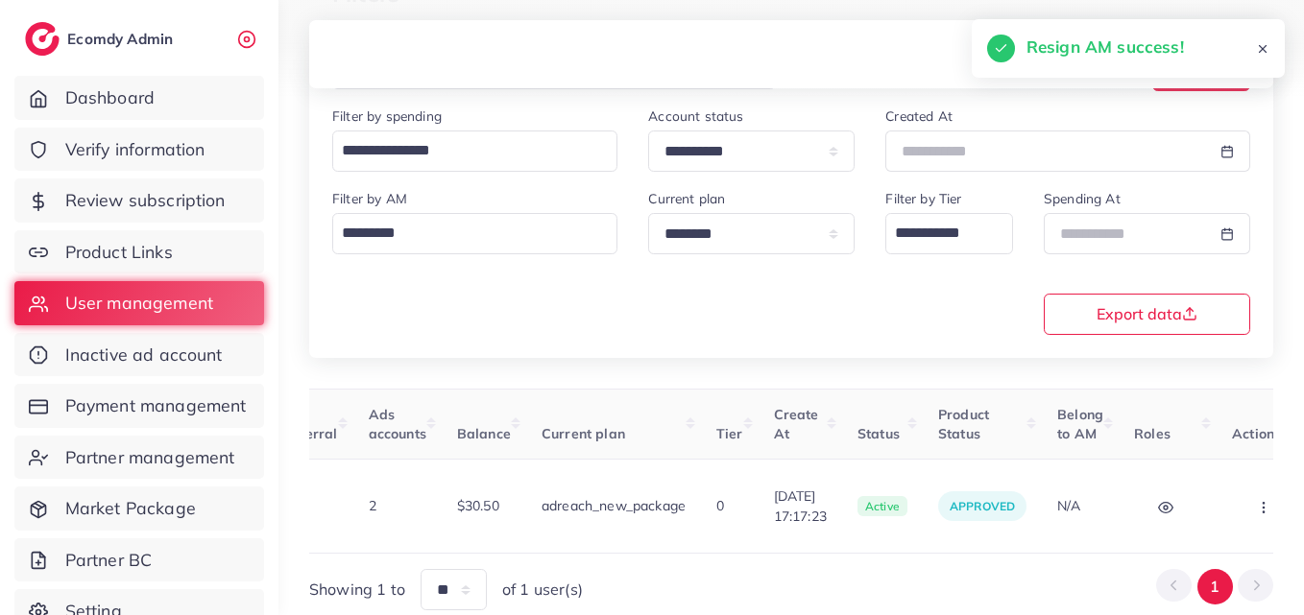
scroll to position [0, 0]
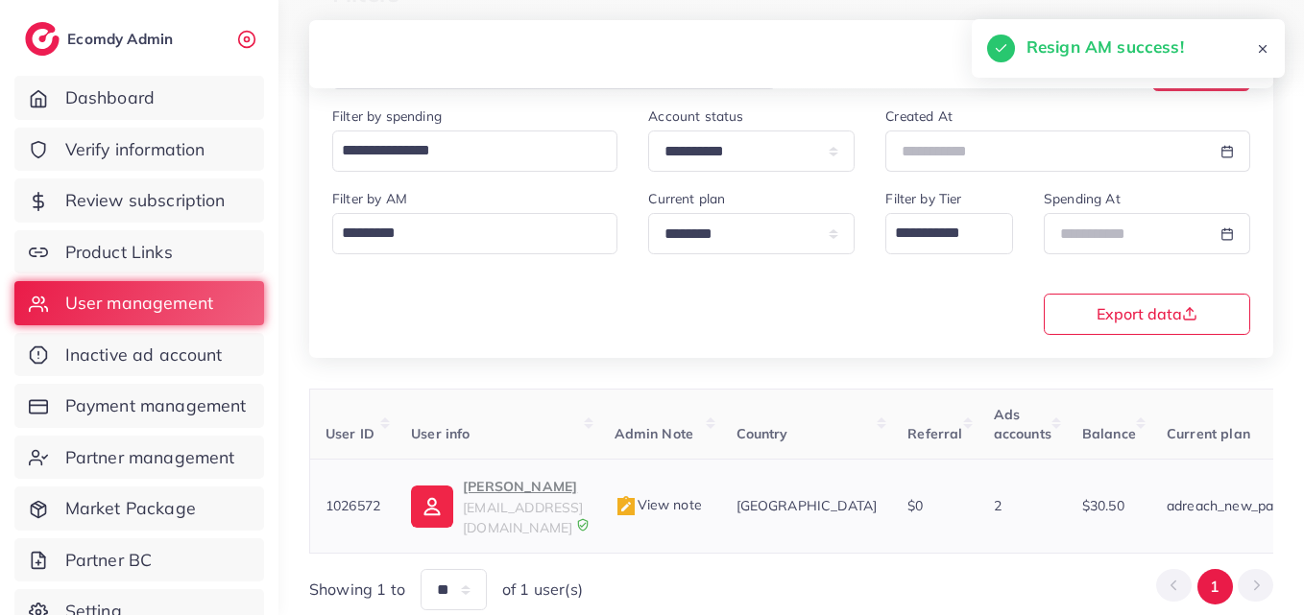
click at [438, 519] on img at bounding box center [432, 507] width 42 height 42
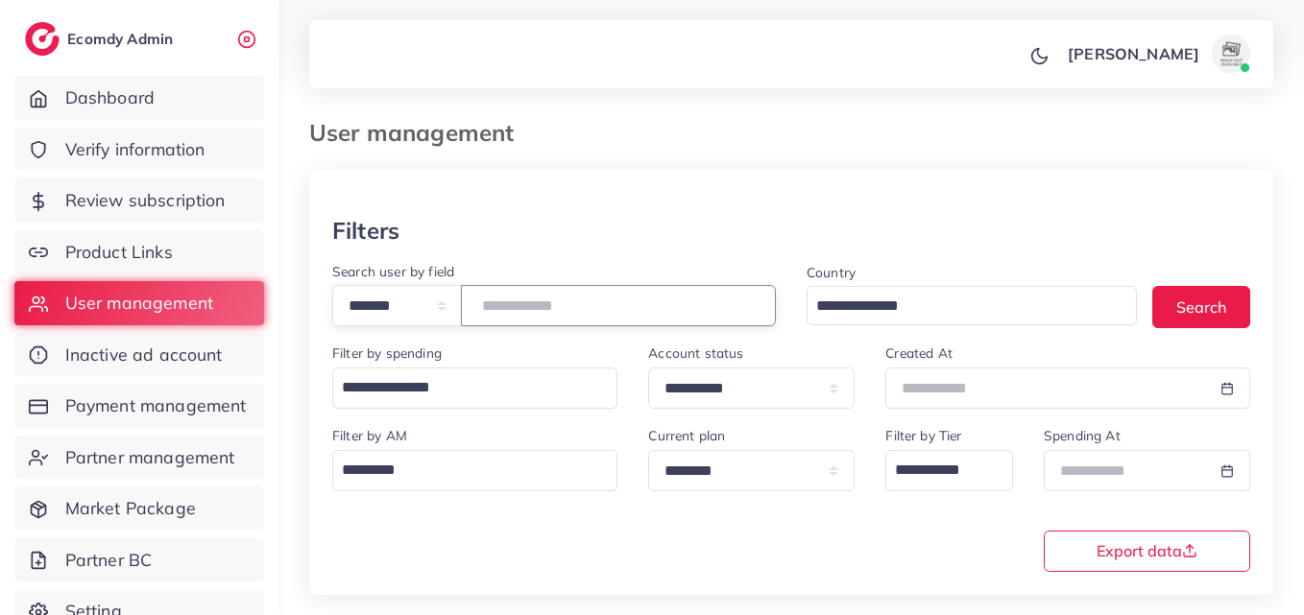
click at [552, 315] on input "*******" at bounding box center [618, 305] width 315 height 41
click at [552, 313] on input "*******" at bounding box center [618, 305] width 315 height 41
paste input "number"
type input "*******"
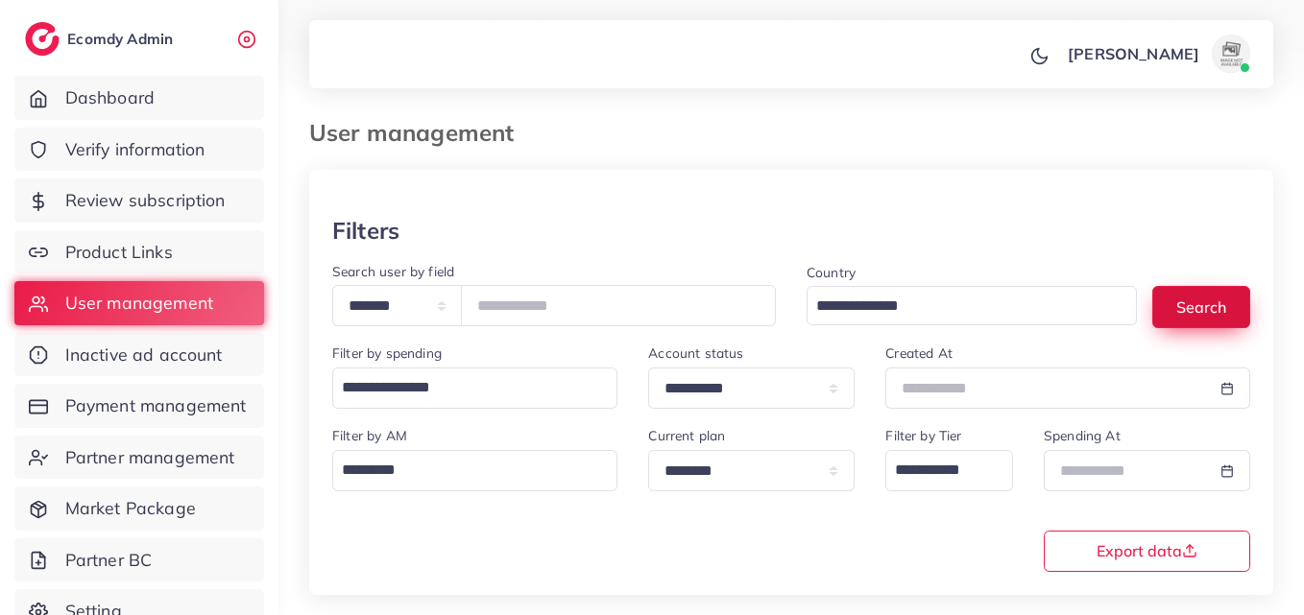
drag, startPoint x: 1248, startPoint y: 316, endPoint x: 1239, endPoint y: 312, distance: 10.3
click at [1248, 315] on button "Search" at bounding box center [1201, 306] width 98 height 41
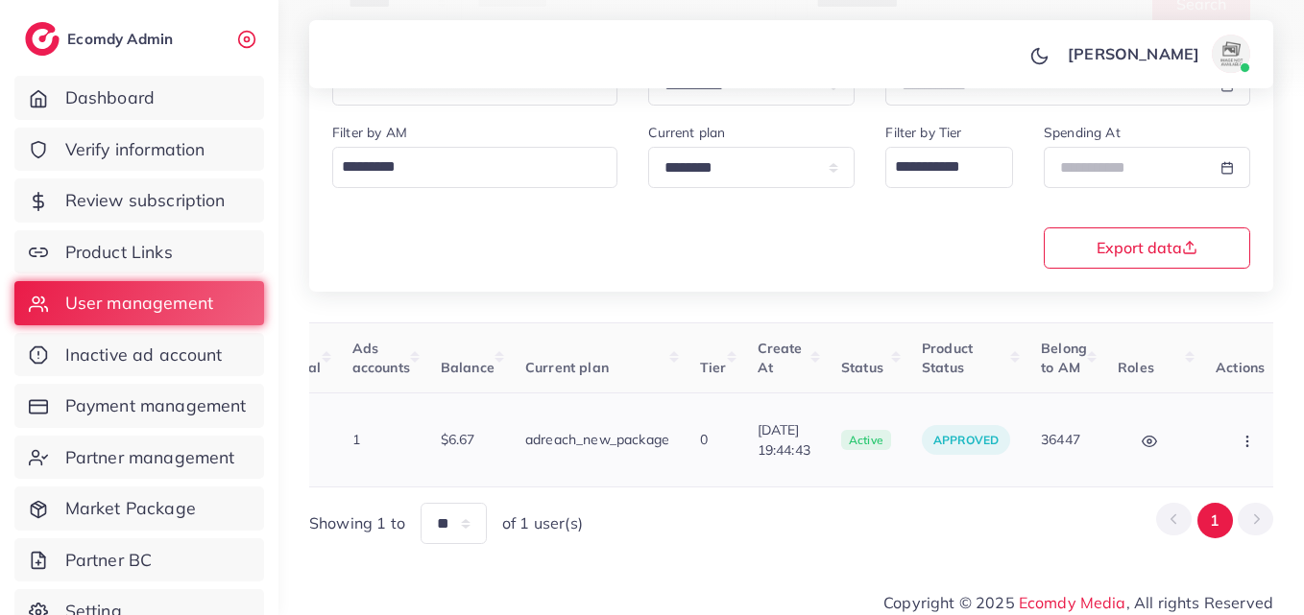
scroll to position [0, 644]
click at [1213, 432] on button "button" at bounding box center [1246, 440] width 67 height 43
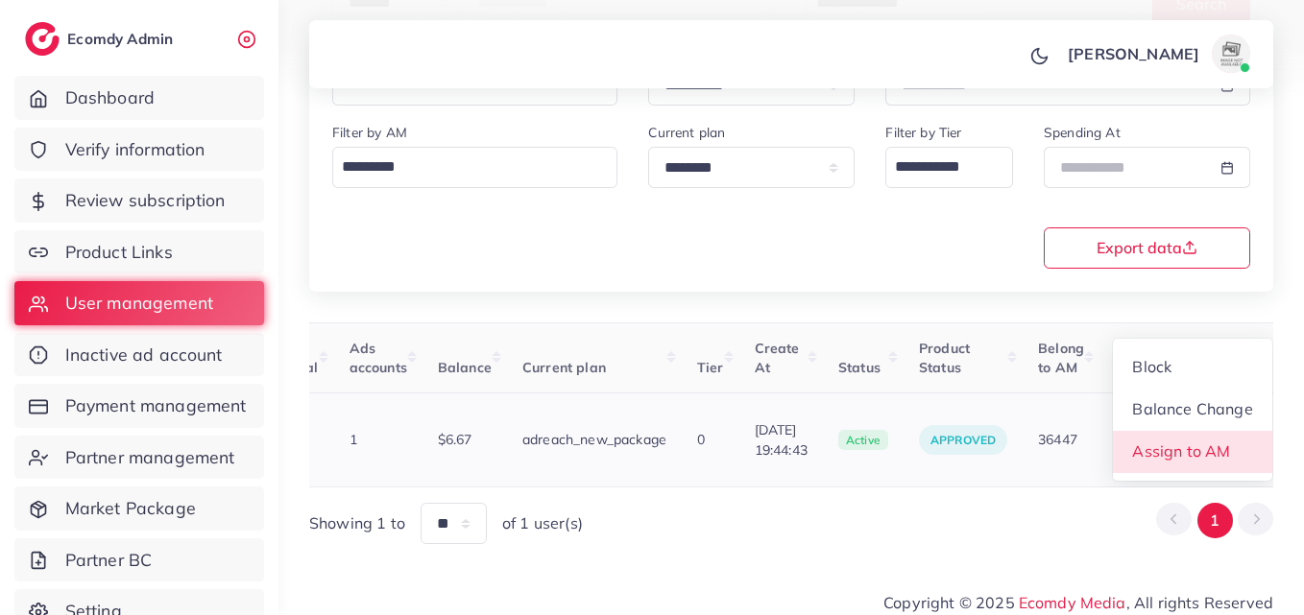
scroll to position [2, 644]
click at [1210, 442] on span "Assign to AM" at bounding box center [1182, 451] width 98 height 19
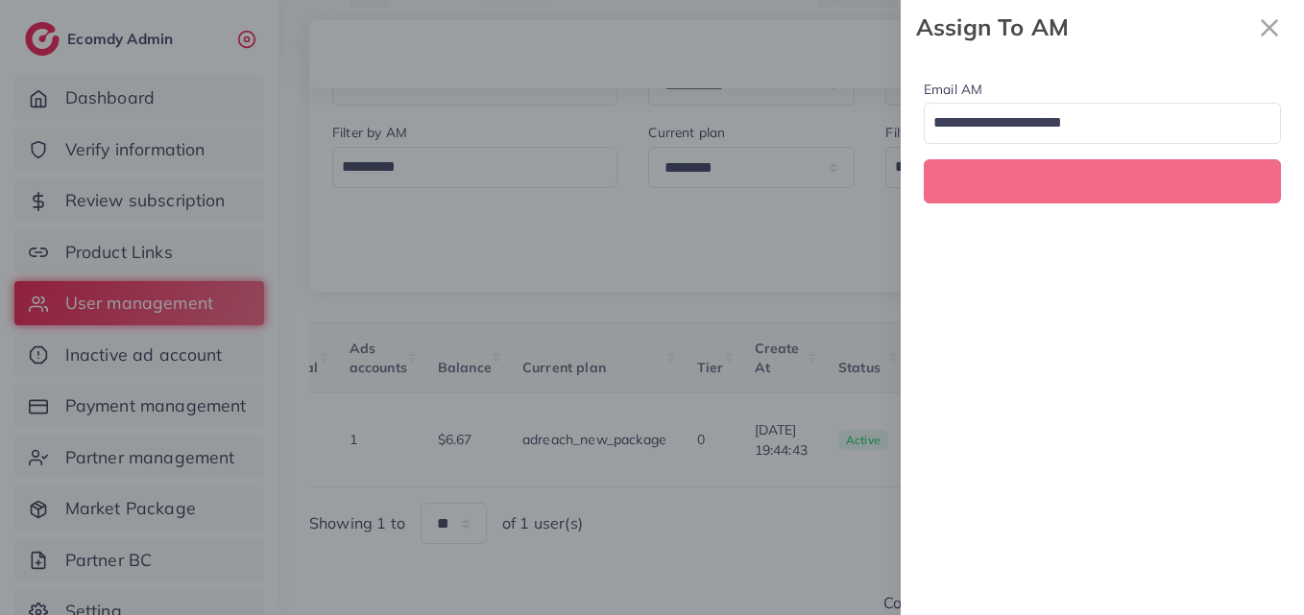
scroll to position [0, 644]
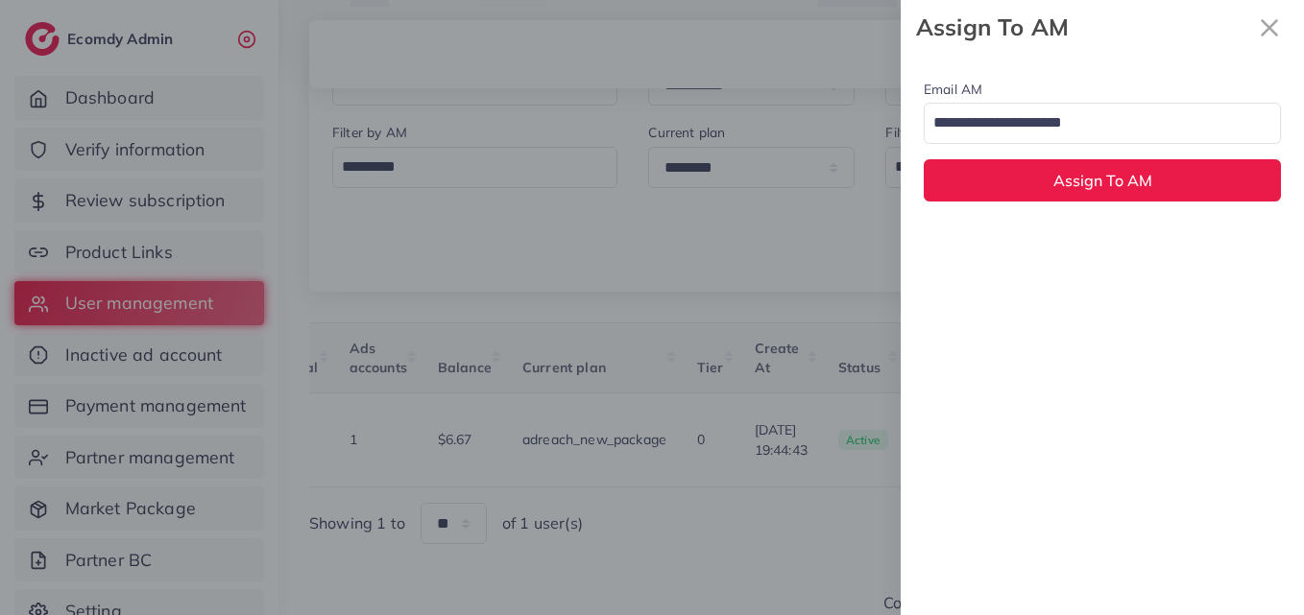
click at [1016, 138] on input "Search for option" at bounding box center [1091, 124] width 329 height 33
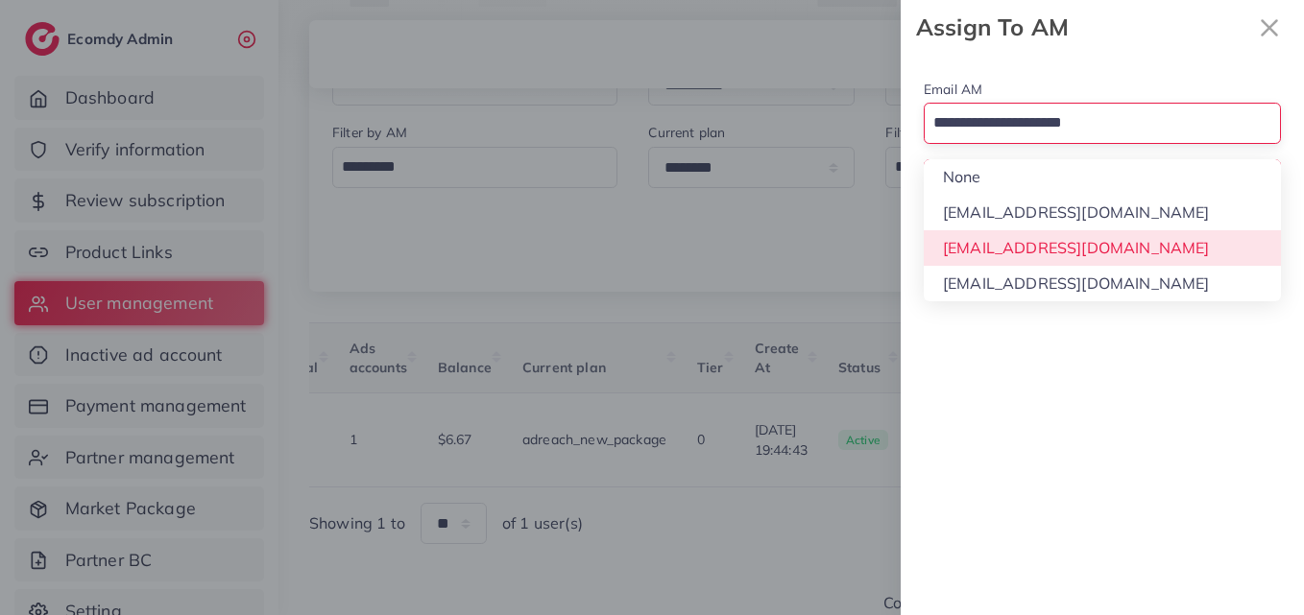
click at [1007, 232] on div "Email AM Loading... None hadibaaslam@gmail.com natashashahid163@gmail.com wajah…" at bounding box center [1102, 335] width 403 height 561
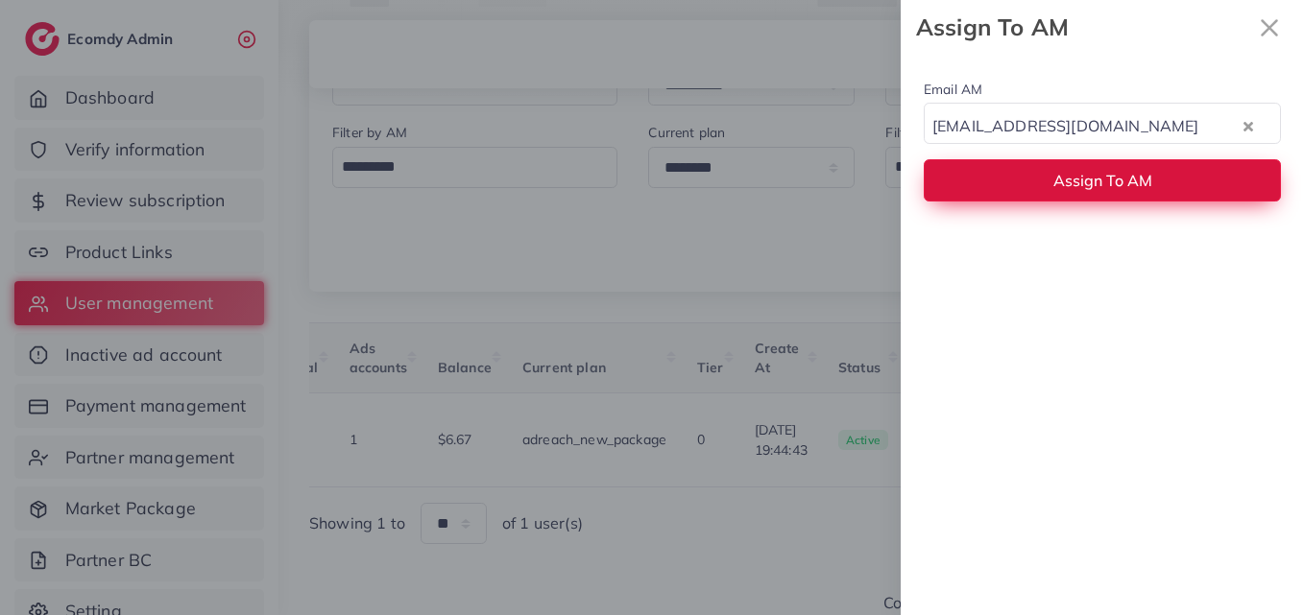
click at [1024, 162] on button "Assign To AM" at bounding box center [1102, 179] width 357 height 41
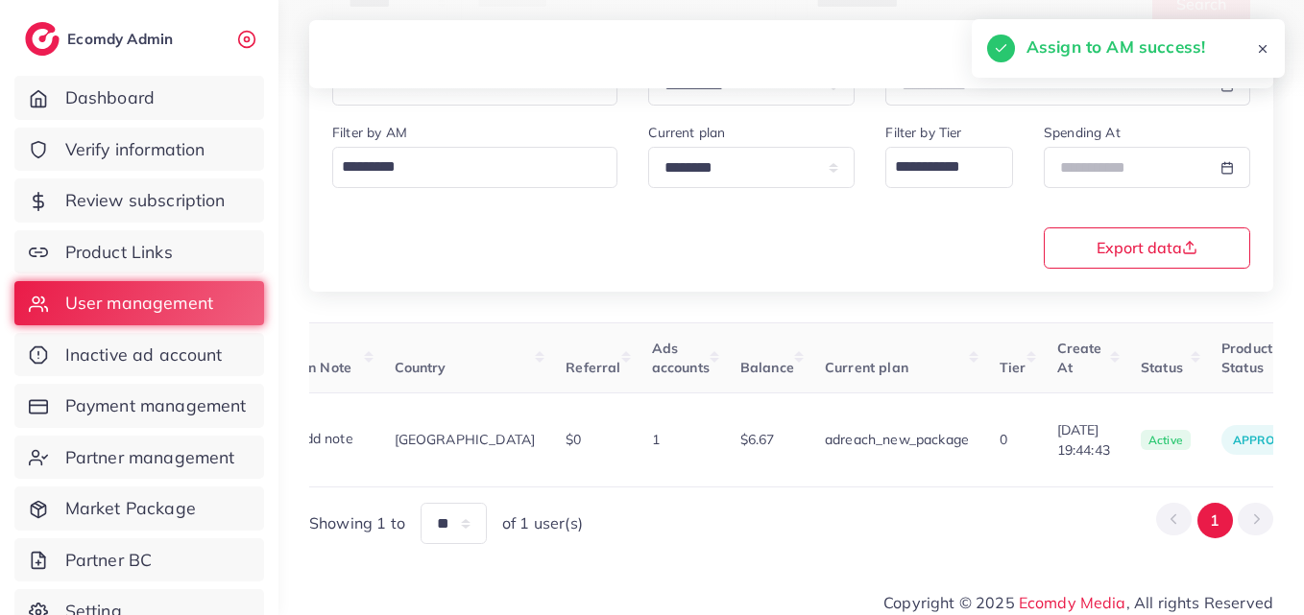
scroll to position [0, 0]
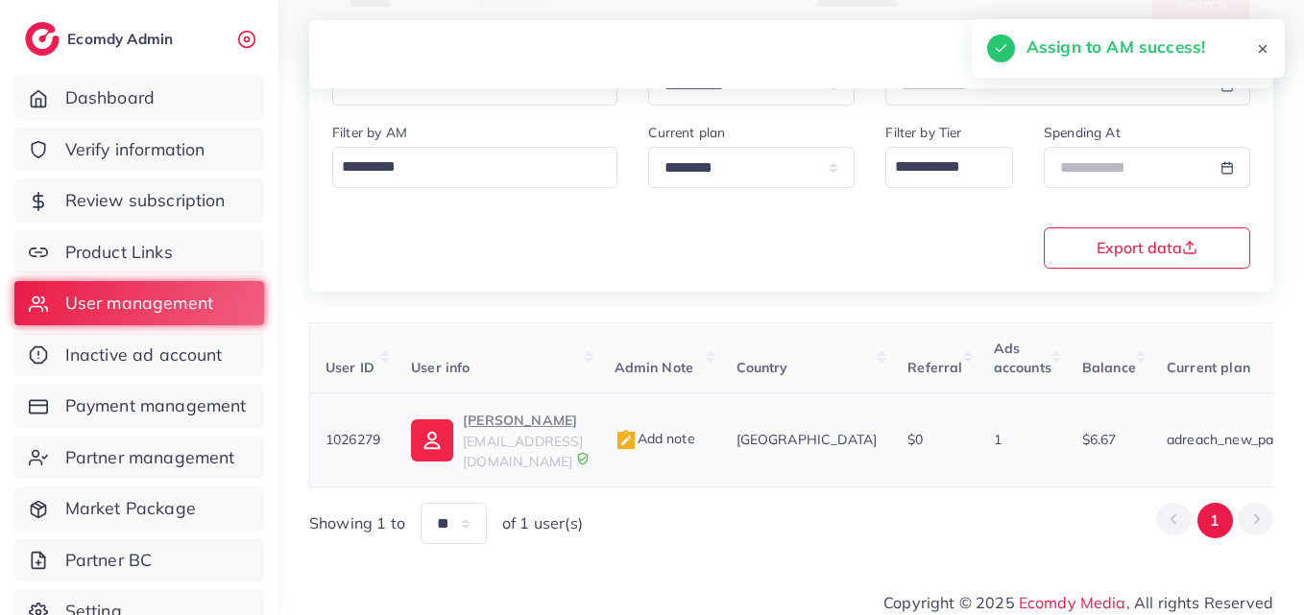
click at [427, 429] on img at bounding box center [432, 441] width 42 height 42
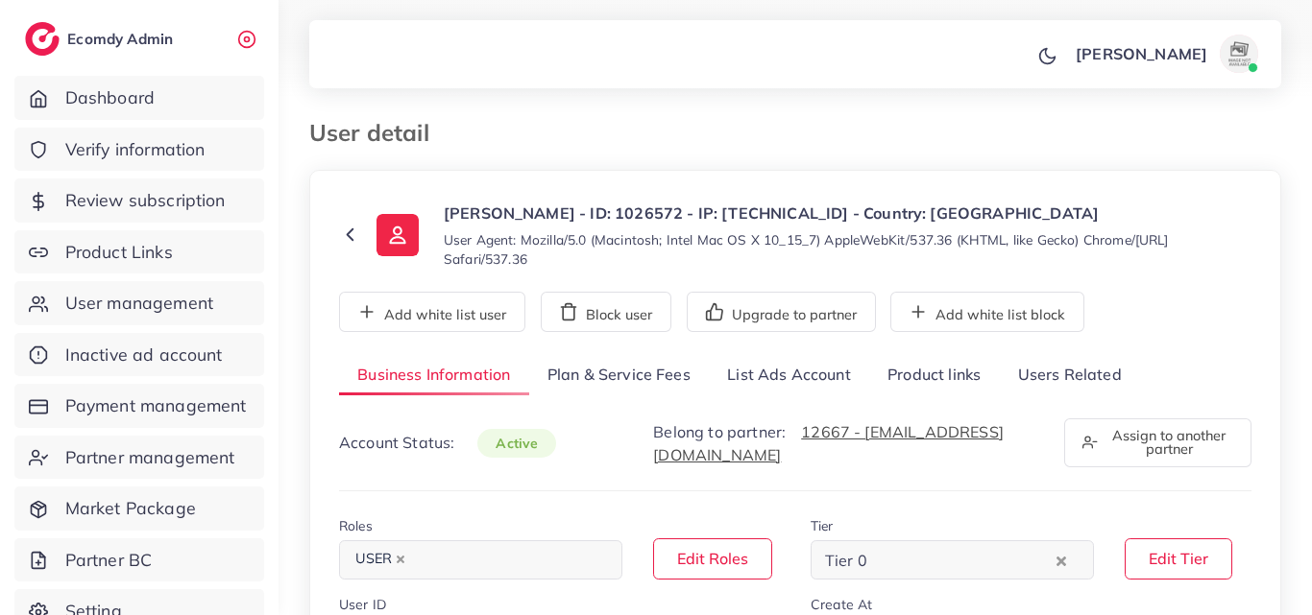
select select "********"
click at [806, 392] on link "List Ads Account" at bounding box center [789, 375] width 160 height 41
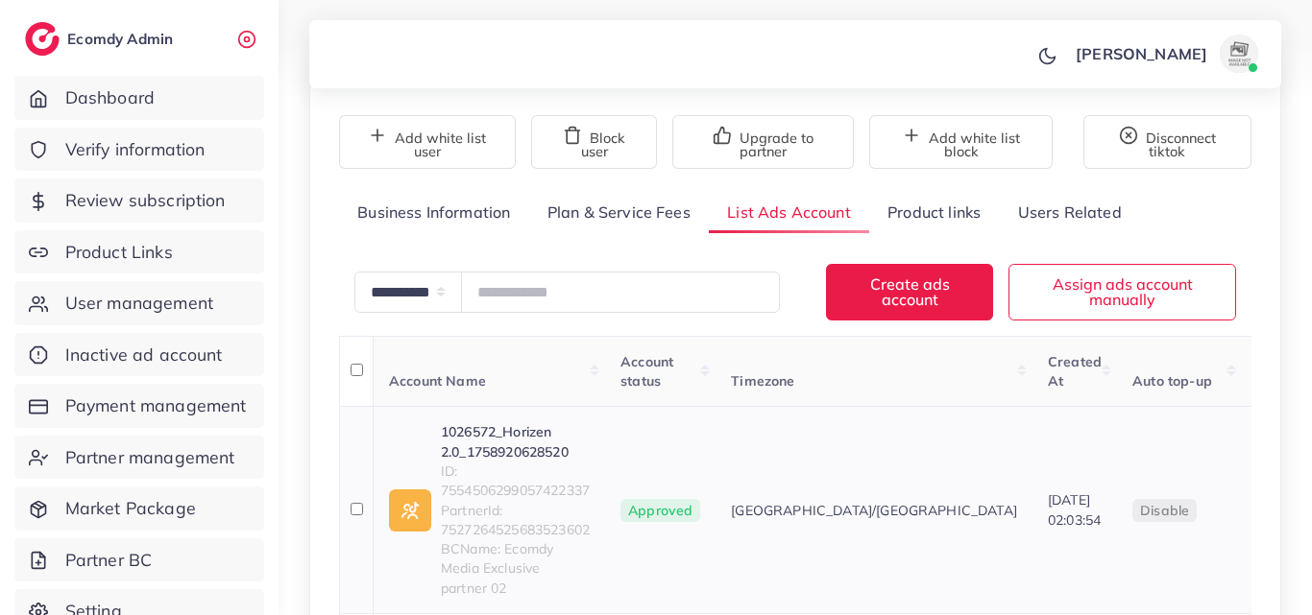
scroll to position [384, 0]
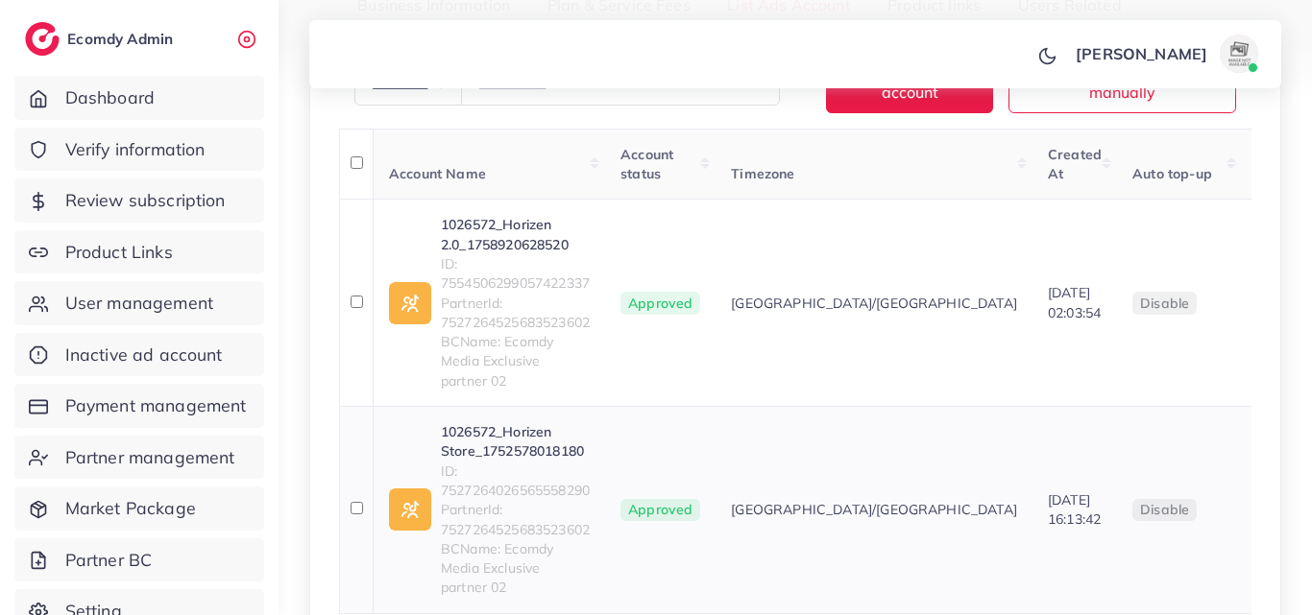
click at [501, 409] on td "1026572_Horizen Store_1752578018180 ID: 7527264026565558290 PartnerId: 75272645…" at bounding box center [489, 510] width 232 height 207
click at [503, 422] on link "1026572_Horizen Store_1752578018180" at bounding box center [515, 441] width 149 height 39
click at [528, 243] on link "1026572_Horizen 2.0_1758920628520" at bounding box center [515, 234] width 149 height 39
click at [566, 471] on span "ID: 7527264026565558290" at bounding box center [515, 481] width 149 height 39
click at [572, 468] on span "ID: 7527264026565558290" at bounding box center [515, 481] width 149 height 39
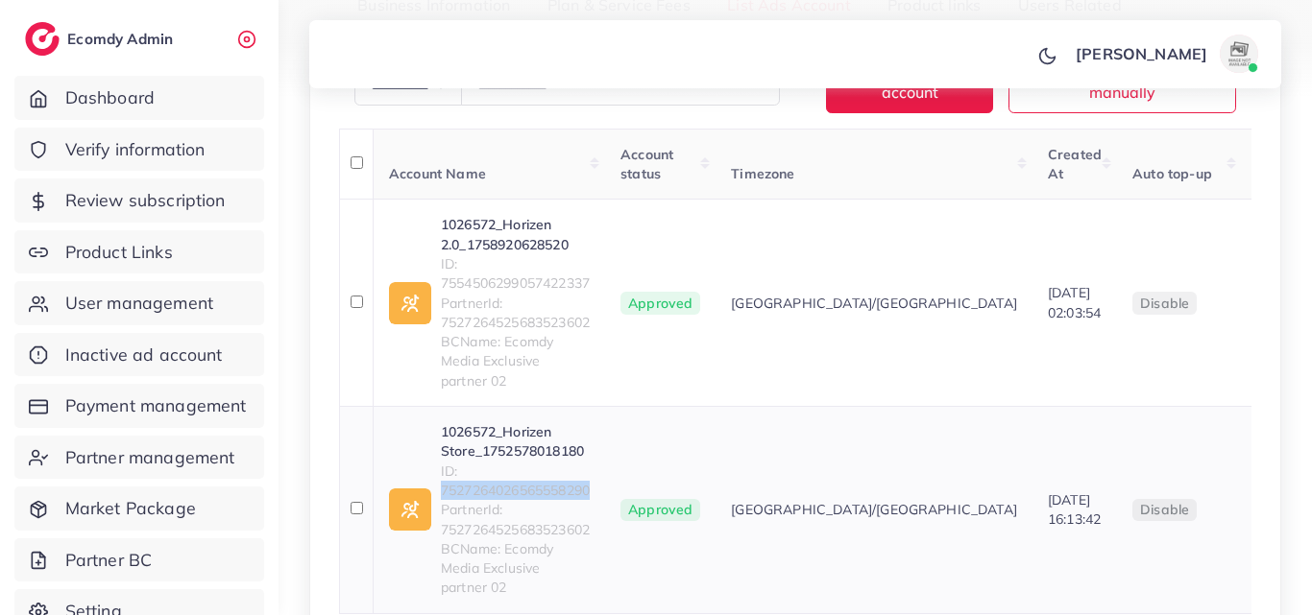
copy span "7527264026565558290"
click at [549, 272] on span "ID: 7554506299057422337" at bounding box center [515, 273] width 149 height 39
click at [550, 273] on span "ID: 7554506299057422337" at bounding box center [515, 273] width 149 height 39
click at [557, 291] on span "ID: 7554506299057422337" at bounding box center [515, 273] width 149 height 39
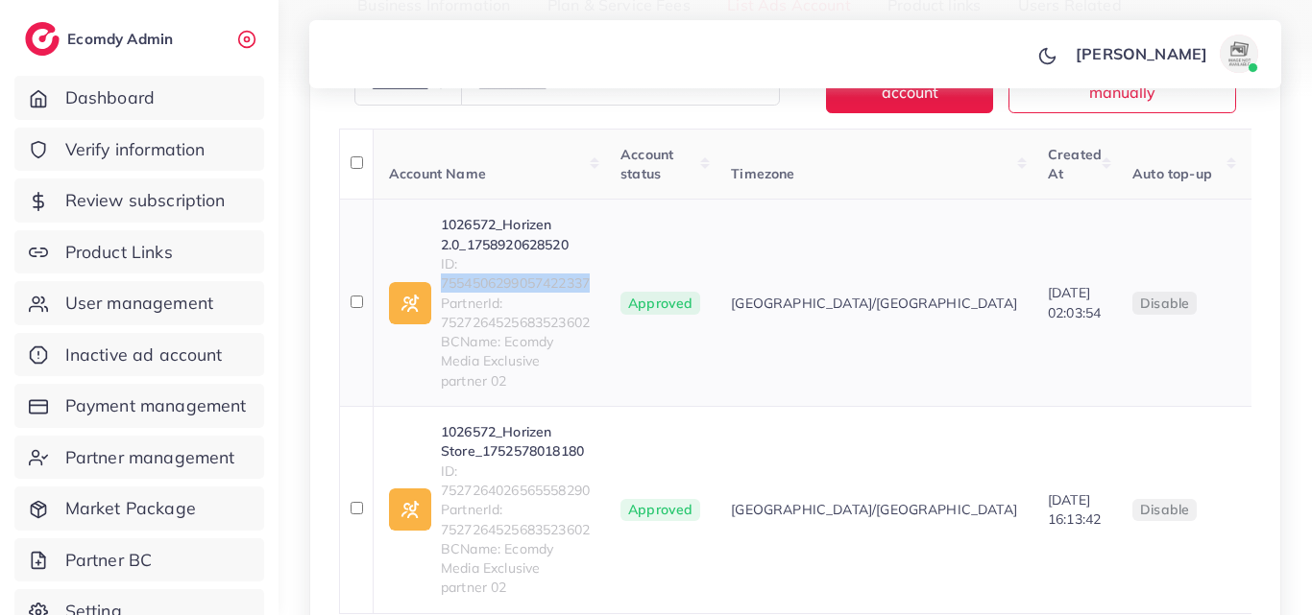
click at [557, 288] on span "ID: 7554506299057422337" at bounding box center [515, 273] width 149 height 39
copy span "7554506299057422337"
click at [514, 467] on span "ID: 7527264026565558290" at bounding box center [515, 481] width 149 height 39
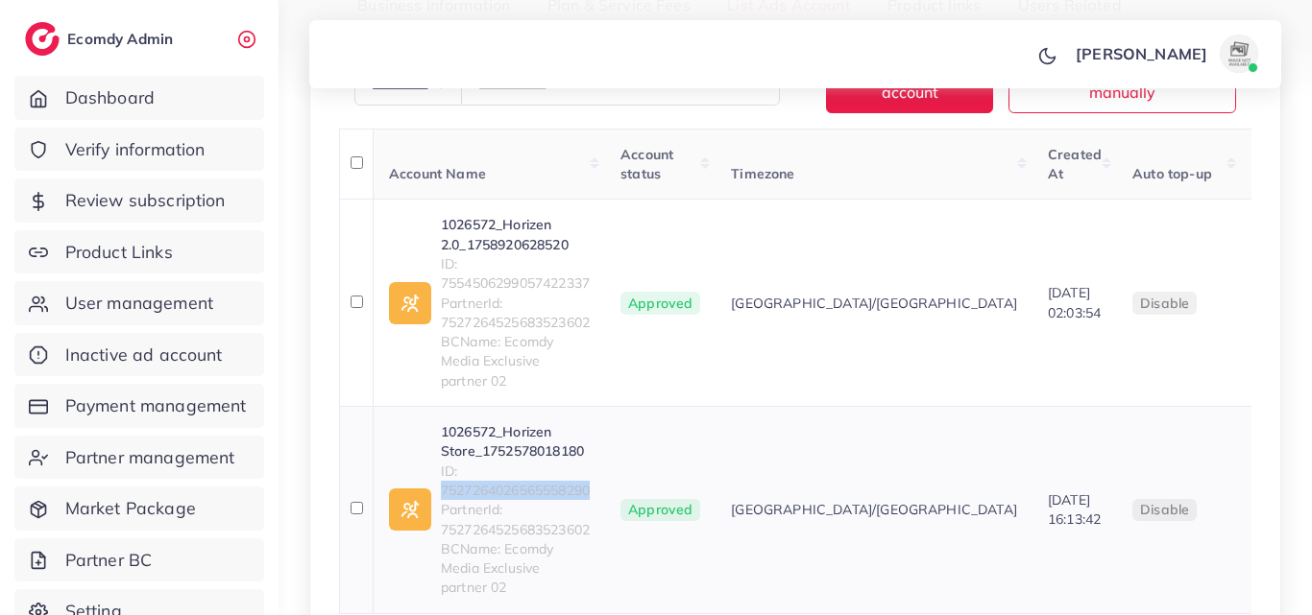
click at [514, 467] on span "ID: 7527264026565558290" at bounding box center [515, 481] width 149 height 39
copy span "7527264026565558290"
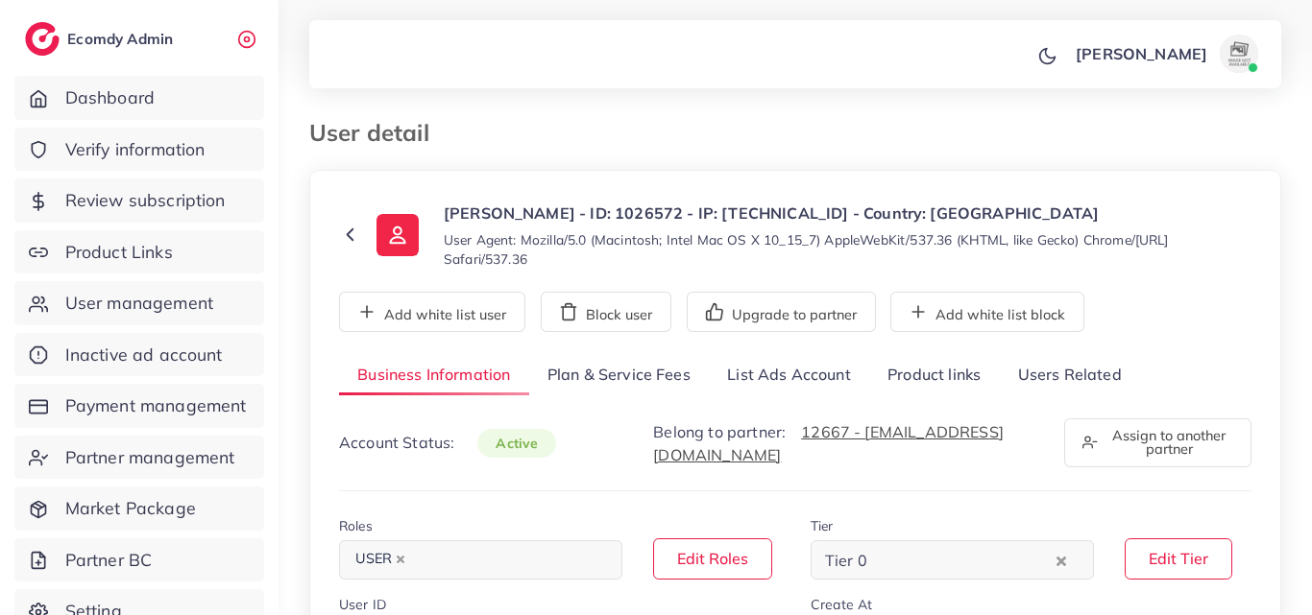
select select "********"
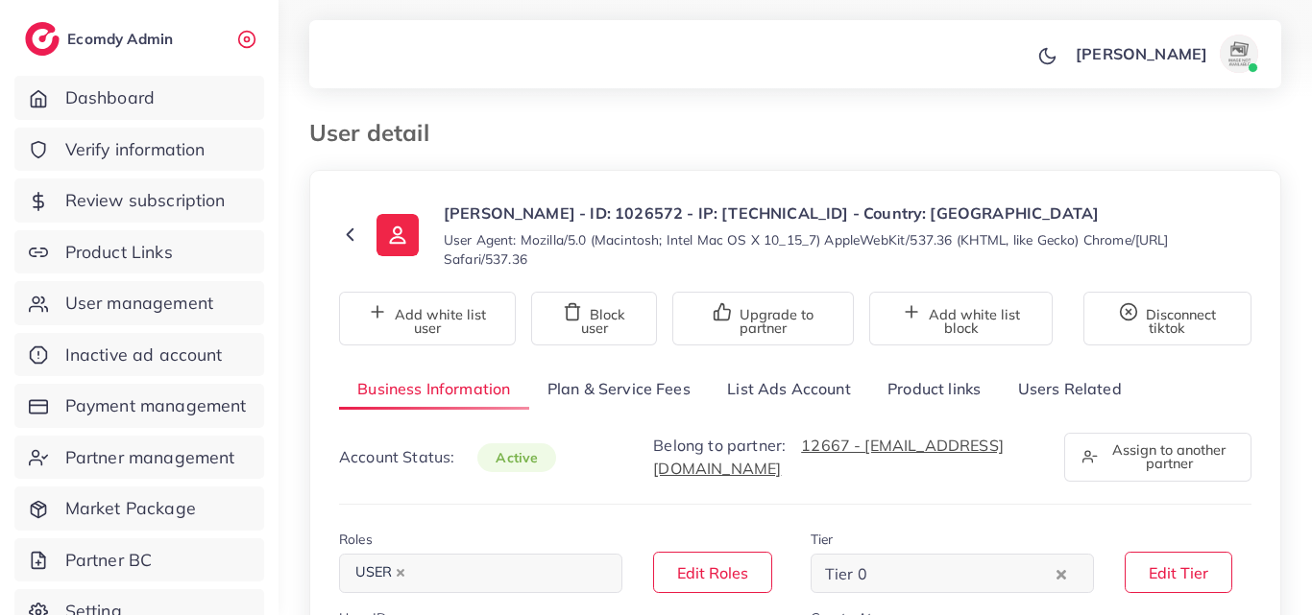
click at [743, 386] on link "List Ads Account" at bounding box center [789, 389] width 160 height 41
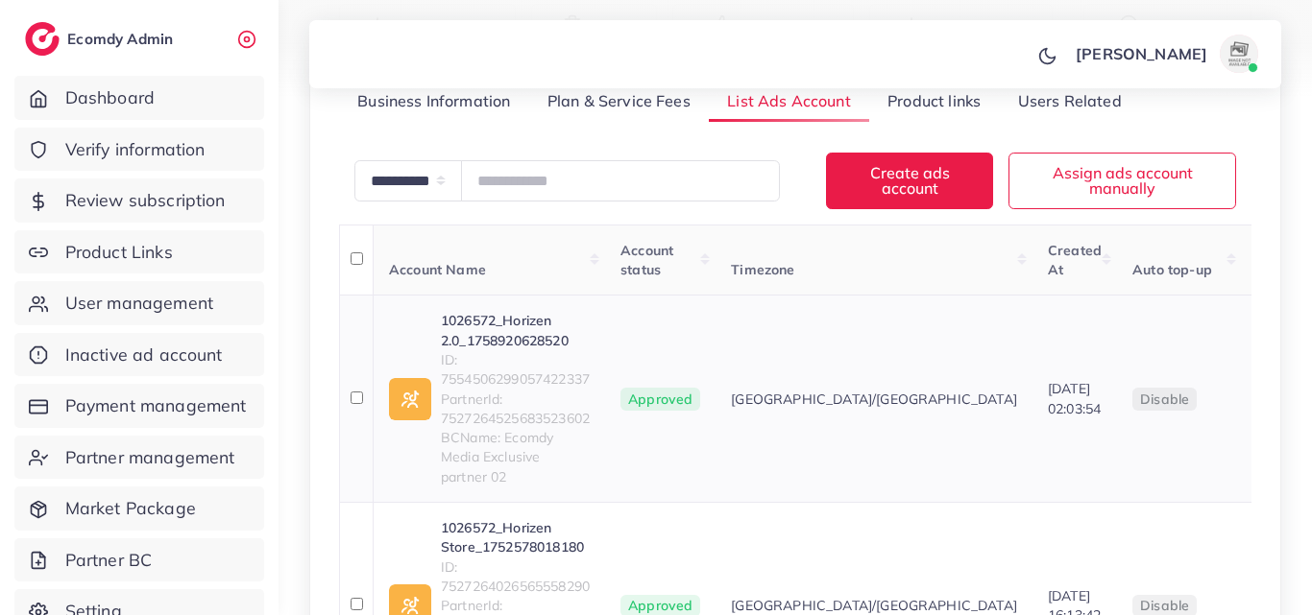
scroll to position [384, 0]
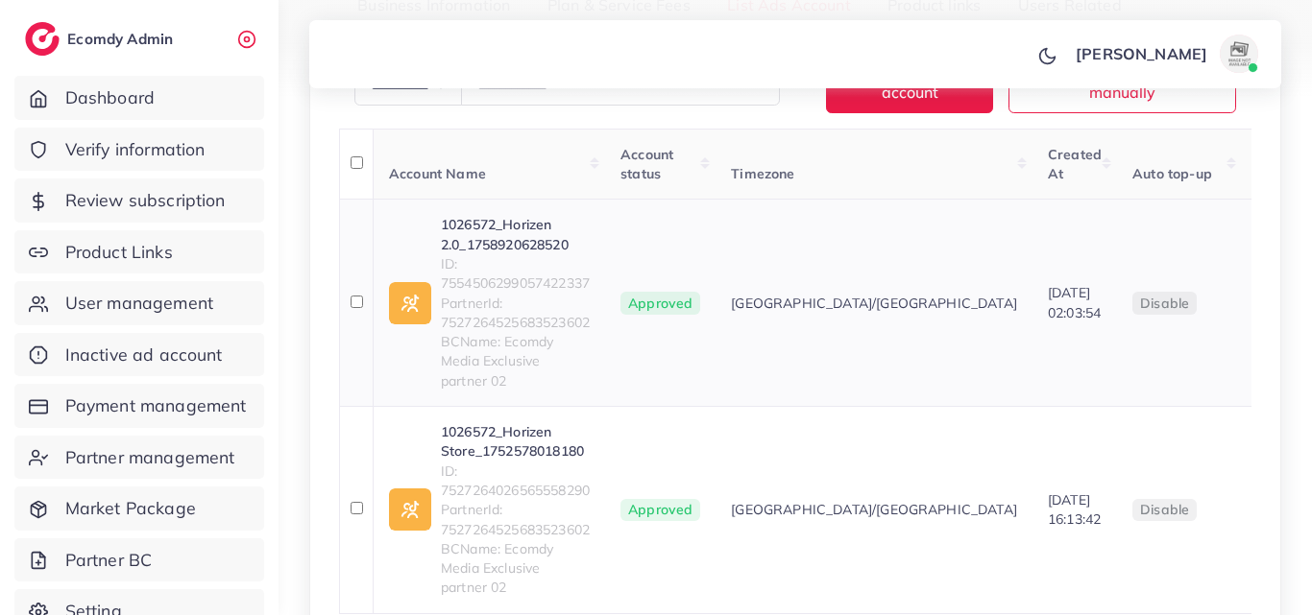
click at [543, 279] on span "ID: 7554506299057422337" at bounding box center [515, 273] width 149 height 39
copy span "7554506299057422337"
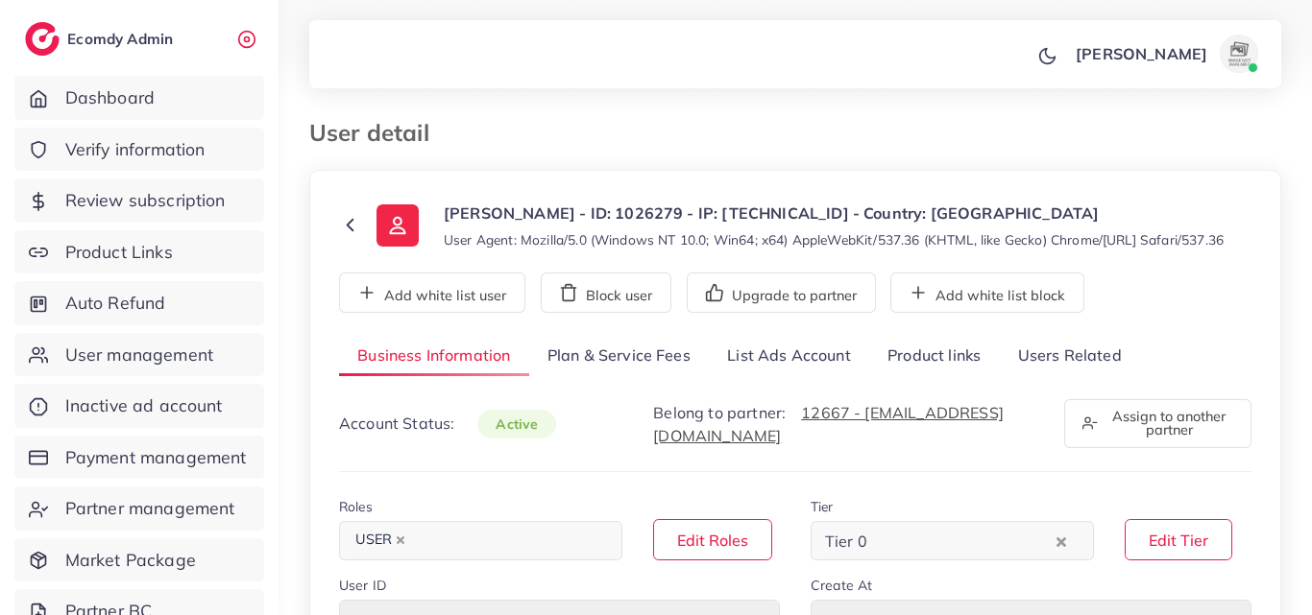
select select "********"
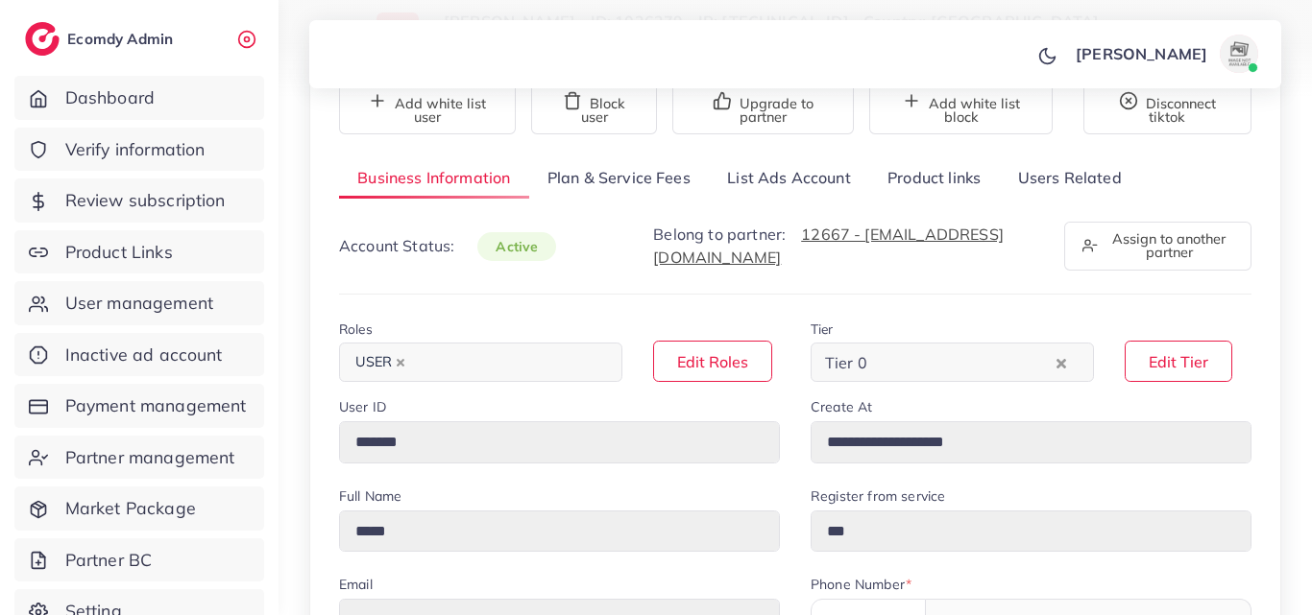
click at [795, 199] on link "List Ads Account" at bounding box center [789, 177] width 160 height 41
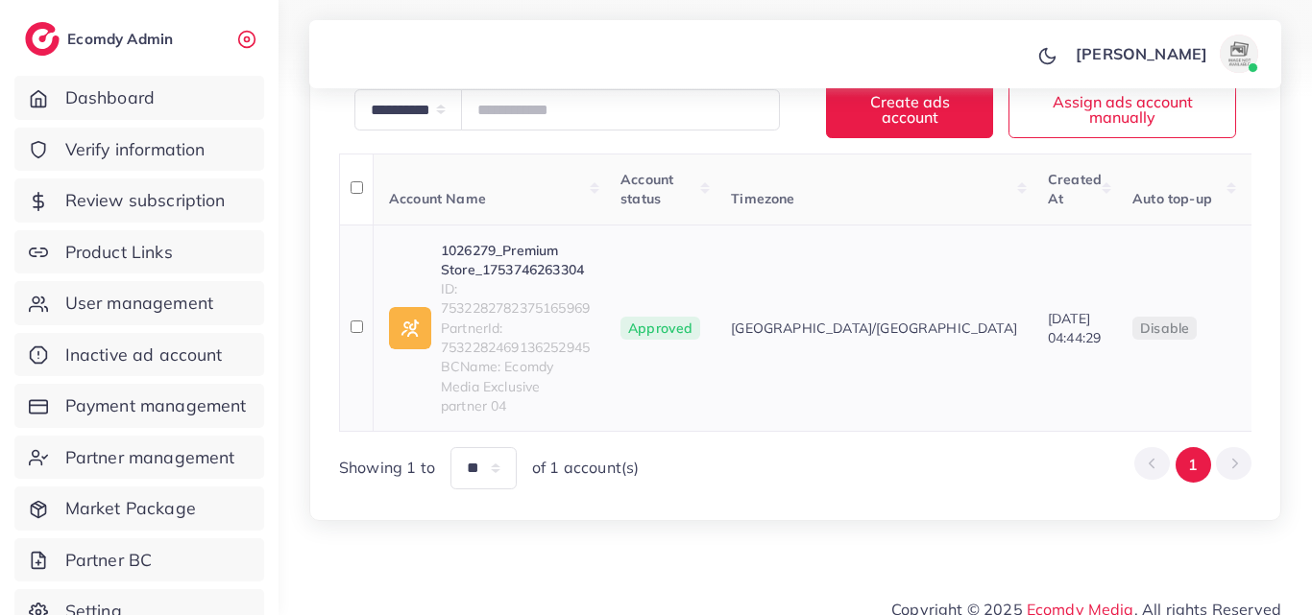
scroll to position [358, 0]
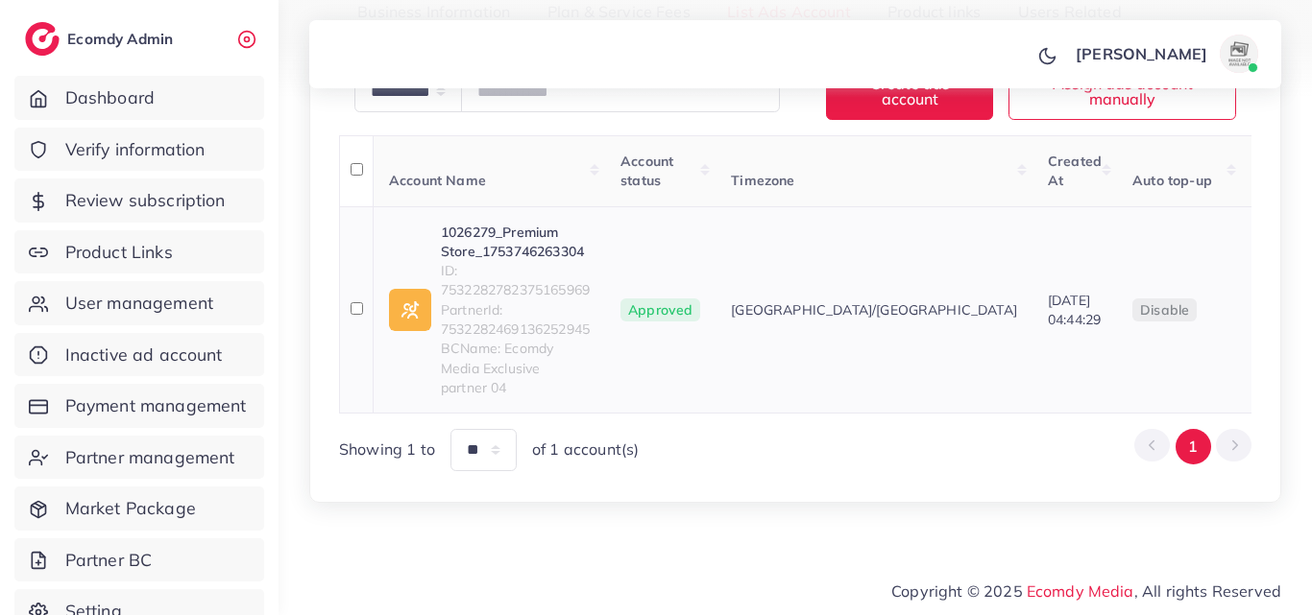
click at [508, 262] on link "1026279_Premium Store_1753746263304" at bounding box center [515, 242] width 149 height 39
click at [573, 301] on span "ID: 7532282782375165969" at bounding box center [515, 280] width 149 height 39
copy span "7532282782375165969"
click at [527, 262] on link "1026279_Premium Store_1753746263304" at bounding box center [515, 242] width 149 height 39
